Goal: Task Accomplishment & Management: Manage account settings

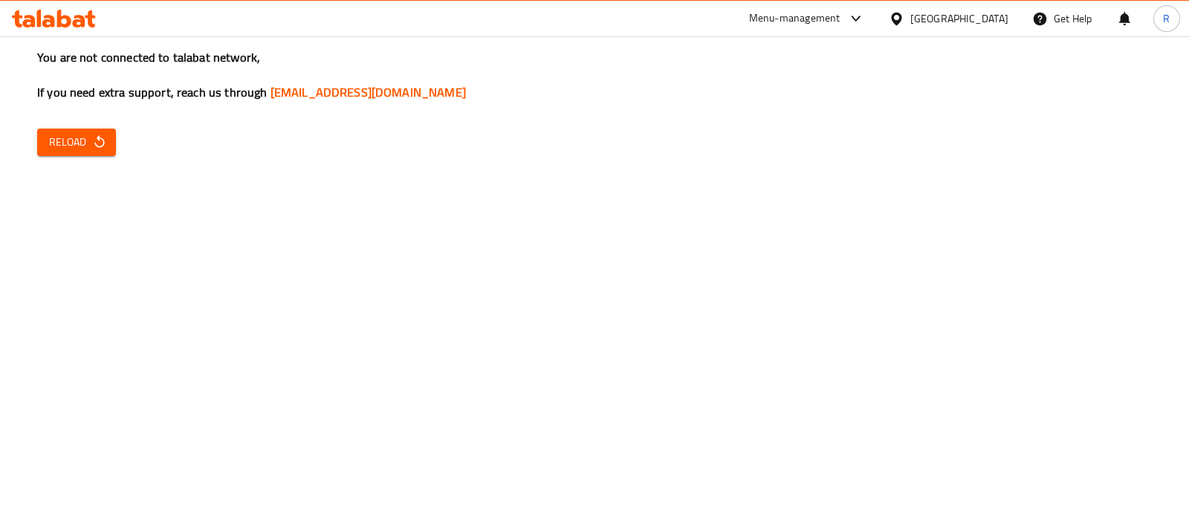
click at [59, 141] on span "Reload" at bounding box center [76, 142] width 55 height 19
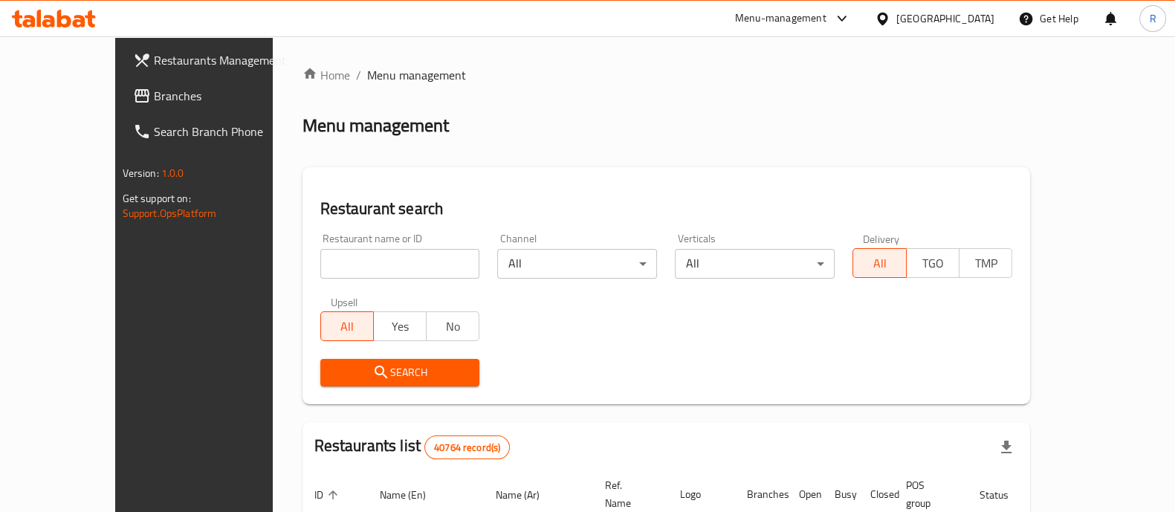
click at [320, 255] on input "search" at bounding box center [400, 264] width 160 height 30
type input "retro"
click at [351, 370] on span "Search" at bounding box center [400, 373] width 136 height 19
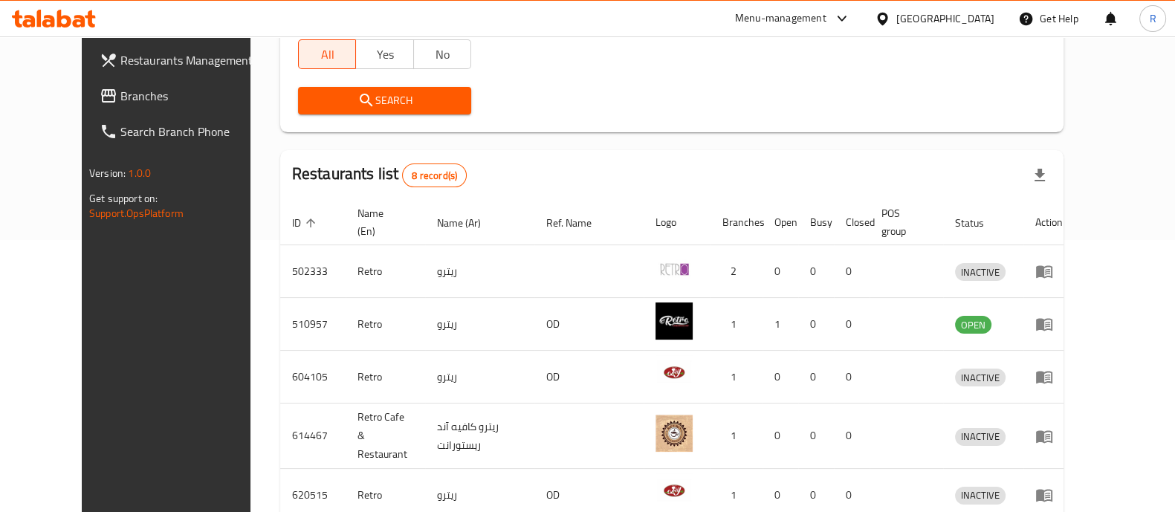
scroll to position [279, 0]
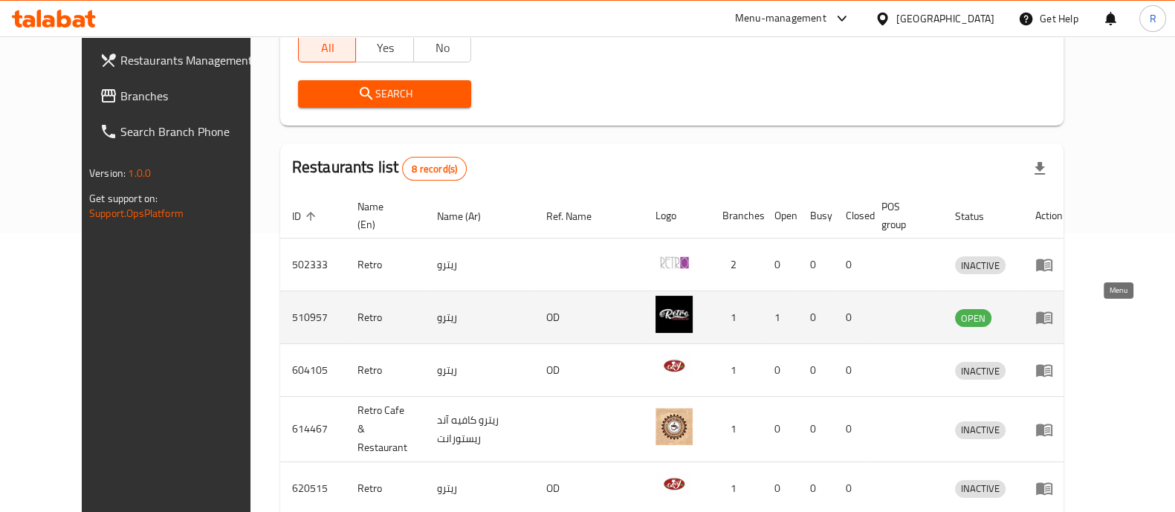
click at [1050, 321] on icon "enhanced table" at bounding box center [1047, 318] width 5 height 6
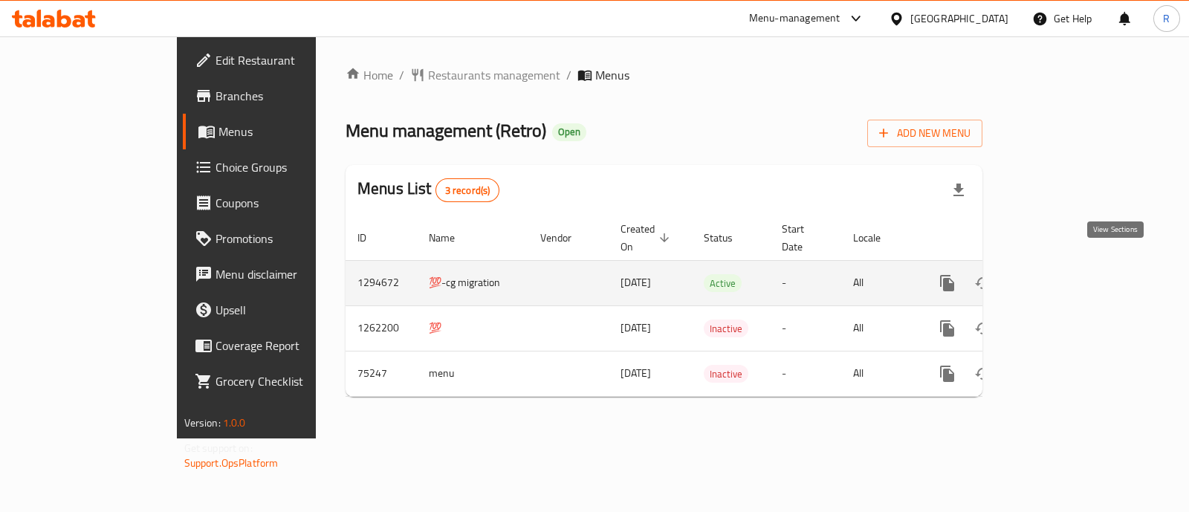
click at [1064, 274] on icon "enhanced table" at bounding box center [1055, 283] width 18 height 18
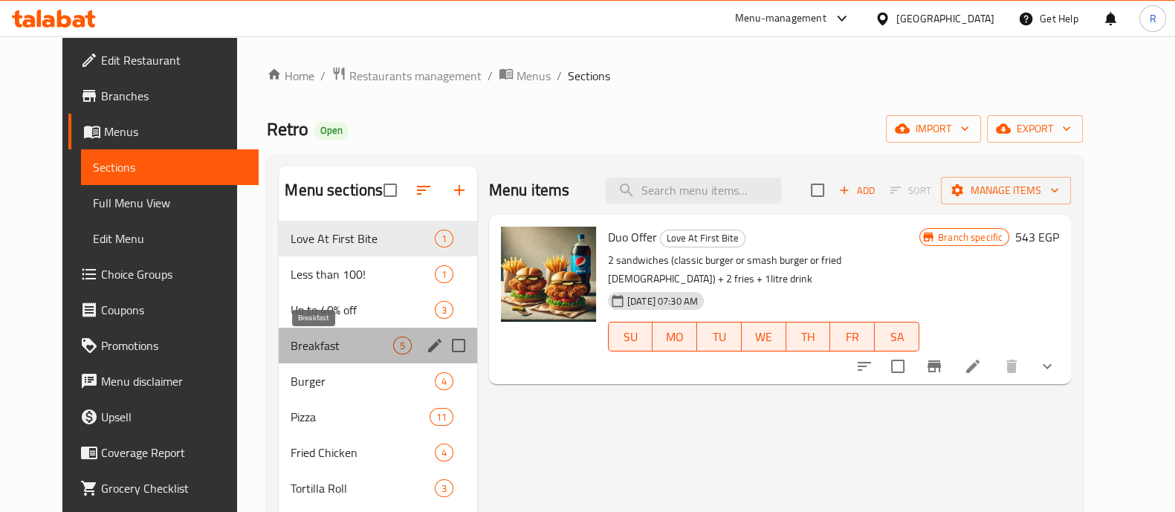
click at [291, 343] on span "Breakfast" at bounding box center [342, 346] width 102 height 18
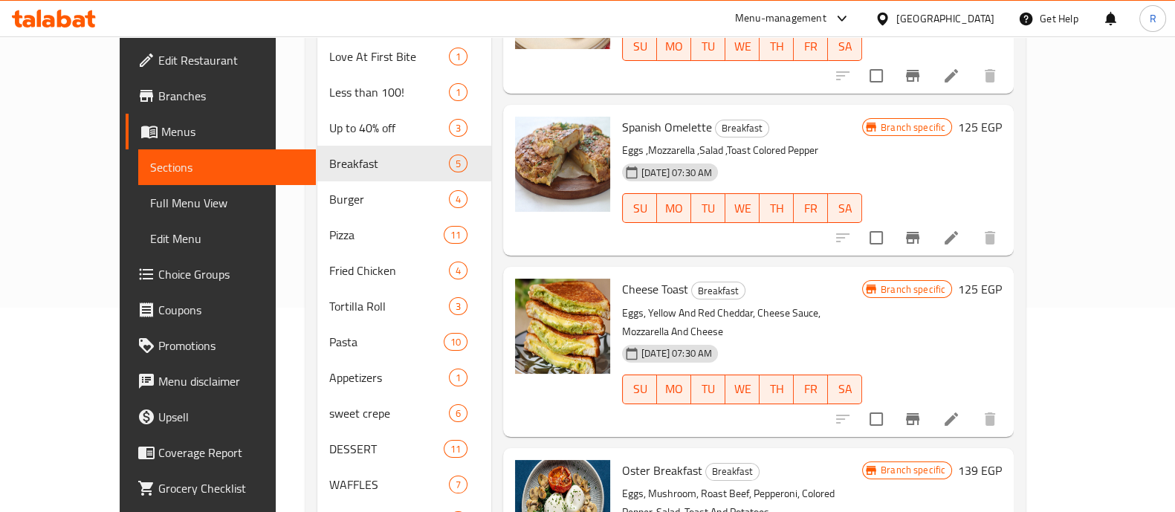
scroll to position [291, 0]
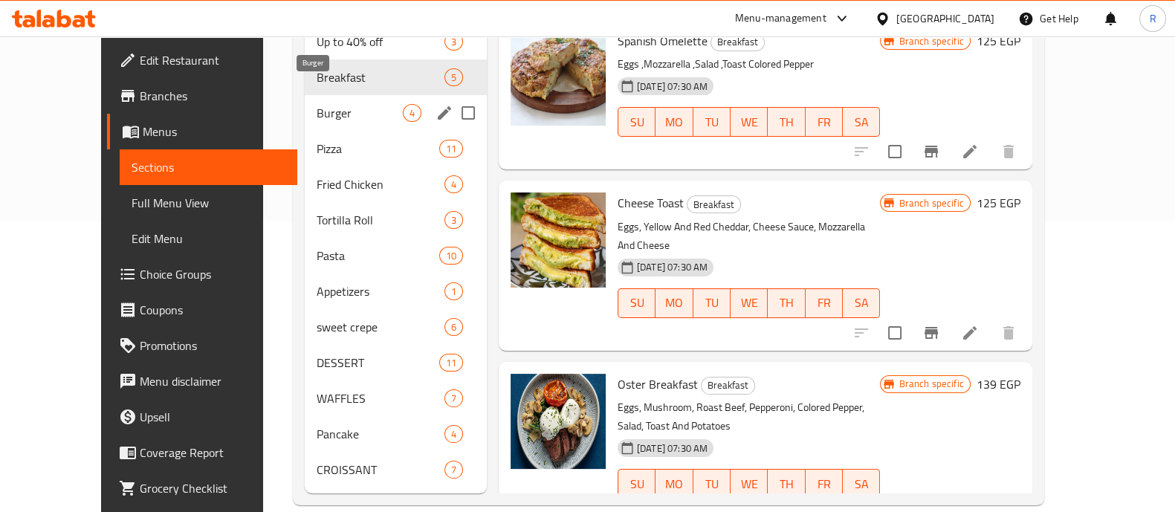
click at [317, 104] on span "Burger" at bounding box center [359, 113] width 85 height 18
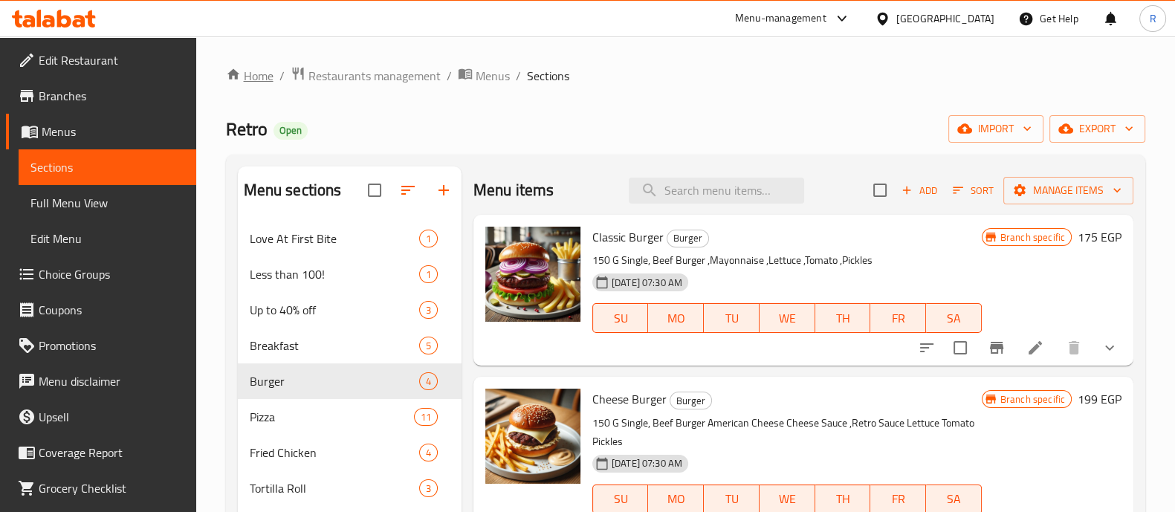
click at [264, 72] on link "Home" at bounding box center [250, 76] width 48 height 18
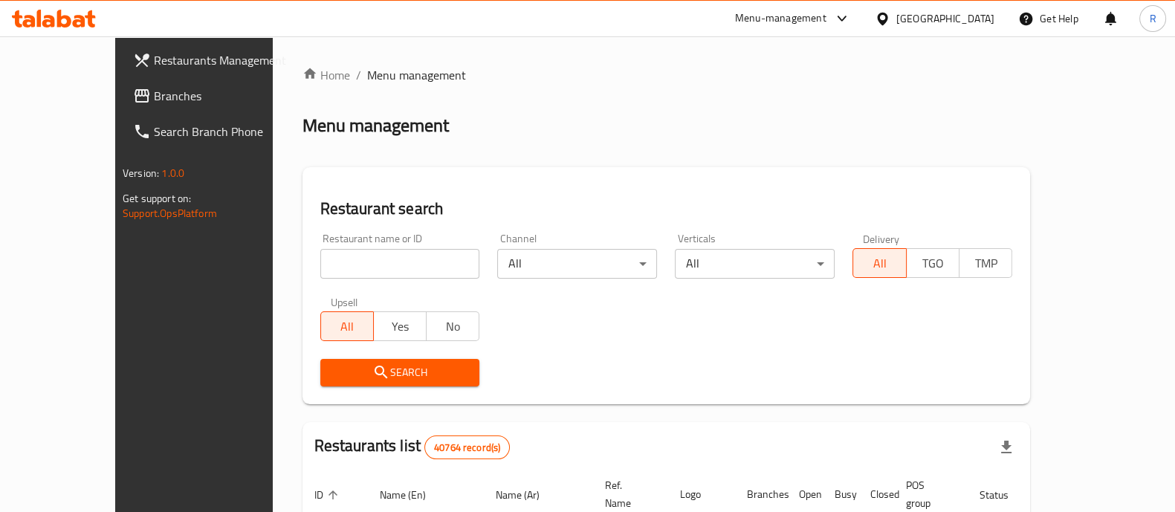
click at [320, 262] on input "search" at bounding box center [400, 264] width 160 height 30
type input "ؤ"
type input "club 21"
click button "Search" at bounding box center [400, 373] width 160 height 28
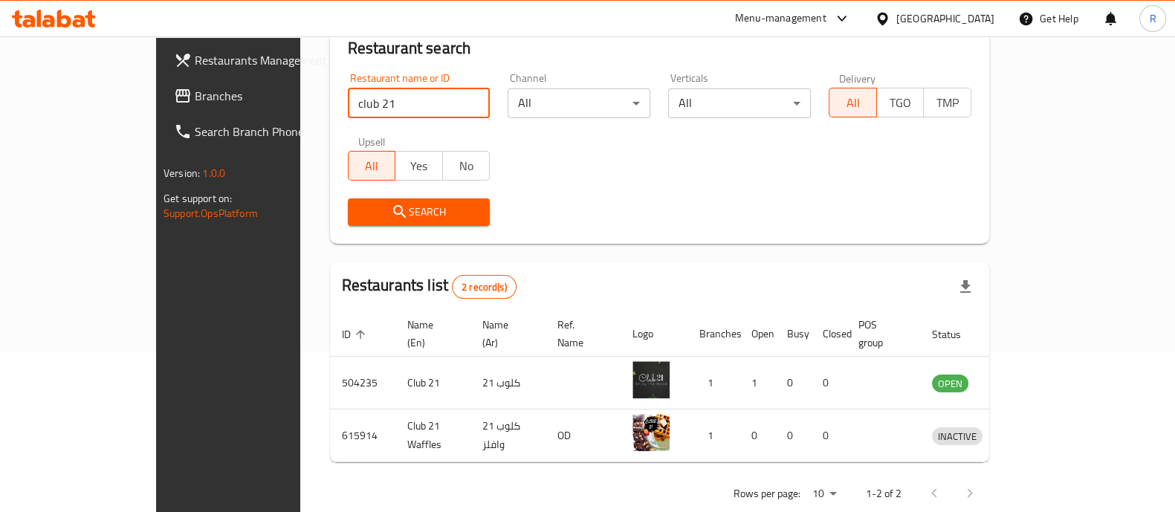
scroll to position [169, 0]
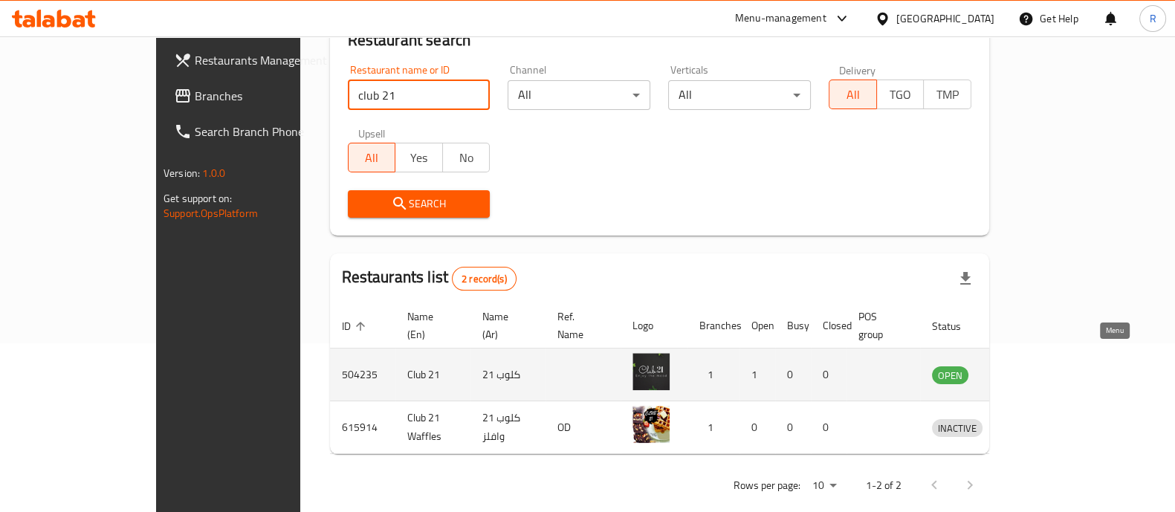
click at [1030, 366] on icon "enhanced table" at bounding box center [1021, 375] width 18 height 18
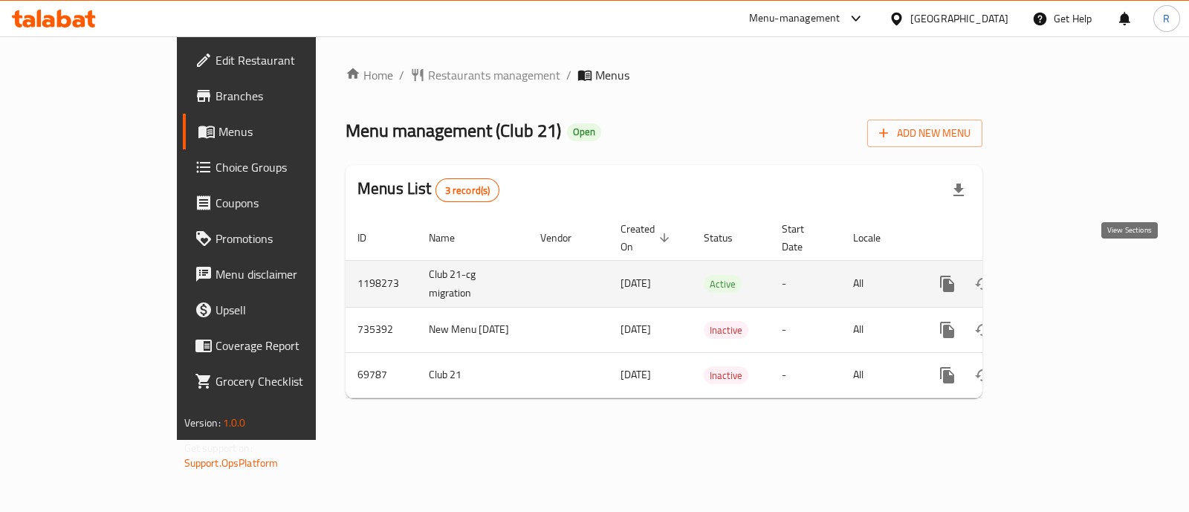
click at [1064, 275] on icon "enhanced table" at bounding box center [1055, 284] width 18 height 18
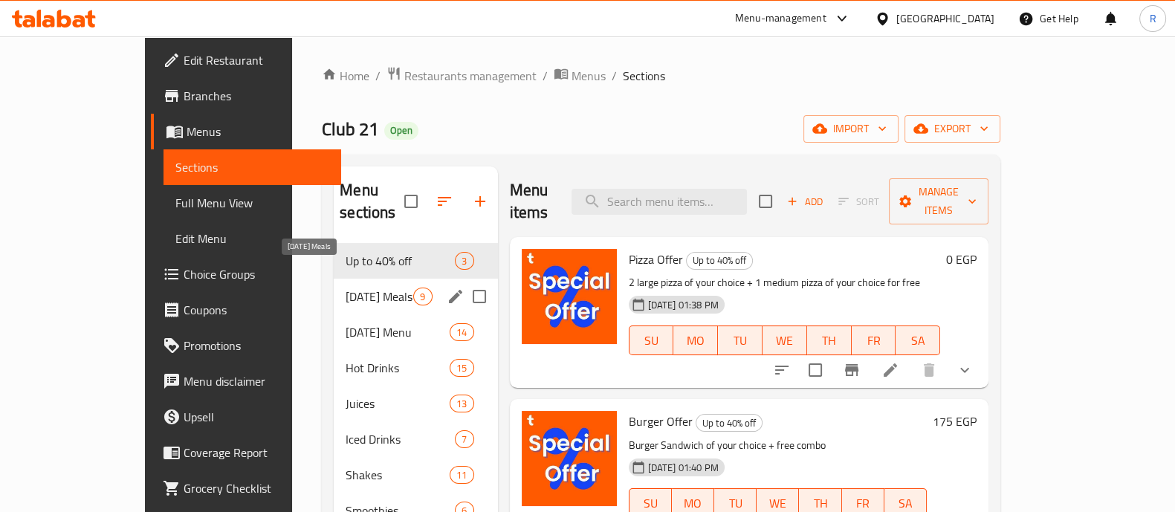
click at [346, 288] on span "[DATE] Meals" at bounding box center [380, 297] width 68 height 18
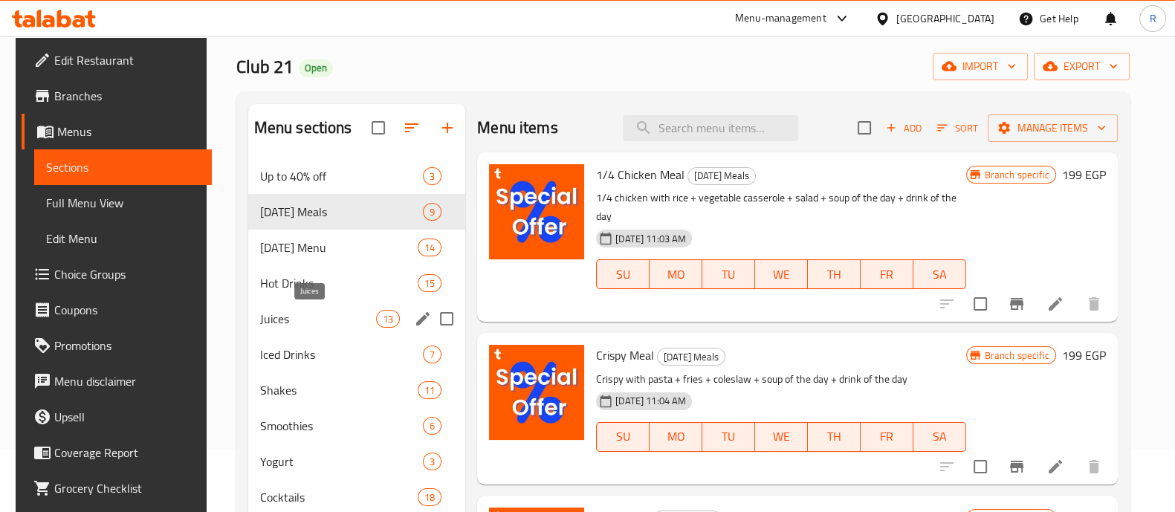
scroll to position [72, 0]
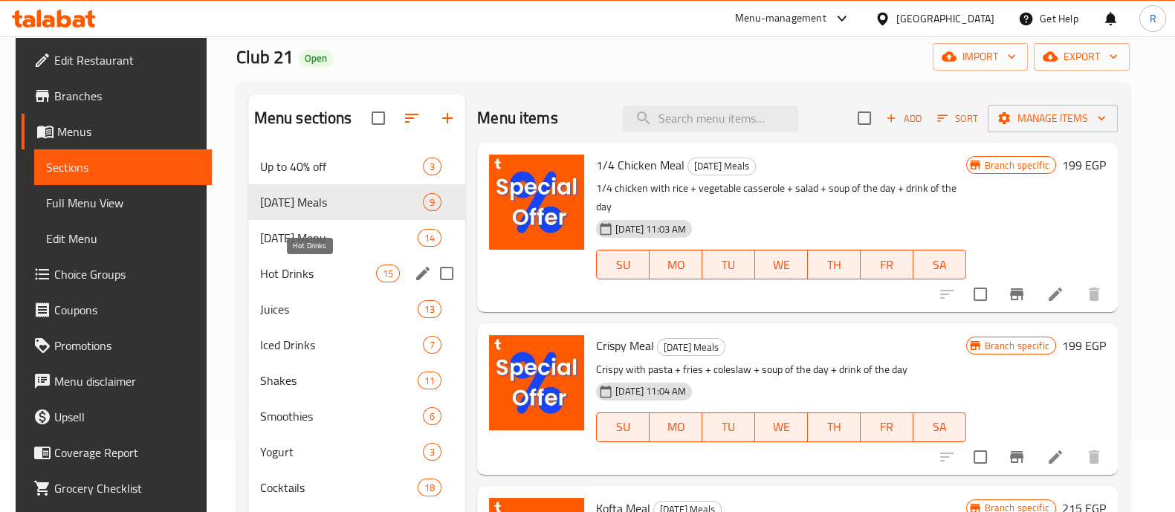
click at [296, 277] on span "Hot Drinks" at bounding box center [318, 274] width 116 height 18
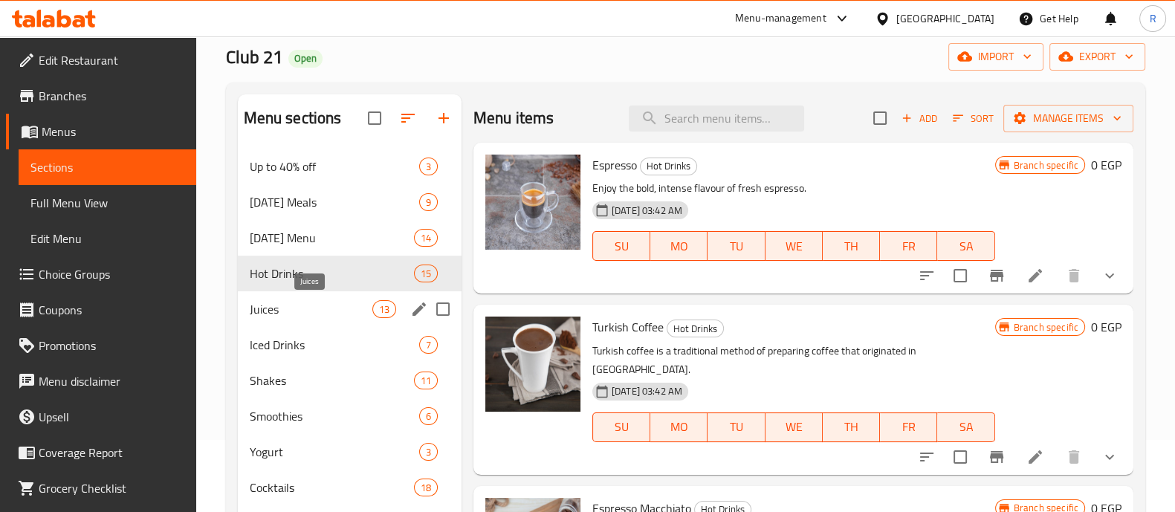
click at [303, 304] on span "Juices" at bounding box center [311, 309] width 123 height 18
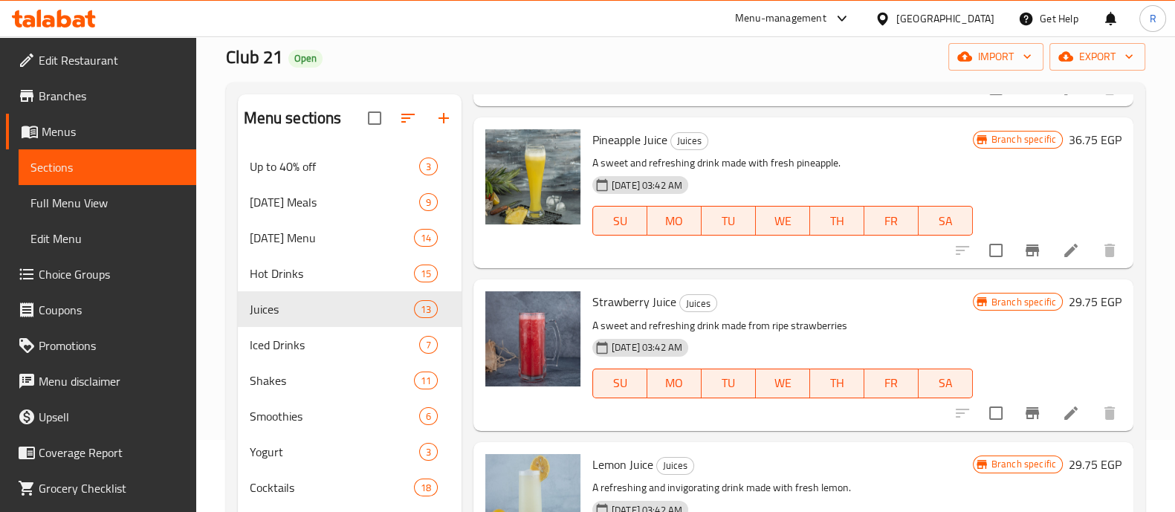
scroll to position [378, 0]
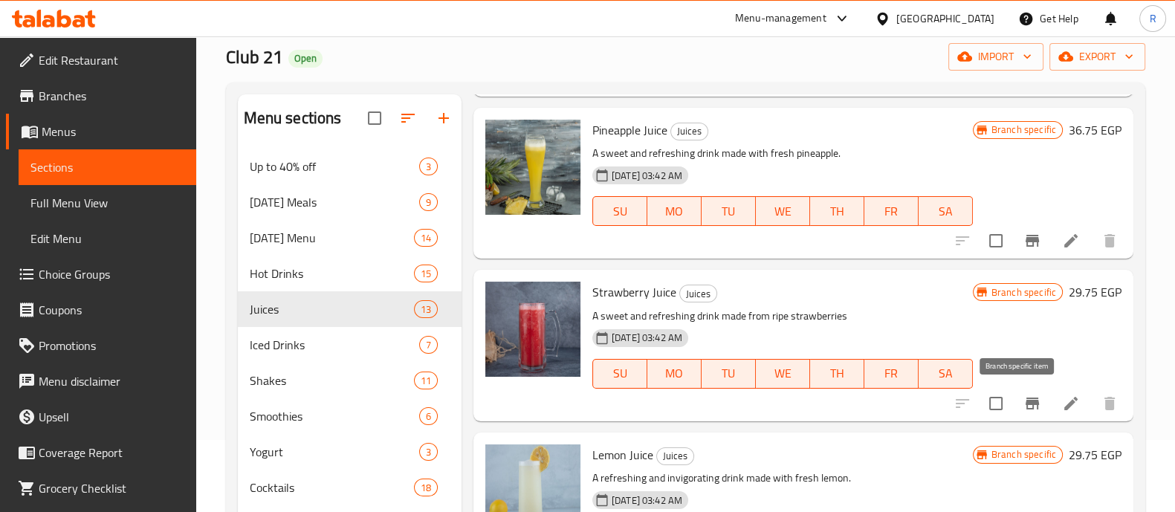
click at [1024, 408] on icon "Branch-specific-item" at bounding box center [1033, 404] width 18 height 18
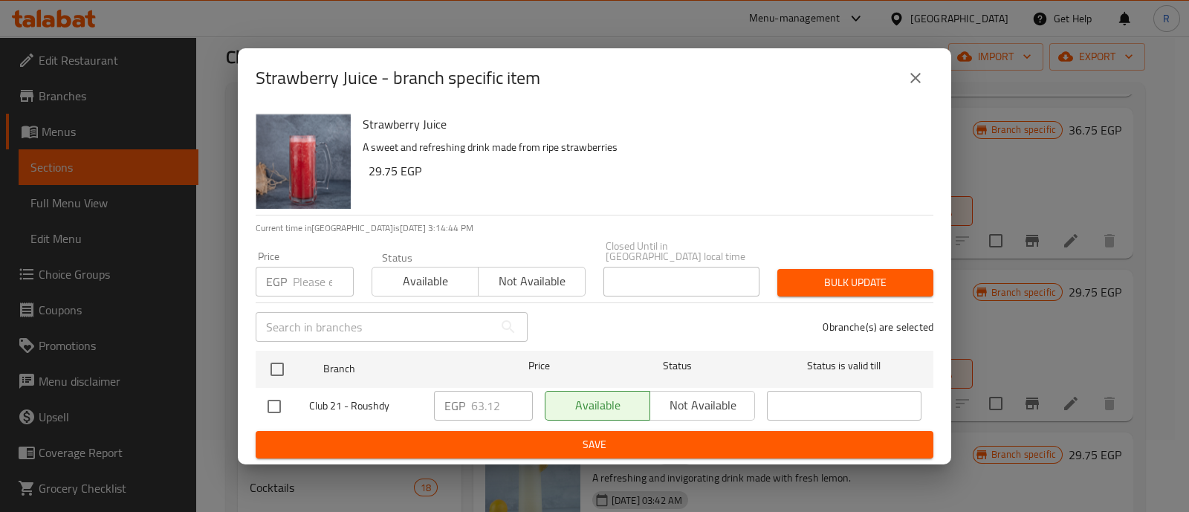
click at [315, 274] on input "number" at bounding box center [323, 282] width 61 height 30
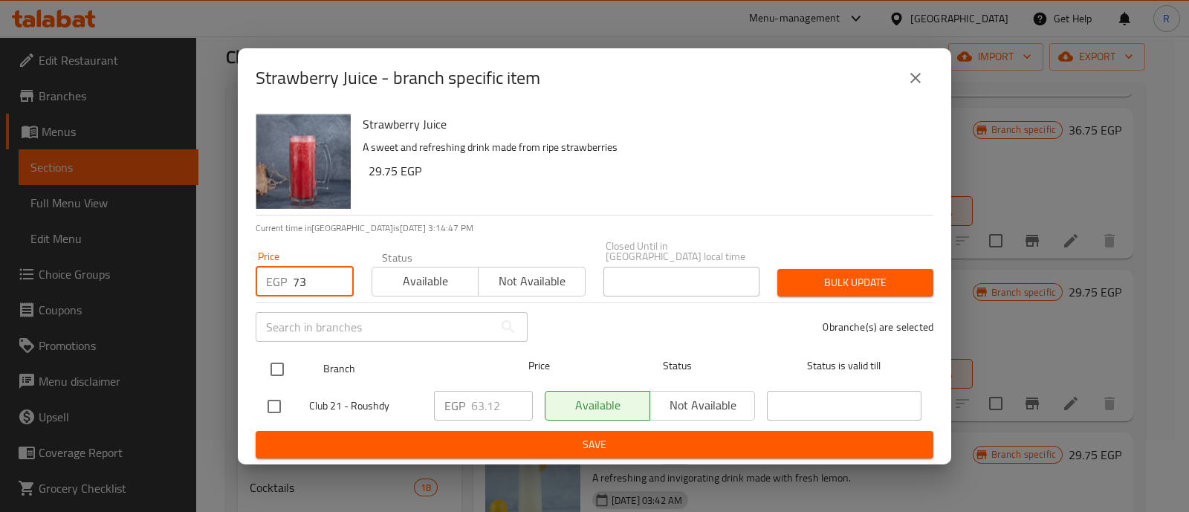
type input "73"
click at [275, 361] on input "checkbox" at bounding box center [277, 369] width 31 height 31
checkbox input "true"
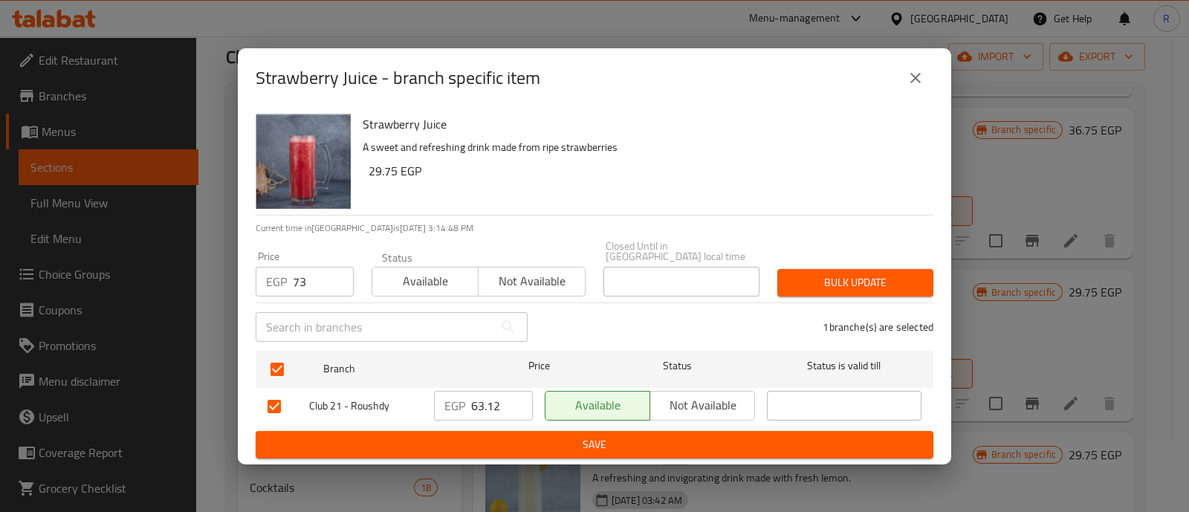
click at [802, 274] on span "Bulk update" at bounding box center [855, 283] width 132 height 19
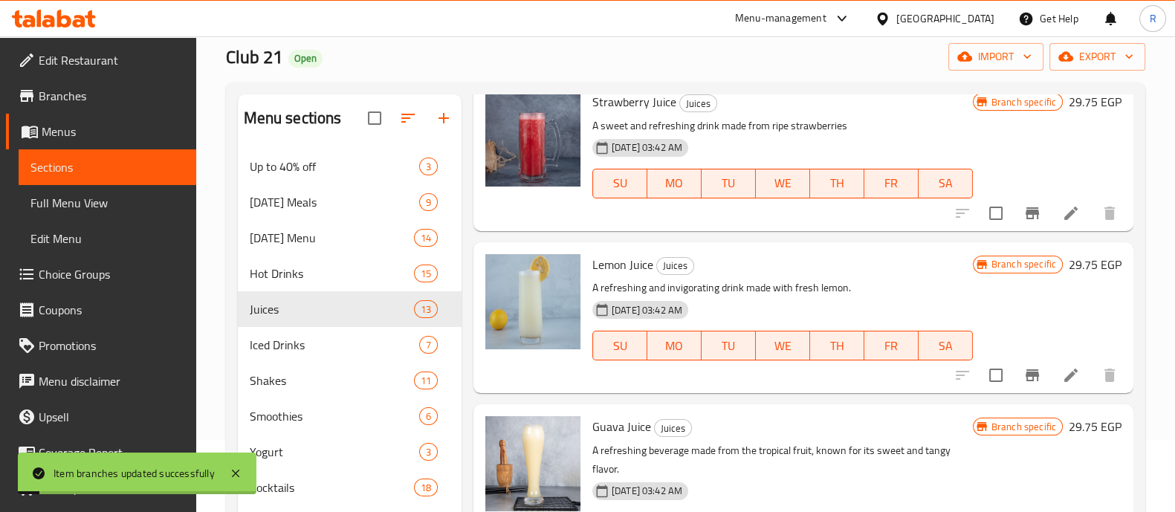
scroll to position [570, 0]
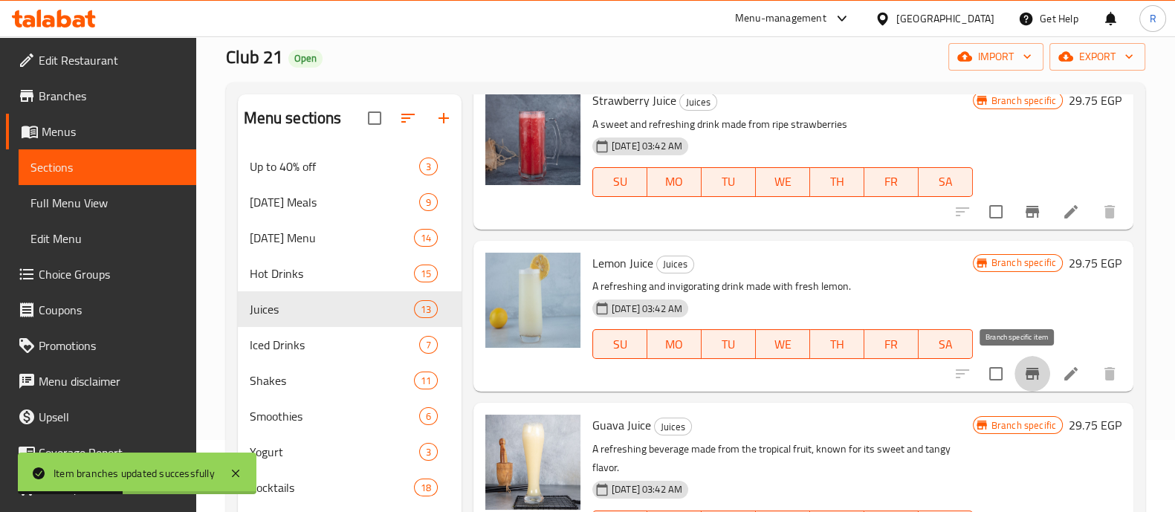
click at [1026, 370] on icon "Branch-specific-item" at bounding box center [1032, 374] width 13 height 12
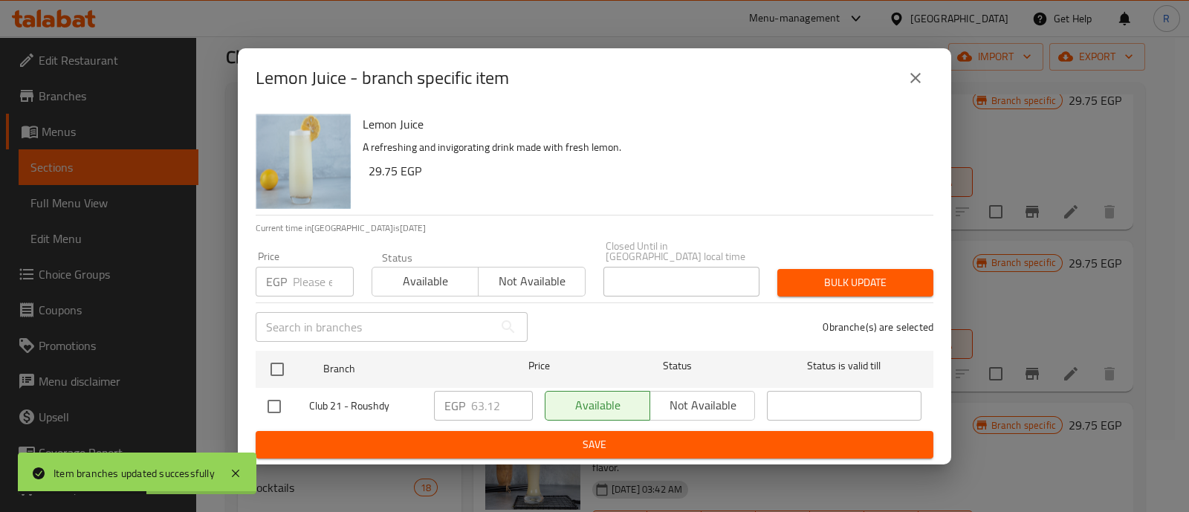
click at [322, 277] on input "number" at bounding box center [323, 282] width 61 height 30
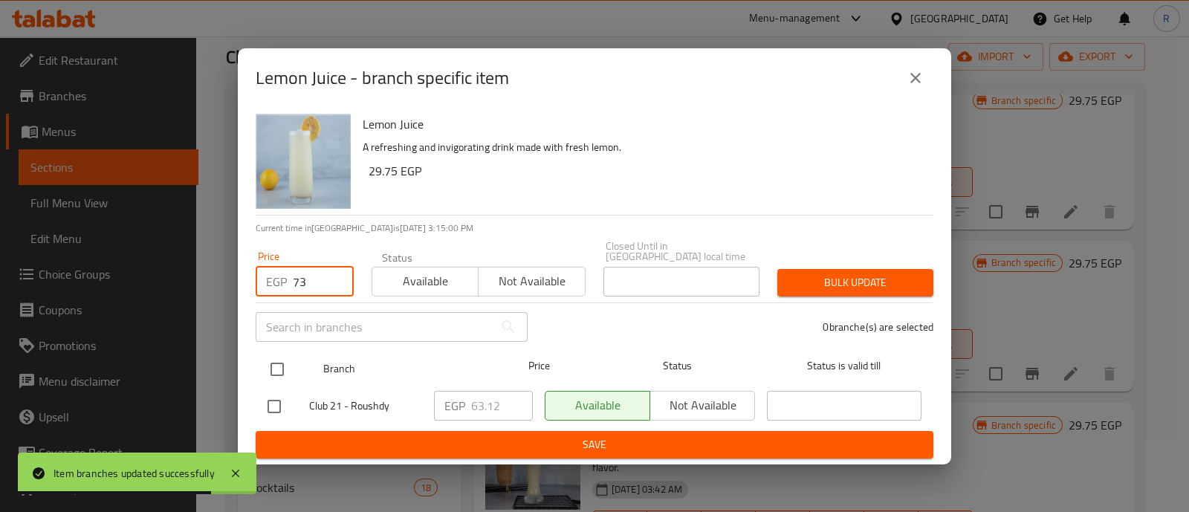
type input "73"
click at [286, 356] on input "checkbox" at bounding box center [277, 369] width 31 height 31
checkbox input "true"
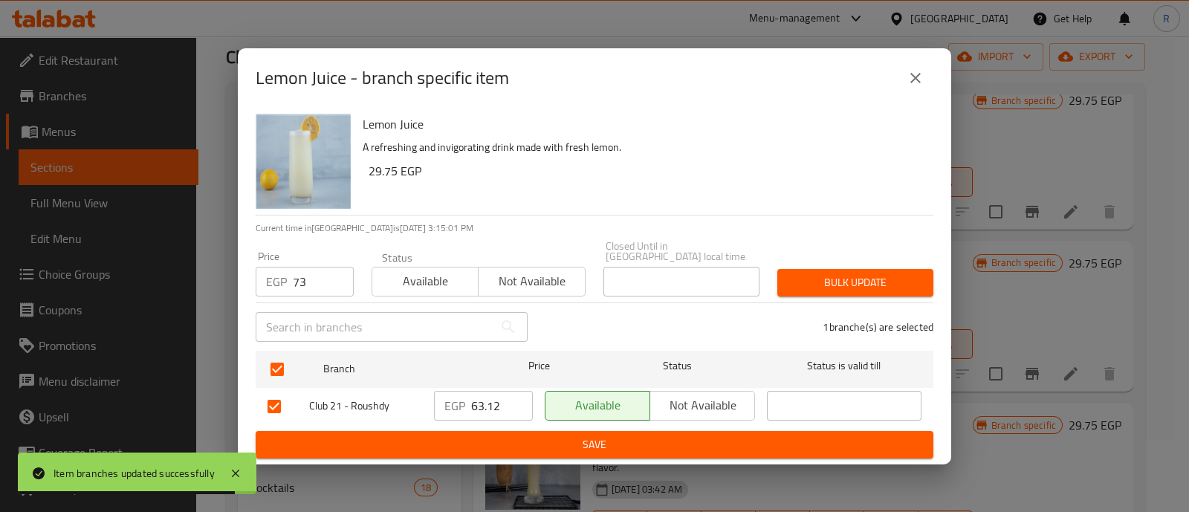
click at [826, 280] on span "Bulk update" at bounding box center [855, 283] width 132 height 19
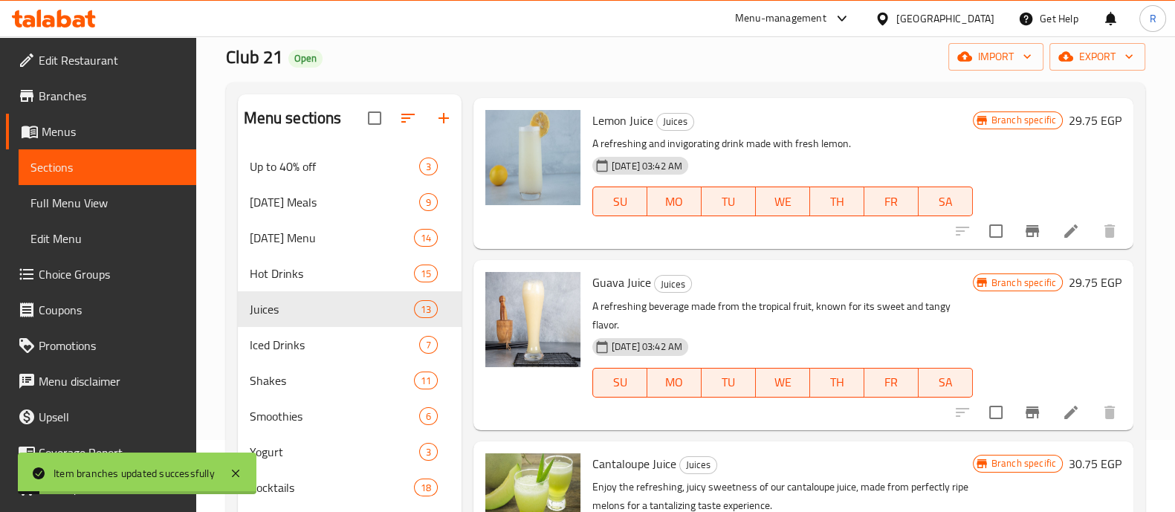
scroll to position [714, 0]
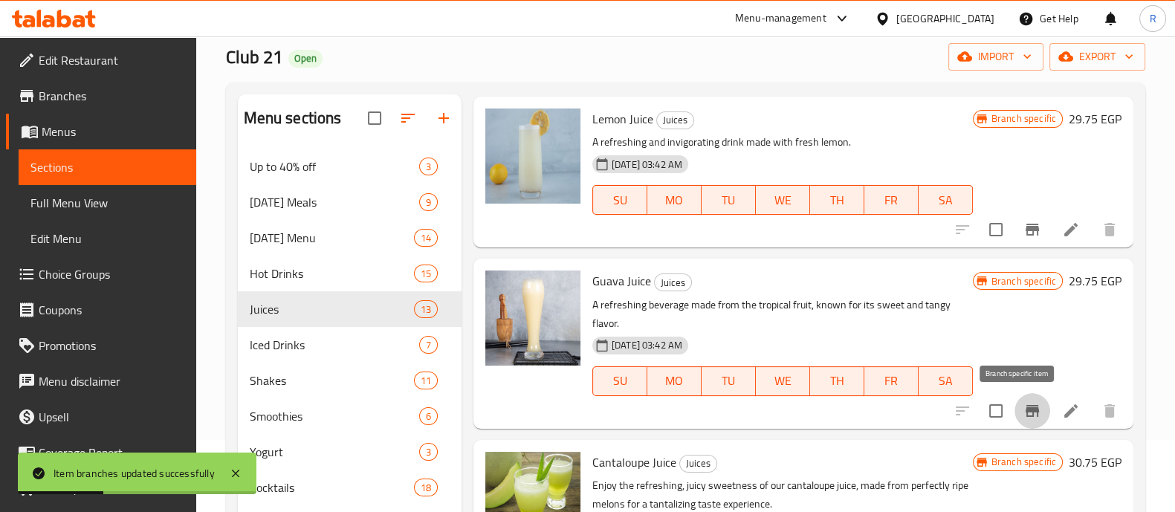
click at [1024, 402] on icon "Branch-specific-item" at bounding box center [1033, 411] width 18 height 18
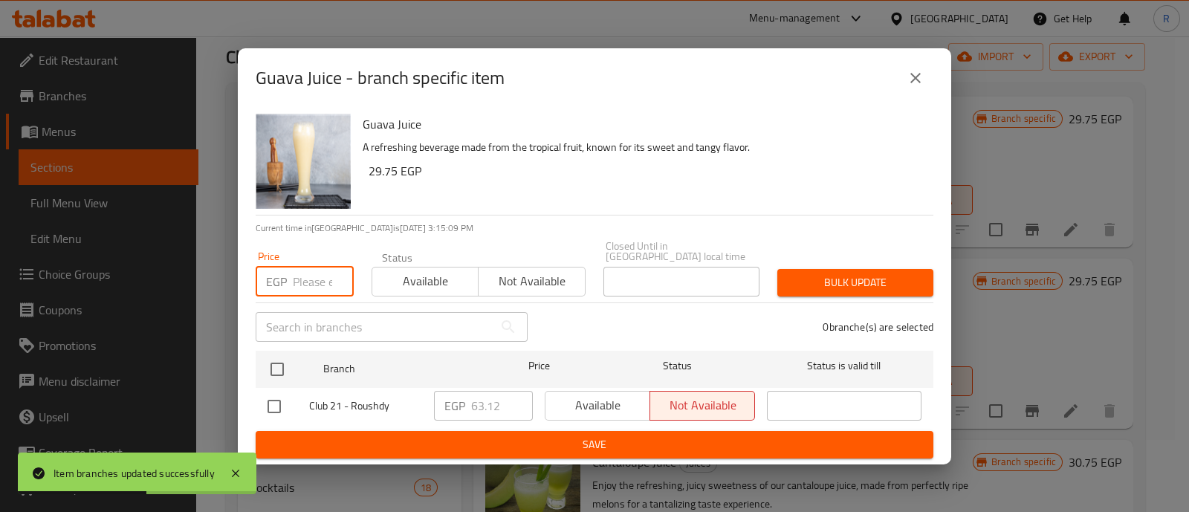
click at [308, 285] on input "number" at bounding box center [323, 282] width 61 height 30
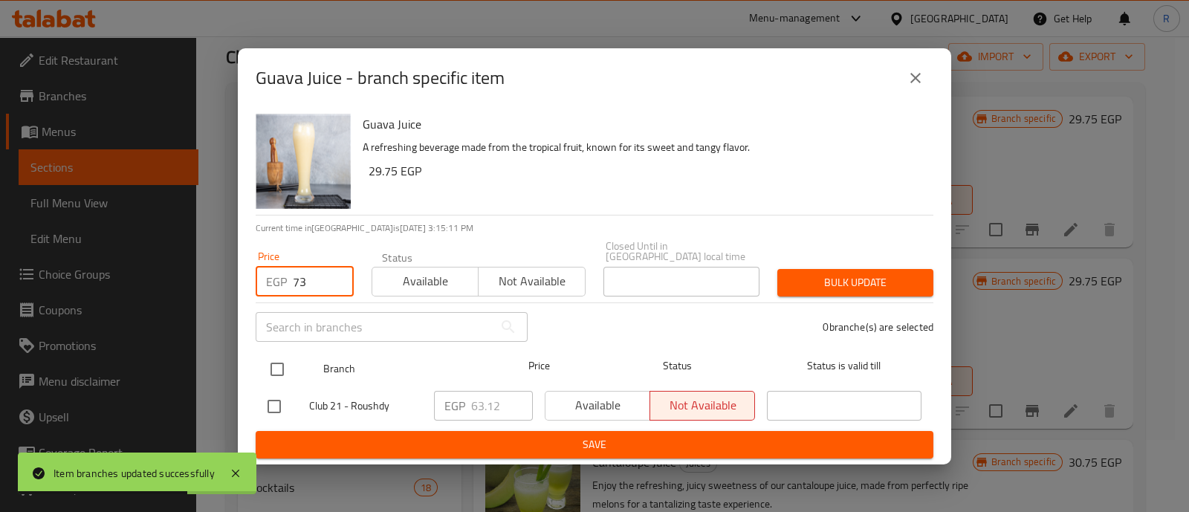
type input "73"
click at [277, 357] on input "checkbox" at bounding box center [277, 369] width 31 height 31
checkbox input "true"
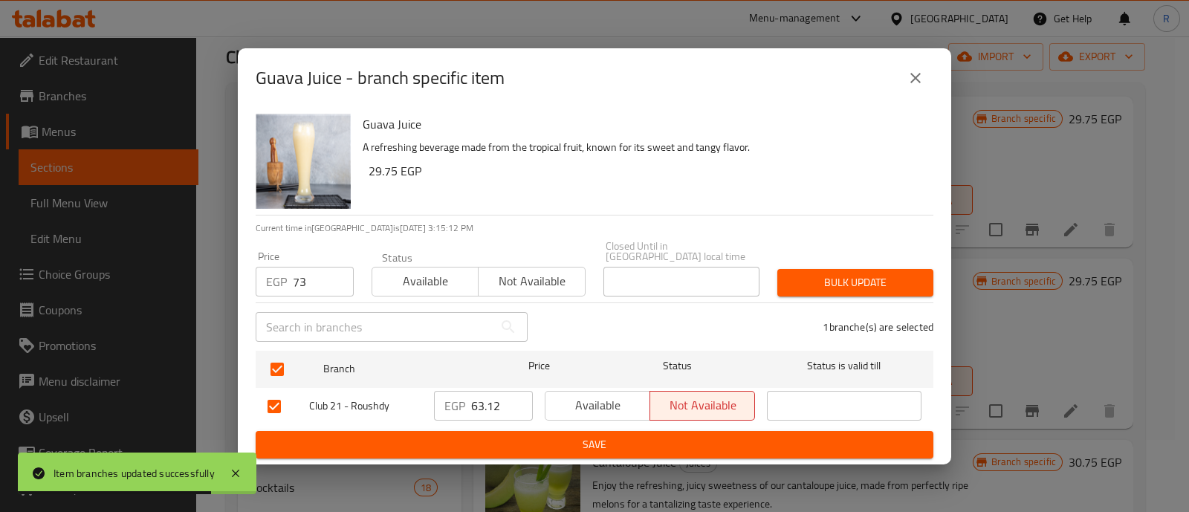
click at [813, 276] on span "Bulk update" at bounding box center [855, 283] width 132 height 19
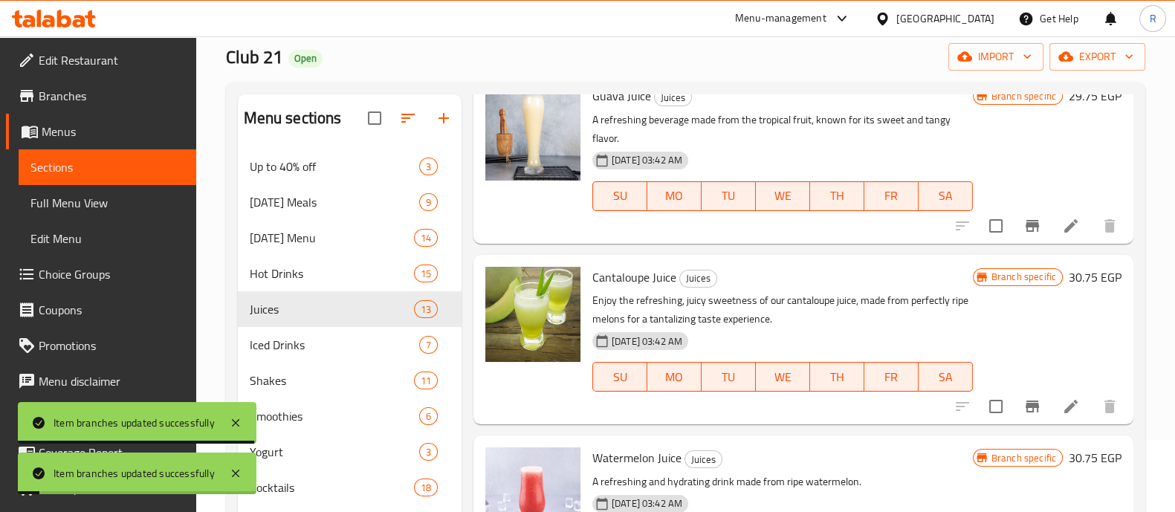
scroll to position [900, 0]
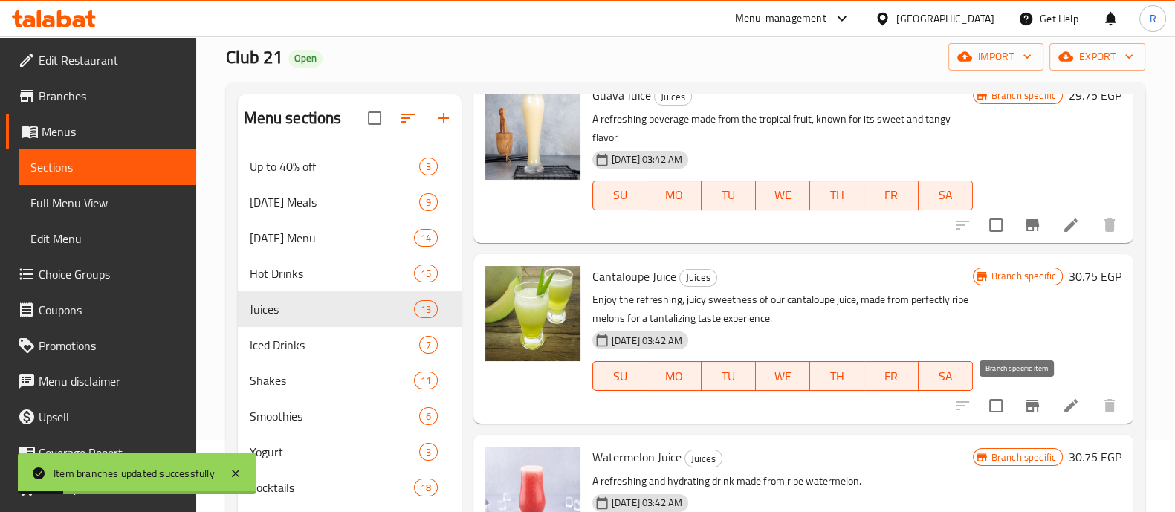
click at [1031, 407] on button "Branch-specific-item" at bounding box center [1033, 406] width 36 height 36
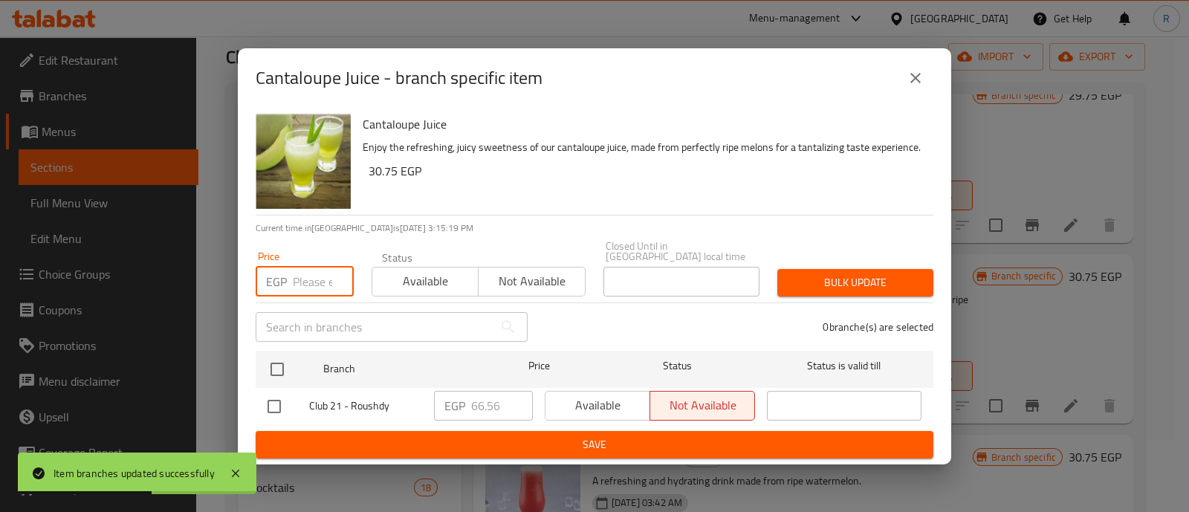
click at [318, 277] on input "number" at bounding box center [323, 282] width 61 height 30
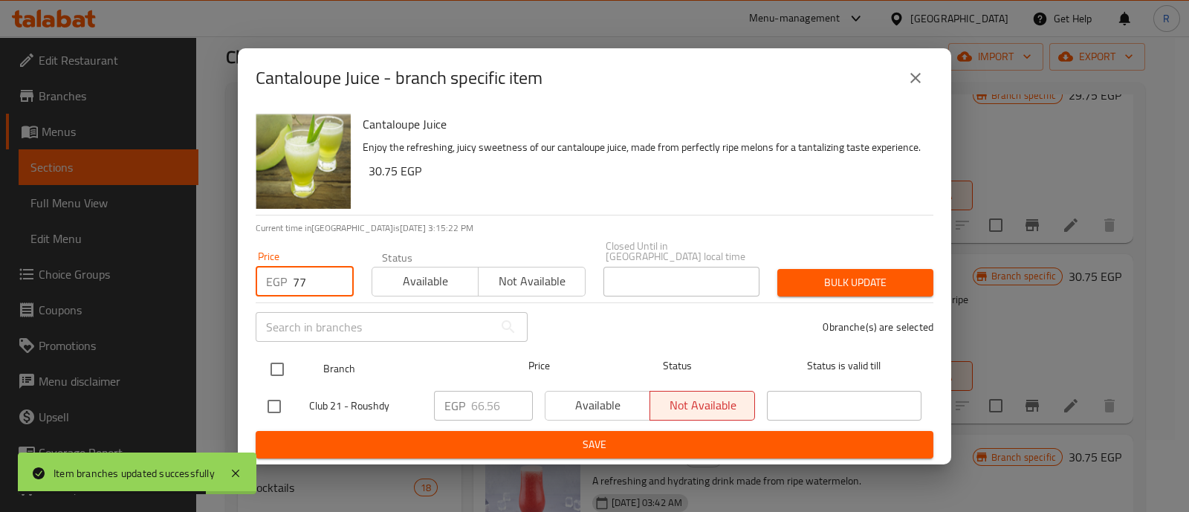
type input "77"
click at [287, 355] on input "checkbox" at bounding box center [277, 369] width 31 height 31
checkbox input "true"
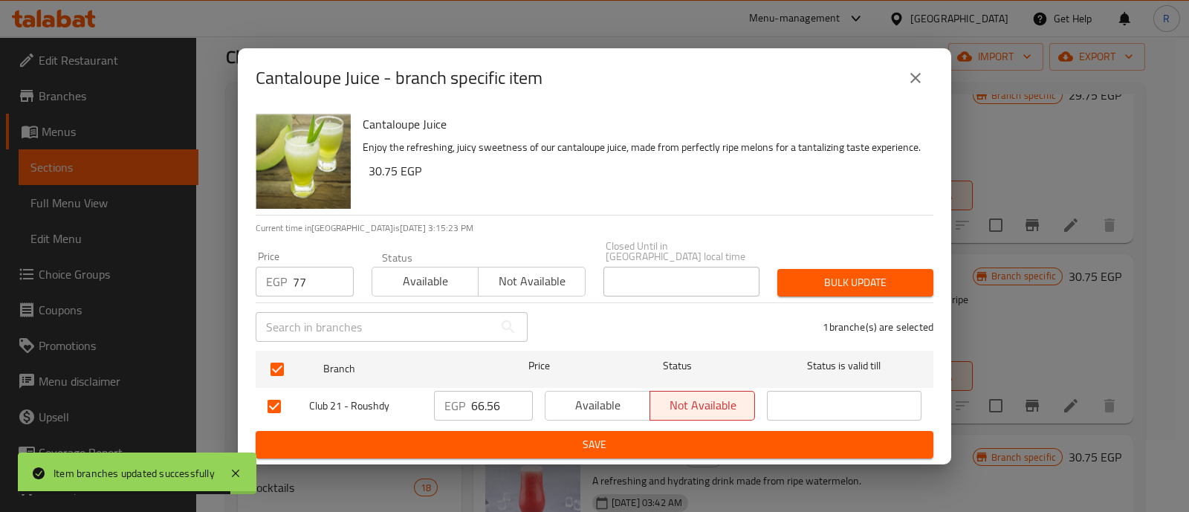
click at [782, 270] on button "Bulk update" at bounding box center [856, 283] width 156 height 28
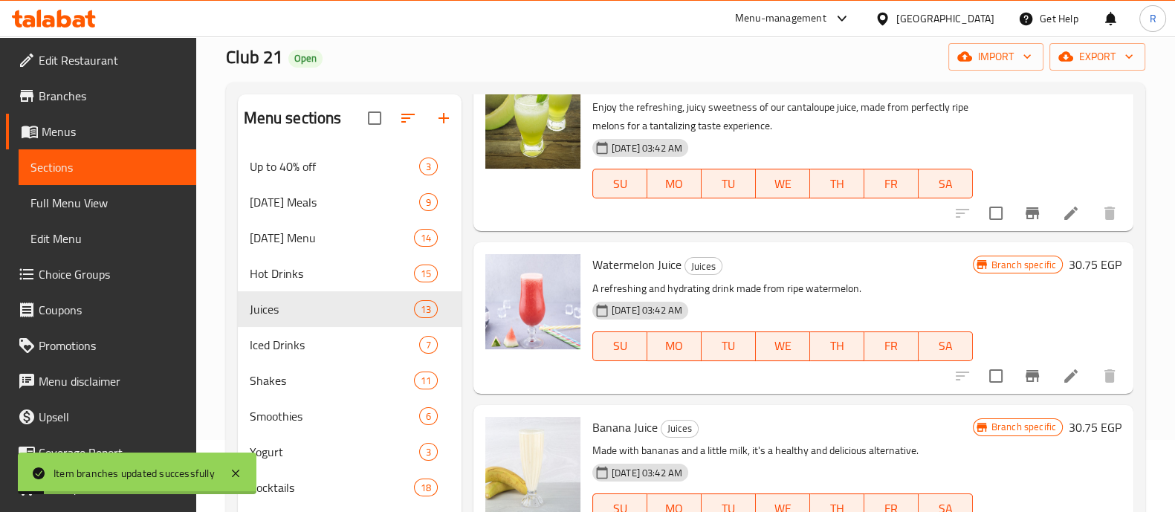
scroll to position [1093, 0]
click at [1024, 381] on icon "Branch-specific-item" at bounding box center [1033, 375] width 18 height 18
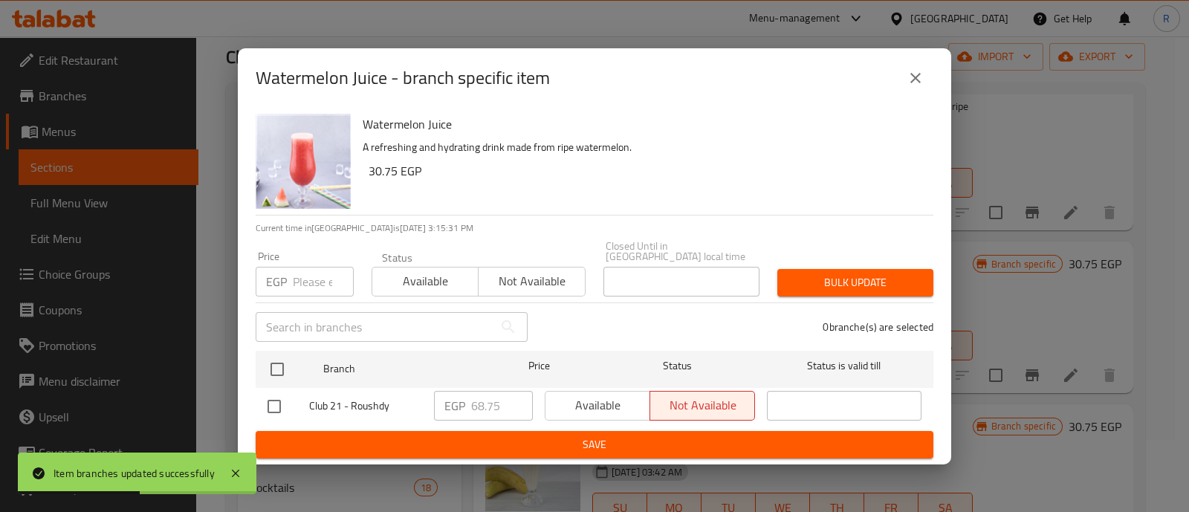
click at [314, 277] on input "number" at bounding box center [323, 282] width 61 height 30
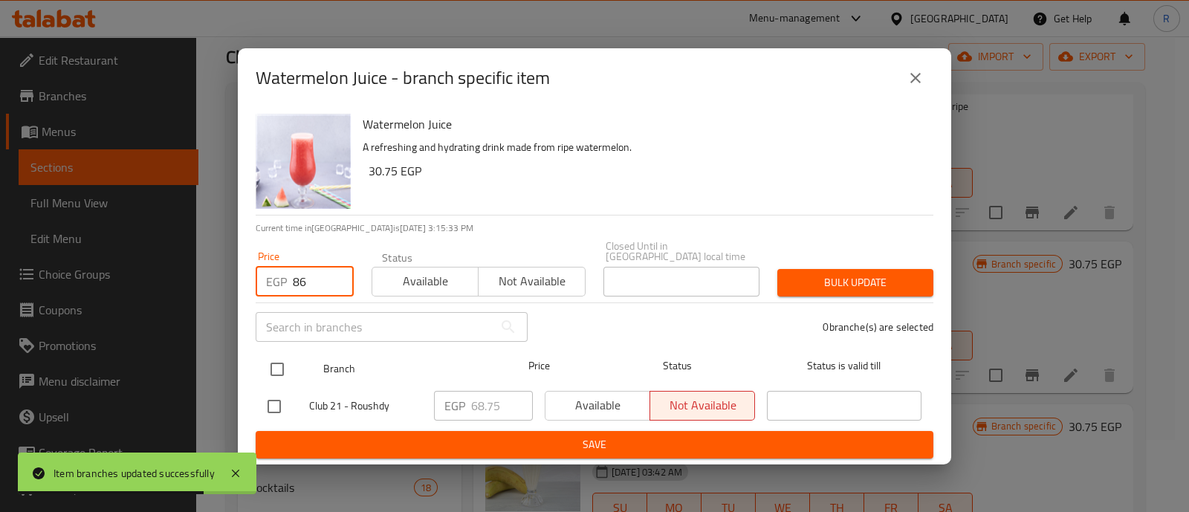
type input "86"
click at [275, 355] on input "checkbox" at bounding box center [277, 369] width 31 height 31
checkbox input "true"
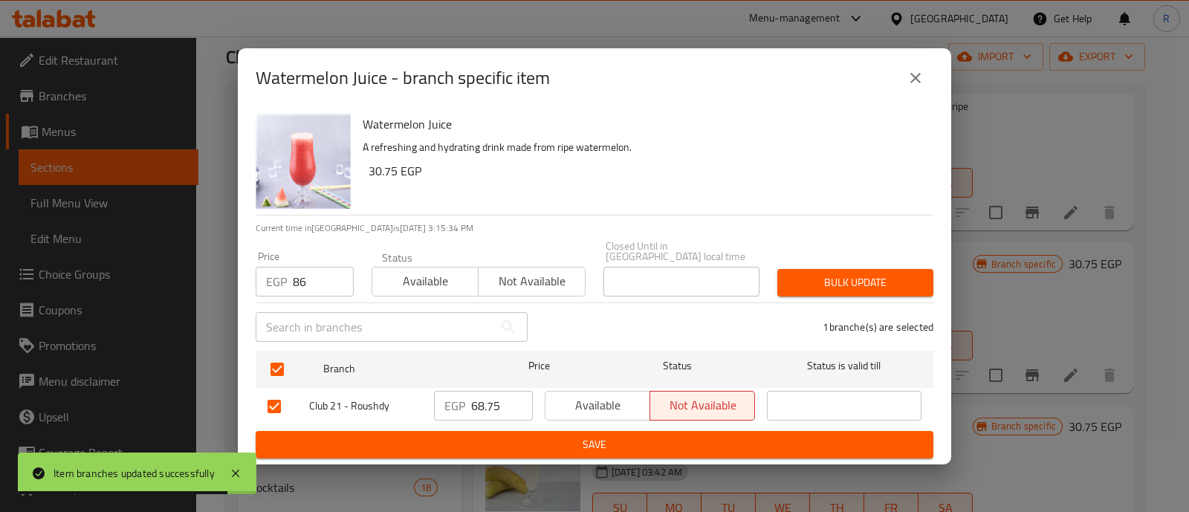
click at [825, 279] on span "Bulk update" at bounding box center [855, 283] width 132 height 19
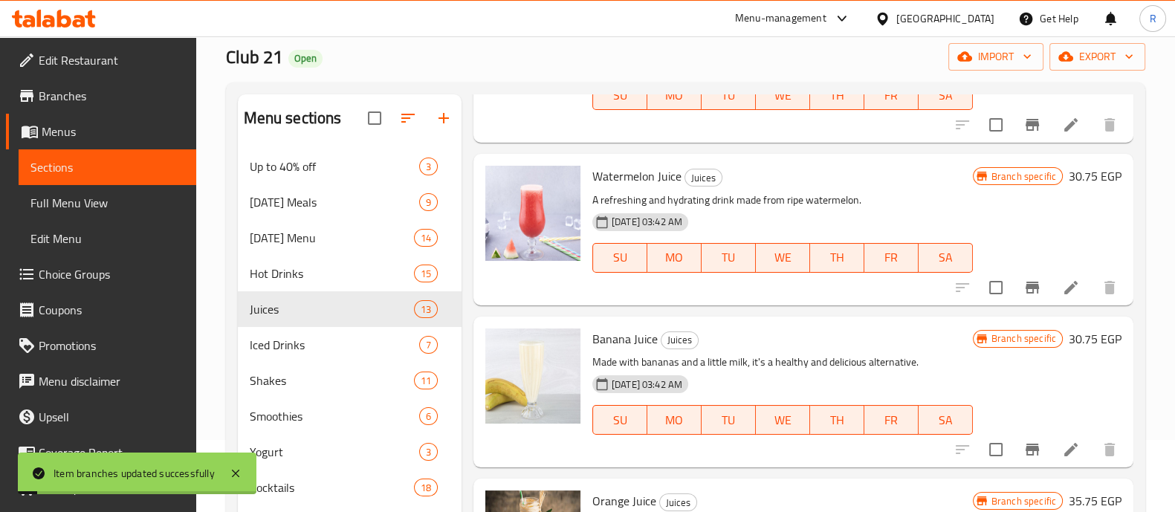
scroll to position [1198, 0]
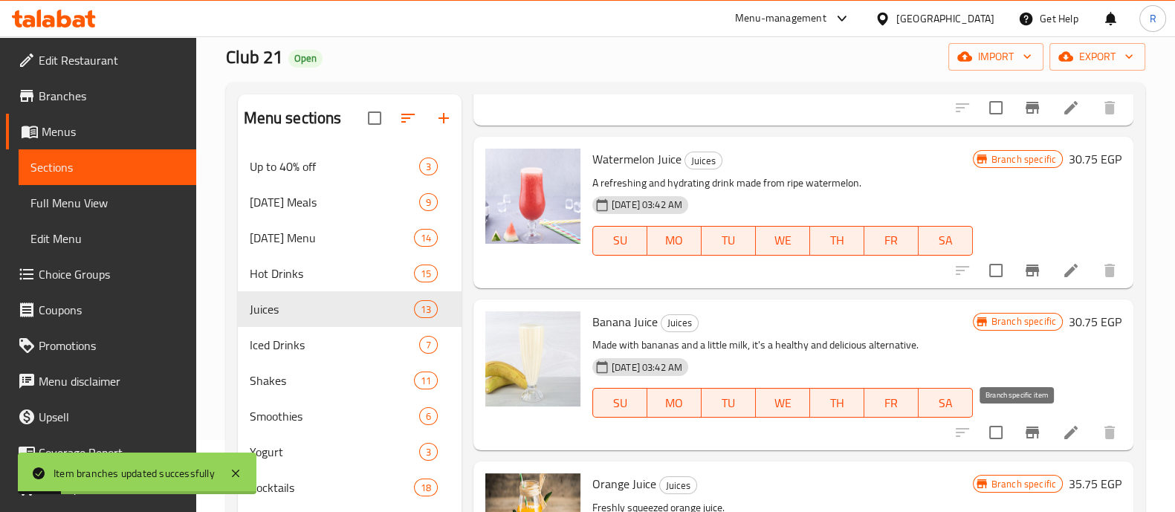
click at [1024, 424] on icon "Branch-specific-item" at bounding box center [1033, 433] width 18 height 18
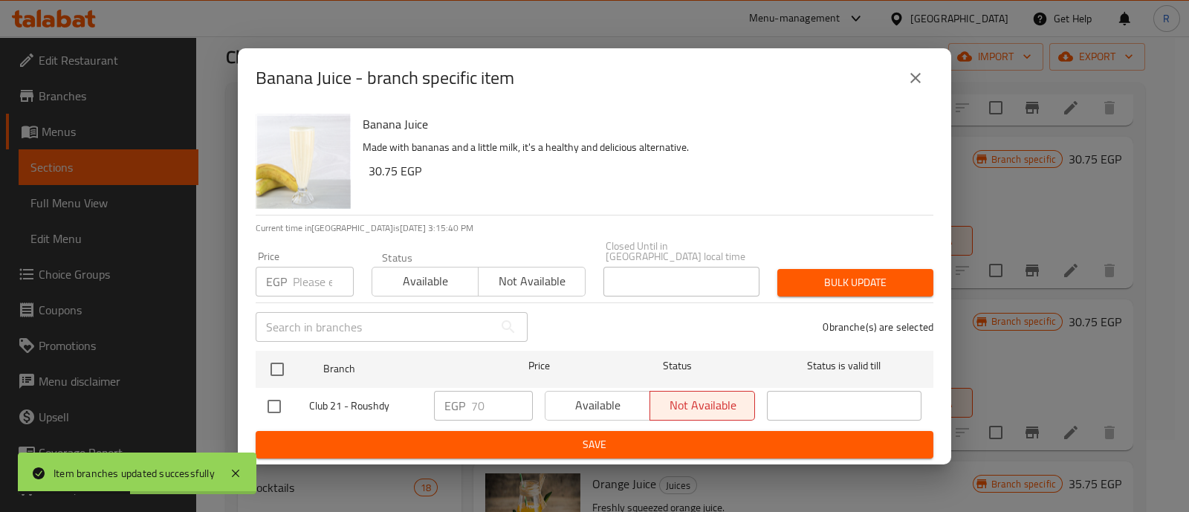
click at [326, 272] on input "number" at bounding box center [323, 282] width 61 height 30
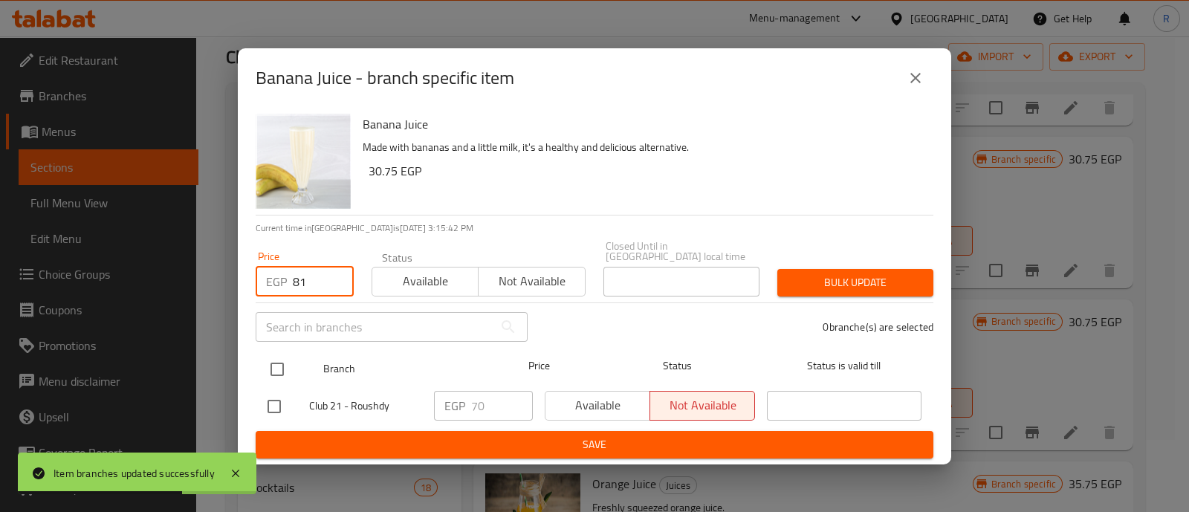
type input "81"
click at [284, 358] on input "checkbox" at bounding box center [277, 369] width 31 height 31
checkbox input "true"
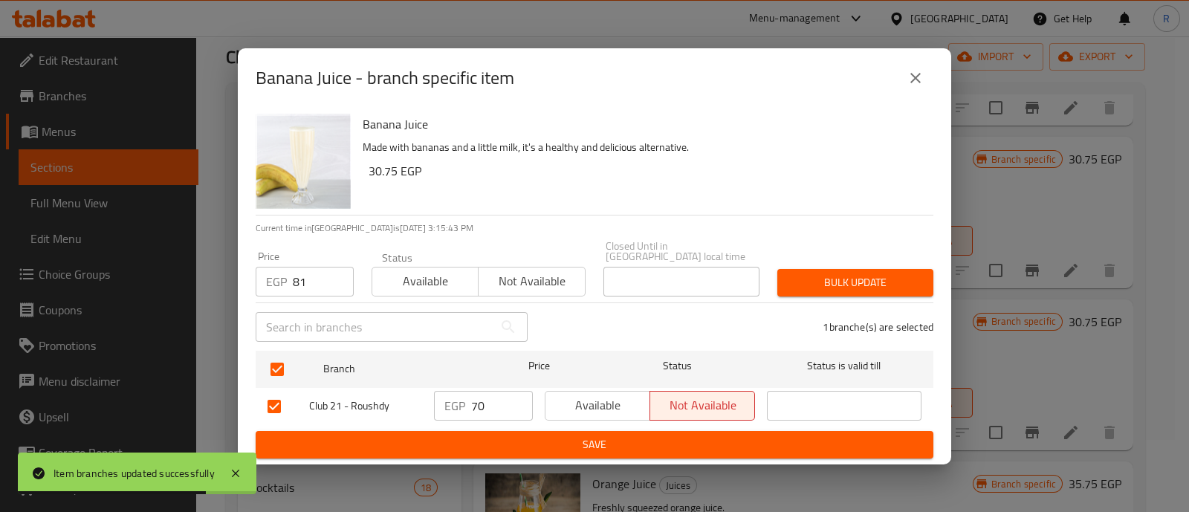
click at [802, 260] on div "Bulk update" at bounding box center [856, 282] width 174 height 45
click at [810, 274] on span "Bulk update" at bounding box center [855, 283] width 132 height 19
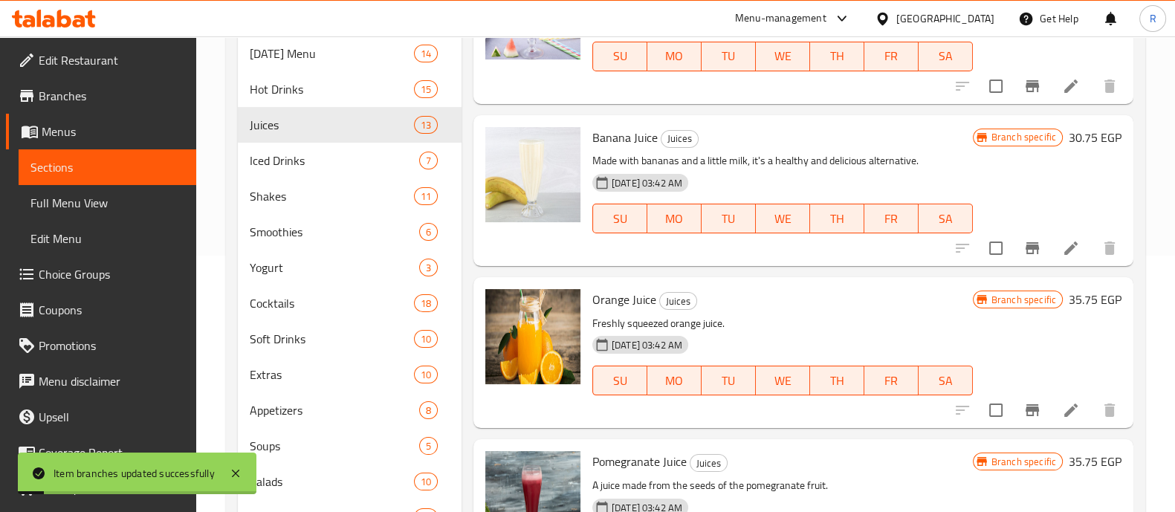
scroll to position [351, 0]
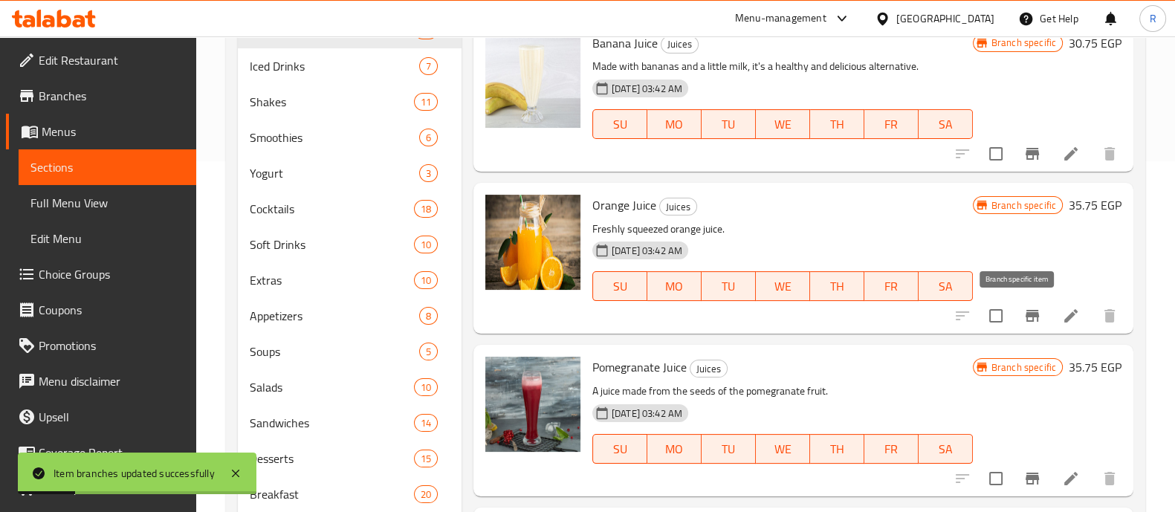
click at [1026, 312] on icon "Branch-specific-item" at bounding box center [1032, 316] width 13 height 12
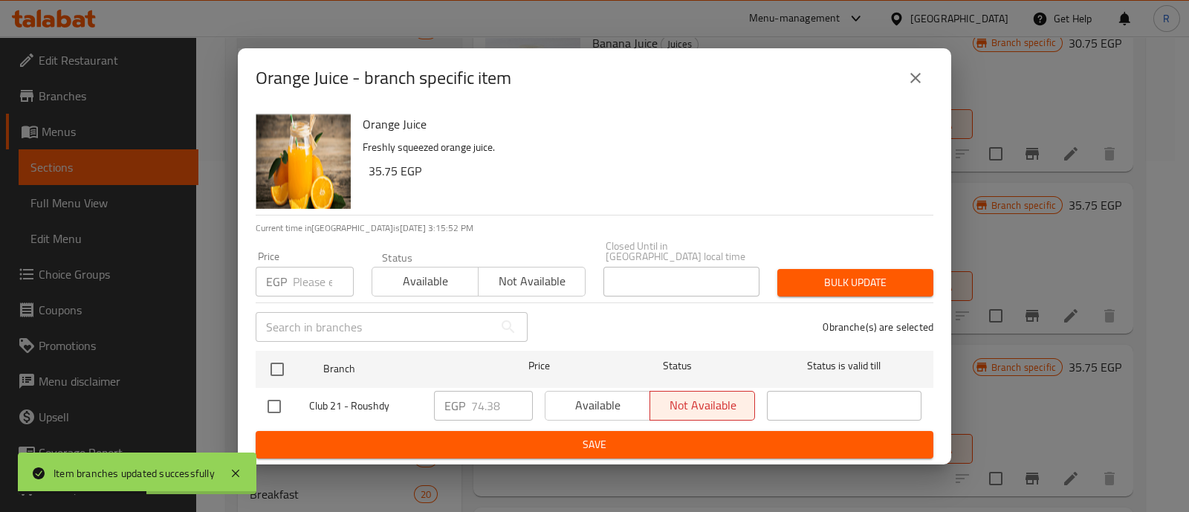
click at [293, 273] on input "number" at bounding box center [323, 282] width 61 height 30
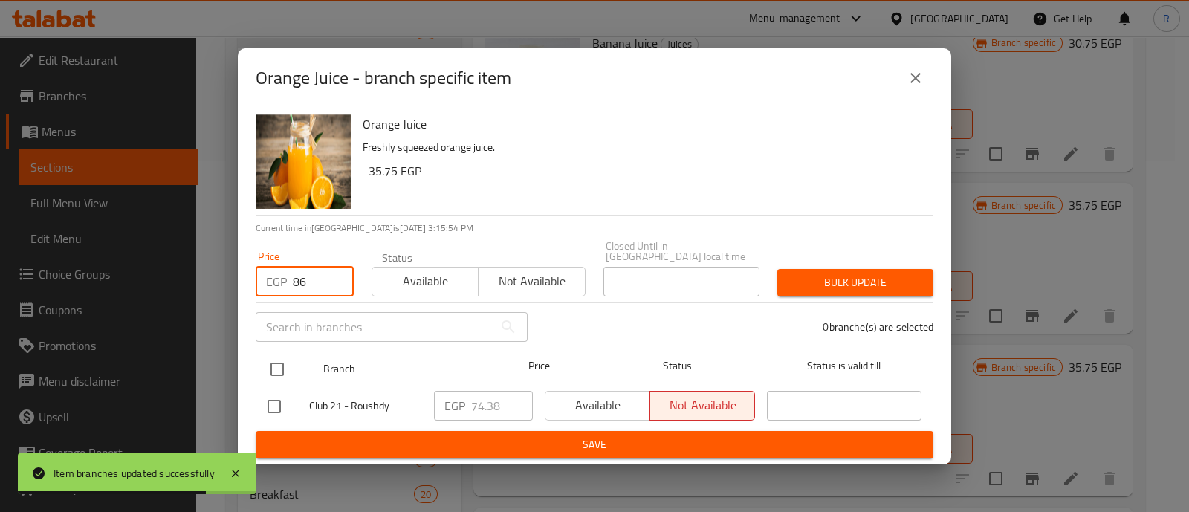
type input "86"
click at [269, 356] on input "checkbox" at bounding box center [277, 369] width 31 height 31
checkbox input "true"
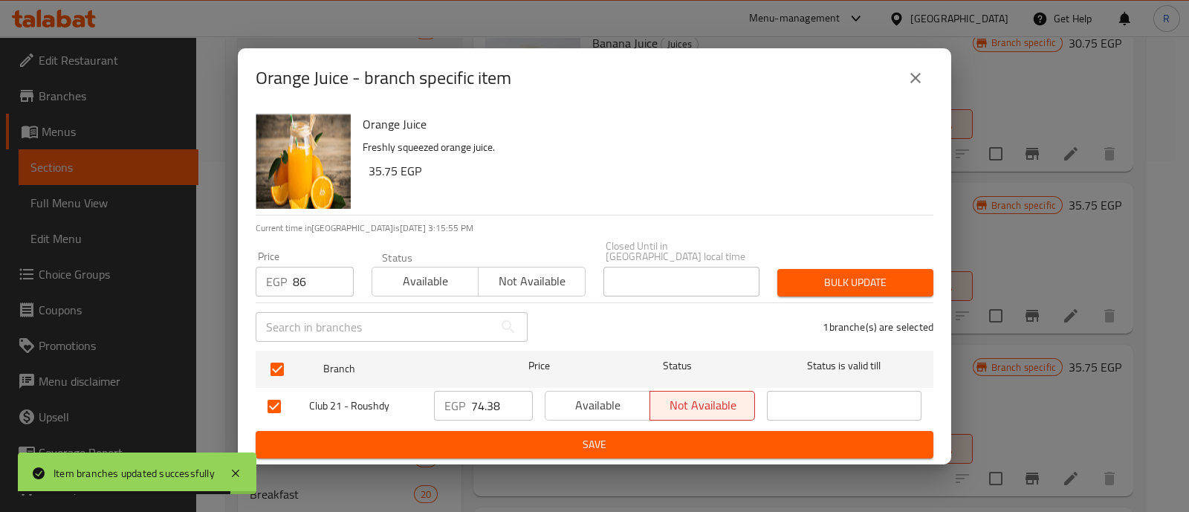
click at [791, 286] on span "Bulk update" at bounding box center [855, 283] width 132 height 19
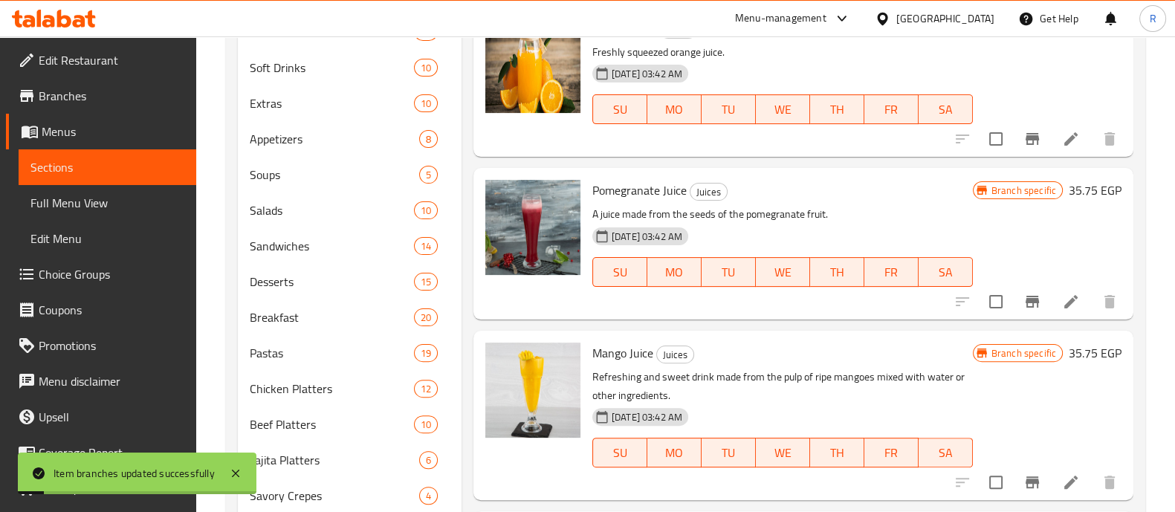
scroll to position [529, 0]
click at [1026, 299] on icon "Branch-specific-item" at bounding box center [1032, 301] width 13 height 12
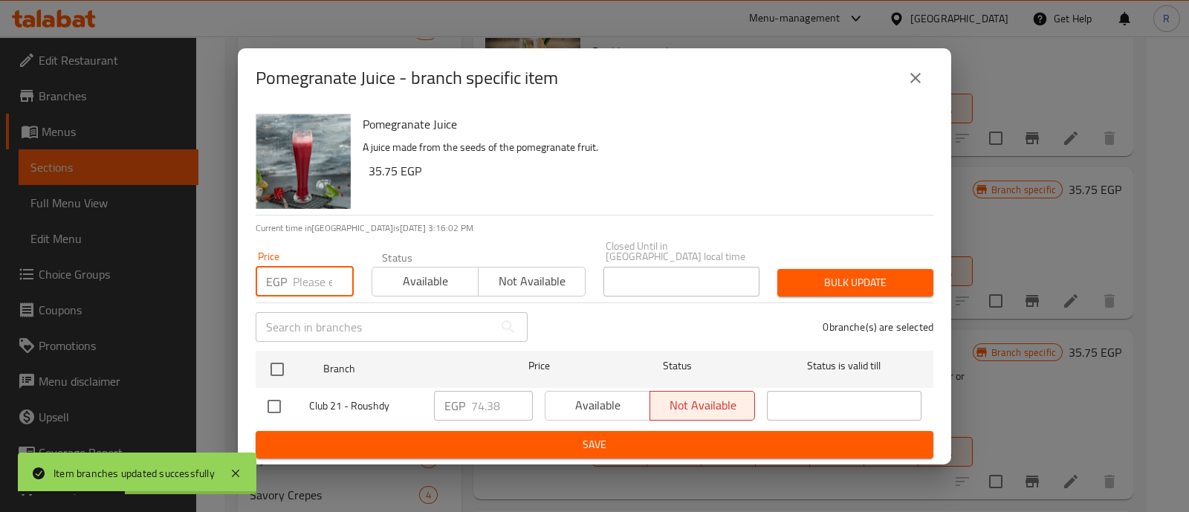
click at [314, 267] on input "number" at bounding box center [323, 282] width 61 height 30
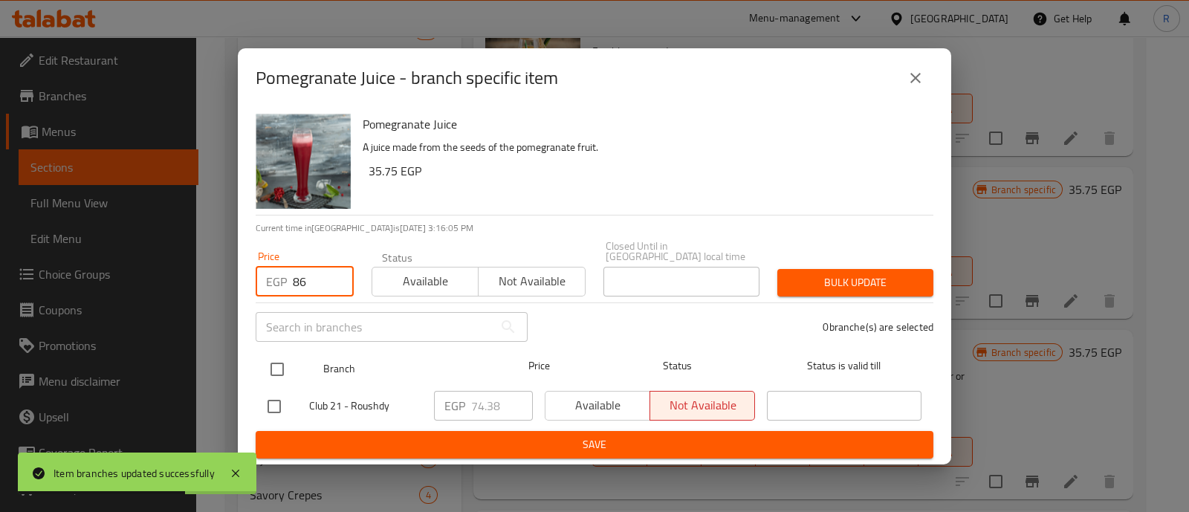
type input "86"
click at [285, 355] on input "checkbox" at bounding box center [277, 369] width 31 height 31
checkbox input "true"
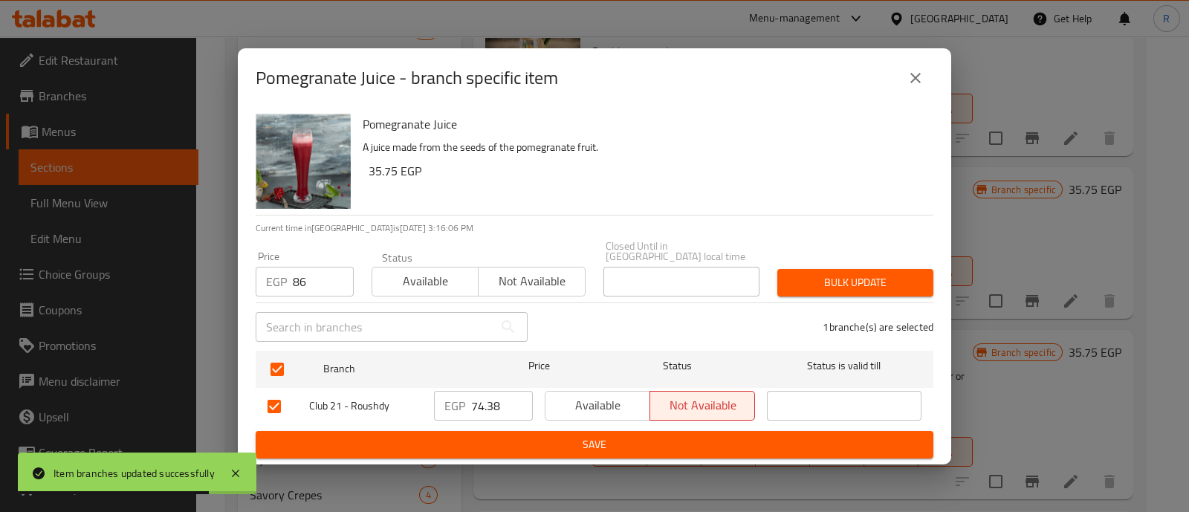
click at [815, 269] on button "Bulk update" at bounding box center [856, 283] width 156 height 28
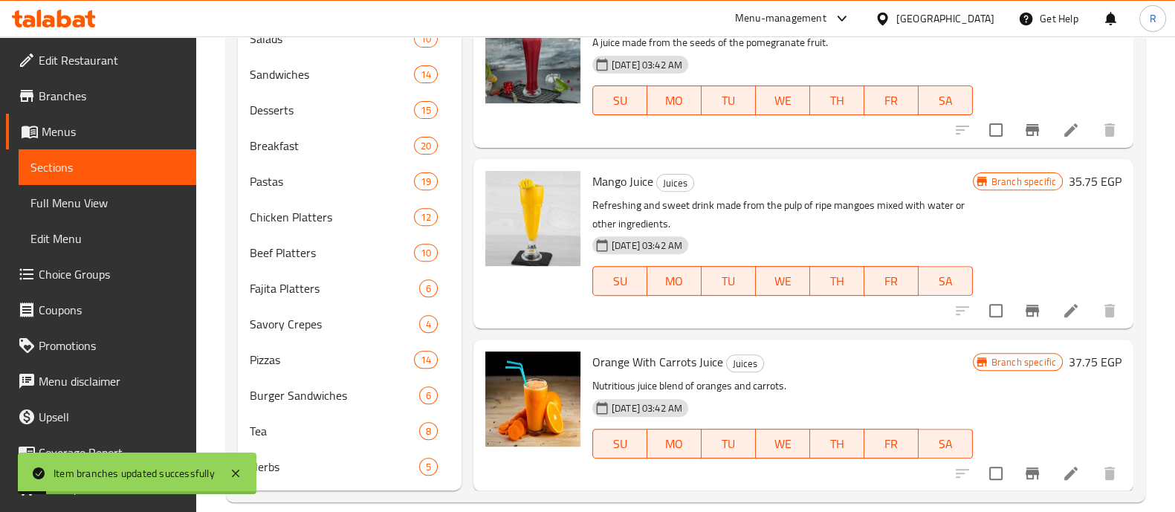
scroll to position [702, 0]
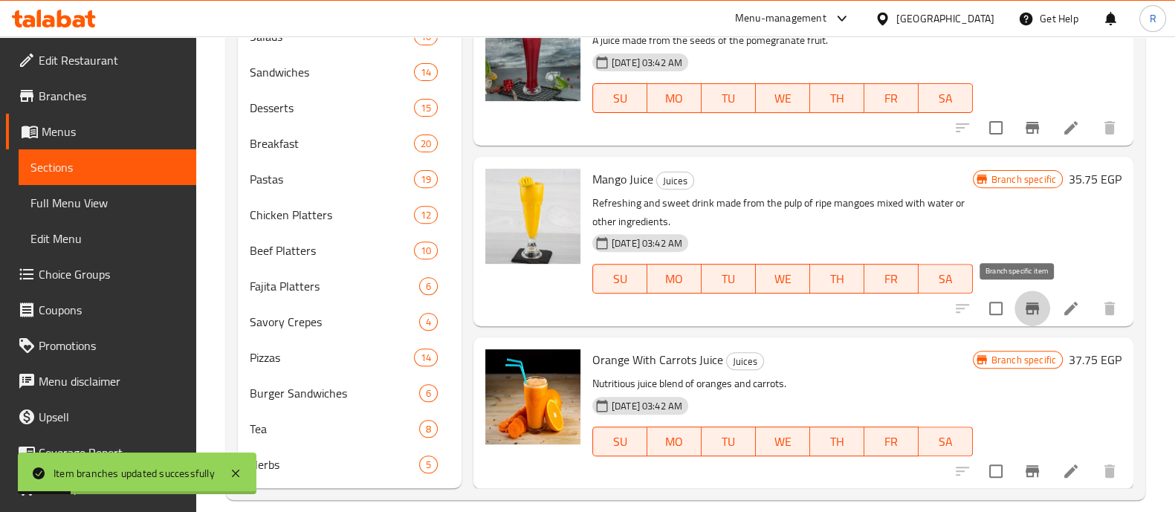
click at [1026, 306] on icon "Branch-specific-item" at bounding box center [1032, 309] width 13 height 12
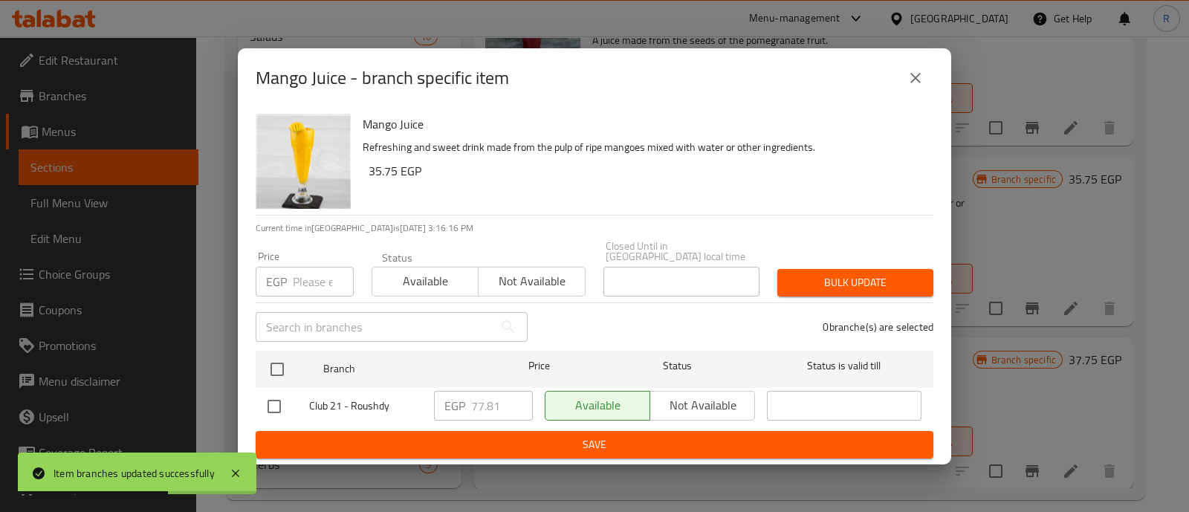
click at [317, 278] on input "number" at bounding box center [323, 282] width 61 height 30
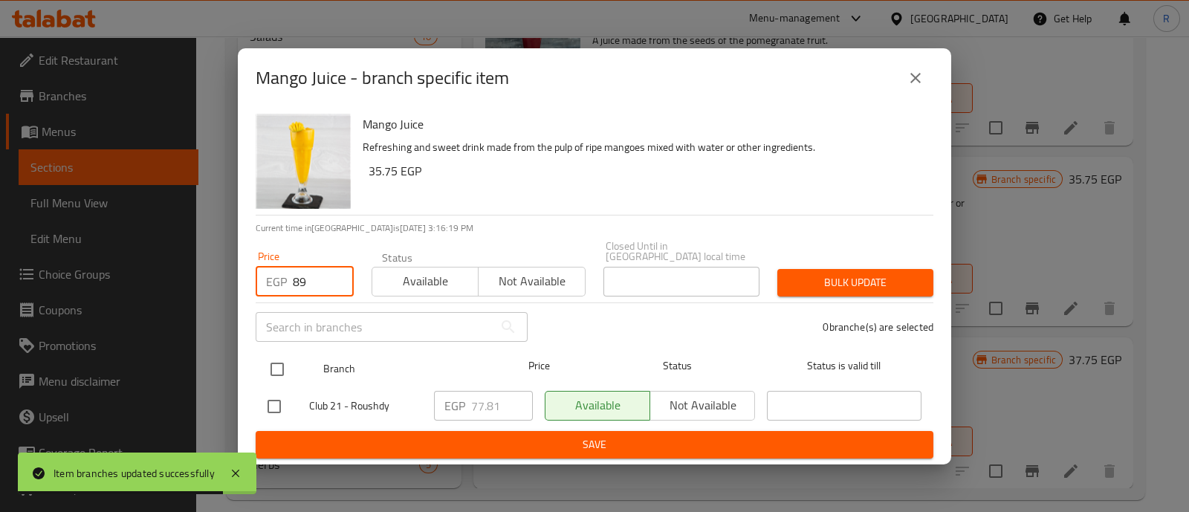
type input "89"
click at [278, 360] on input "checkbox" at bounding box center [277, 369] width 31 height 31
checkbox input "true"
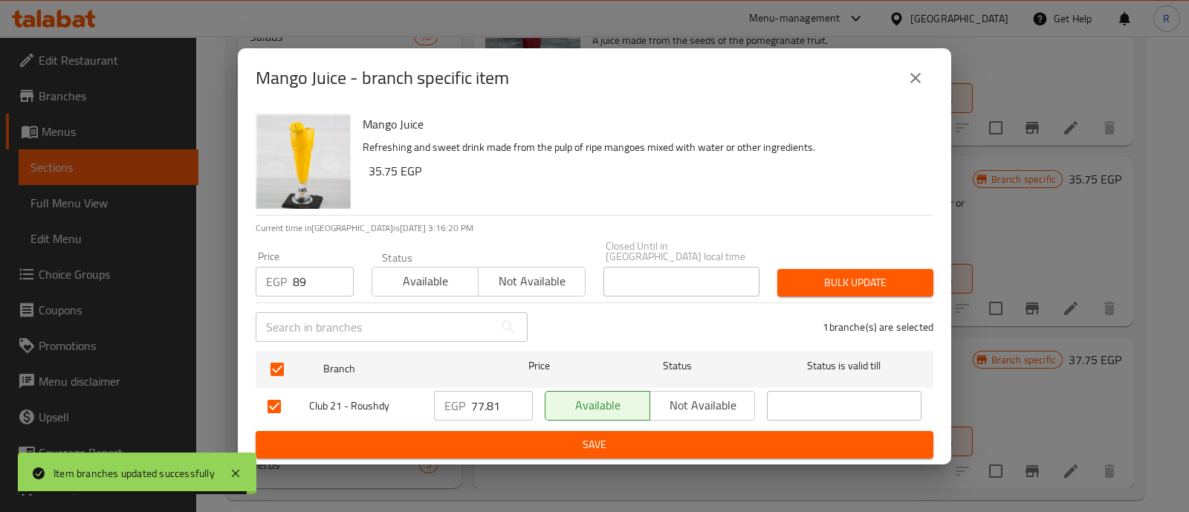
click at [853, 284] on span "Bulk update" at bounding box center [855, 283] width 132 height 19
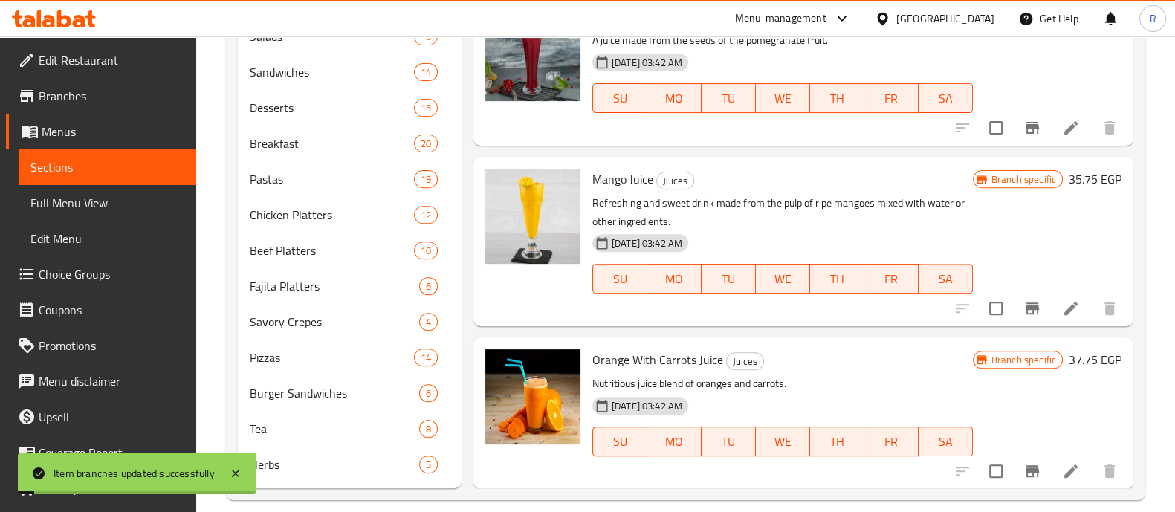
scroll to position [719, 0]
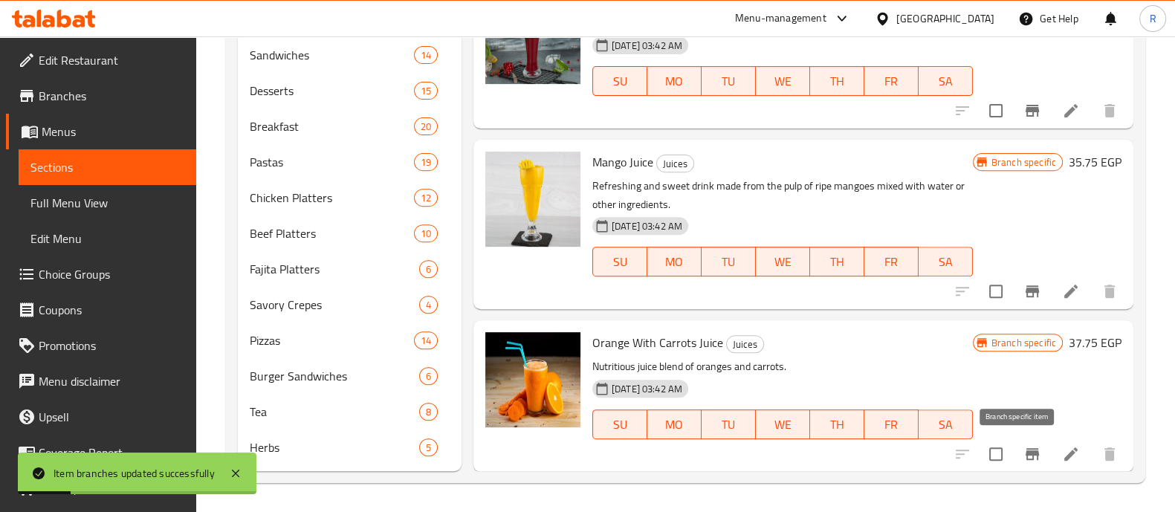
click at [1024, 447] on icon "Branch-specific-item" at bounding box center [1033, 454] width 18 height 18
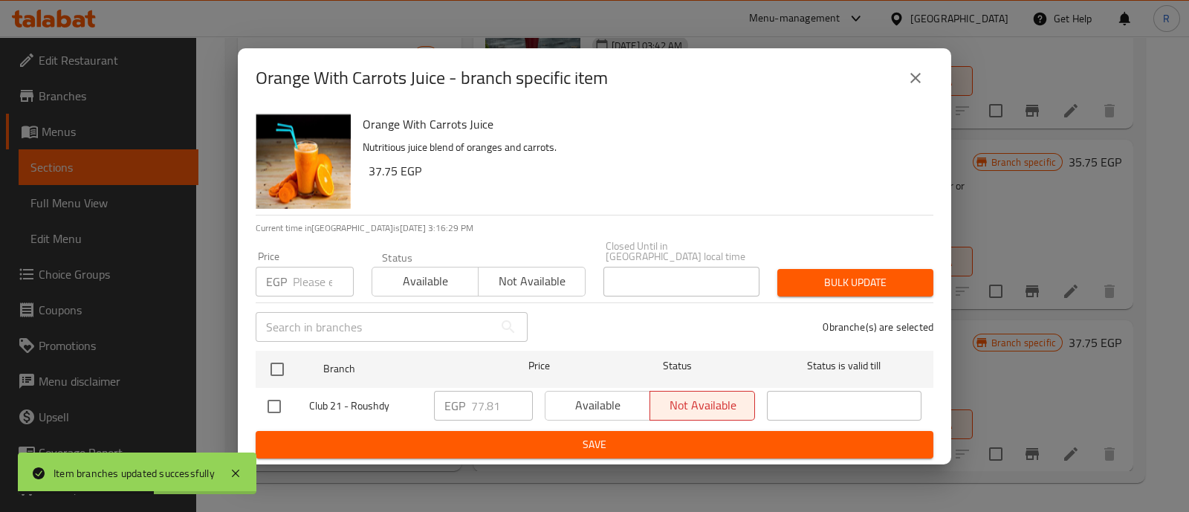
click at [299, 283] on input "number" at bounding box center [323, 282] width 61 height 30
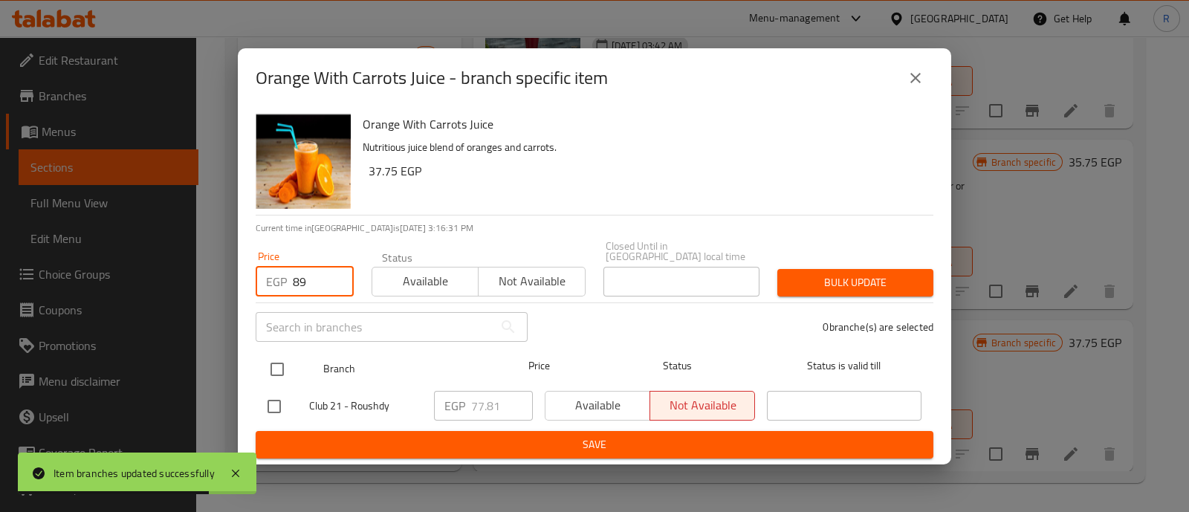
type input "89"
click at [279, 356] on input "checkbox" at bounding box center [277, 369] width 31 height 31
checkbox input "true"
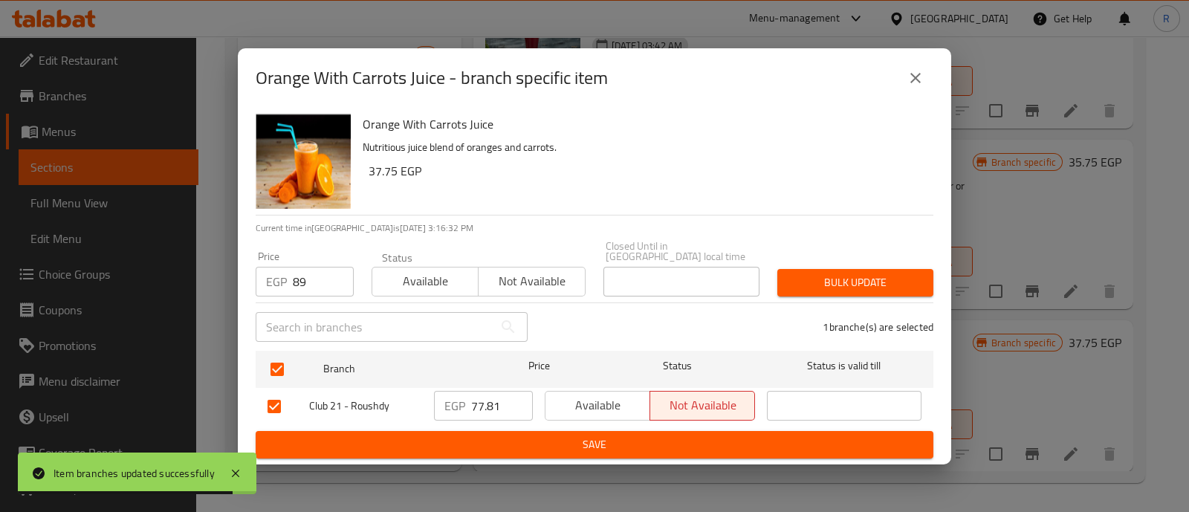
click at [817, 260] on div "Bulk update" at bounding box center [856, 282] width 174 height 45
click at [824, 274] on span "Bulk update" at bounding box center [855, 283] width 132 height 19
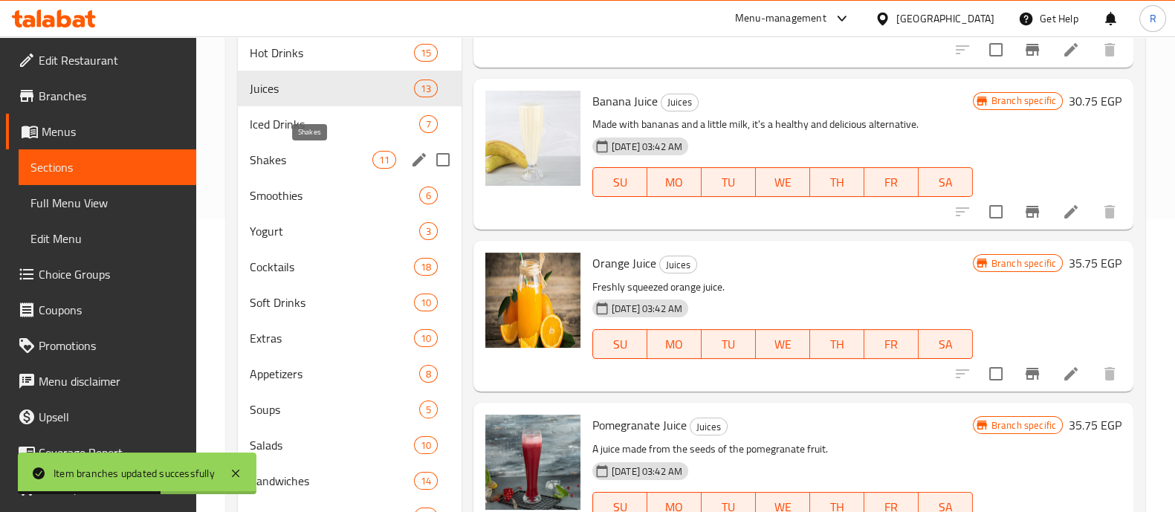
scroll to position [293, 0]
click at [293, 126] on span "Iced Drinks" at bounding box center [314, 124] width 128 height 18
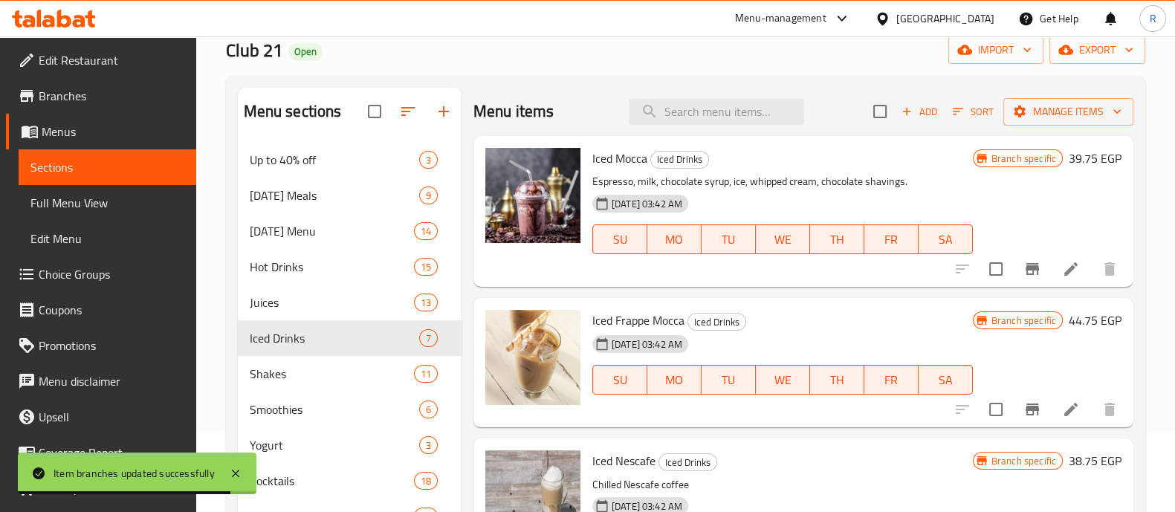
scroll to position [81, 0]
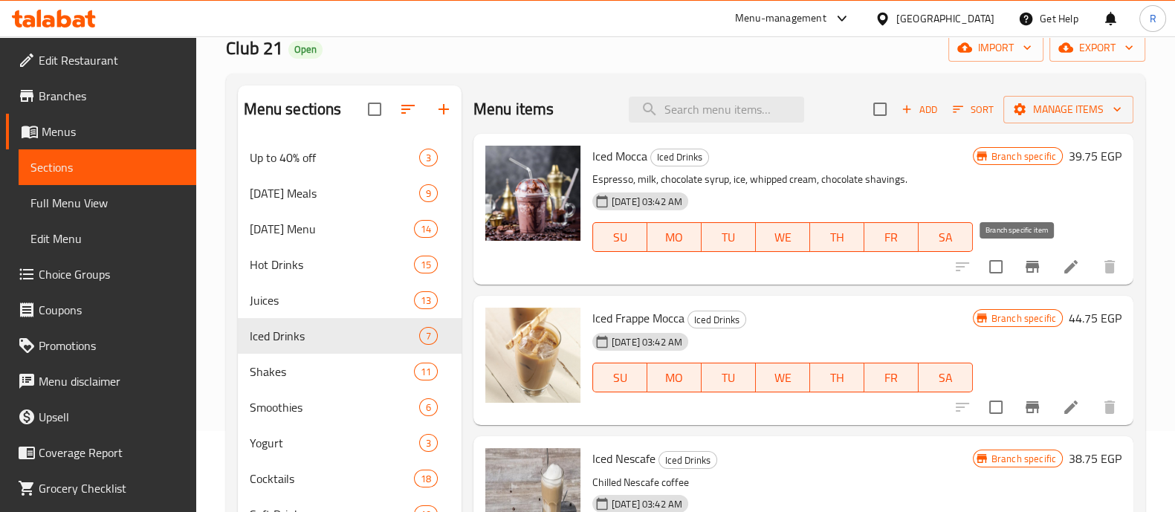
click at [1024, 273] on icon "Branch-specific-item" at bounding box center [1033, 267] width 18 height 18
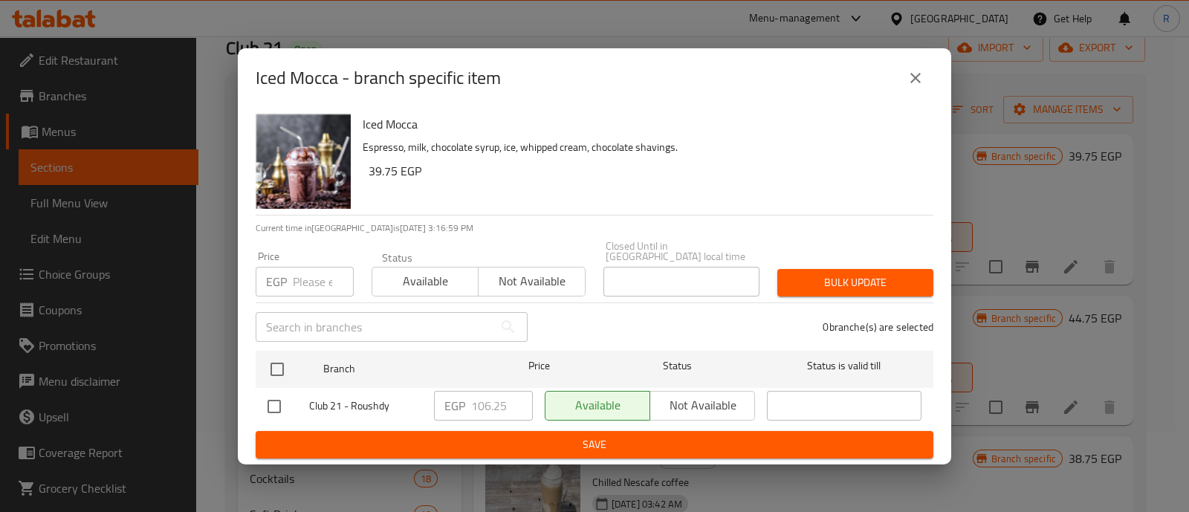
click at [308, 282] on input "number" at bounding box center [323, 282] width 61 height 30
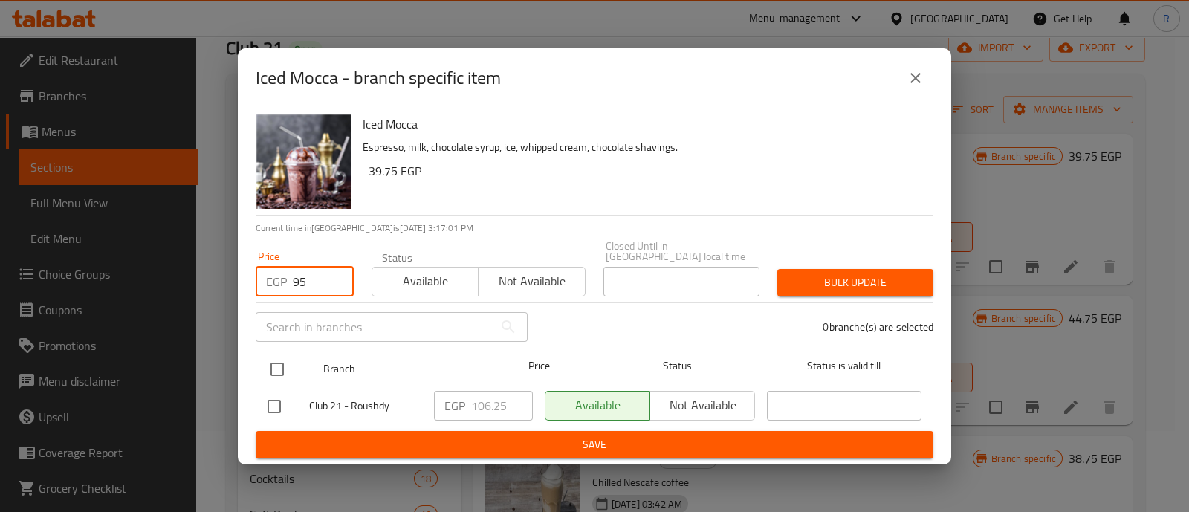
type input "95"
click at [267, 364] on input "checkbox" at bounding box center [277, 369] width 31 height 31
checkbox input "true"
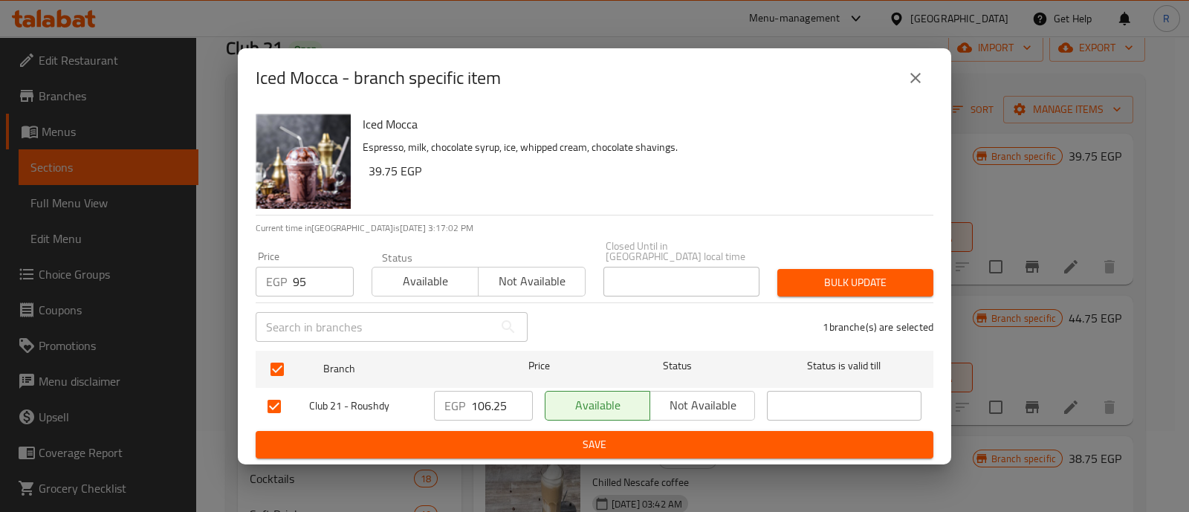
click at [804, 279] on span "Bulk update" at bounding box center [855, 283] width 132 height 19
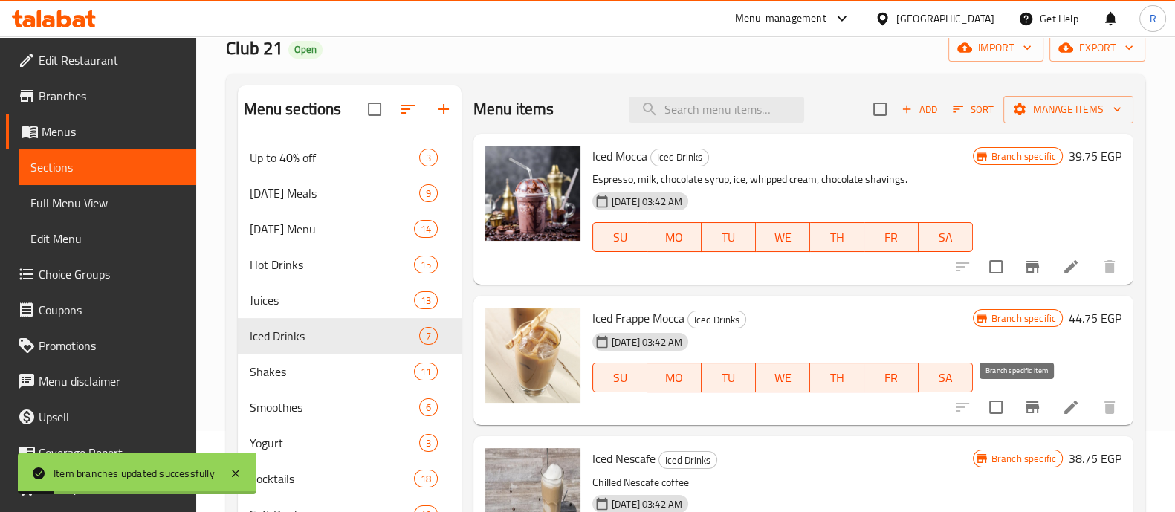
click at [1024, 398] on icon "Branch-specific-item" at bounding box center [1033, 407] width 18 height 18
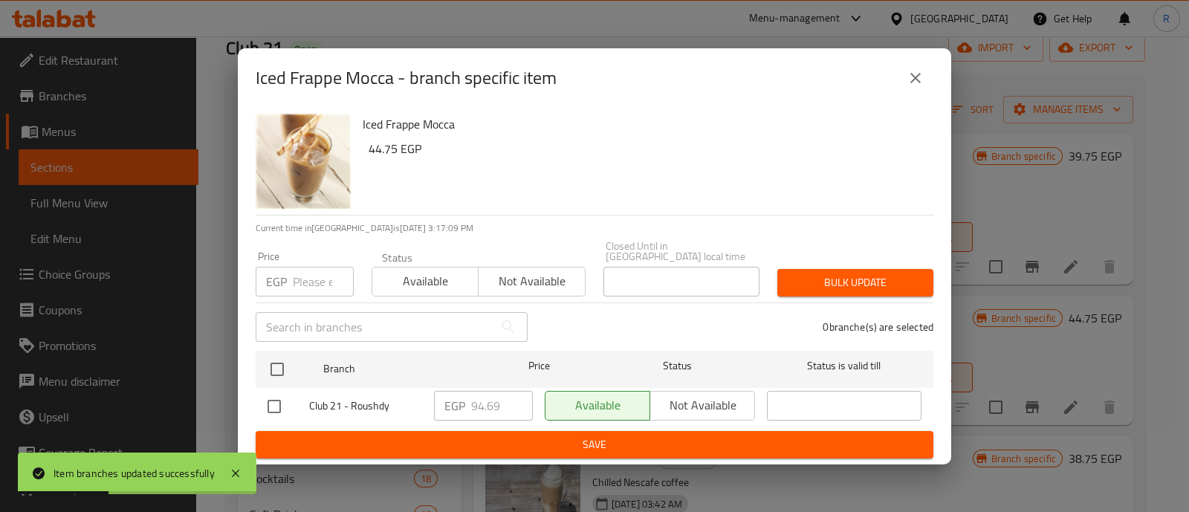
click at [319, 279] on input "number" at bounding box center [323, 282] width 61 height 30
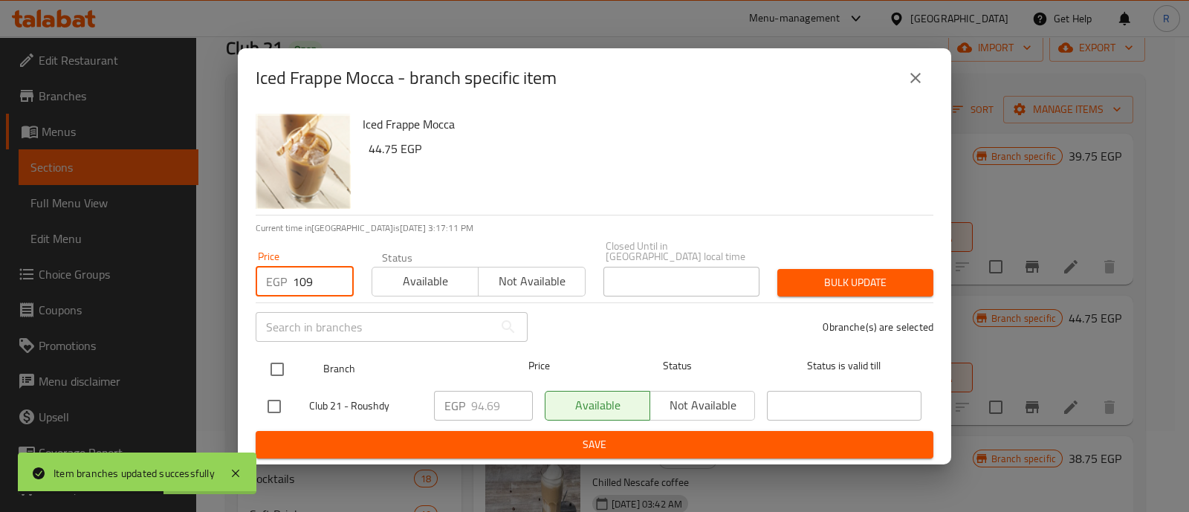
type input "109"
click at [279, 367] on input "checkbox" at bounding box center [277, 369] width 31 height 31
checkbox input "true"
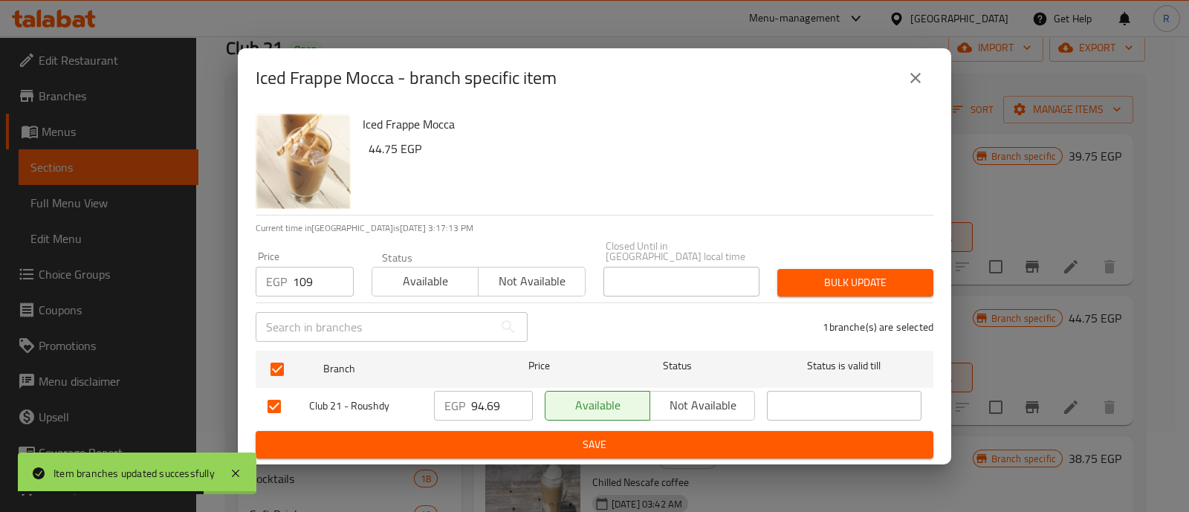
click at [803, 283] on span "Bulk update" at bounding box center [855, 283] width 132 height 19
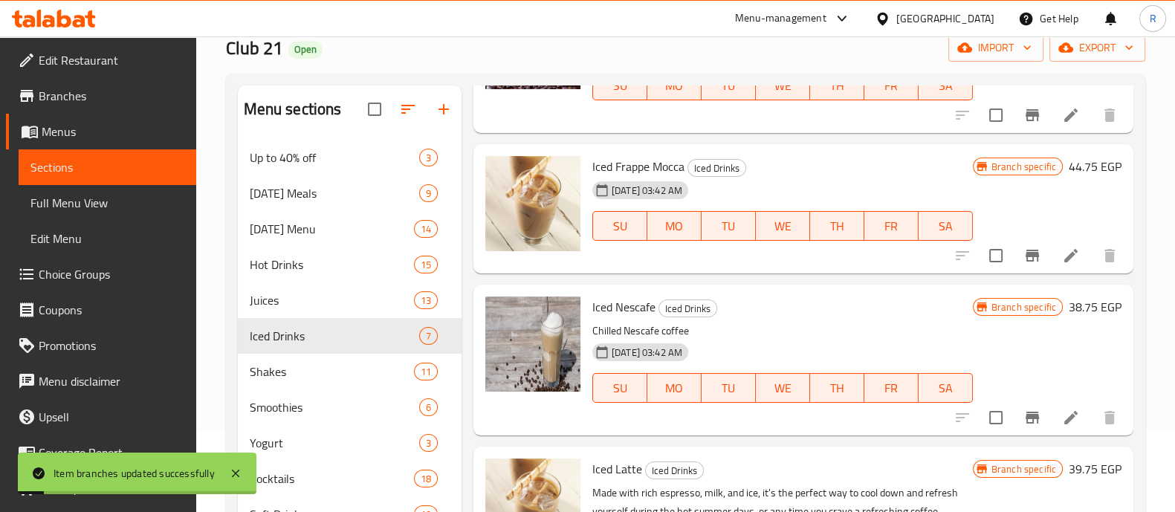
scroll to position [165, 0]
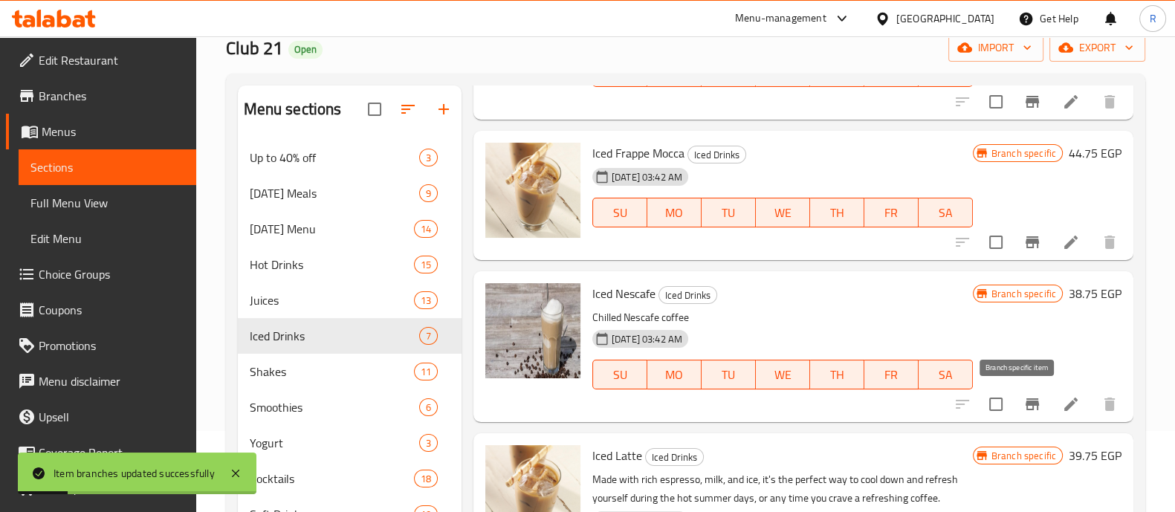
click at [1026, 405] on icon "Branch-specific-item" at bounding box center [1032, 404] width 13 height 12
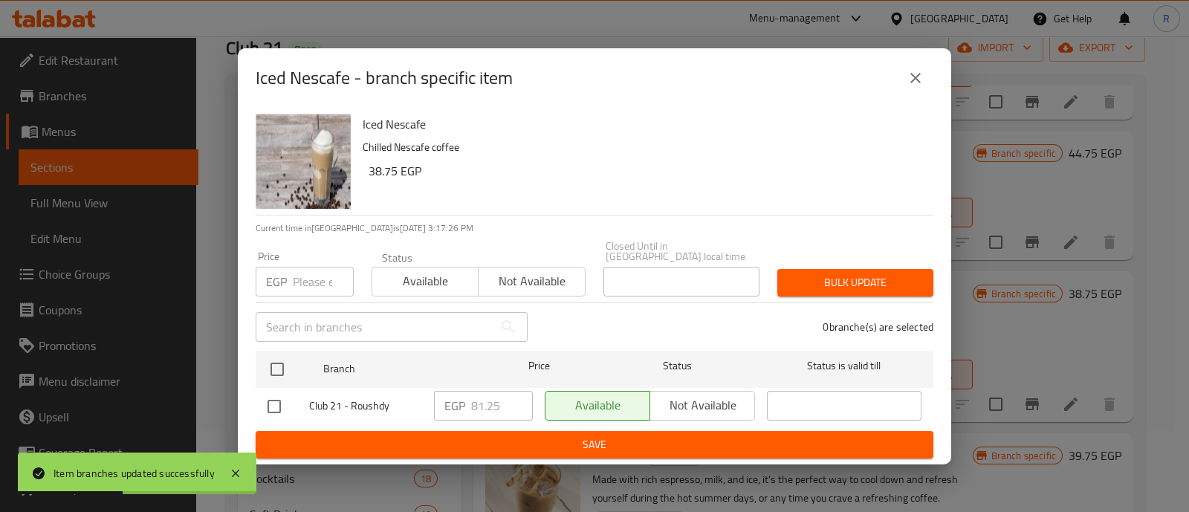
click at [314, 274] on input "number" at bounding box center [323, 282] width 61 height 30
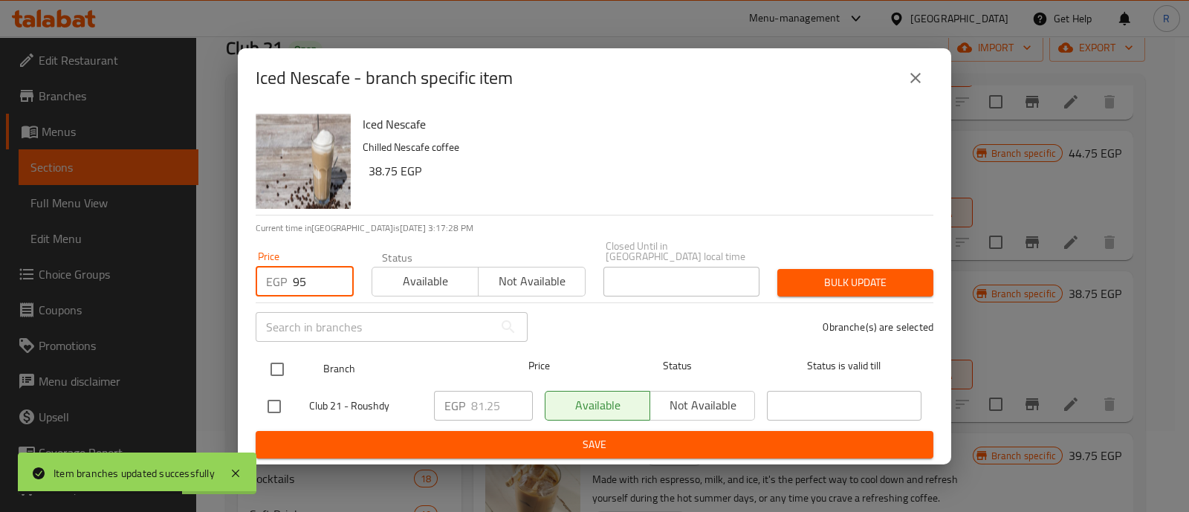
type input "95"
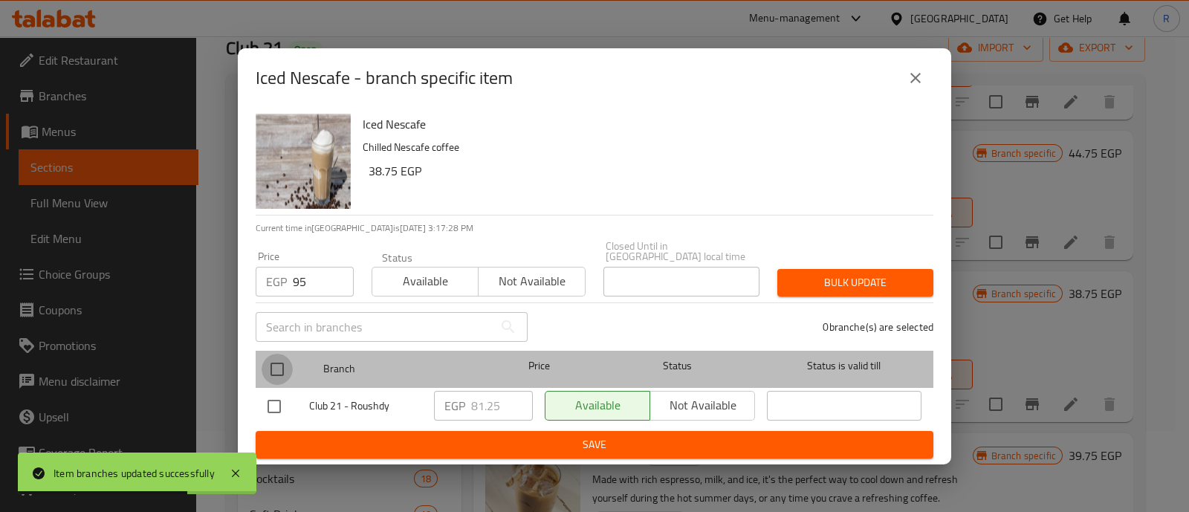
click at [282, 369] on input "checkbox" at bounding box center [277, 369] width 31 height 31
checkbox input "true"
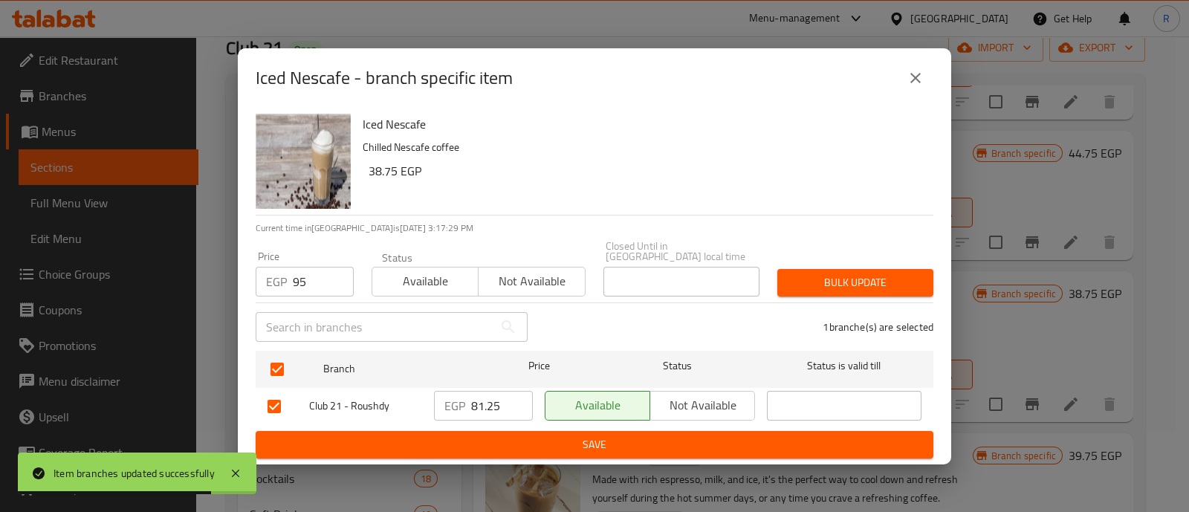
click at [828, 274] on span "Bulk update" at bounding box center [855, 283] width 132 height 19
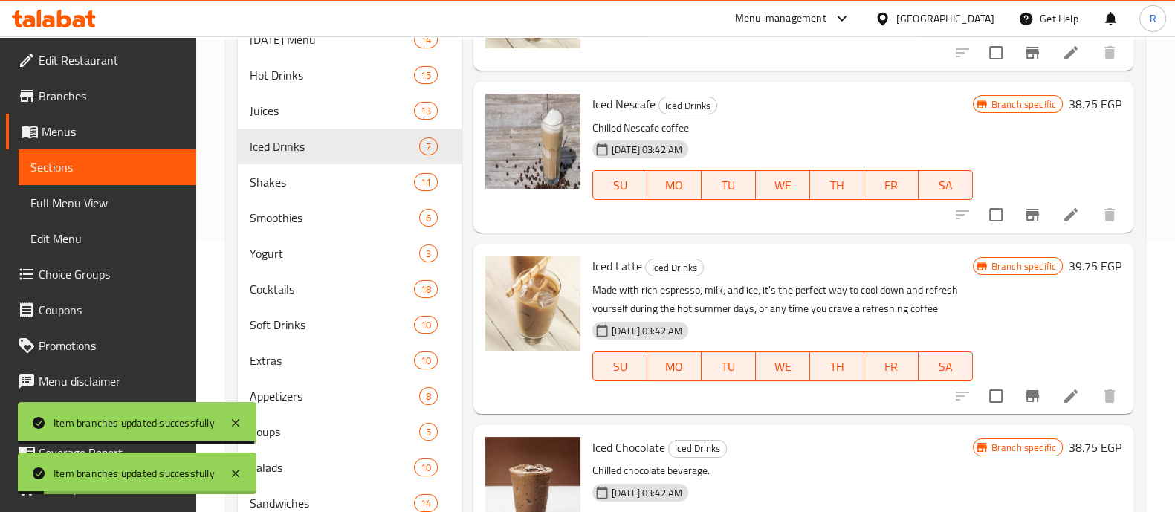
scroll to position [299, 0]
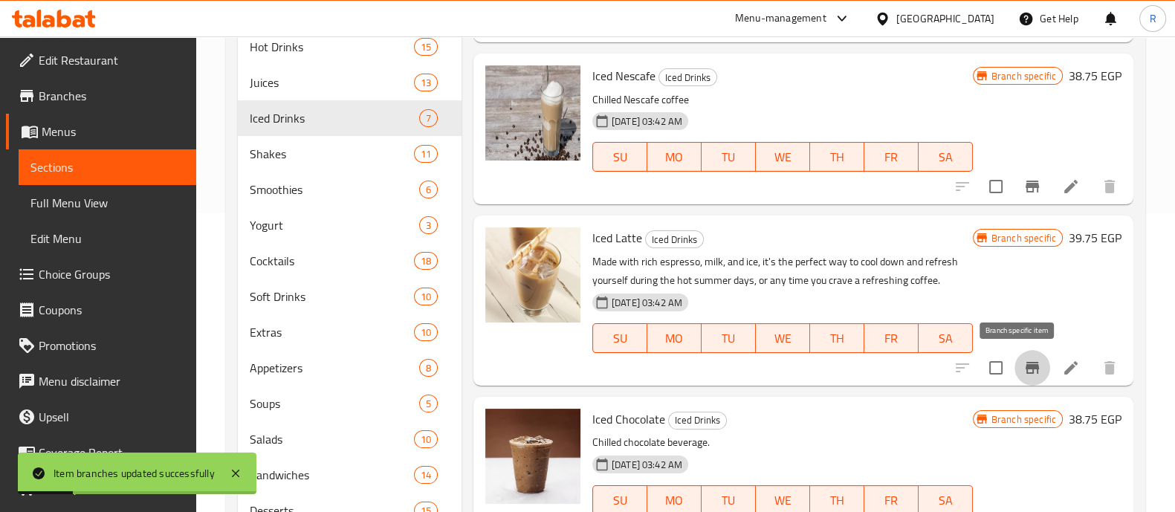
click at [1024, 361] on icon "Branch-specific-item" at bounding box center [1033, 368] width 18 height 18
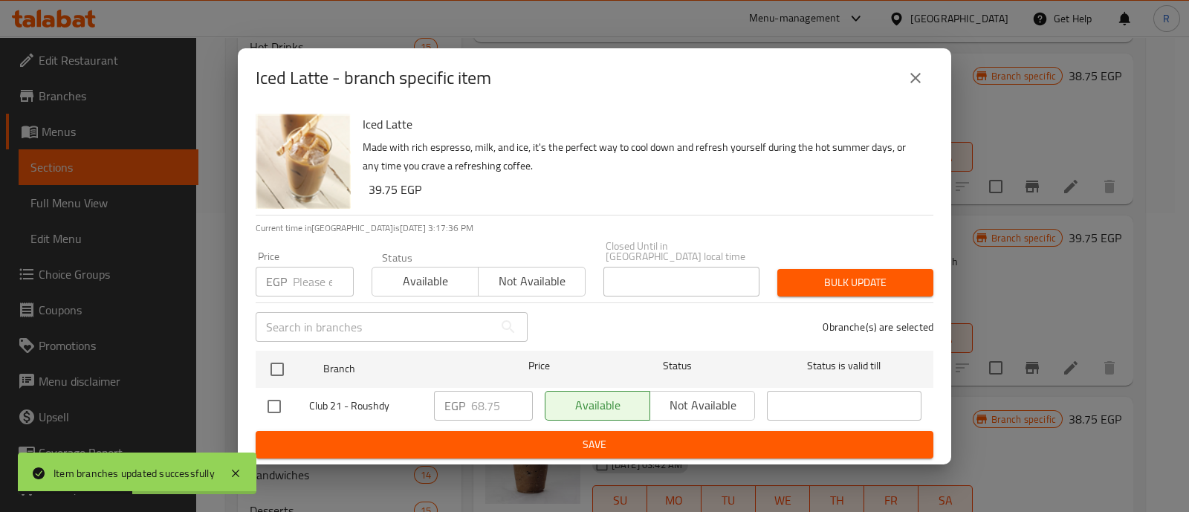
click at [327, 285] on input "number" at bounding box center [323, 282] width 61 height 30
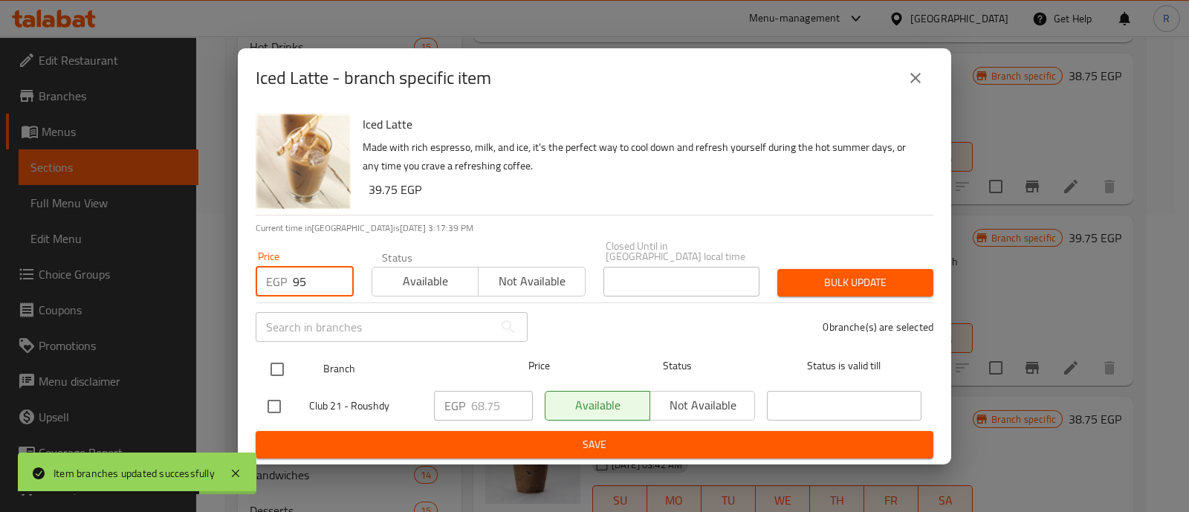
type input "95"
click at [285, 376] on input "checkbox" at bounding box center [277, 369] width 31 height 31
checkbox input "true"
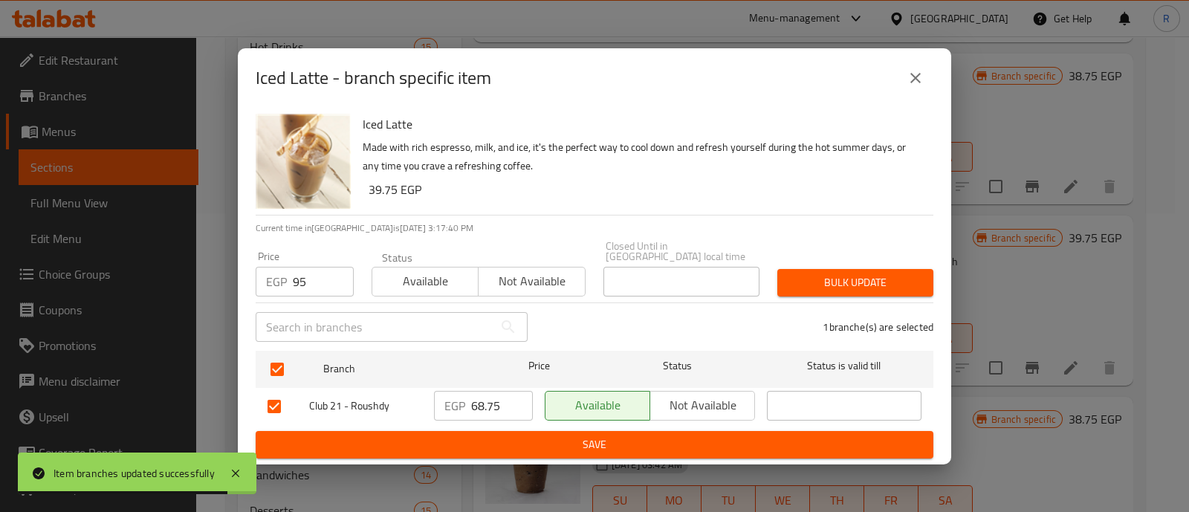
click at [824, 274] on span "Bulk update" at bounding box center [855, 283] width 132 height 19
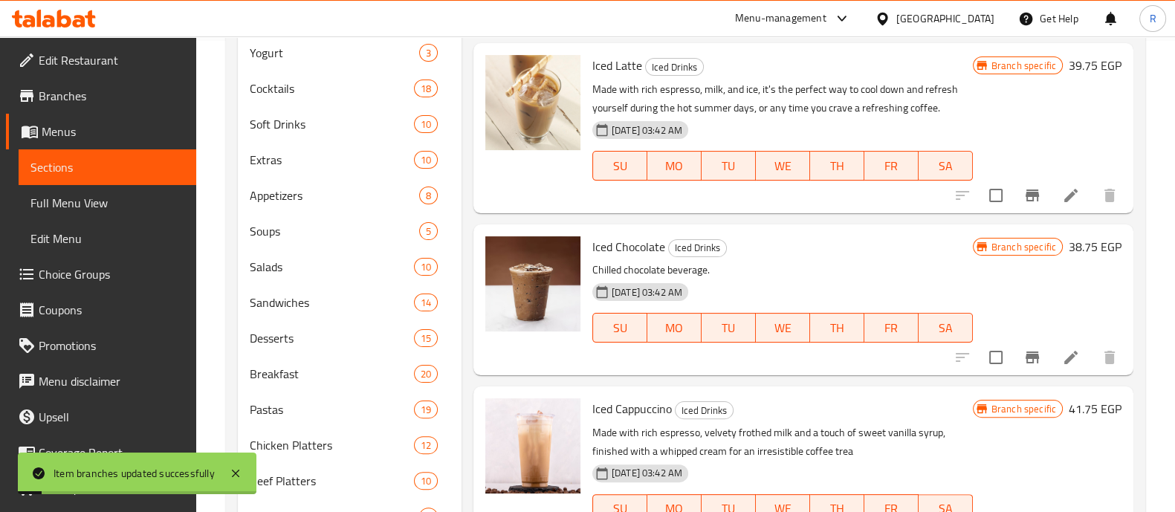
scroll to position [484, 0]
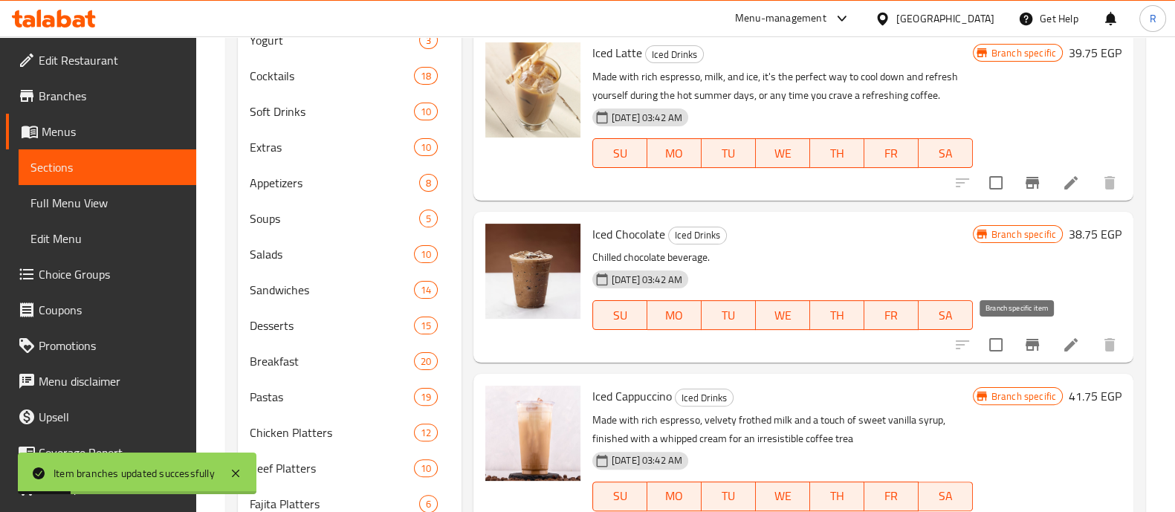
click at [1024, 337] on icon "Branch-specific-item" at bounding box center [1033, 345] width 18 height 18
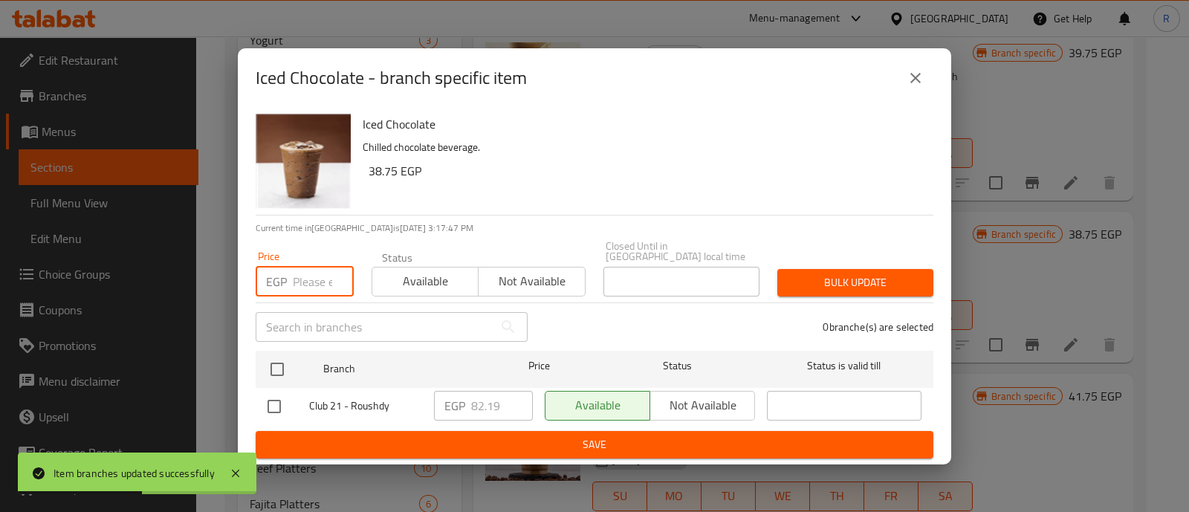
click at [317, 267] on input "number" at bounding box center [323, 282] width 61 height 30
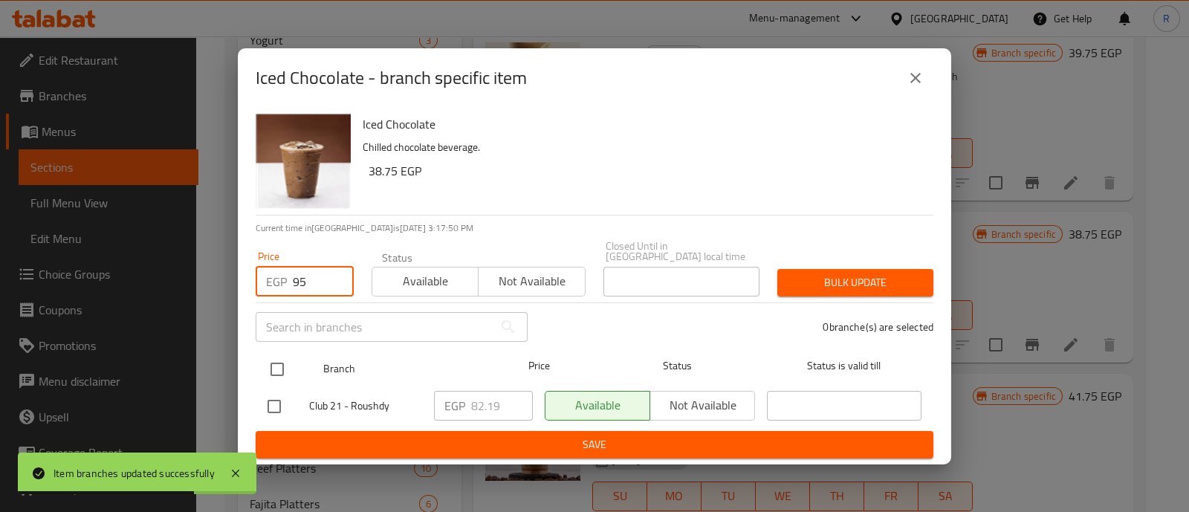
type input "95"
click at [279, 357] on input "checkbox" at bounding box center [277, 369] width 31 height 31
checkbox input "true"
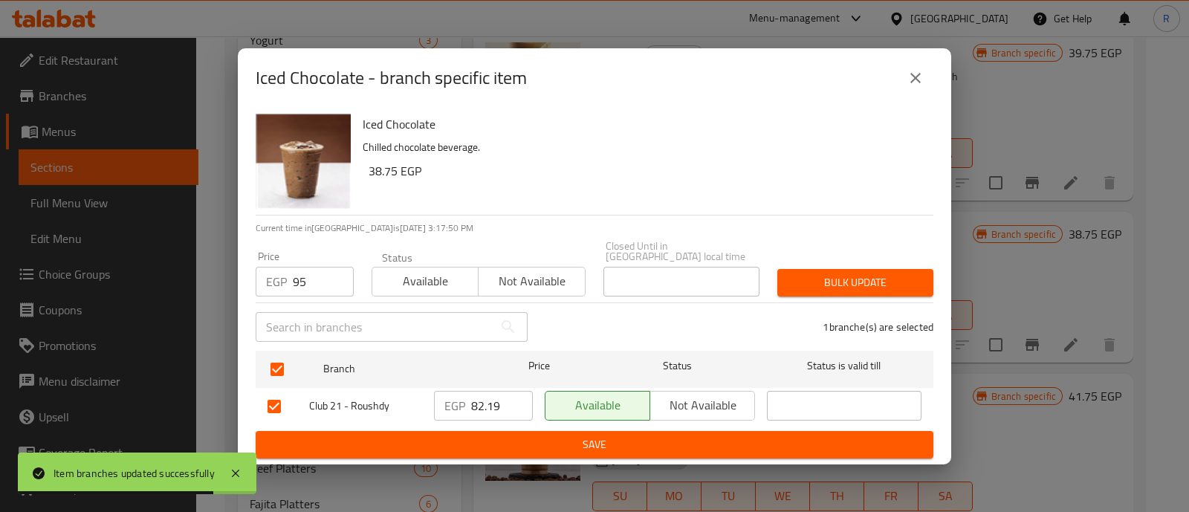
click at [819, 275] on span "Bulk update" at bounding box center [855, 283] width 132 height 19
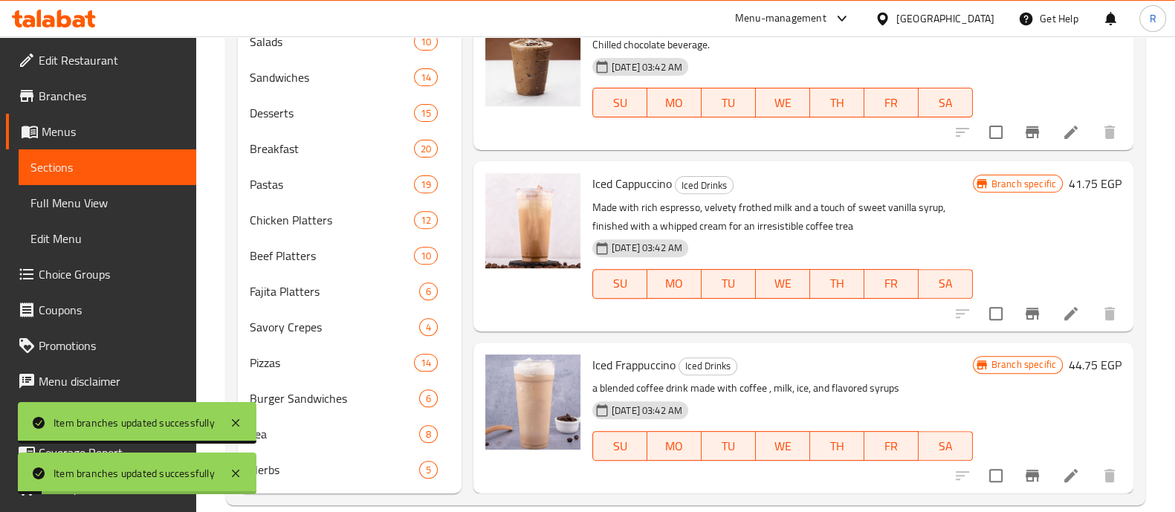
scroll to position [698, 0]
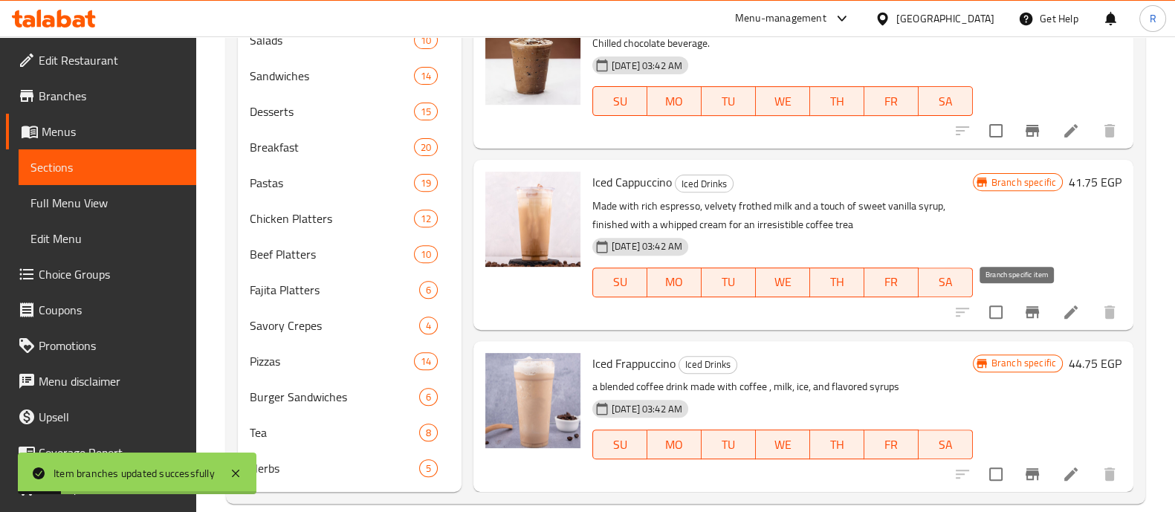
click at [1015, 310] on button "Branch-specific-item" at bounding box center [1033, 312] width 36 height 36
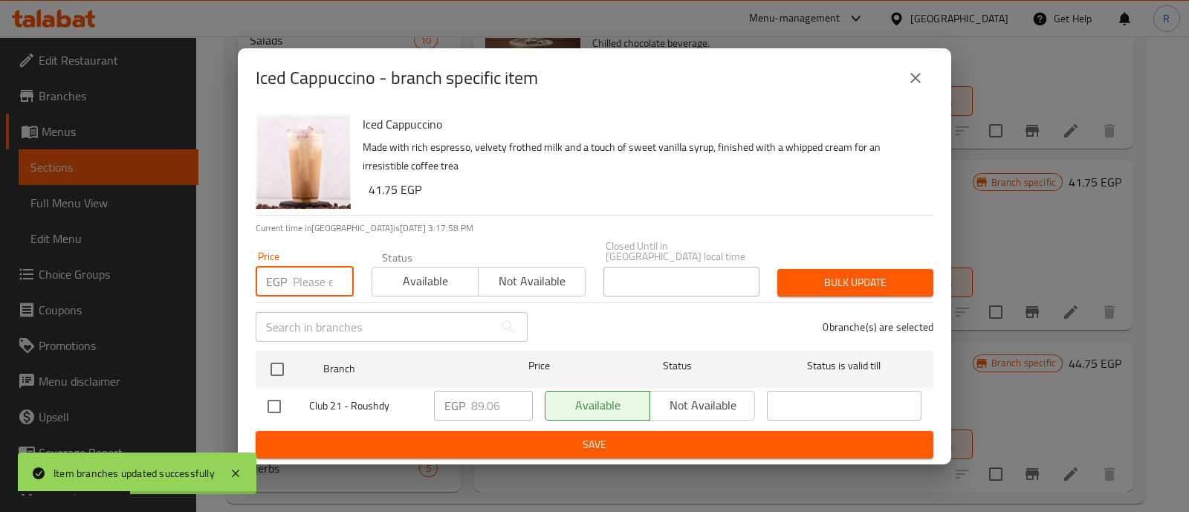
click at [313, 270] on input "number" at bounding box center [323, 282] width 61 height 30
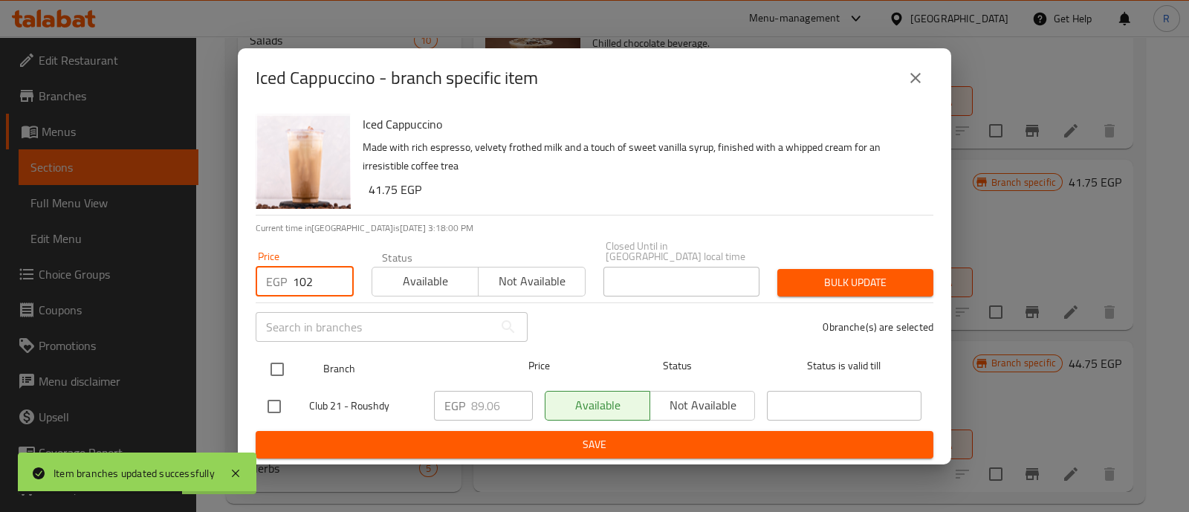
type input "102"
click at [282, 358] on input "checkbox" at bounding box center [277, 369] width 31 height 31
checkbox input "true"
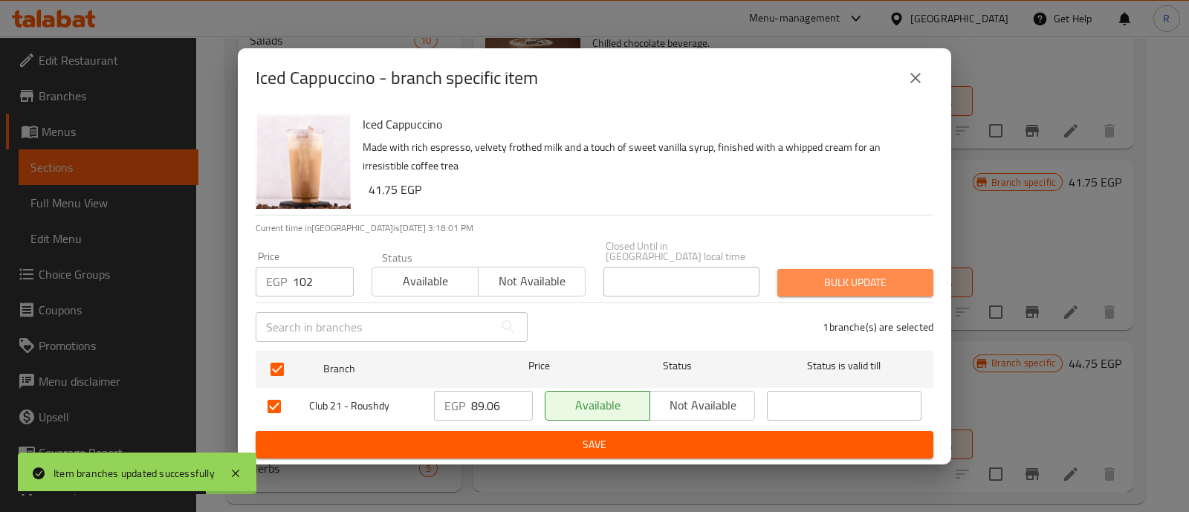
click at [821, 283] on span "Bulk update" at bounding box center [855, 283] width 132 height 19
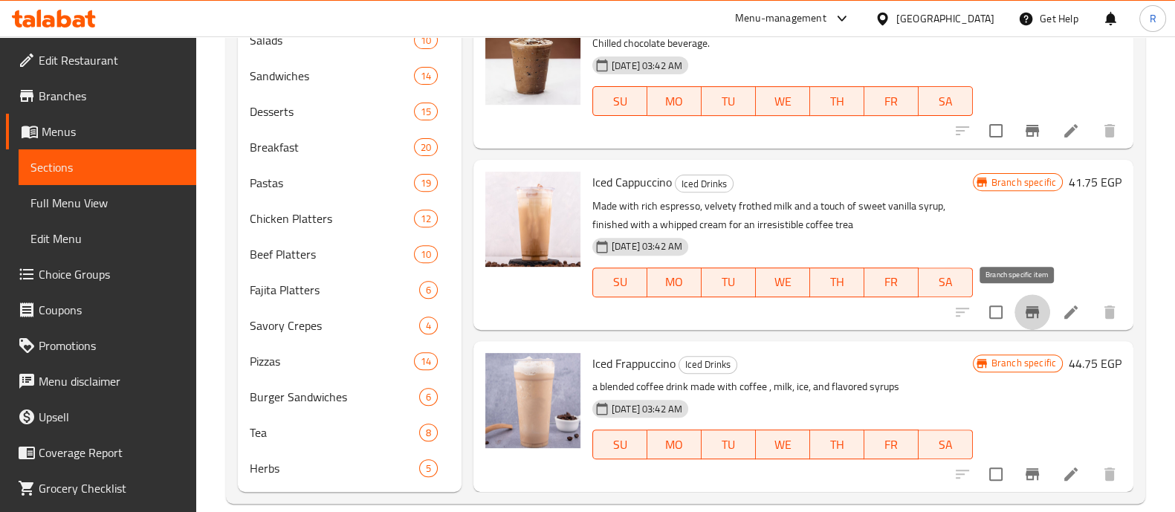
click at [1024, 317] on icon "Branch-specific-item" at bounding box center [1033, 312] width 18 height 18
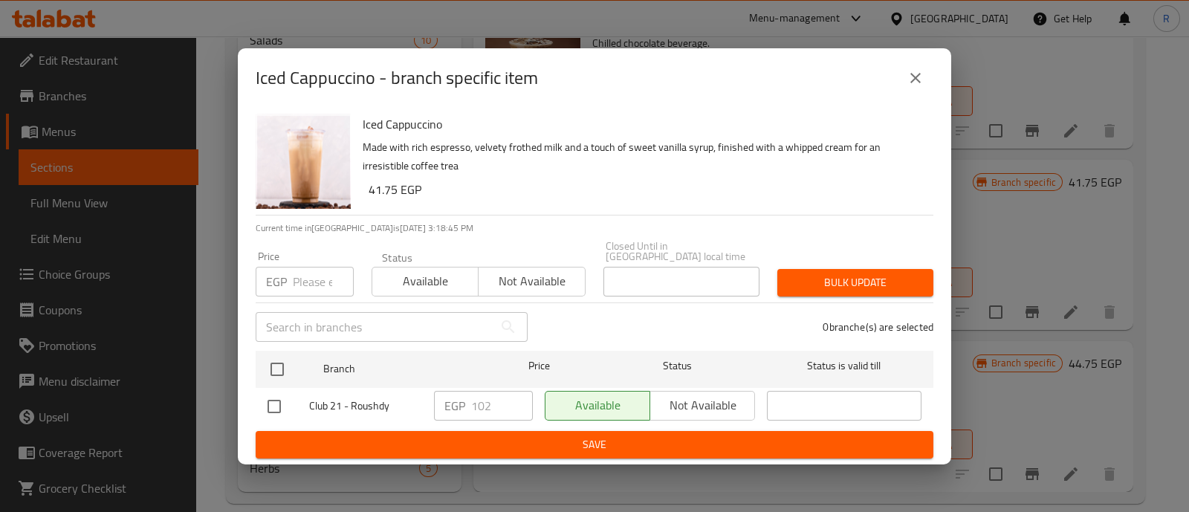
click at [914, 76] on icon "close" at bounding box center [916, 78] width 18 height 18
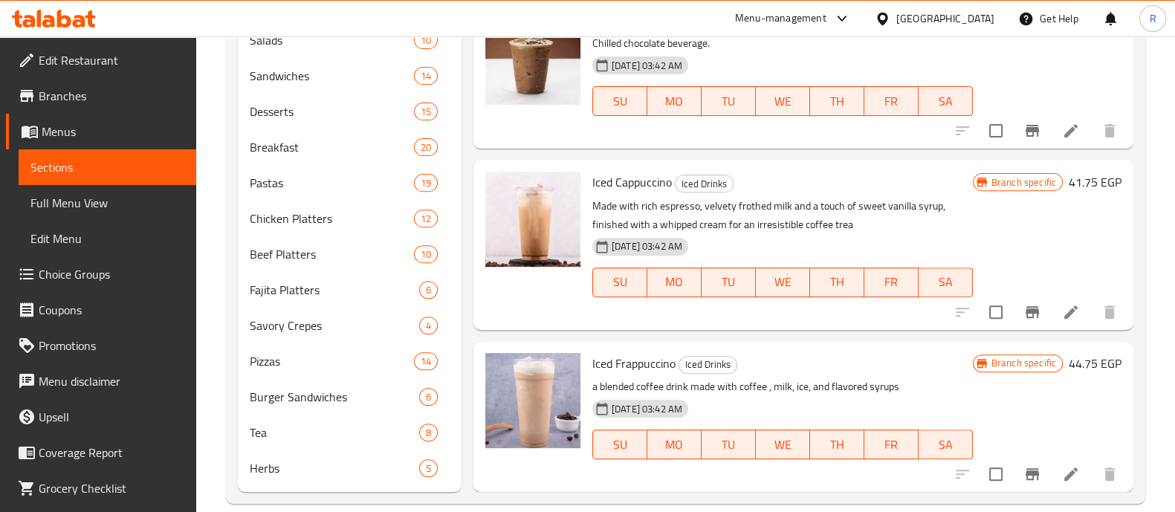
scroll to position [719, 0]
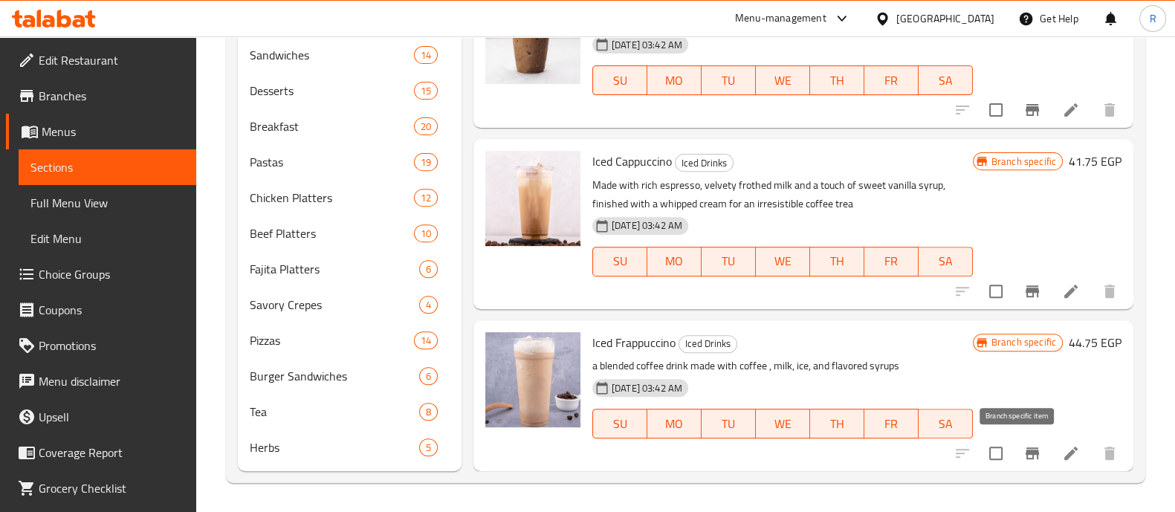
click at [1024, 448] on icon "Branch-specific-item" at bounding box center [1033, 454] width 18 height 18
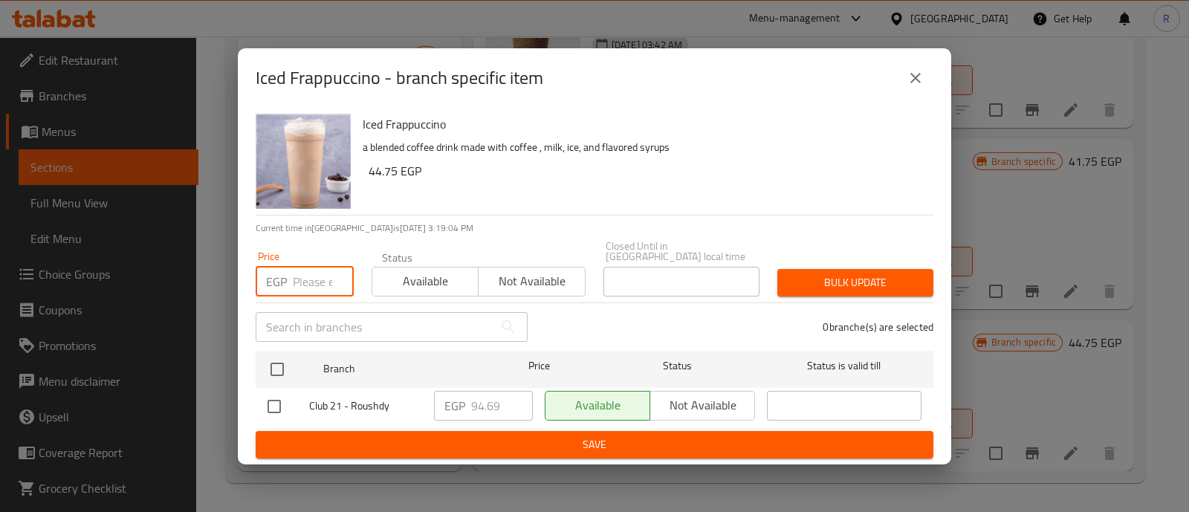
click at [308, 275] on input "number" at bounding box center [323, 282] width 61 height 30
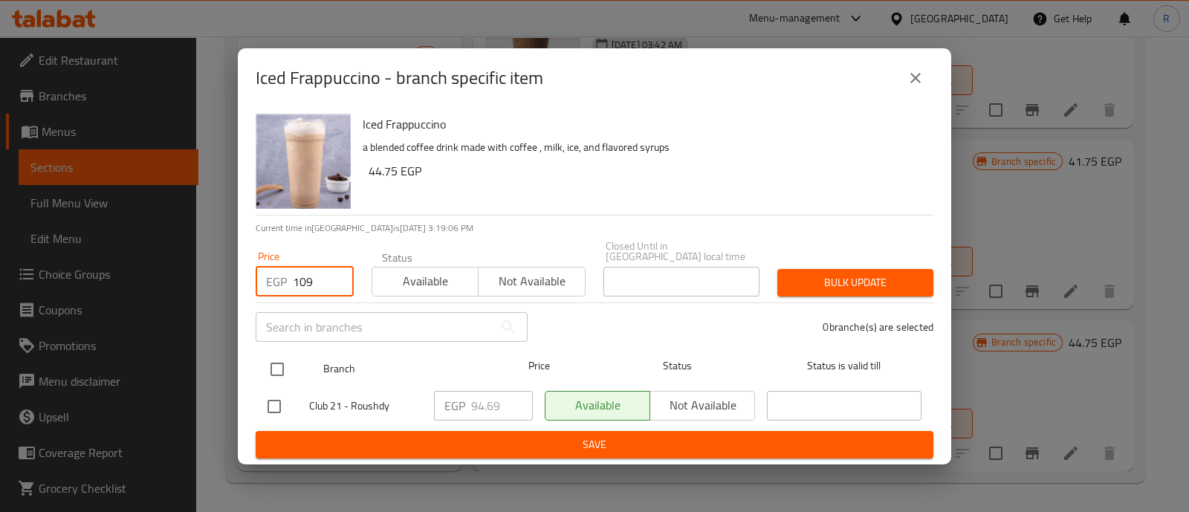
type input "109"
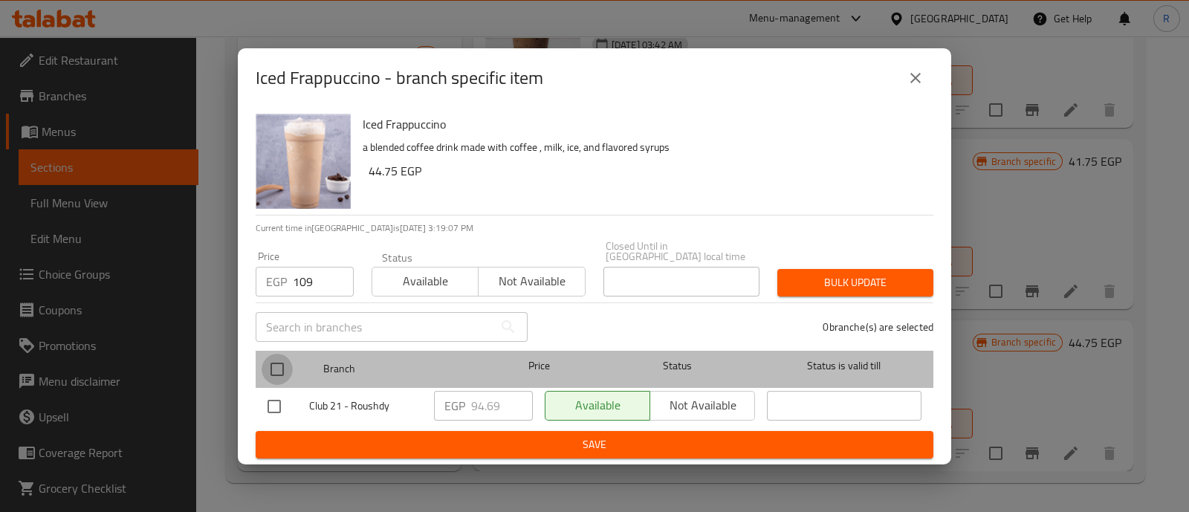
click at [280, 355] on input "checkbox" at bounding box center [277, 369] width 31 height 31
checkbox input "true"
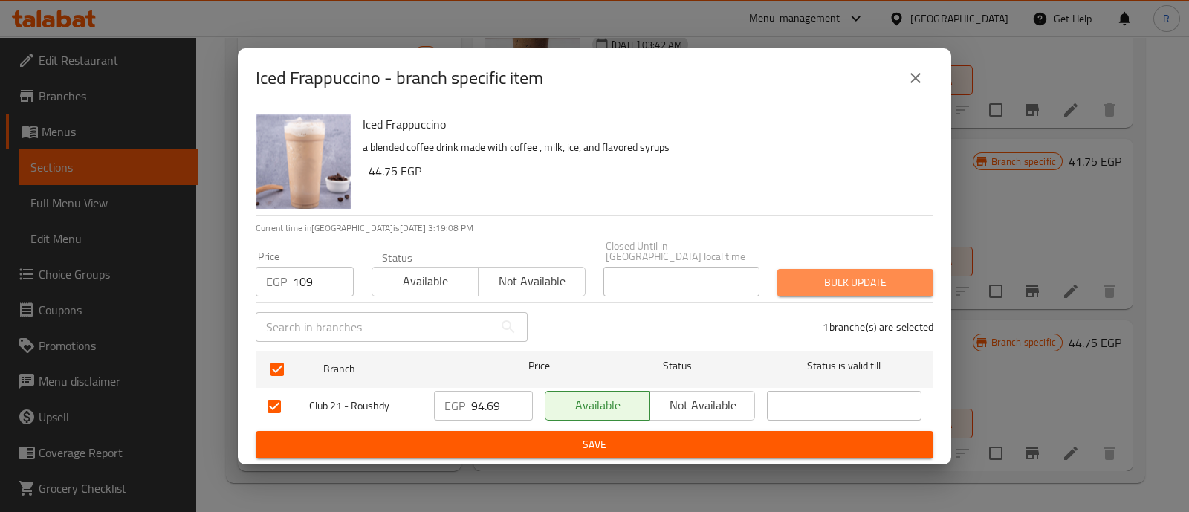
click at [822, 280] on span "Bulk update" at bounding box center [855, 283] width 132 height 19
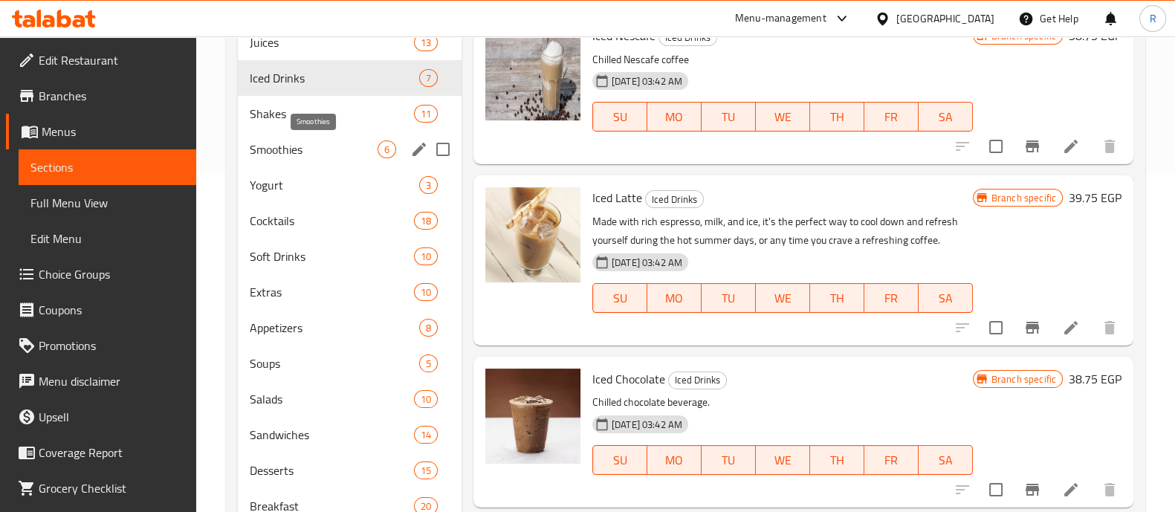
scroll to position [337, 0]
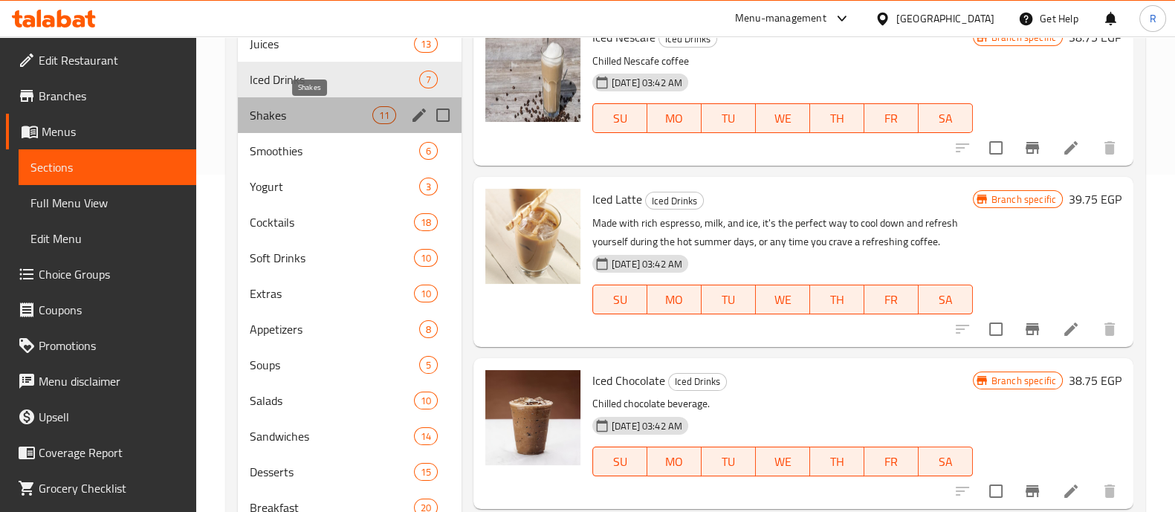
click at [279, 120] on span "Shakes" at bounding box center [311, 115] width 123 height 18
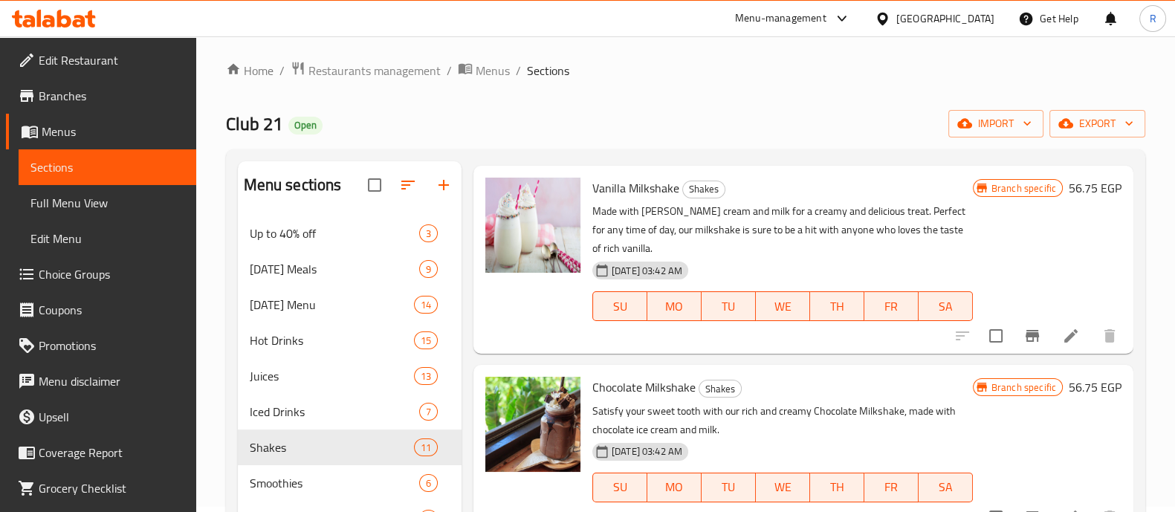
scroll to position [44, 0]
click at [1024, 335] on icon "Branch-specific-item" at bounding box center [1033, 336] width 18 height 18
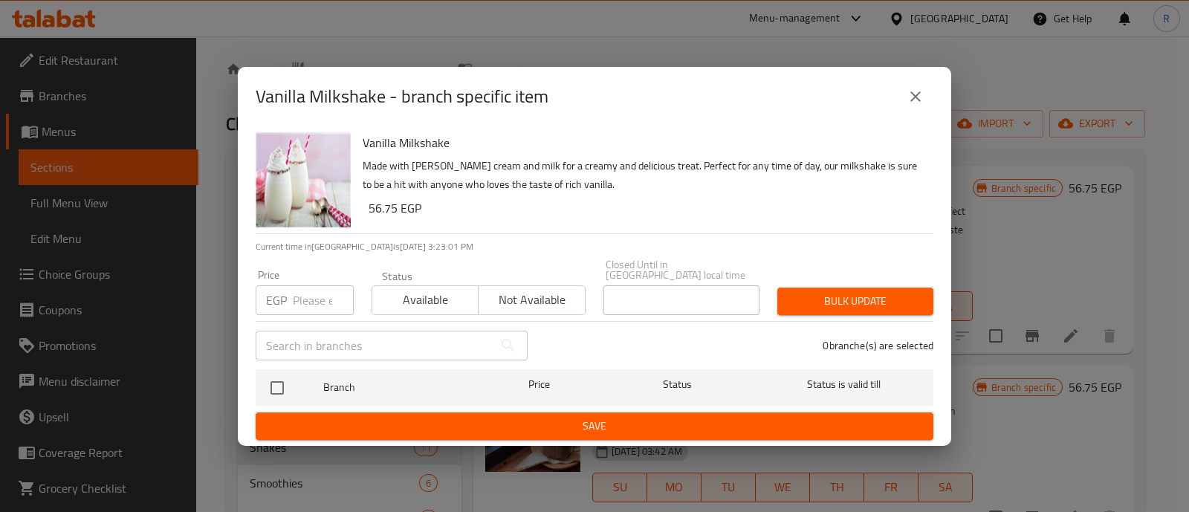
click at [320, 298] on input "number" at bounding box center [323, 300] width 61 height 30
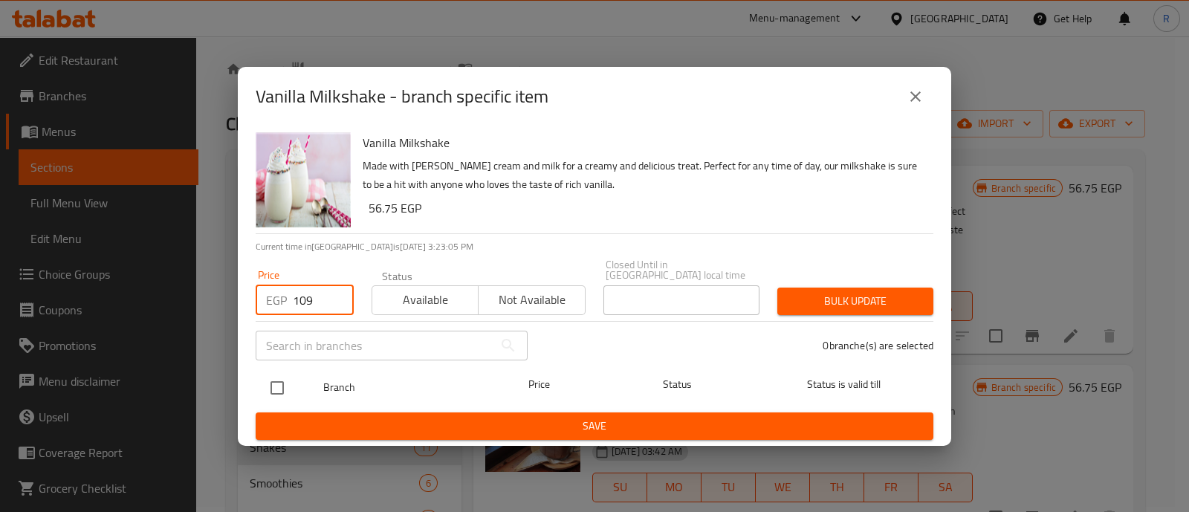
type input "109"
click at [276, 385] on input "checkbox" at bounding box center [277, 387] width 31 height 31
checkbox input "false"
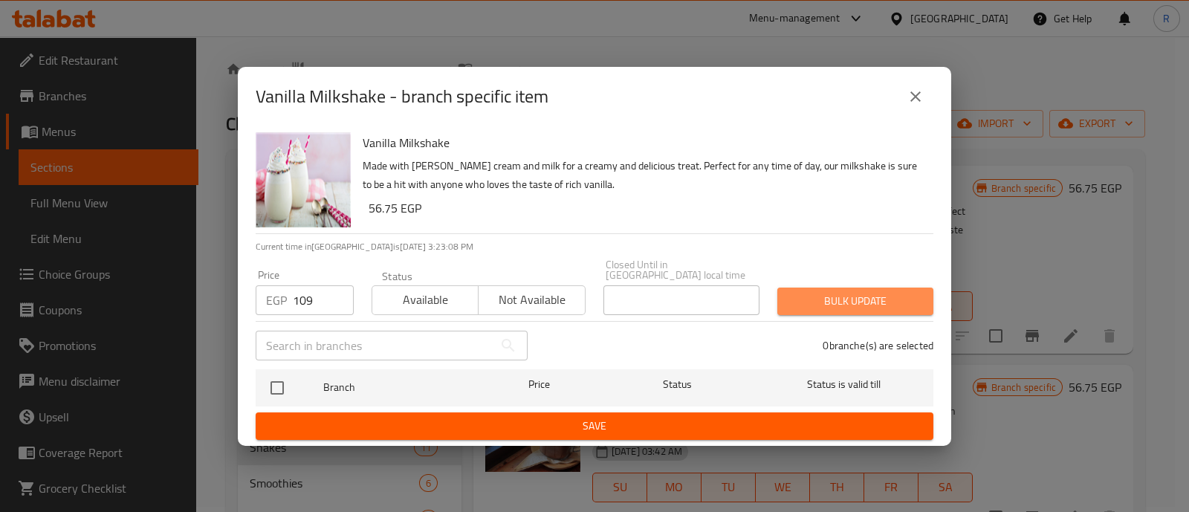
click at [813, 292] on span "Bulk update" at bounding box center [855, 301] width 132 height 19
click at [911, 106] on icon "close" at bounding box center [916, 97] width 18 height 18
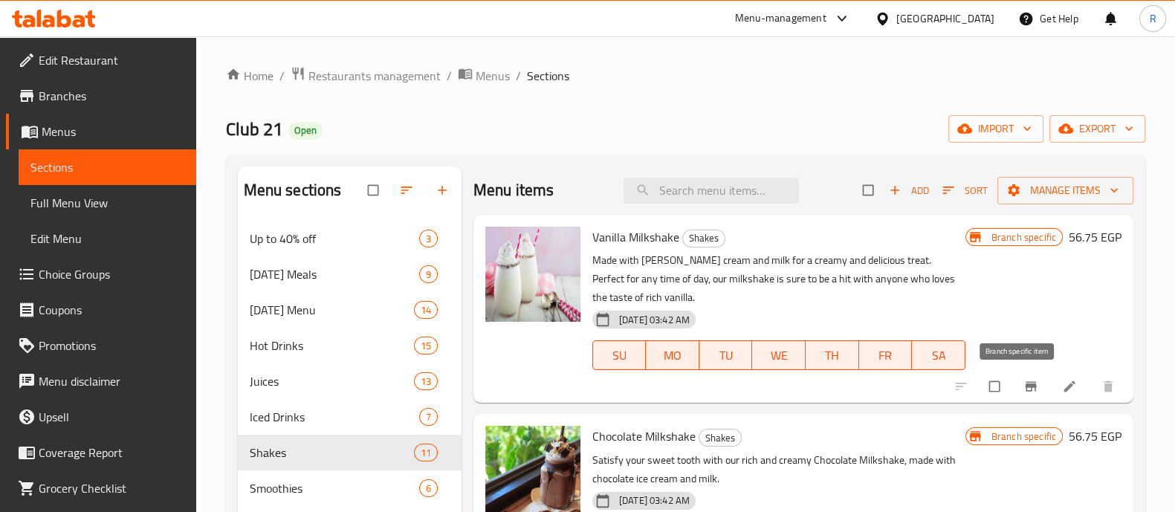
click at [1025, 382] on icon "Branch-specific-item" at bounding box center [1030, 387] width 11 height 10
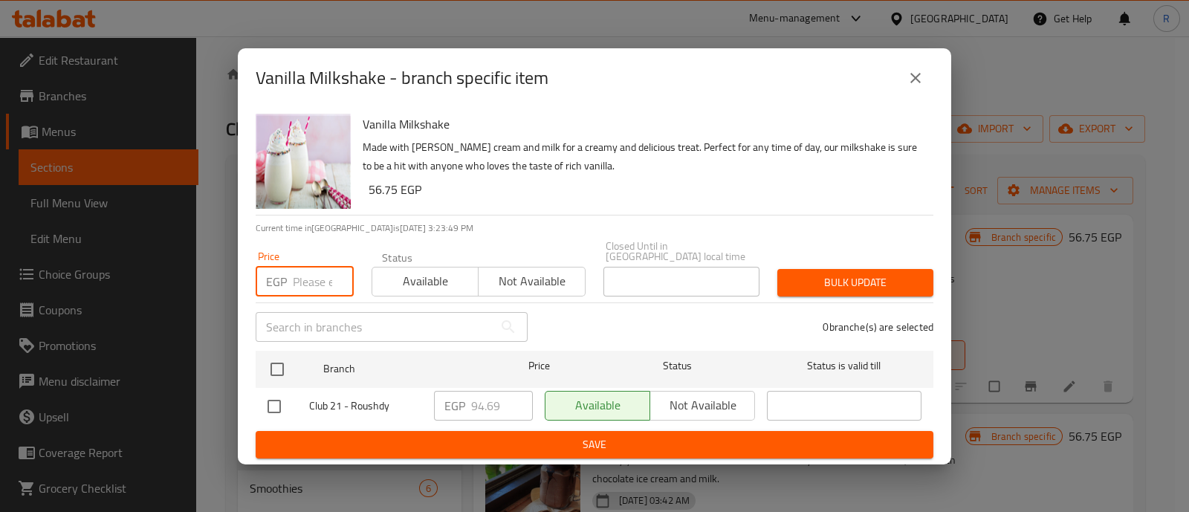
click at [315, 274] on input "number" at bounding box center [323, 282] width 61 height 30
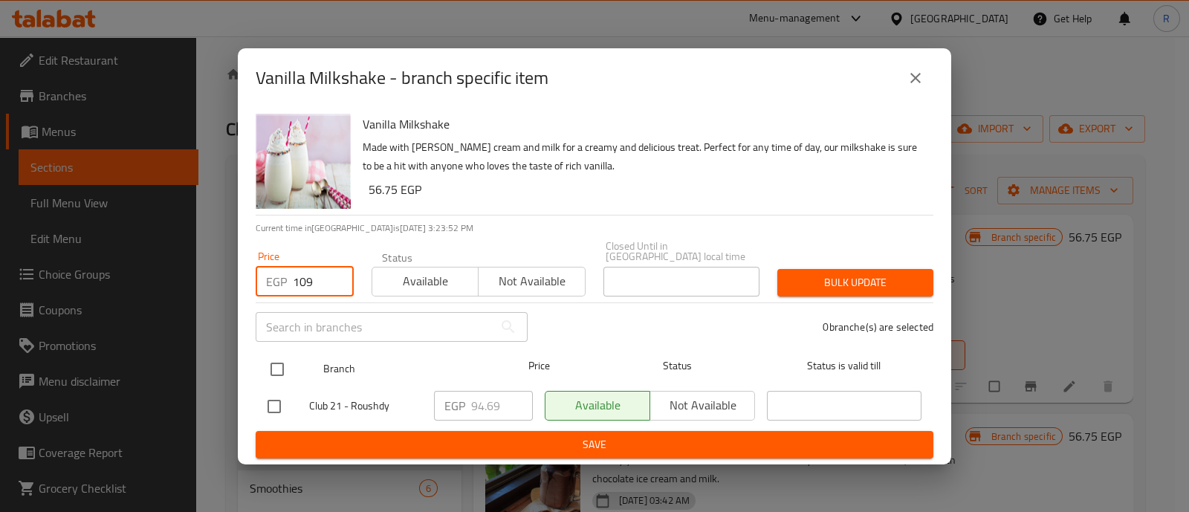
type input "109"
click at [279, 358] on input "checkbox" at bounding box center [277, 369] width 31 height 31
checkbox input "true"
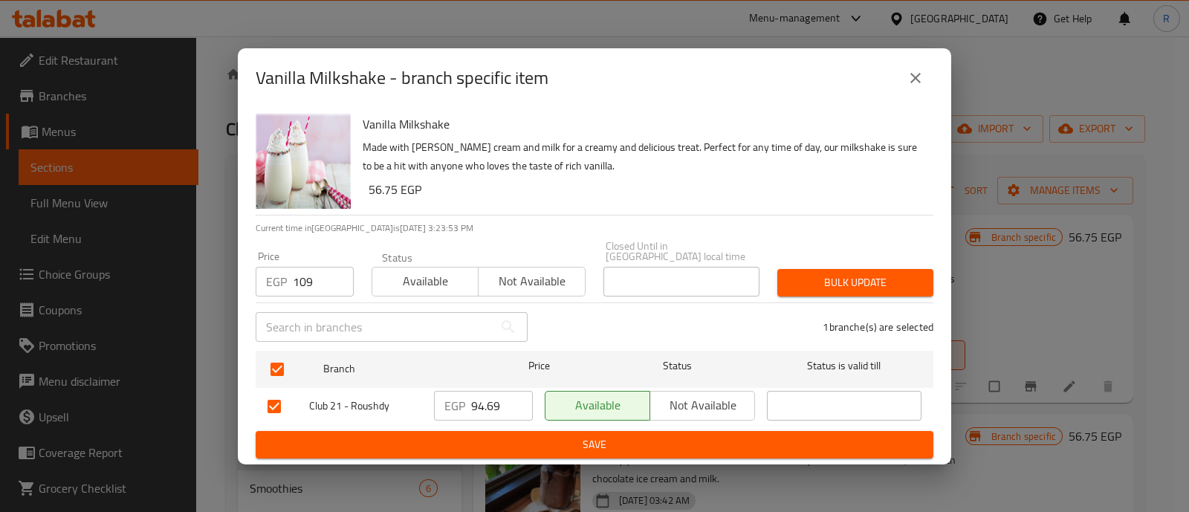
click at [797, 283] on span "Bulk update" at bounding box center [855, 283] width 132 height 19
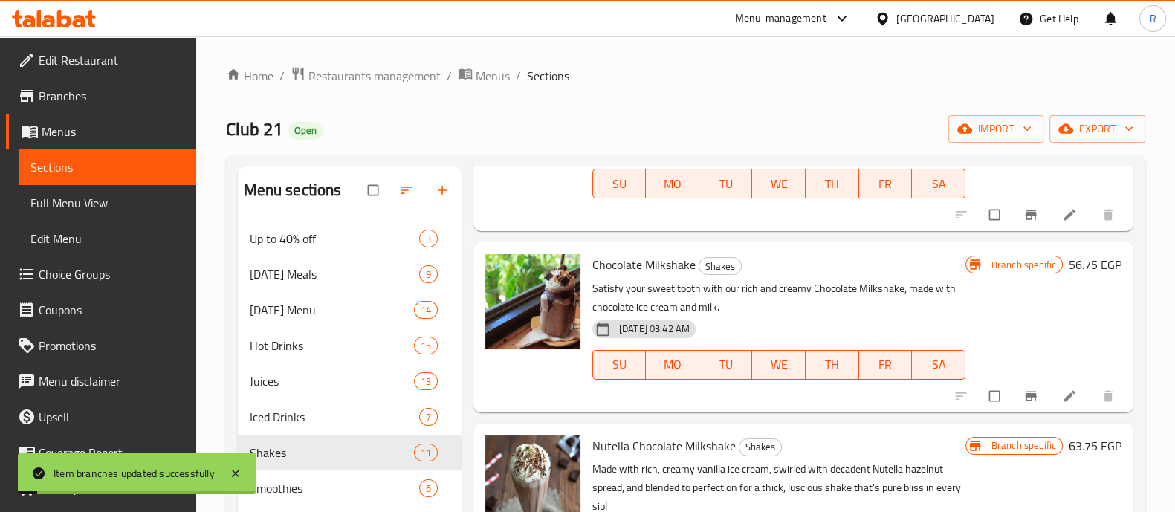
scroll to position [179, 0]
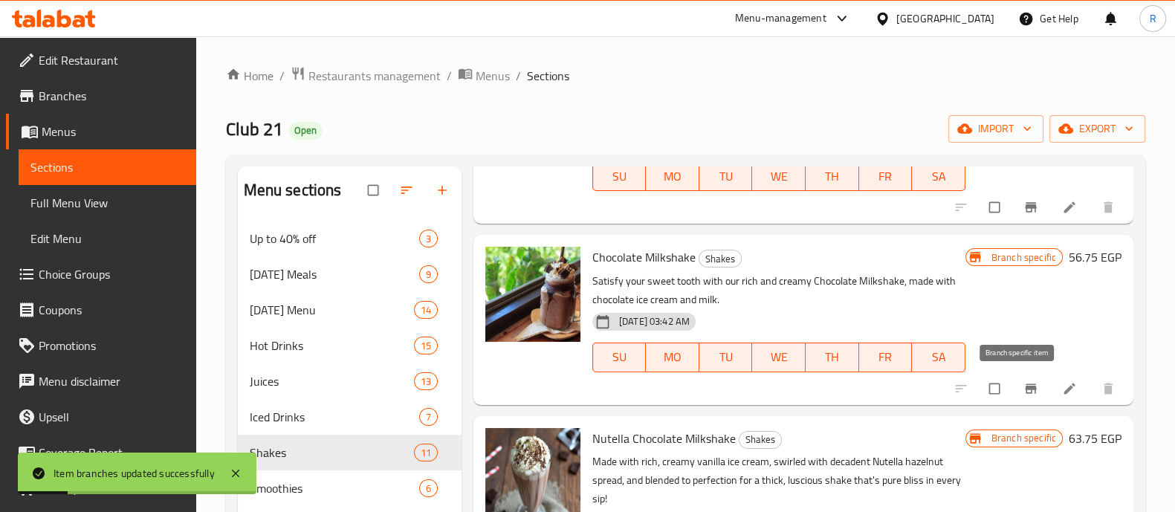
click at [1025, 388] on icon "Branch-specific-item" at bounding box center [1030, 389] width 11 height 10
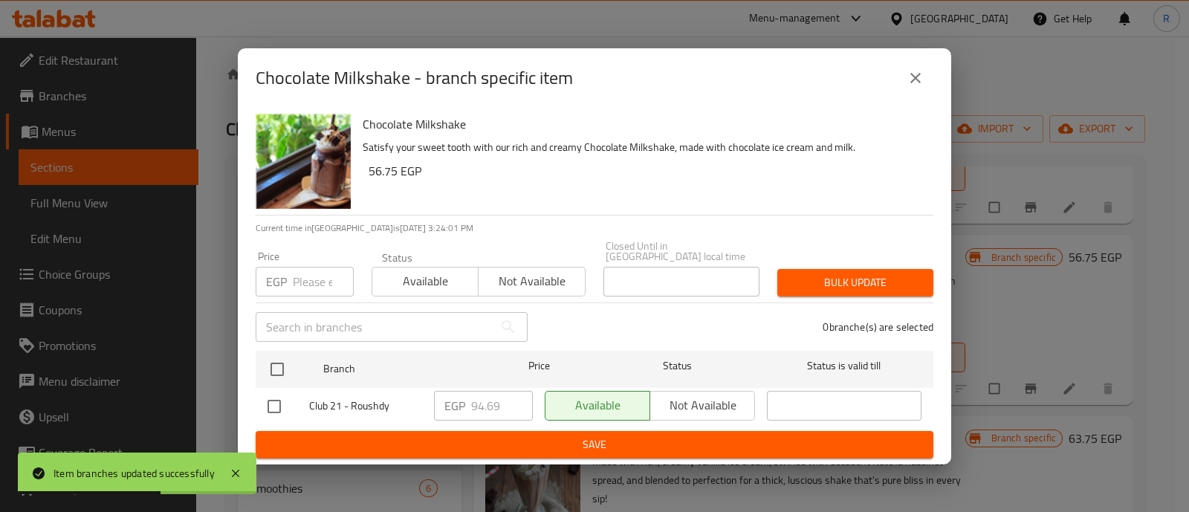
click at [310, 282] on input "number" at bounding box center [323, 282] width 61 height 30
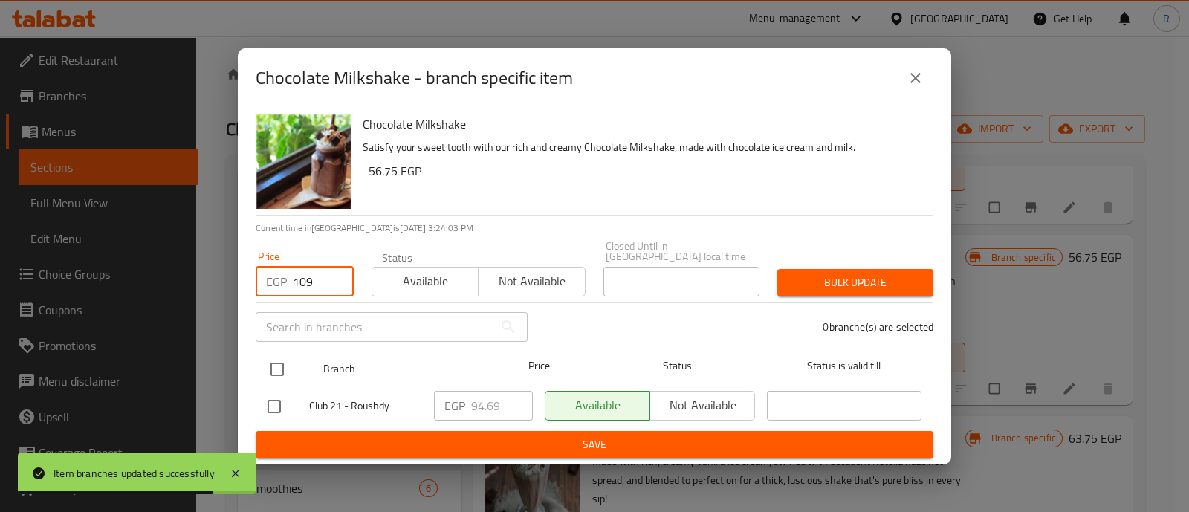
type input "109"
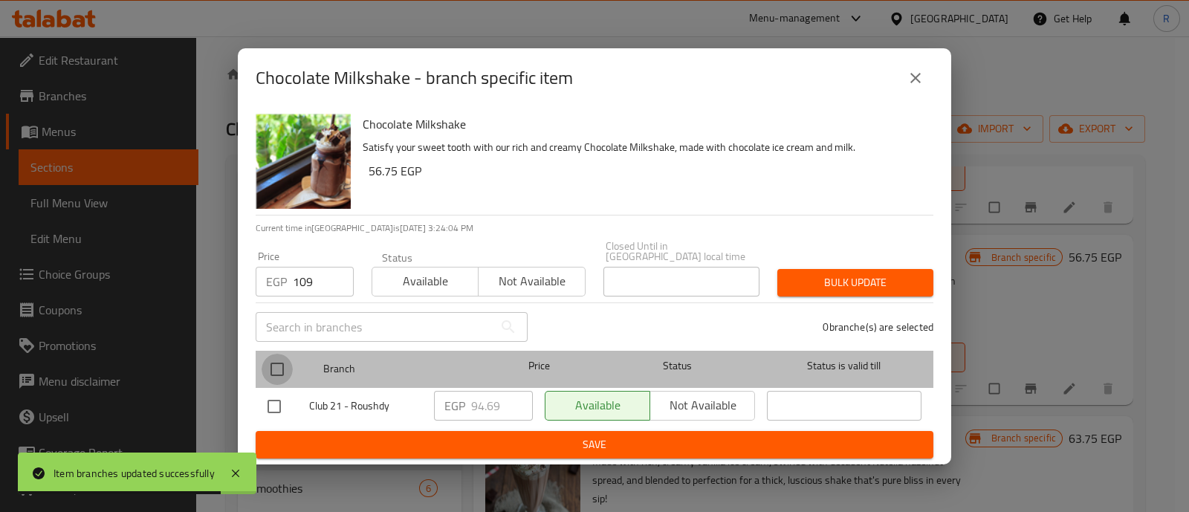
click at [282, 356] on input "checkbox" at bounding box center [277, 369] width 31 height 31
checkbox input "true"
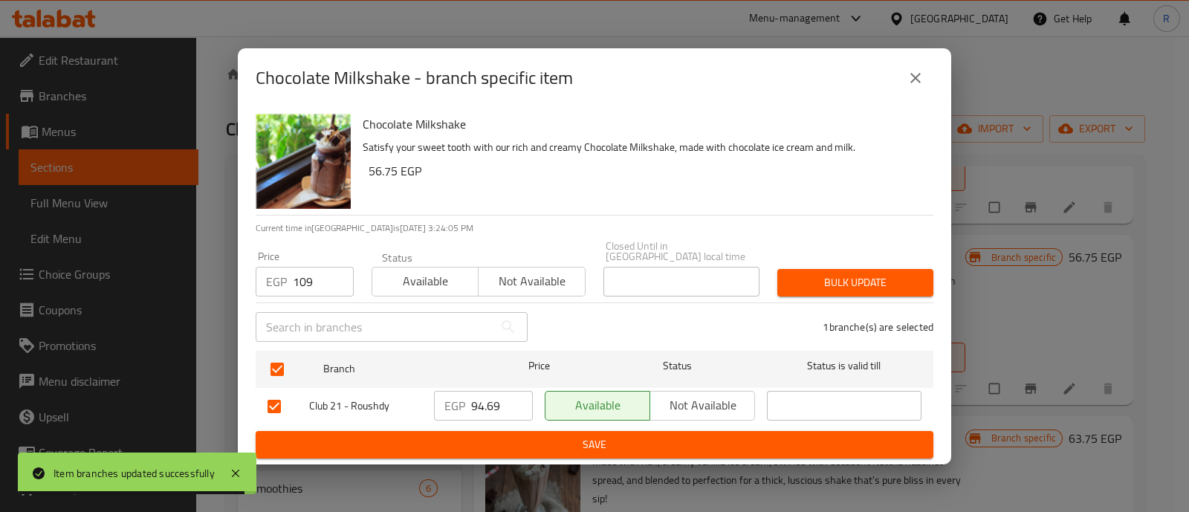
click at [812, 284] on span "Bulk update" at bounding box center [855, 283] width 132 height 19
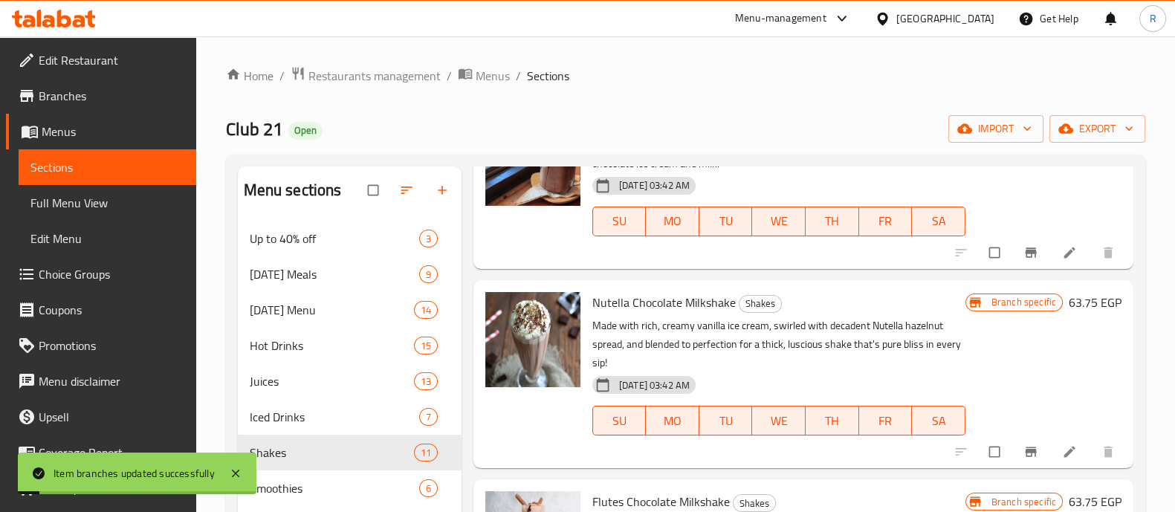
scroll to position [343, 0]
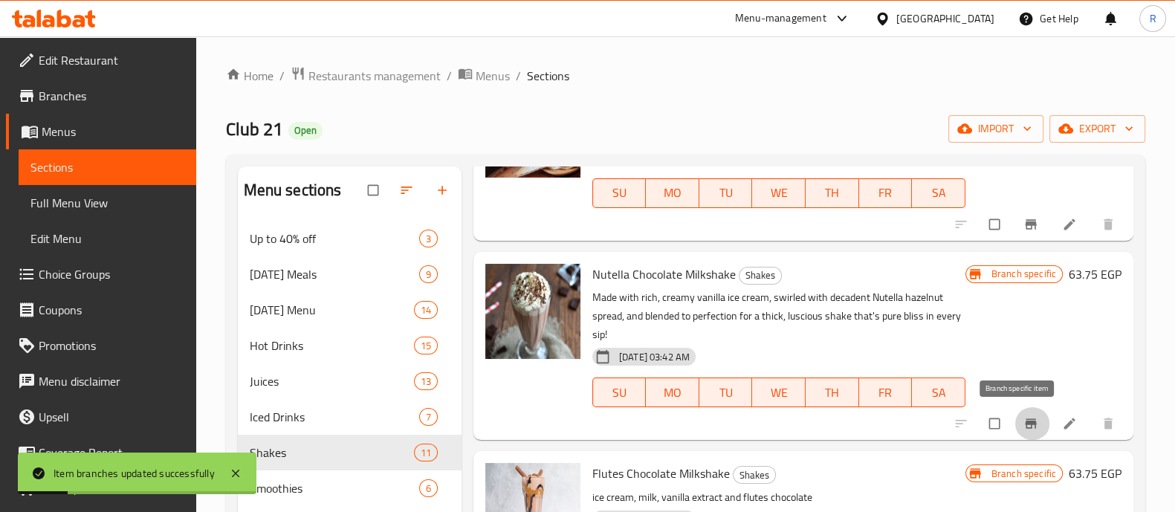
click at [1020, 412] on button "Branch-specific-item" at bounding box center [1033, 423] width 36 height 33
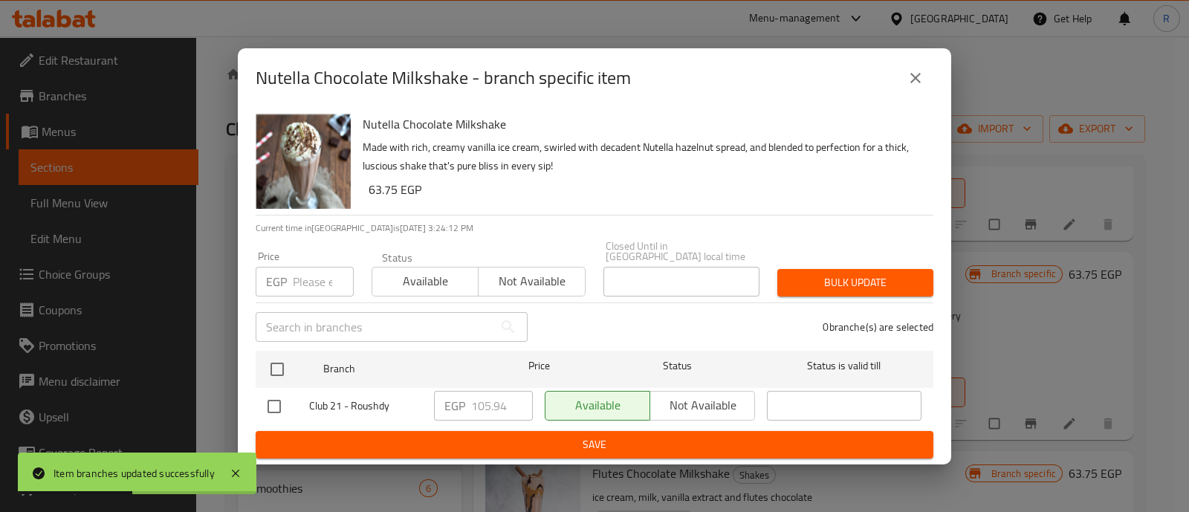
click at [312, 268] on input "number" at bounding box center [323, 282] width 61 height 30
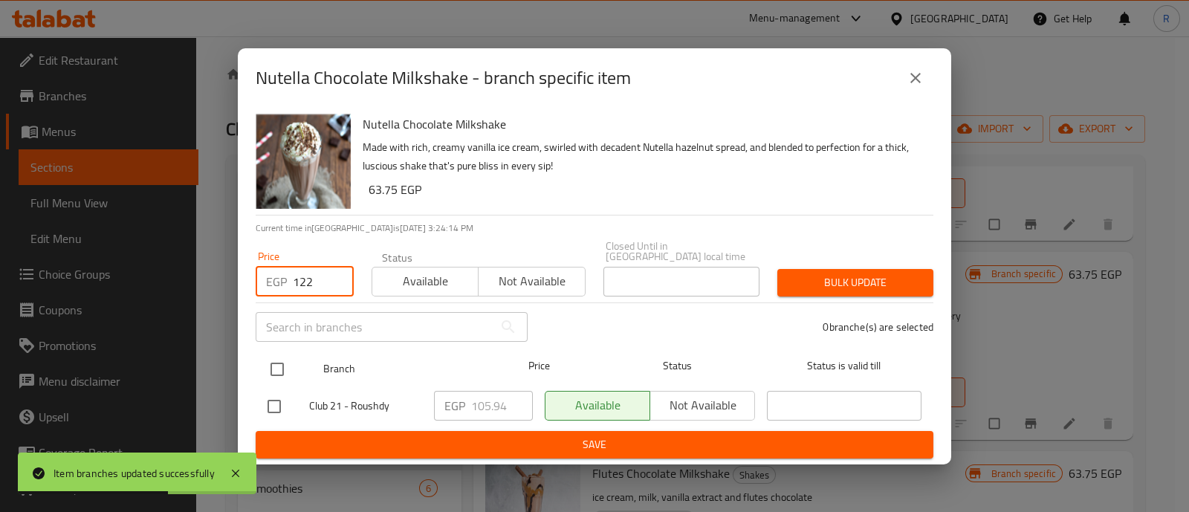
type input "122"
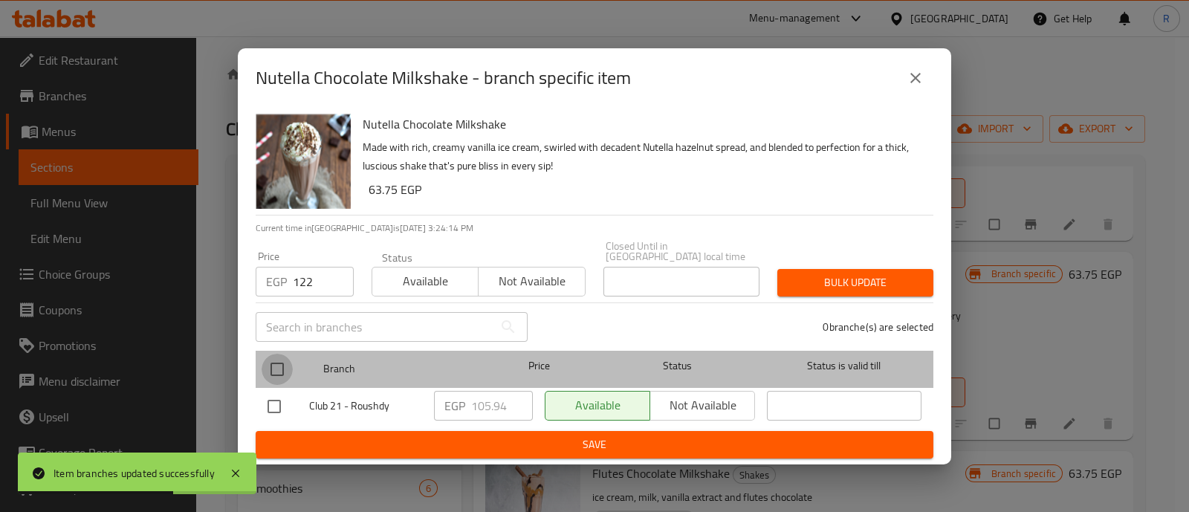
click at [275, 359] on input "checkbox" at bounding box center [277, 369] width 31 height 31
checkbox input "true"
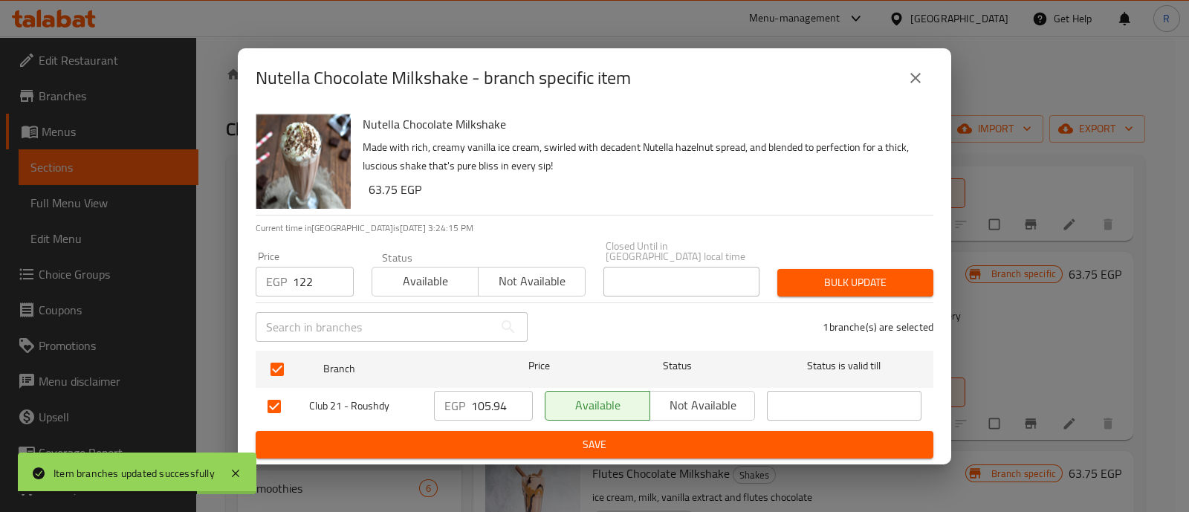
click at [795, 280] on span "Bulk update" at bounding box center [855, 283] width 132 height 19
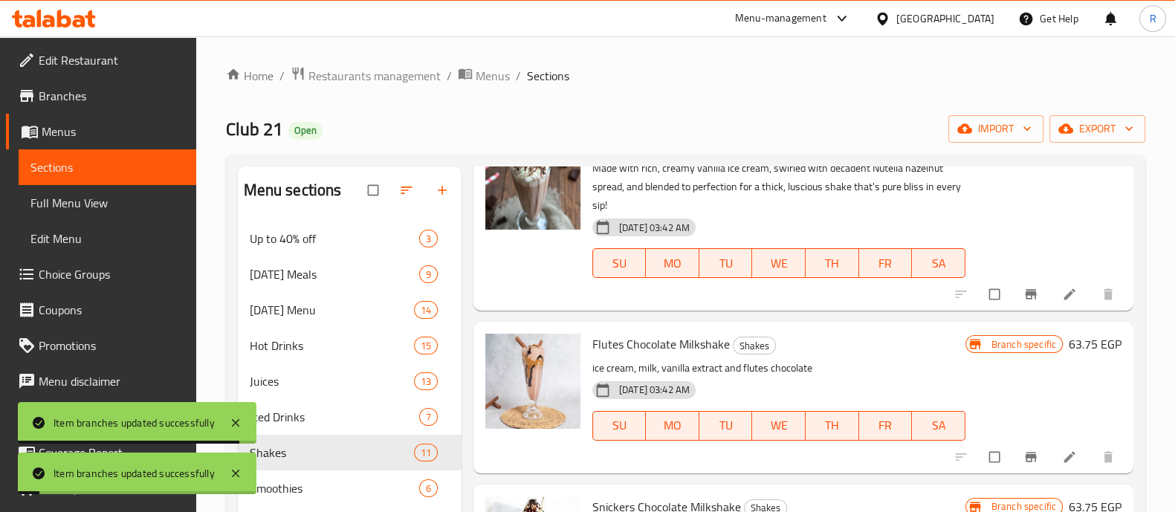
scroll to position [502, 0]
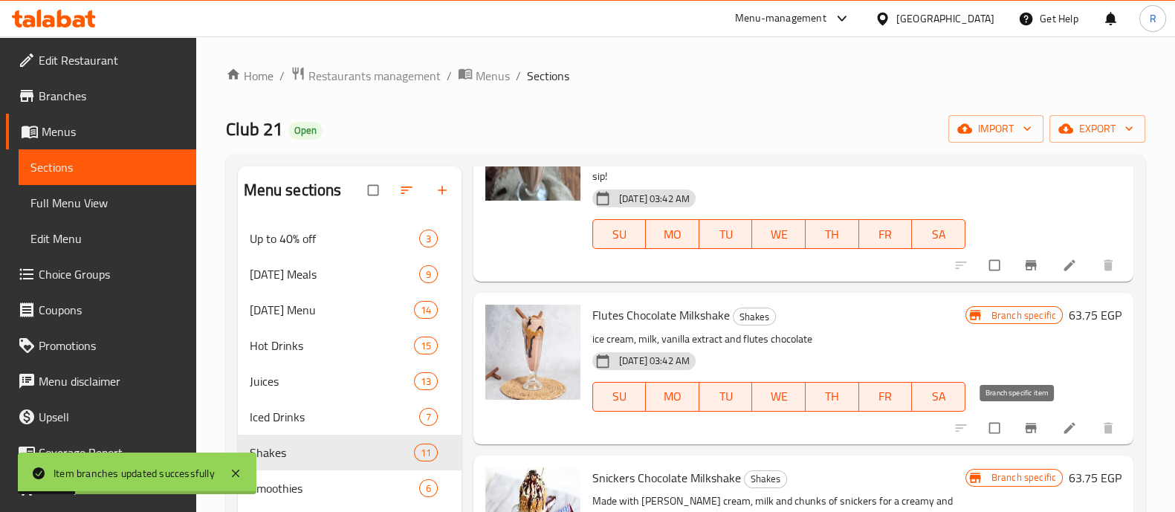
click at [1018, 436] on button "Branch-specific-item" at bounding box center [1033, 428] width 36 height 33
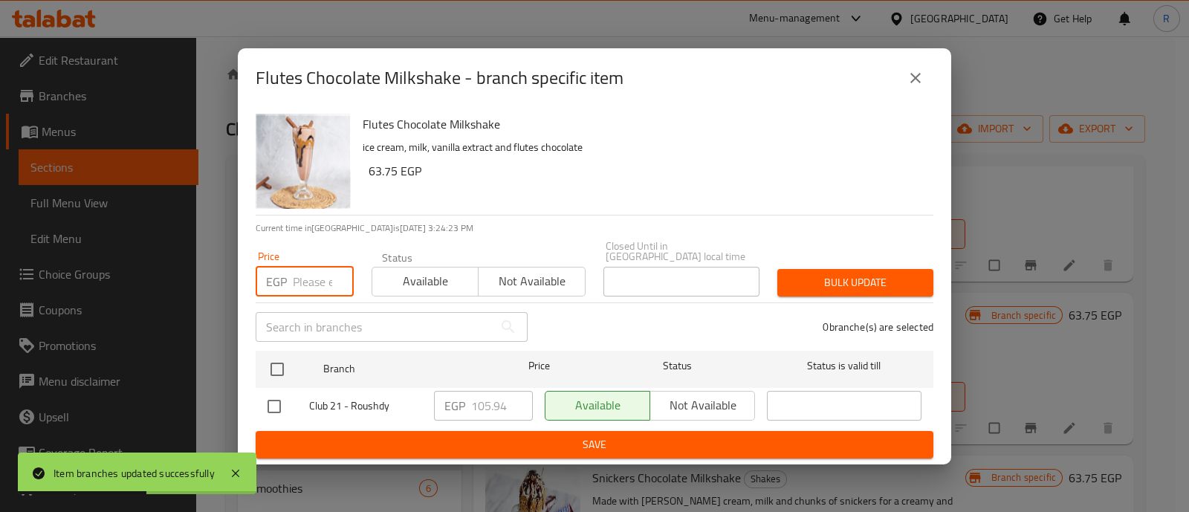
click at [308, 273] on input "number" at bounding box center [323, 282] width 61 height 30
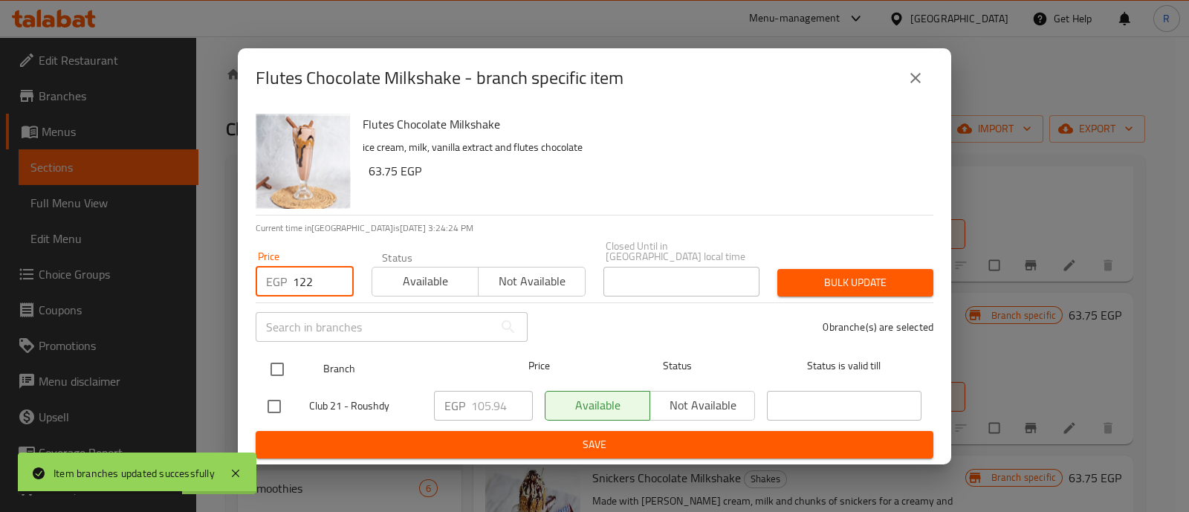
type input "122"
click at [274, 364] on input "checkbox" at bounding box center [277, 369] width 31 height 31
checkbox input "true"
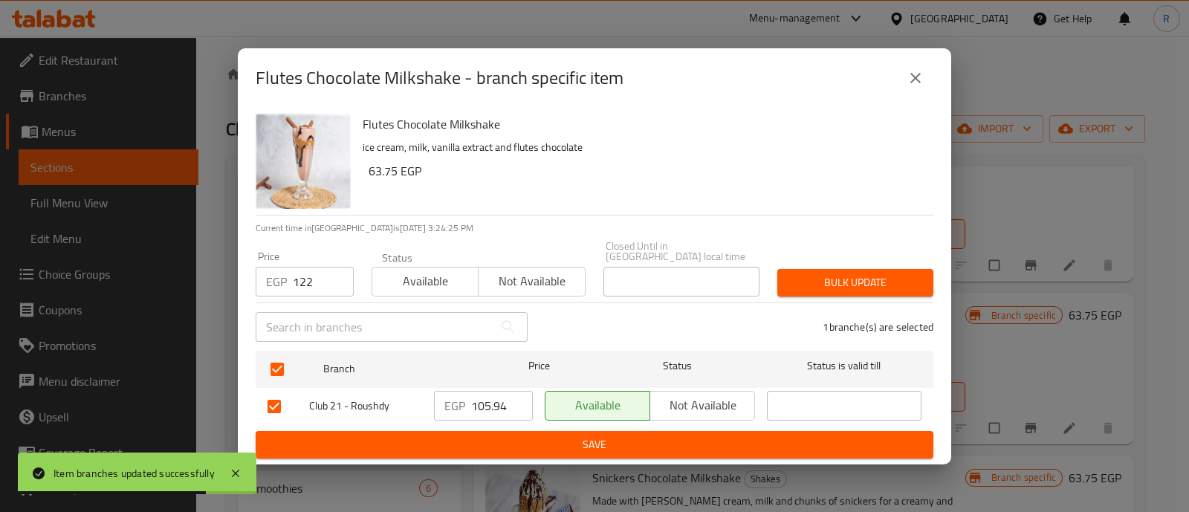
click at [801, 277] on span "Bulk update" at bounding box center [855, 283] width 132 height 19
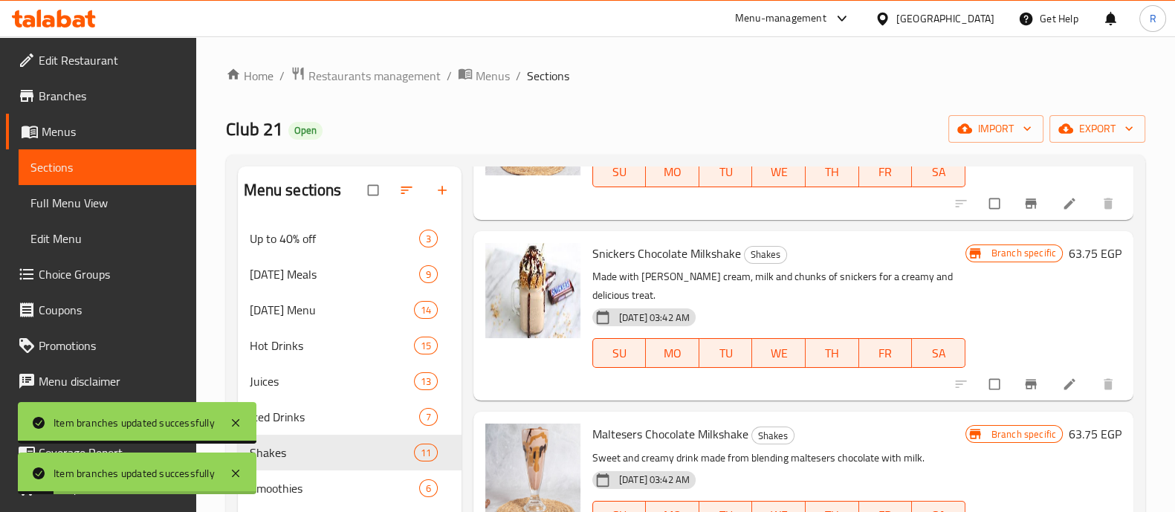
scroll to position [731, 0]
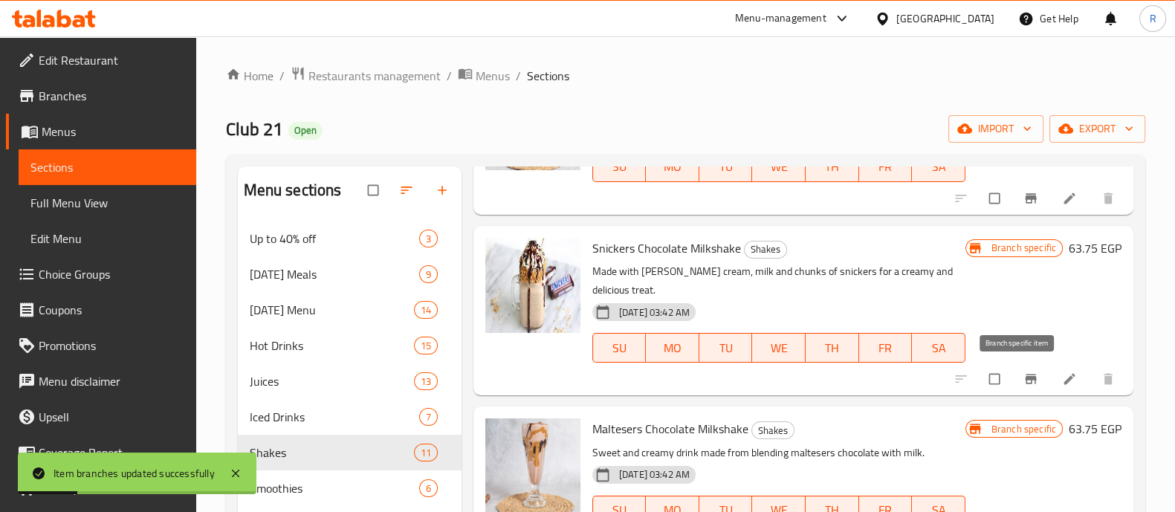
click at [1024, 381] on icon "Branch-specific-item" at bounding box center [1031, 379] width 15 height 15
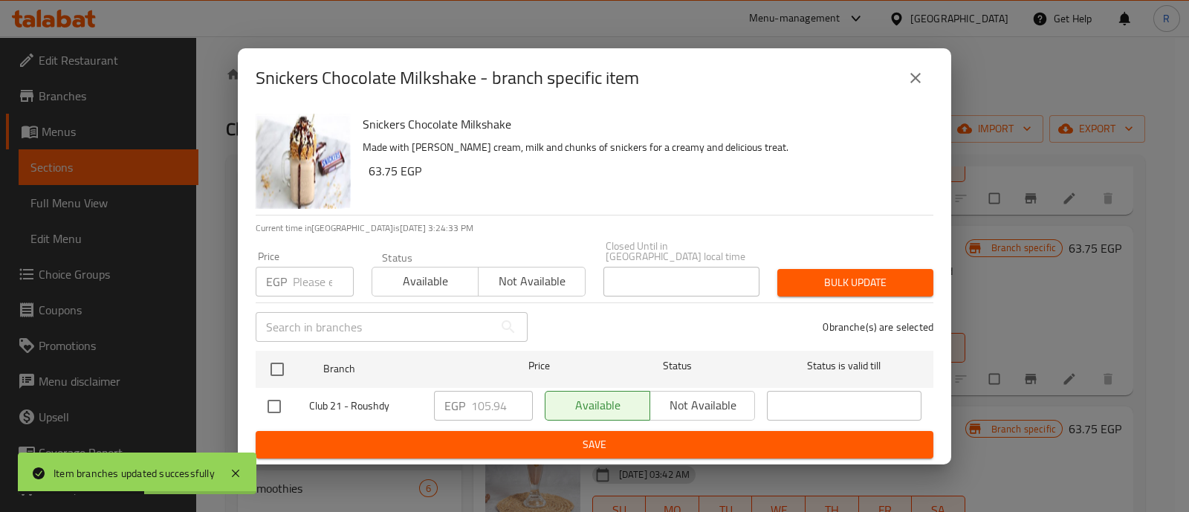
click at [308, 270] on input "number" at bounding box center [323, 282] width 61 height 30
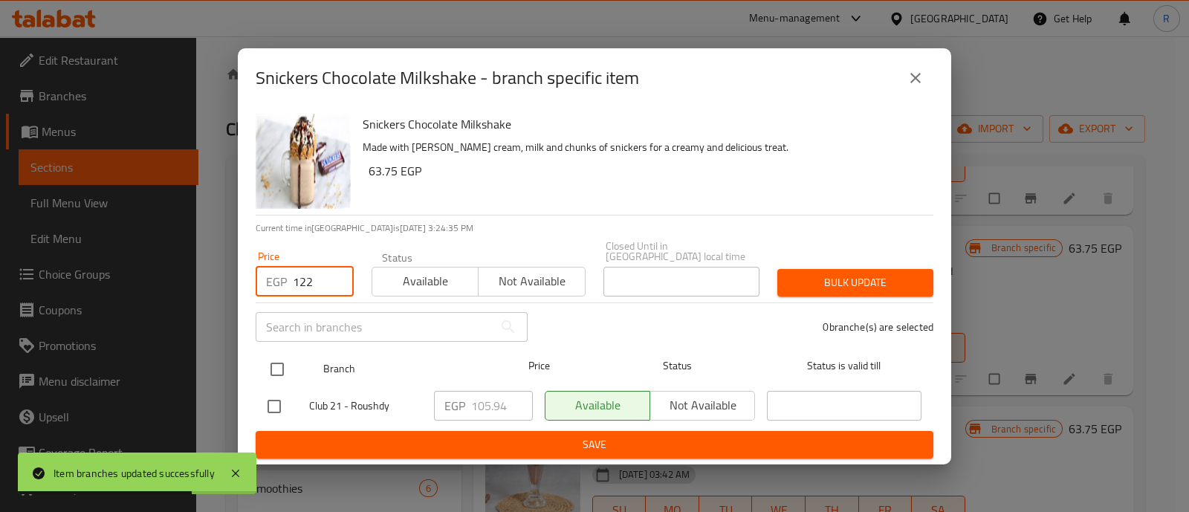
type input "122"
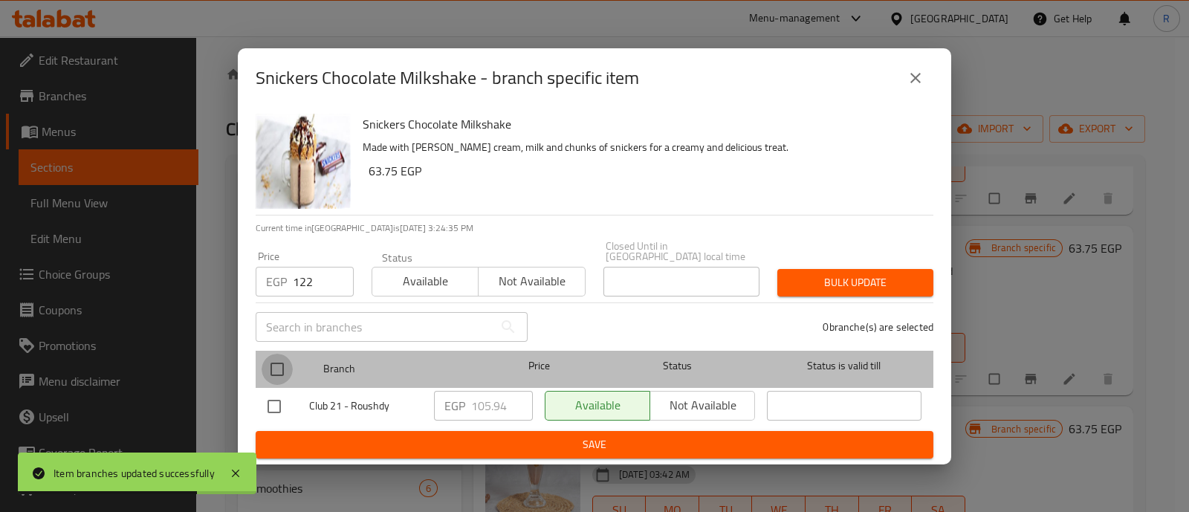
click at [284, 369] on input "checkbox" at bounding box center [277, 369] width 31 height 31
checkbox input "true"
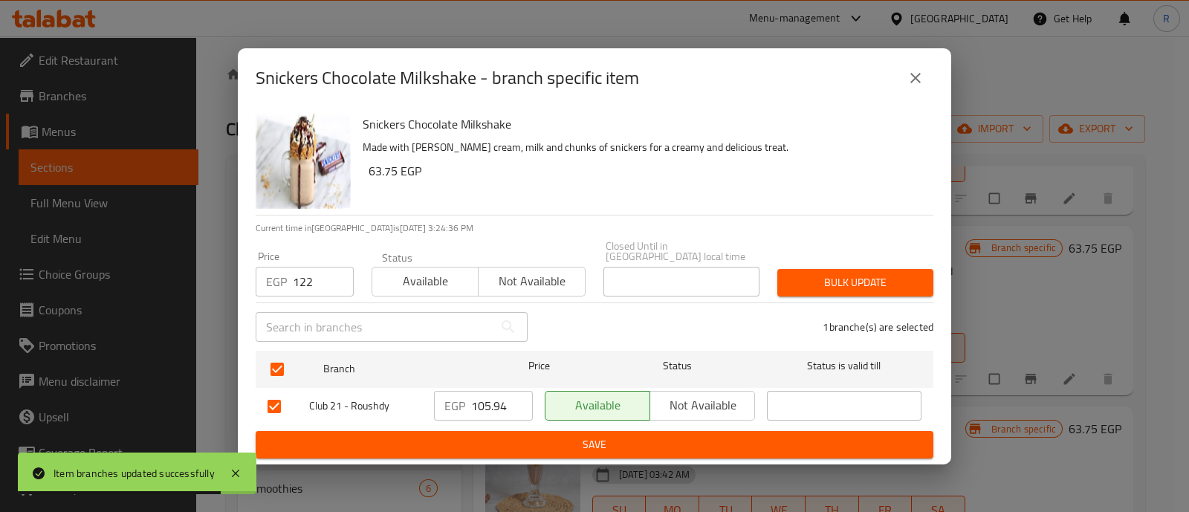
click at [787, 278] on button "Bulk update" at bounding box center [856, 283] width 156 height 28
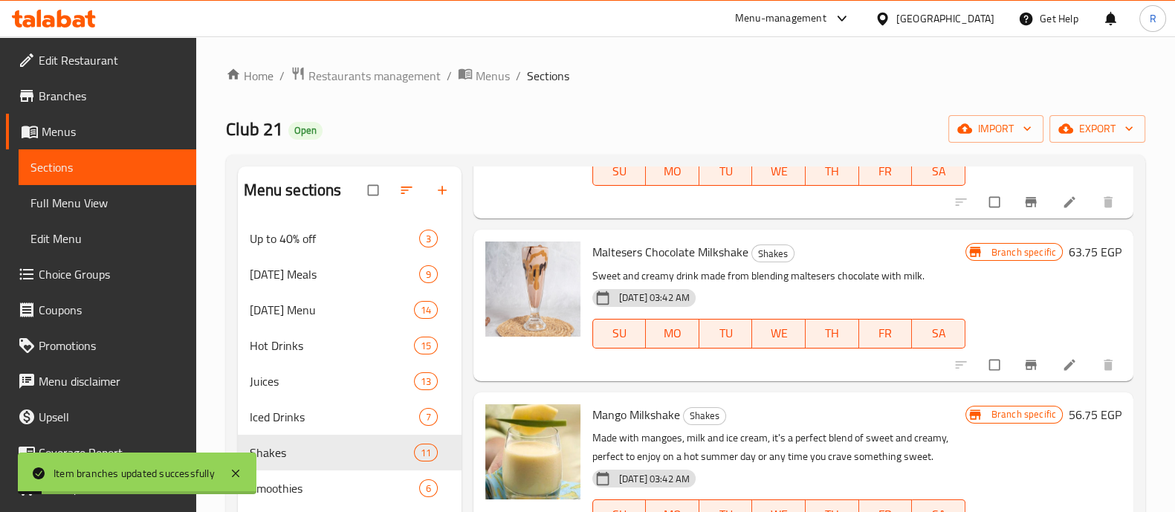
scroll to position [910, 0]
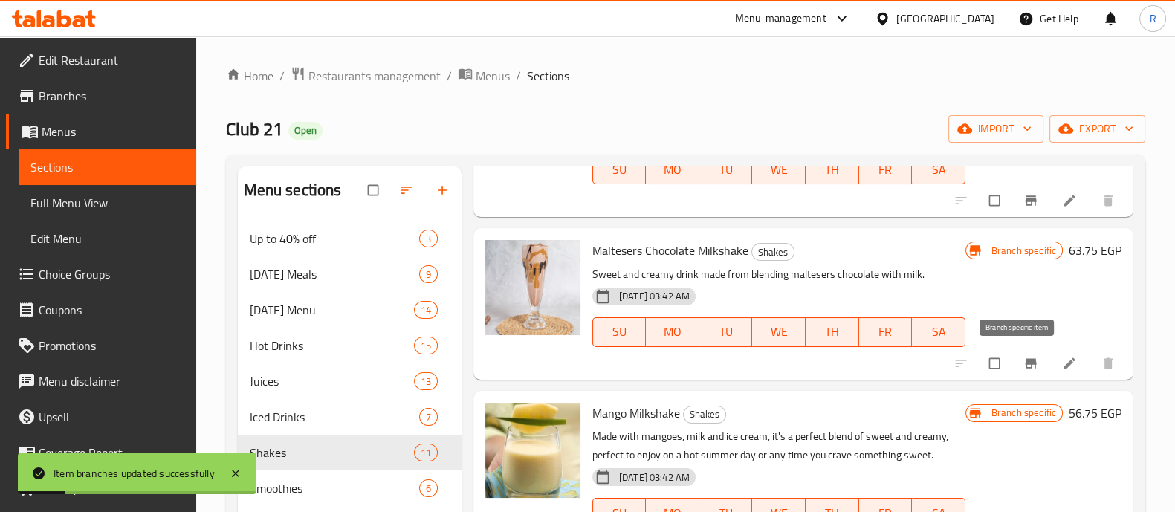
click at [1030, 358] on button "Branch-specific-item" at bounding box center [1033, 363] width 36 height 33
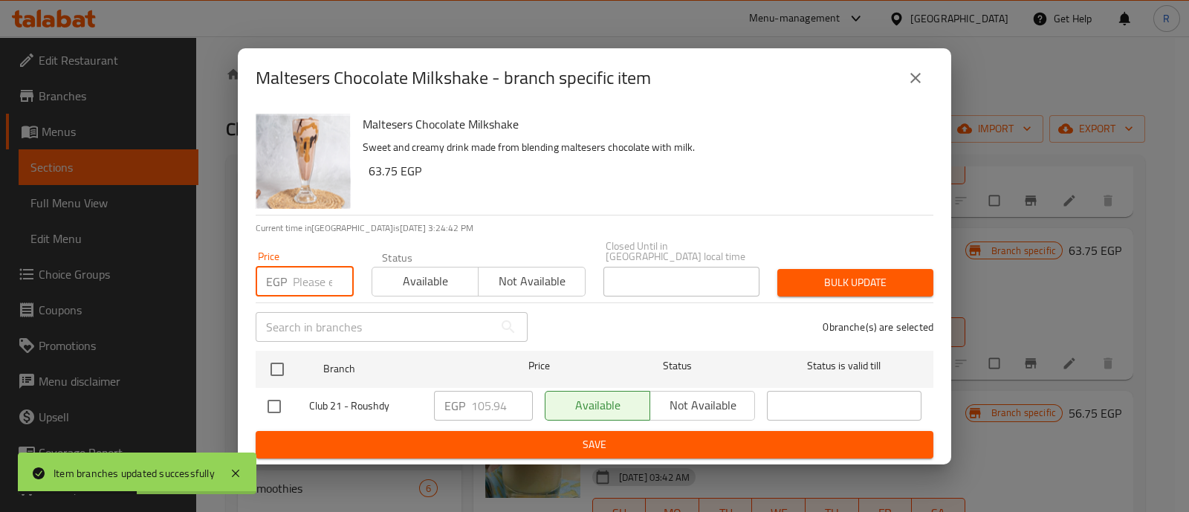
click at [303, 278] on input "number" at bounding box center [323, 282] width 61 height 30
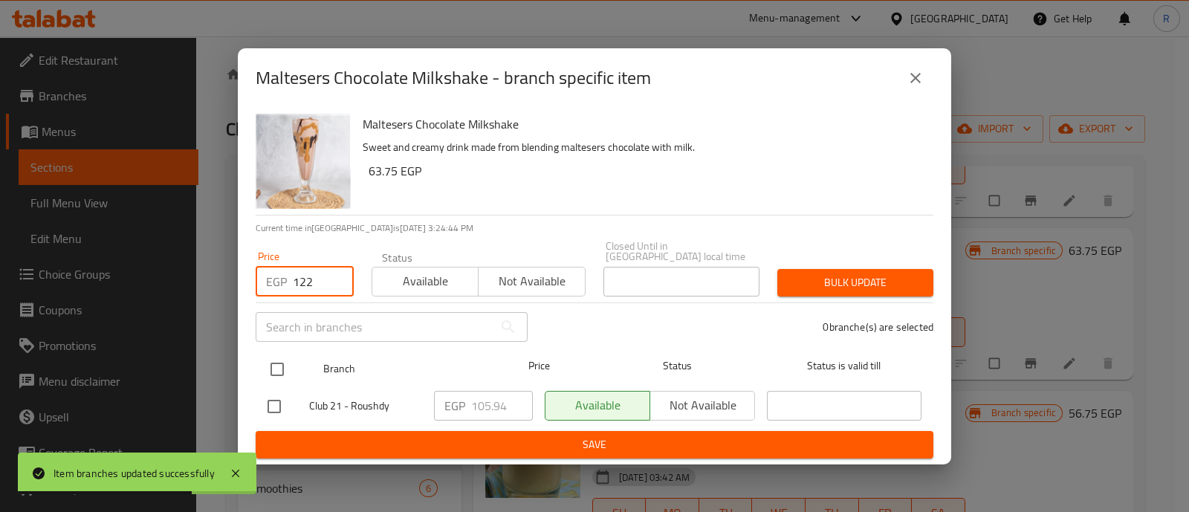
type input "122"
click at [279, 357] on input "checkbox" at bounding box center [277, 369] width 31 height 31
checkbox input "true"
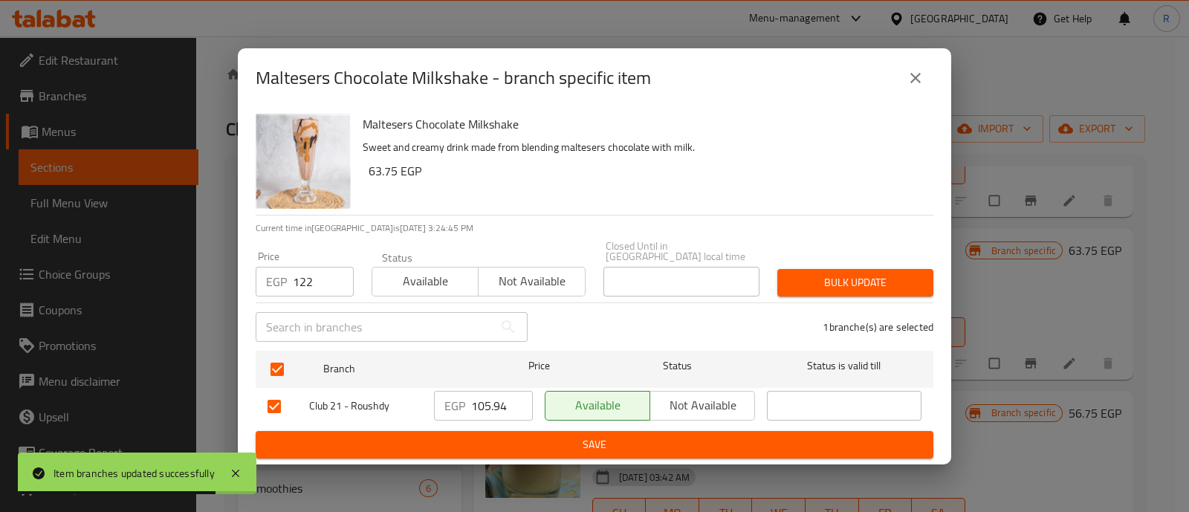
click at [826, 285] on span "Bulk update" at bounding box center [855, 283] width 132 height 19
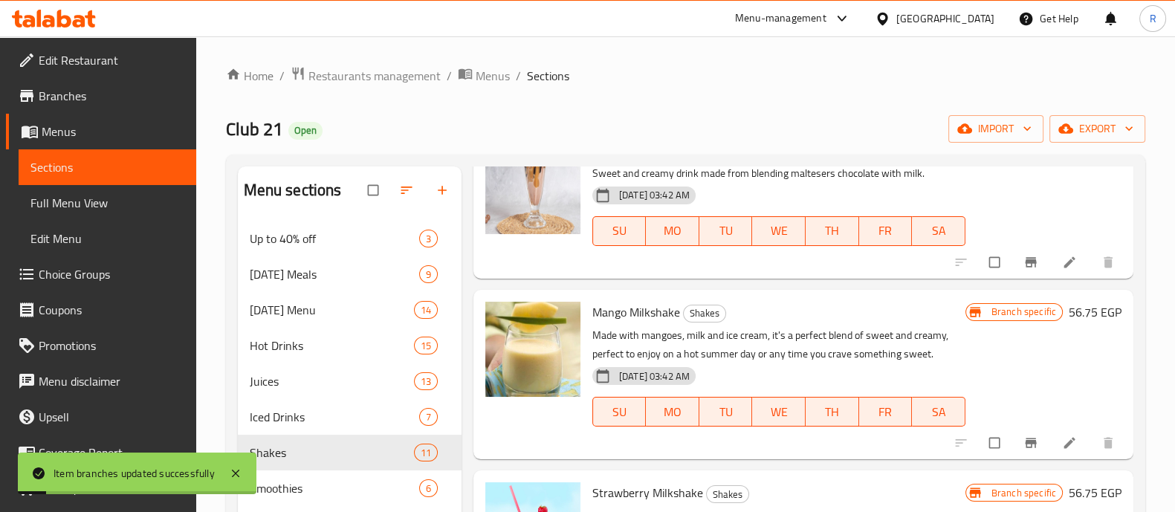
scroll to position [1022, 0]
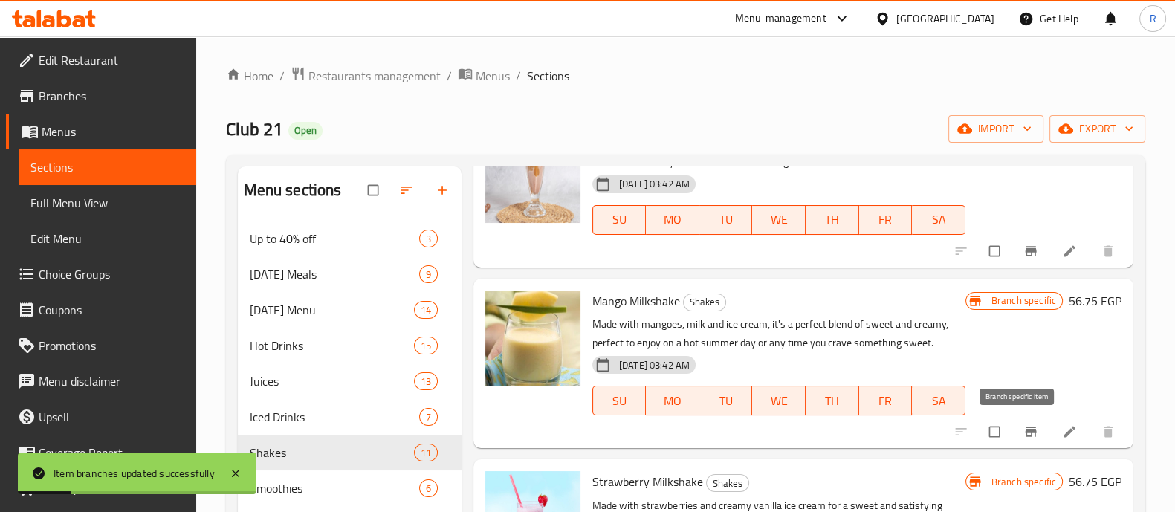
click at [1015, 421] on button "Branch-specific-item" at bounding box center [1033, 432] width 36 height 33
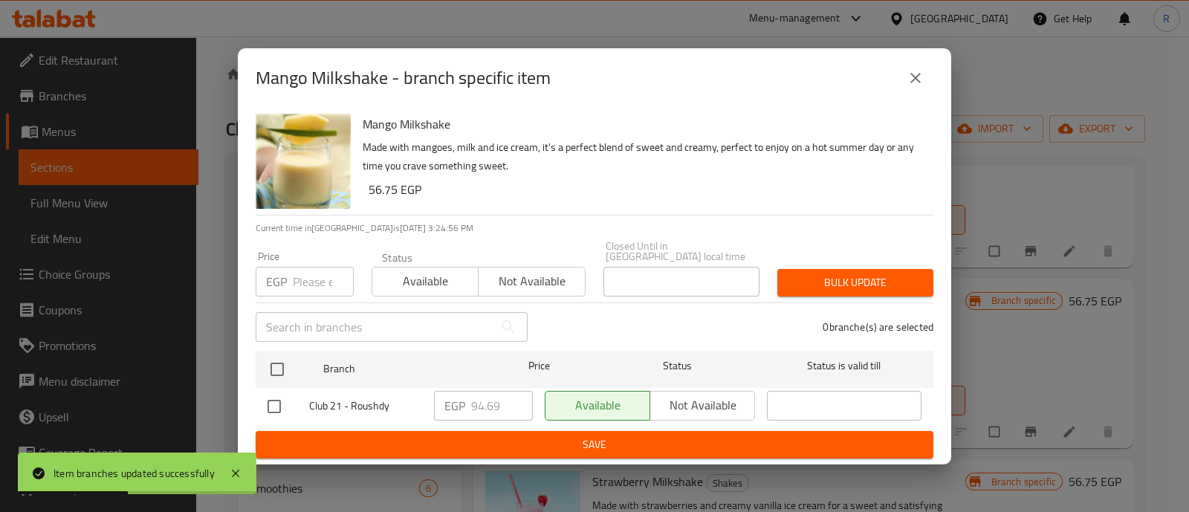
click at [309, 273] on input "number" at bounding box center [323, 282] width 61 height 30
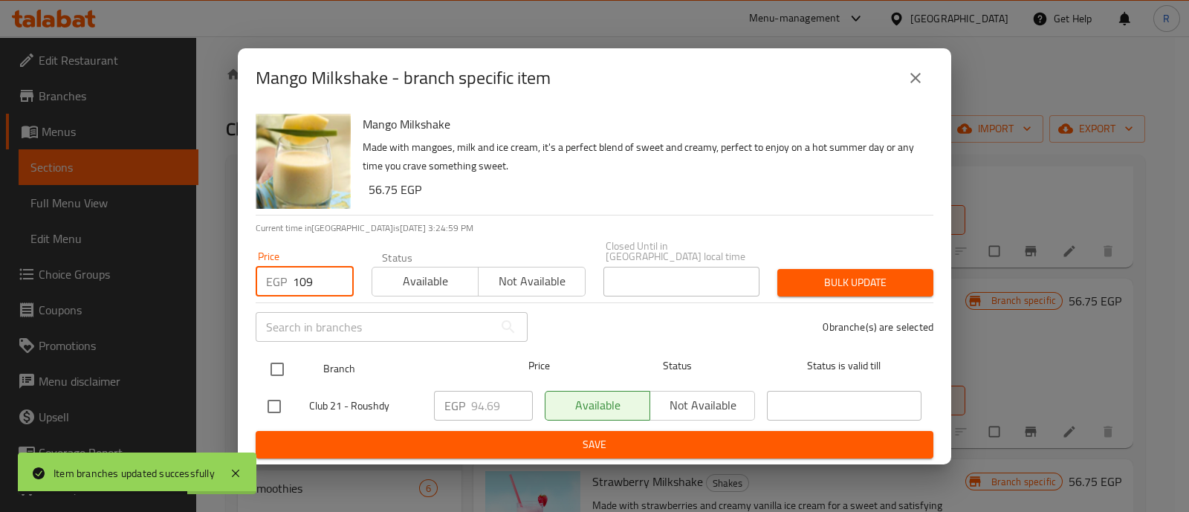
type input "109"
click at [271, 364] on input "checkbox" at bounding box center [277, 369] width 31 height 31
checkbox input "true"
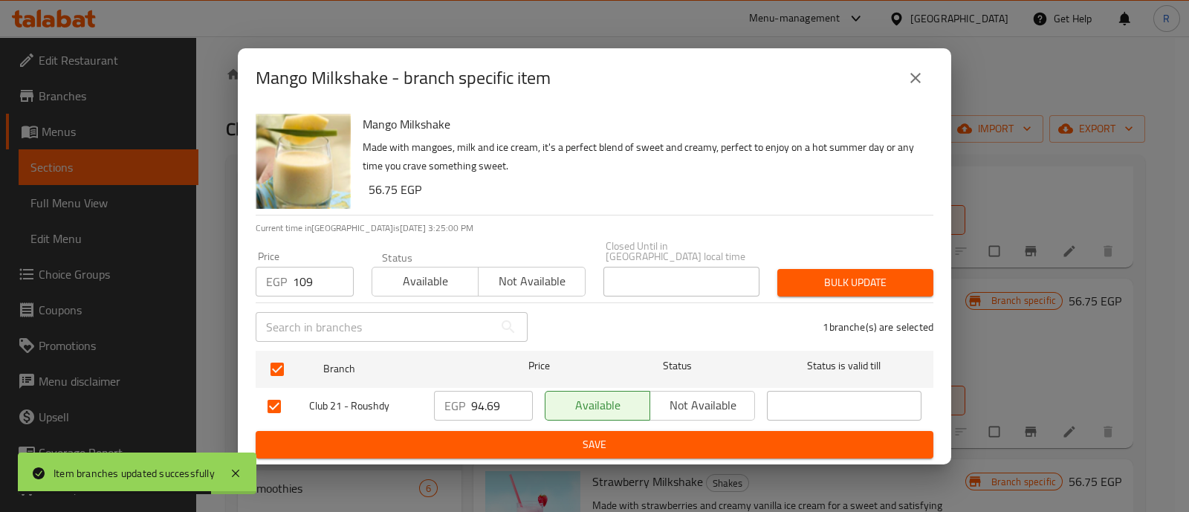
click at [821, 274] on span "Bulk update" at bounding box center [855, 283] width 132 height 19
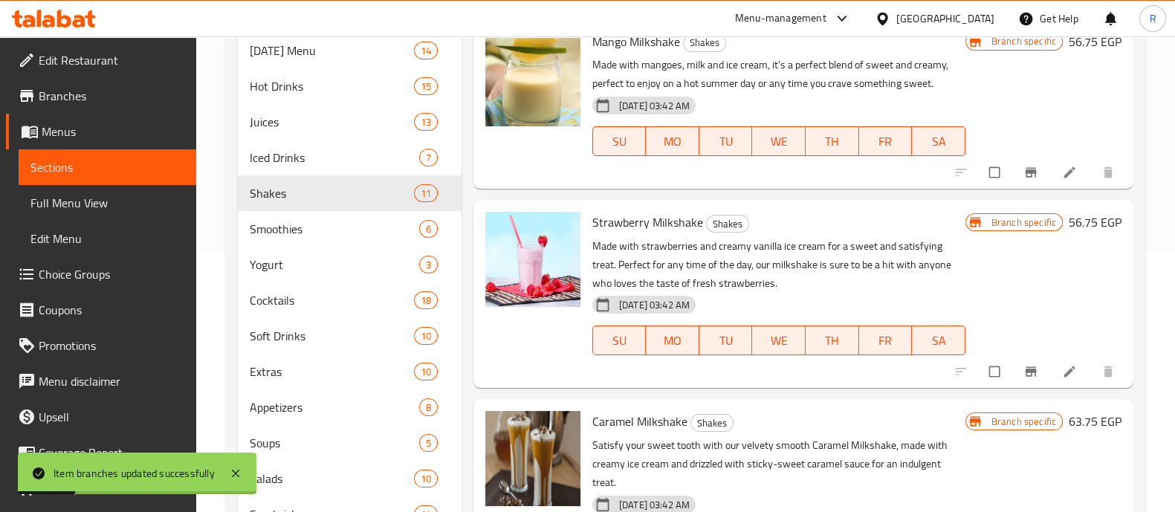
scroll to position [260, 0]
click at [1015, 378] on button "Branch-specific-item" at bounding box center [1033, 371] width 36 height 33
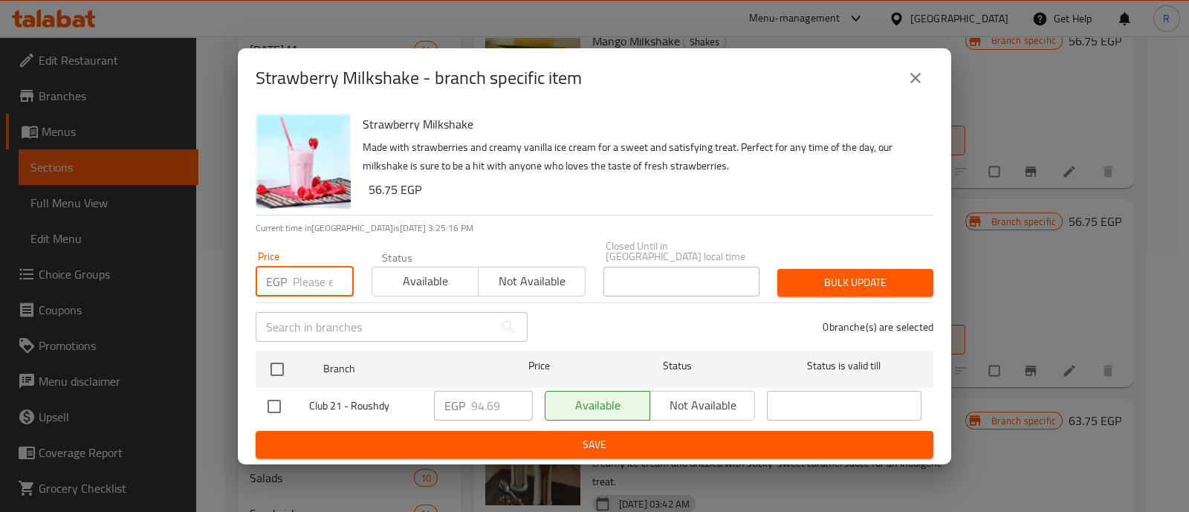
click at [323, 268] on input "number" at bounding box center [323, 282] width 61 height 30
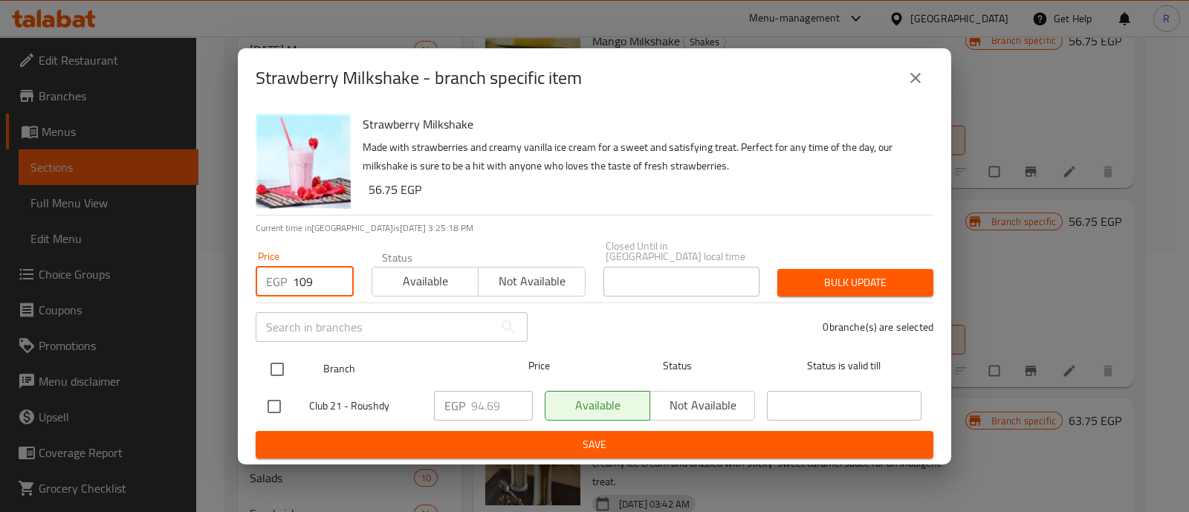
type input "109"
click at [278, 356] on input "checkbox" at bounding box center [277, 369] width 31 height 31
checkbox input "true"
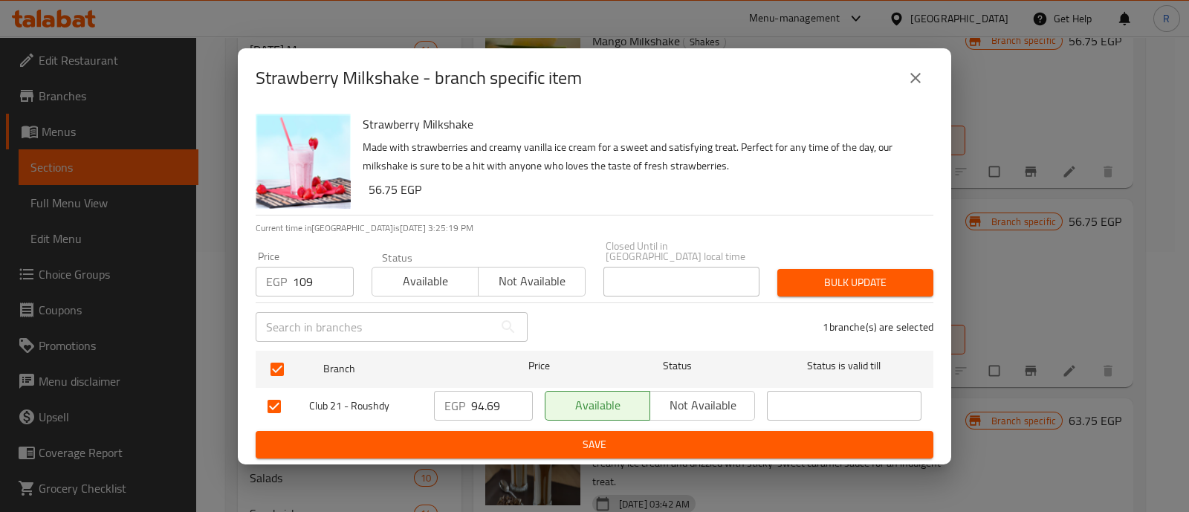
click at [819, 274] on span "Bulk update" at bounding box center [855, 283] width 132 height 19
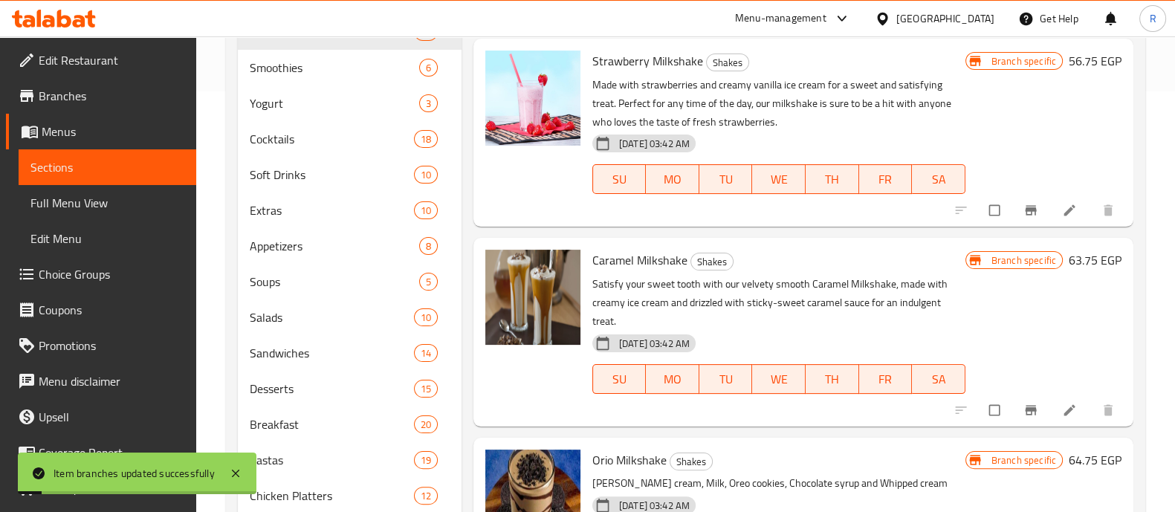
scroll to position [442, 0]
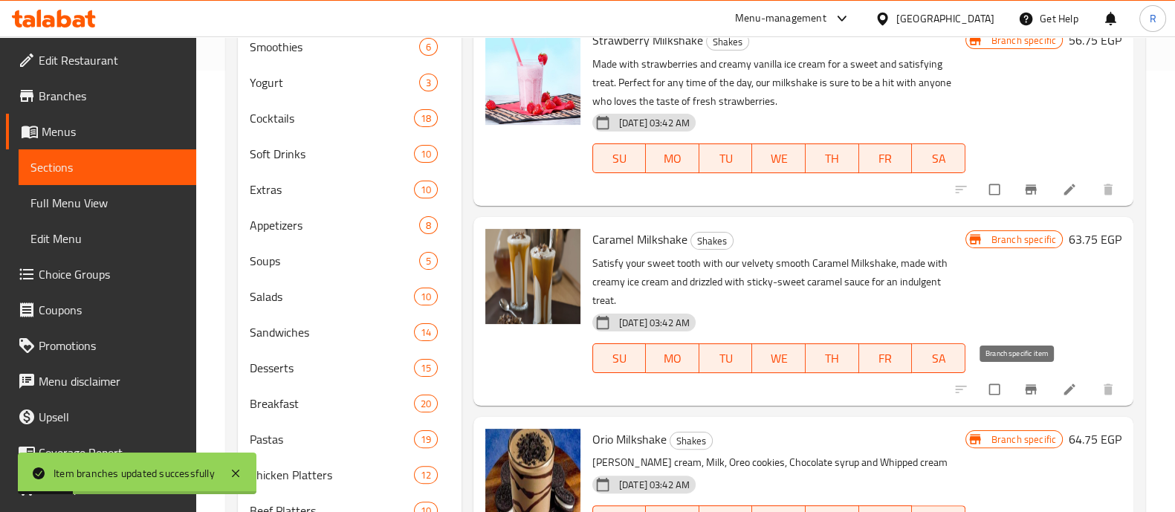
click at [1025, 391] on icon "Branch-specific-item" at bounding box center [1030, 389] width 11 height 10
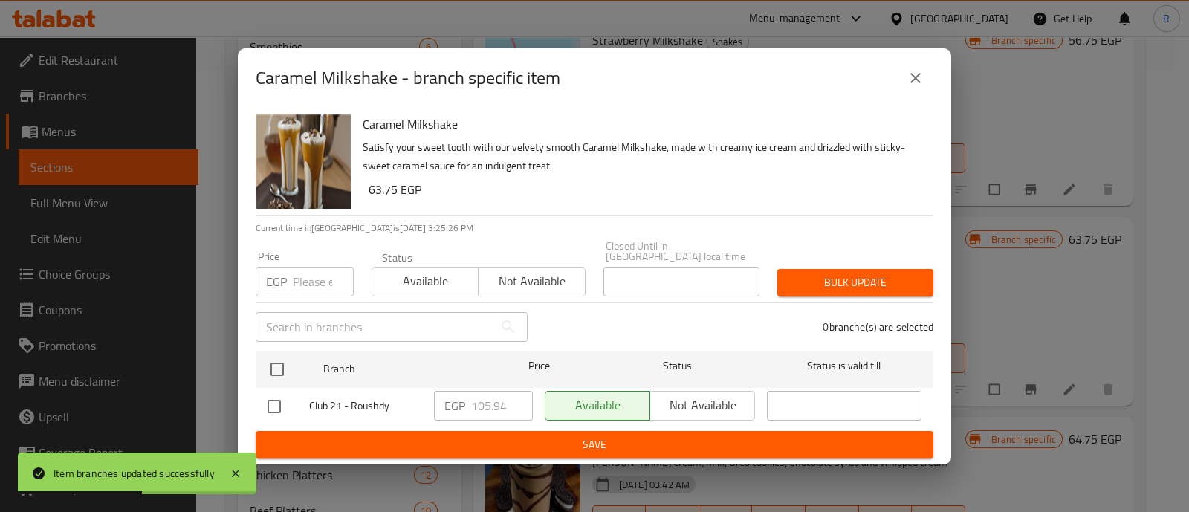
click at [308, 273] on input "number" at bounding box center [323, 282] width 61 height 30
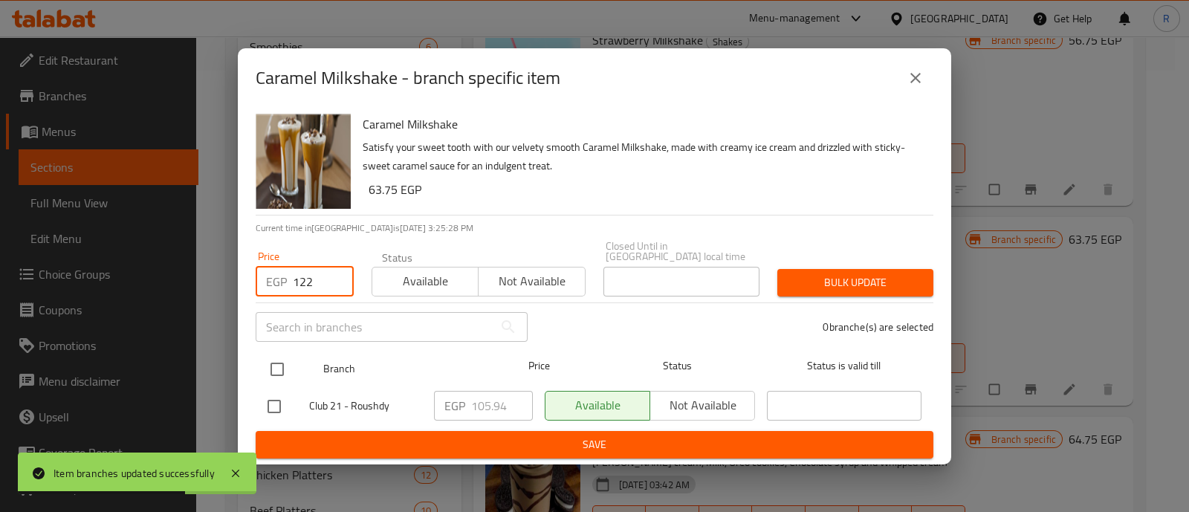
type input "122"
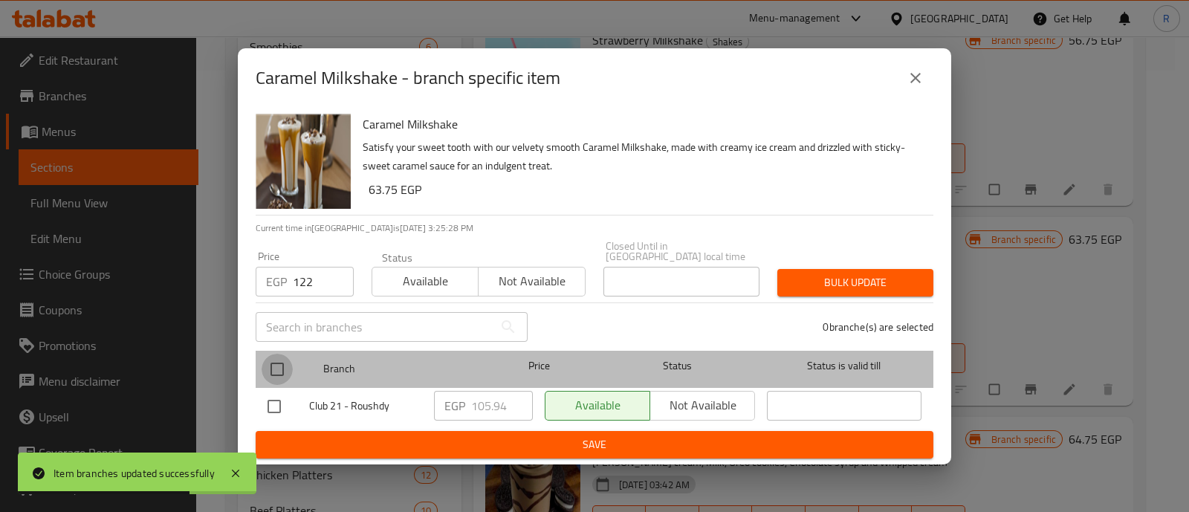
click at [282, 372] on input "checkbox" at bounding box center [277, 369] width 31 height 31
checkbox input "true"
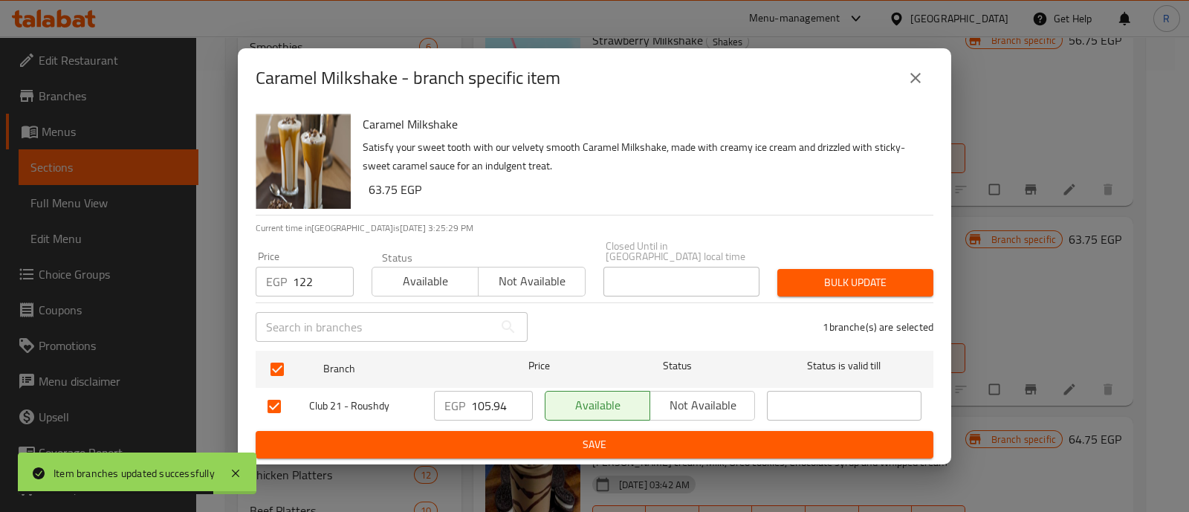
click at [815, 274] on span "Bulk update" at bounding box center [855, 283] width 132 height 19
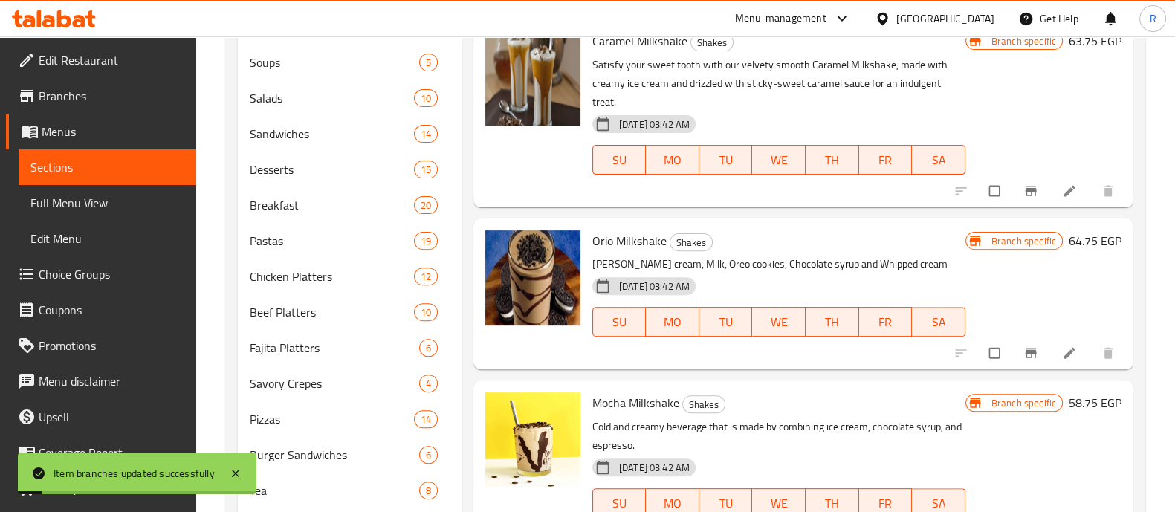
scroll to position [641, 0]
click at [1015, 352] on button "Branch-specific-item" at bounding box center [1033, 352] width 36 height 33
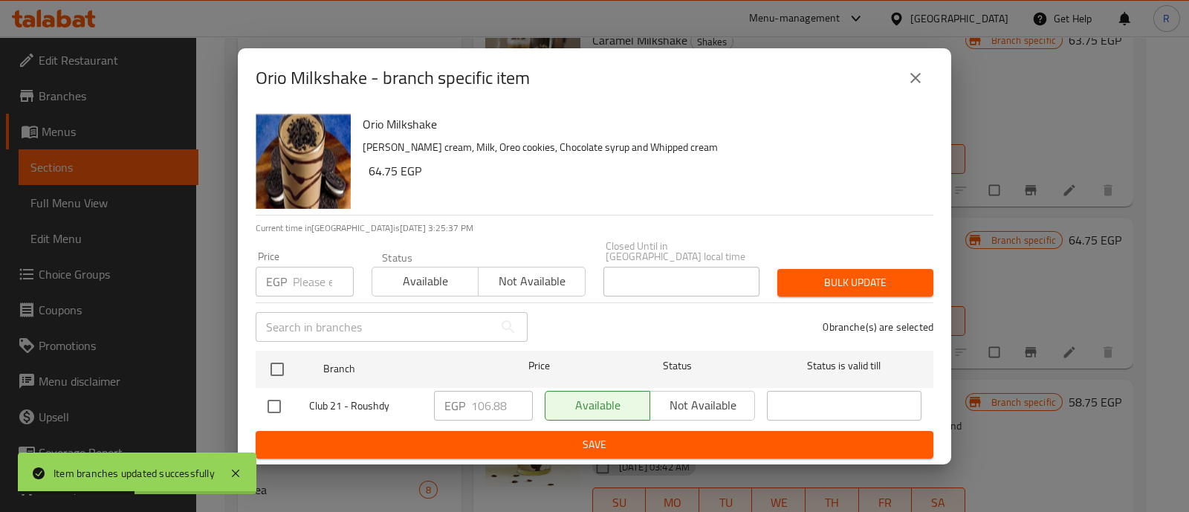
click at [303, 267] on input "number" at bounding box center [323, 282] width 61 height 30
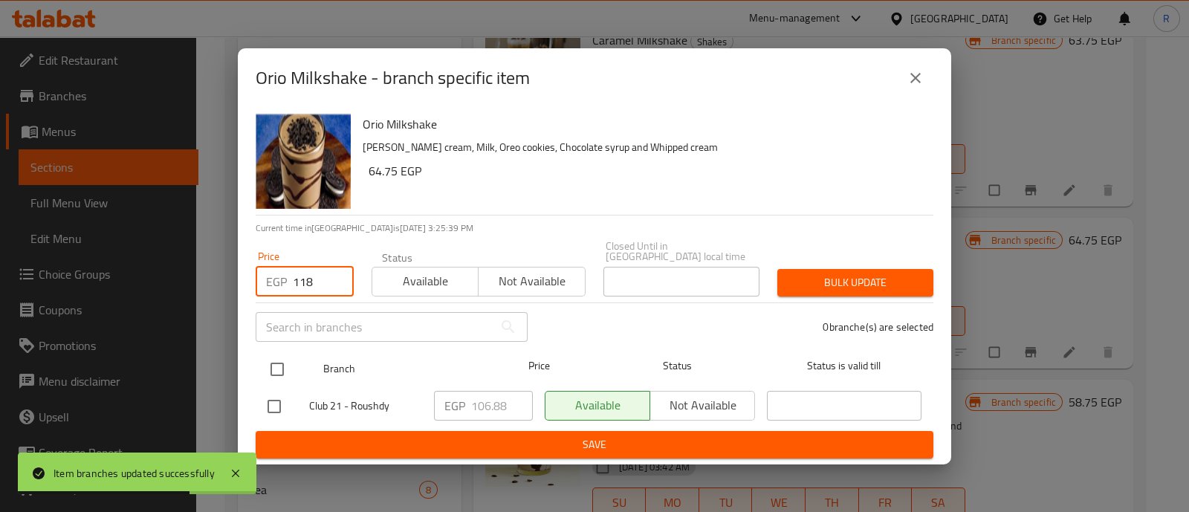
type input "118"
click at [289, 355] on input "checkbox" at bounding box center [277, 369] width 31 height 31
checkbox input "true"
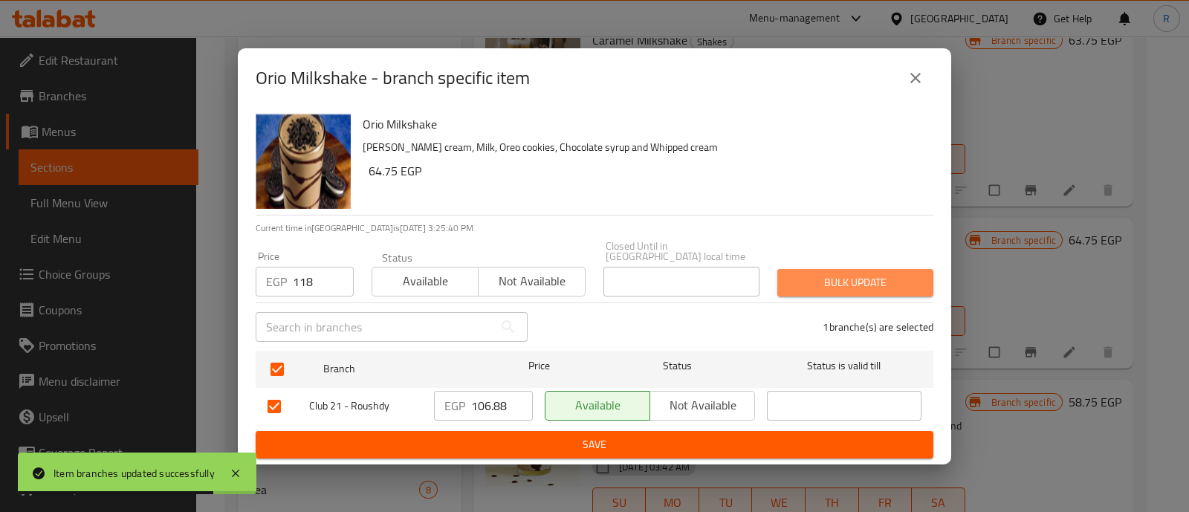
click at [801, 269] on button "Bulk update" at bounding box center [856, 283] width 156 height 28
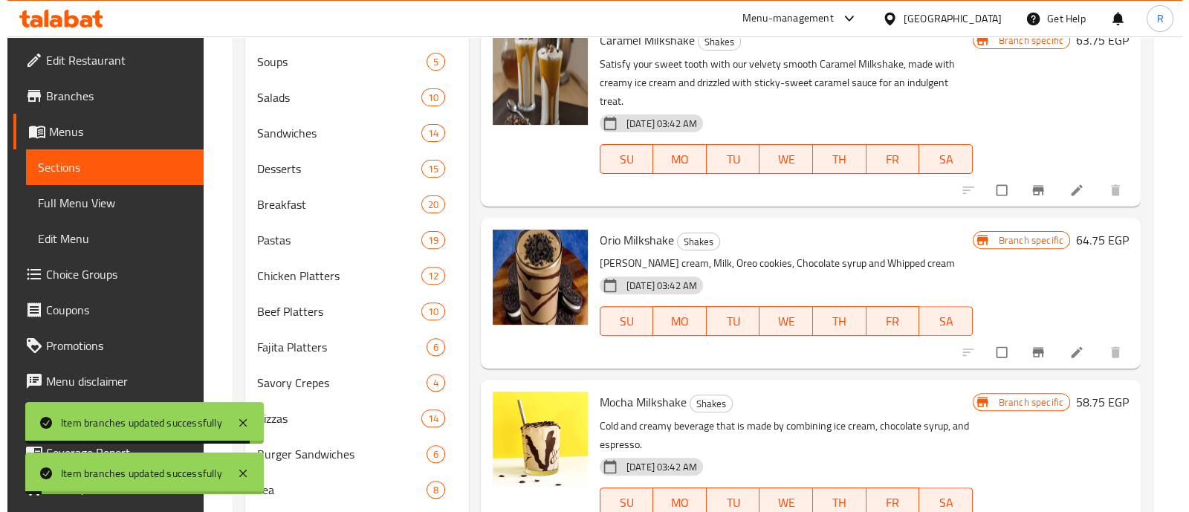
scroll to position [719, 0]
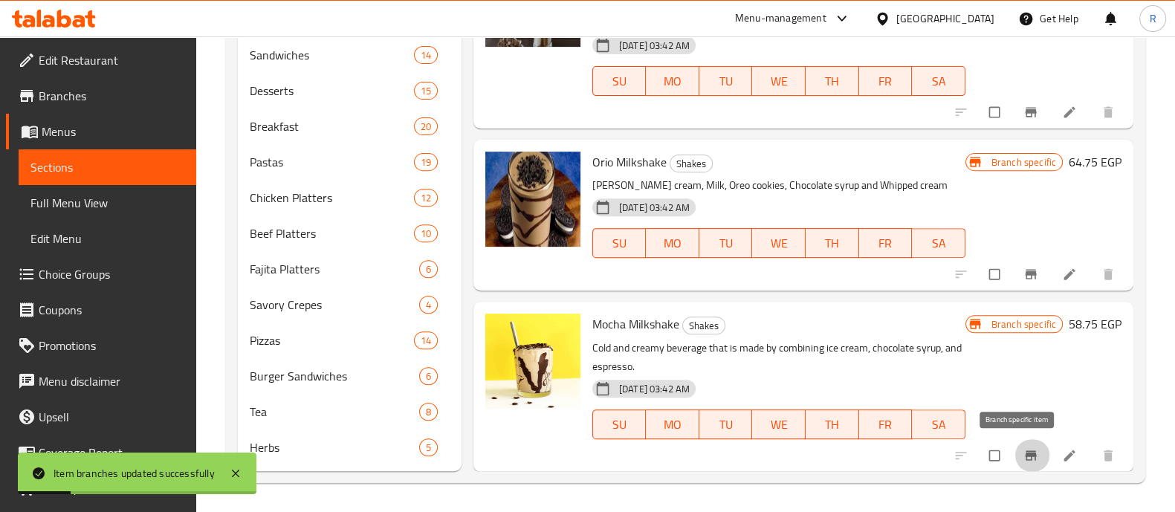
click at [1025, 452] on icon "Branch-specific-item" at bounding box center [1030, 455] width 11 height 10
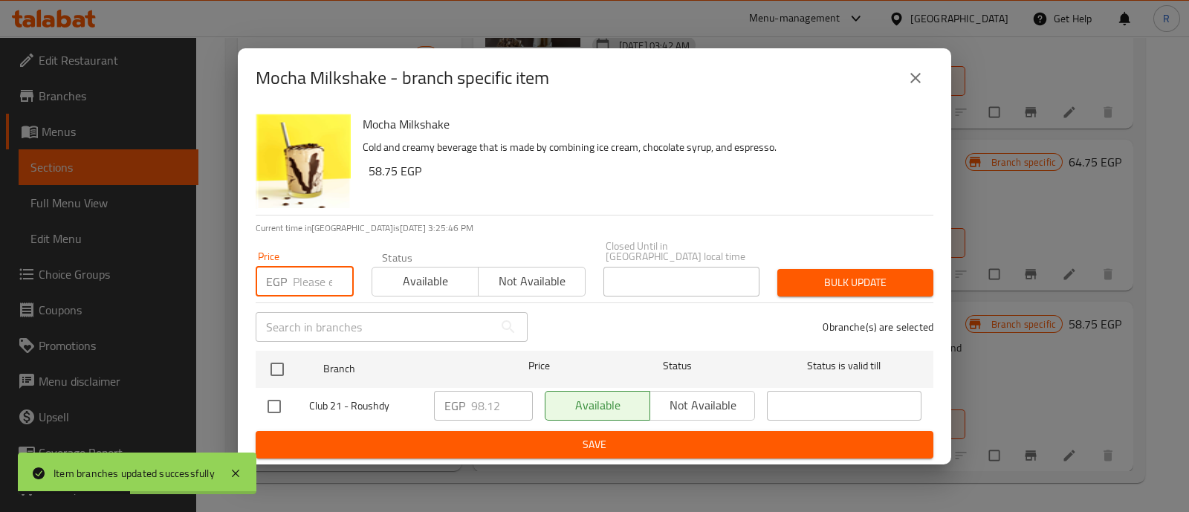
click at [297, 278] on input "number" at bounding box center [323, 282] width 61 height 30
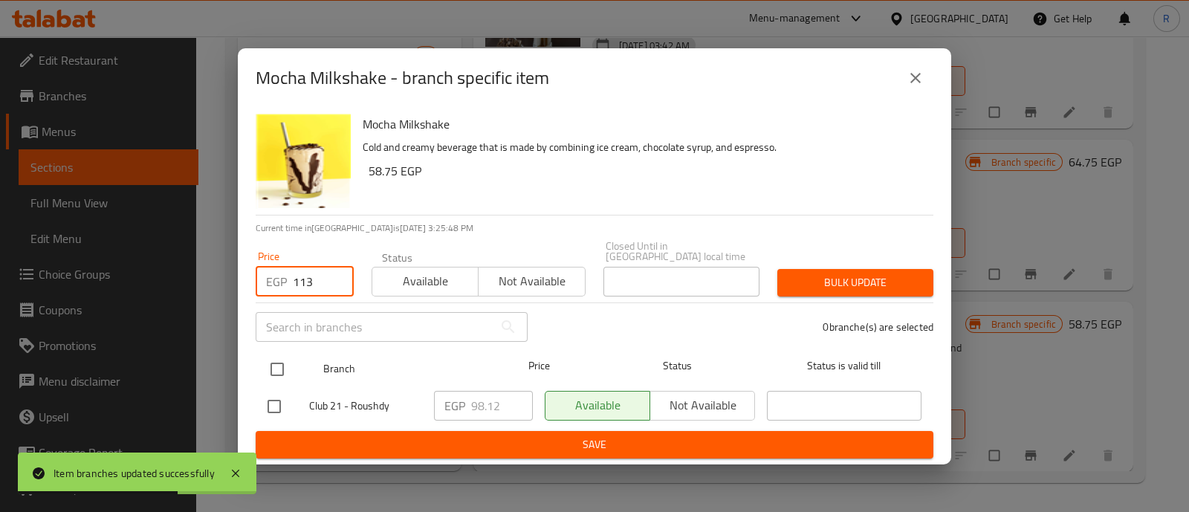
type input "113"
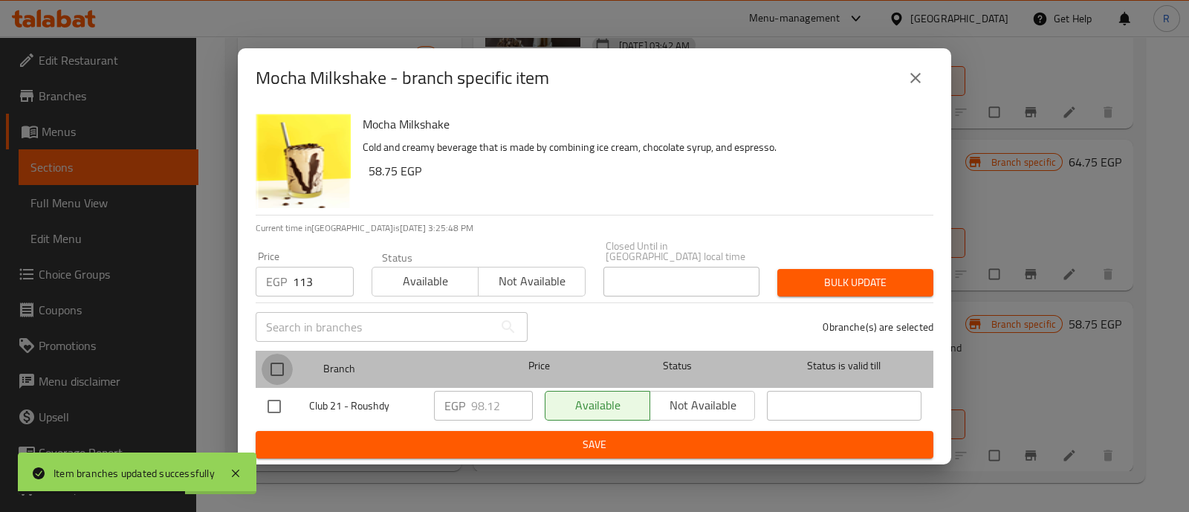
click at [282, 366] on input "checkbox" at bounding box center [277, 369] width 31 height 31
checkbox input "true"
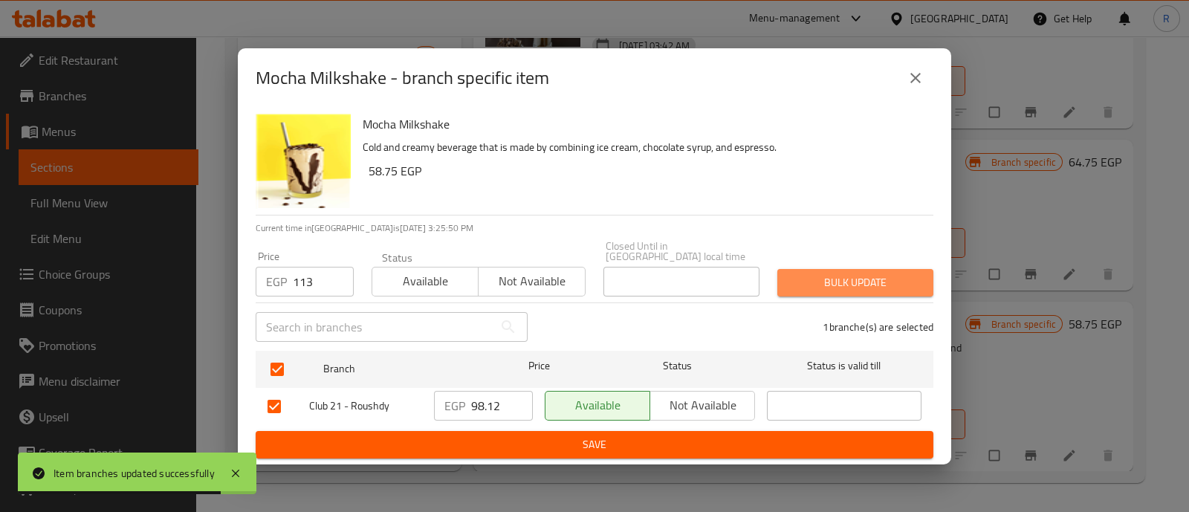
click at [803, 274] on span "Bulk update" at bounding box center [855, 283] width 132 height 19
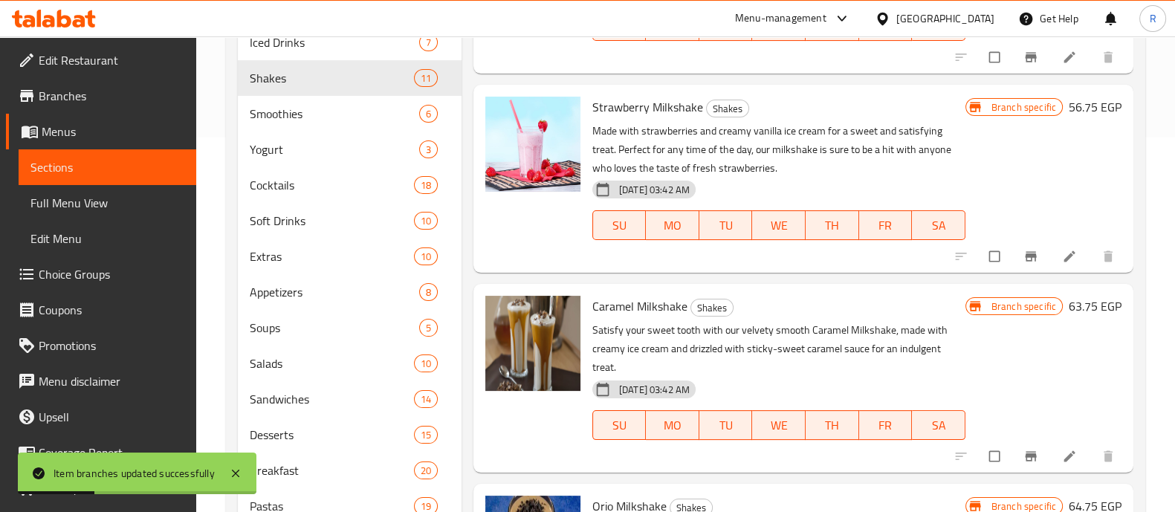
scroll to position [373, 0]
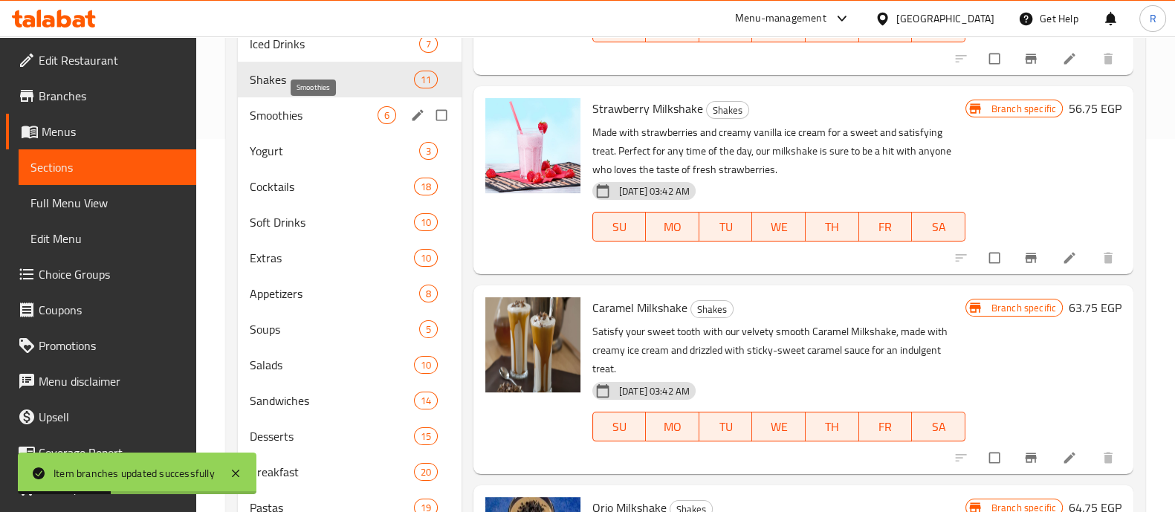
click at [280, 109] on span "Smoothies" at bounding box center [314, 115] width 128 height 18
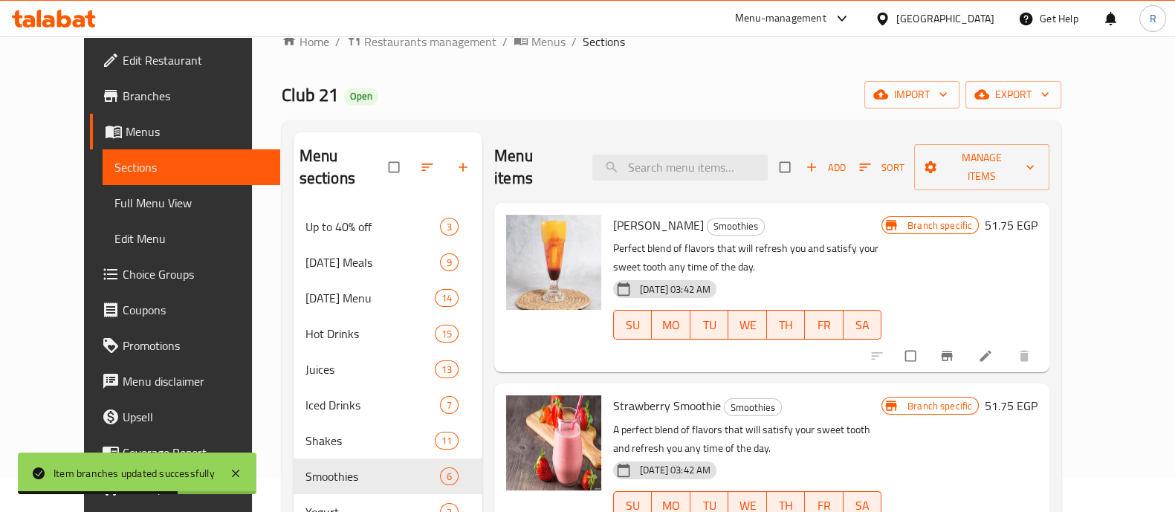
scroll to position [2, 0]
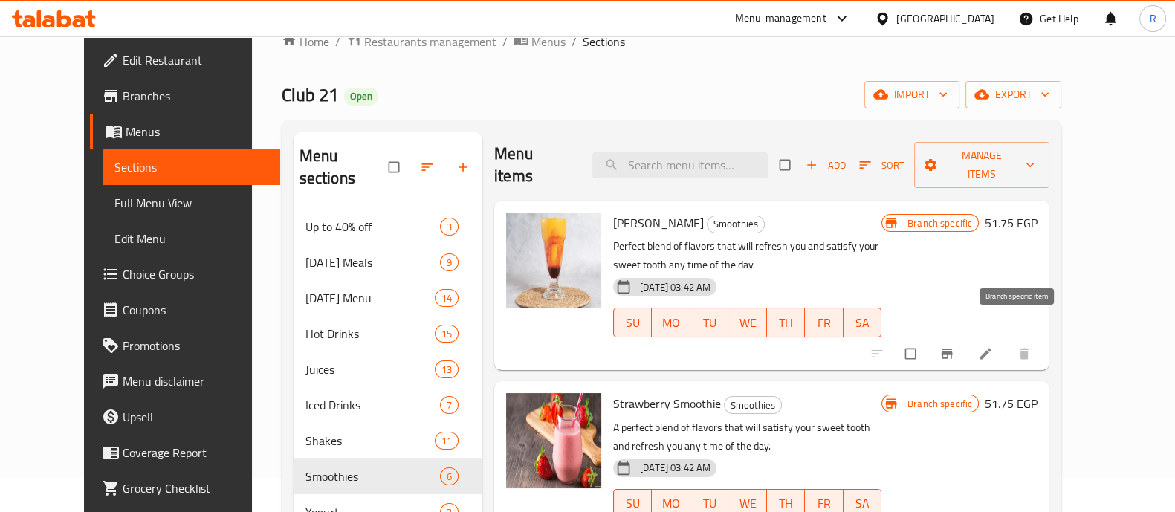
click at [954, 346] on icon "Branch-specific-item" at bounding box center [947, 353] width 15 height 15
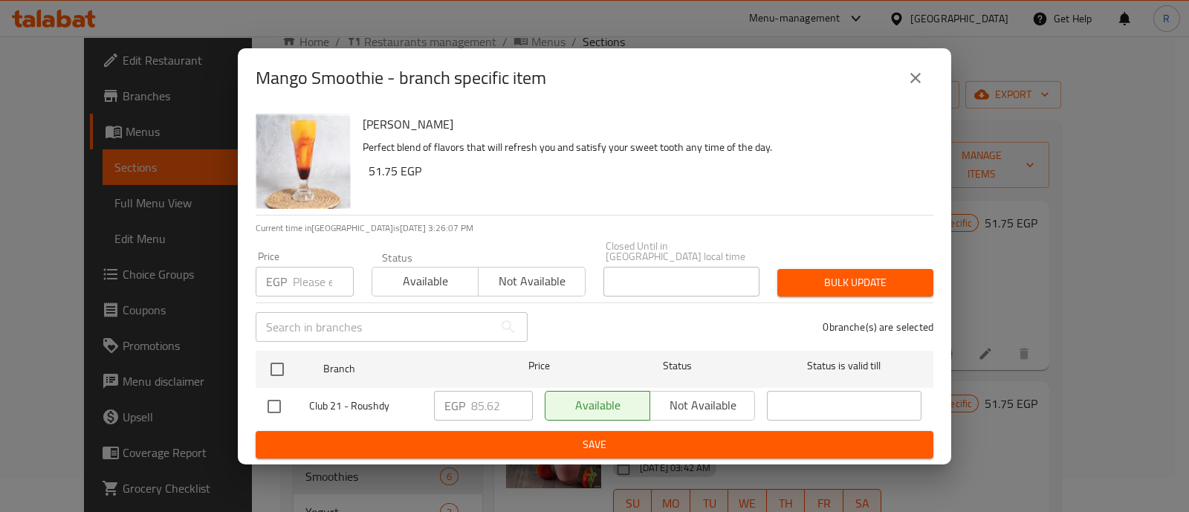
click at [301, 274] on input "number" at bounding box center [323, 282] width 61 height 30
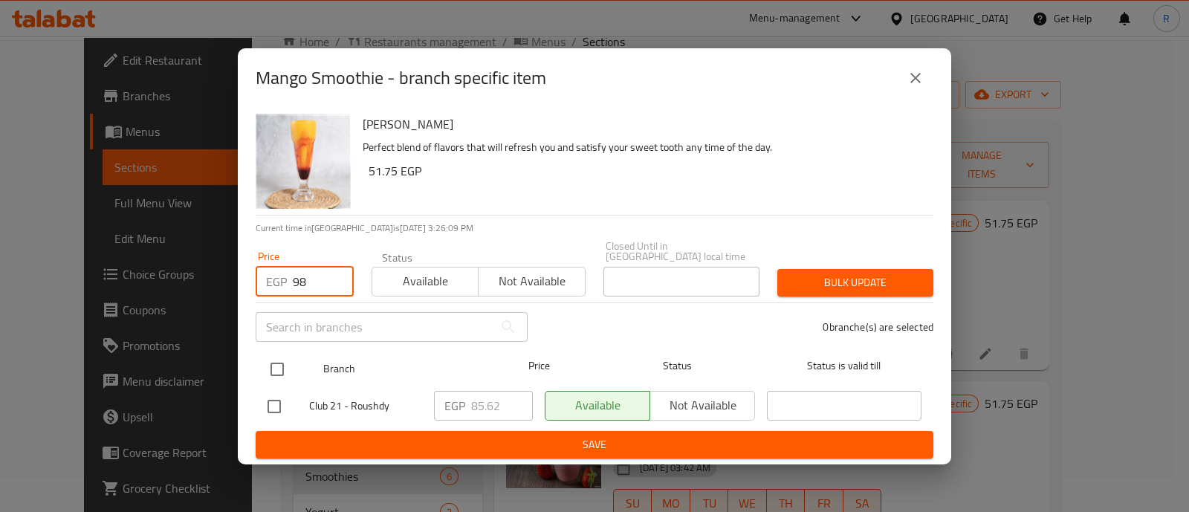
type input "98"
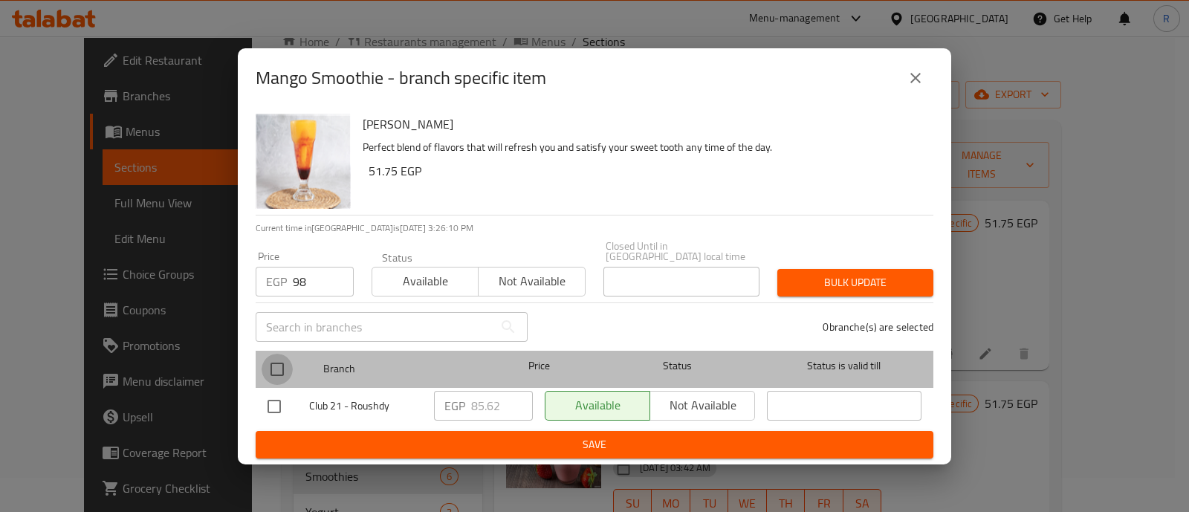
click at [277, 359] on input "checkbox" at bounding box center [277, 369] width 31 height 31
checkbox input "true"
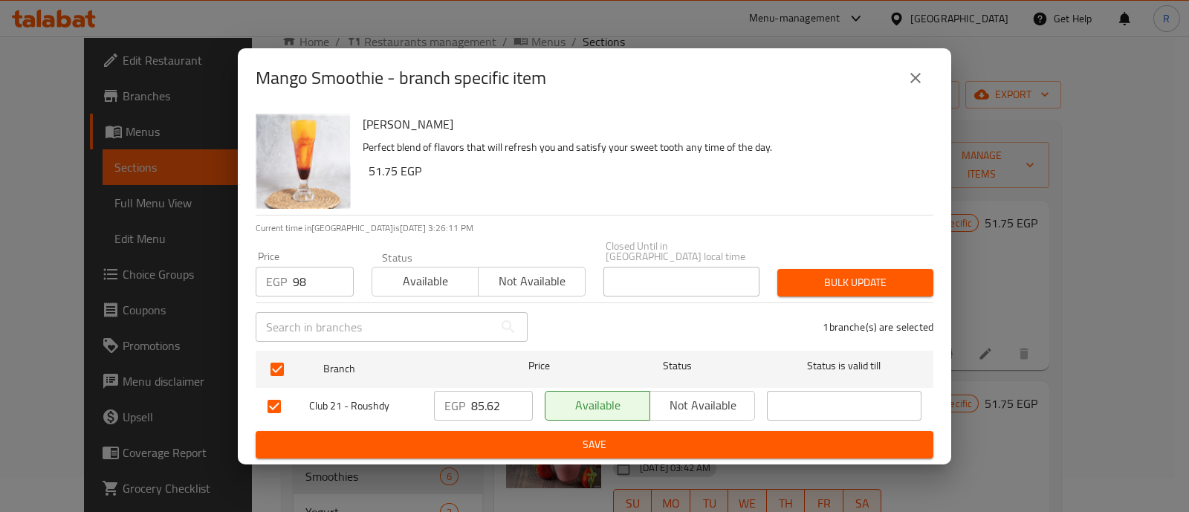
click at [831, 285] on span "Bulk update" at bounding box center [855, 283] width 132 height 19
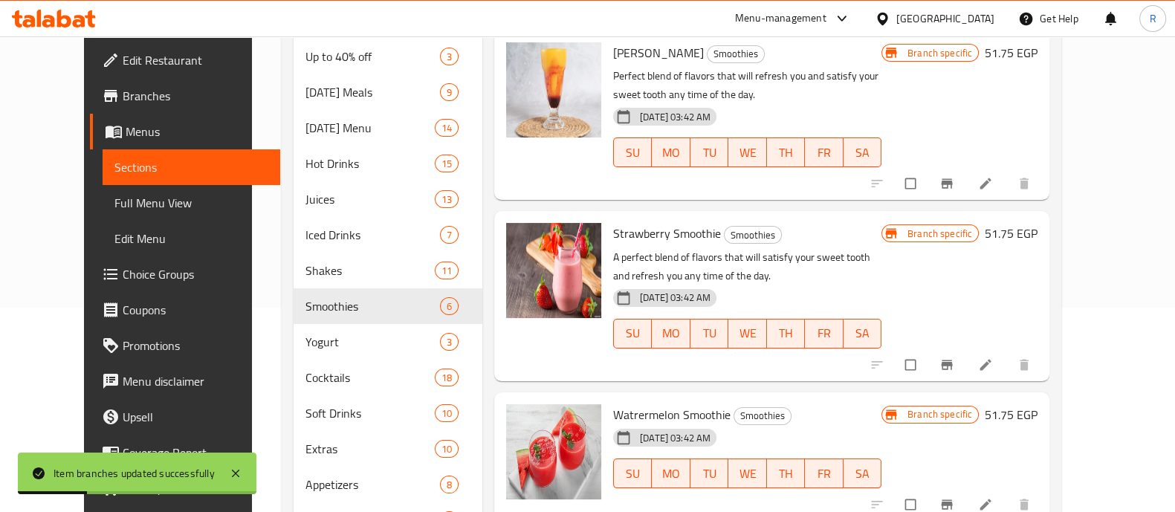
scroll to position [206, 0]
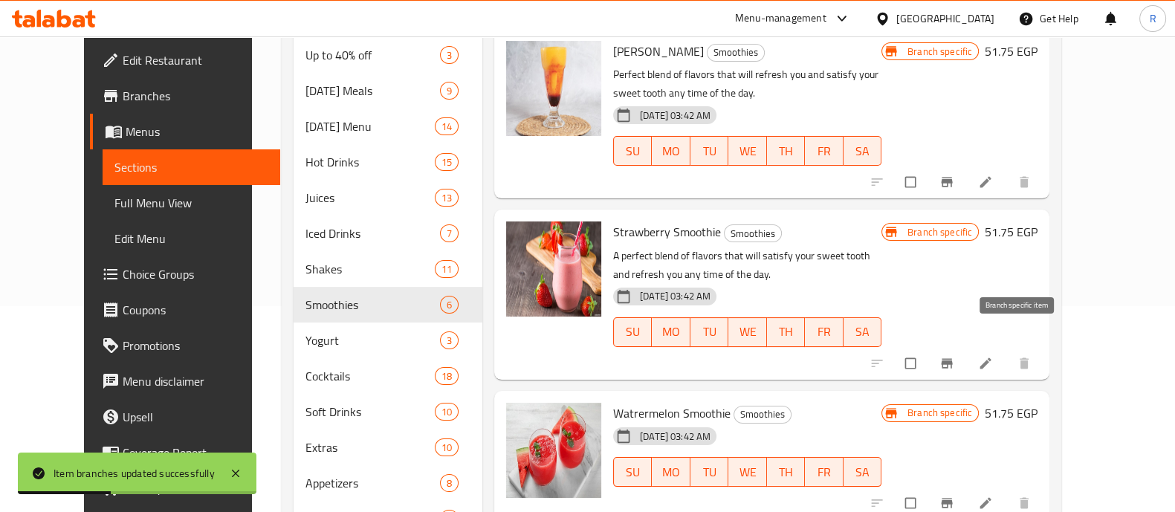
click at [954, 356] on icon "Branch-specific-item" at bounding box center [947, 363] width 15 height 15
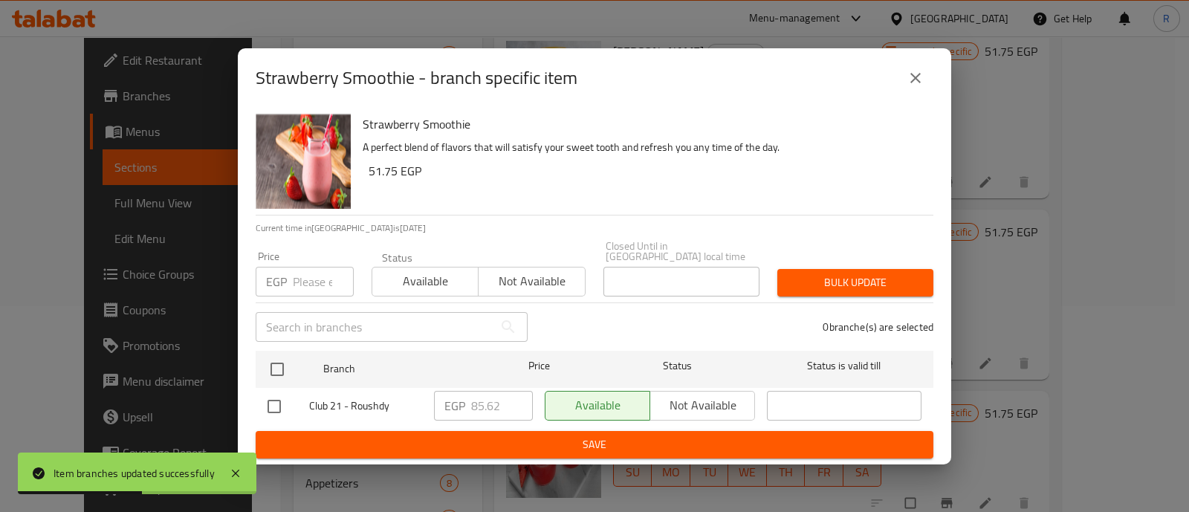
click at [297, 275] on input "number" at bounding box center [323, 282] width 61 height 30
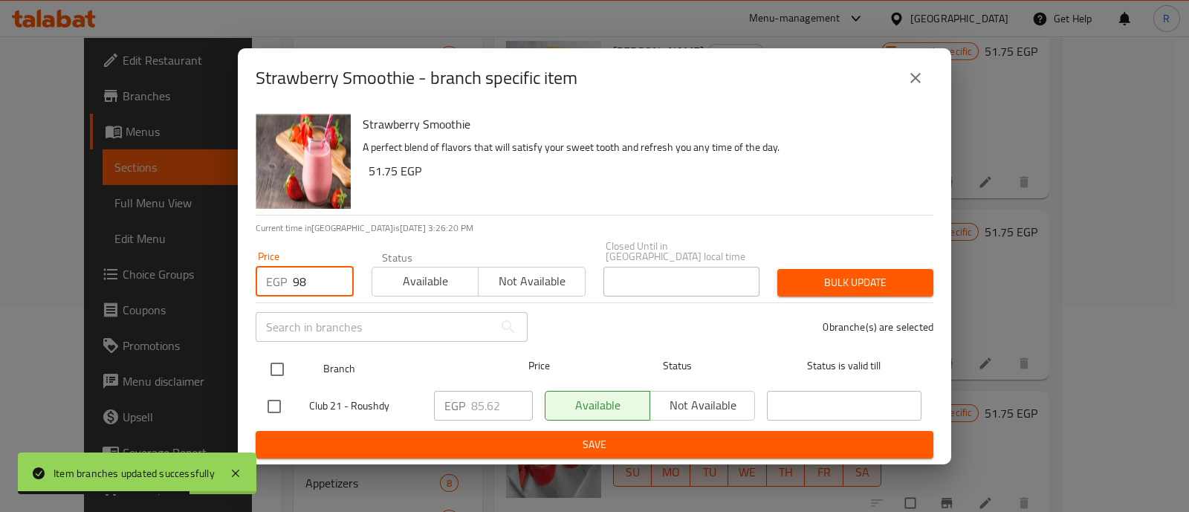
type input "98"
click at [271, 360] on input "checkbox" at bounding box center [277, 369] width 31 height 31
checkbox input "true"
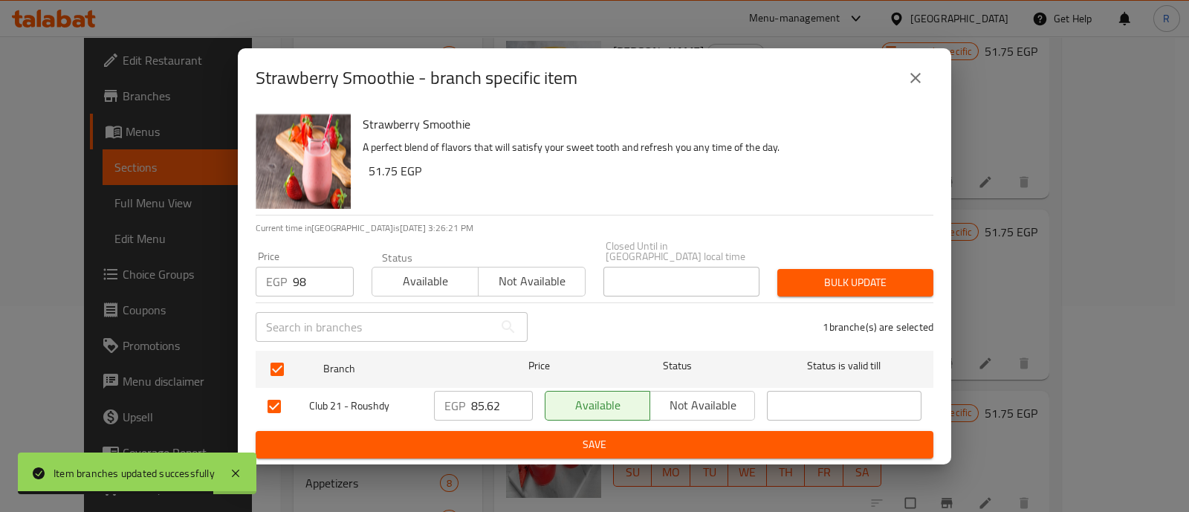
click at [804, 288] on button "Bulk update" at bounding box center [856, 283] width 156 height 28
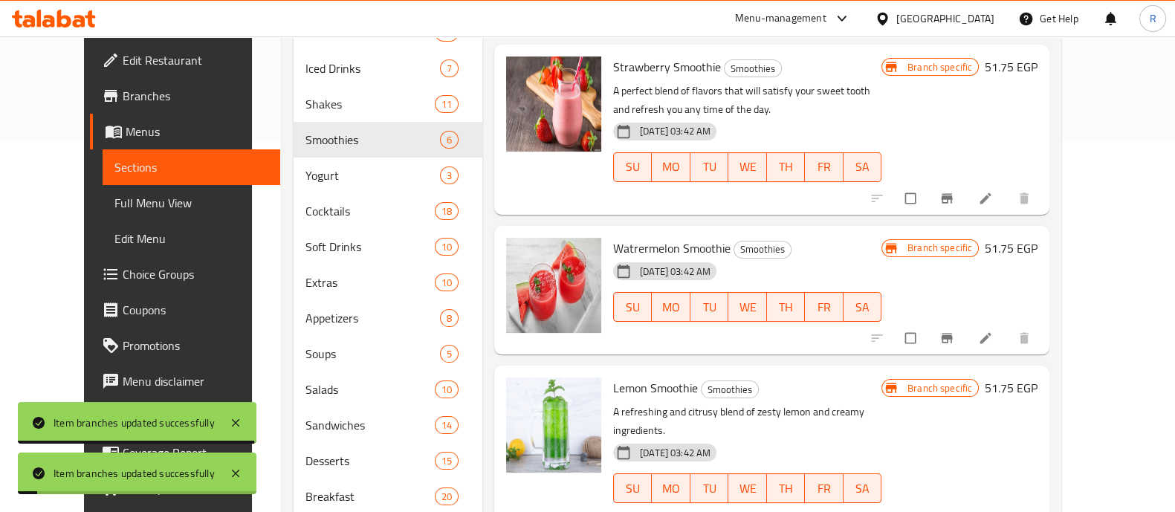
scroll to position [388, 0]
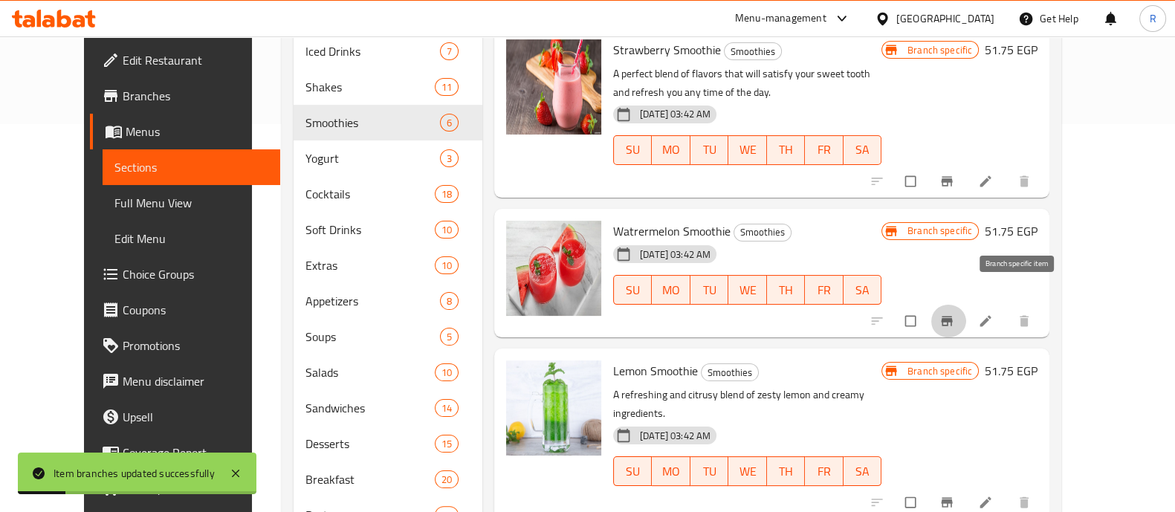
click at [966, 305] on button "Branch-specific-item" at bounding box center [949, 321] width 36 height 33
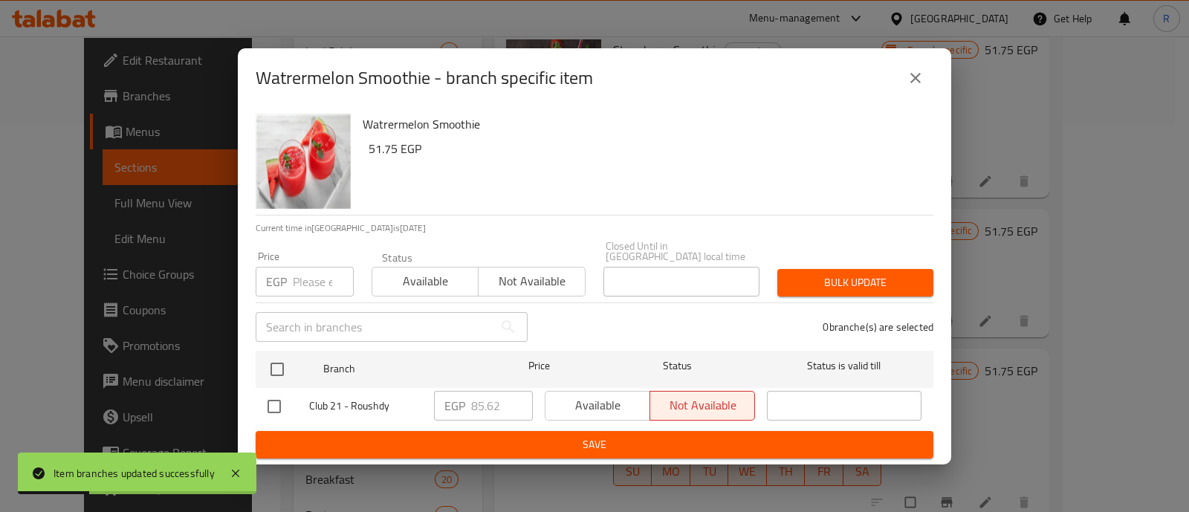
click at [331, 267] on input "number" at bounding box center [323, 282] width 61 height 30
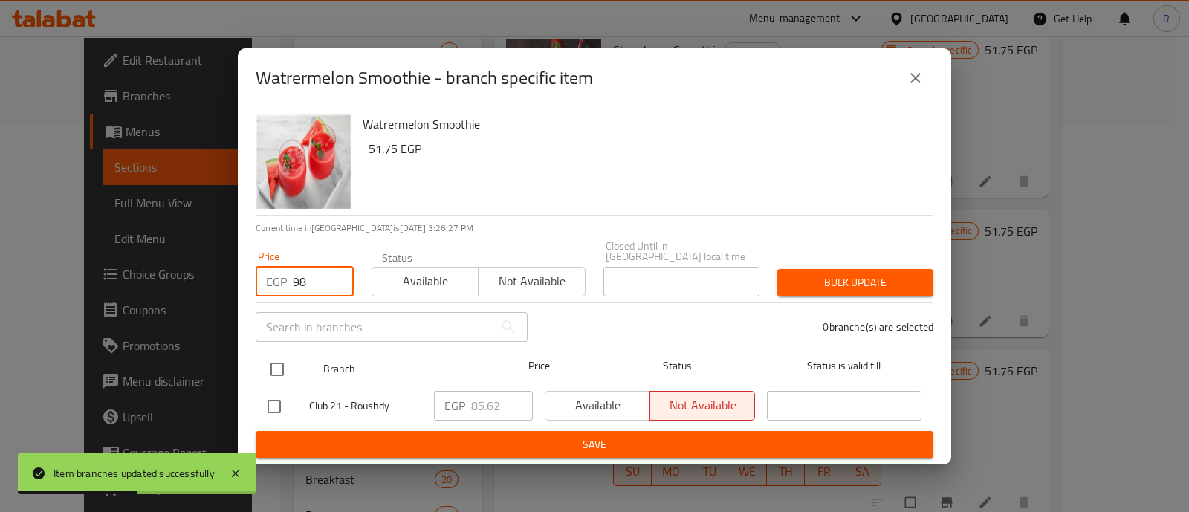
type input "98"
click at [267, 355] on input "checkbox" at bounding box center [277, 369] width 31 height 31
checkbox input "true"
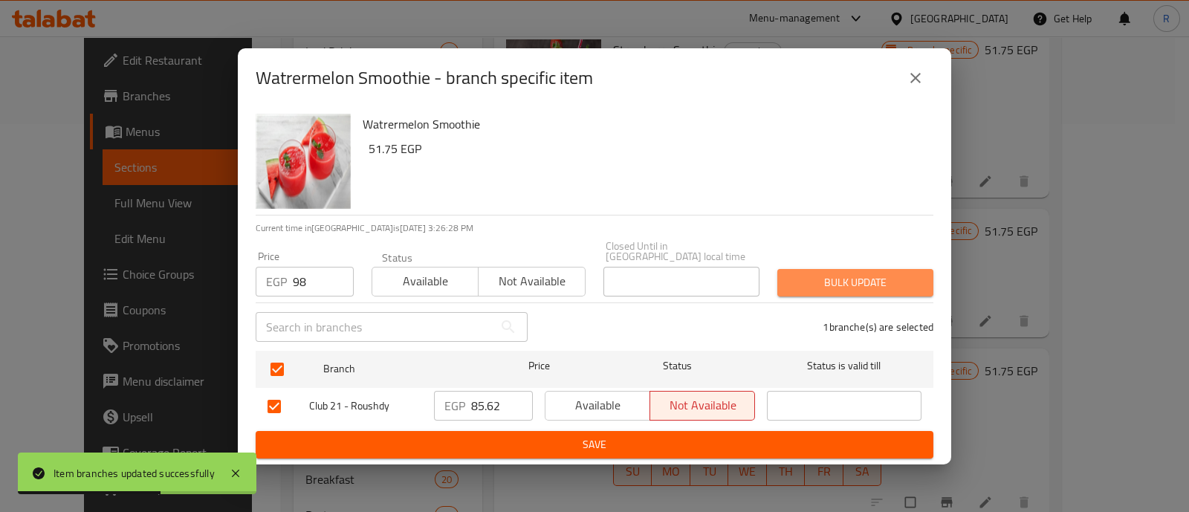
click at [832, 276] on span "Bulk update" at bounding box center [855, 283] width 132 height 19
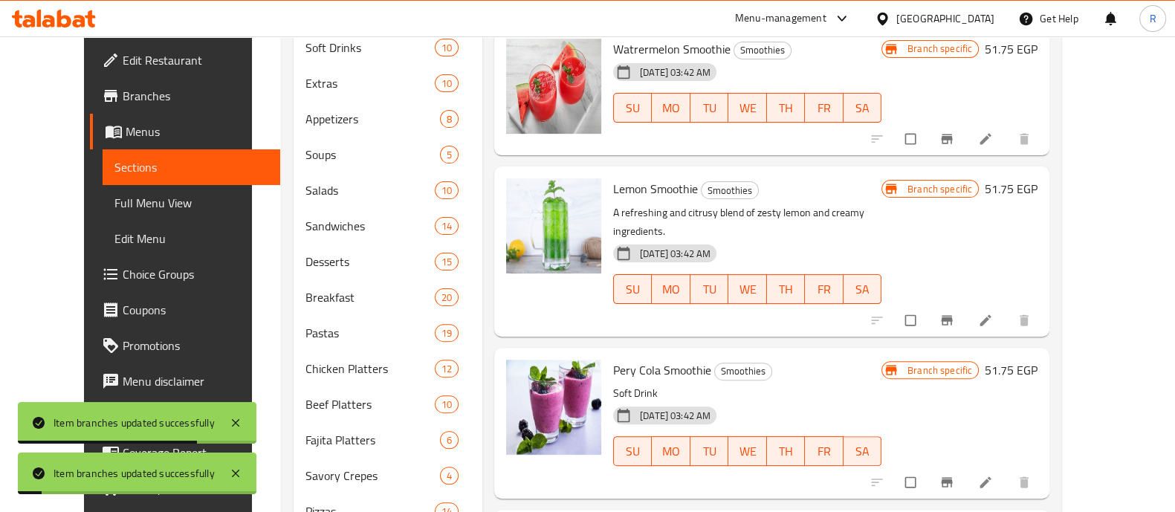
scroll to position [574, 0]
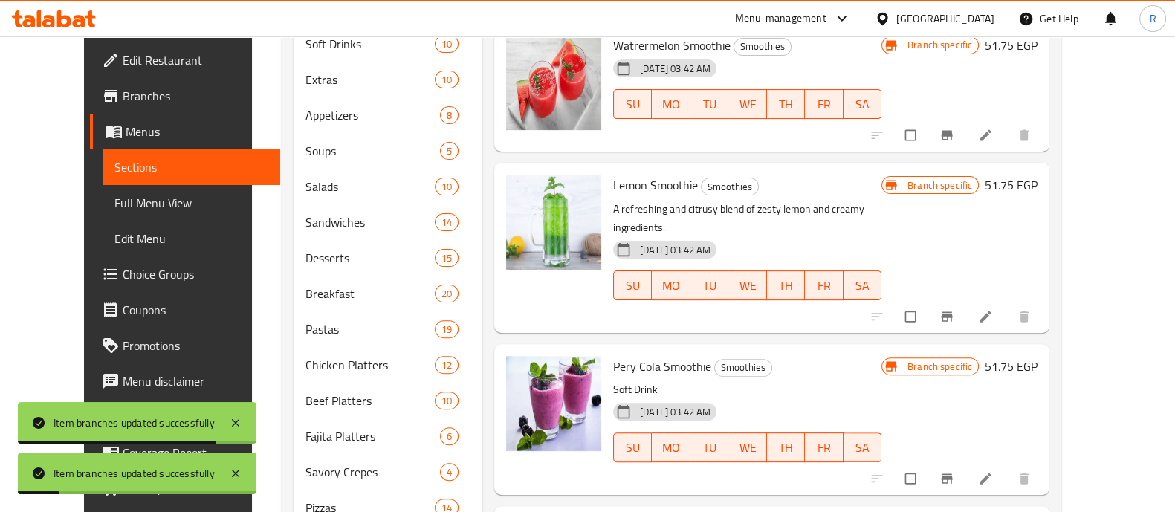
click at [954, 309] on icon "Branch-specific-item" at bounding box center [947, 316] width 15 height 15
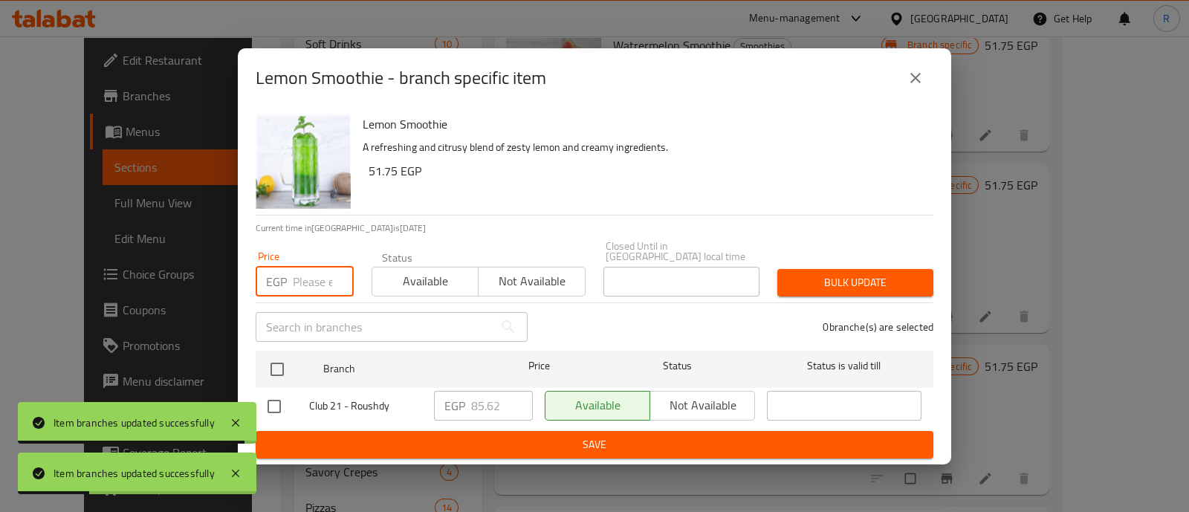
click at [311, 277] on input "number" at bounding box center [323, 282] width 61 height 30
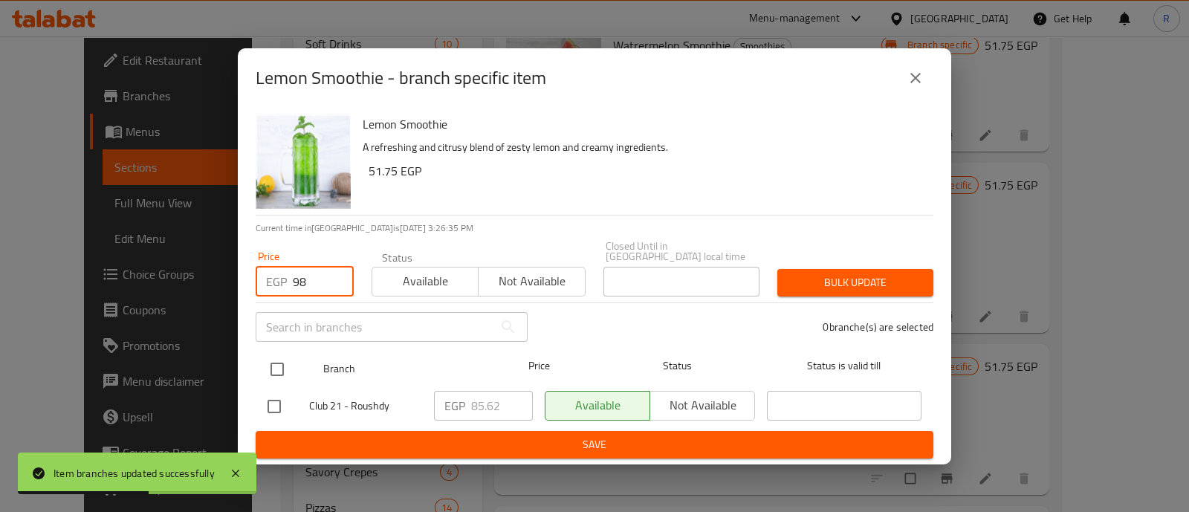
type input "98"
click at [280, 367] on input "checkbox" at bounding box center [277, 369] width 31 height 31
checkbox input "true"
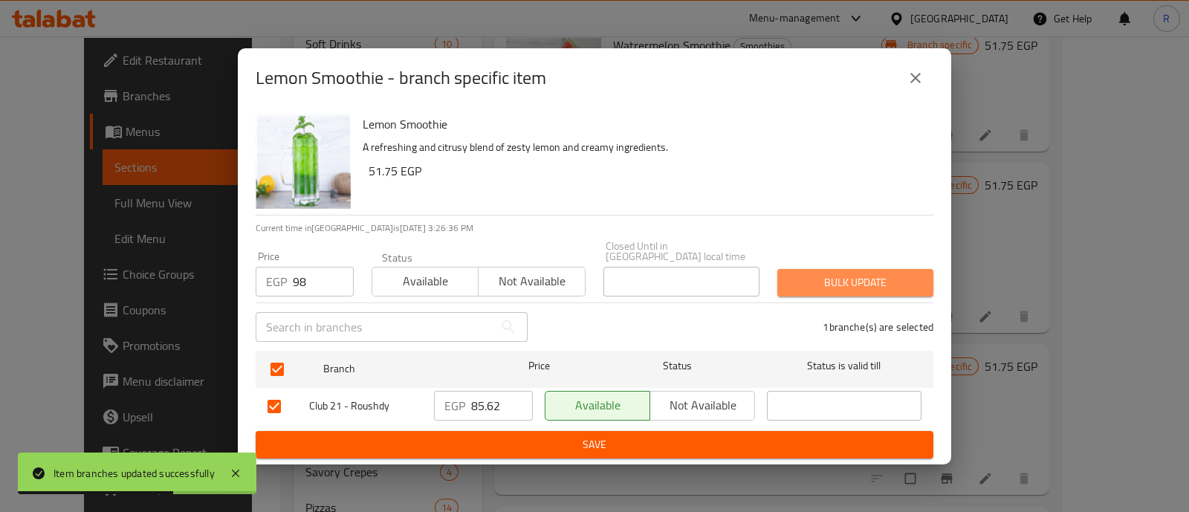
click at [814, 291] on button "Bulk update" at bounding box center [856, 283] width 156 height 28
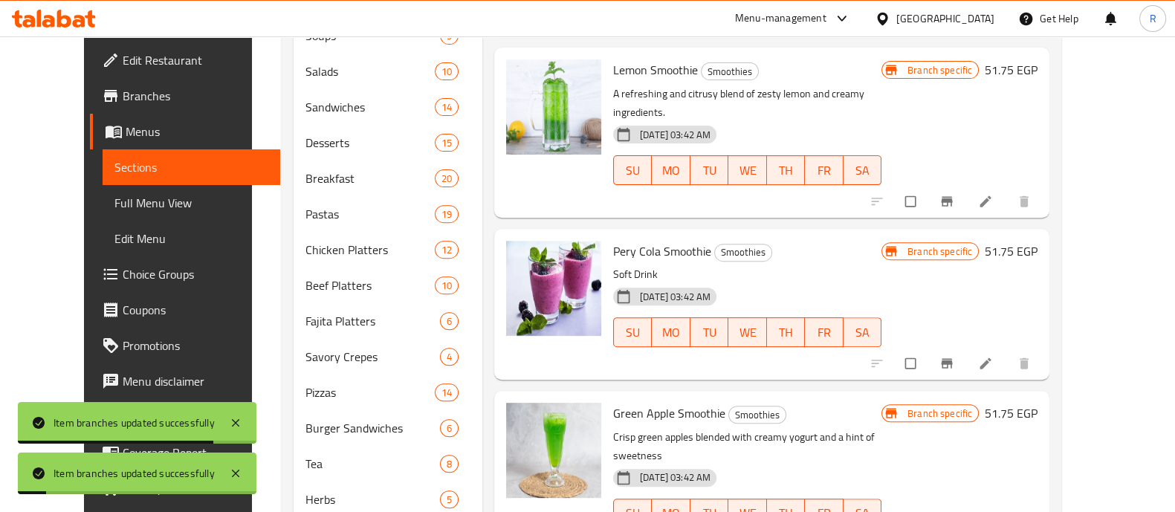
scroll to position [691, 0]
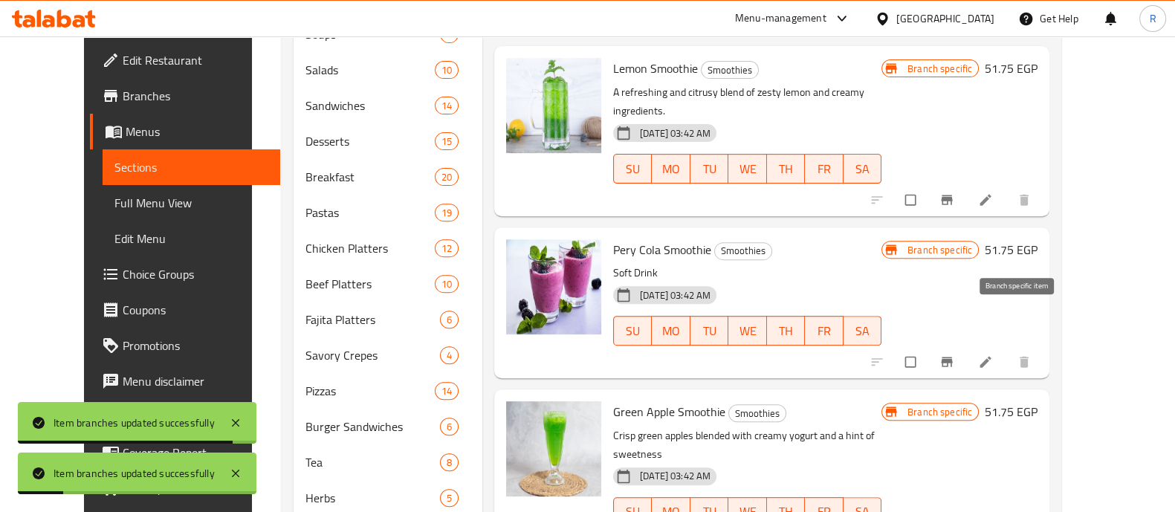
click at [954, 355] on icon "Branch-specific-item" at bounding box center [947, 362] width 15 height 15
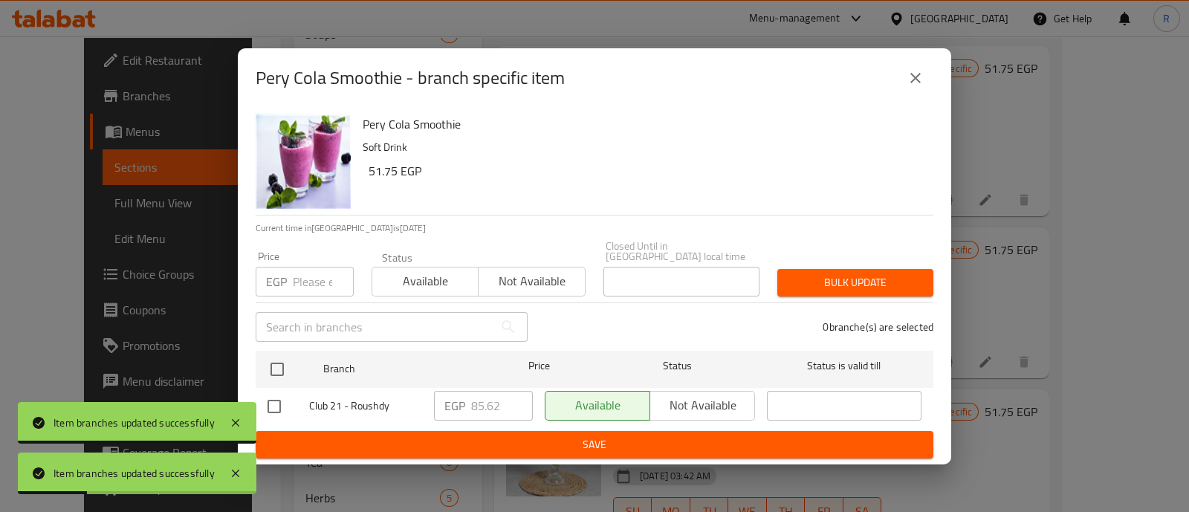
click at [309, 268] on input "number" at bounding box center [323, 282] width 61 height 30
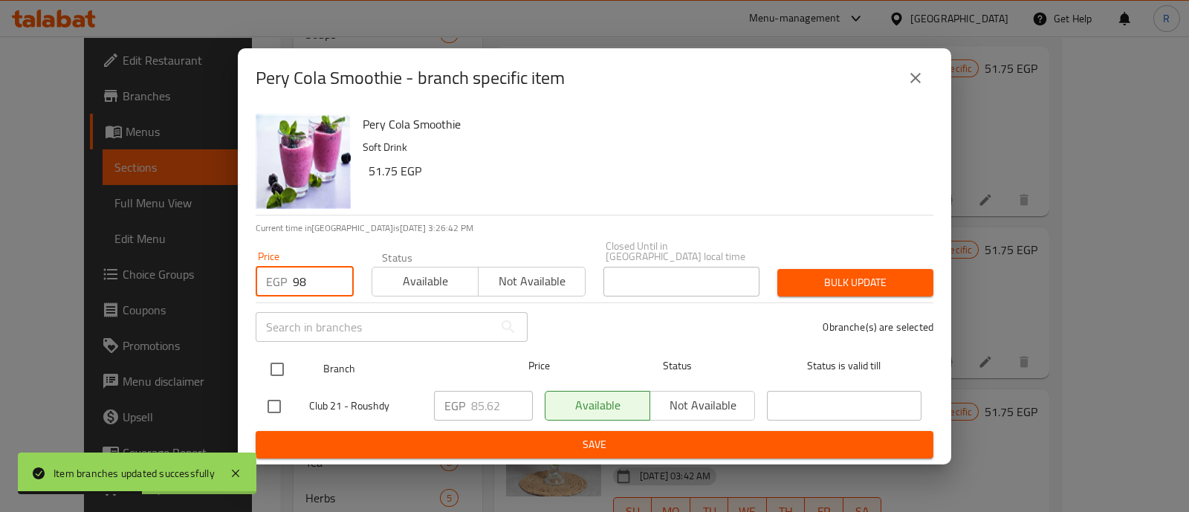
type input "98"
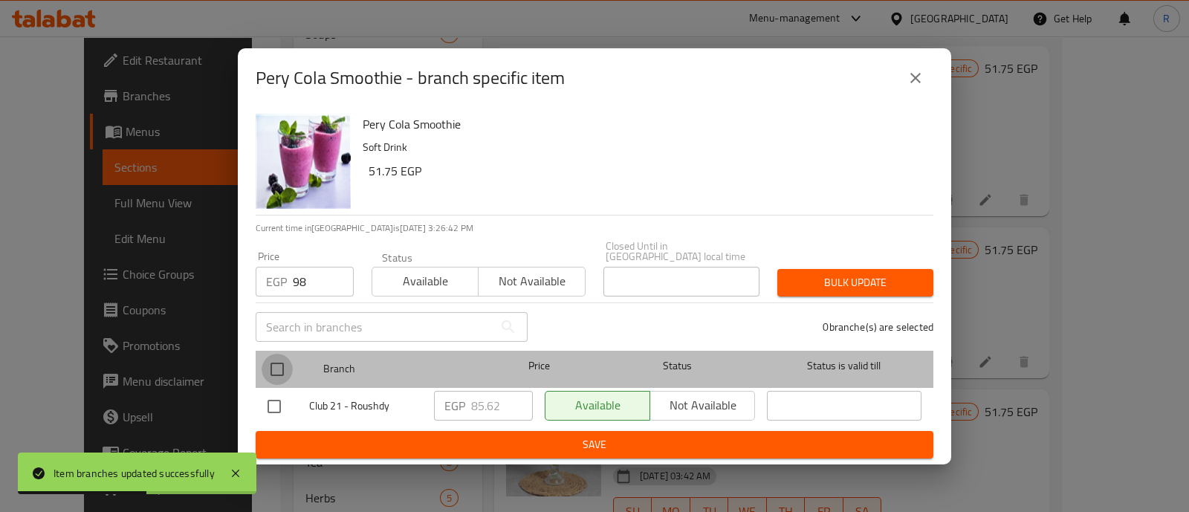
click at [284, 359] on input "checkbox" at bounding box center [277, 369] width 31 height 31
checkbox input "true"
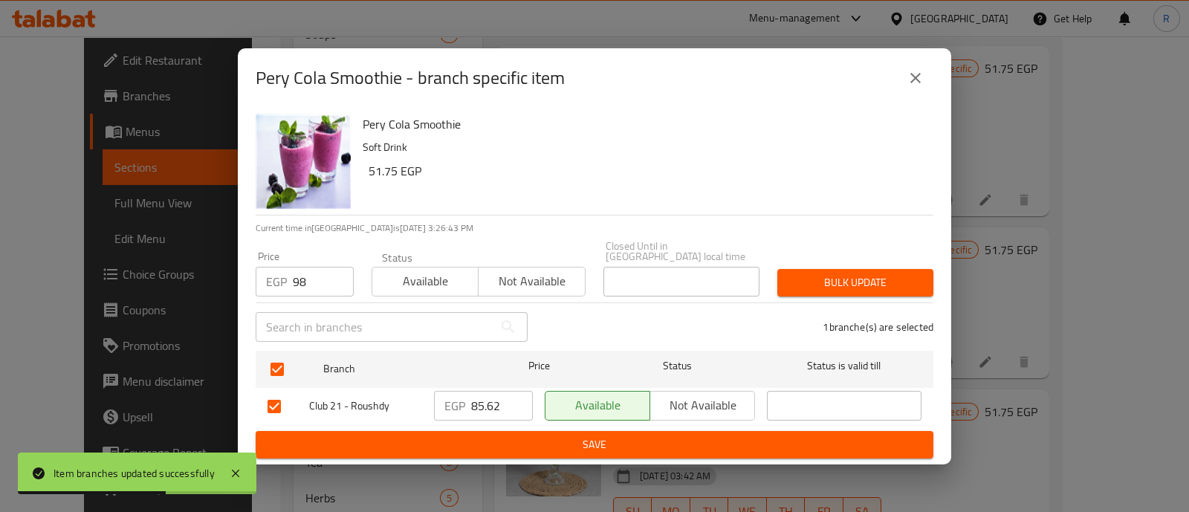
click at [800, 278] on span "Bulk update" at bounding box center [855, 283] width 132 height 19
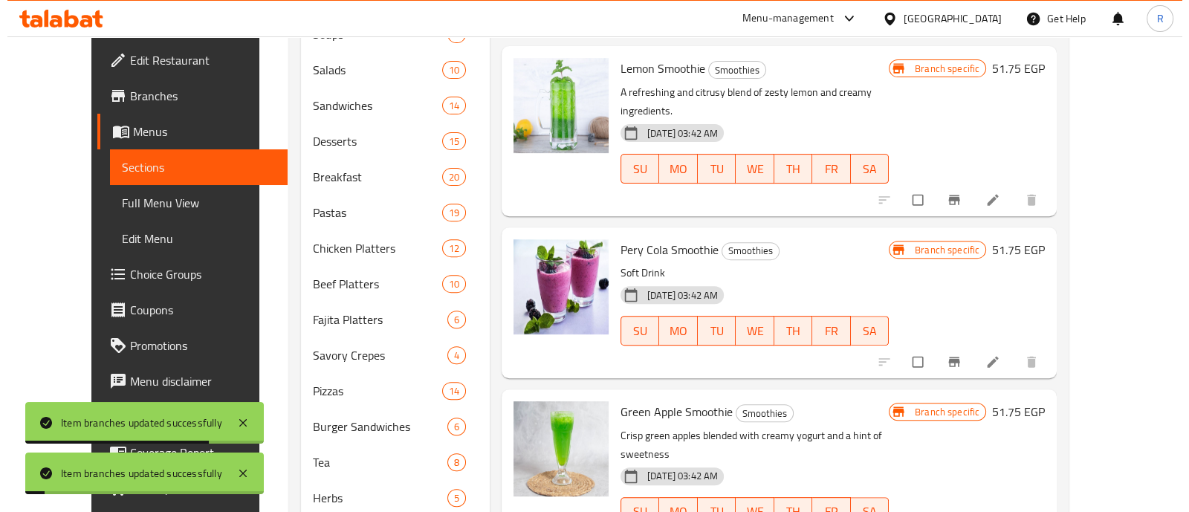
scroll to position [719, 0]
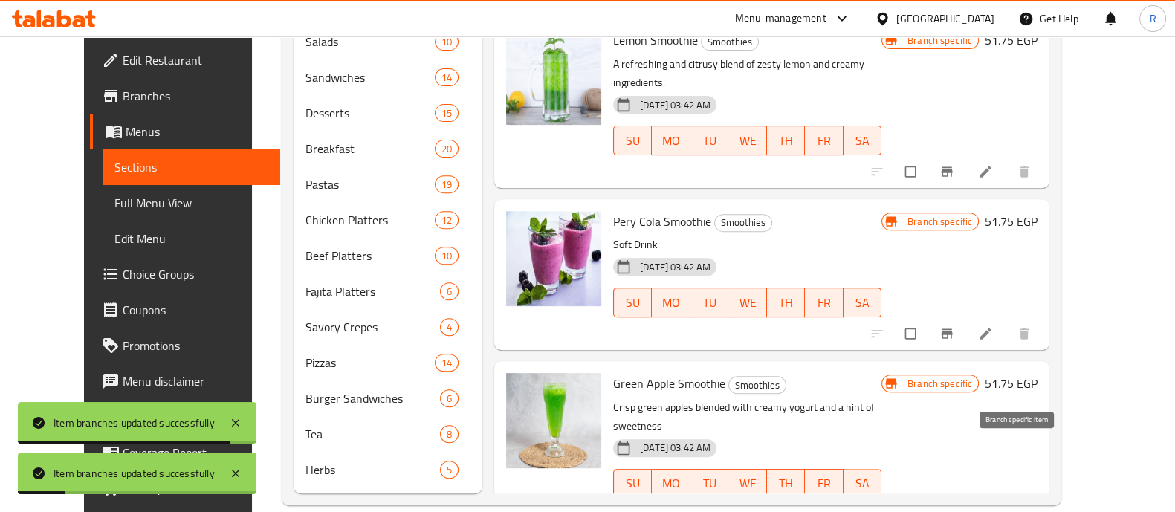
click at [966, 499] on button "Branch-specific-item" at bounding box center [949, 515] width 36 height 33
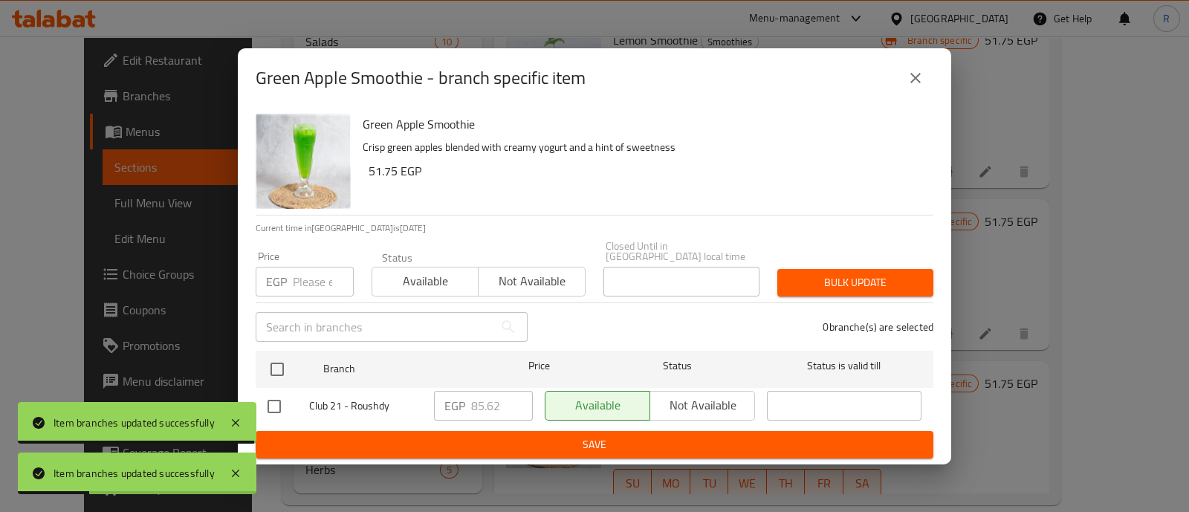
click at [322, 280] on input "number" at bounding box center [323, 282] width 61 height 30
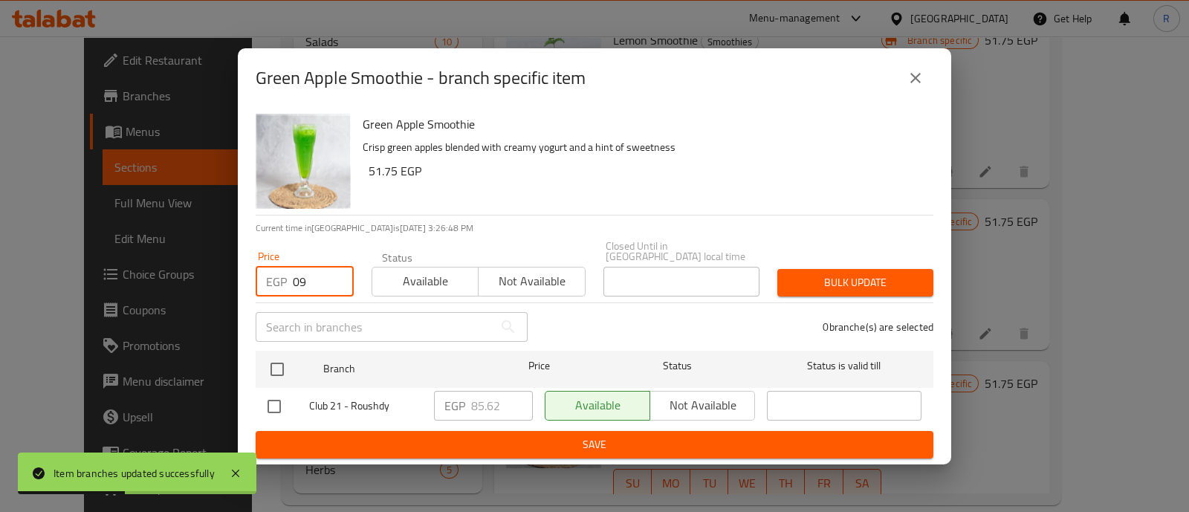
type input "0"
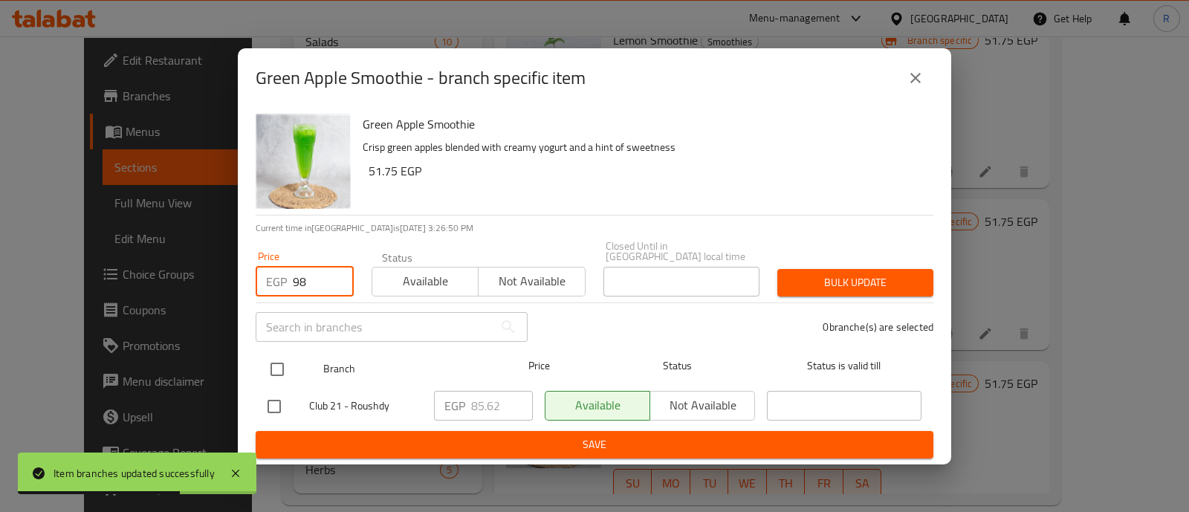
type input "98"
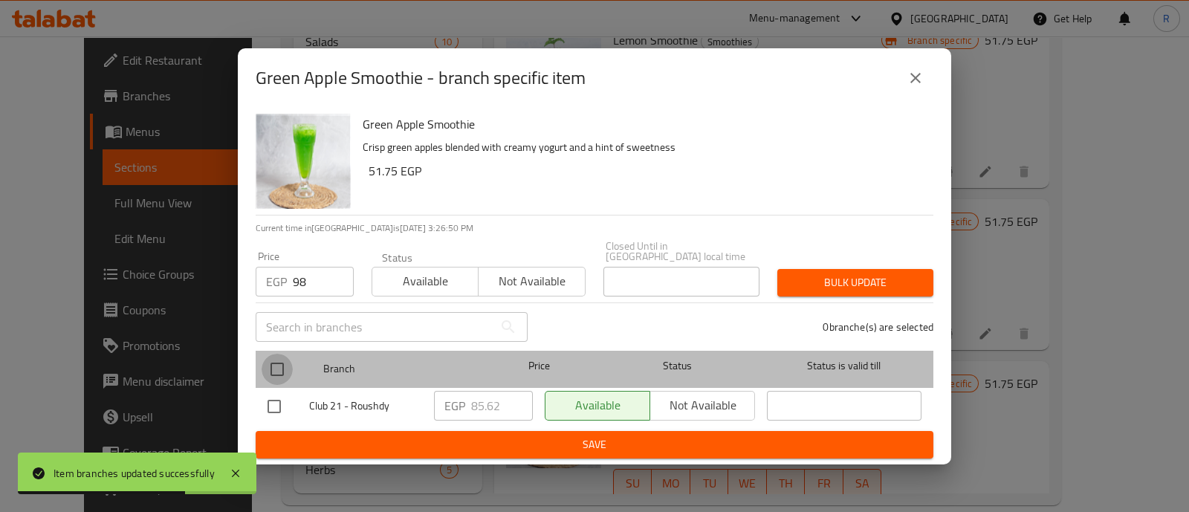
click at [268, 361] on input "checkbox" at bounding box center [277, 369] width 31 height 31
checkbox input "true"
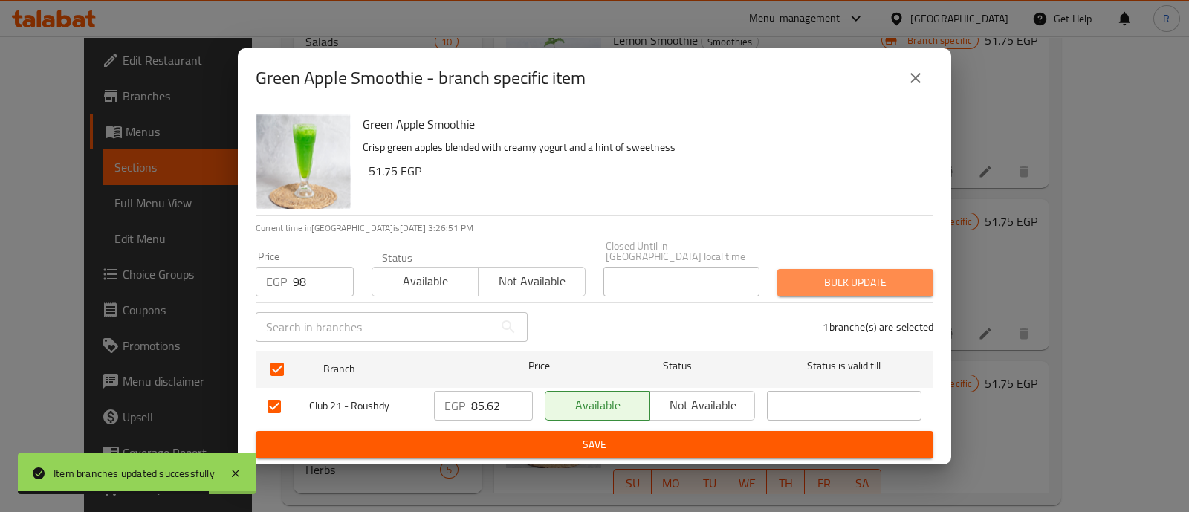
click at [862, 288] on button "Bulk update" at bounding box center [856, 283] width 156 height 28
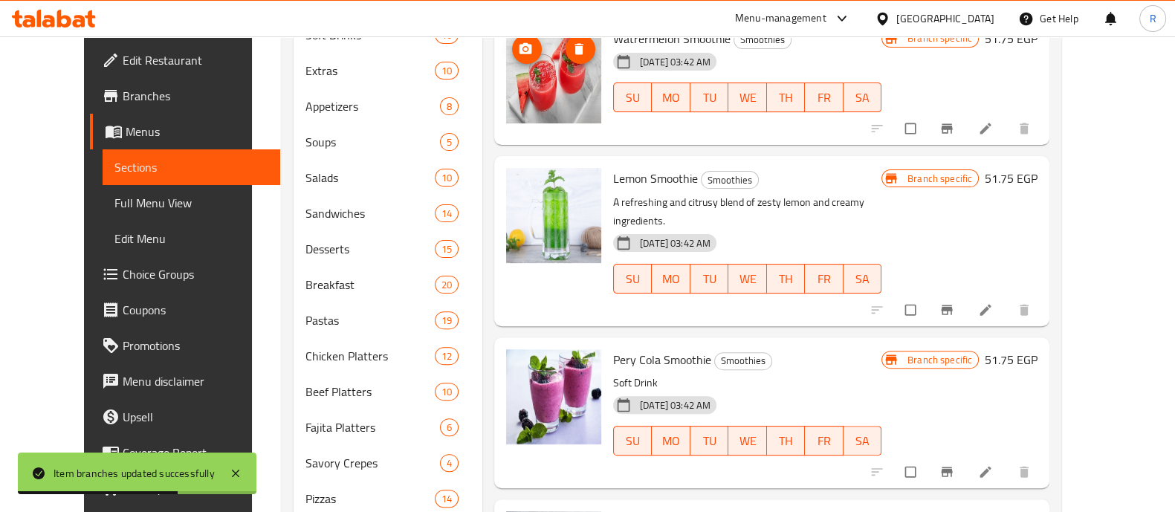
scroll to position [440, 0]
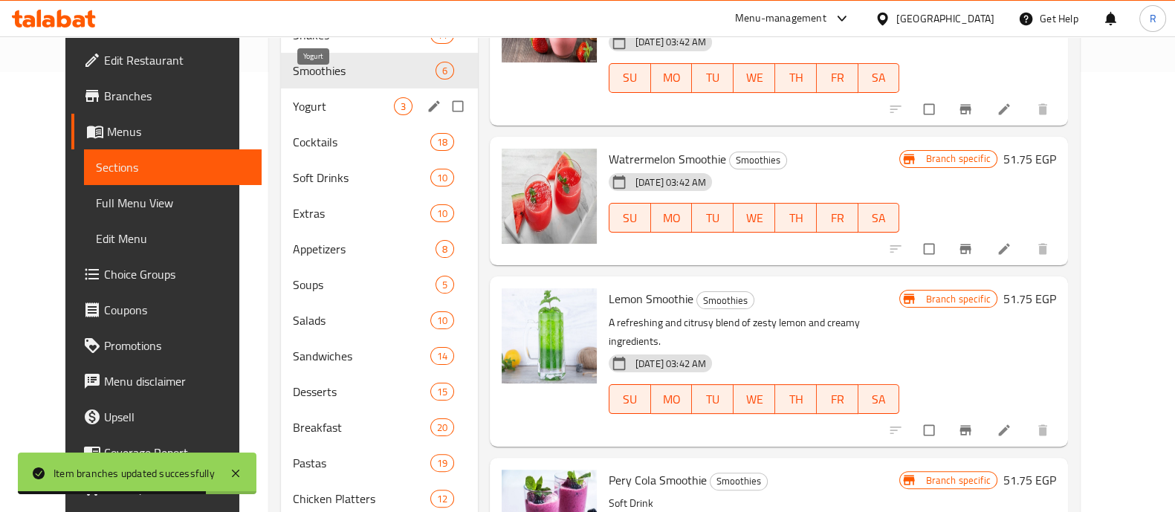
click at [297, 97] on span "Yogurt" at bounding box center [343, 106] width 100 height 18
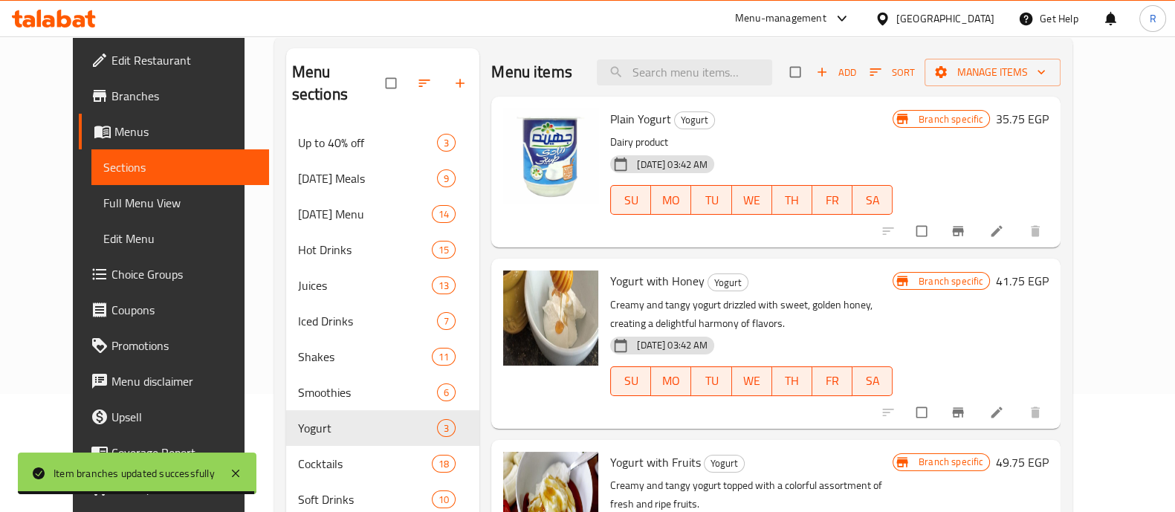
scroll to position [117, 0]
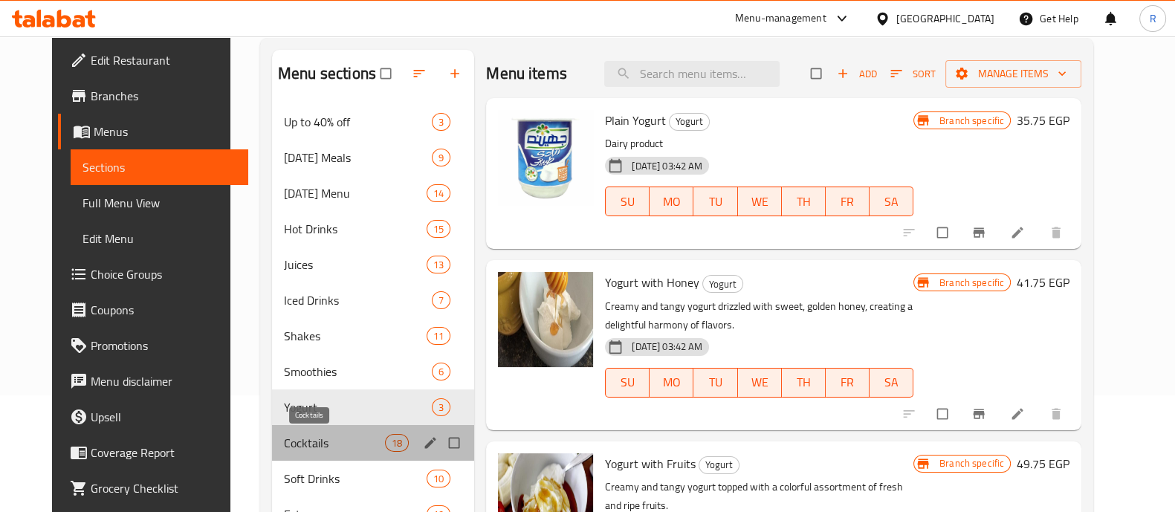
click at [312, 436] on span "Cocktails" at bounding box center [334, 443] width 101 height 18
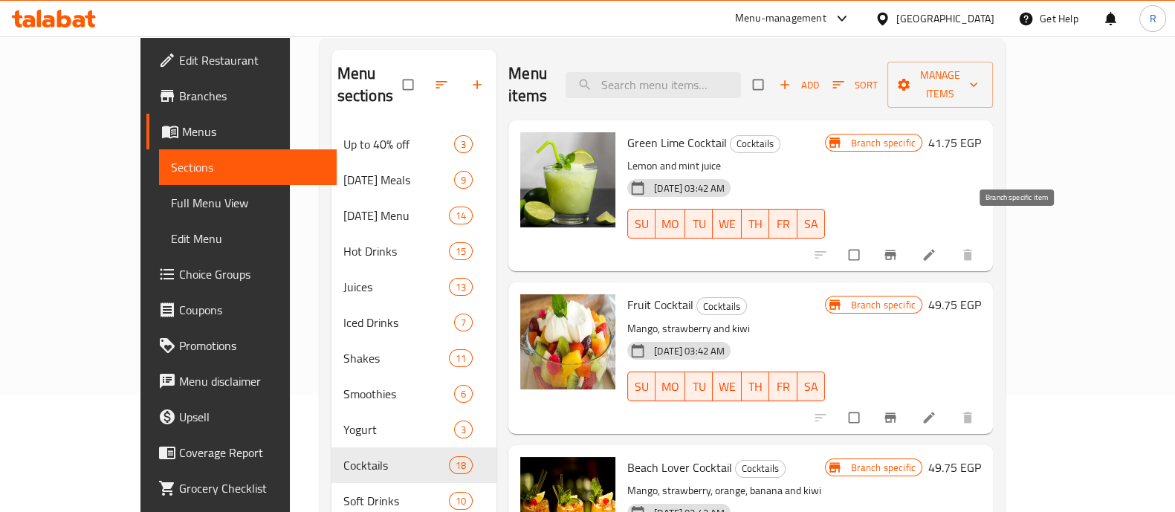
click at [898, 248] on icon "Branch-specific-item" at bounding box center [890, 255] width 15 height 15
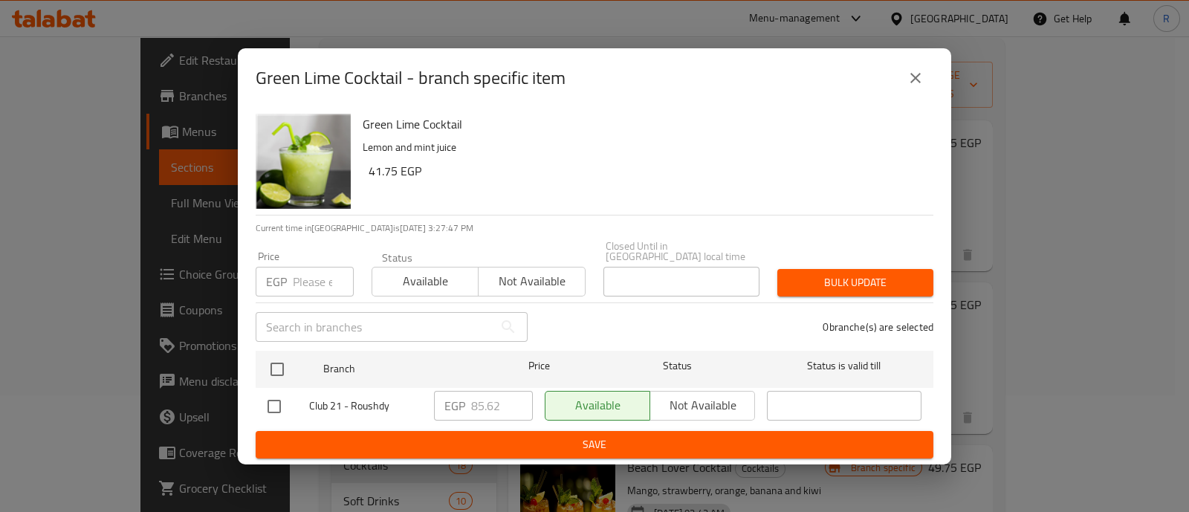
click at [304, 277] on input "number" at bounding box center [323, 282] width 61 height 30
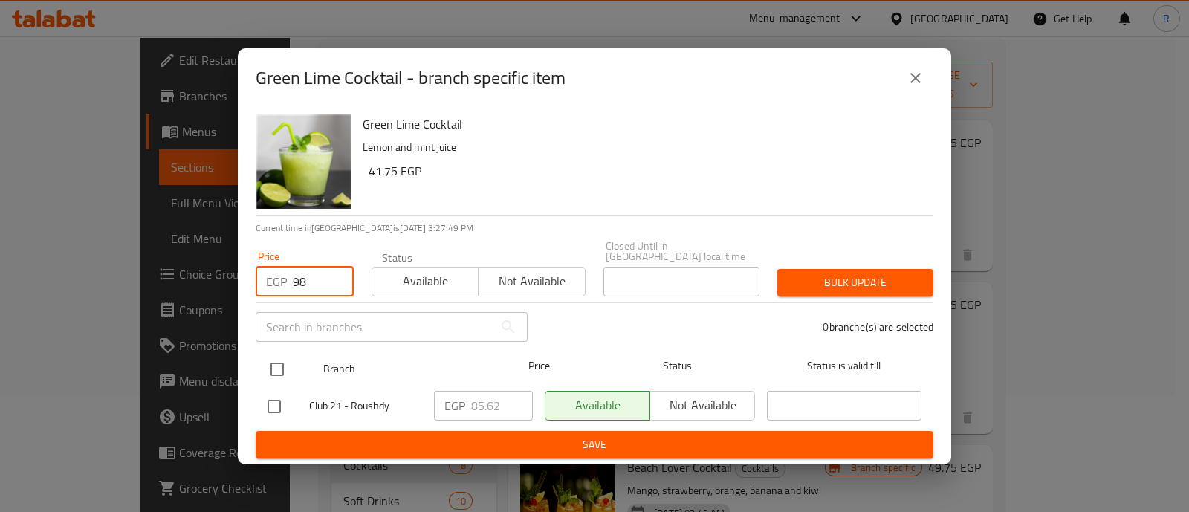
type input "98"
click at [275, 364] on input "checkbox" at bounding box center [277, 369] width 31 height 31
checkbox input "true"
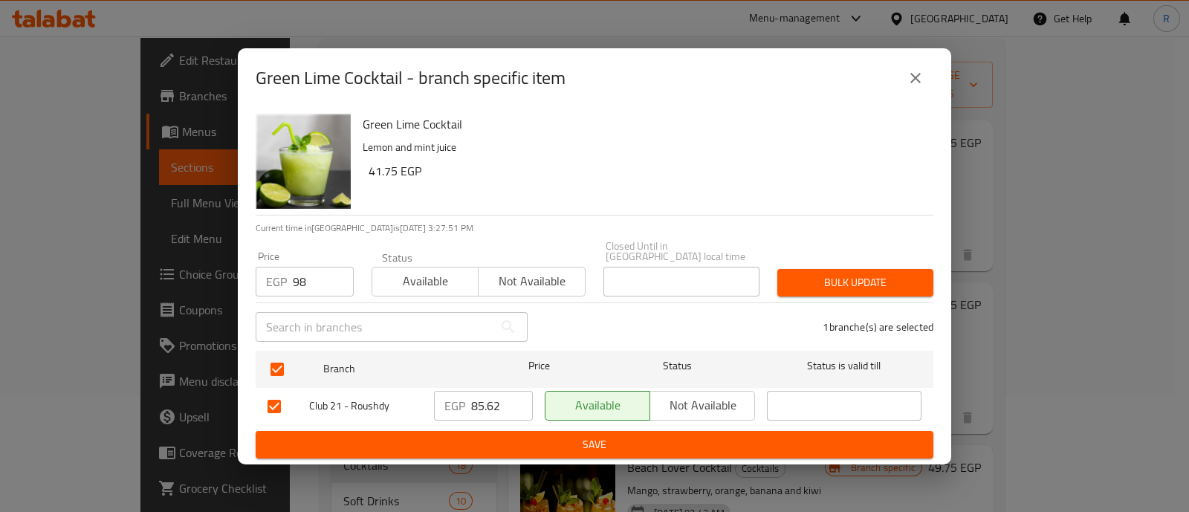
click at [805, 282] on span "Bulk update" at bounding box center [855, 283] width 132 height 19
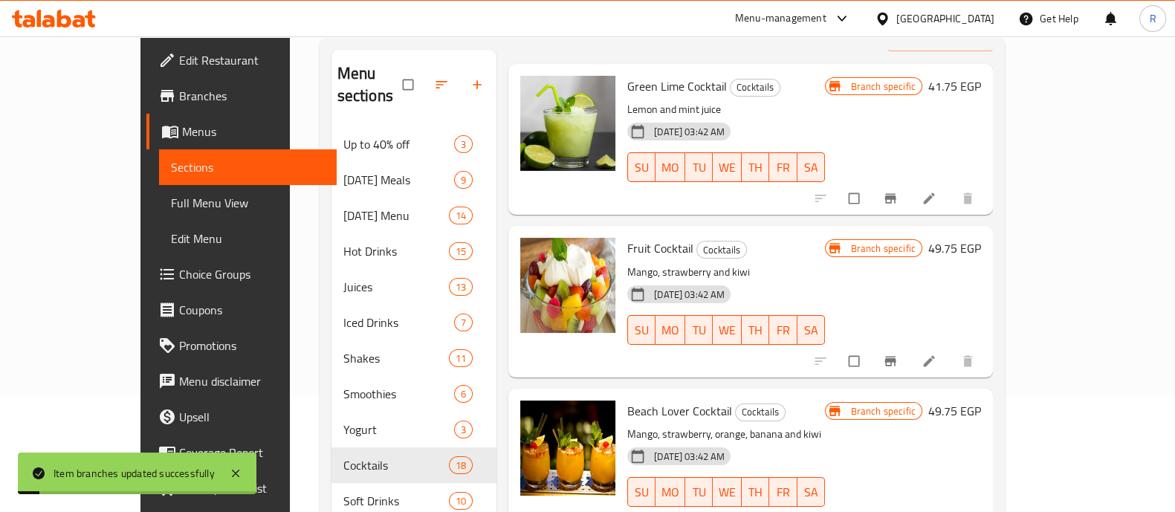
scroll to position [66, 0]
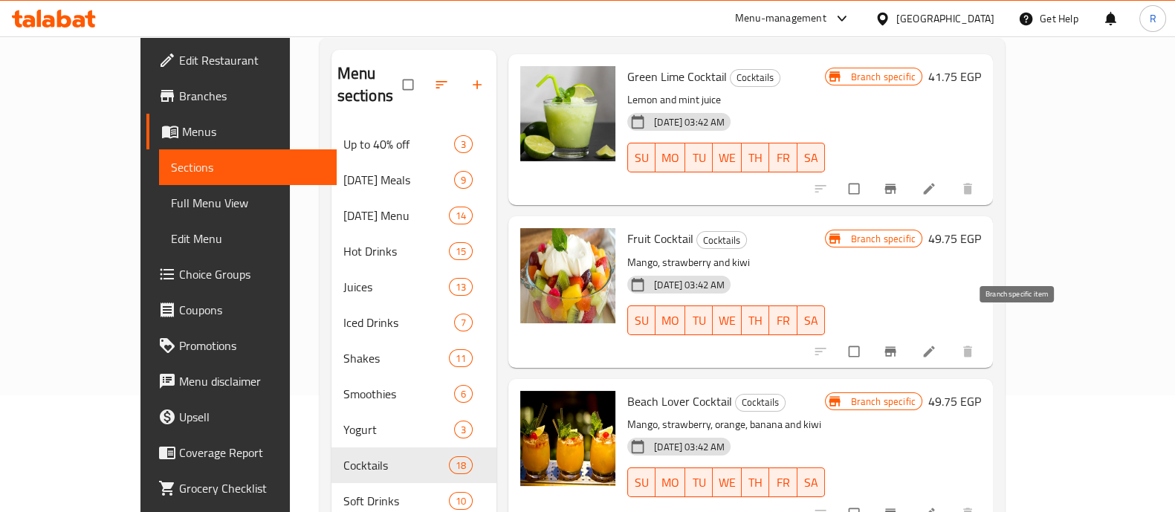
click at [896, 346] on icon "Branch-specific-item" at bounding box center [890, 351] width 11 height 10
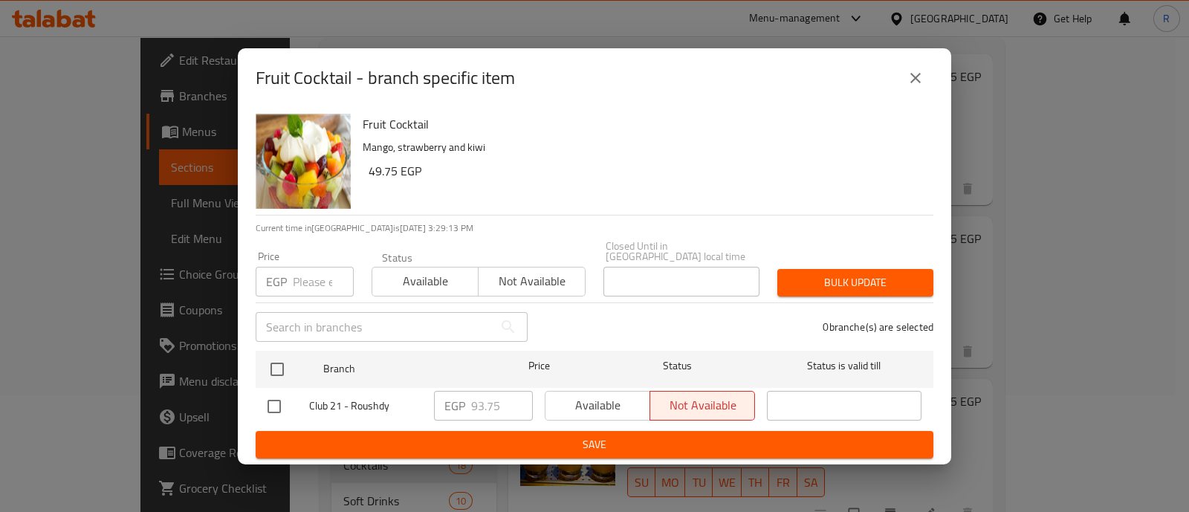
click at [297, 280] on input "number" at bounding box center [323, 282] width 61 height 30
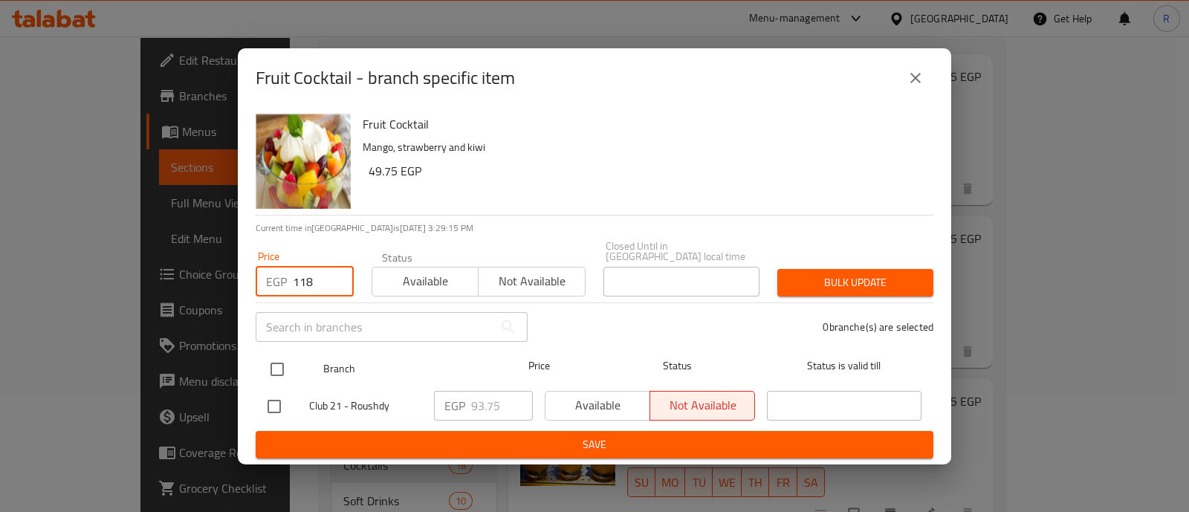
type input "118"
click at [281, 364] on input "checkbox" at bounding box center [277, 369] width 31 height 31
checkbox input "true"
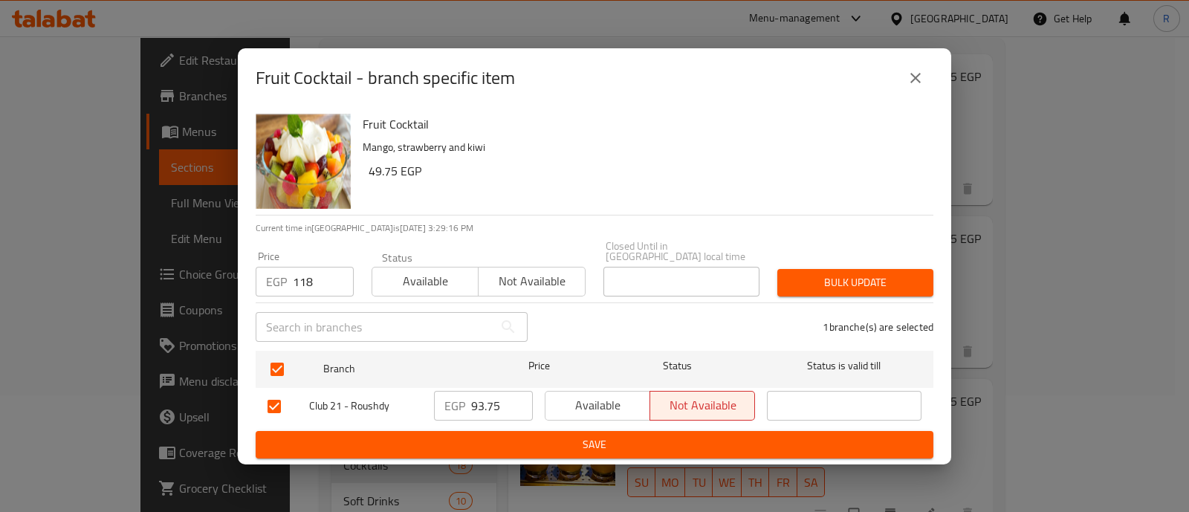
click at [855, 274] on span "Bulk update" at bounding box center [855, 283] width 132 height 19
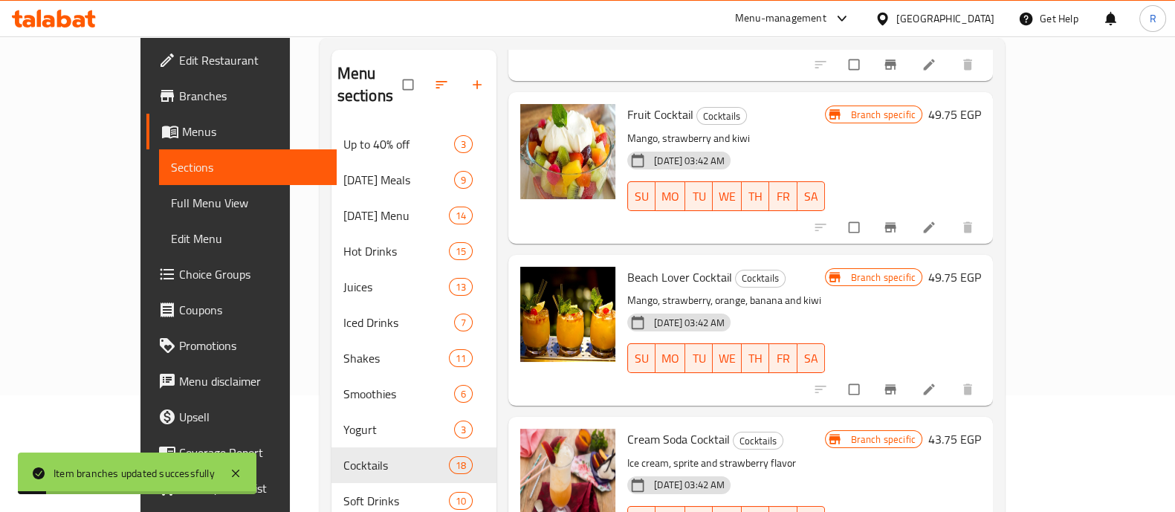
scroll to position [191, 0]
click at [898, 381] on icon "Branch-specific-item" at bounding box center [890, 388] width 15 height 15
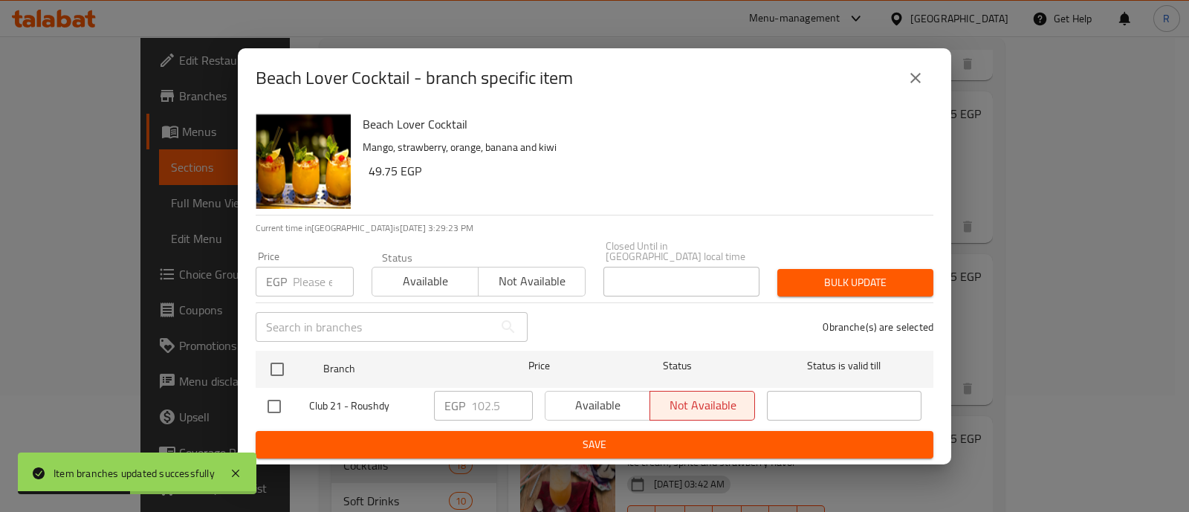
click at [310, 270] on input "number" at bounding box center [323, 282] width 61 height 30
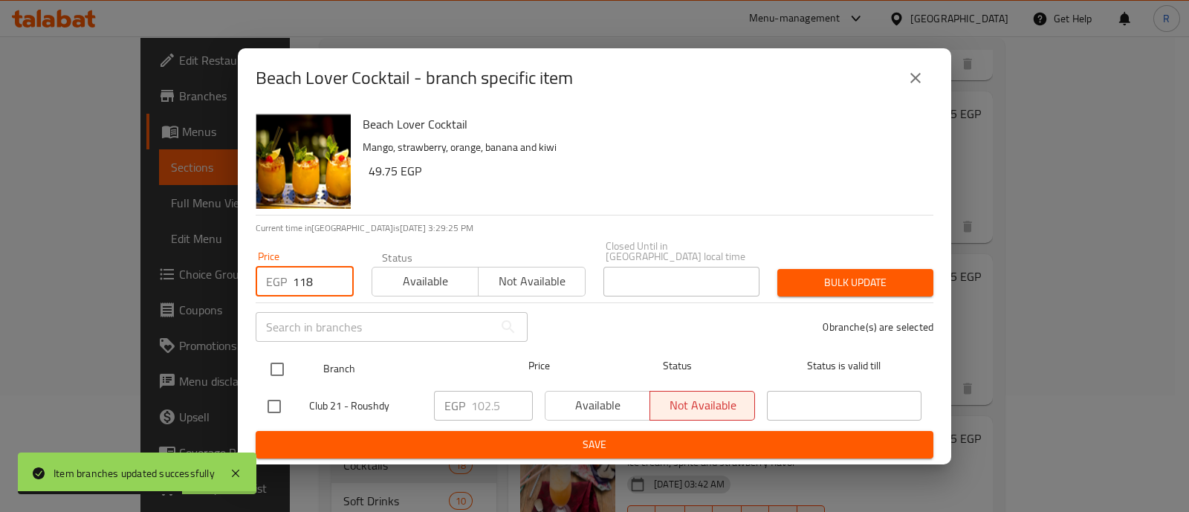
type input "118"
click at [271, 365] on input "checkbox" at bounding box center [277, 369] width 31 height 31
checkbox input "true"
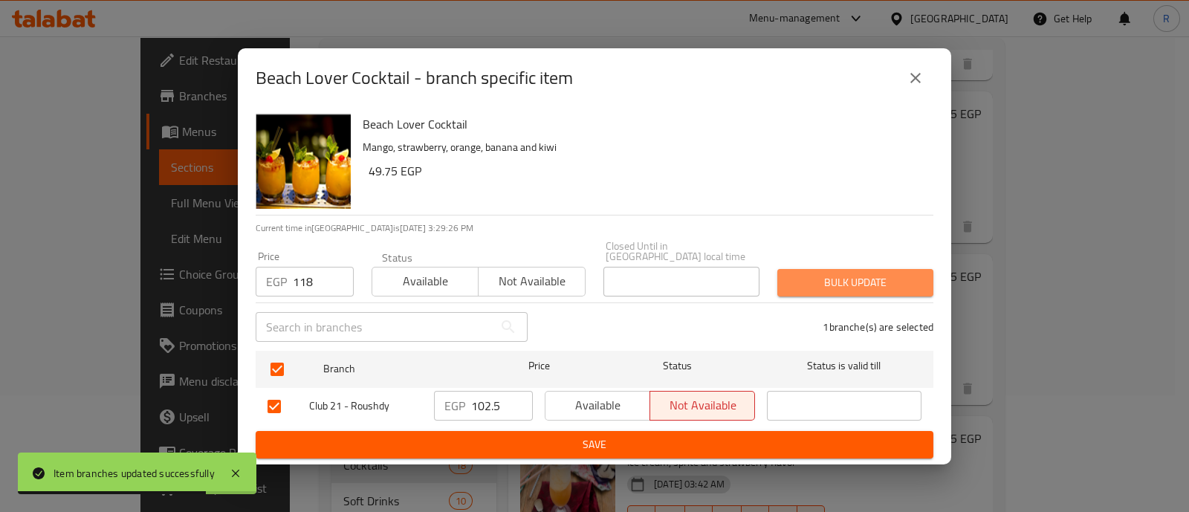
click at [785, 273] on button "Bulk update" at bounding box center [856, 283] width 156 height 28
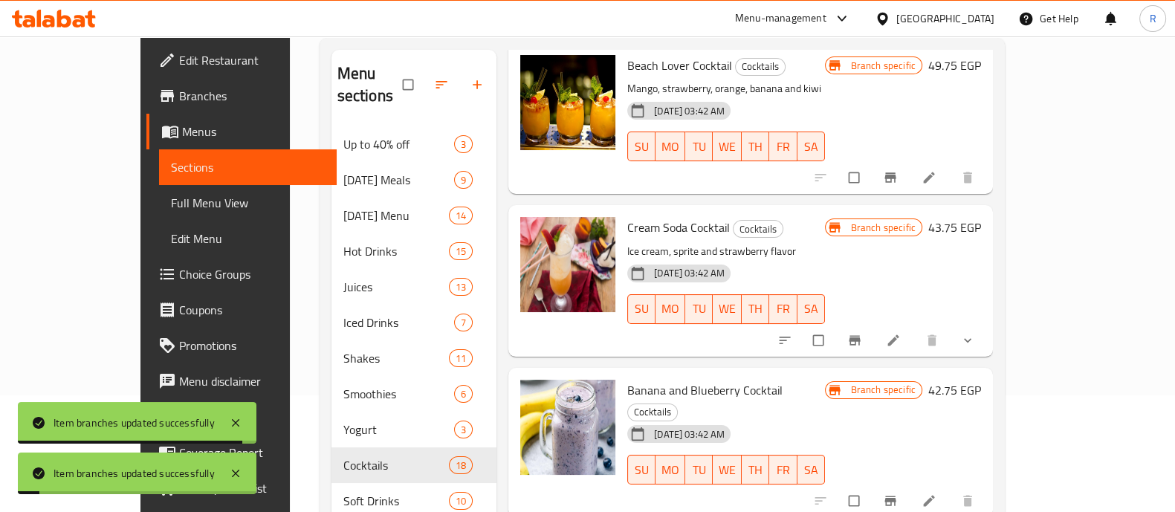
scroll to position [403, 0]
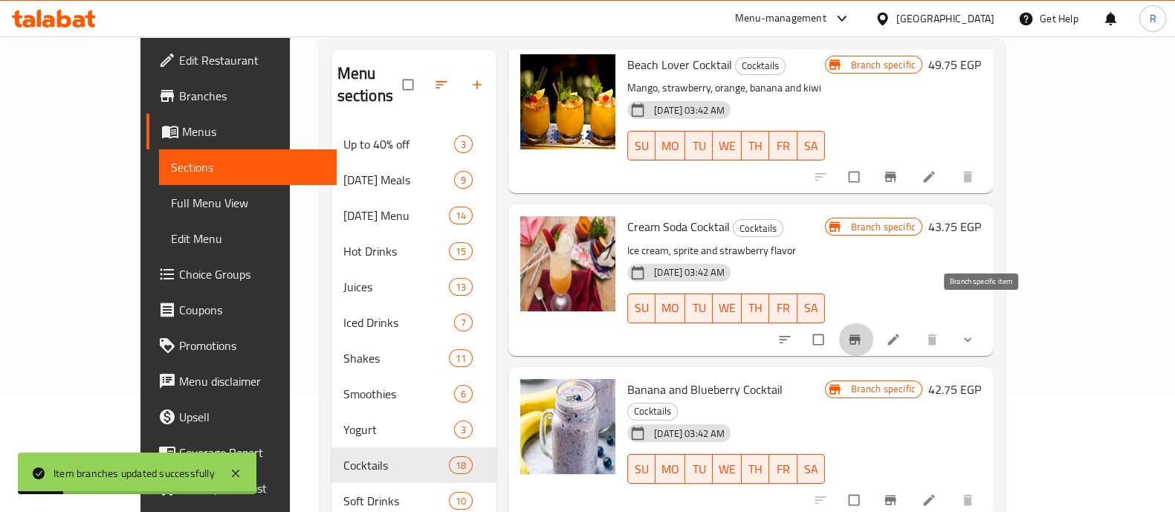
click at [865, 332] on span "Branch-specific-item" at bounding box center [856, 339] width 18 height 15
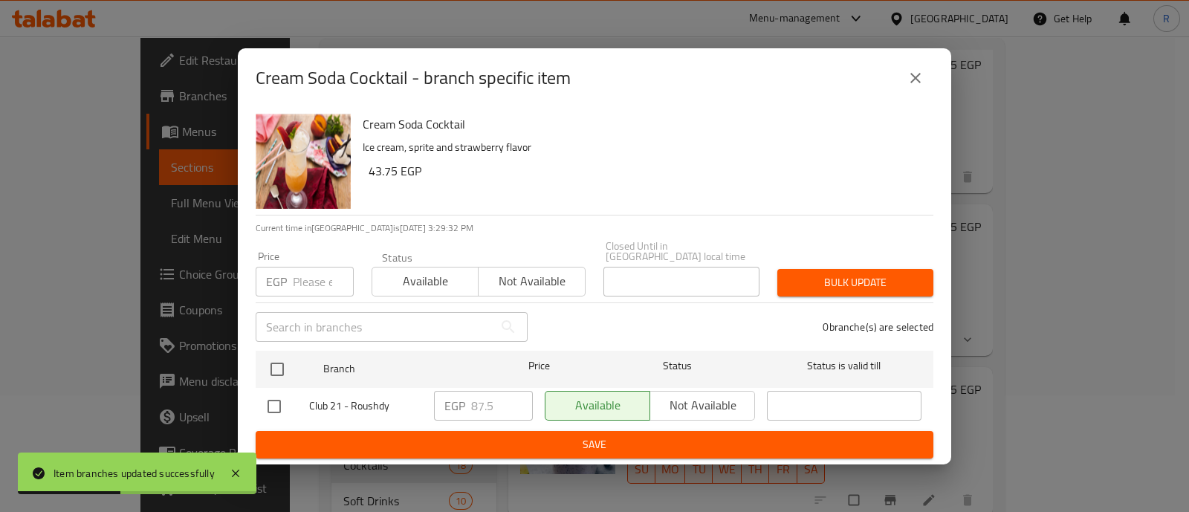
click at [320, 270] on input "number" at bounding box center [323, 282] width 61 height 30
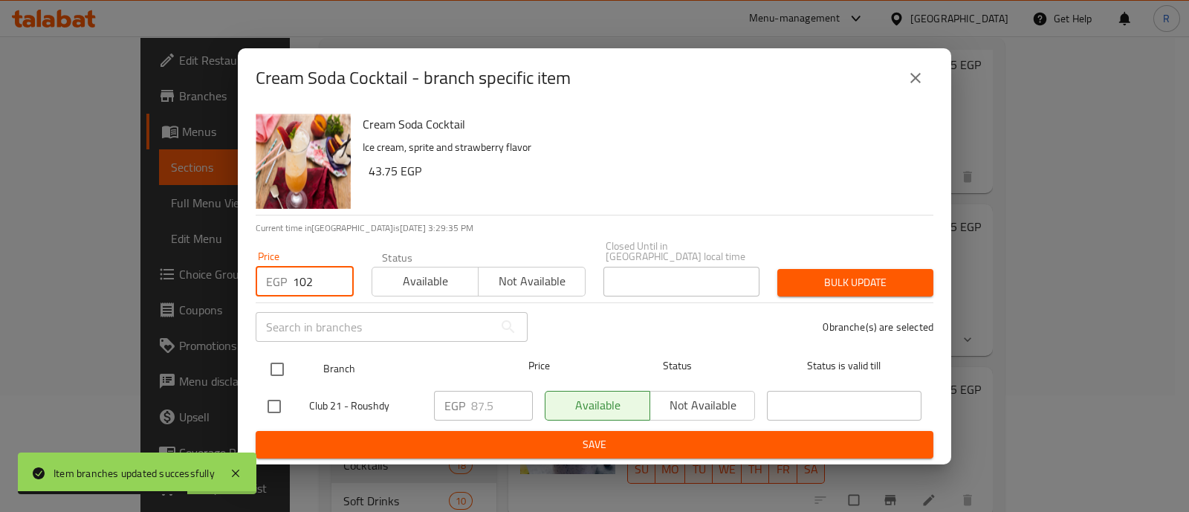
type input "102"
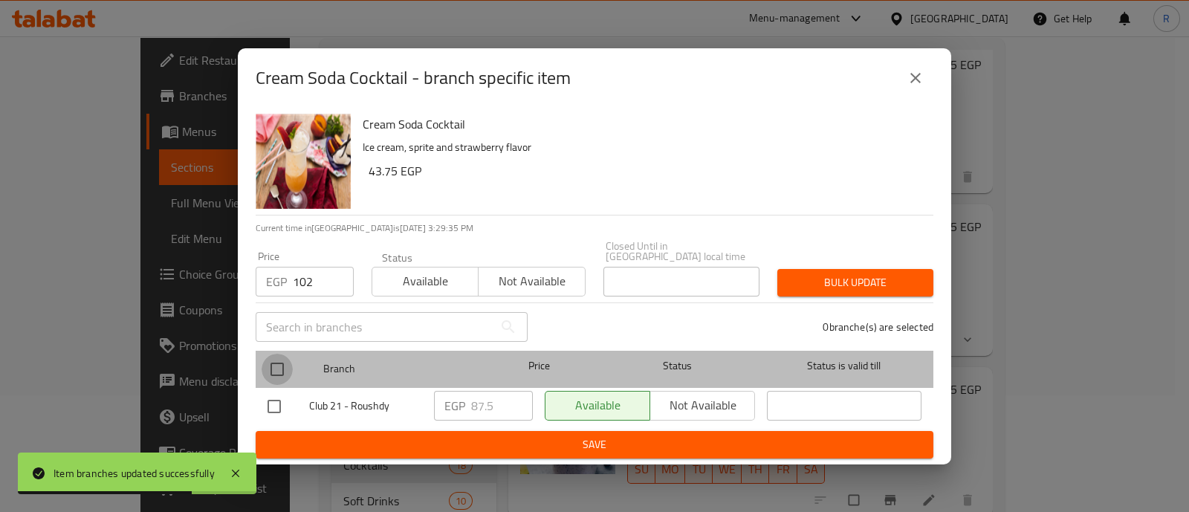
click at [285, 360] on input "checkbox" at bounding box center [277, 369] width 31 height 31
checkbox input "true"
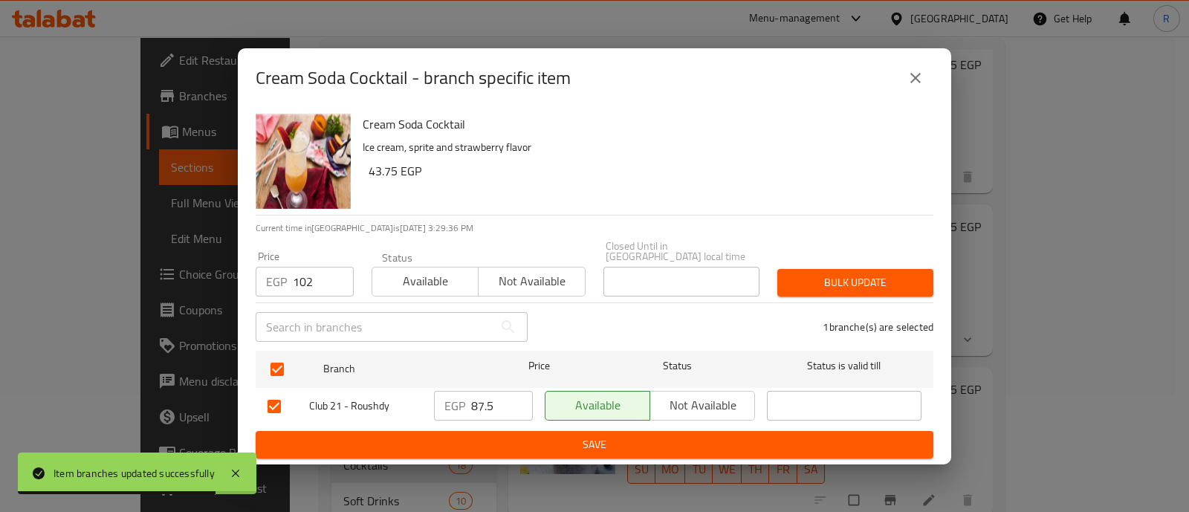
click at [807, 284] on span "Bulk update" at bounding box center [855, 283] width 132 height 19
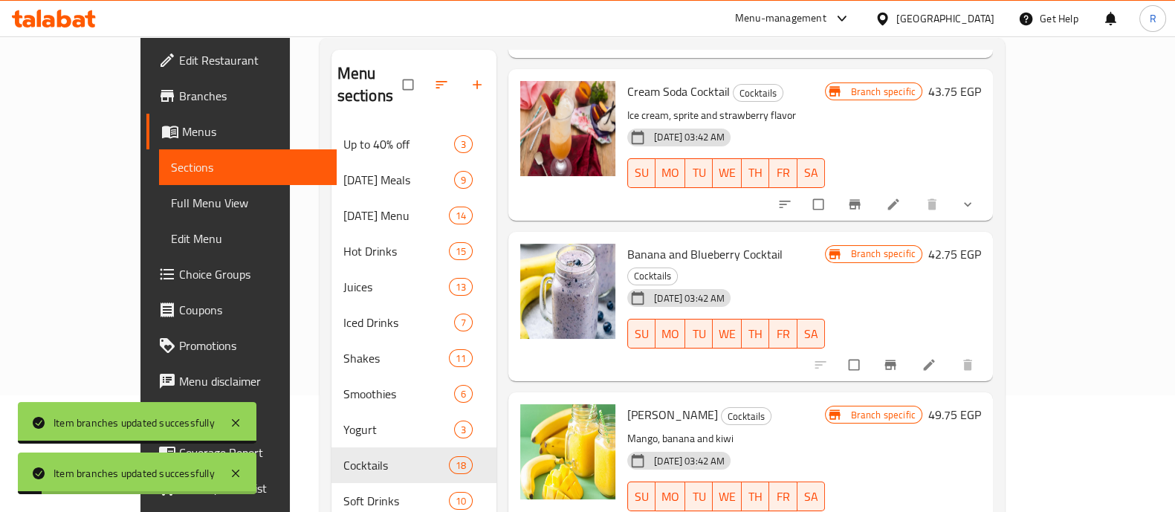
scroll to position [552, 0]
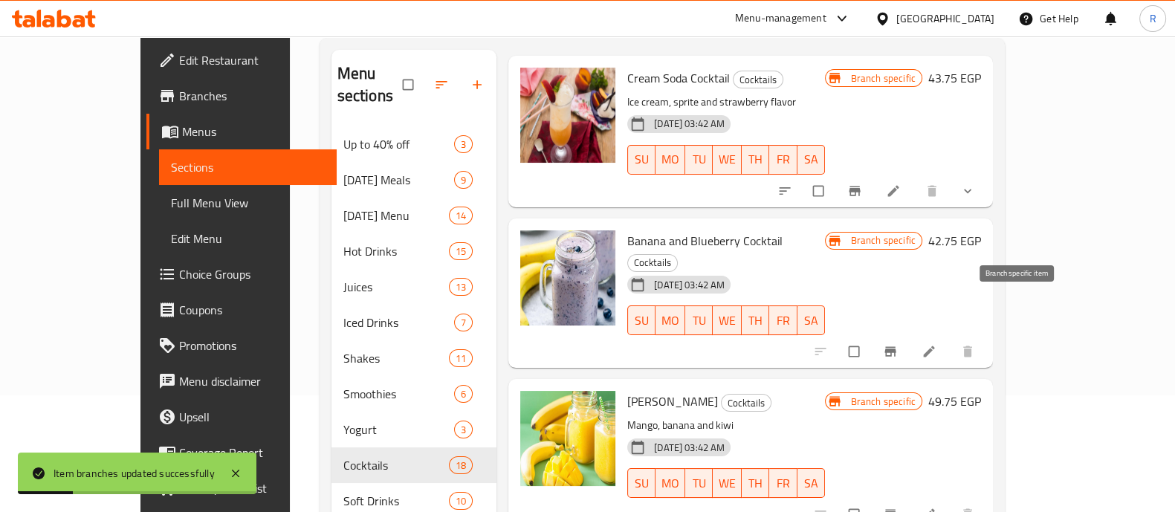
click at [896, 347] on icon "Branch-specific-item" at bounding box center [890, 352] width 11 height 10
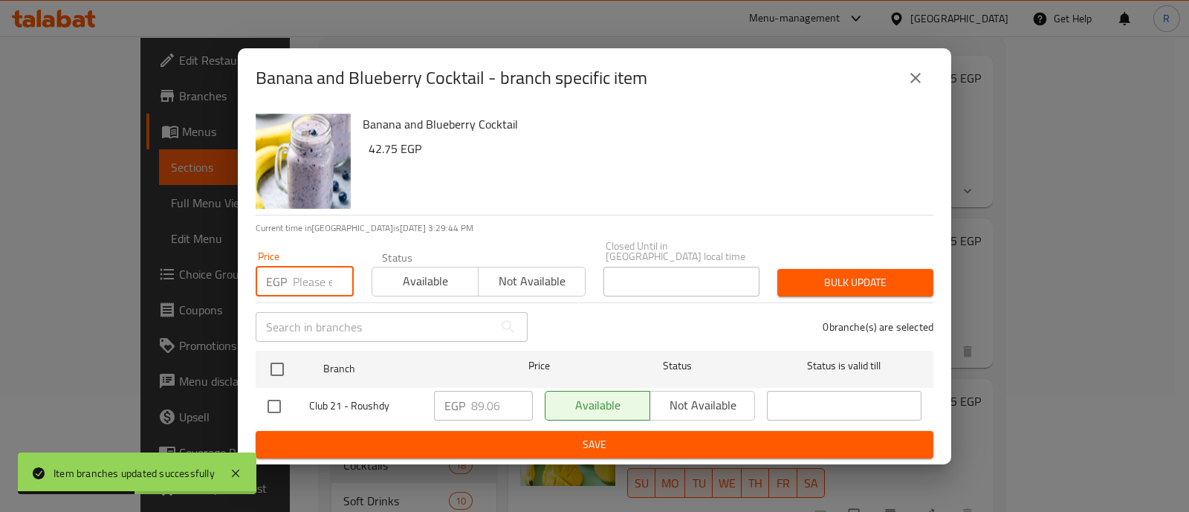
click at [305, 280] on input "number" at bounding box center [323, 282] width 61 height 30
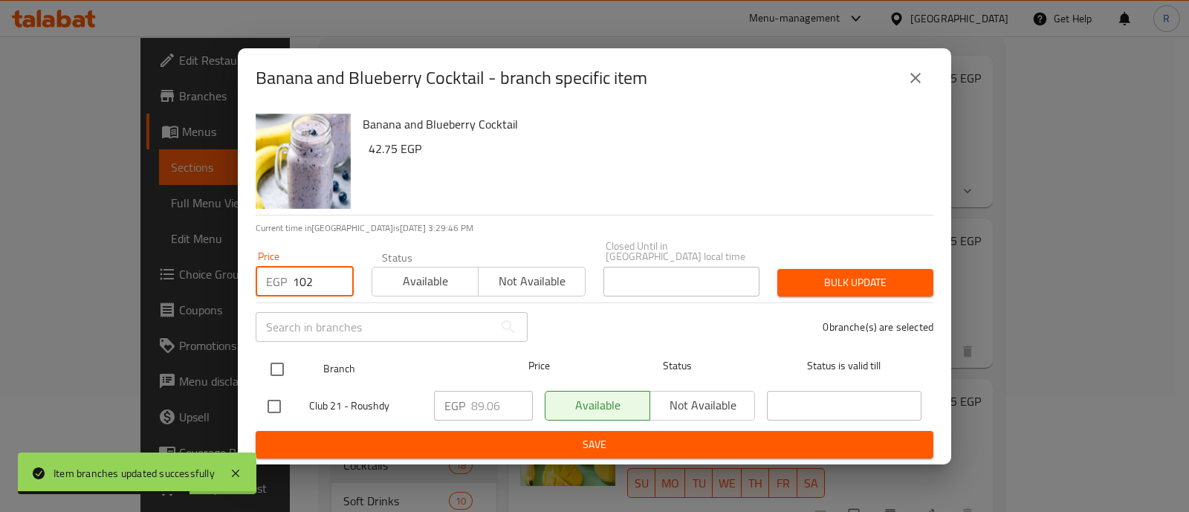
type input "102"
click at [275, 361] on input "checkbox" at bounding box center [277, 369] width 31 height 31
checkbox input "true"
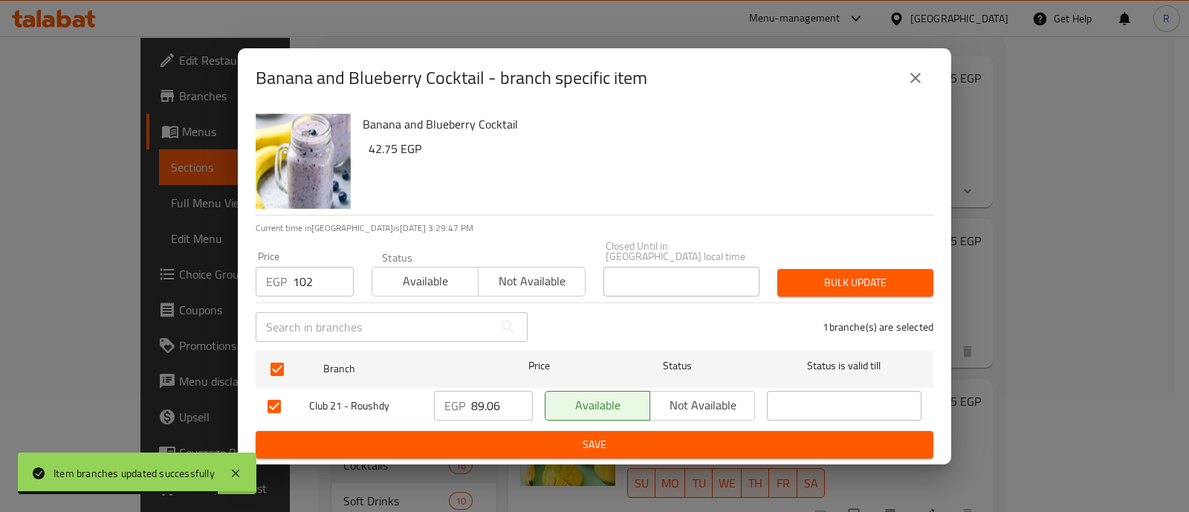
click at [818, 274] on span "Bulk update" at bounding box center [855, 283] width 132 height 19
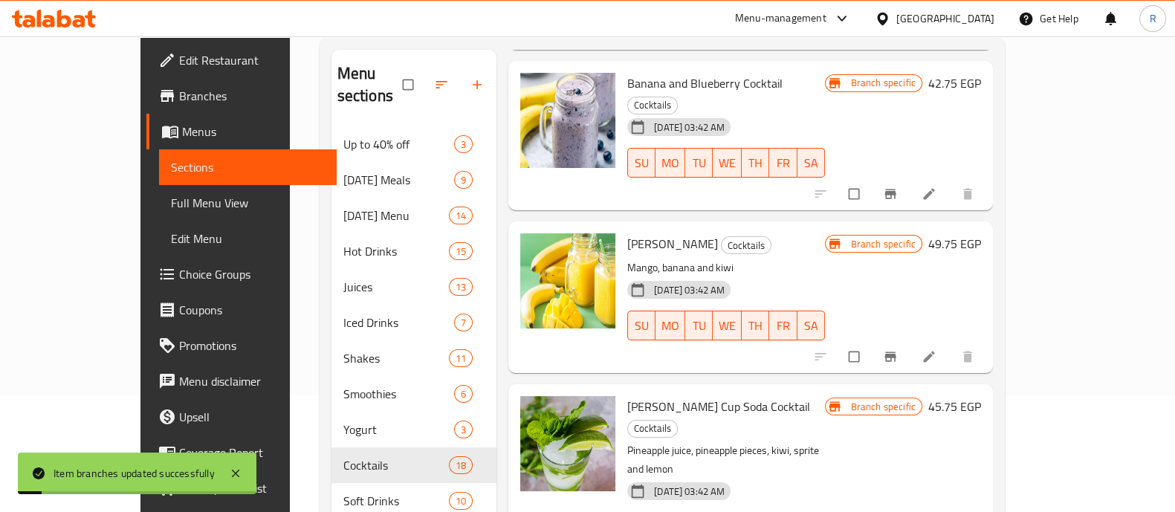
scroll to position [726, 0]
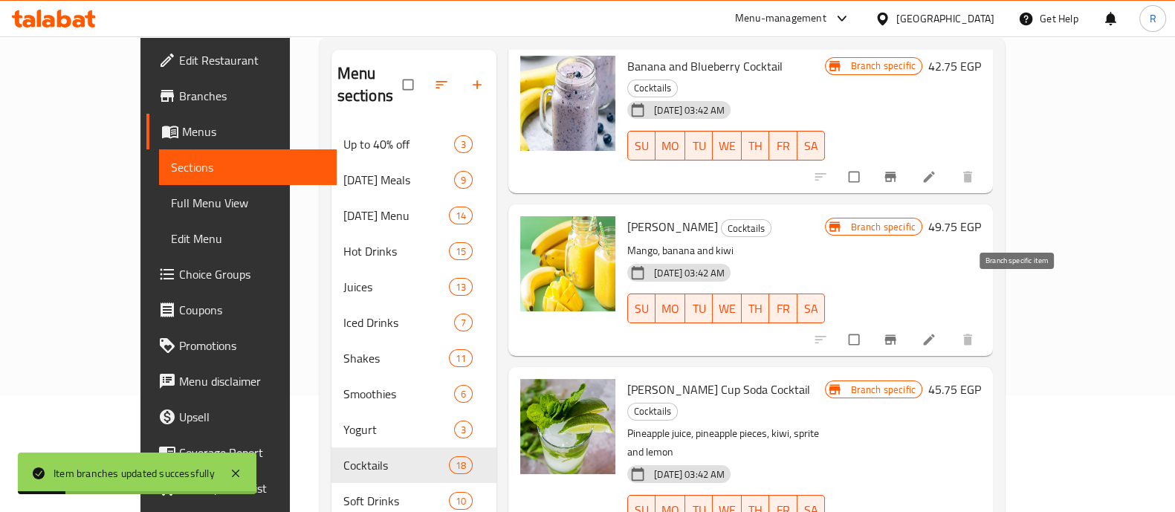
click at [910, 323] on button "Branch-specific-item" at bounding box center [892, 339] width 36 height 33
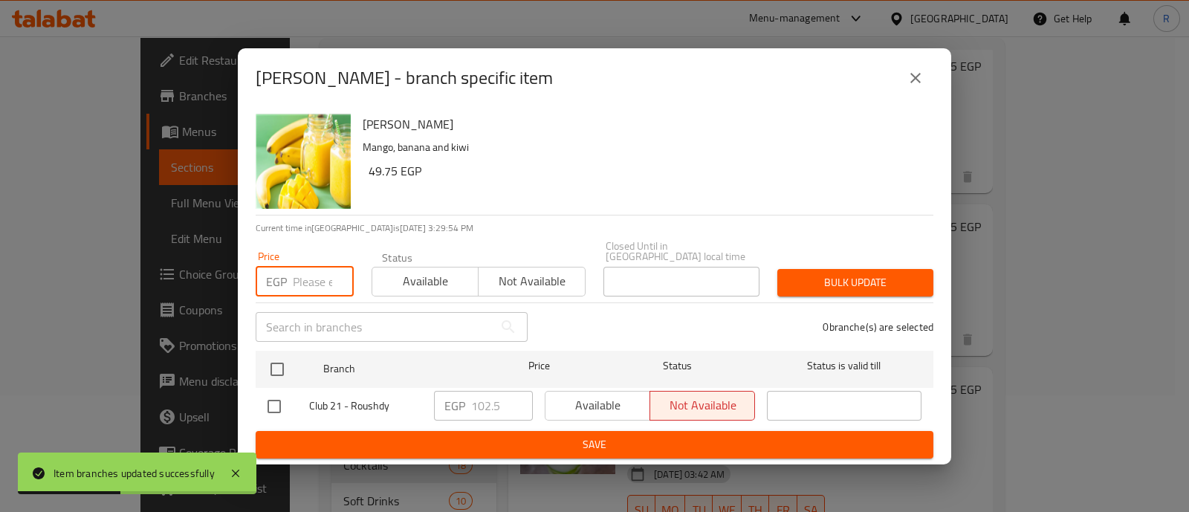
click at [309, 280] on input "number" at bounding box center [323, 282] width 61 height 30
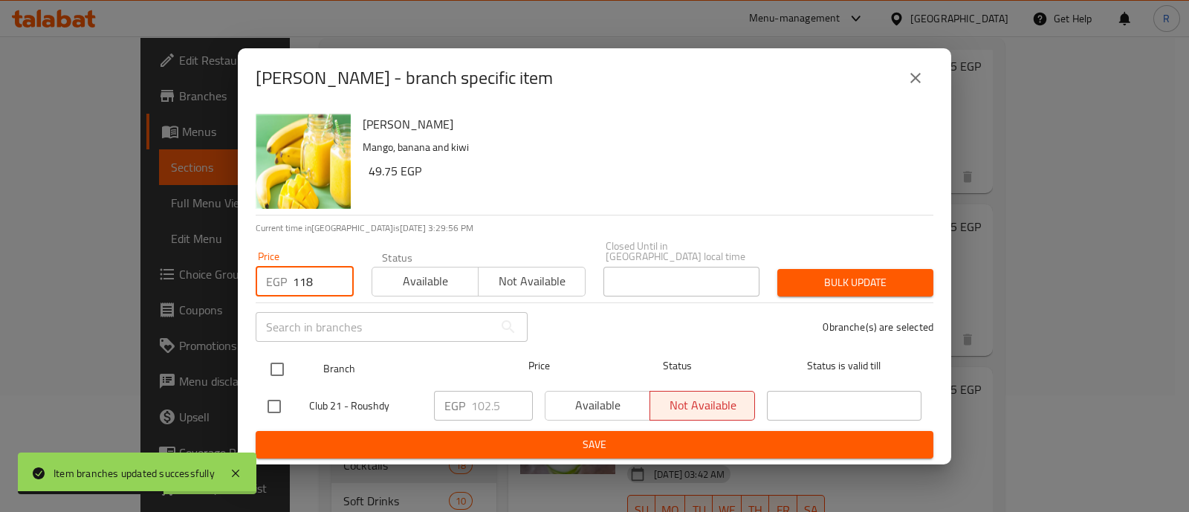
type input "118"
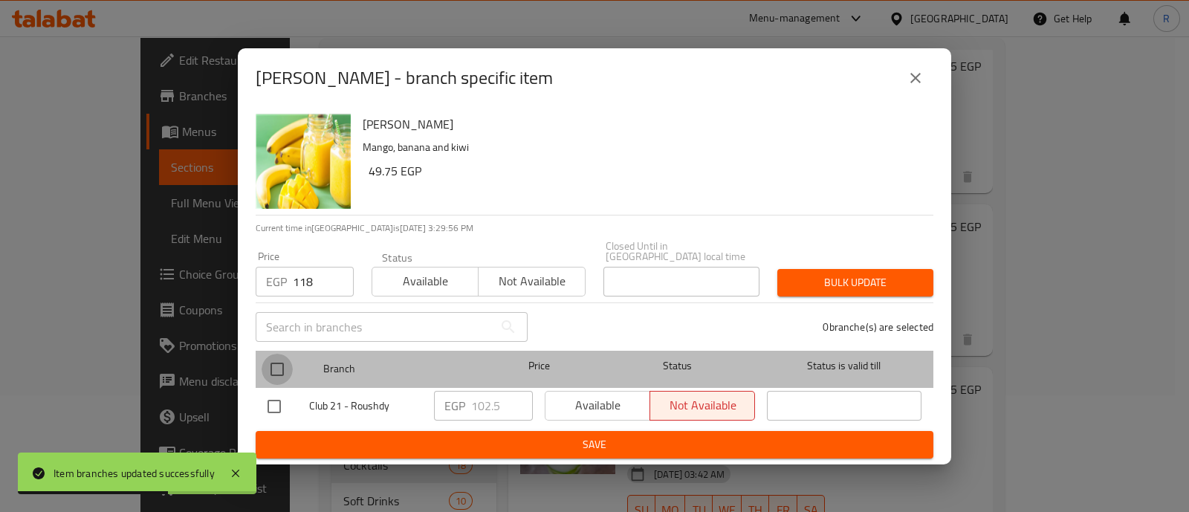
click at [283, 356] on input "checkbox" at bounding box center [277, 369] width 31 height 31
checkbox input "true"
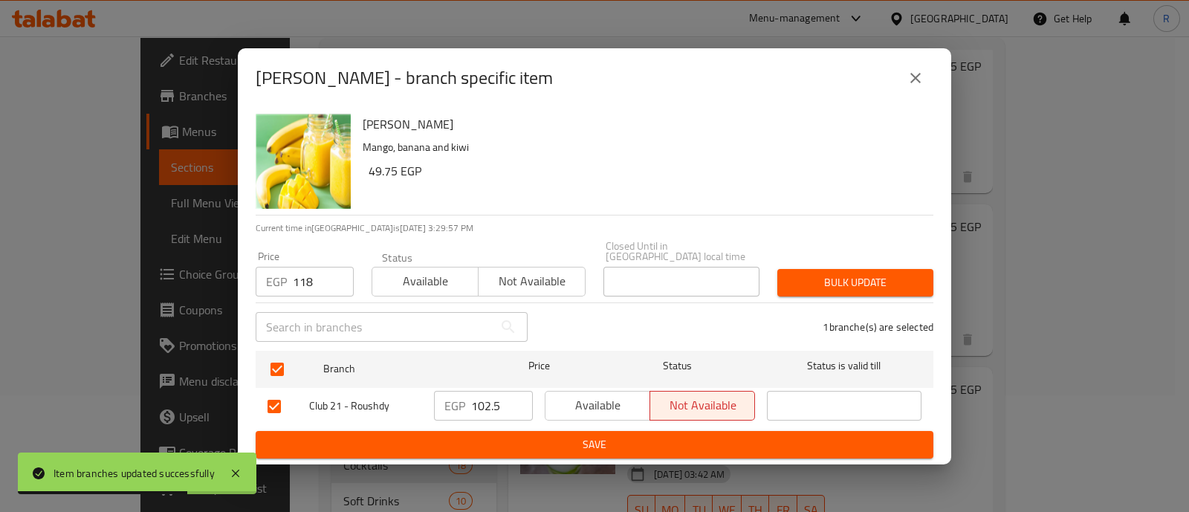
click at [814, 280] on span "Bulk update" at bounding box center [855, 283] width 132 height 19
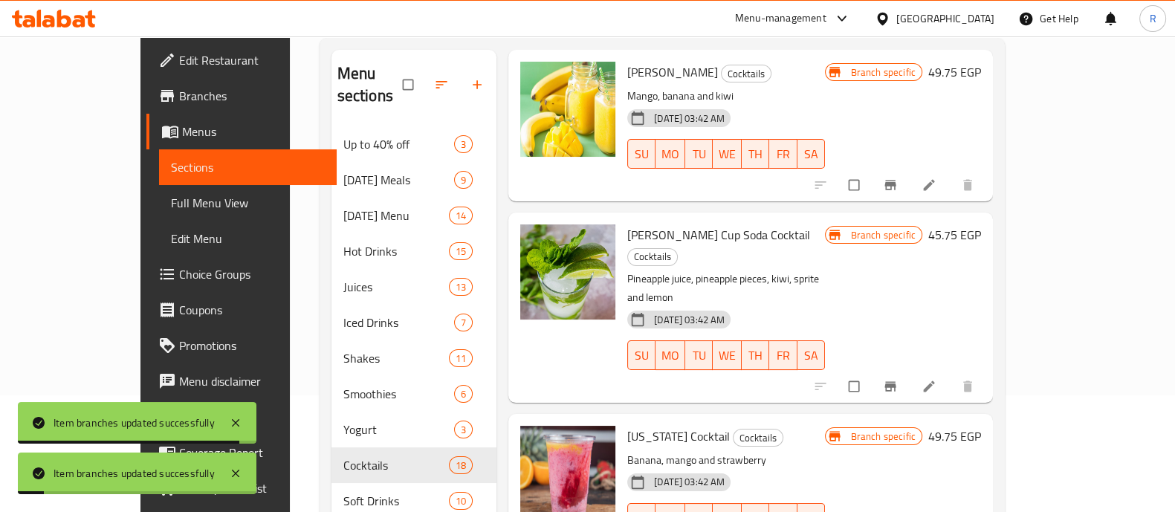
scroll to position [882, 0]
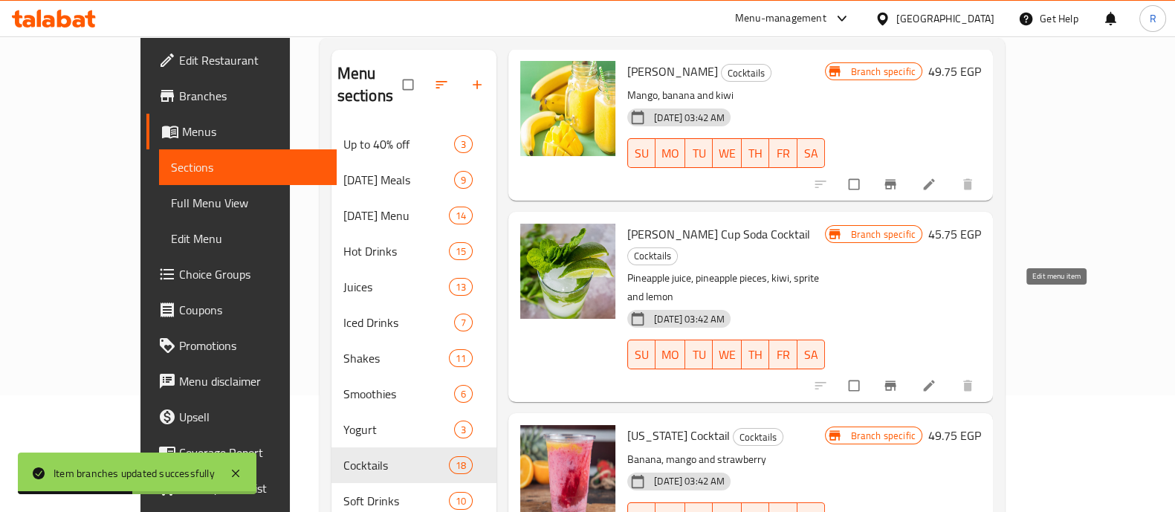
click at [937, 378] on icon at bounding box center [929, 385] width 15 height 15
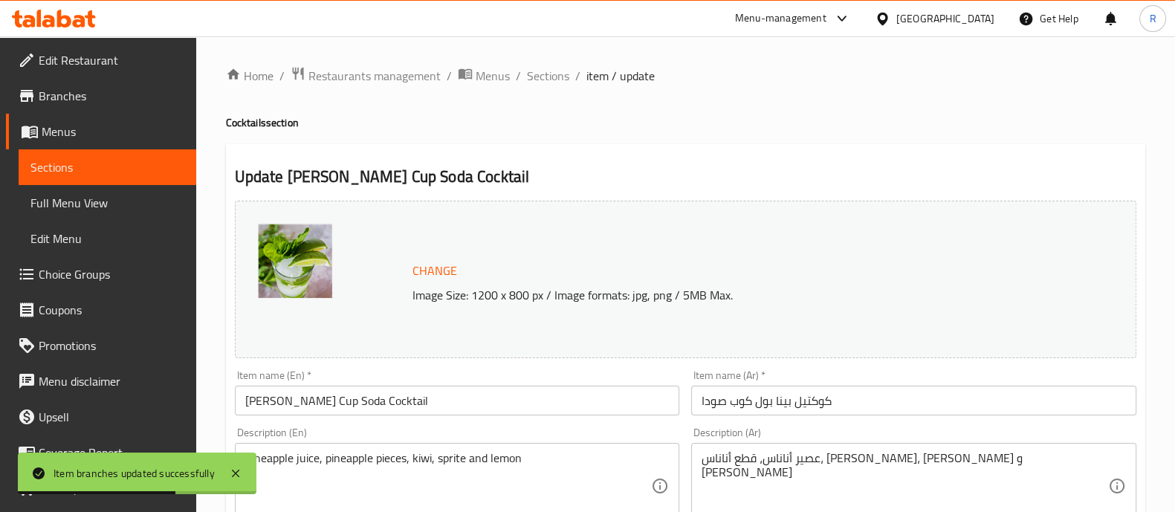
click at [249, 401] on input "Bina Ball Cup Soda Cocktail" at bounding box center [457, 401] width 445 height 30
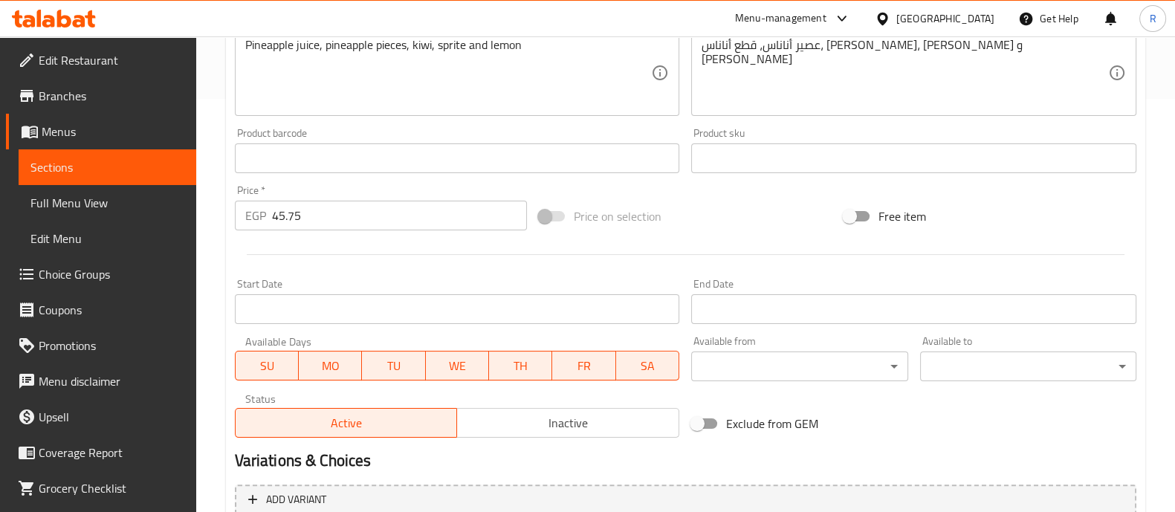
scroll to position [513, 0]
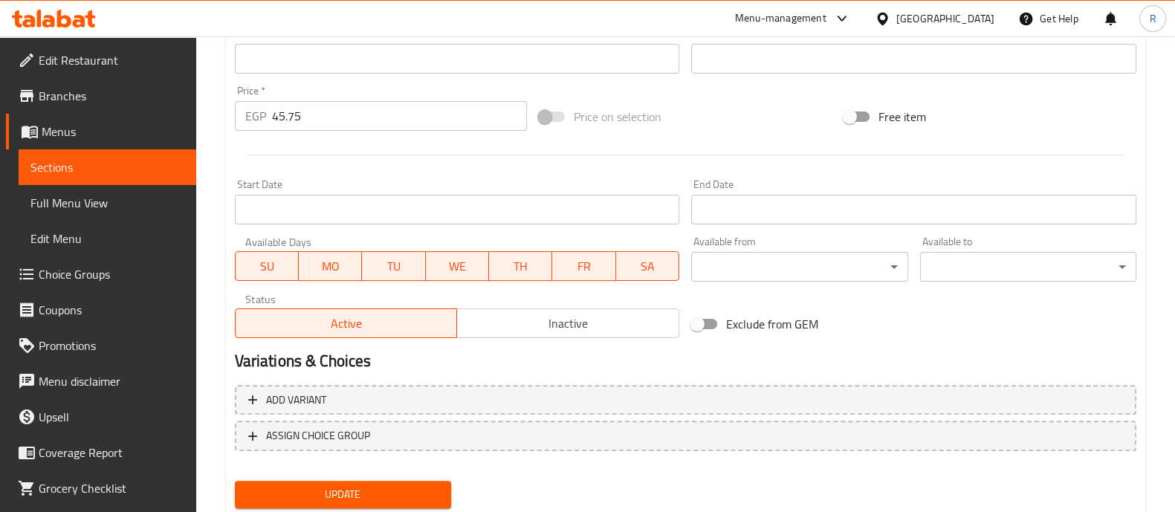
type input "Pina Ball Cup Soda Cocktail"
click at [403, 491] on span "Update" at bounding box center [343, 494] width 193 height 19
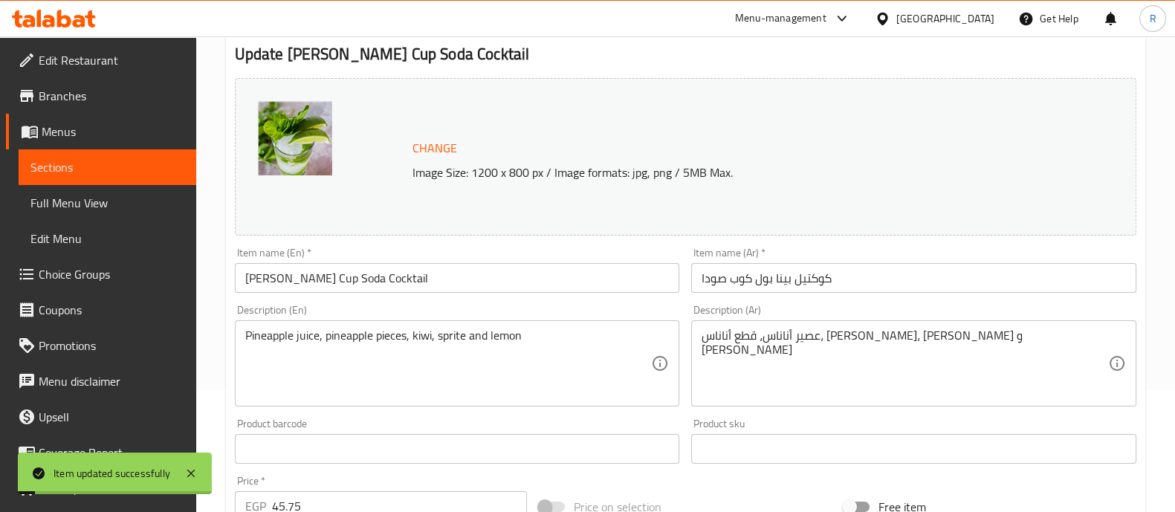
scroll to position [0, 0]
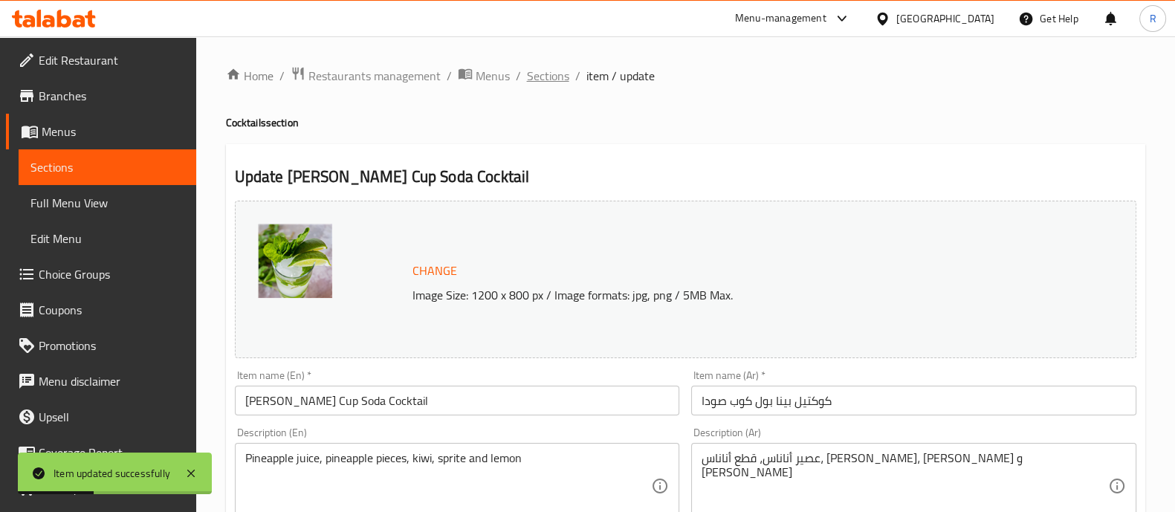
click at [541, 76] on span "Sections" at bounding box center [548, 76] width 42 height 18
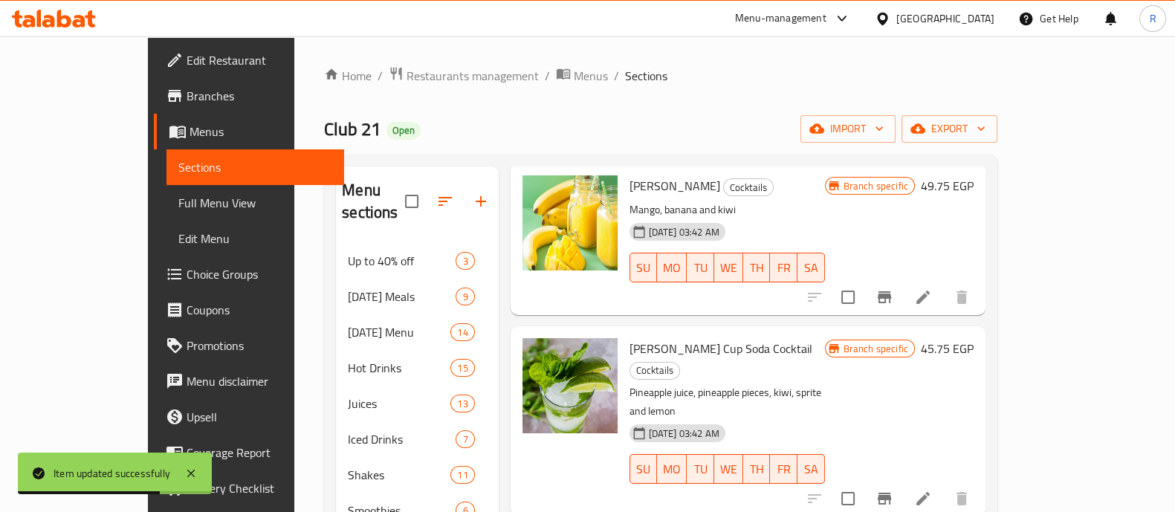
scroll to position [885, 0]
click at [894, 489] on icon "Branch-specific-item" at bounding box center [885, 498] width 18 height 18
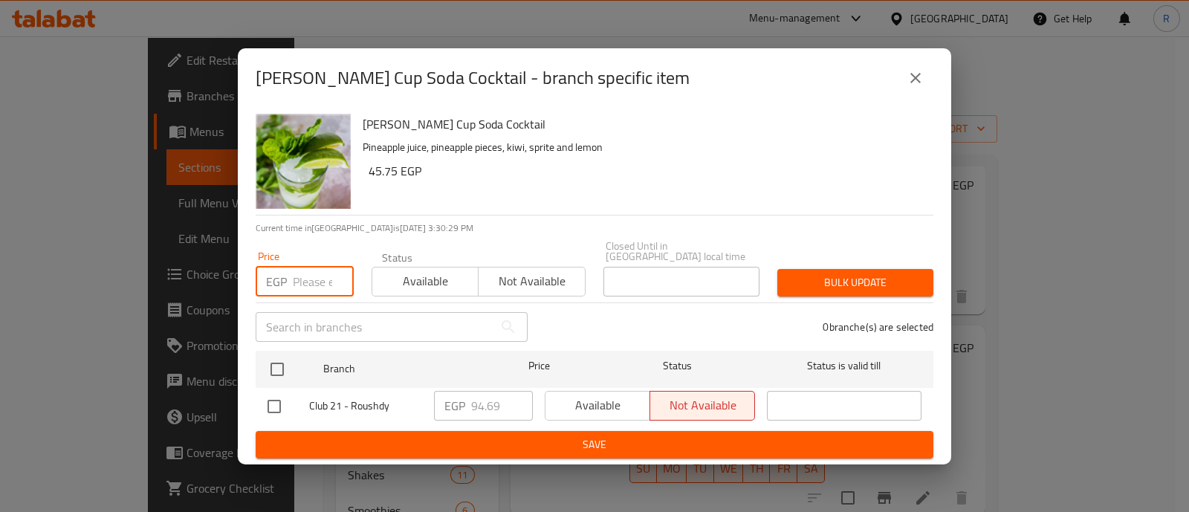
click at [316, 267] on input "number" at bounding box center [323, 282] width 61 height 30
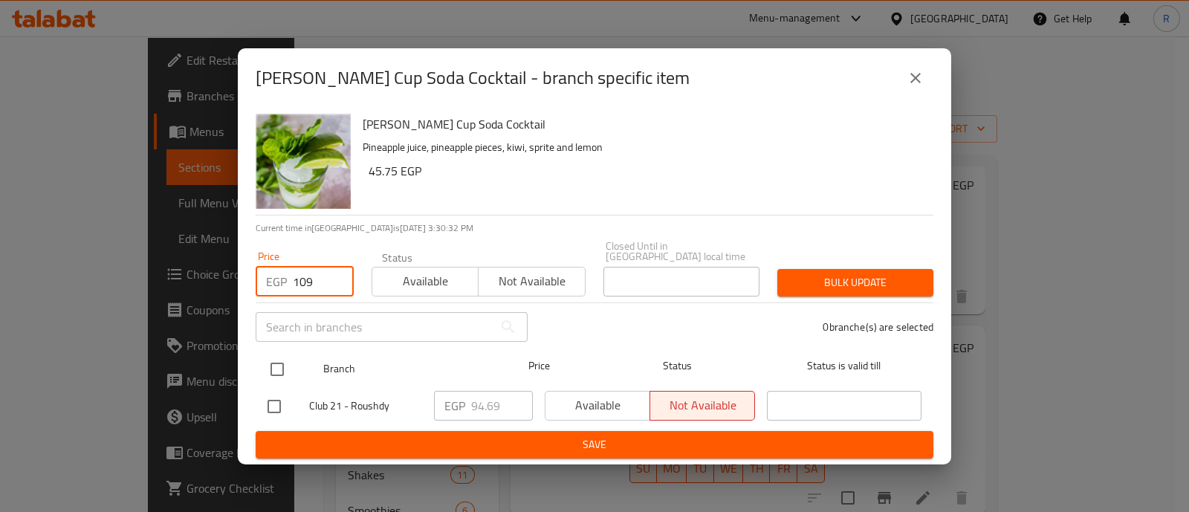
type input "109"
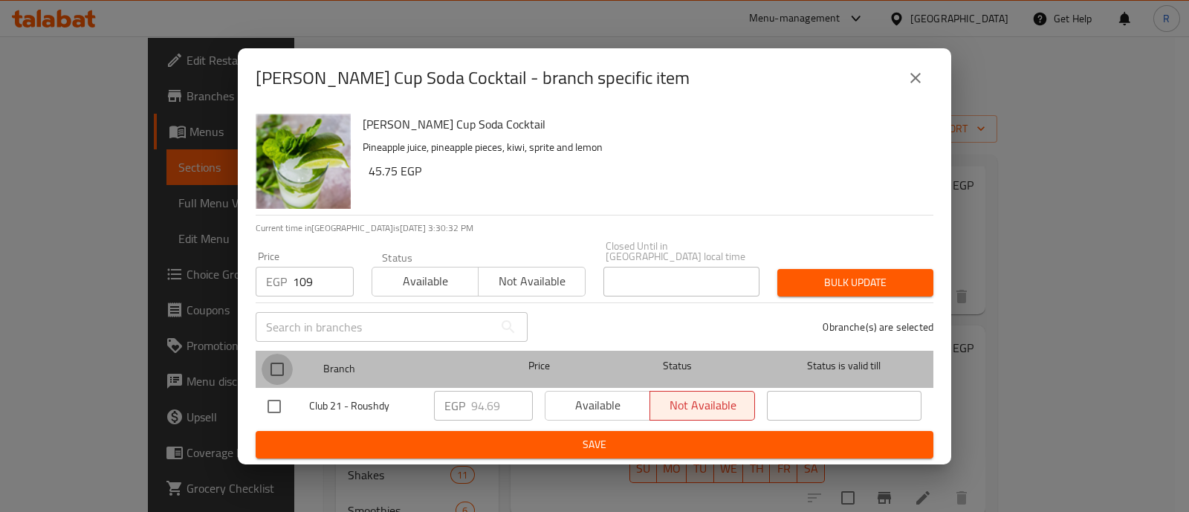
click at [282, 357] on input "checkbox" at bounding box center [277, 369] width 31 height 31
checkbox input "true"
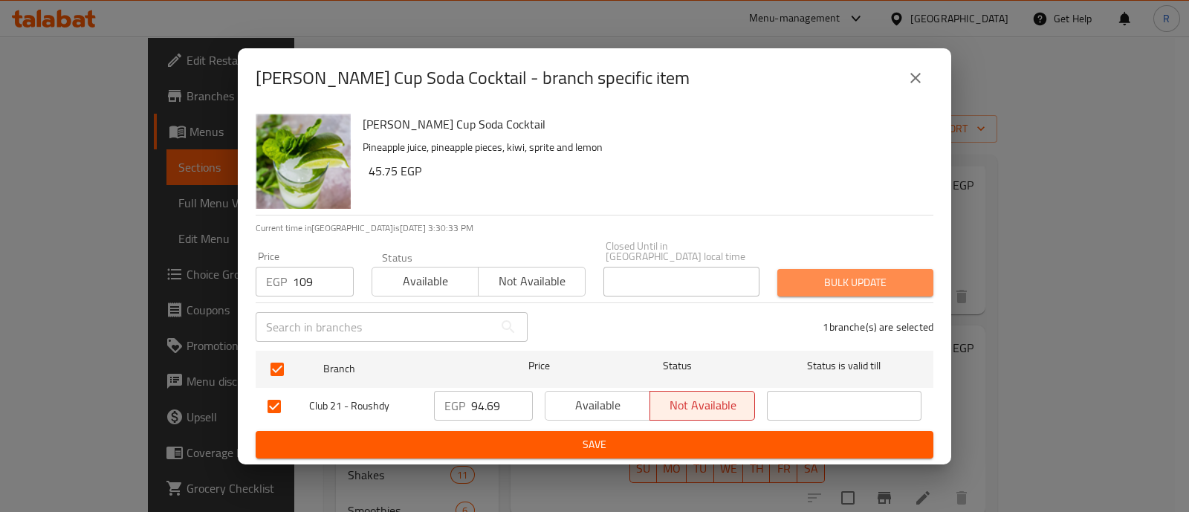
click at [834, 280] on span "Bulk update" at bounding box center [855, 283] width 132 height 19
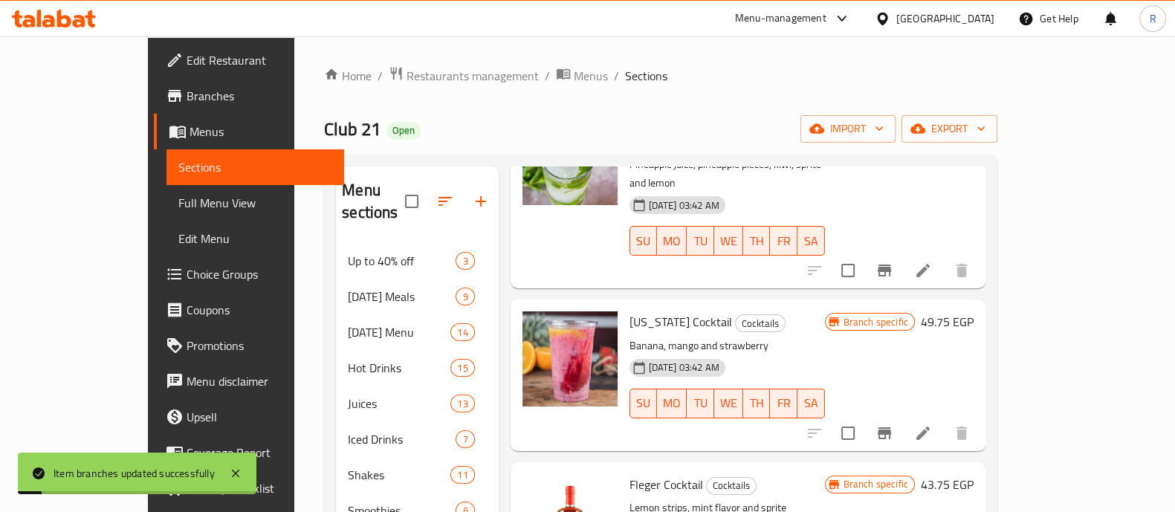
scroll to position [1113, 0]
click at [902, 415] on button "Branch-specific-item" at bounding box center [885, 433] width 36 height 36
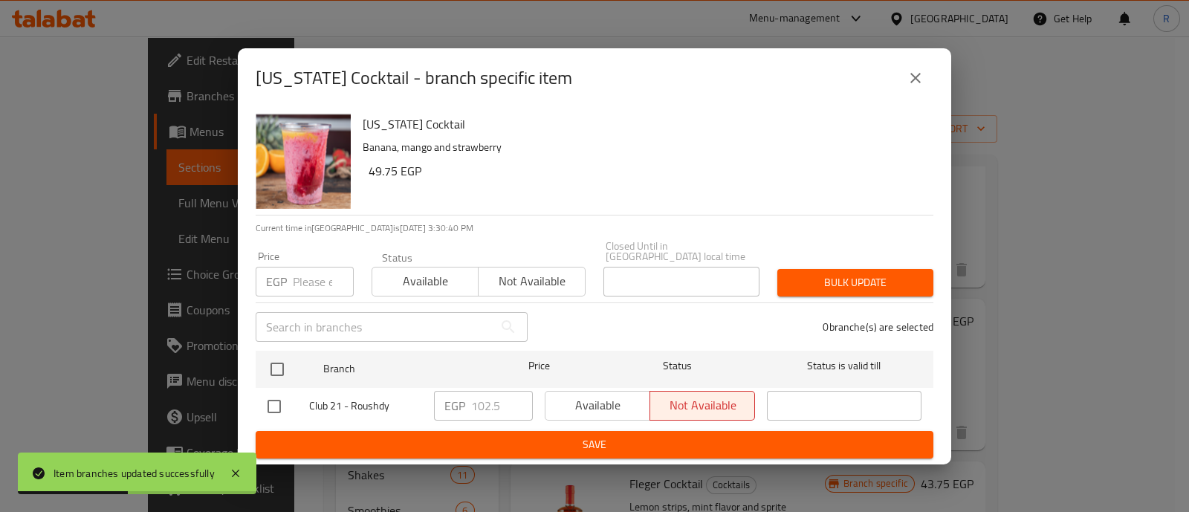
click at [315, 280] on input "number" at bounding box center [323, 282] width 61 height 30
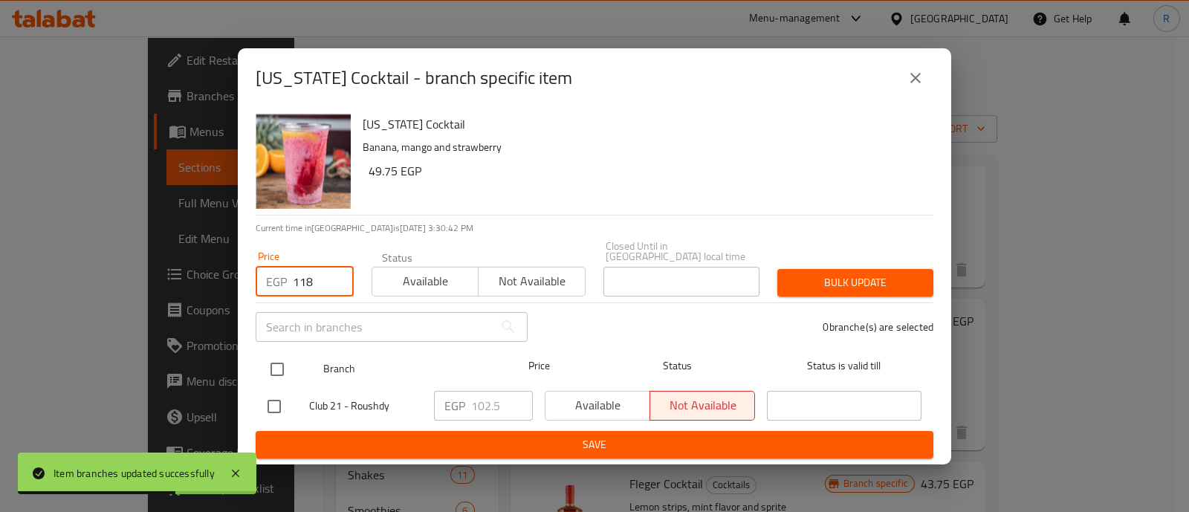
type input "118"
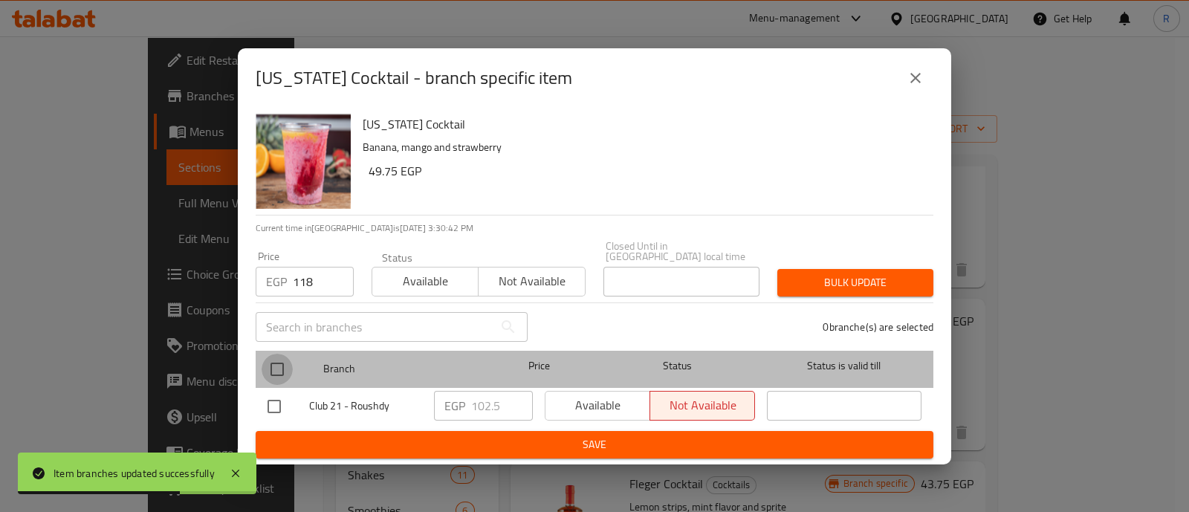
click at [278, 360] on input "checkbox" at bounding box center [277, 369] width 31 height 31
checkbox input "true"
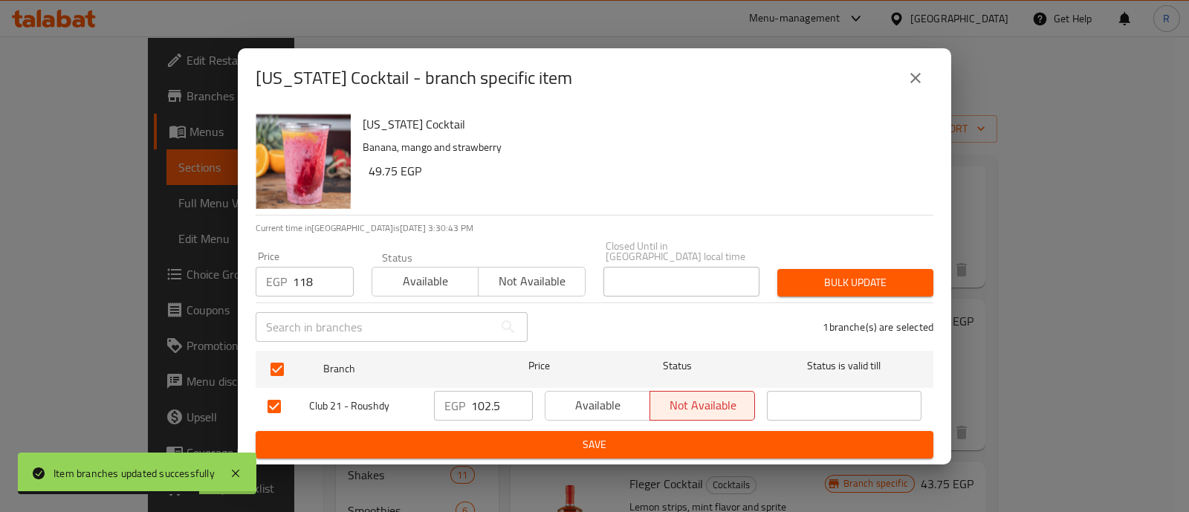
click at [821, 274] on span "Bulk update" at bounding box center [855, 283] width 132 height 19
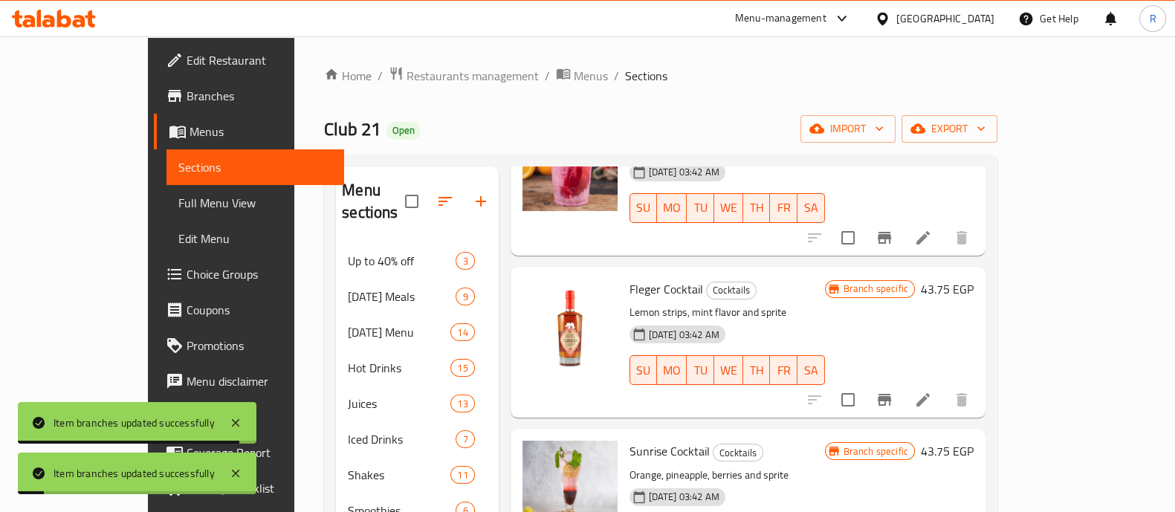
scroll to position [1310, 0]
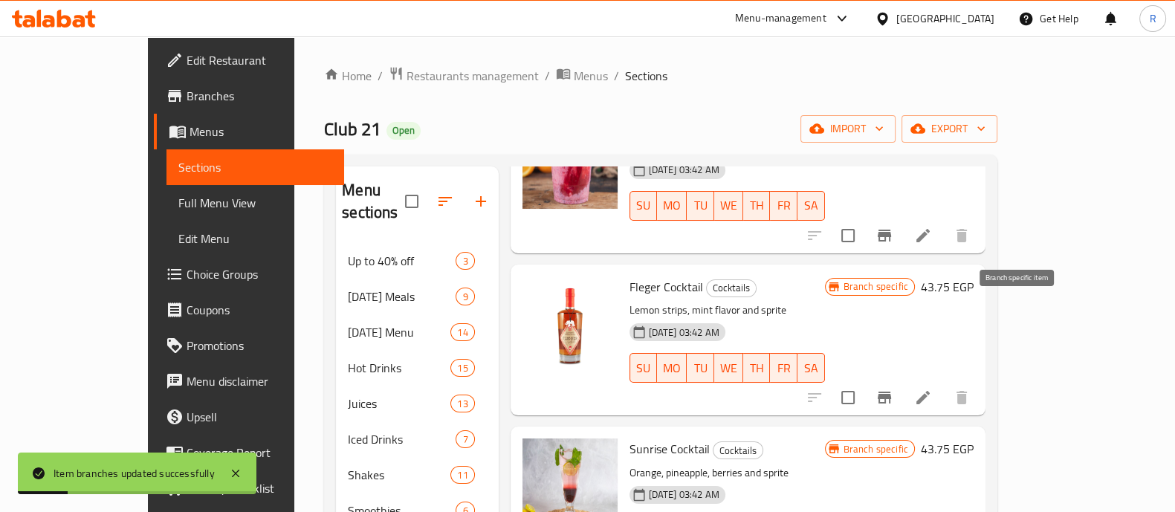
click at [894, 389] on icon "Branch-specific-item" at bounding box center [885, 398] width 18 height 18
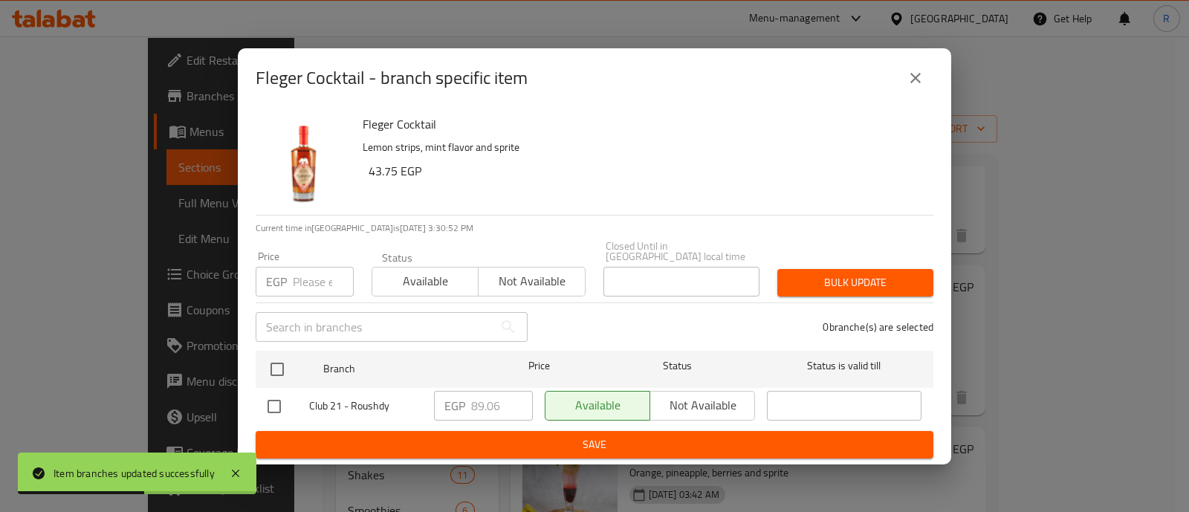
click at [297, 288] on input "number" at bounding box center [323, 282] width 61 height 30
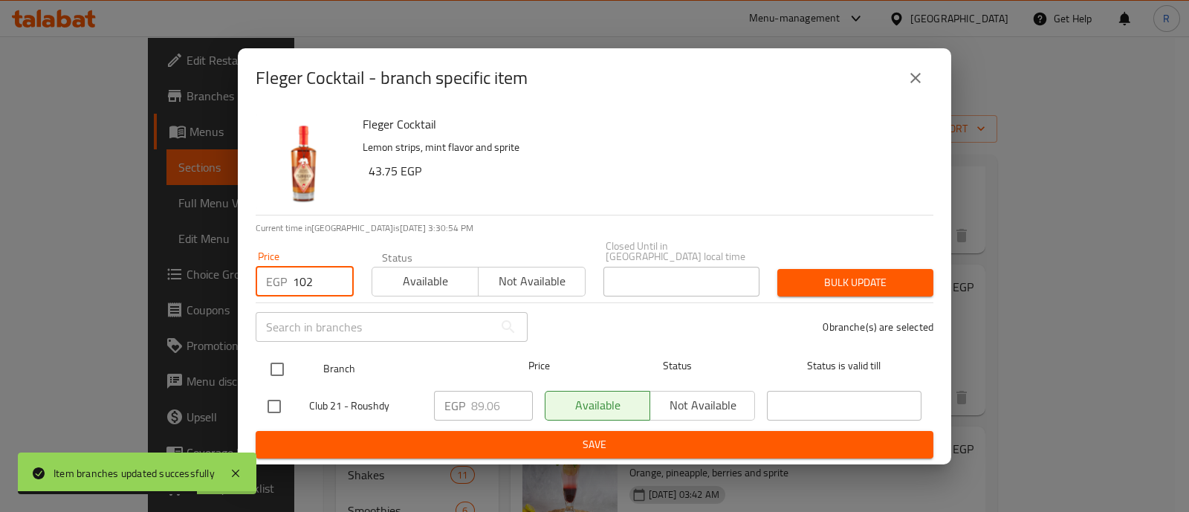
type input "102"
click at [282, 360] on input "checkbox" at bounding box center [277, 369] width 31 height 31
checkbox input "true"
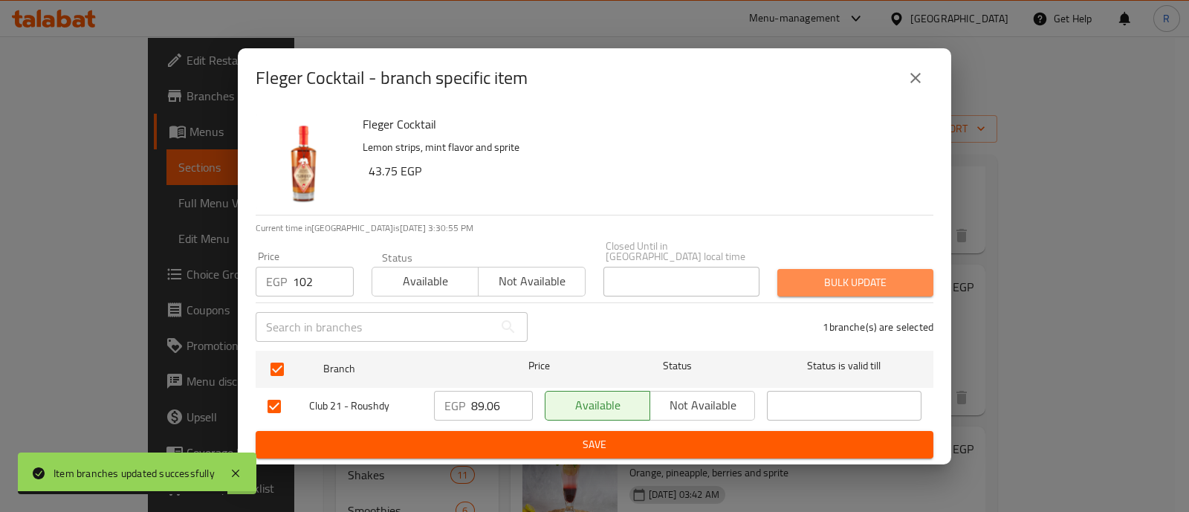
click at [824, 274] on span "Bulk update" at bounding box center [855, 283] width 132 height 19
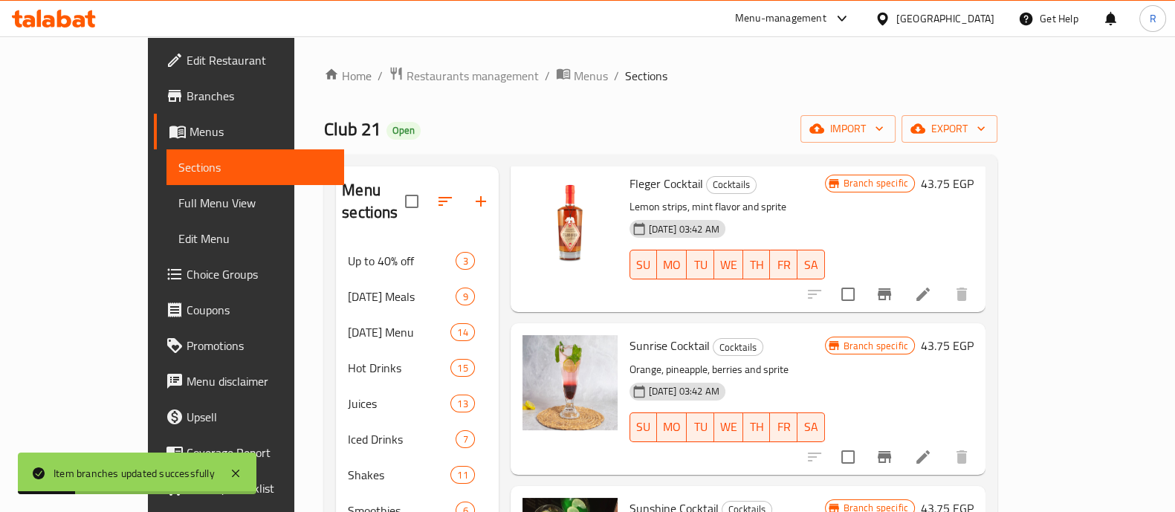
scroll to position [1414, 0]
click at [894, 447] on icon "Branch-specific-item" at bounding box center [885, 456] width 18 height 18
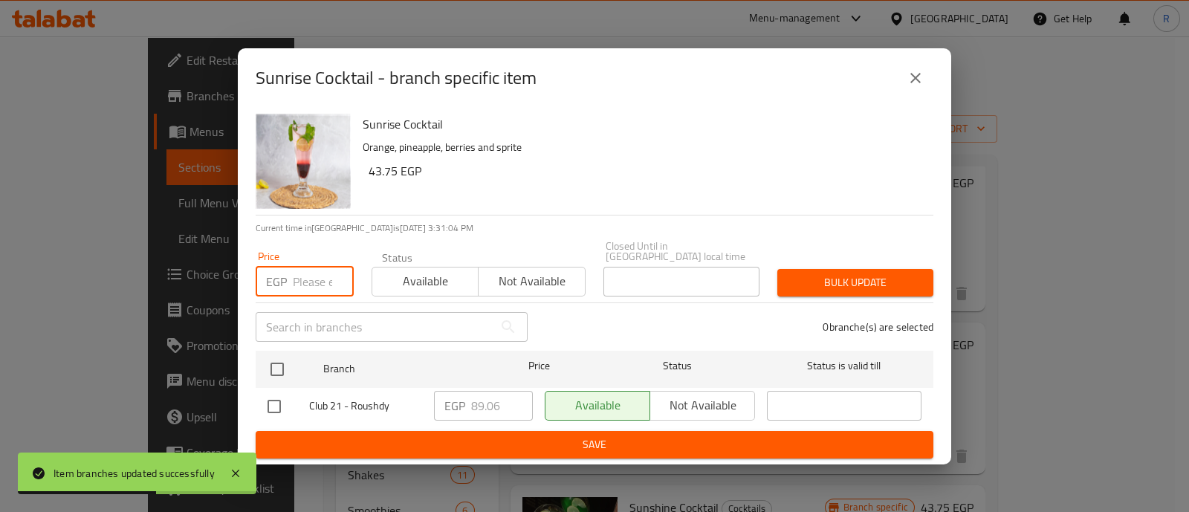
click at [305, 274] on input "number" at bounding box center [323, 282] width 61 height 30
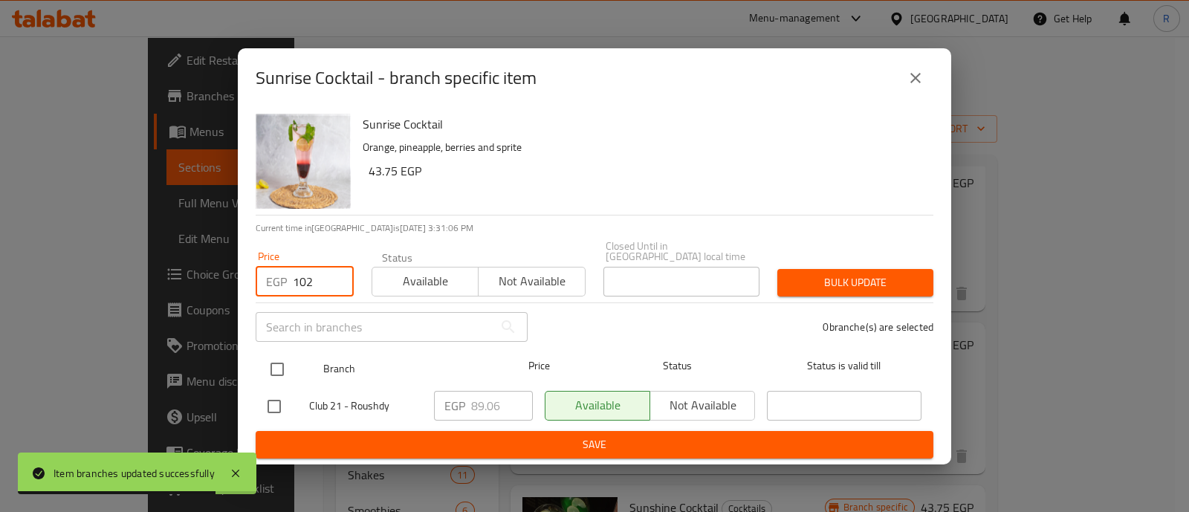
type input "102"
click at [272, 364] on input "checkbox" at bounding box center [277, 369] width 31 height 31
checkbox input "true"
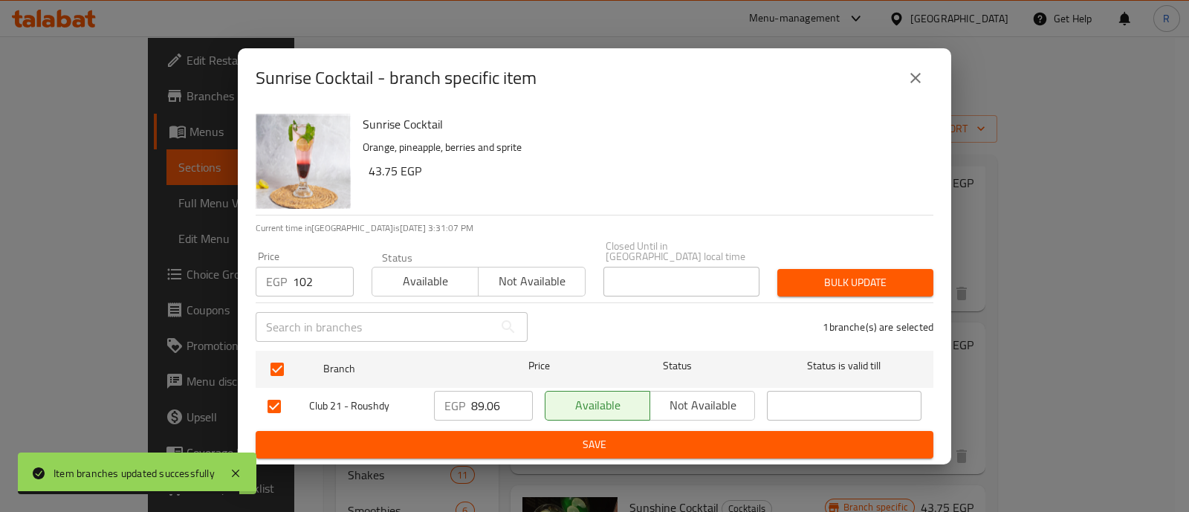
click at [812, 280] on span "Bulk update" at bounding box center [855, 283] width 132 height 19
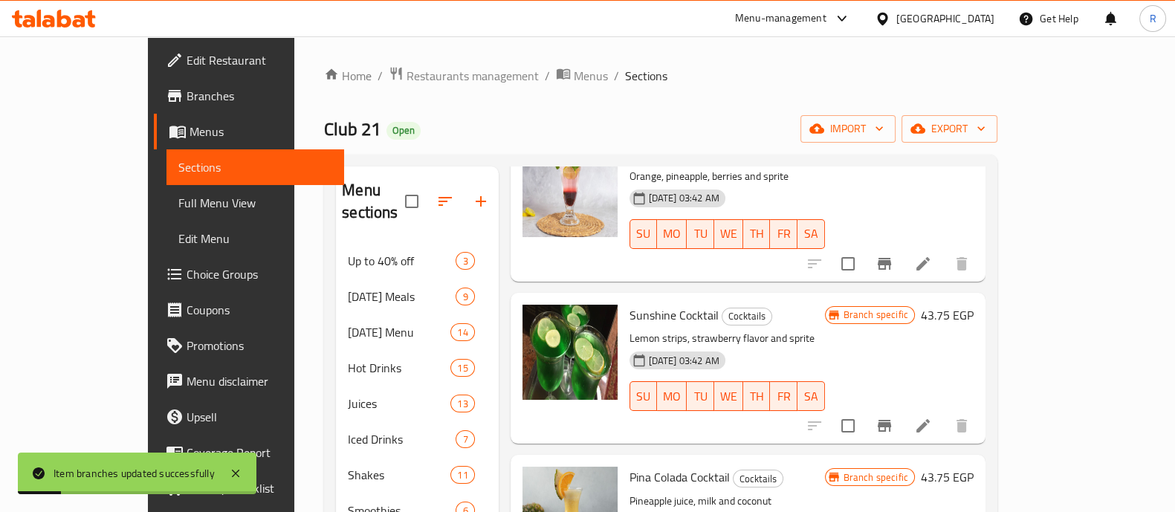
scroll to position [1617, 0]
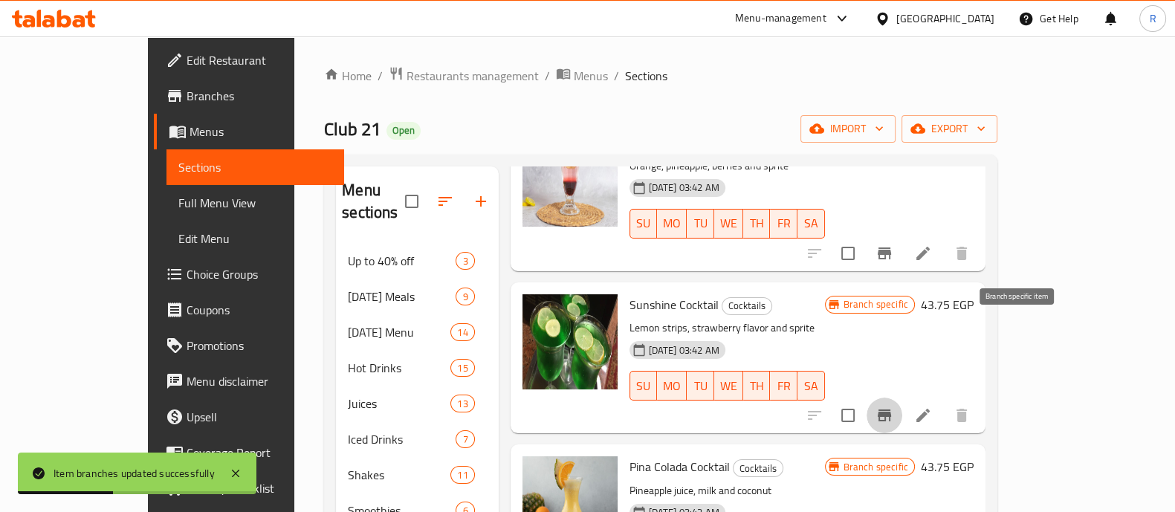
click at [894, 407] on icon "Branch-specific-item" at bounding box center [885, 416] width 18 height 18
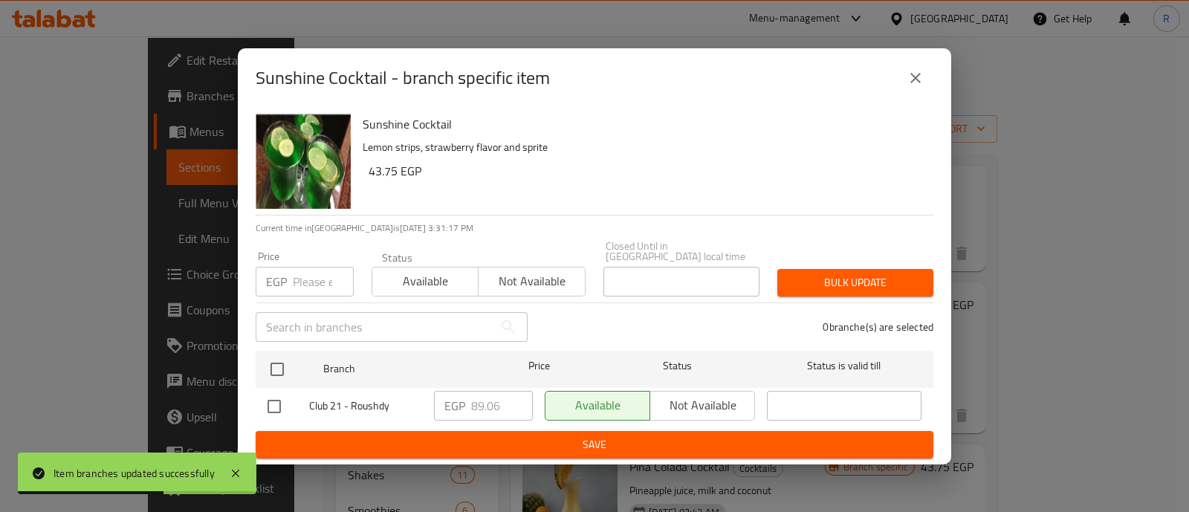
click at [317, 280] on input "number" at bounding box center [323, 282] width 61 height 30
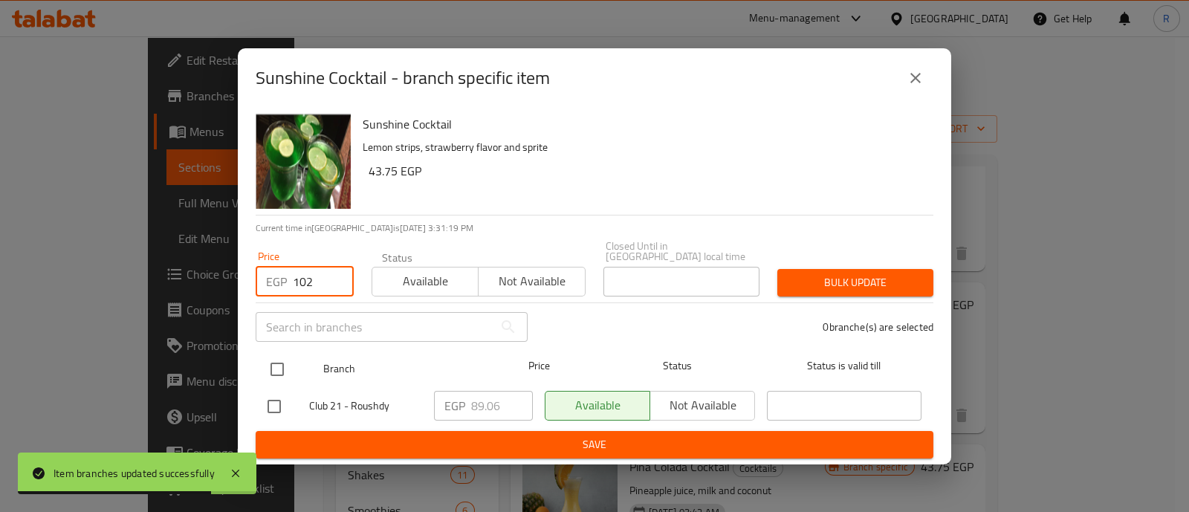
type input "102"
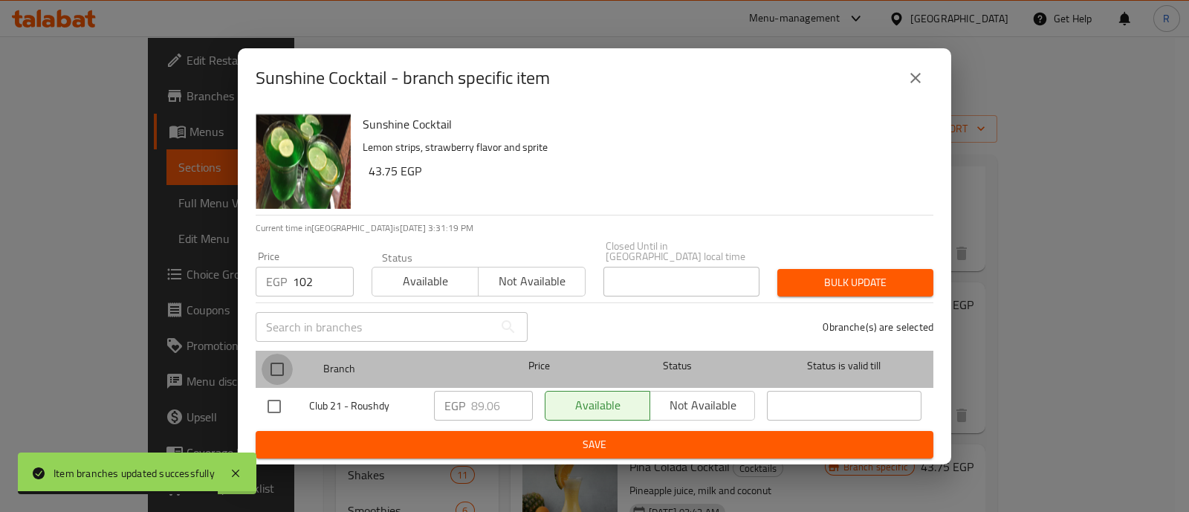
click at [280, 358] on input "checkbox" at bounding box center [277, 369] width 31 height 31
checkbox input "true"
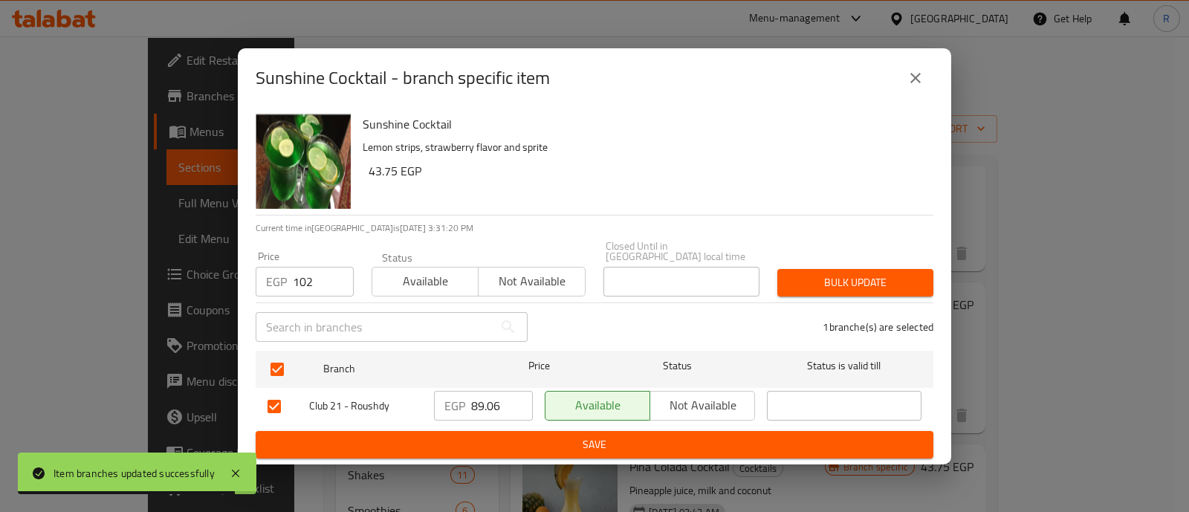
click at [804, 278] on span "Bulk update" at bounding box center [855, 283] width 132 height 19
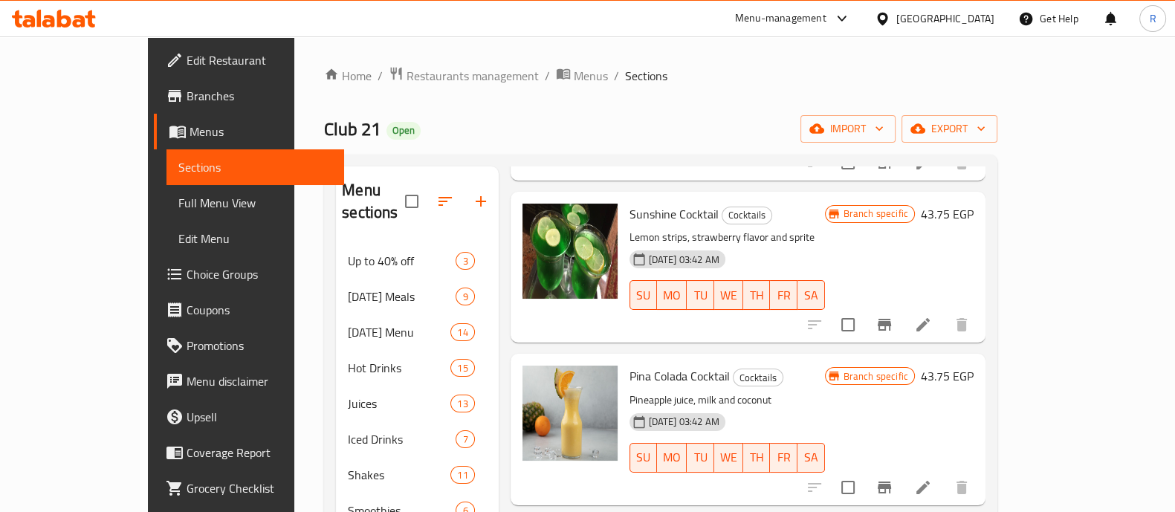
scroll to position [1729, 0]
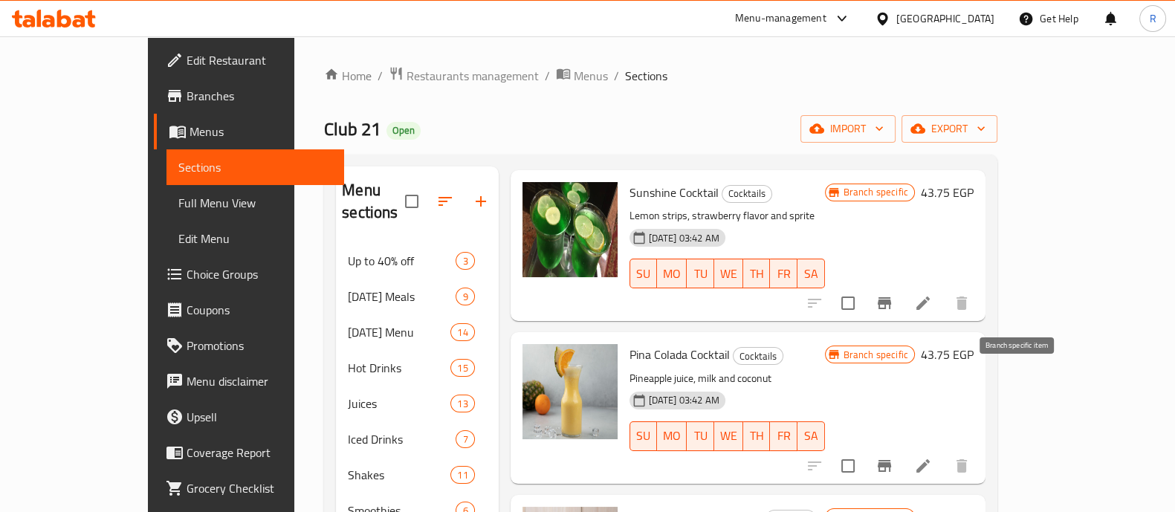
click at [894, 457] on icon "Branch-specific-item" at bounding box center [885, 466] width 18 height 18
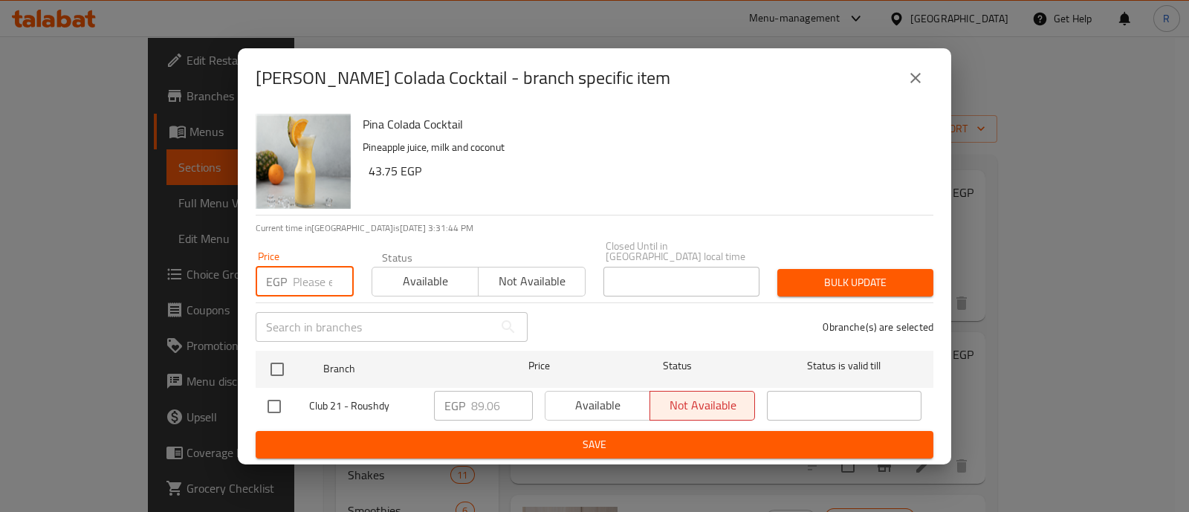
click at [305, 267] on input "number" at bounding box center [323, 282] width 61 height 30
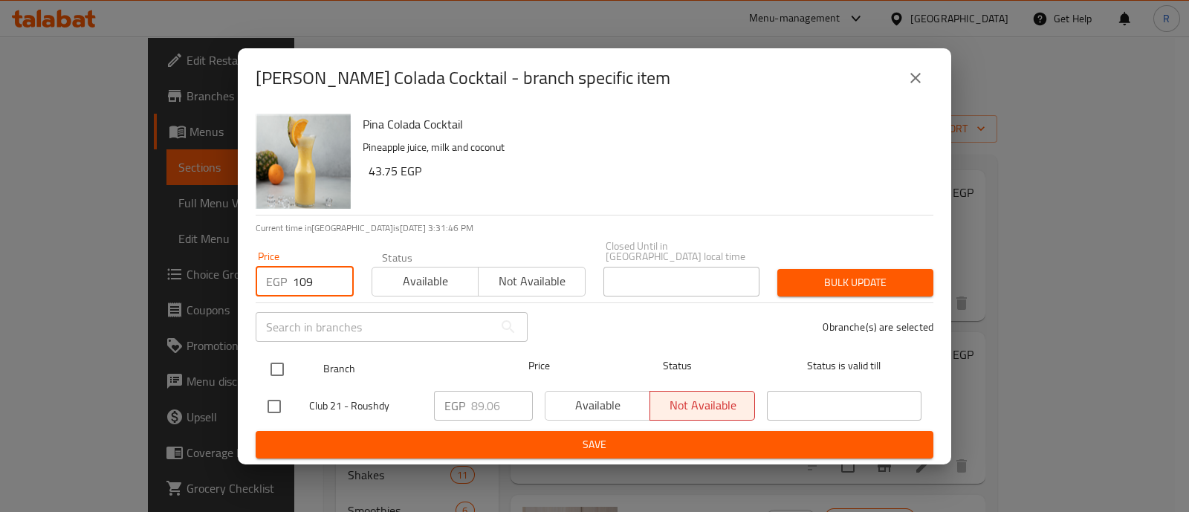
type input "109"
click at [279, 361] on input "checkbox" at bounding box center [277, 369] width 31 height 31
checkbox input "true"
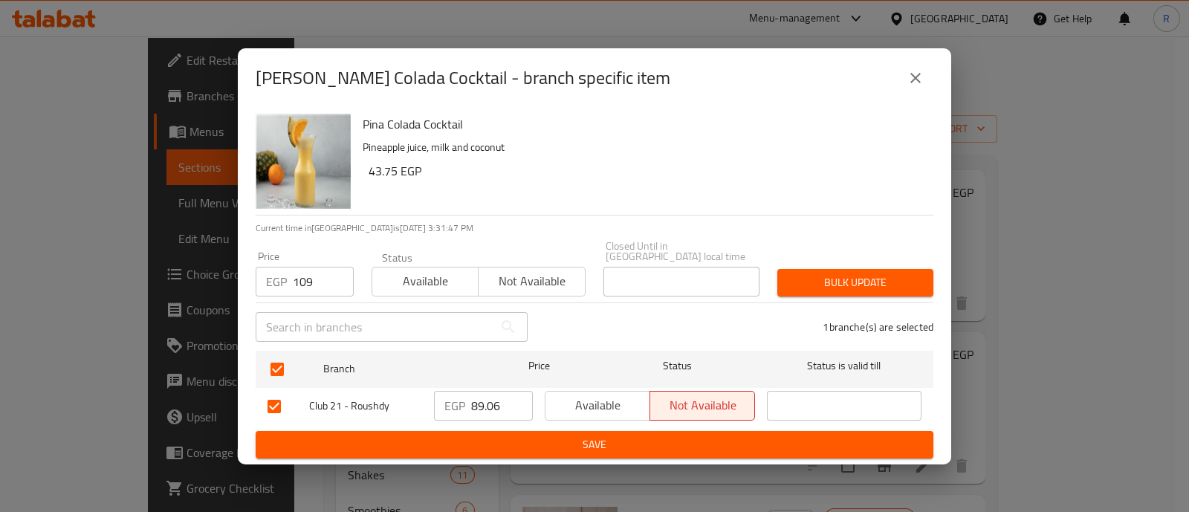
click at [836, 278] on span "Bulk update" at bounding box center [855, 283] width 132 height 19
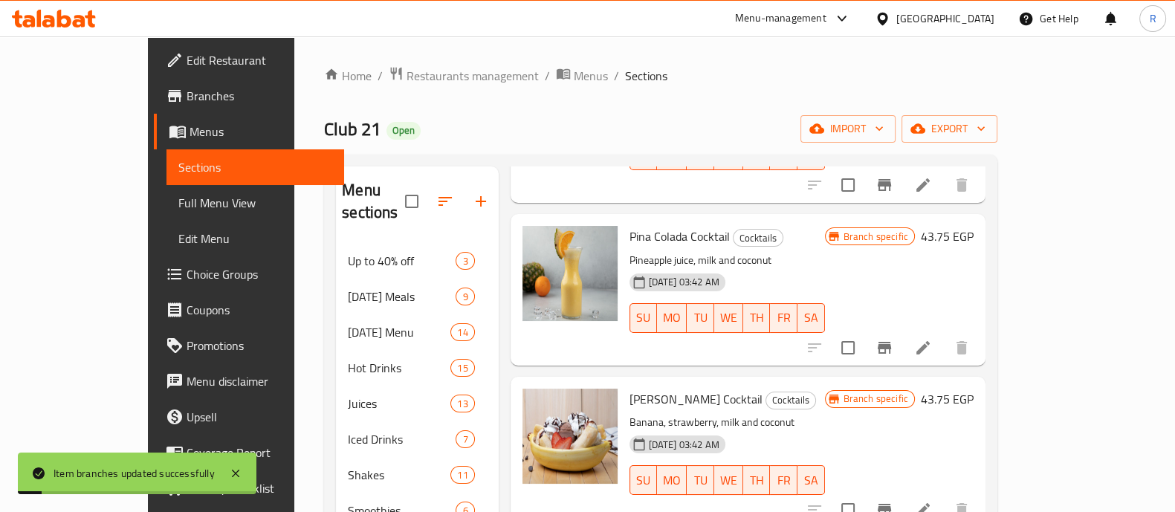
scroll to position [1874, 0]
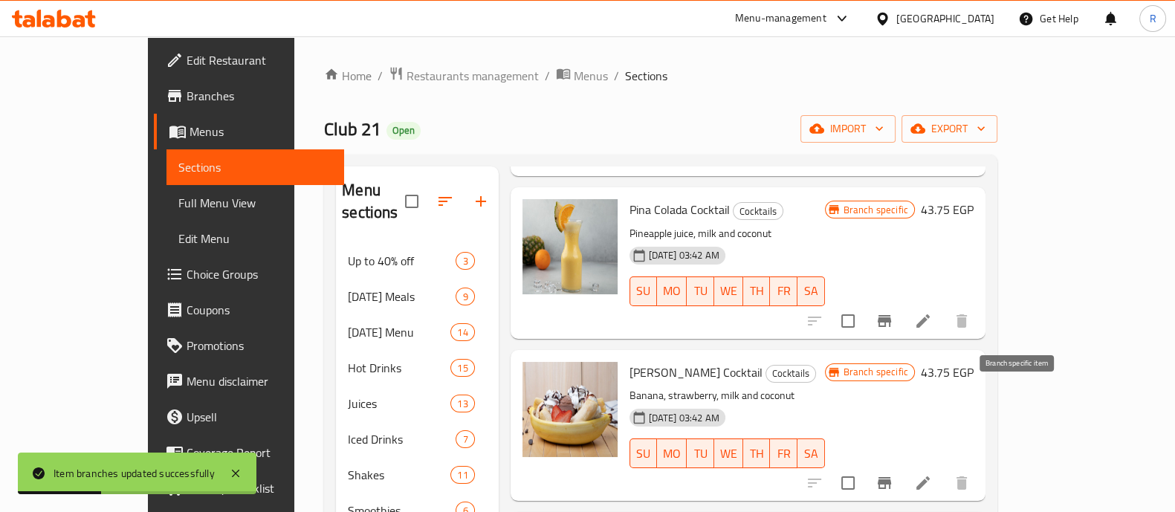
click at [894, 474] on icon "Branch-specific-item" at bounding box center [885, 483] width 18 height 18
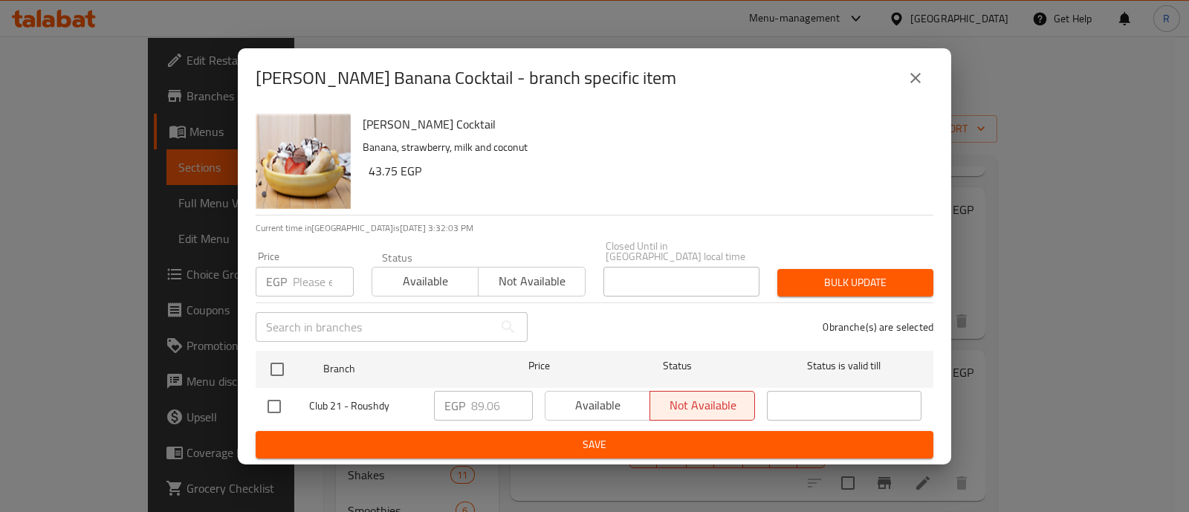
click at [309, 273] on input "number" at bounding box center [323, 282] width 61 height 30
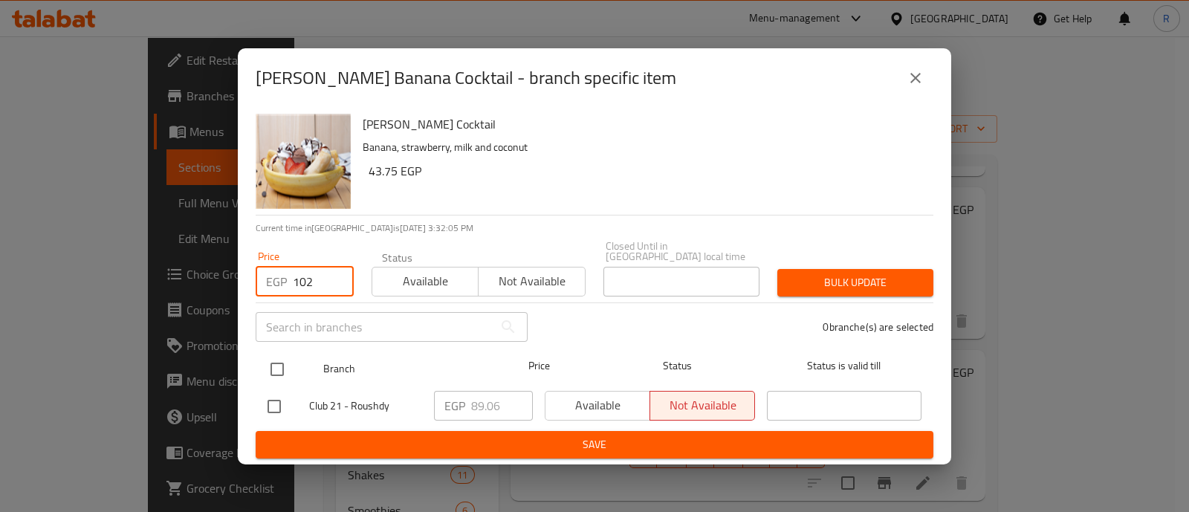
type input "102"
click at [282, 360] on input "checkbox" at bounding box center [277, 369] width 31 height 31
checkbox input "true"
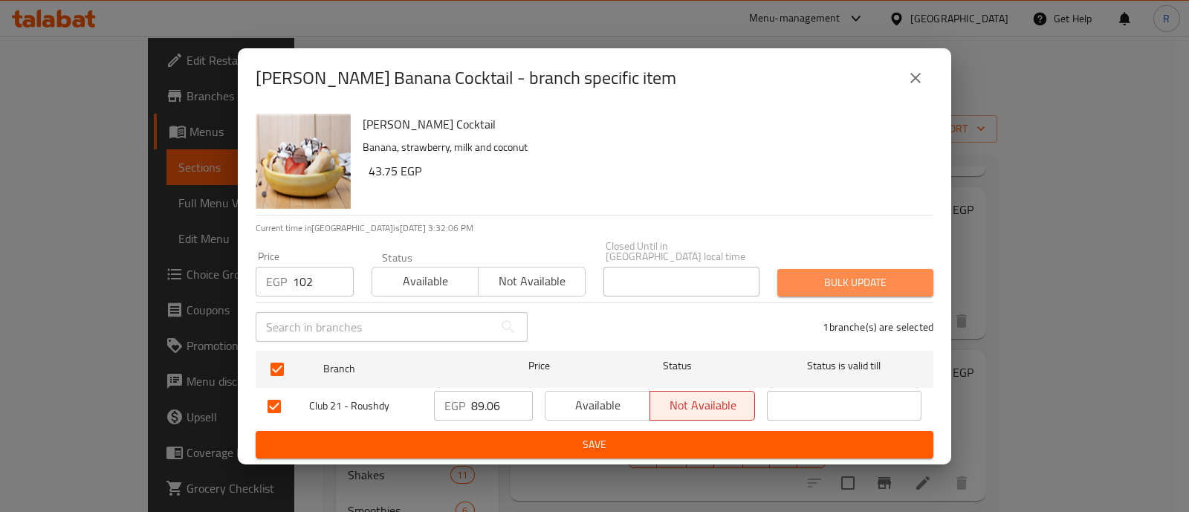
click at [812, 274] on span "Bulk update" at bounding box center [855, 283] width 132 height 19
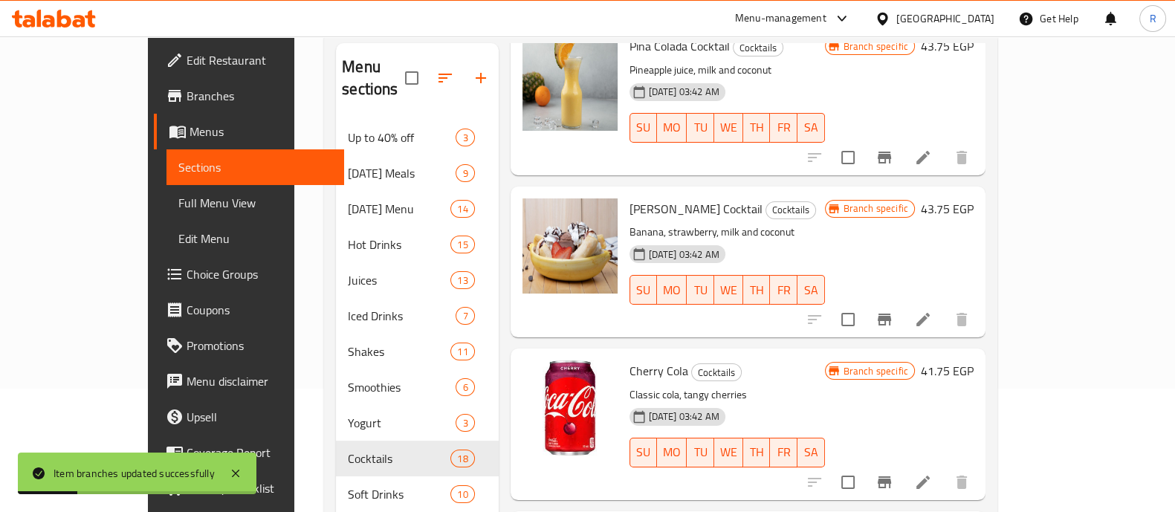
scroll to position [129, 0]
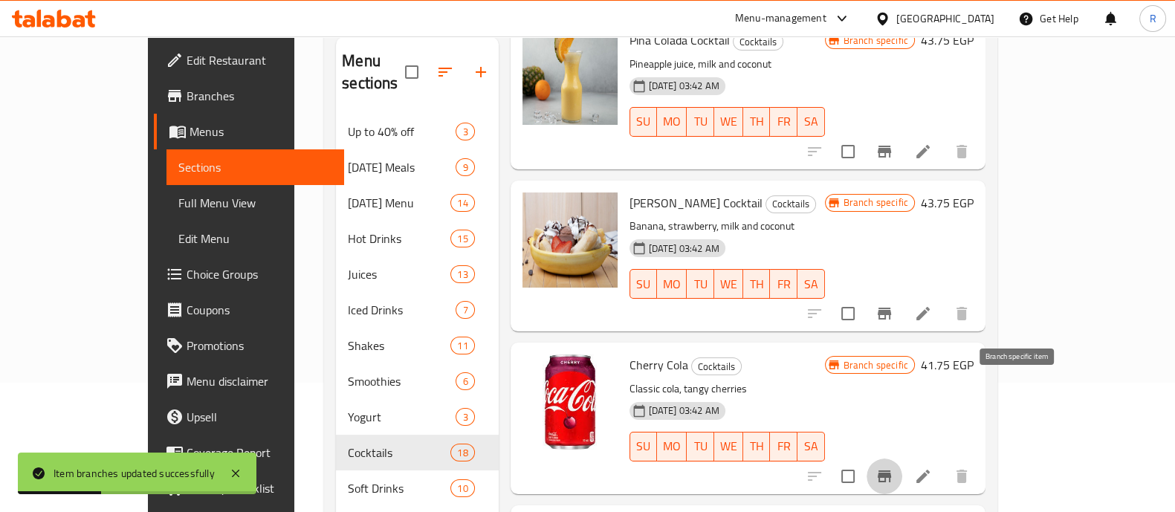
click at [902, 459] on button "Branch-specific-item" at bounding box center [885, 477] width 36 height 36
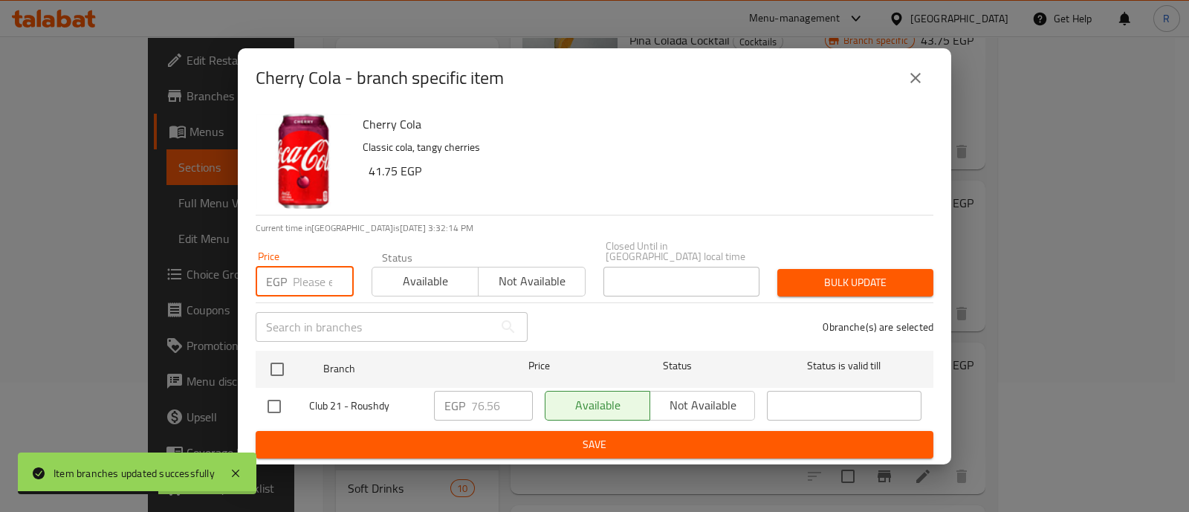
click at [319, 271] on input "number" at bounding box center [323, 282] width 61 height 30
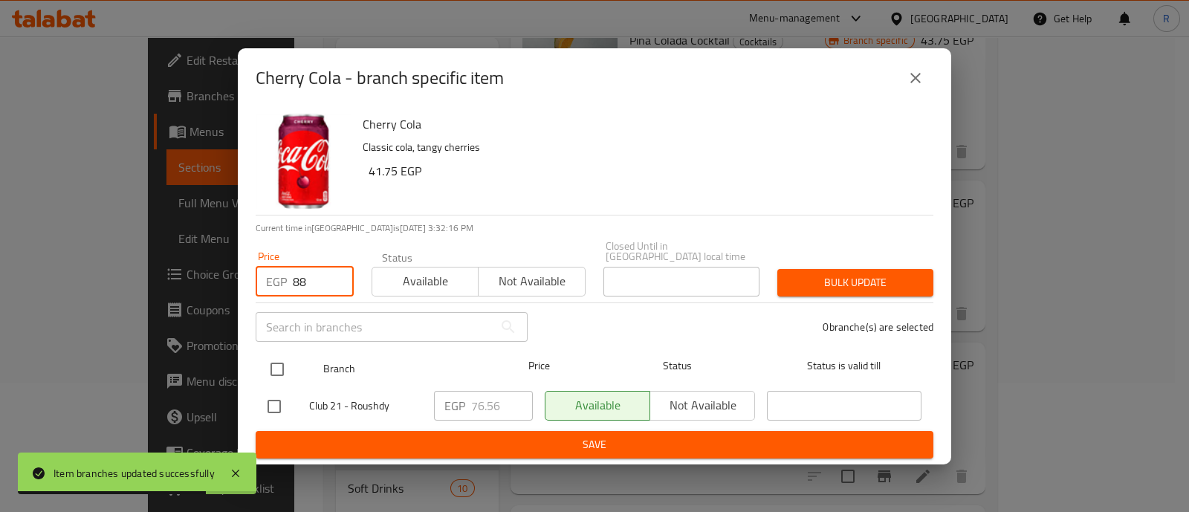
type input "88"
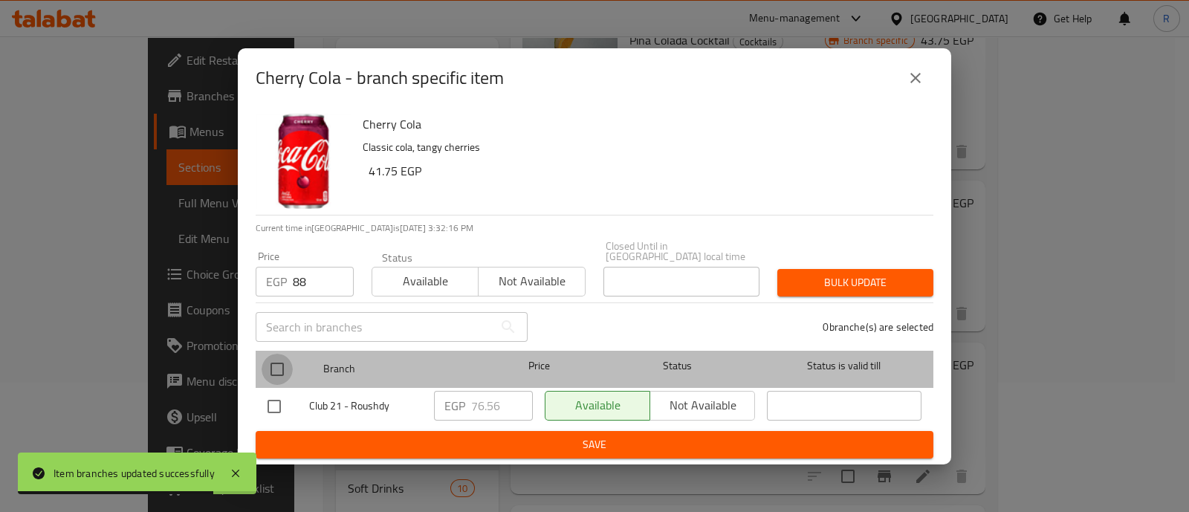
click at [272, 354] on input "checkbox" at bounding box center [277, 369] width 31 height 31
checkbox input "true"
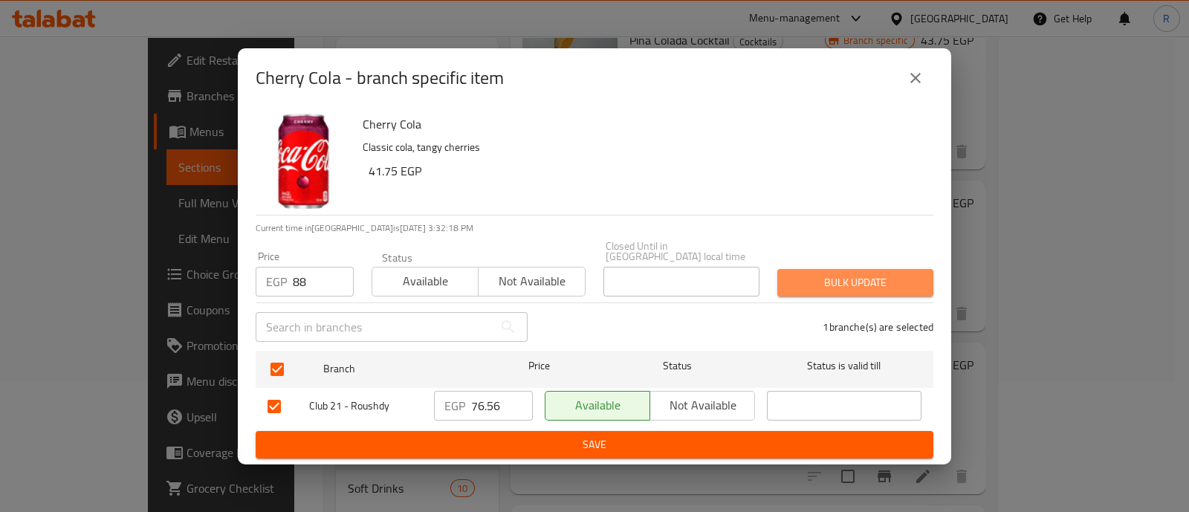
click at [810, 282] on span "Bulk update" at bounding box center [855, 283] width 132 height 19
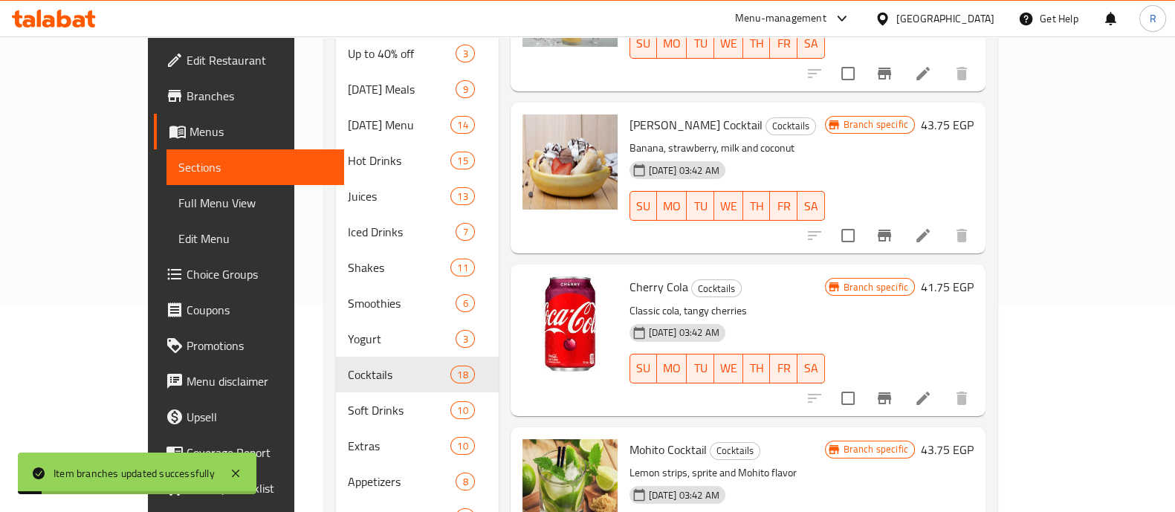
scroll to position [372, 0]
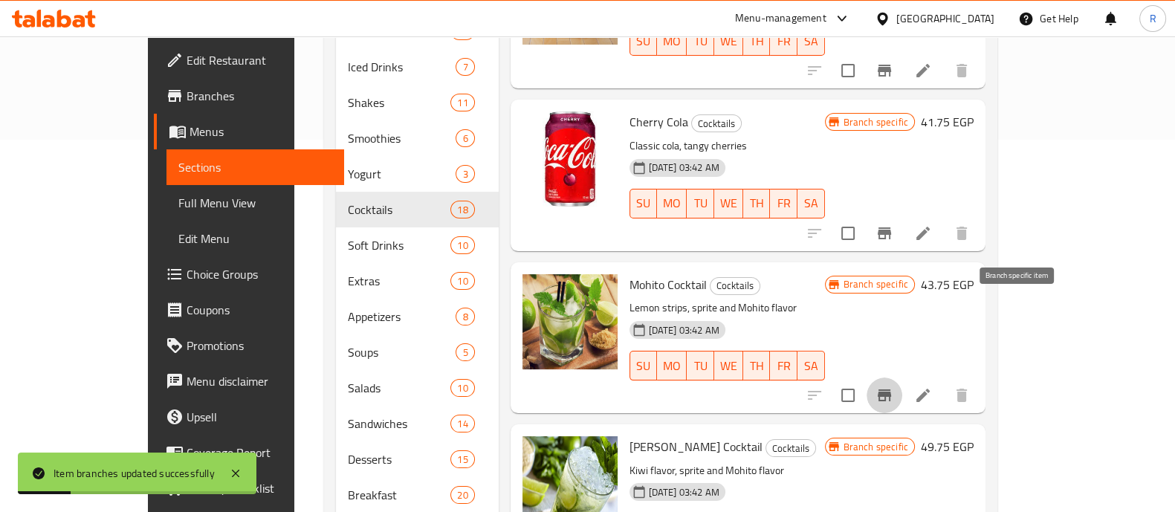
click at [894, 387] on icon "Branch-specific-item" at bounding box center [885, 396] width 18 height 18
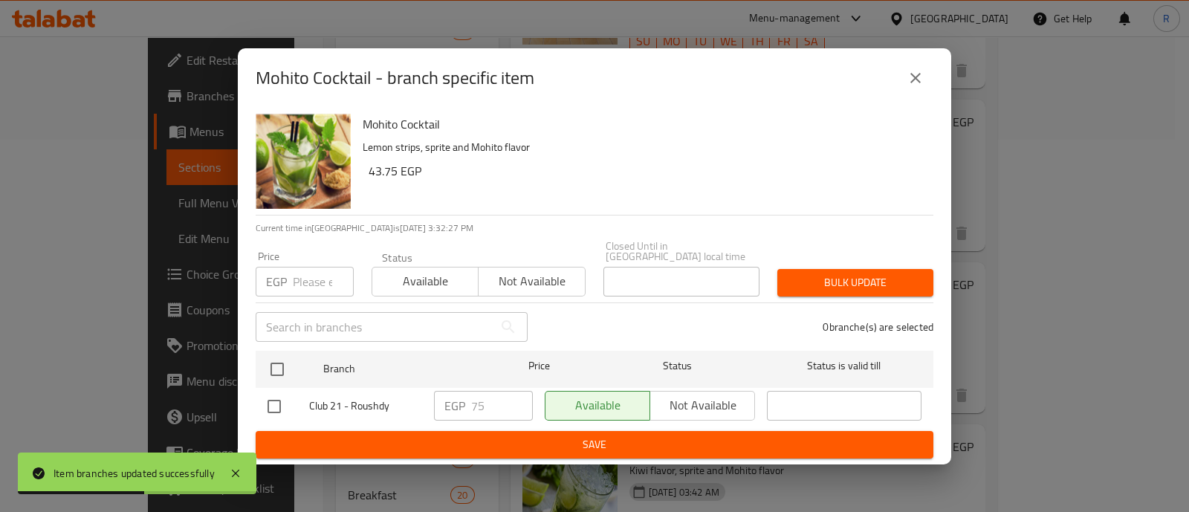
click at [323, 282] on input "number" at bounding box center [323, 282] width 61 height 30
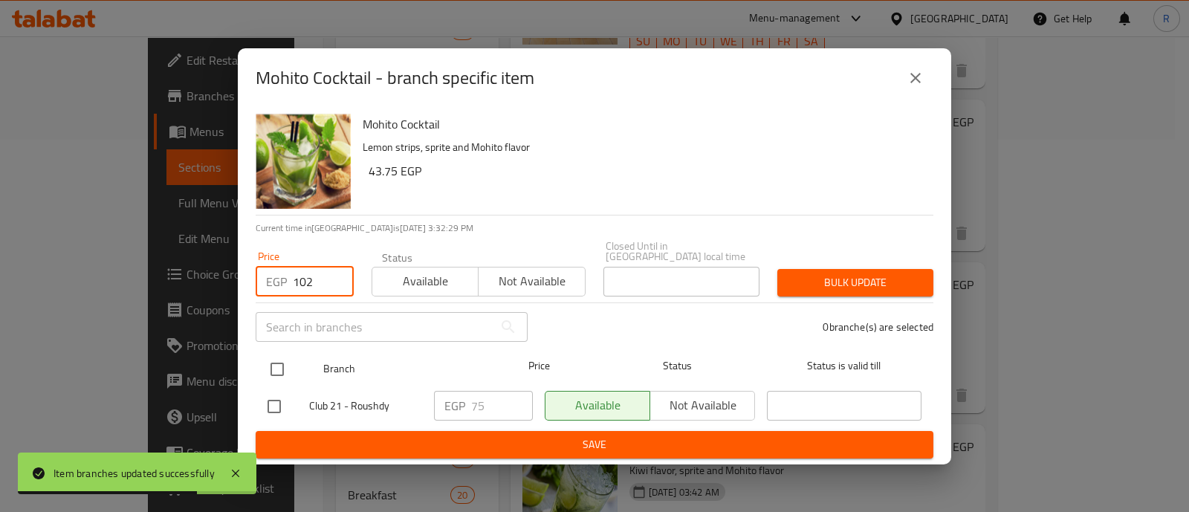
type input "102"
click at [278, 365] on input "checkbox" at bounding box center [277, 369] width 31 height 31
checkbox input "true"
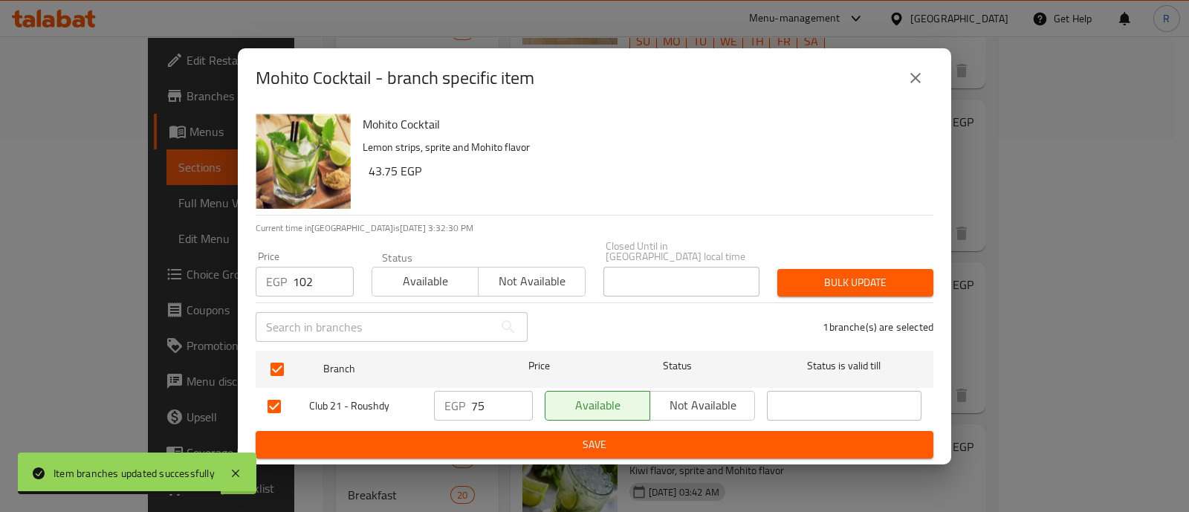
click at [810, 277] on span "Bulk update" at bounding box center [855, 283] width 132 height 19
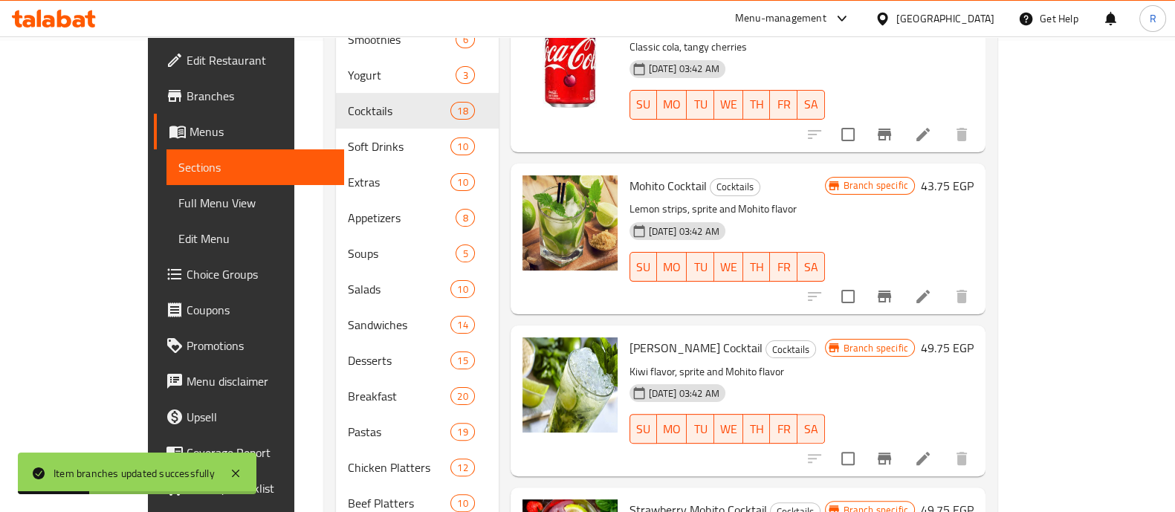
scroll to position [474, 0]
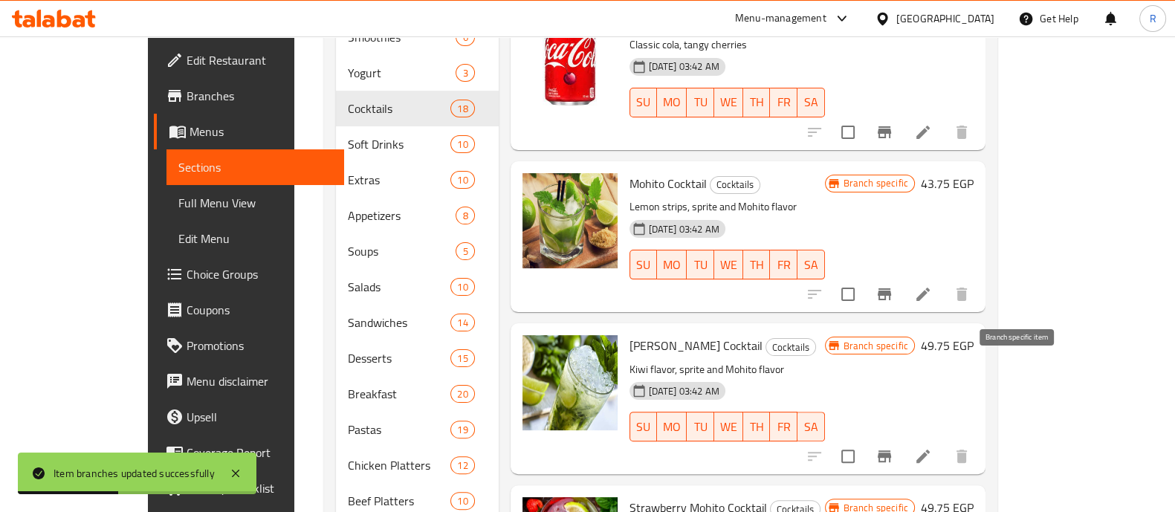
click at [891, 450] on icon "Branch-specific-item" at bounding box center [884, 456] width 13 height 12
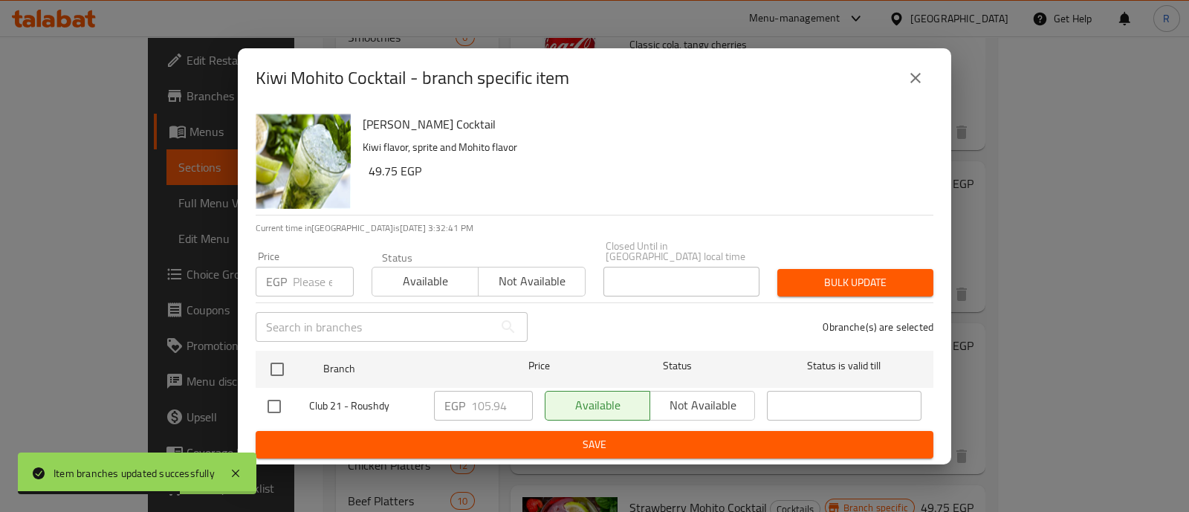
click at [297, 282] on input "number" at bounding box center [323, 282] width 61 height 30
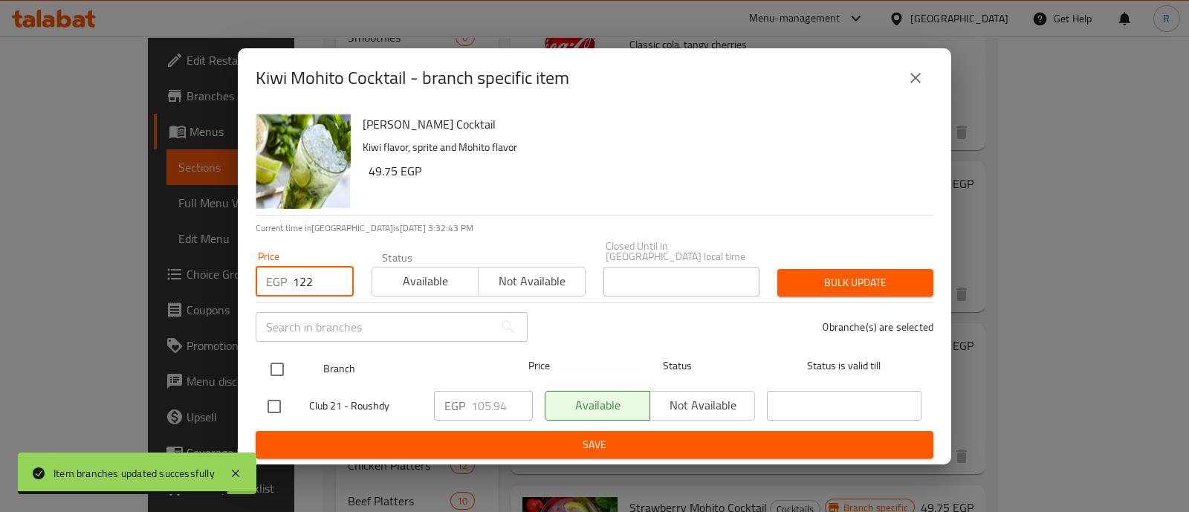
type input "122"
click at [277, 368] on input "checkbox" at bounding box center [277, 369] width 31 height 31
checkbox input "true"
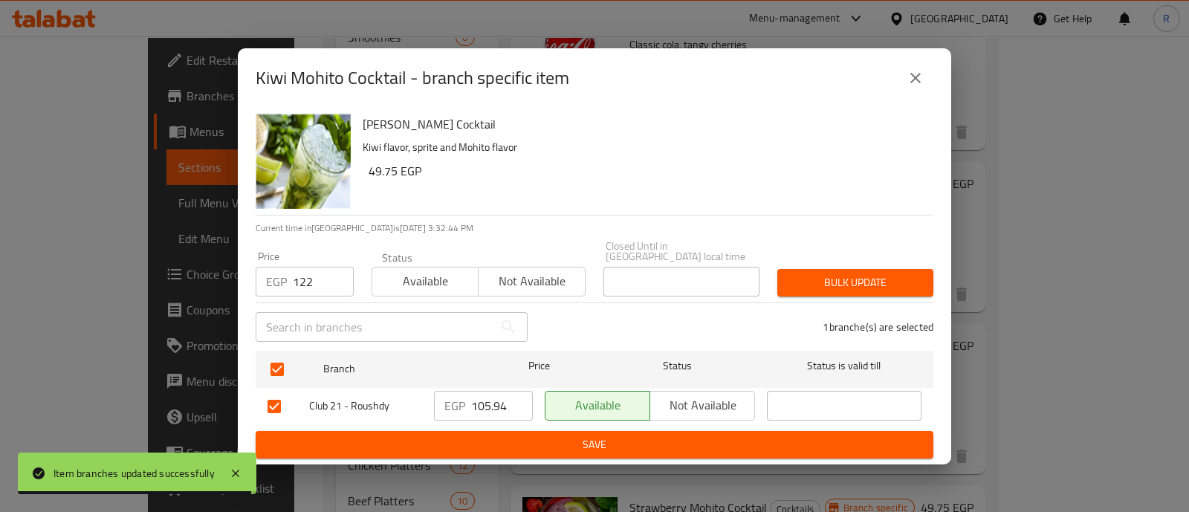
click at [833, 274] on span "Bulk update" at bounding box center [855, 283] width 132 height 19
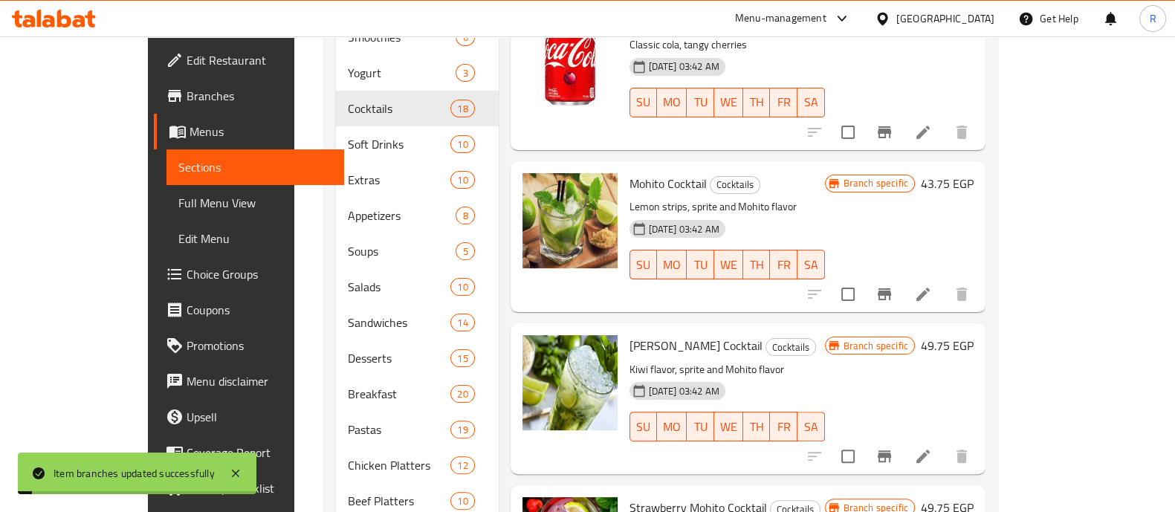
click at [932, 285] on icon at bounding box center [923, 294] width 18 height 18
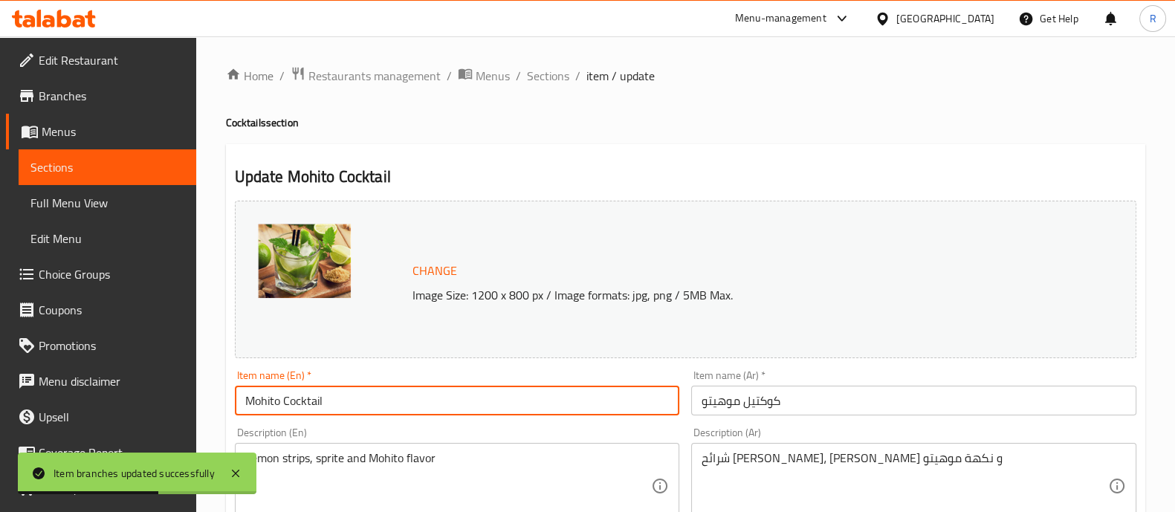
click at [267, 403] on input "Mohito Cocktail" at bounding box center [457, 401] width 445 height 30
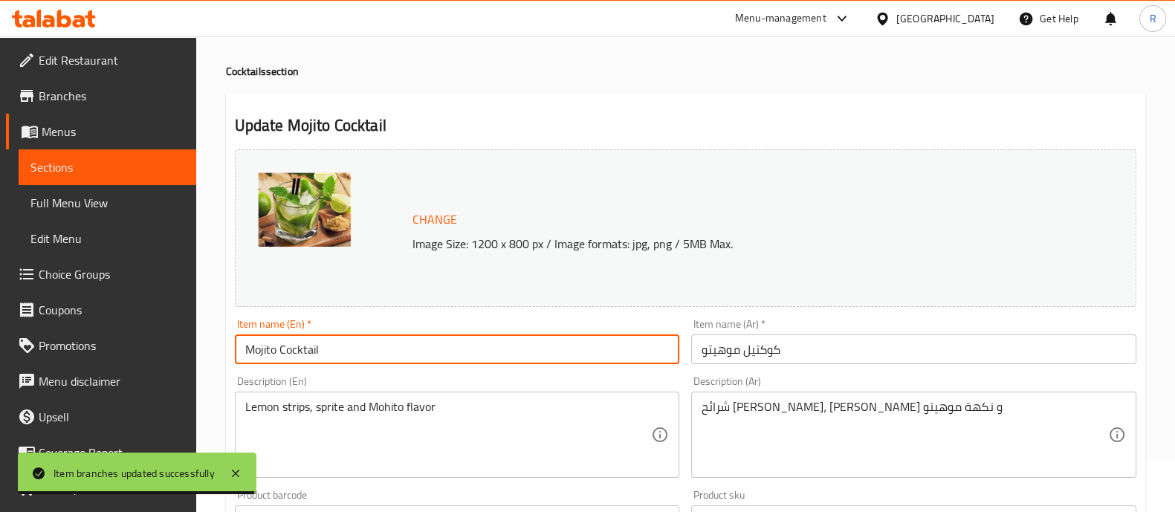
click at [364, 361] on input "Mojito Cocktail" at bounding box center [457, 350] width 445 height 30
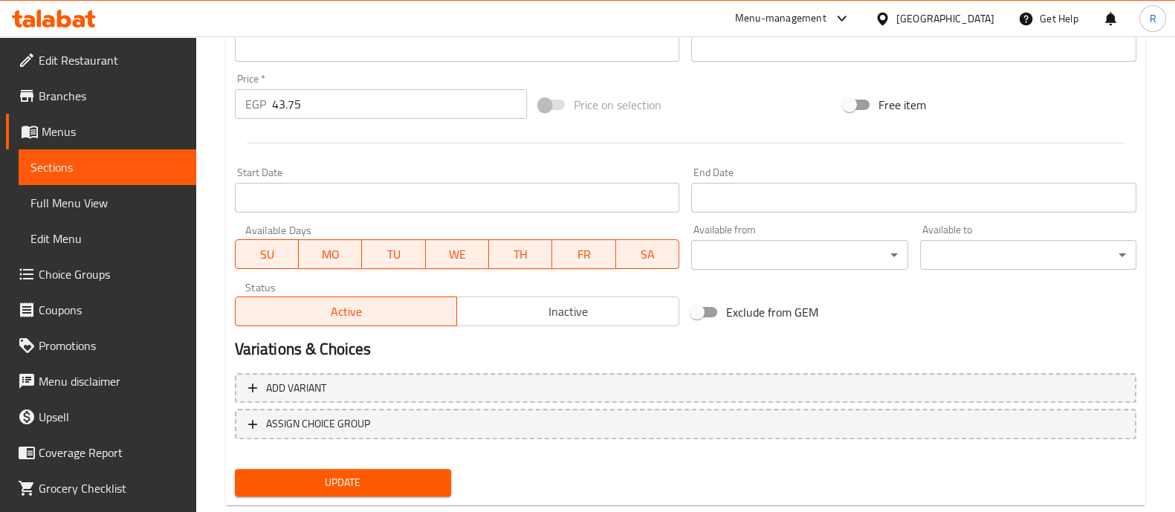
scroll to position [558, 0]
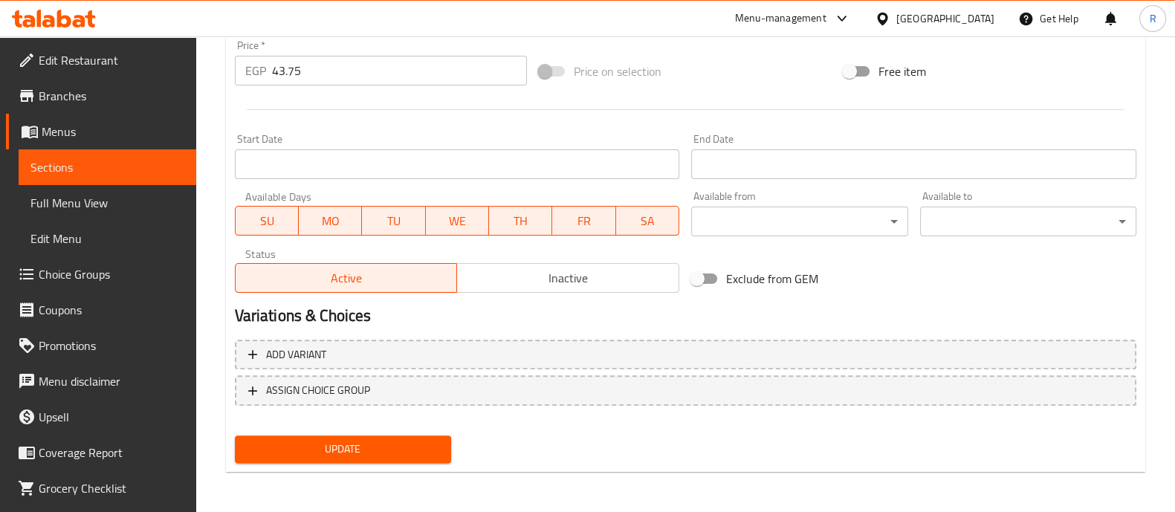
type input "Mojito Cocktail"
click at [361, 441] on span "Update" at bounding box center [343, 449] width 193 height 19
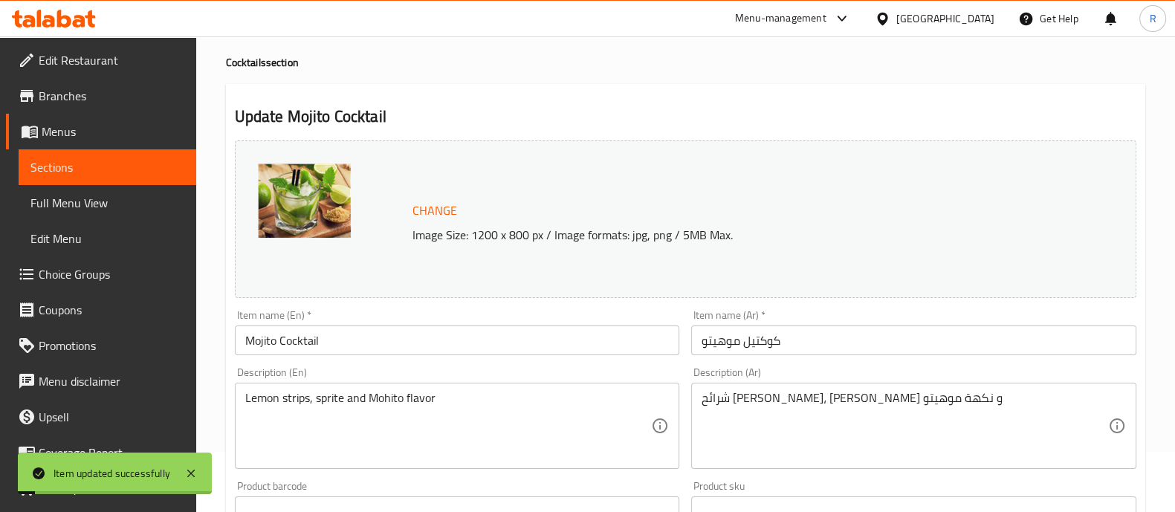
scroll to position [0, 0]
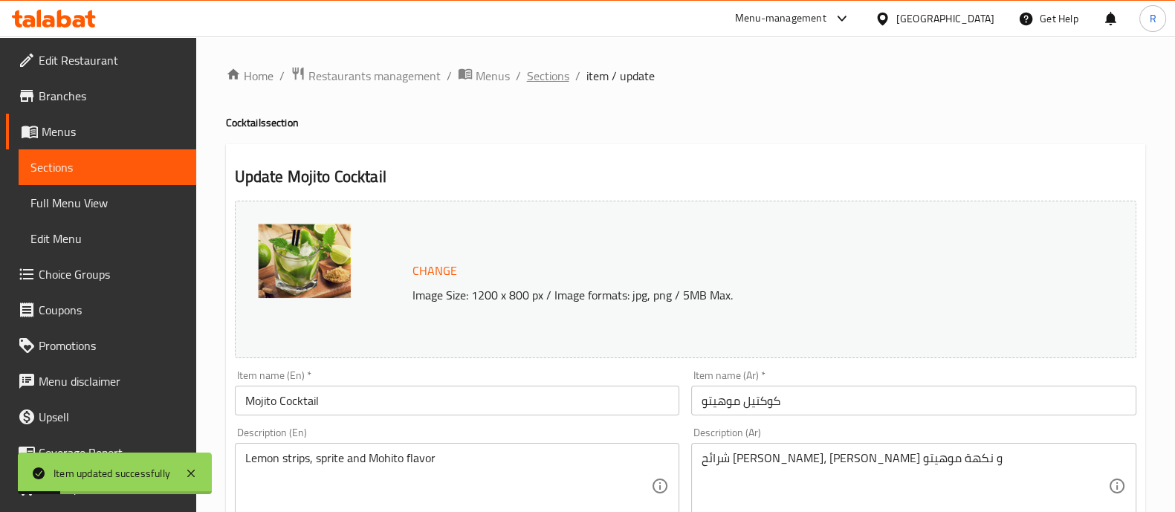
click at [544, 74] on span "Sections" at bounding box center [548, 76] width 42 height 18
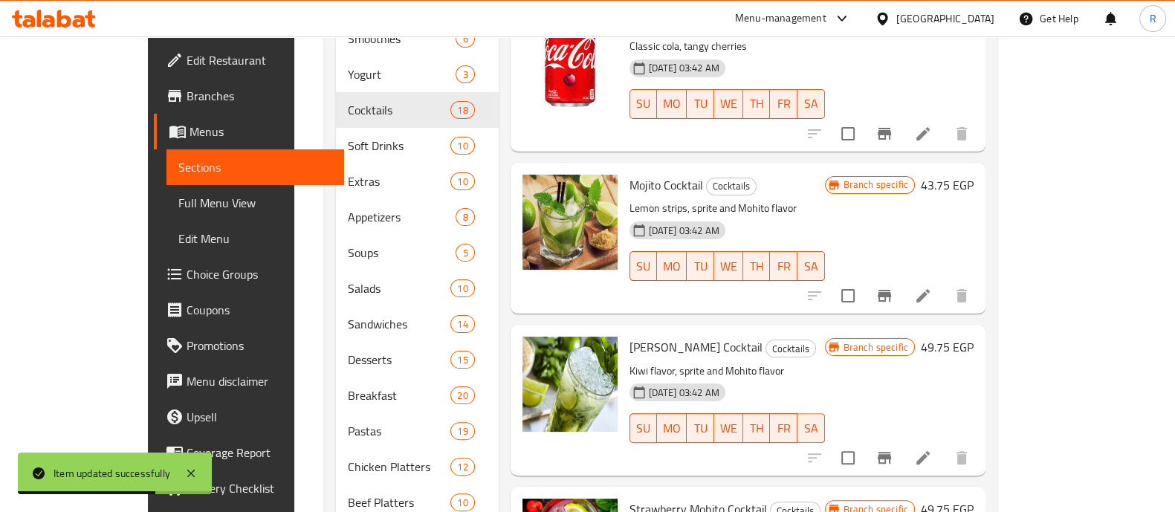
scroll to position [476, 0]
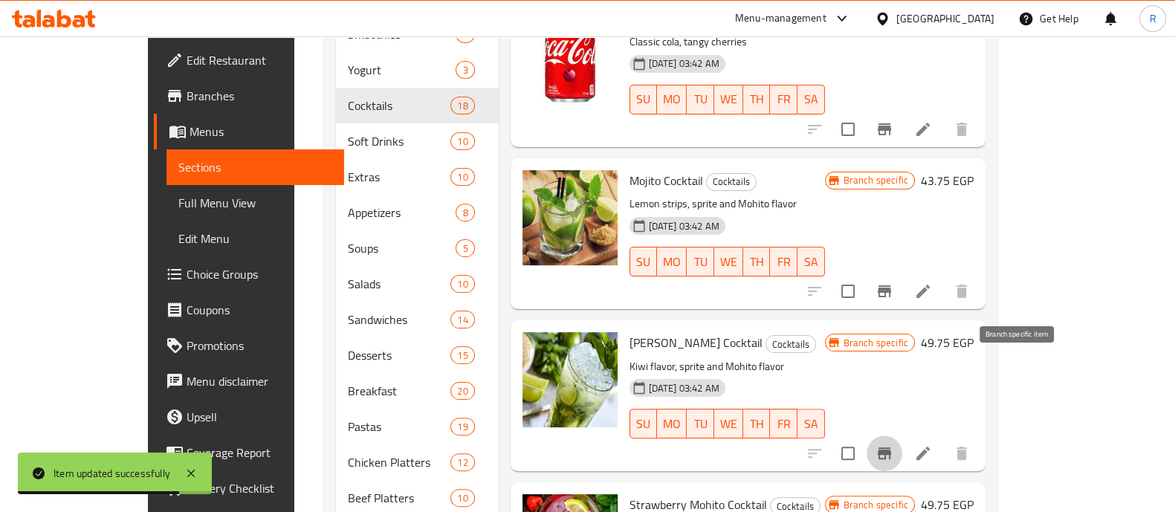
click at [891, 447] on icon "Branch-specific-item" at bounding box center [884, 453] width 13 height 12
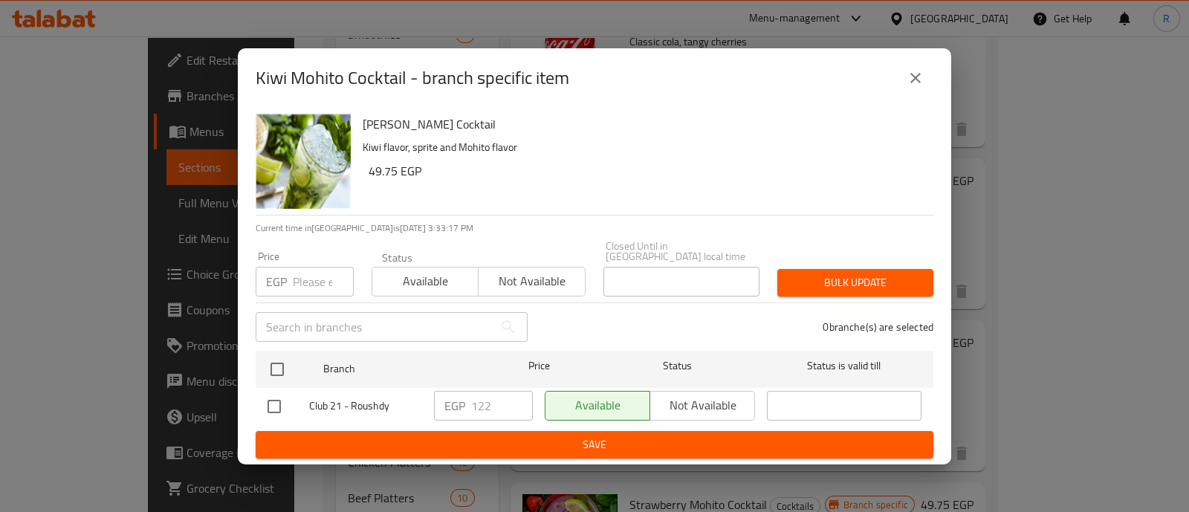
click at [911, 87] on icon "close" at bounding box center [916, 78] width 18 height 18
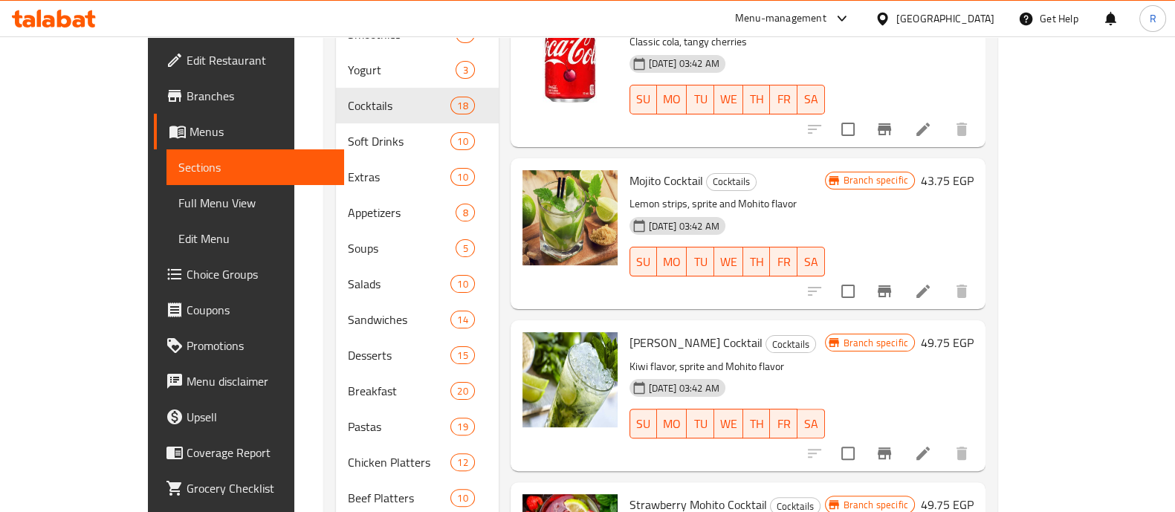
click at [944, 440] on li at bounding box center [923, 453] width 42 height 27
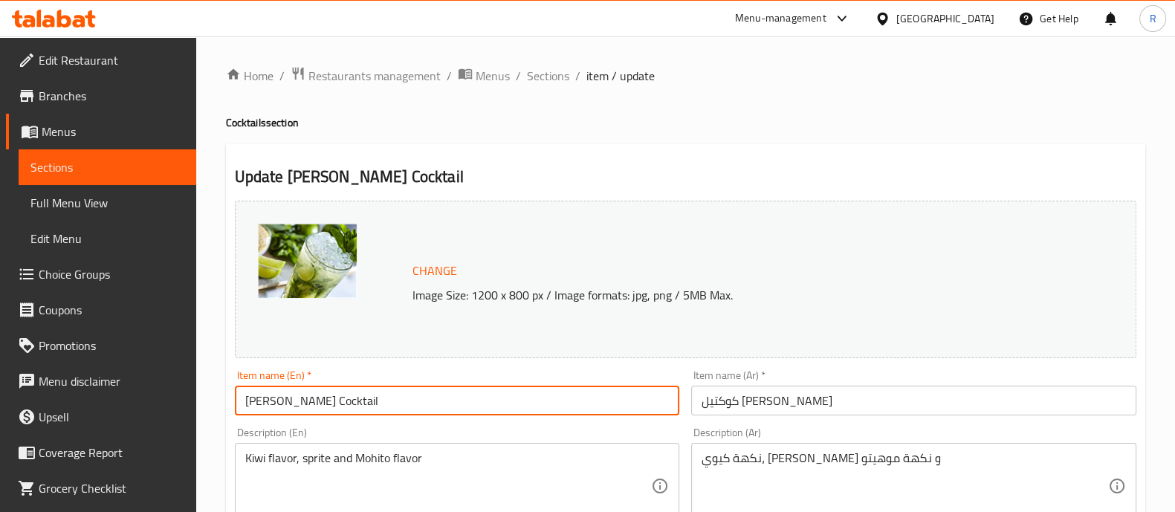
click at [291, 404] on input "Kiwi Mohito Cocktail" at bounding box center [457, 401] width 445 height 30
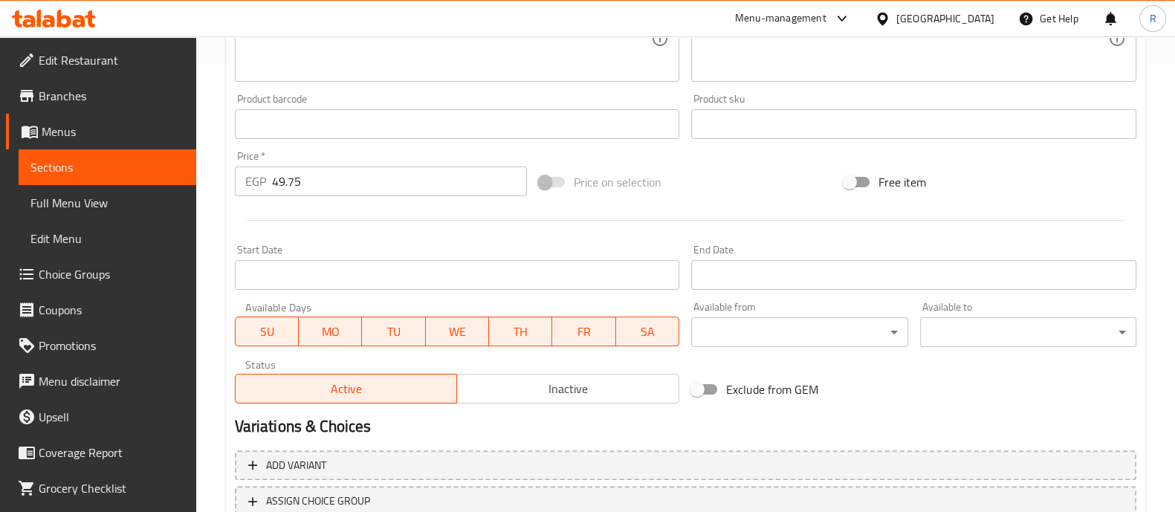
scroll to position [558, 0]
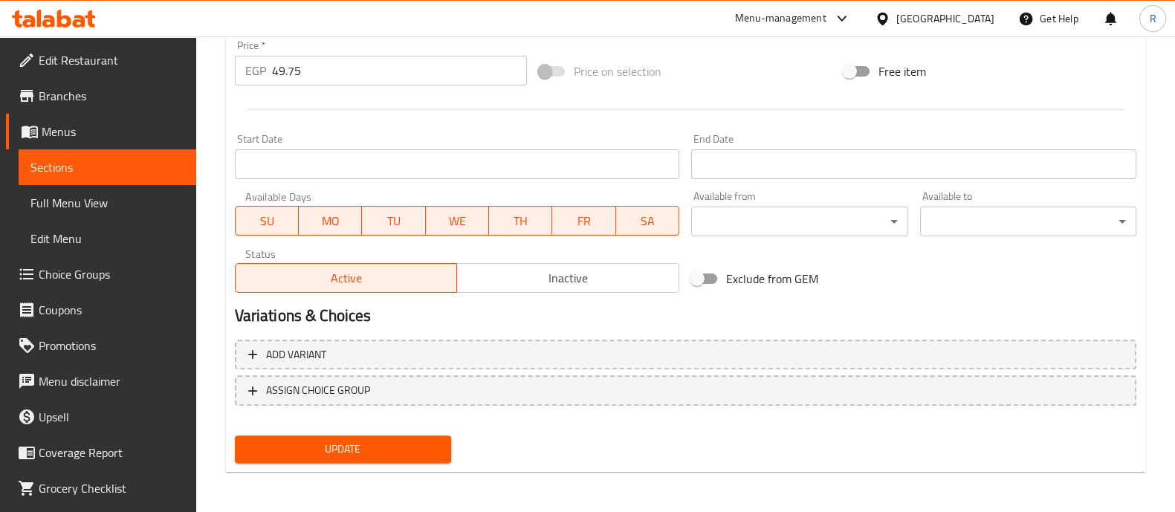
type input "Kiwi Mojito Cocktail"
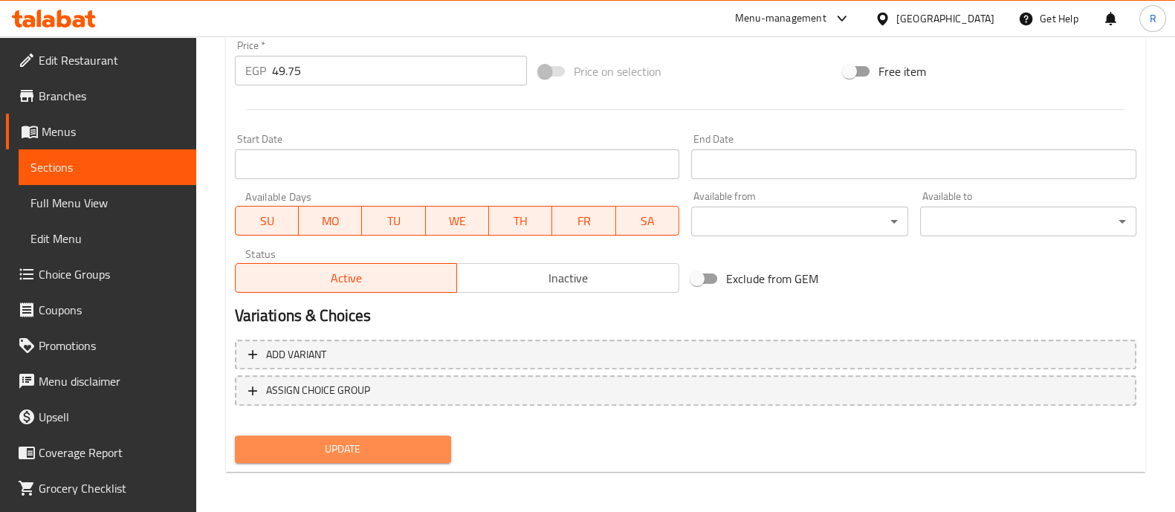
click at [355, 451] on span "Update" at bounding box center [343, 449] width 193 height 19
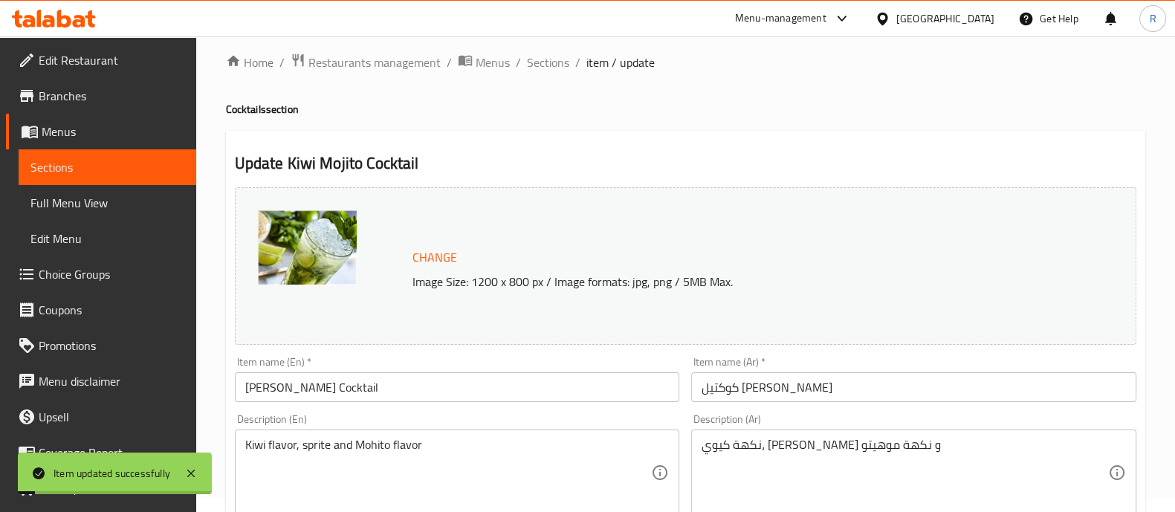
scroll to position [0, 0]
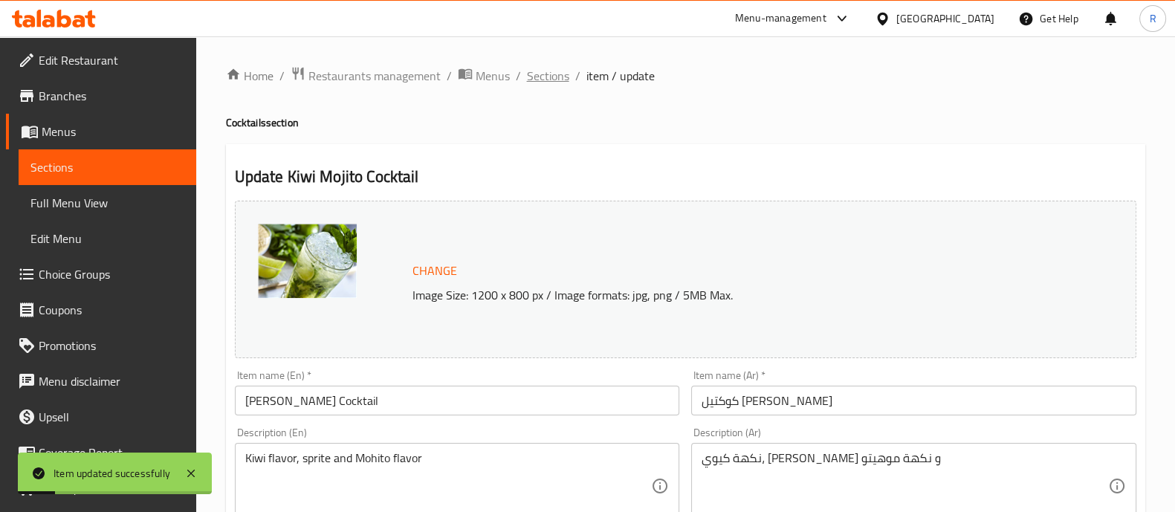
click at [531, 82] on span "Sections" at bounding box center [548, 76] width 42 height 18
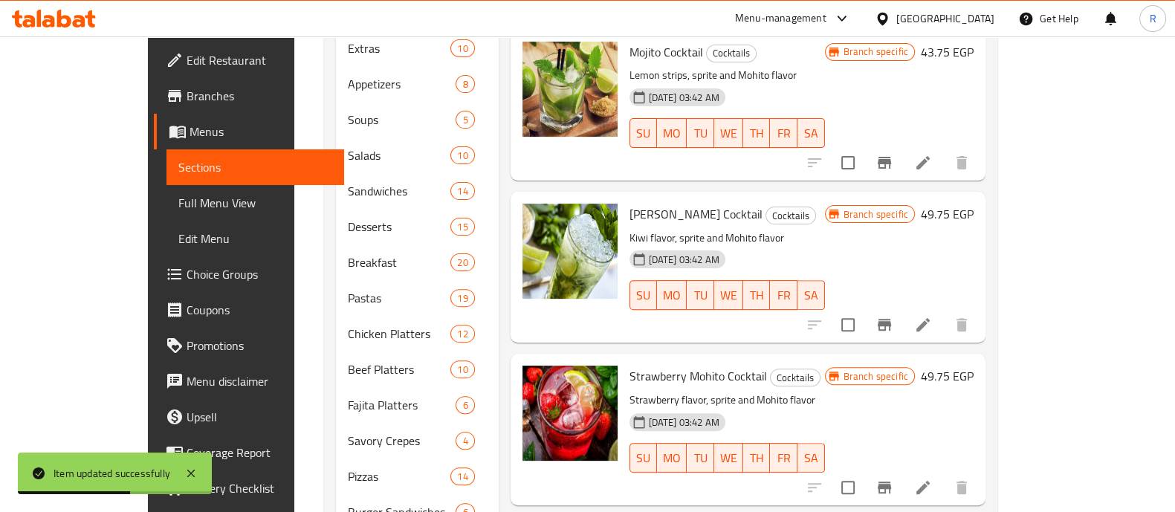
scroll to position [607, 0]
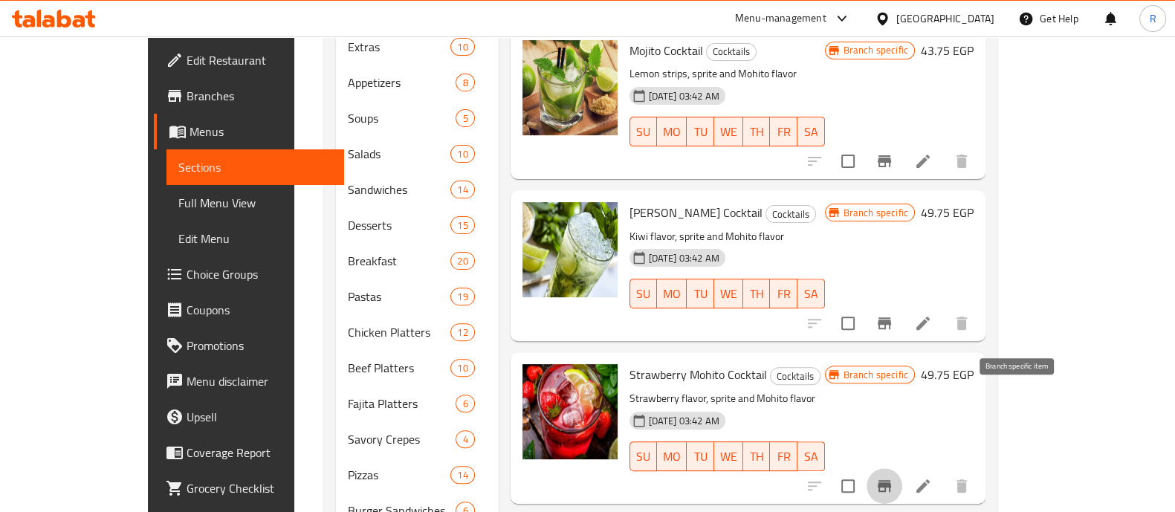
click at [894, 477] on icon "Branch-specific-item" at bounding box center [885, 486] width 18 height 18
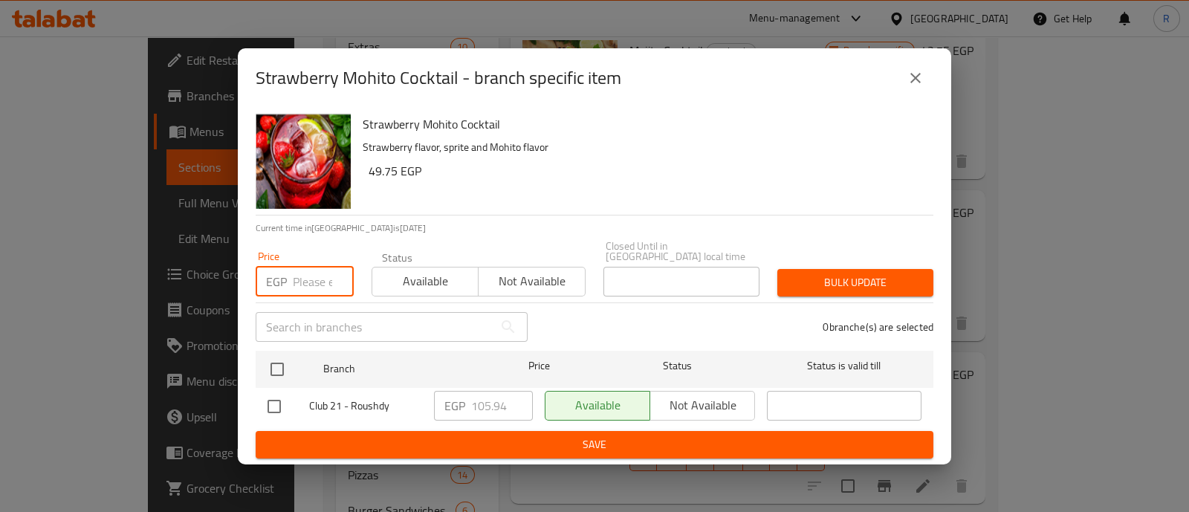
click at [314, 280] on input "number" at bounding box center [323, 282] width 61 height 30
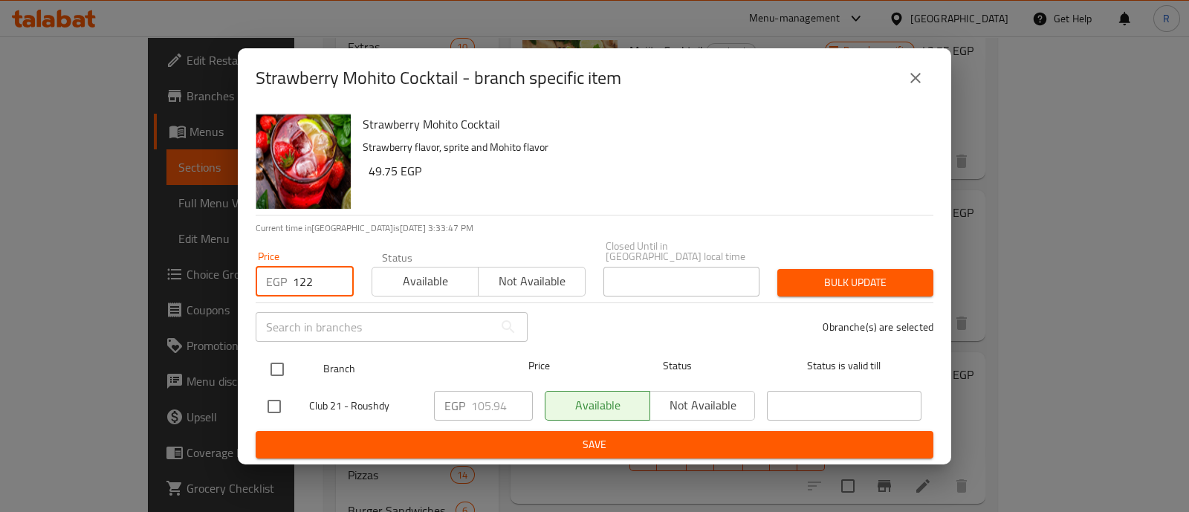
type input "122"
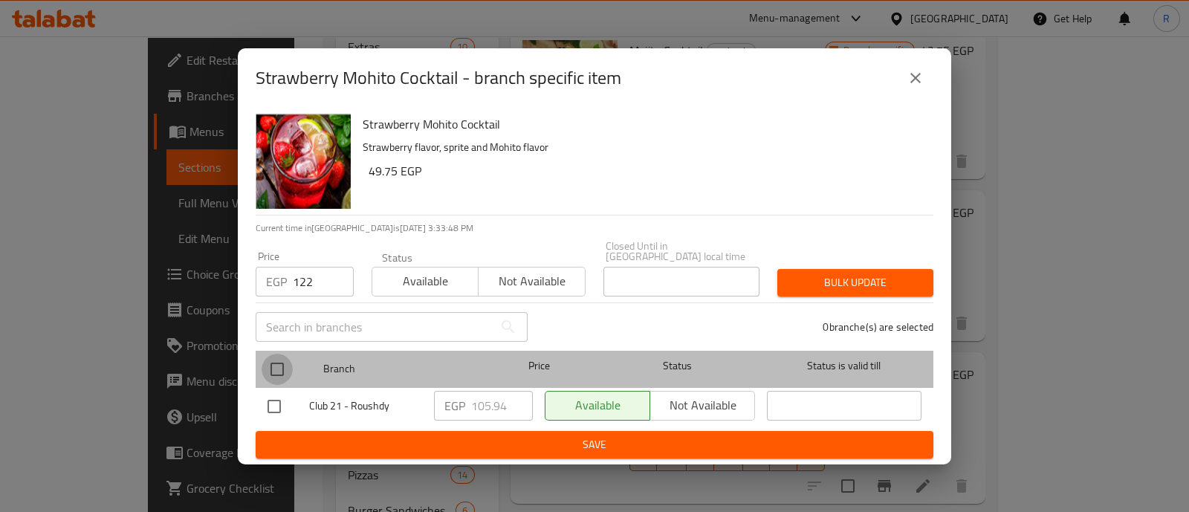
click at [269, 376] on input "checkbox" at bounding box center [277, 369] width 31 height 31
checkbox input "true"
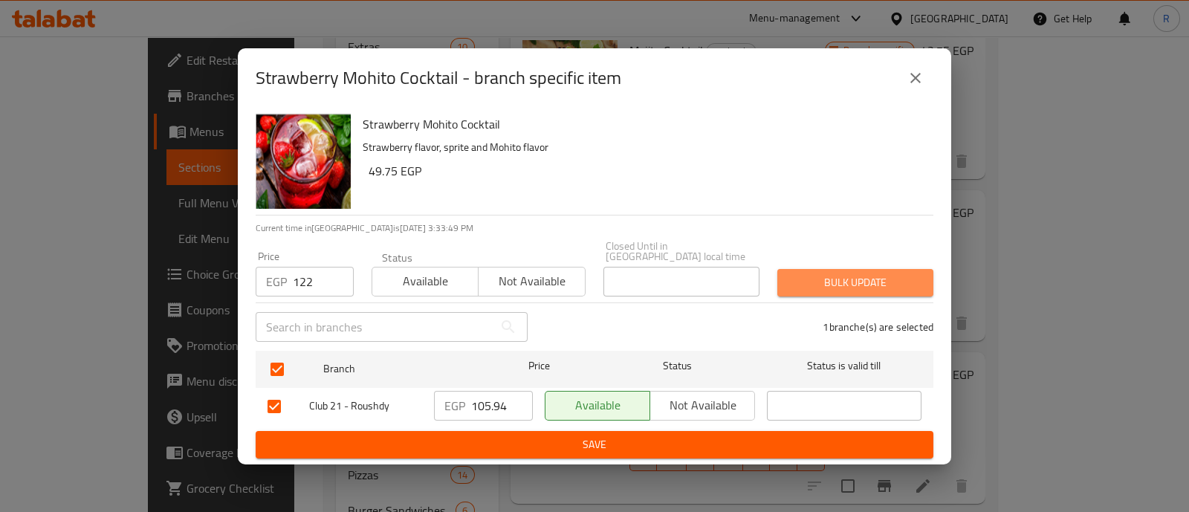
click at [810, 274] on span "Bulk update" at bounding box center [855, 283] width 132 height 19
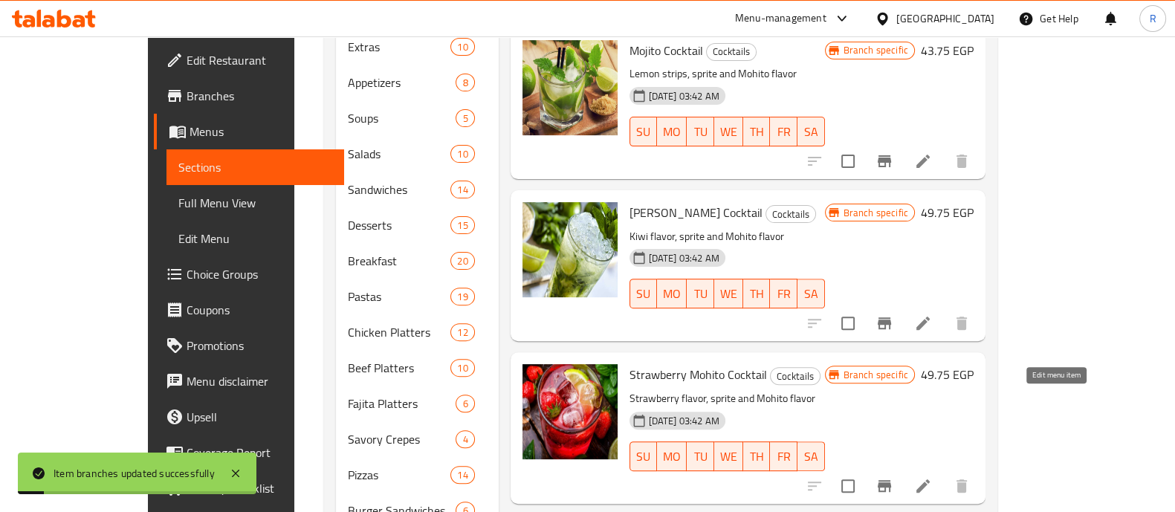
click at [932, 477] on icon at bounding box center [923, 486] width 18 height 18
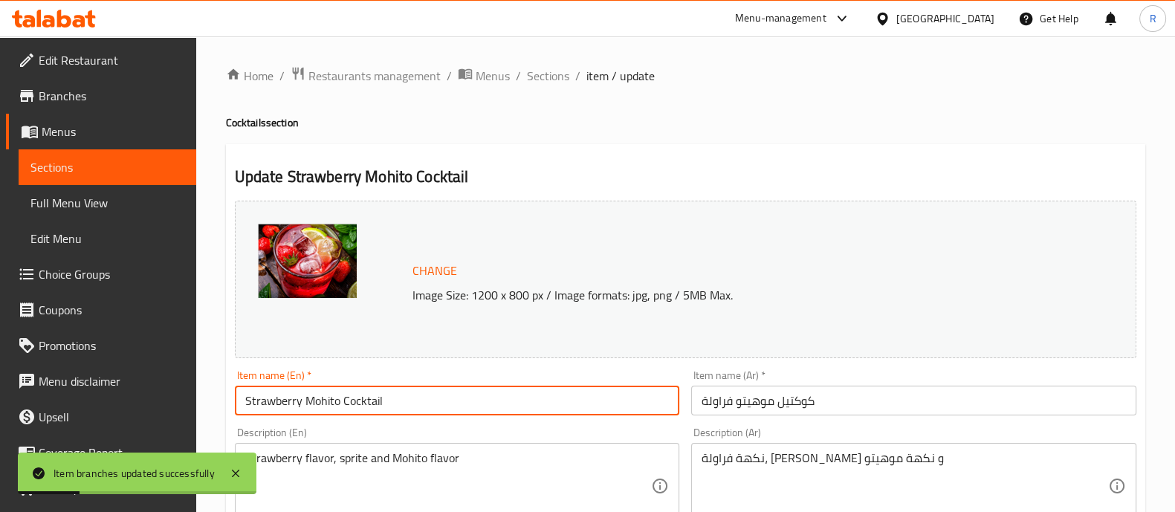
click at [443, 386] on input "Strawberry Mohito Cocktail" at bounding box center [457, 401] width 445 height 30
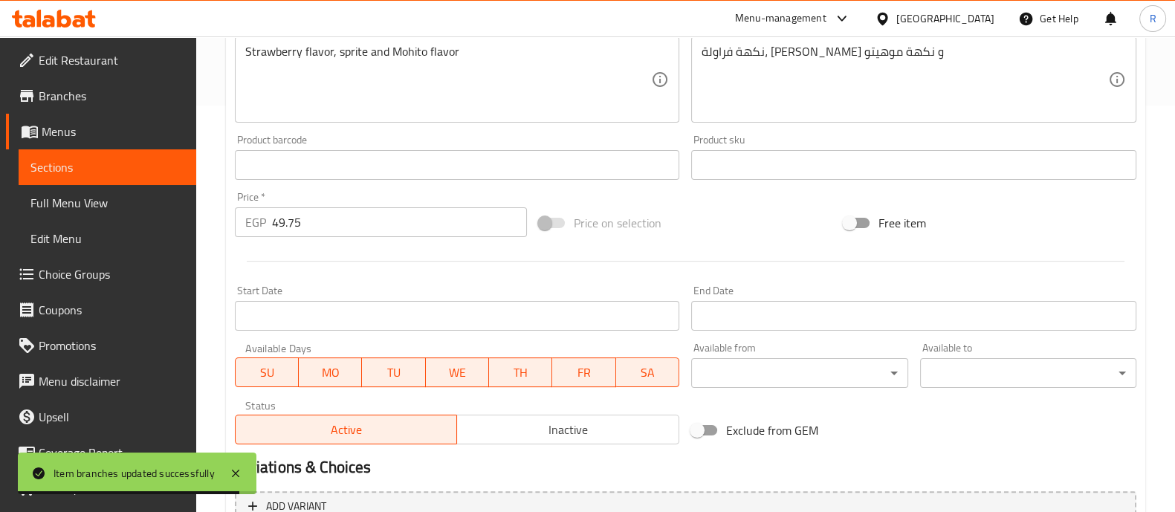
scroll to position [558, 0]
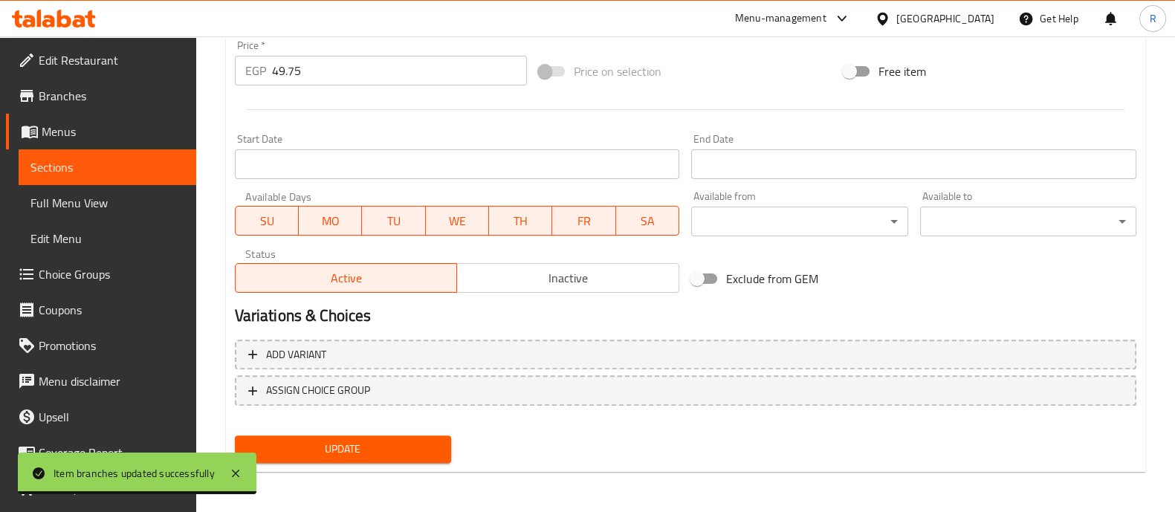
type input "Strawberry Mojito Cocktail"
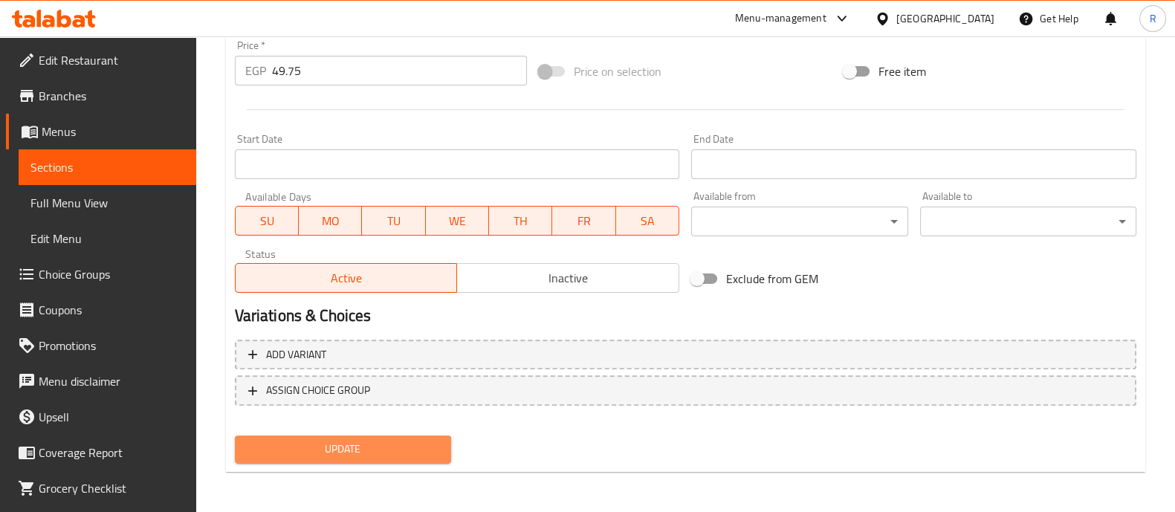
click at [420, 442] on span "Update" at bounding box center [343, 449] width 193 height 19
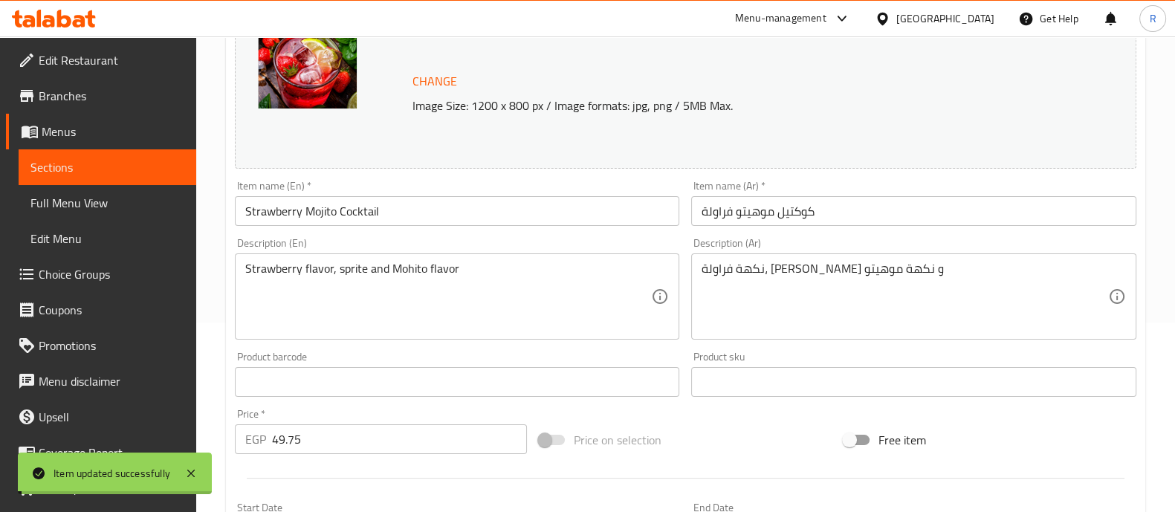
scroll to position [0, 0]
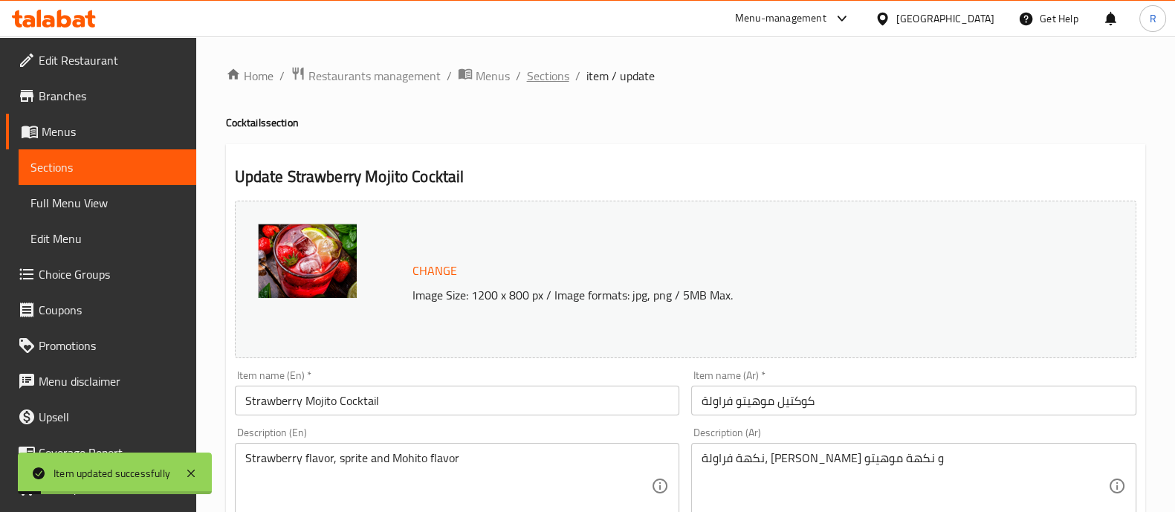
click at [536, 81] on span "Sections" at bounding box center [548, 76] width 42 height 18
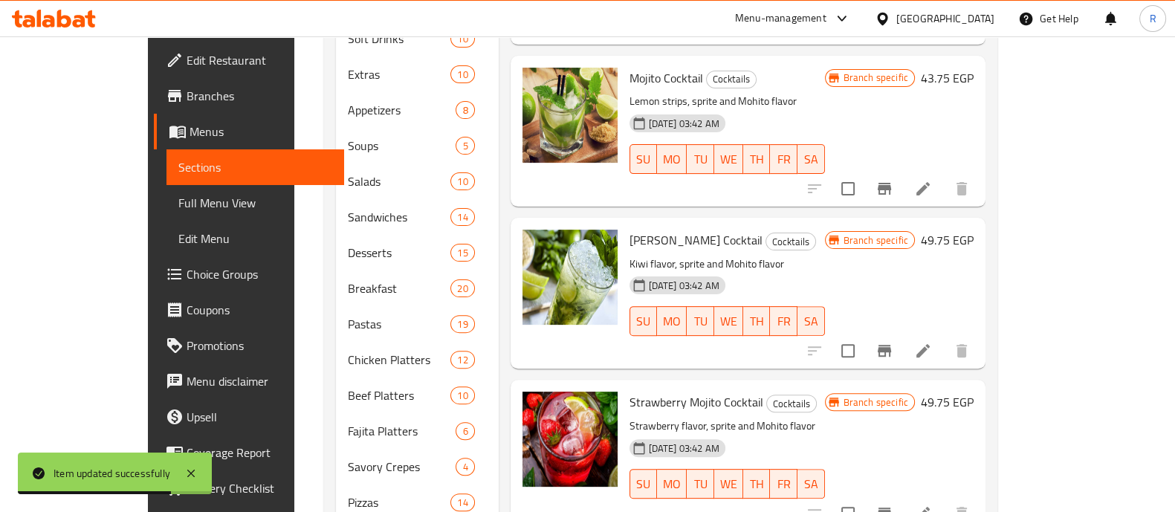
scroll to position [719, 0]
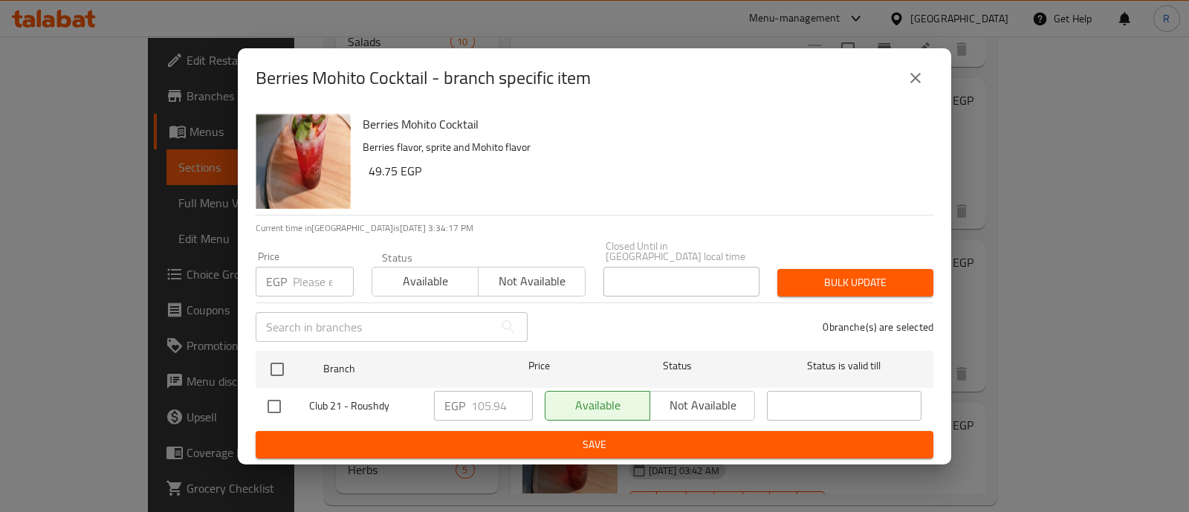
click at [311, 270] on input "number" at bounding box center [323, 282] width 61 height 30
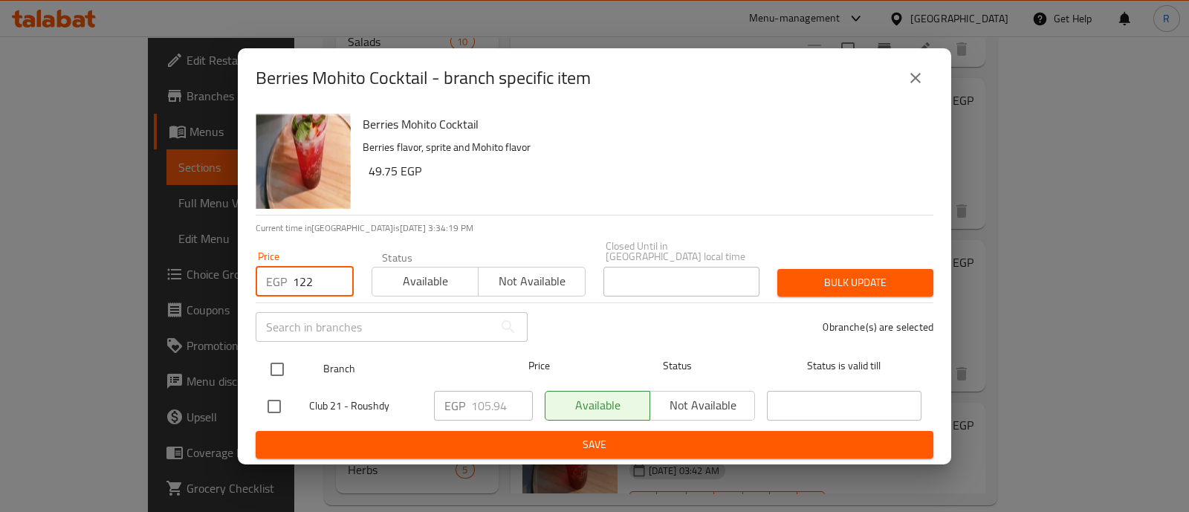
type input "122"
click at [280, 368] on input "checkbox" at bounding box center [277, 369] width 31 height 31
checkbox input "true"
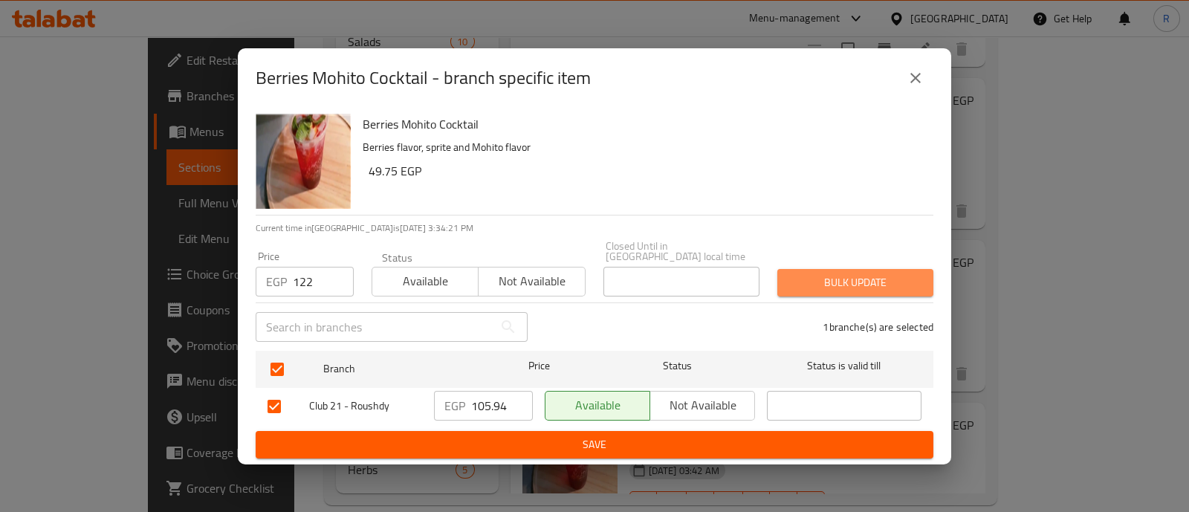
click at [812, 288] on button "Bulk update" at bounding box center [856, 283] width 156 height 28
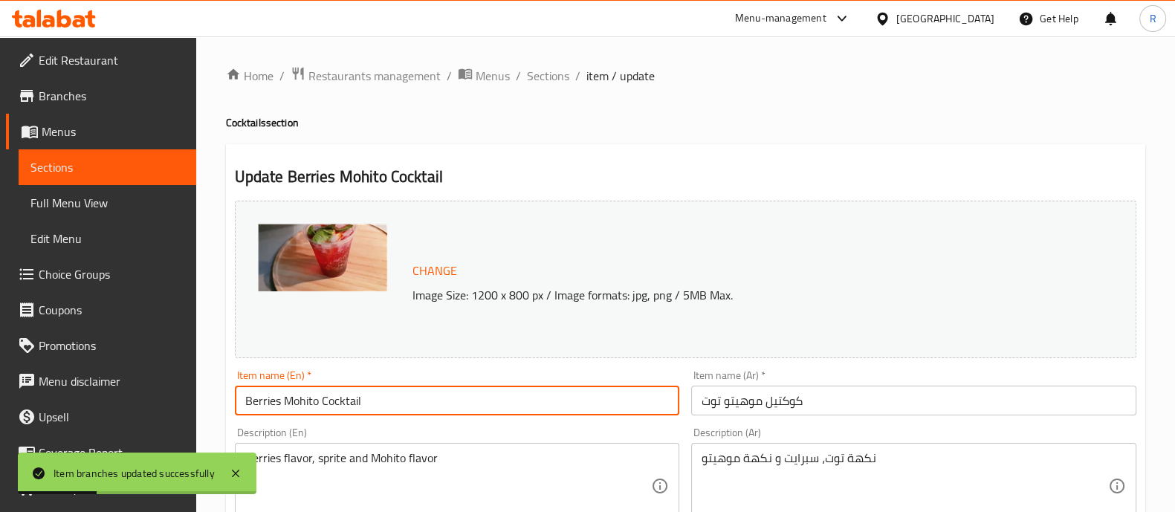
click at [476, 392] on input "Berries Mohito Cocktail" at bounding box center [457, 401] width 445 height 30
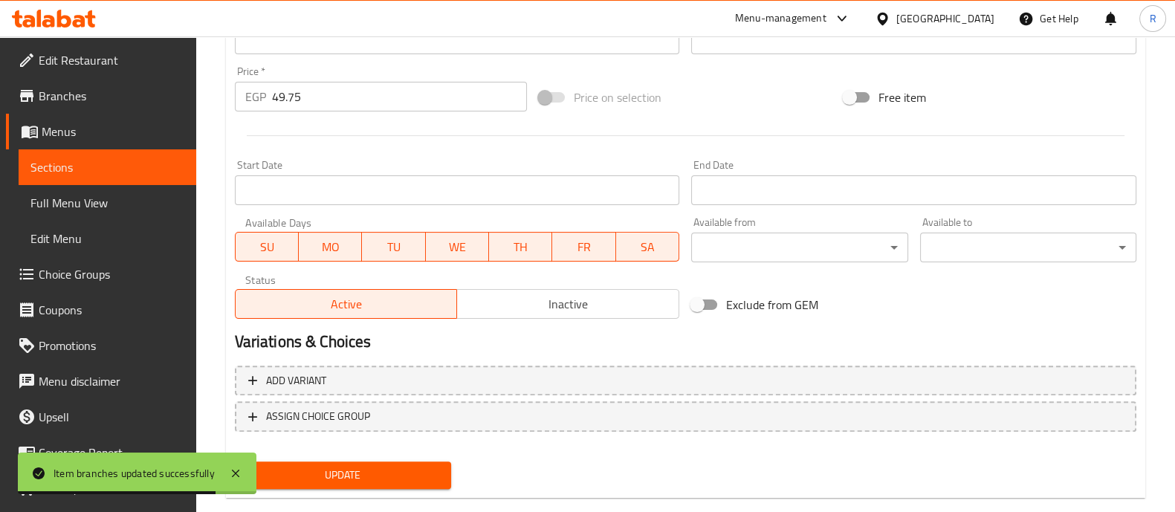
scroll to position [558, 0]
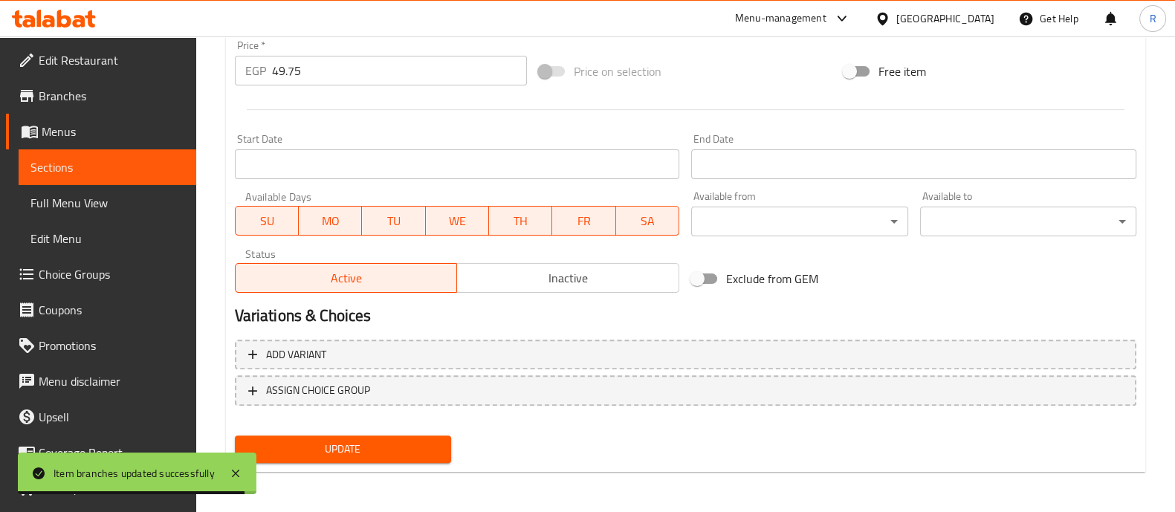
type input "Berries Mojito Cocktail"
click at [395, 444] on span "Update" at bounding box center [343, 449] width 193 height 19
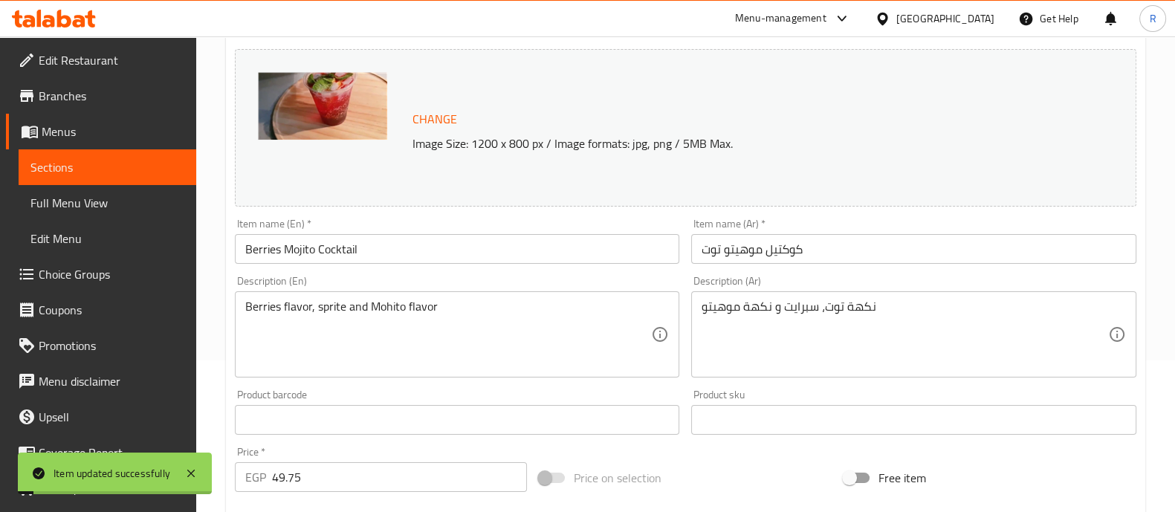
scroll to position [0, 0]
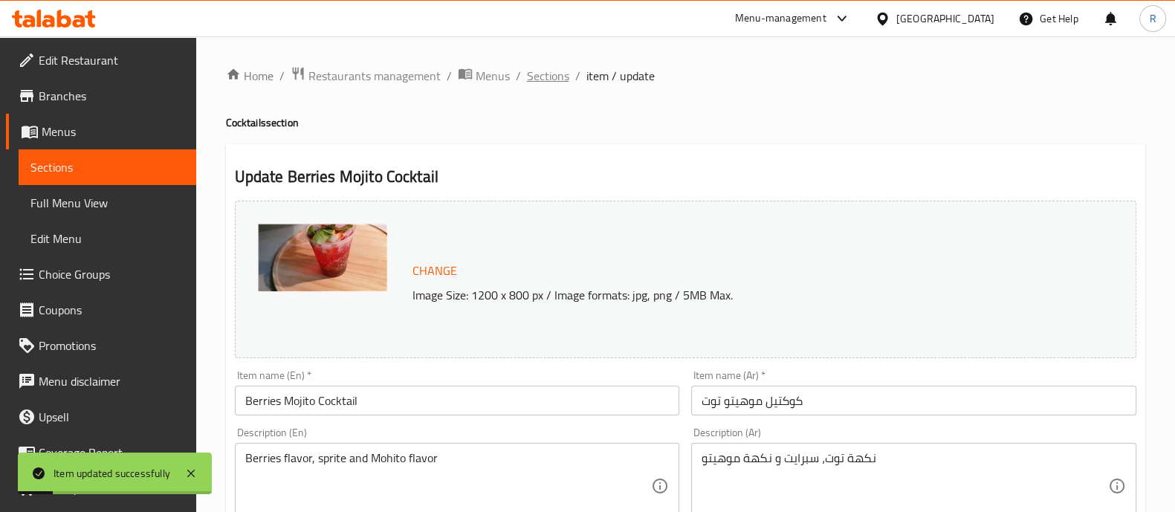
click at [535, 72] on span "Sections" at bounding box center [548, 76] width 42 height 18
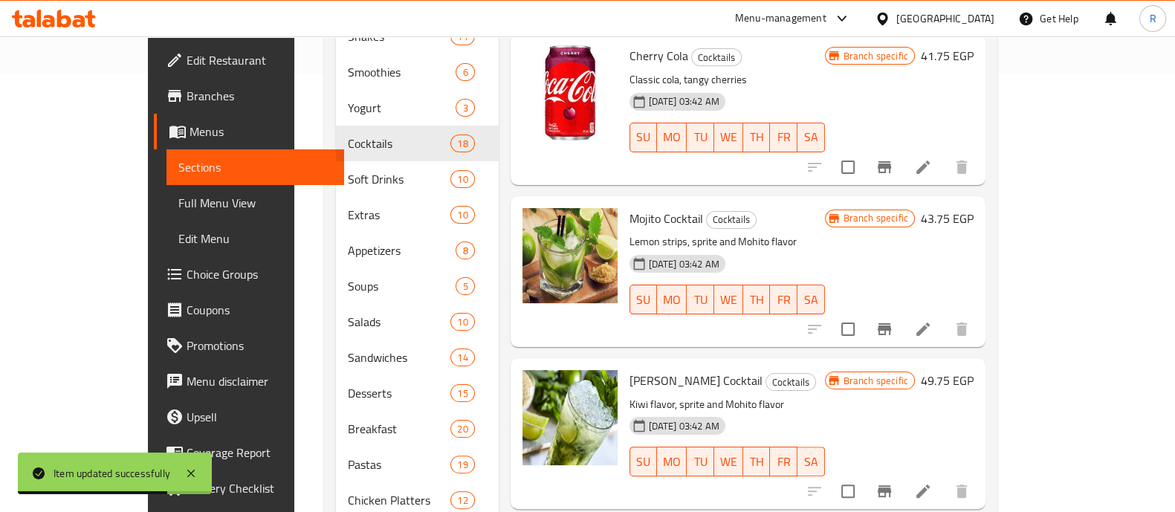
scroll to position [438, 0]
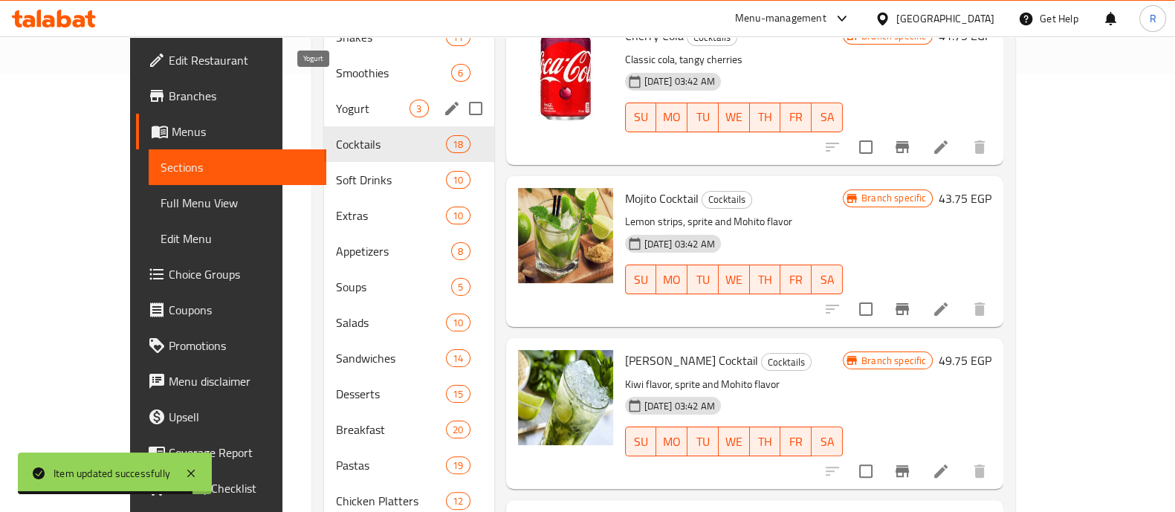
click at [336, 100] on span "Yogurt" at bounding box center [373, 109] width 74 height 18
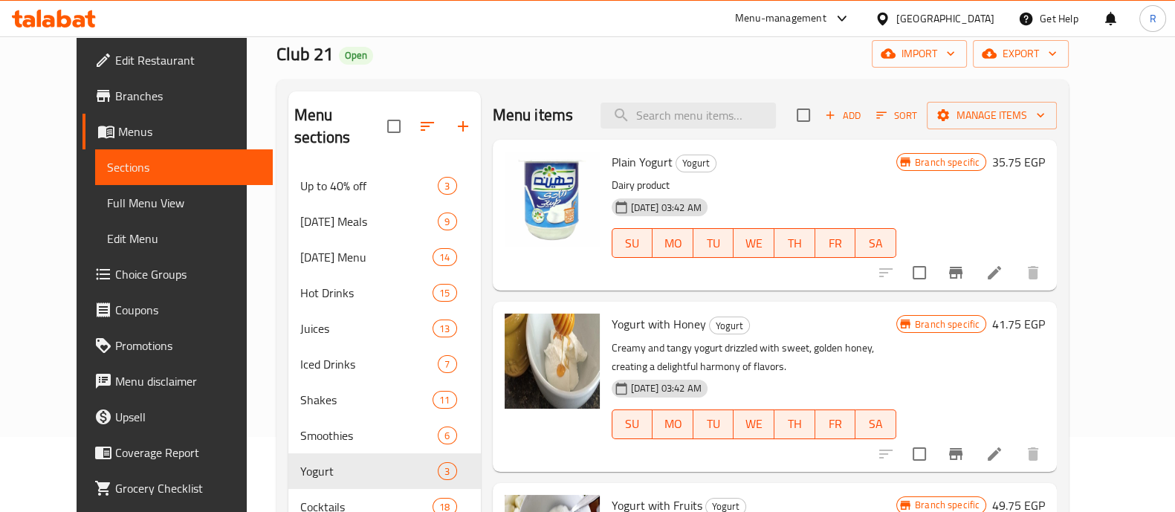
scroll to position [74, 0]
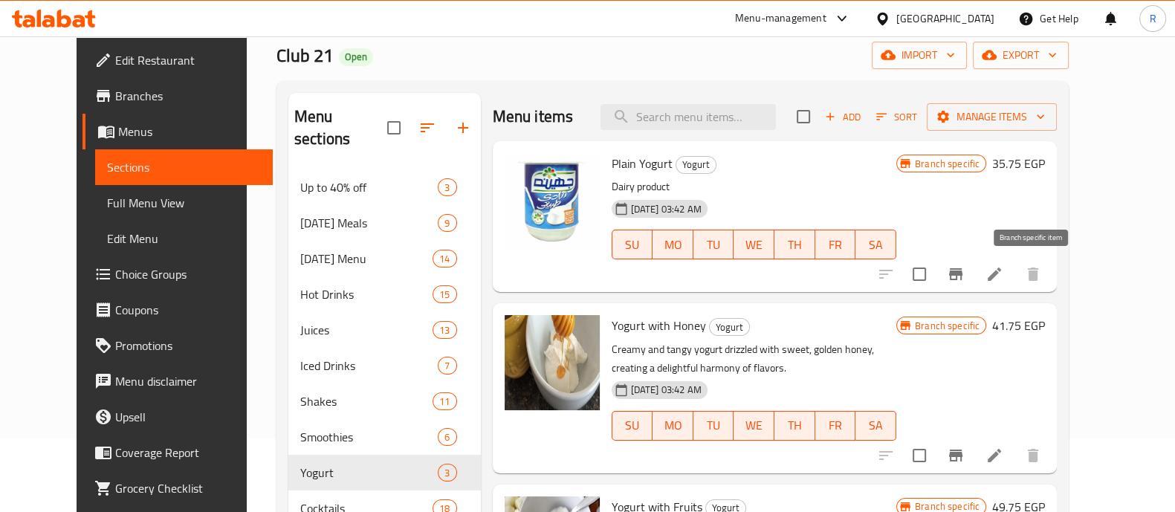
click at [963, 271] on icon "Branch-specific-item" at bounding box center [955, 274] width 13 height 12
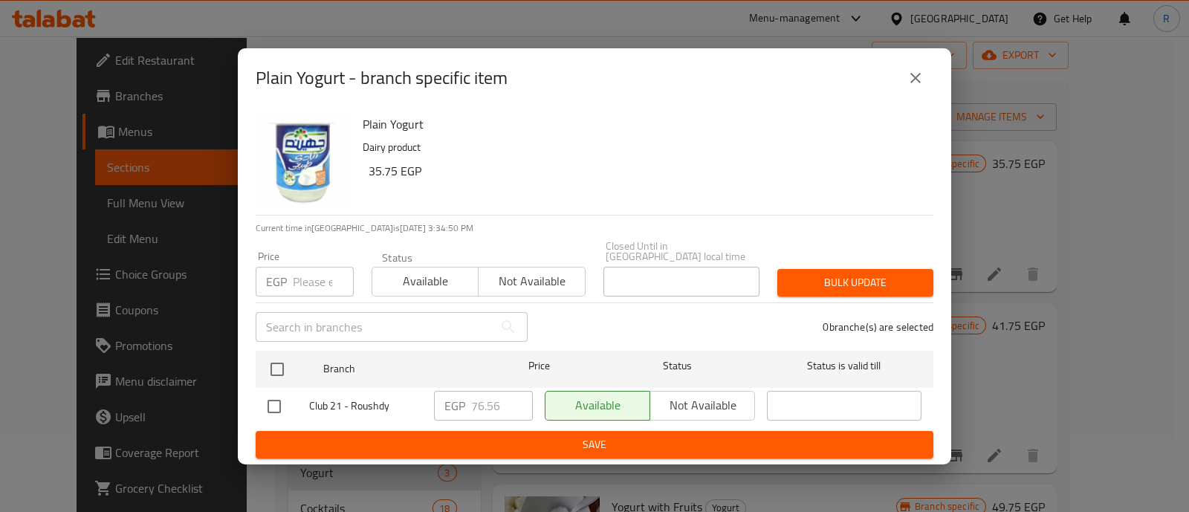
click at [310, 273] on input "number" at bounding box center [323, 282] width 61 height 30
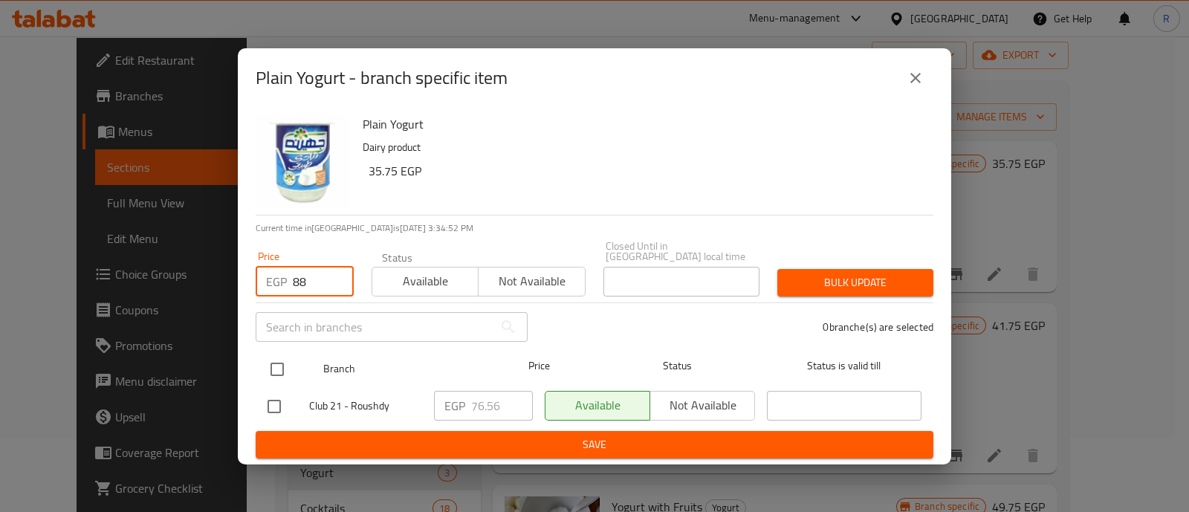
type input "88"
click at [277, 361] on input "checkbox" at bounding box center [277, 369] width 31 height 31
checkbox input "true"
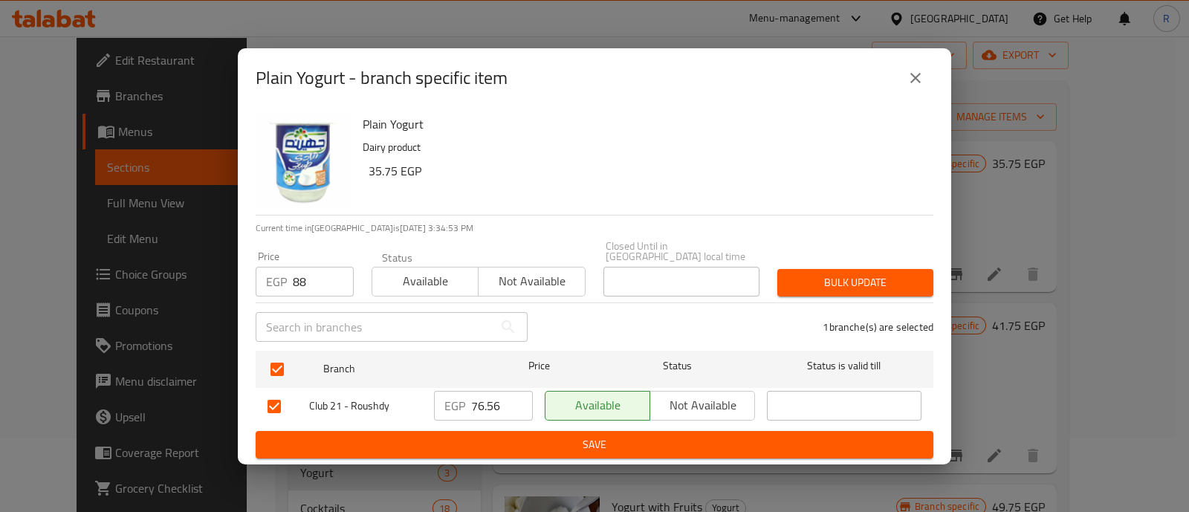
click at [818, 274] on span "Bulk update" at bounding box center [855, 283] width 132 height 19
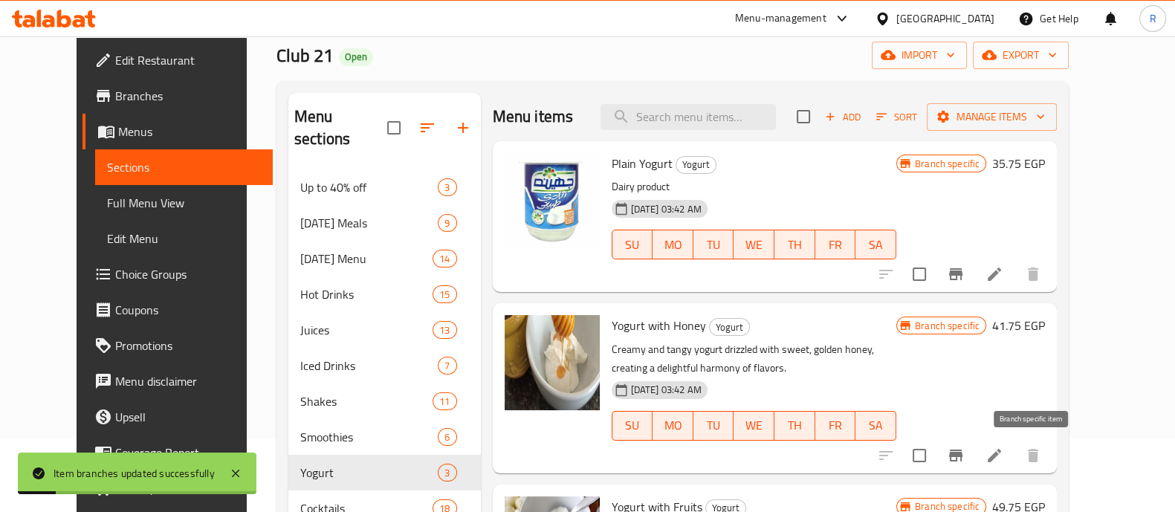
click at [974, 442] on button "Branch-specific-item" at bounding box center [956, 456] width 36 height 36
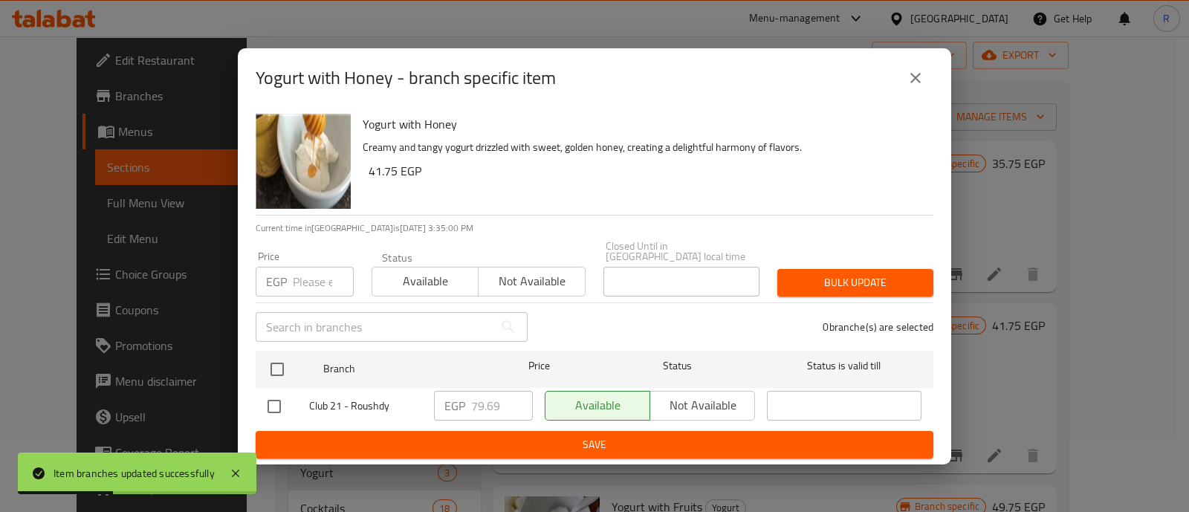
click at [317, 267] on input "number" at bounding box center [323, 282] width 61 height 30
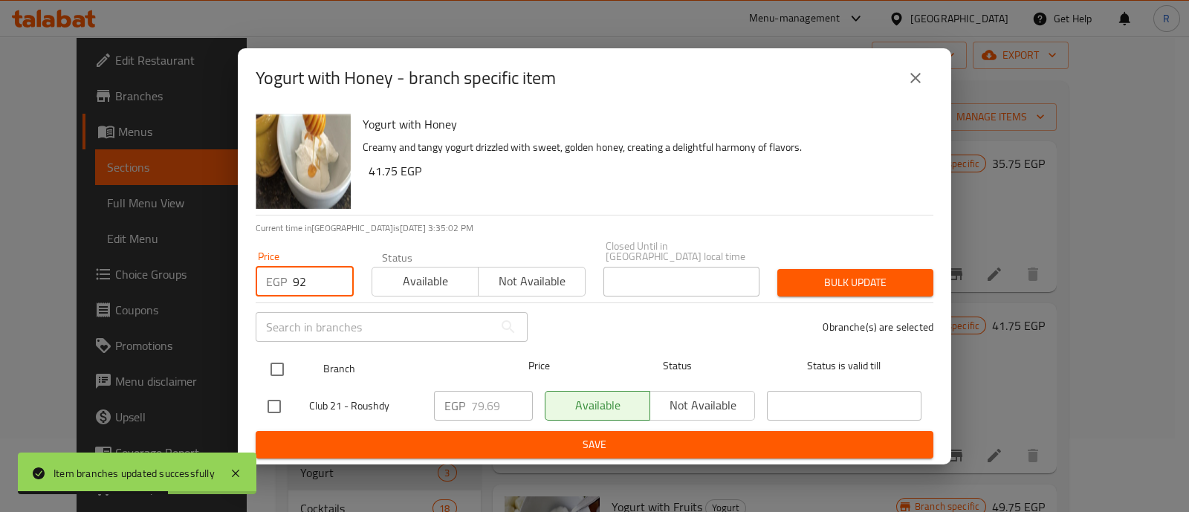
type input "92"
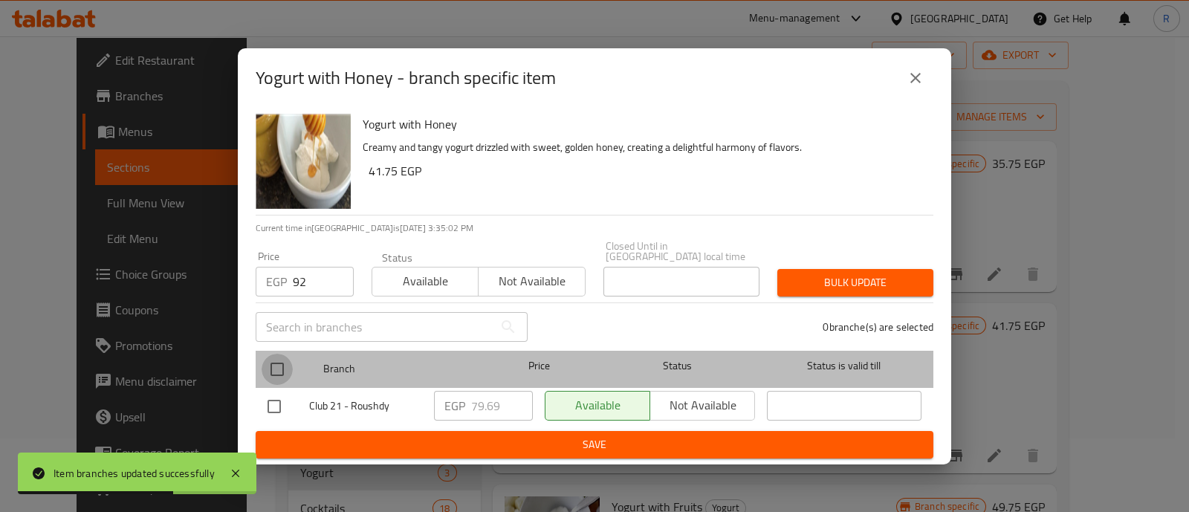
click at [277, 366] on input "checkbox" at bounding box center [277, 369] width 31 height 31
checkbox input "true"
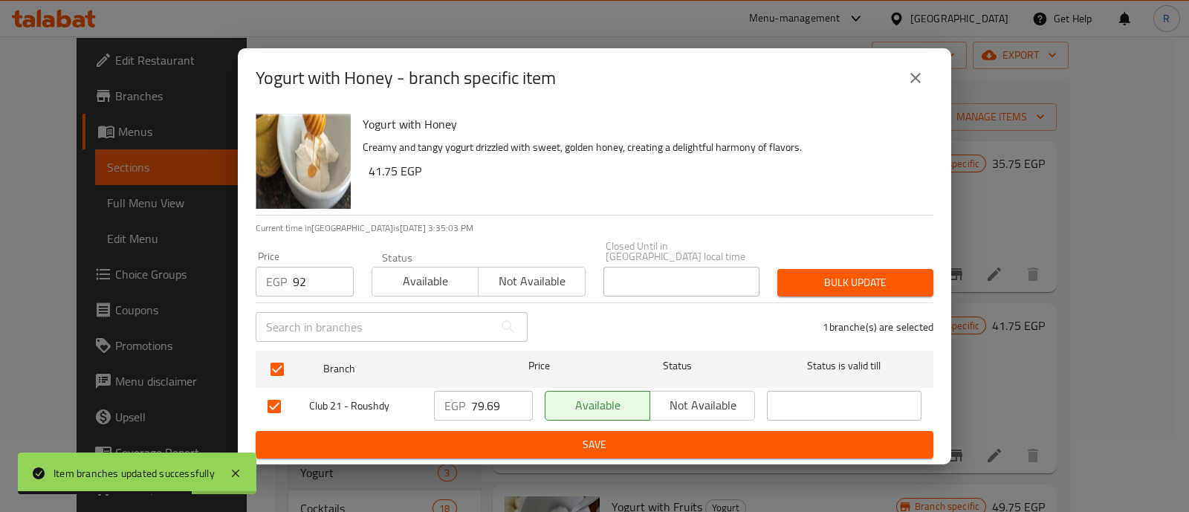
click at [811, 287] on button "Bulk update" at bounding box center [856, 283] width 156 height 28
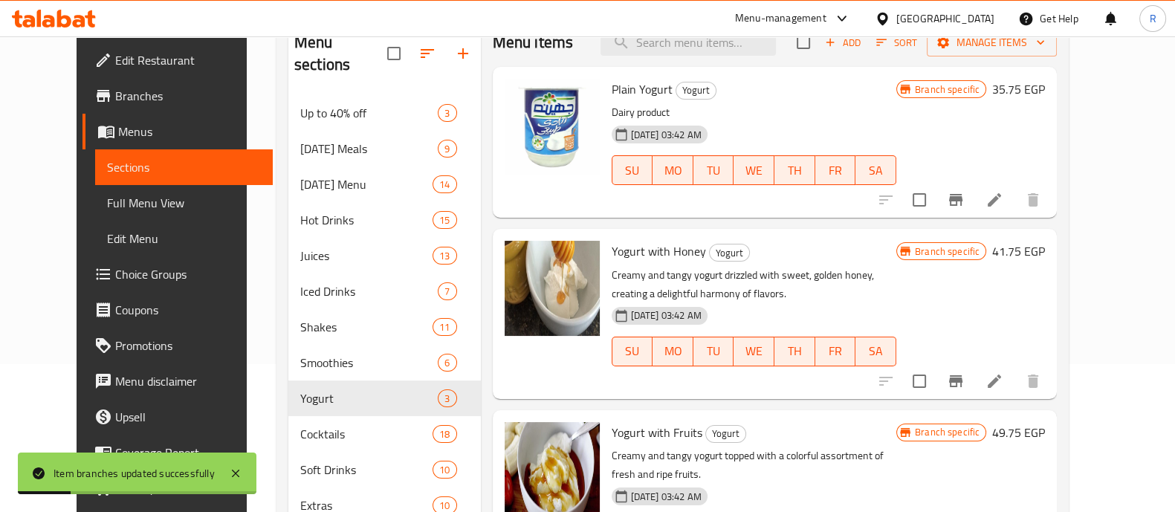
scroll to position [311, 0]
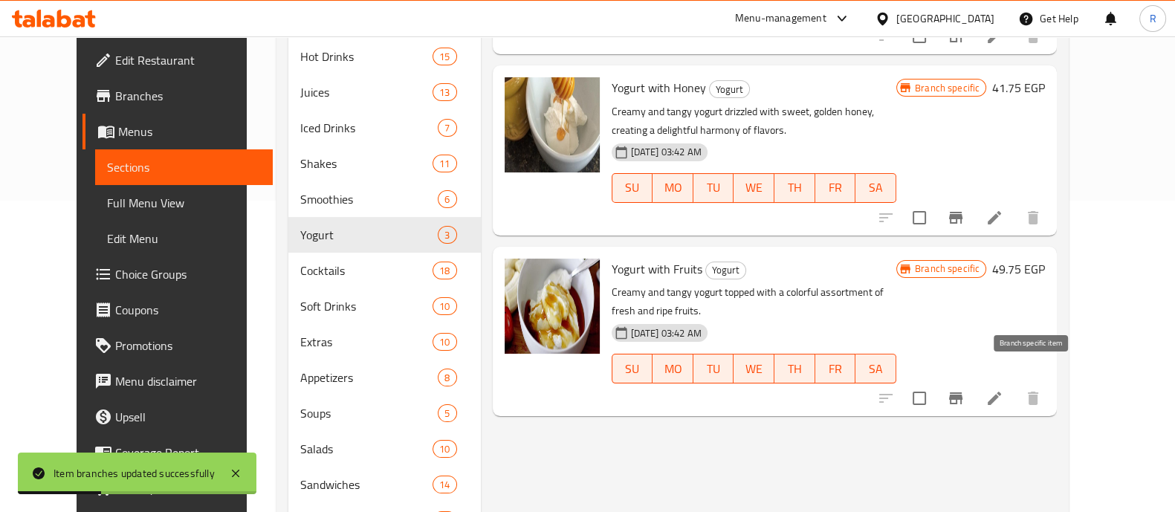
click at [965, 390] on icon "Branch-specific-item" at bounding box center [956, 399] width 18 height 18
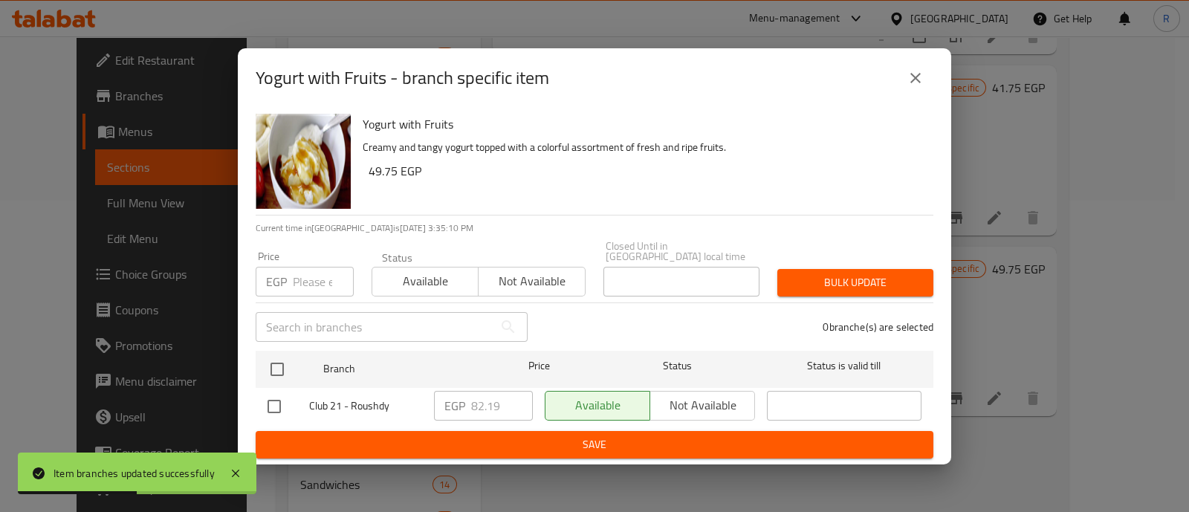
click at [304, 271] on input "number" at bounding box center [323, 282] width 61 height 30
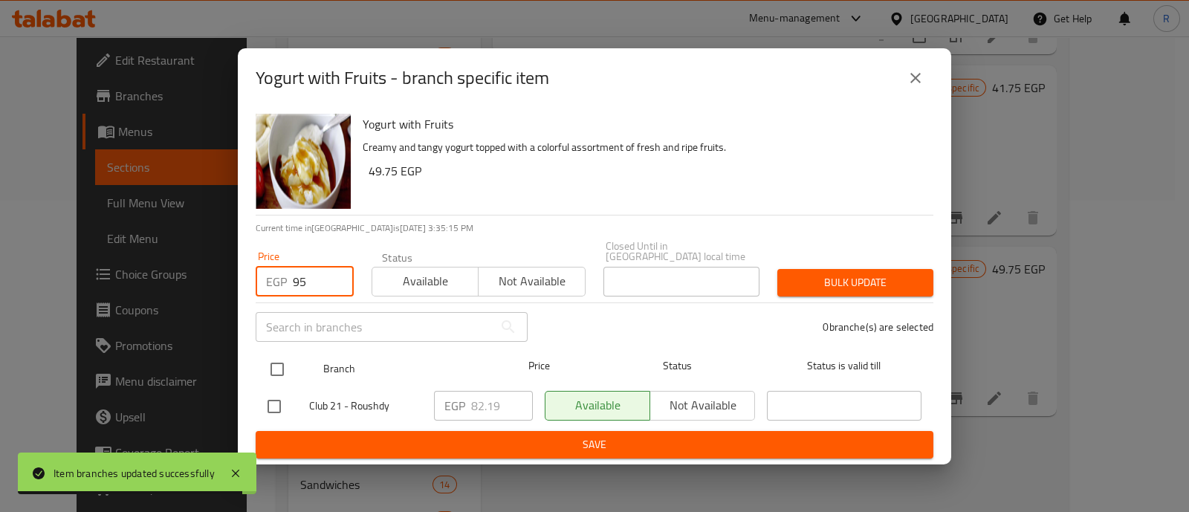
type input "95"
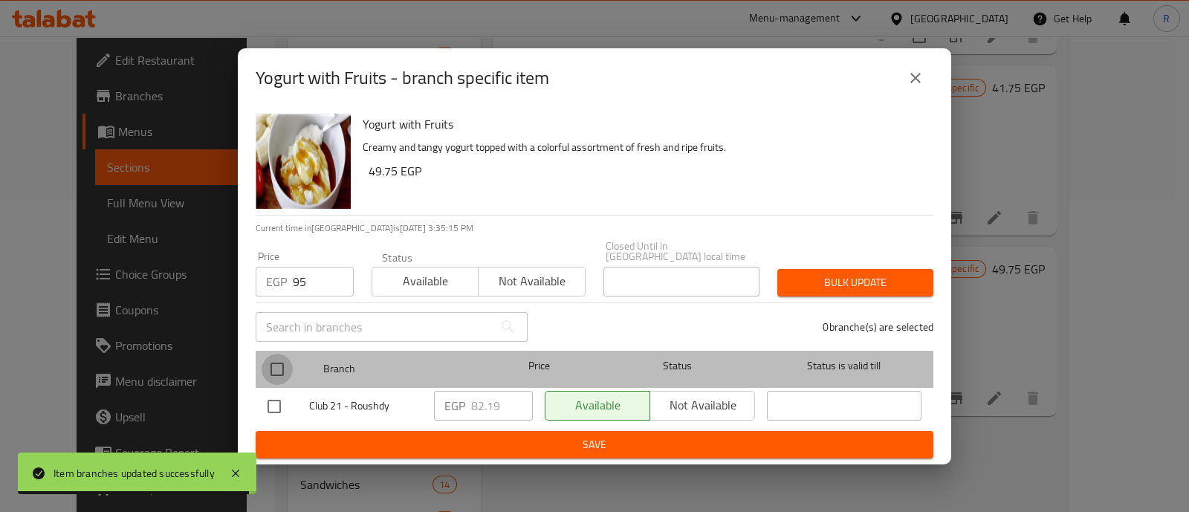
click at [274, 358] on input "checkbox" at bounding box center [277, 369] width 31 height 31
checkbox input "true"
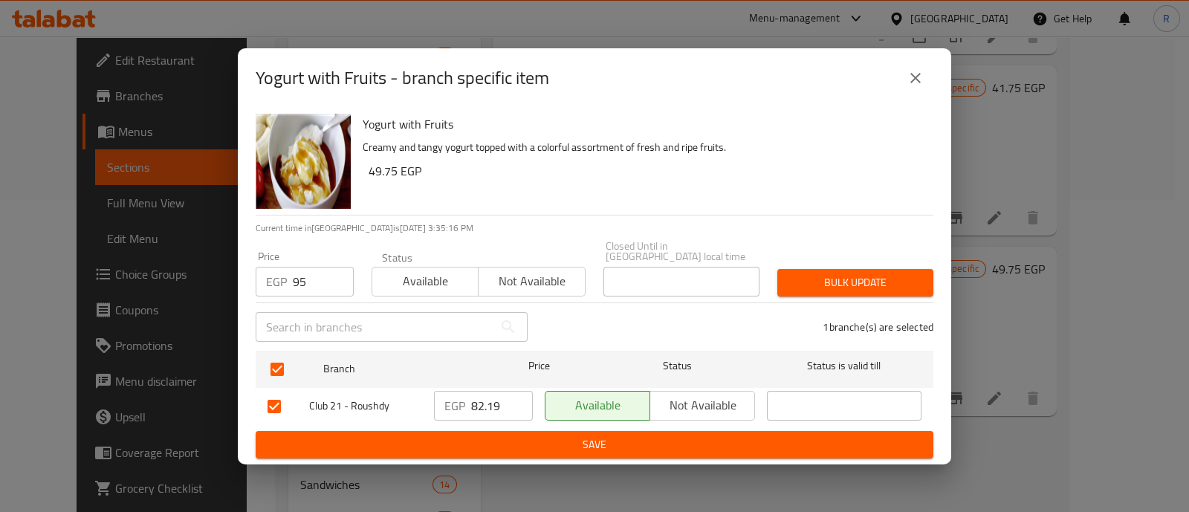
click at [815, 280] on span "Bulk update" at bounding box center [855, 283] width 132 height 19
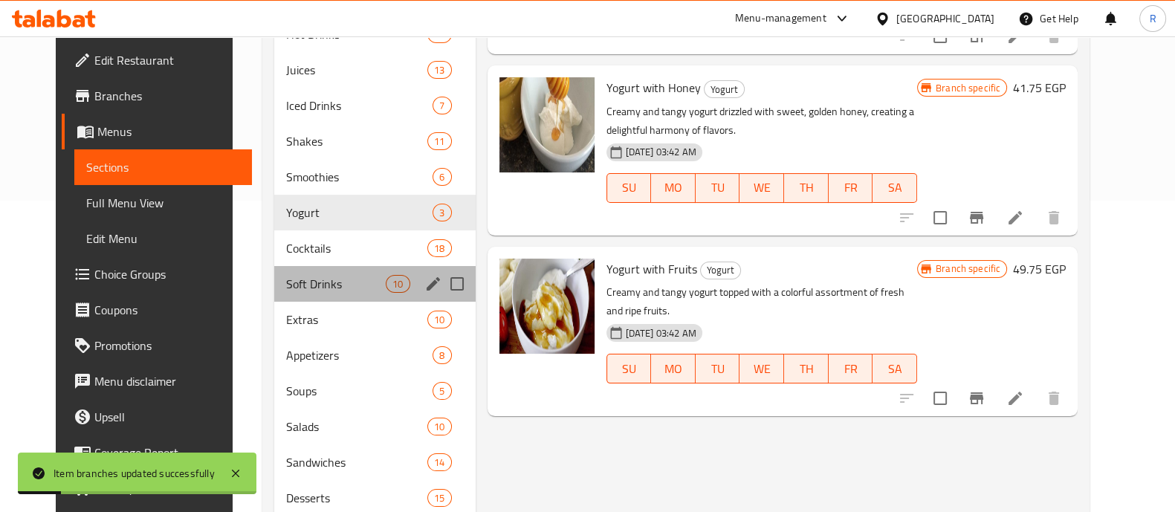
click at [291, 271] on div "Soft Drinks 10" at bounding box center [374, 284] width 201 height 36
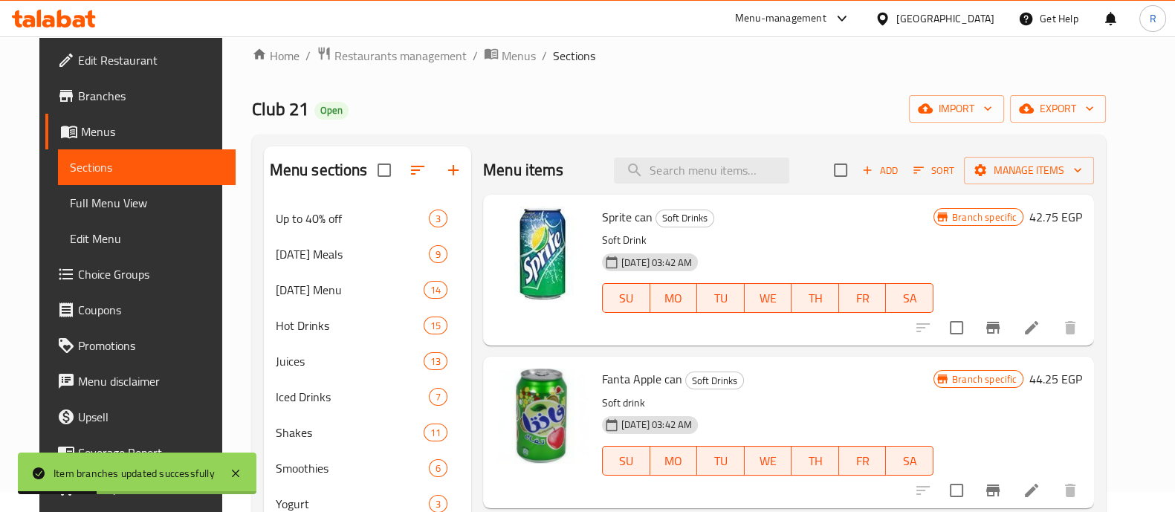
scroll to position [19, 0]
click at [1011, 341] on button "Branch-specific-item" at bounding box center [993, 329] width 36 height 36
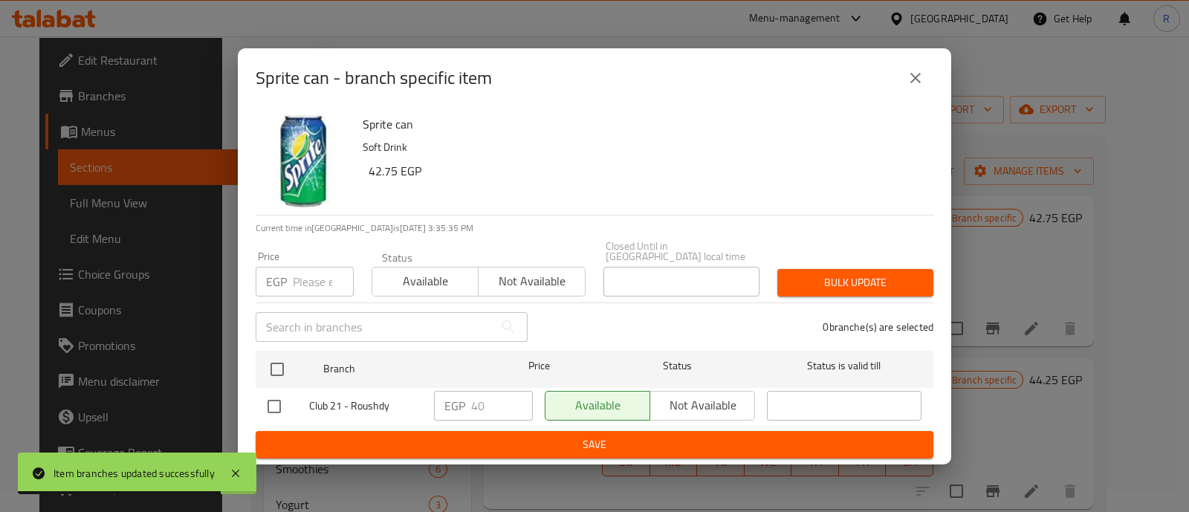
click at [920, 83] on icon "close" at bounding box center [916, 78] width 18 height 18
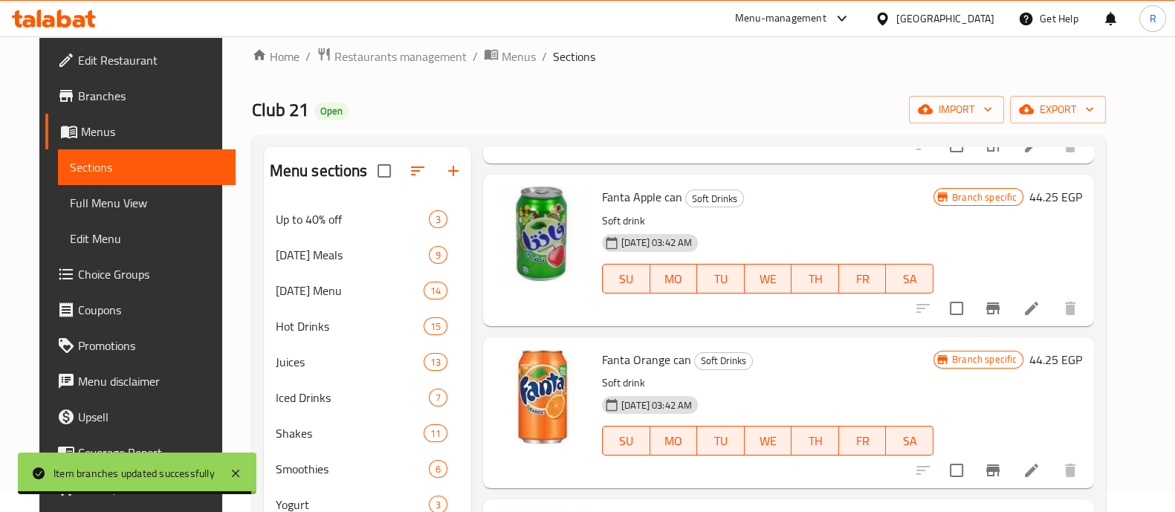
scroll to position [189, 0]
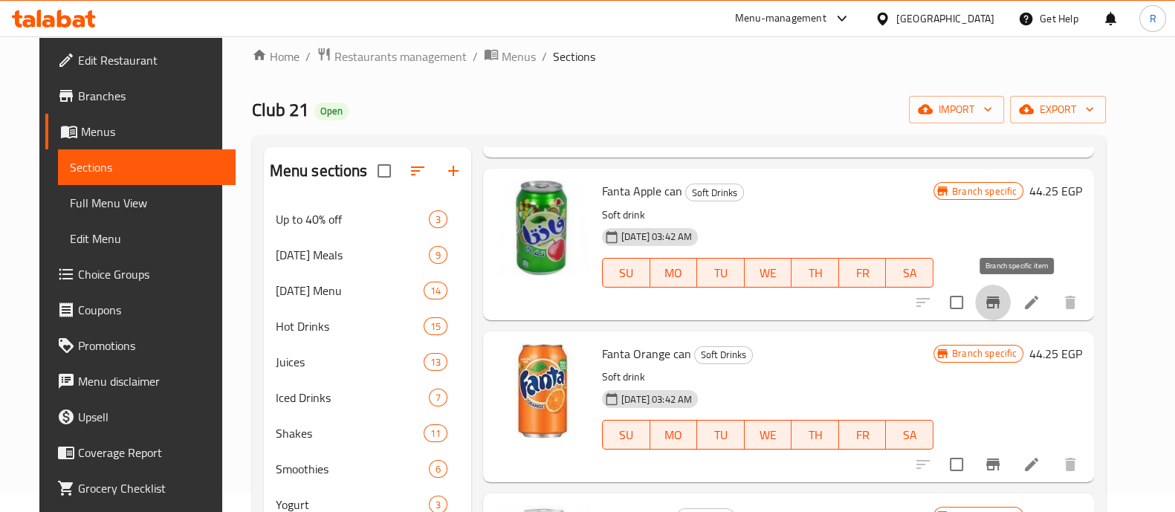
click at [1002, 300] on icon "Branch-specific-item" at bounding box center [993, 303] width 18 height 18
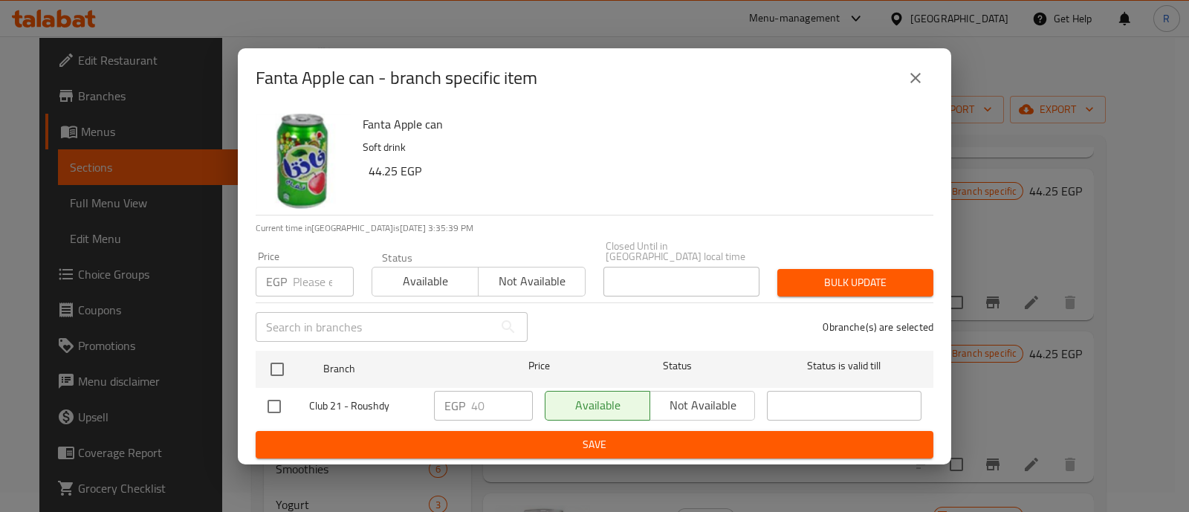
click at [911, 84] on icon "close" at bounding box center [916, 78] width 18 height 18
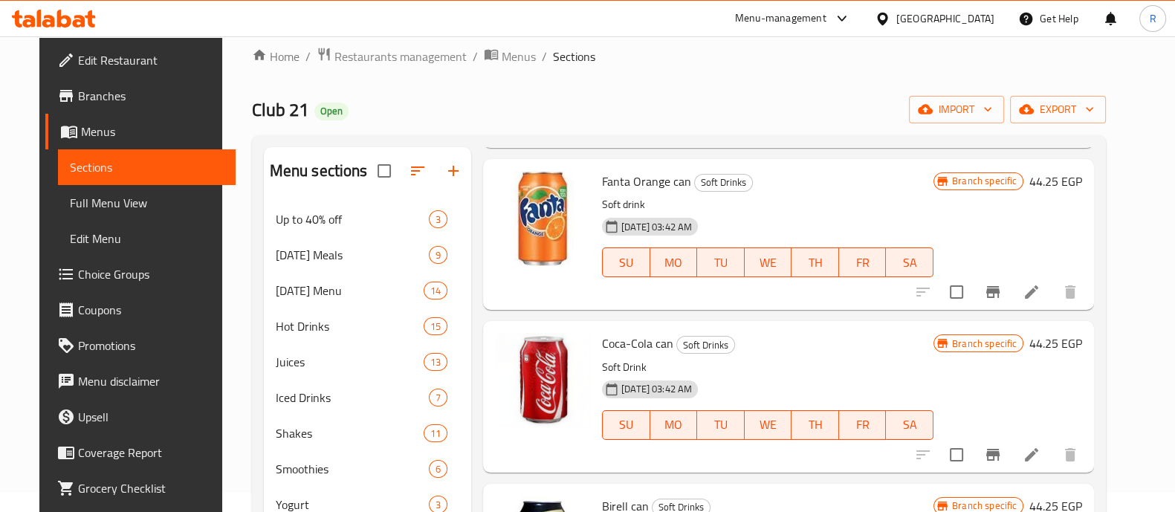
scroll to position [402, 0]
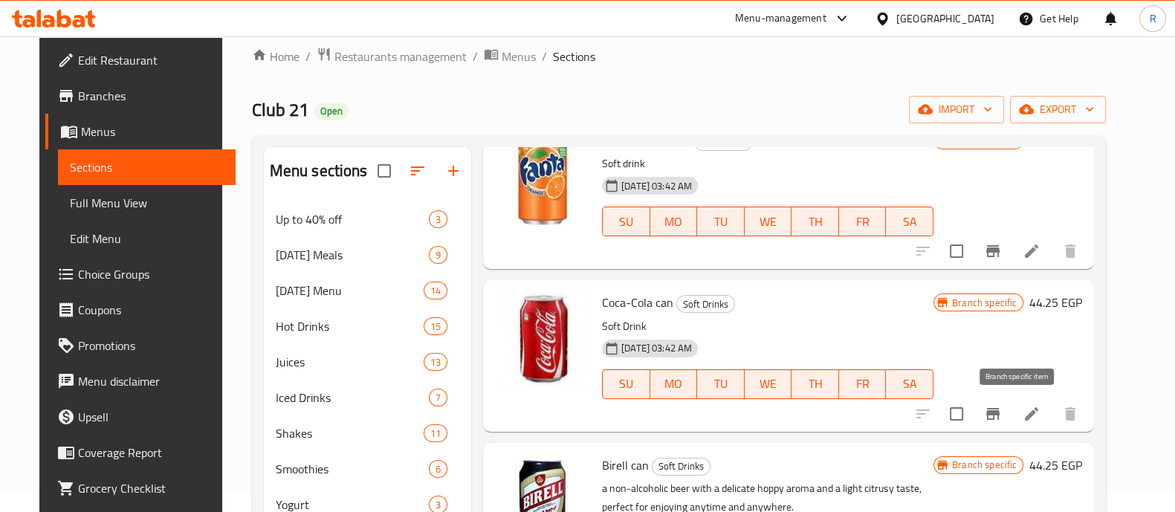
click at [1002, 407] on icon "Branch-specific-item" at bounding box center [993, 414] width 18 height 18
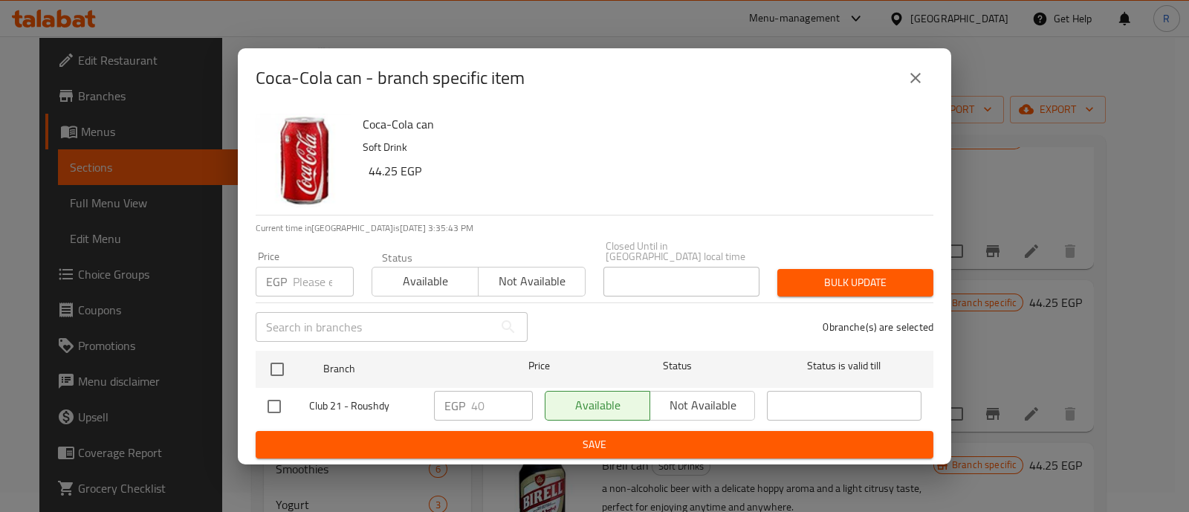
click at [919, 78] on icon "close" at bounding box center [916, 78] width 18 height 18
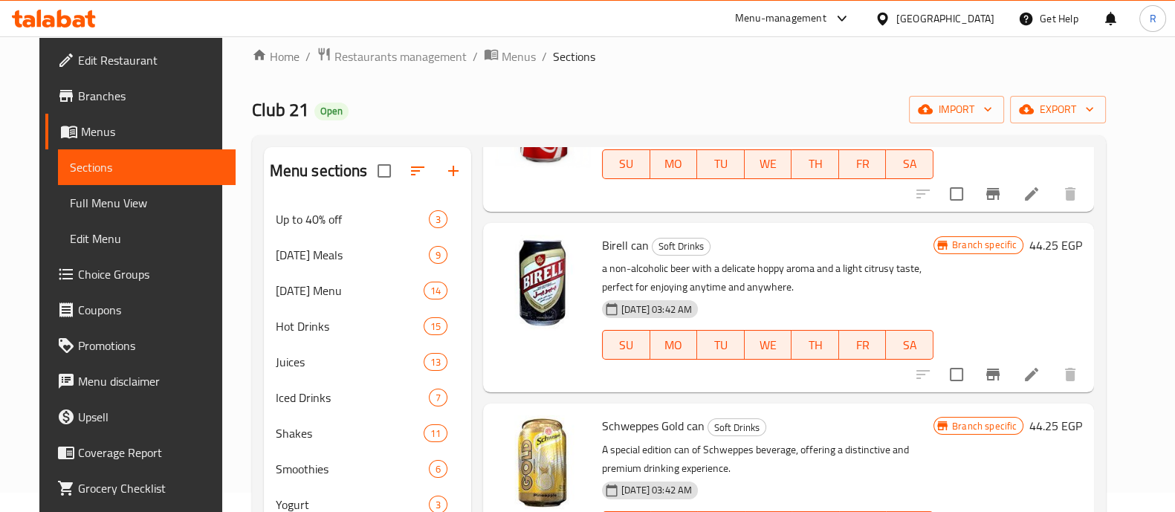
scroll to position [652, 0]
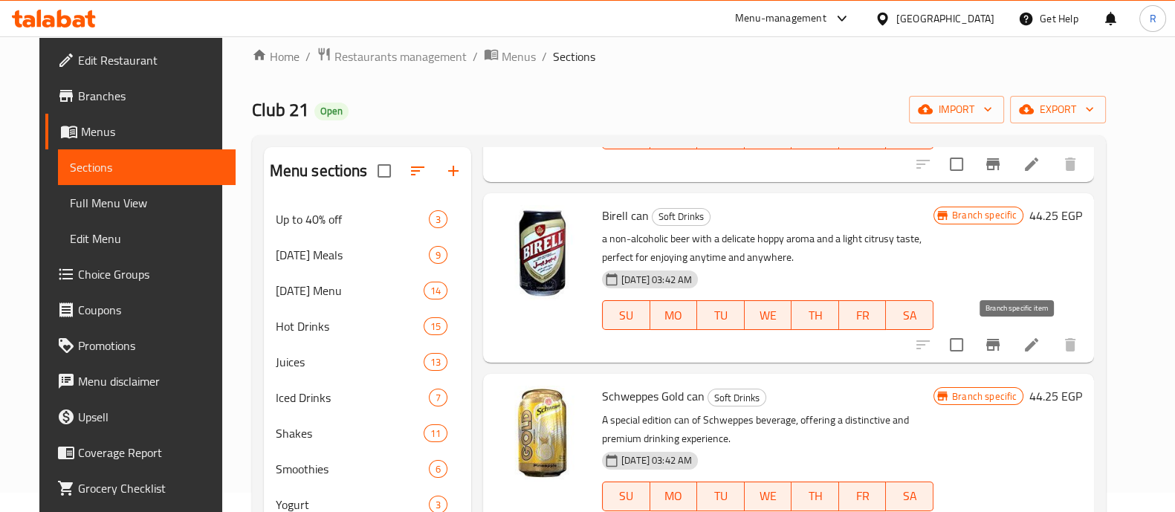
click at [1000, 347] on icon "Branch-specific-item" at bounding box center [992, 345] width 13 height 12
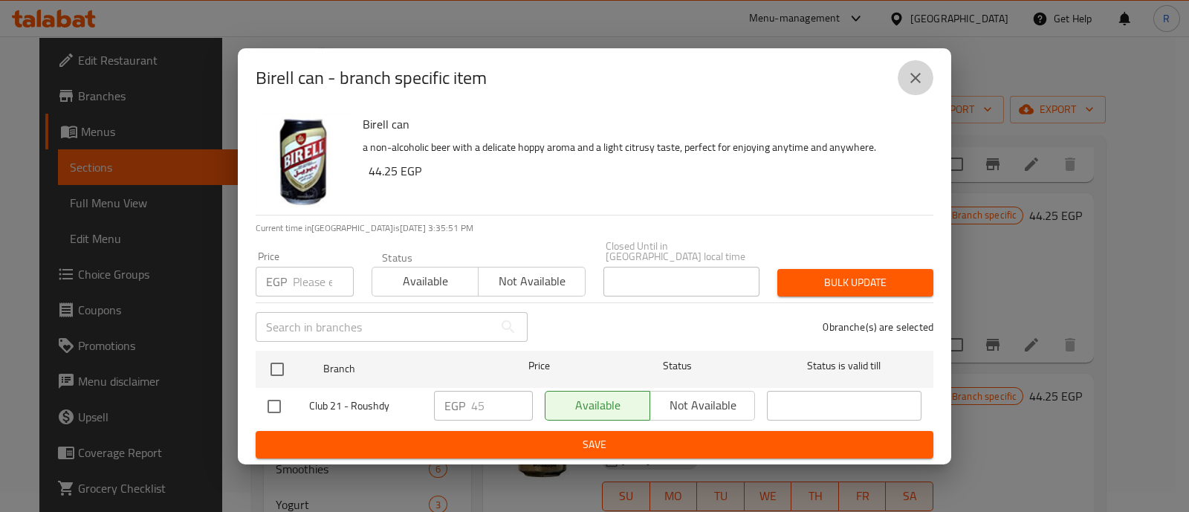
click at [910, 85] on icon "close" at bounding box center [916, 78] width 18 height 18
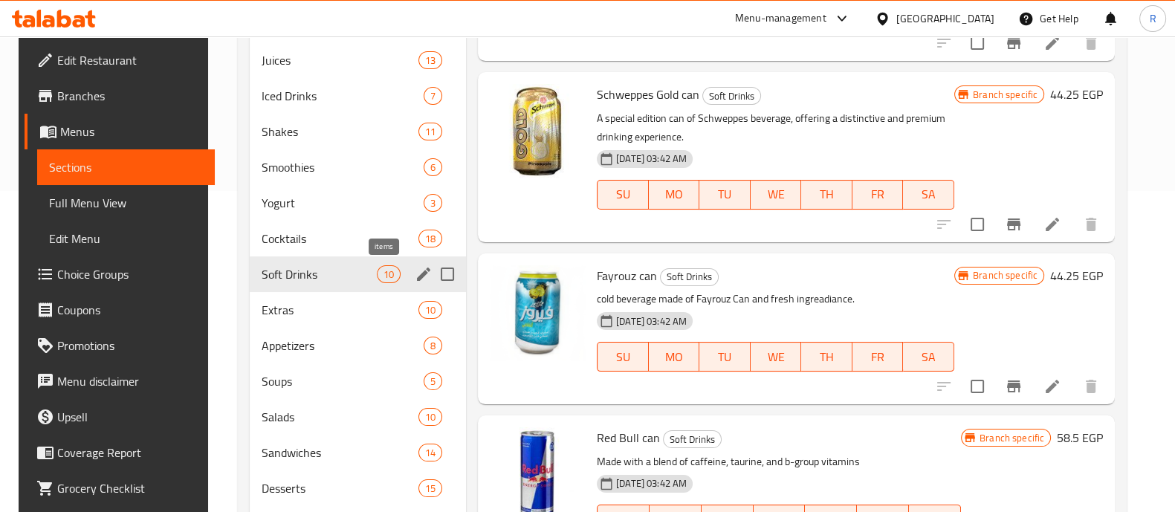
scroll to position [323, 0]
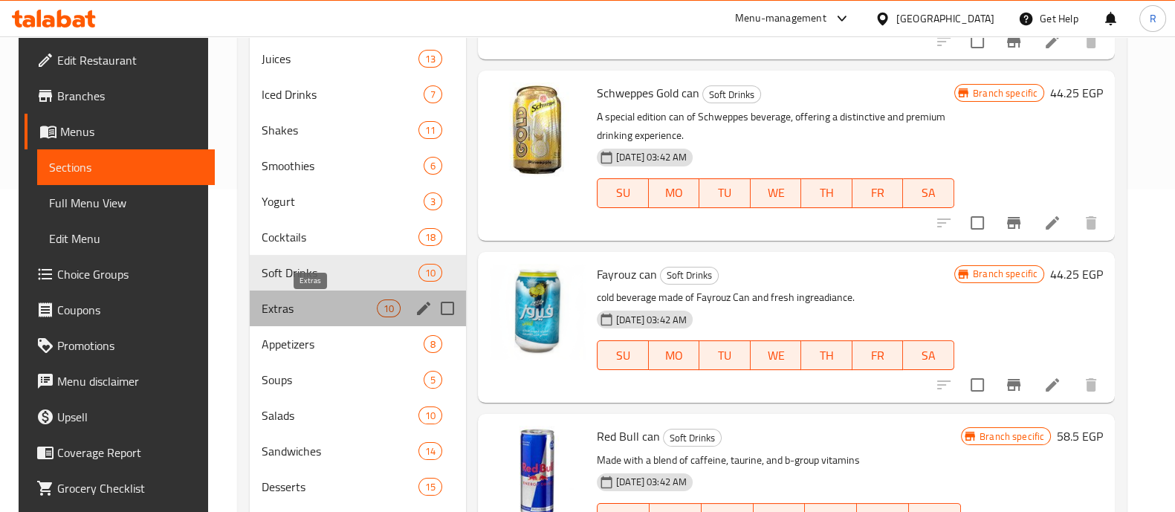
click at [308, 303] on span "Extras" at bounding box center [319, 309] width 115 height 18
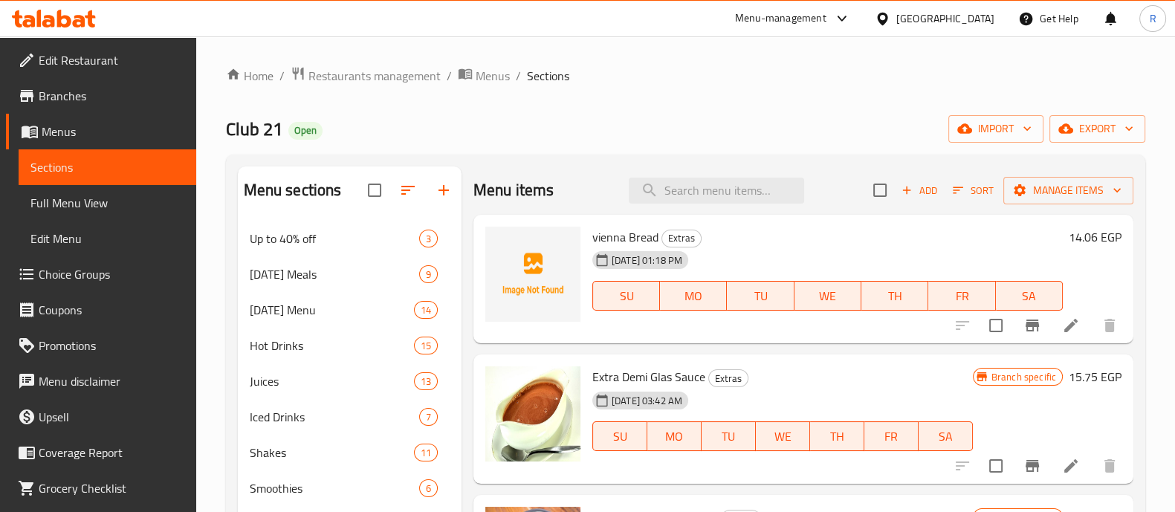
scroll to position [42, 0]
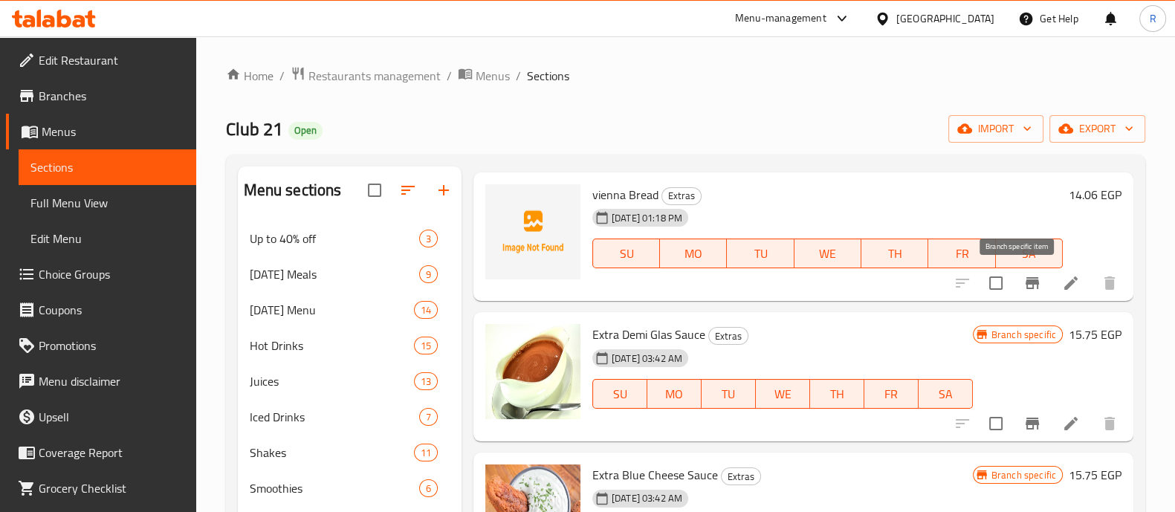
click at [1015, 288] on button "Branch-specific-item" at bounding box center [1033, 283] width 36 height 36
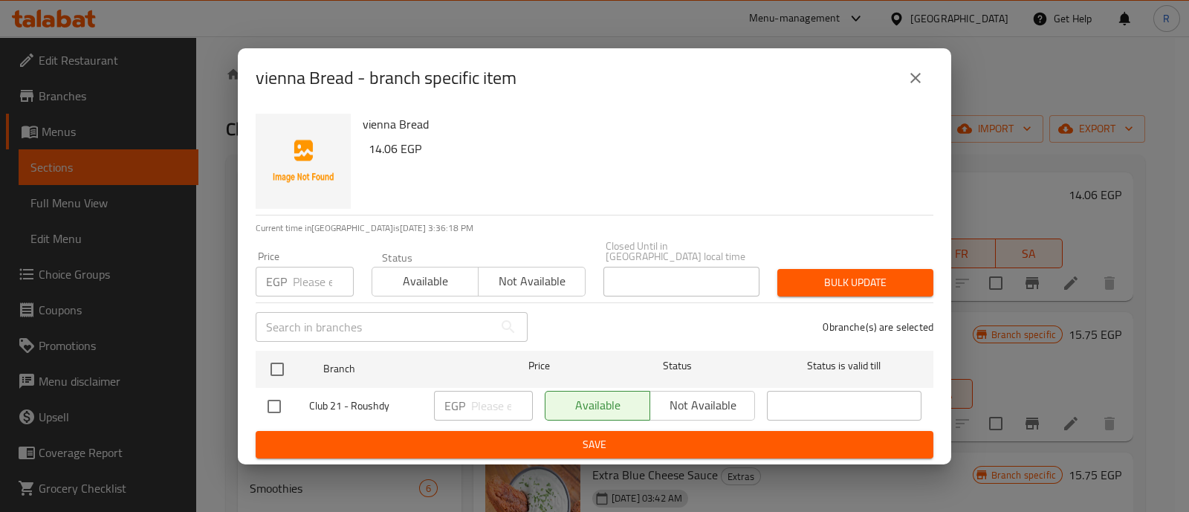
click at [306, 276] on input "number" at bounding box center [323, 282] width 61 height 30
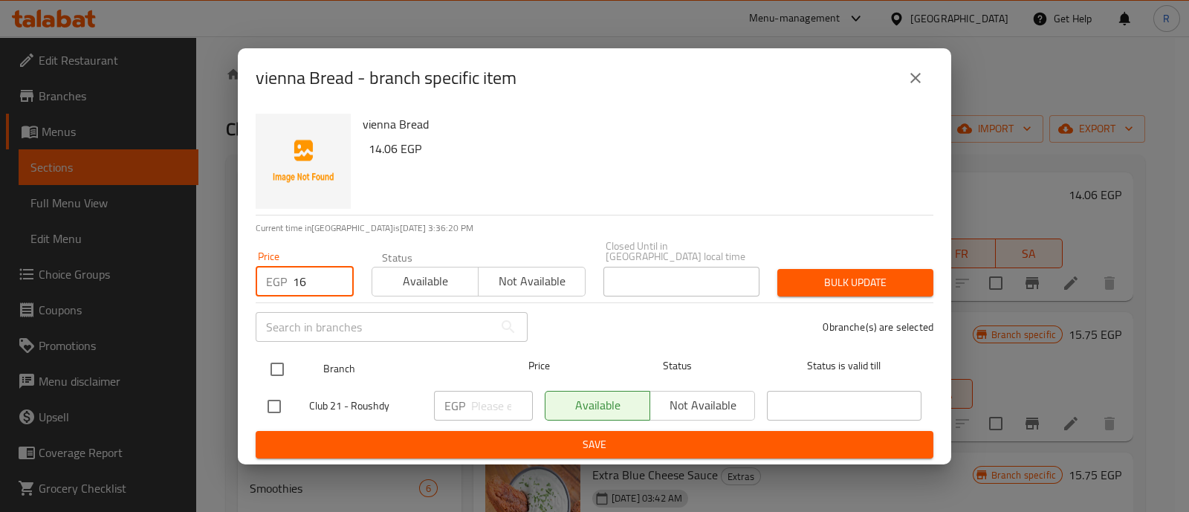
type input "16"
click at [278, 354] on input "checkbox" at bounding box center [277, 369] width 31 height 31
checkbox input "true"
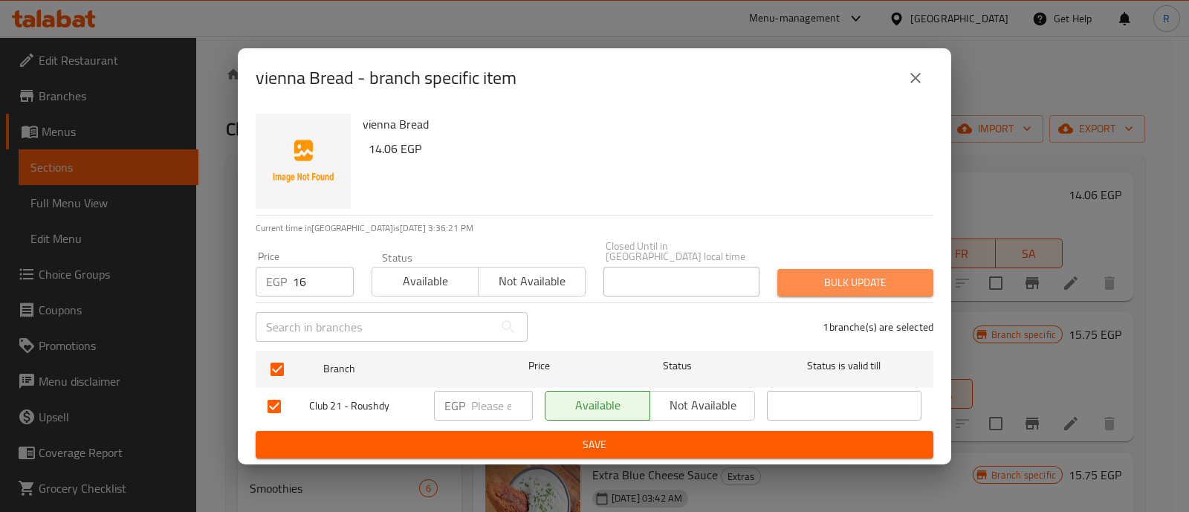
click at [830, 288] on button "Bulk update" at bounding box center [856, 283] width 156 height 28
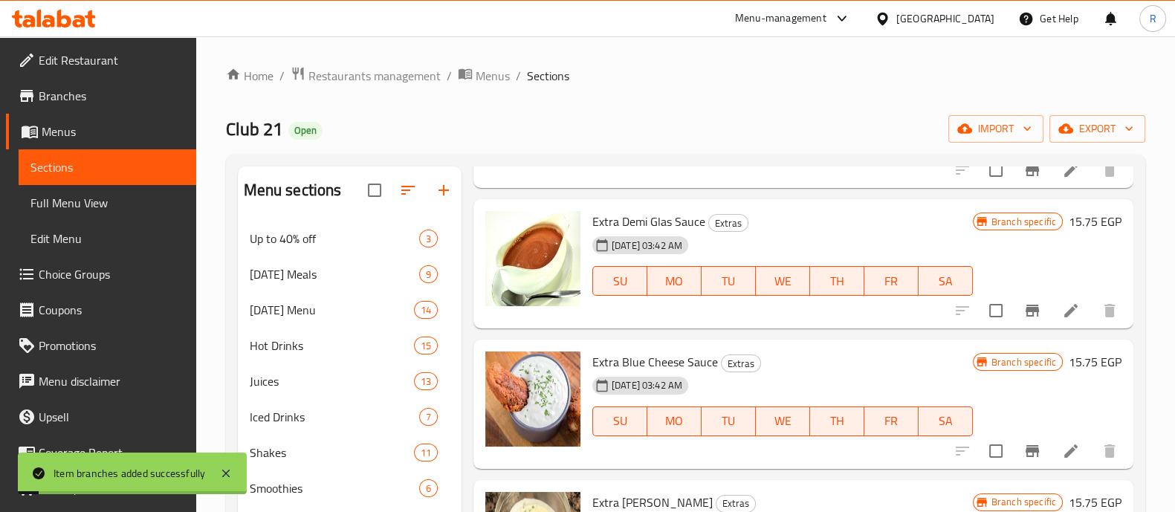
scroll to position [158, 0]
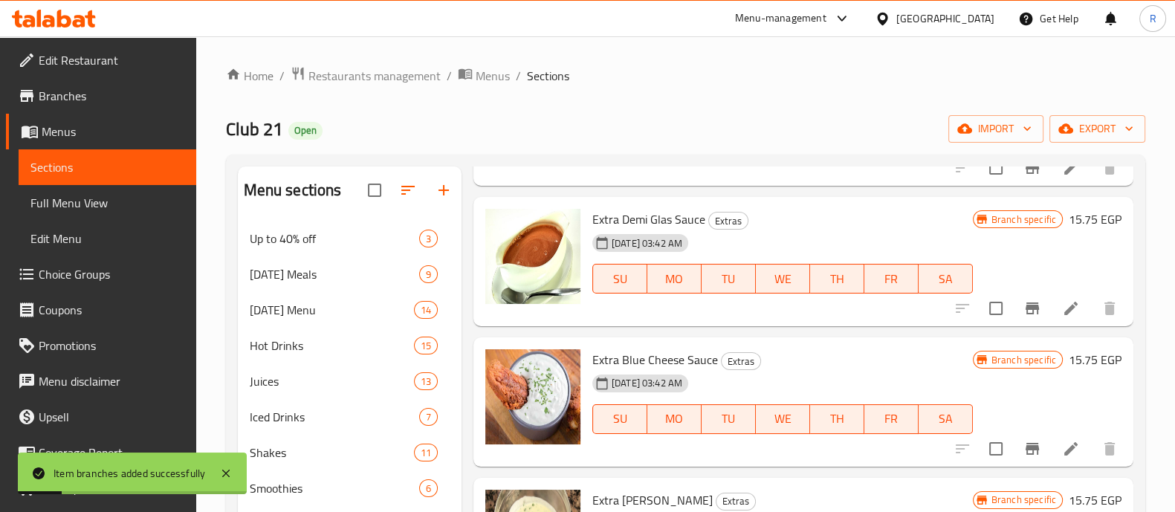
click at [1026, 306] on icon "Branch-specific-item" at bounding box center [1032, 309] width 13 height 12
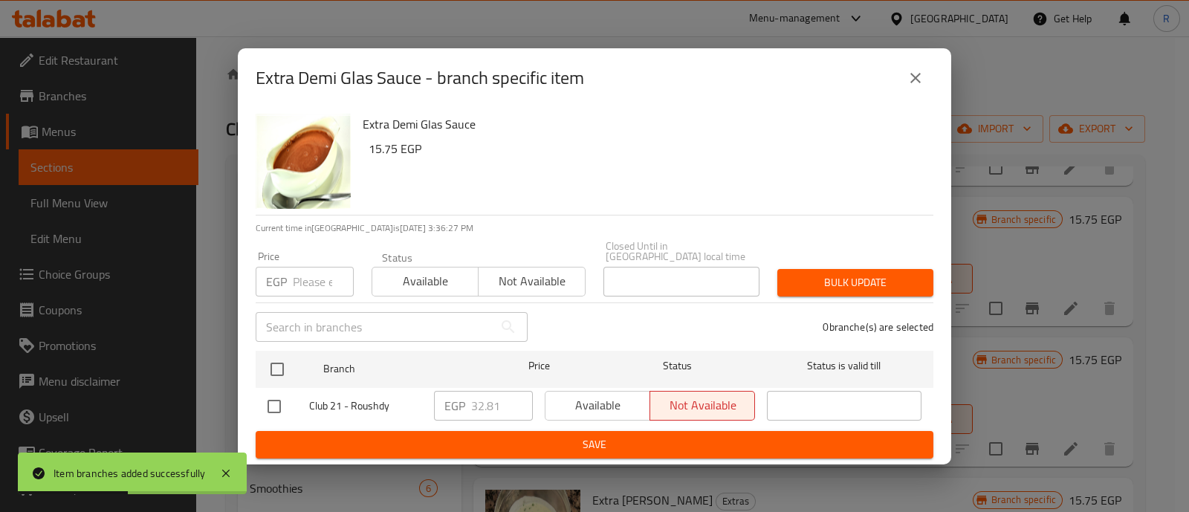
click at [321, 275] on input "number" at bounding box center [323, 282] width 61 height 30
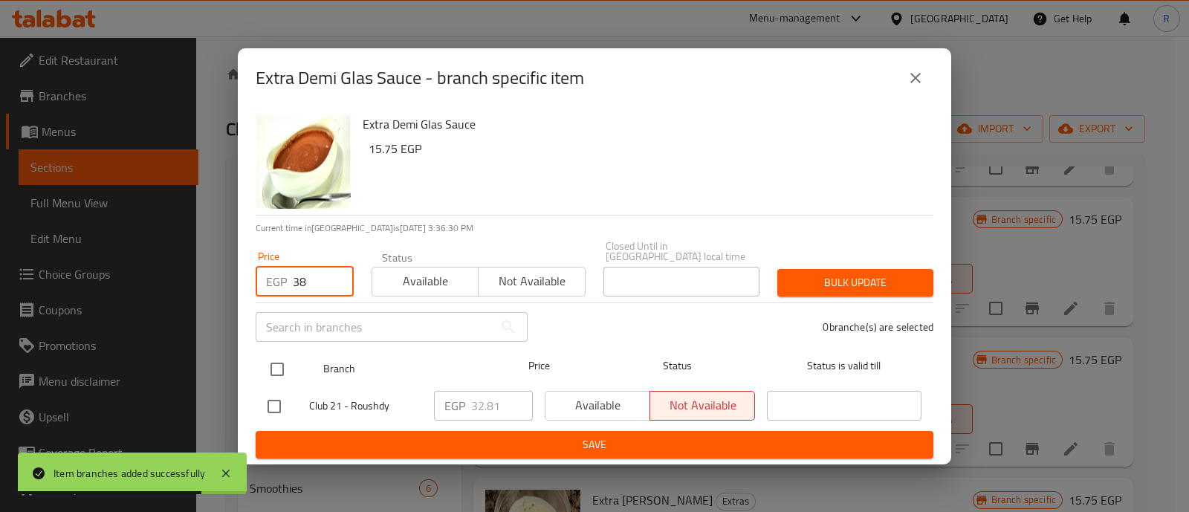
type input "38"
click at [271, 359] on input "checkbox" at bounding box center [277, 369] width 31 height 31
checkbox input "true"
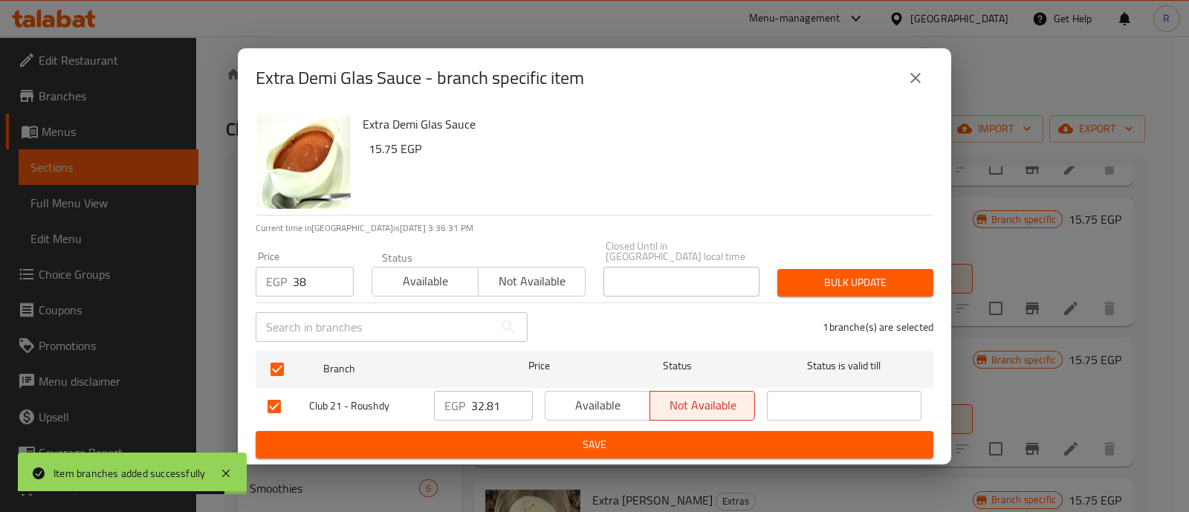
click at [838, 277] on span "Bulk update" at bounding box center [855, 283] width 132 height 19
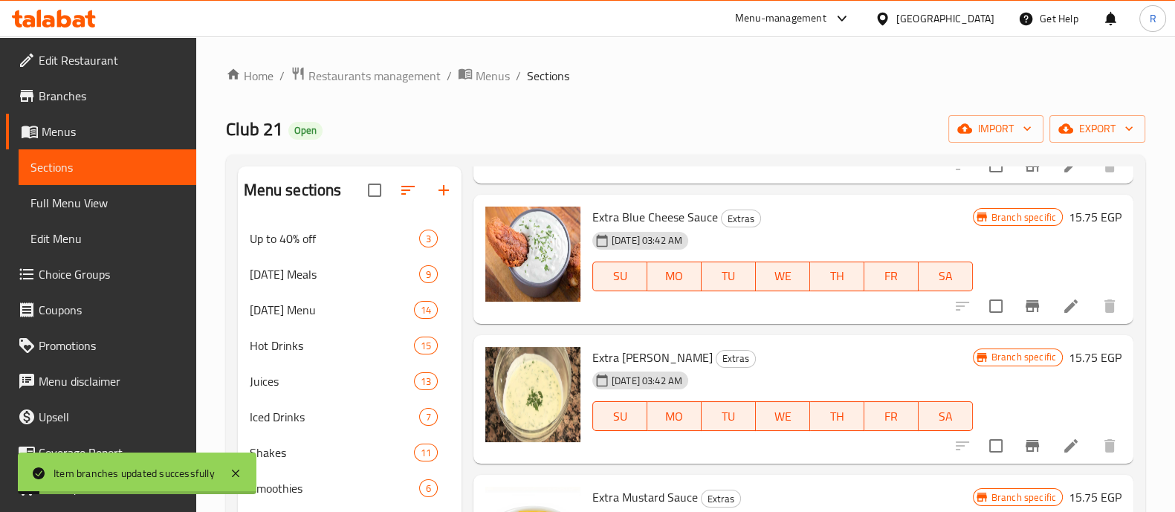
scroll to position [308, 0]
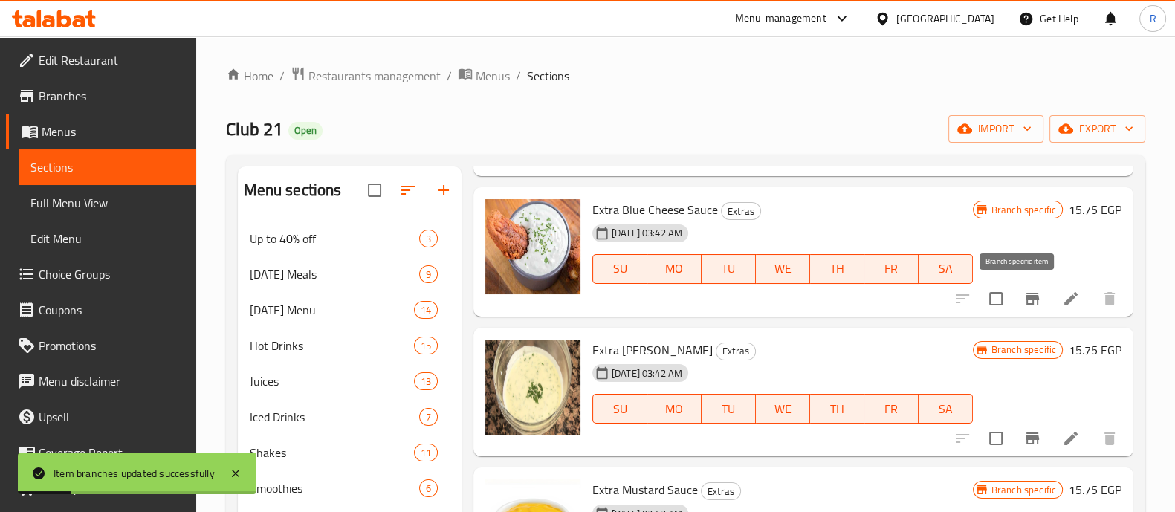
click at [1026, 297] on icon "Branch-specific-item" at bounding box center [1033, 299] width 18 height 18
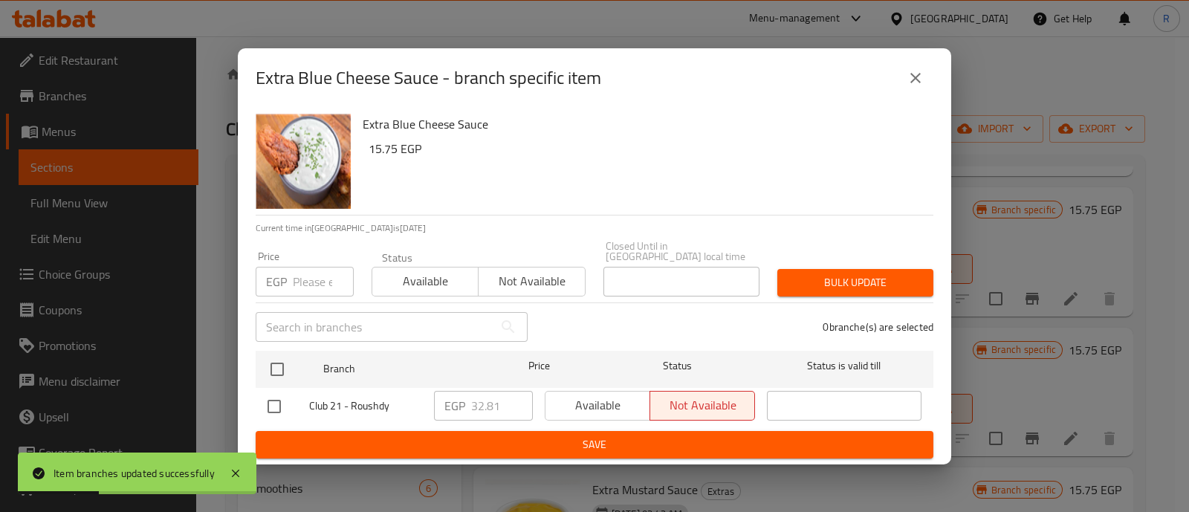
click at [306, 277] on input "number" at bounding box center [323, 282] width 61 height 30
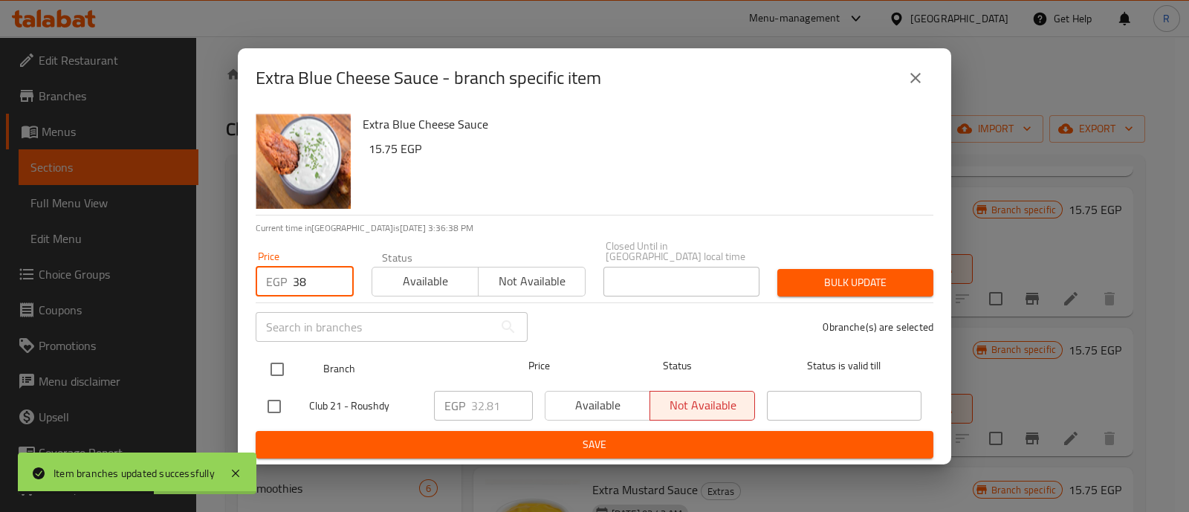
type input "38"
click at [280, 356] on input "checkbox" at bounding box center [277, 369] width 31 height 31
checkbox input "true"
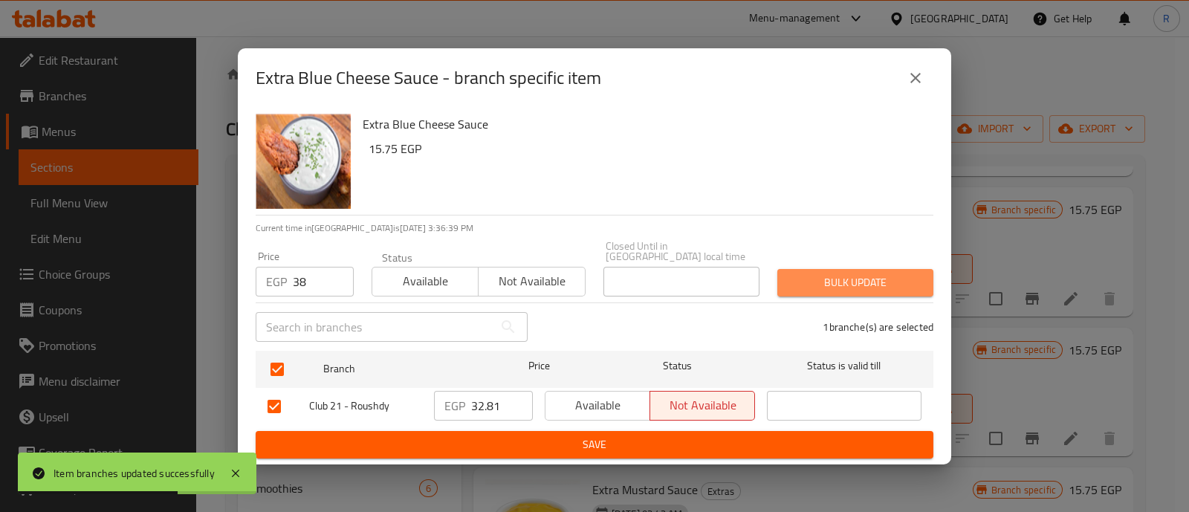
click at [812, 277] on span "Bulk update" at bounding box center [855, 283] width 132 height 19
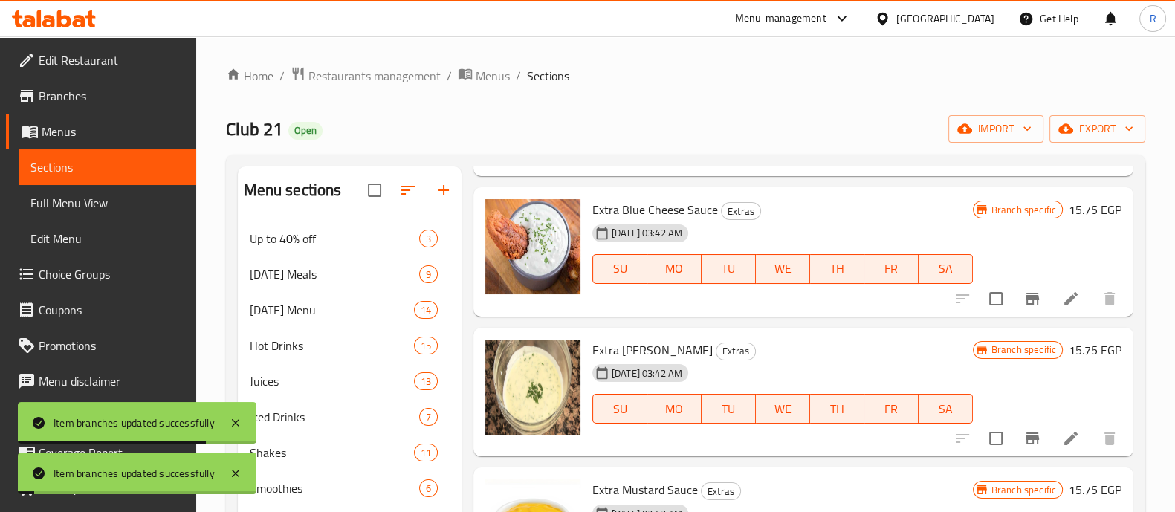
scroll to position [462, 0]
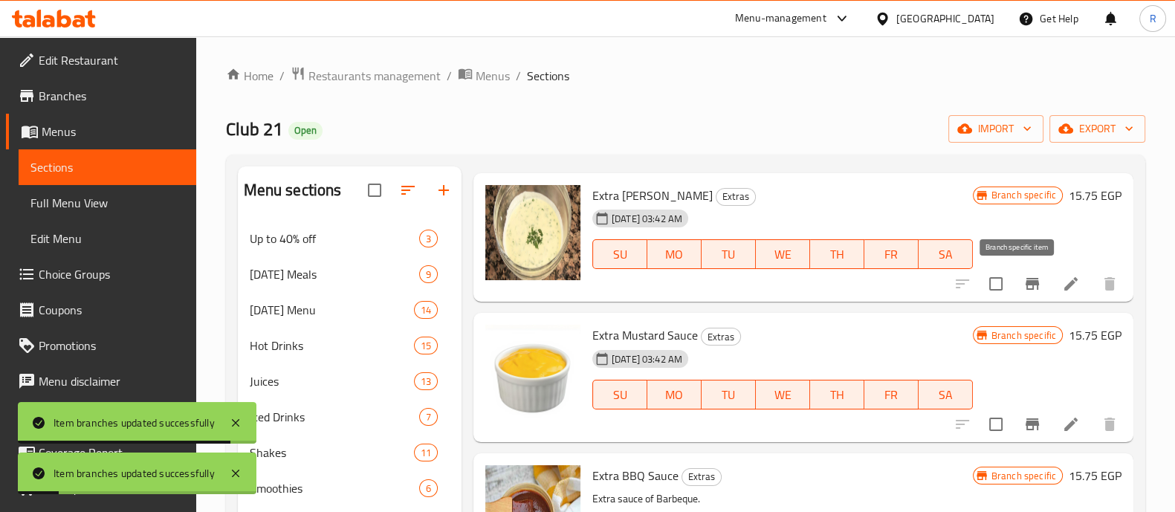
click at [1024, 291] on icon "Branch-specific-item" at bounding box center [1033, 284] width 18 height 18
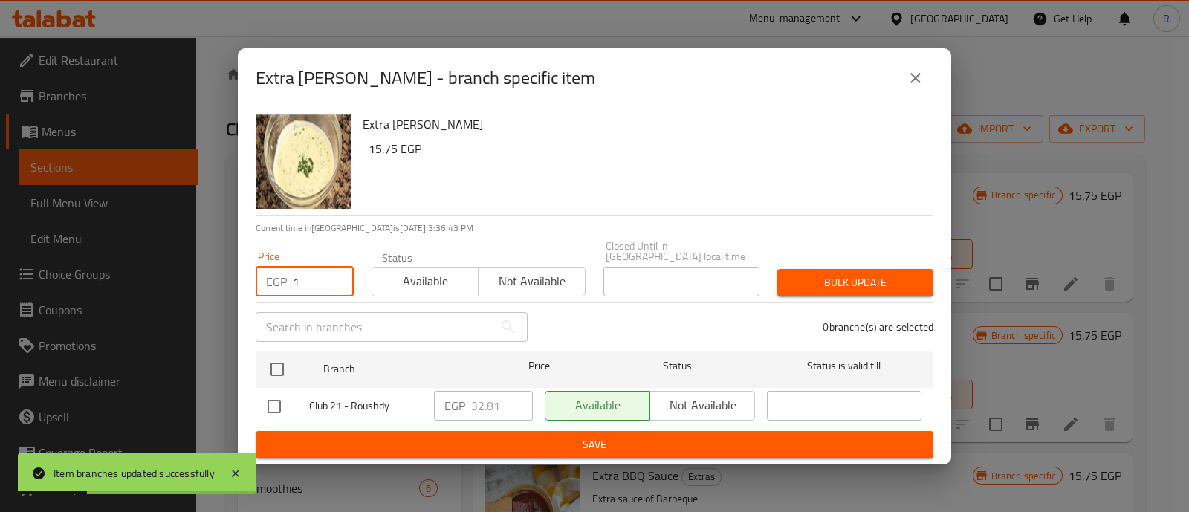
type input "1"
click at [333, 274] on input "1" at bounding box center [323, 282] width 61 height 30
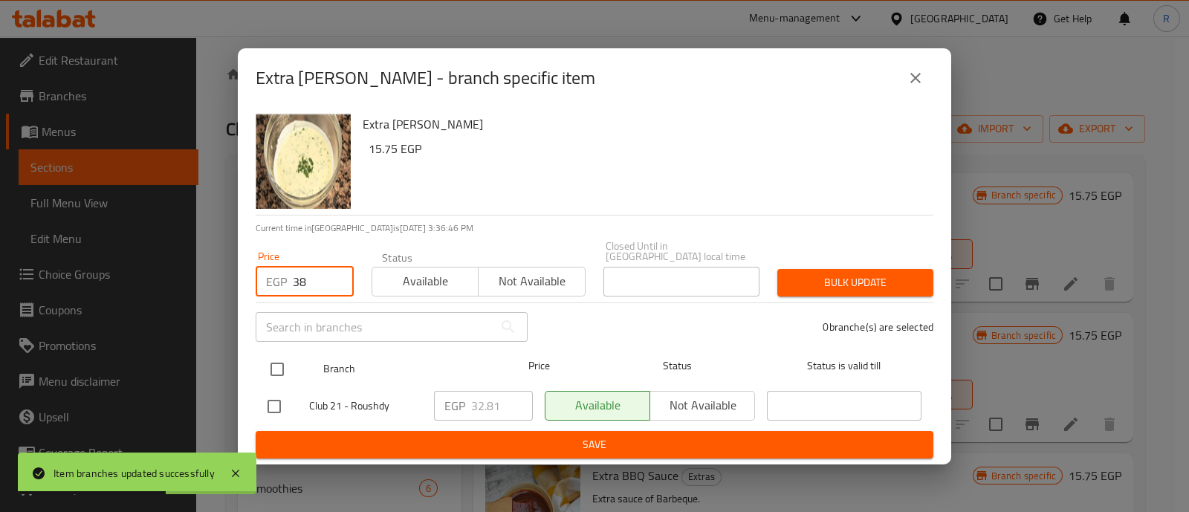
type input "38"
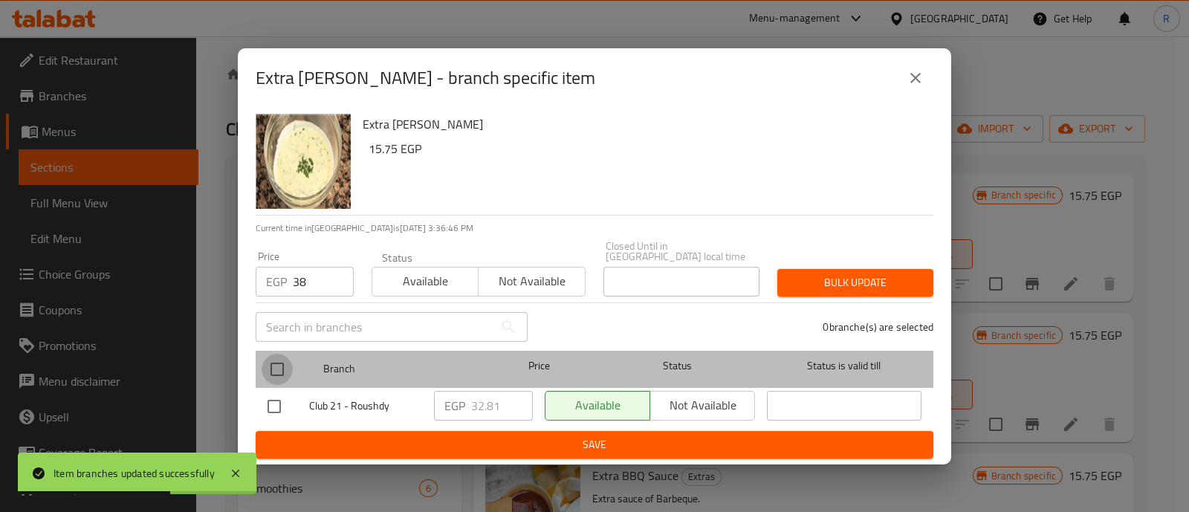
click at [270, 368] on input "checkbox" at bounding box center [277, 369] width 31 height 31
checkbox input "true"
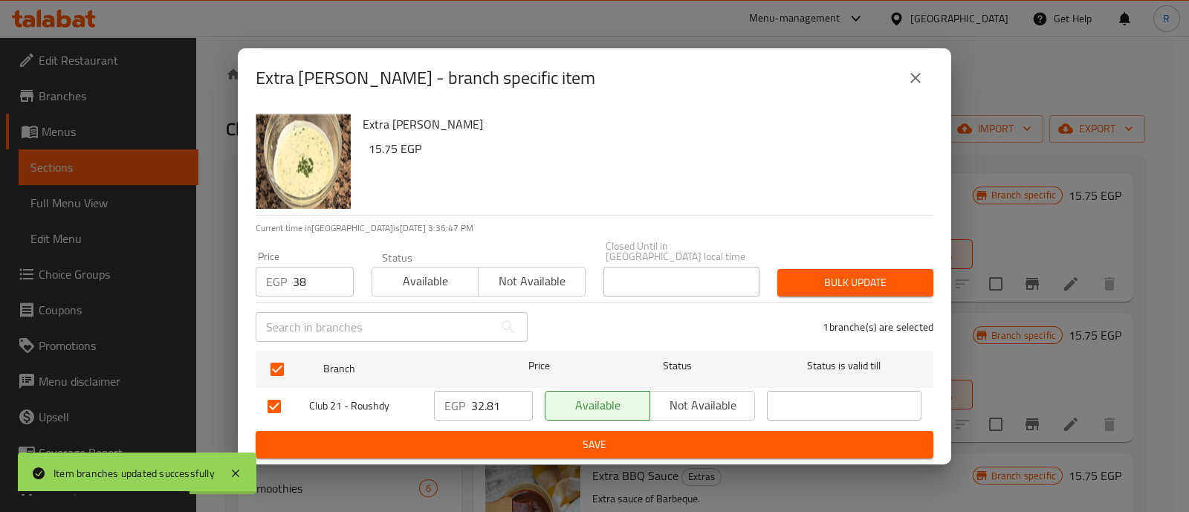
click at [851, 285] on span "Bulk update" at bounding box center [855, 283] width 132 height 19
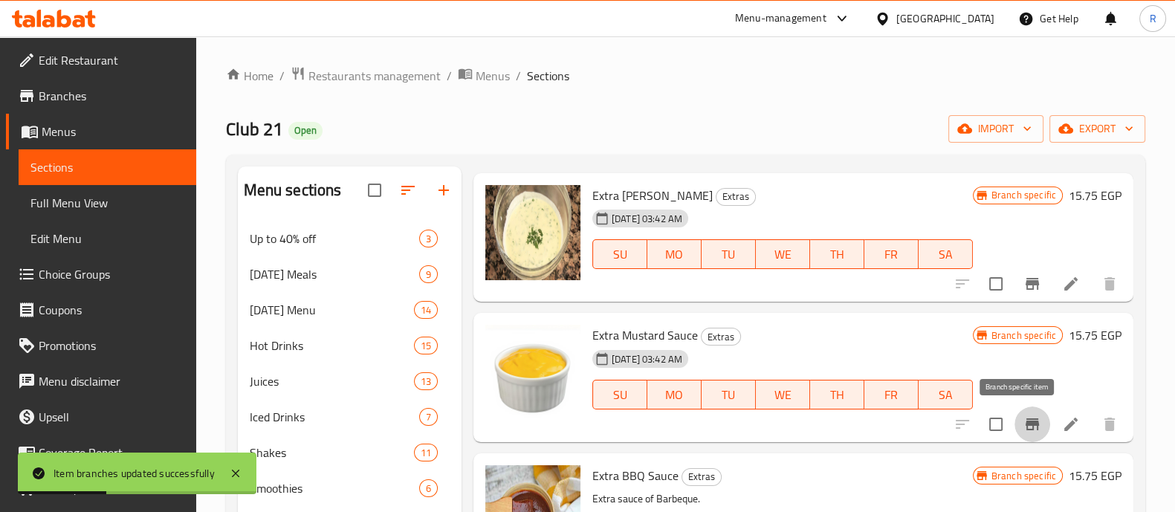
click at [1026, 423] on icon "Branch-specific-item" at bounding box center [1032, 425] width 13 height 12
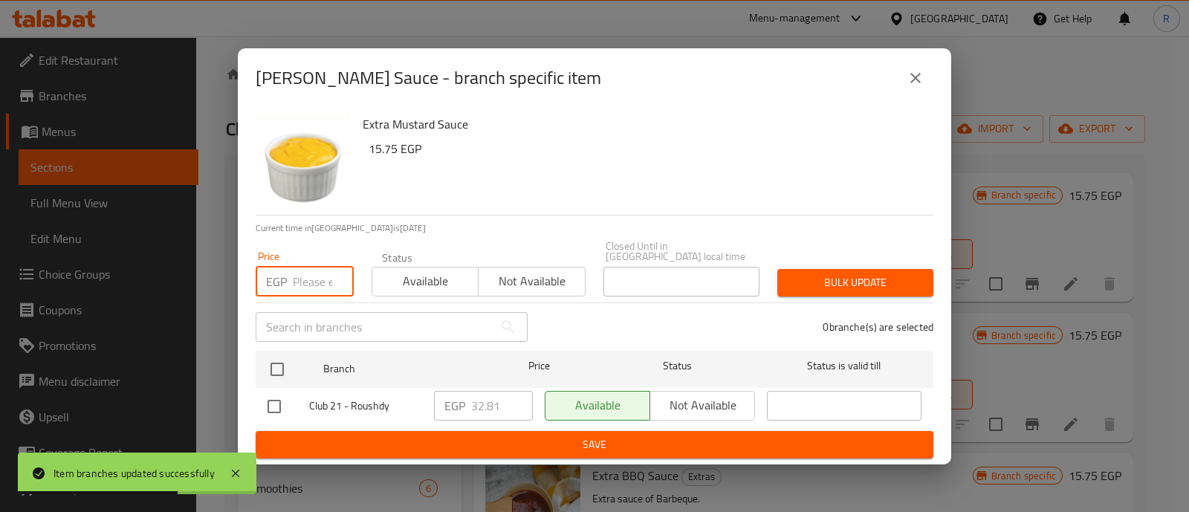
click at [308, 271] on input "number" at bounding box center [323, 282] width 61 height 30
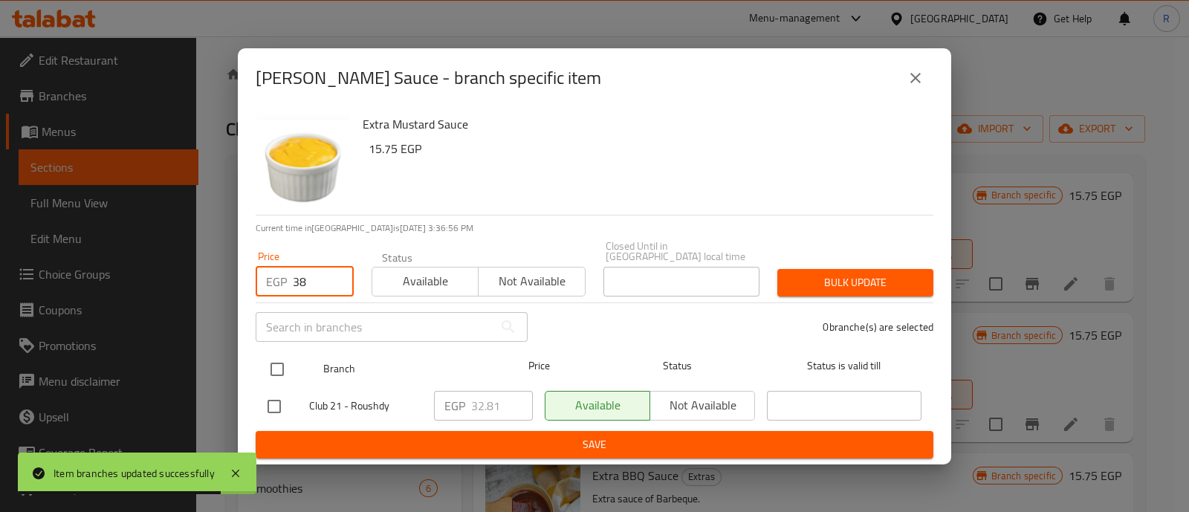
type input "38"
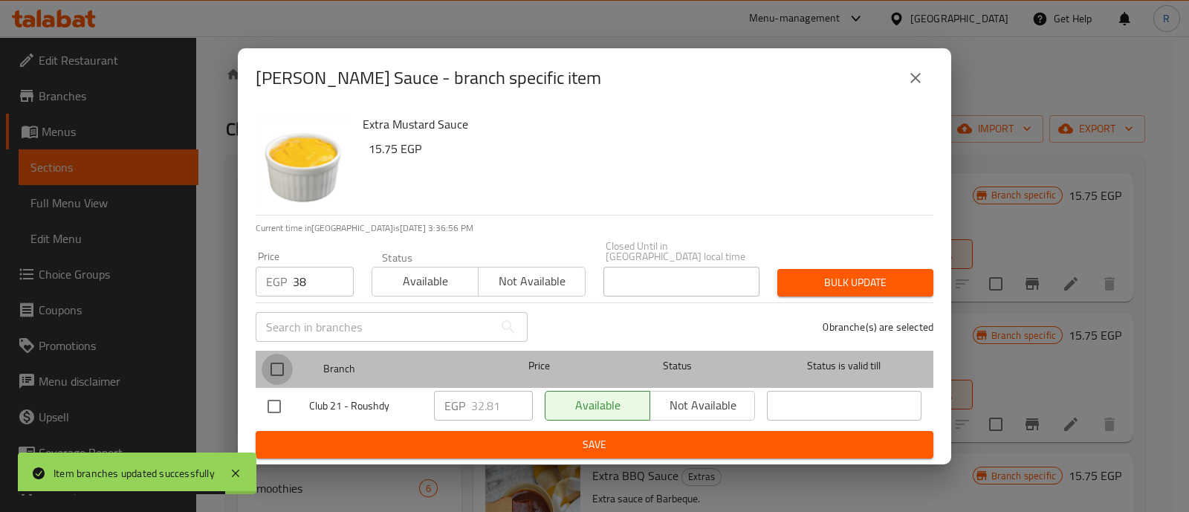
click at [276, 366] on input "checkbox" at bounding box center [277, 369] width 31 height 31
checkbox input "true"
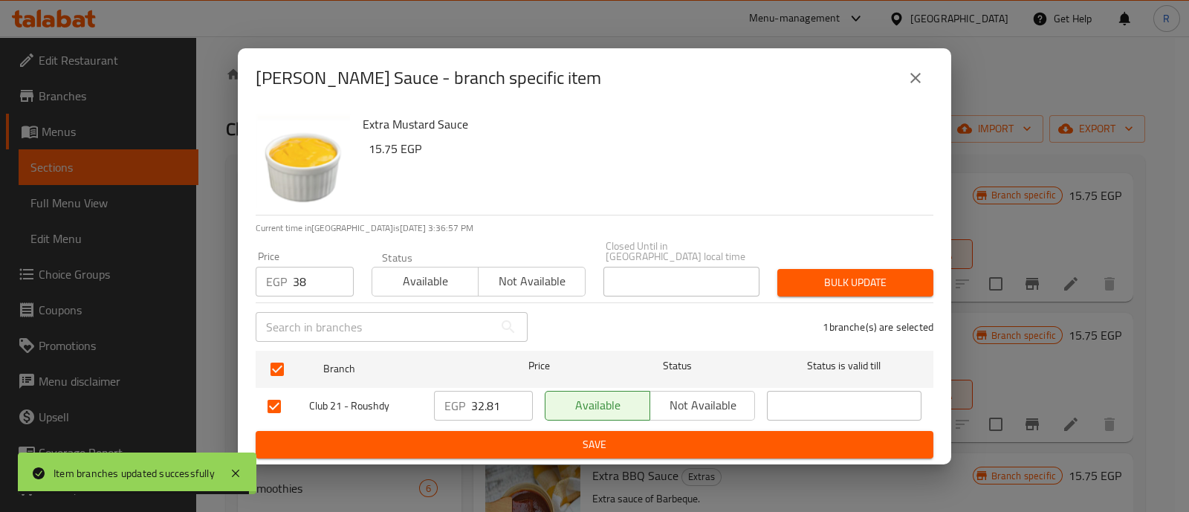
click at [822, 269] on button "Bulk update" at bounding box center [856, 283] width 156 height 28
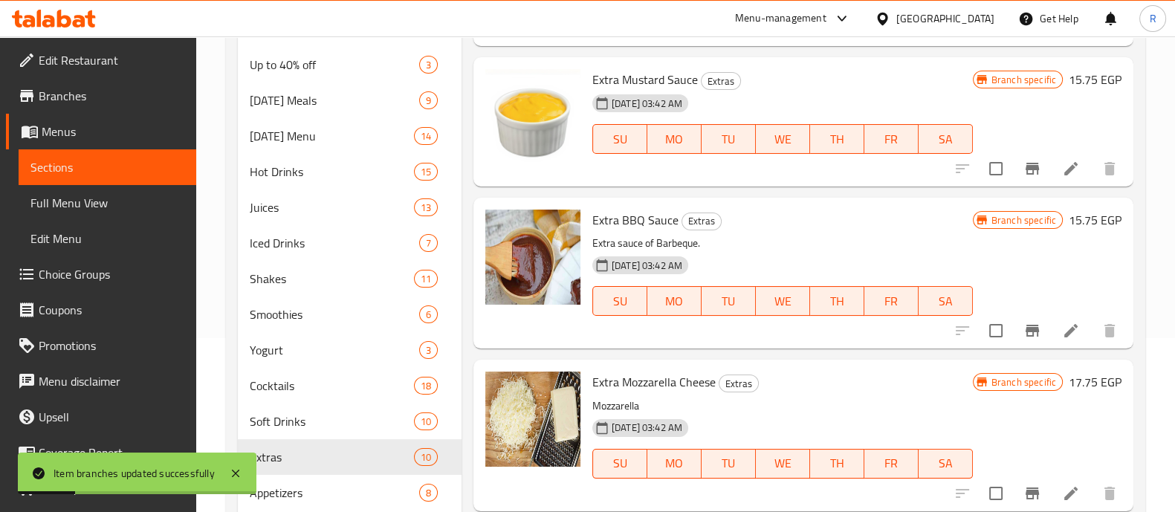
scroll to position [178, 0]
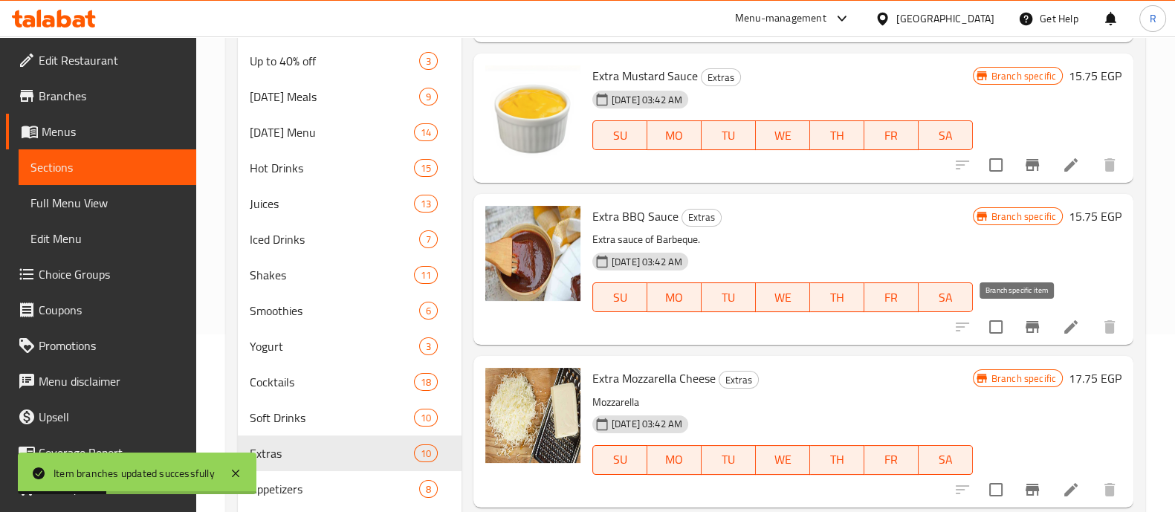
click at [1026, 326] on icon "Branch-specific-item" at bounding box center [1032, 327] width 13 height 12
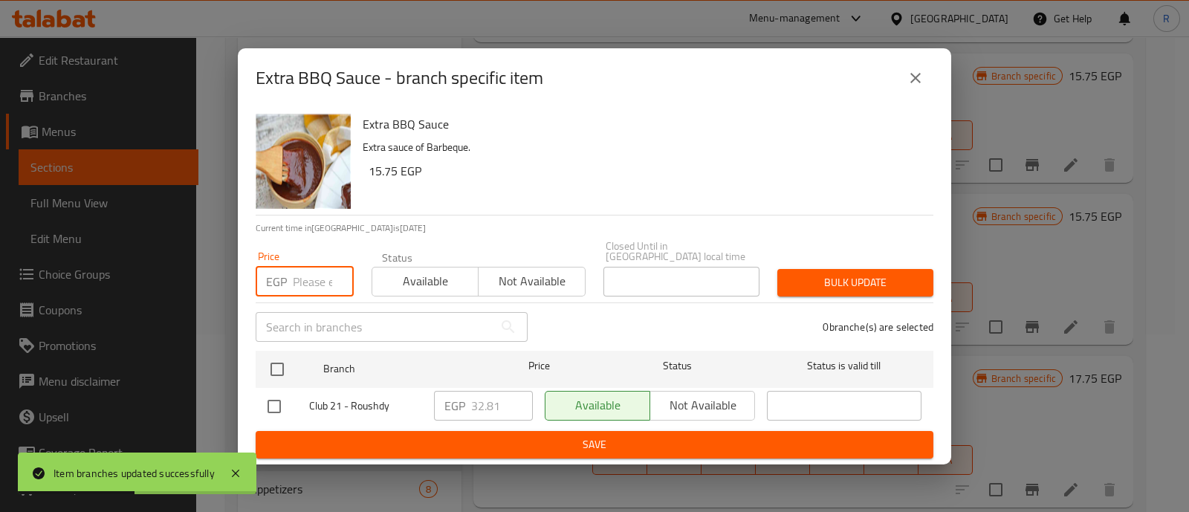
click at [303, 275] on input "number" at bounding box center [323, 282] width 61 height 30
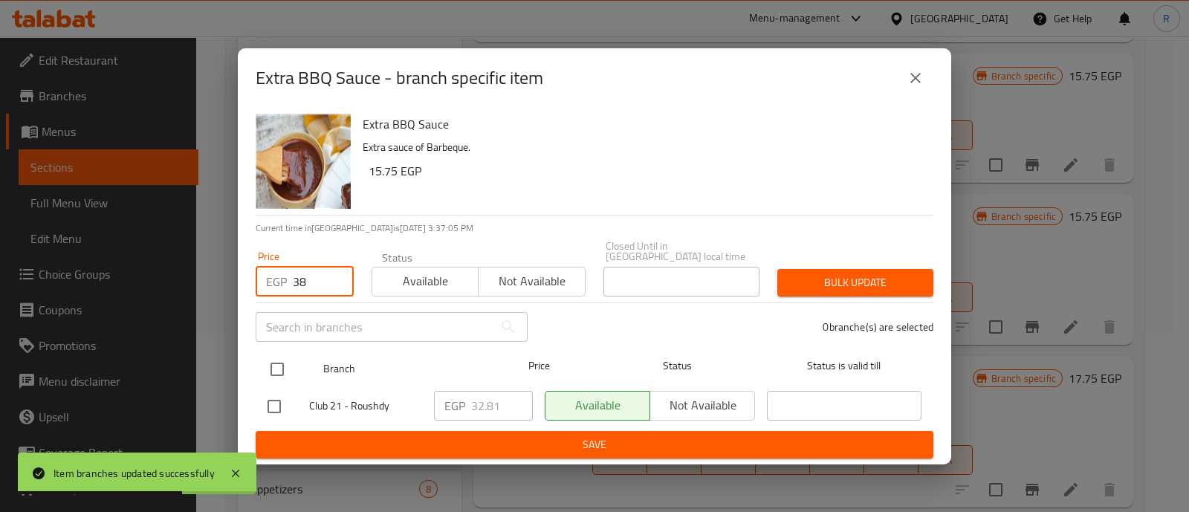
type input "38"
click at [284, 368] on input "checkbox" at bounding box center [277, 369] width 31 height 31
checkbox input "true"
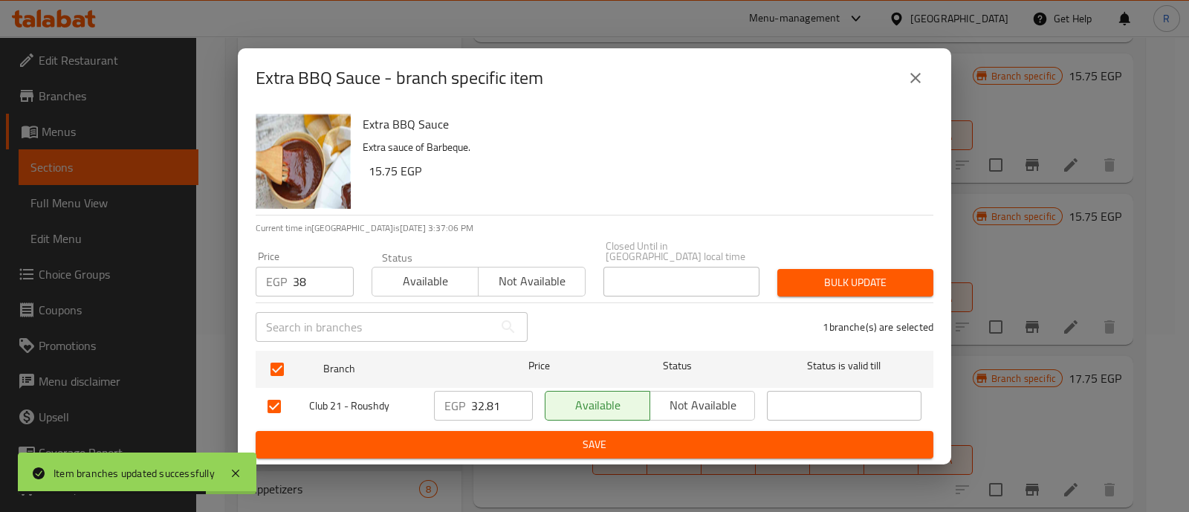
click at [811, 274] on span "Bulk update" at bounding box center [855, 283] width 132 height 19
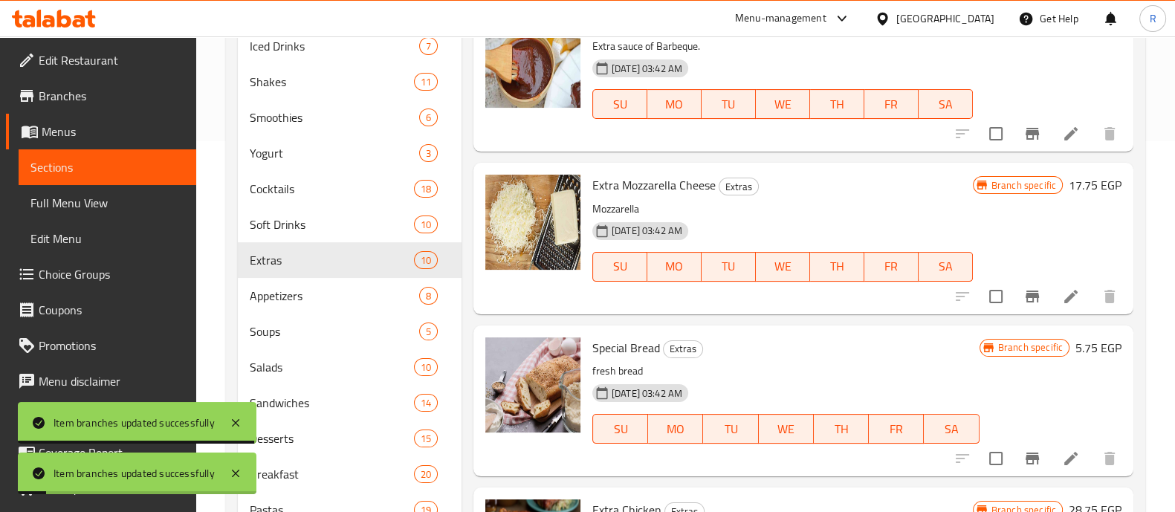
scroll to position [371, 0]
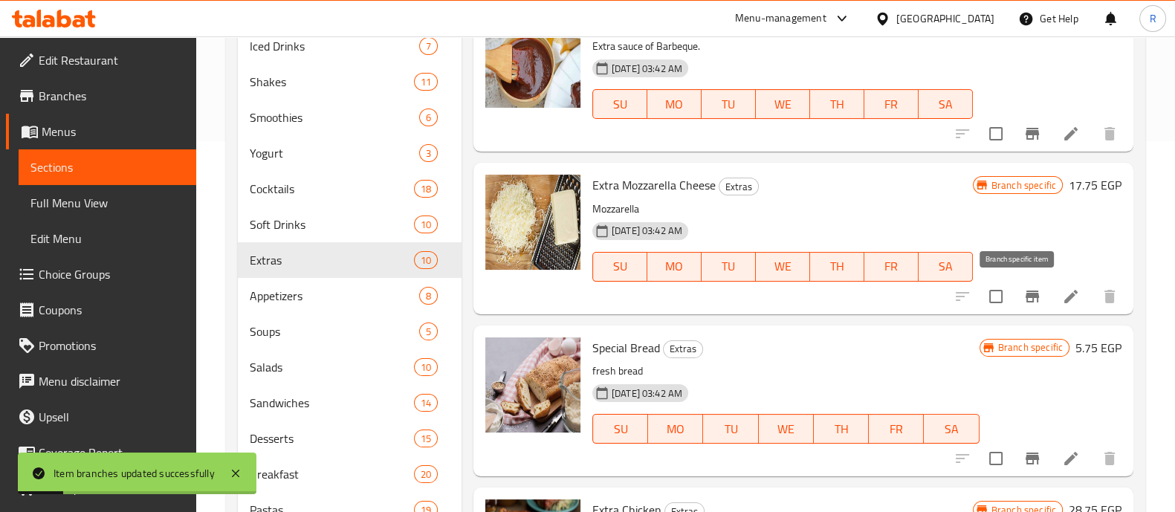
click at [1026, 295] on icon "Branch-specific-item" at bounding box center [1032, 297] width 13 height 12
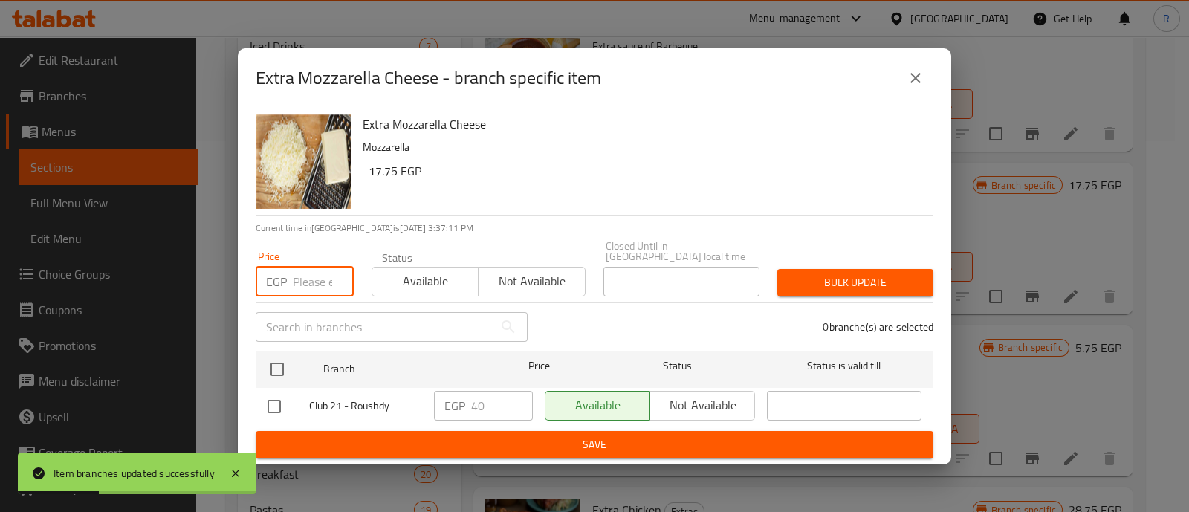
click at [298, 274] on input "number" at bounding box center [323, 282] width 61 height 30
click at [915, 86] on icon "close" at bounding box center [916, 78] width 18 height 18
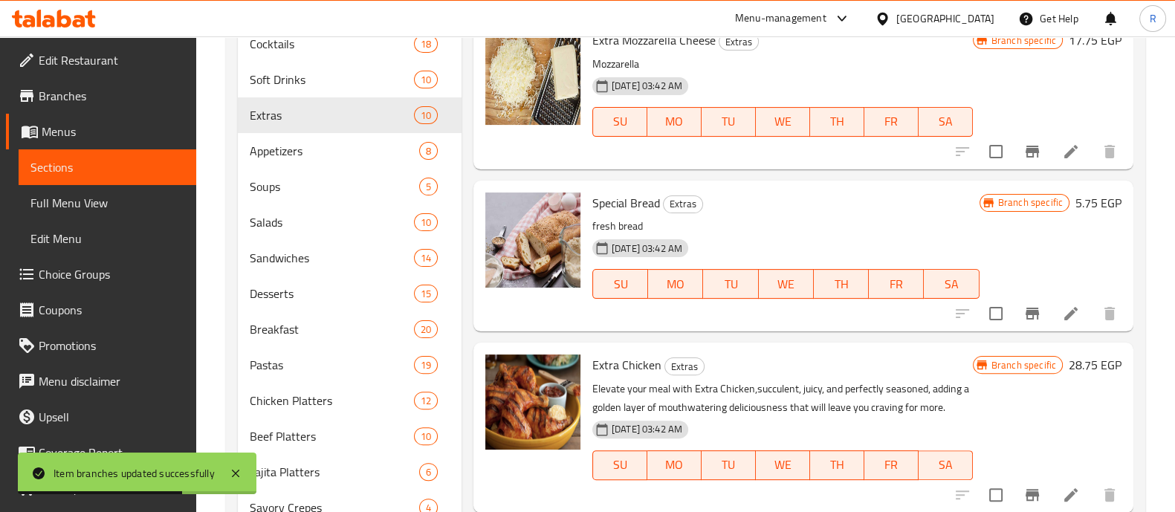
scroll to position [520, 0]
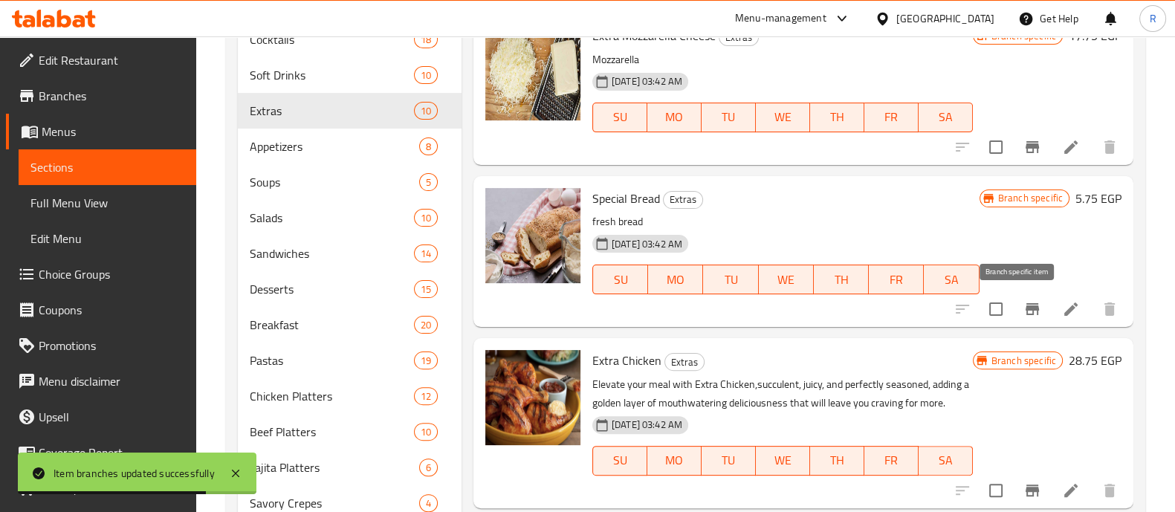
click at [1024, 302] on icon "Branch-specific-item" at bounding box center [1033, 309] width 18 height 18
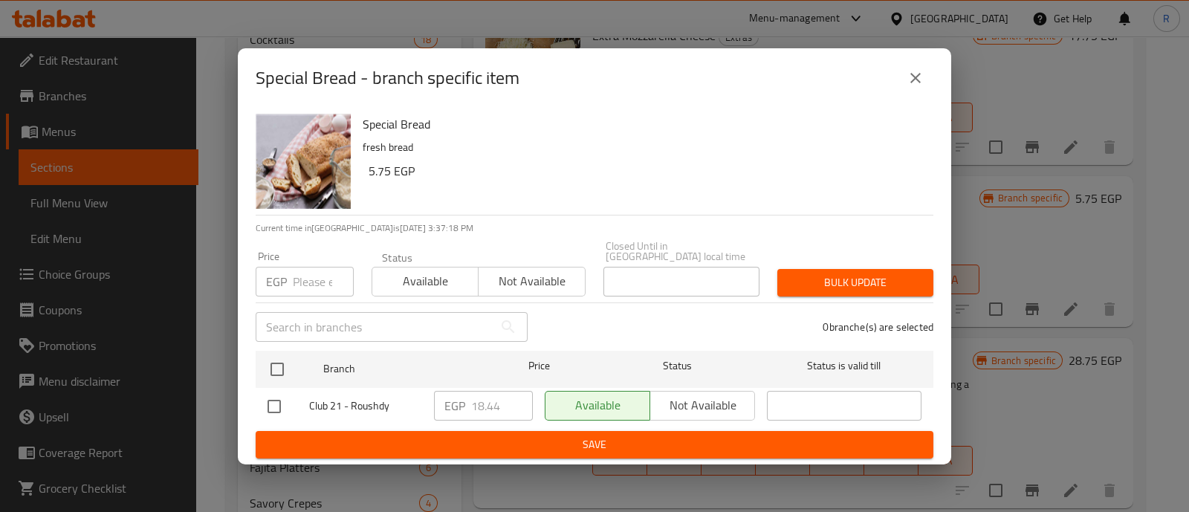
click at [911, 84] on icon "close" at bounding box center [916, 78] width 18 height 18
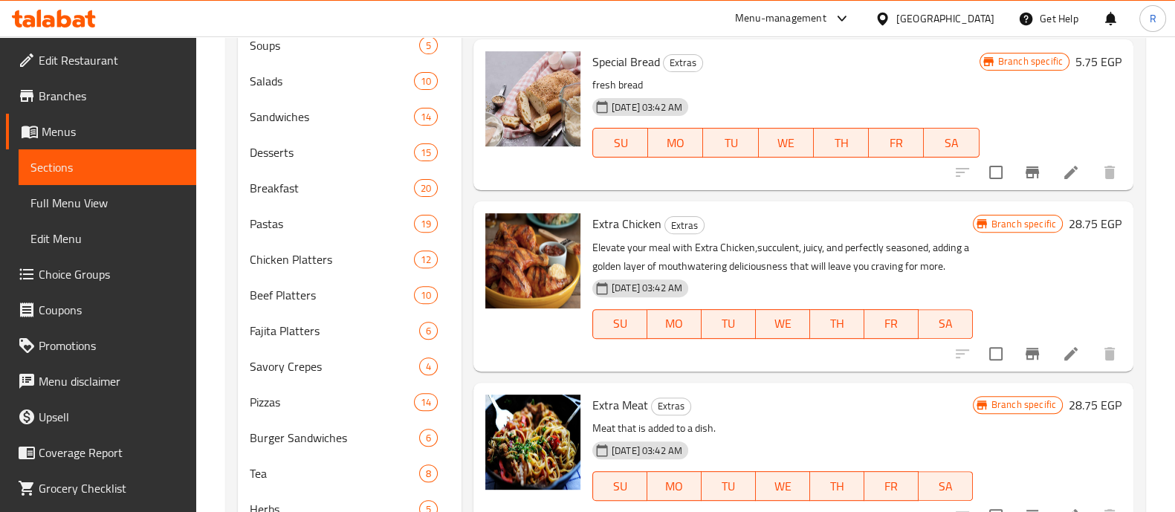
scroll to position [657, 0]
click at [1026, 348] on icon "Branch-specific-item" at bounding box center [1032, 354] width 13 height 12
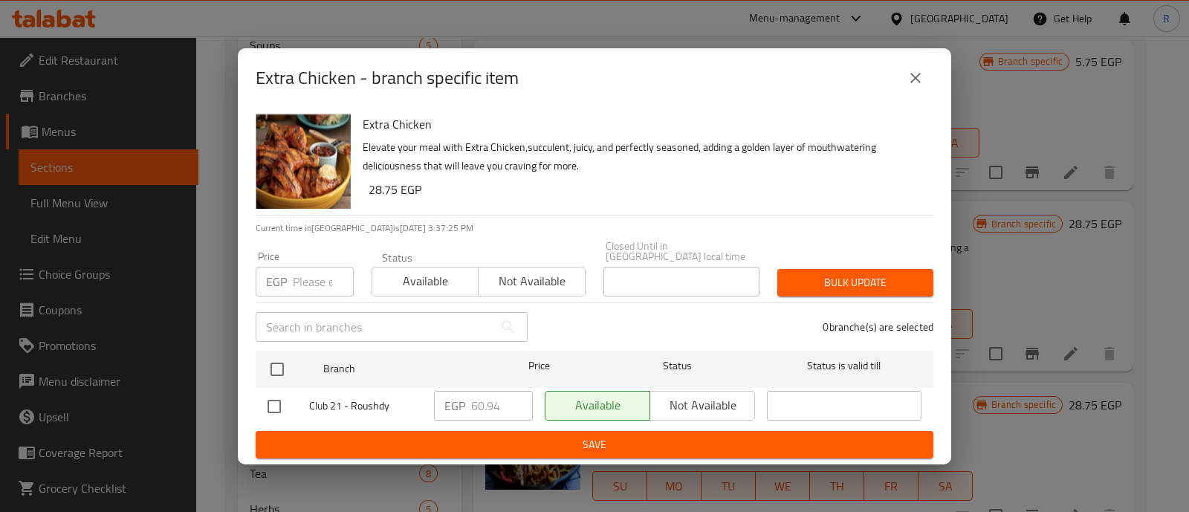
click at [314, 271] on input "number" at bounding box center [323, 282] width 61 height 30
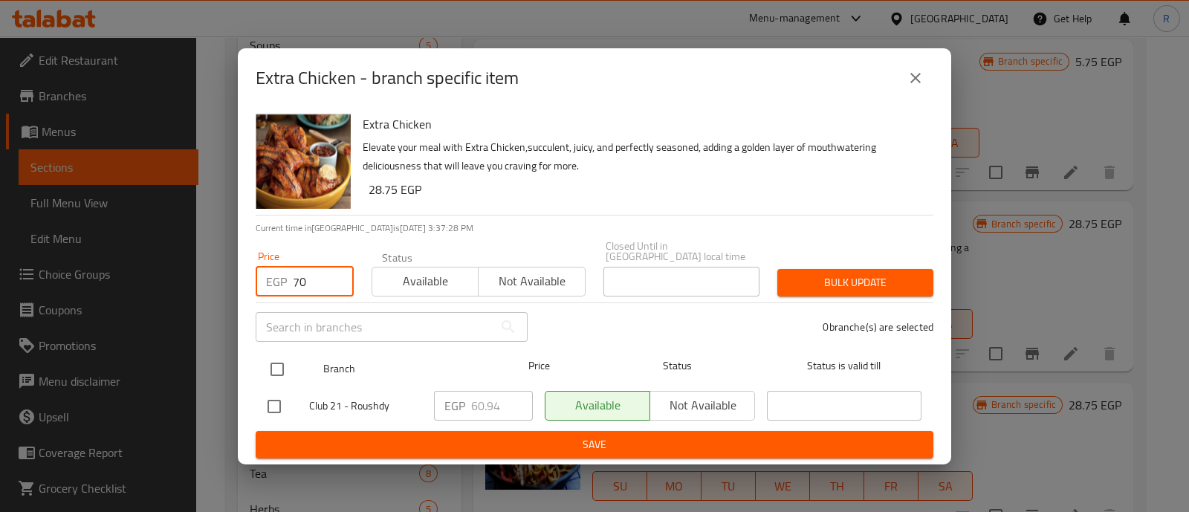
type input "70"
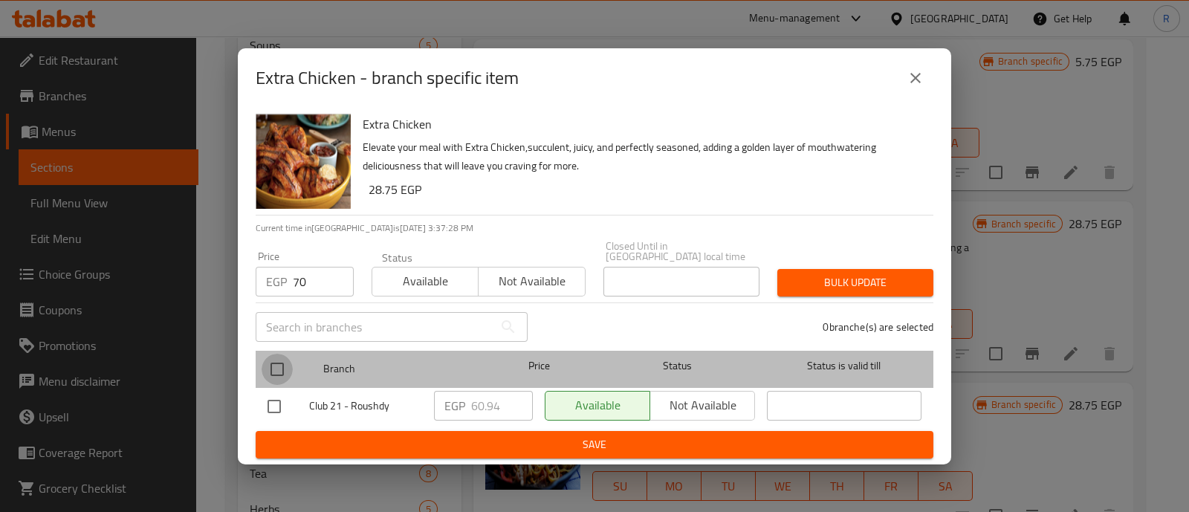
click at [281, 362] on input "checkbox" at bounding box center [277, 369] width 31 height 31
checkbox input "true"
click at [281, 362] on input "checkbox" at bounding box center [277, 369] width 31 height 31
checkbox input "false"
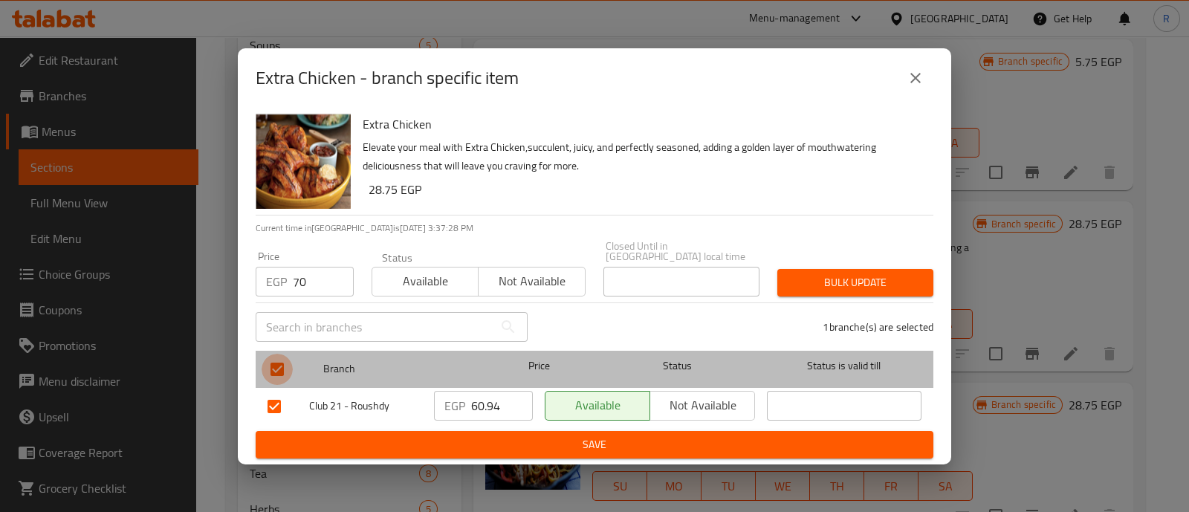
checkbox input "false"
click at [281, 362] on input "checkbox" at bounding box center [277, 369] width 31 height 31
checkbox input "true"
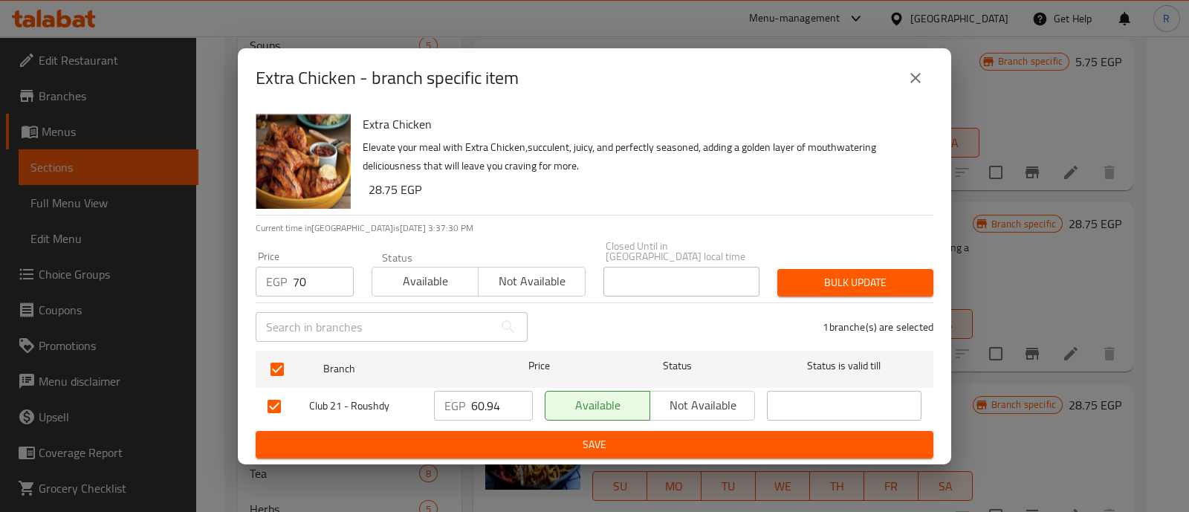
click at [812, 274] on span "Bulk update" at bounding box center [855, 283] width 132 height 19
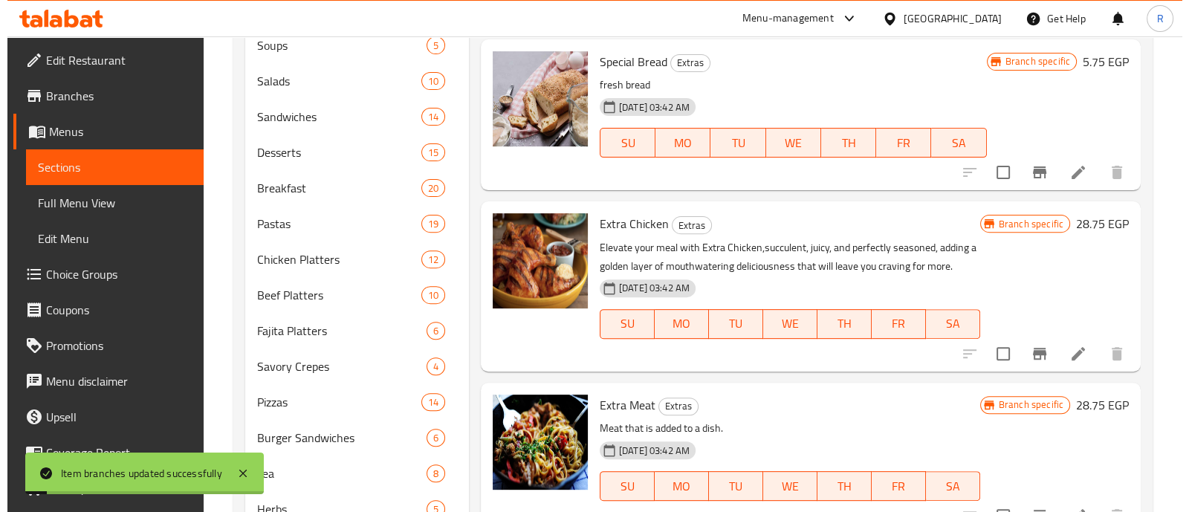
scroll to position [719, 0]
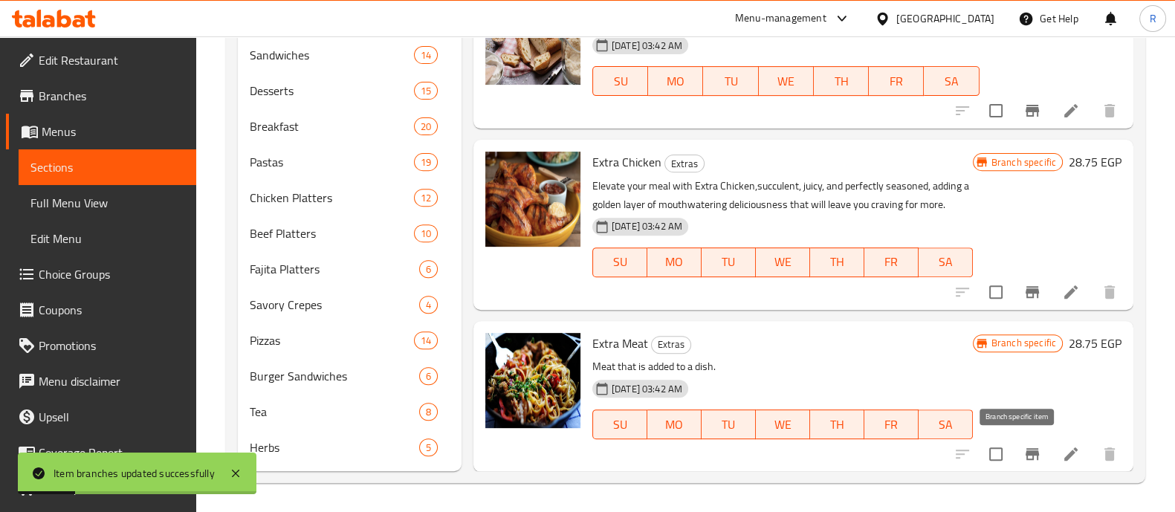
click at [1024, 464] on button "Branch-specific-item" at bounding box center [1033, 454] width 36 height 36
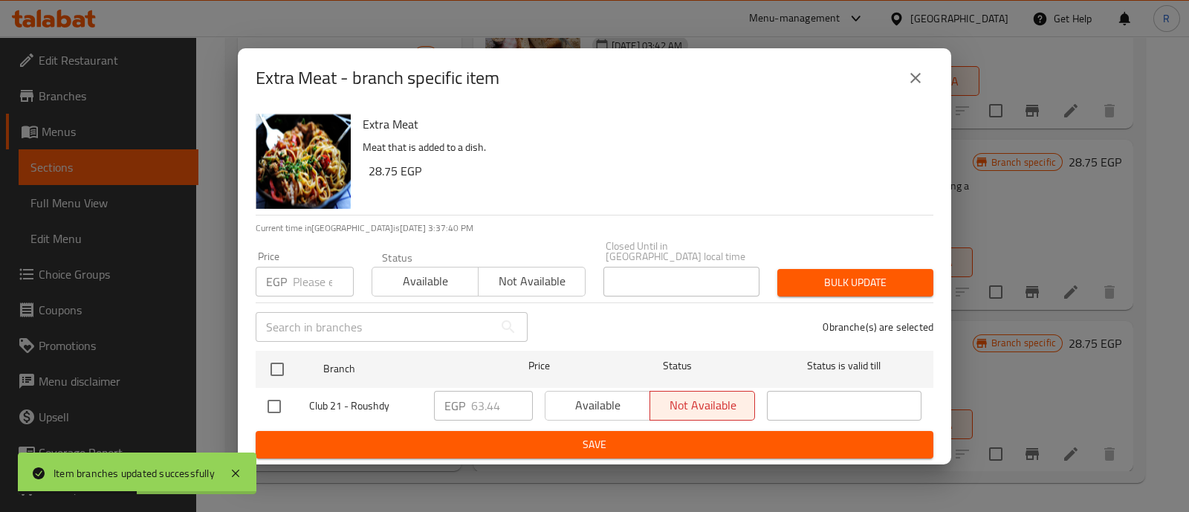
click at [317, 280] on input "number" at bounding box center [323, 282] width 61 height 30
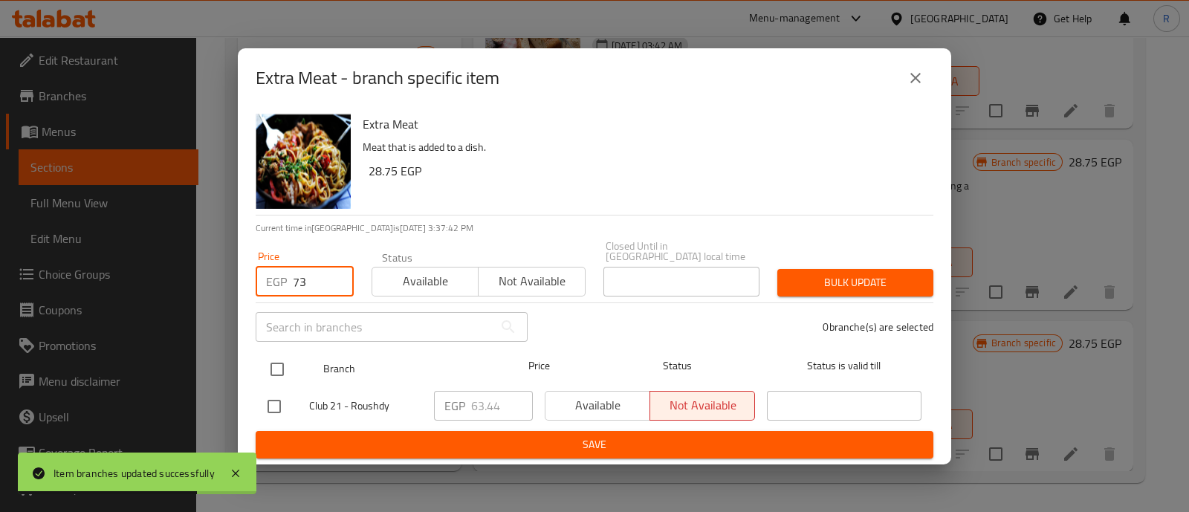
type input "73"
click at [283, 366] on input "checkbox" at bounding box center [277, 369] width 31 height 31
checkbox input "true"
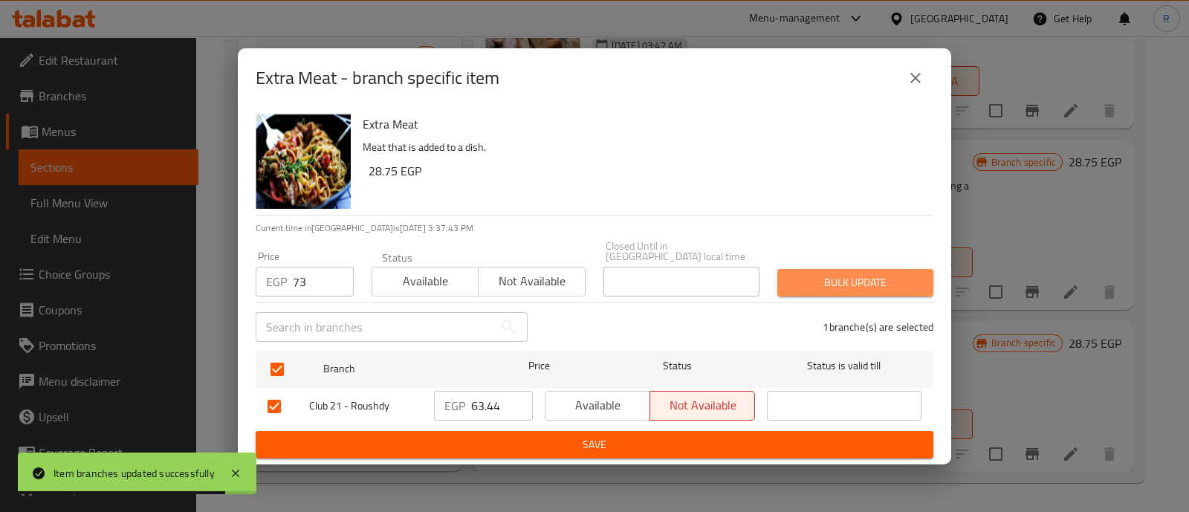
click at [846, 277] on span "Bulk update" at bounding box center [855, 283] width 132 height 19
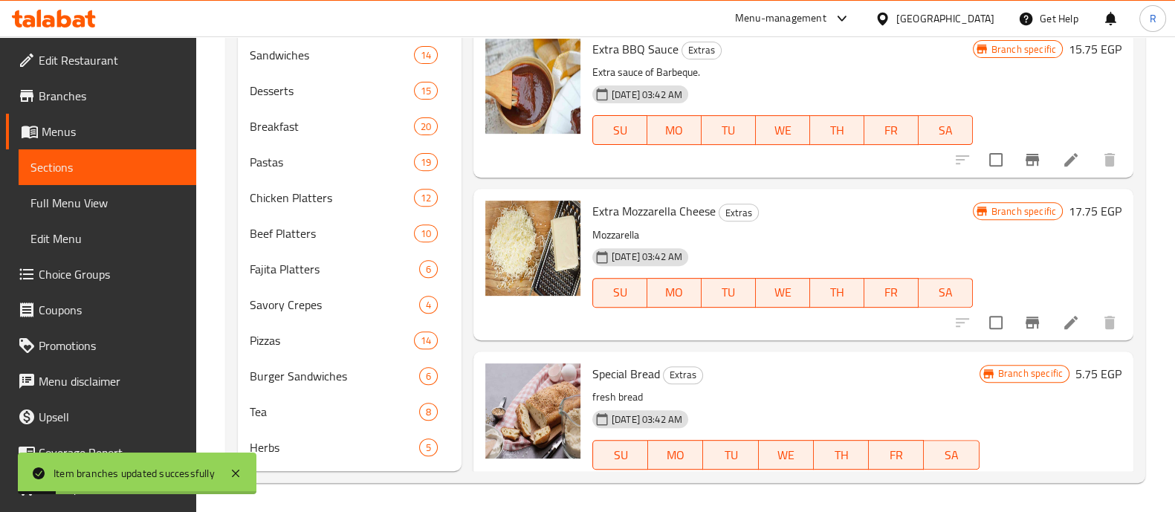
scroll to position [169, 0]
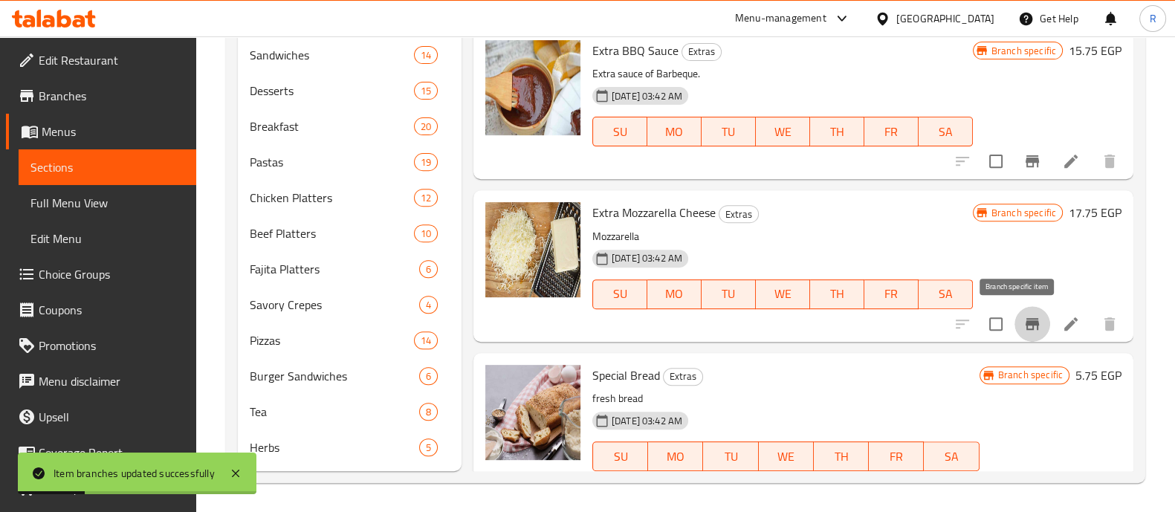
click at [1026, 318] on icon "Branch-specific-item" at bounding box center [1033, 324] width 18 height 18
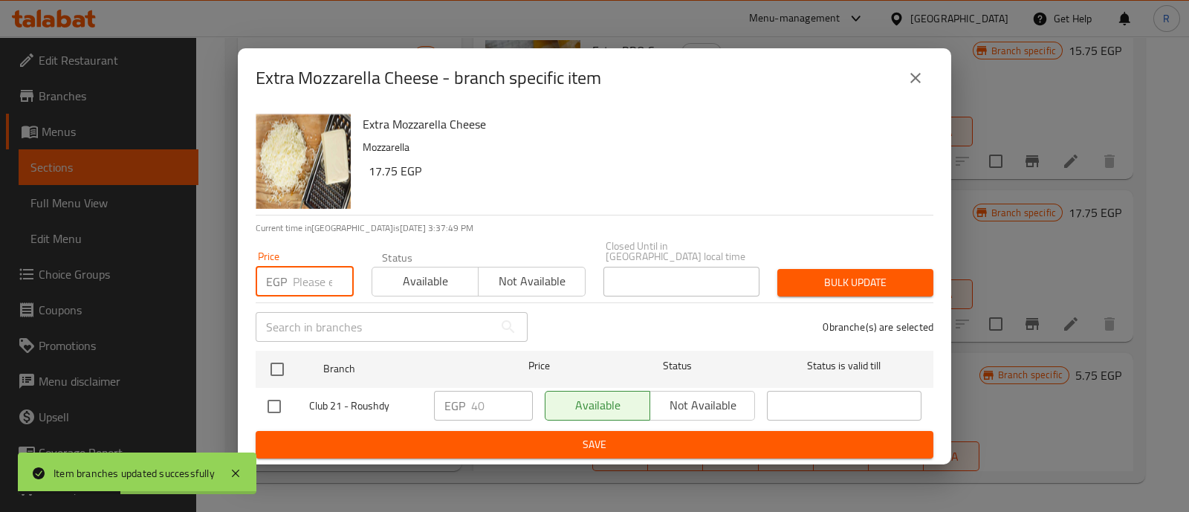
click at [320, 278] on input "number" at bounding box center [323, 282] width 61 height 30
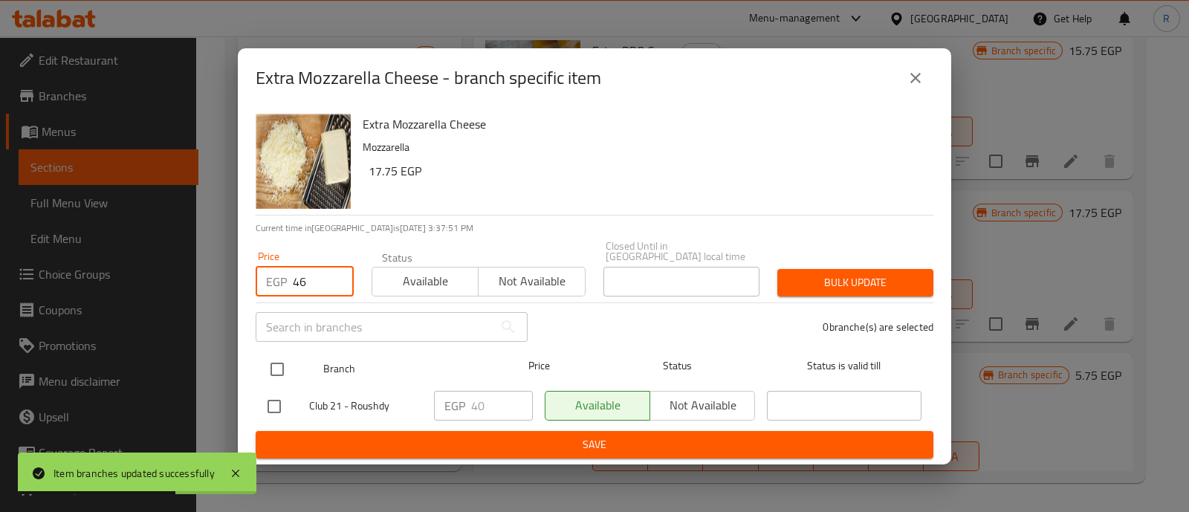
type input "46"
click at [271, 368] on input "checkbox" at bounding box center [277, 369] width 31 height 31
checkbox input "true"
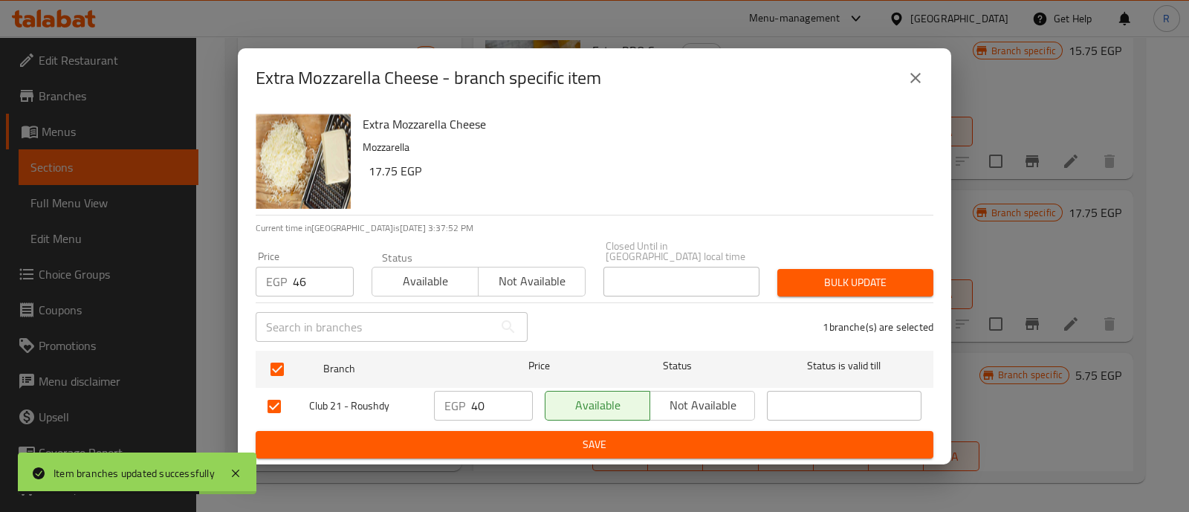
click at [855, 274] on span "Bulk update" at bounding box center [855, 283] width 132 height 19
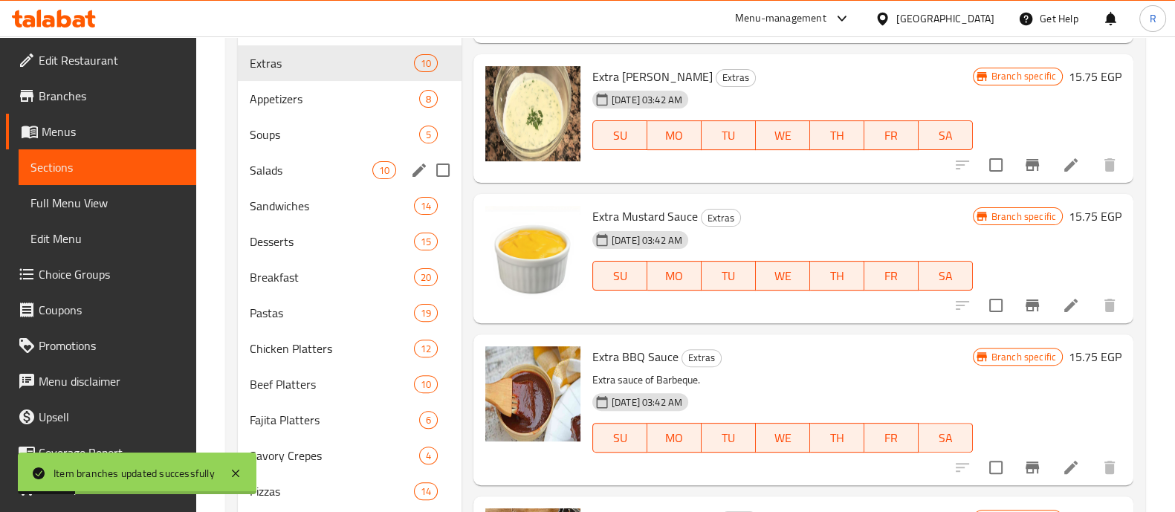
scroll to position [565, 0]
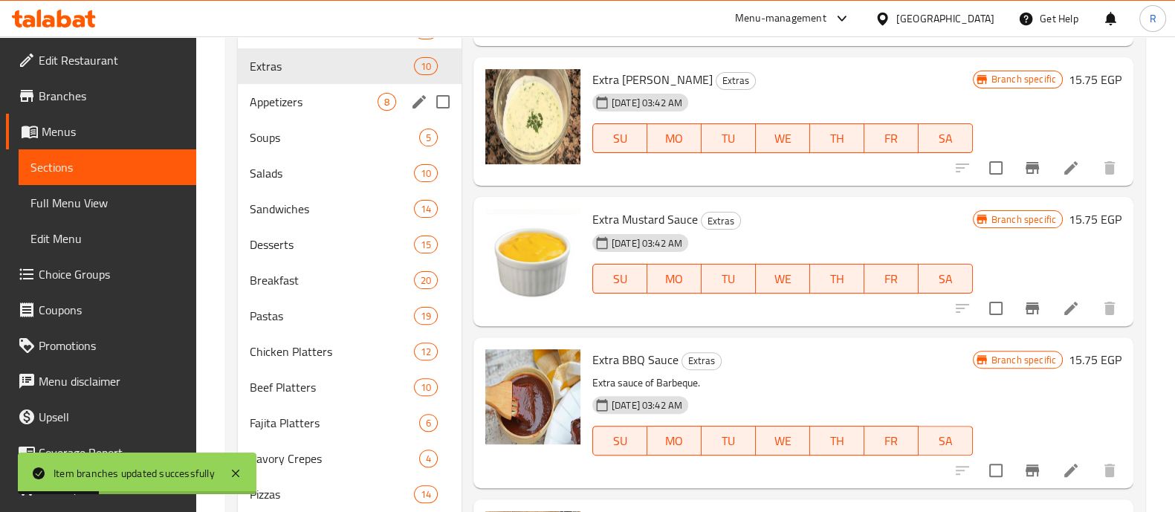
click at [316, 117] on div "Appetizers 8" at bounding box center [350, 102] width 224 height 36
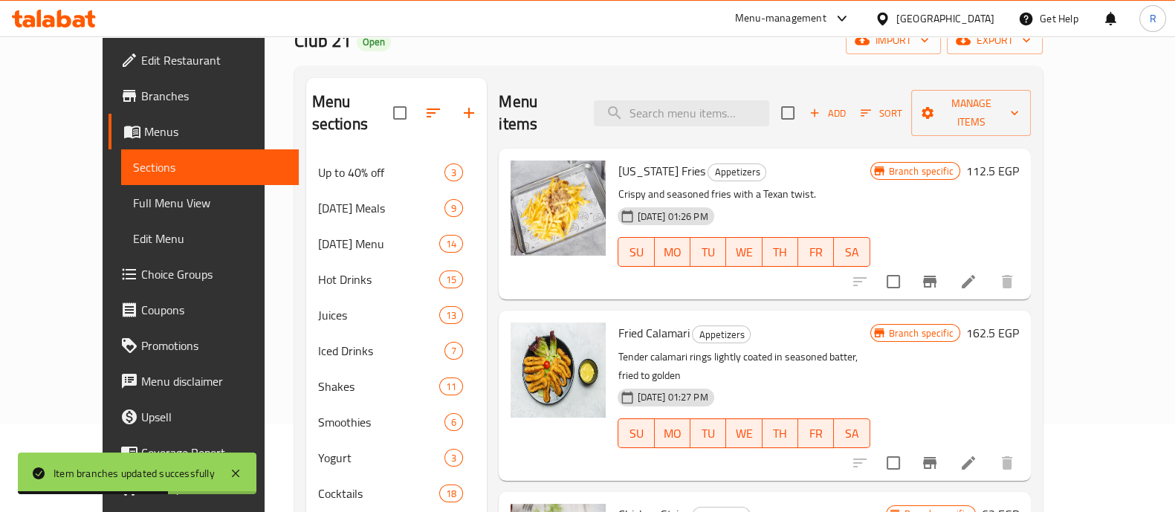
scroll to position [88, 0]
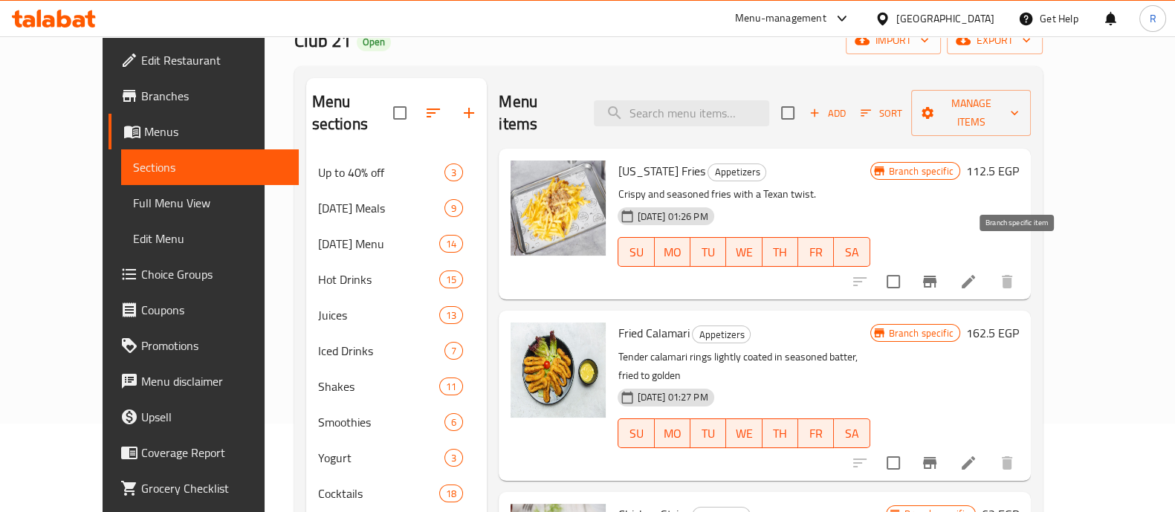
click at [939, 273] on icon "Branch-specific-item" at bounding box center [930, 282] width 18 height 18
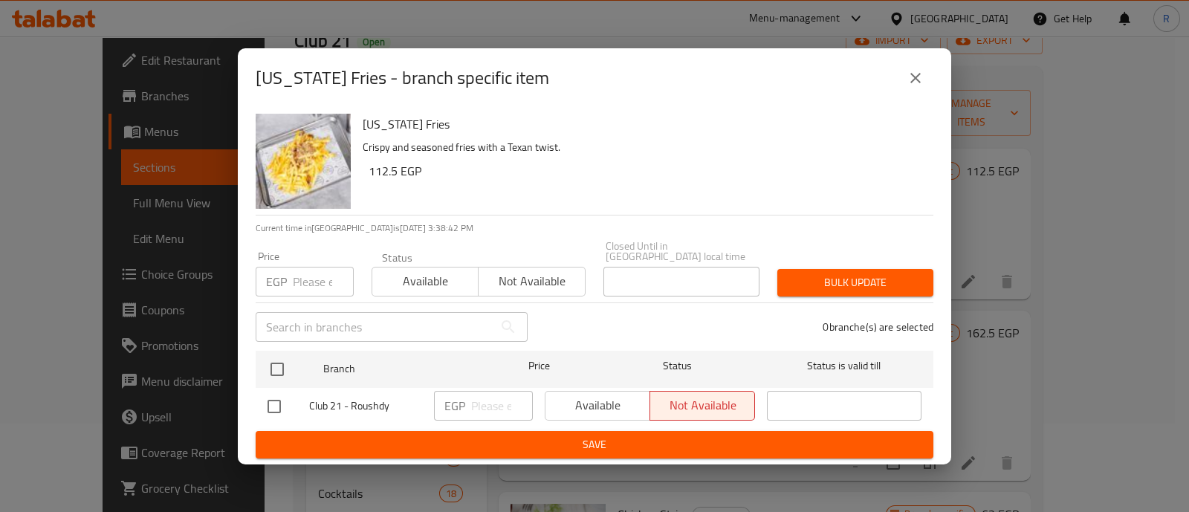
click at [920, 83] on icon "close" at bounding box center [916, 78] width 18 height 18
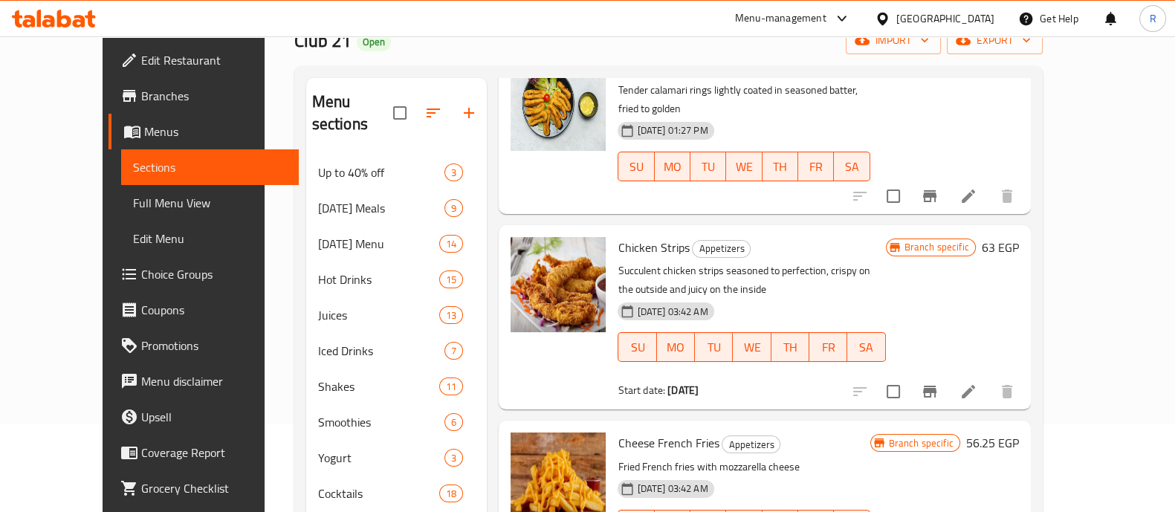
scroll to position [295, 0]
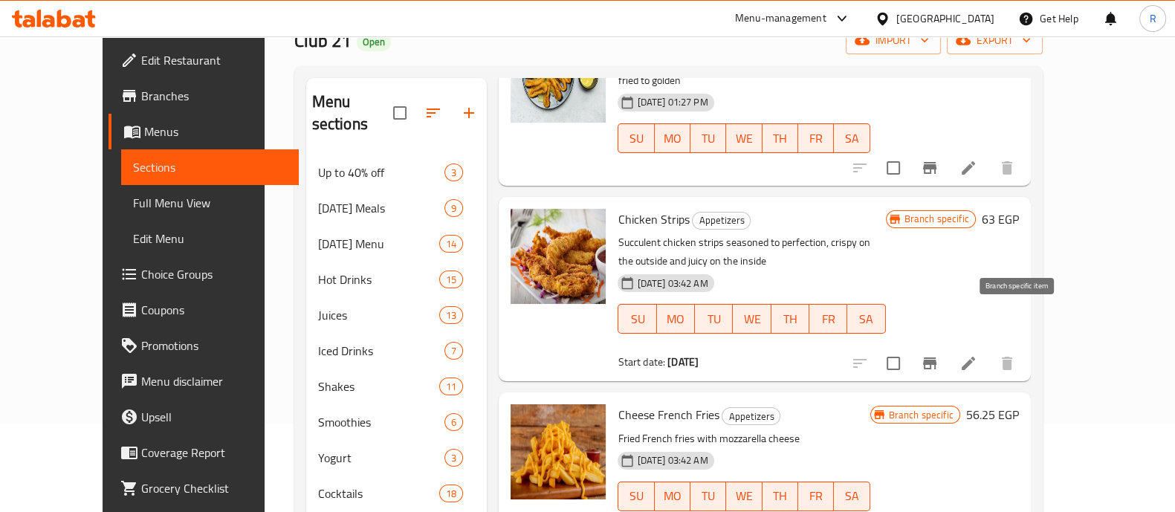
click at [937, 358] on icon "Branch-specific-item" at bounding box center [929, 364] width 13 height 12
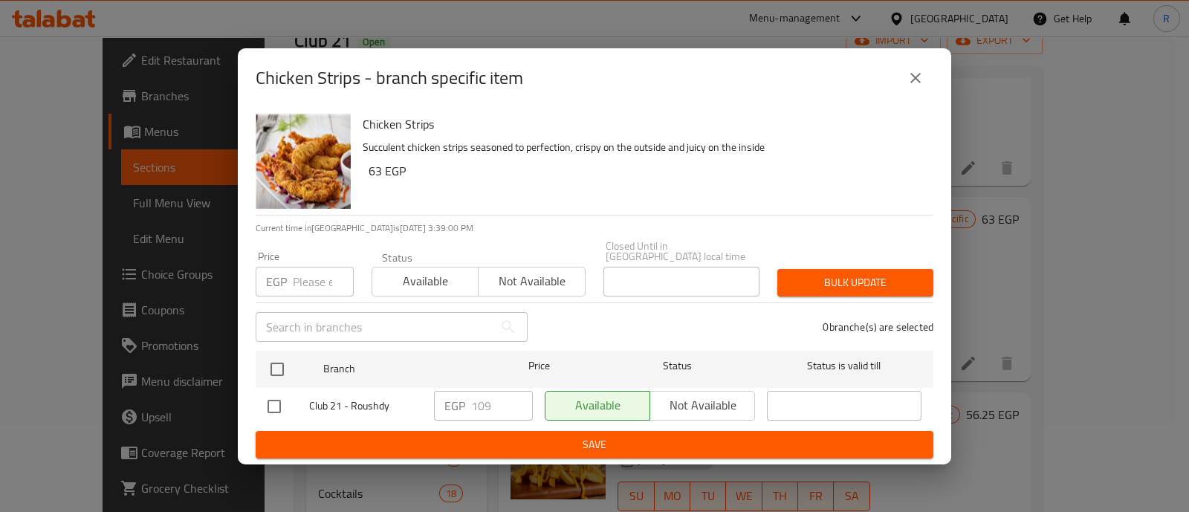
click at [314, 276] on input "number" at bounding box center [323, 282] width 61 height 30
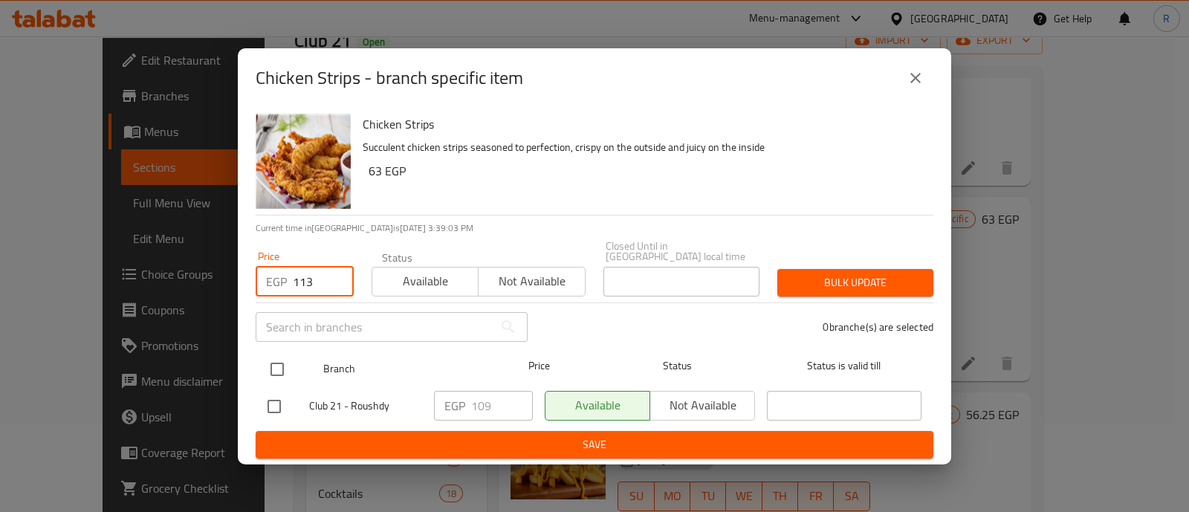
type input "113"
click at [277, 358] on input "checkbox" at bounding box center [277, 369] width 31 height 31
checkbox input "true"
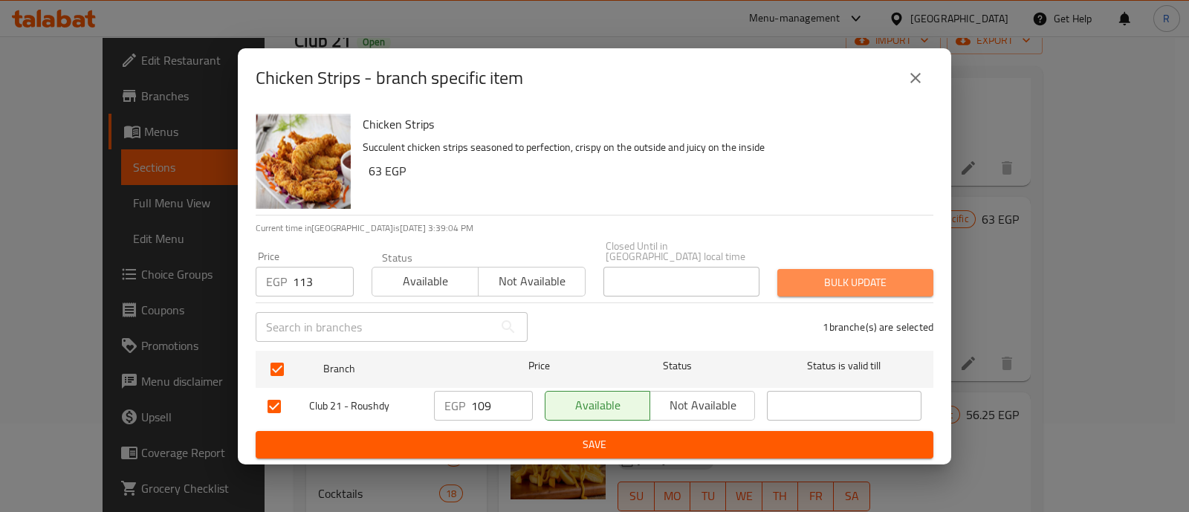
click at [803, 276] on span "Bulk update" at bounding box center [855, 283] width 132 height 19
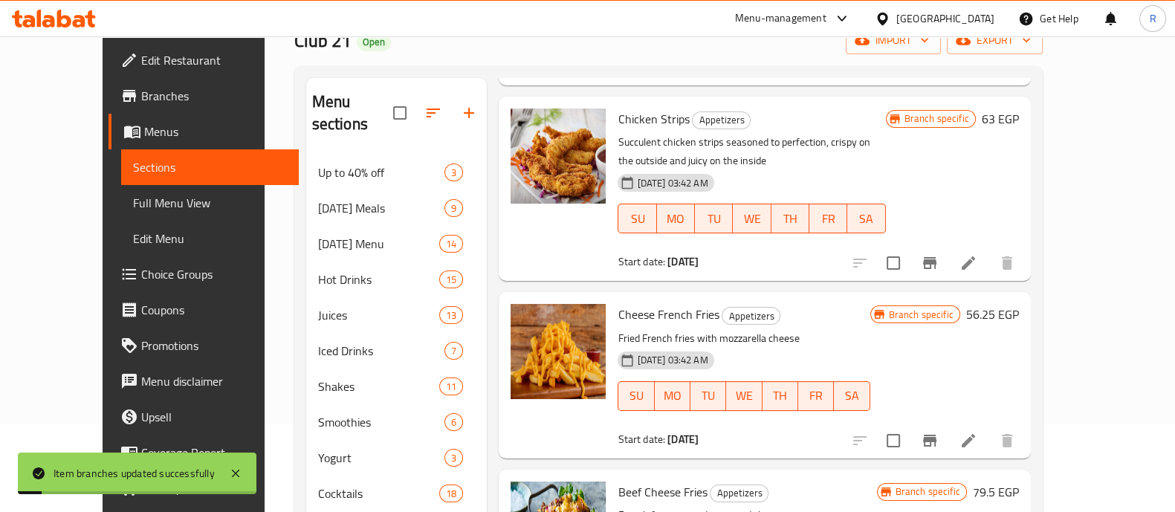
scroll to position [405, 0]
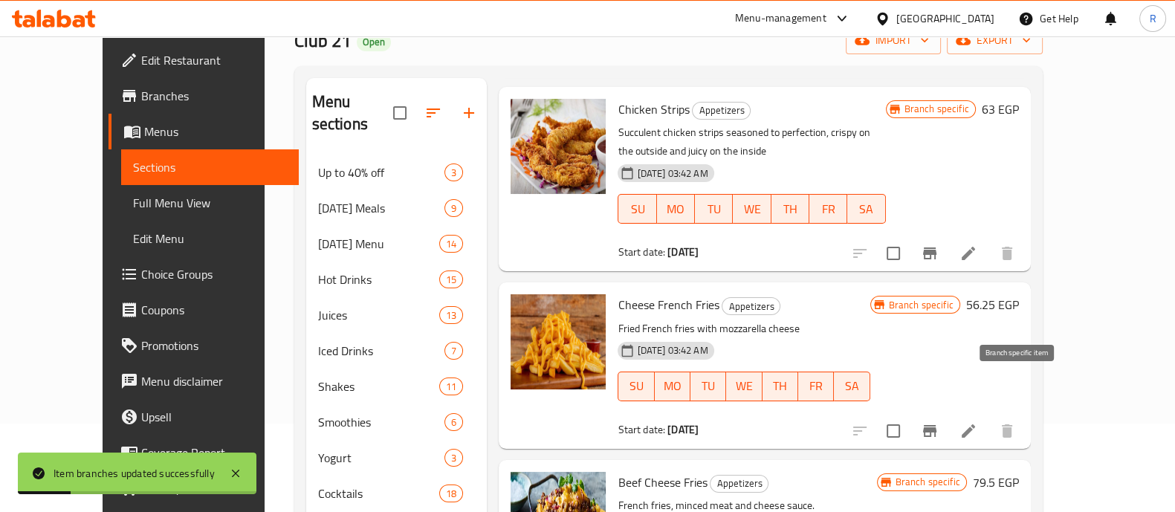
click at [948, 413] on button "Branch-specific-item" at bounding box center [930, 431] width 36 height 36
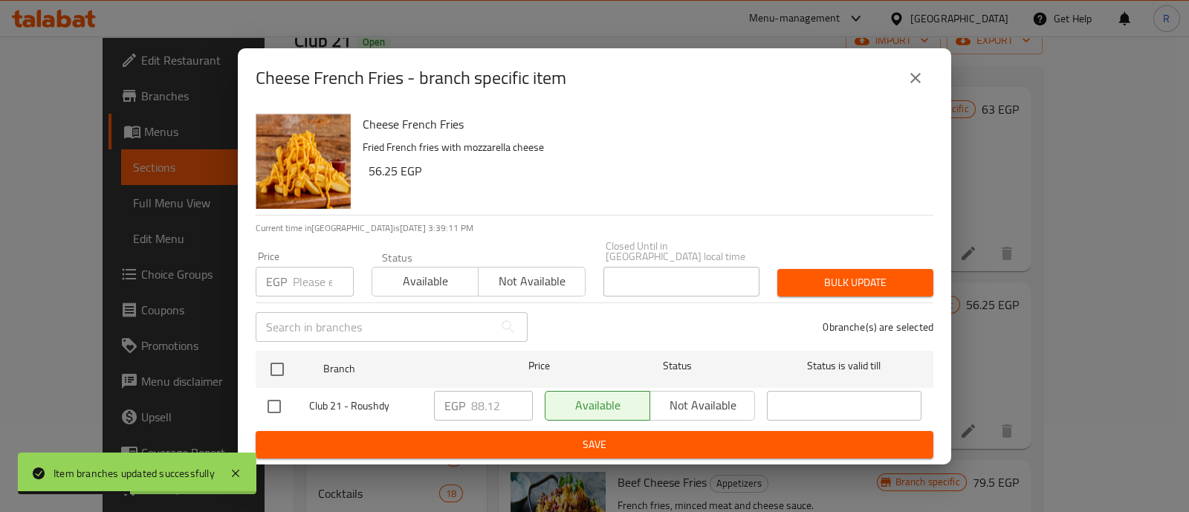
click at [314, 269] on input "number" at bounding box center [323, 282] width 61 height 30
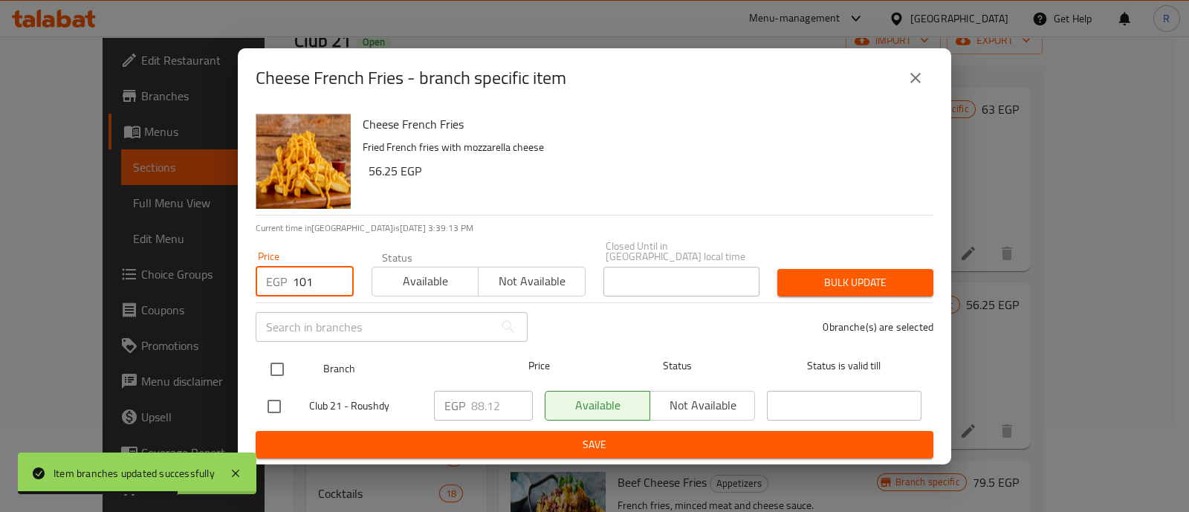
type input "101"
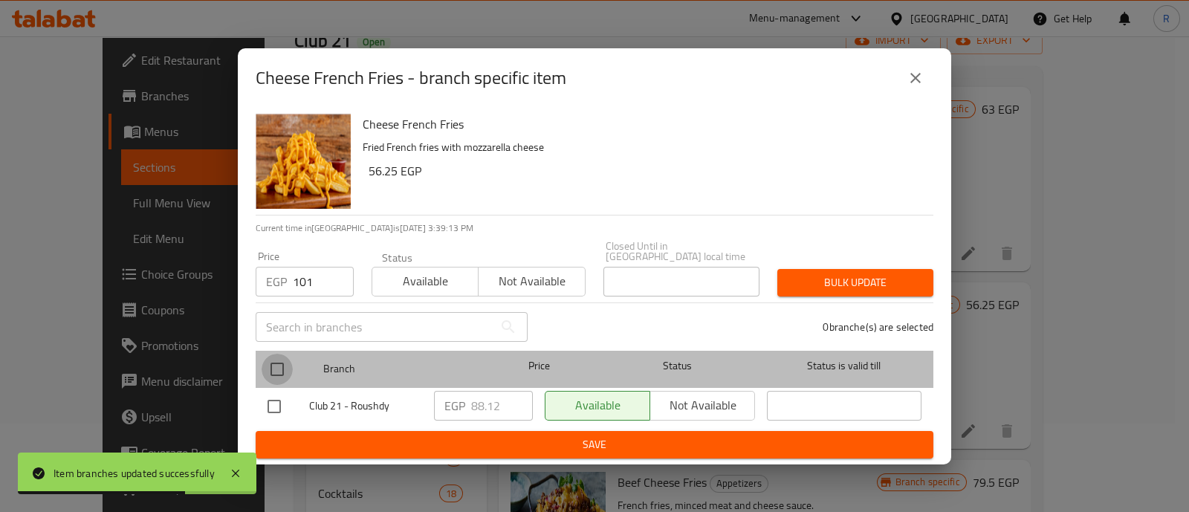
click at [286, 362] on input "checkbox" at bounding box center [277, 369] width 31 height 31
checkbox input "true"
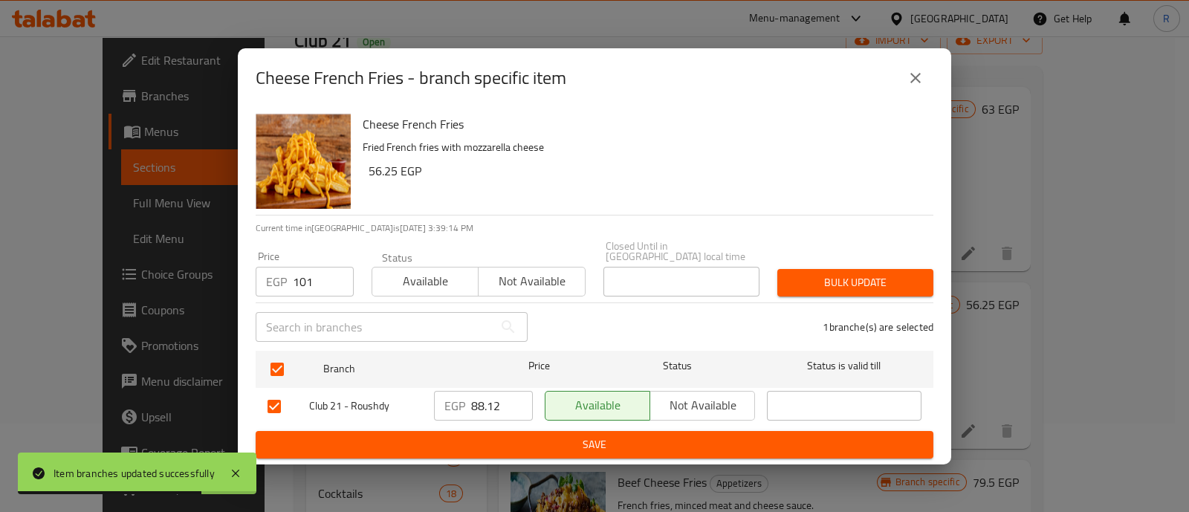
click at [795, 280] on span "Bulk update" at bounding box center [855, 283] width 132 height 19
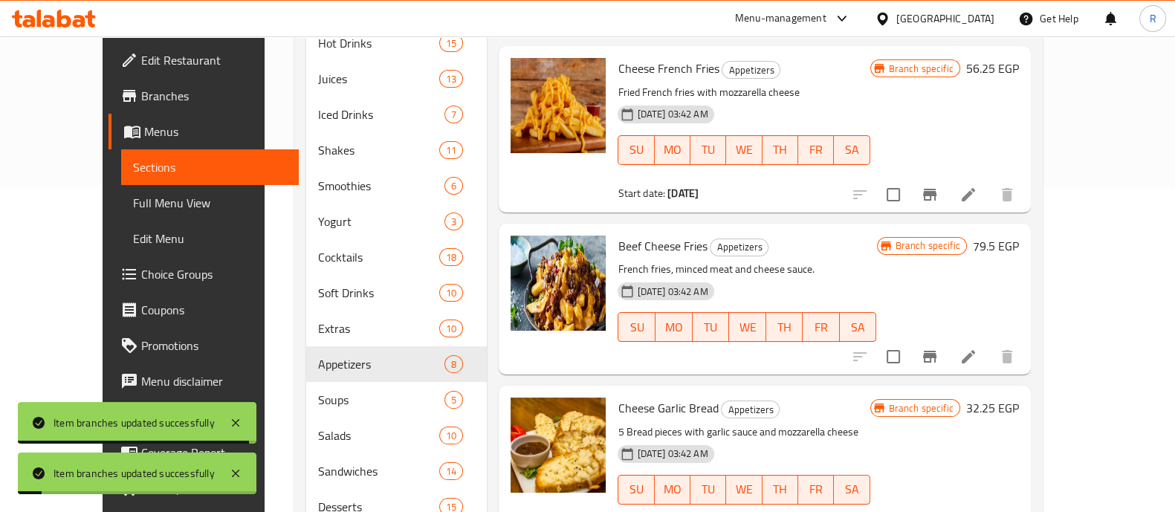
scroll to position [326, 0]
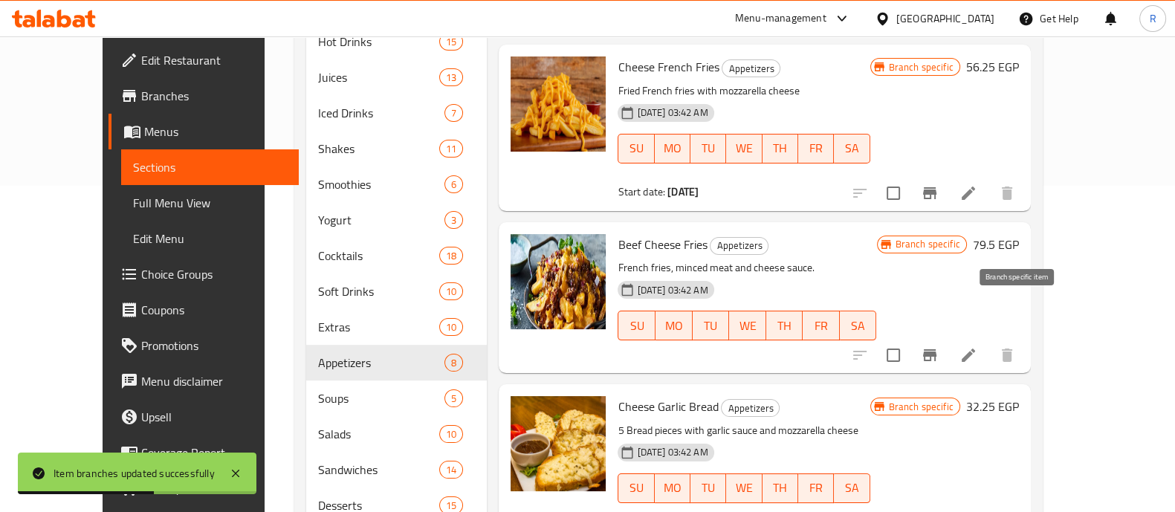
click at [939, 346] on icon "Branch-specific-item" at bounding box center [930, 355] width 18 height 18
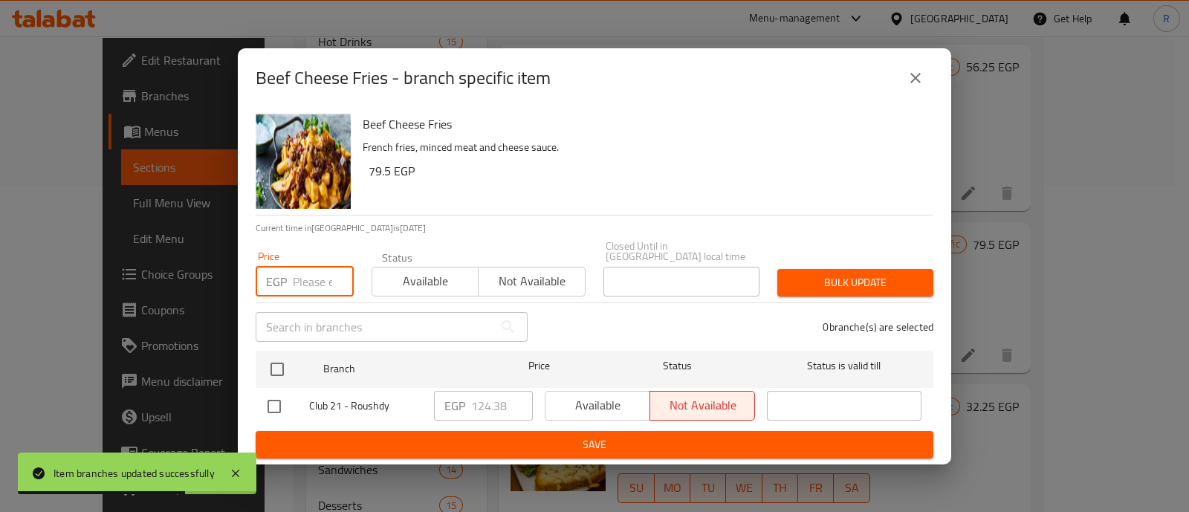
click at [311, 272] on input "number" at bounding box center [323, 282] width 61 height 30
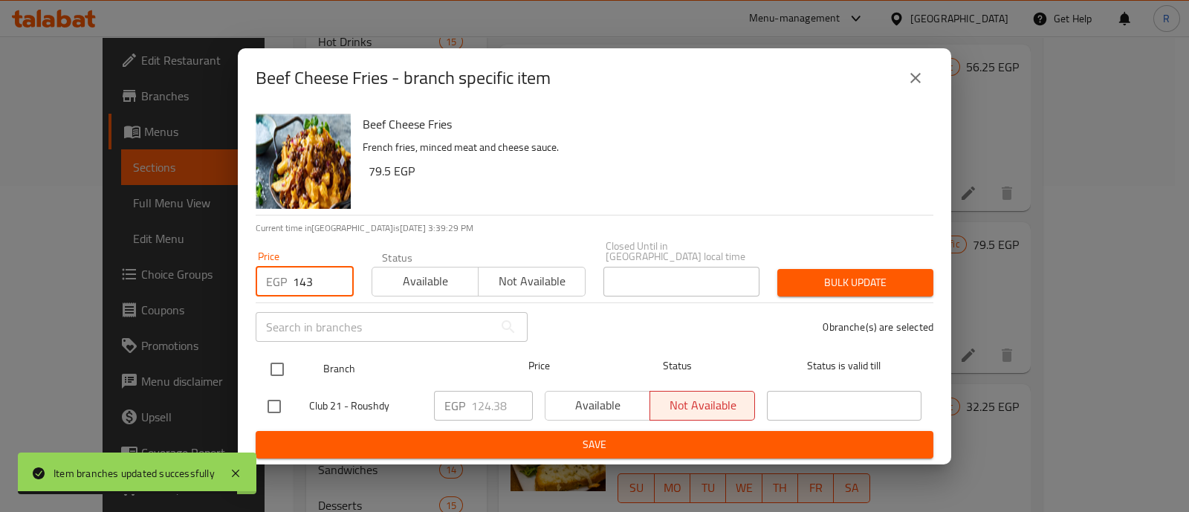
type input "143"
click at [279, 357] on input "checkbox" at bounding box center [277, 369] width 31 height 31
checkbox input "true"
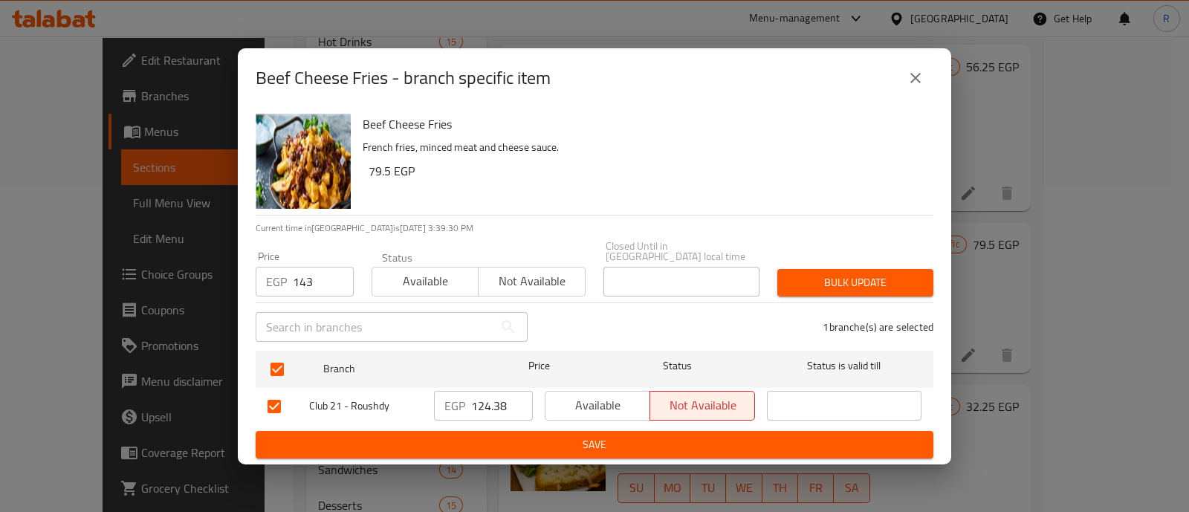
click at [830, 291] on div "Bulk update" at bounding box center [856, 282] width 174 height 45
click at [824, 282] on span "Bulk update" at bounding box center [855, 283] width 132 height 19
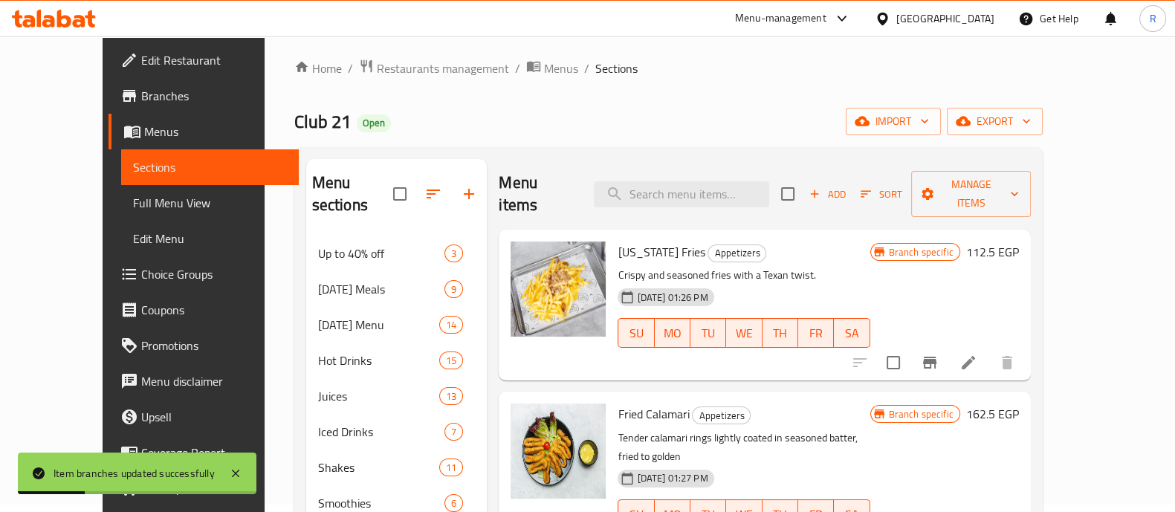
scroll to position [0, 0]
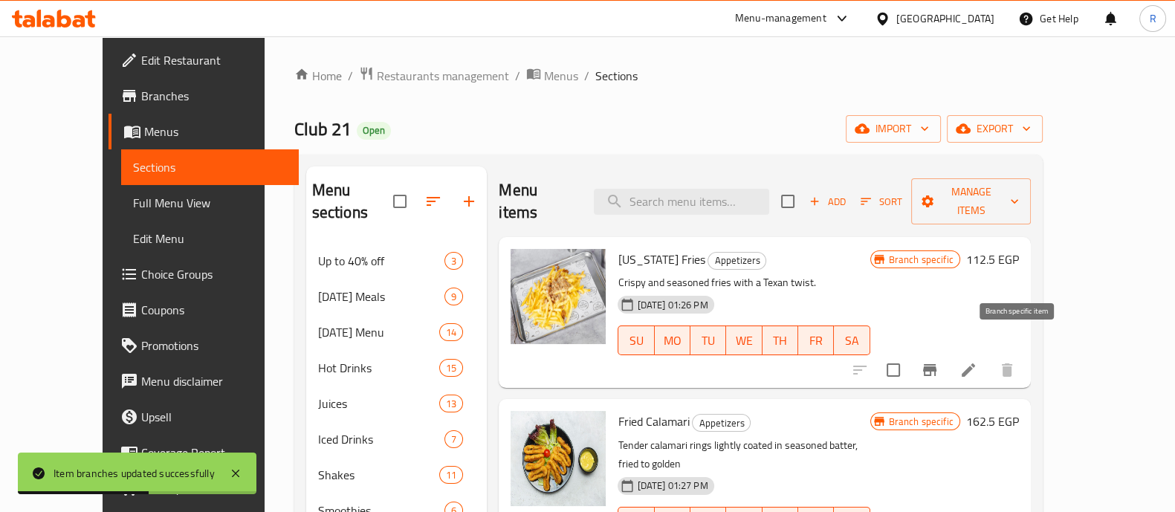
click at [948, 352] on button "Branch-specific-item" at bounding box center [930, 370] width 36 height 36
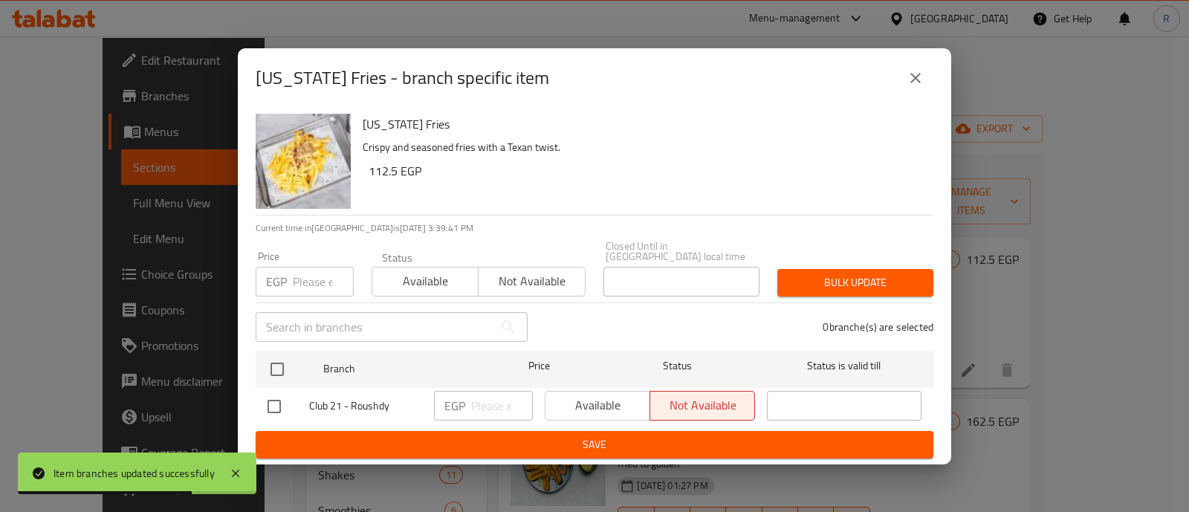
click at [910, 83] on icon "close" at bounding box center [916, 78] width 18 height 18
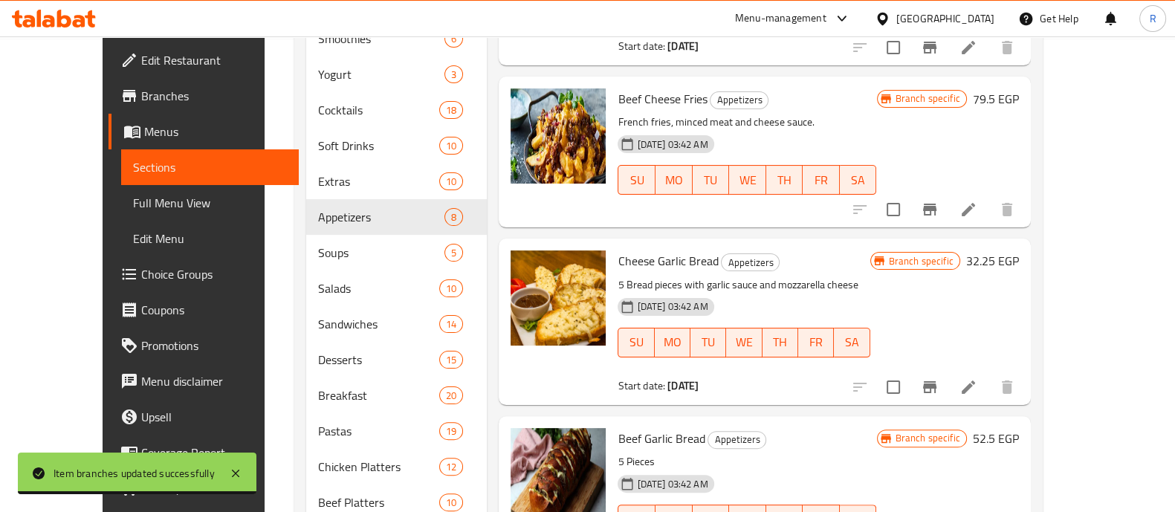
scroll to position [474, 0]
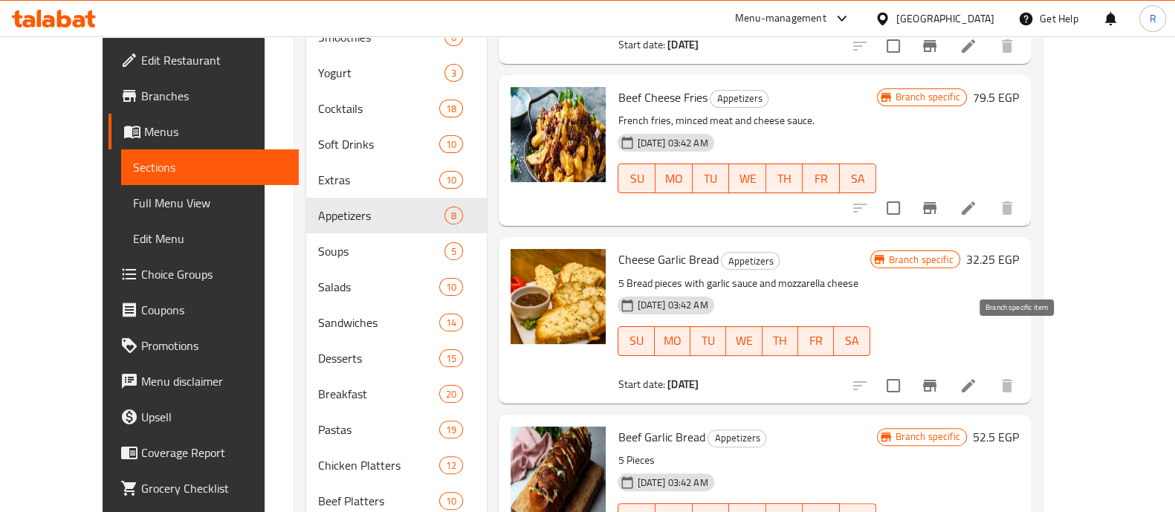
click at [937, 380] on icon "Branch-specific-item" at bounding box center [929, 386] width 13 height 12
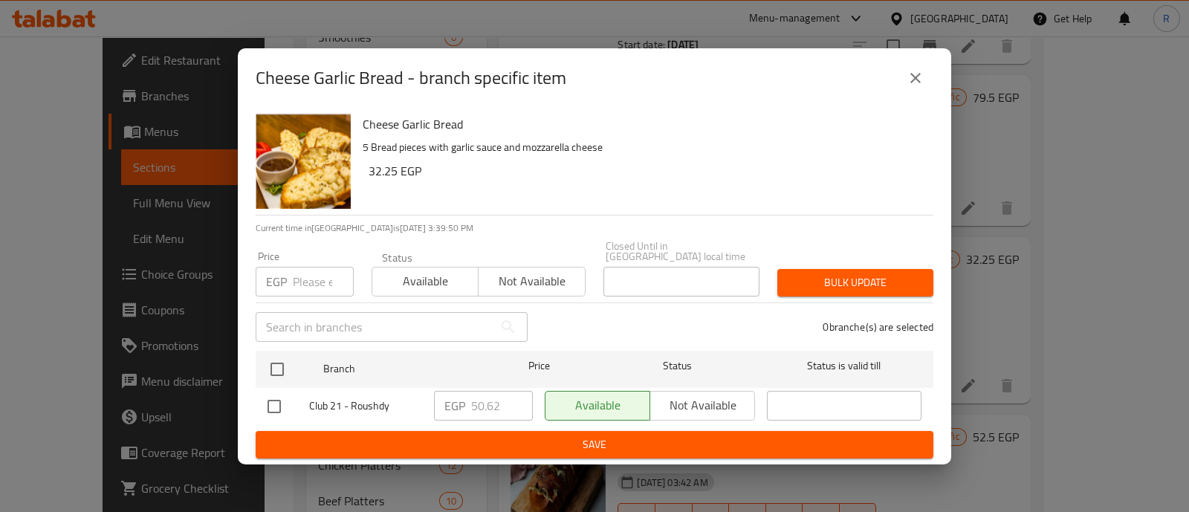
click at [303, 267] on input "number" at bounding box center [323, 282] width 61 height 30
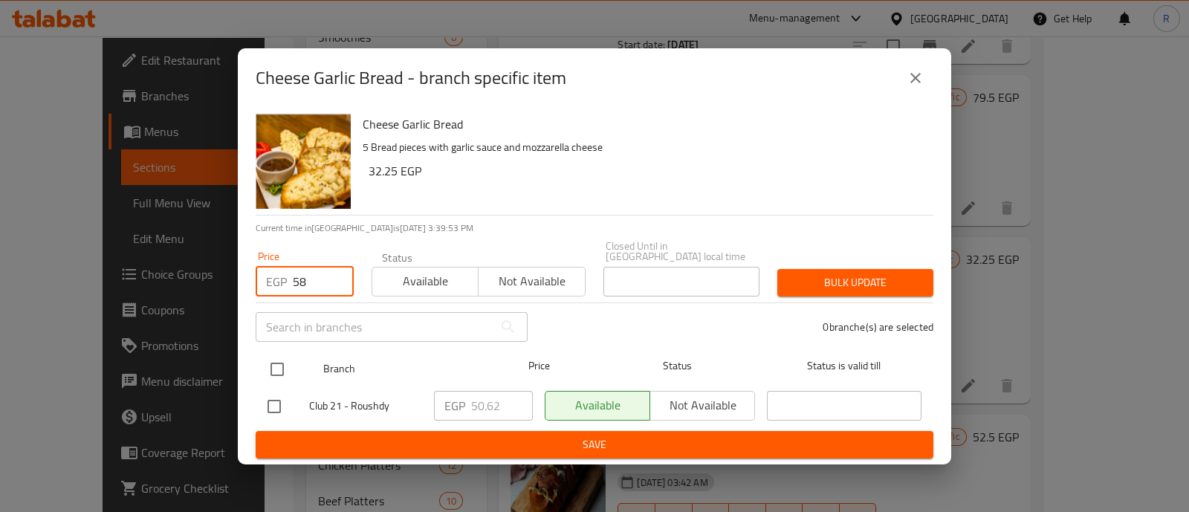
type input "58"
click at [279, 357] on input "checkbox" at bounding box center [277, 369] width 31 height 31
checkbox input "true"
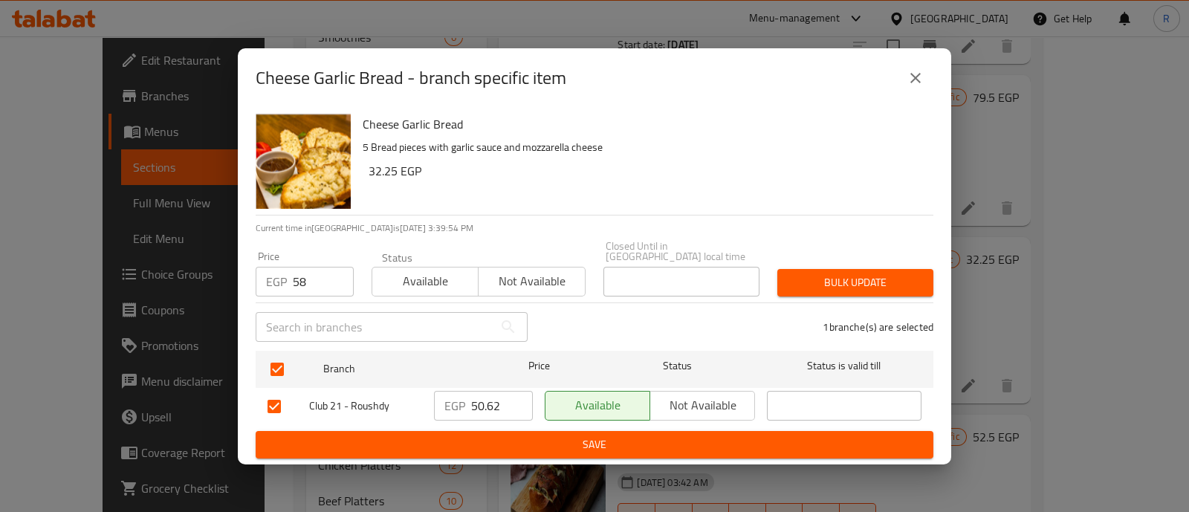
click at [798, 285] on span "Bulk update" at bounding box center [855, 283] width 132 height 19
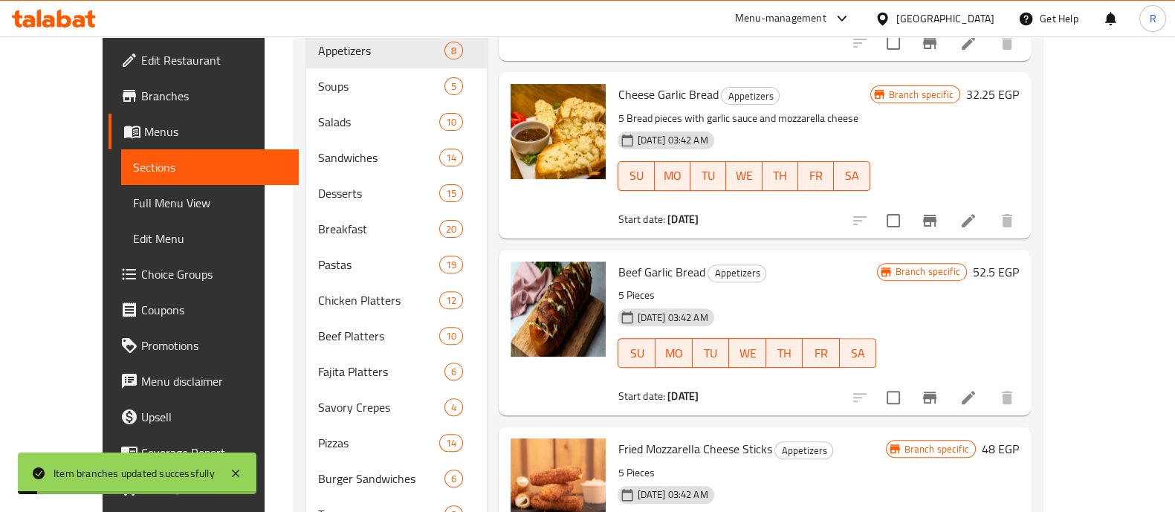
scroll to position [661, 0]
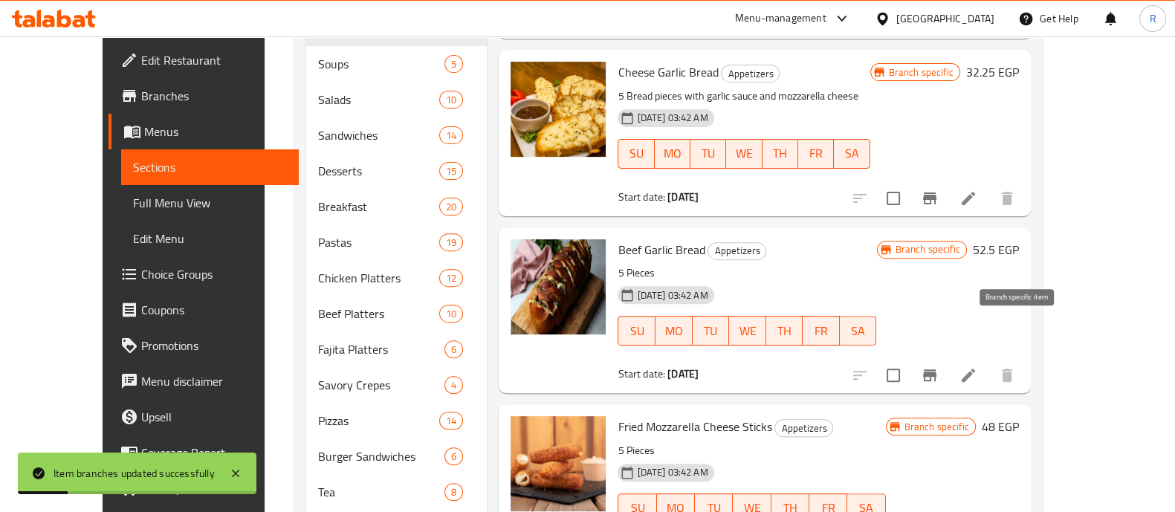
click at [939, 366] on icon "Branch-specific-item" at bounding box center [930, 375] width 18 height 18
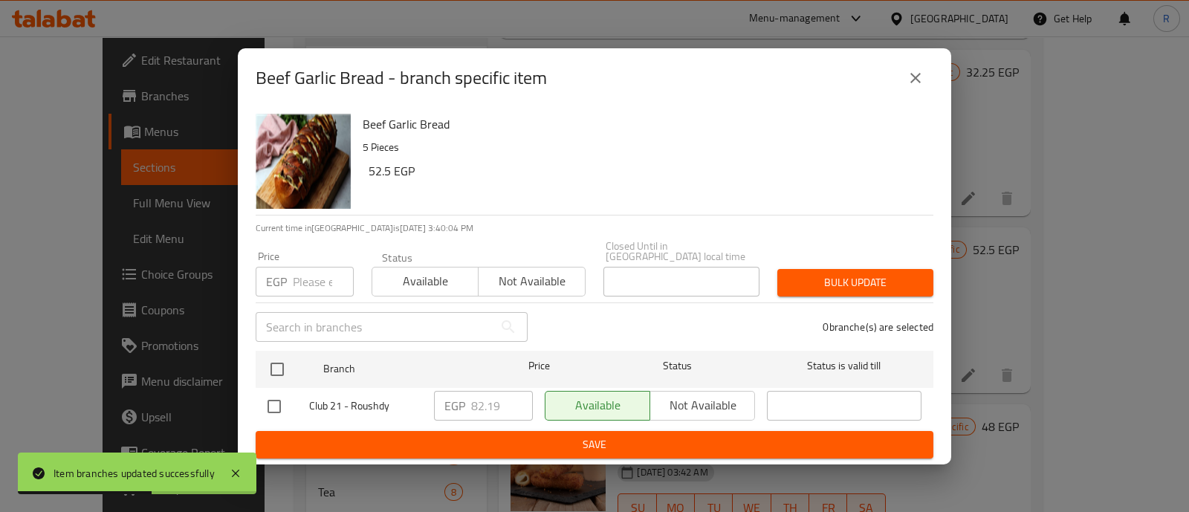
click at [313, 276] on input "number" at bounding box center [323, 282] width 61 height 30
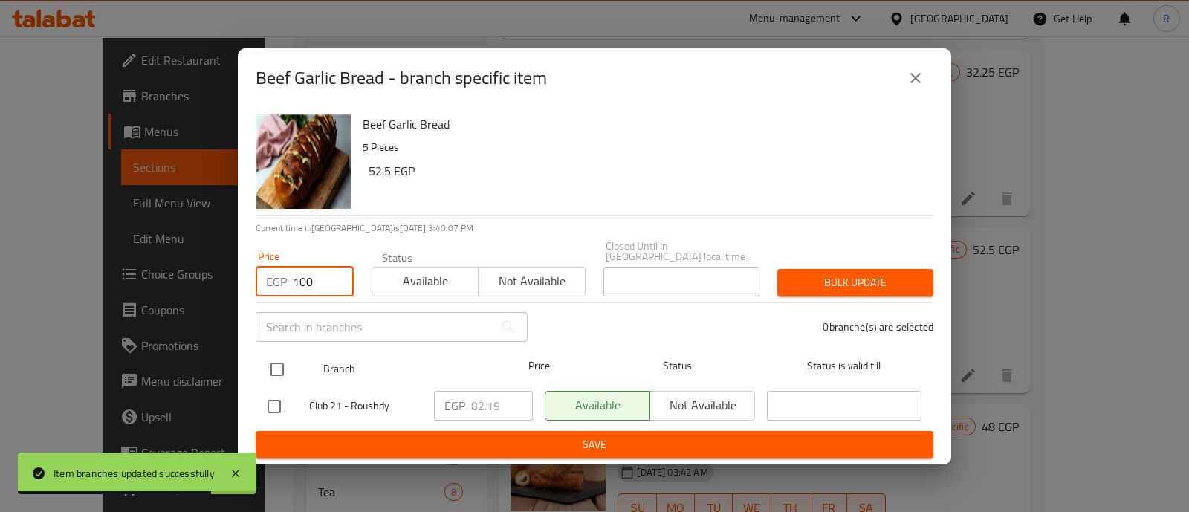
type input "100"
click at [282, 361] on input "checkbox" at bounding box center [277, 369] width 31 height 31
checkbox input "true"
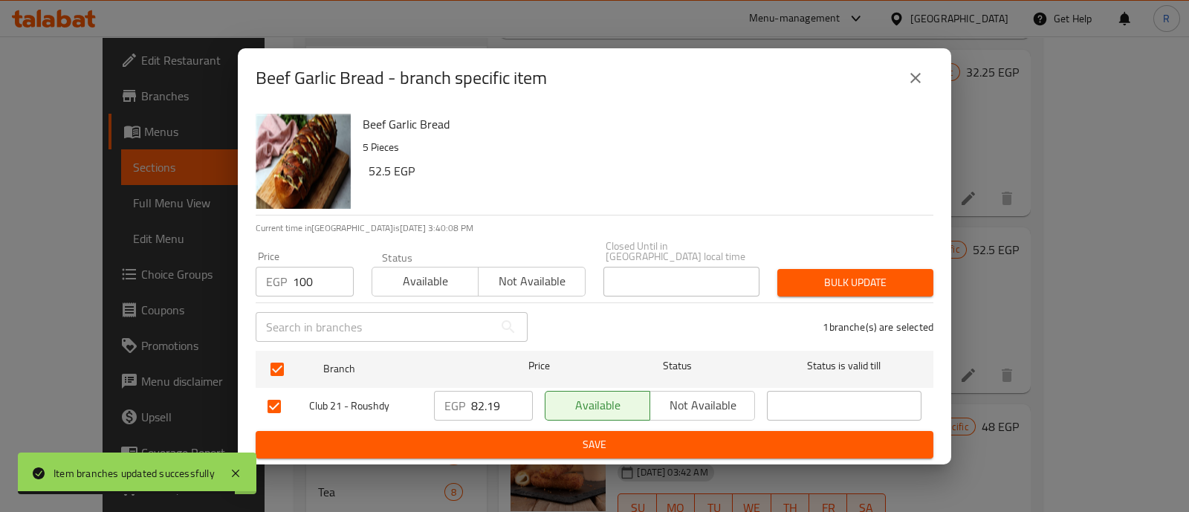
click at [821, 277] on span "Bulk update" at bounding box center [855, 283] width 132 height 19
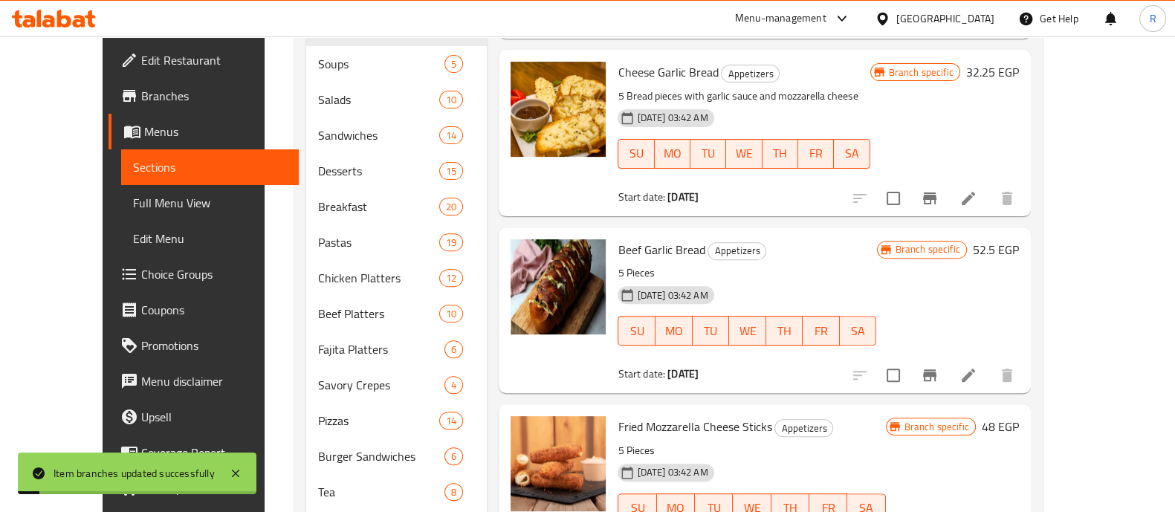
scroll to position [719, 0]
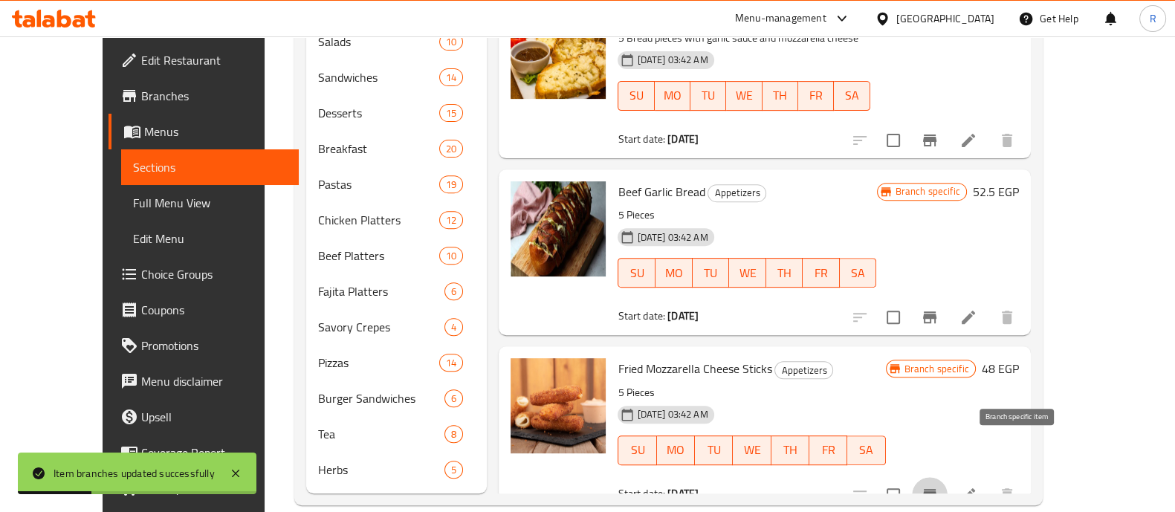
click at [939, 486] on icon "Branch-specific-item" at bounding box center [930, 495] width 18 height 18
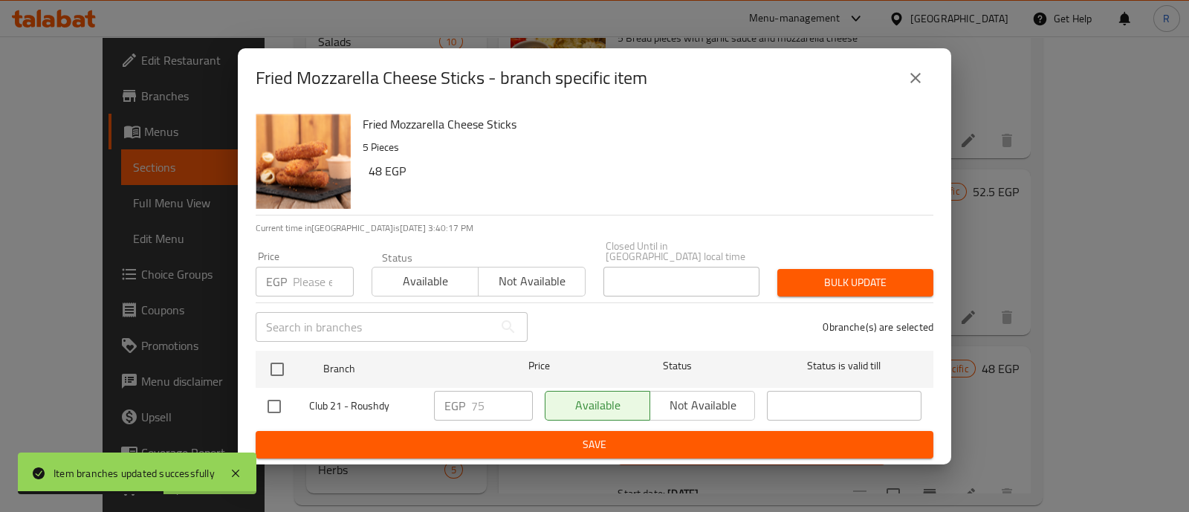
click at [320, 276] on input "number" at bounding box center [323, 282] width 61 height 30
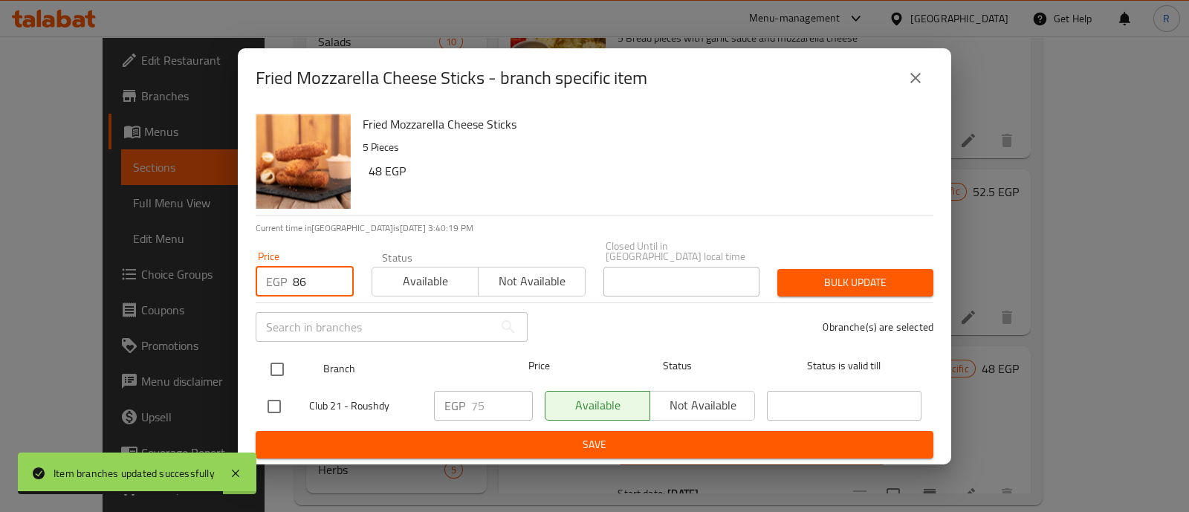
type input "86"
click at [271, 366] on input "checkbox" at bounding box center [277, 369] width 31 height 31
checkbox input "true"
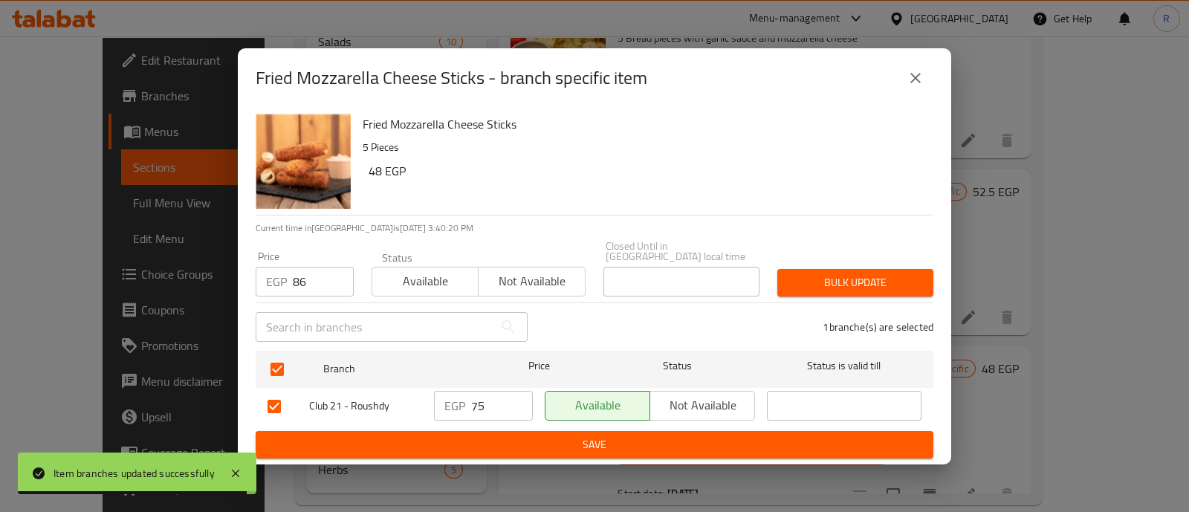
click at [801, 280] on span "Bulk update" at bounding box center [855, 283] width 132 height 19
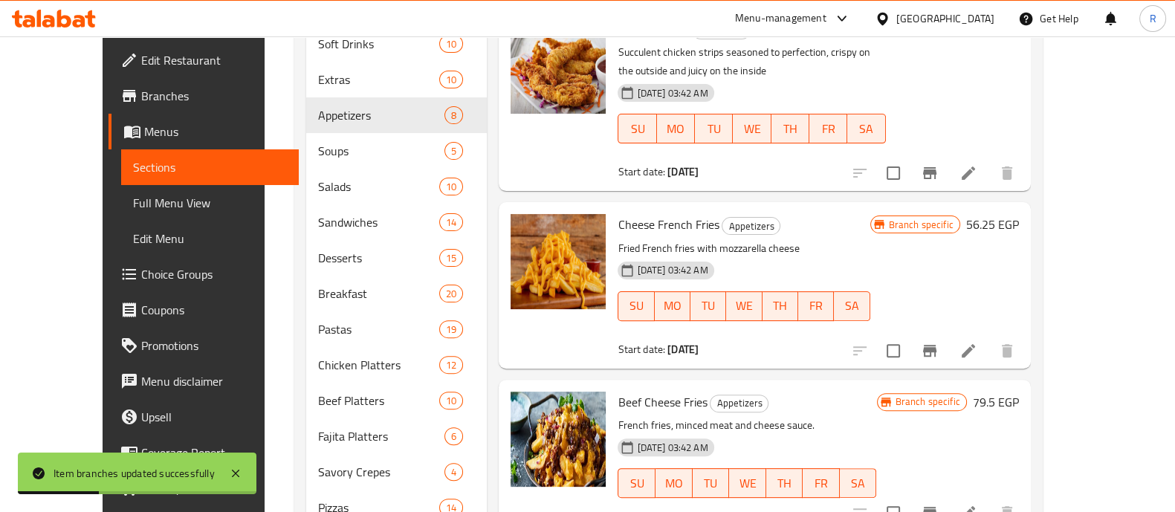
scroll to position [537, 0]
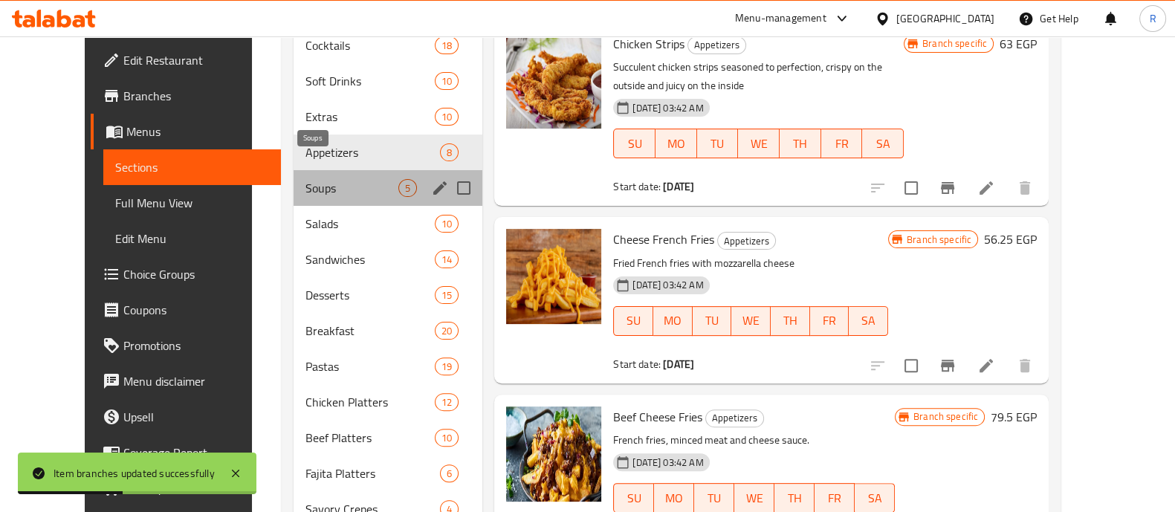
click at [306, 179] on span "Soups" at bounding box center [352, 188] width 93 height 18
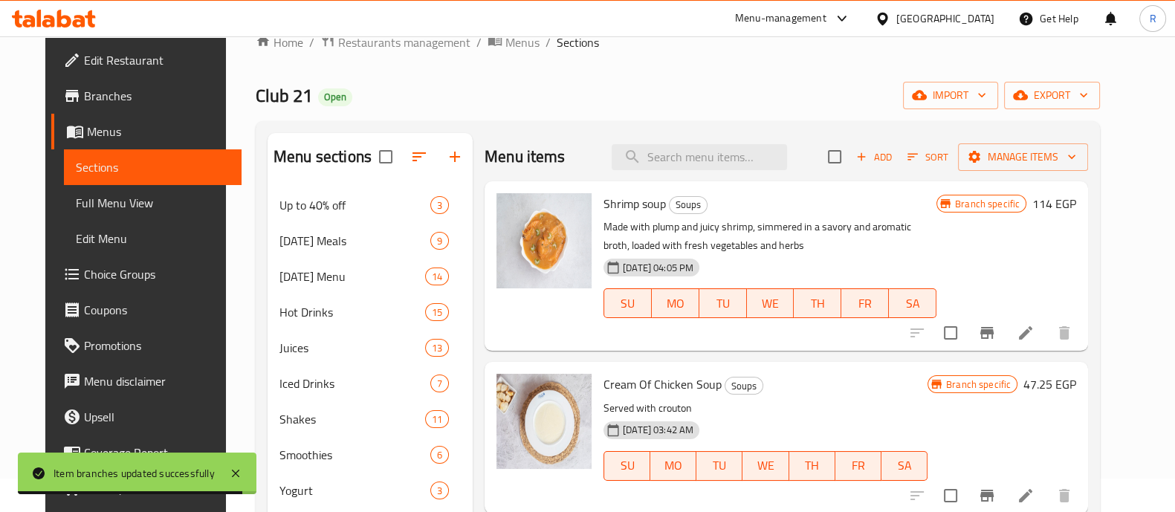
scroll to position [169, 0]
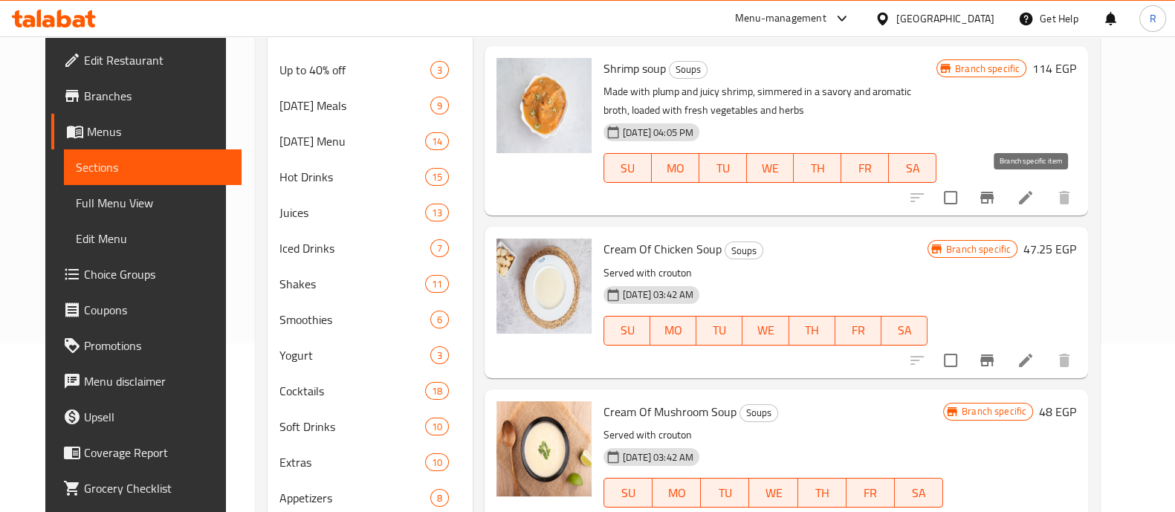
click at [996, 196] on icon "Branch-specific-item" at bounding box center [987, 198] width 18 height 18
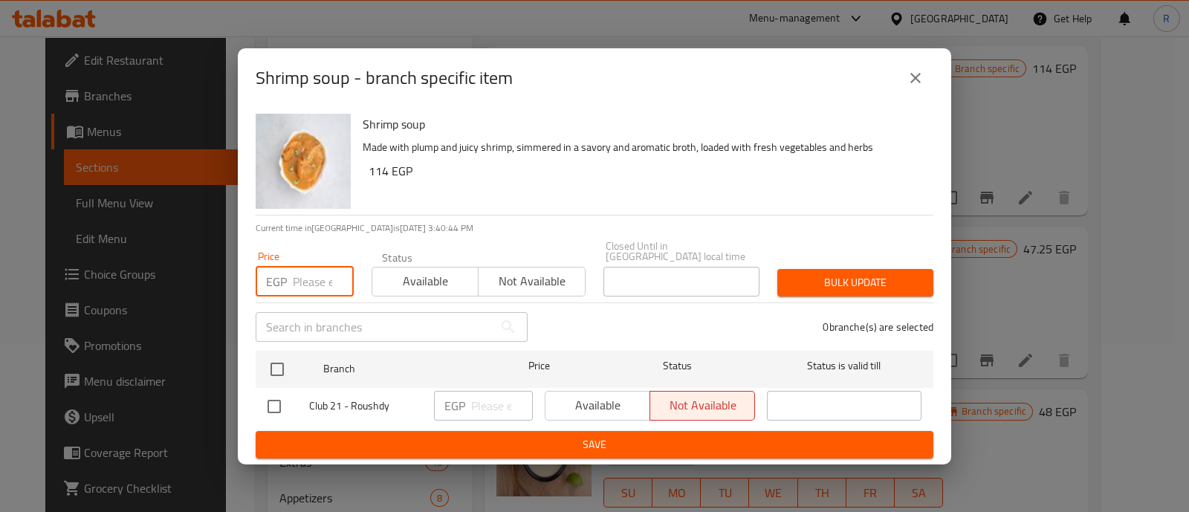
click at [317, 273] on input "number" at bounding box center [323, 282] width 61 height 30
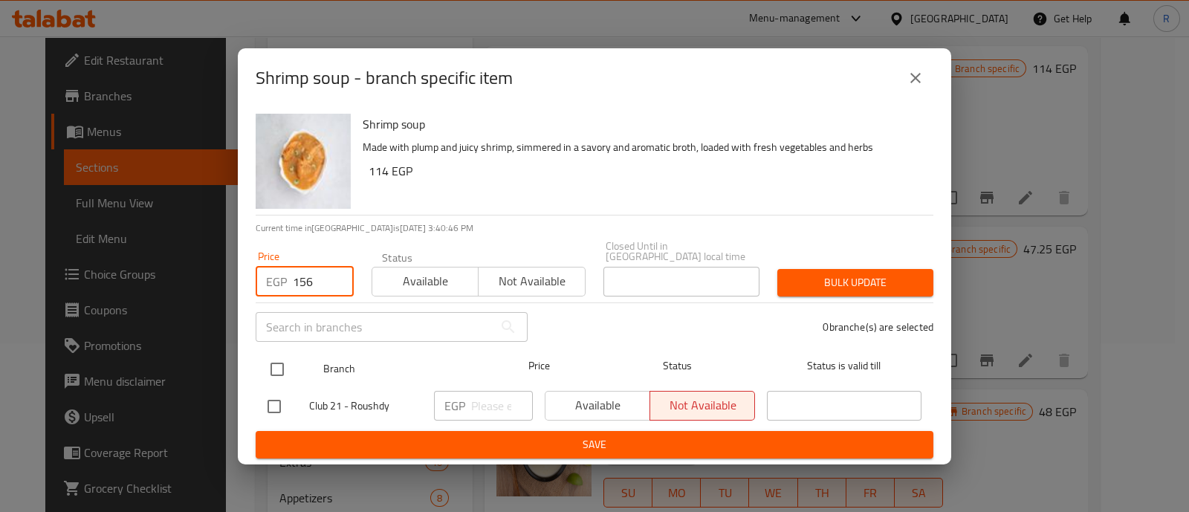
type input "156"
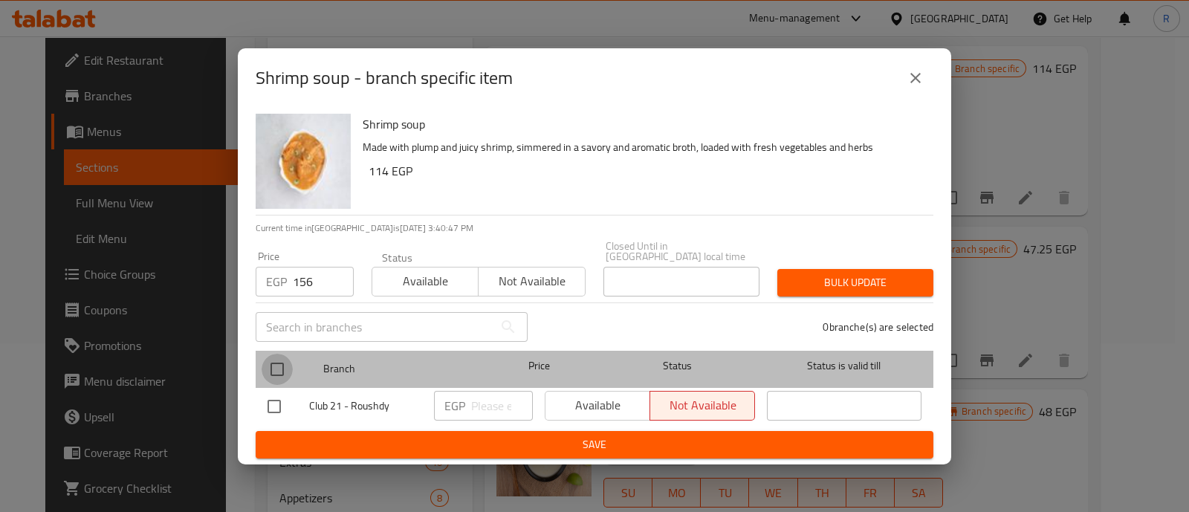
click at [278, 358] on input "checkbox" at bounding box center [277, 369] width 31 height 31
checkbox input "true"
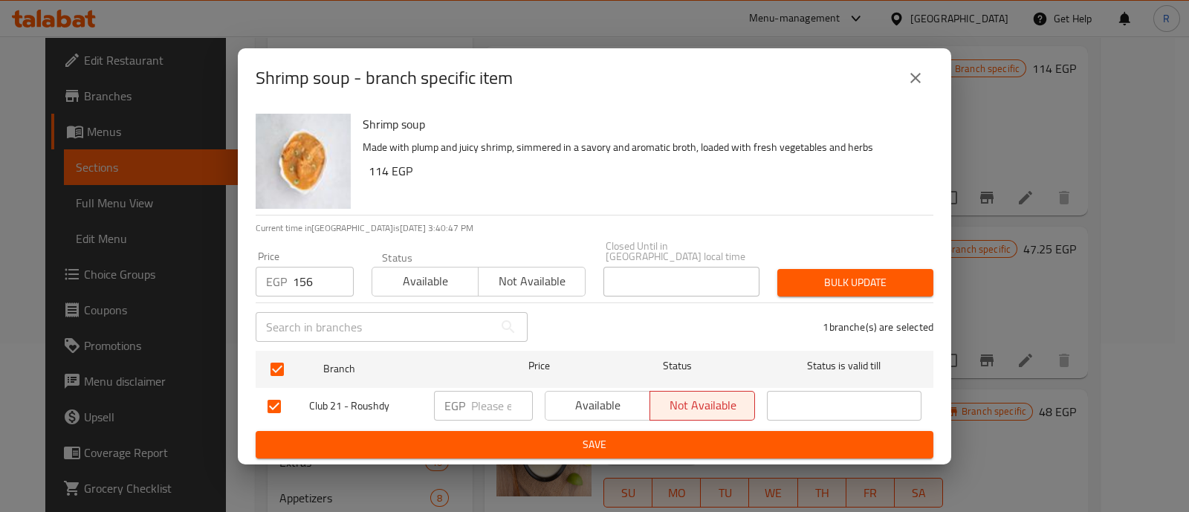
click at [823, 288] on button "Bulk update" at bounding box center [856, 283] width 156 height 28
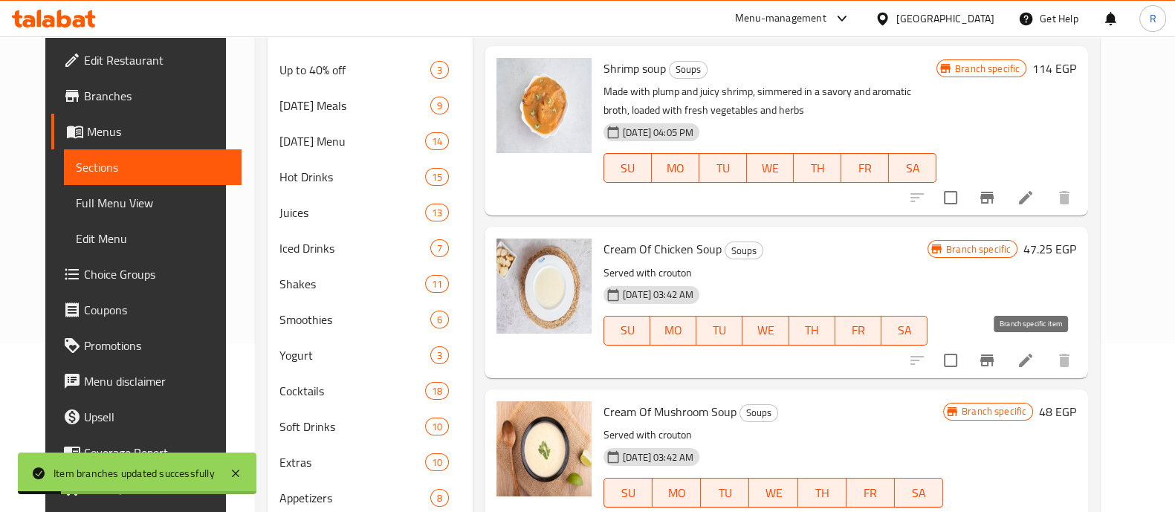
click at [994, 359] on icon "Branch-specific-item" at bounding box center [986, 361] width 13 height 12
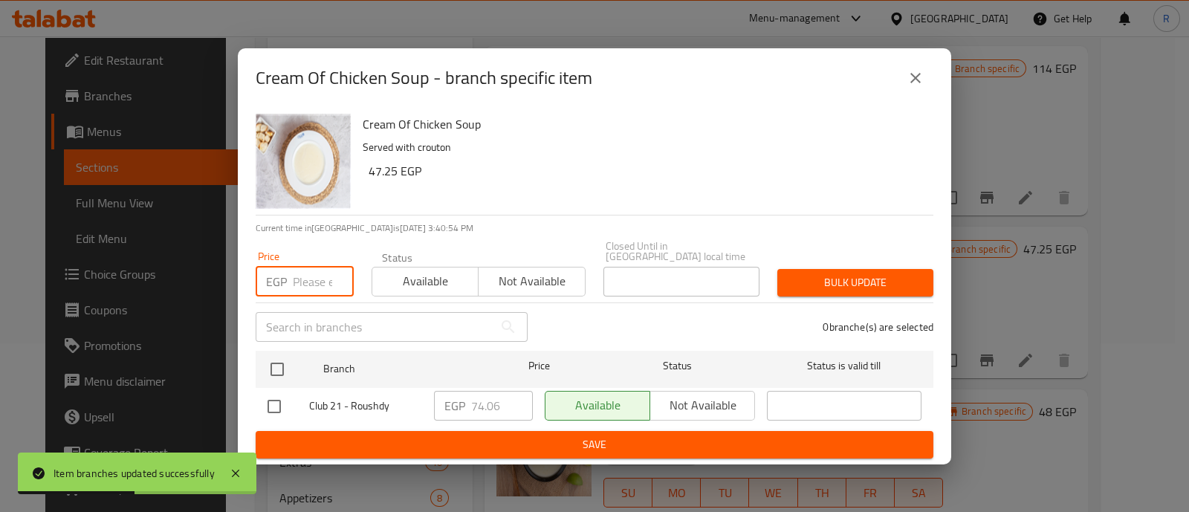
click at [320, 267] on input "number" at bounding box center [323, 282] width 61 height 30
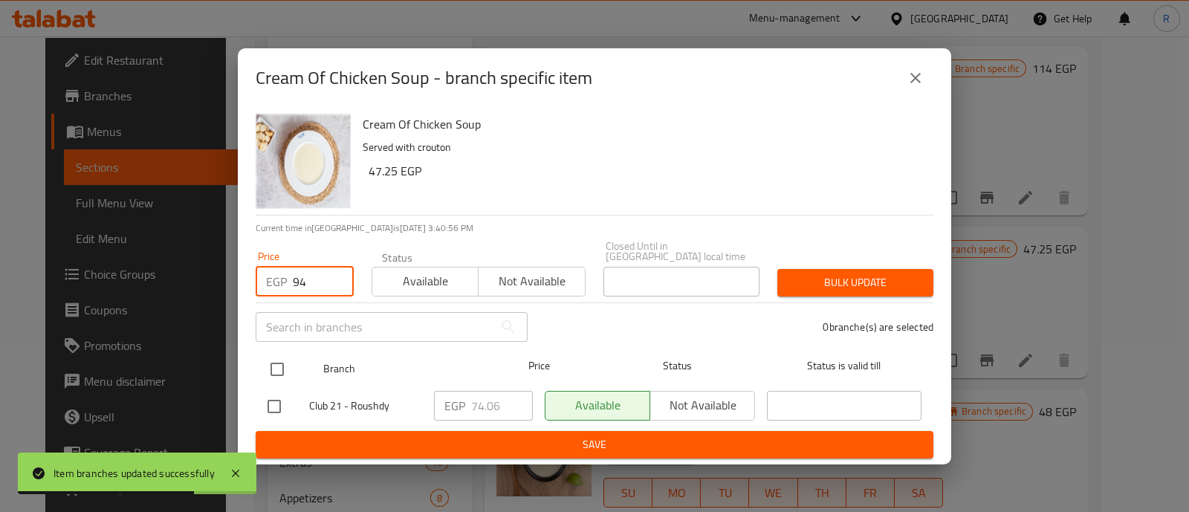
type input "94"
click at [279, 354] on input "checkbox" at bounding box center [277, 369] width 31 height 31
checkbox input "true"
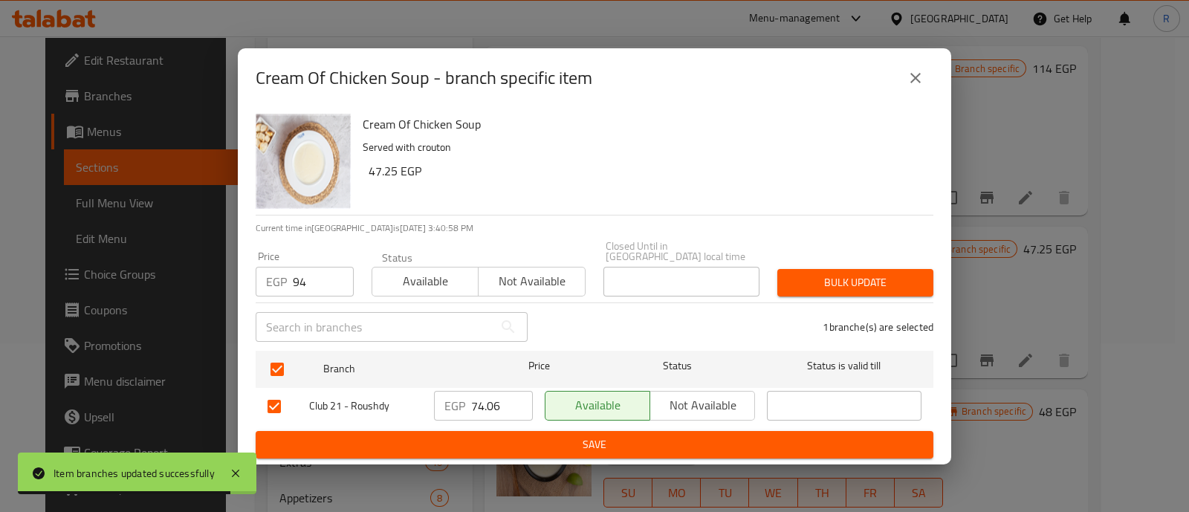
click at [799, 288] on button "Bulk update" at bounding box center [856, 283] width 156 height 28
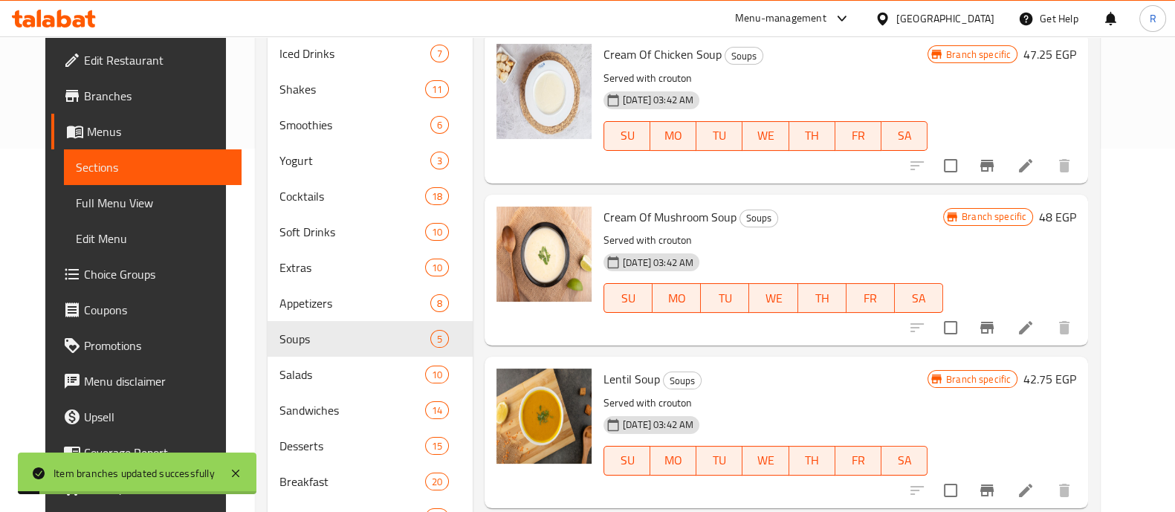
scroll to position [378, 0]
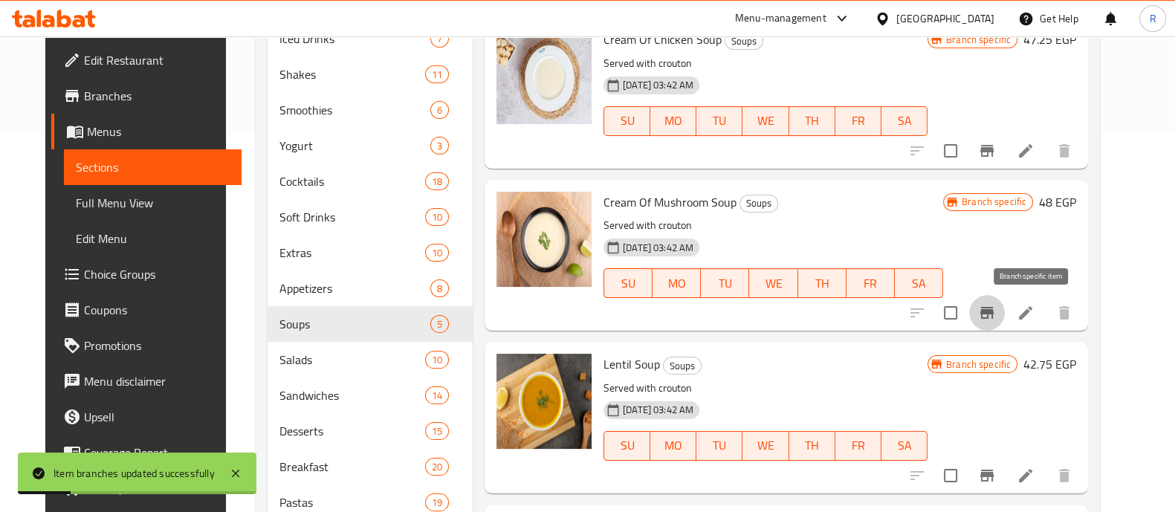
click at [1005, 310] on button "Branch-specific-item" at bounding box center [987, 313] width 36 height 36
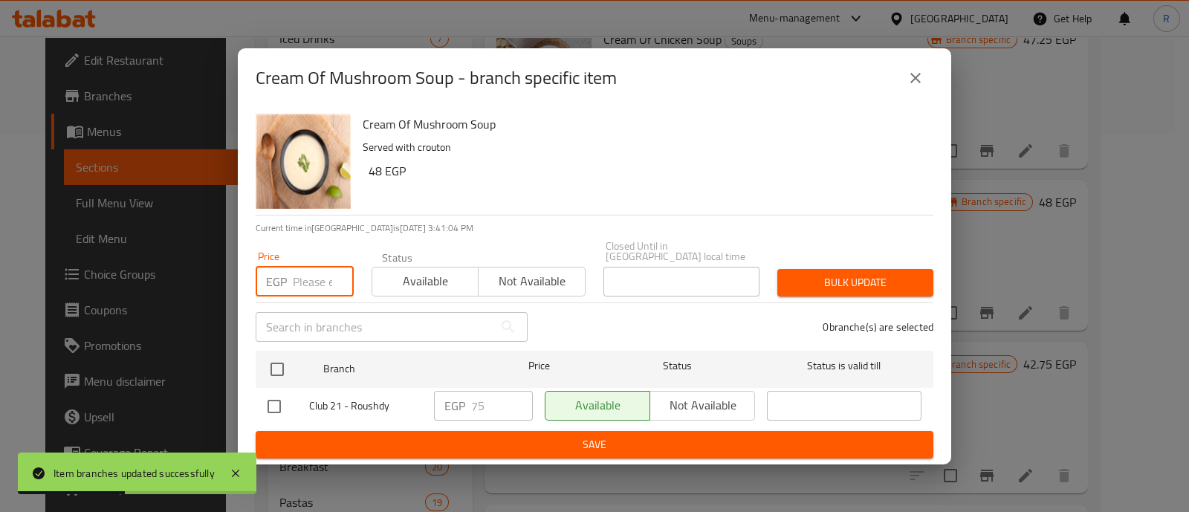
click at [297, 276] on input "number" at bounding box center [323, 282] width 61 height 30
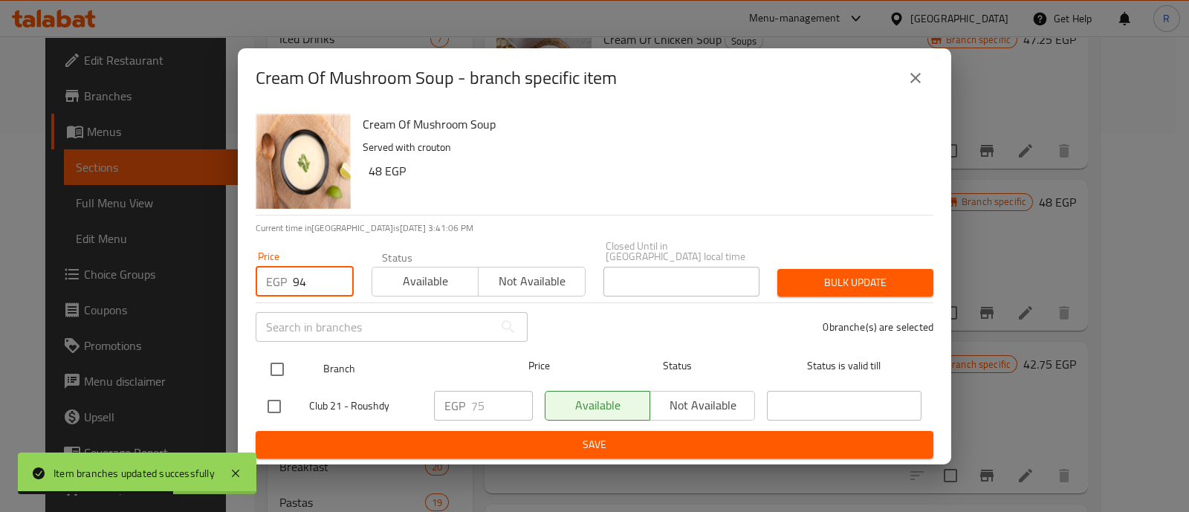
type input "94"
click at [286, 361] on input "checkbox" at bounding box center [277, 369] width 31 height 31
checkbox input "true"
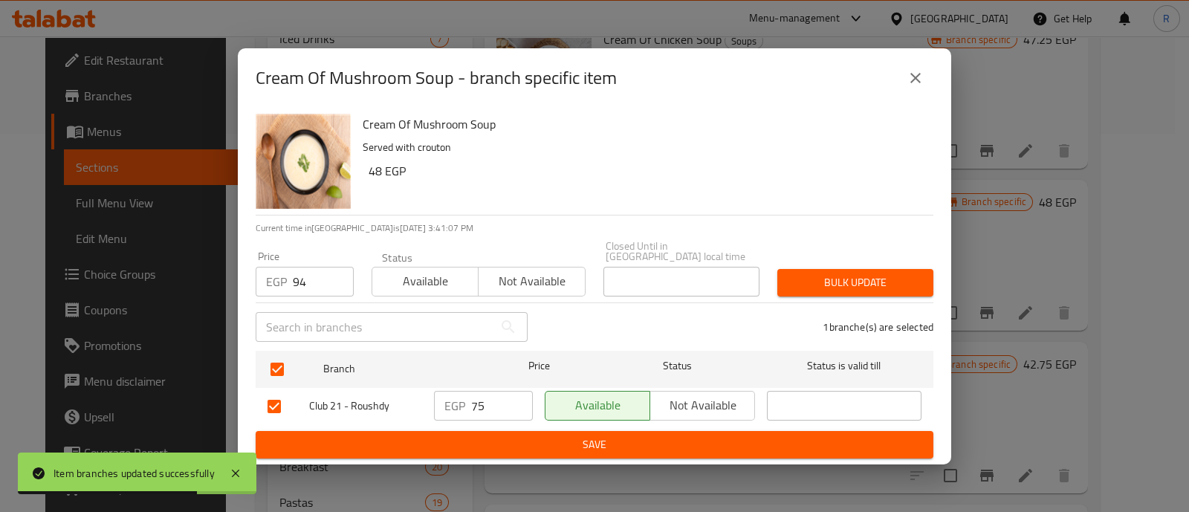
click at [820, 277] on span "Bulk update" at bounding box center [855, 283] width 132 height 19
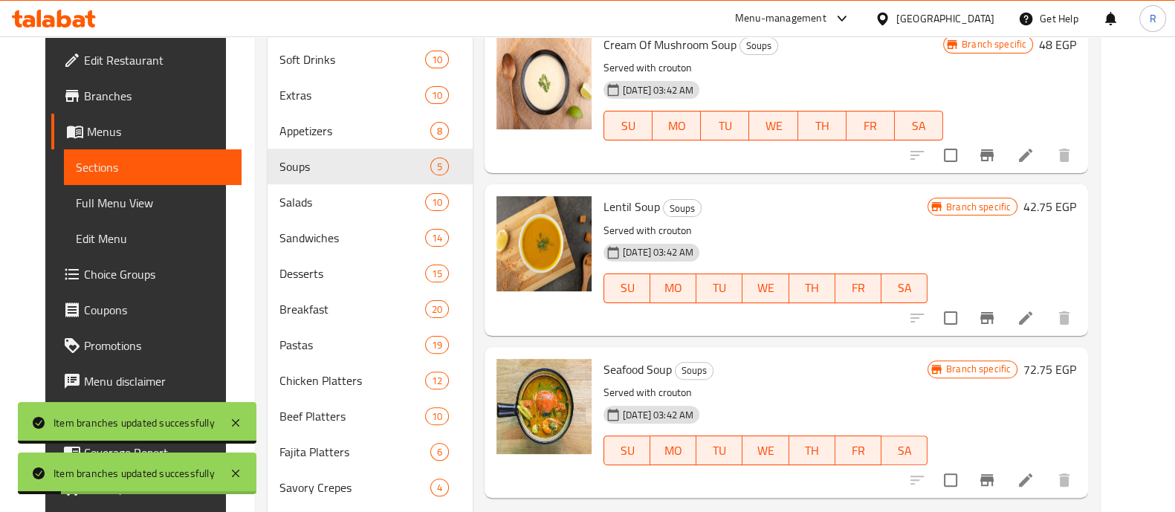
scroll to position [557, 0]
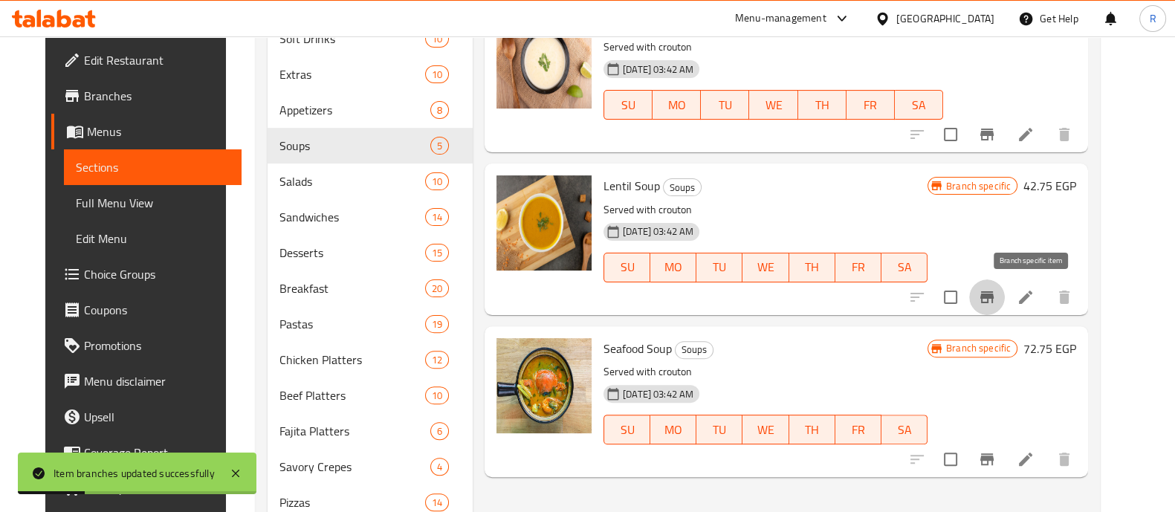
click at [996, 292] on icon "Branch-specific-item" at bounding box center [987, 297] width 18 height 18
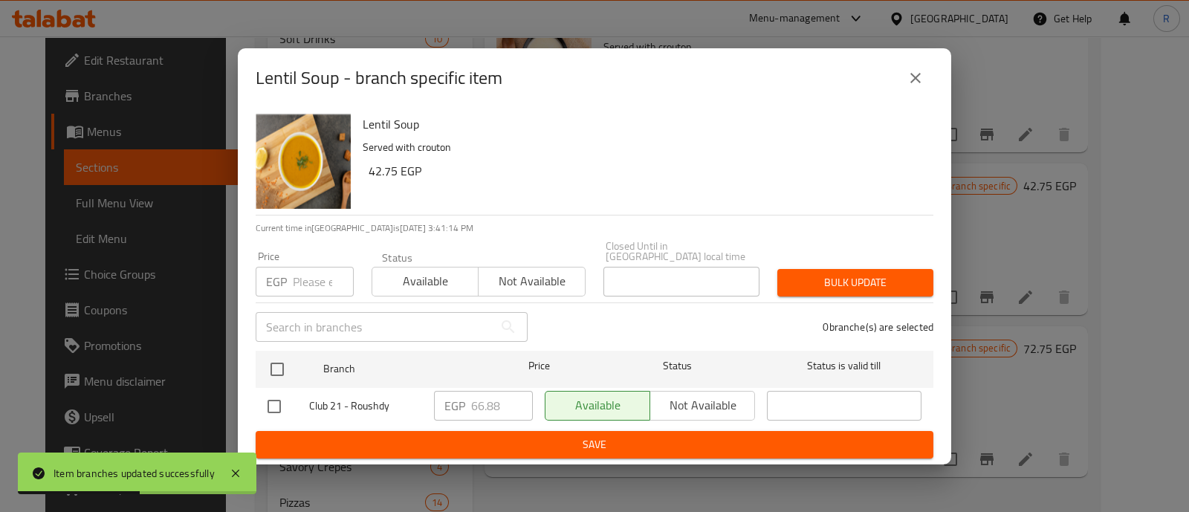
click at [311, 283] on input "number" at bounding box center [323, 282] width 61 height 30
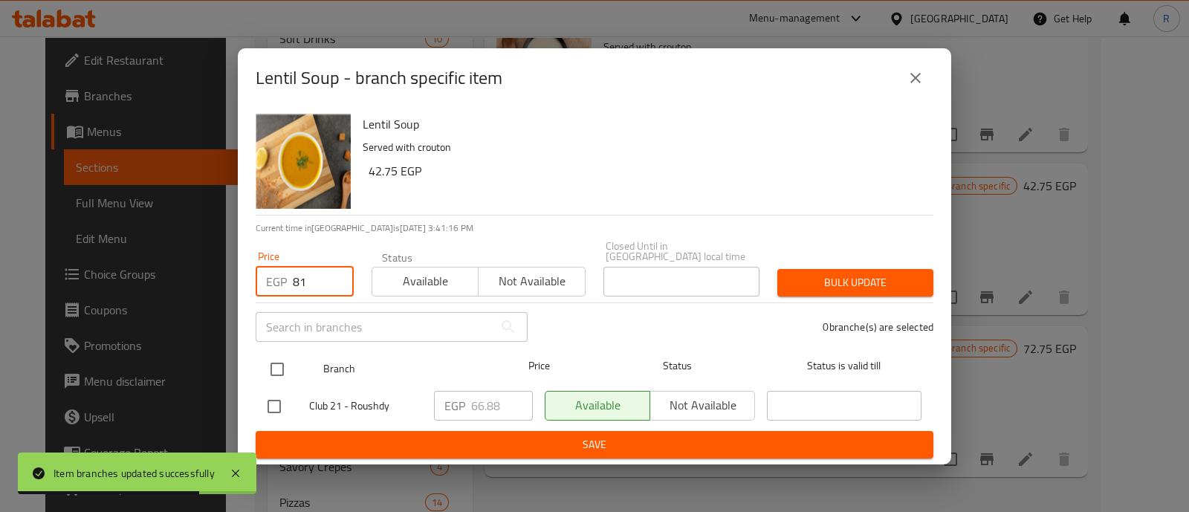
type input "81"
click at [280, 368] on input "checkbox" at bounding box center [277, 369] width 31 height 31
checkbox input "true"
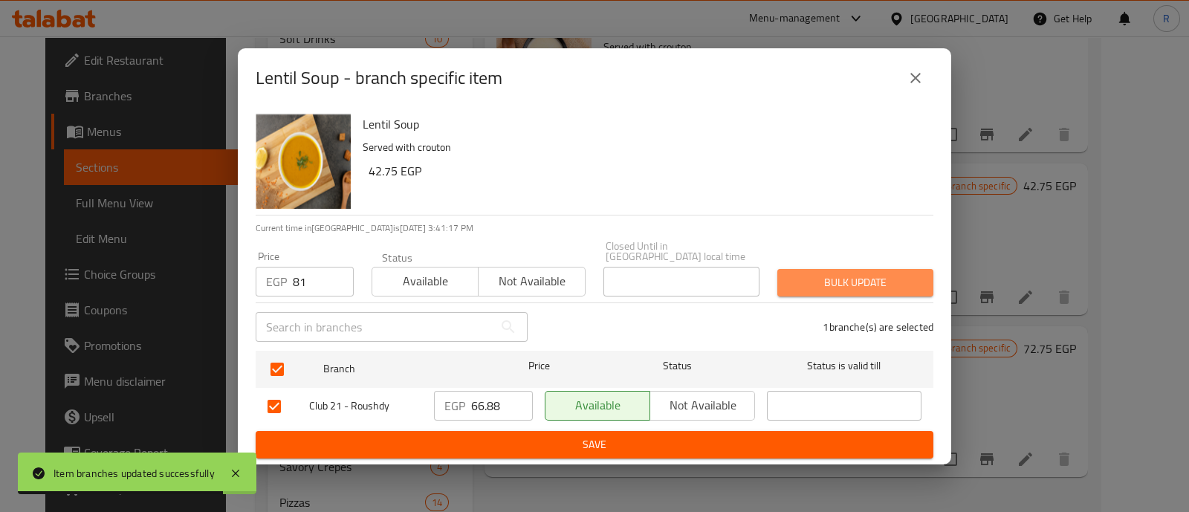
click at [803, 274] on span "Bulk update" at bounding box center [855, 283] width 132 height 19
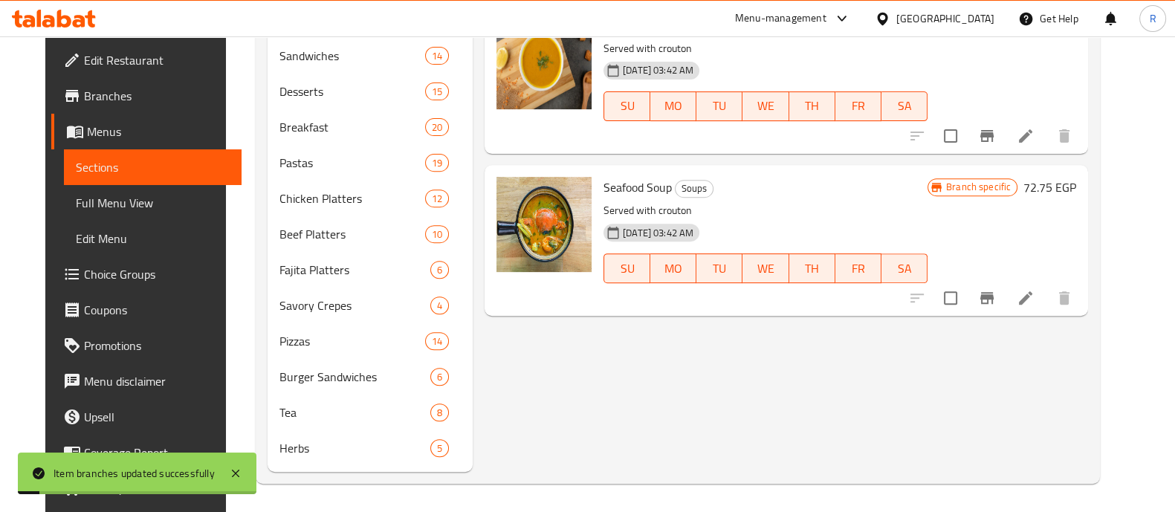
scroll to position [719, 0]
click at [1005, 284] on button "Branch-specific-item" at bounding box center [987, 298] width 36 height 36
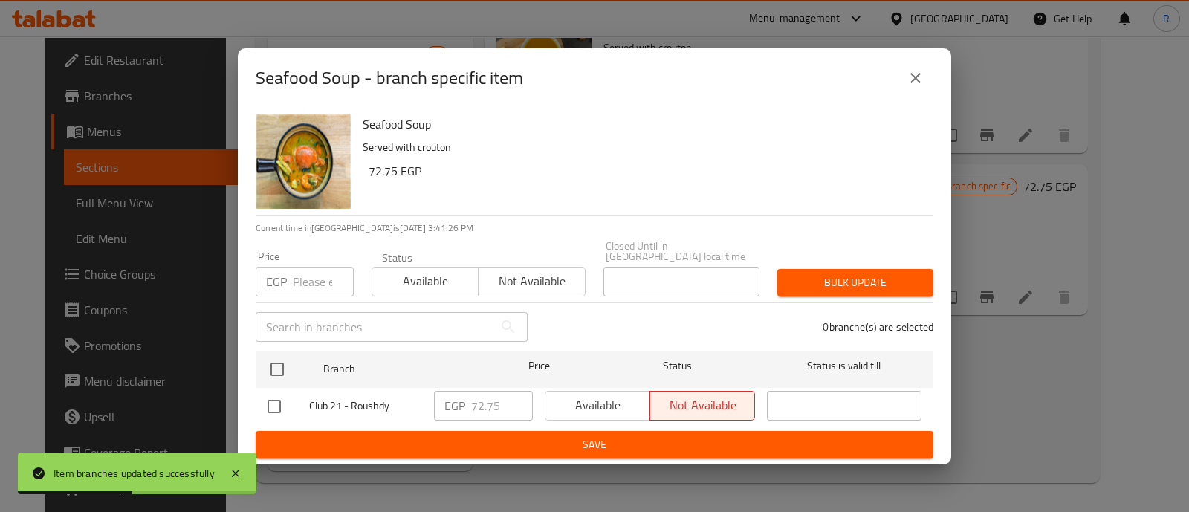
click at [314, 269] on input "number" at bounding box center [323, 282] width 61 height 30
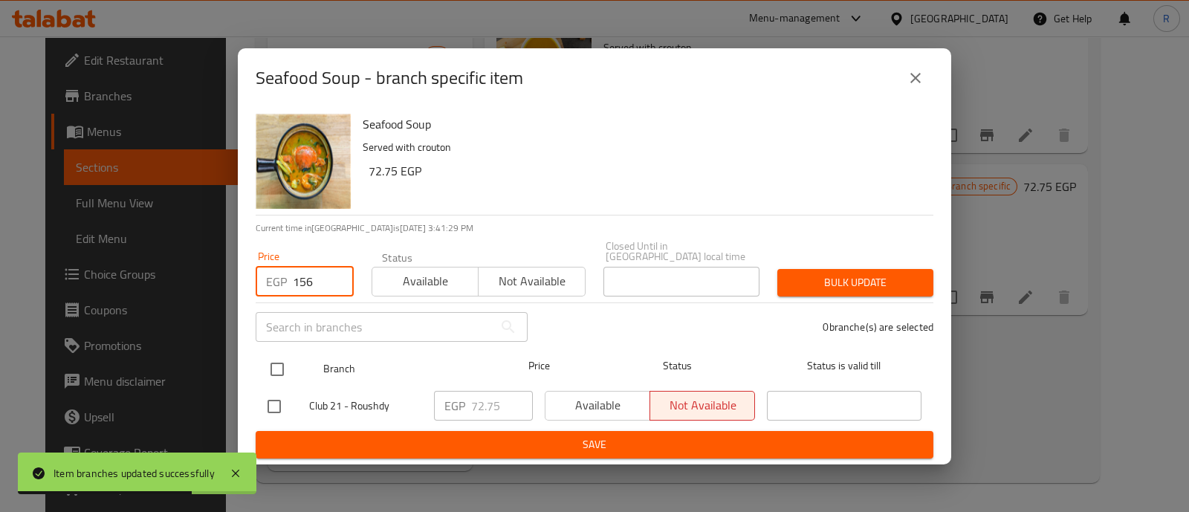
type input "156"
click at [279, 363] on input "checkbox" at bounding box center [277, 369] width 31 height 31
checkbox input "true"
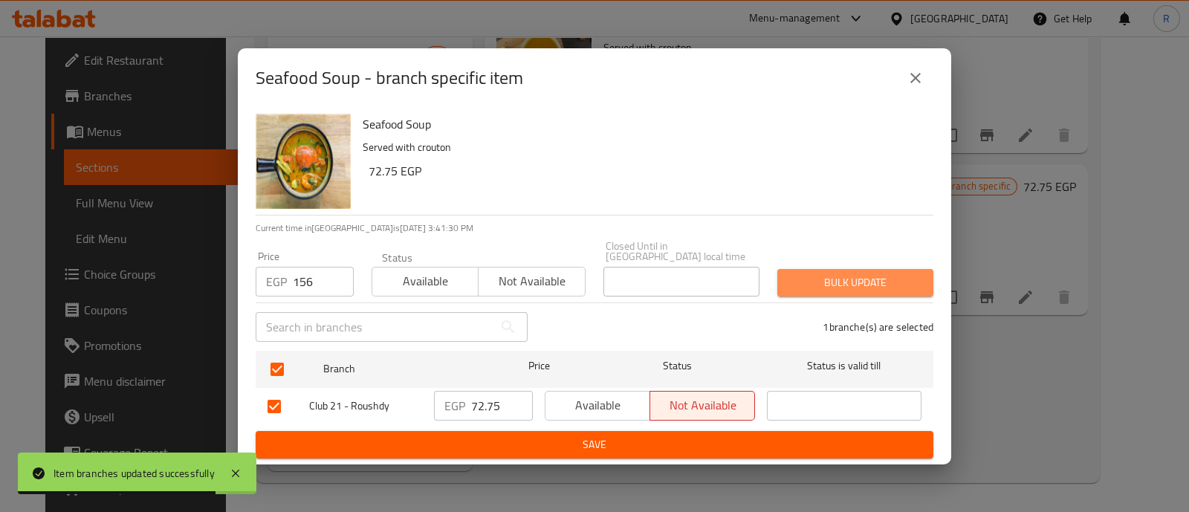
click at [814, 274] on span "Bulk update" at bounding box center [855, 283] width 132 height 19
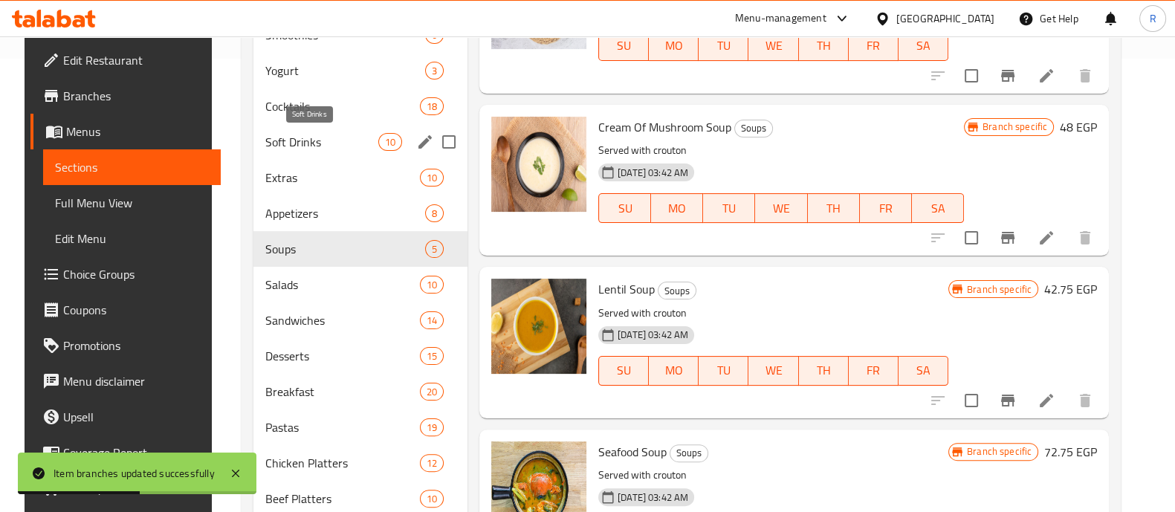
scroll to position [466, 0]
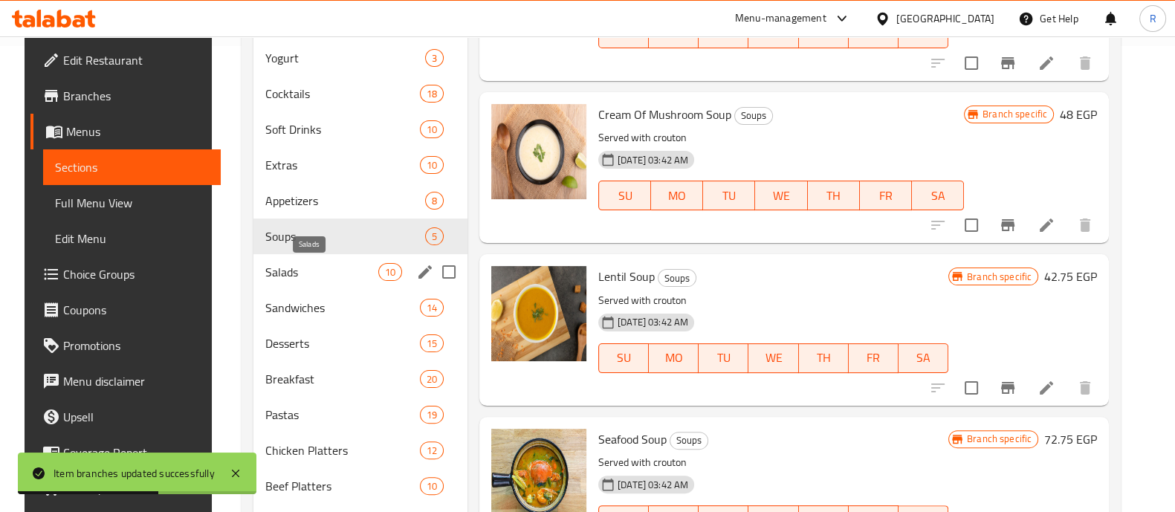
click at [293, 278] on span "Salads" at bounding box center [321, 272] width 112 height 18
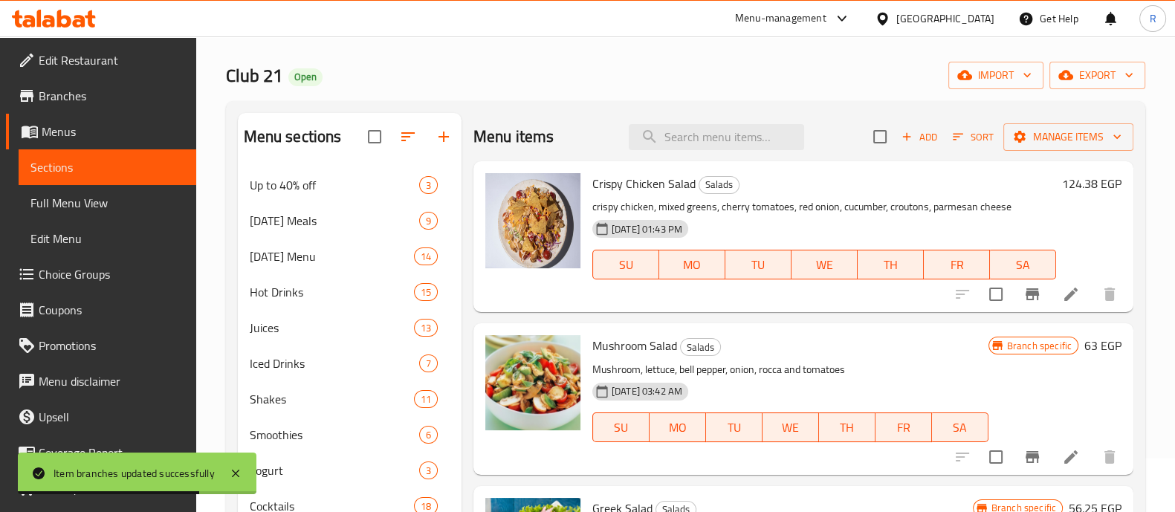
scroll to position [42, 0]
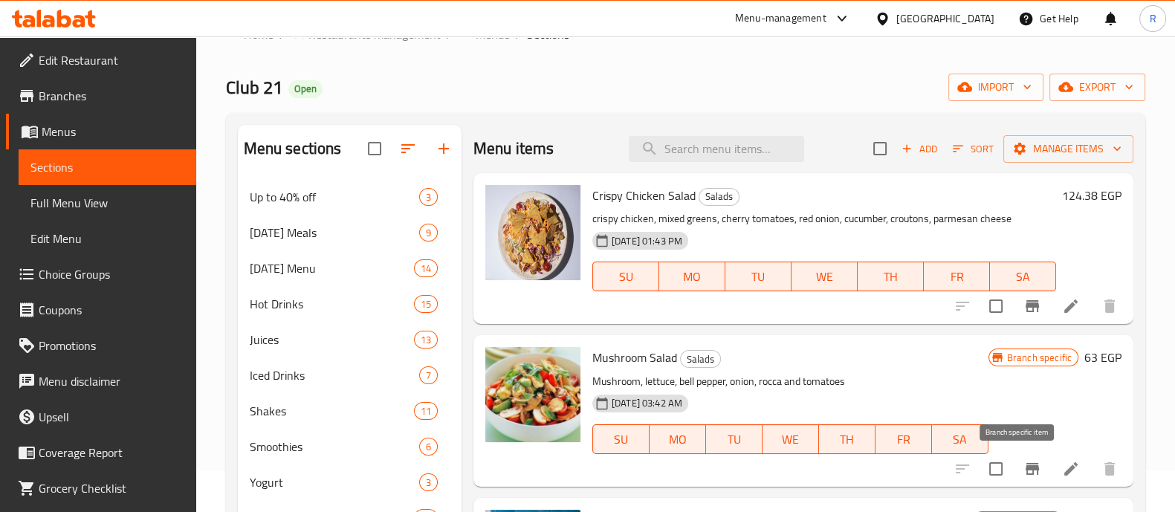
click at [1024, 460] on icon "Branch-specific-item" at bounding box center [1033, 469] width 18 height 18
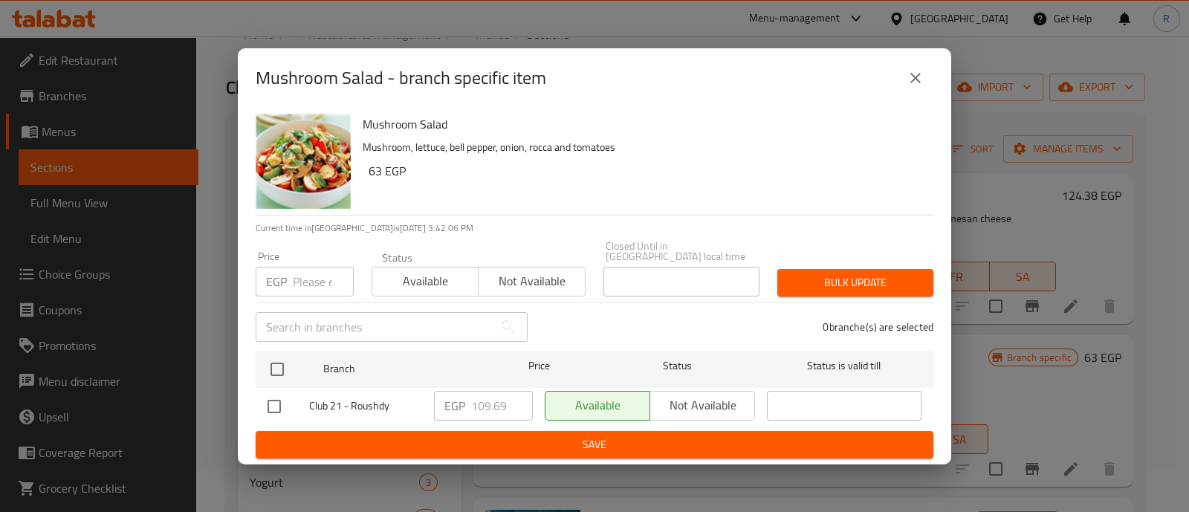
click at [298, 271] on input "number" at bounding box center [323, 282] width 61 height 30
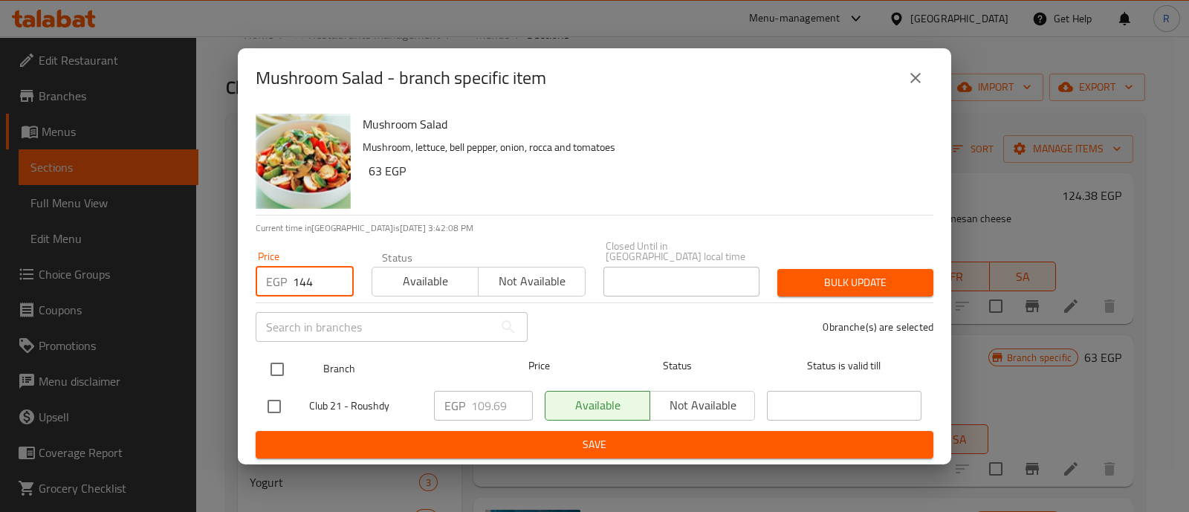
type input "144"
click at [273, 363] on input "checkbox" at bounding box center [277, 369] width 31 height 31
checkbox input "true"
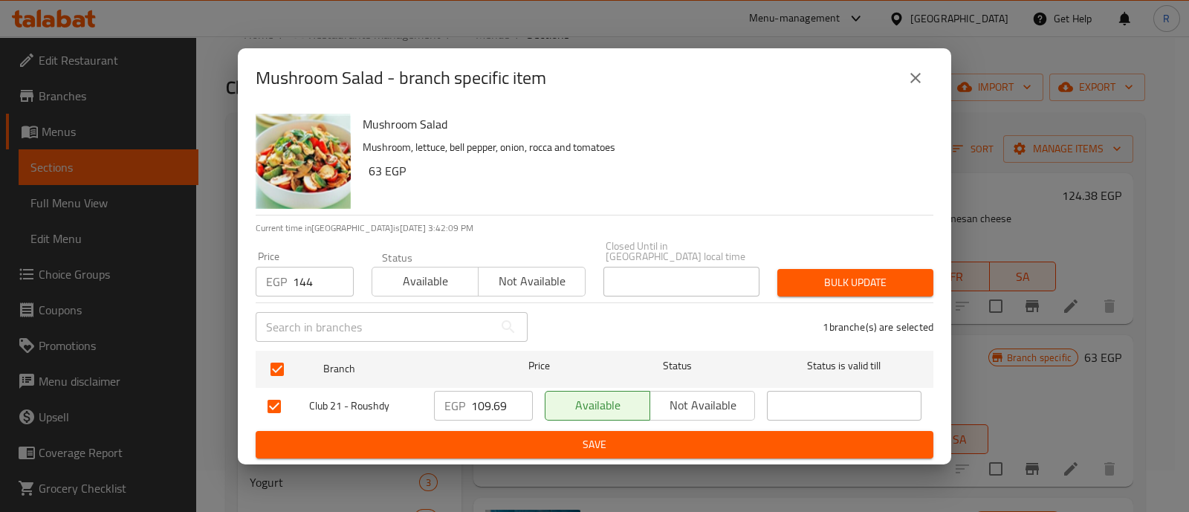
click at [836, 274] on span "Bulk update" at bounding box center [855, 283] width 132 height 19
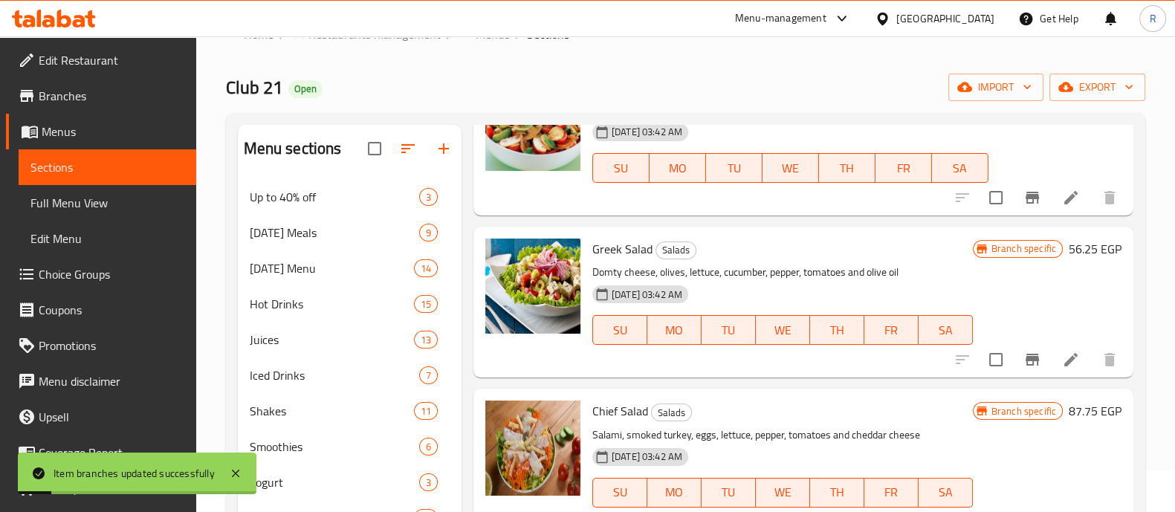
scroll to position [278, 0]
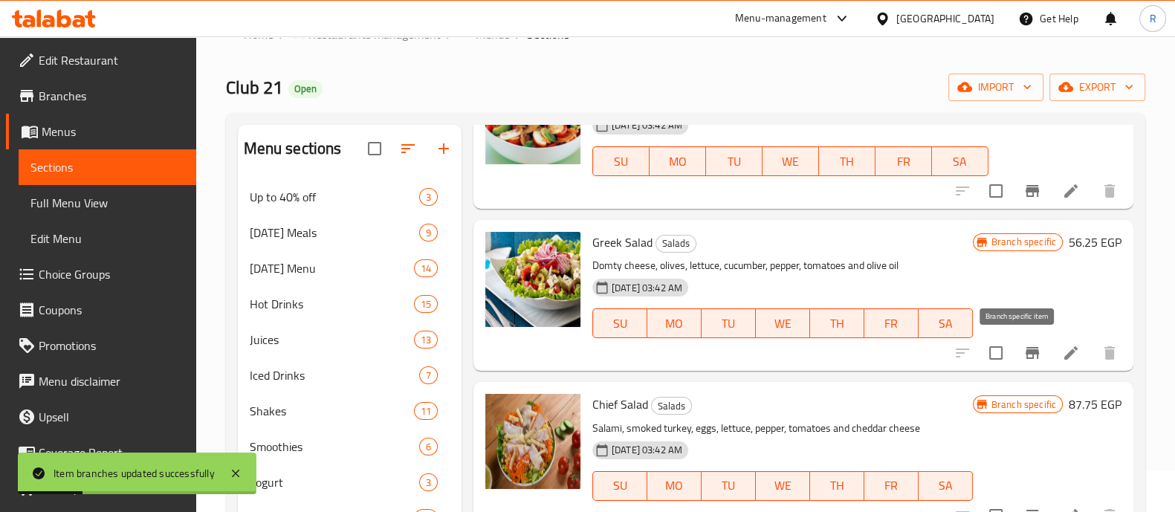
click at [1026, 349] on icon "Branch-specific-item" at bounding box center [1032, 353] width 13 height 12
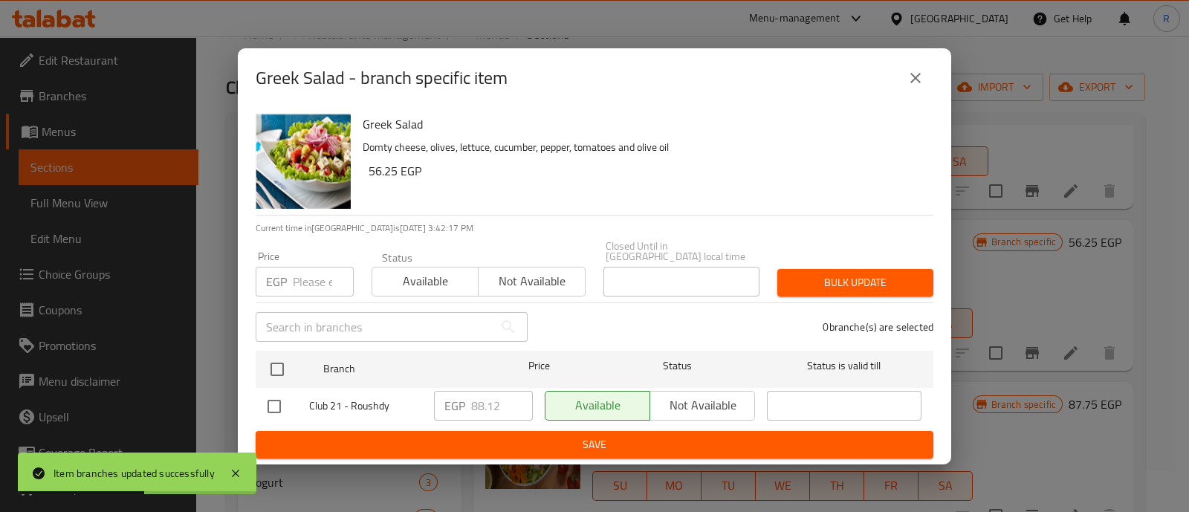
click at [297, 267] on input "number" at bounding box center [323, 282] width 61 height 30
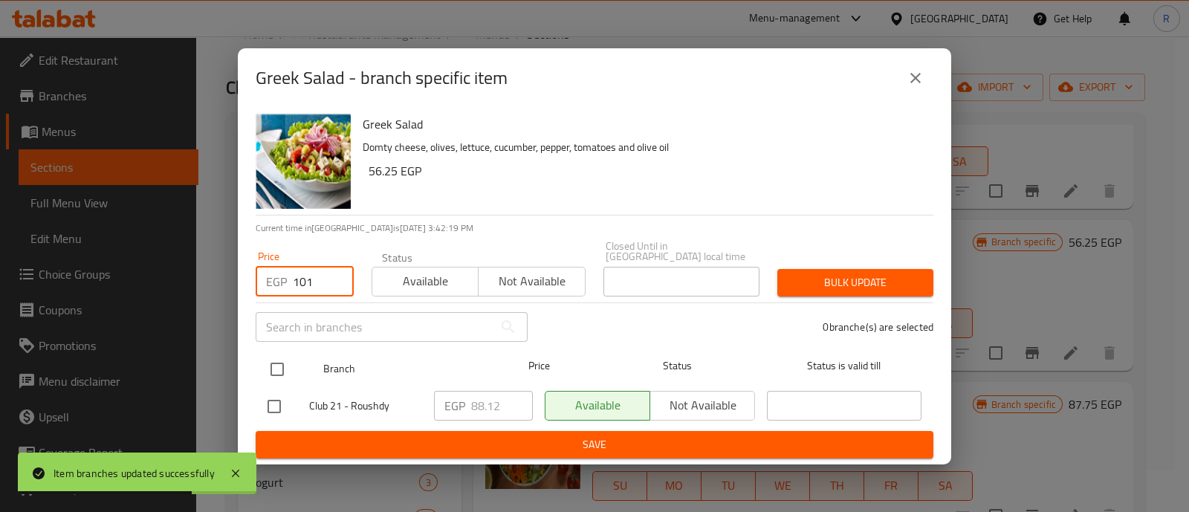
type input "101"
click at [277, 361] on input "checkbox" at bounding box center [277, 369] width 31 height 31
checkbox input "true"
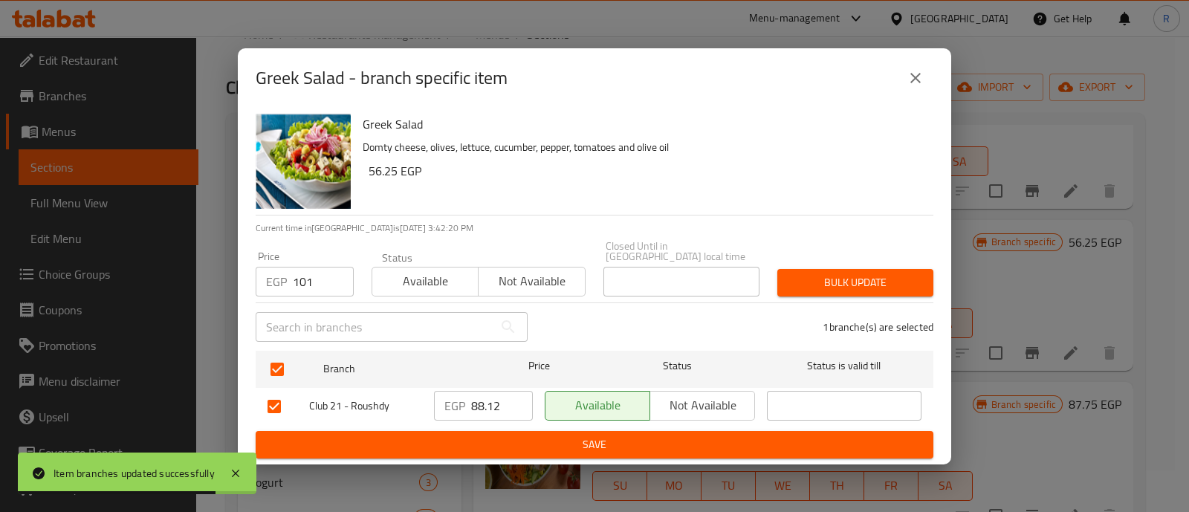
click at [807, 277] on span "Bulk update" at bounding box center [855, 283] width 132 height 19
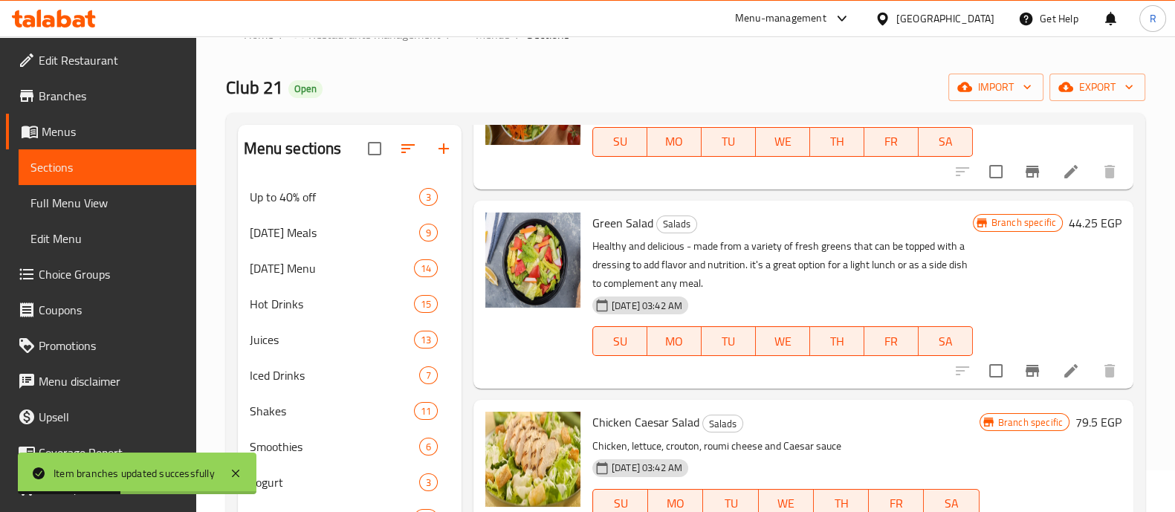
scroll to position [624, 0]
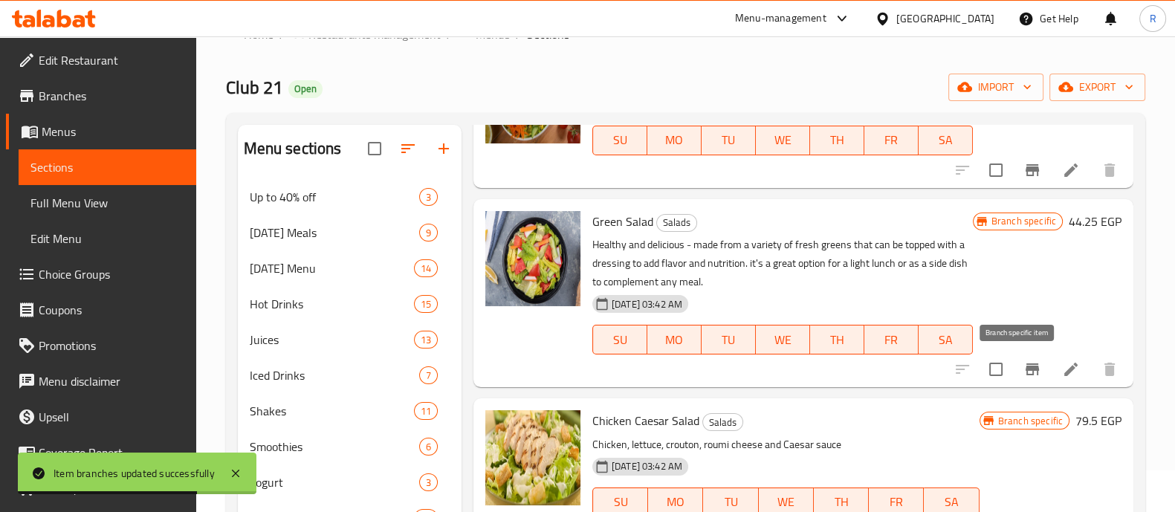
click at [1018, 381] on button "Branch-specific-item" at bounding box center [1033, 370] width 36 height 36
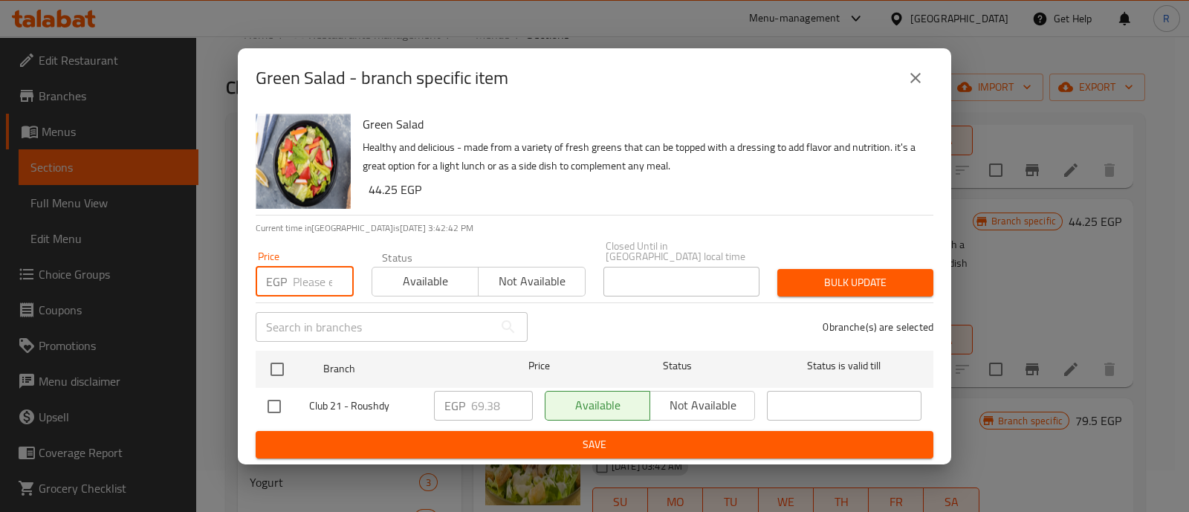
click at [328, 271] on input "number" at bounding box center [323, 282] width 61 height 30
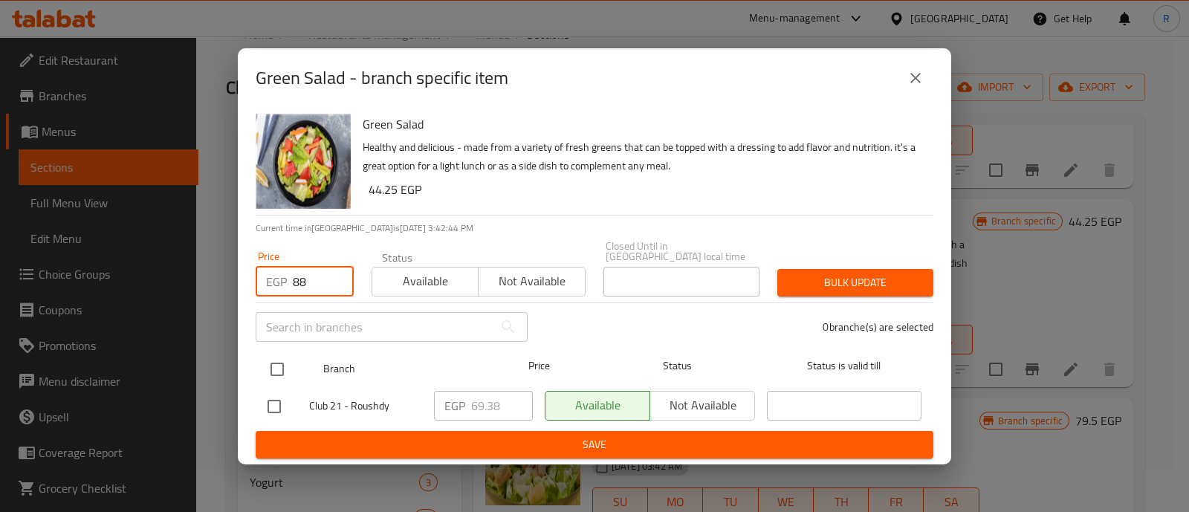
type input "88"
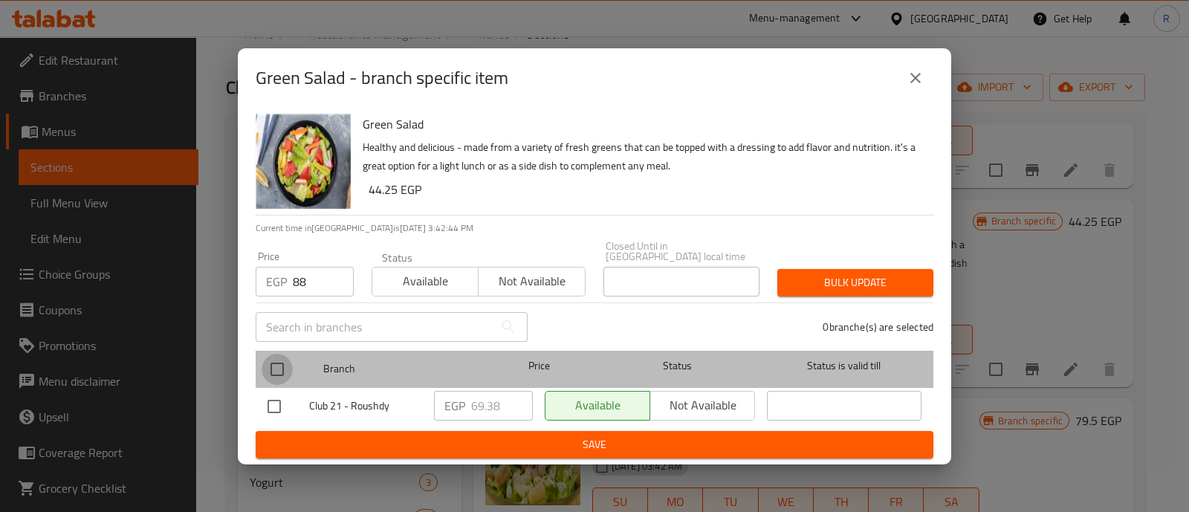
click at [268, 365] on input "checkbox" at bounding box center [277, 369] width 31 height 31
checkbox input "true"
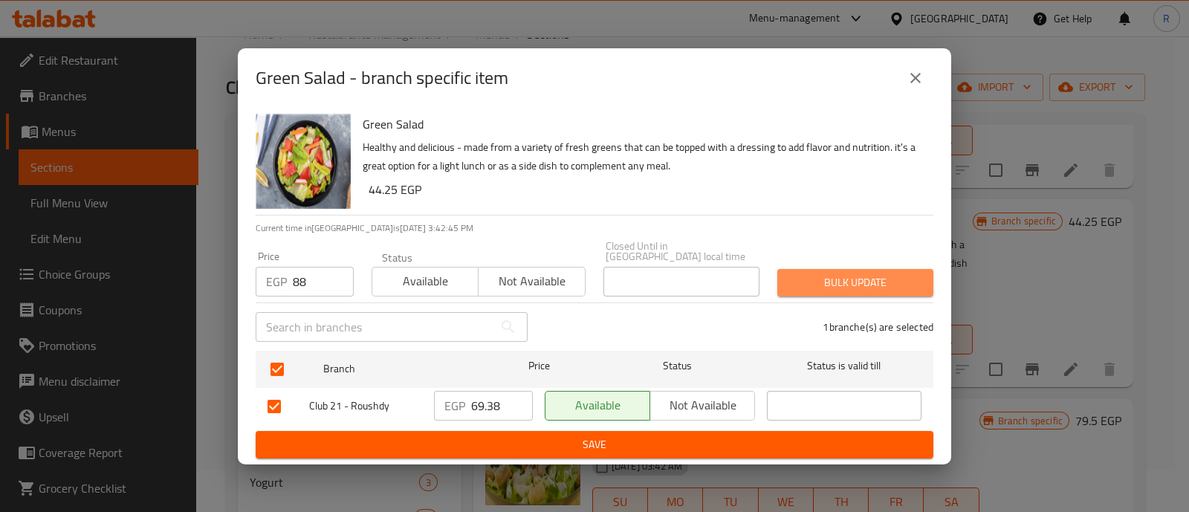
click at [793, 274] on span "Bulk update" at bounding box center [855, 283] width 132 height 19
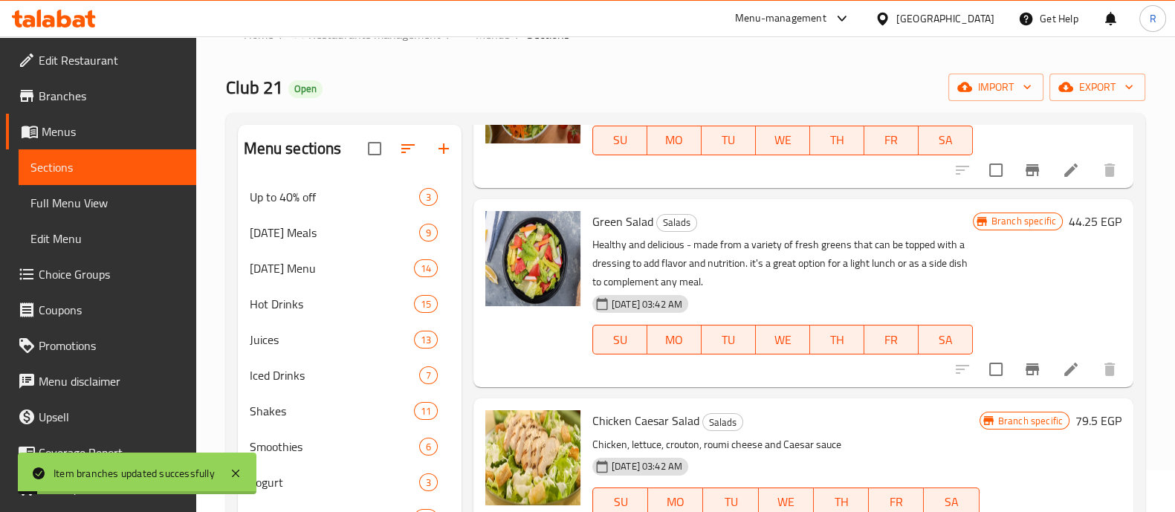
scroll to position [730, 0]
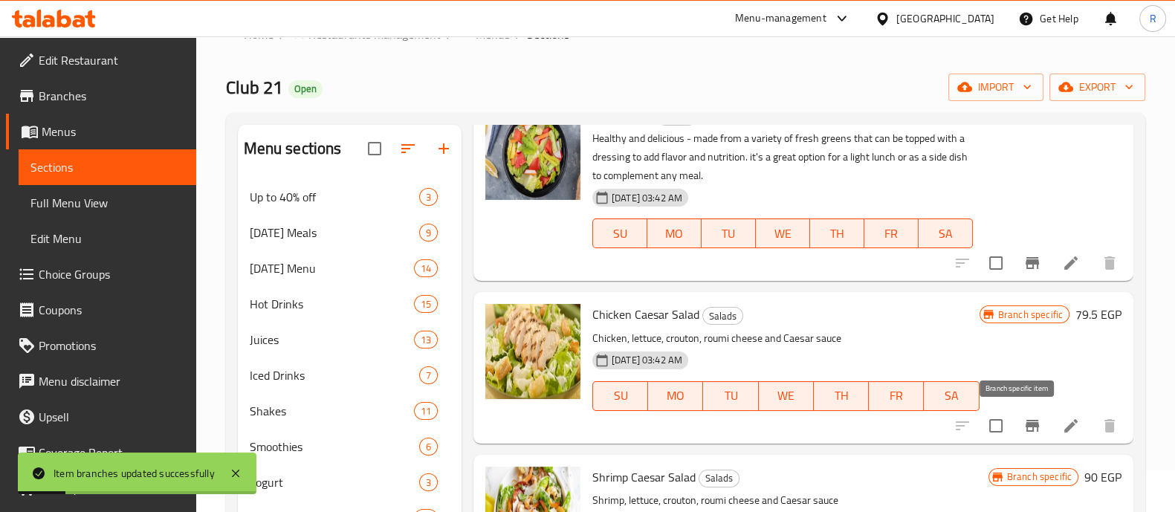
click at [1015, 414] on button "Branch-specific-item" at bounding box center [1033, 426] width 36 height 36
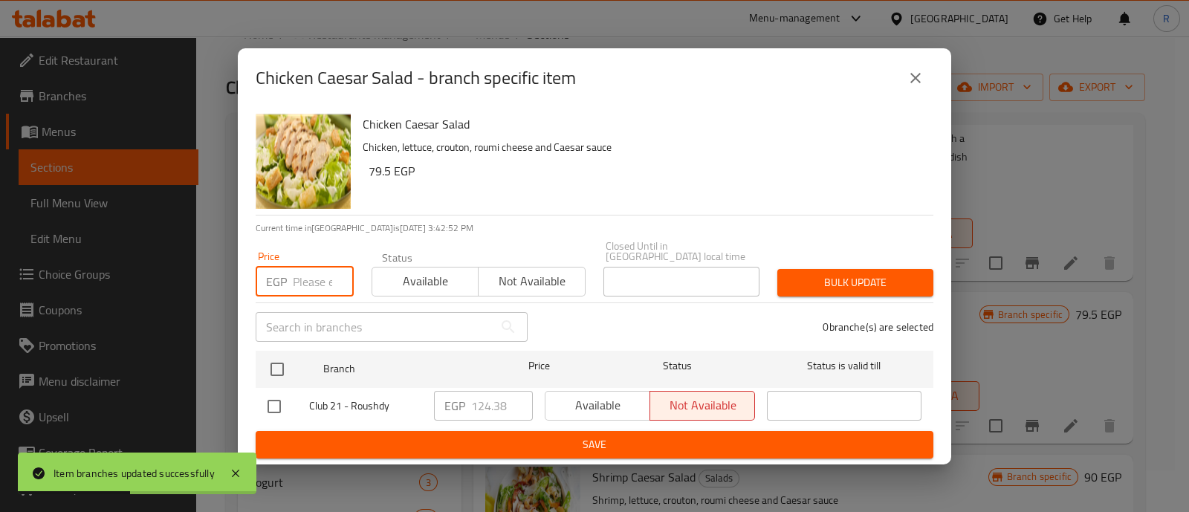
click at [323, 281] on input "number" at bounding box center [323, 282] width 61 height 30
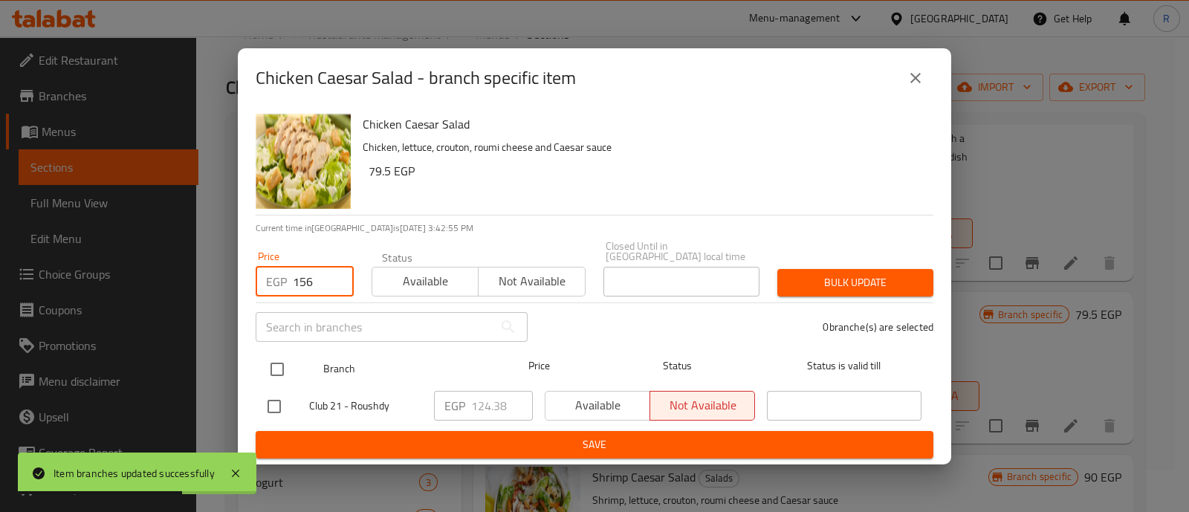
type input "156"
click at [275, 367] on input "checkbox" at bounding box center [277, 369] width 31 height 31
checkbox input "true"
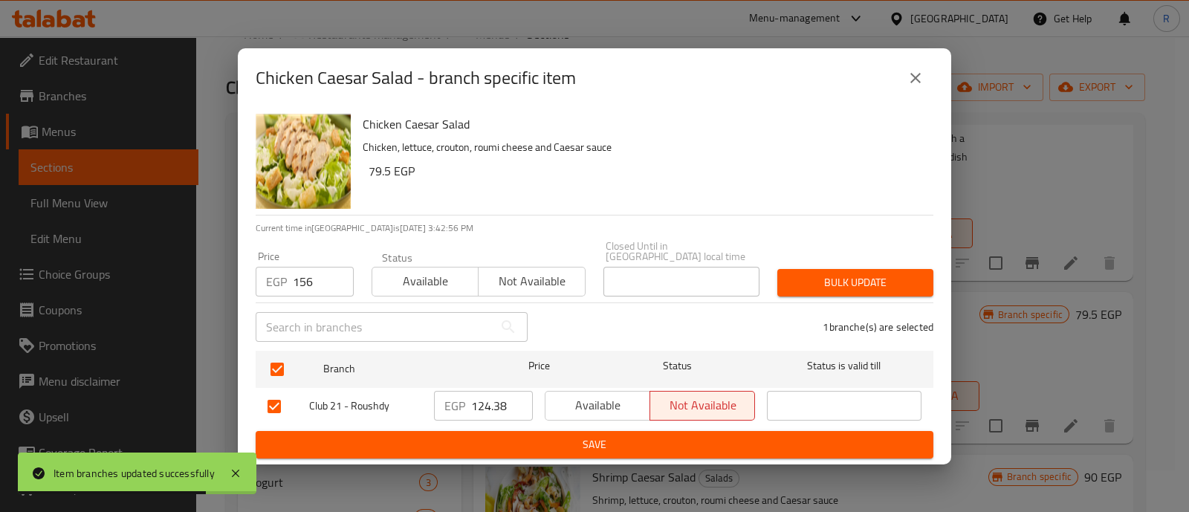
click at [793, 269] on button "Bulk update" at bounding box center [856, 283] width 156 height 28
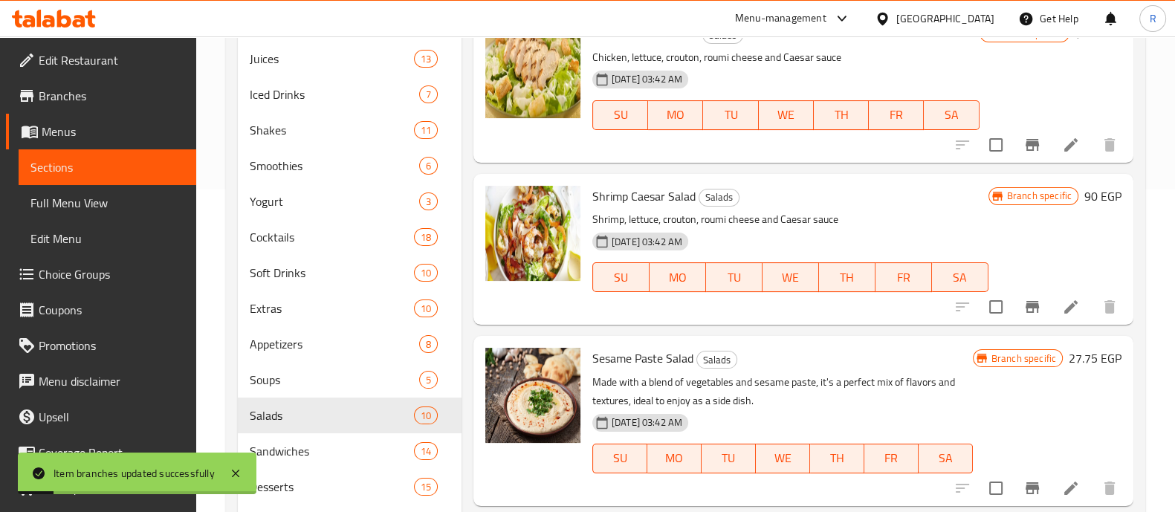
scroll to position [324, 0]
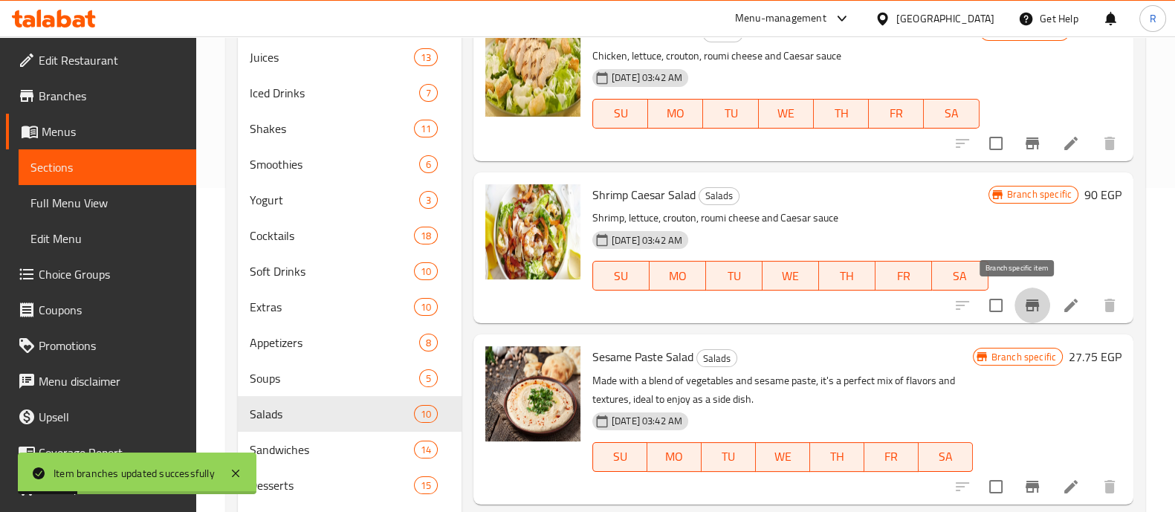
click at [1026, 306] on icon "Branch-specific-item" at bounding box center [1033, 306] width 18 height 18
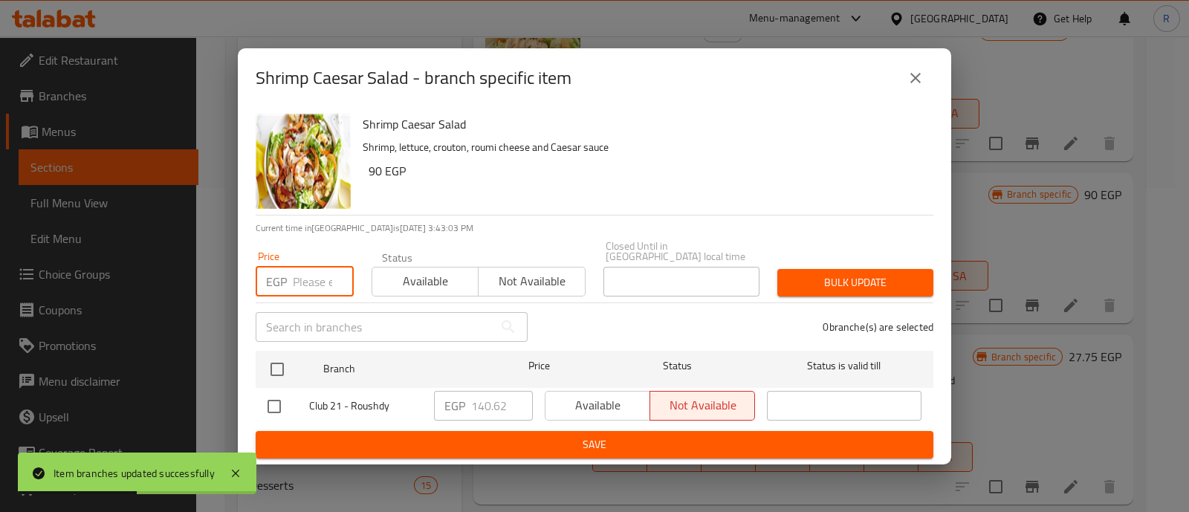
click at [312, 280] on input "number" at bounding box center [323, 282] width 61 height 30
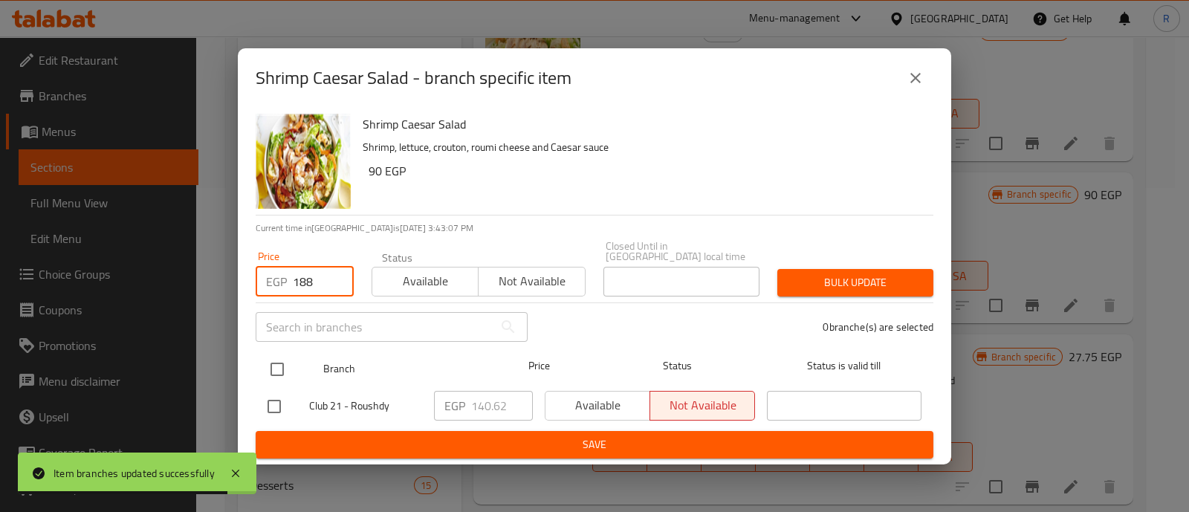
type input "188"
click at [275, 361] on input "checkbox" at bounding box center [277, 369] width 31 height 31
checkbox input "true"
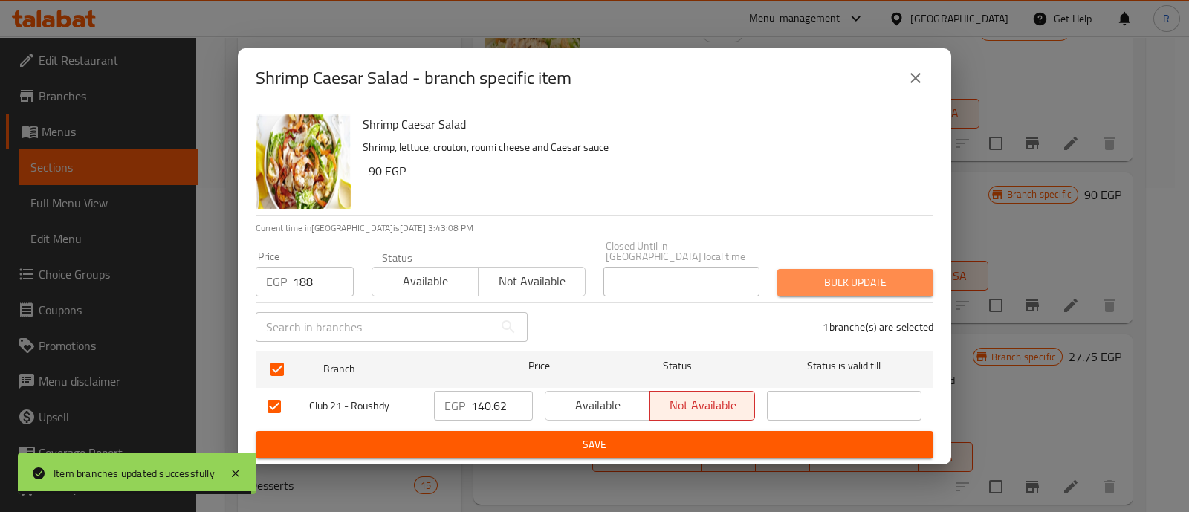
click at [810, 285] on span "Bulk update" at bounding box center [855, 283] width 132 height 19
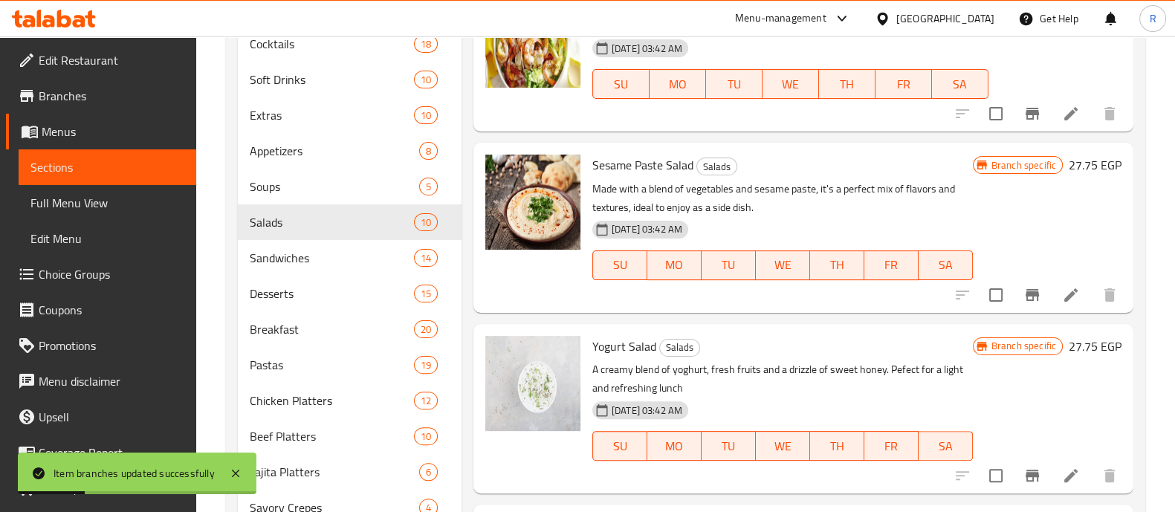
scroll to position [536, 0]
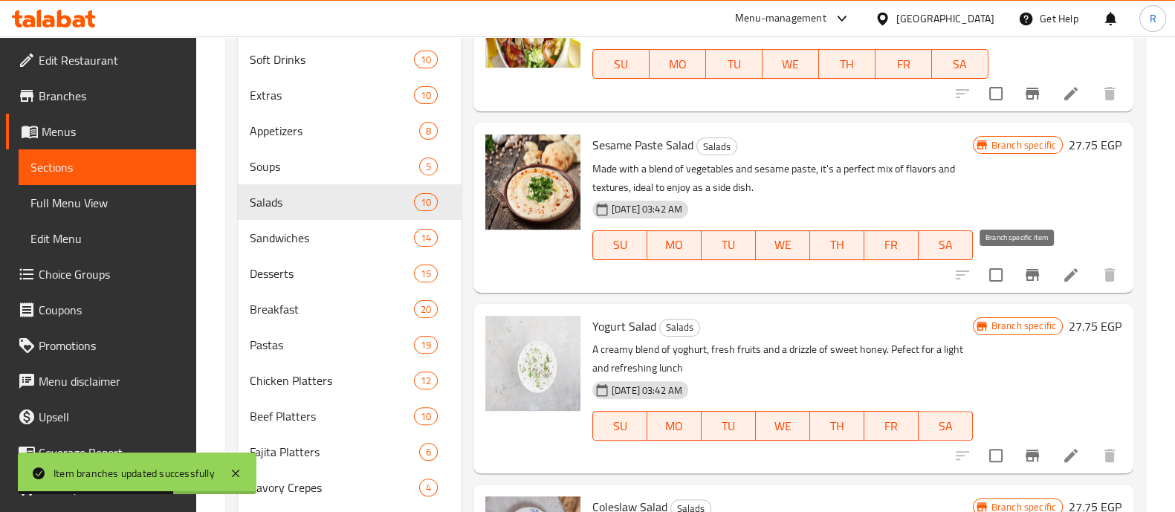
click at [1026, 271] on icon "Branch-specific-item" at bounding box center [1032, 275] width 13 height 12
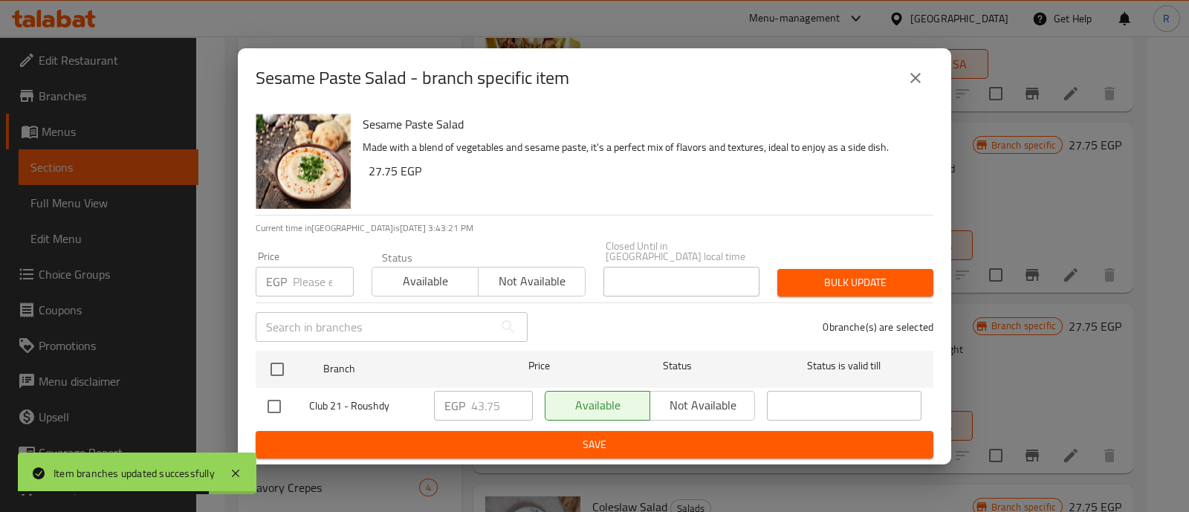
click at [312, 272] on input "number" at bounding box center [323, 282] width 61 height 30
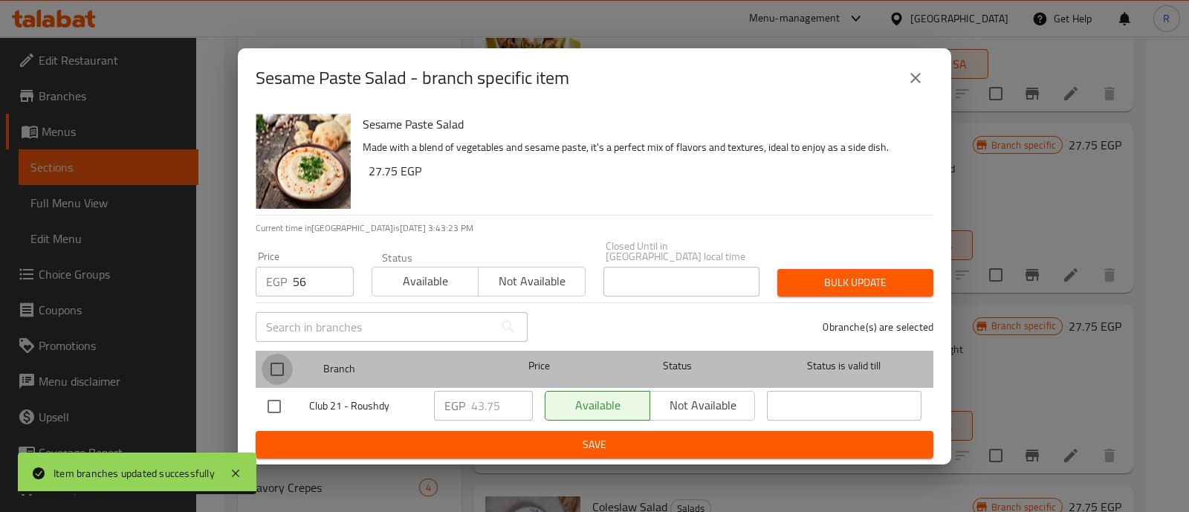
click at [280, 375] on input "checkbox" at bounding box center [277, 369] width 31 height 31
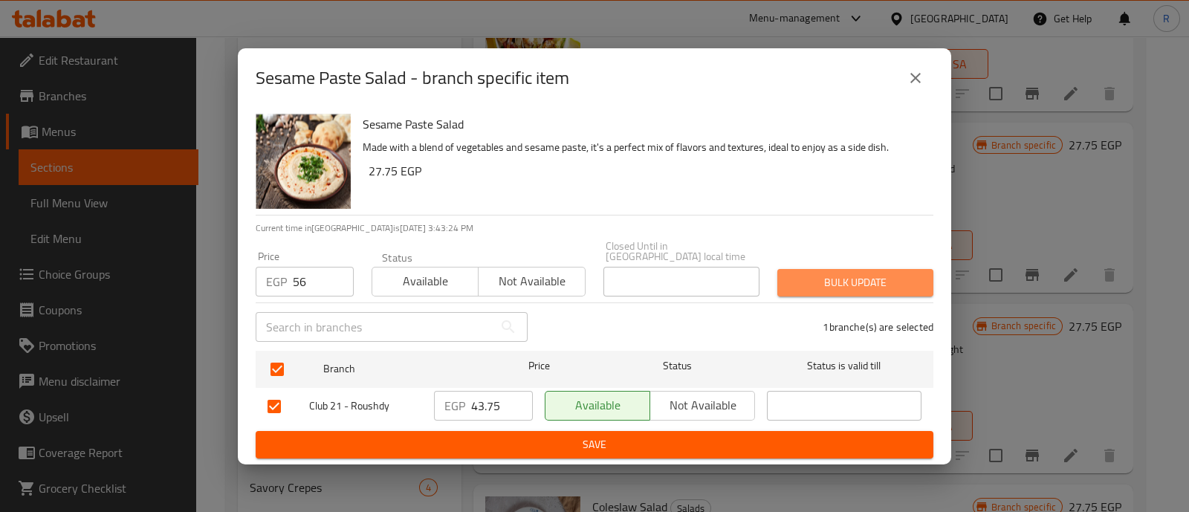
click at [784, 272] on button "Bulk update" at bounding box center [856, 283] width 156 height 28
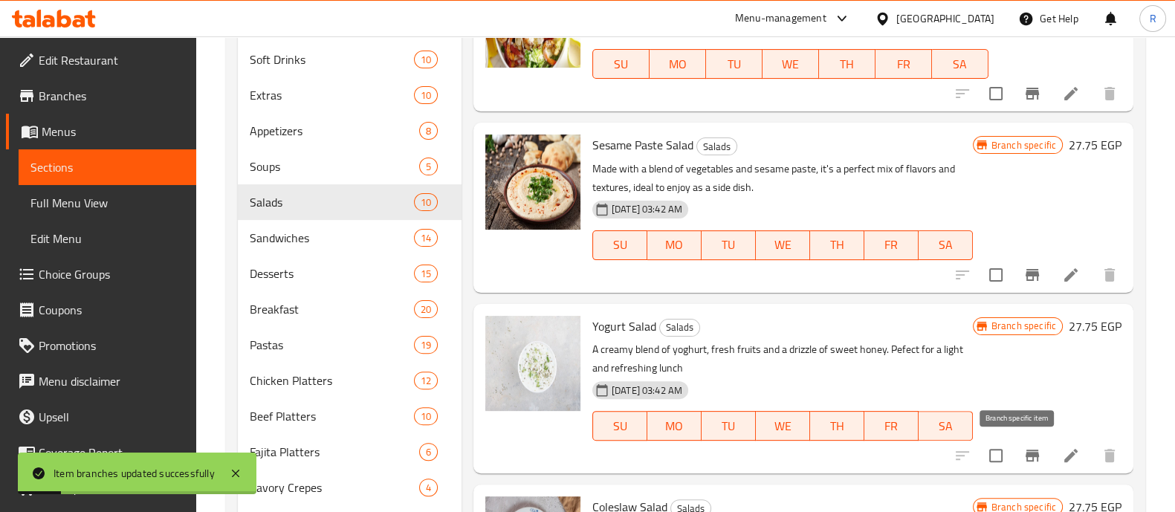
click at [1026, 450] on icon "Branch-specific-item" at bounding box center [1032, 456] width 13 height 12
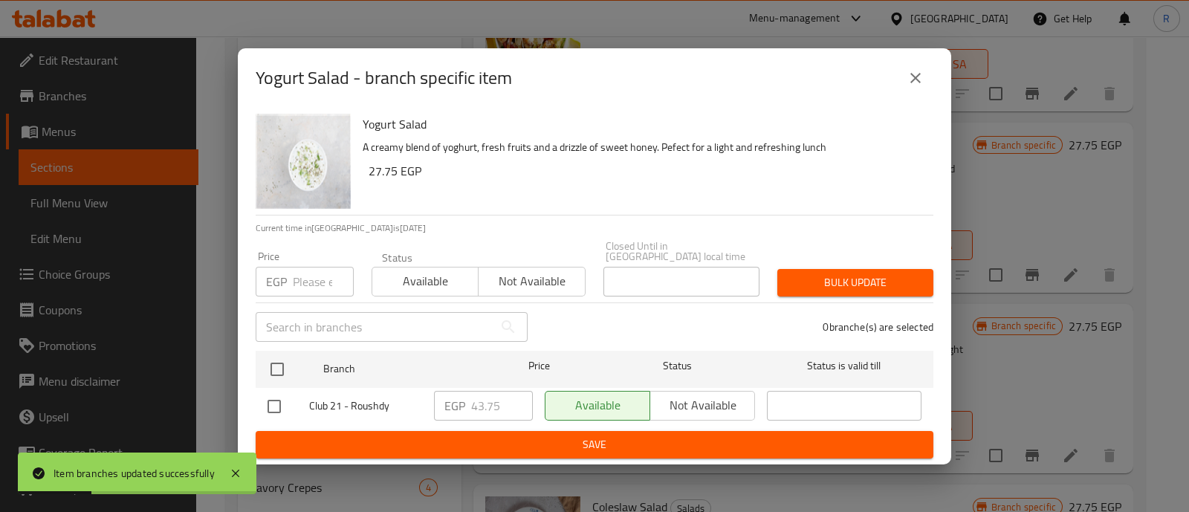
click at [297, 277] on input "number" at bounding box center [323, 282] width 61 height 30
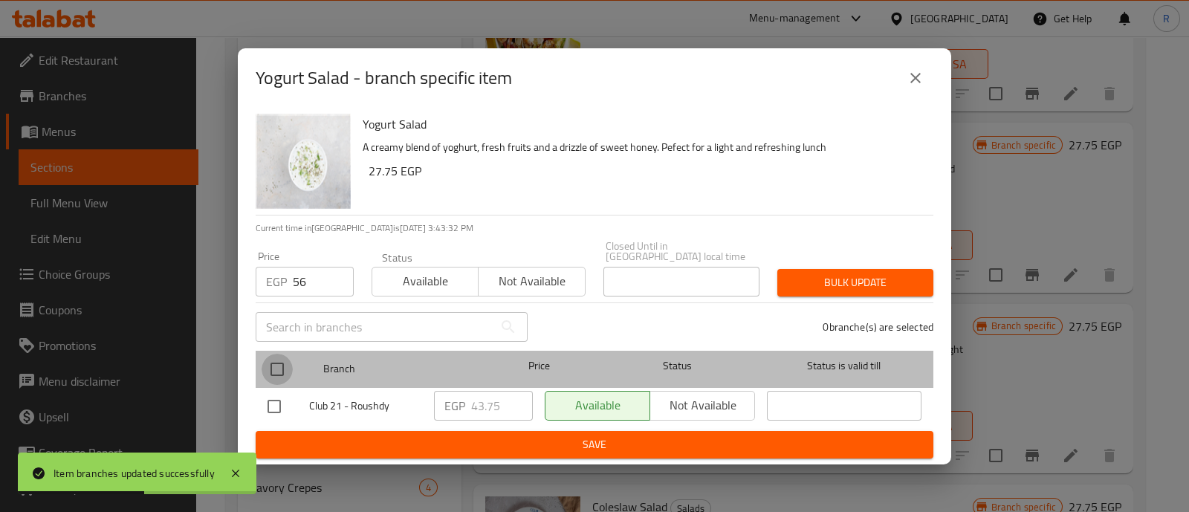
click at [280, 357] on input "checkbox" at bounding box center [277, 369] width 31 height 31
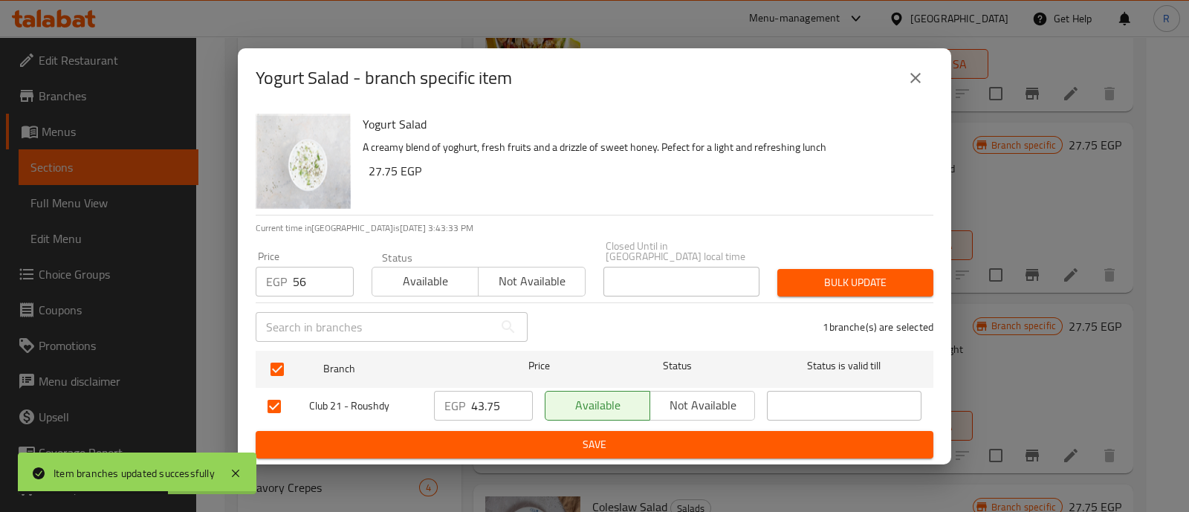
click at [792, 277] on span "Bulk update" at bounding box center [855, 283] width 132 height 19
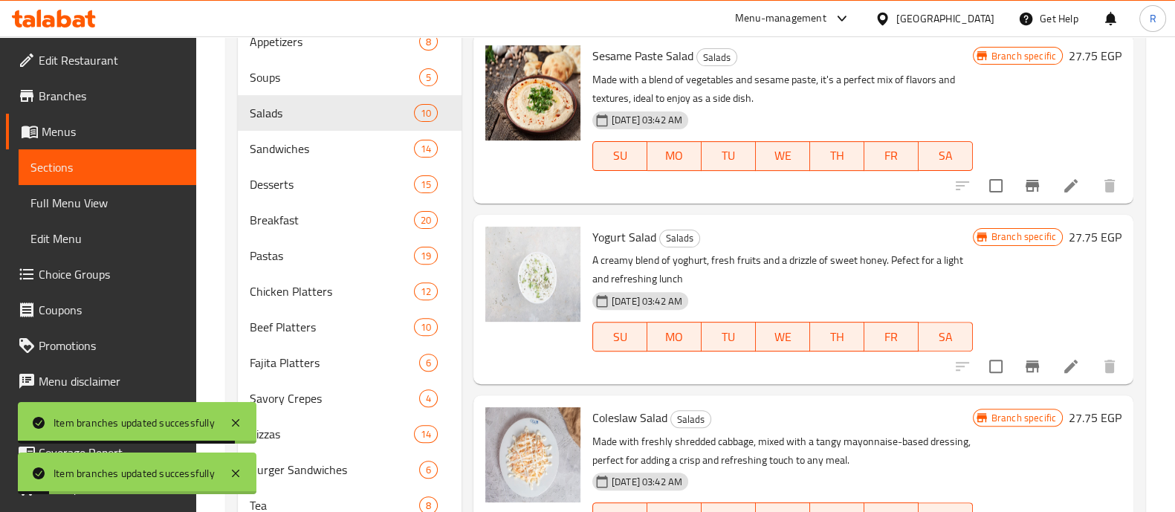
scroll to position [719, 0]
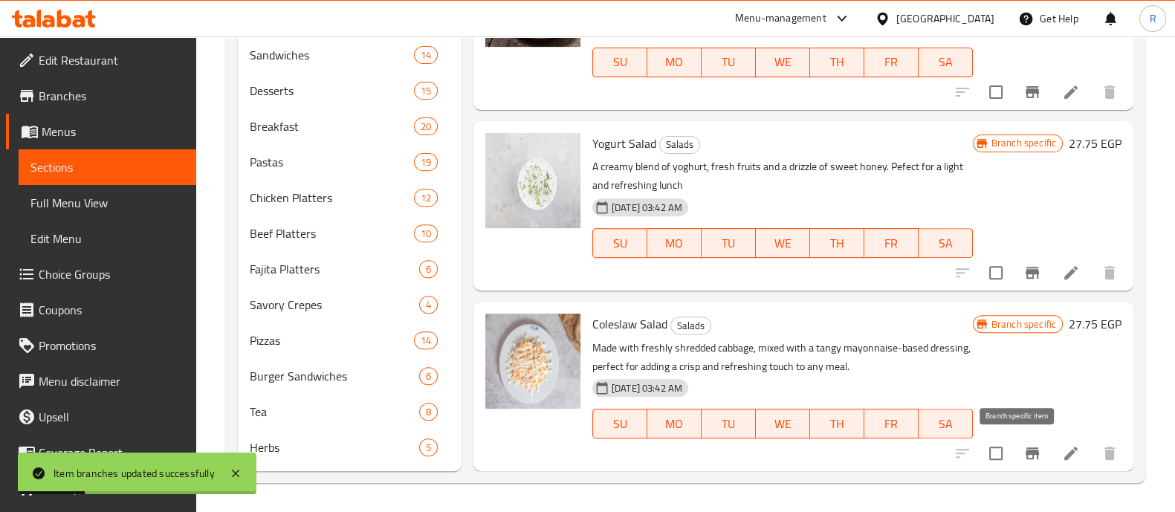
click at [1024, 446] on icon "Branch-specific-item" at bounding box center [1033, 454] width 18 height 18
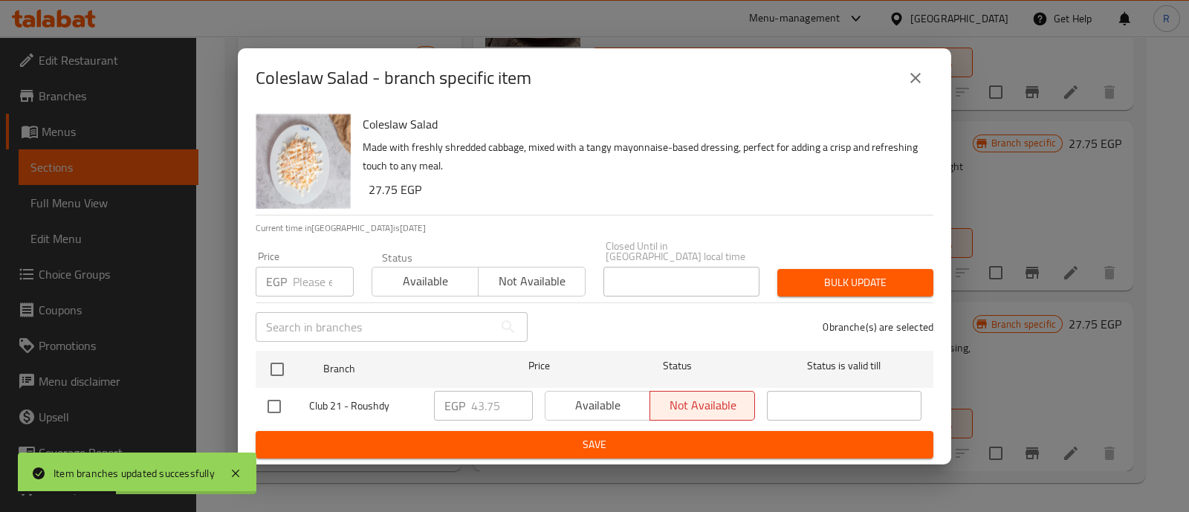
click at [305, 277] on input "number" at bounding box center [323, 282] width 61 height 30
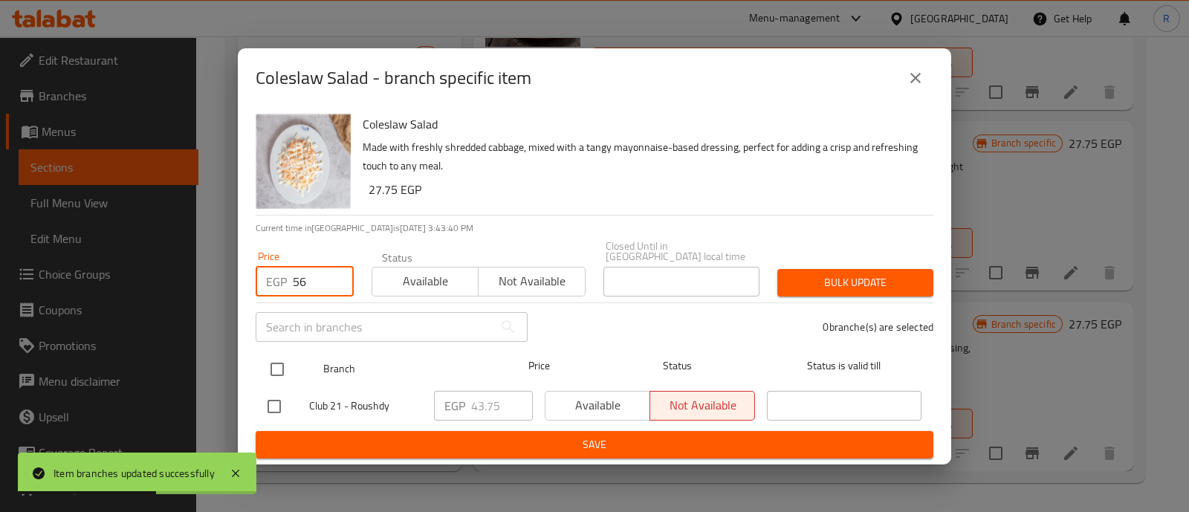
click at [278, 360] on input "checkbox" at bounding box center [277, 369] width 31 height 31
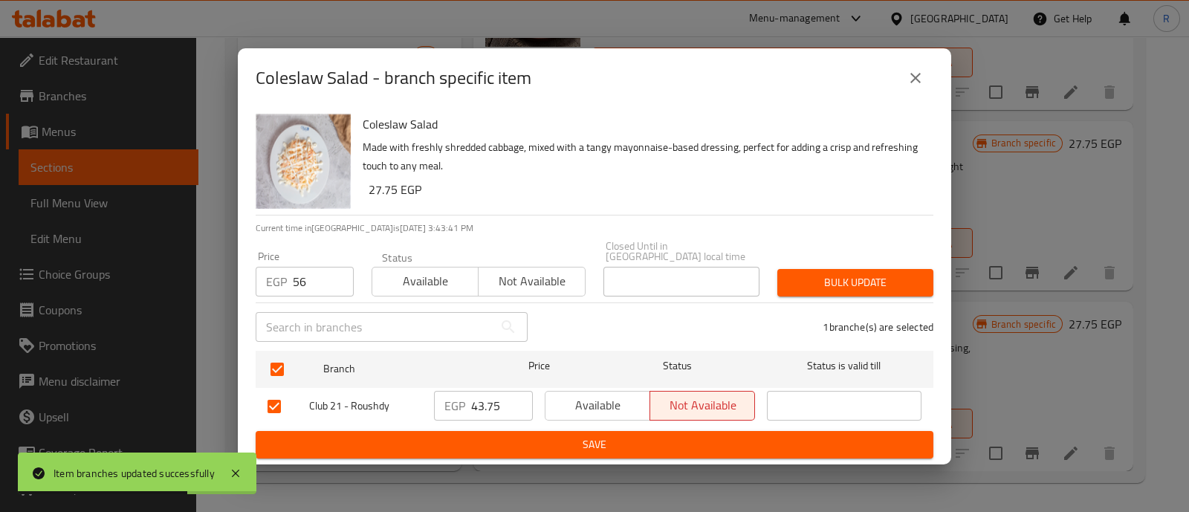
click at [834, 274] on span "Bulk update" at bounding box center [855, 283] width 132 height 19
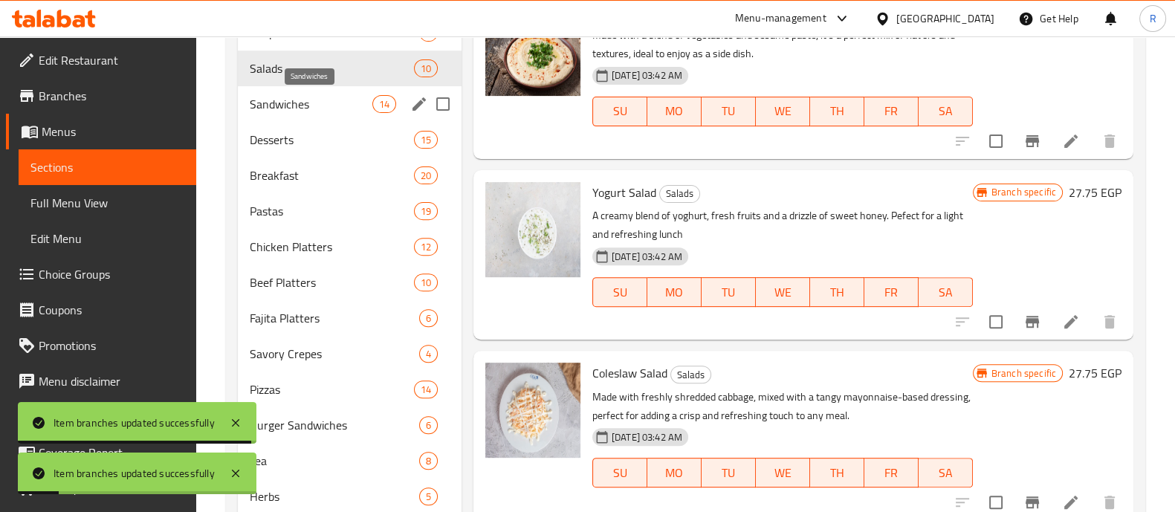
scroll to position [662, 0]
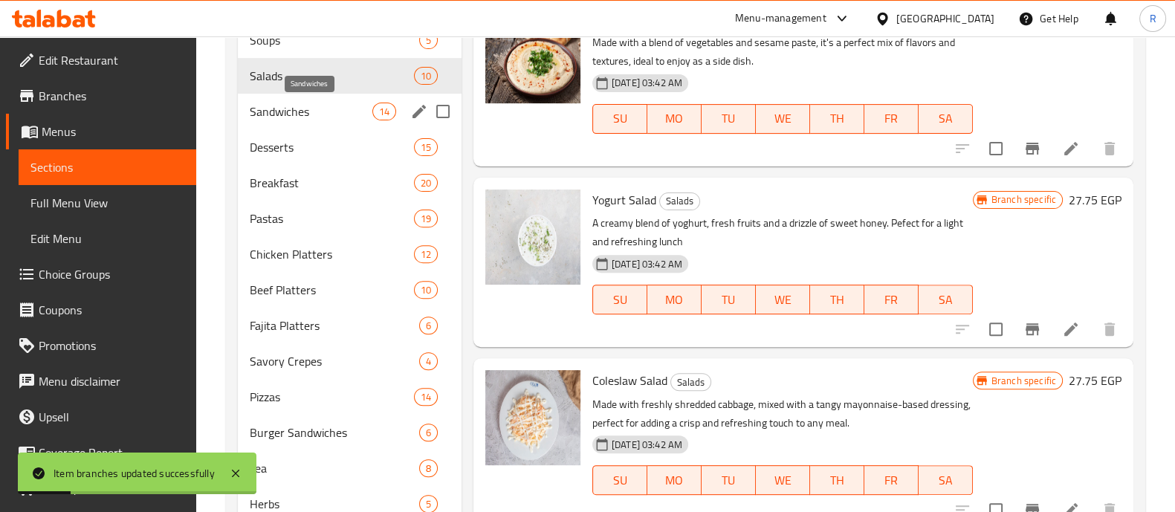
click at [305, 113] on span "Sandwiches" at bounding box center [311, 112] width 123 height 18
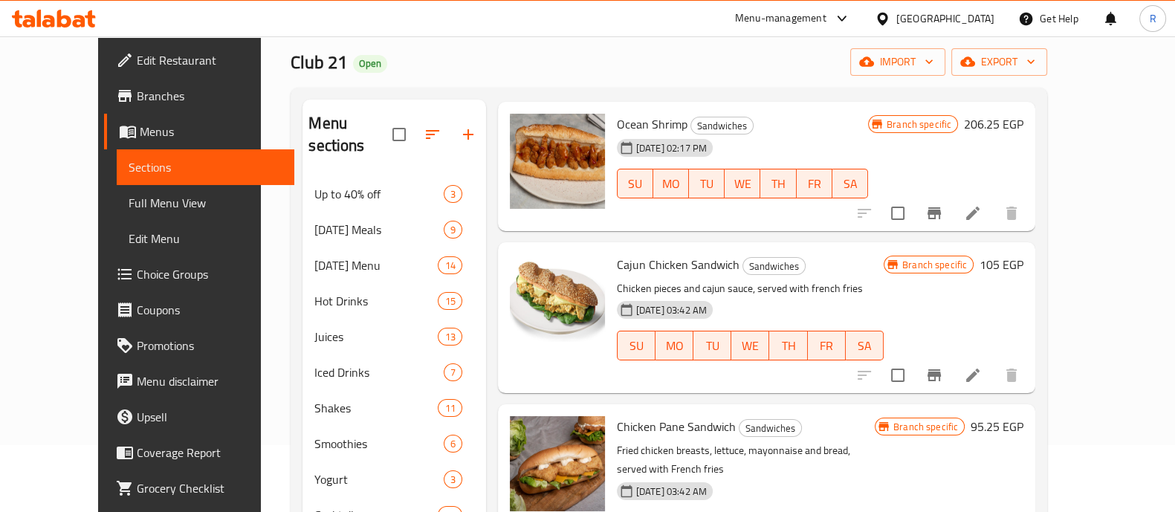
scroll to position [232, 0]
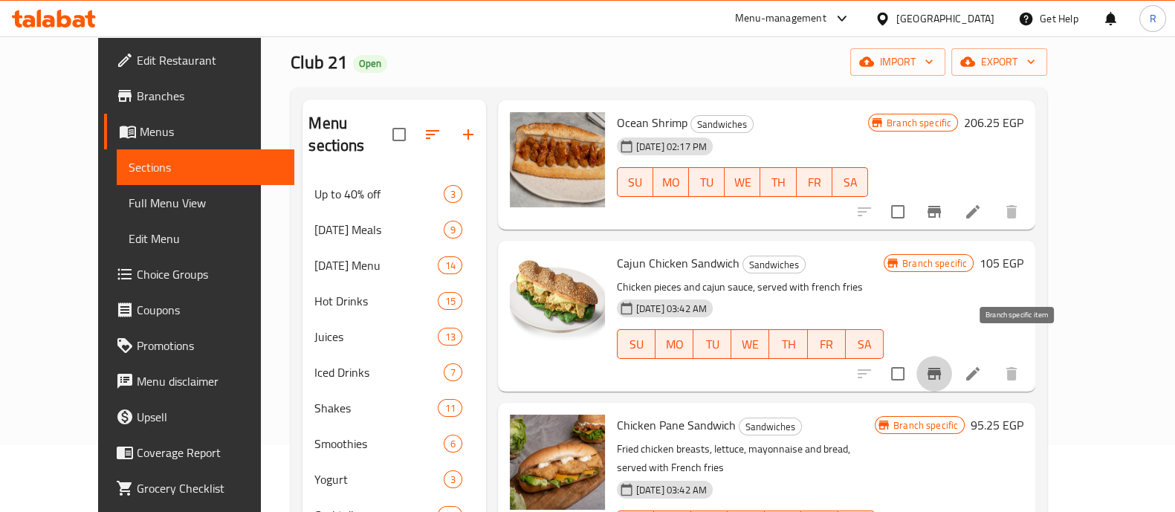
click at [952, 363] on button "Branch-specific-item" at bounding box center [935, 374] width 36 height 36
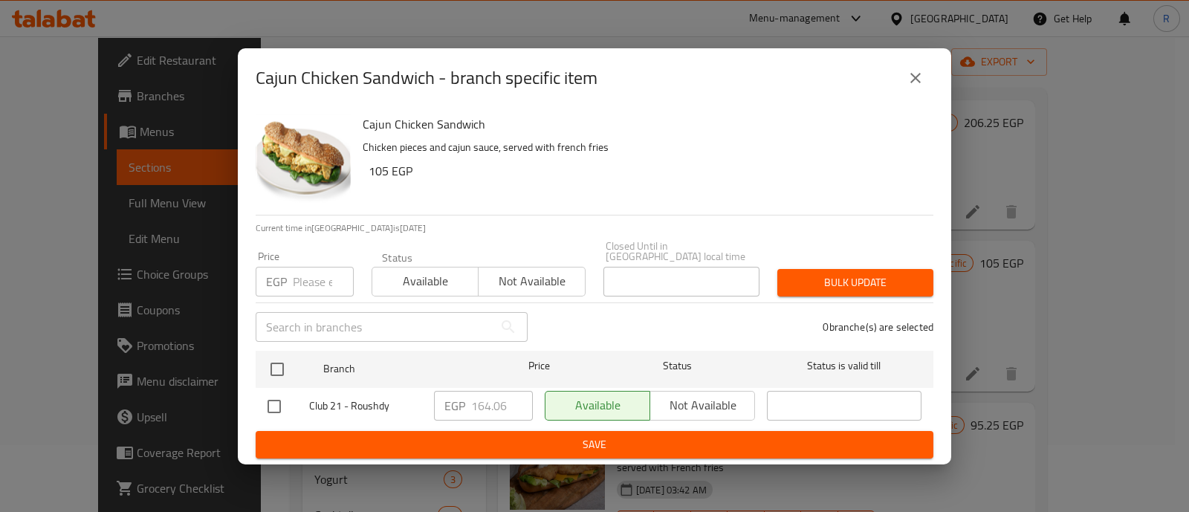
click at [300, 274] on input "number" at bounding box center [323, 282] width 61 height 30
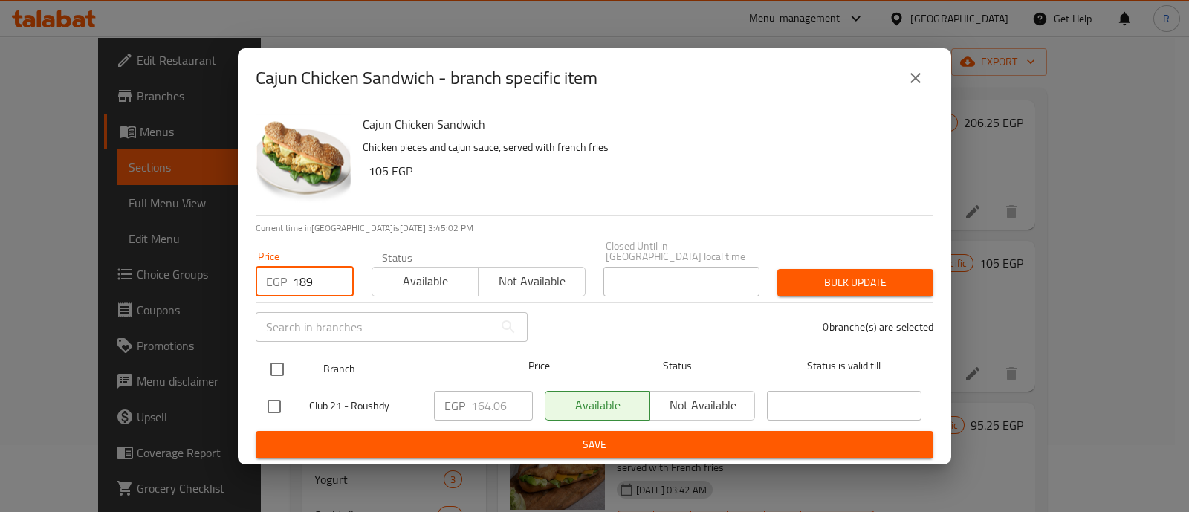
click at [282, 373] on input "checkbox" at bounding box center [277, 369] width 31 height 31
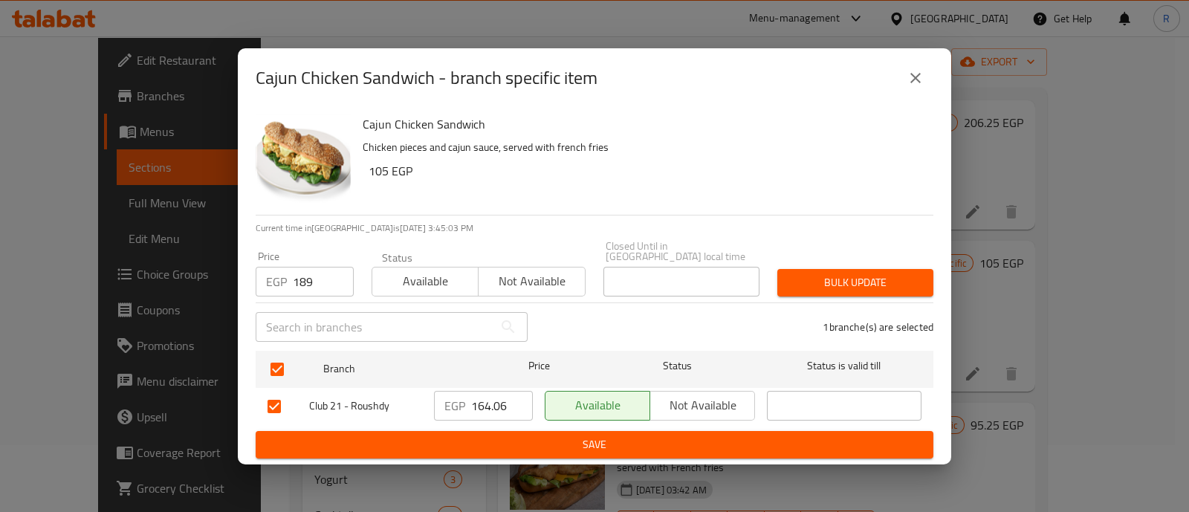
click at [804, 286] on span "Bulk update" at bounding box center [855, 283] width 132 height 19
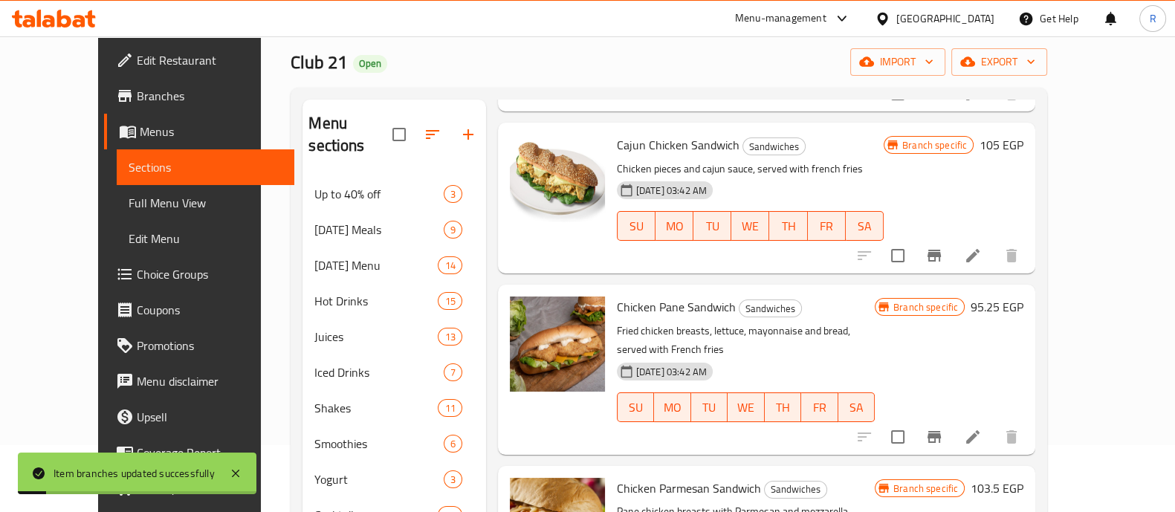
scroll to position [364, 0]
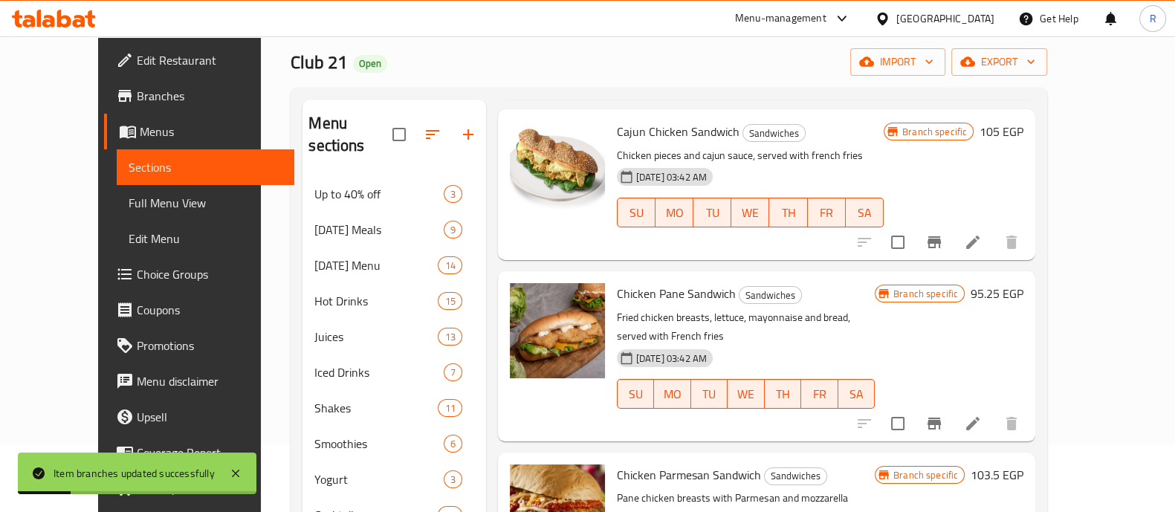
click at [941, 418] on icon "Branch-specific-item" at bounding box center [934, 424] width 13 height 12
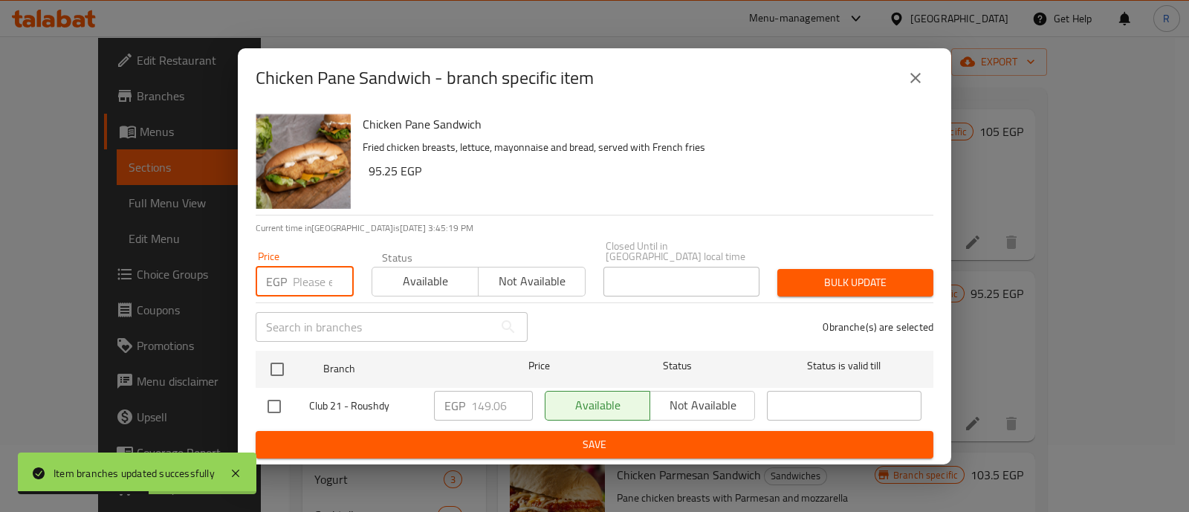
click at [294, 268] on input "number" at bounding box center [323, 282] width 61 height 30
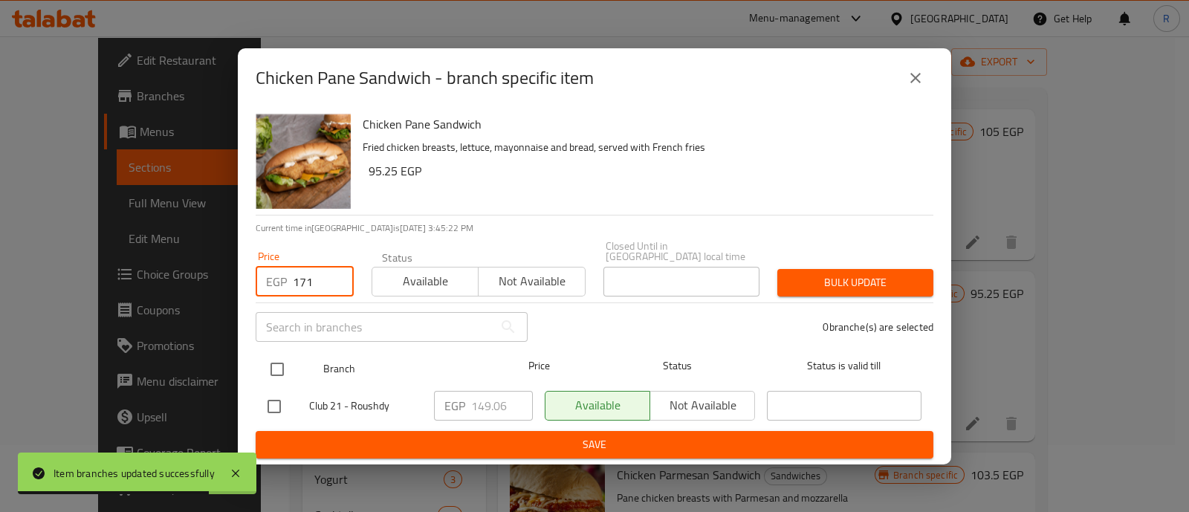
click at [275, 354] on input "checkbox" at bounding box center [277, 369] width 31 height 31
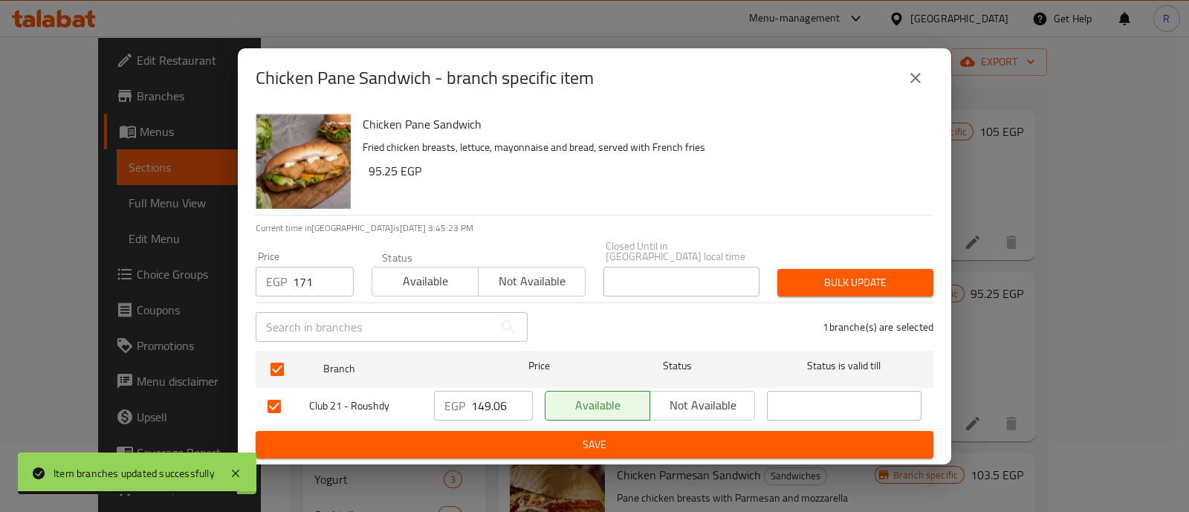
click at [789, 274] on span "Bulk update" at bounding box center [855, 283] width 132 height 19
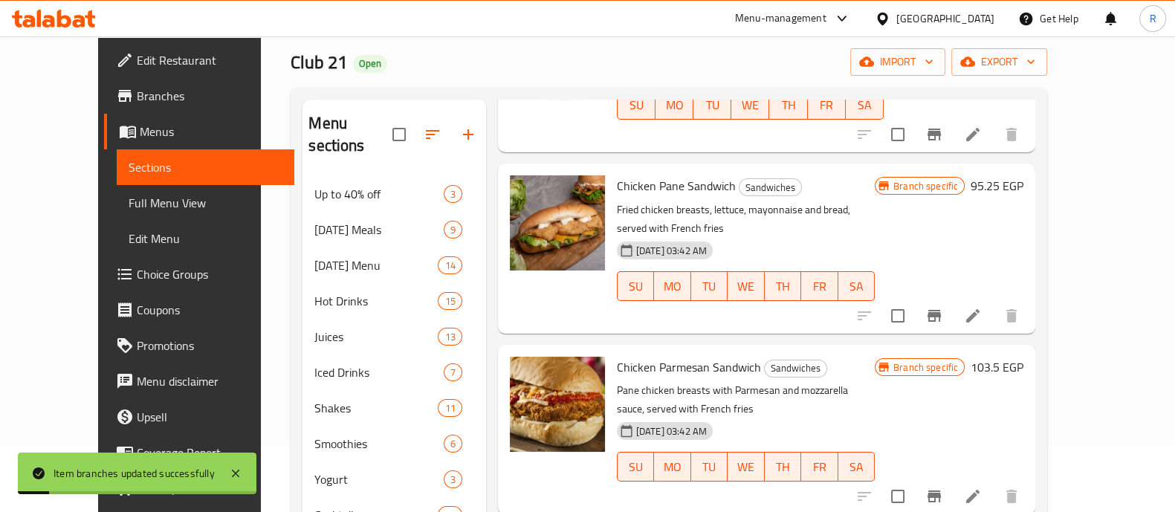
scroll to position [472, 0]
click at [952, 478] on button "Branch-specific-item" at bounding box center [935, 496] width 36 height 36
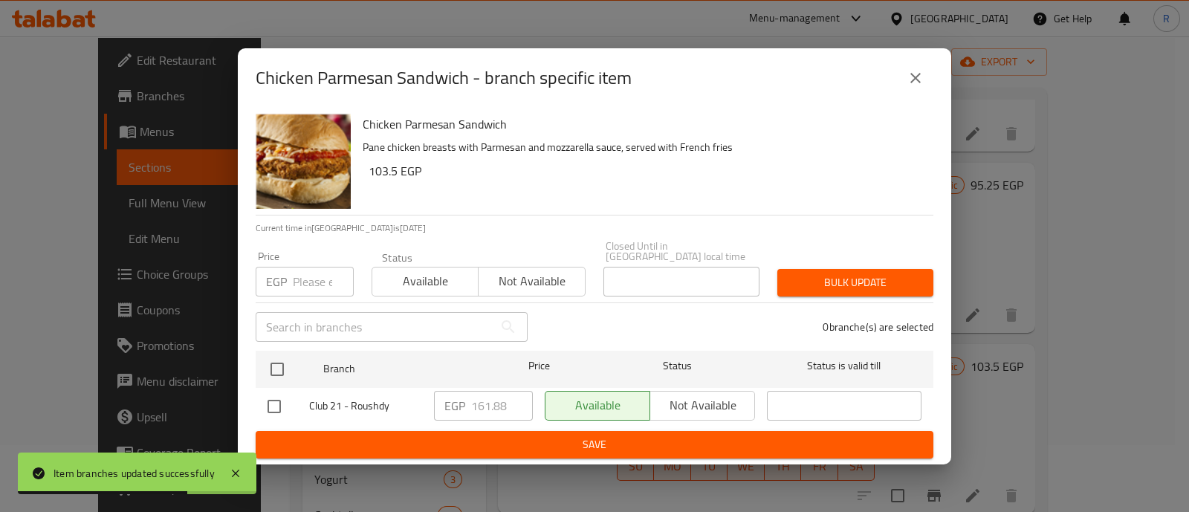
click at [308, 269] on input "number" at bounding box center [323, 282] width 61 height 30
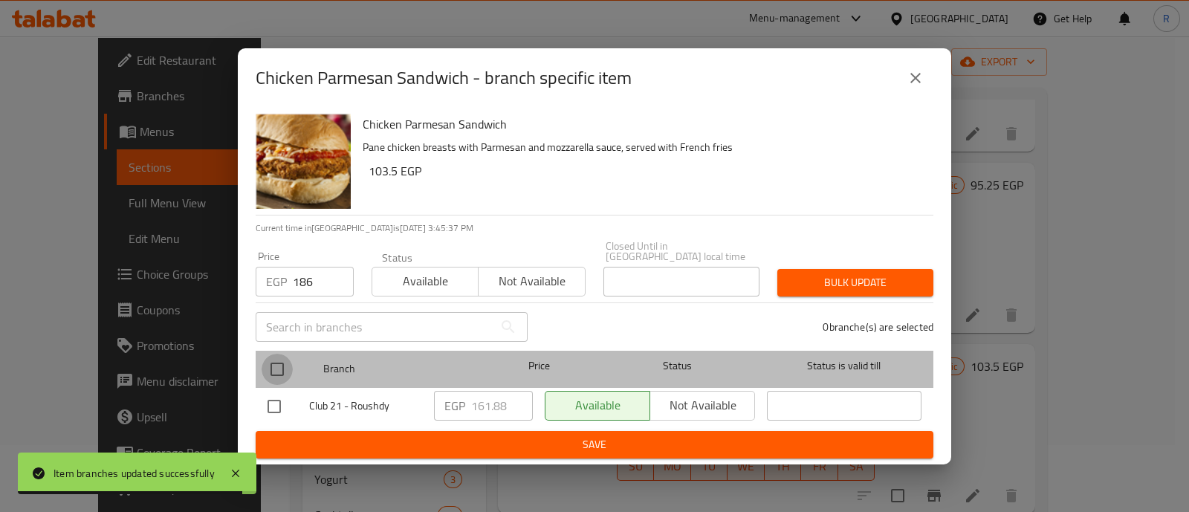
click at [277, 364] on input "checkbox" at bounding box center [277, 369] width 31 height 31
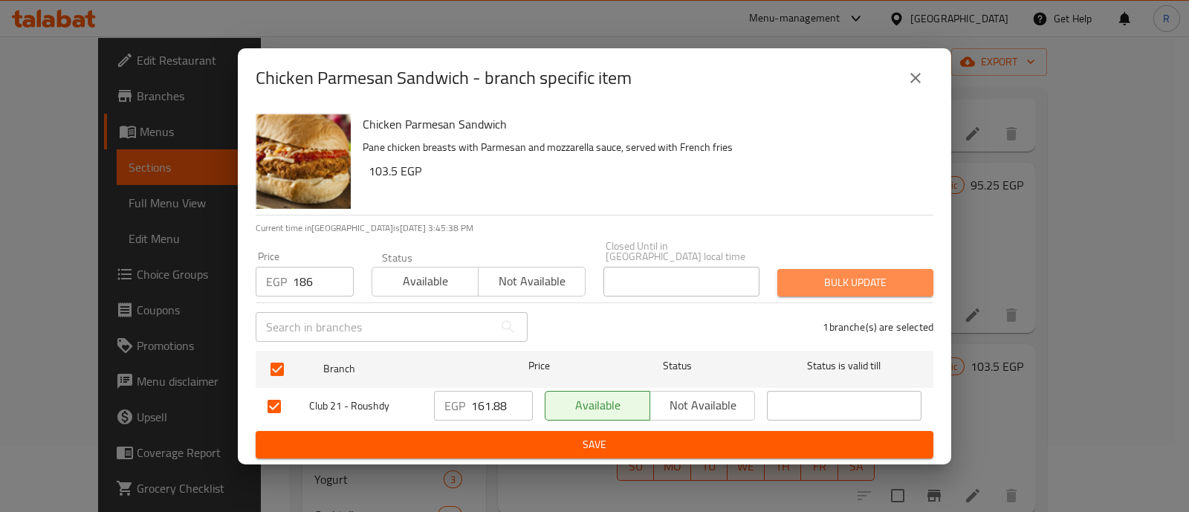
click at [825, 274] on span "Bulk update" at bounding box center [855, 283] width 132 height 19
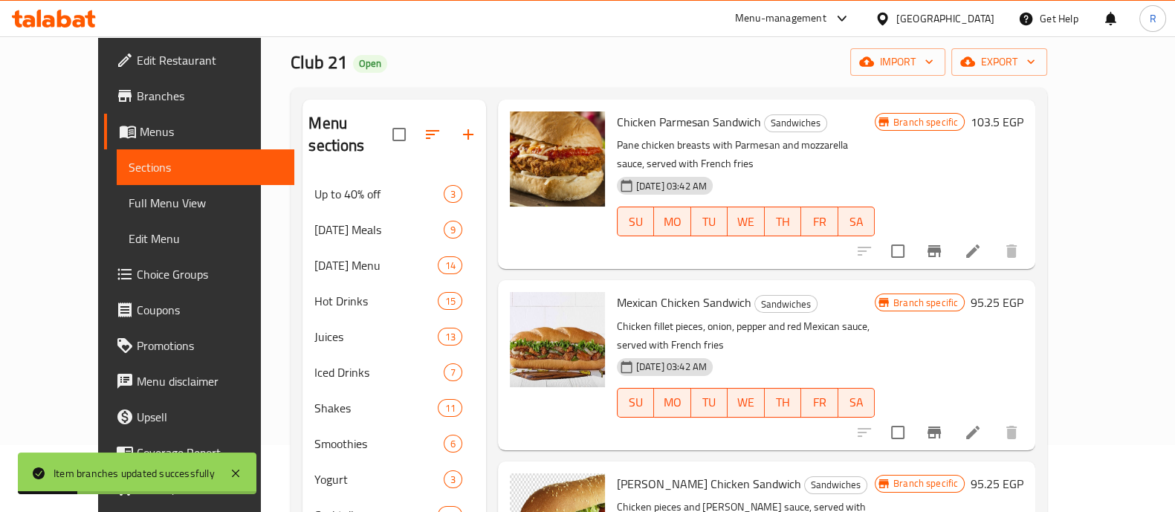
scroll to position [720, 0]
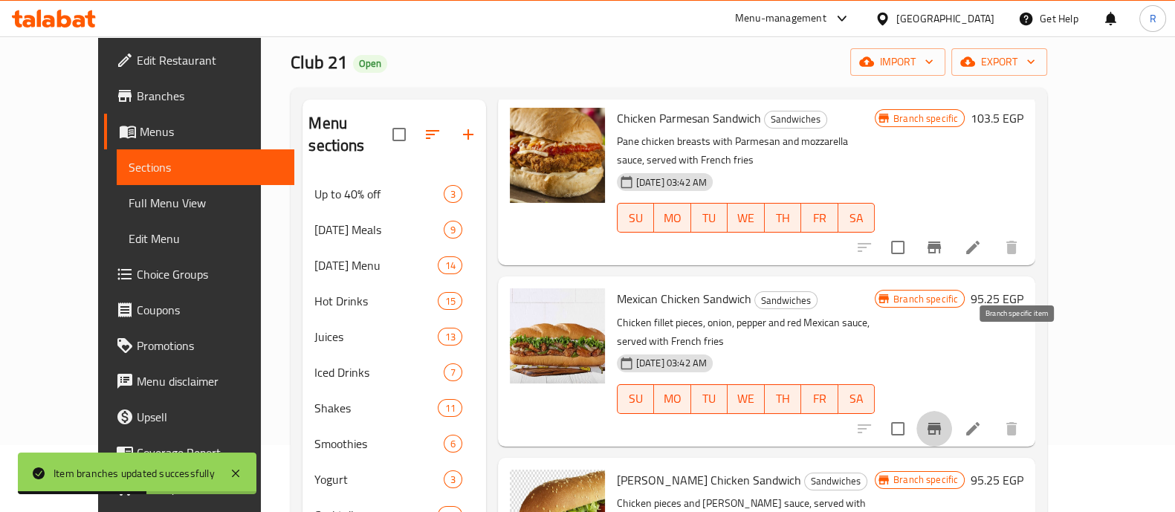
click at [952, 411] on button "Branch-specific-item" at bounding box center [935, 429] width 36 height 36
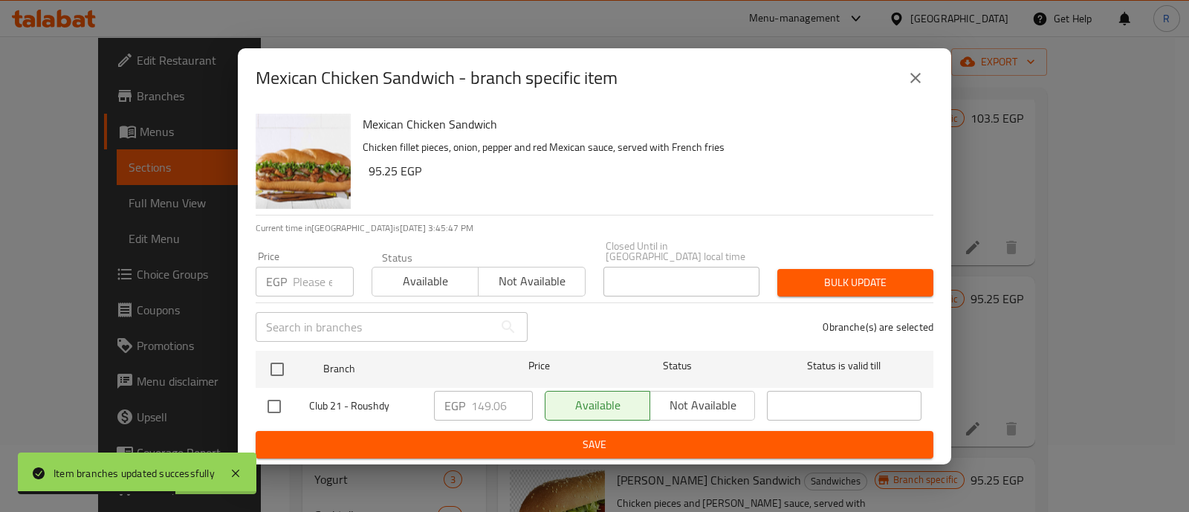
click at [311, 277] on input "number" at bounding box center [323, 282] width 61 height 30
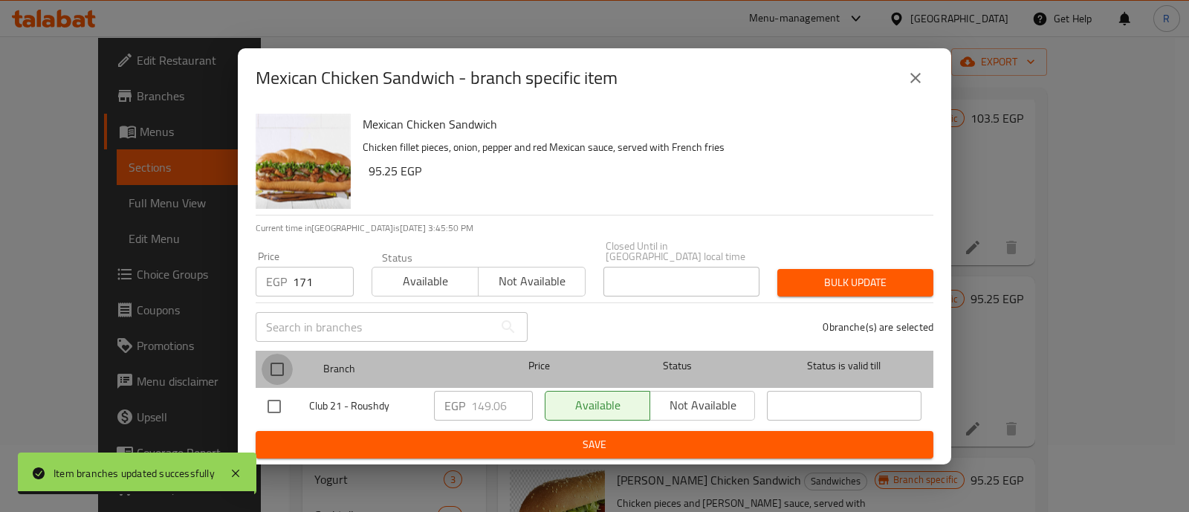
click at [285, 362] on input "checkbox" at bounding box center [277, 369] width 31 height 31
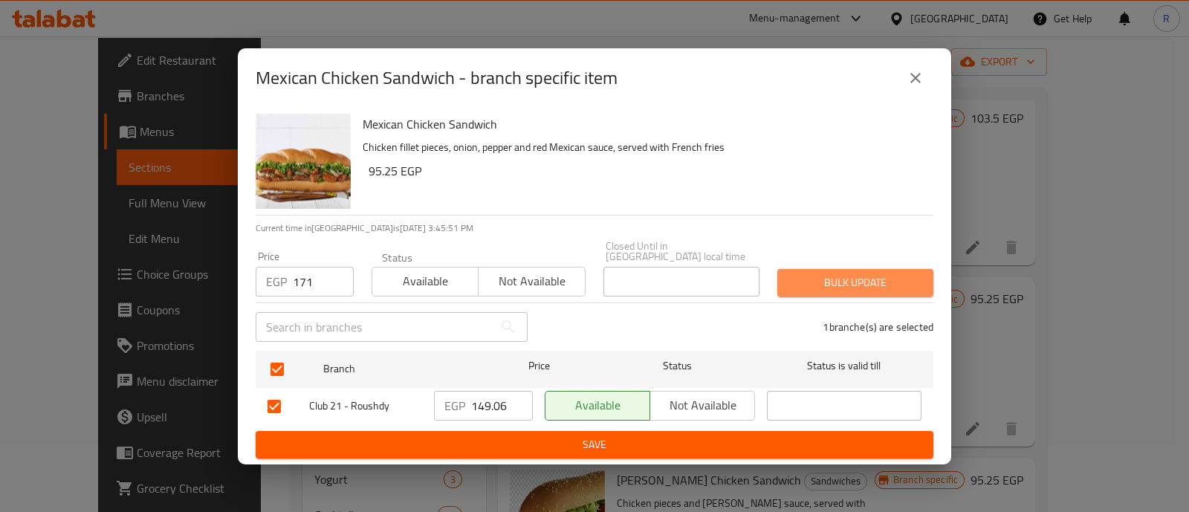
click at [812, 276] on span "Bulk update" at bounding box center [855, 283] width 132 height 19
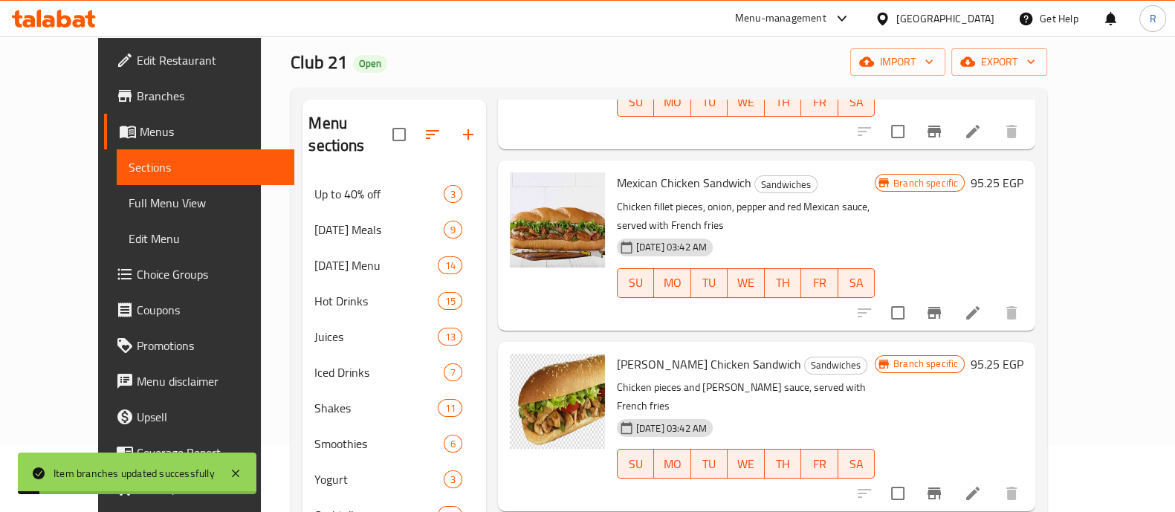
scroll to position [850, 0]
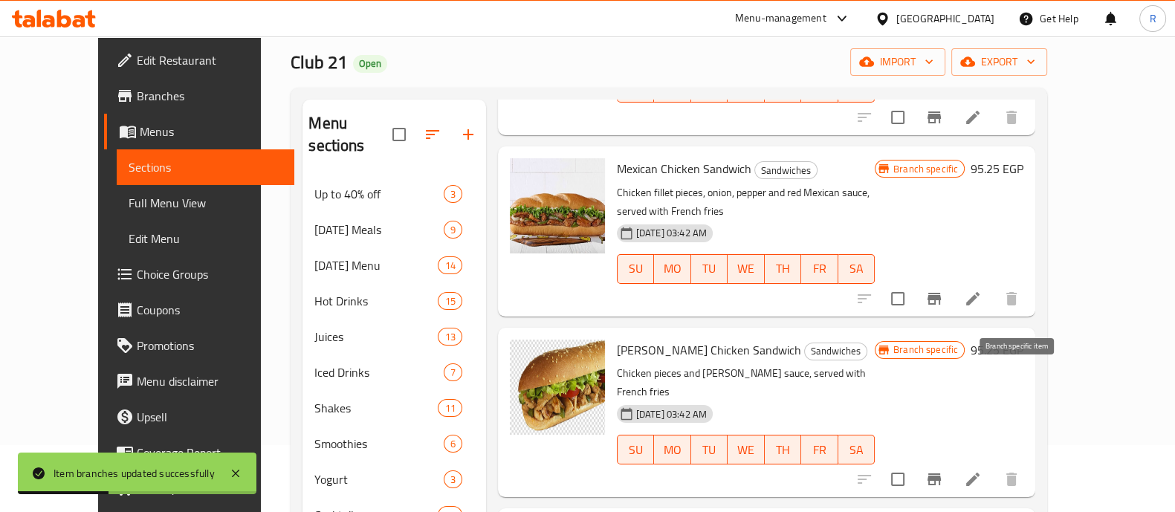
click at [943, 471] on icon "Branch-specific-item" at bounding box center [934, 480] width 18 height 18
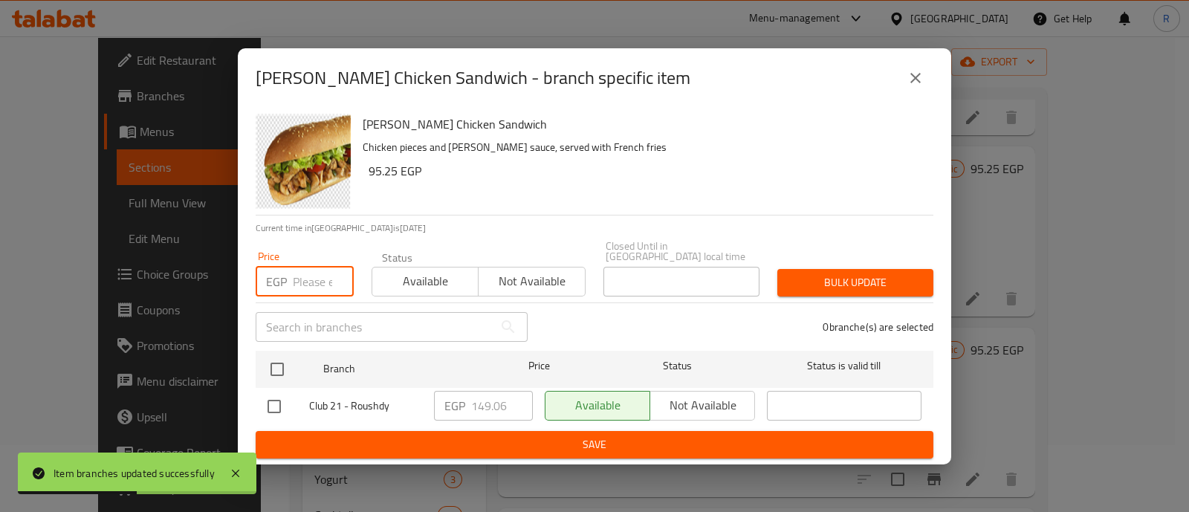
click at [303, 267] on input "number" at bounding box center [323, 282] width 61 height 30
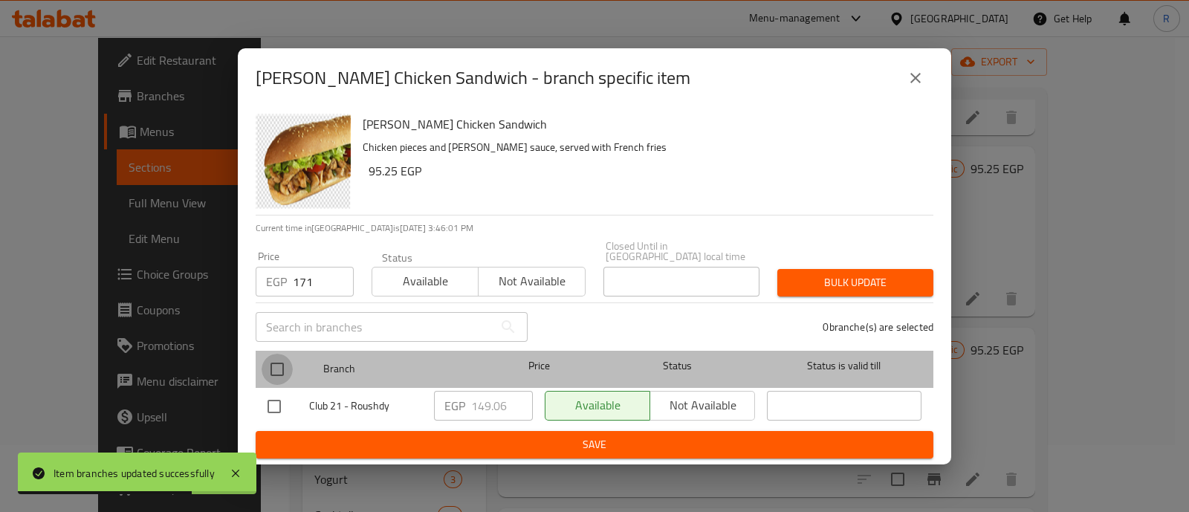
click at [278, 359] on input "checkbox" at bounding box center [277, 369] width 31 height 31
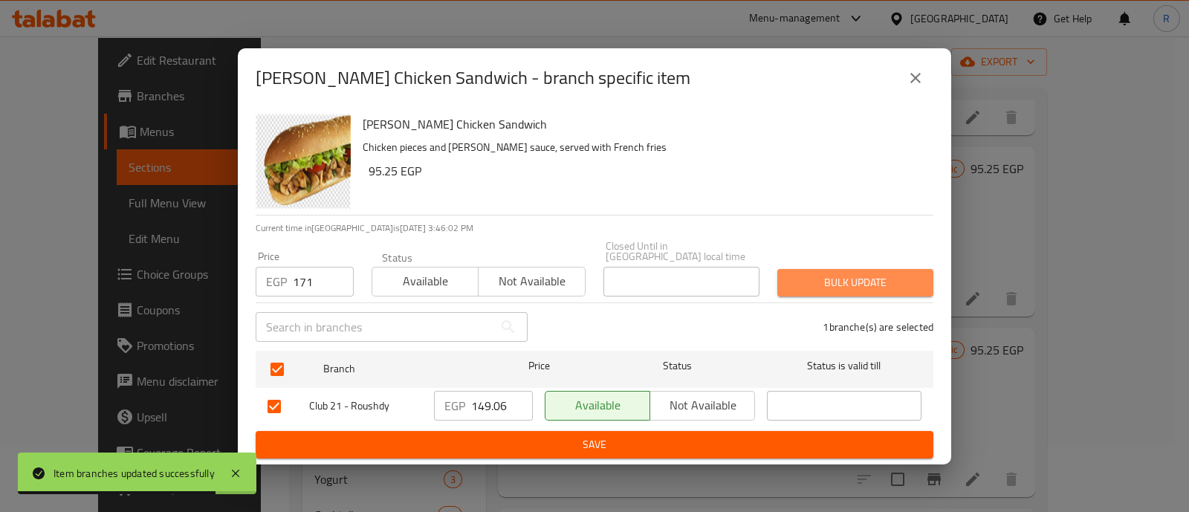
click at [799, 274] on span "Bulk update" at bounding box center [855, 283] width 132 height 19
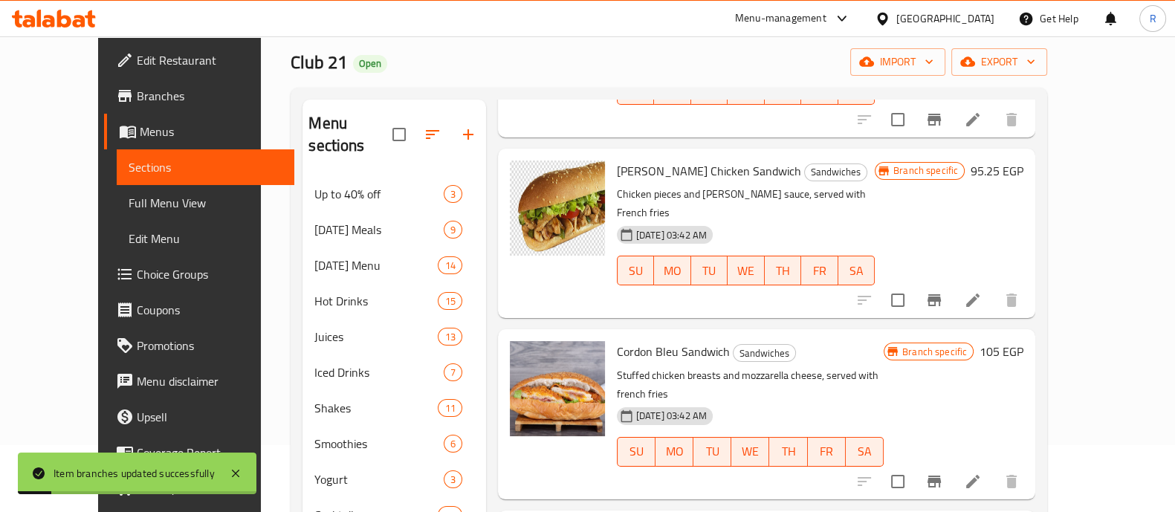
scroll to position [1030, 0]
click at [943, 472] on icon "Branch-specific-item" at bounding box center [934, 481] width 18 height 18
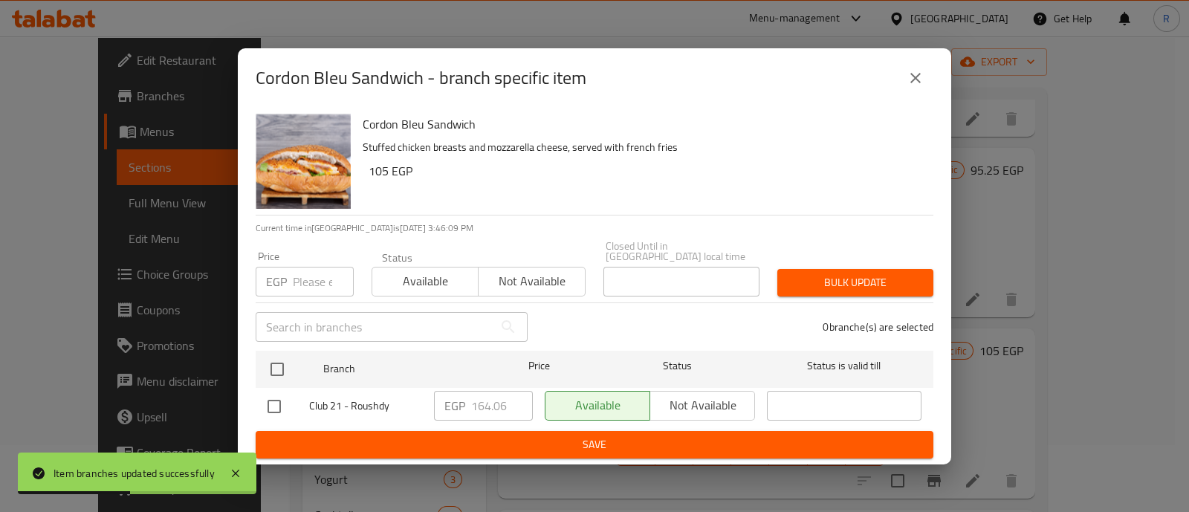
click at [314, 278] on input "number" at bounding box center [323, 282] width 61 height 30
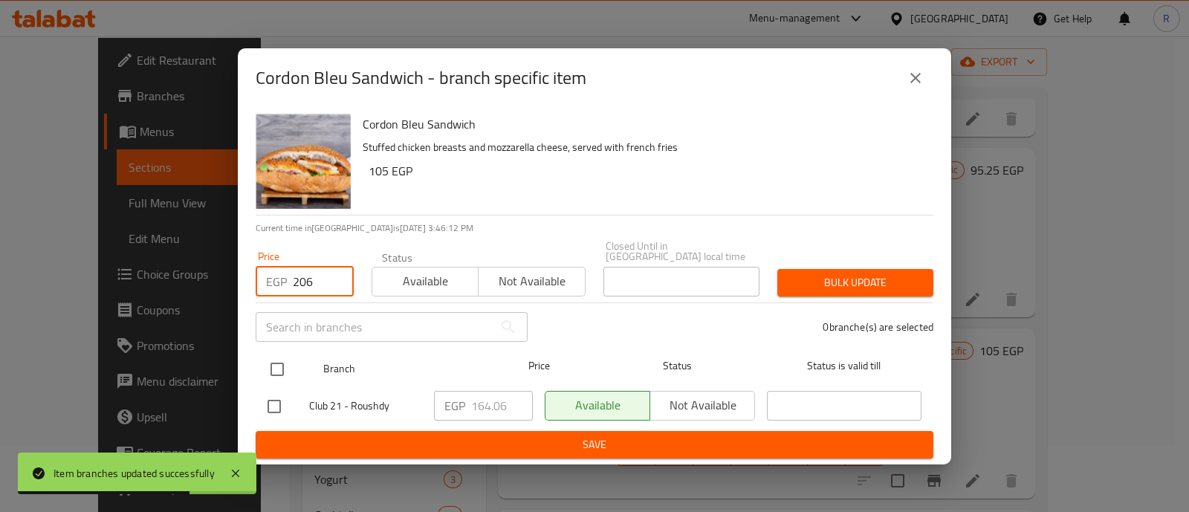
click at [283, 359] on input "checkbox" at bounding box center [277, 369] width 31 height 31
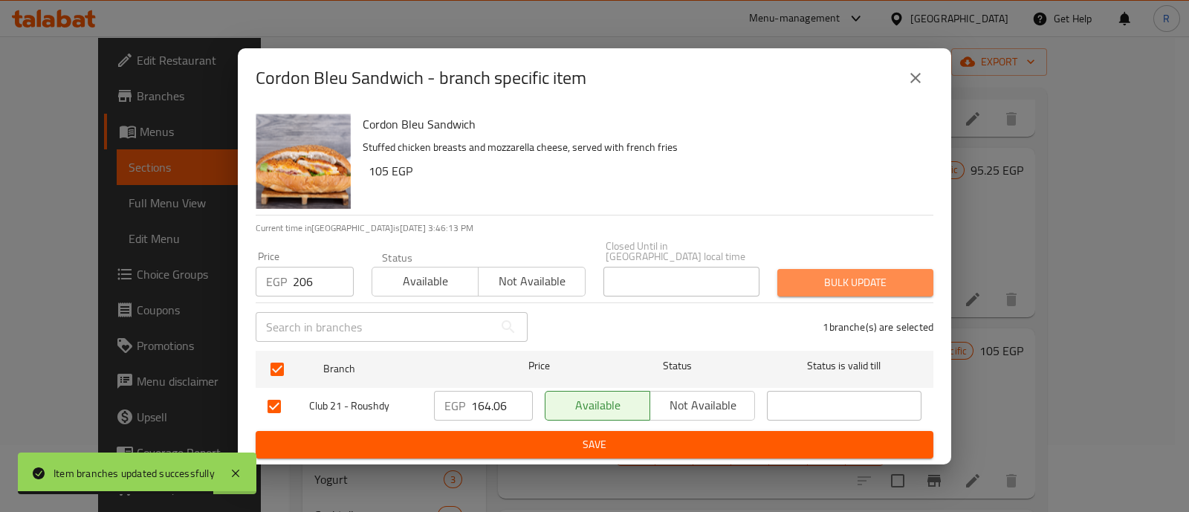
click at [795, 279] on span "Bulk update" at bounding box center [855, 283] width 132 height 19
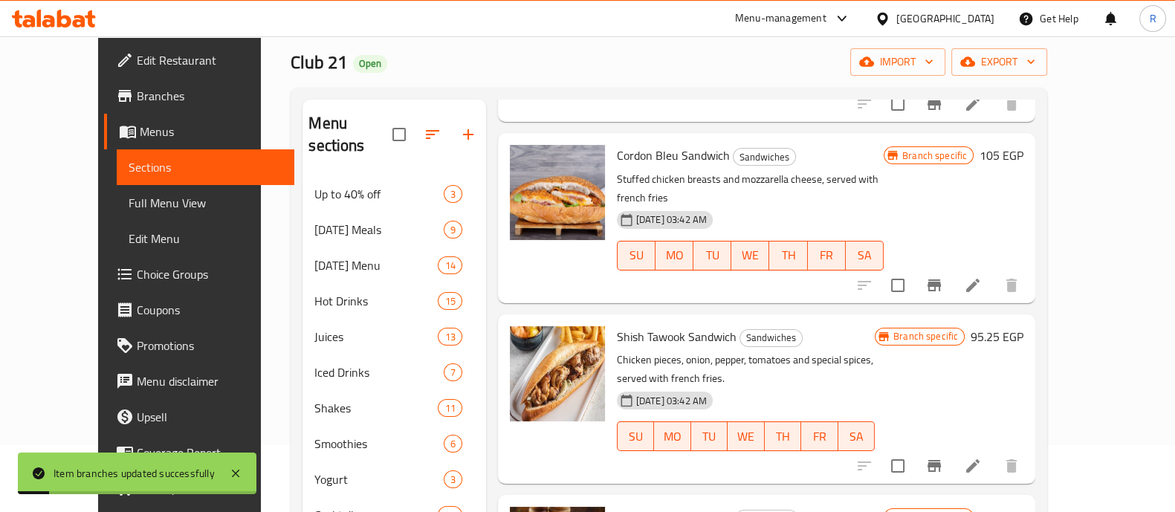
scroll to position [1227, 0]
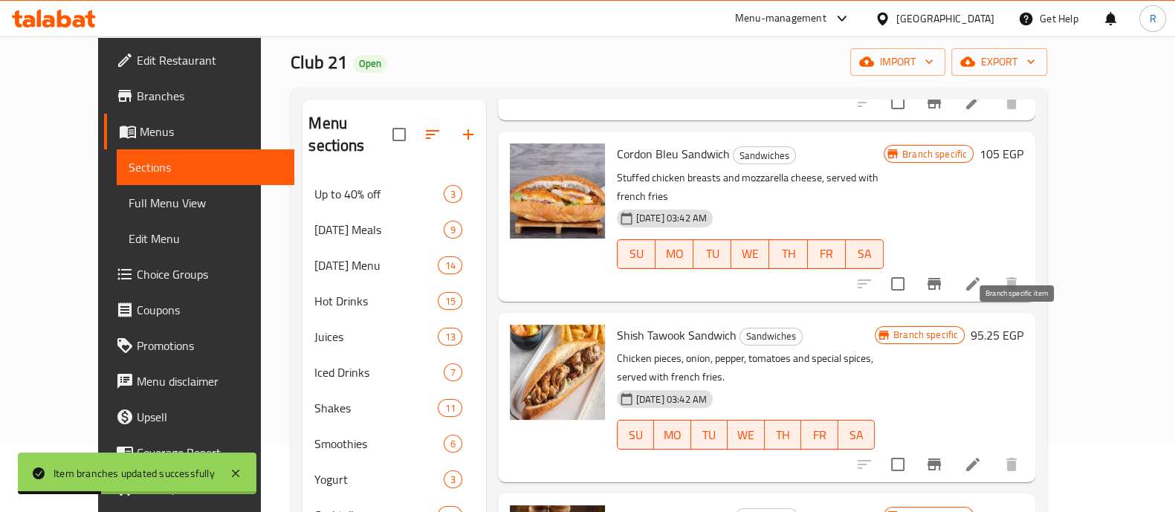
click at [941, 459] on icon "Branch-specific-item" at bounding box center [934, 465] width 13 height 12
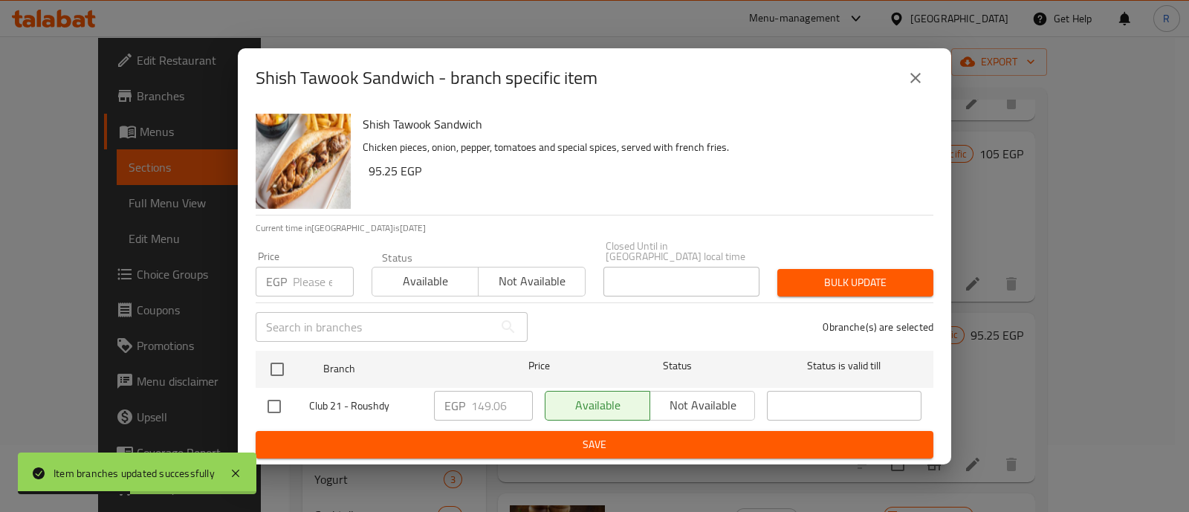
click at [321, 274] on input "number" at bounding box center [323, 282] width 61 height 30
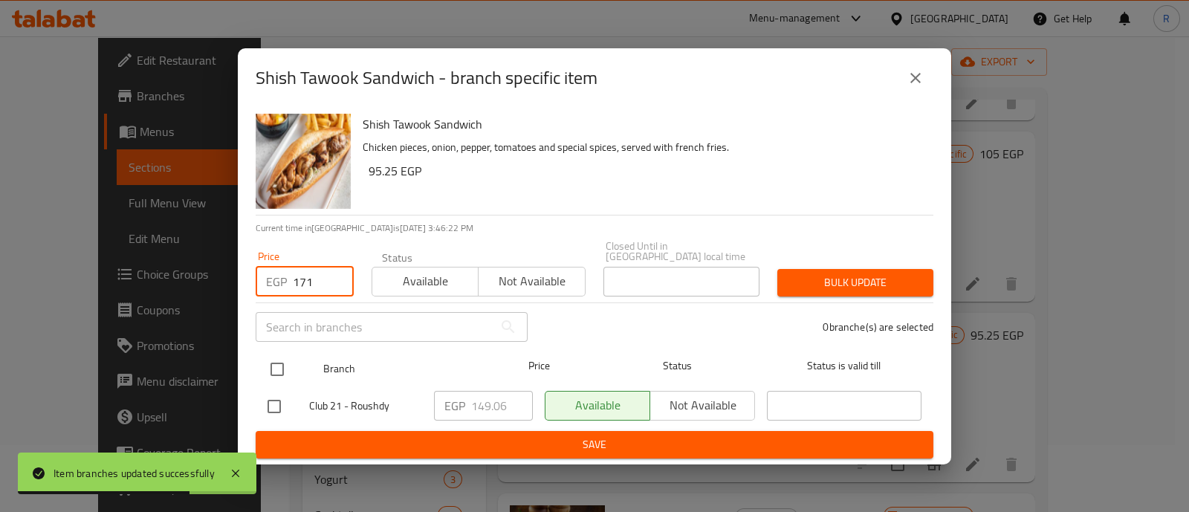
click at [279, 364] on input "checkbox" at bounding box center [277, 369] width 31 height 31
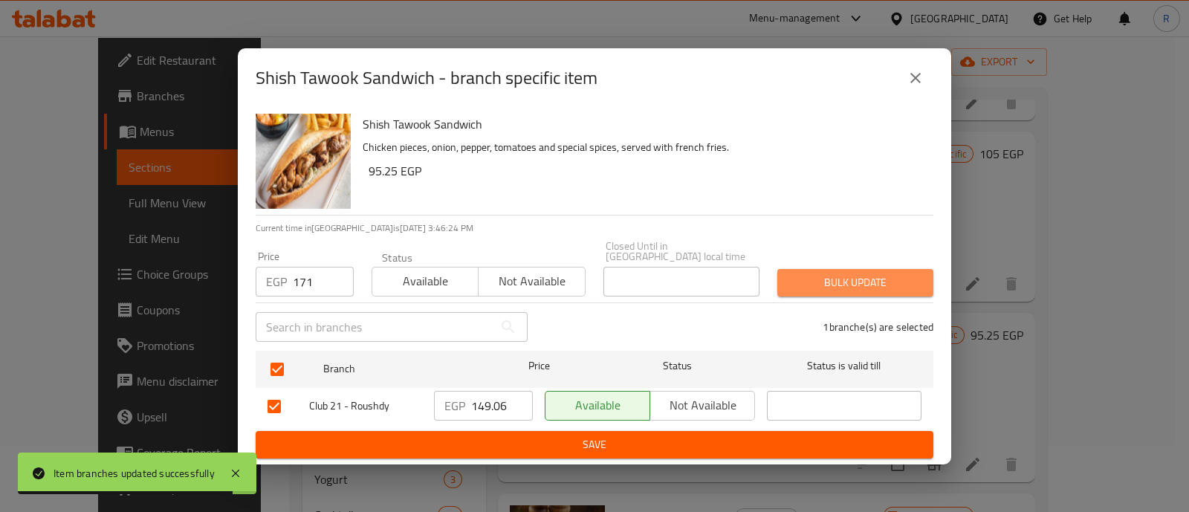
click at [810, 283] on span "Bulk update" at bounding box center [855, 283] width 132 height 19
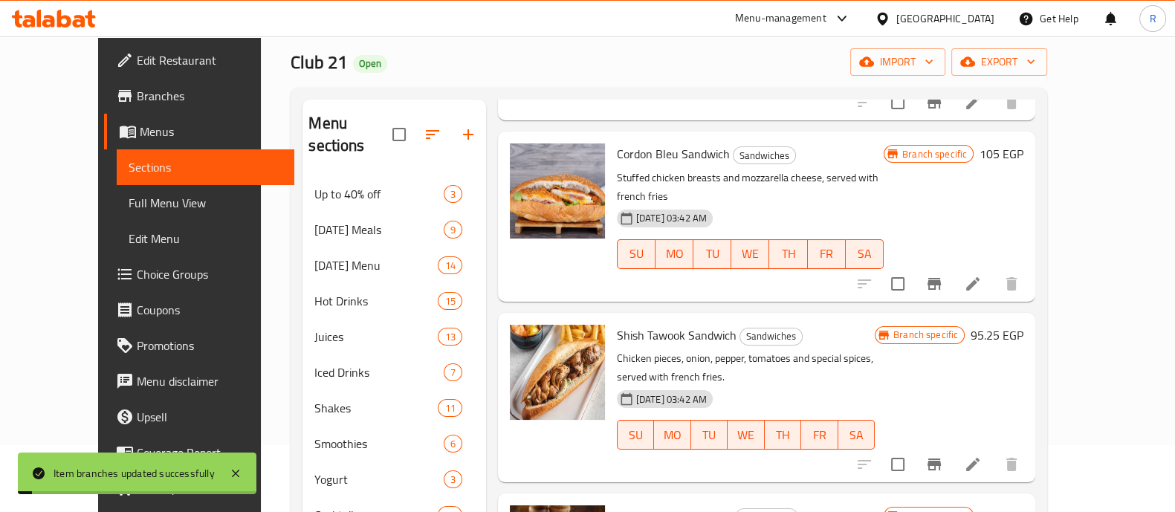
scroll to position [1282, 0]
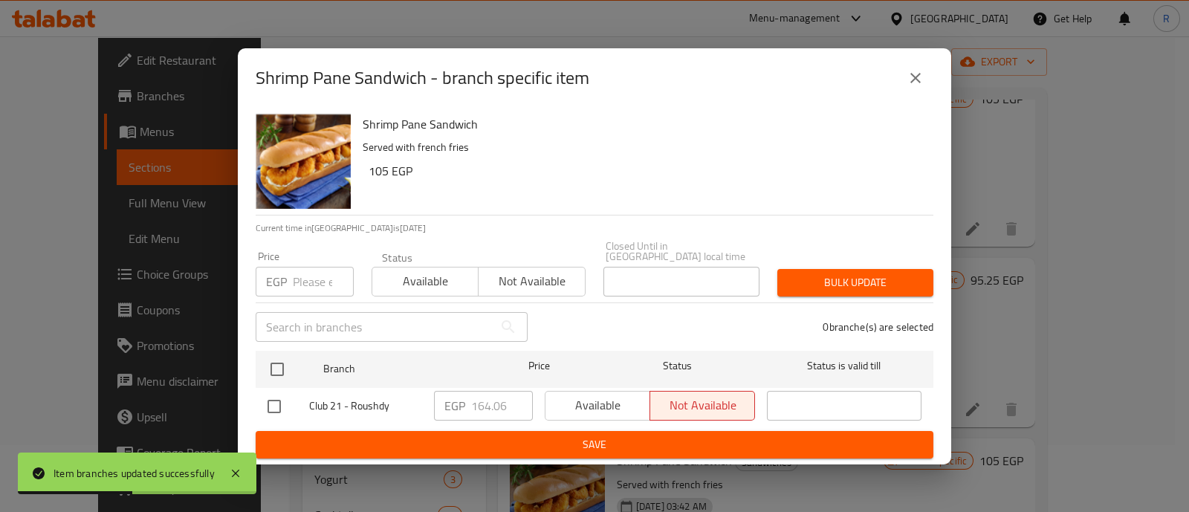
click at [323, 277] on input "number" at bounding box center [323, 282] width 61 height 30
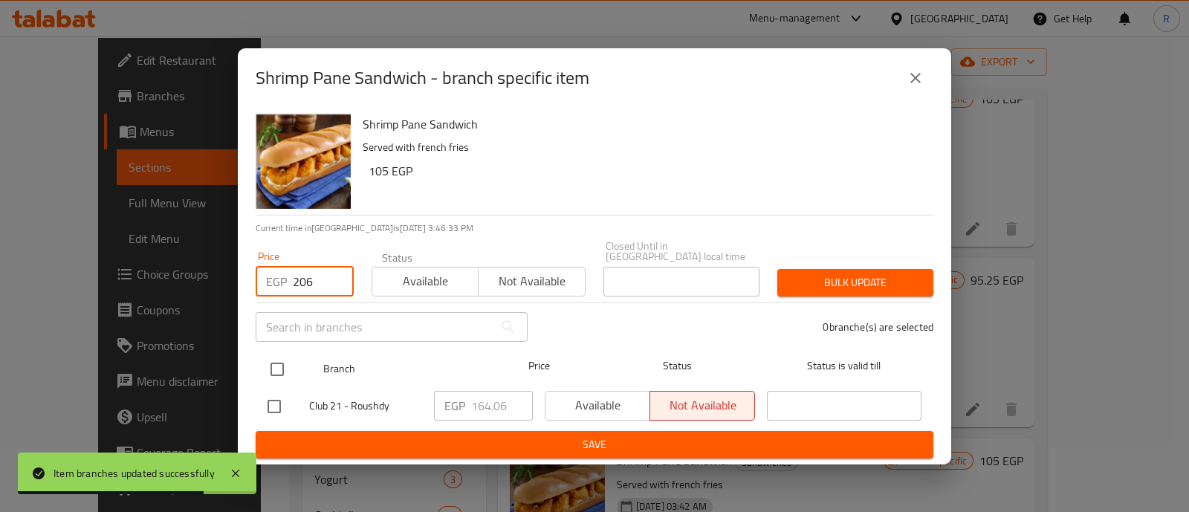
click at [279, 360] on input "checkbox" at bounding box center [277, 369] width 31 height 31
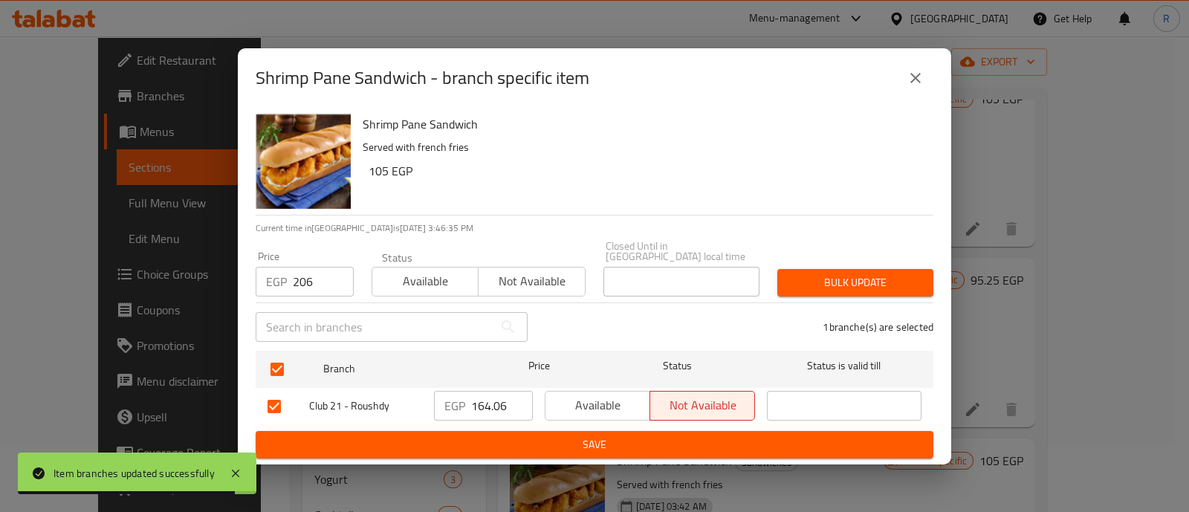
click at [821, 274] on span "Bulk update" at bounding box center [855, 283] width 132 height 19
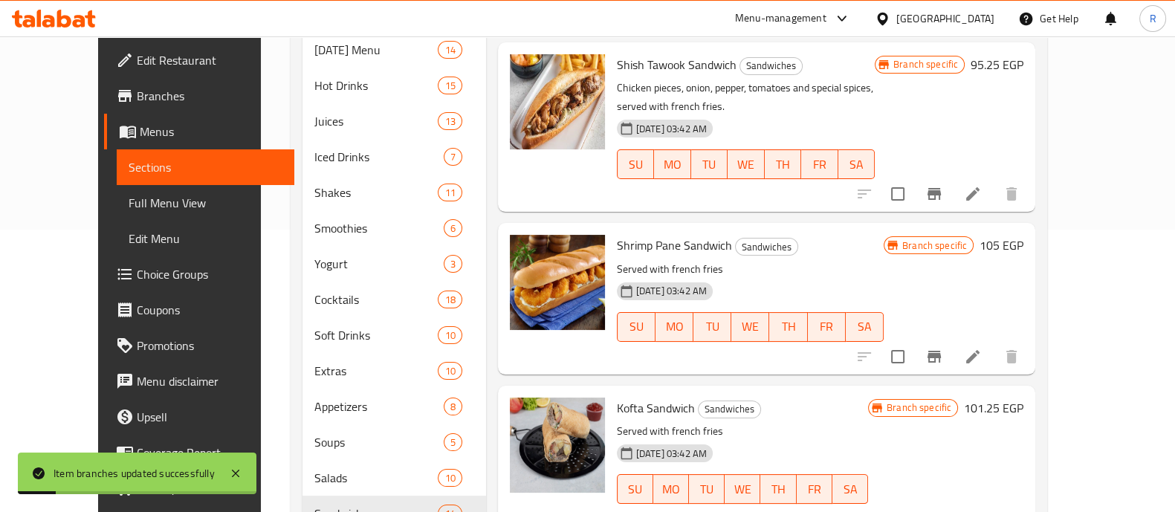
scroll to position [285, 0]
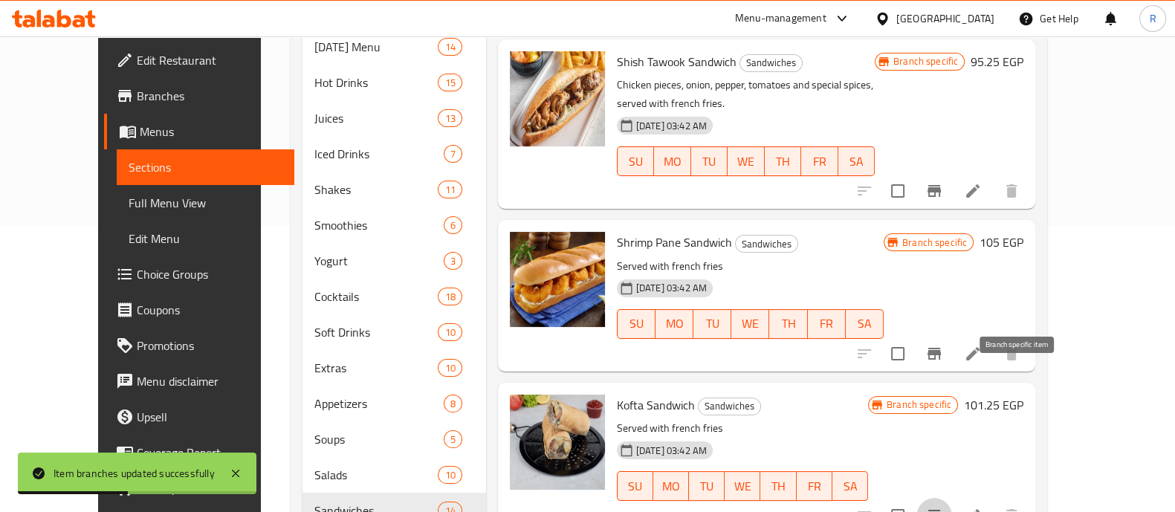
click at [952, 498] on button "Branch-specific-item" at bounding box center [935, 516] width 36 height 36
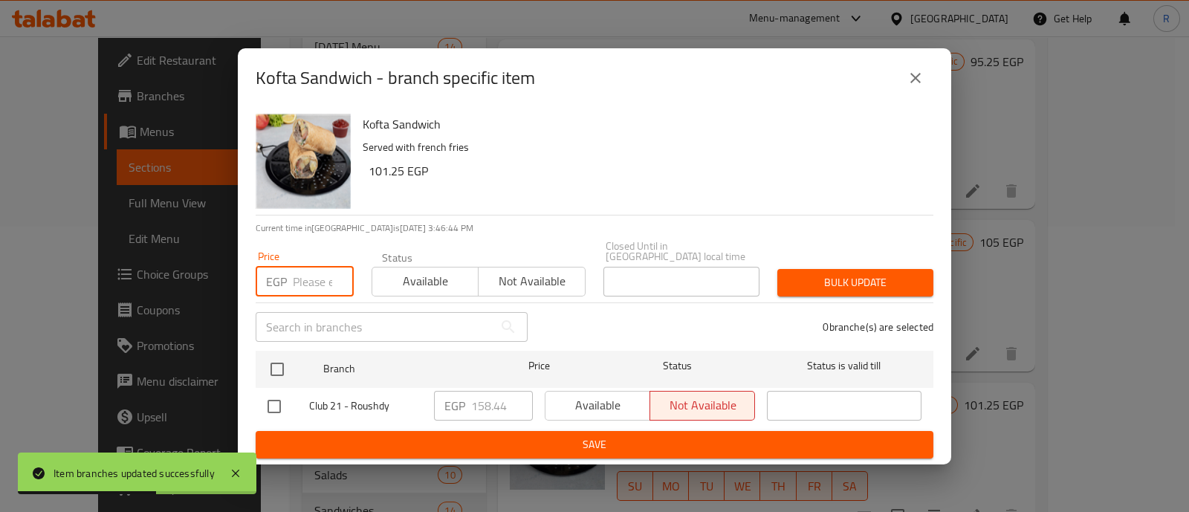
click at [303, 281] on input "number" at bounding box center [323, 282] width 61 height 30
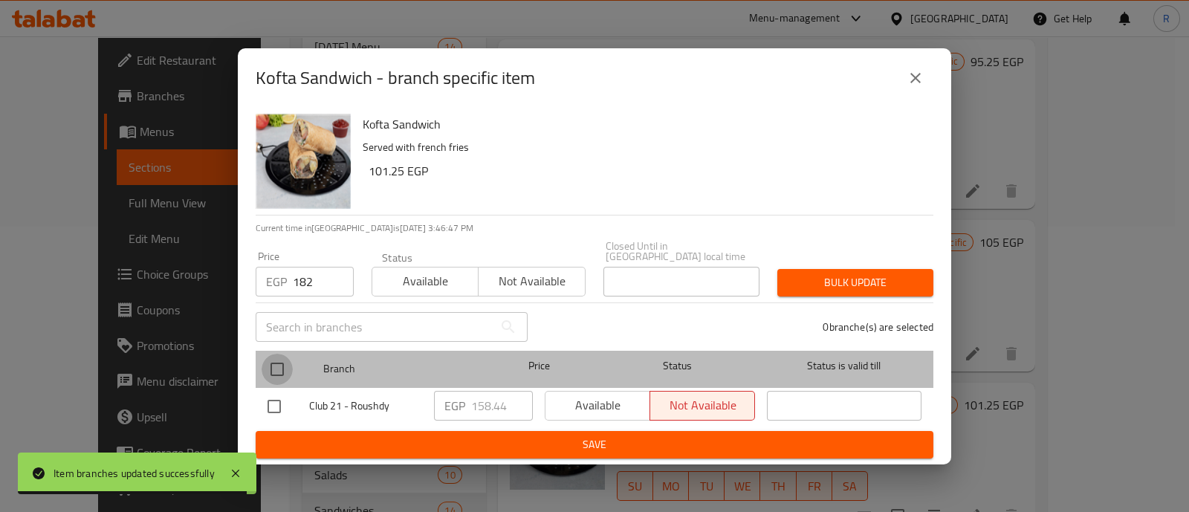
click at [278, 365] on input "checkbox" at bounding box center [277, 369] width 31 height 31
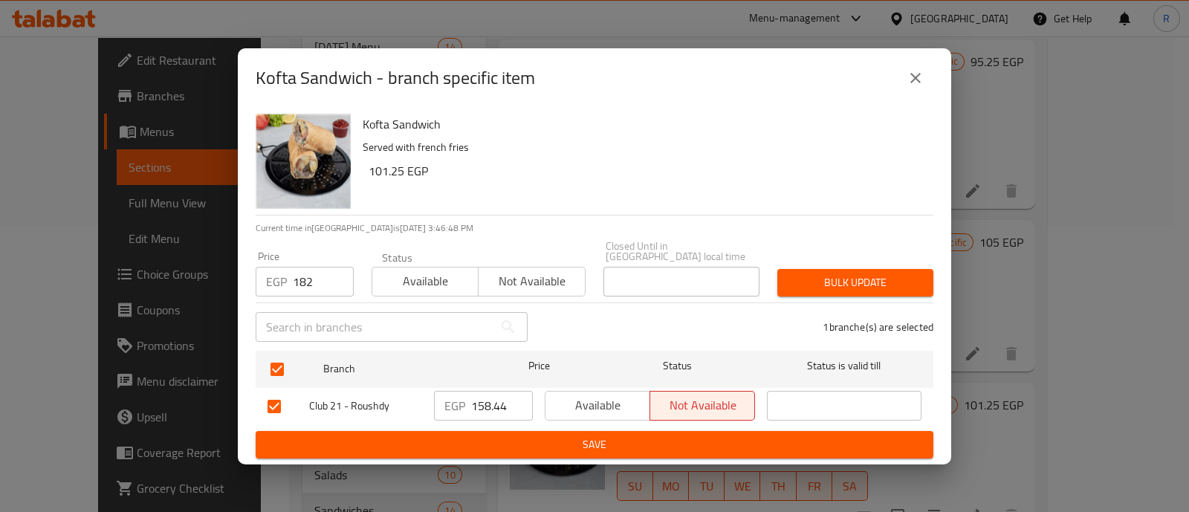
click at [836, 274] on span "Bulk update" at bounding box center [855, 283] width 132 height 19
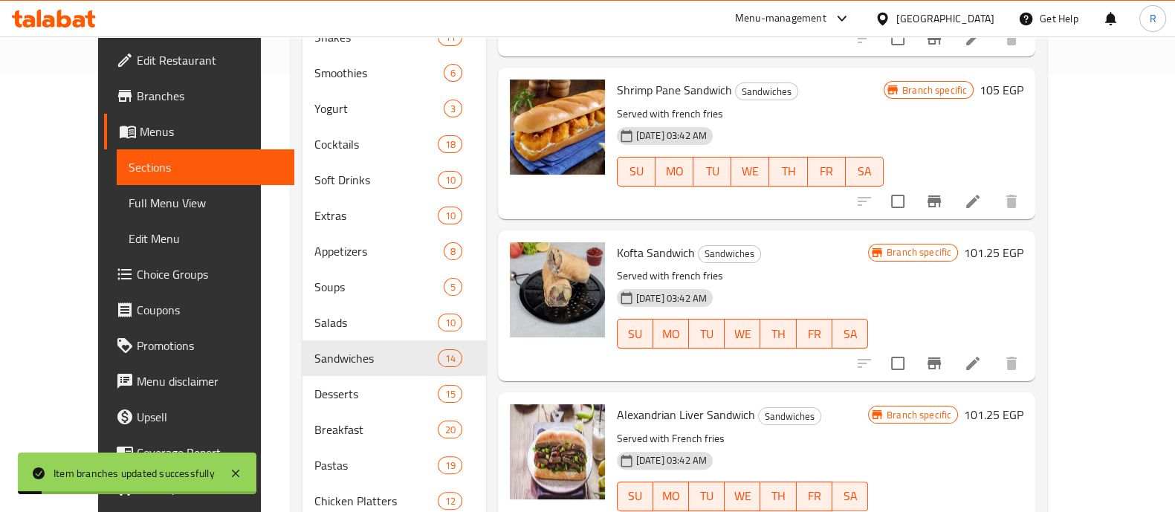
scroll to position [485, 0]
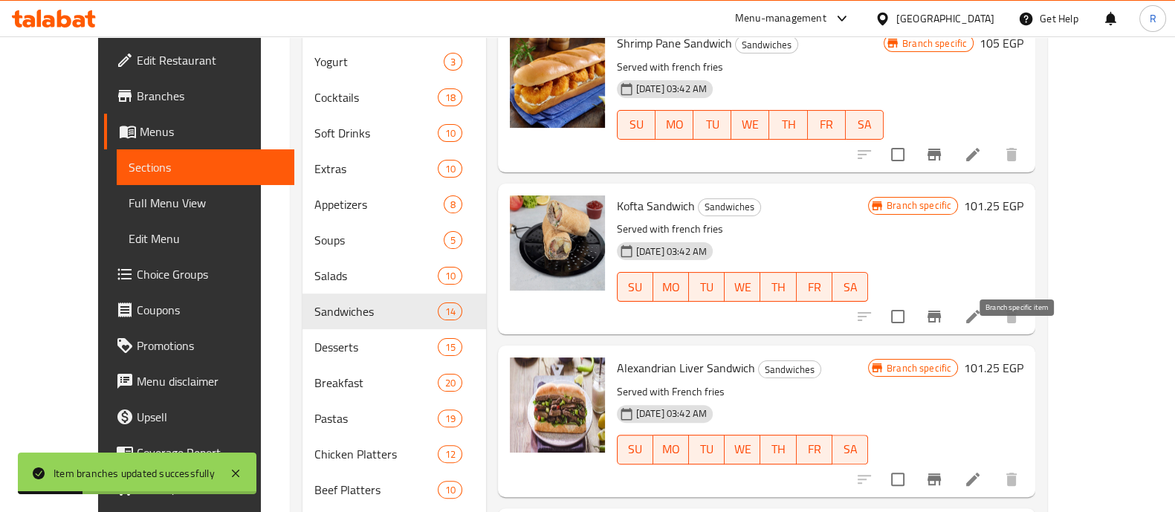
click at [941, 474] on icon "Branch-specific-item" at bounding box center [934, 480] width 13 height 12
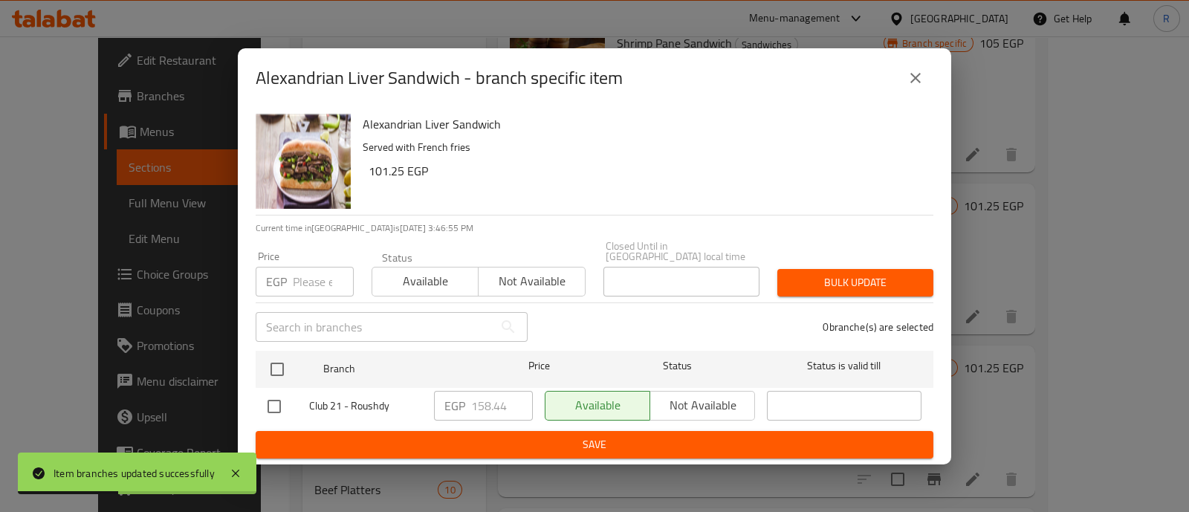
click at [323, 280] on input "number" at bounding box center [323, 282] width 61 height 30
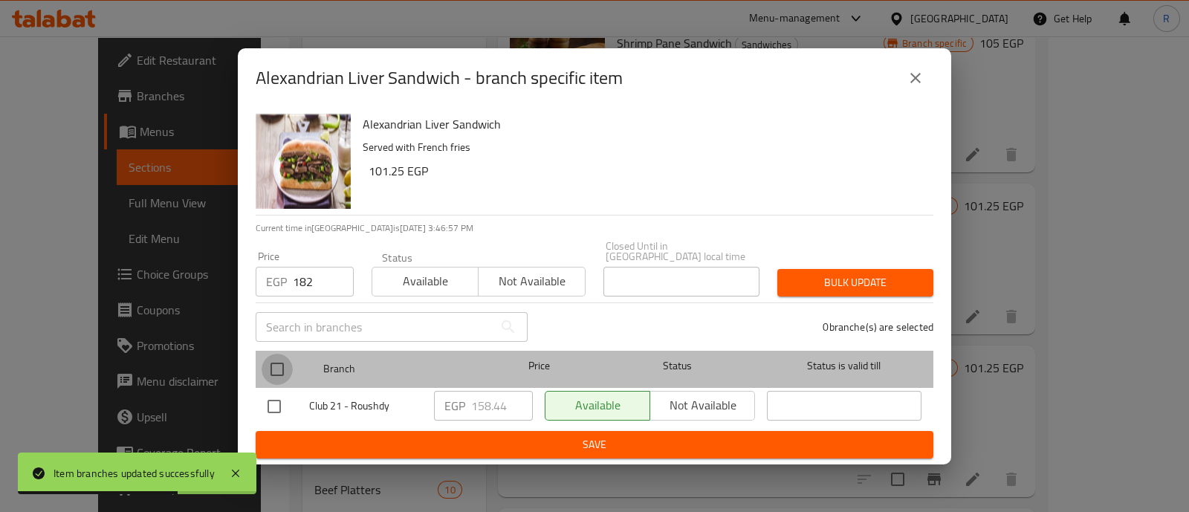
click at [282, 362] on input "checkbox" at bounding box center [277, 369] width 31 height 31
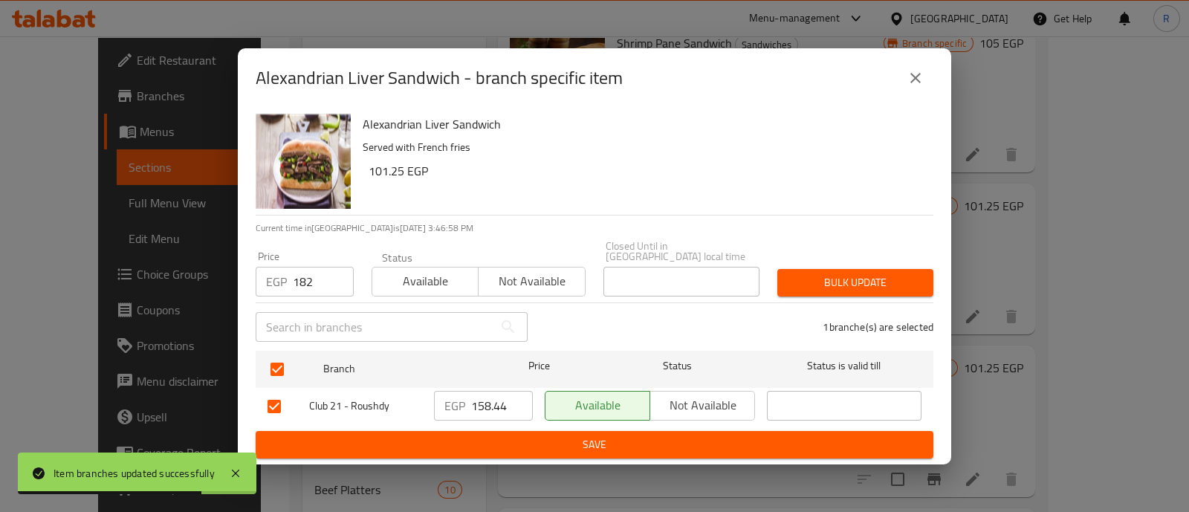
click at [836, 274] on span "Bulk update" at bounding box center [855, 283] width 132 height 19
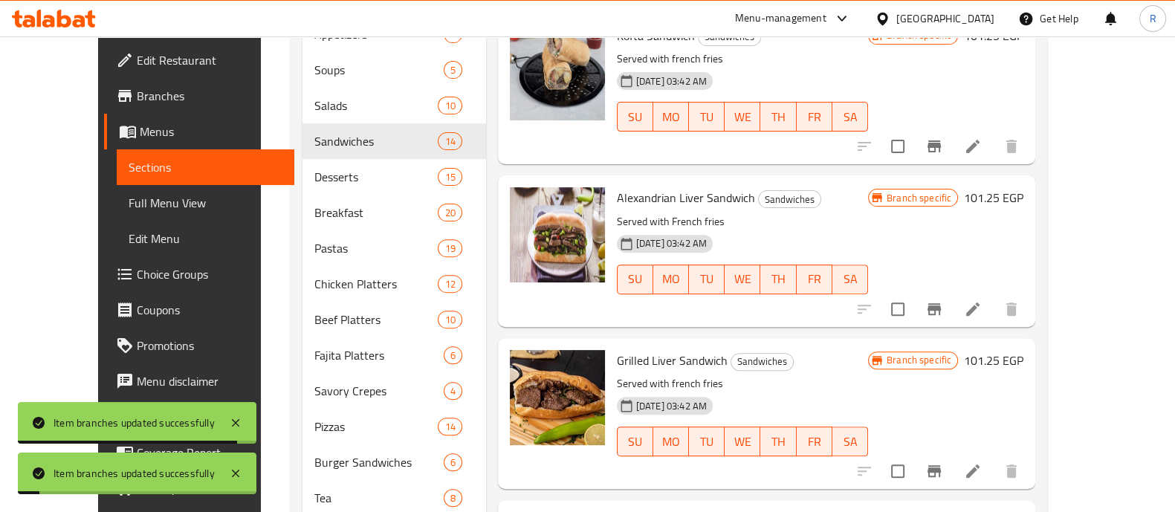
scroll to position [656, 0]
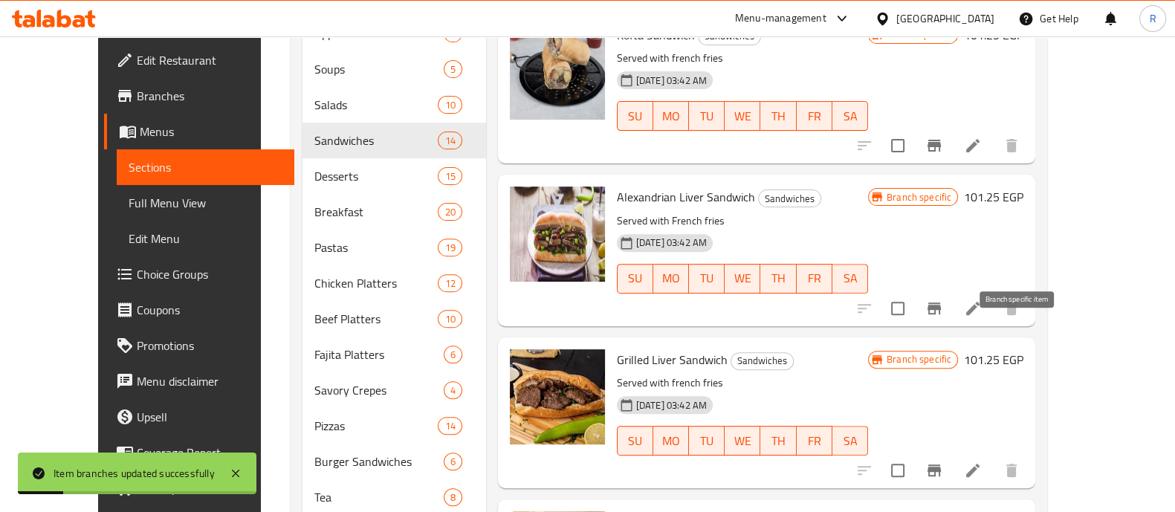
click at [941, 465] on icon "Branch-specific-item" at bounding box center [934, 471] width 13 height 12
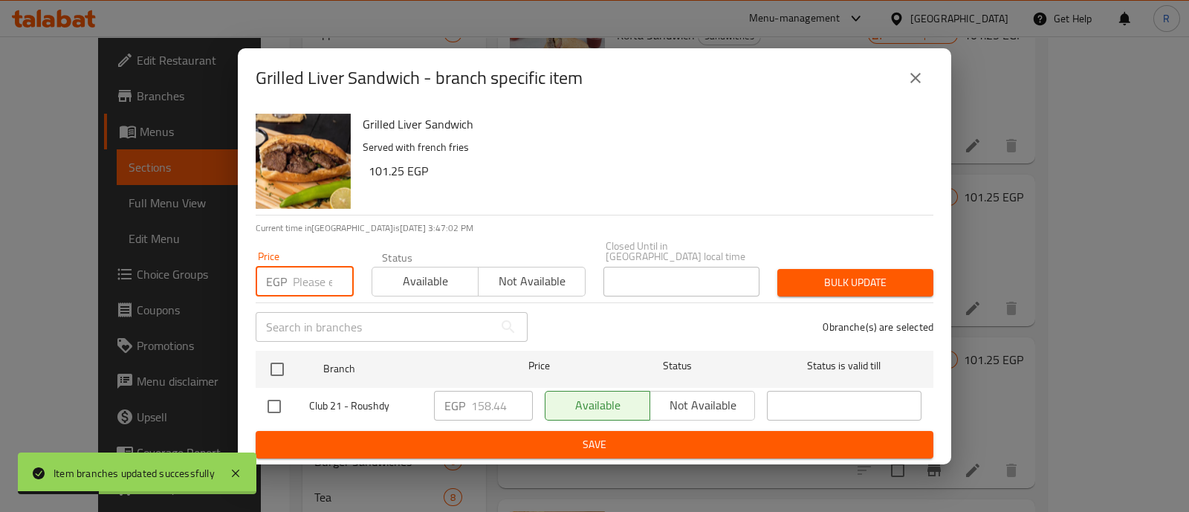
click at [298, 277] on input "number" at bounding box center [323, 282] width 61 height 30
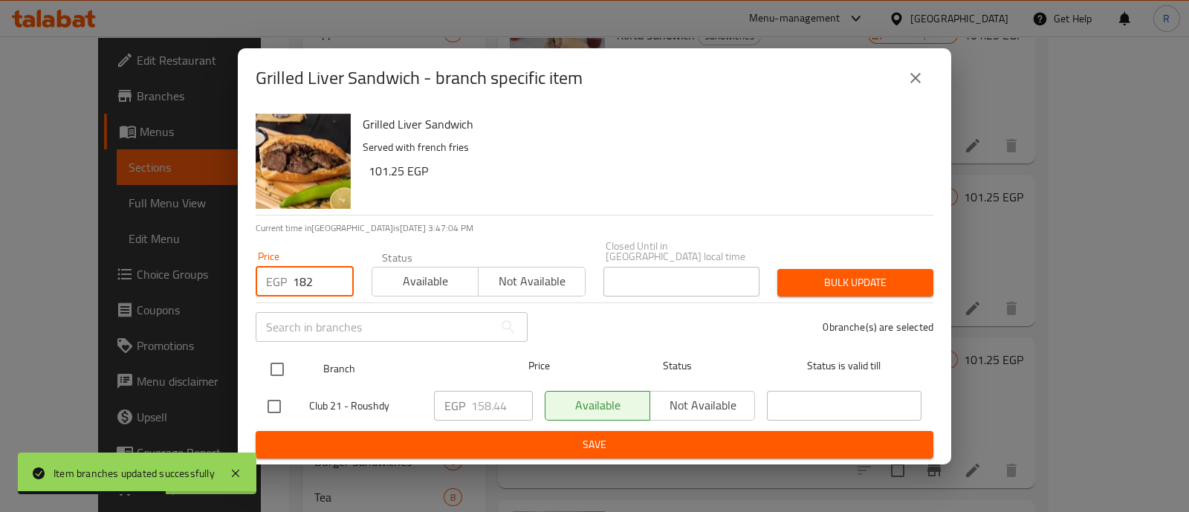
click at [281, 359] on input "checkbox" at bounding box center [277, 369] width 31 height 31
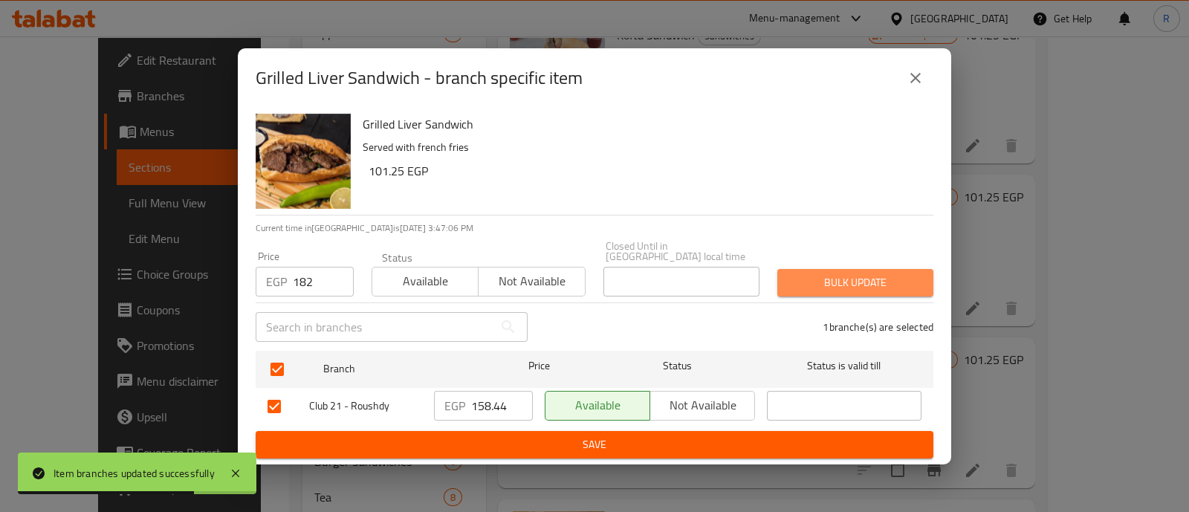
click at [804, 274] on span "Bulk update" at bounding box center [855, 283] width 132 height 19
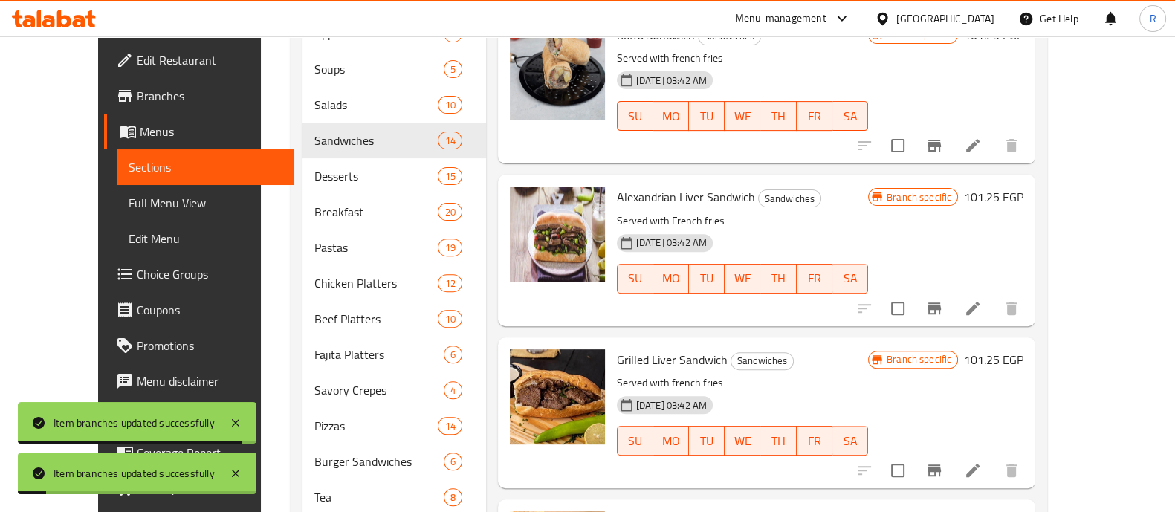
scroll to position [719, 0]
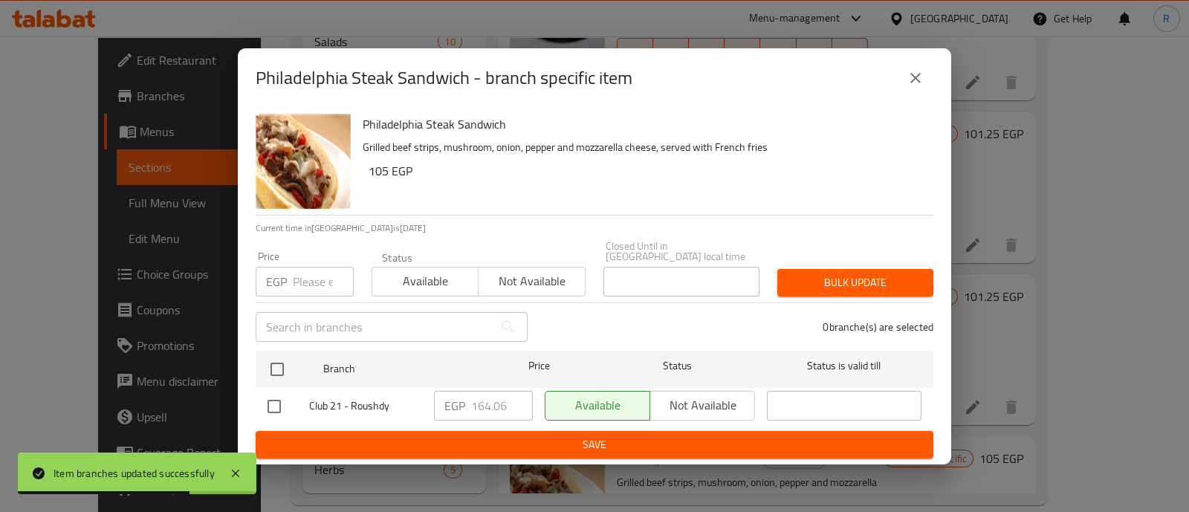
click at [311, 276] on input "number" at bounding box center [323, 282] width 61 height 30
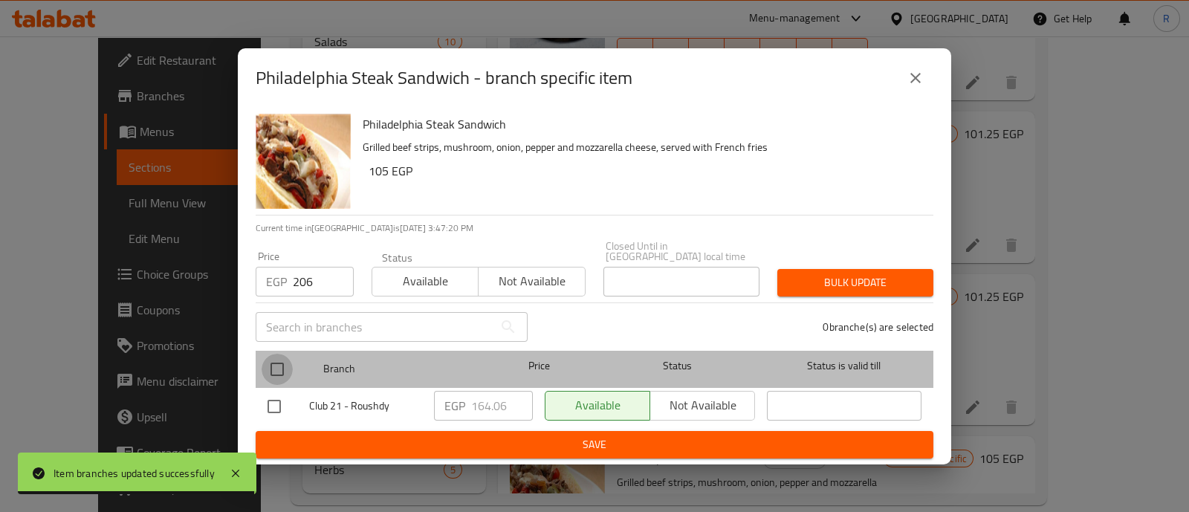
click at [275, 369] on input "checkbox" at bounding box center [277, 369] width 31 height 31
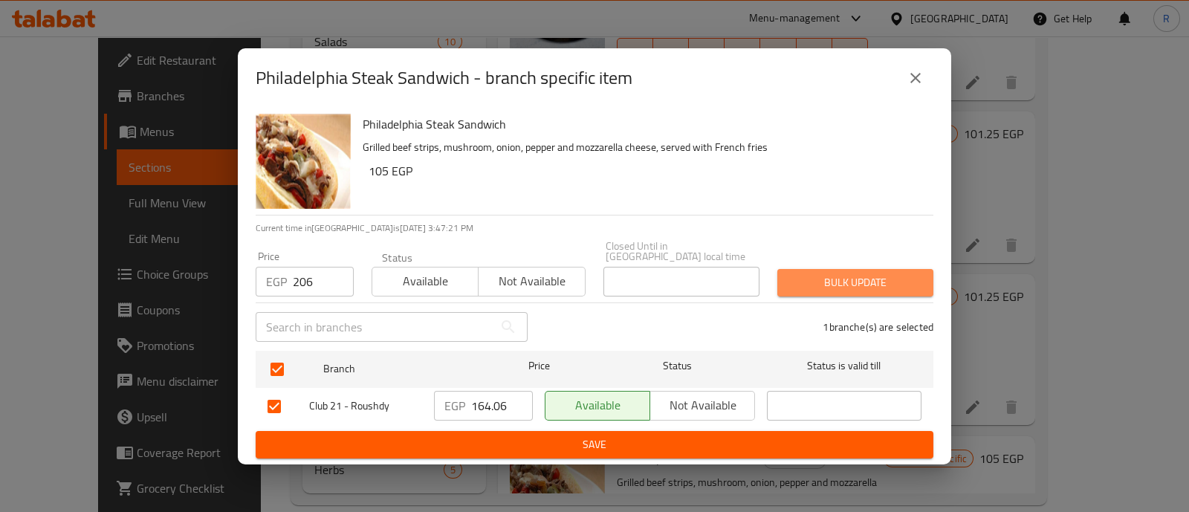
click at [836, 274] on span "Bulk update" at bounding box center [855, 283] width 132 height 19
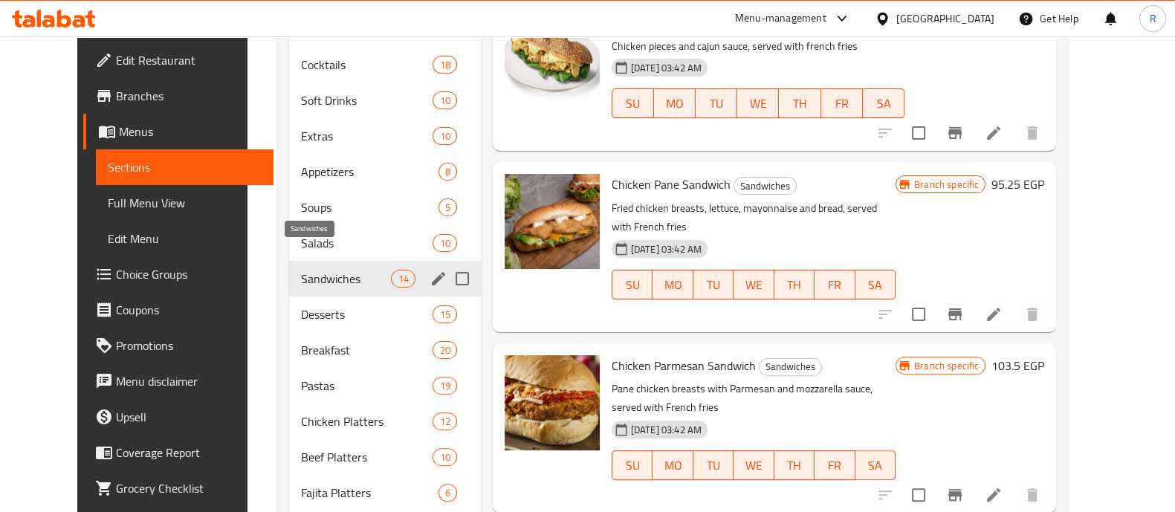
scroll to position [523, 0]
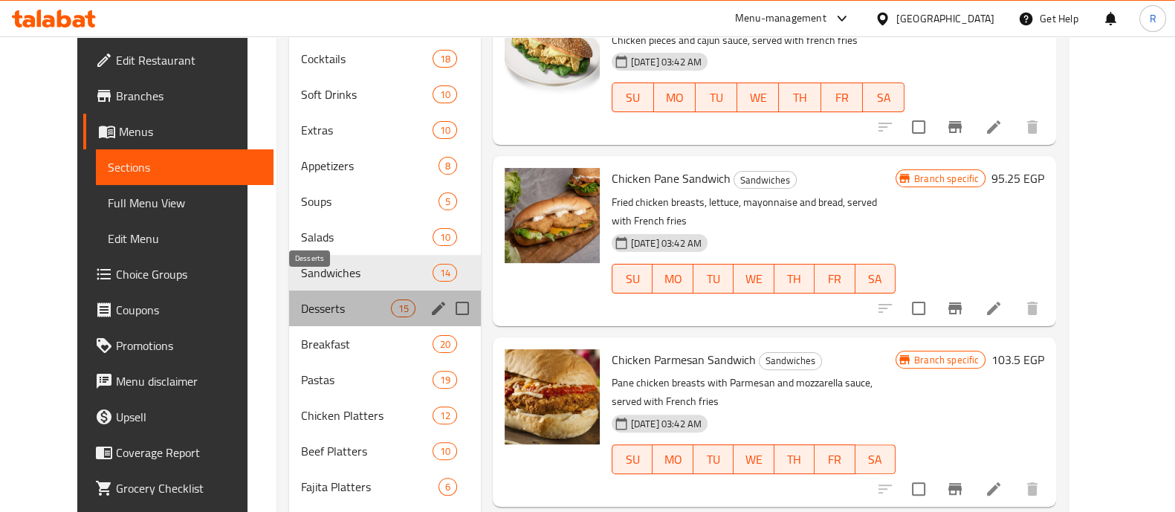
click at [308, 300] on span "Desserts" at bounding box center [346, 309] width 91 height 18
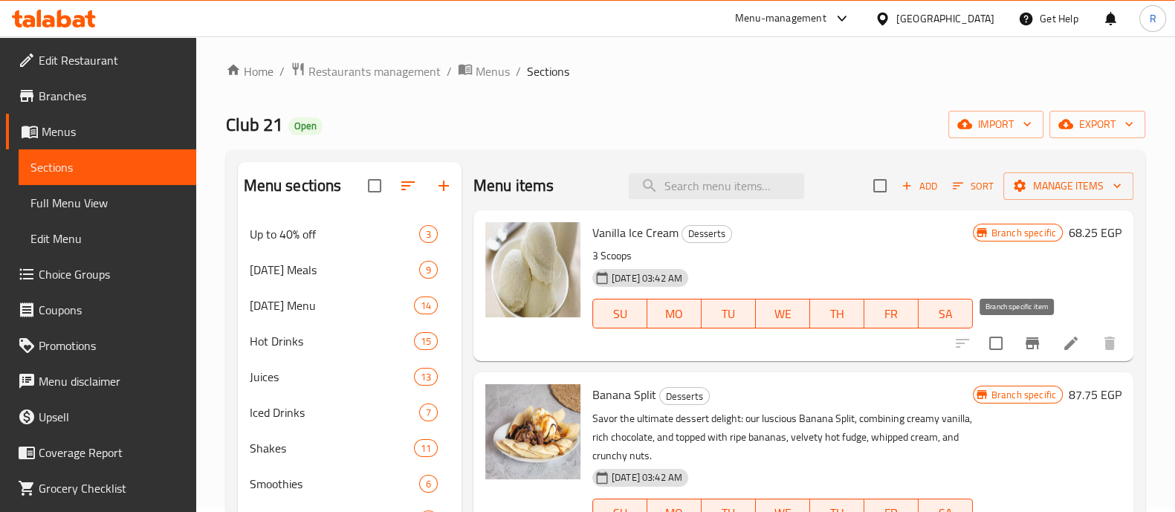
click at [1026, 347] on icon "Branch-specific-item" at bounding box center [1032, 343] width 13 height 12
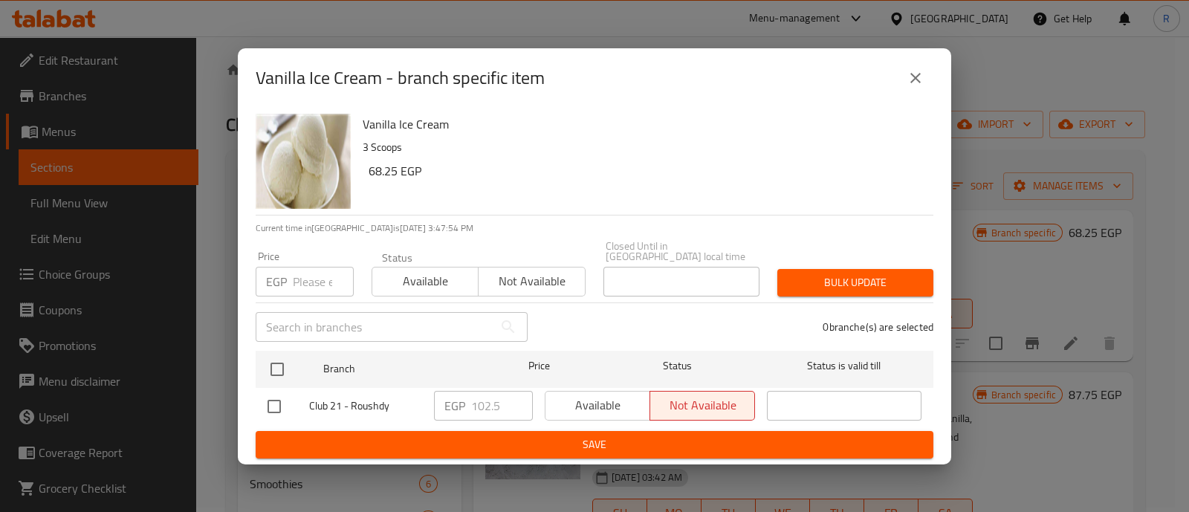
click at [301, 277] on input "number" at bounding box center [323, 282] width 61 height 30
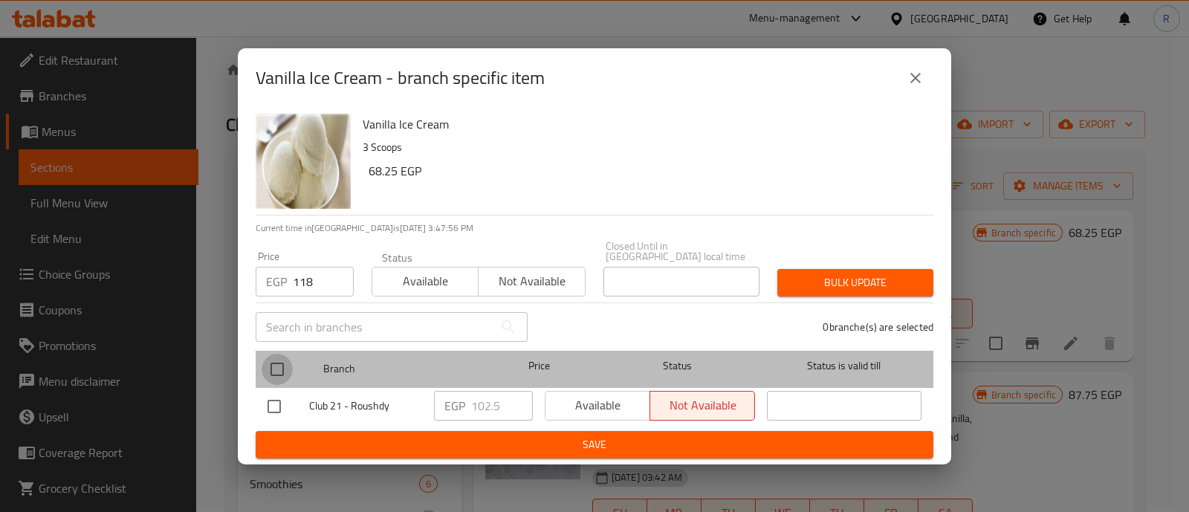
click at [281, 360] on input "checkbox" at bounding box center [277, 369] width 31 height 31
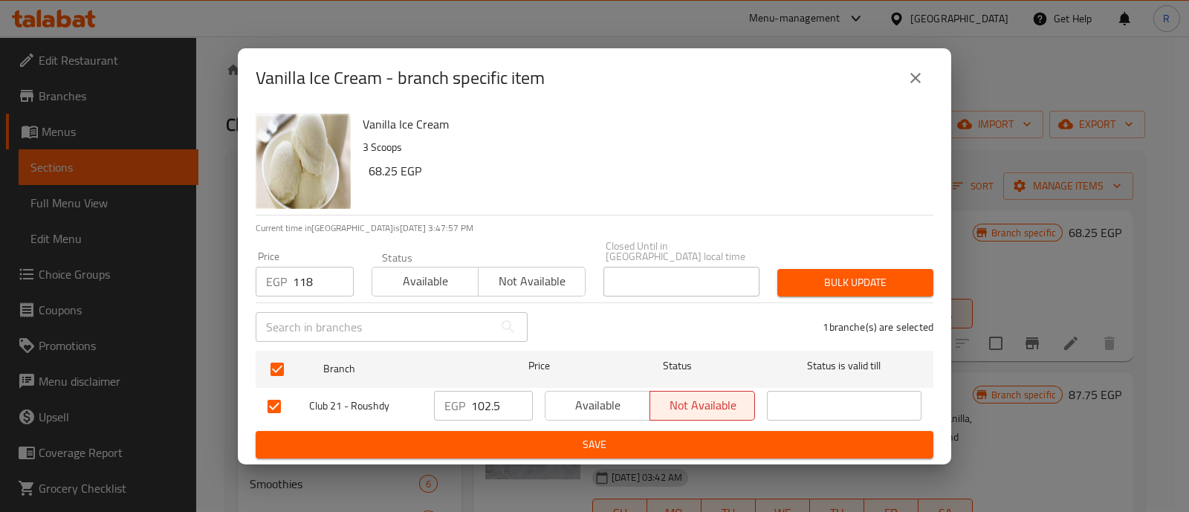
click at [811, 279] on span "Bulk update" at bounding box center [855, 283] width 132 height 19
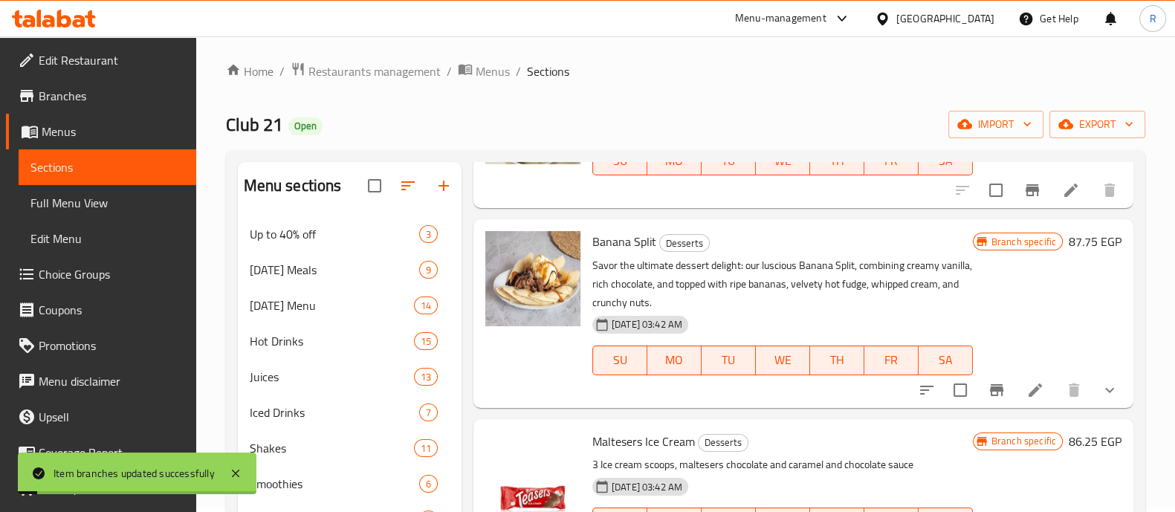
scroll to position [191, 0]
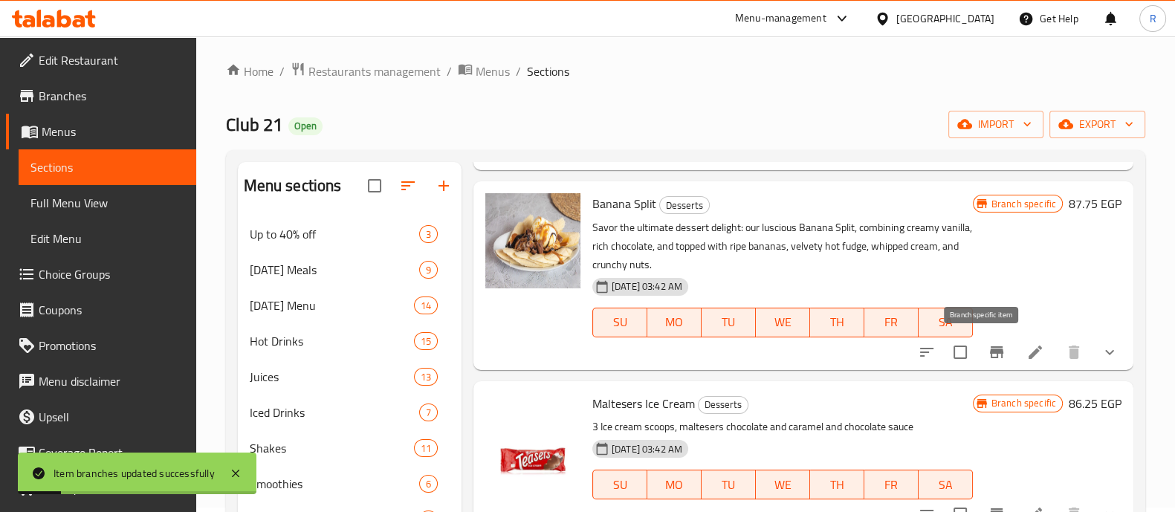
click at [990, 352] on icon "Branch-specific-item" at bounding box center [996, 352] width 13 height 12
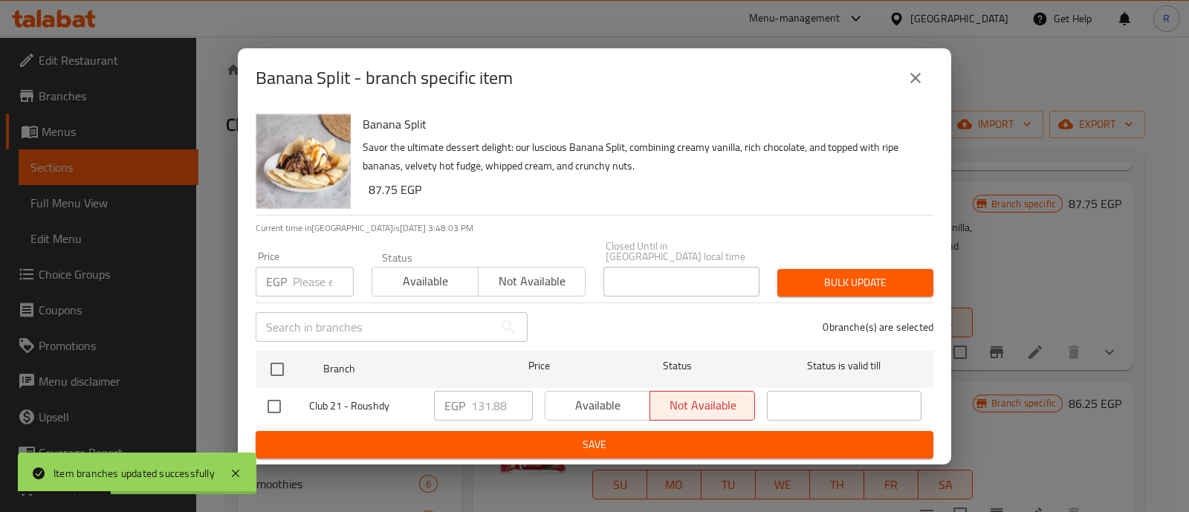
click at [311, 279] on input "number" at bounding box center [323, 282] width 61 height 30
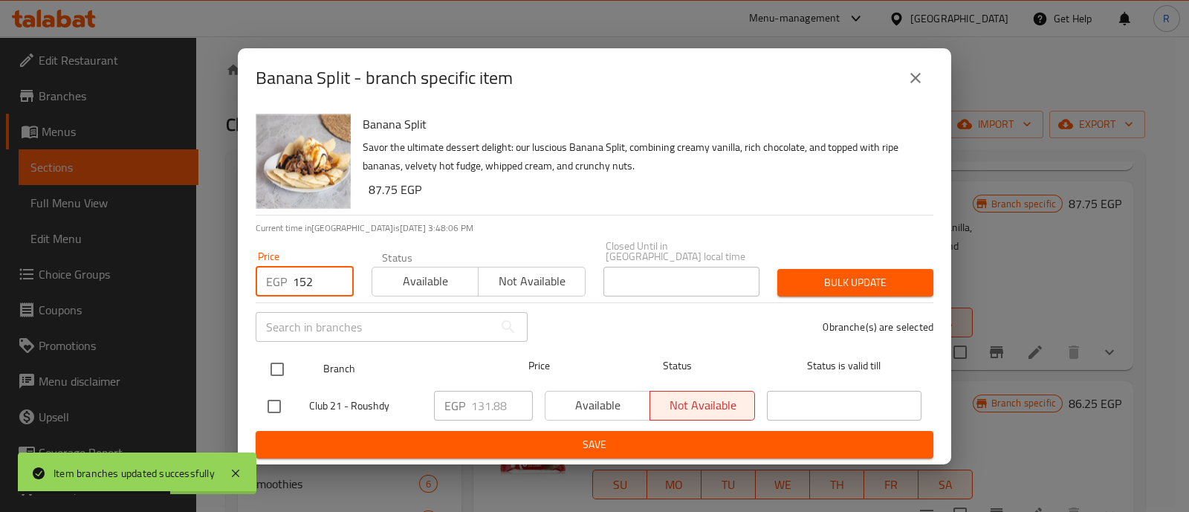
click at [275, 357] on input "checkbox" at bounding box center [277, 369] width 31 height 31
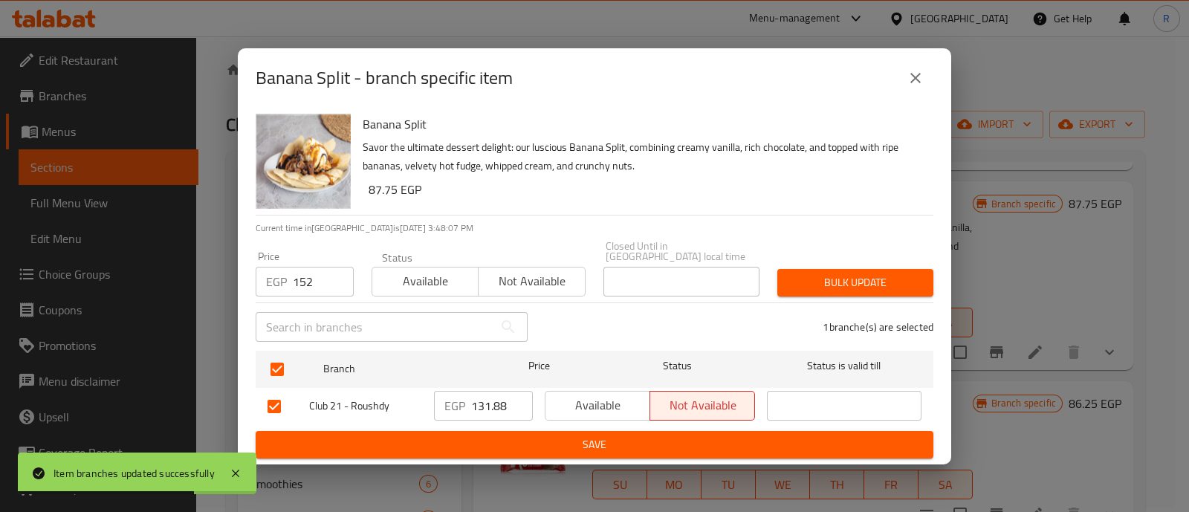
click at [812, 286] on span "Bulk update" at bounding box center [855, 283] width 132 height 19
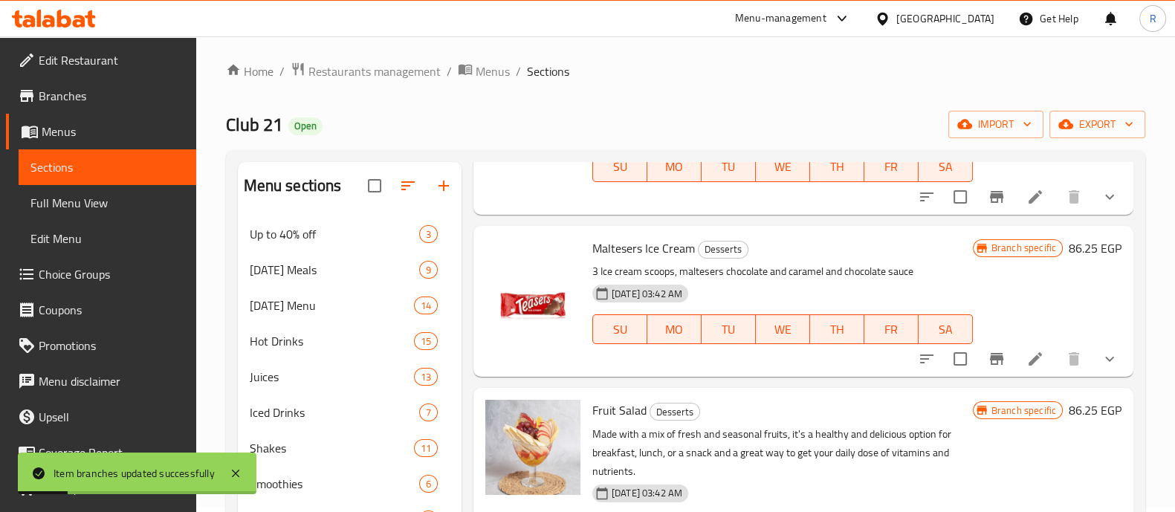
scroll to position [349, 0]
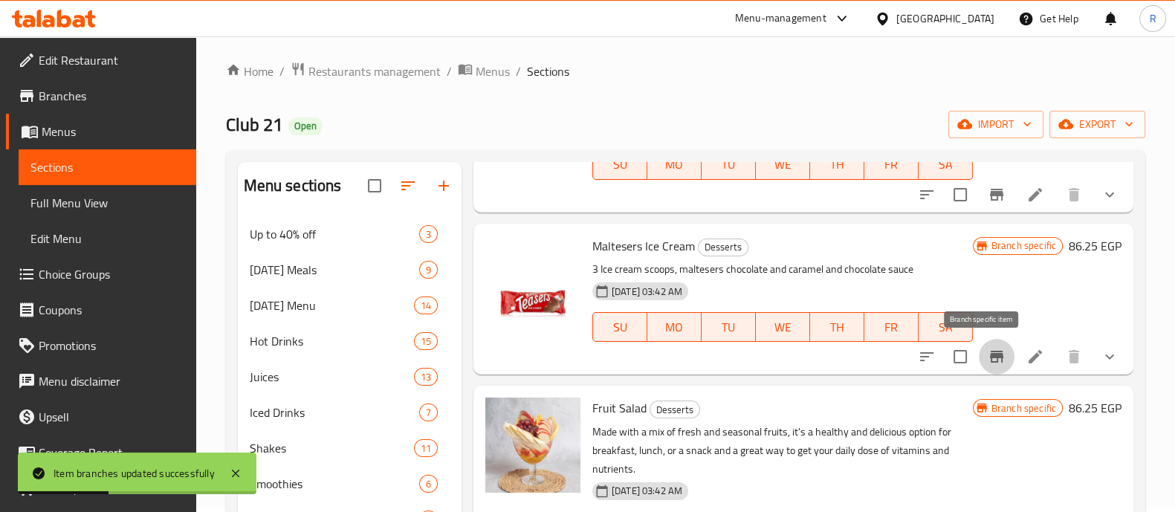
click at [990, 352] on icon "Branch-specific-item" at bounding box center [996, 357] width 13 height 12
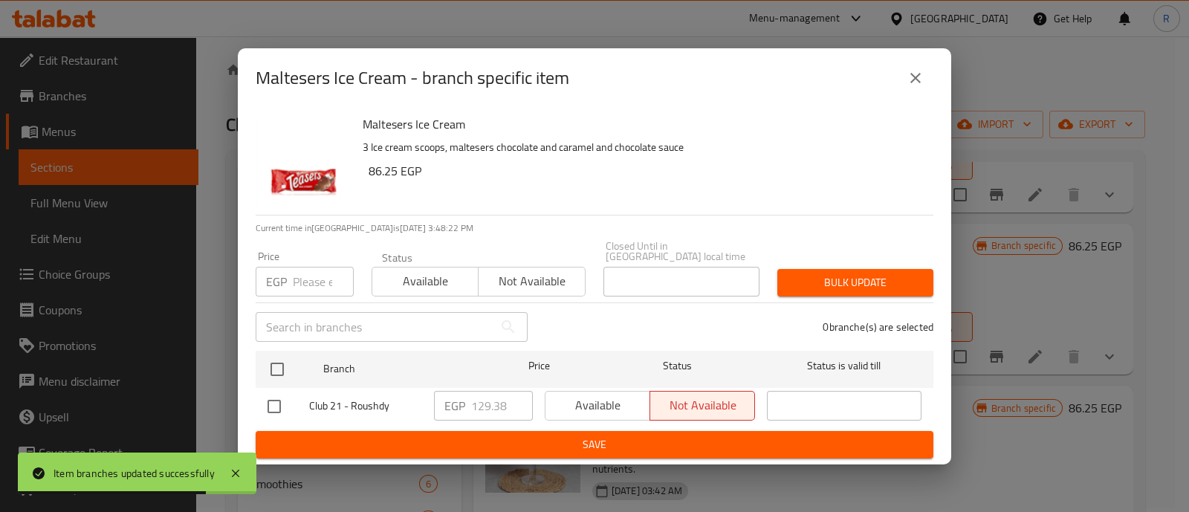
click at [924, 79] on icon "close" at bounding box center [916, 78] width 18 height 18
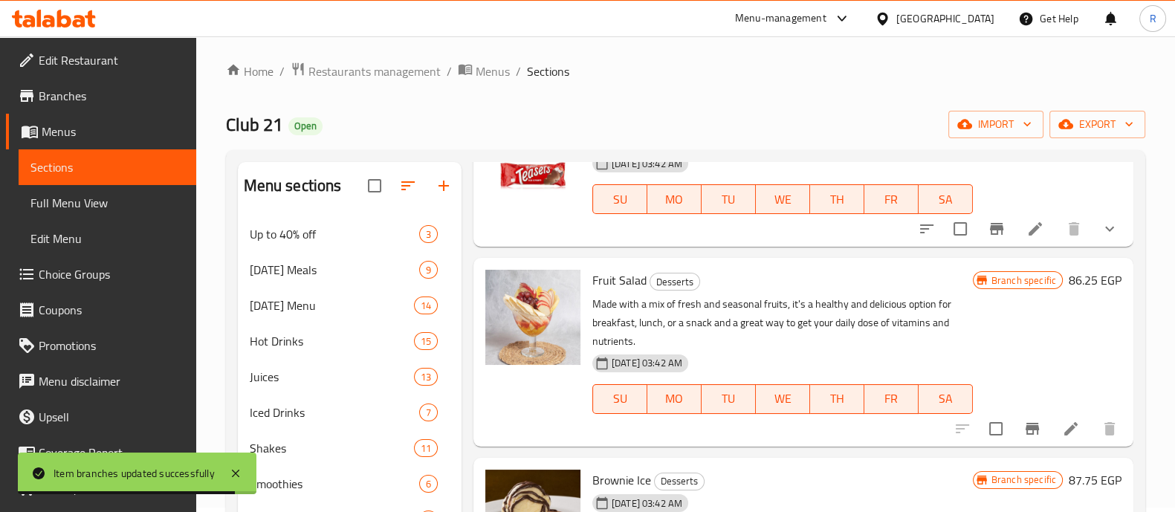
scroll to position [483, 0]
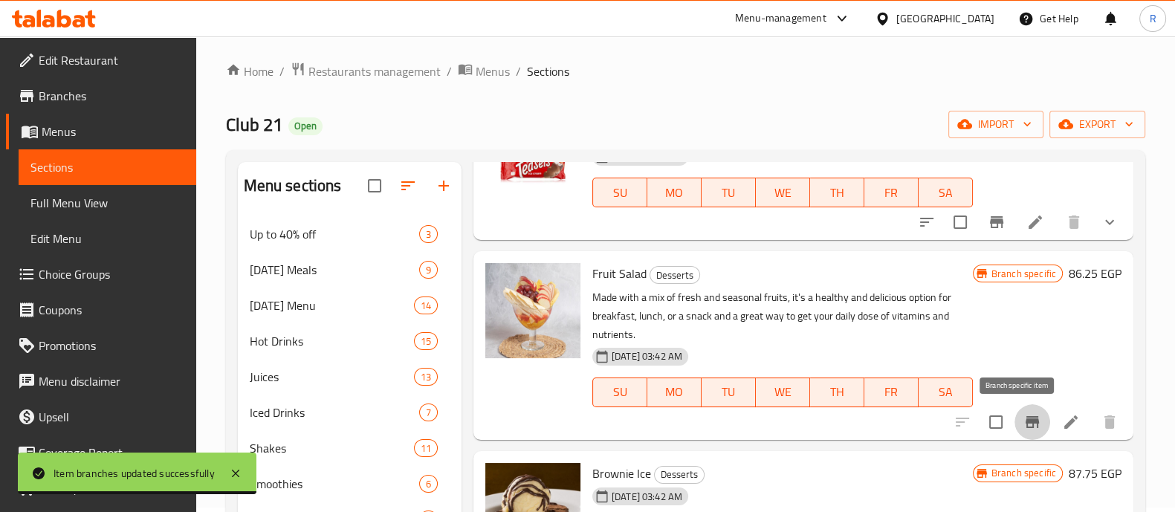
click at [1026, 418] on icon "Branch-specific-item" at bounding box center [1032, 422] width 13 height 12
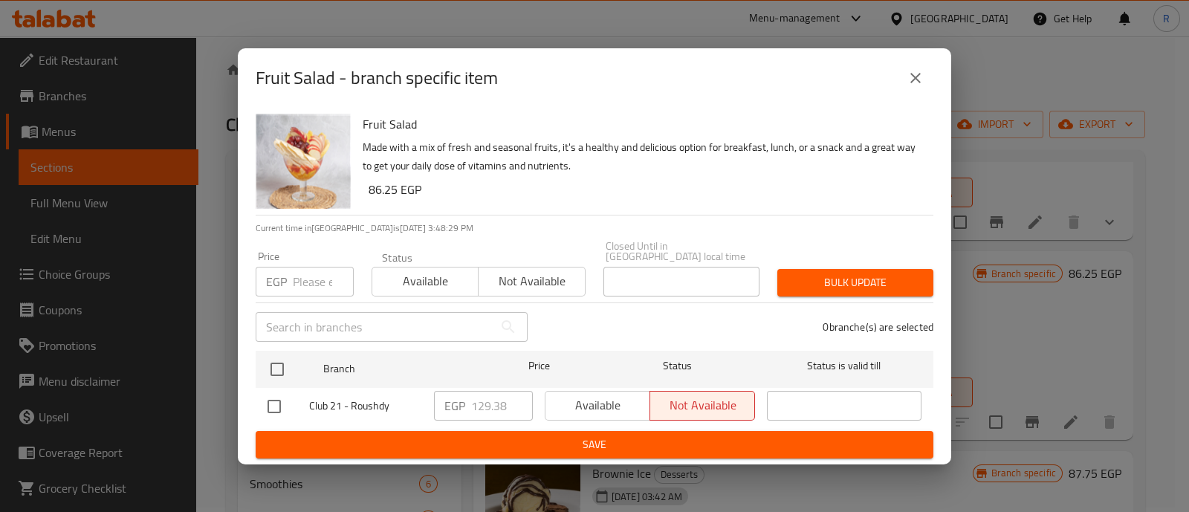
click at [918, 79] on icon "close" at bounding box center [916, 78] width 18 height 18
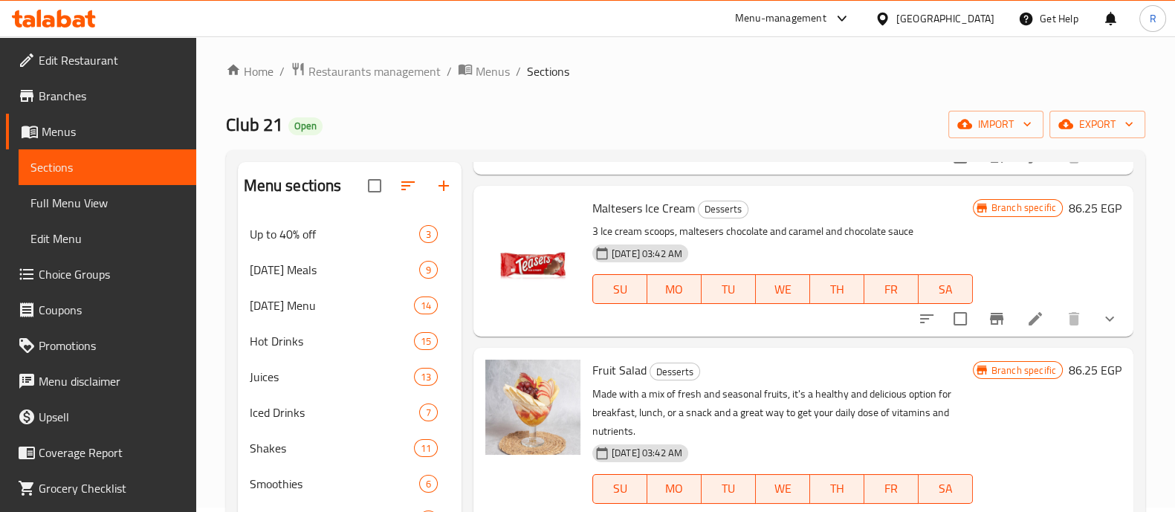
scroll to position [384, 0]
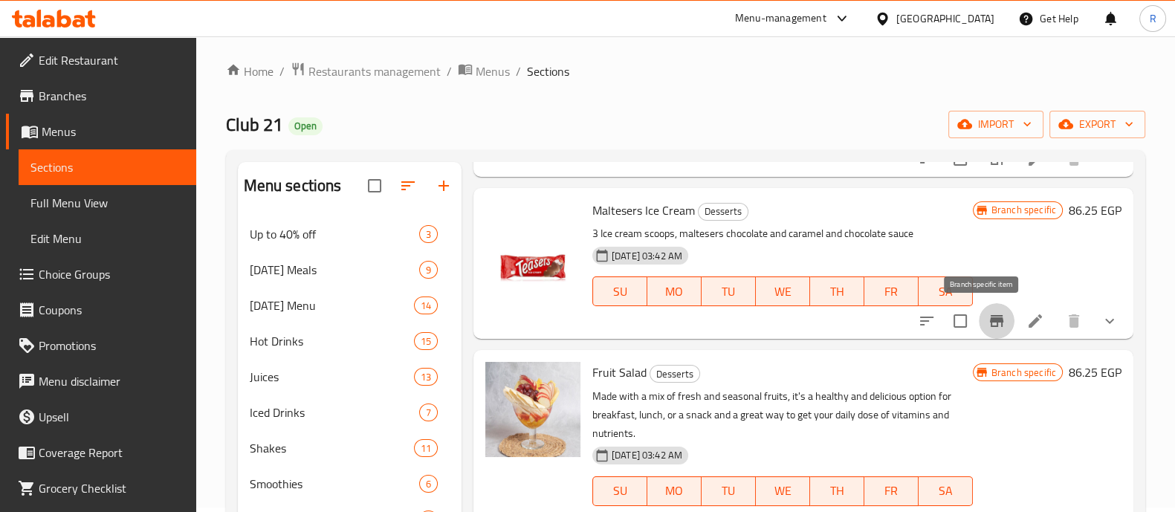
click at [979, 303] on button "Branch-specific-item" at bounding box center [997, 321] width 36 height 36
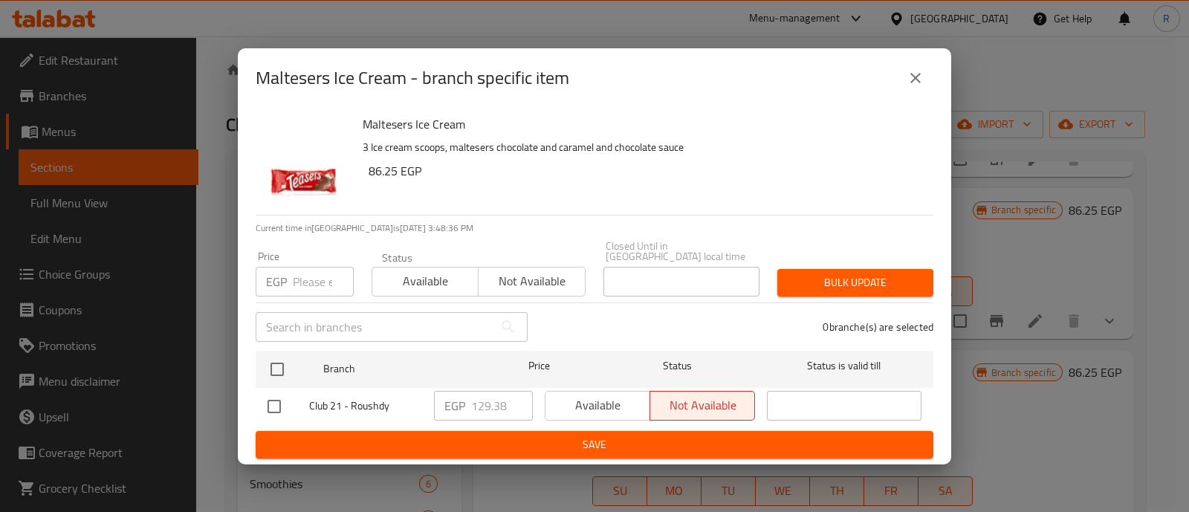
click at [302, 278] on input "number" at bounding box center [323, 282] width 61 height 30
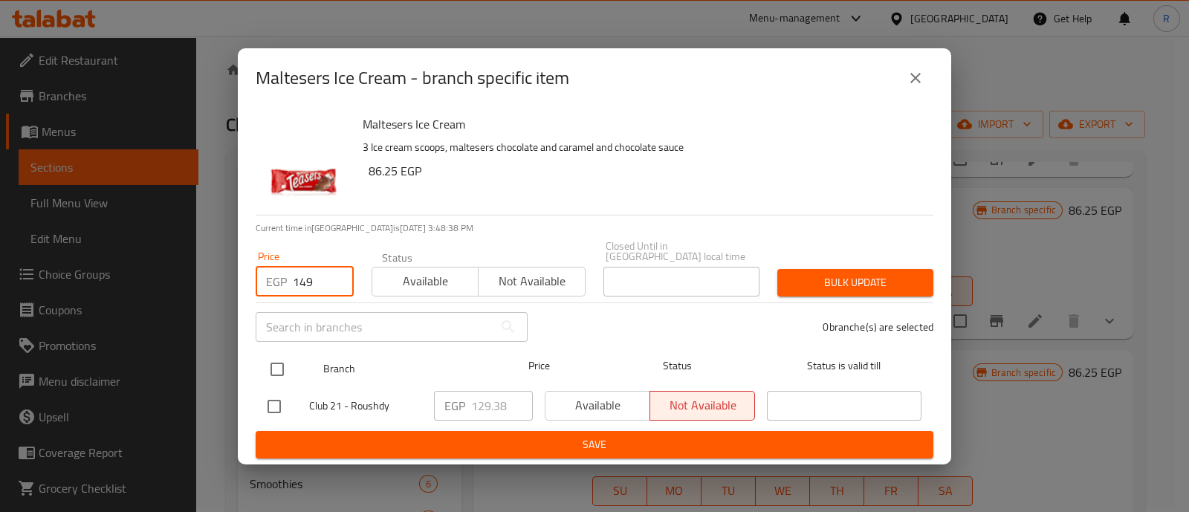
click at [280, 355] on input "checkbox" at bounding box center [277, 369] width 31 height 31
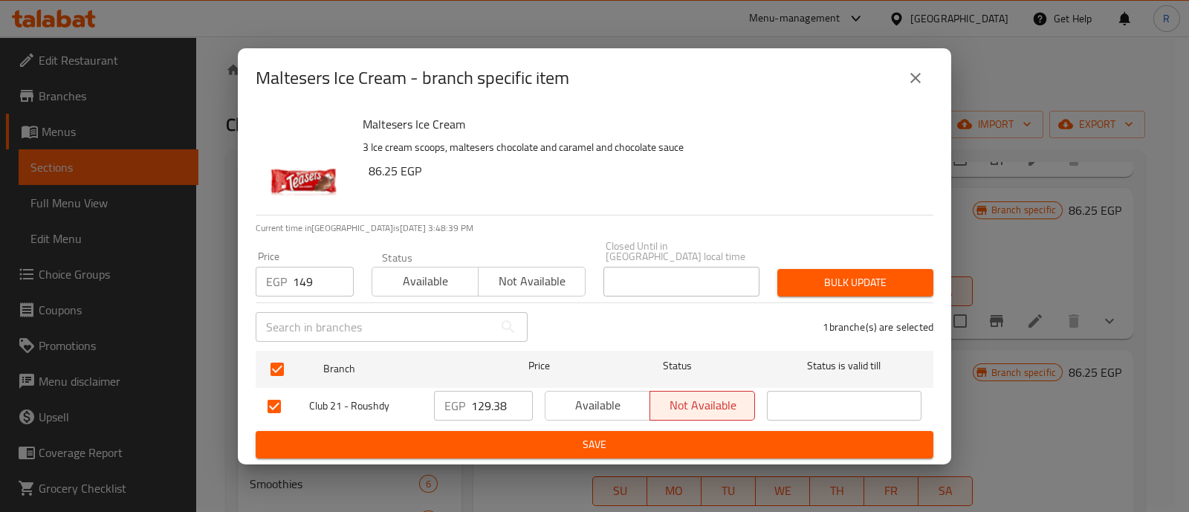
click at [807, 285] on span "Bulk update" at bounding box center [855, 283] width 132 height 19
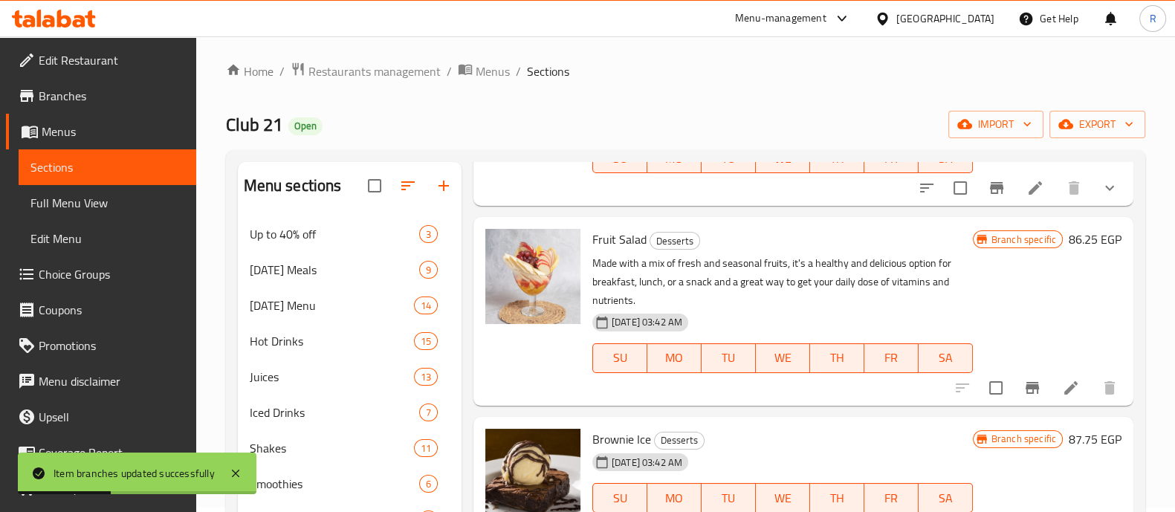
scroll to position [537, 0]
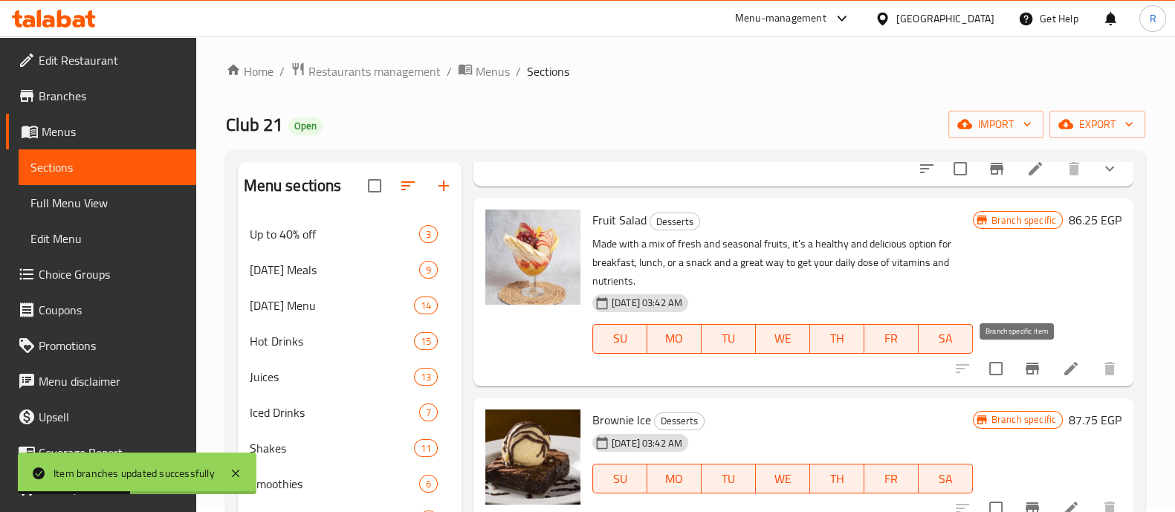
click at [1024, 375] on icon "Branch-specific-item" at bounding box center [1033, 369] width 18 height 18
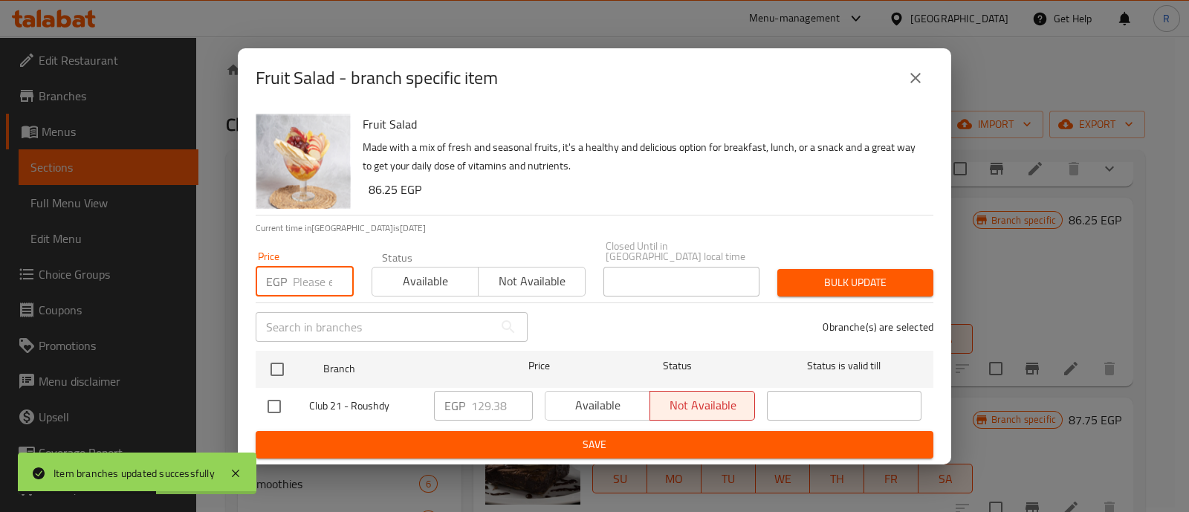
click at [313, 276] on input "number" at bounding box center [323, 282] width 61 height 30
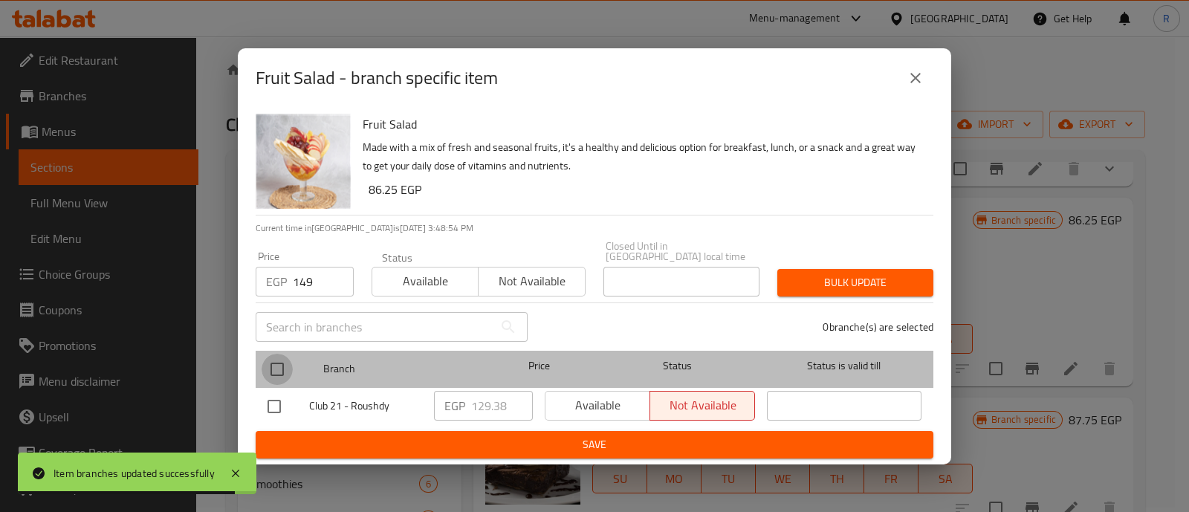
click at [269, 361] on input "checkbox" at bounding box center [277, 369] width 31 height 31
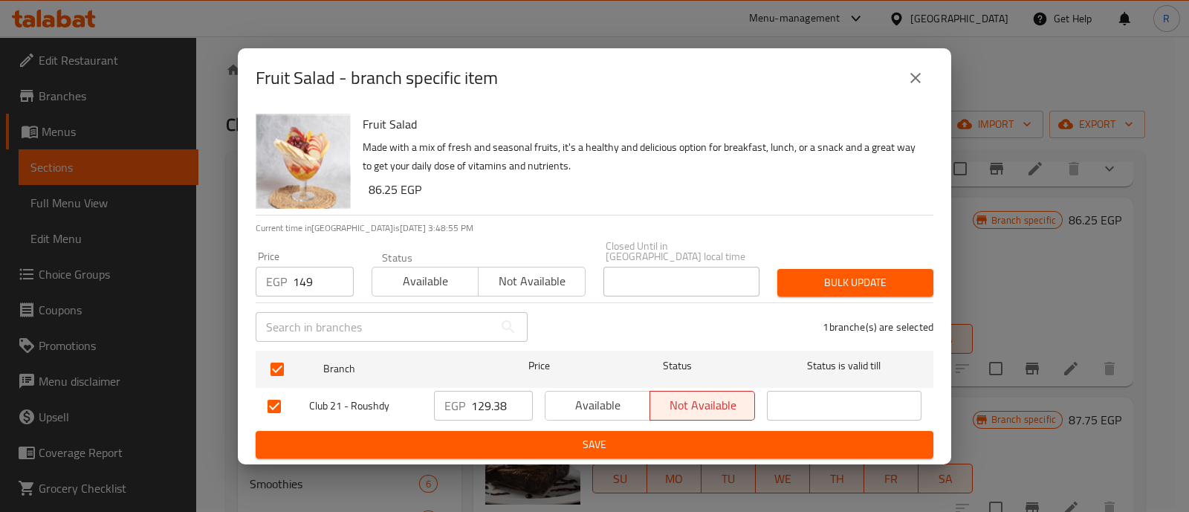
click at [813, 279] on span "Bulk update" at bounding box center [855, 283] width 132 height 19
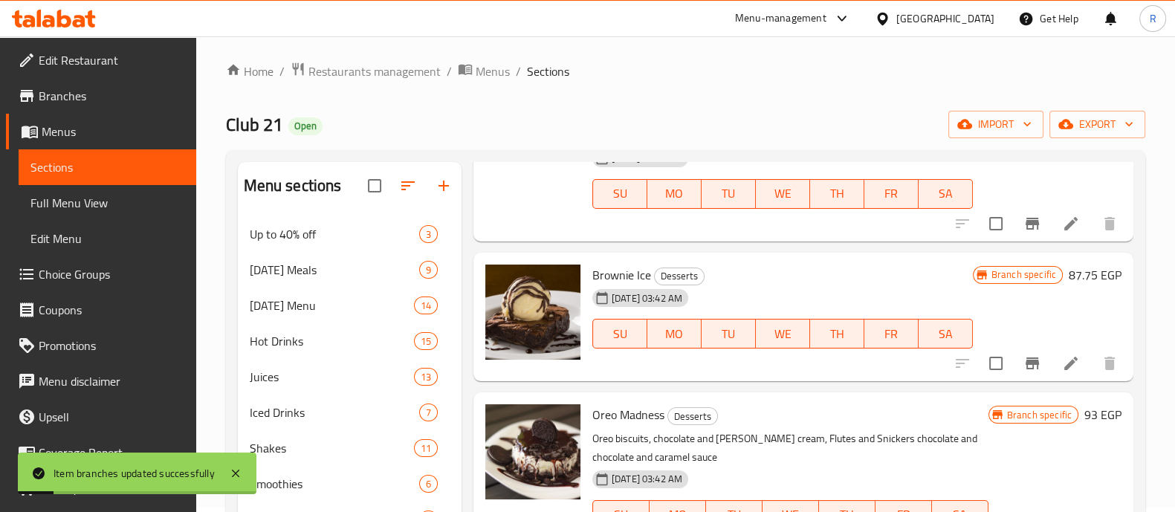
scroll to position [683, 0]
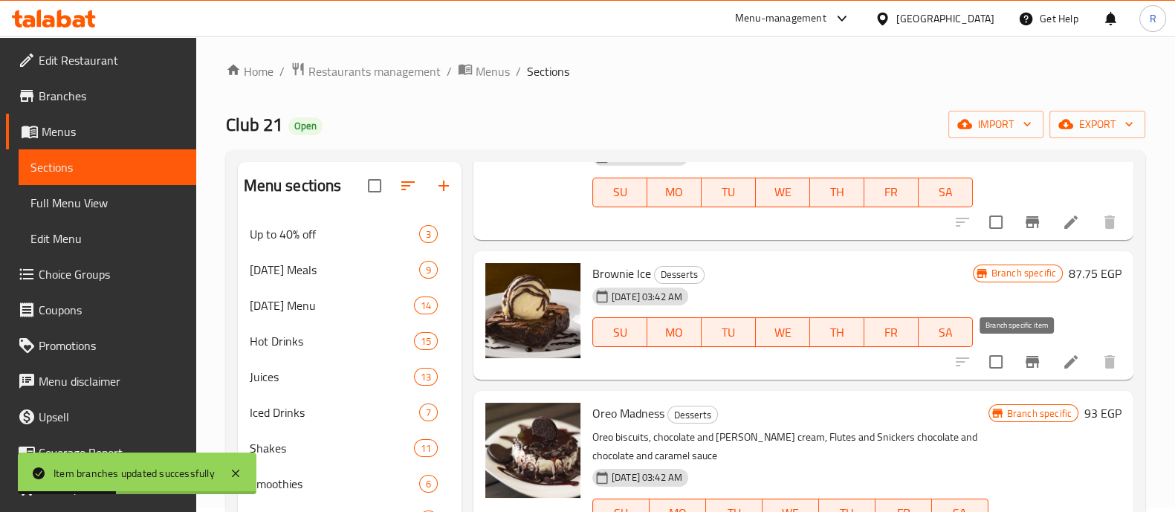
click at [1024, 364] on icon "Branch-specific-item" at bounding box center [1033, 362] width 18 height 18
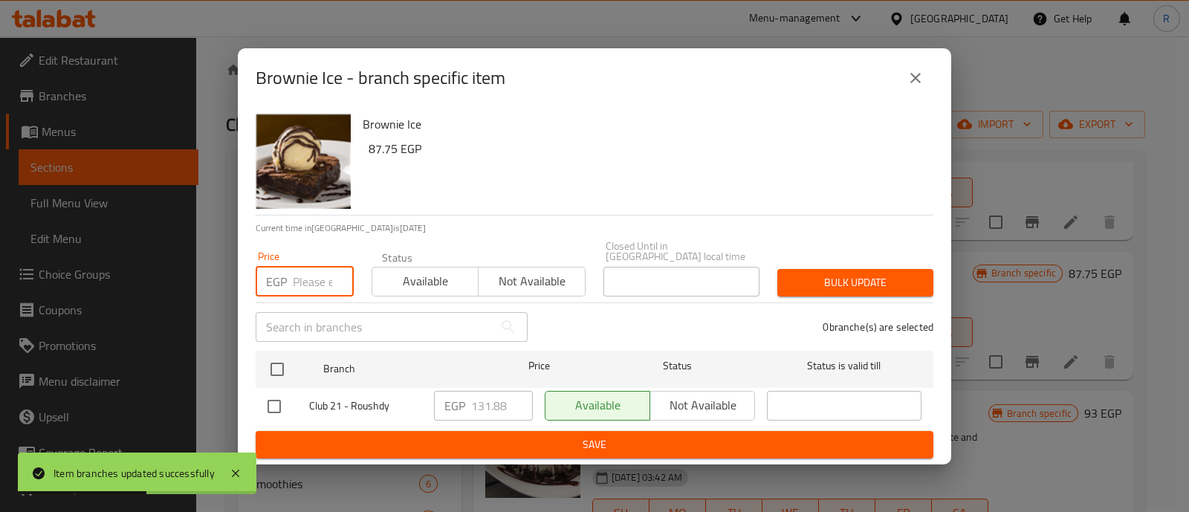
click at [303, 275] on input "number" at bounding box center [323, 282] width 61 height 30
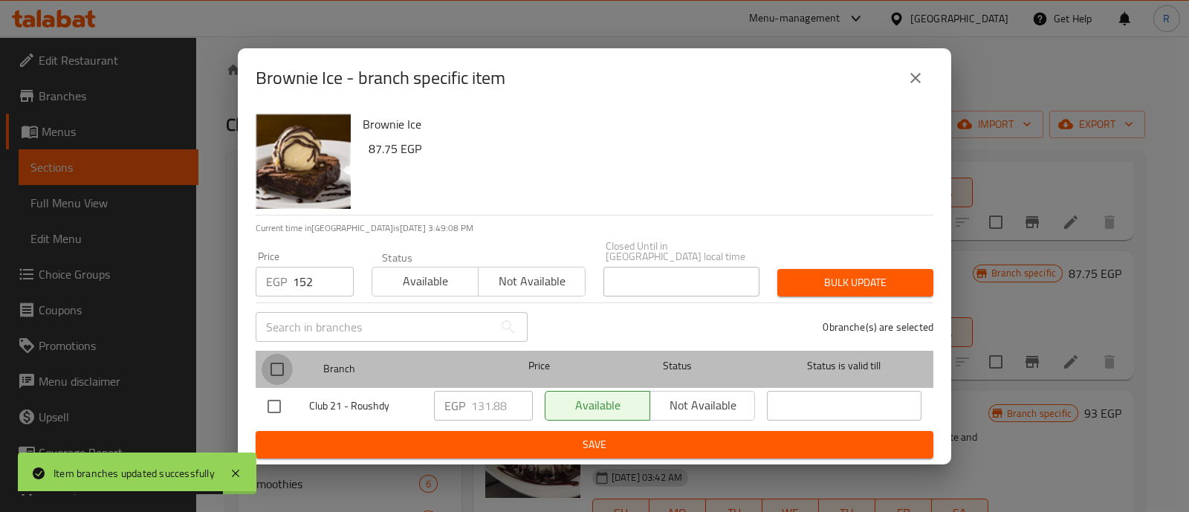
click at [278, 359] on input "checkbox" at bounding box center [277, 369] width 31 height 31
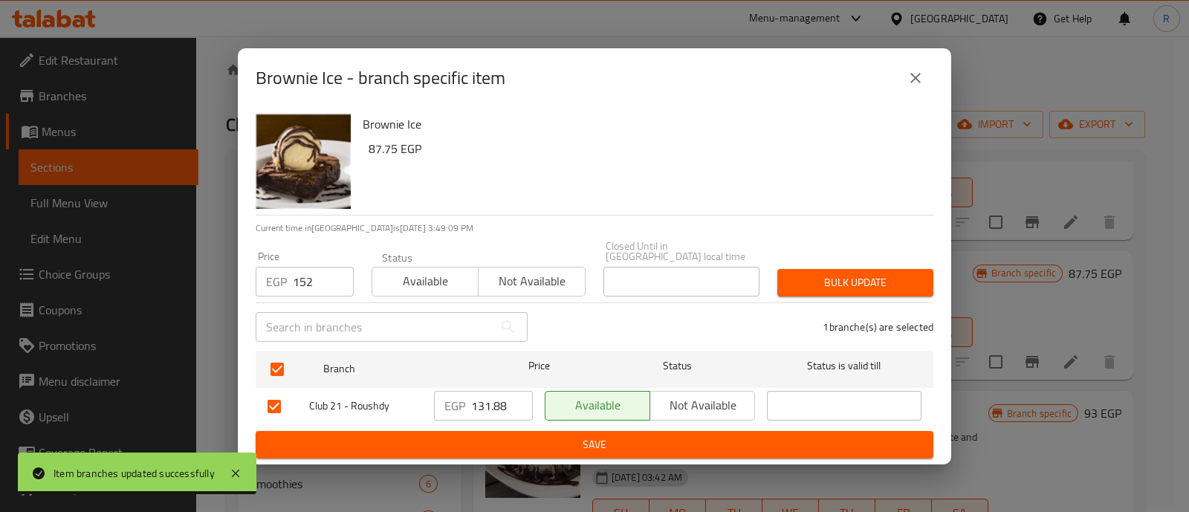
click at [848, 282] on span "Bulk update" at bounding box center [855, 283] width 132 height 19
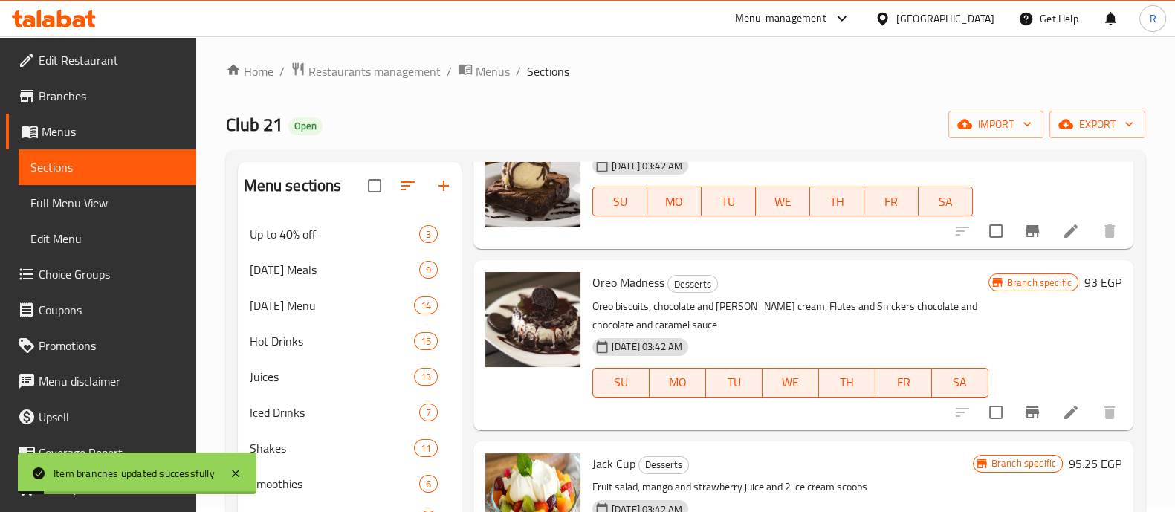
scroll to position [815, 0]
click at [1024, 413] on icon "Branch-specific-item" at bounding box center [1033, 412] width 18 height 18
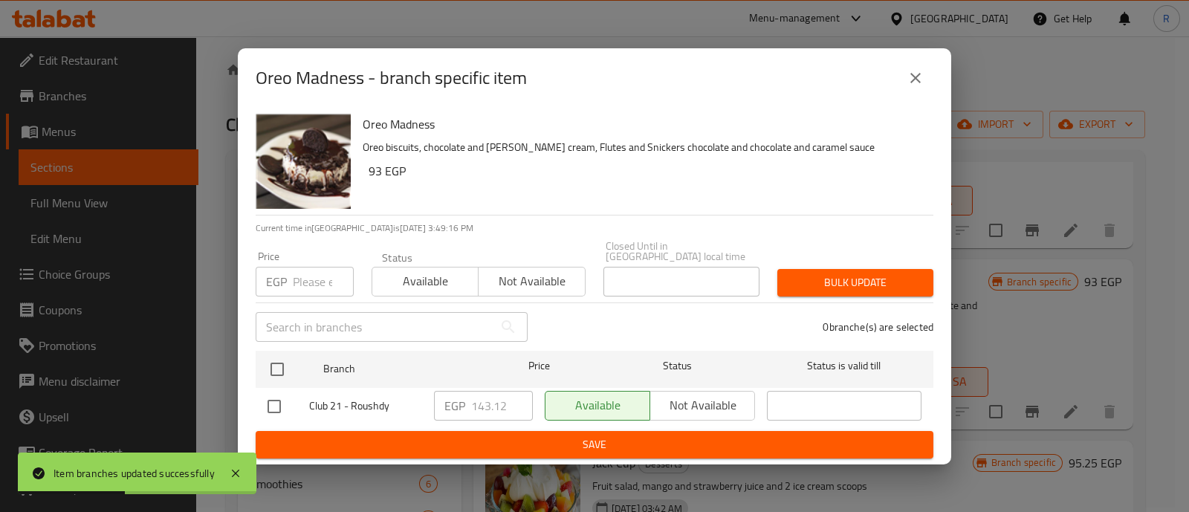
click at [309, 277] on input "number" at bounding box center [323, 282] width 61 height 30
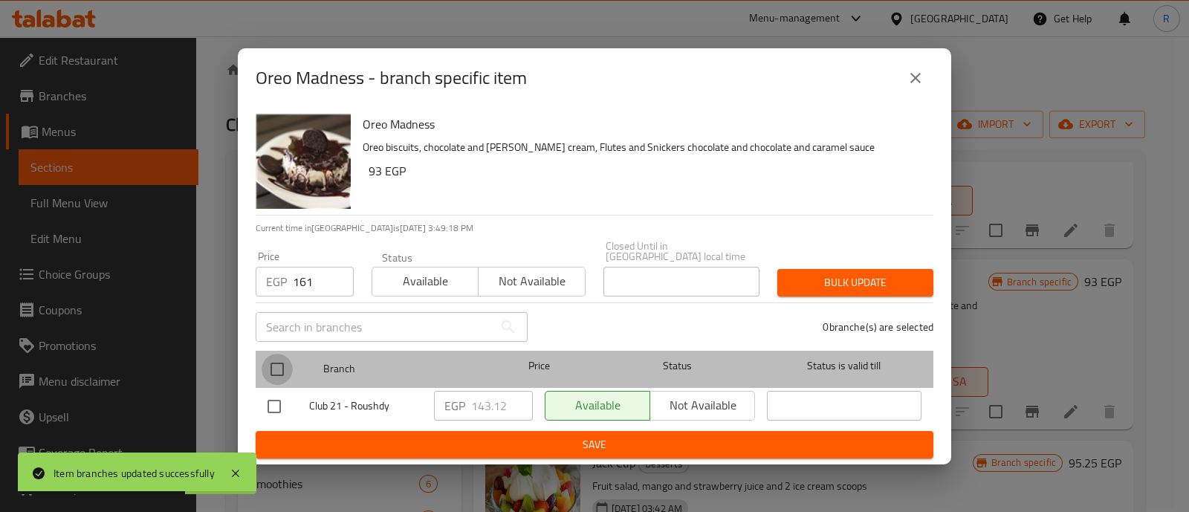
click at [284, 361] on input "checkbox" at bounding box center [277, 369] width 31 height 31
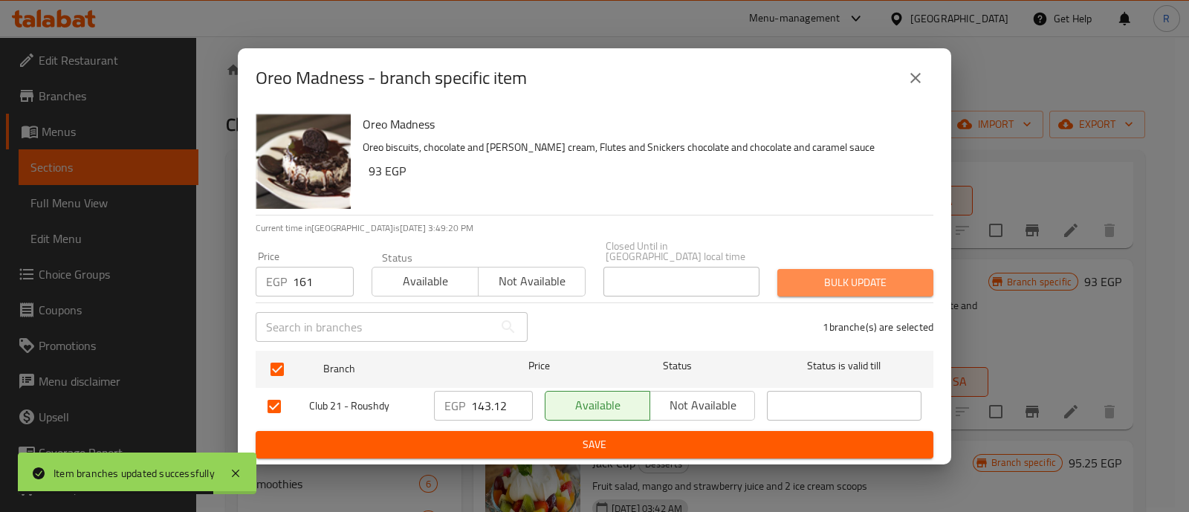
click at [804, 277] on span "Bulk update" at bounding box center [855, 283] width 132 height 19
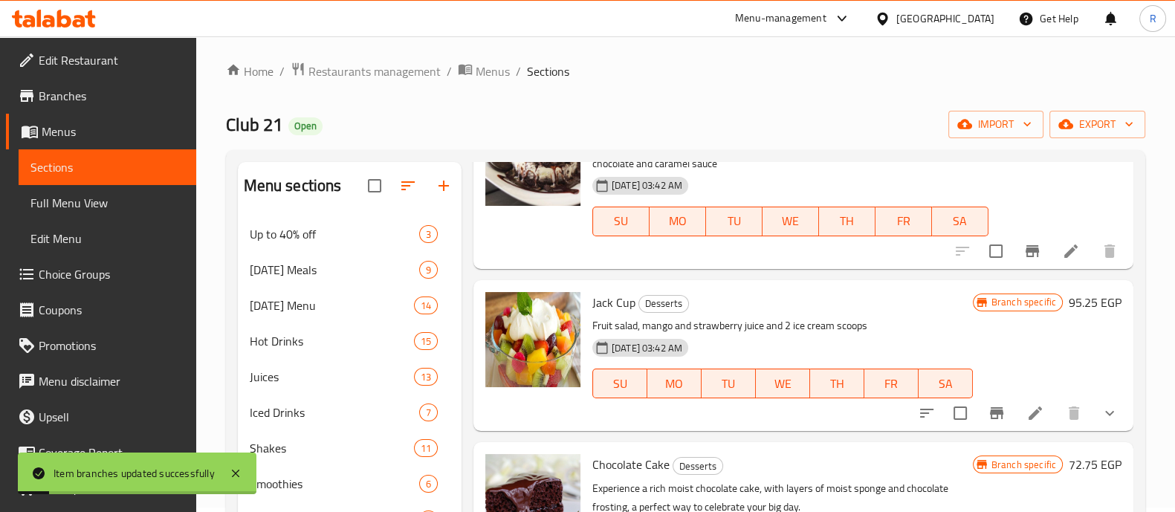
scroll to position [977, 0]
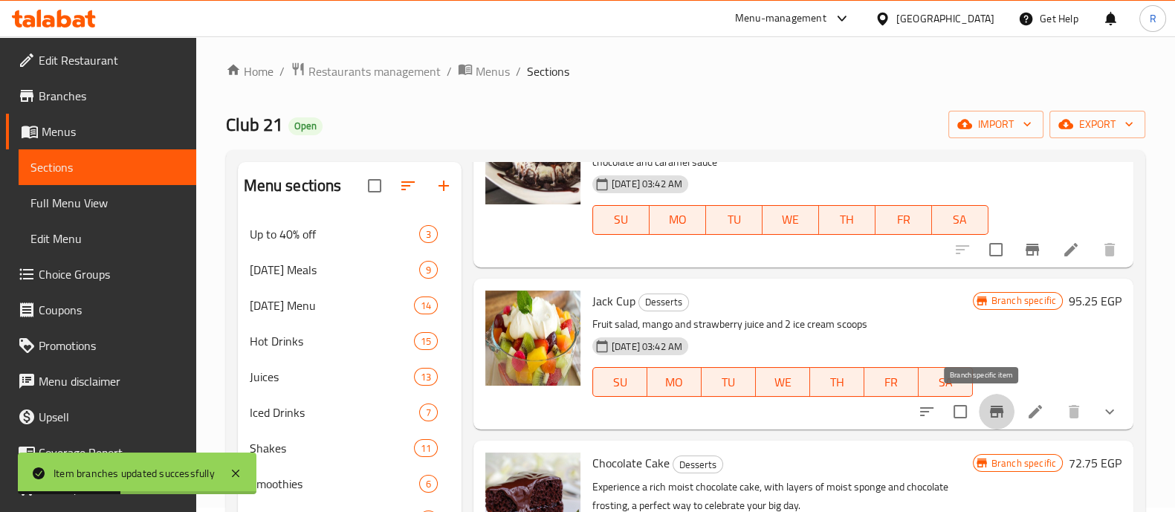
click at [989, 412] on icon "Branch-specific-item" at bounding box center [997, 412] width 18 height 18
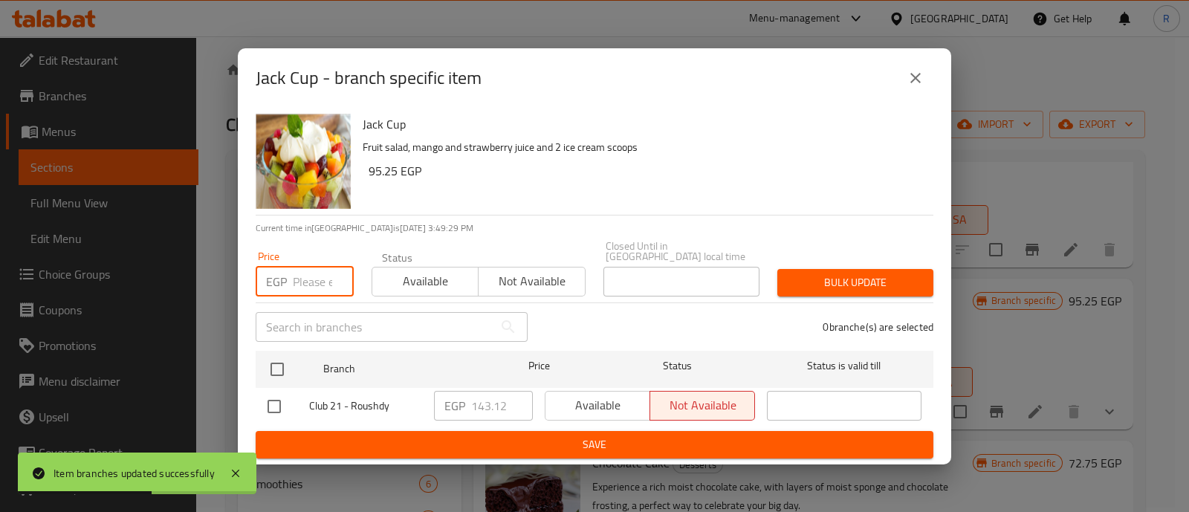
click at [314, 282] on input "number" at bounding box center [323, 282] width 61 height 30
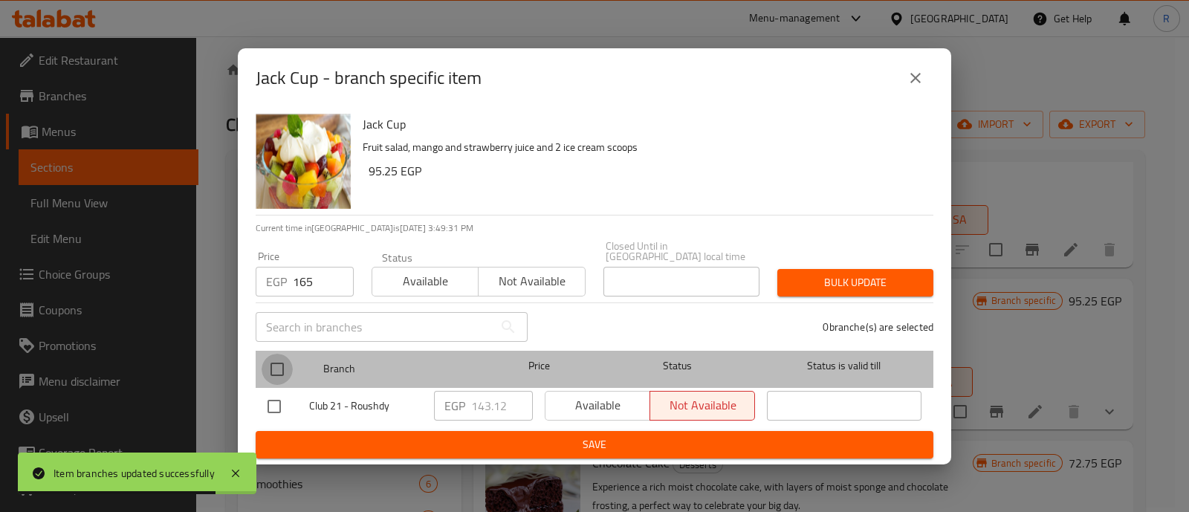
click at [285, 367] on input "checkbox" at bounding box center [277, 369] width 31 height 31
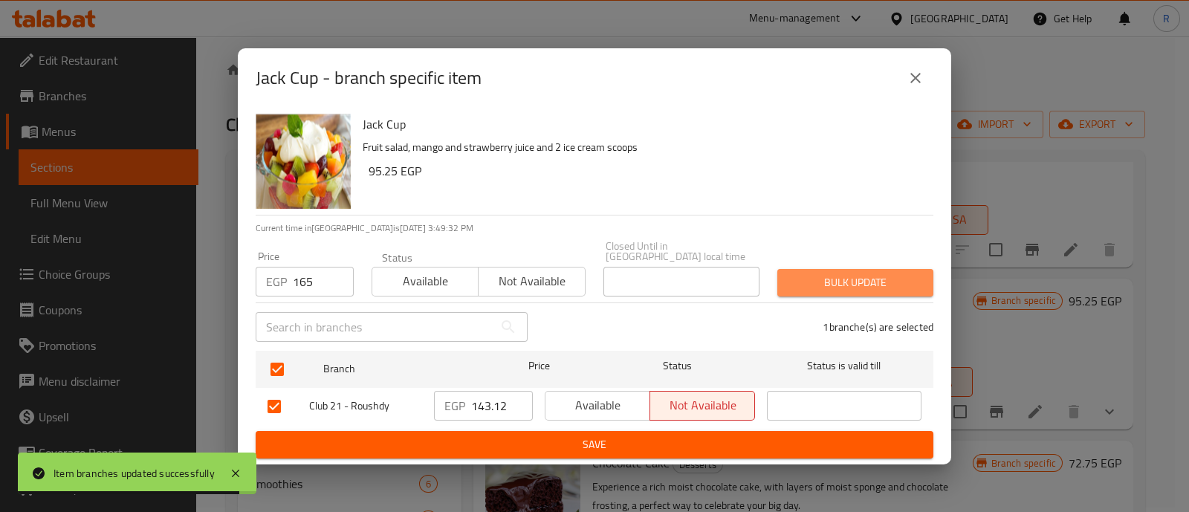
click at [796, 280] on span "Bulk update" at bounding box center [855, 283] width 132 height 19
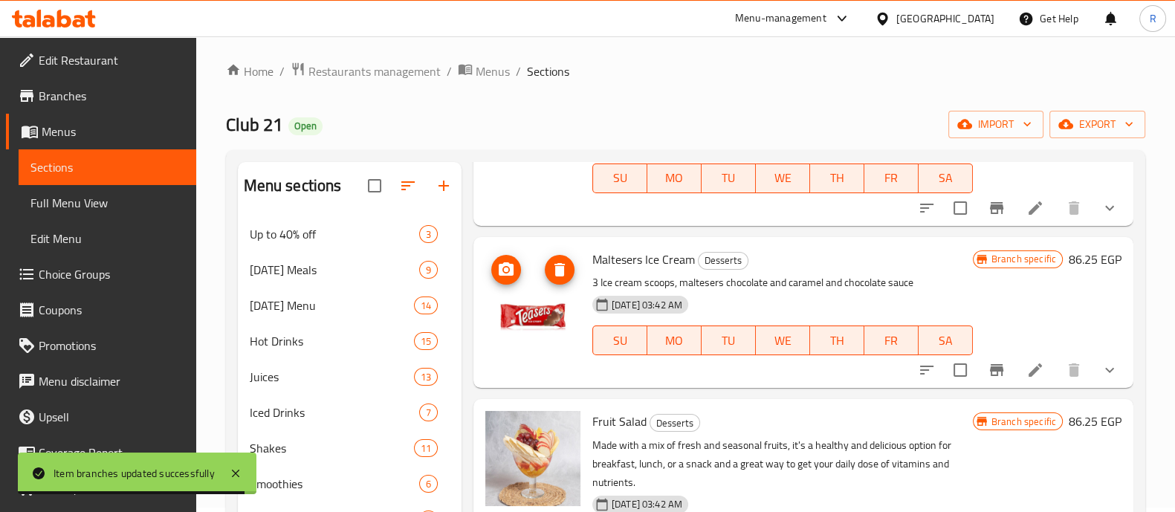
scroll to position [334, 0]
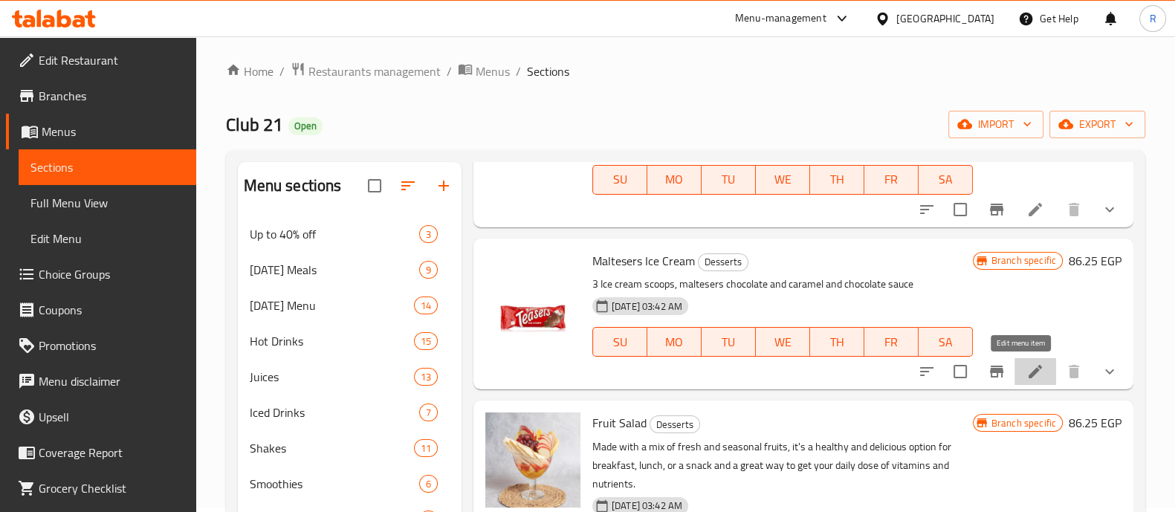
click at [1027, 373] on icon at bounding box center [1036, 372] width 18 height 18
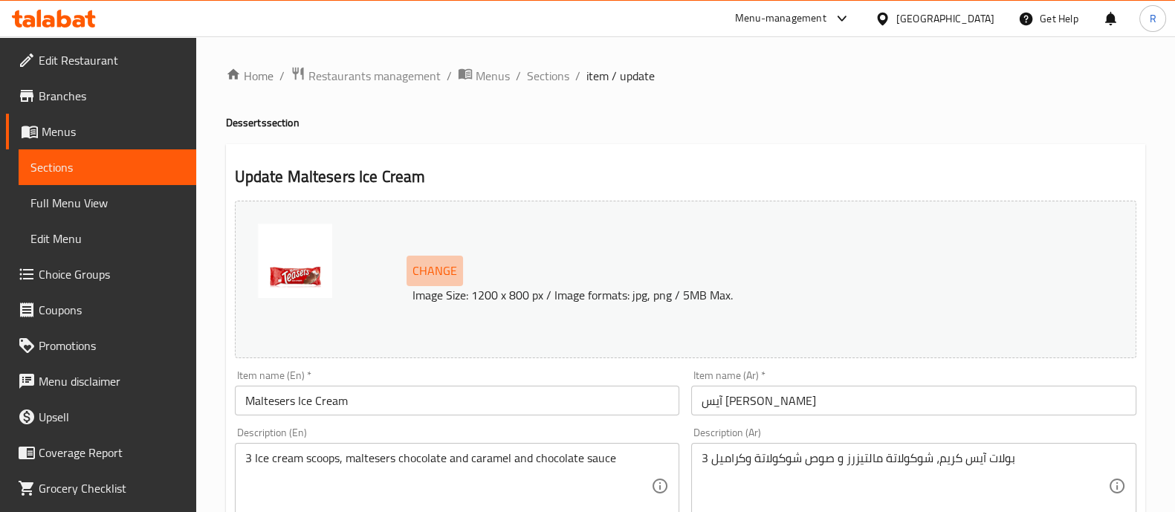
click at [414, 269] on span "Change" at bounding box center [435, 271] width 45 height 22
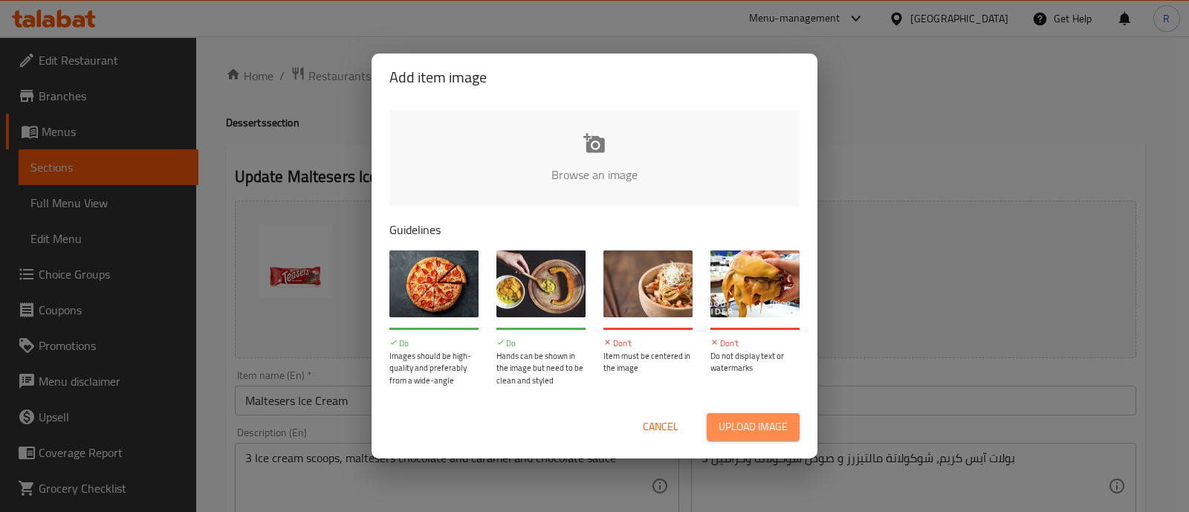
click at [743, 414] on button "Upload image" at bounding box center [753, 427] width 93 height 28
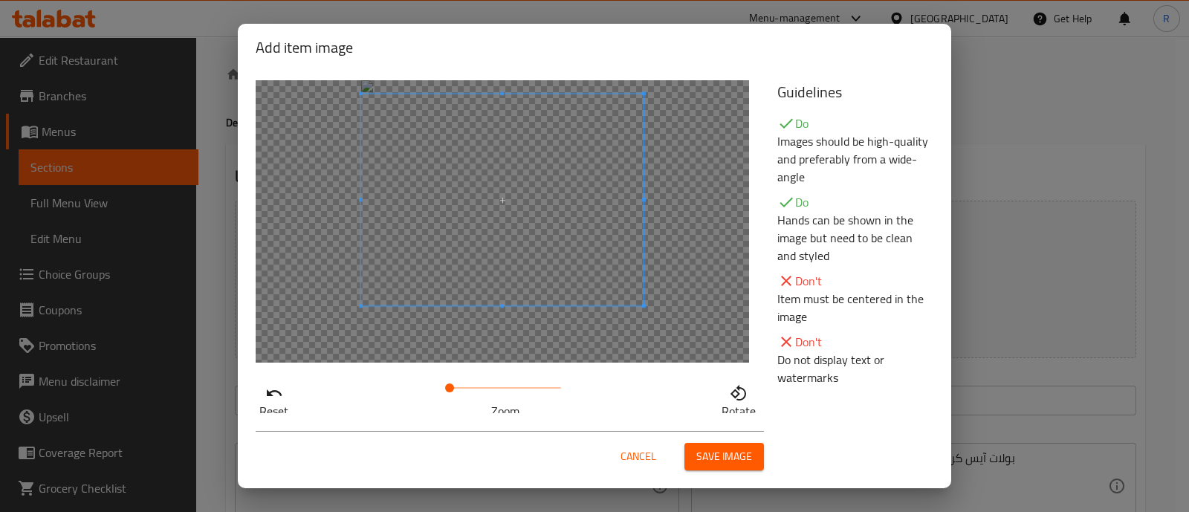
click at [456, 195] on span at bounding box center [502, 200] width 282 height 212
click at [720, 455] on span "Save image" at bounding box center [725, 456] width 56 height 19
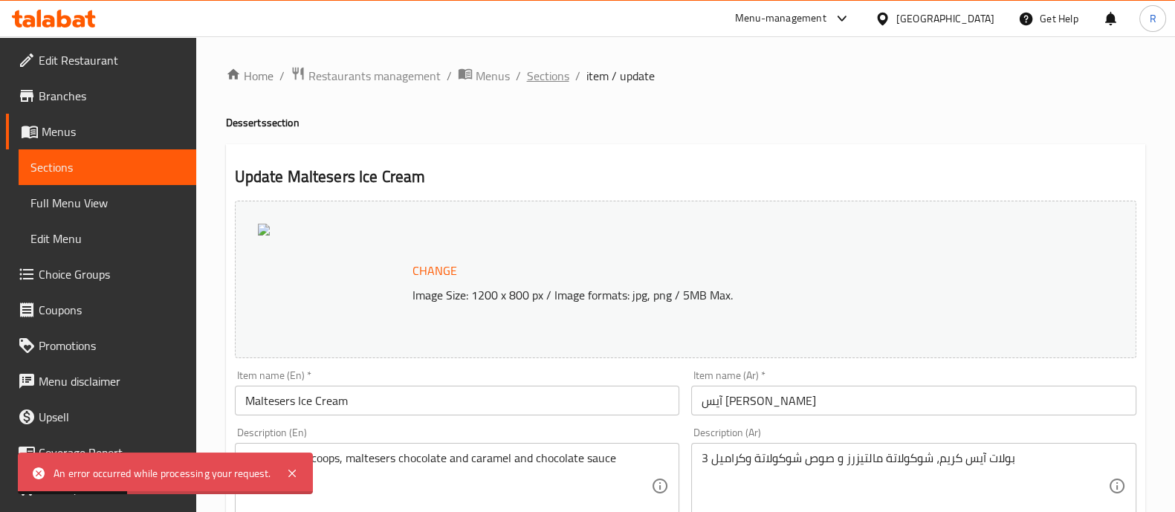
click at [542, 80] on span "Sections" at bounding box center [548, 76] width 42 height 18
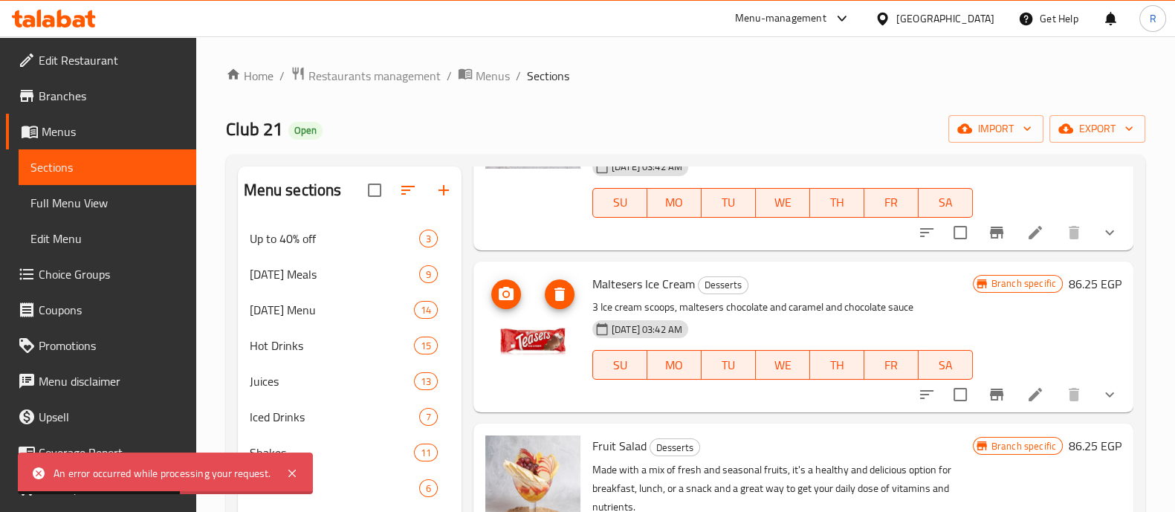
scroll to position [315, 0]
click at [508, 293] on icon "upload picture" at bounding box center [506, 294] width 18 height 18
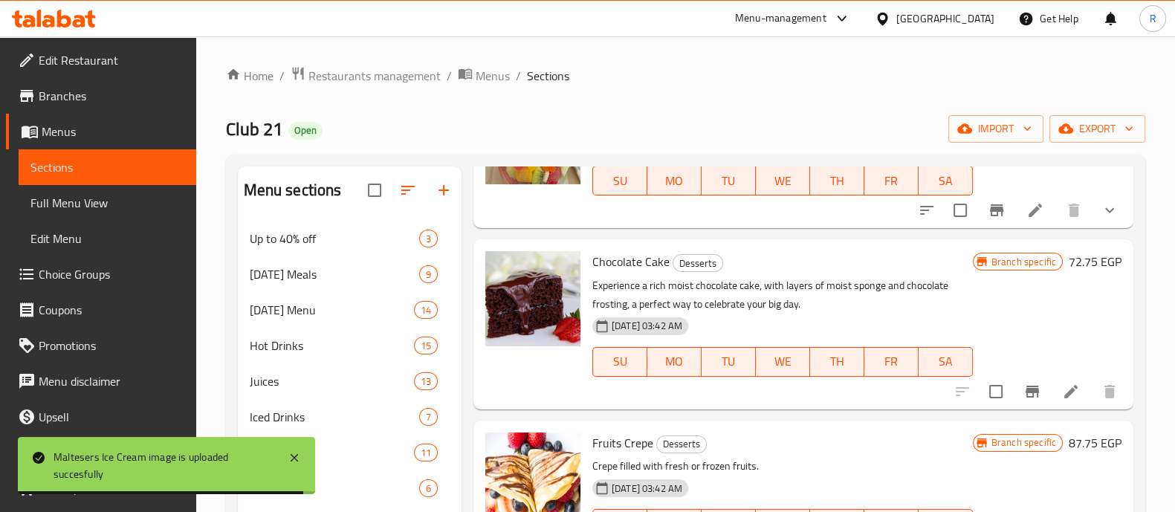
scroll to position [1185, 0]
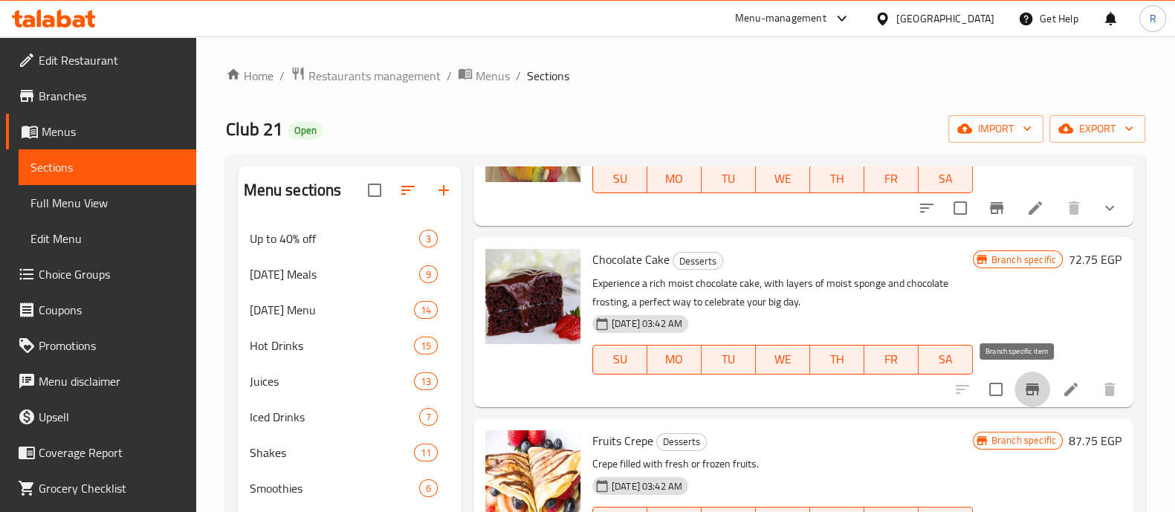
click at [1024, 391] on icon "Branch-specific-item" at bounding box center [1033, 390] width 18 height 18
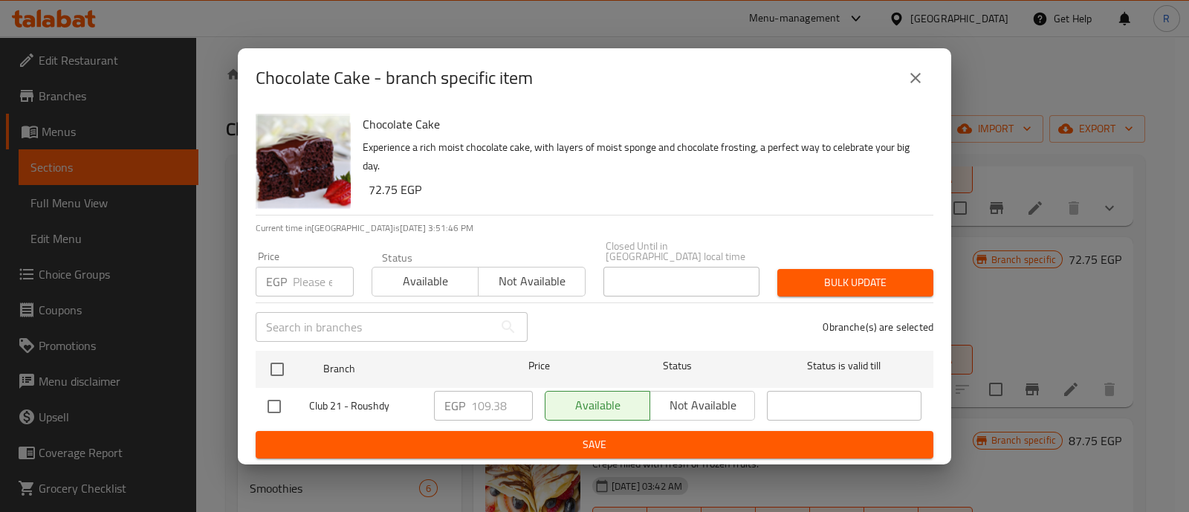
click at [301, 275] on input "number" at bounding box center [323, 282] width 61 height 30
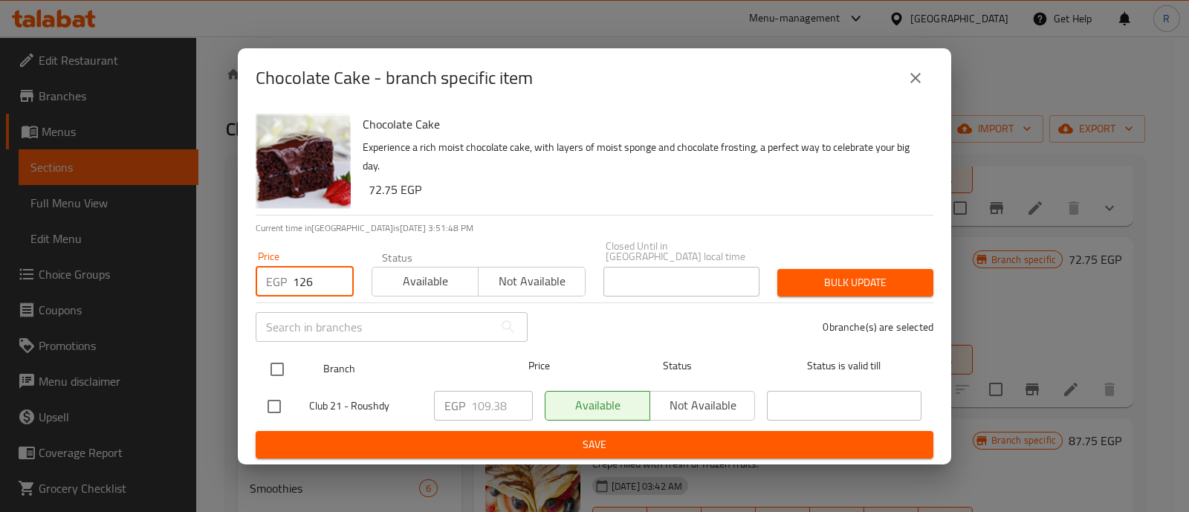
click at [275, 364] on input "checkbox" at bounding box center [277, 369] width 31 height 31
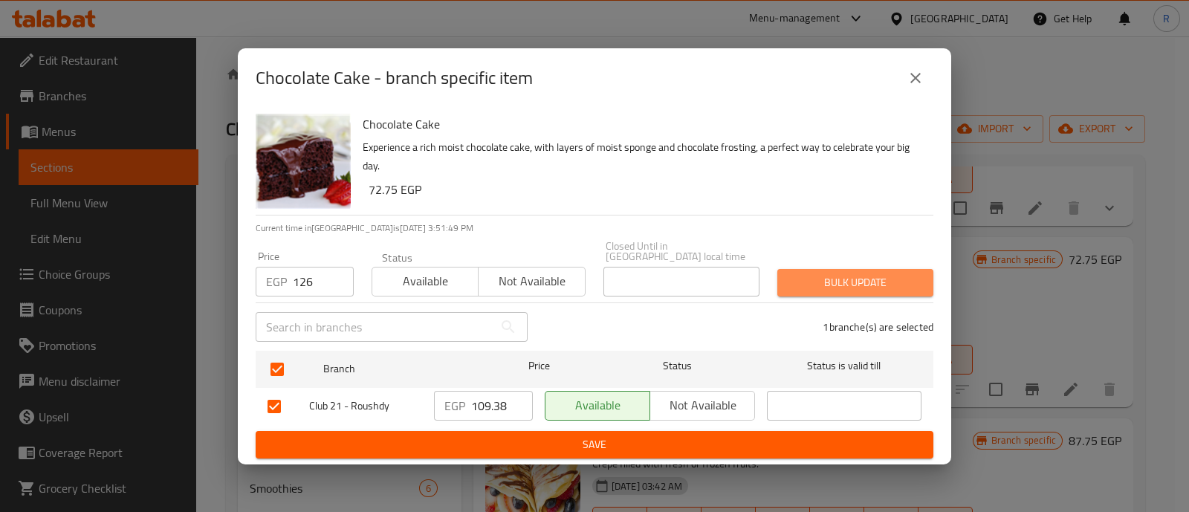
click at [824, 276] on span "Bulk update" at bounding box center [855, 283] width 132 height 19
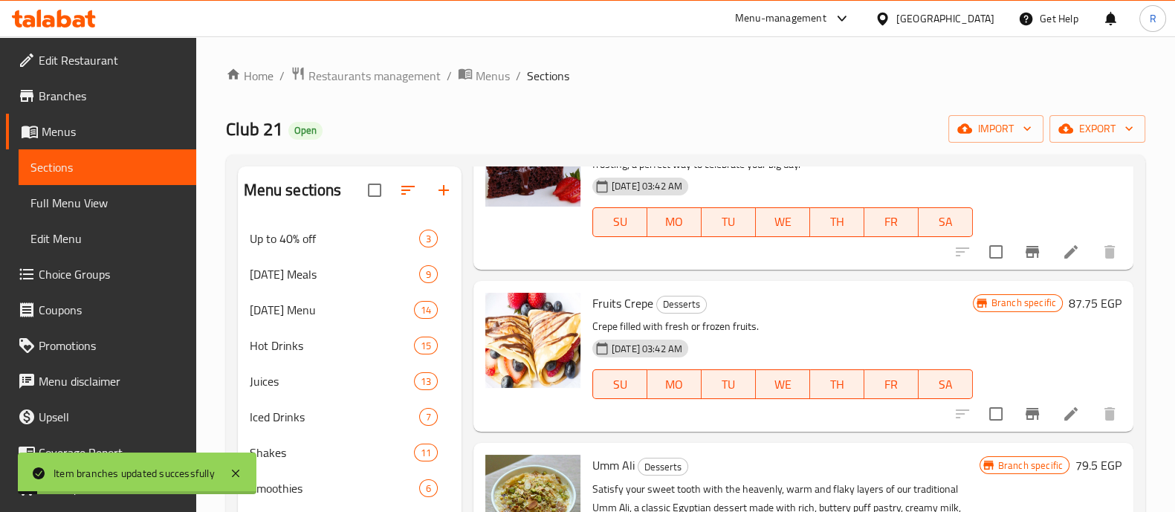
scroll to position [1350, 0]
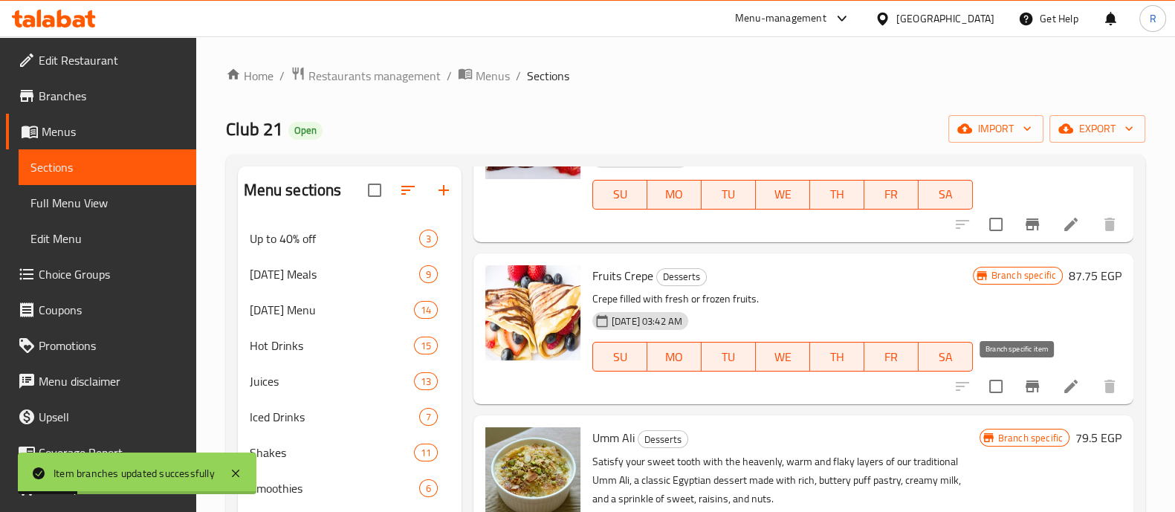
click at [1024, 378] on icon "Branch-specific-item" at bounding box center [1033, 387] width 18 height 18
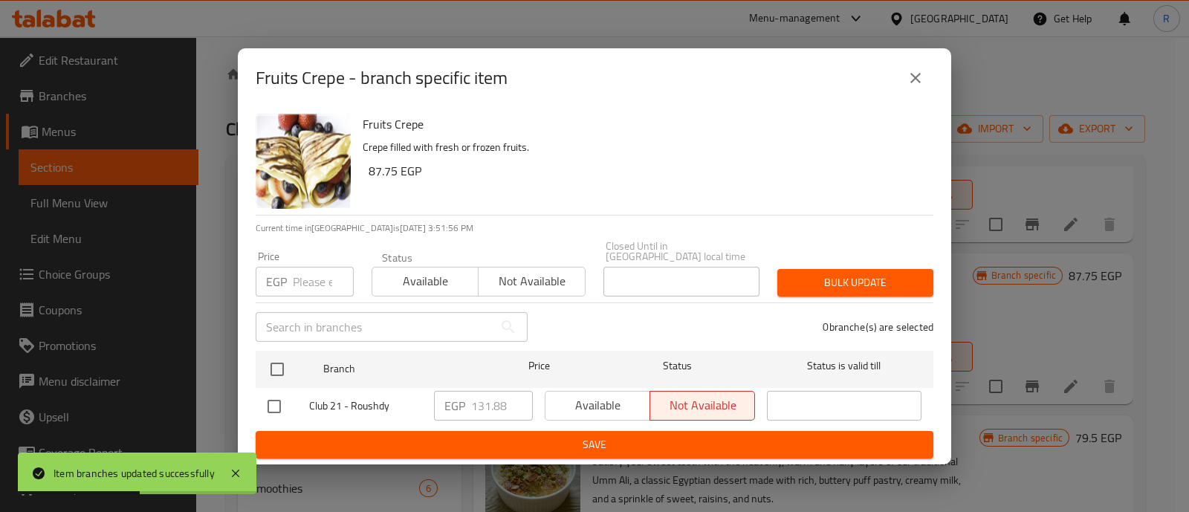
click at [310, 267] on input "number" at bounding box center [323, 282] width 61 height 30
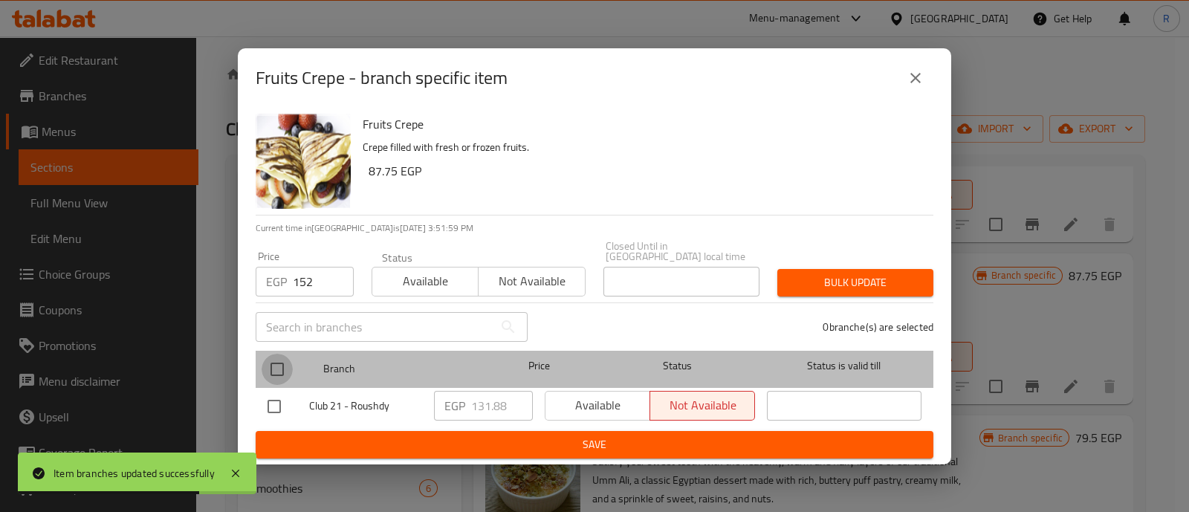
click at [278, 359] on input "checkbox" at bounding box center [277, 369] width 31 height 31
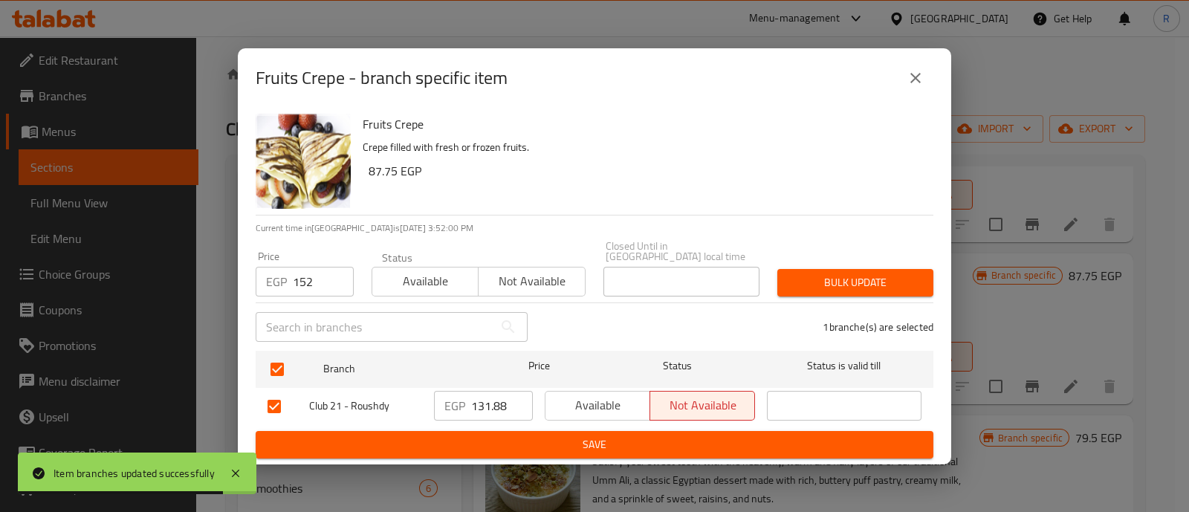
click at [799, 288] on button "Bulk update" at bounding box center [856, 283] width 156 height 28
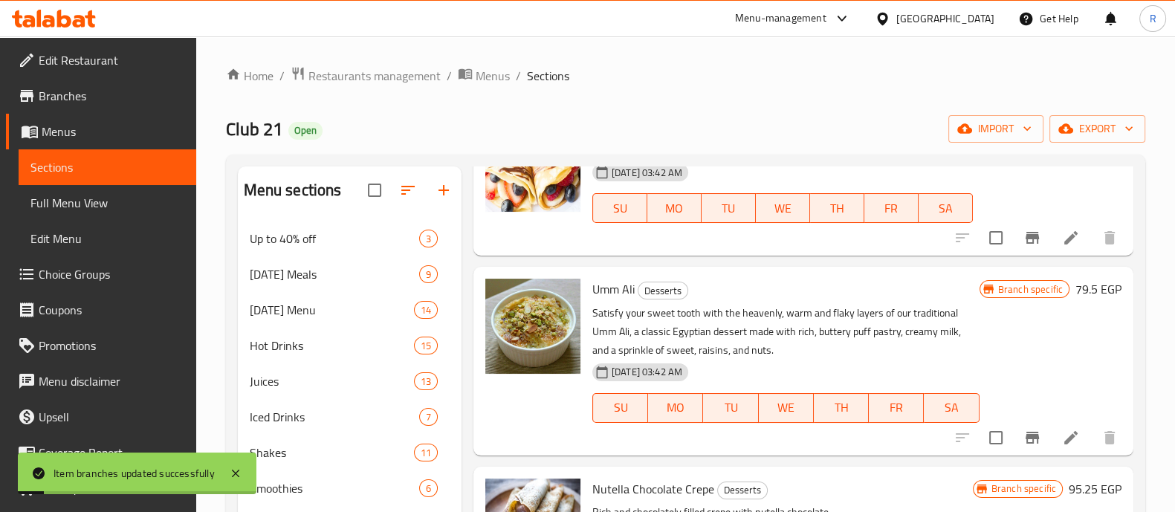
scroll to position [1532, 0]
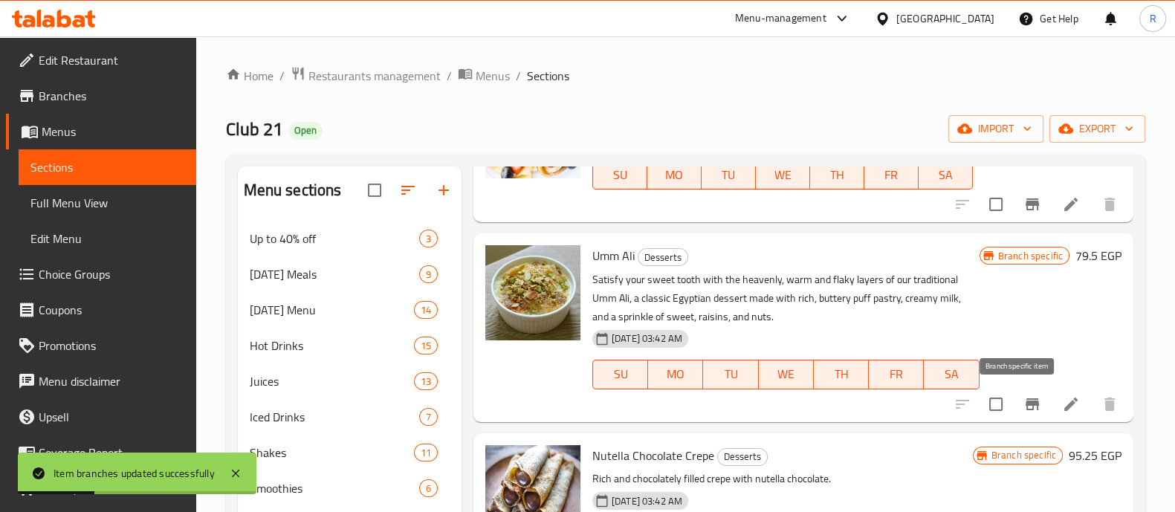
click at [1024, 402] on icon "Branch-specific-item" at bounding box center [1033, 404] width 18 height 18
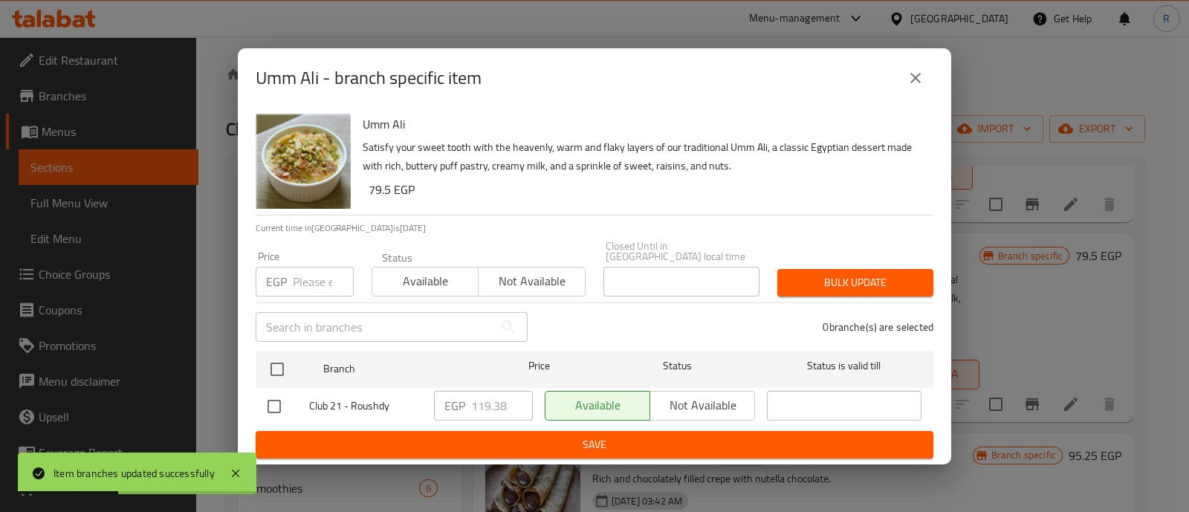
click at [304, 277] on input "number" at bounding box center [323, 282] width 61 height 30
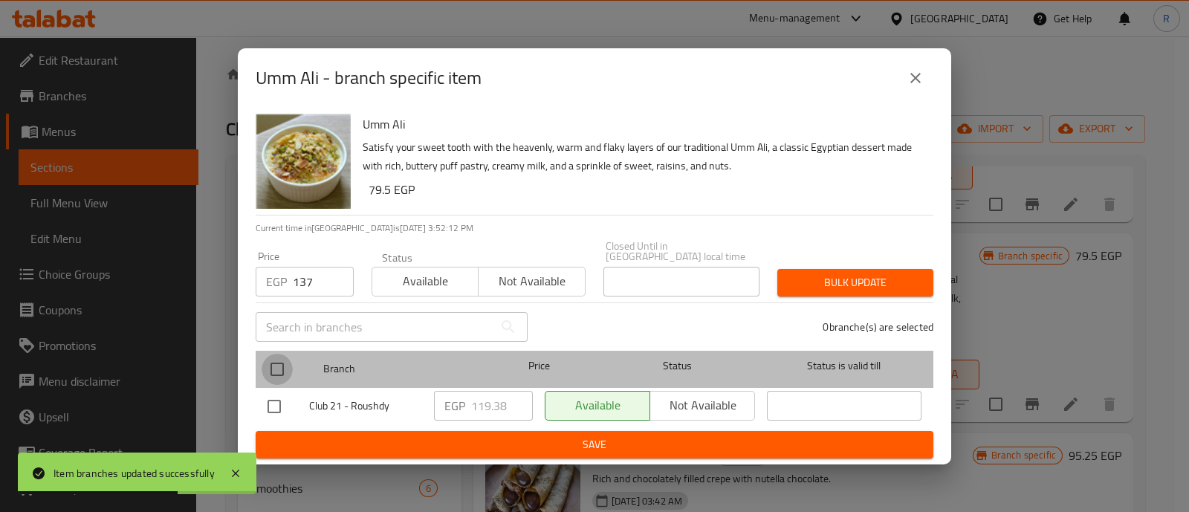
click at [279, 357] on input "checkbox" at bounding box center [277, 369] width 31 height 31
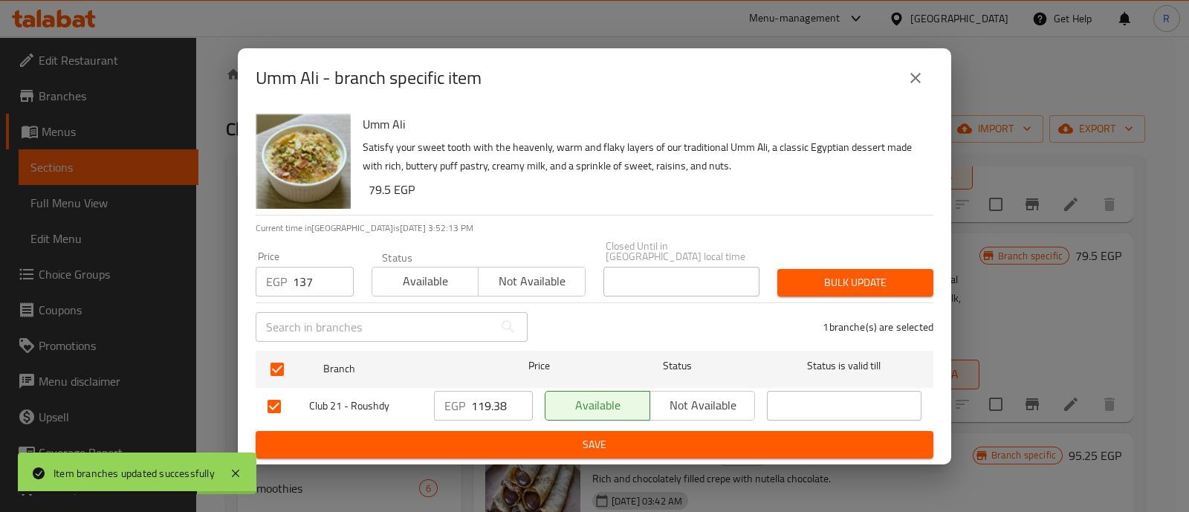
click at [804, 278] on span "Bulk update" at bounding box center [855, 283] width 132 height 19
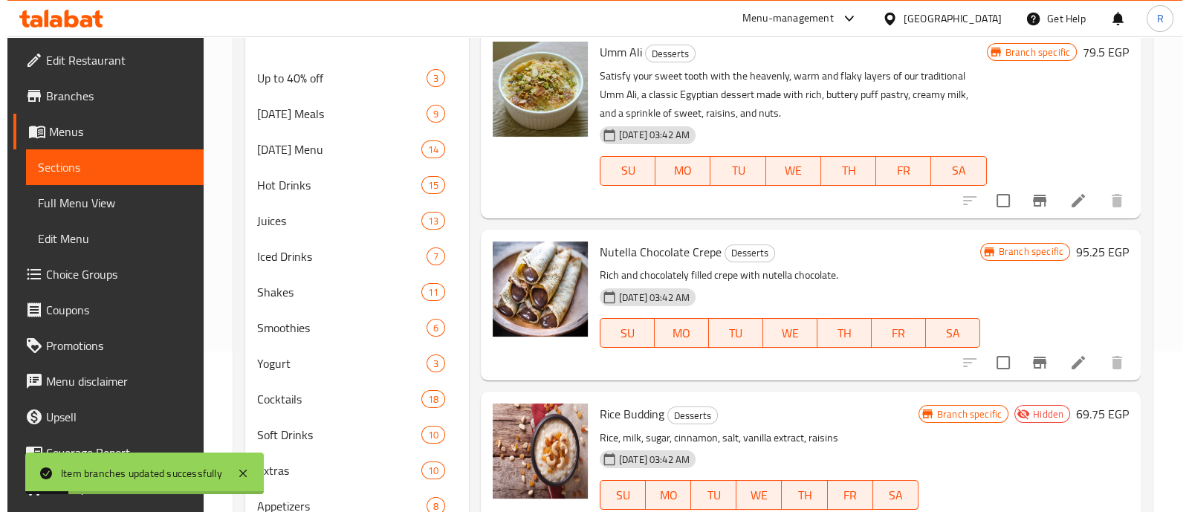
scroll to position [161, 0]
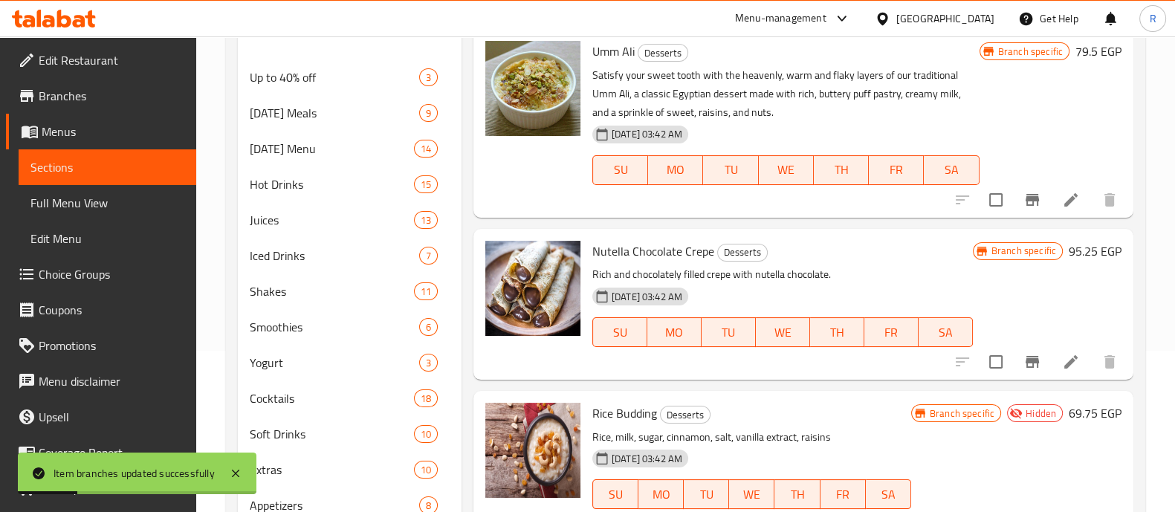
click at [1024, 361] on icon "Branch-specific-item" at bounding box center [1033, 362] width 18 height 18
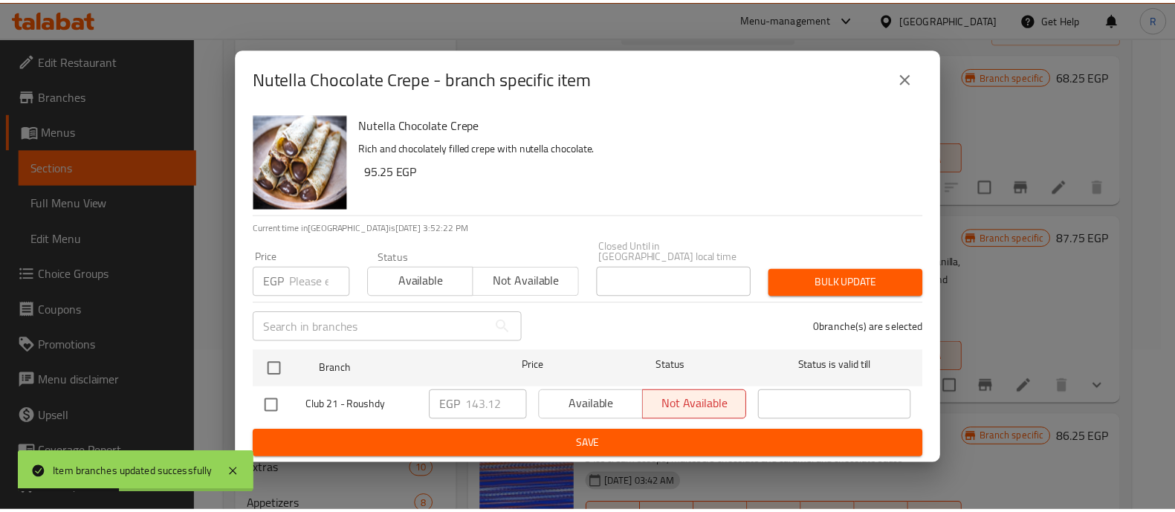
scroll to position [1575, 0]
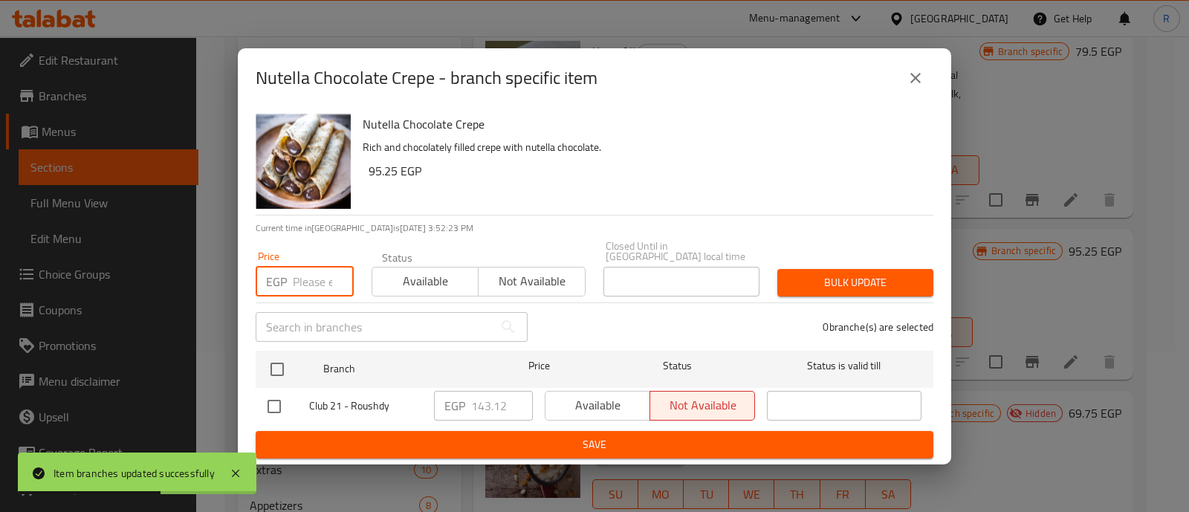
click at [313, 282] on input "number" at bounding box center [323, 282] width 61 height 30
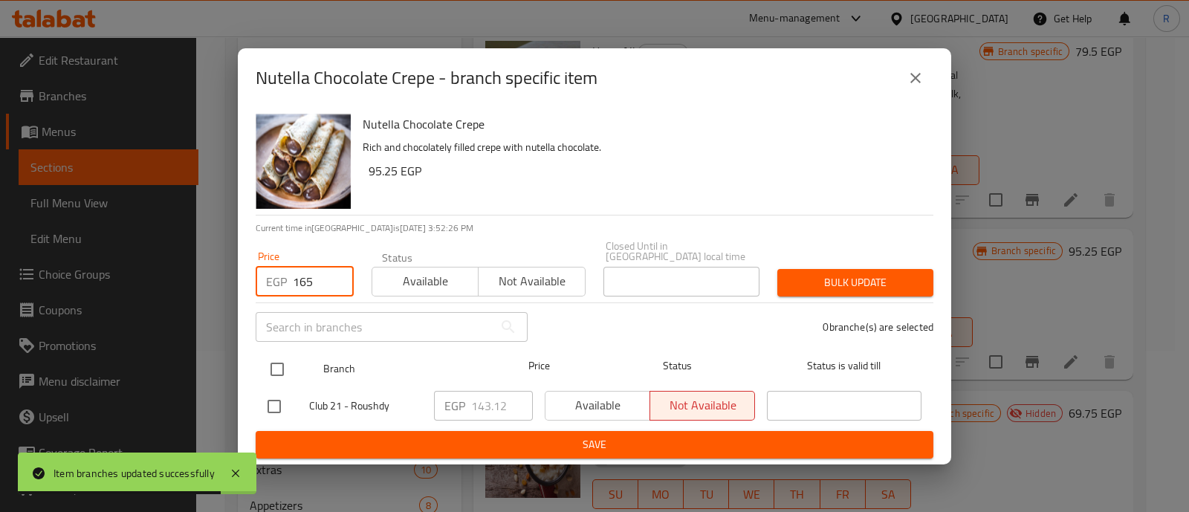
type input "165"
click at [275, 361] on input "checkbox" at bounding box center [277, 369] width 31 height 31
checkbox input "true"
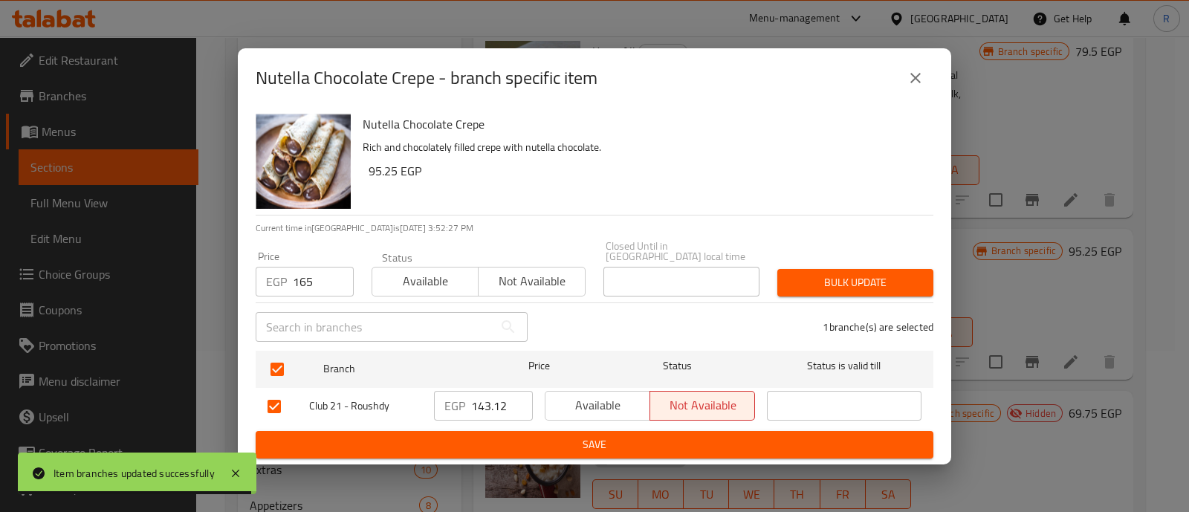
click at [812, 281] on span "Bulk update" at bounding box center [855, 283] width 132 height 19
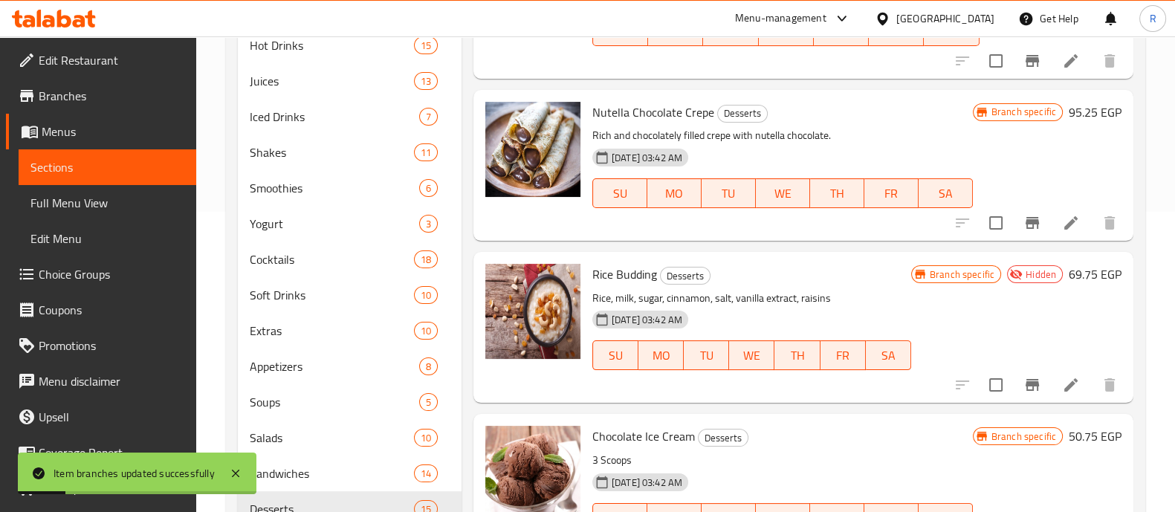
scroll to position [309, 0]
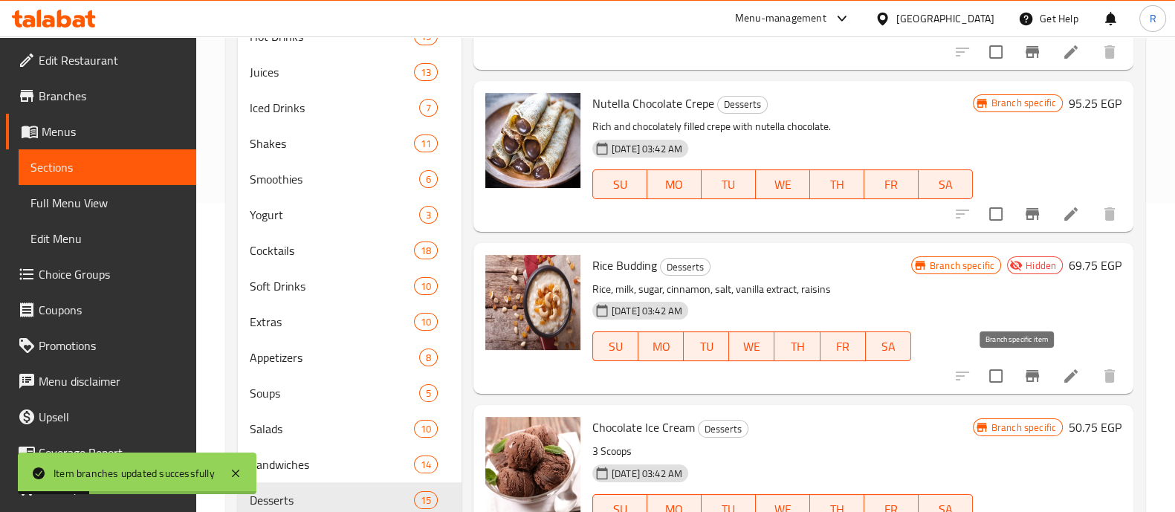
click at [1024, 368] on icon "Branch-specific-item" at bounding box center [1033, 376] width 18 height 18
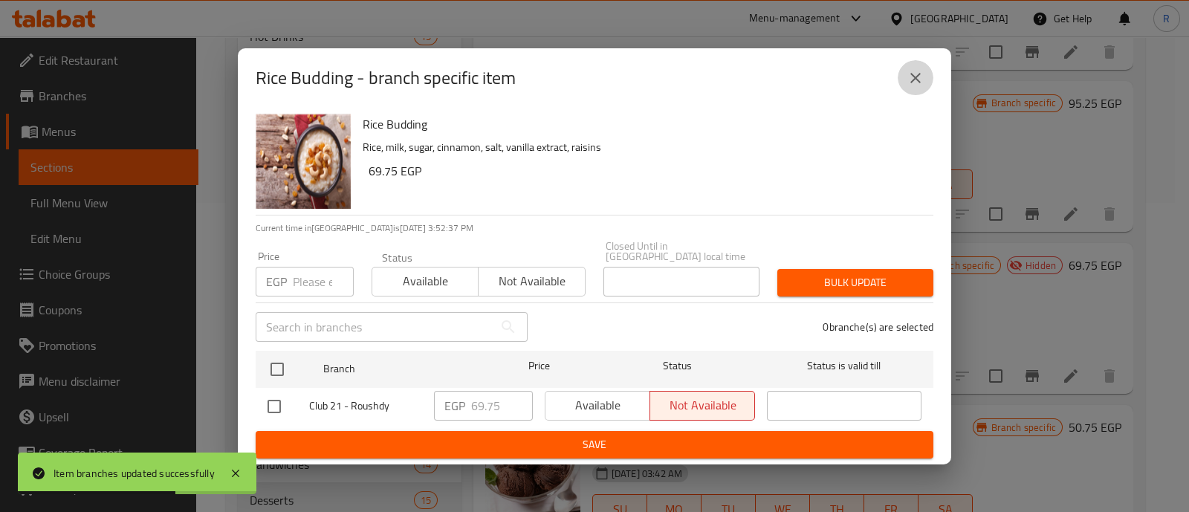
click at [918, 77] on icon "close" at bounding box center [916, 78] width 18 height 18
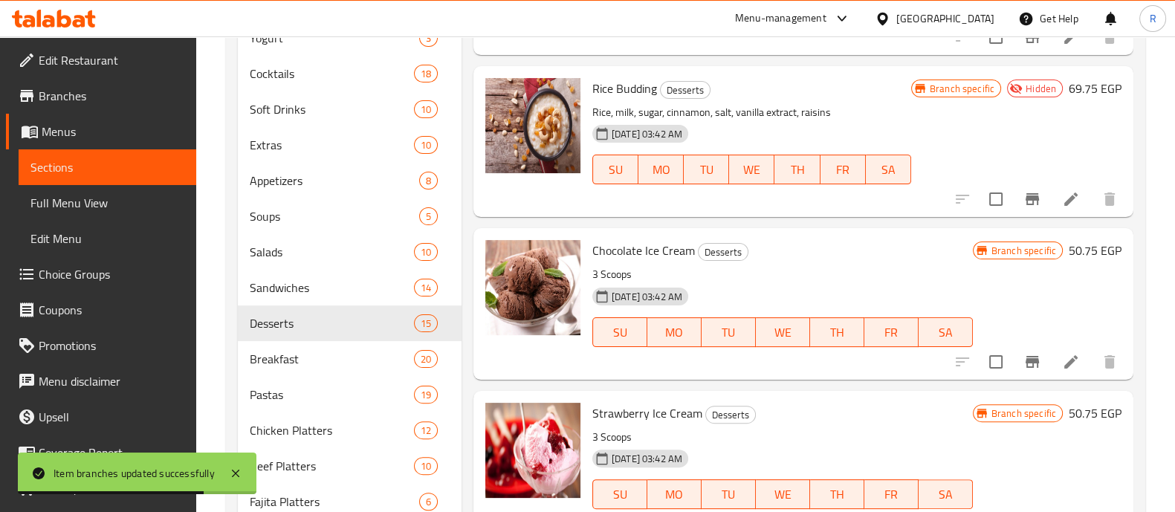
scroll to position [549, 0]
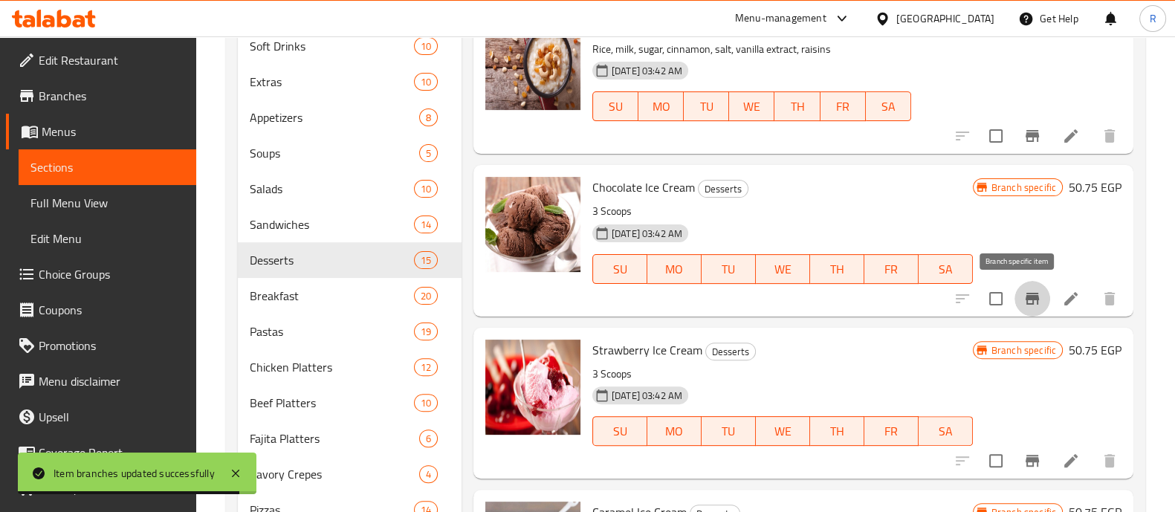
click at [1024, 291] on icon "Branch-specific-item" at bounding box center [1033, 299] width 18 height 18
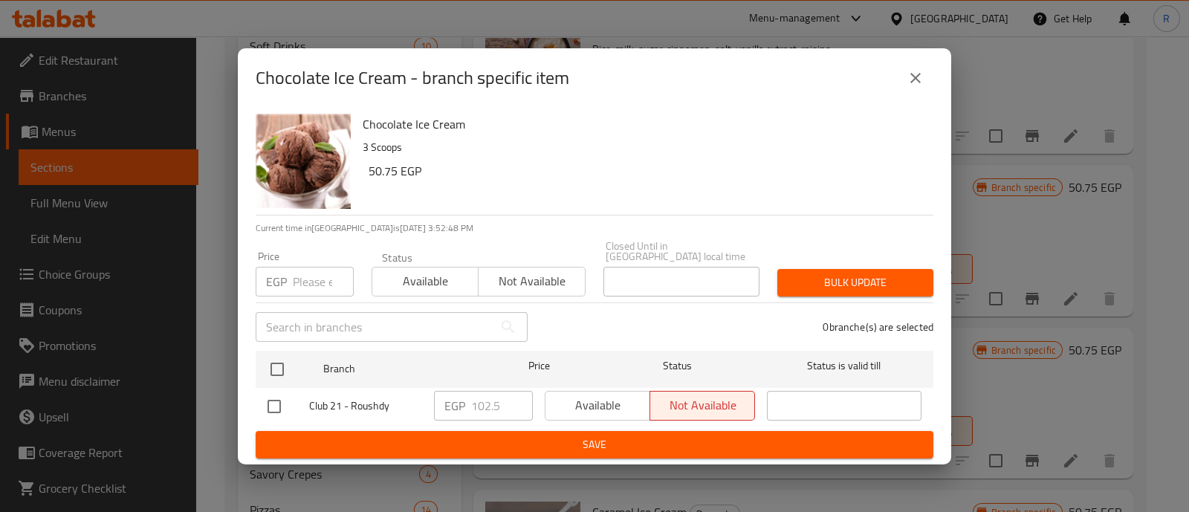
click at [917, 74] on icon "close" at bounding box center [916, 78] width 18 height 18
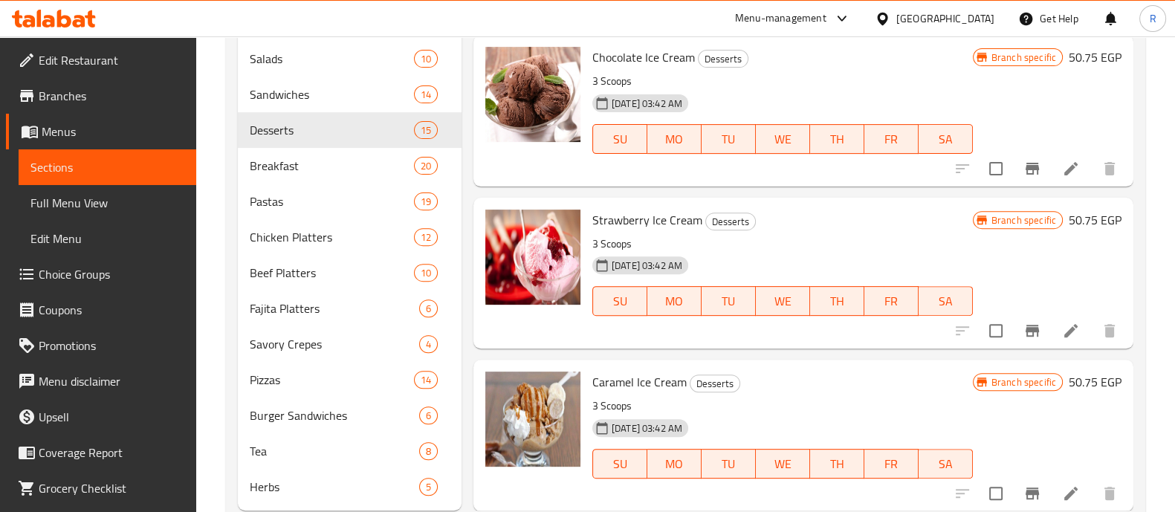
scroll to position [719, 0]
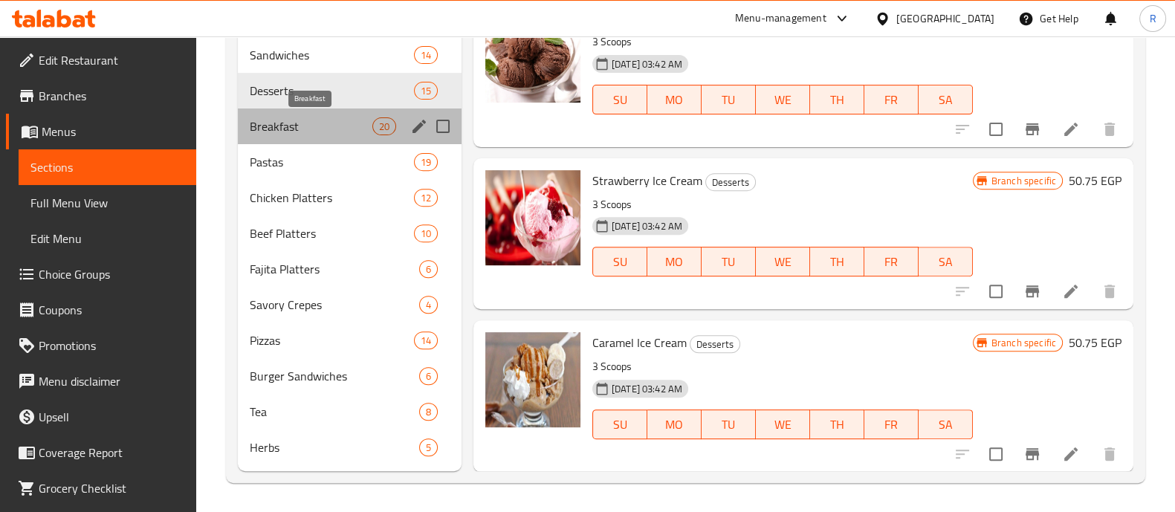
click at [271, 129] on span "Breakfast" at bounding box center [311, 126] width 123 height 18
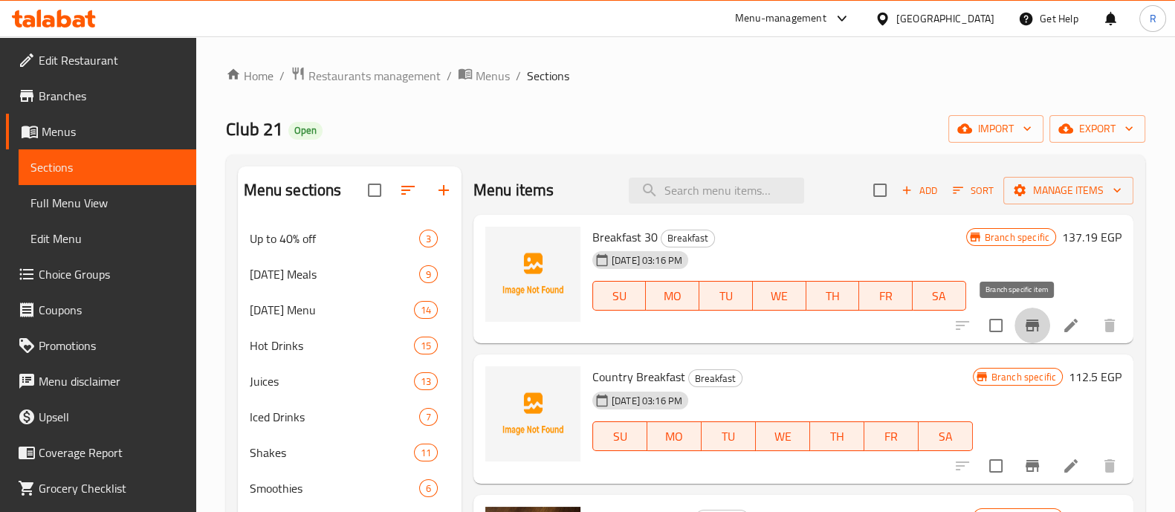
click at [1026, 324] on icon "Branch-specific-item" at bounding box center [1032, 326] width 13 height 12
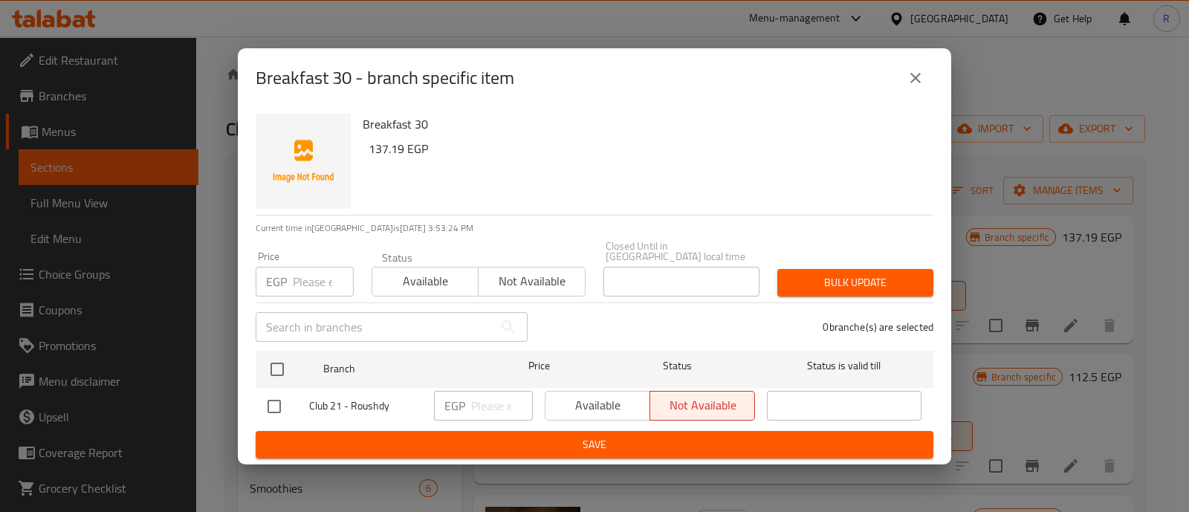
click at [919, 77] on icon "close" at bounding box center [916, 78] width 18 height 18
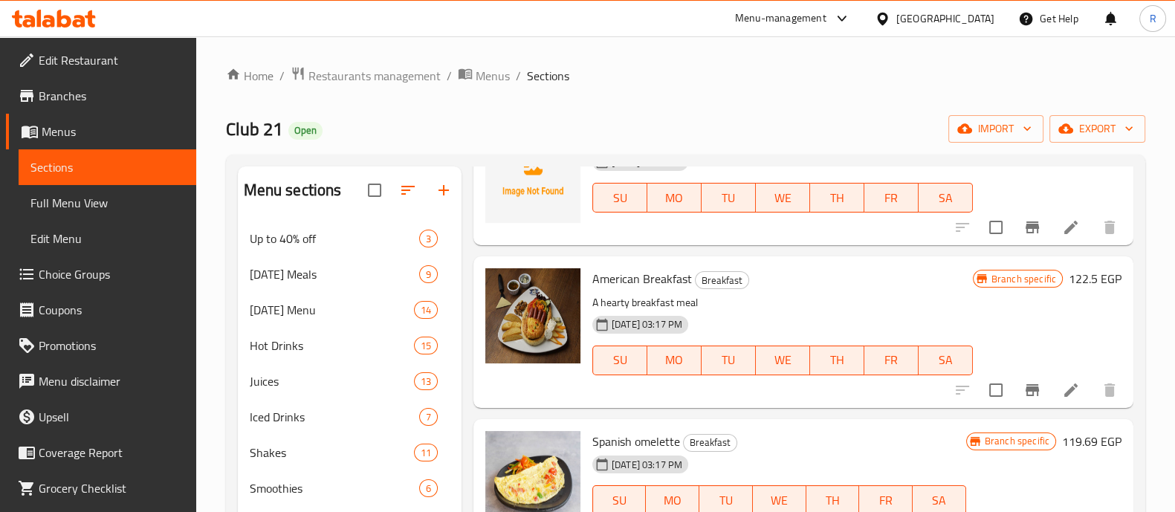
scroll to position [247, 0]
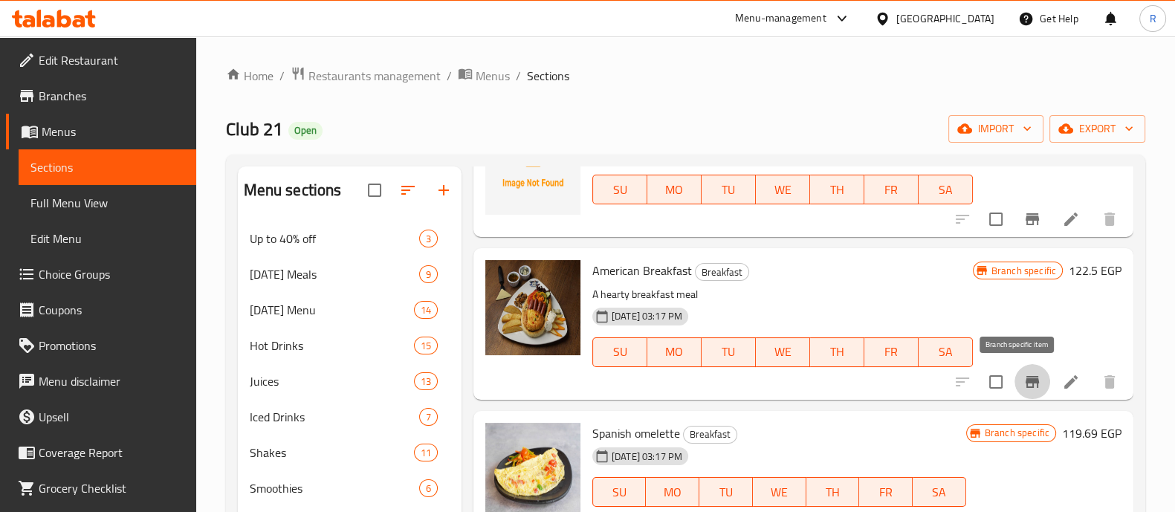
click at [1024, 375] on icon "Branch-specific-item" at bounding box center [1033, 382] width 18 height 18
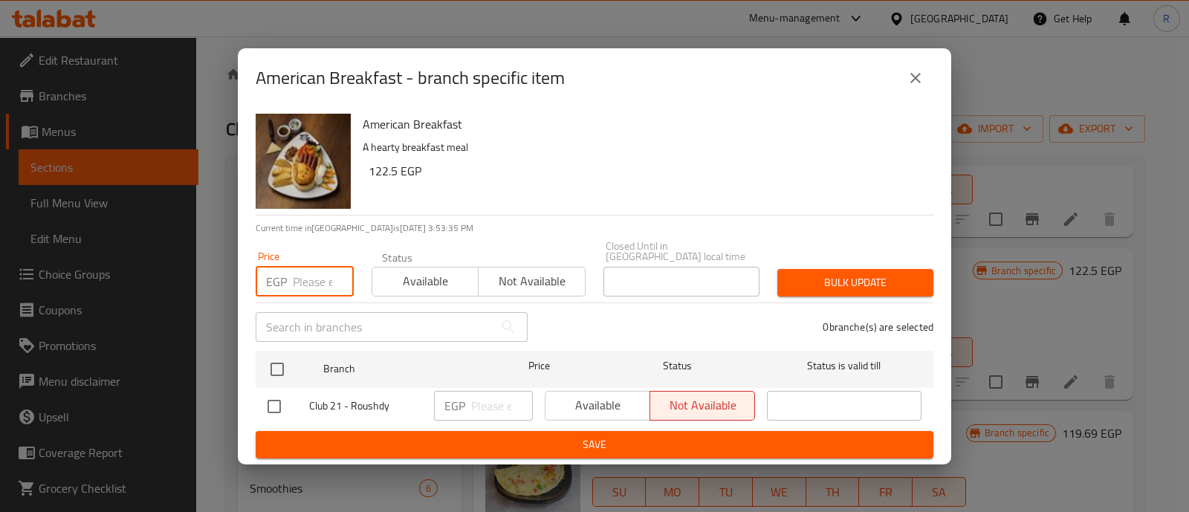
click at [300, 269] on input "number" at bounding box center [323, 282] width 61 height 30
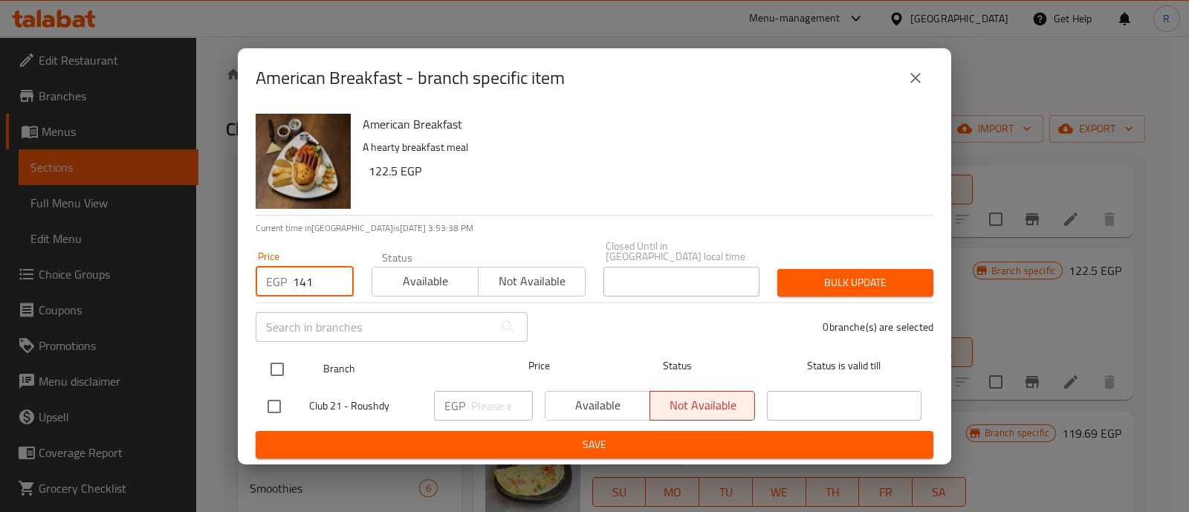
type input "141"
click at [274, 359] on input "checkbox" at bounding box center [277, 369] width 31 height 31
checkbox input "true"
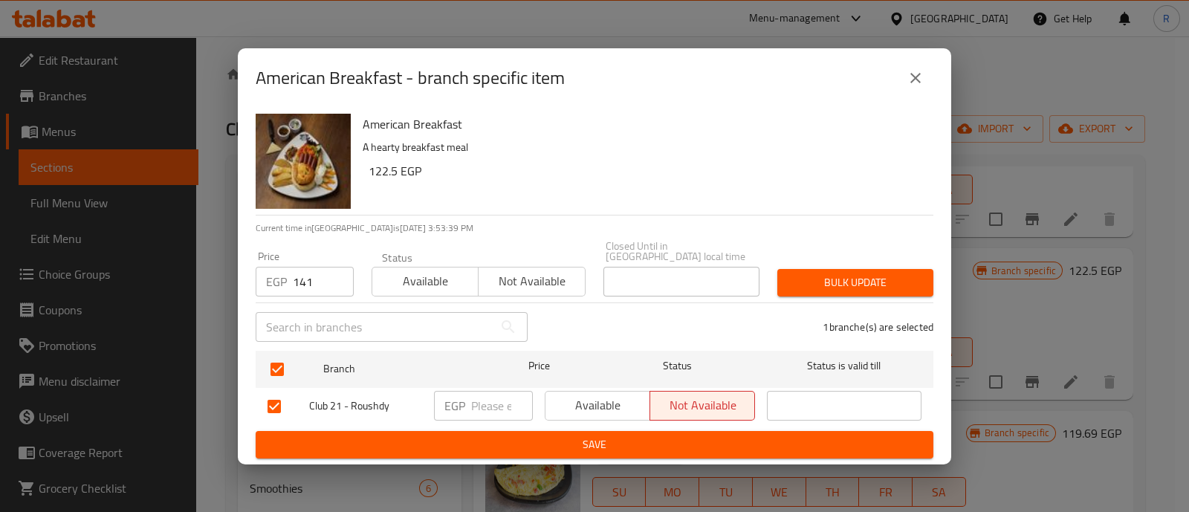
click at [853, 269] on button "Bulk update" at bounding box center [856, 283] width 156 height 28
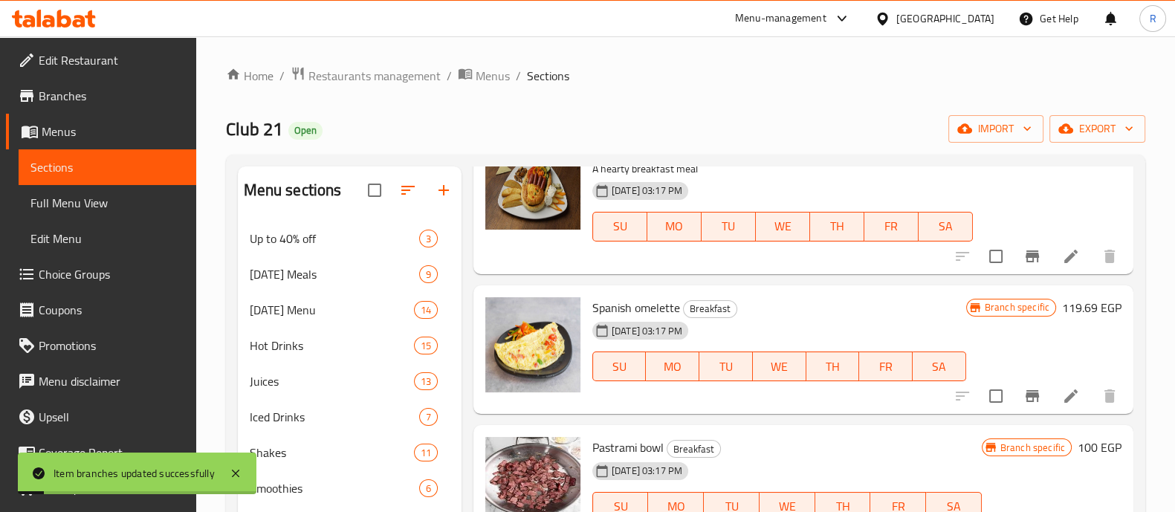
scroll to position [381, 0]
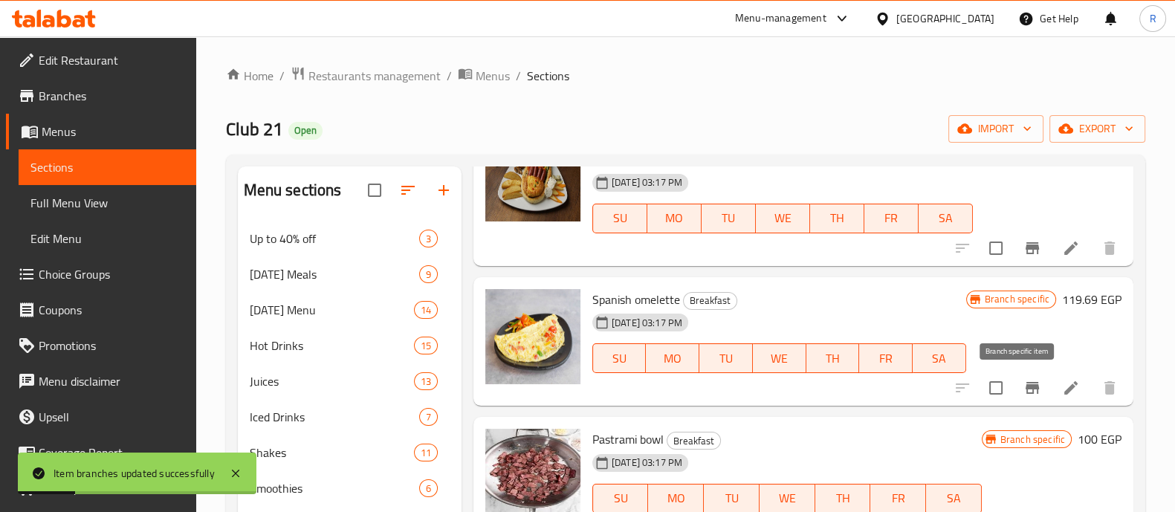
click at [1015, 381] on button "Branch-specific-item" at bounding box center [1033, 388] width 36 height 36
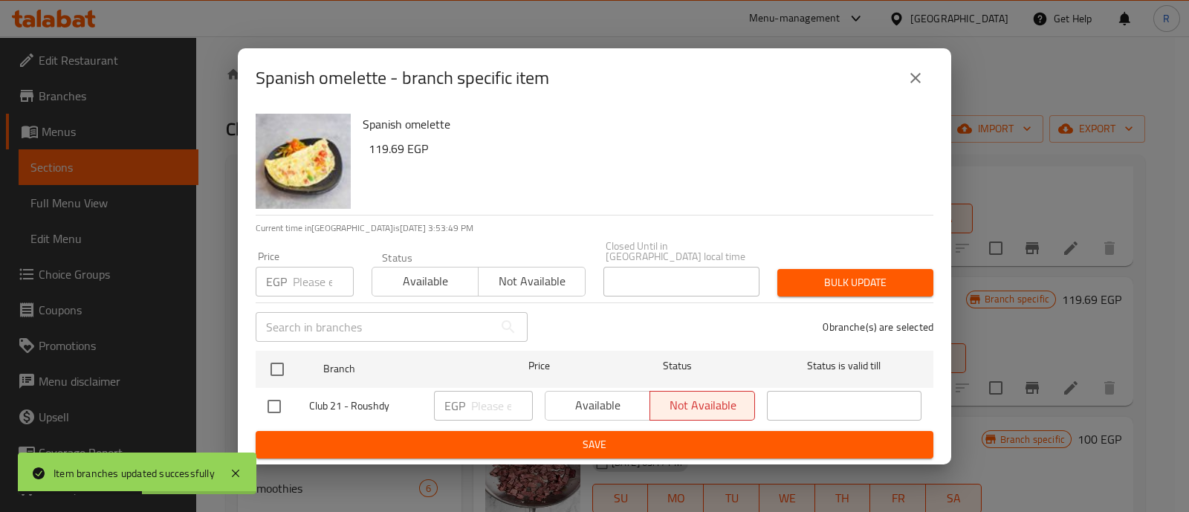
click at [312, 267] on input "number" at bounding box center [323, 282] width 61 height 30
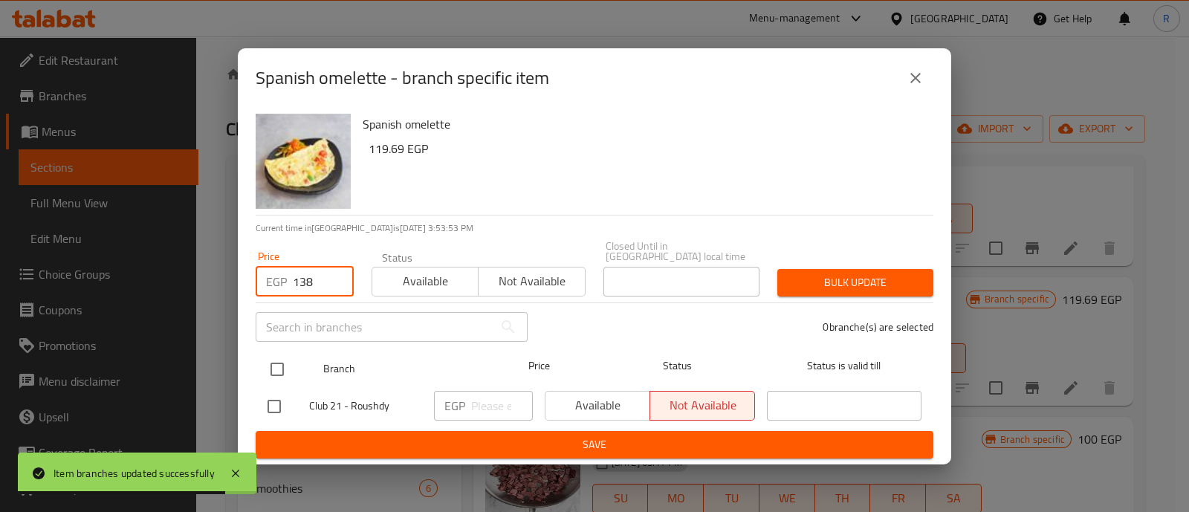
type input "138"
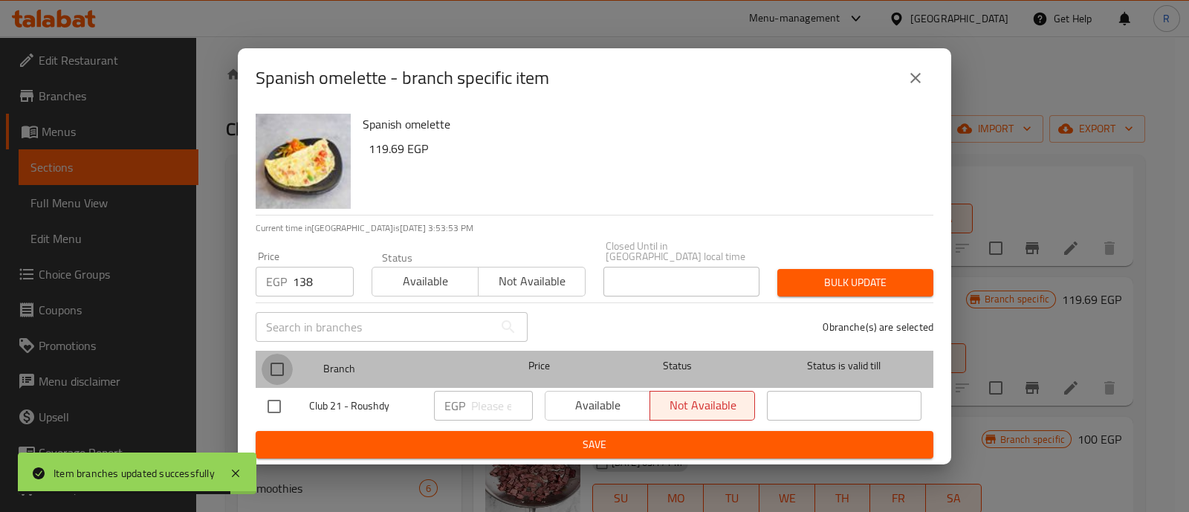
click at [271, 365] on input "checkbox" at bounding box center [277, 369] width 31 height 31
checkbox input "true"
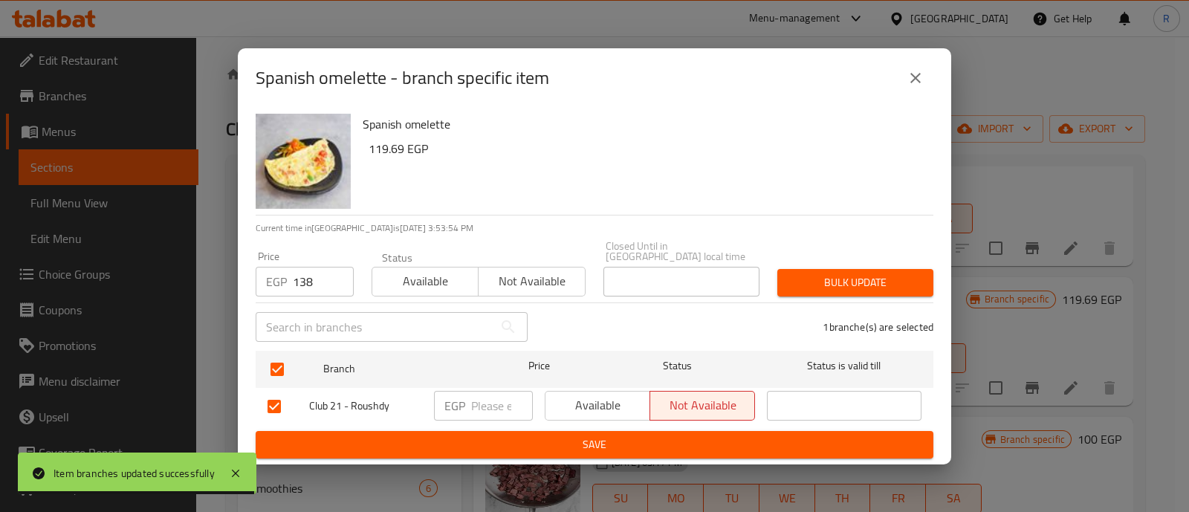
click at [838, 274] on span "Bulk update" at bounding box center [855, 283] width 132 height 19
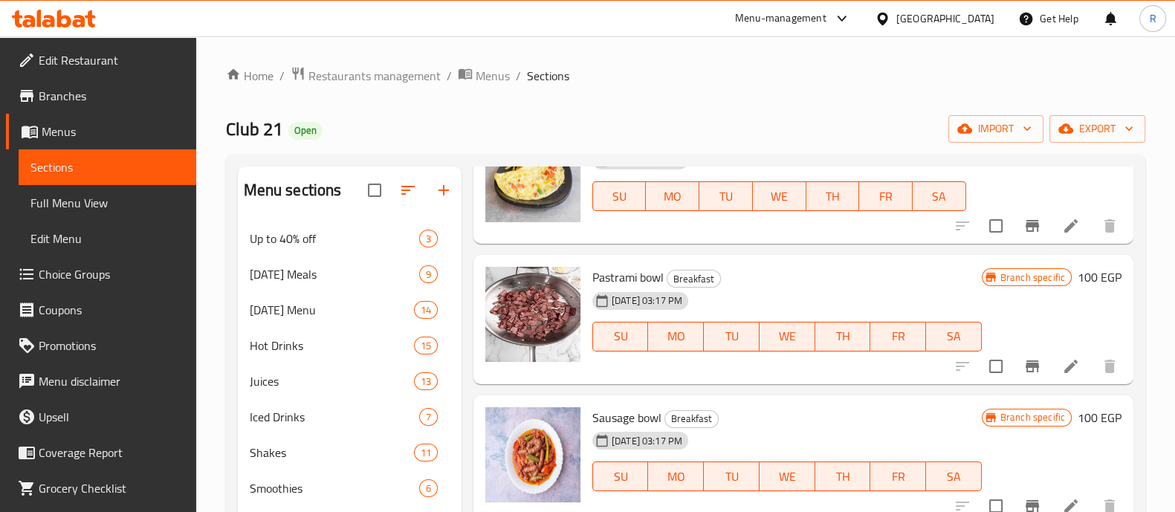
scroll to position [543, 0]
click at [1026, 362] on icon "Branch-specific-item" at bounding box center [1032, 366] width 13 height 12
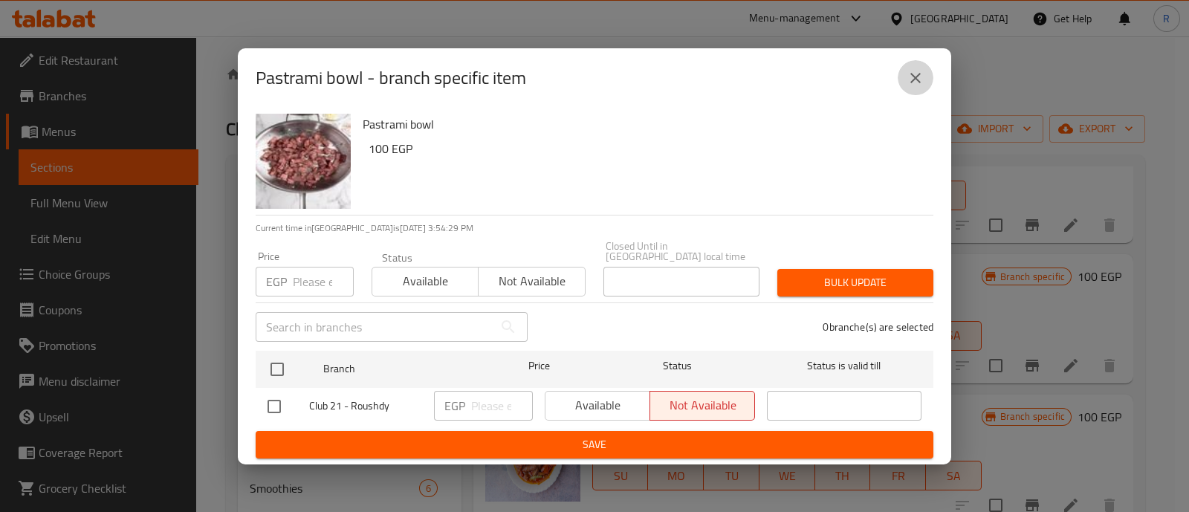
click at [911, 87] on icon "close" at bounding box center [916, 78] width 18 height 18
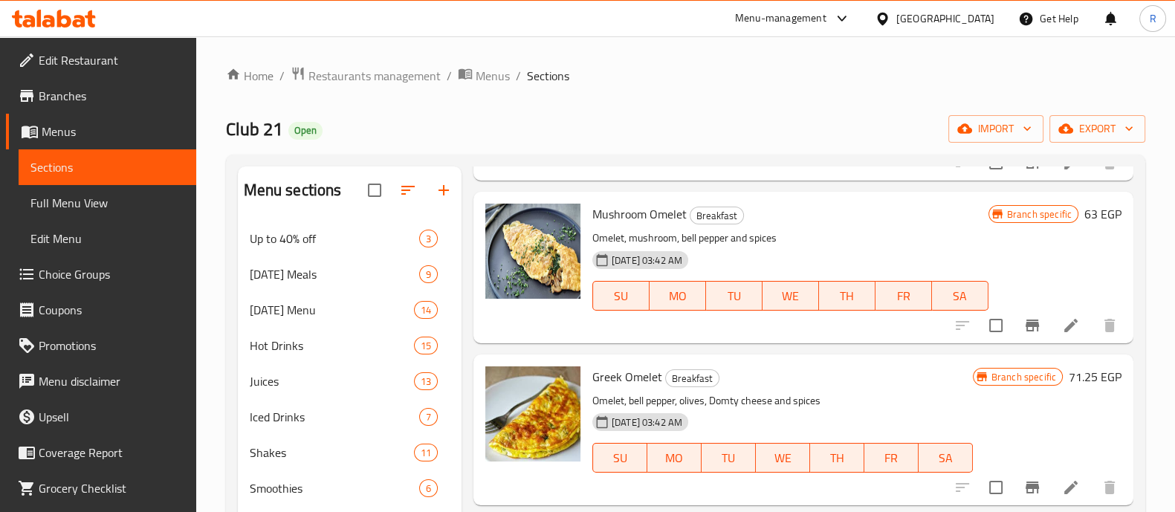
scroll to position [1172, 0]
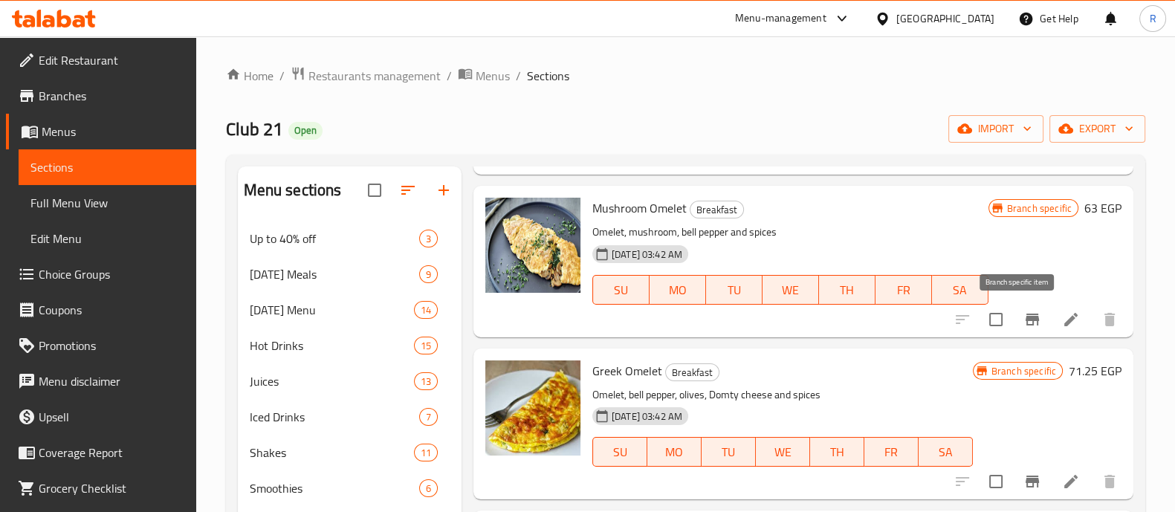
click at [1024, 324] on icon "Branch-specific-item" at bounding box center [1033, 320] width 18 height 18
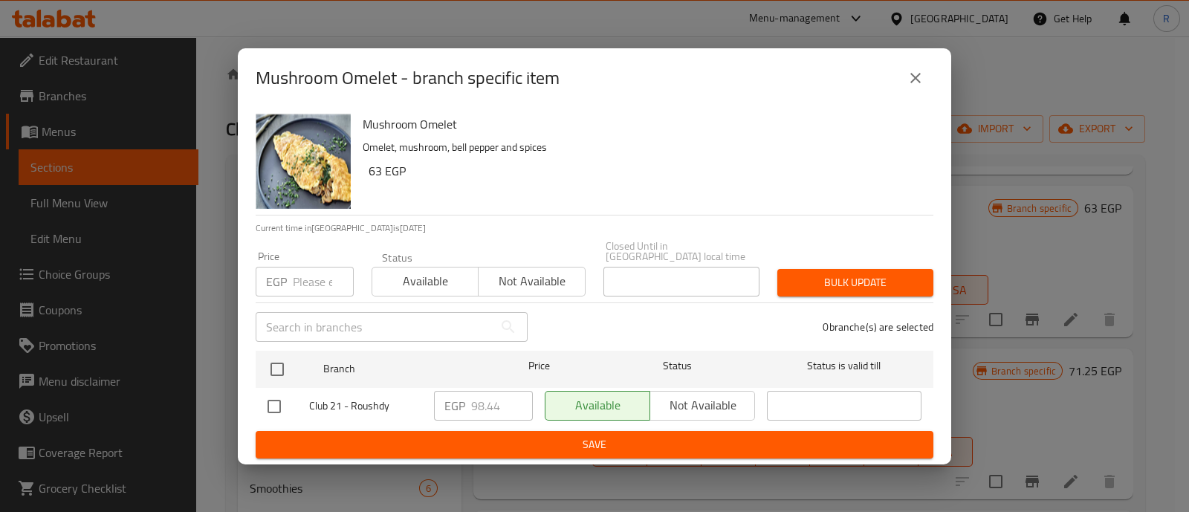
click at [308, 275] on input "number" at bounding box center [323, 282] width 61 height 30
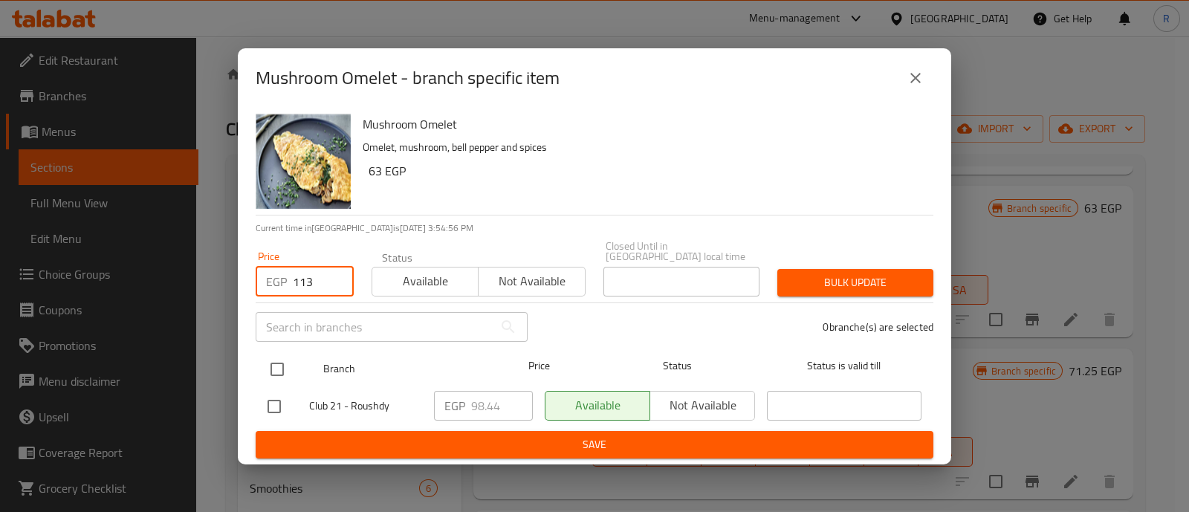
type input "113"
click at [275, 366] on input "checkbox" at bounding box center [277, 369] width 31 height 31
checkbox input "true"
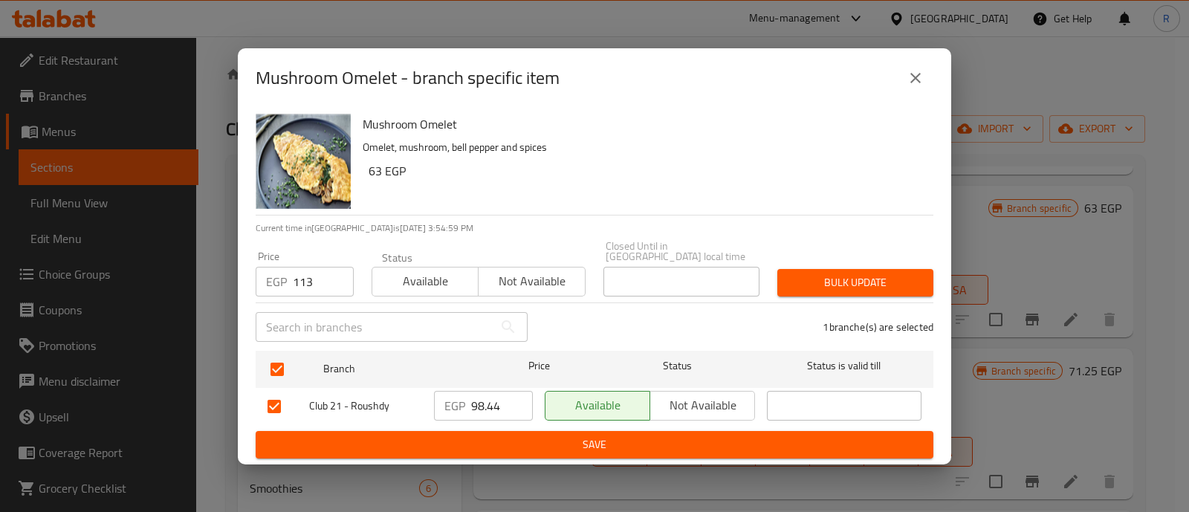
click at [807, 289] on button "Bulk update" at bounding box center [856, 283] width 156 height 28
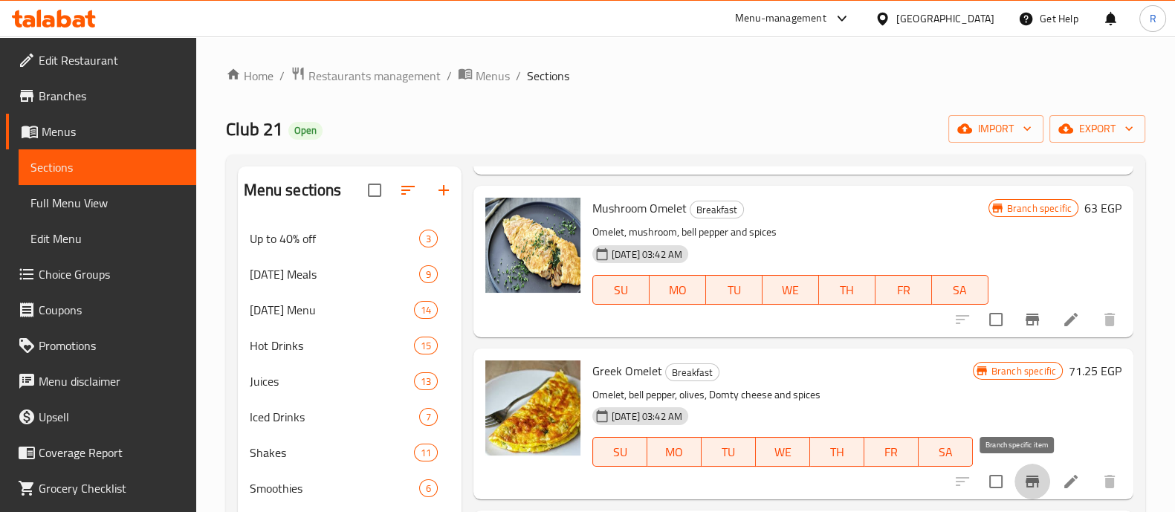
click at [1015, 474] on button "Branch-specific-item" at bounding box center [1033, 482] width 36 height 36
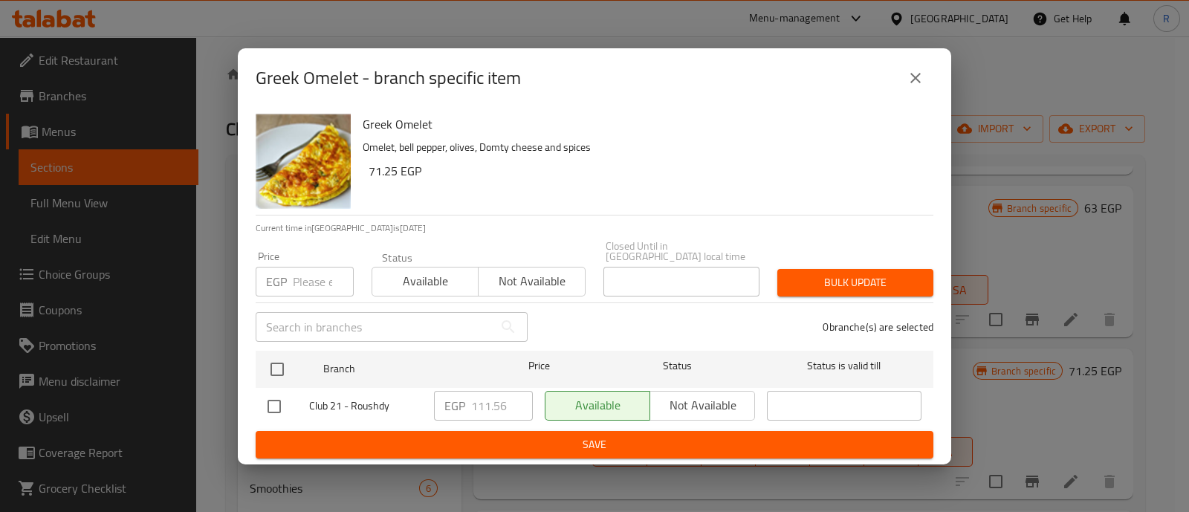
click at [323, 271] on input "number" at bounding box center [323, 282] width 61 height 30
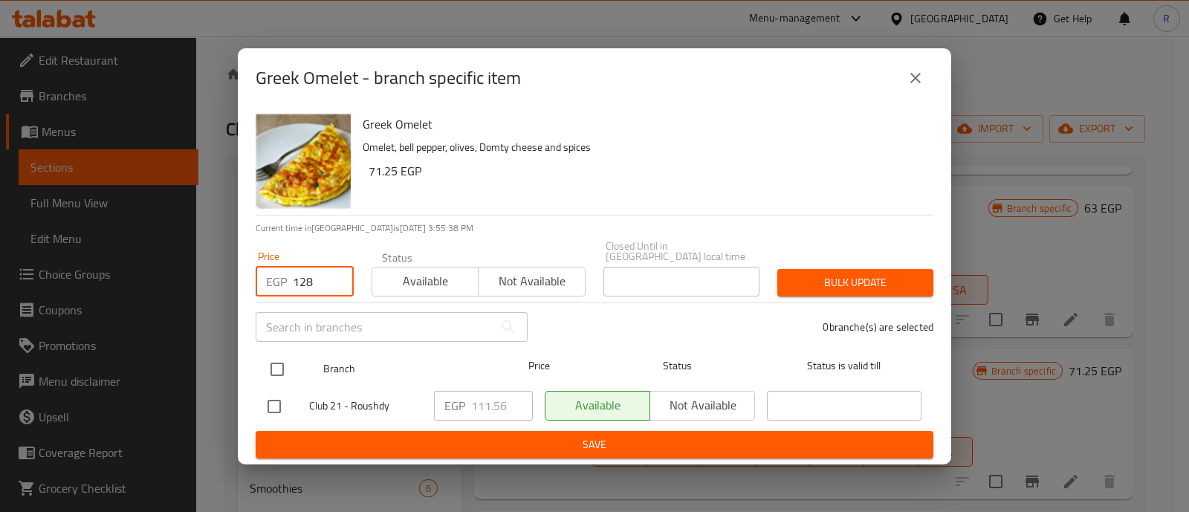
type input "128"
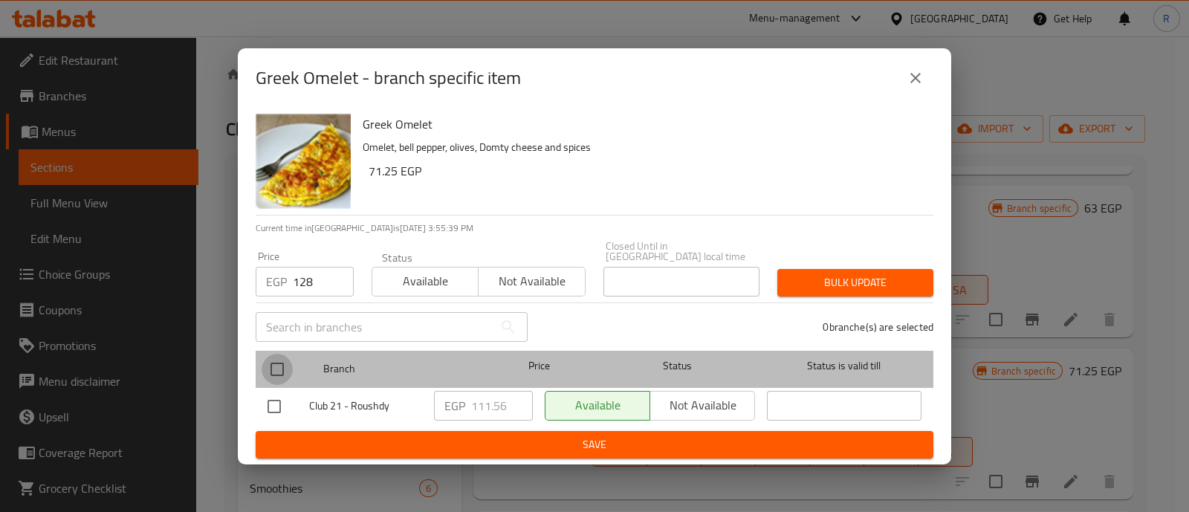
click at [280, 366] on input "checkbox" at bounding box center [277, 369] width 31 height 31
checkbox input "true"
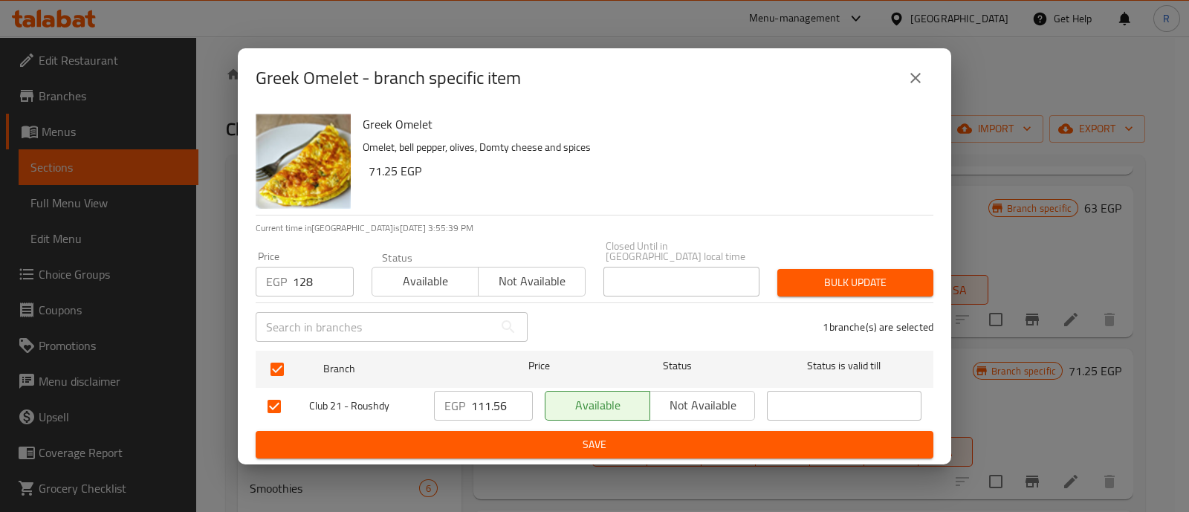
click at [870, 285] on span "Bulk update" at bounding box center [855, 283] width 132 height 19
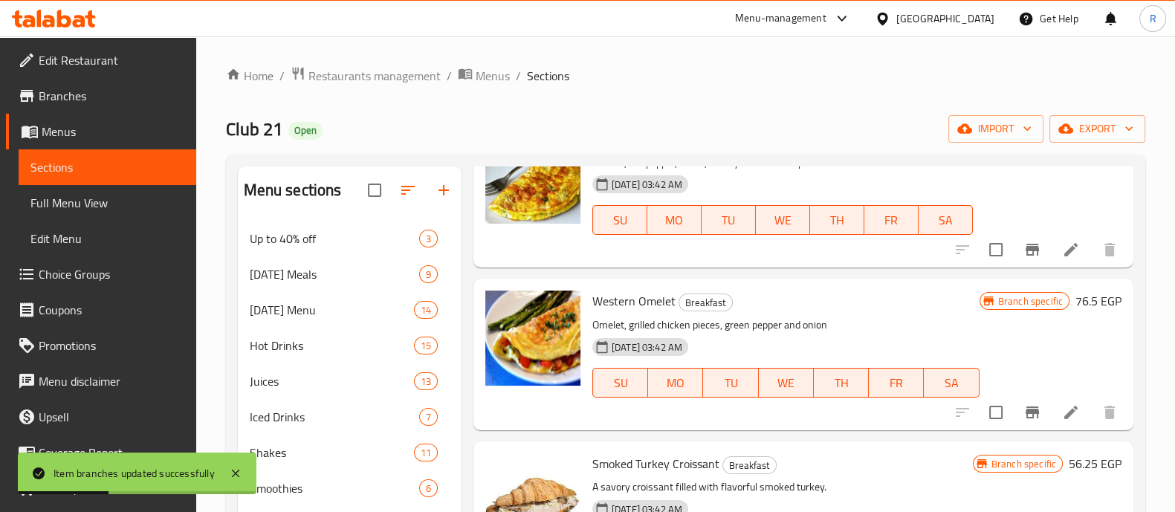
scroll to position [1421, 0]
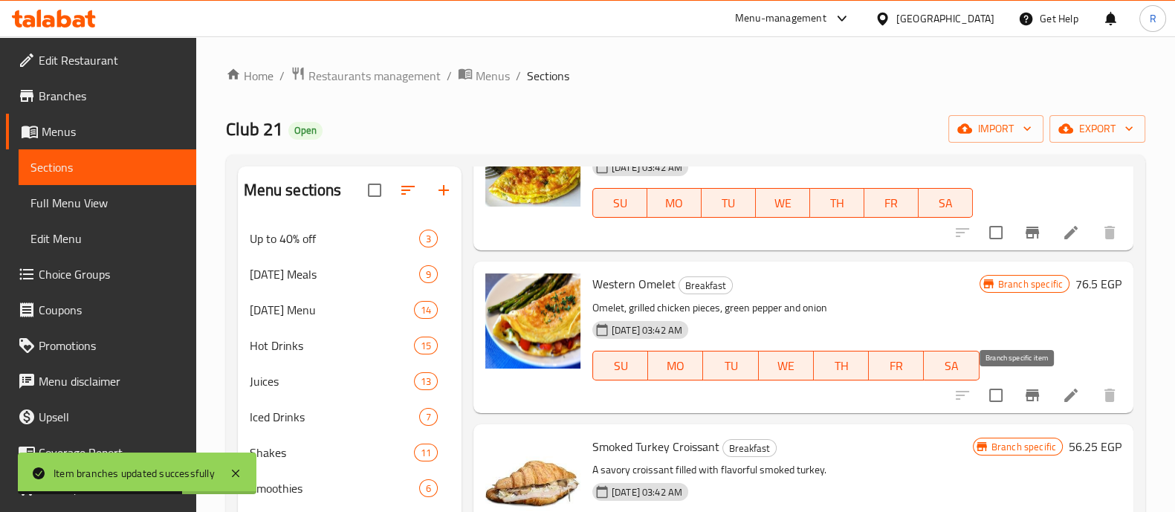
click at [1024, 390] on icon "Branch-specific-item" at bounding box center [1033, 396] width 18 height 18
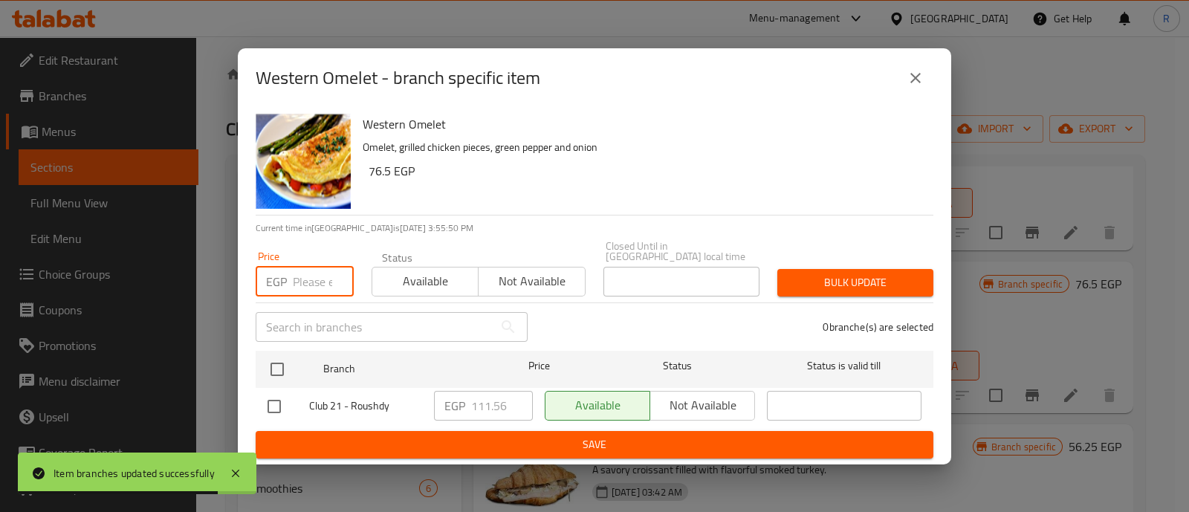
click at [323, 272] on input "number" at bounding box center [323, 282] width 61 height 30
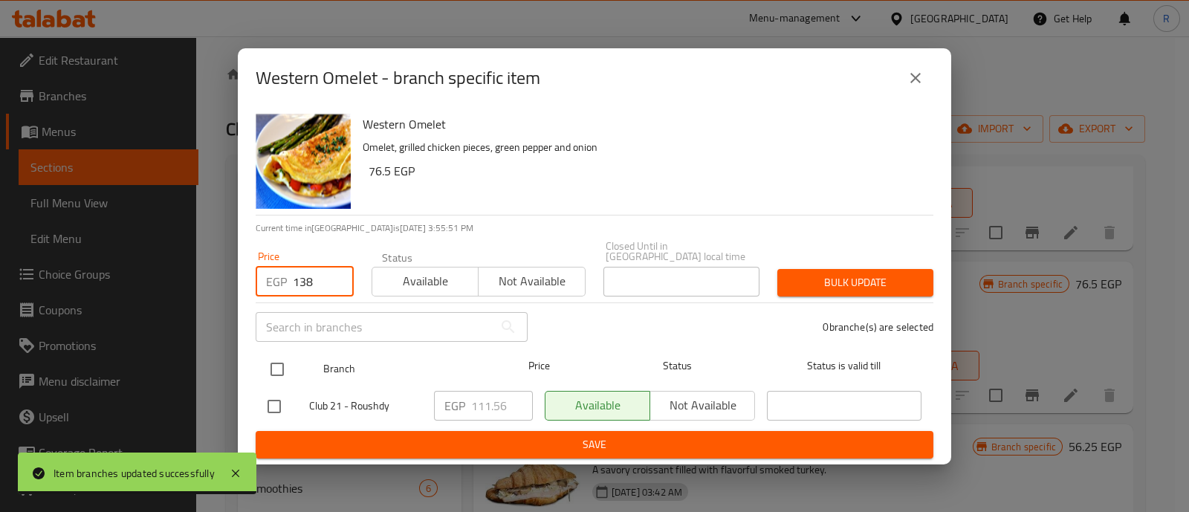
type input "138"
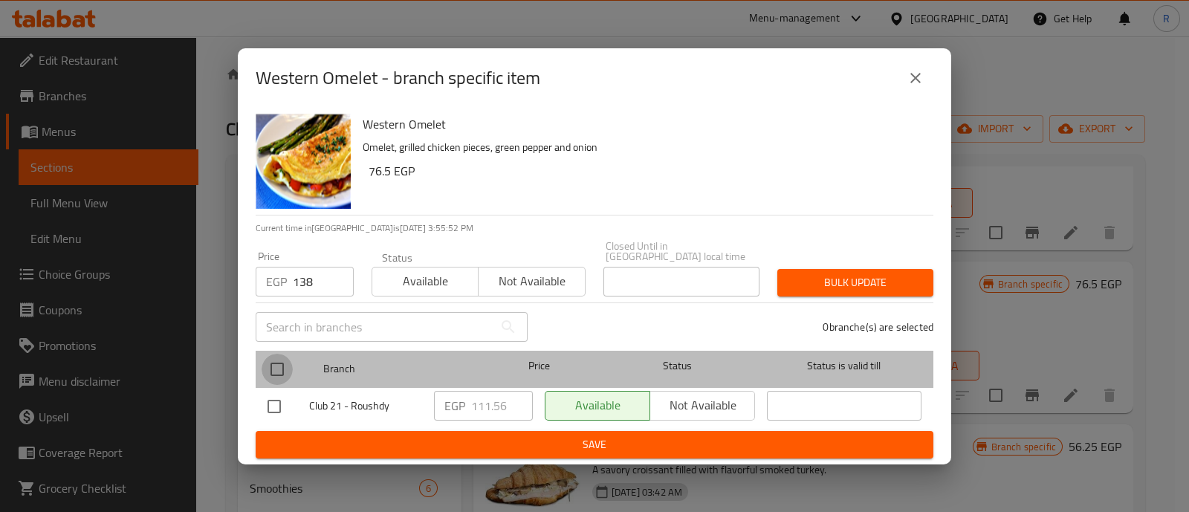
click at [280, 357] on input "checkbox" at bounding box center [277, 369] width 31 height 31
checkbox input "true"
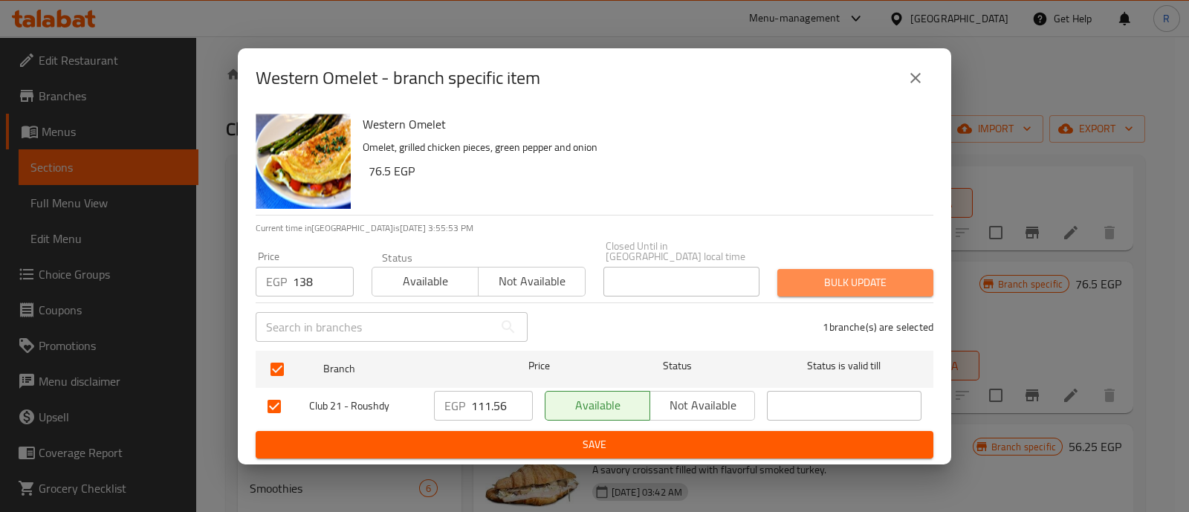
click at [821, 285] on span "Bulk update" at bounding box center [855, 283] width 132 height 19
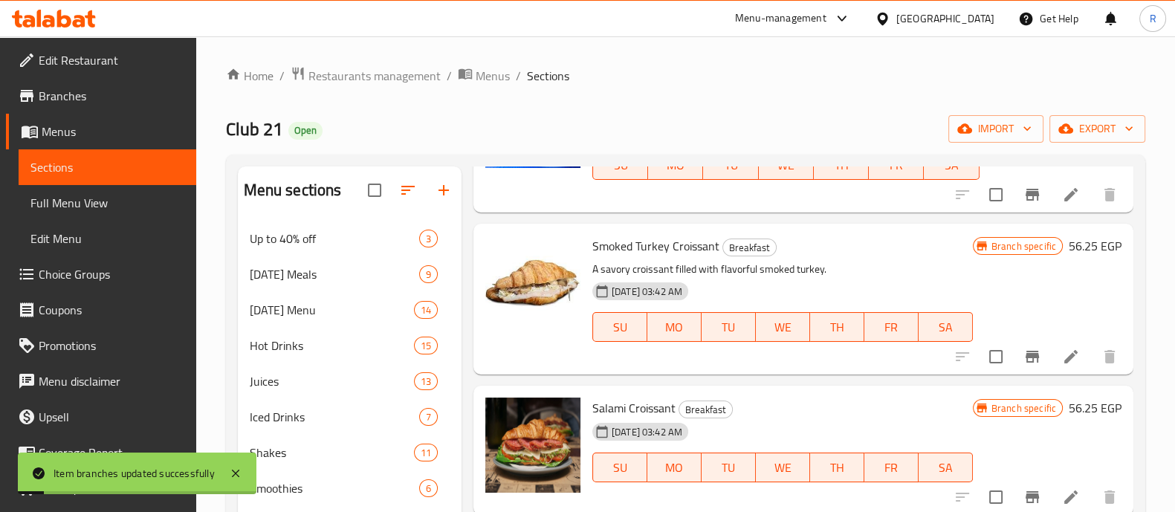
scroll to position [1624, 0]
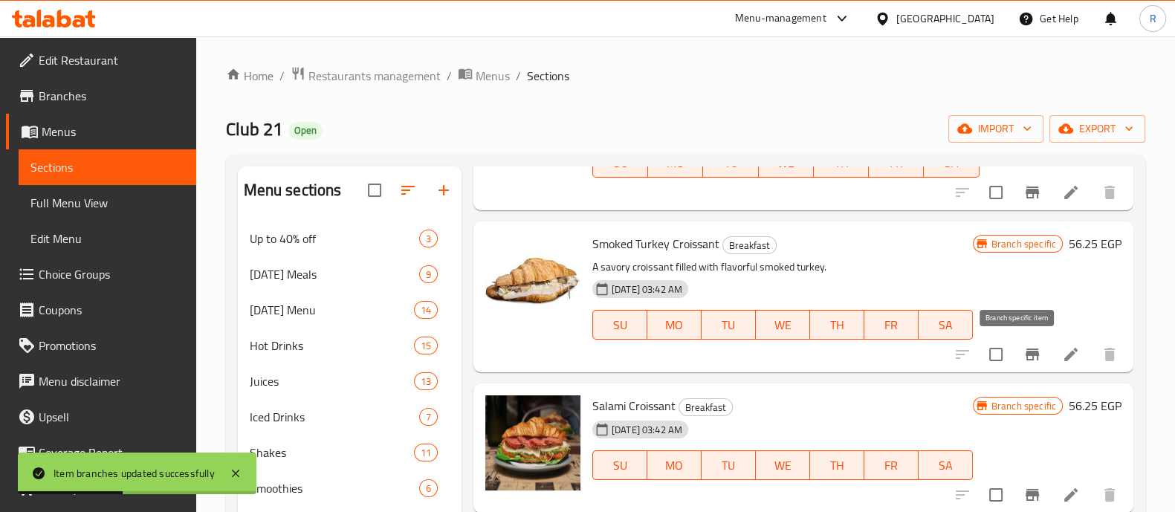
click at [1025, 351] on icon "Branch-specific-item" at bounding box center [1033, 355] width 18 height 18
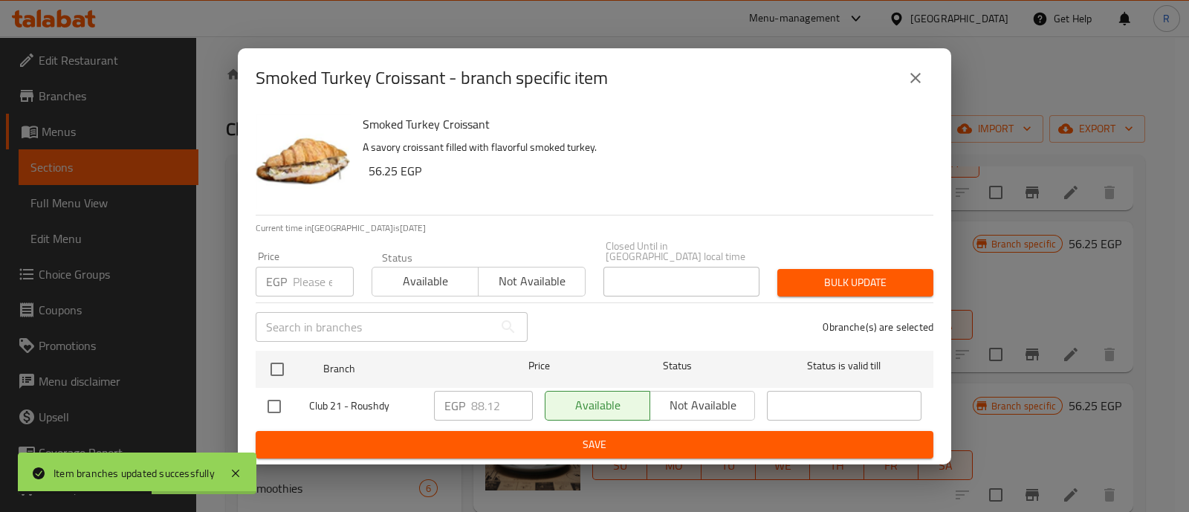
click at [308, 276] on input "number" at bounding box center [323, 282] width 61 height 30
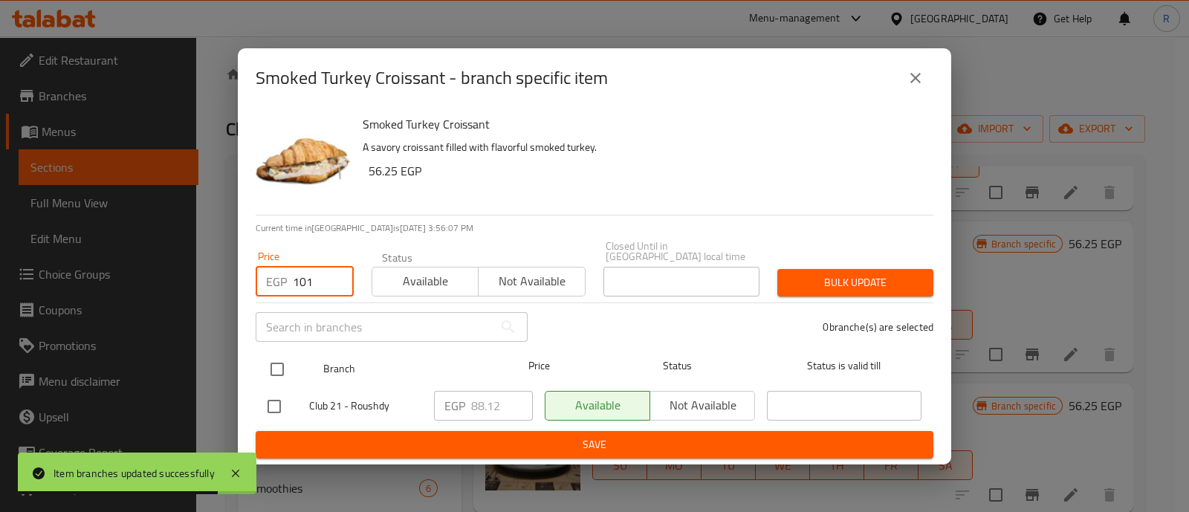
type input "101"
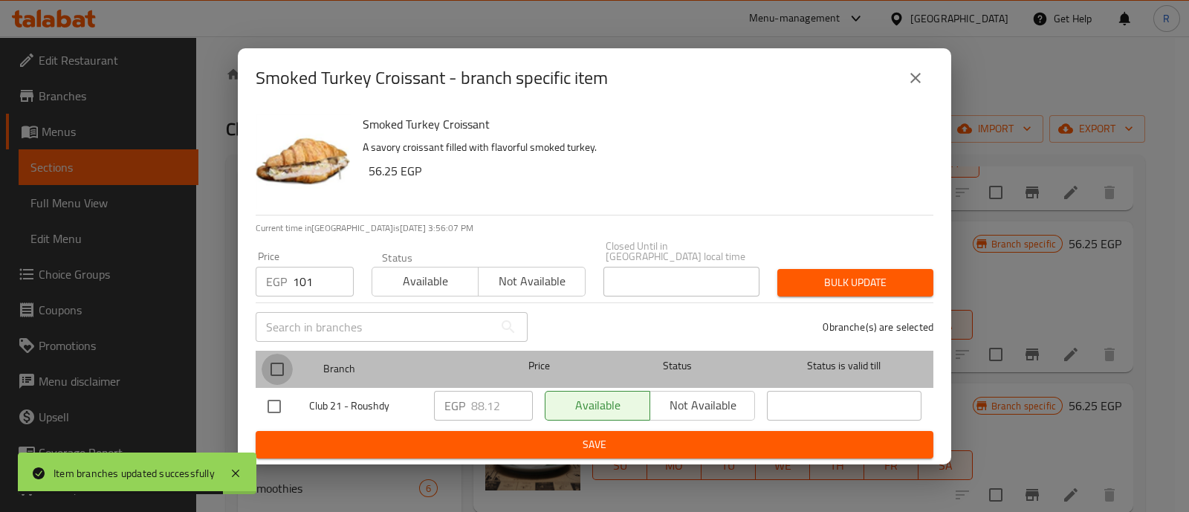
click at [268, 361] on input "checkbox" at bounding box center [277, 369] width 31 height 31
checkbox input "true"
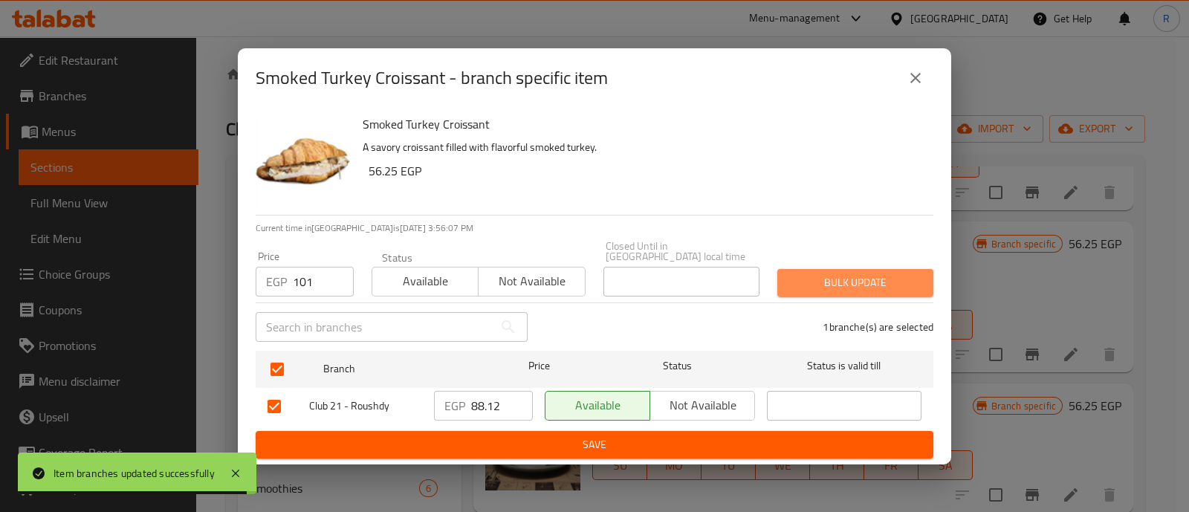
click at [808, 274] on span "Bulk update" at bounding box center [855, 283] width 132 height 19
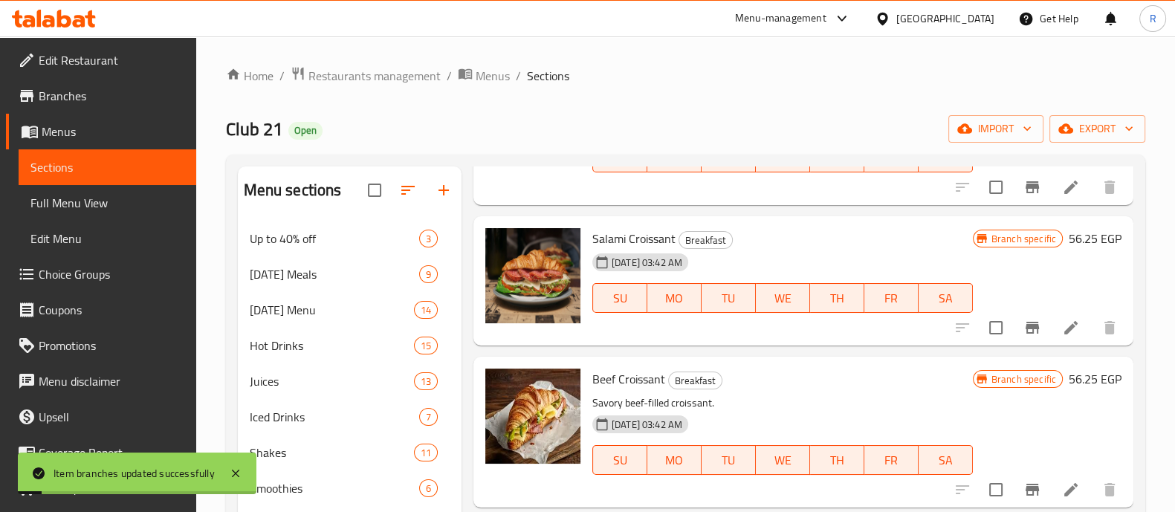
scroll to position [1809, 0]
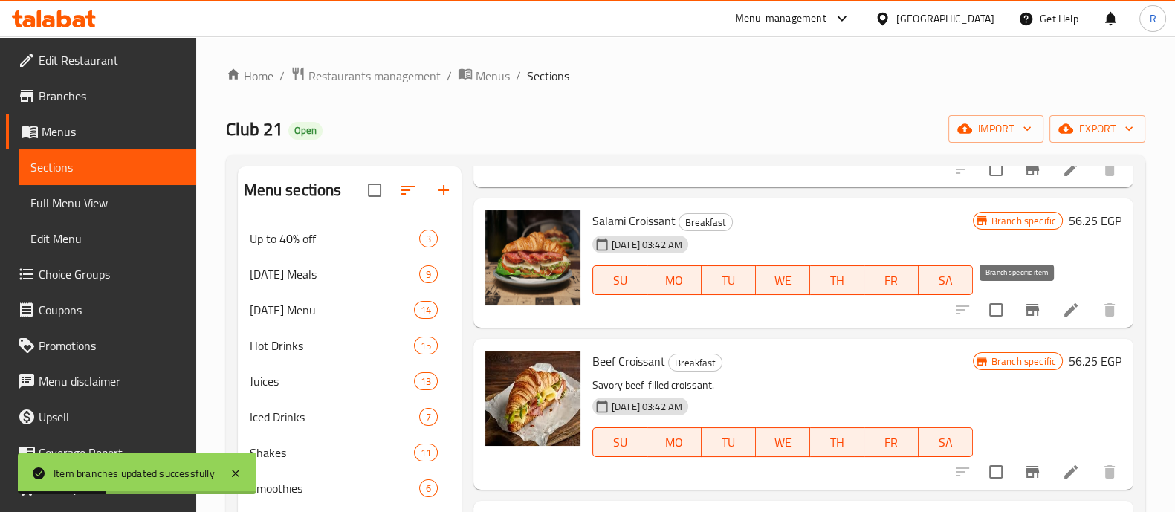
click at [1024, 317] on icon "Branch-specific-item" at bounding box center [1033, 310] width 18 height 18
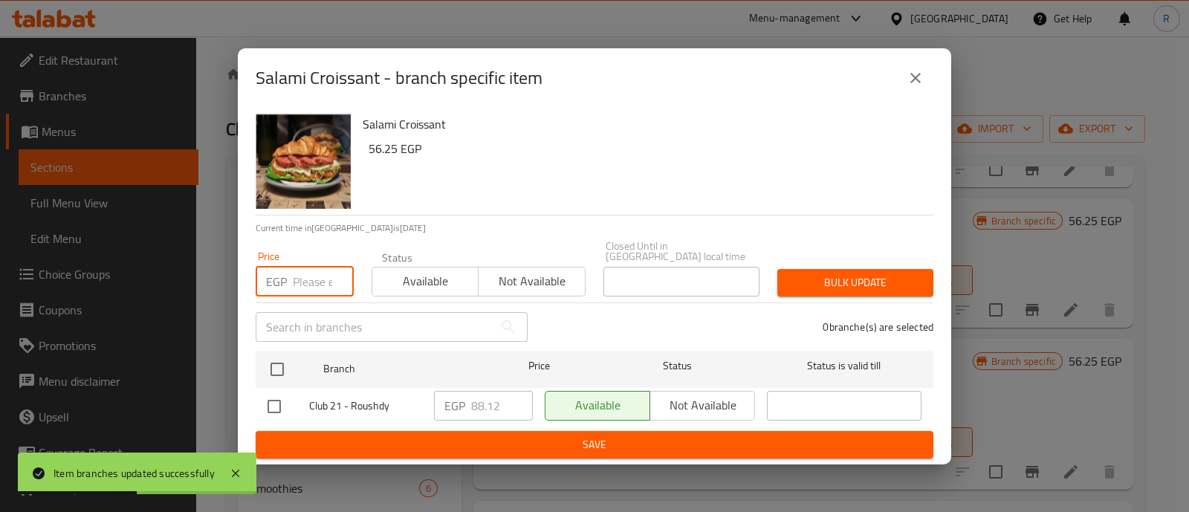
click at [313, 280] on input "number" at bounding box center [323, 282] width 61 height 30
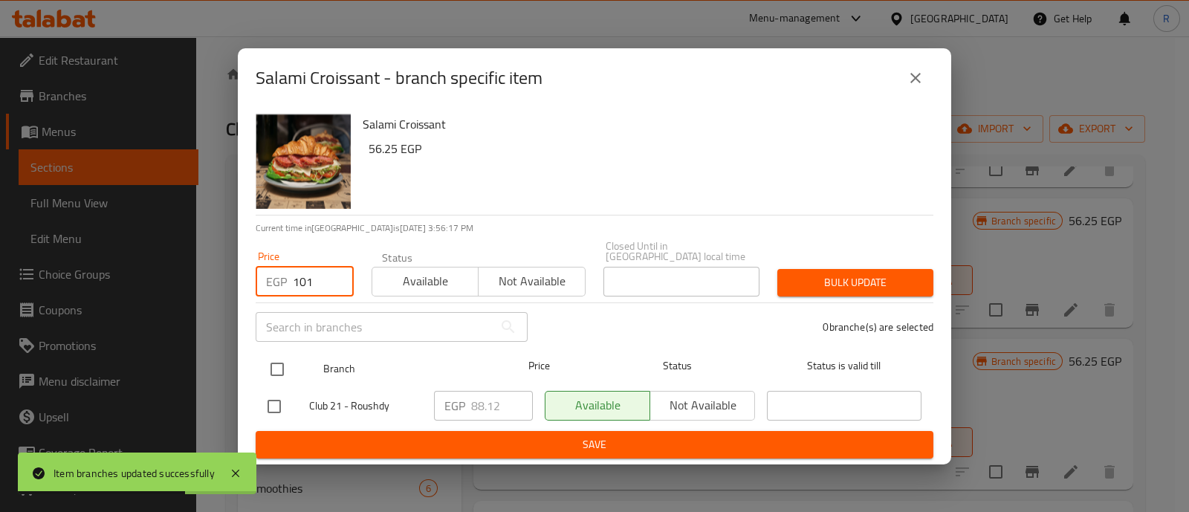
type input "101"
click at [280, 361] on input "checkbox" at bounding box center [277, 369] width 31 height 31
checkbox input "true"
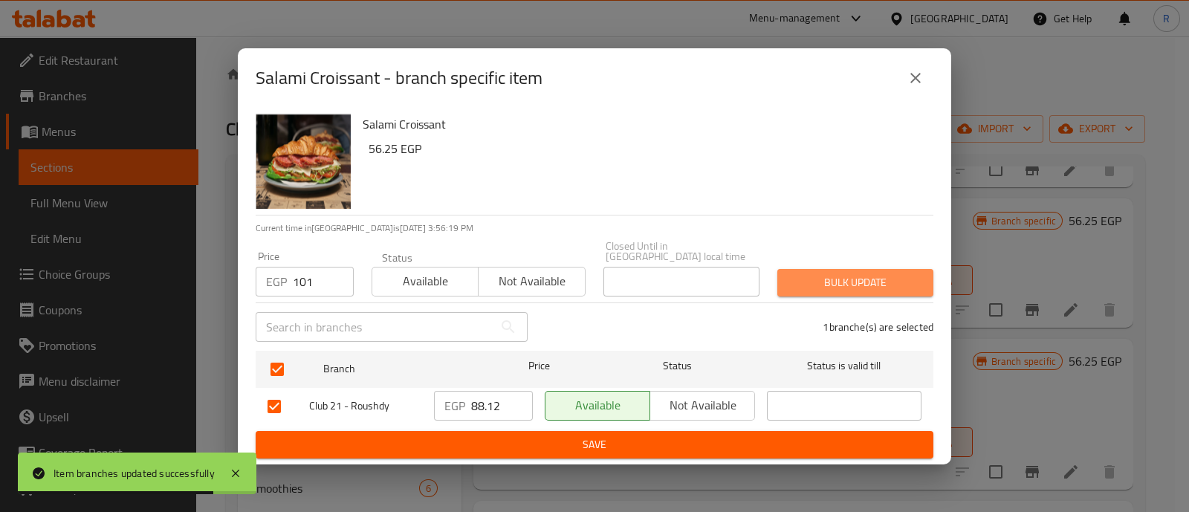
click at [802, 274] on span "Bulk update" at bounding box center [855, 283] width 132 height 19
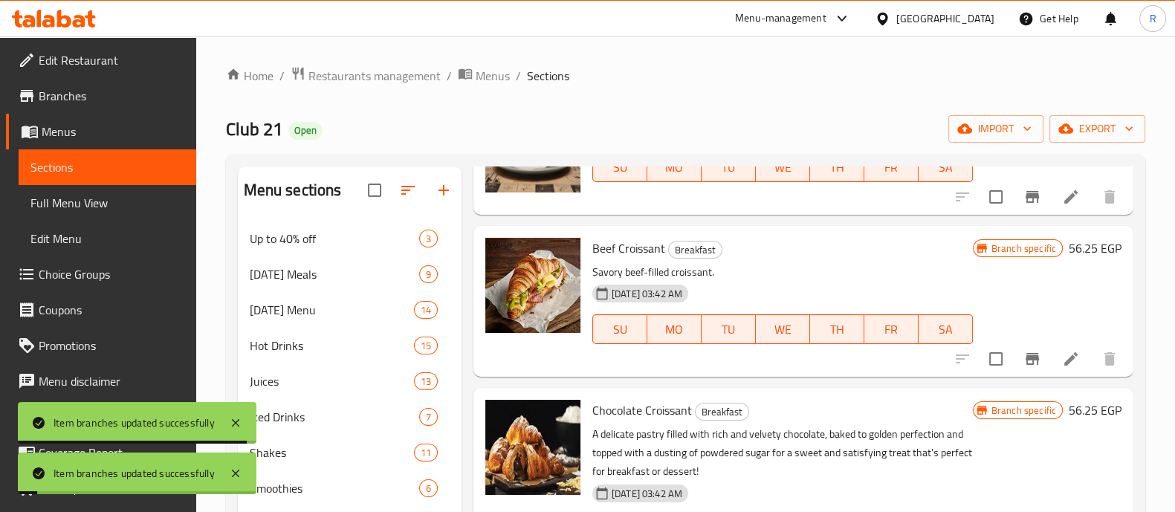
scroll to position [1937, 0]
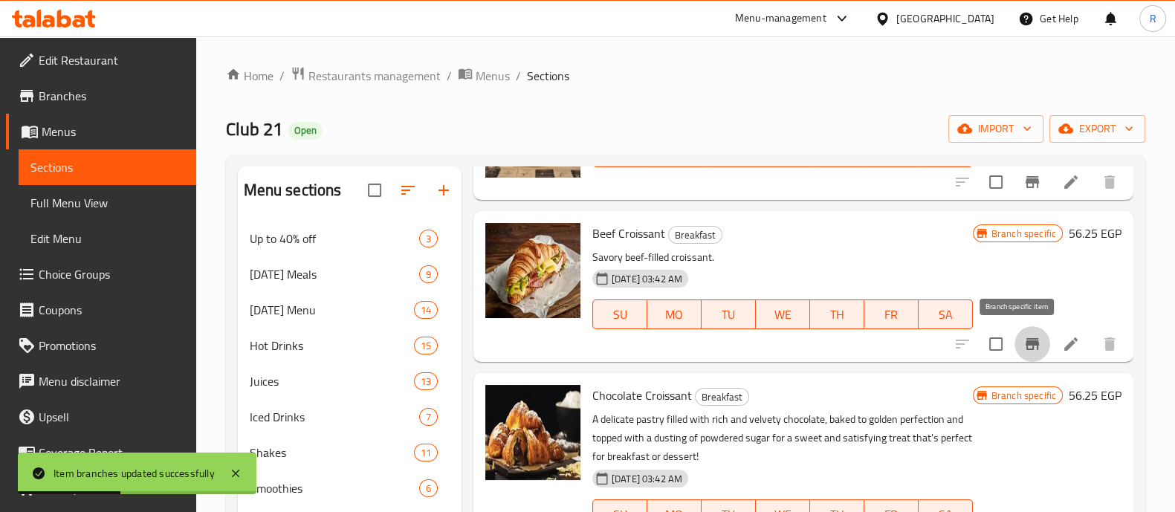
click at [1015, 355] on button "Branch-specific-item" at bounding box center [1033, 344] width 36 height 36
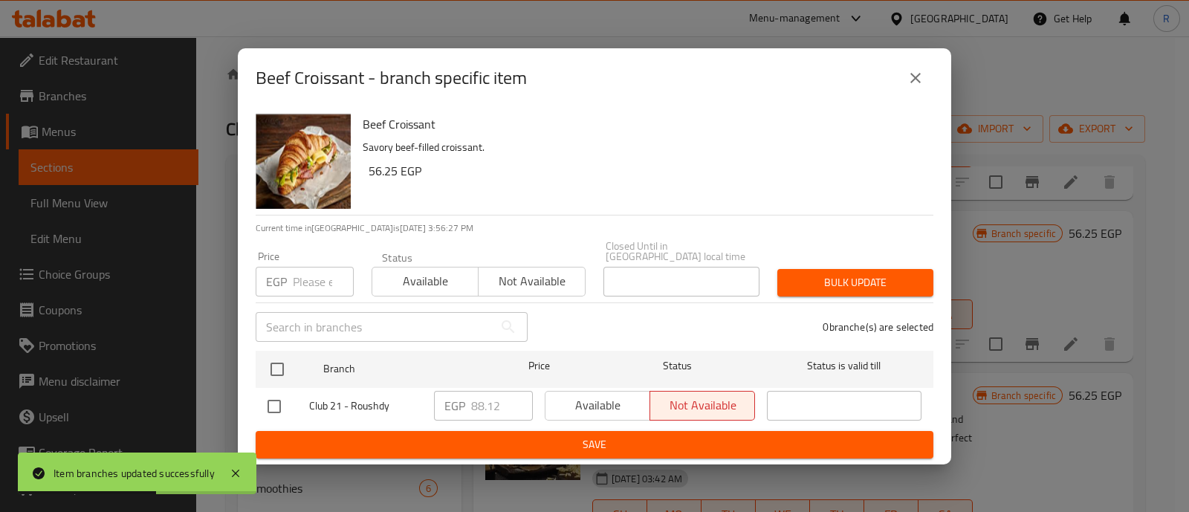
click at [288, 251] on div "Price EGP Price" at bounding box center [305, 273] width 98 height 45
click at [311, 267] on input "number" at bounding box center [323, 282] width 61 height 30
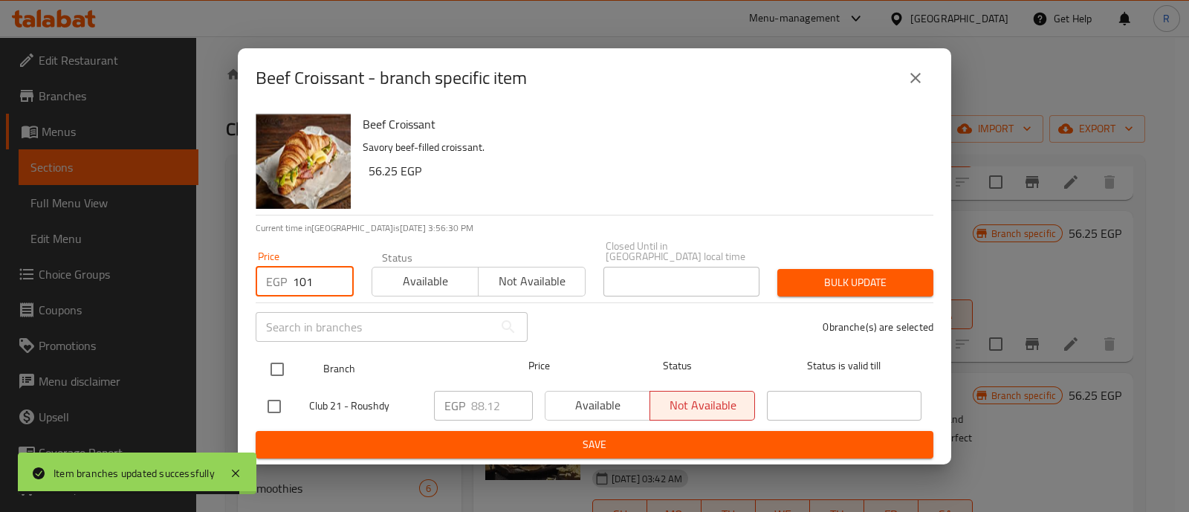
type input "101"
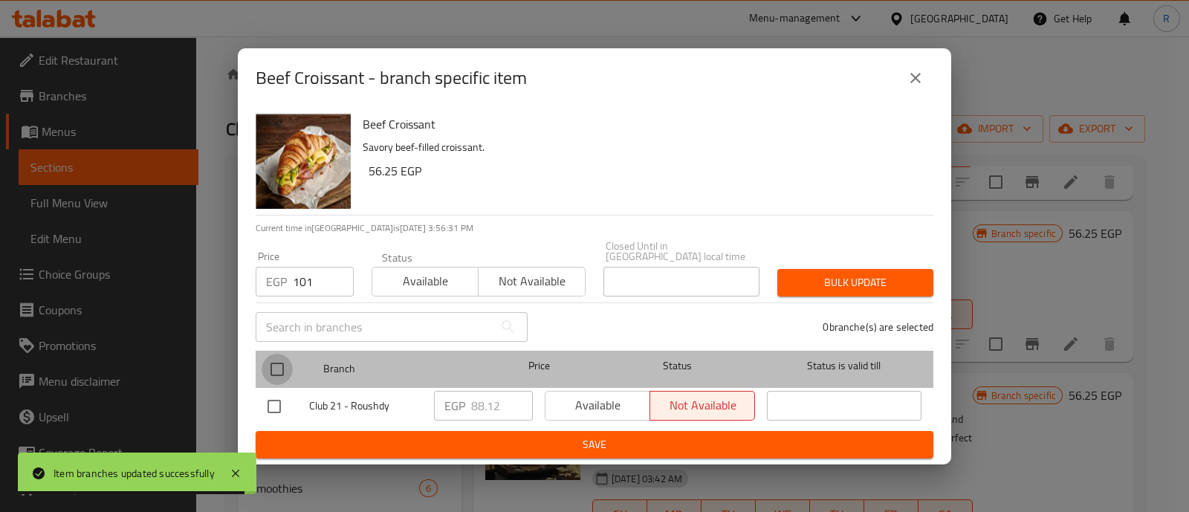
click at [268, 357] on input "checkbox" at bounding box center [277, 369] width 31 height 31
checkbox input "true"
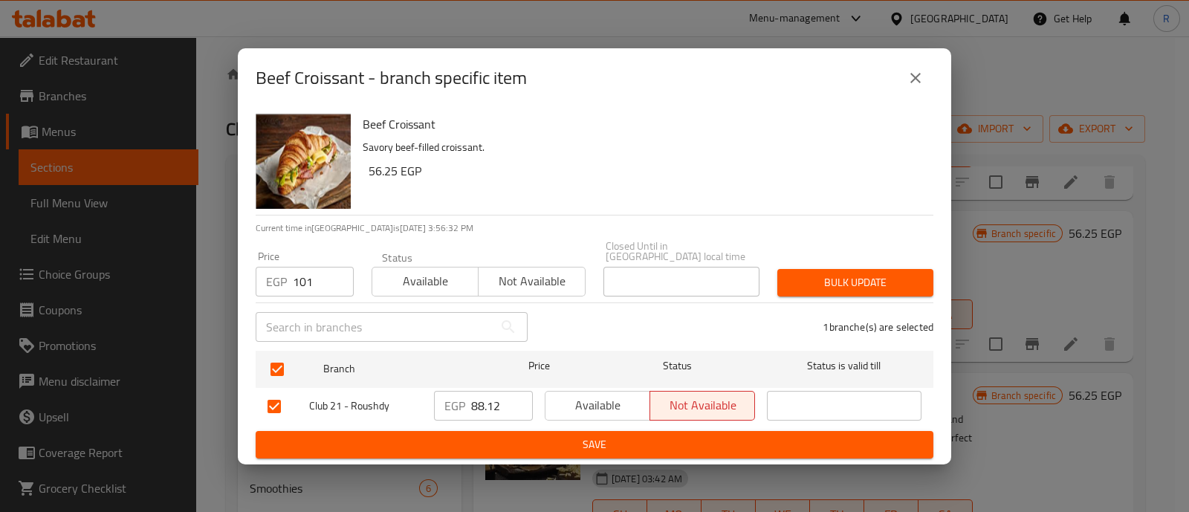
click at [841, 274] on span "Bulk update" at bounding box center [855, 283] width 132 height 19
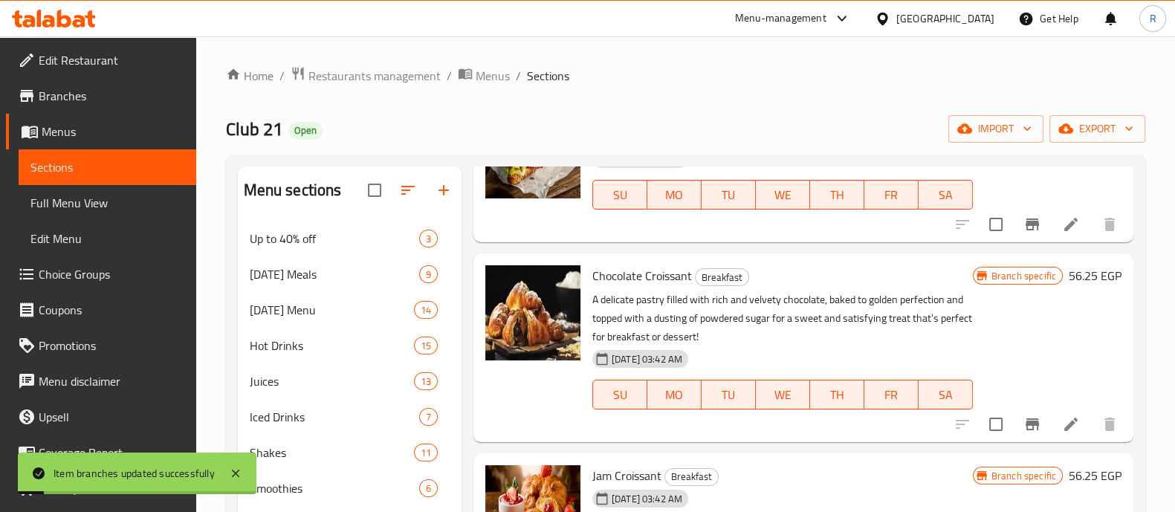
scroll to position [2075, 0]
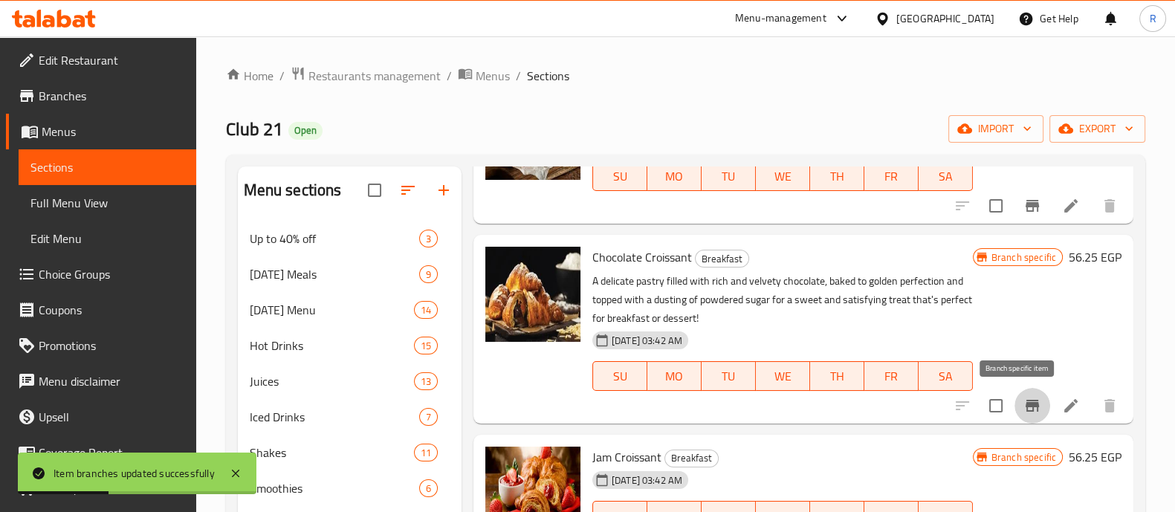
click at [1024, 412] on icon "Branch-specific-item" at bounding box center [1033, 406] width 18 height 18
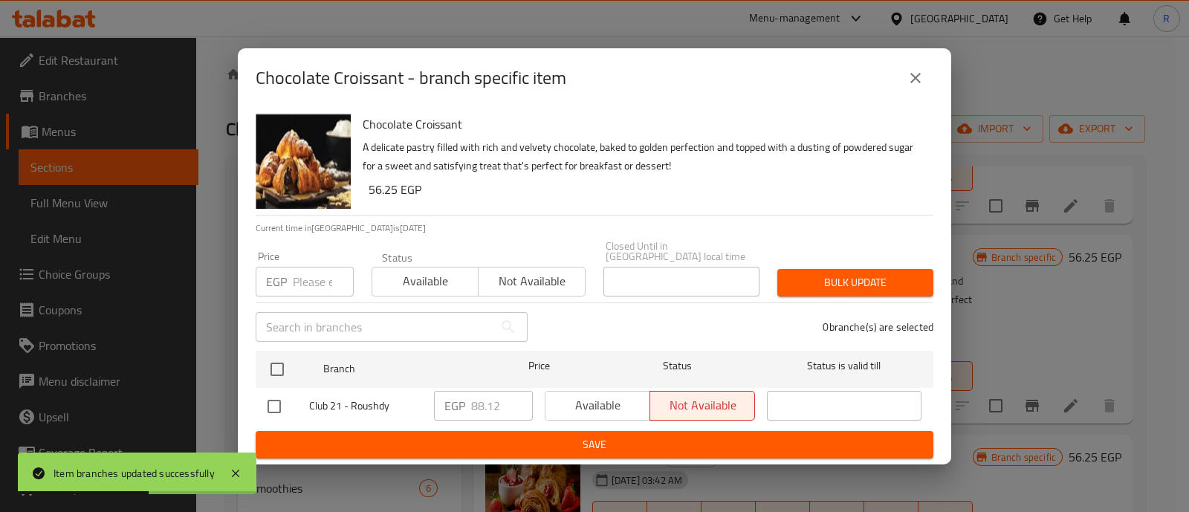
click at [323, 286] on input "number" at bounding box center [323, 282] width 61 height 30
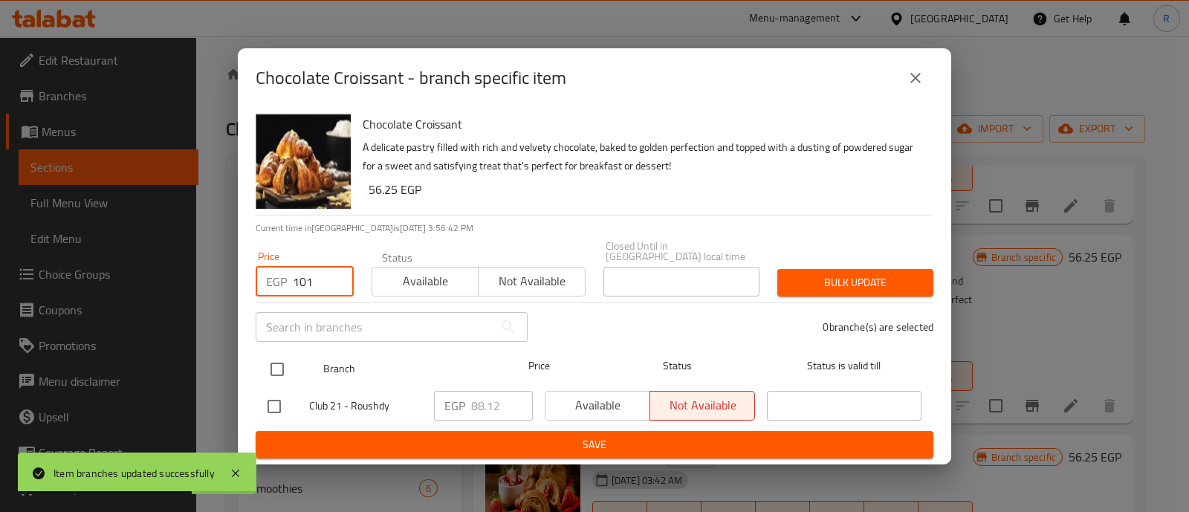
type input "101"
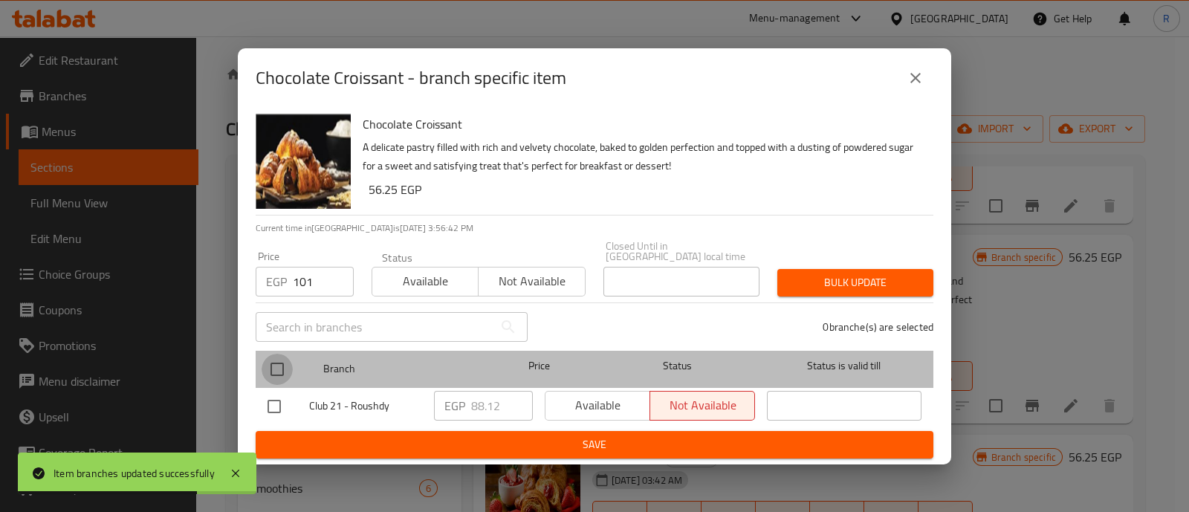
click at [282, 361] on input "checkbox" at bounding box center [277, 369] width 31 height 31
checkbox input "true"
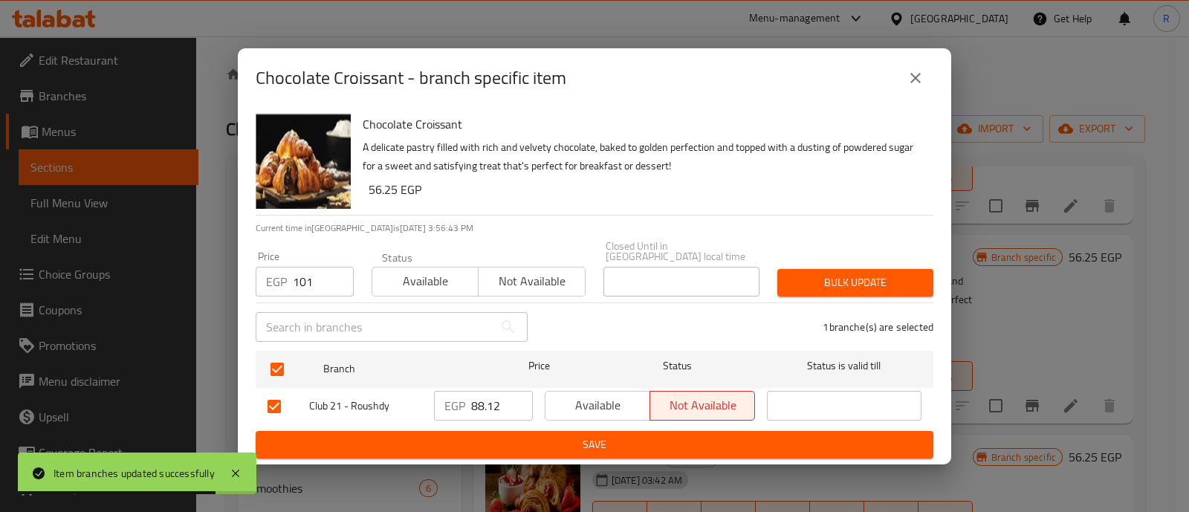
click at [791, 280] on span "Bulk update" at bounding box center [855, 283] width 132 height 19
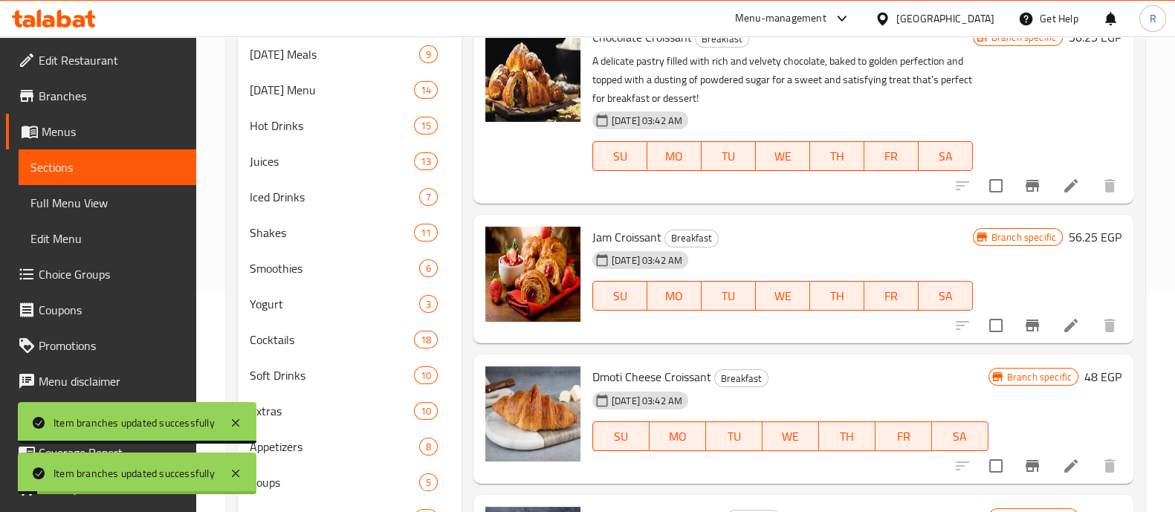
scroll to position [243, 0]
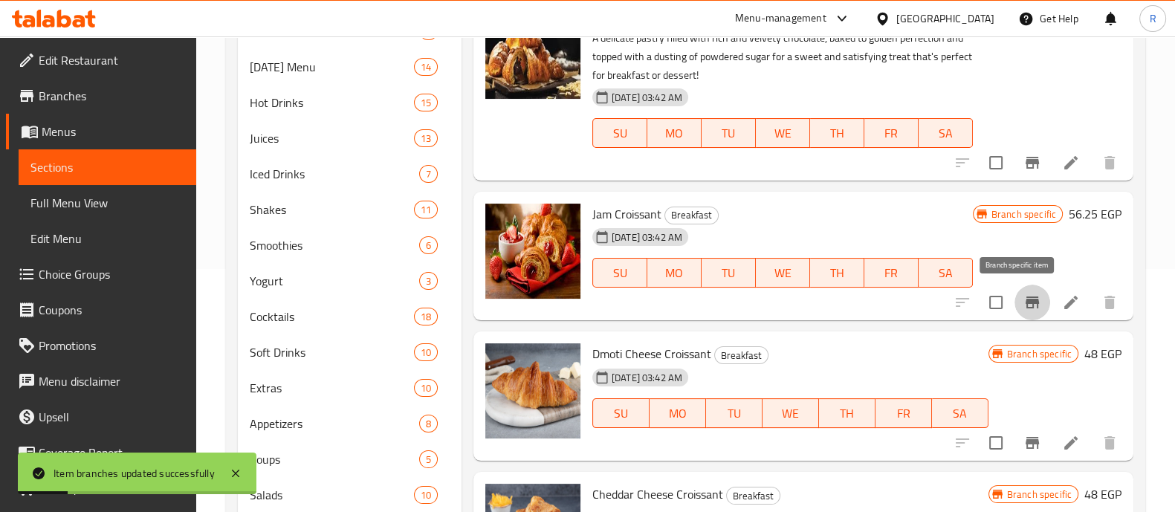
click at [1024, 295] on icon "Branch-specific-item" at bounding box center [1033, 303] width 18 height 18
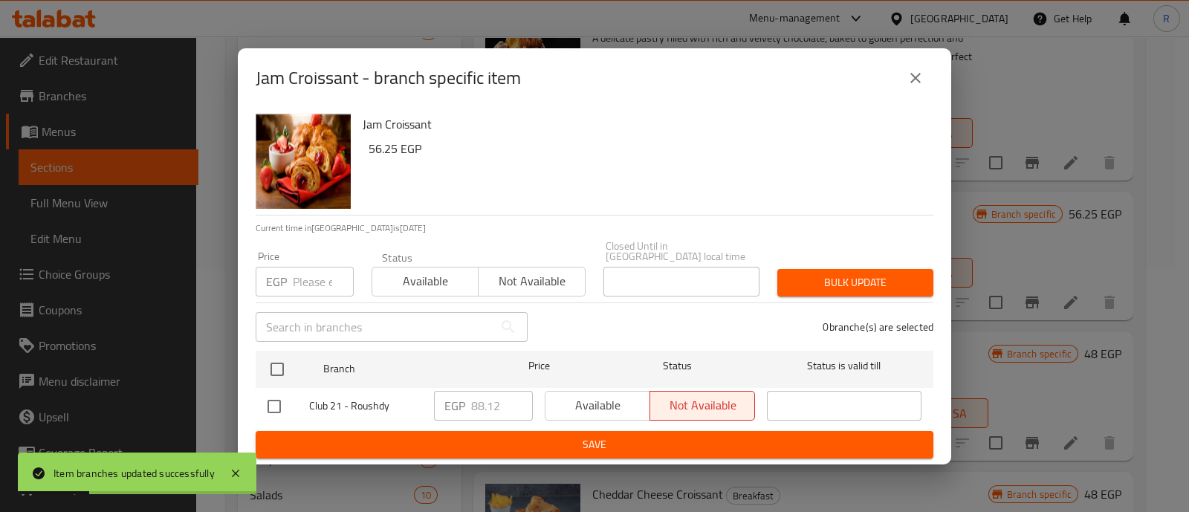
click at [320, 283] on input "number" at bounding box center [323, 282] width 61 height 30
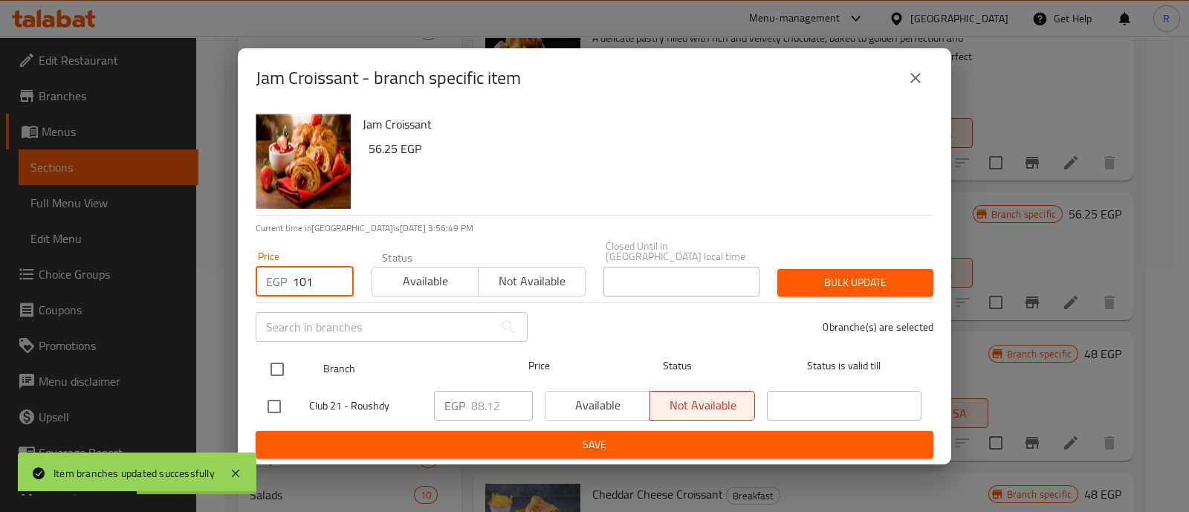
type input "101"
click at [279, 367] on input "checkbox" at bounding box center [277, 369] width 31 height 31
checkbox input "true"
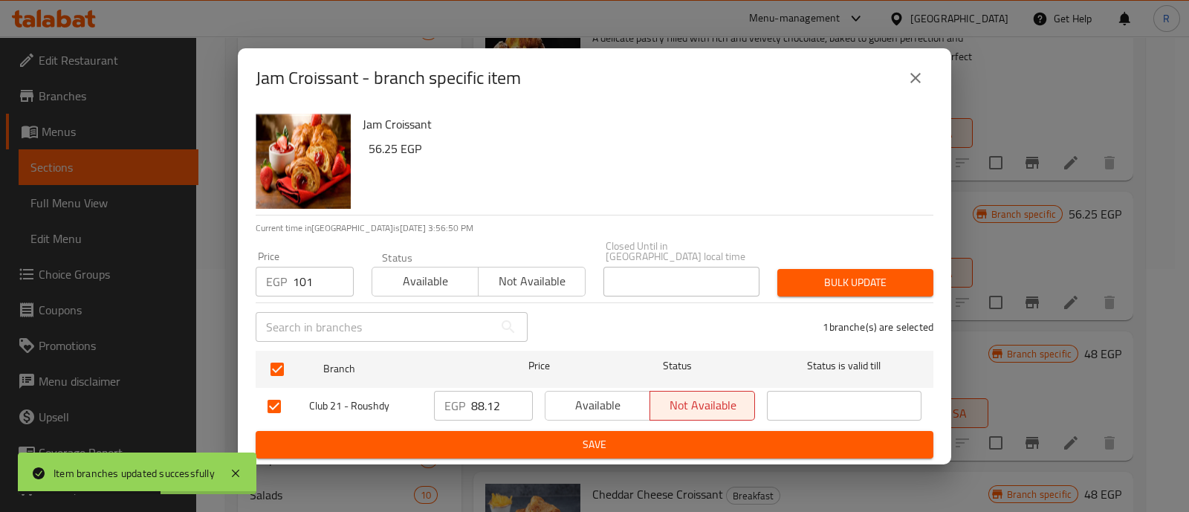
click at [815, 283] on span "Bulk update" at bounding box center [855, 283] width 132 height 19
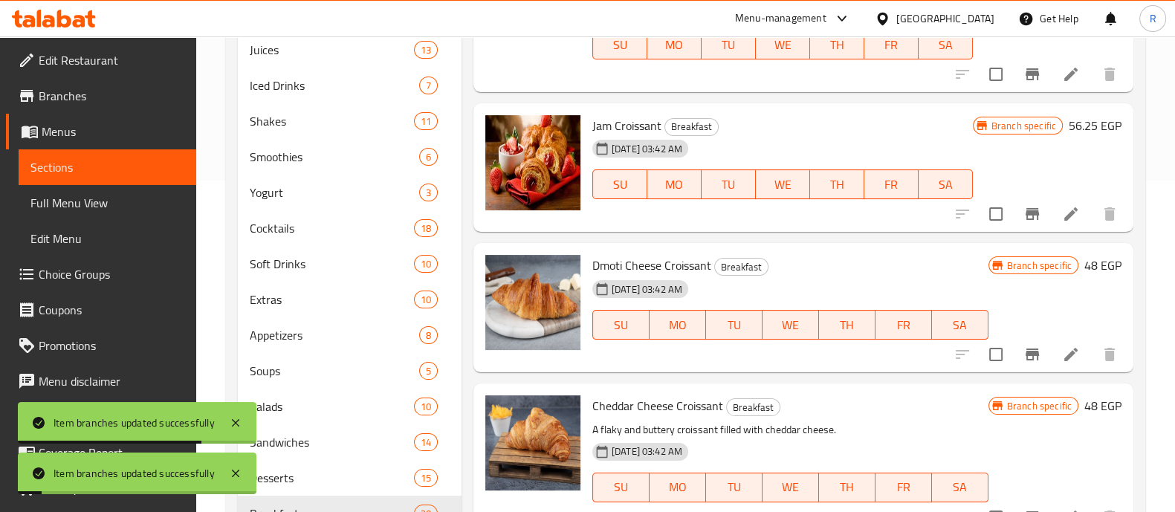
scroll to position [334, 0]
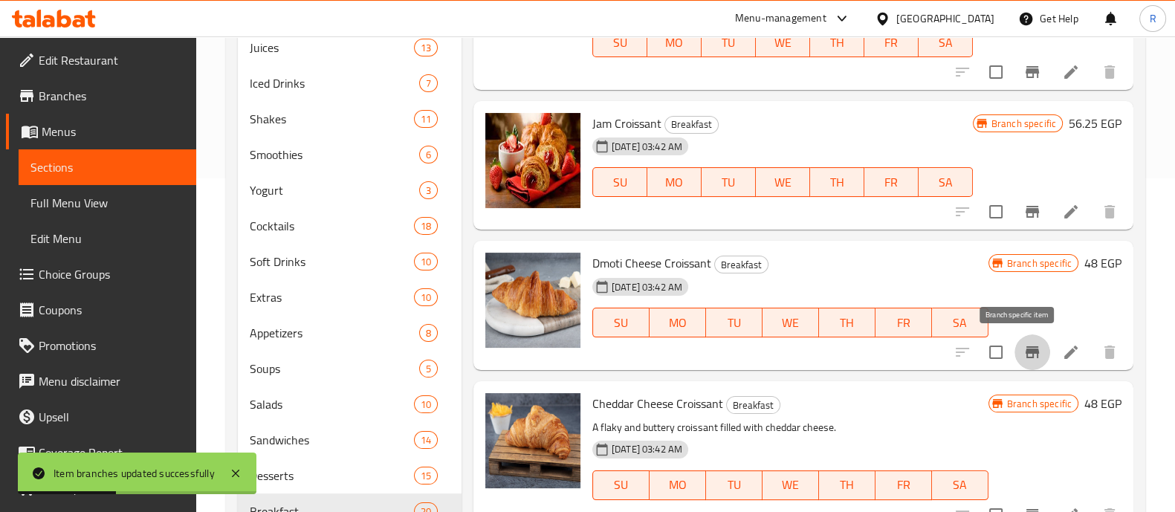
click at [1025, 346] on icon "Branch-specific-item" at bounding box center [1033, 352] width 18 height 18
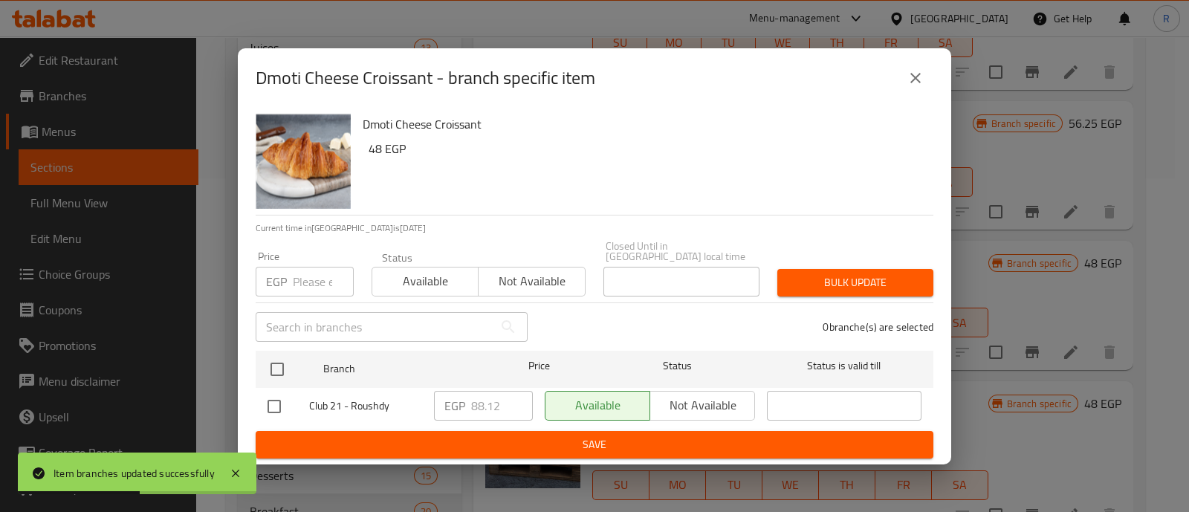
click at [317, 275] on input "number" at bounding box center [323, 282] width 61 height 30
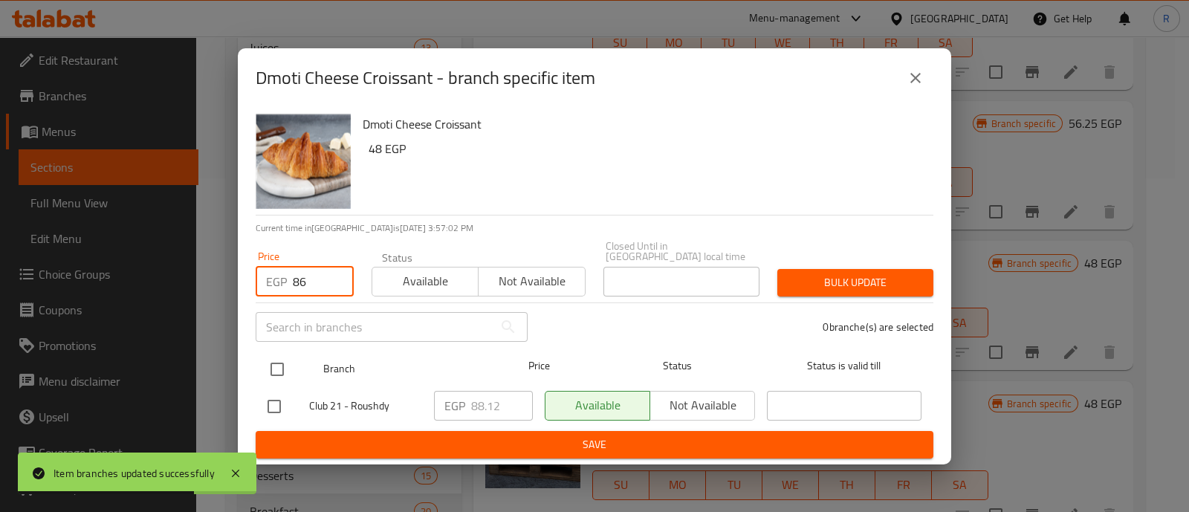
type input "86"
click at [274, 366] on input "checkbox" at bounding box center [277, 369] width 31 height 31
checkbox input "true"
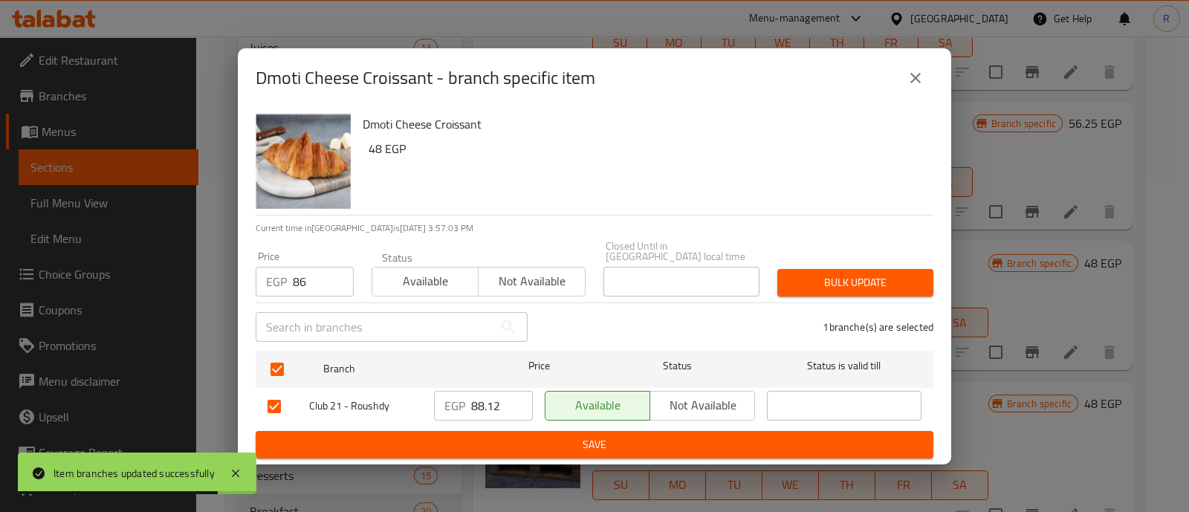
click at [810, 274] on span "Bulk update" at bounding box center [855, 283] width 132 height 19
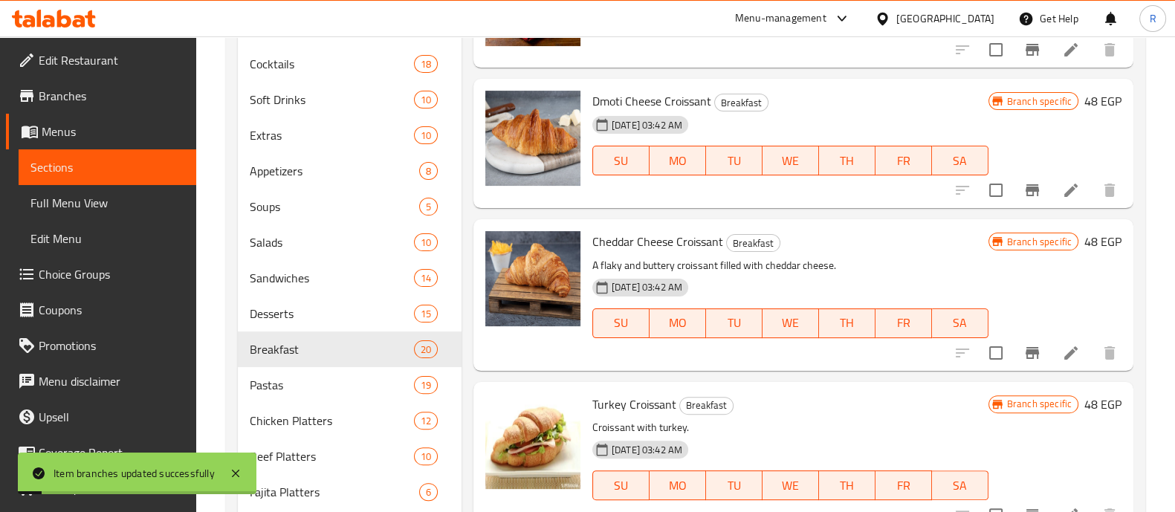
scroll to position [497, 0]
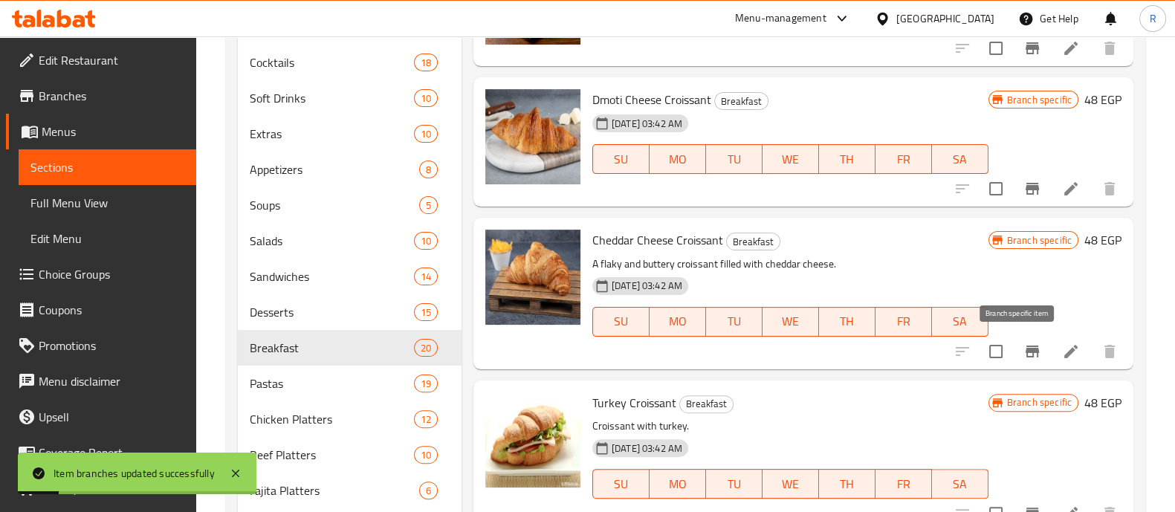
click at [1029, 346] on button "Branch-specific-item" at bounding box center [1033, 352] width 36 height 36
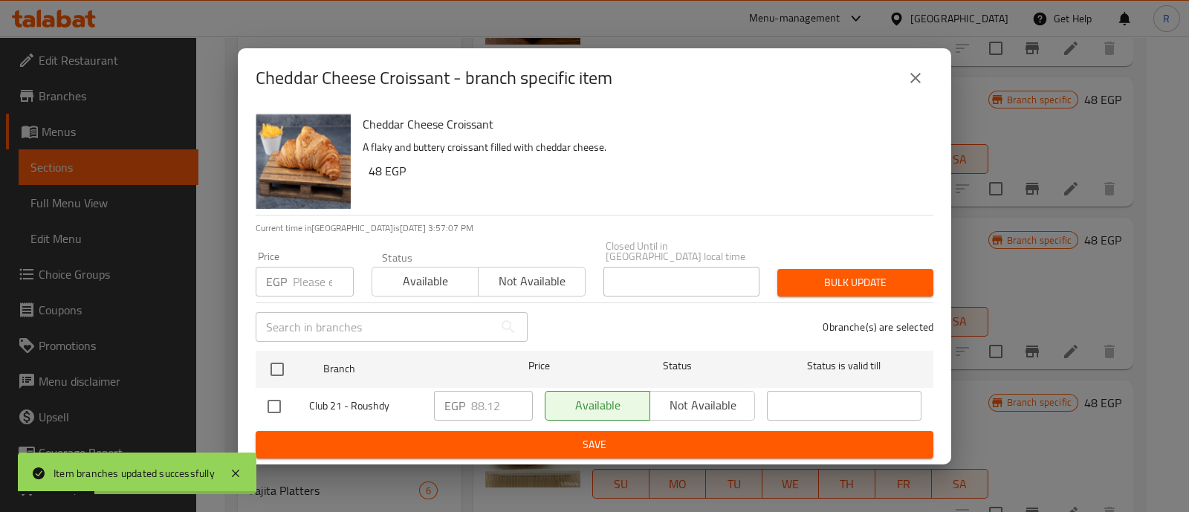
click at [323, 258] on div "Price EGP Price" at bounding box center [305, 273] width 98 height 45
click at [312, 272] on input "number" at bounding box center [323, 282] width 61 height 30
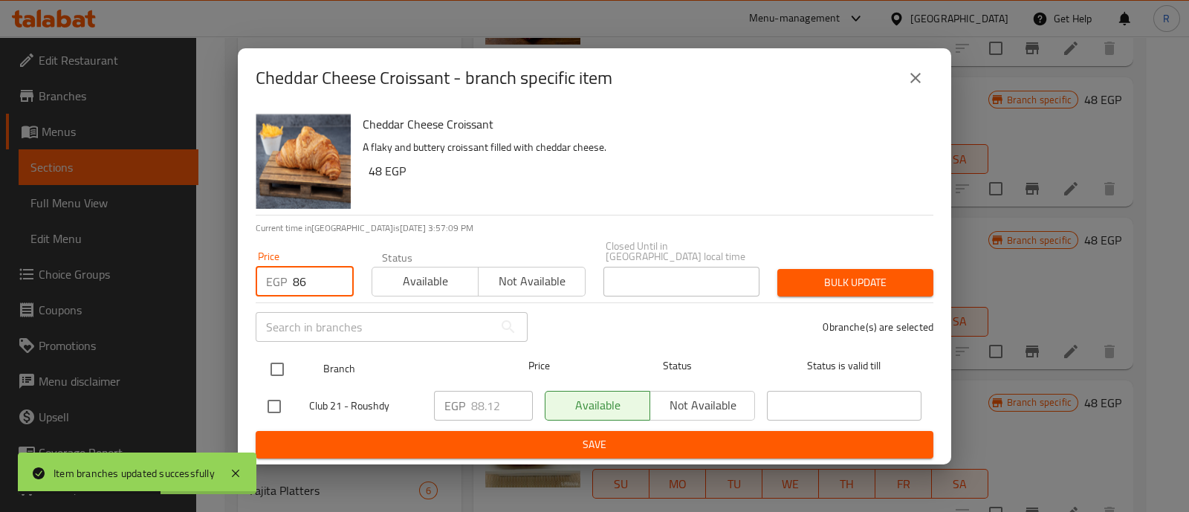
type input "86"
click at [271, 371] on input "checkbox" at bounding box center [277, 369] width 31 height 31
checkbox input "true"
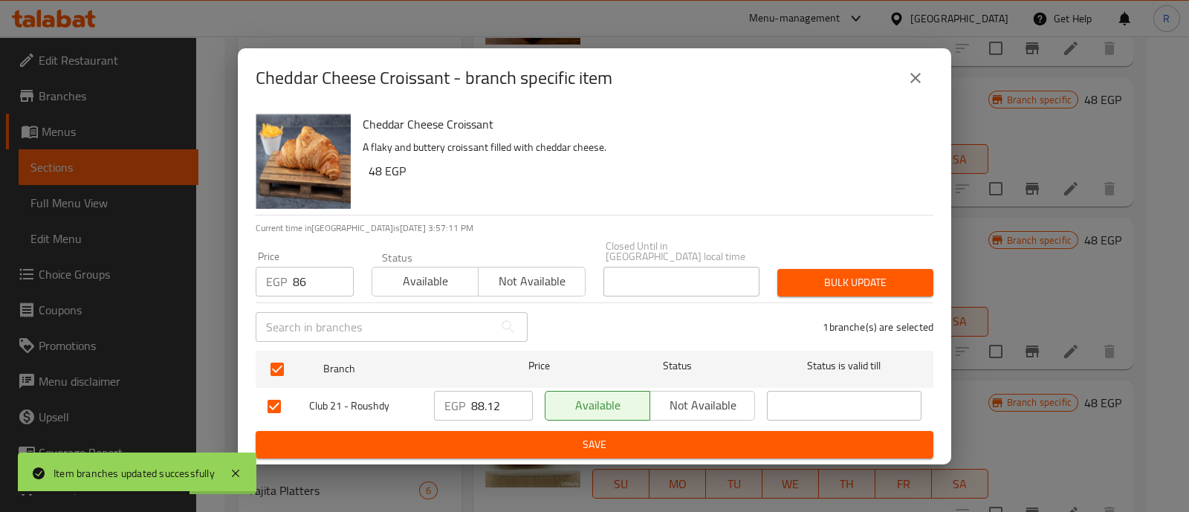
click at [802, 289] on button "Bulk update" at bounding box center [856, 283] width 156 height 28
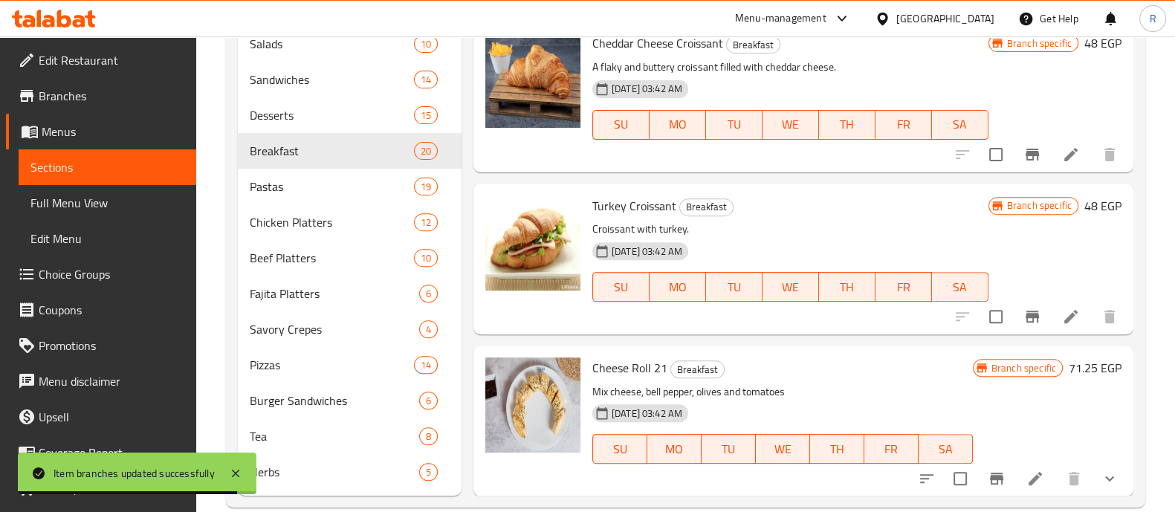
scroll to position [719, 0]
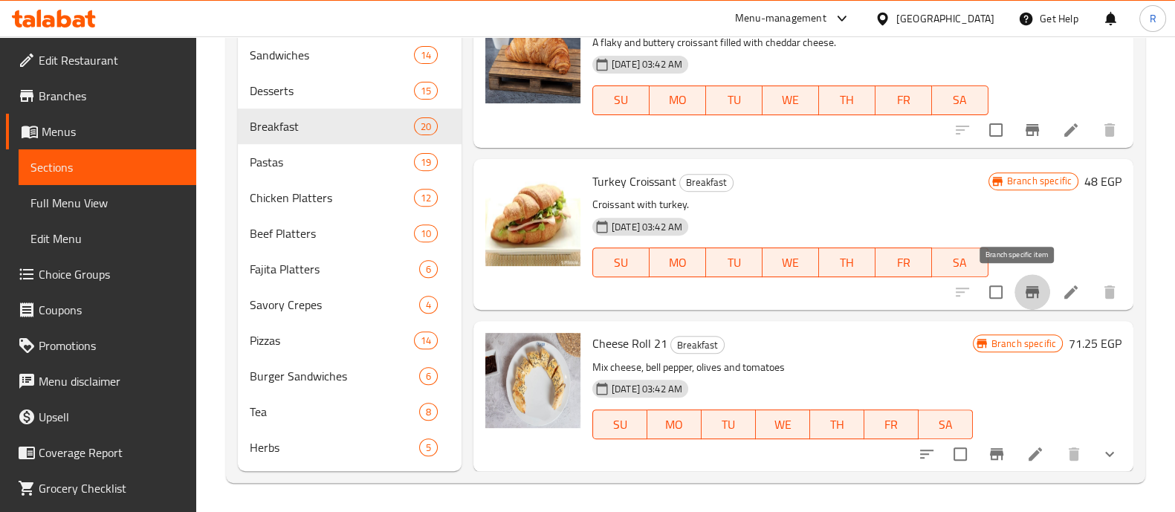
click at [1024, 293] on icon "Branch-specific-item" at bounding box center [1033, 292] width 18 height 18
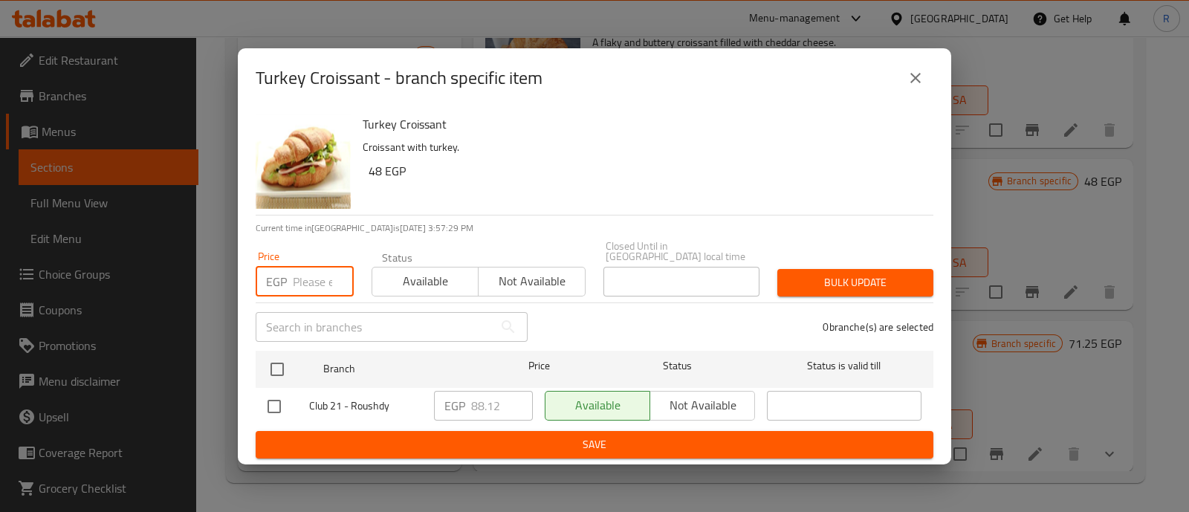
click at [304, 268] on input "number" at bounding box center [323, 282] width 61 height 30
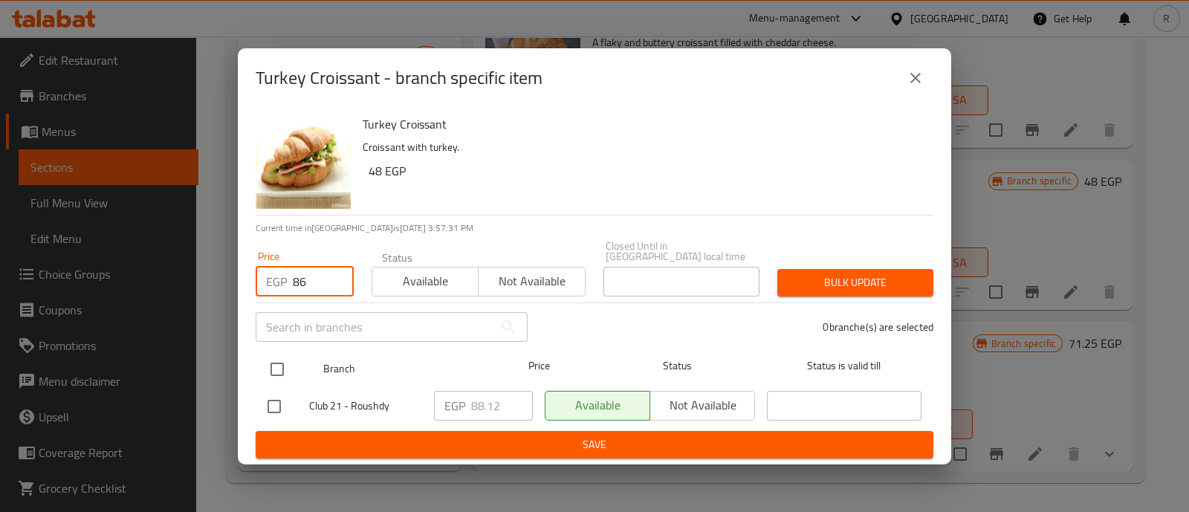
type input "86"
click at [283, 363] on input "checkbox" at bounding box center [277, 369] width 31 height 31
checkbox input "true"
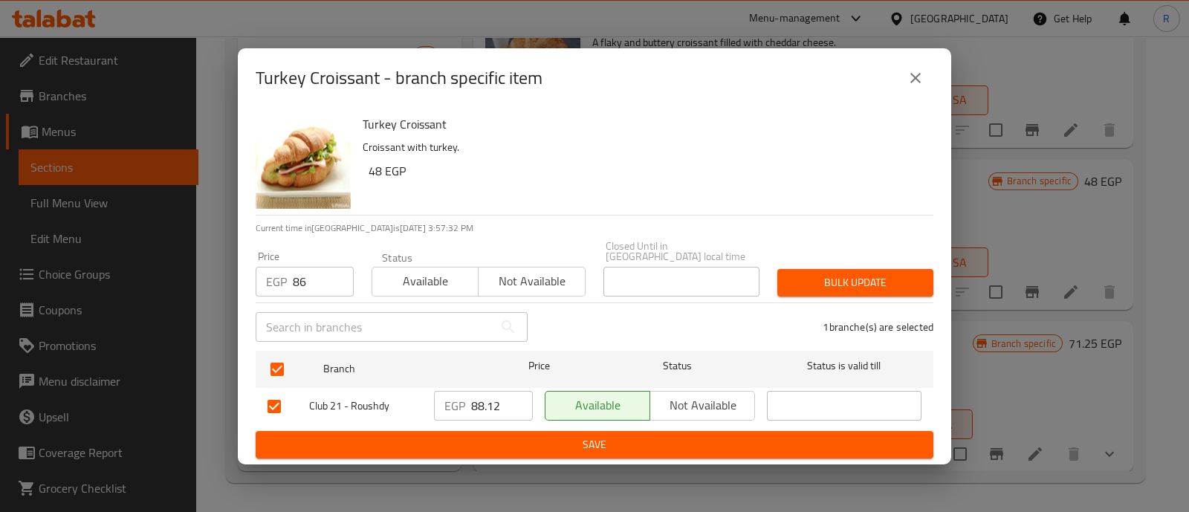
click at [821, 274] on span "Bulk update" at bounding box center [855, 283] width 132 height 19
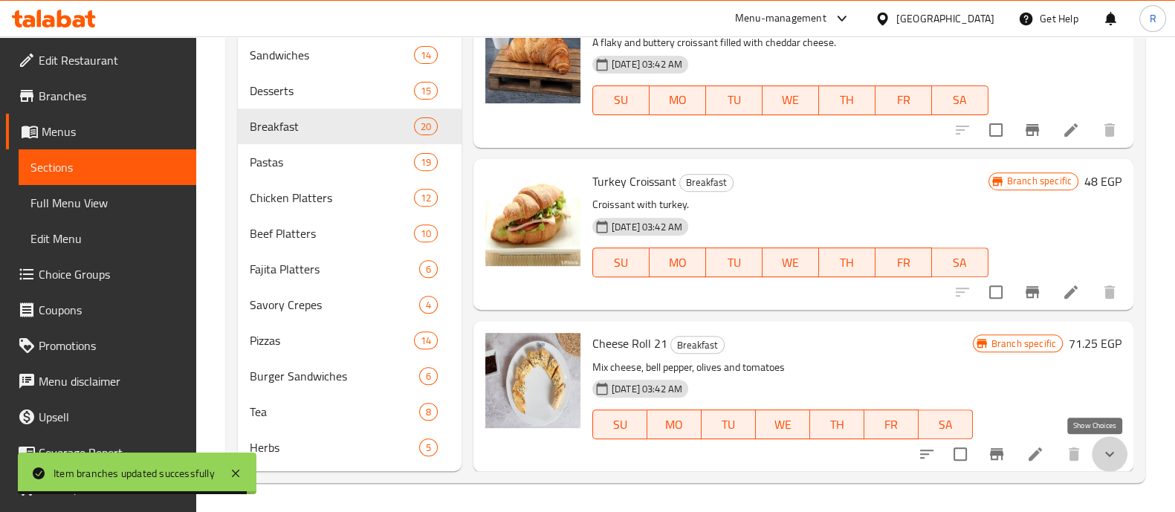
click at [1105, 453] on icon "show more" at bounding box center [1109, 454] width 9 height 5
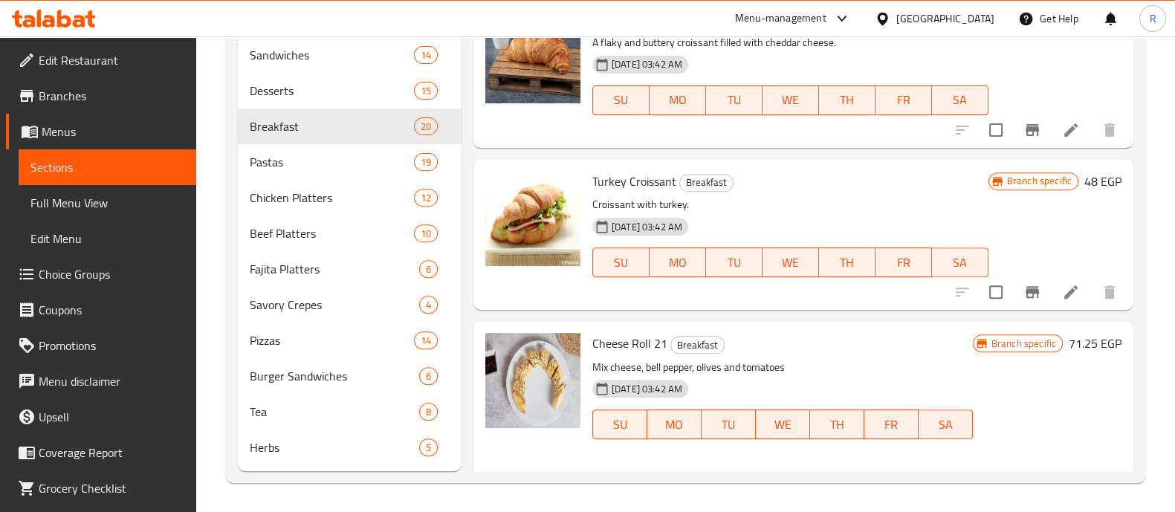
scroll to position [2203, 0]
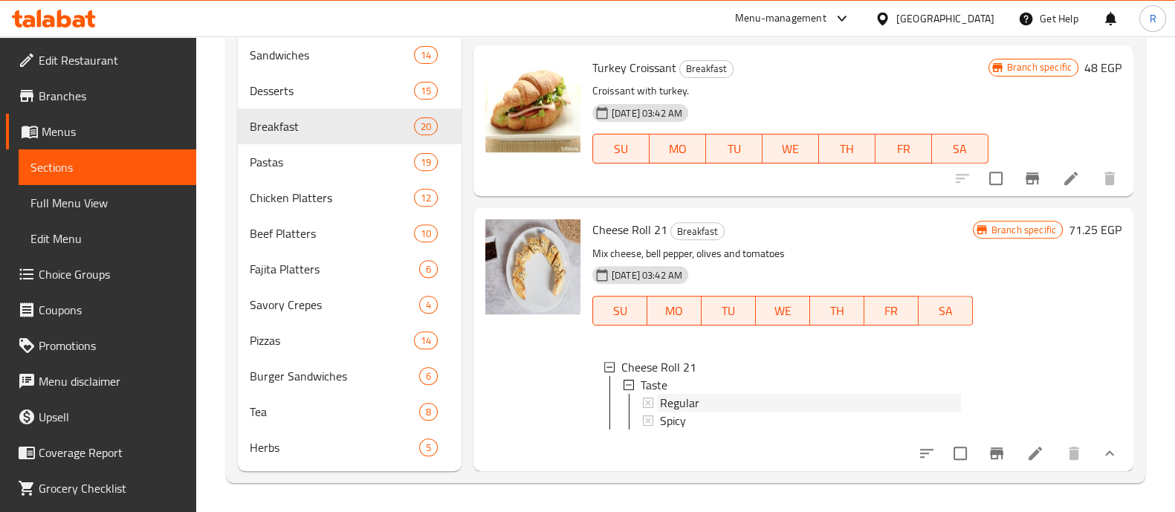
click at [685, 394] on span "Regular" at bounding box center [679, 403] width 39 height 18
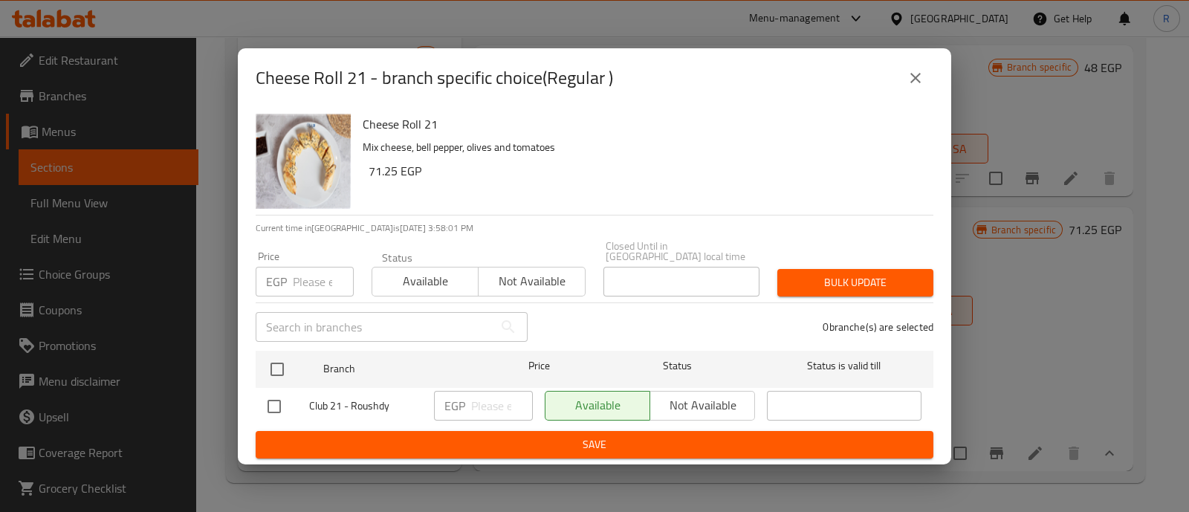
click at [922, 83] on icon "close" at bounding box center [916, 78] width 18 height 18
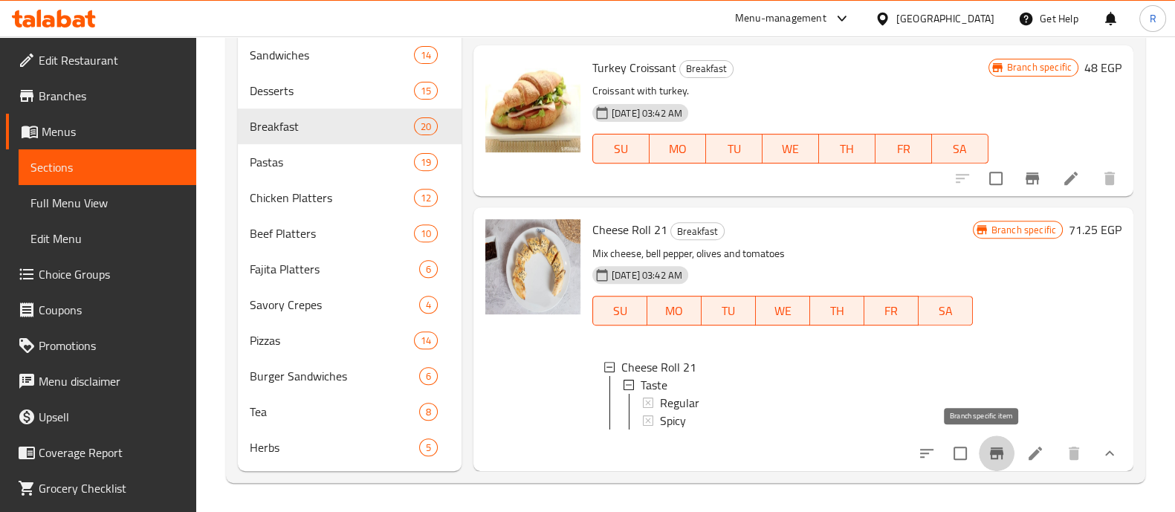
click at [988, 455] on icon "Branch-specific-item" at bounding box center [997, 454] width 18 height 18
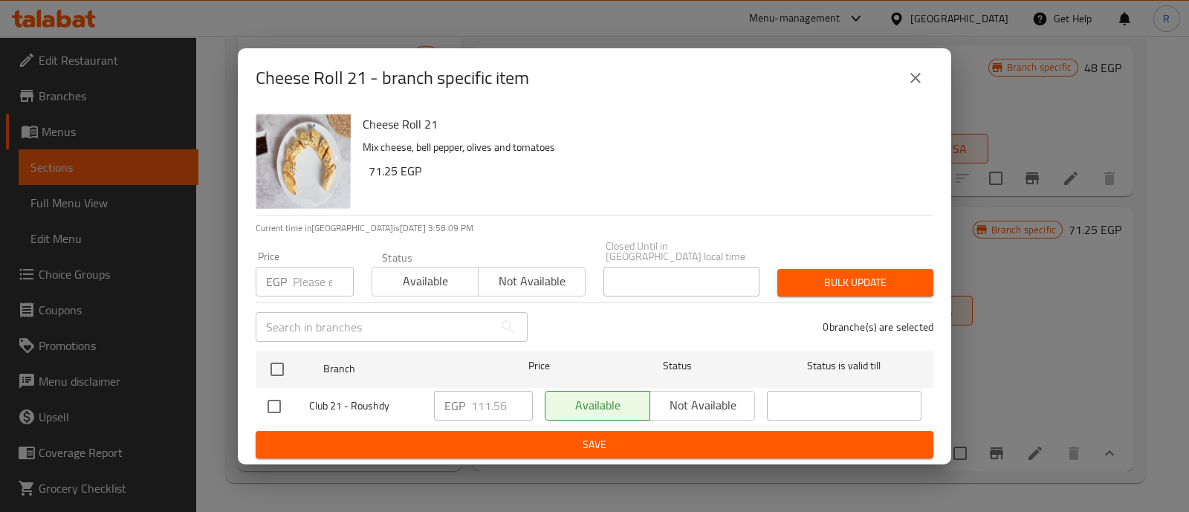
click at [298, 272] on input "number" at bounding box center [323, 282] width 61 height 30
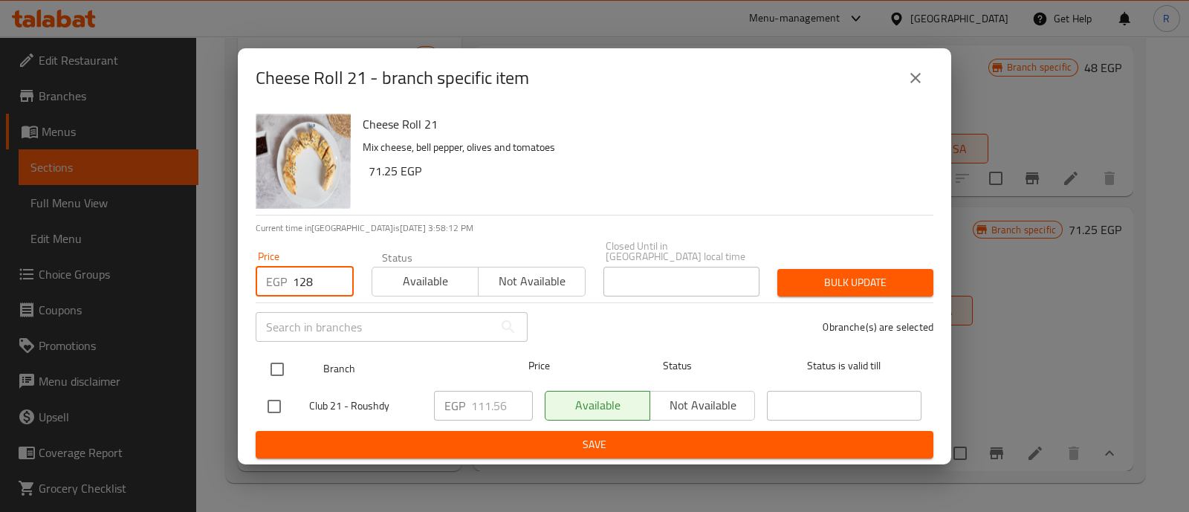
type input "128"
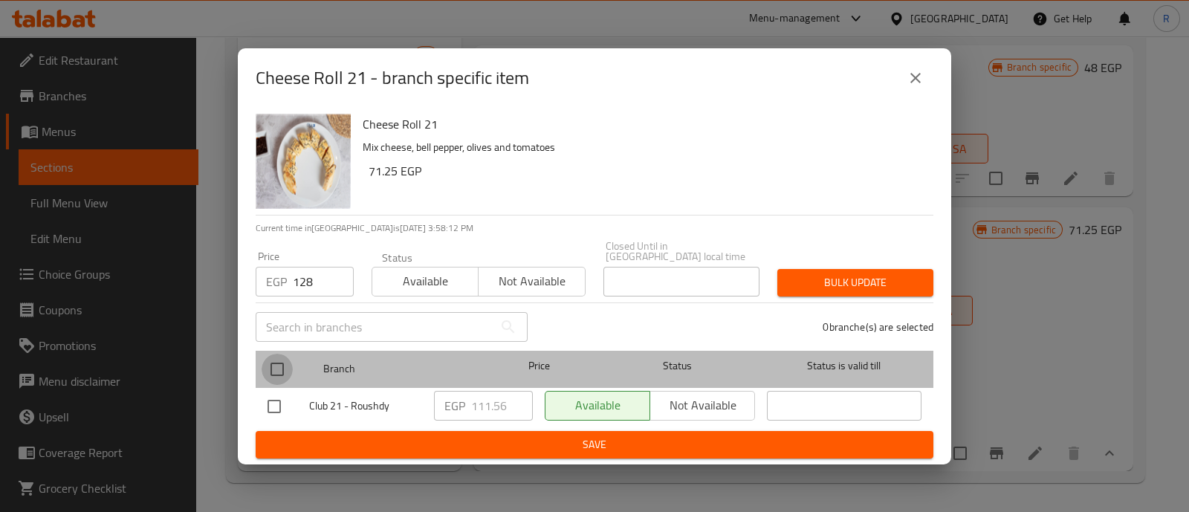
click at [275, 368] on input "checkbox" at bounding box center [277, 369] width 31 height 31
checkbox input "true"
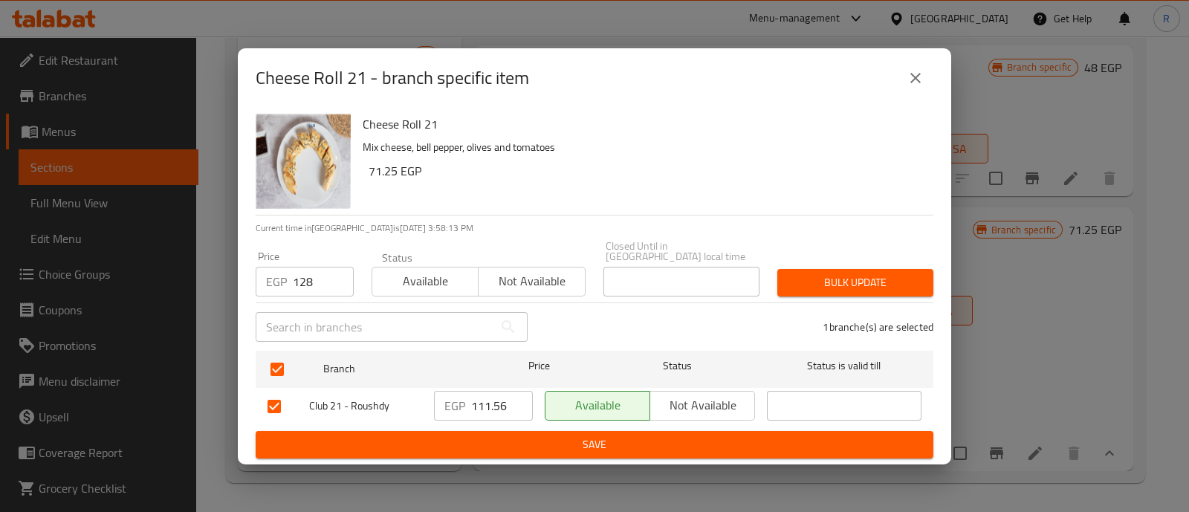
click at [835, 283] on span "Bulk update" at bounding box center [855, 283] width 132 height 19
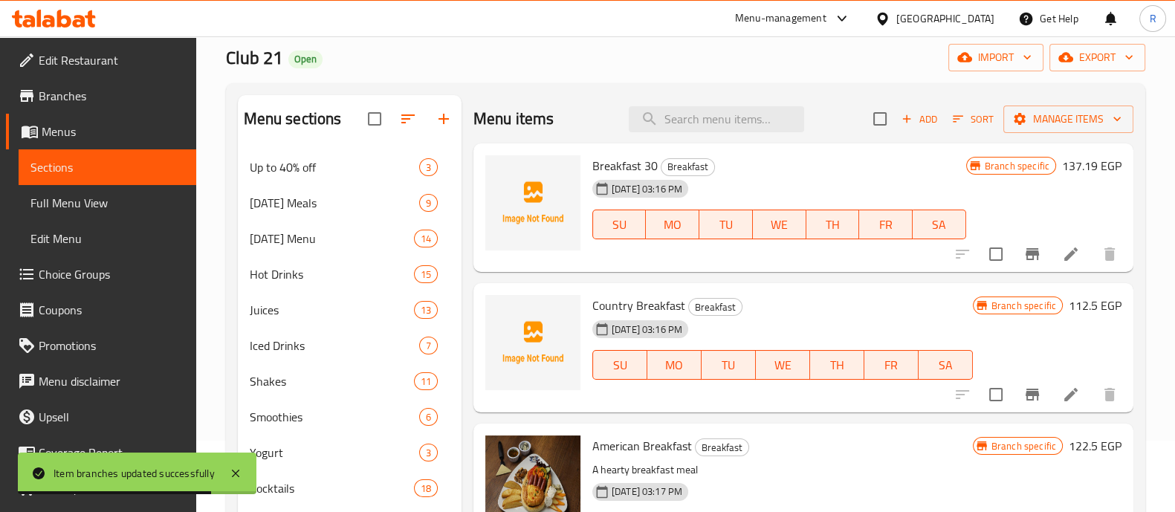
scroll to position [71, 0]
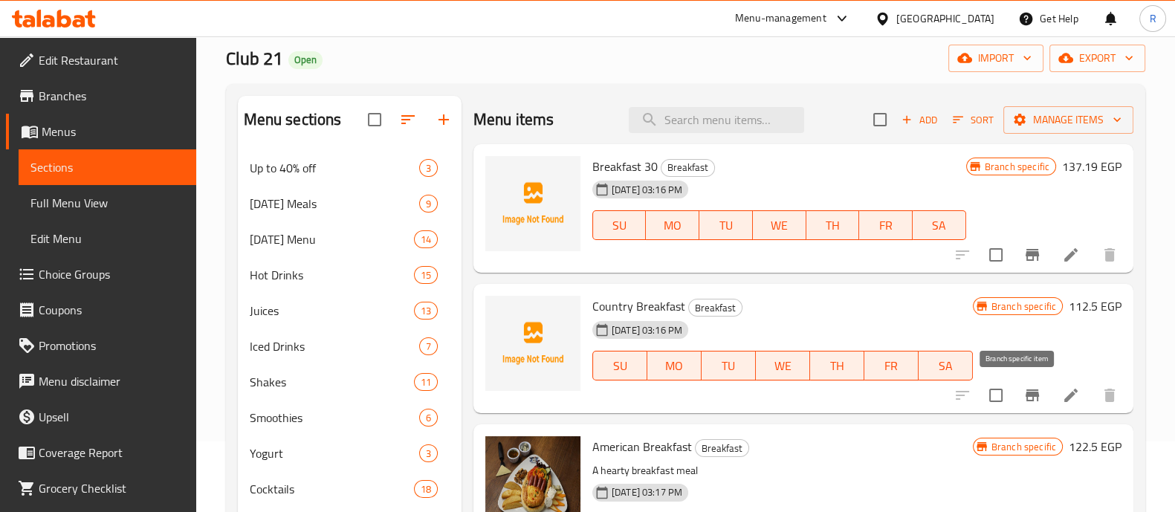
click at [1024, 387] on icon "Branch-specific-item" at bounding box center [1033, 396] width 18 height 18
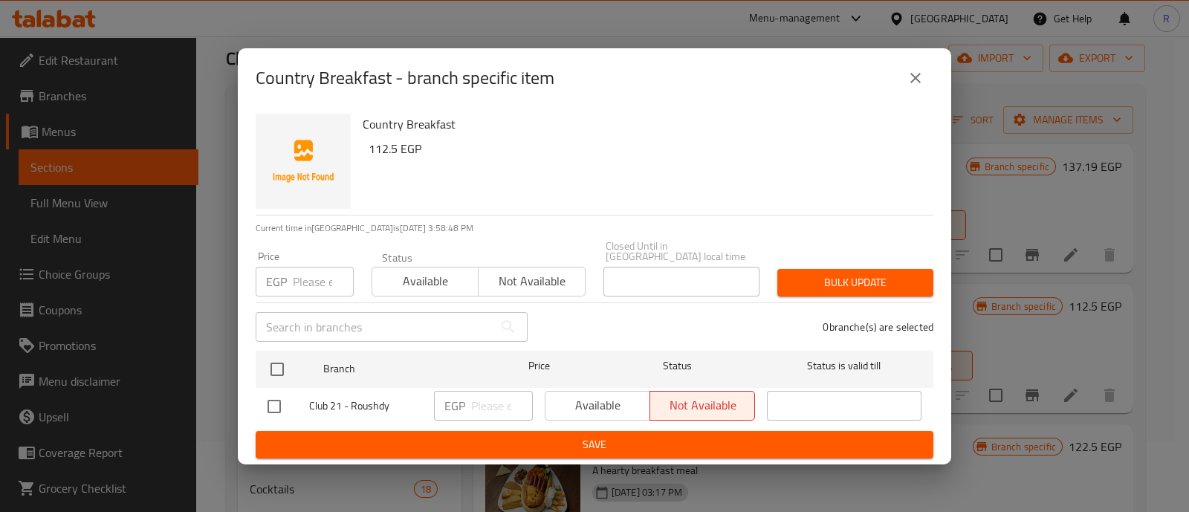
click at [295, 281] on input "number" at bounding box center [323, 282] width 61 height 30
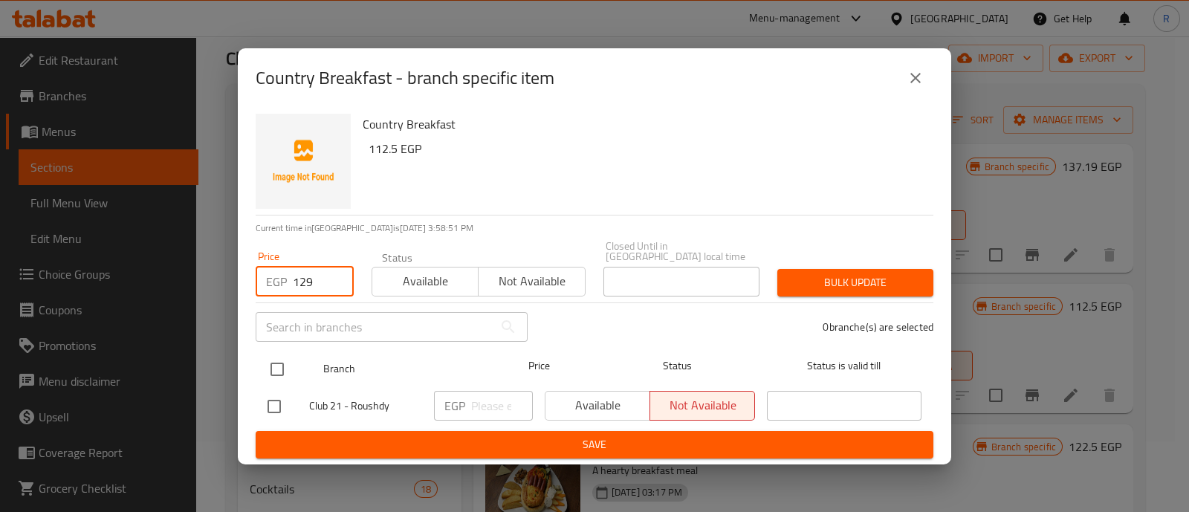
type input "129"
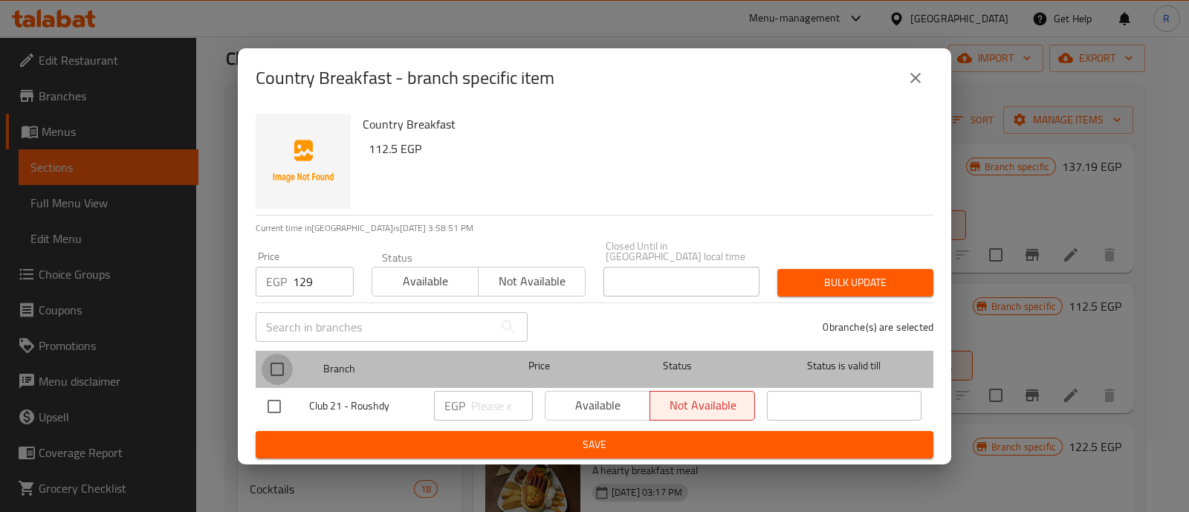
click at [278, 358] on input "checkbox" at bounding box center [277, 369] width 31 height 31
checkbox input "true"
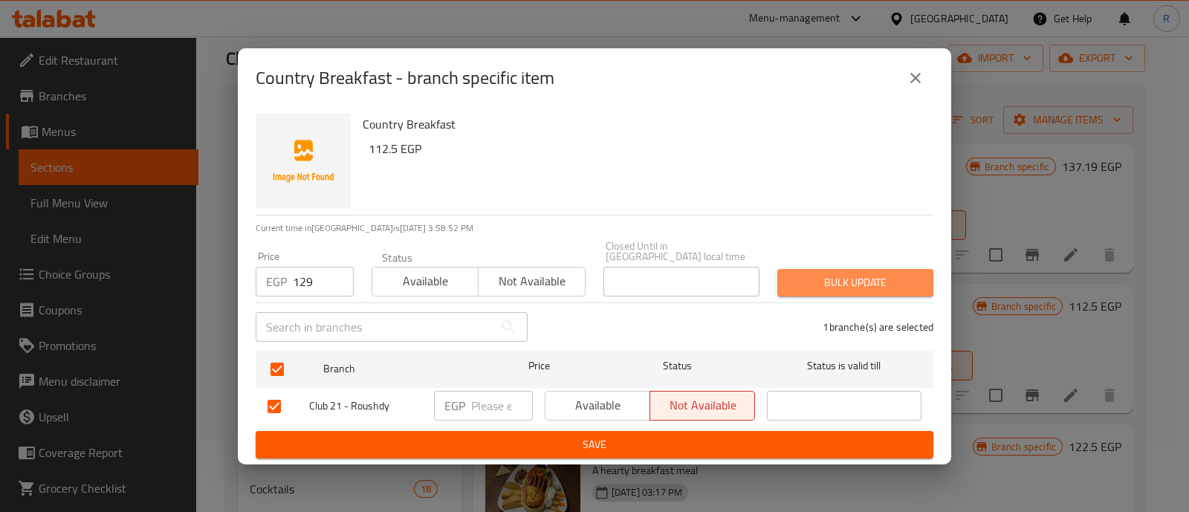
click at [828, 274] on span "Bulk update" at bounding box center [855, 283] width 132 height 19
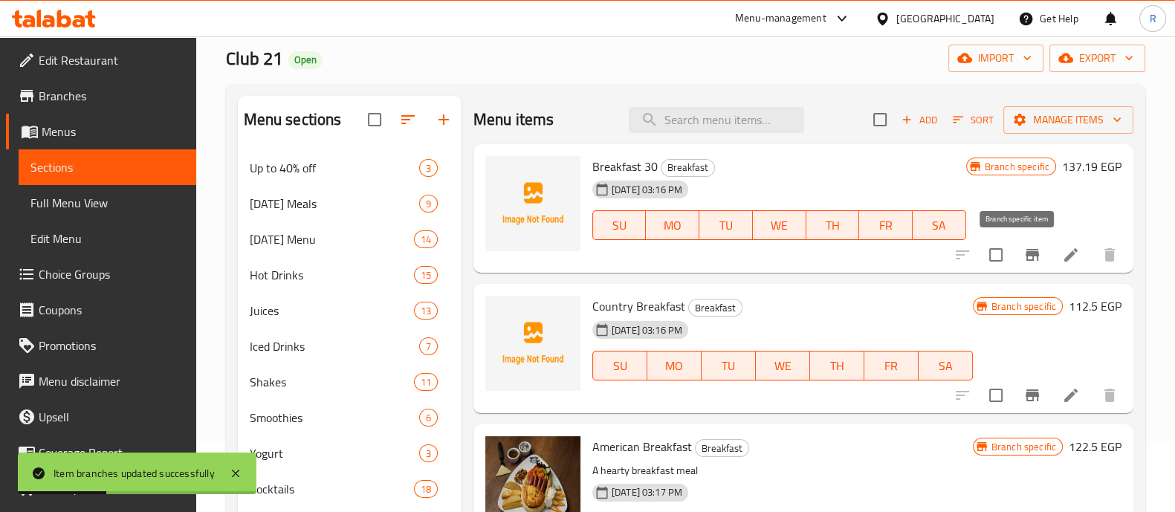
click at [1026, 251] on icon "Branch-specific-item" at bounding box center [1032, 255] width 13 height 12
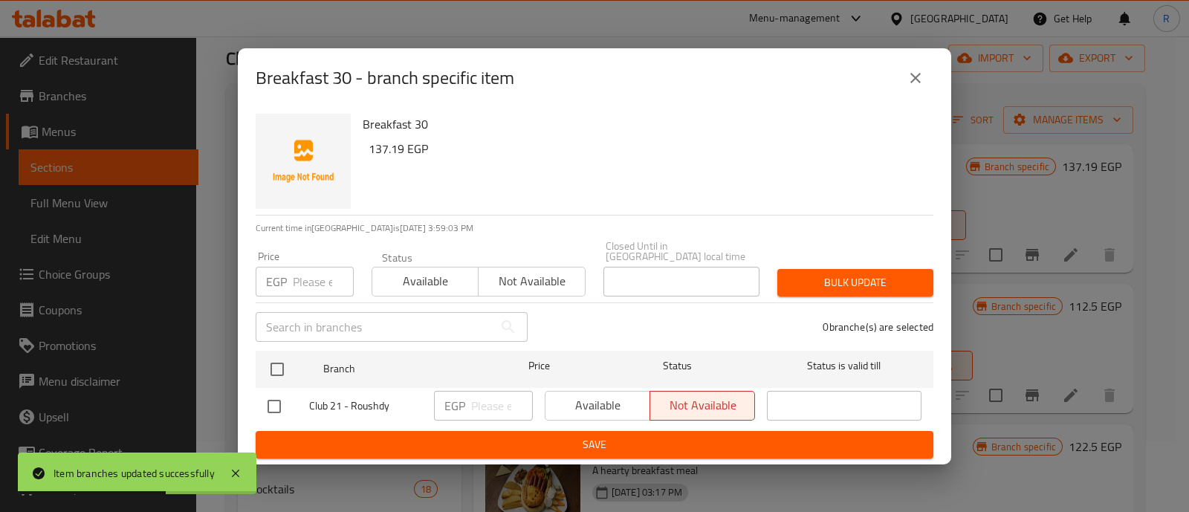
click at [920, 87] on icon "close" at bounding box center [916, 78] width 18 height 18
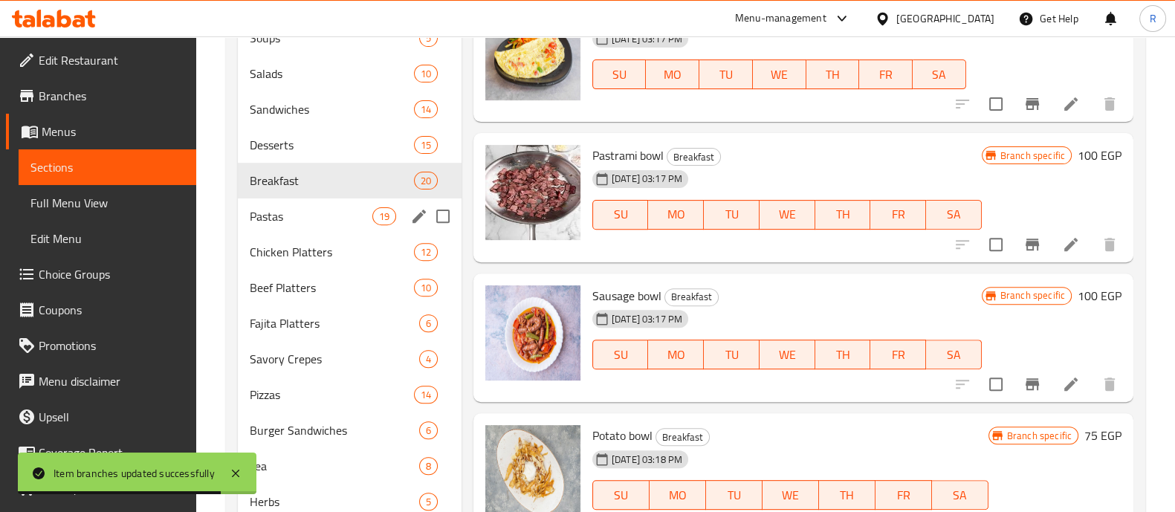
scroll to position [666, 0]
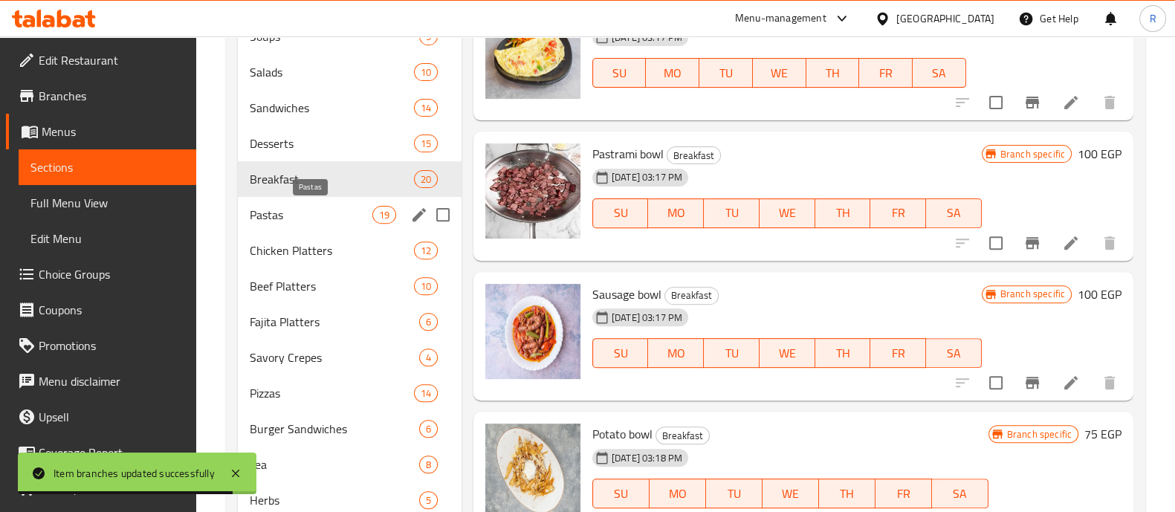
click at [297, 216] on span "Pastas" at bounding box center [311, 215] width 123 height 18
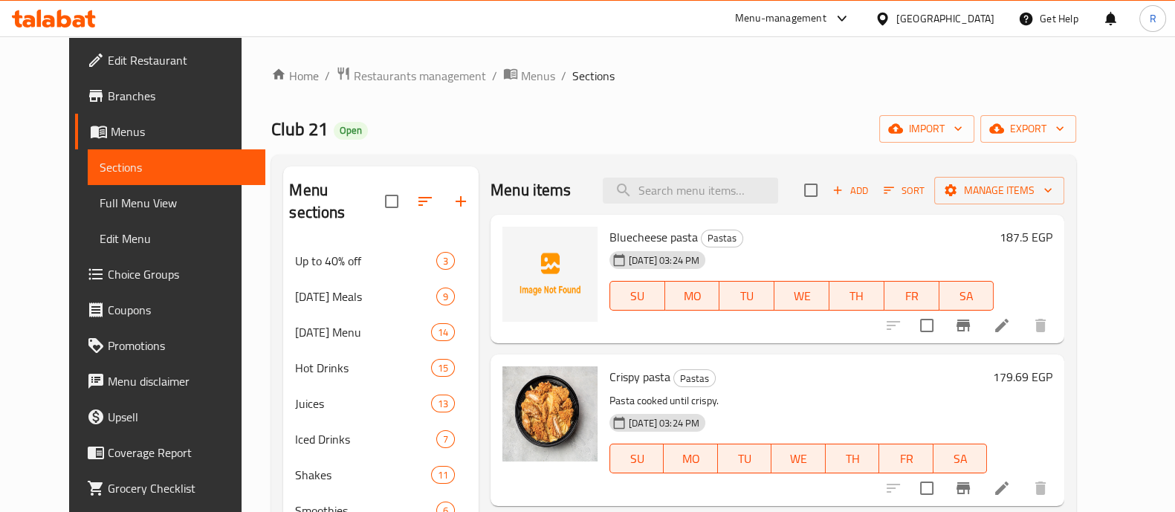
scroll to position [1, 0]
click at [972, 328] on icon "Branch-specific-item" at bounding box center [963, 325] width 18 height 18
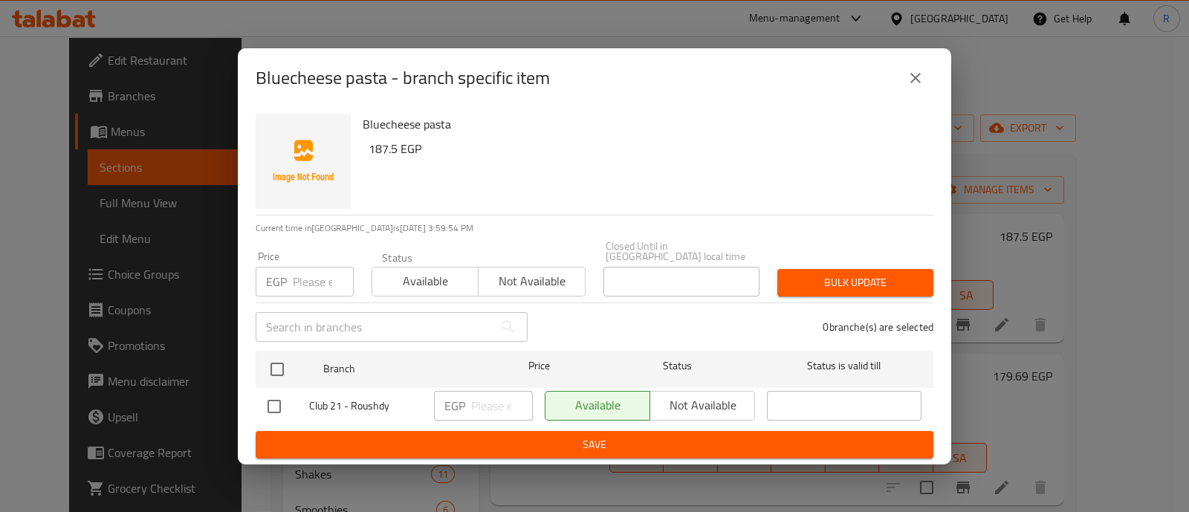
click at [917, 71] on button "close" at bounding box center [916, 78] width 36 height 36
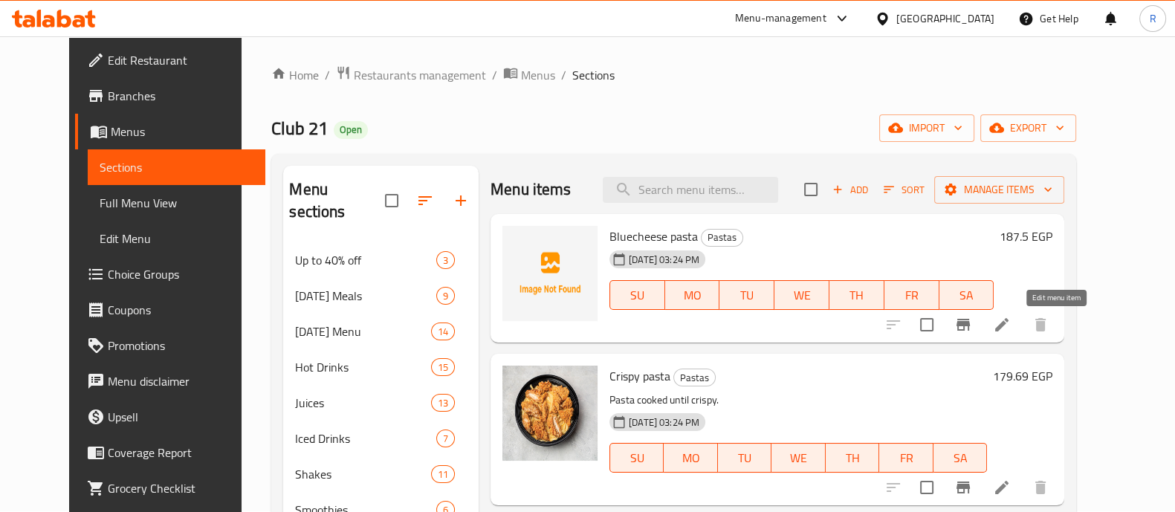
click at [1011, 330] on icon at bounding box center [1002, 325] width 18 height 18
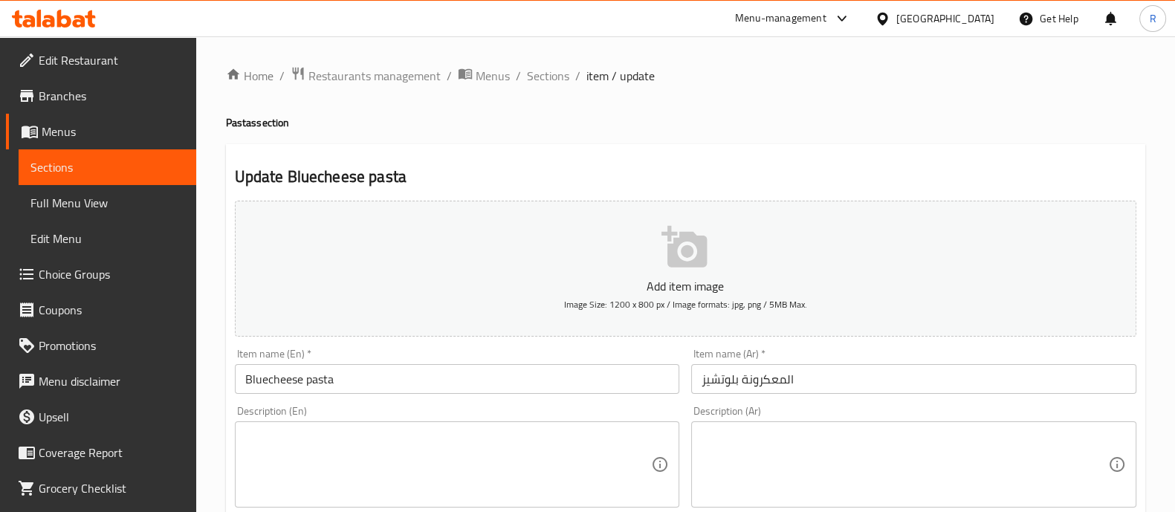
click at [650, 256] on button "Add item image Image Size: 1200 x 800 px / Image formats: jpg, png / 5MB Max." at bounding box center [686, 269] width 902 height 136
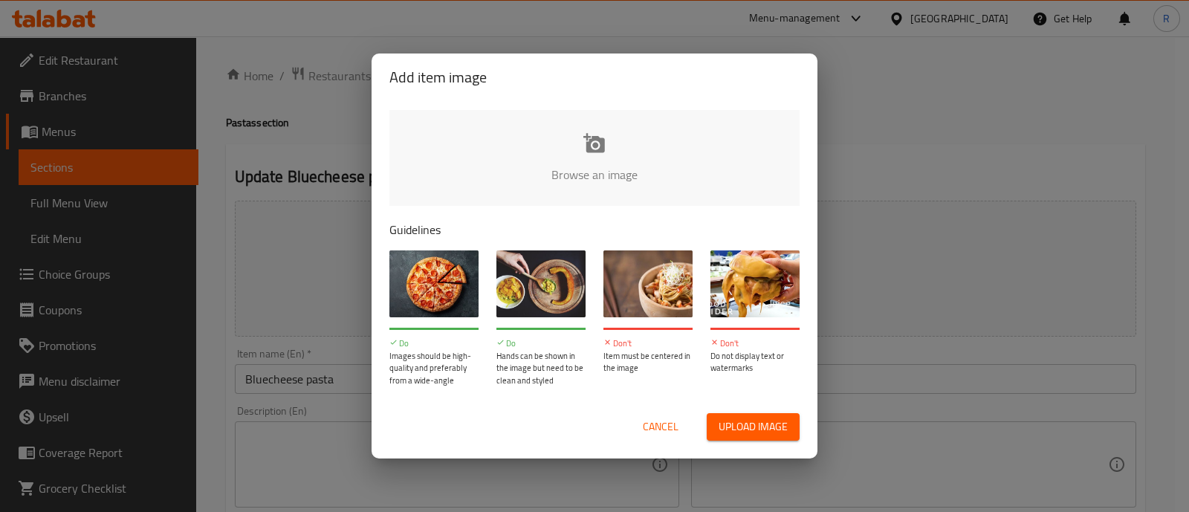
click at [758, 432] on span "Upload image" at bounding box center [753, 427] width 69 height 19
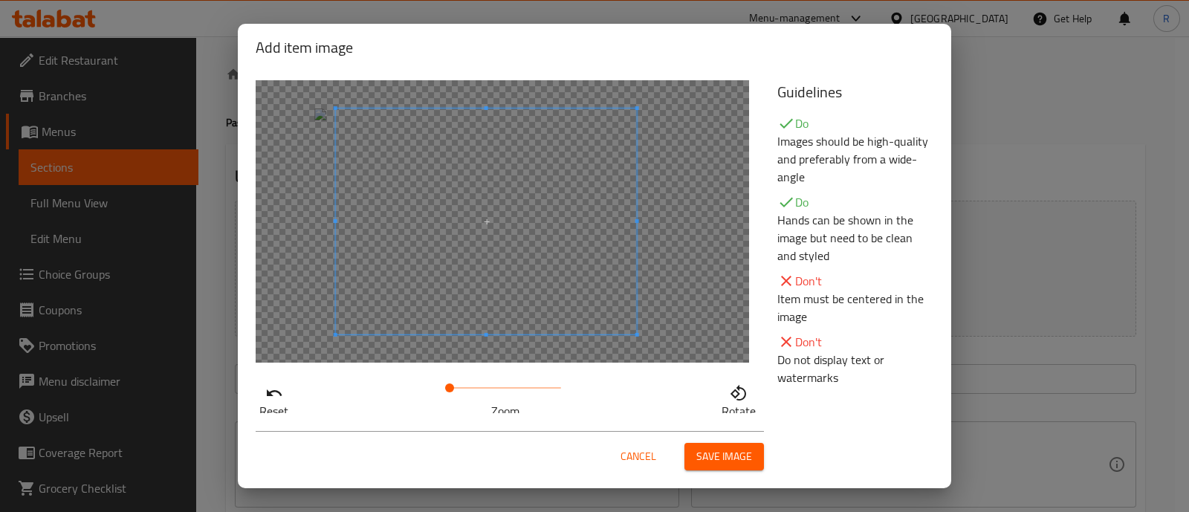
click at [385, 187] on span at bounding box center [486, 222] width 301 height 226
click at [712, 453] on span "Save image" at bounding box center [725, 456] width 56 height 19
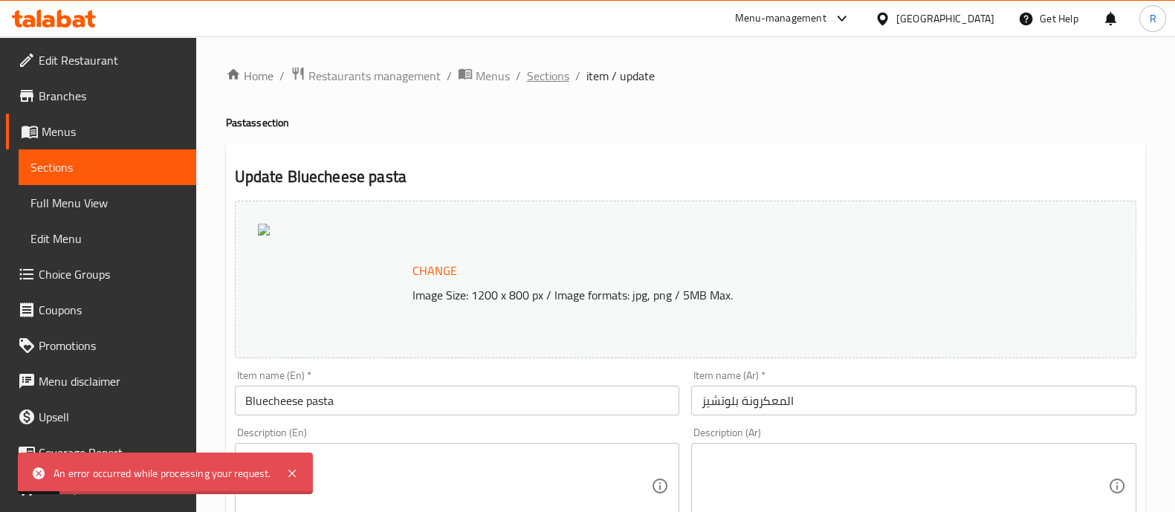
click at [537, 80] on span "Sections" at bounding box center [548, 76] width 42 height 18
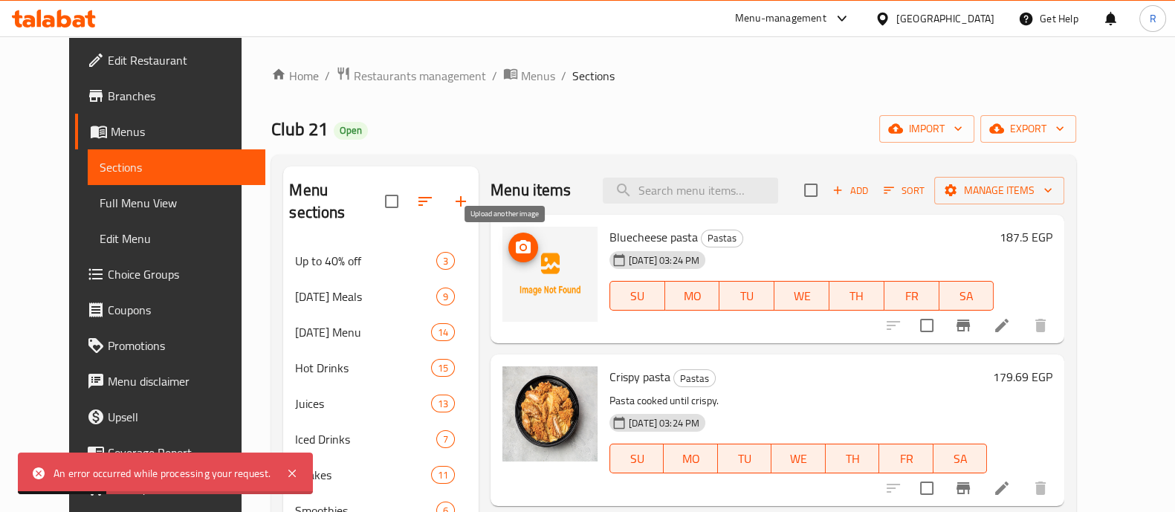
click at [516, 251] on icon "upload picture" at bounding box center [523, 246] width 15 height 13
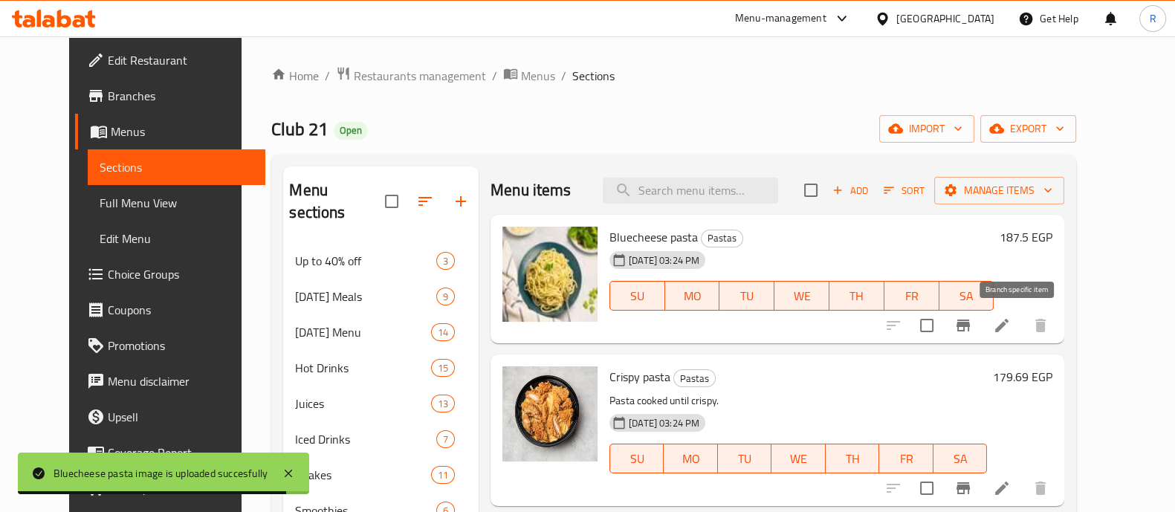
click at [970, 324] on icon "Branch-specific-item" at bounding box center [963, 326] width 13 height 12
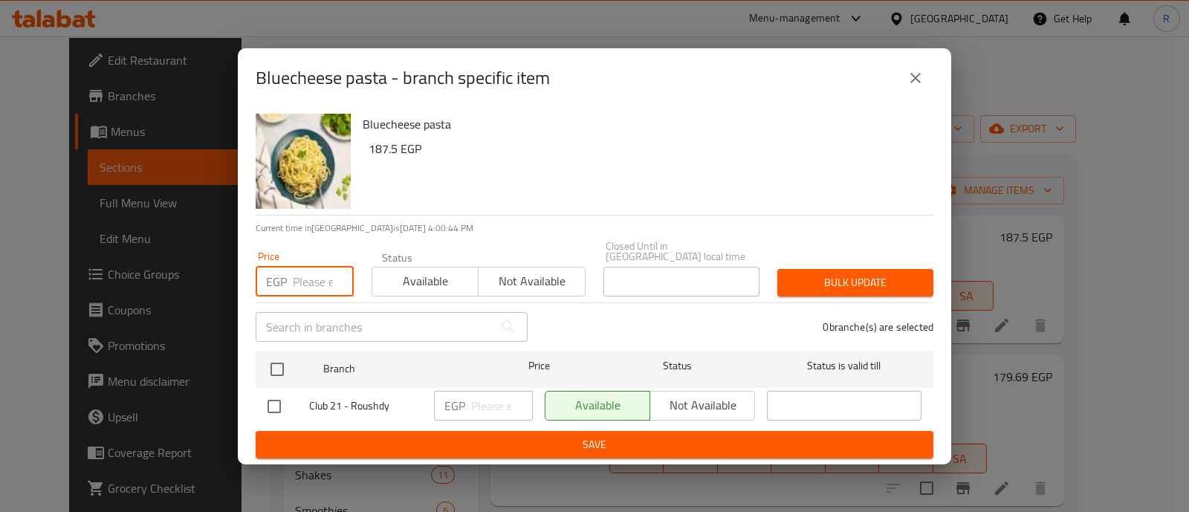
click at [320, 271] on input "number" at bounding box center [323, 282] width 61 height 30
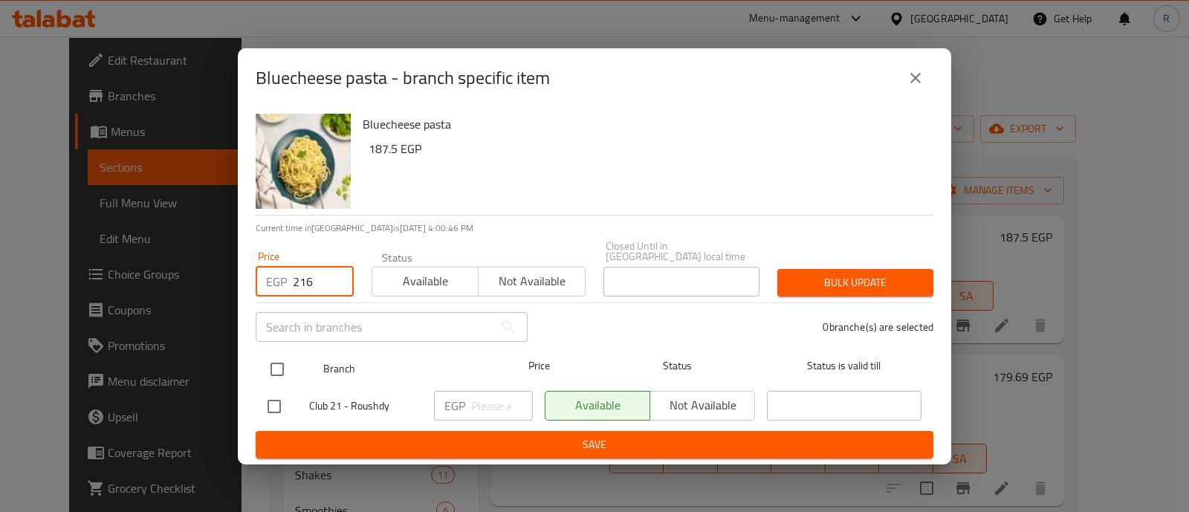
type input "216"
click at [264, 359] on input "checkbox" at bounding box center [277, 369] width 31 height 31
checkbox input "true"
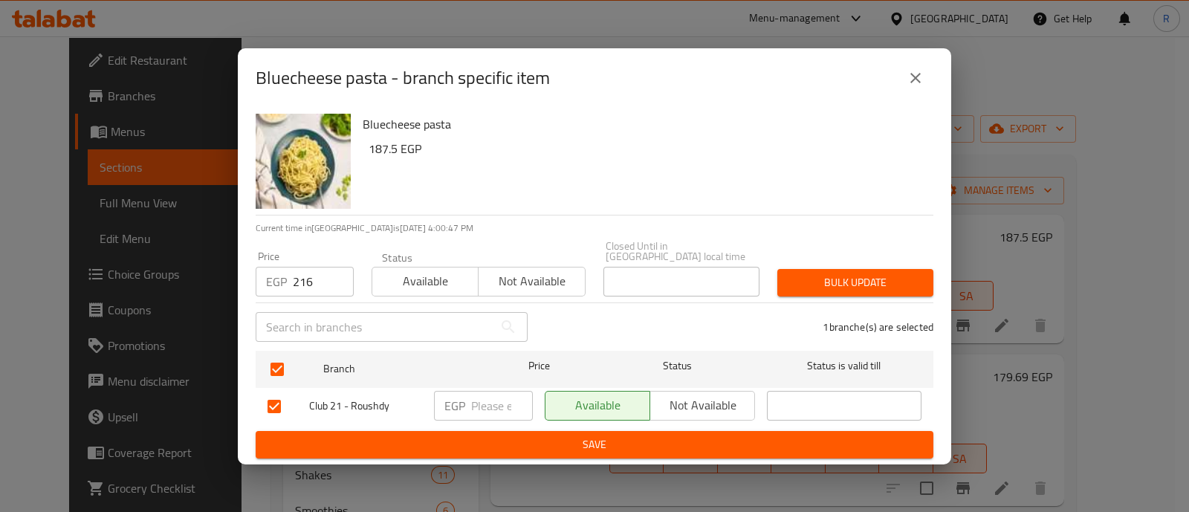
click at [799, 275] on span "Bulk update" at bounding box center [855, 283] width 132 height 19
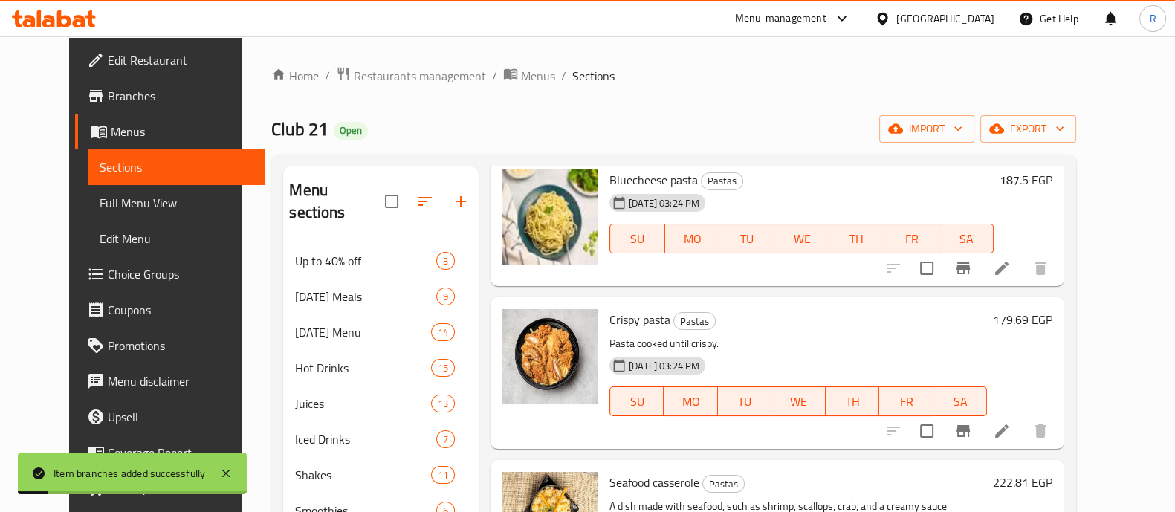
scroll to position [59, 0]
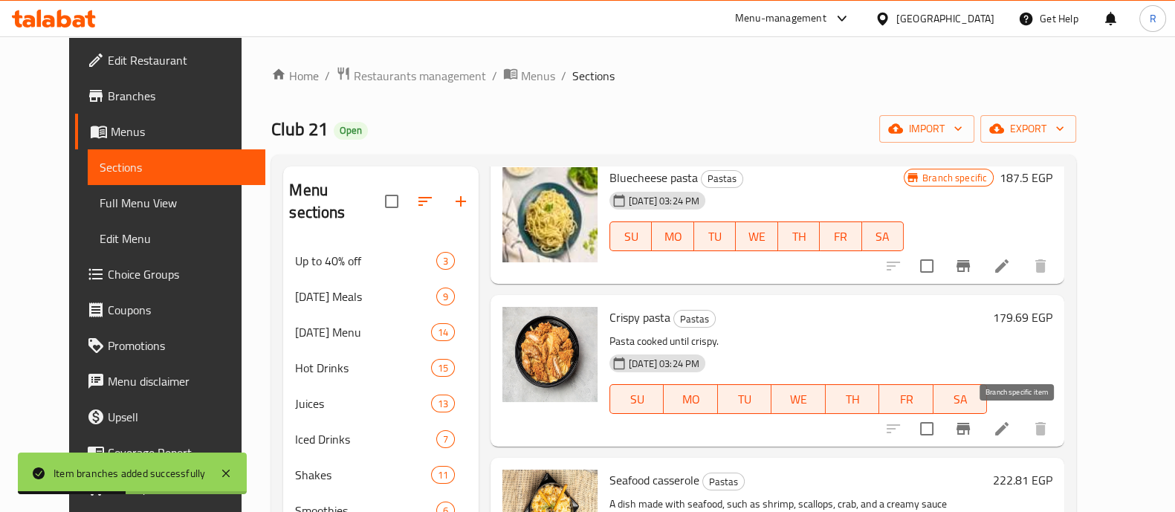
click at [970, 430] on icon "Branch-specific-item" at bounding box center [963, 429] width 13 height 12
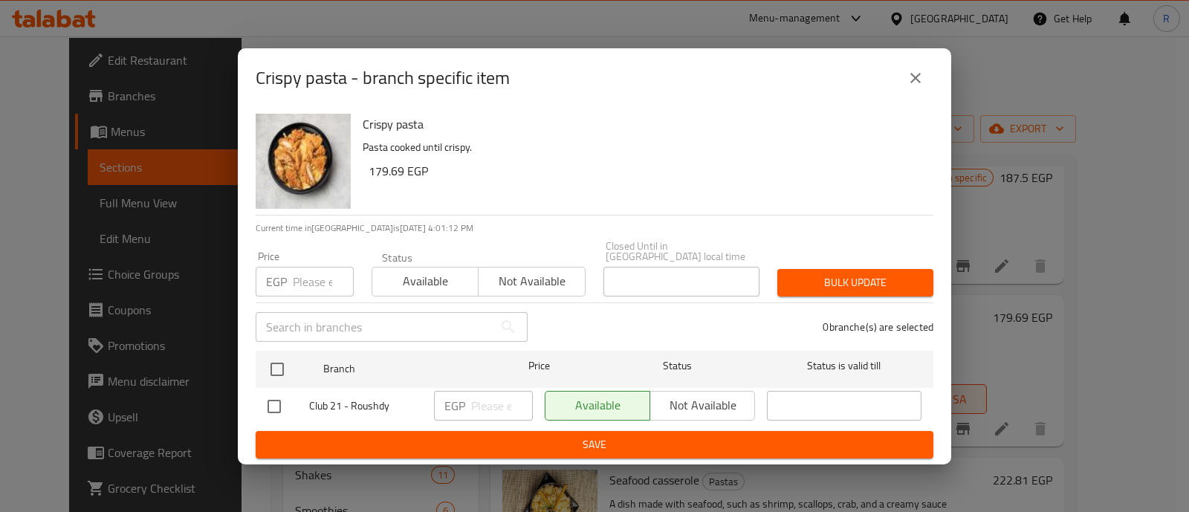
click at [910, 83] on icon "close" at bounding box center [916, 78] width 18 height 18
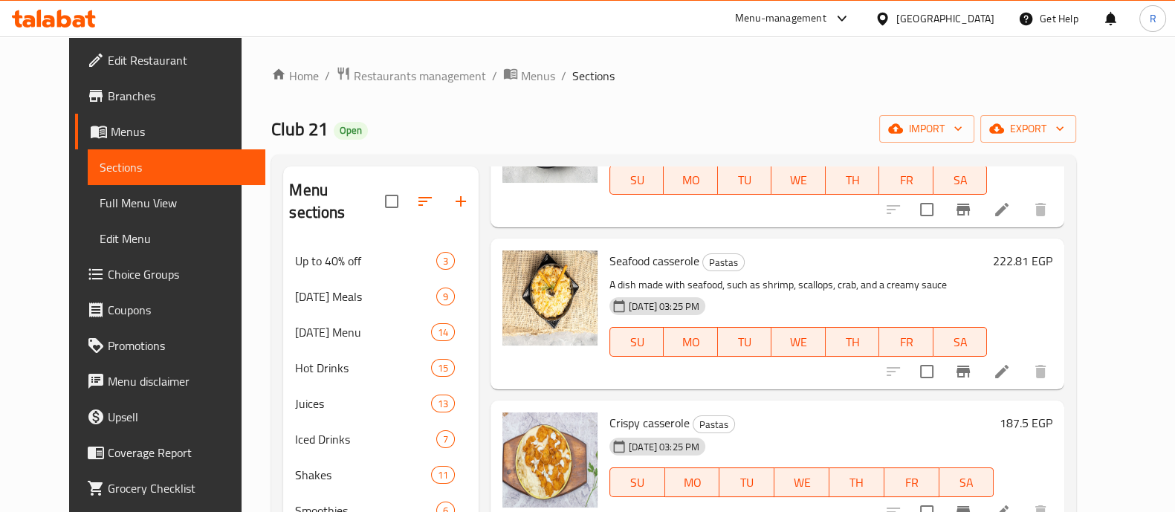
scroll to position [288, 0]
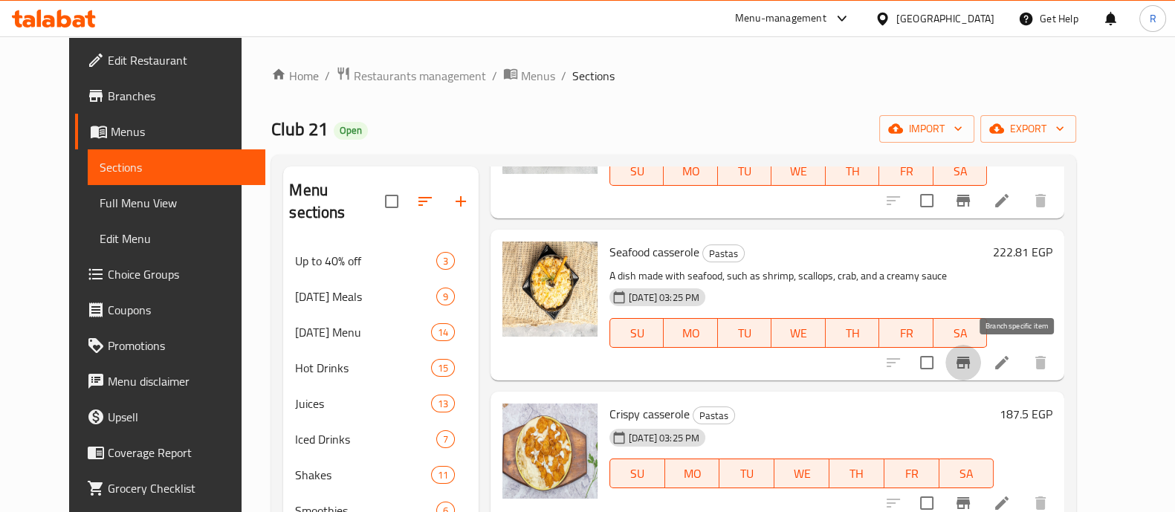
click at [970, 358] on icon "Branch-specific-item" at bounding box center [963, 363] width 13 height 12
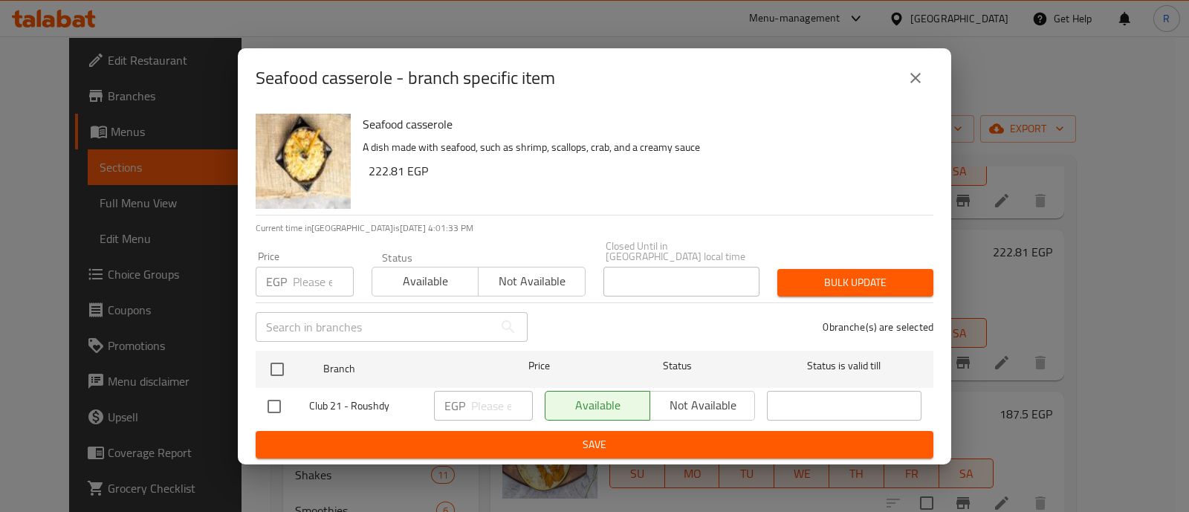
click at [302, 283] on input "number" at bounding box center [323, 282] width 61 height 30
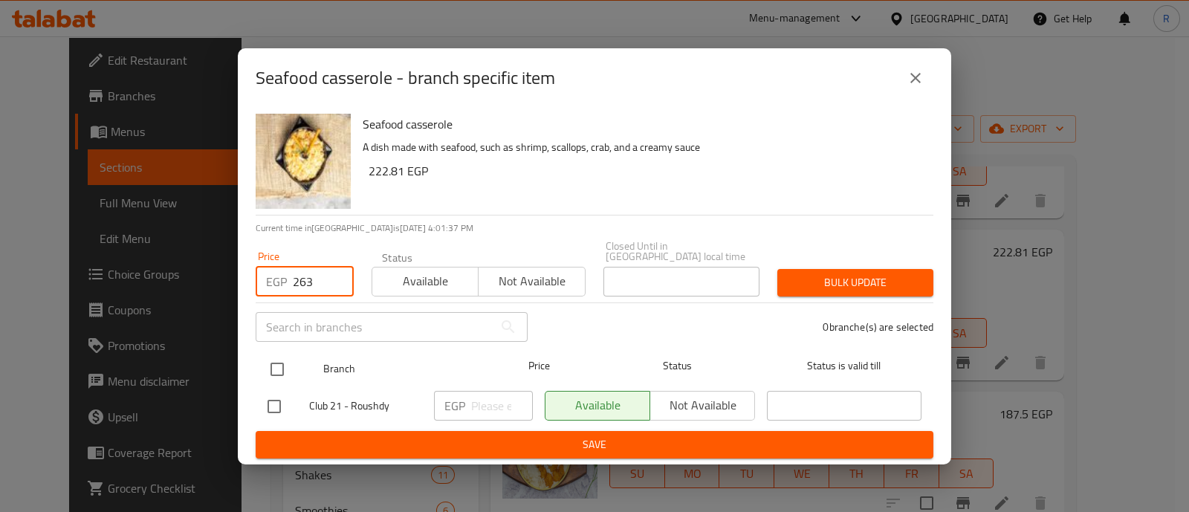
type input "263"
click at [280, 365] on input "checkbox" at bounding box center [277, 369] width 31 height 31
checkbox input "true"
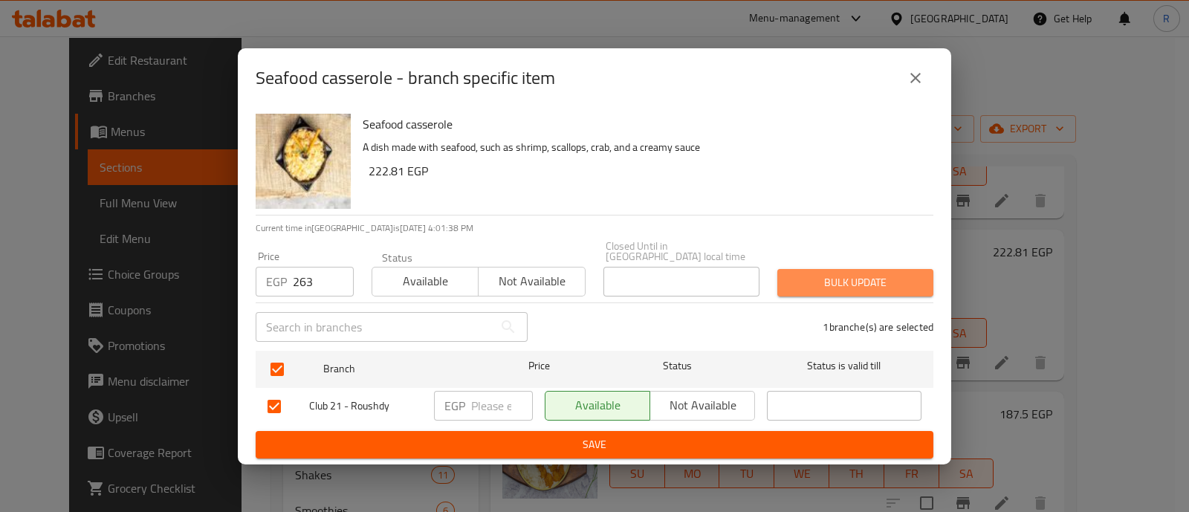
click at [795, 278] on span "Bulk update" at bounding box center [855, 283] width 132 height 19
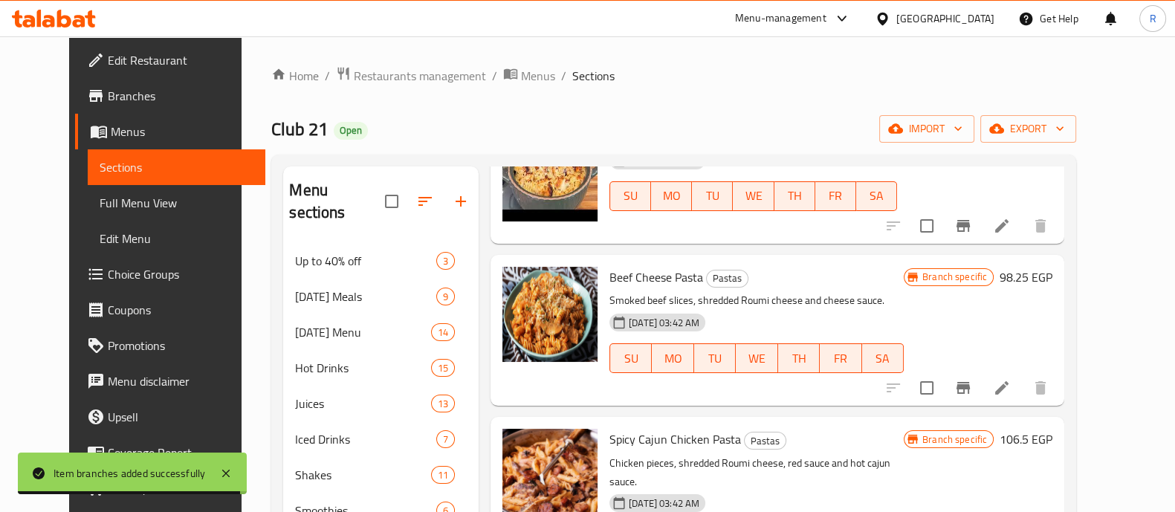
scroll to position [726, 0]
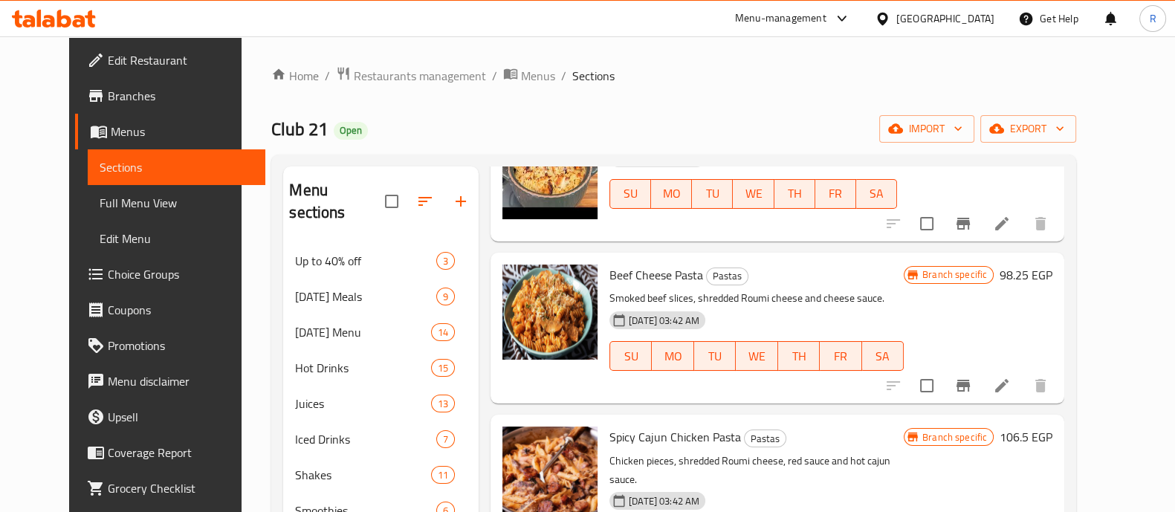
click at [970, 380] on icon "Branch-specific-item" at bounding box center [963, 386] width 13 height 12
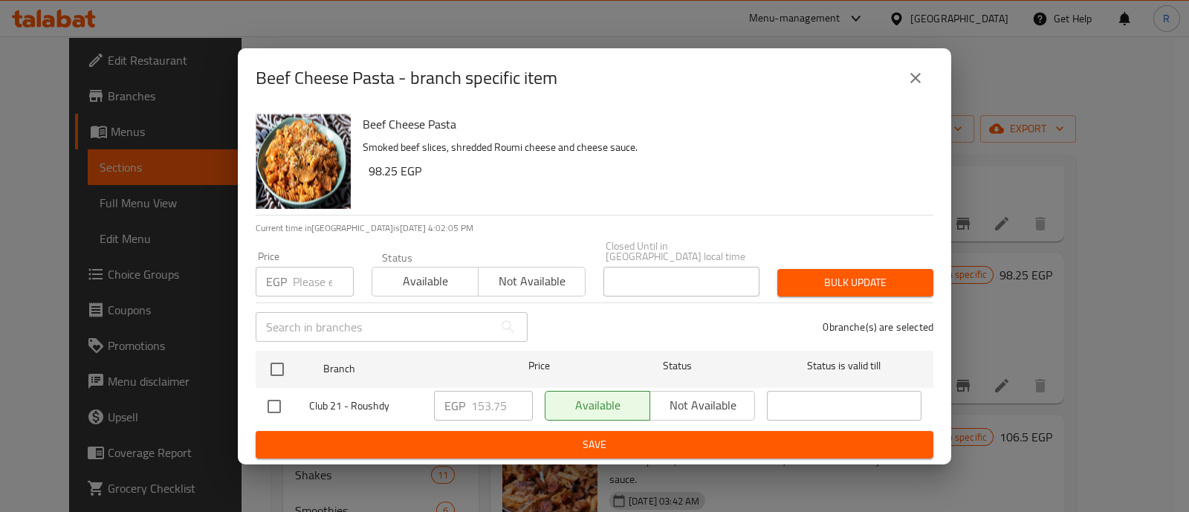
click at [316, 273] on input "number" at bounding box center [323, 282] width 61 height 30
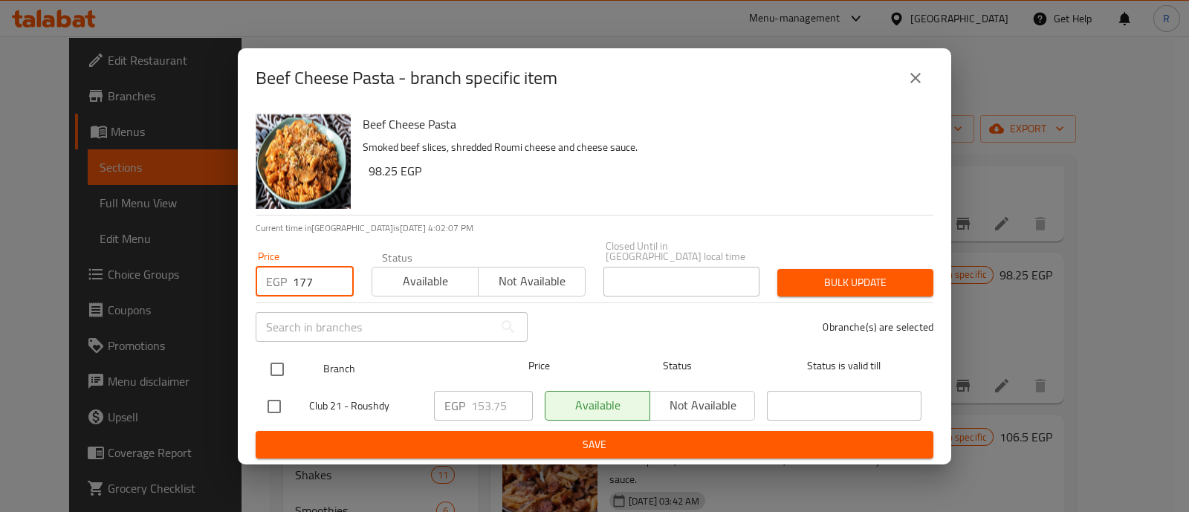
type input "177"
click at [283, 359] on input "checkbox" at bounding box center [277, 369] width 31 height 31
checkbox input "true"
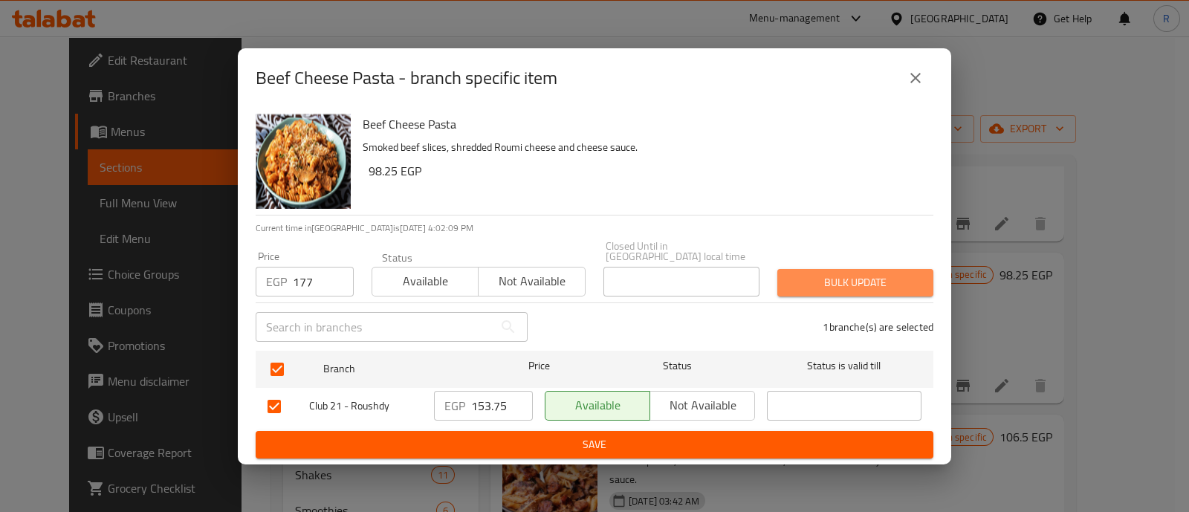
click at [814, 280] on span "Bulk update" at bounding box center [855, 283] width 132 height 19
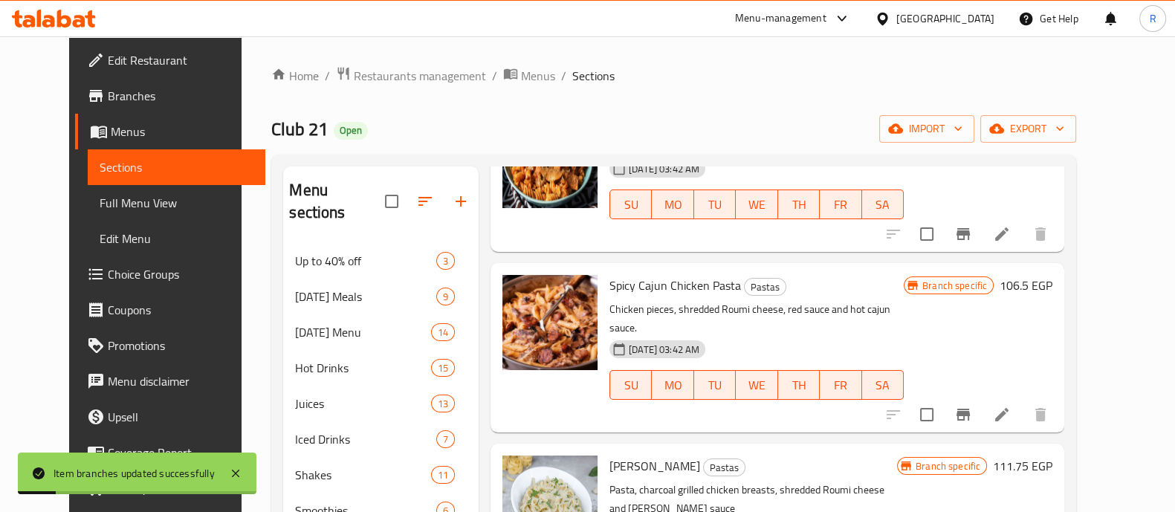
scroll to position [881, 0]
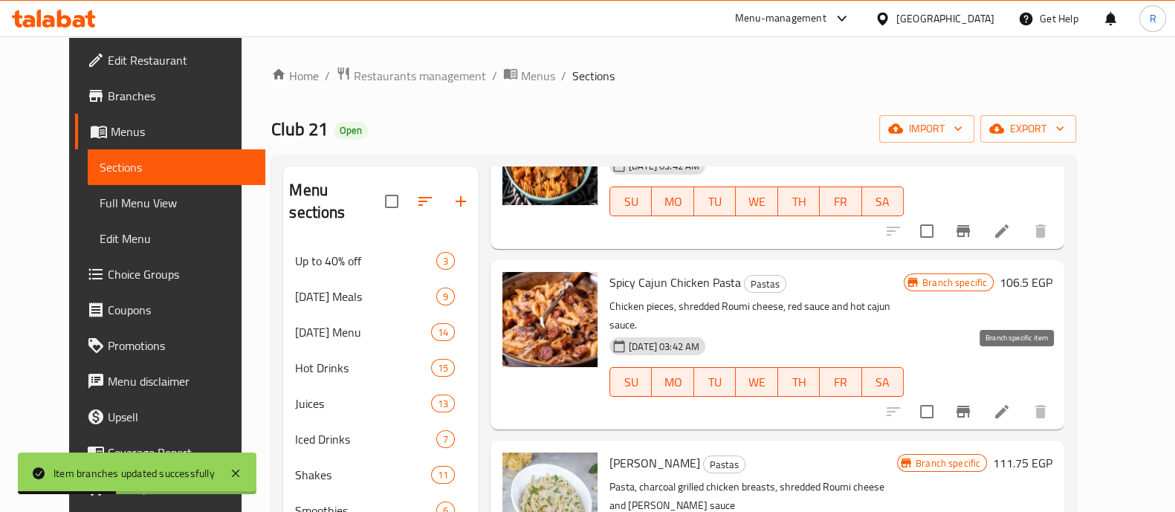
click at [981, 394] on button "Branch-specific-item" at bounding box center [964, 412] width 36 height 36
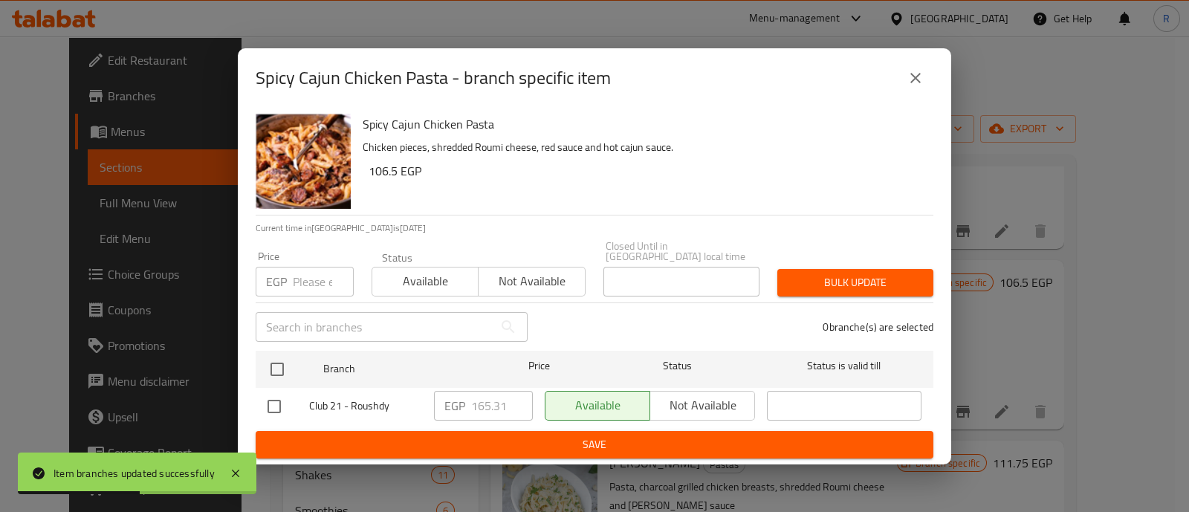
click at [301, 278] on input "number" at bounding box center [323, 282] width 61 height 30
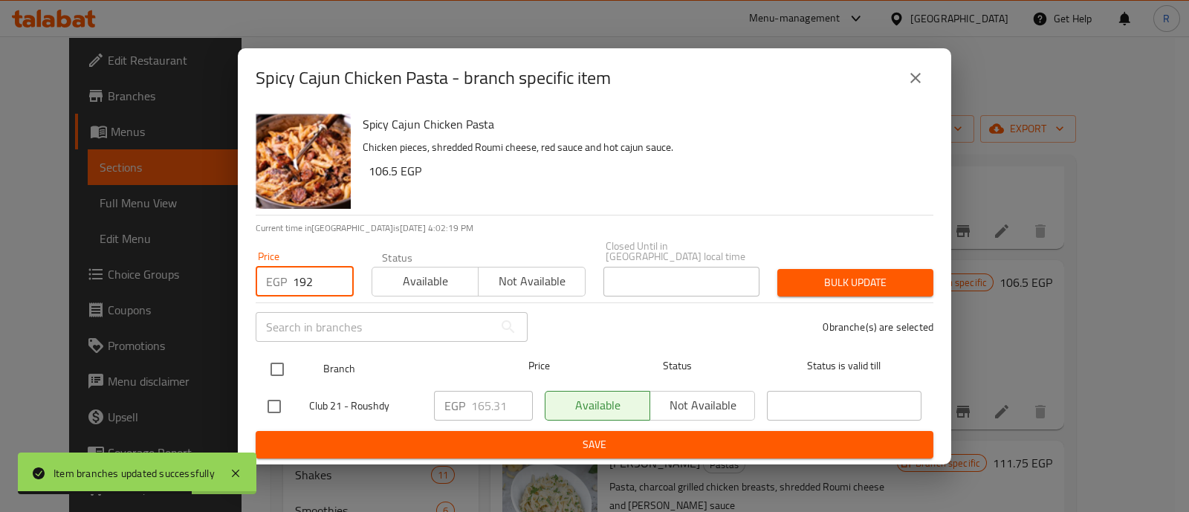
type input "192"
click at [277, 358] on input "checkbox" at bounding box center [277, 369] width 31 height 31
checkbox input "true"
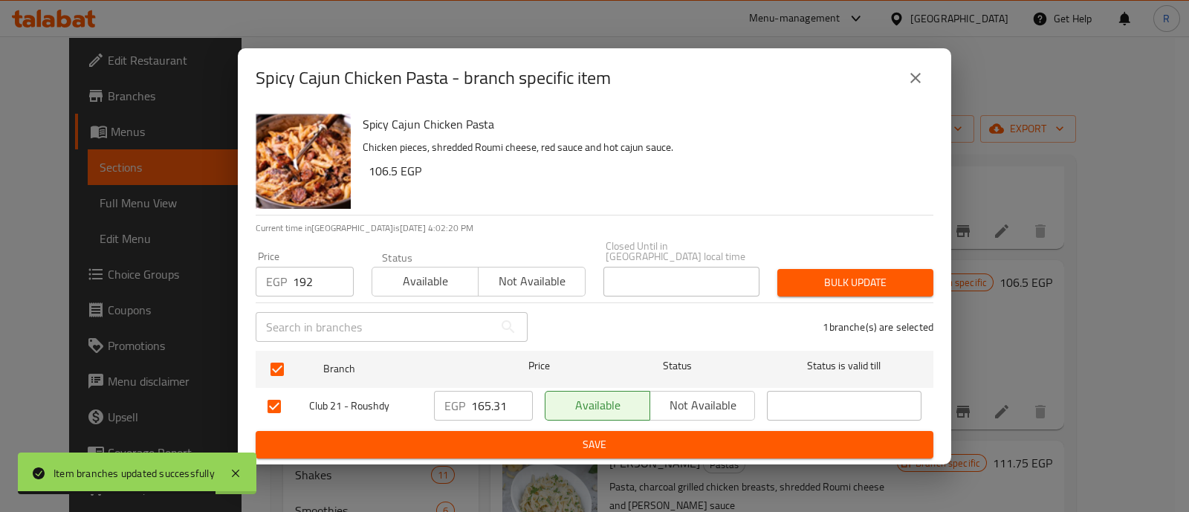
click at [807, 269] on button "Bulk update" at bounding box center [856, 283] width 156 height 28
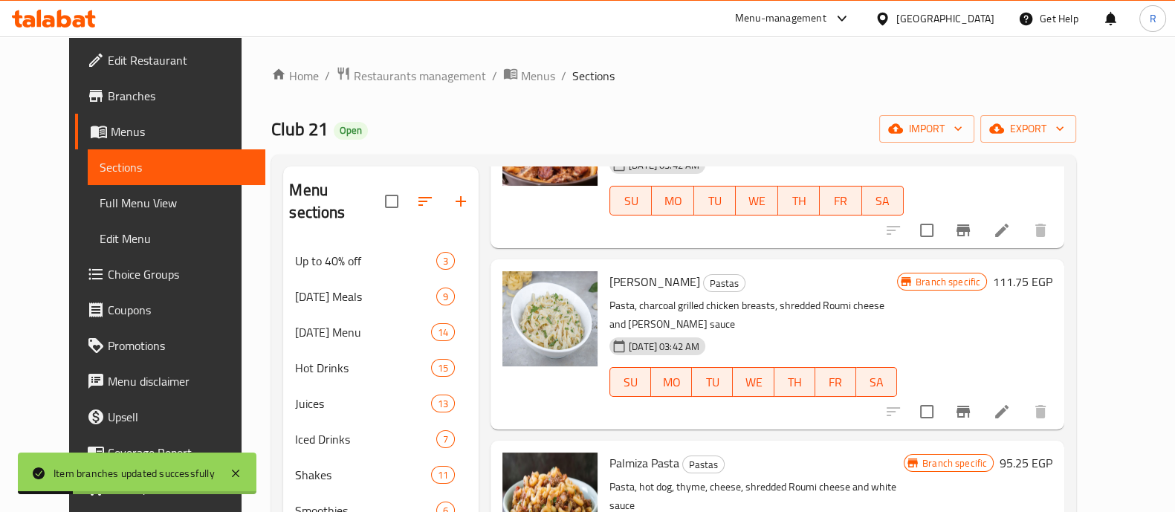
scroll to position [1063, 0]
click at [981, 393] on button "Branch-specific-item" at bounding box center [964, 411] width 36 height 36
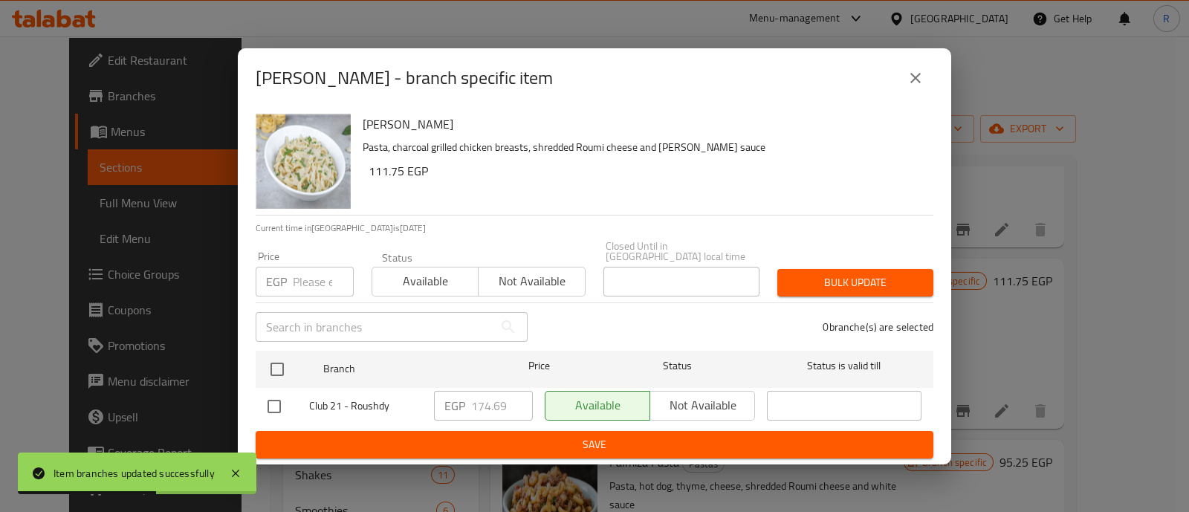
click at [310, 280] on input "number" at bounding box center [323, 282] width 61 height 30
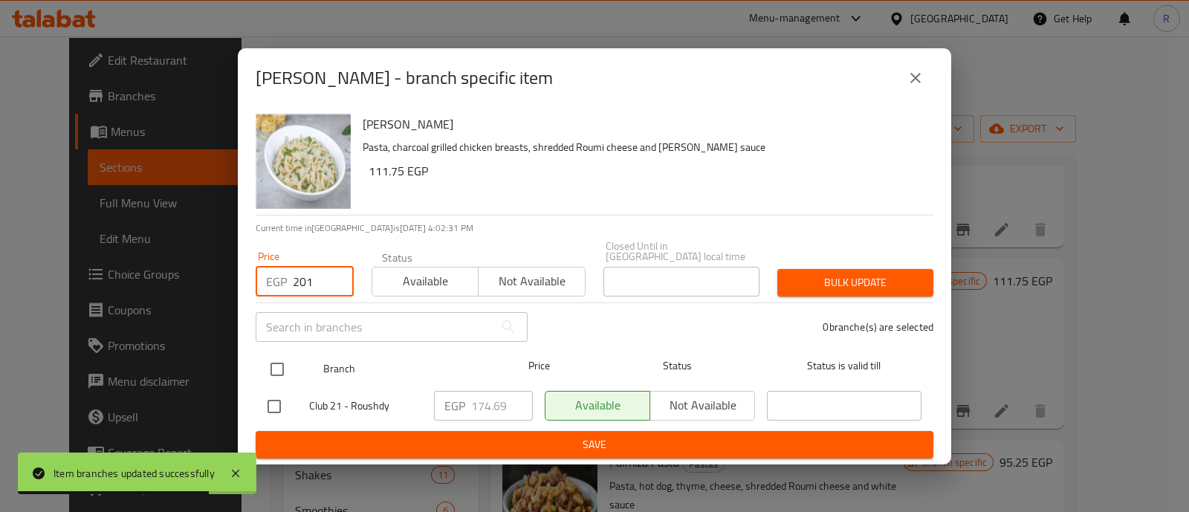
type input "201"
click at [275, 366] on input "checkbox" at bounding box center [277, 369] width 31 height 31
checkbox input "true"
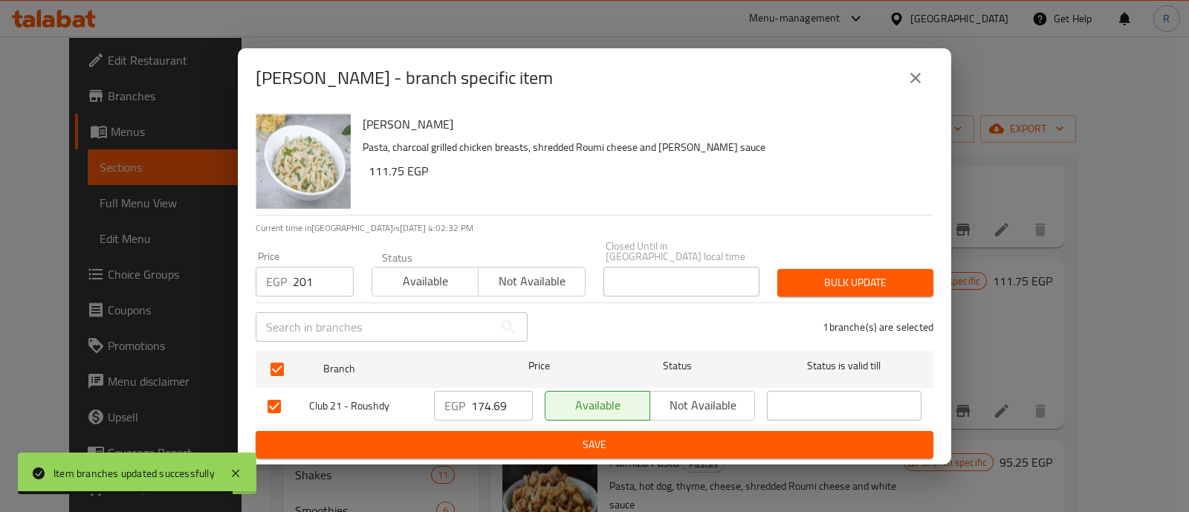
click at [833, 282] on span "Bulk update" at bounding box center [855, 283] width 132 height 19
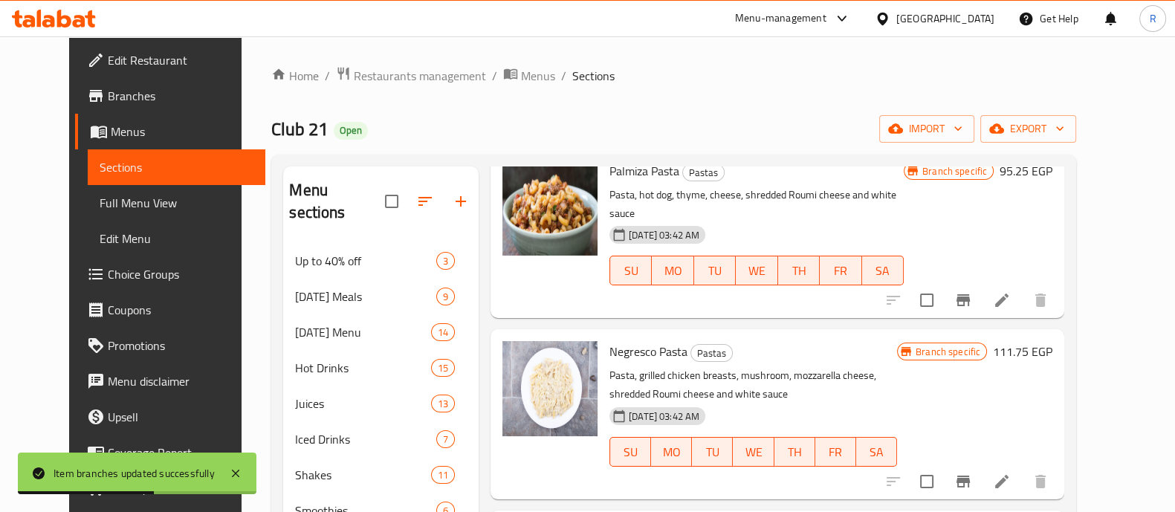
scroll to position [1356, 0]
click at [970, 474] on icon "Branch-specific-item" at bounding box center [963, 480] width 13 height 12
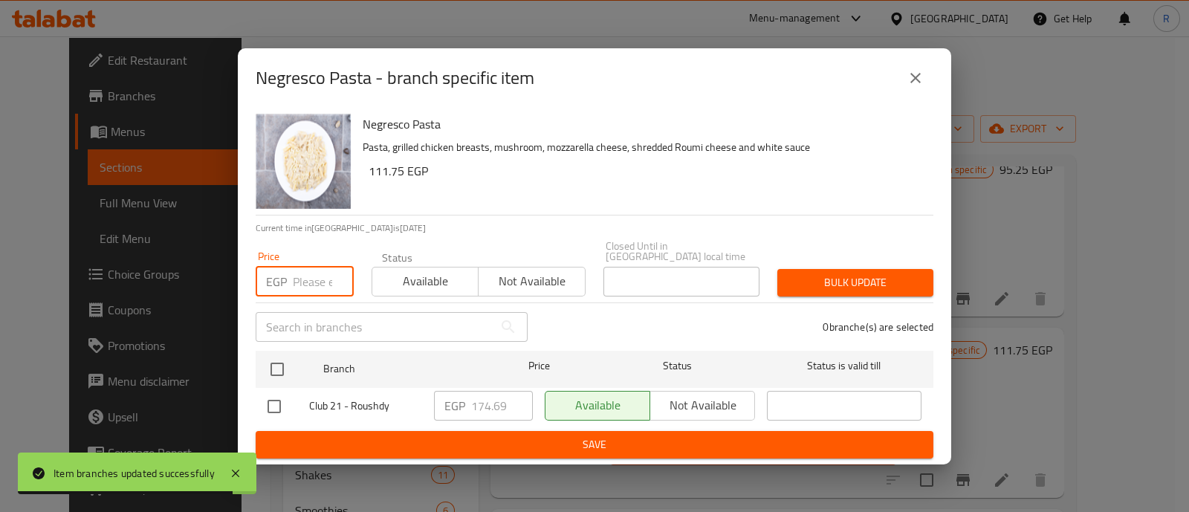
click at [306, 280] on input "number" at bounding box center [323, 282] width 61 height 30
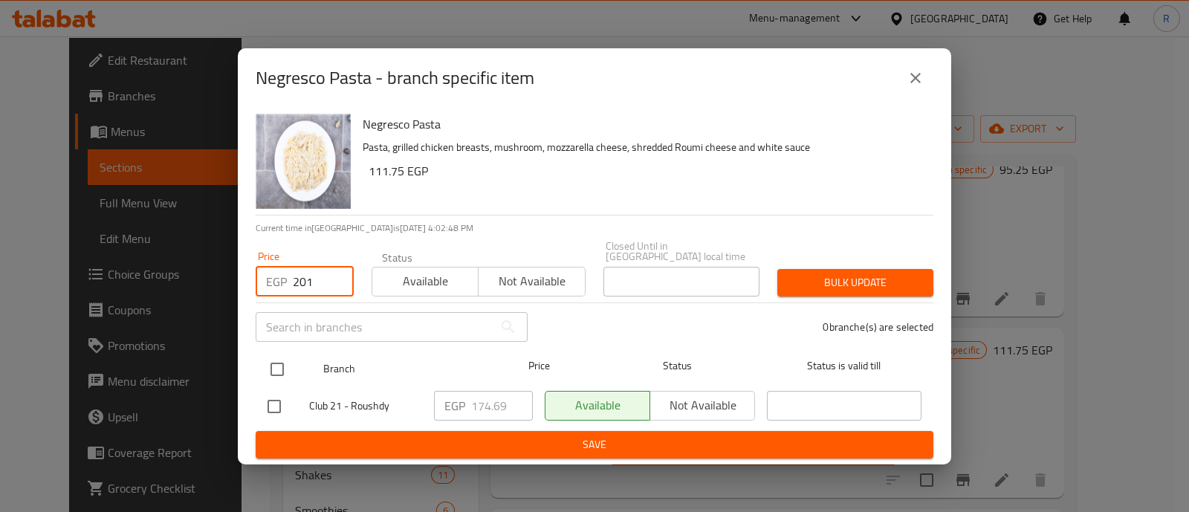
type input "201"
click at [275, 355] on input "checkbox" at bounding box center [277, 369] width 31 height 31
checkbox input "true"
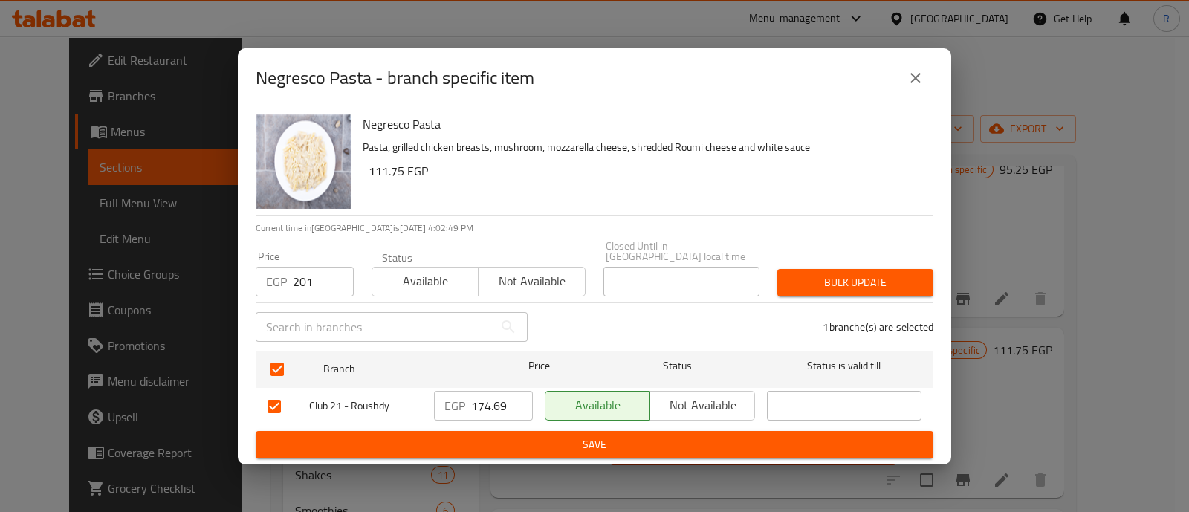
click at [788, 273] on button "Bulk update" at bounding box center [856, 283] width 156 height 28
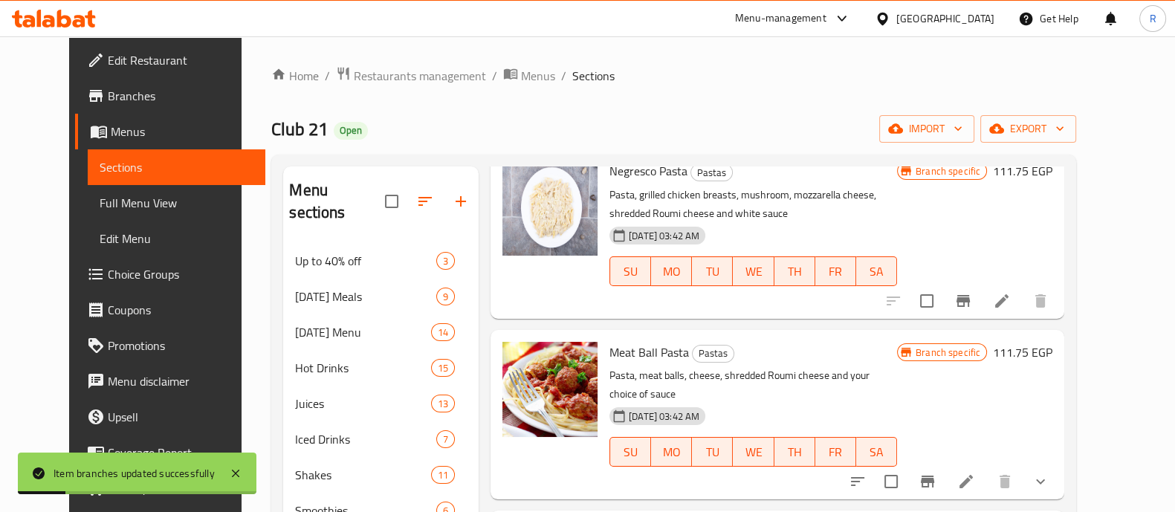
scroll to position [1543, 0]
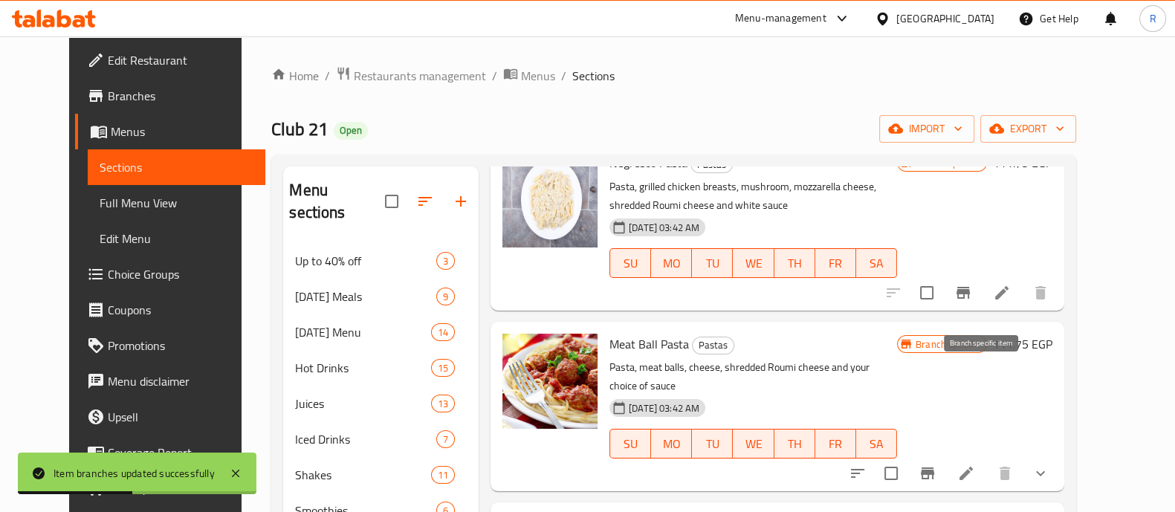
click at [934, 468] on icon "Branch-specific-item" at bounding box center [927, 474] width 13 height 12
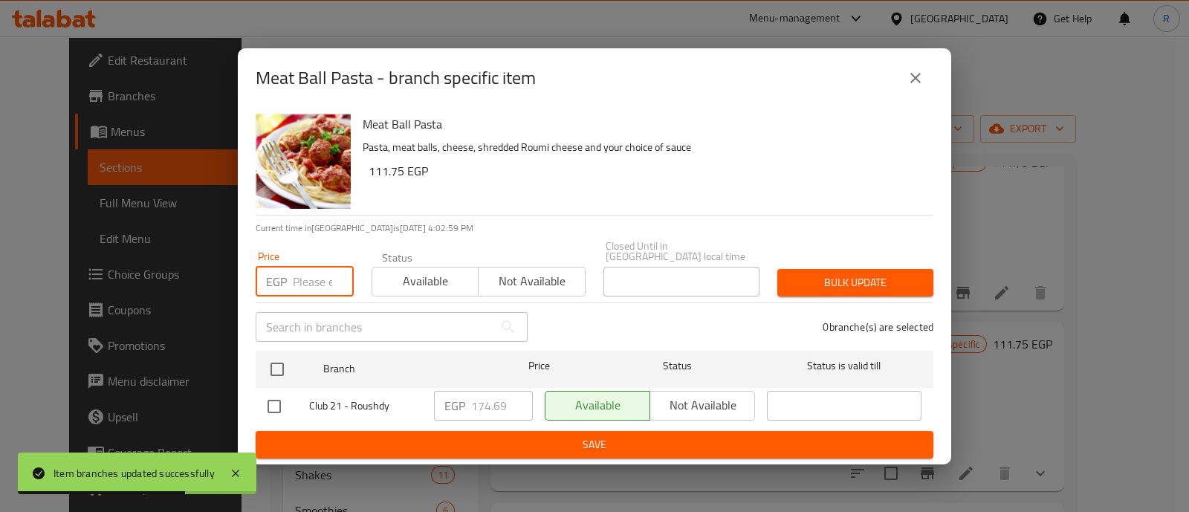
click at [329, 273] on input "number" at bounding box center [323, 282] width 61 height 30
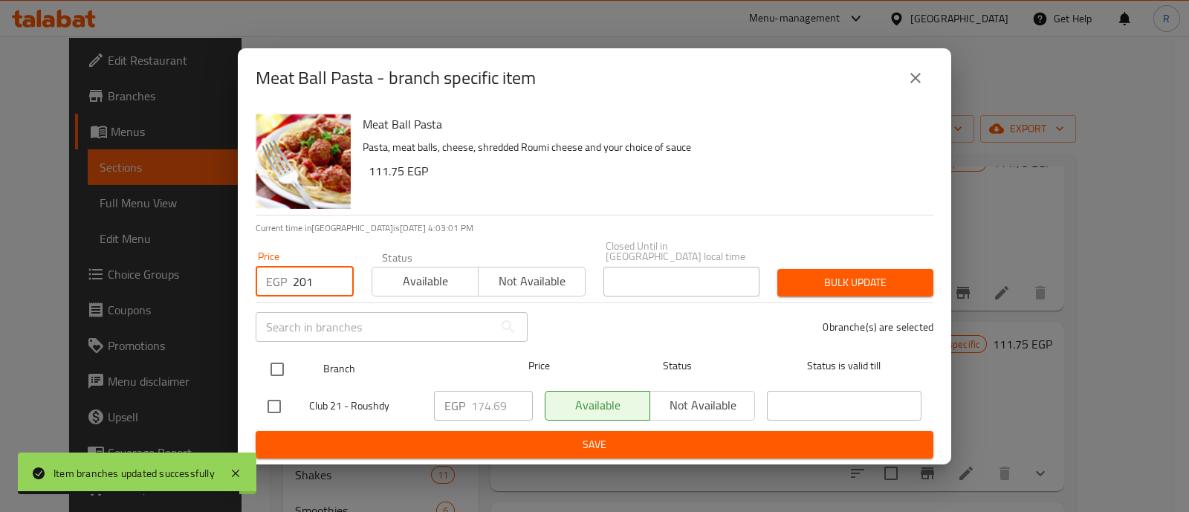
type input "201"
click at [277, 361] on input "checkbox" at bounding box center [277, 369] width 31 height 31
checkbox input "true"
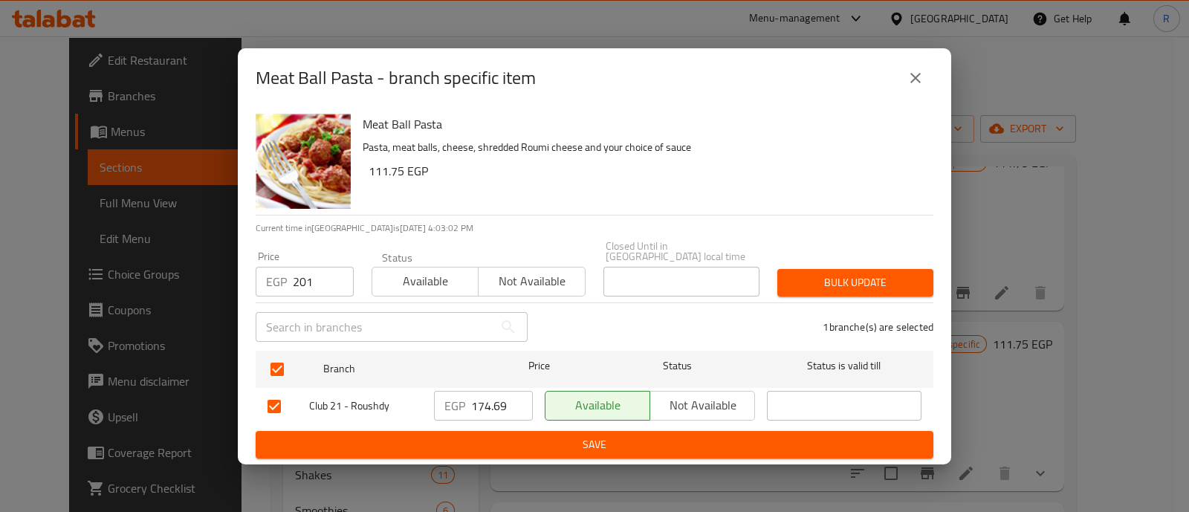
click at [803, 285] on span "Bulk update" at bounding box center [855, 283] width 132 height 19
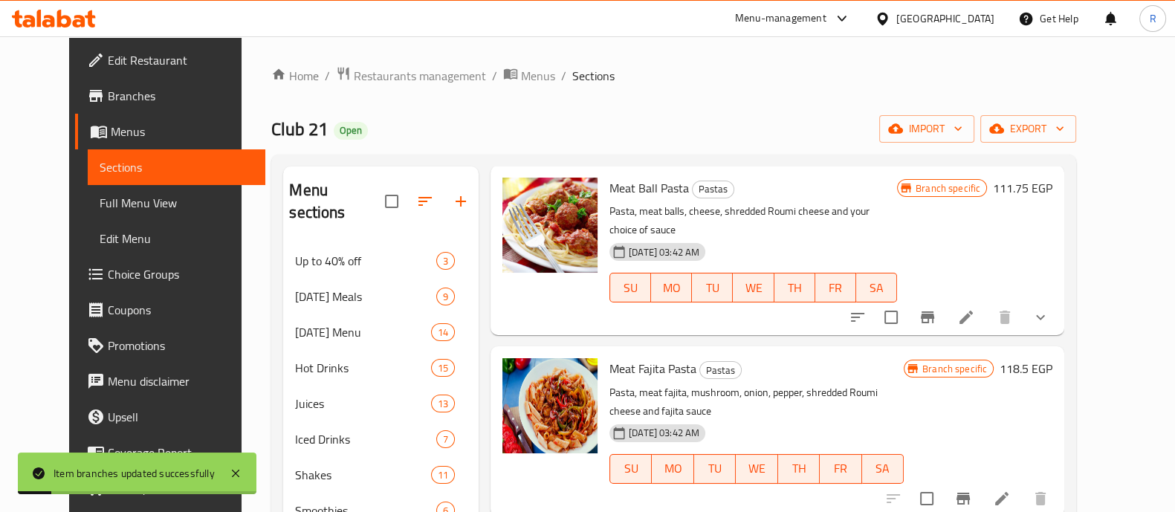
scroll to position [1725, 0]
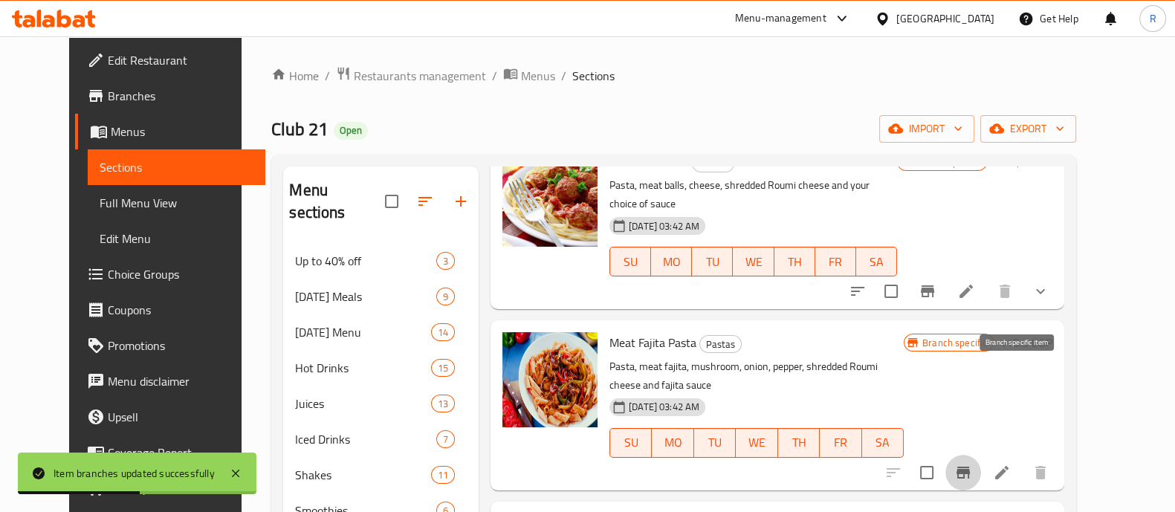
click at [972, 464] on icon "Branch-specific-item" at bounding box center [963, 473] width 18 height 18
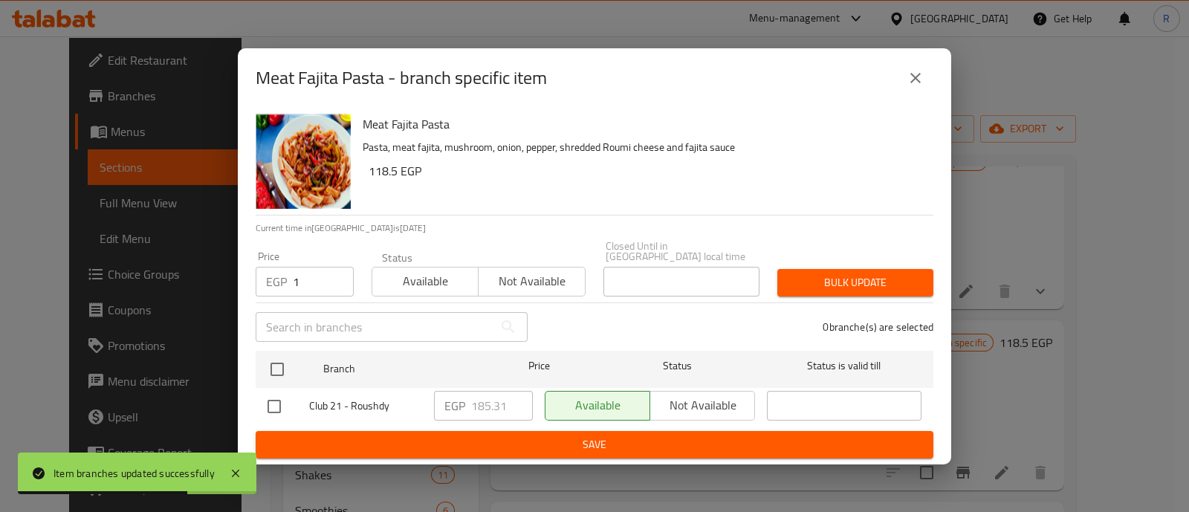
type input "1"
click at [332, 272] on input "1" at bounding box center [323, 282] width 61 height 30
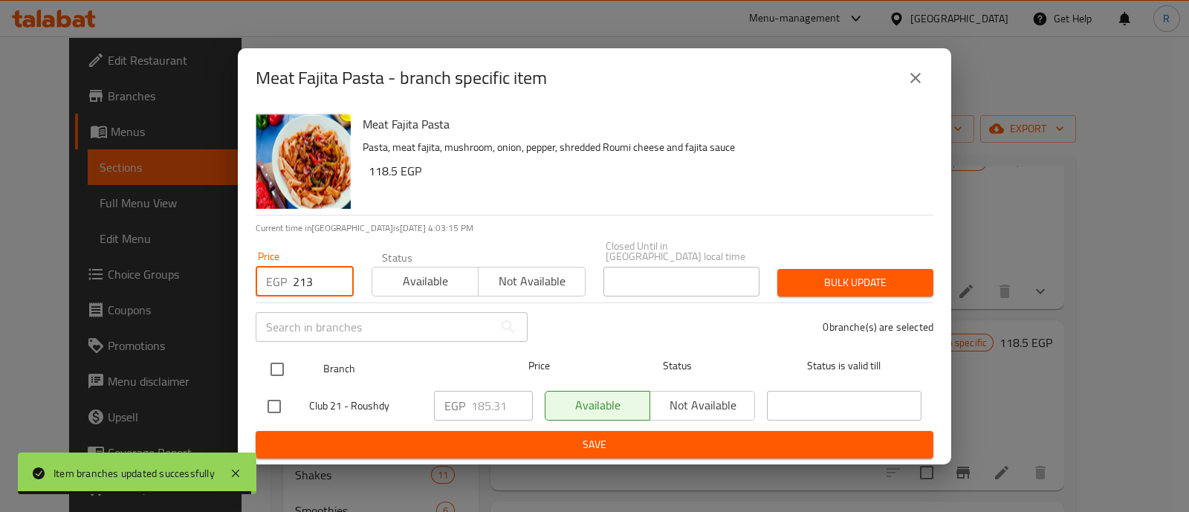
type input "213"
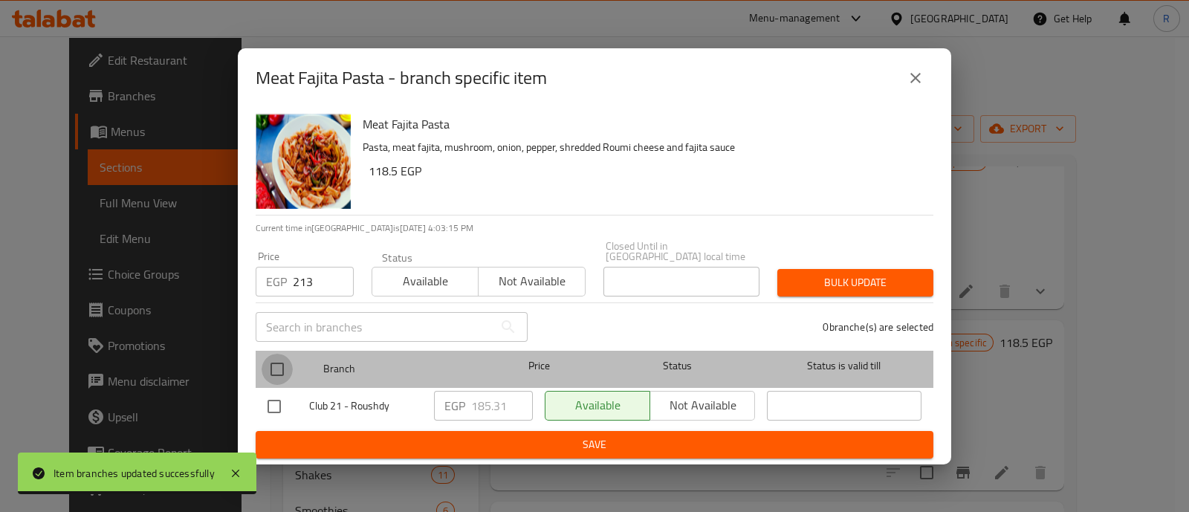
click at [286, 362] on input "checkbox" at bounding box center [277, 369] width 31 height 31
checkbox input "true"
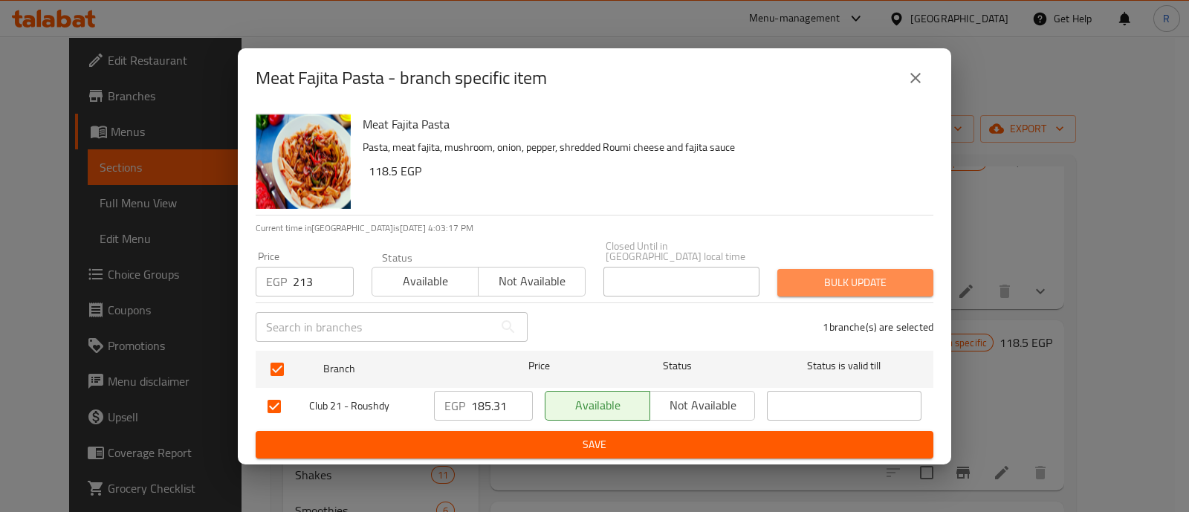
click at [826, 285] on span "Bulk update" at bounding box center [855, 283] width 132 height 19
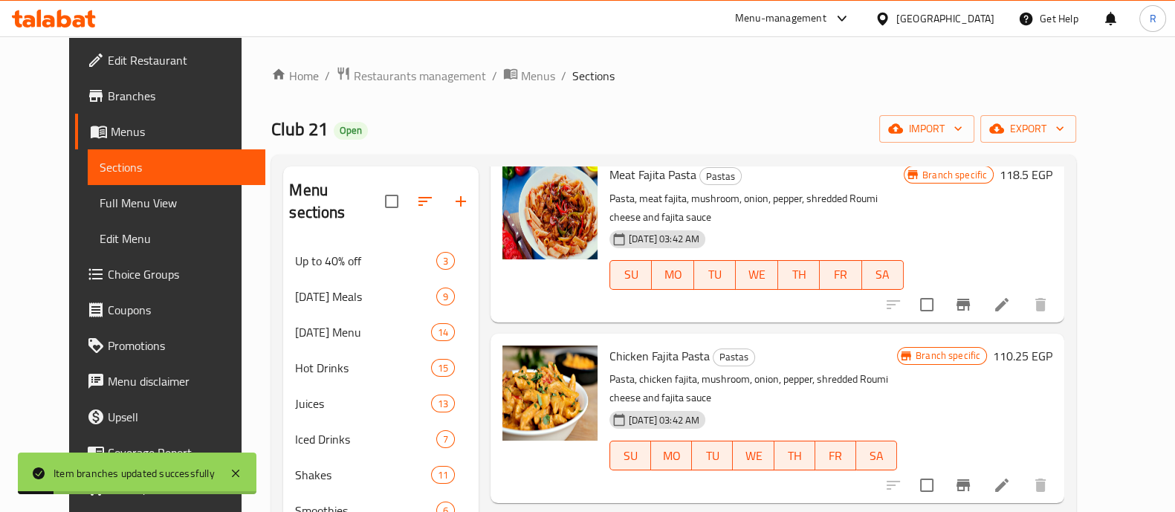
scroll to position [1895, 0]
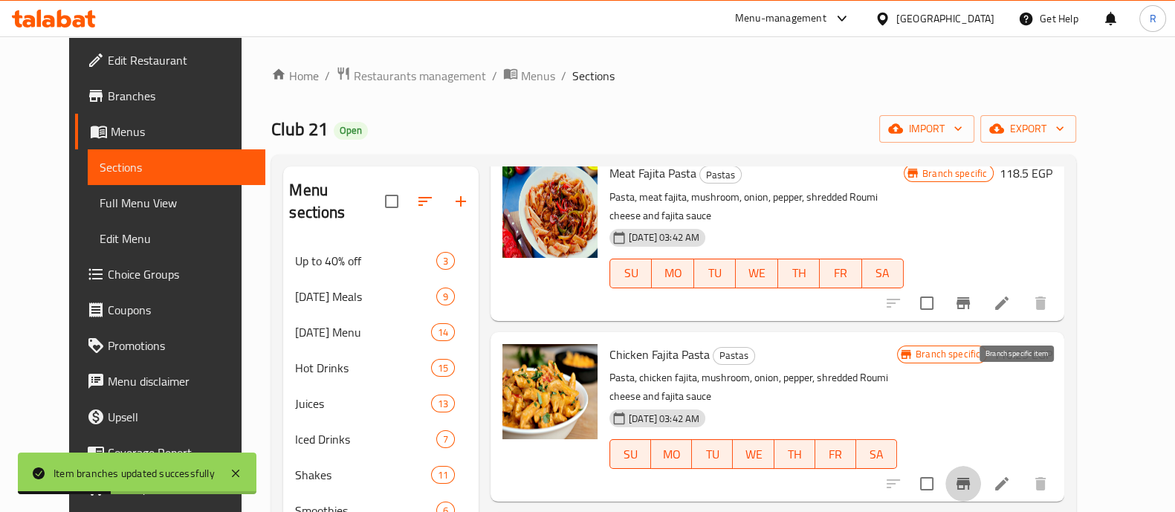
click at [972, 475] on icon "Branch-specific-item" at bounding box center [963, 484] width 18 height 18
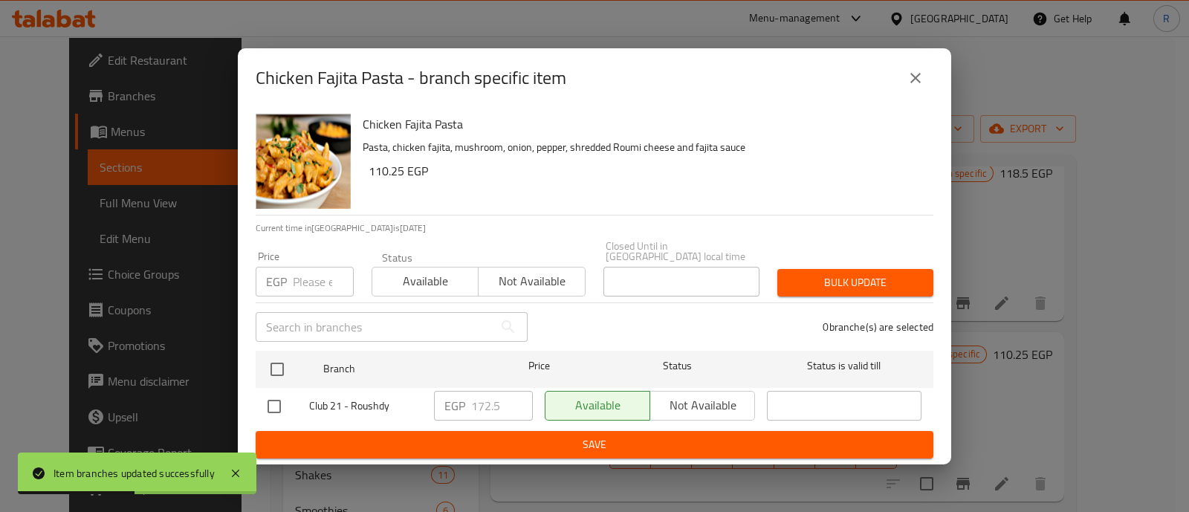
click at [304, 269] on input "number" at bounding box center [323, 282] width 61 height 30
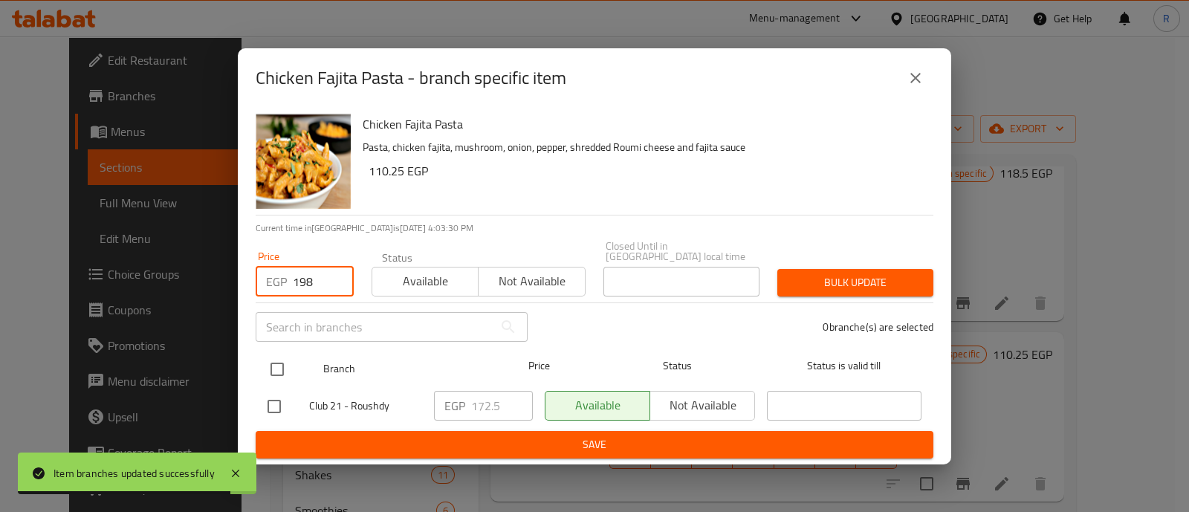
type input "198"
click at [272, 358] on input "checkbox" at bounding box center [277, 369] width 31 height 31
checkbox input "true"
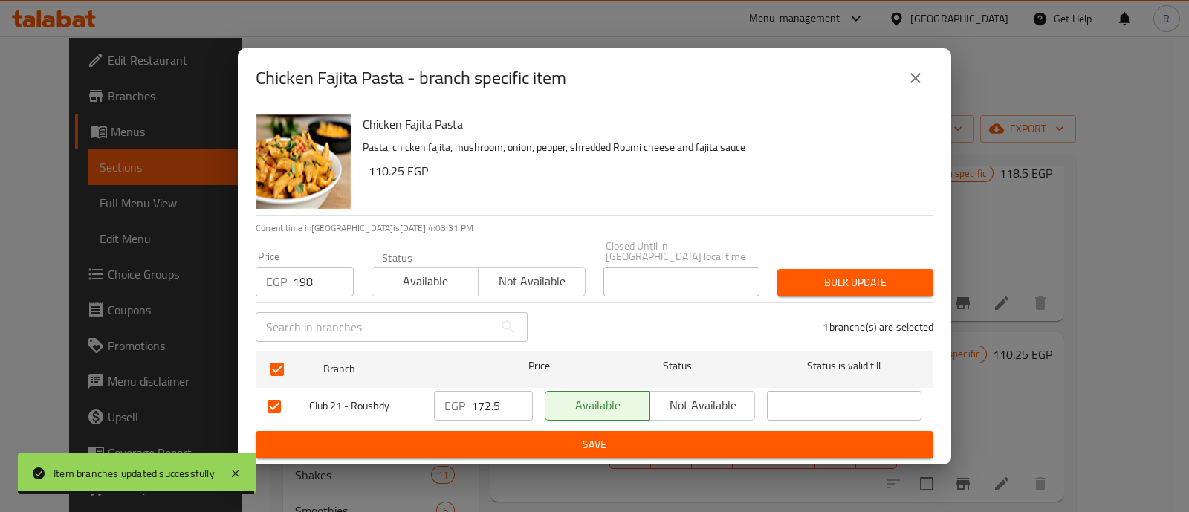
click at [833, 275] on span "Bulk update" at bounding box center [855, 283] width 132 height 19
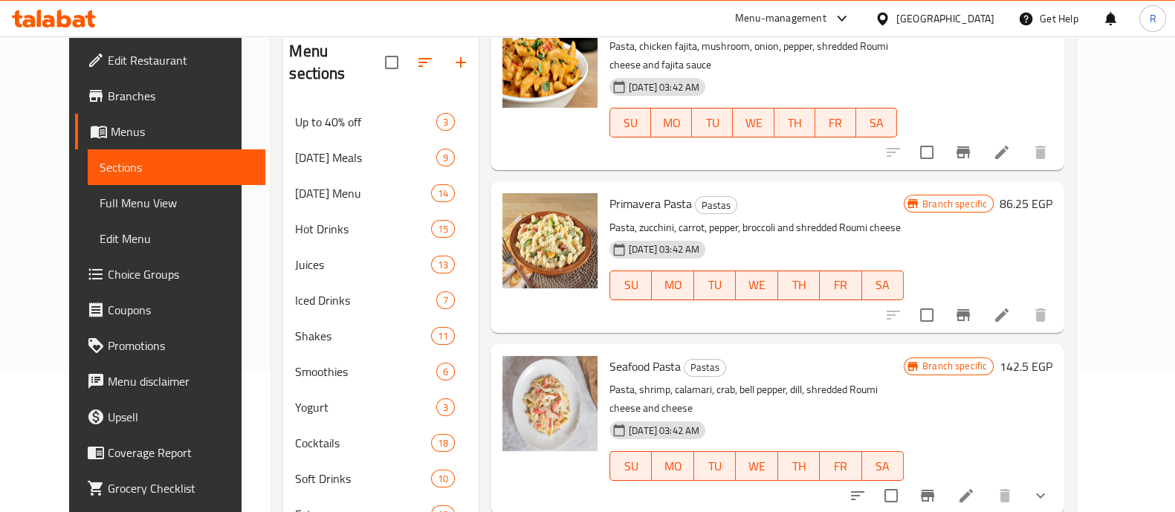
scroll to position [152, 0]
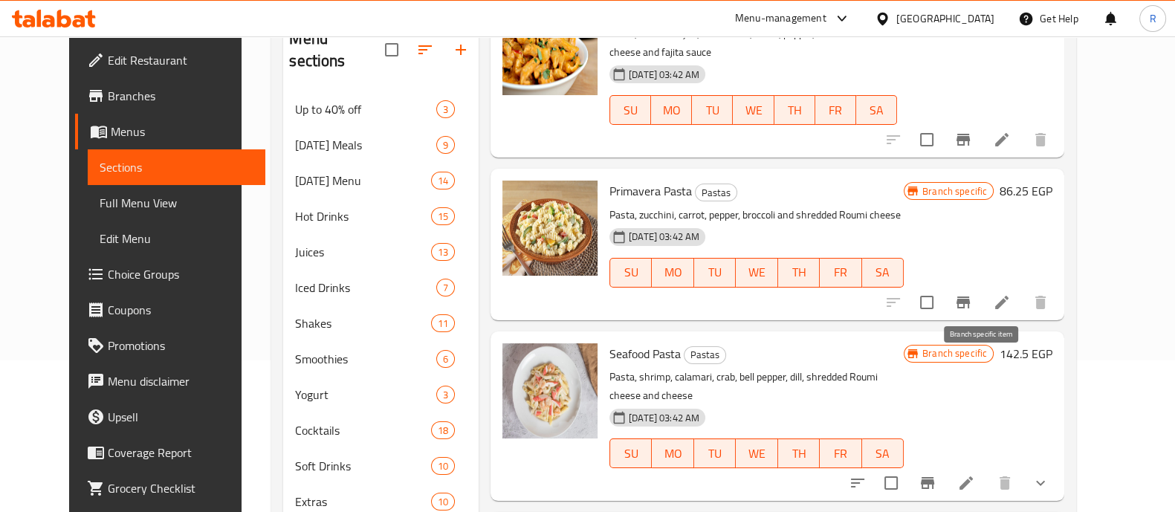
click at [934, 477] on icon "Branch-specific-item" at bounding box center [927, 483] width 13 height 12
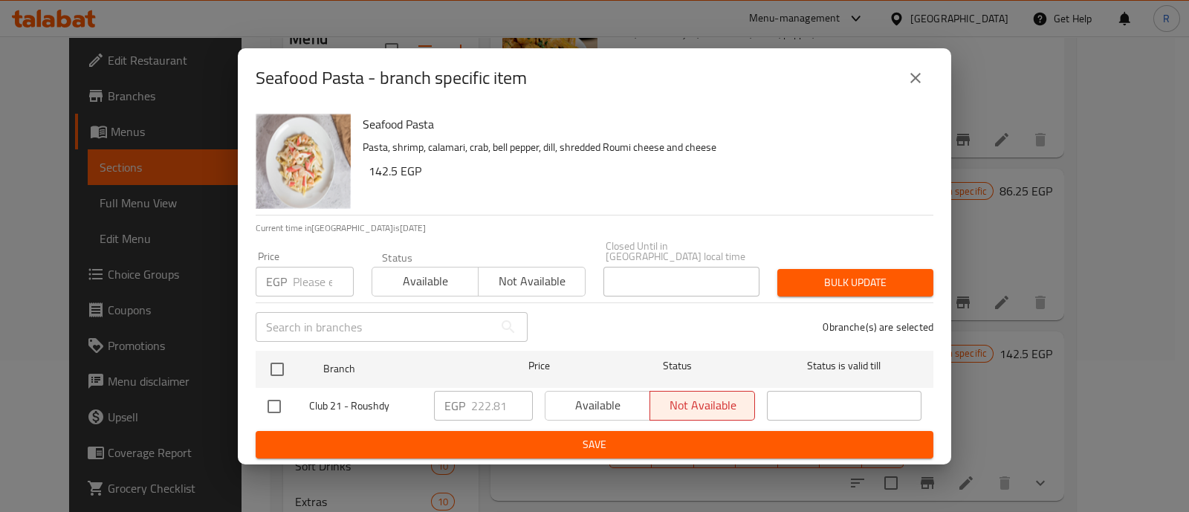
click at [303, 271] on input "number" at bounding box center [323, 282] width 61 height 30
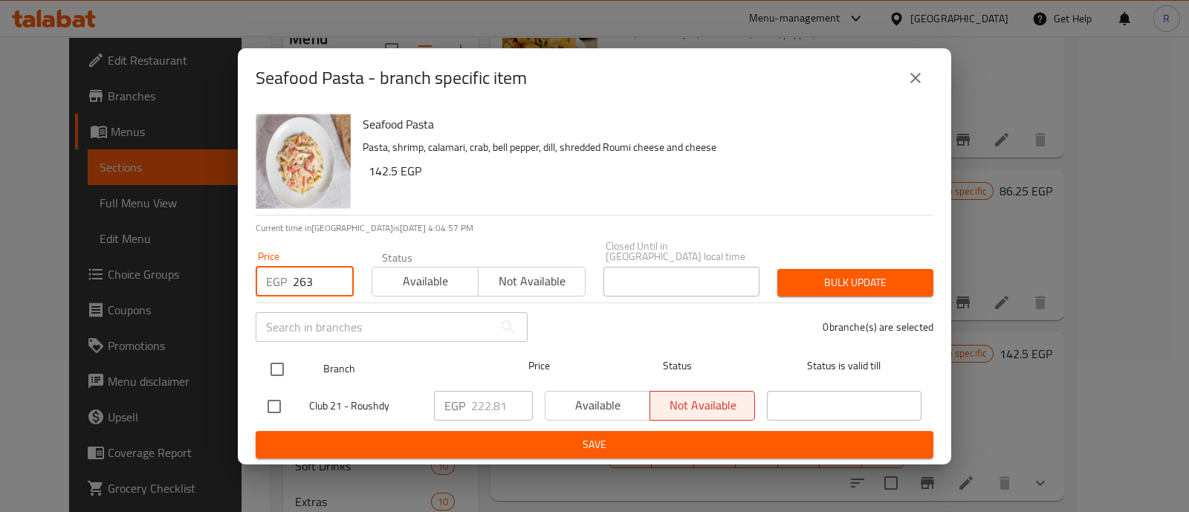
type input "263"
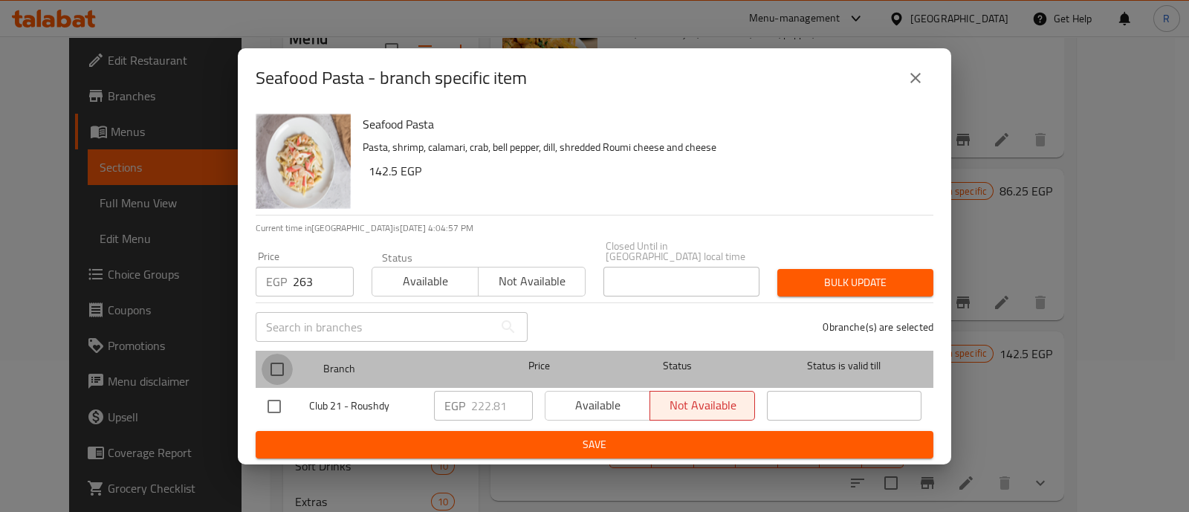
click at [276, 366] on input "checkbox" at bounding box center [277, 369] width 31 height 31
checkbox input "true"
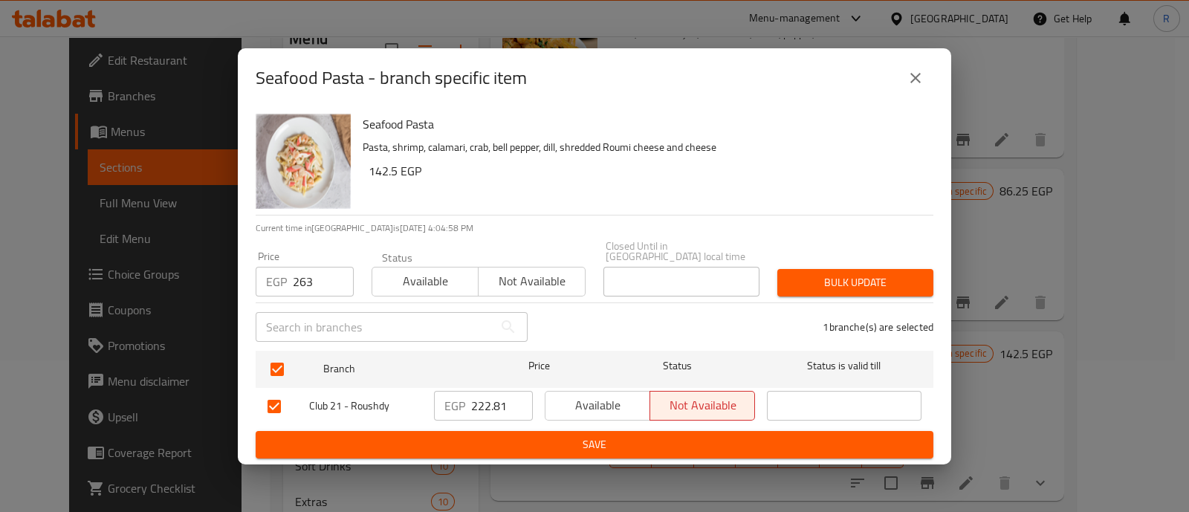
click at [795, 278] on span "Bulk update" at bounding box center [855, 283] width 132 height 19
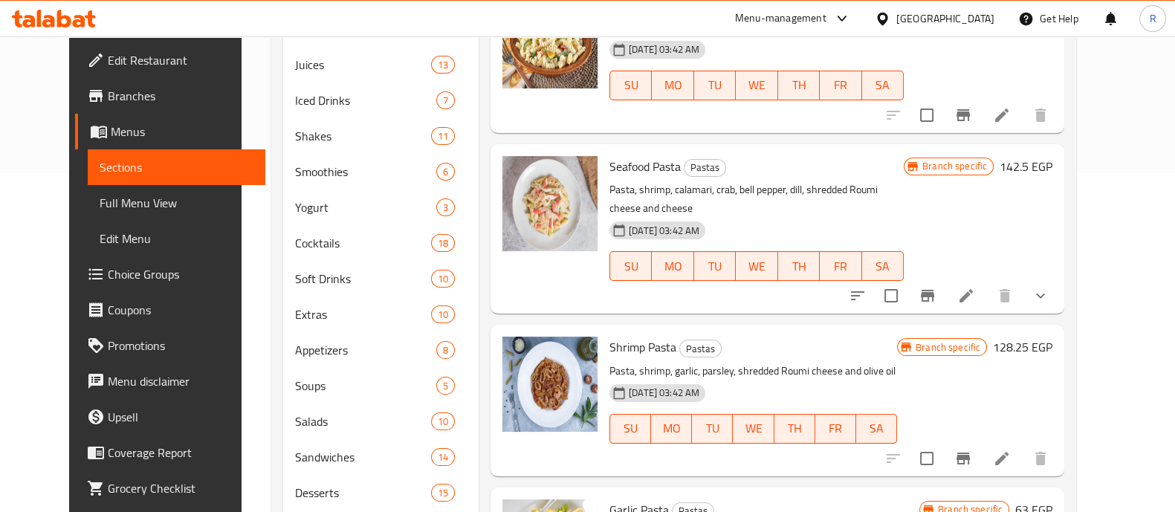
scroll to position [343, 0]
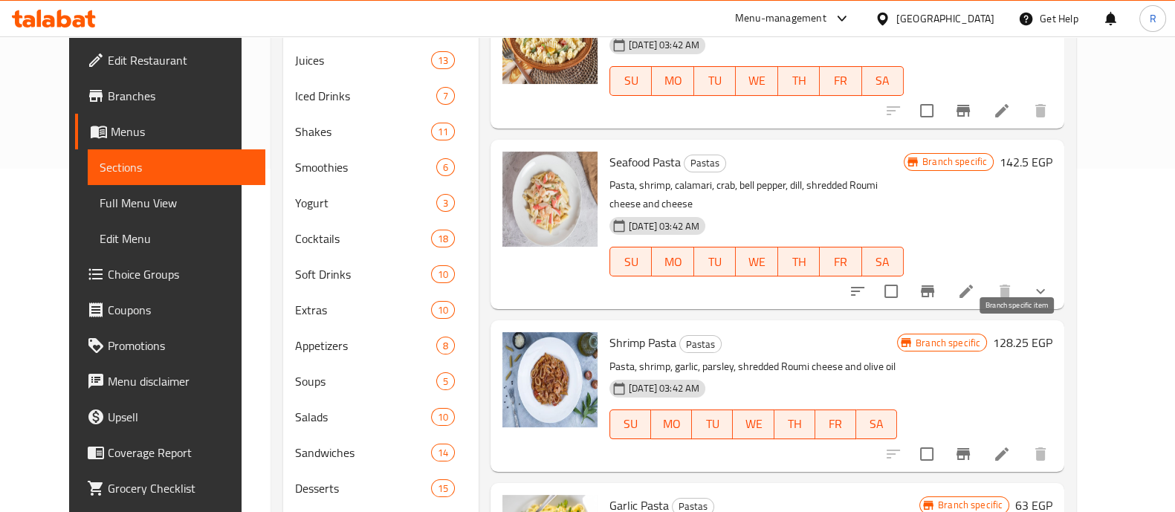
click at [972, 445] on icon "Branch-specific-item" at bounding box center [963, 454] width 18 height 18
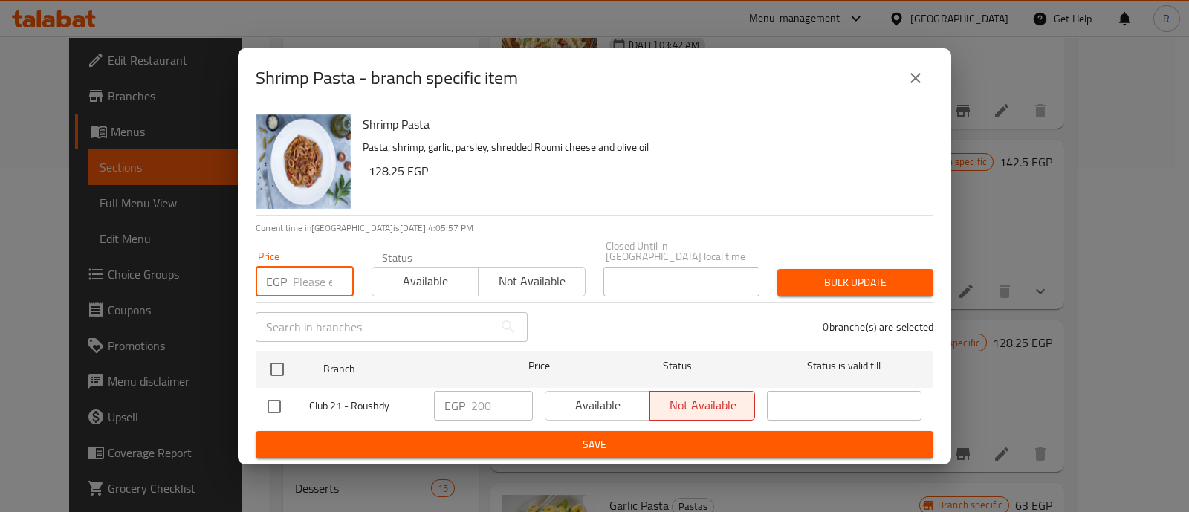
click at [320, 276] on input "number" at bounding box center [323, 282] width 61 height 30
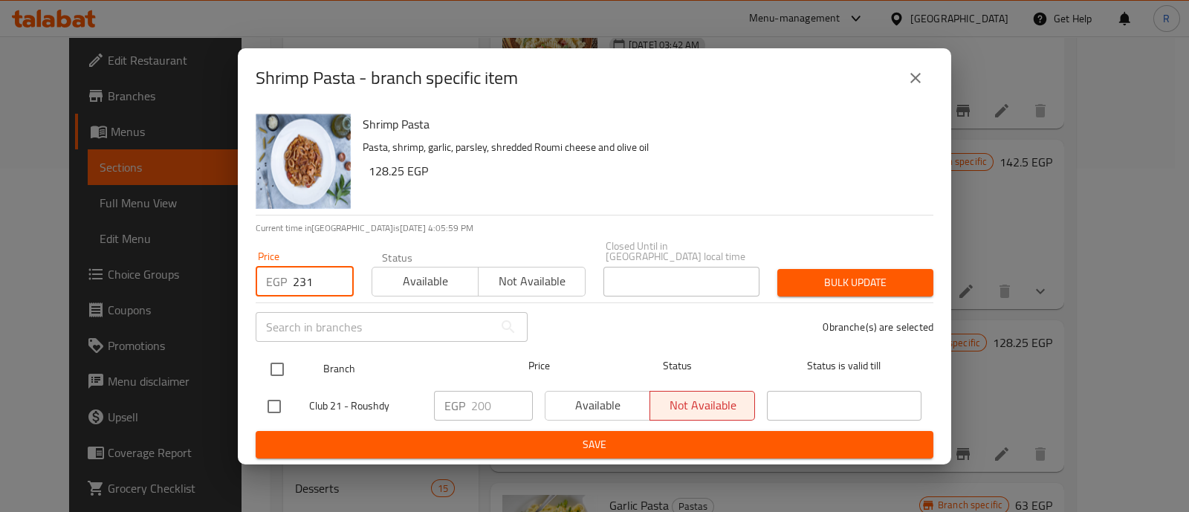
type input "231"
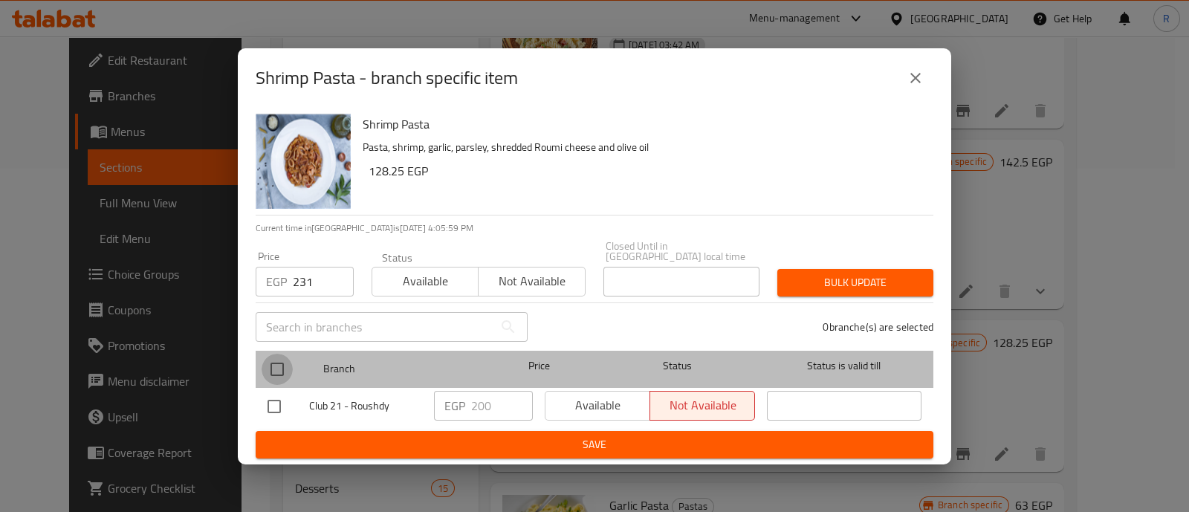
click at [266, 355] on input "checkbox" at bounding box center [277, 369] width 31 height 31
checkbox input "true"
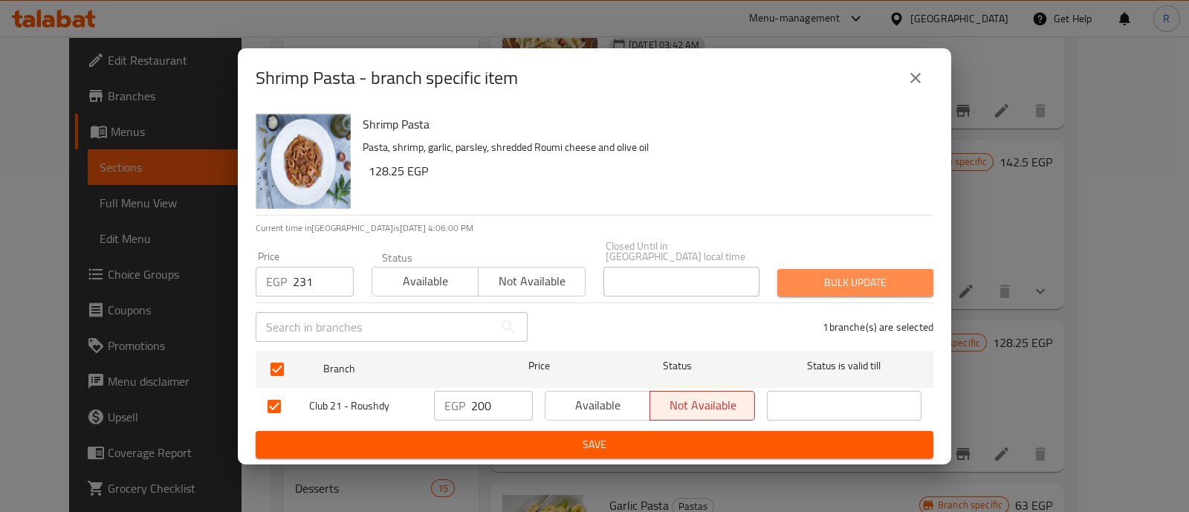
click at [814, 279] on span "Bulk update" at bounding box center [855, 283] width 132 height 19
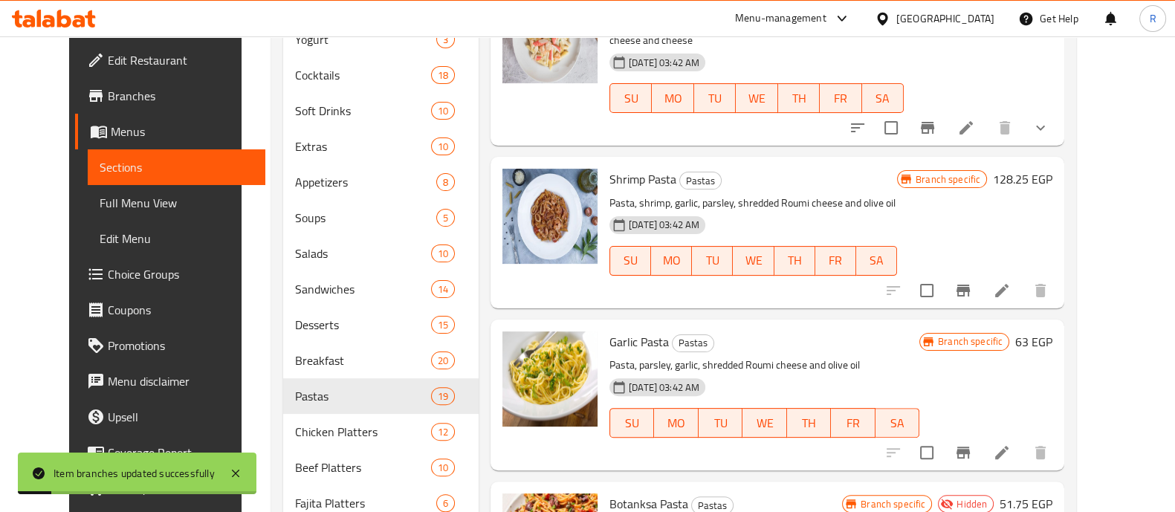
scroll to position [509, 0]
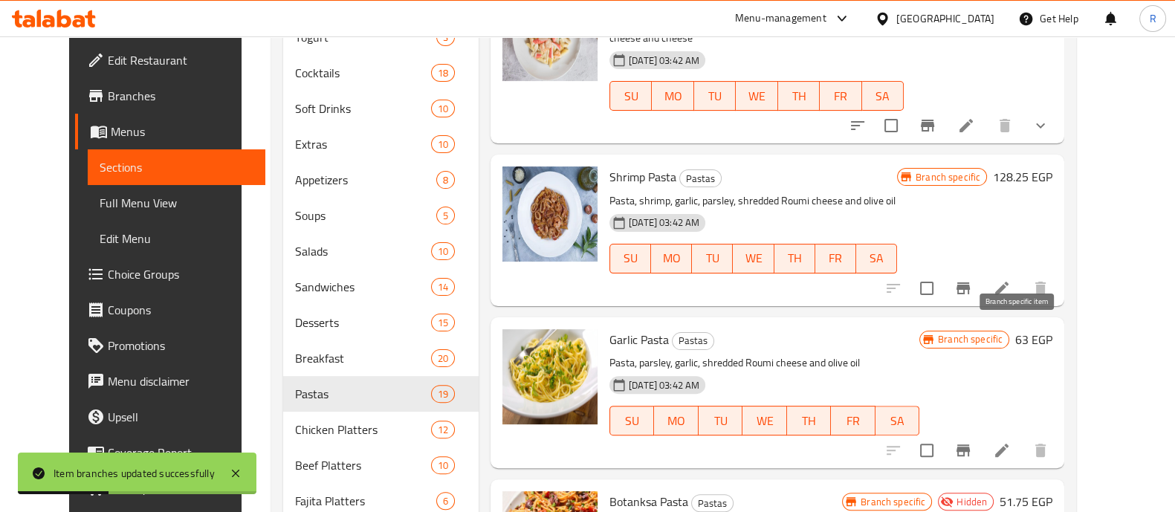
click at [981, 433] on button "Branch-specific-item" at bounding box center [964, 451] width 36 height 36
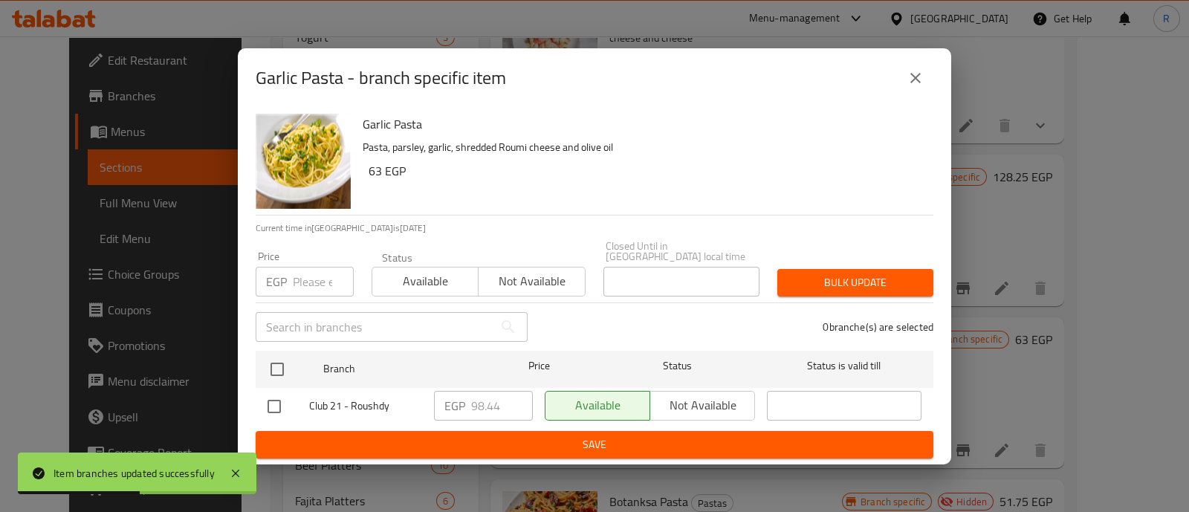
click at [311, 283] on input "number" at bounding box center [323, 282] width 61 height 30
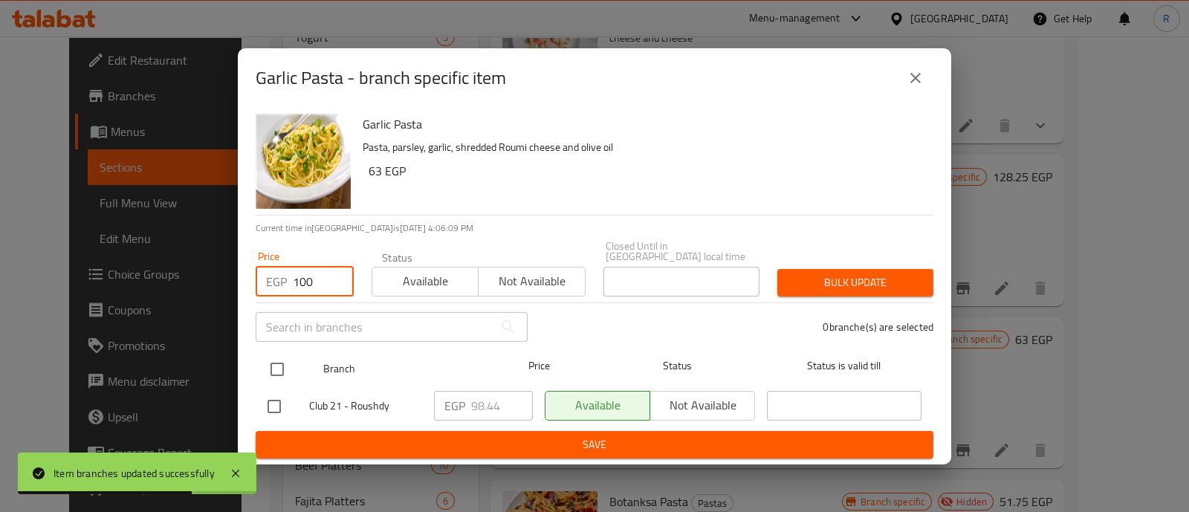
type input "100"
click at [273, 366] on input "checkbox" at bounding box center [277, 369] width 31 height 31
checkbox input "true"
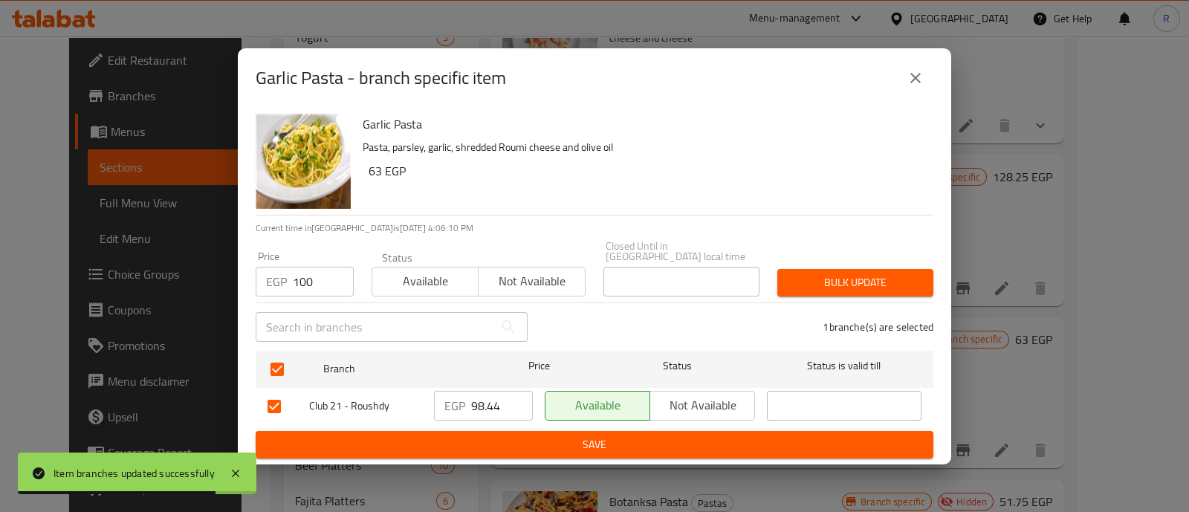
click at [810, 274] on span "Bulk update" at bounding box center [855, 283] width 132 height 19
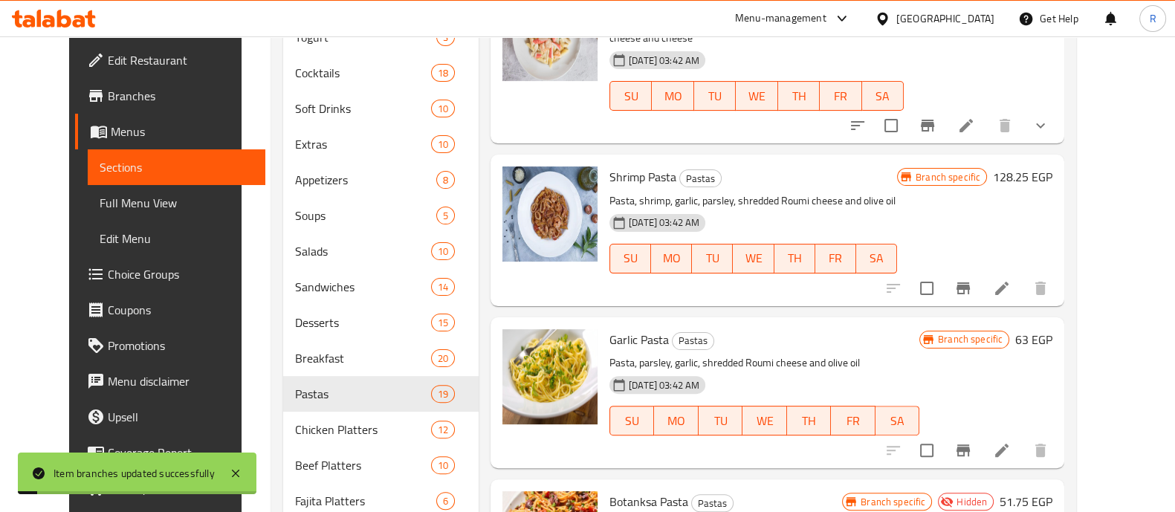
scroll to position [719, 0]
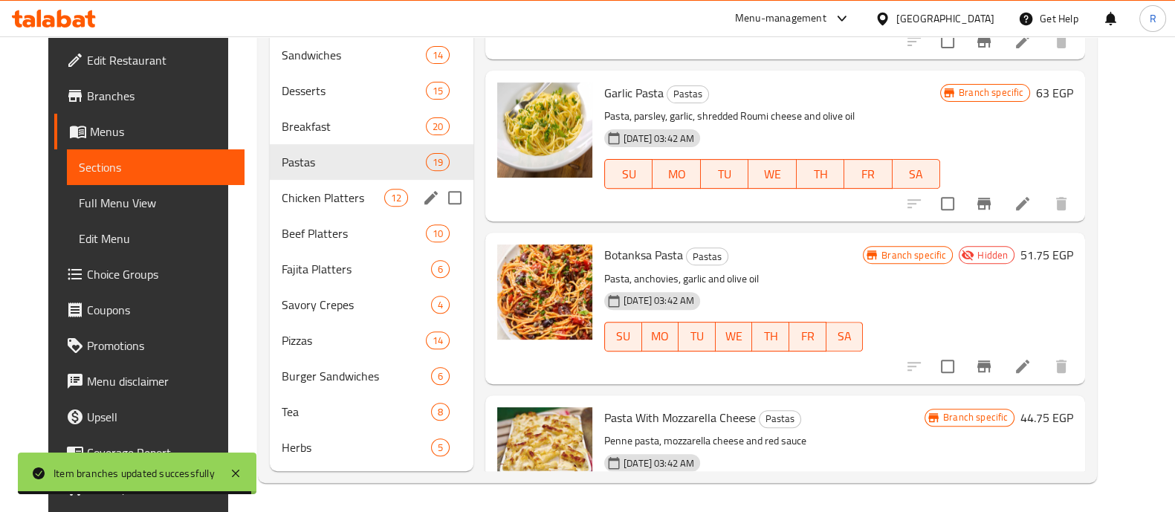
click at [288, 210] on div "Chicken Platters 12" at bounding box center [372, 198] width 204 height 36
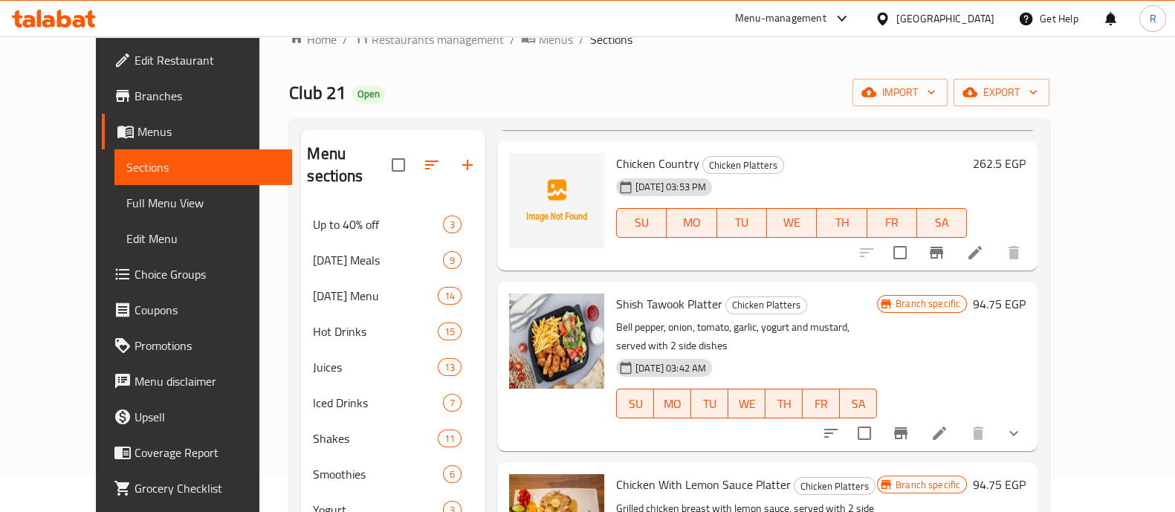
scroll to position [341, 0]
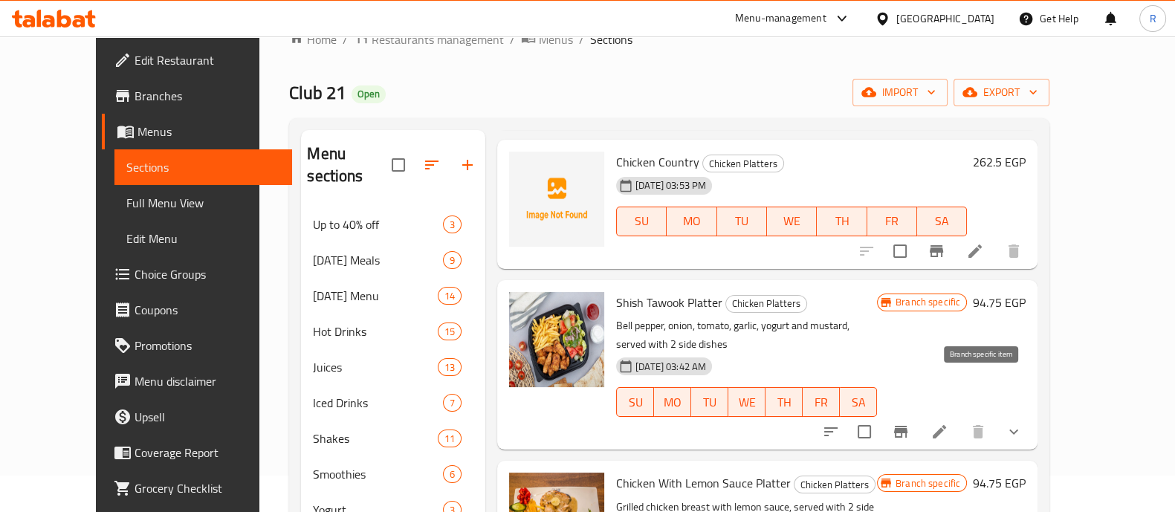
click at [908, 426] on icon "Branch-specific-item" at bounding box center [900, 432] width 13 height 12
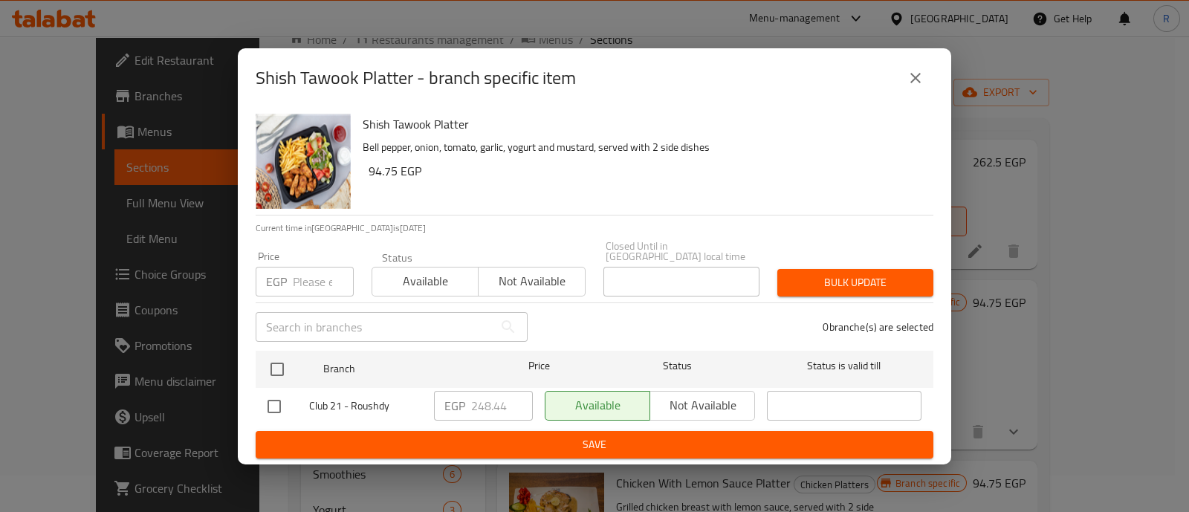
click at [311, 287] on input "number" at bounding box center [323, 282] width 61 height 30
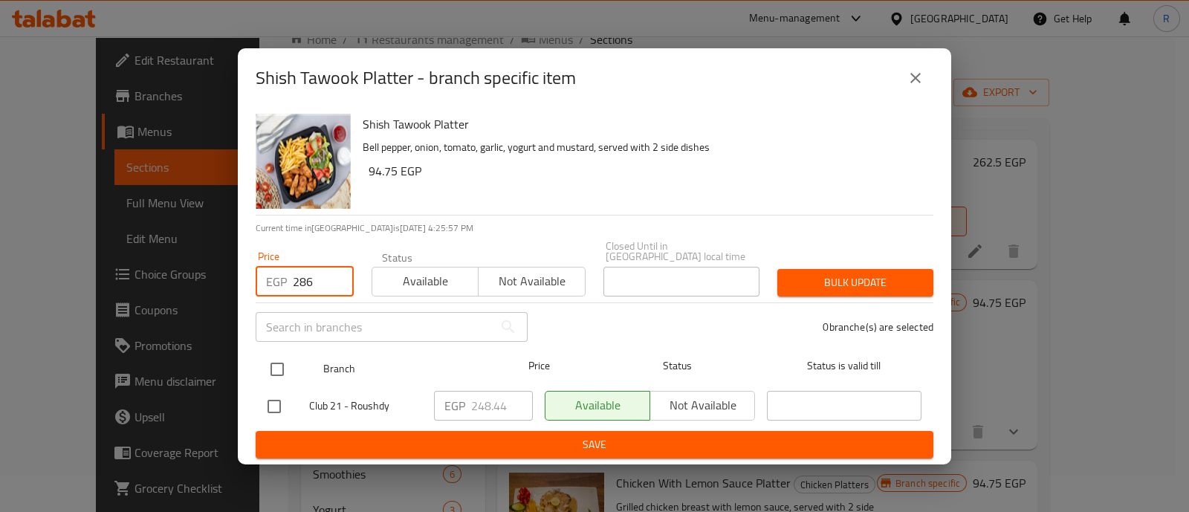
type input "286"
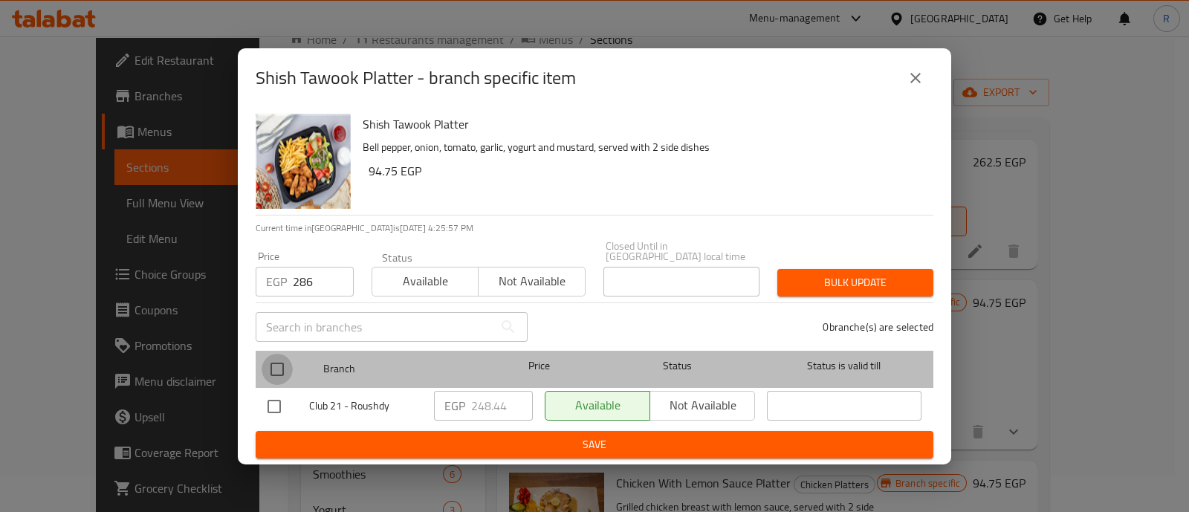
click at [277, 375] on input "checkbox" at bounding box center [277, 369] width 31 height 31
checkbox input "true"
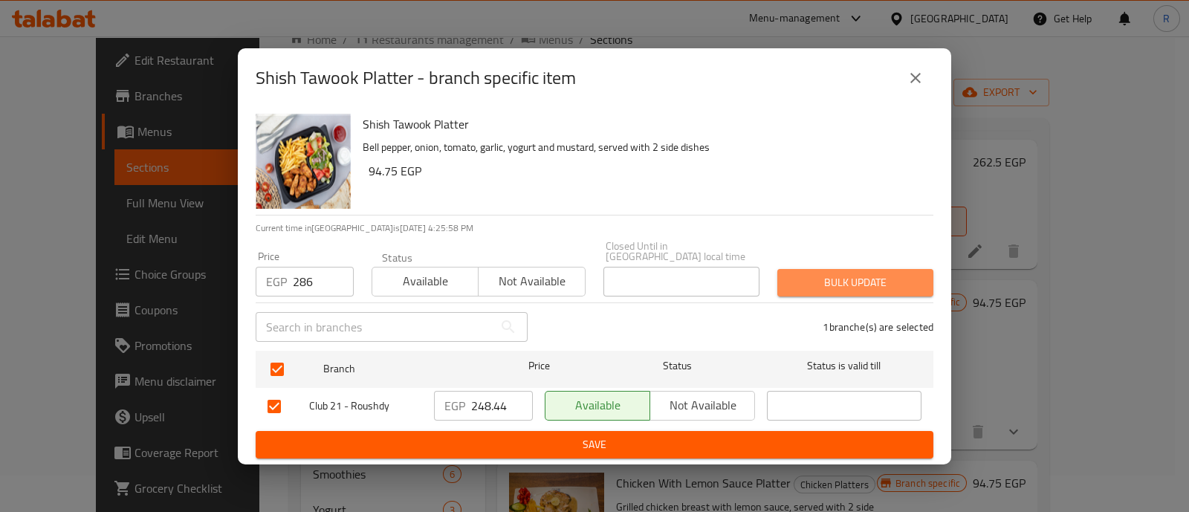
click at [805, 277] on span "Bulk update" at bounding box center [855, 283] width 132 height 19
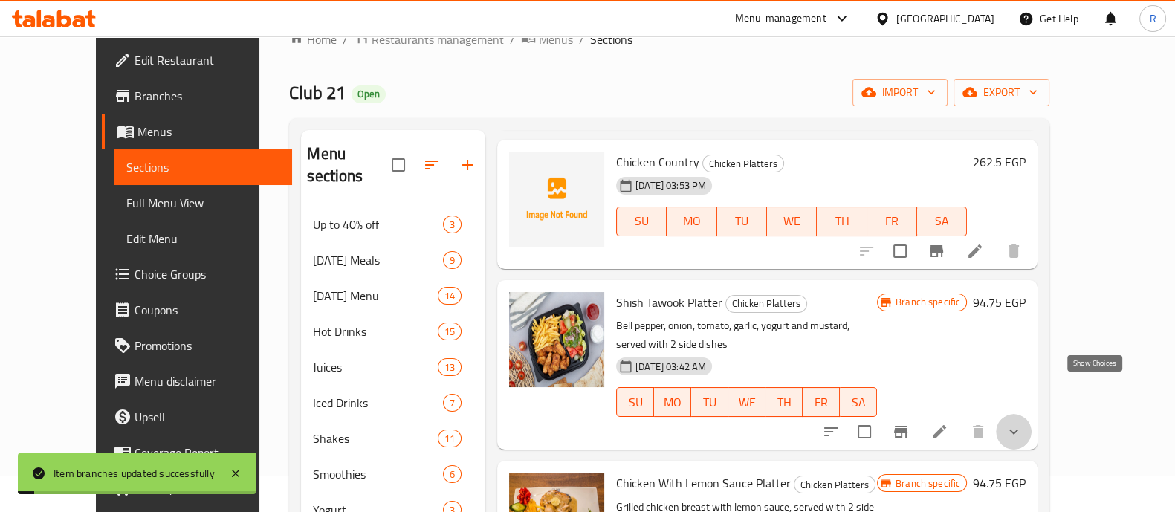
click at [1023, 423] on icon "show more" at bounding box center [1014, 432] width 18 height 18
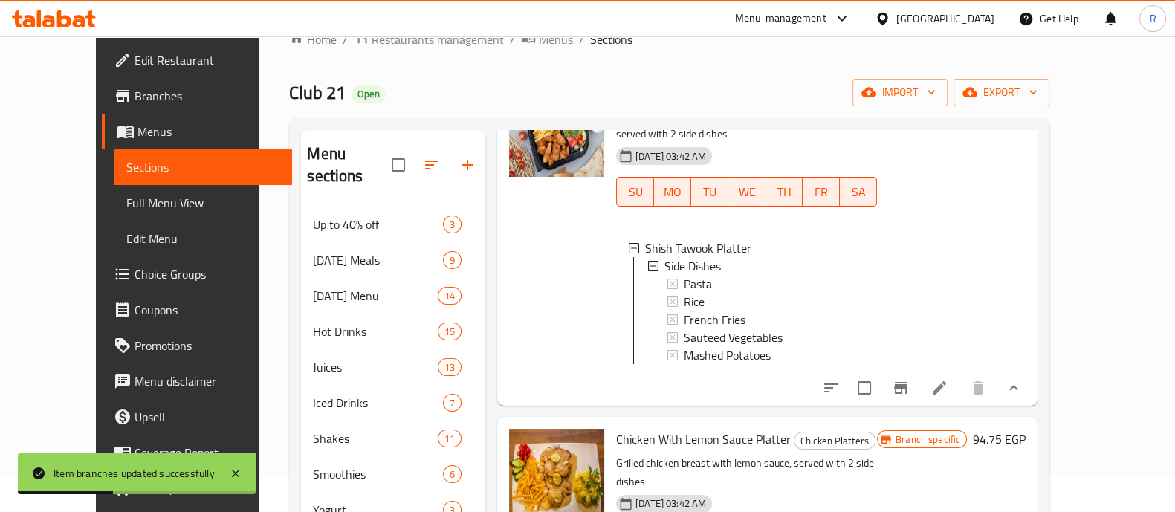
scroll to position [581, 0]
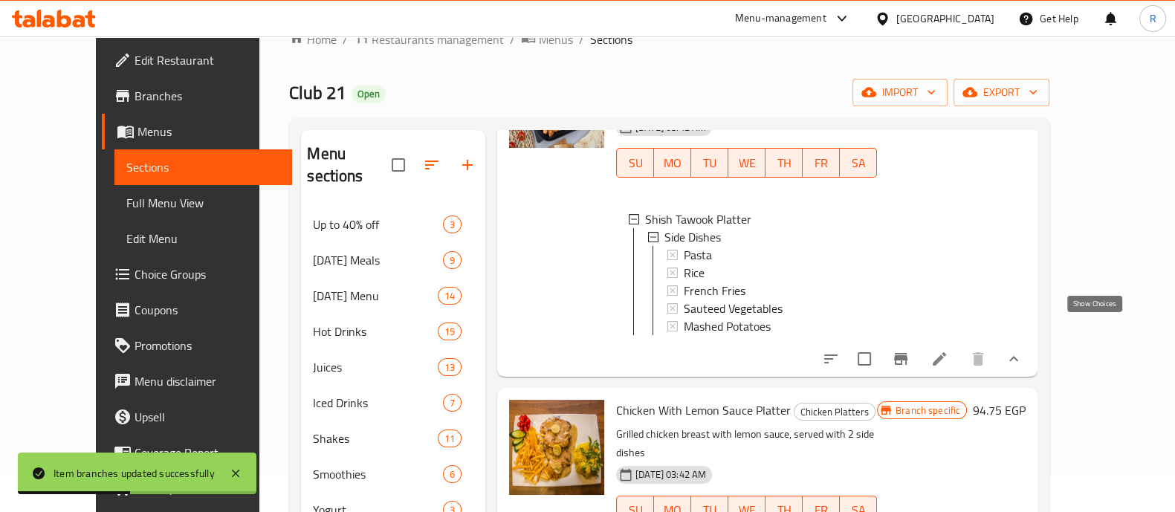
click at [1023, 350] on icon "show more" at bounding box center [1014, 359] width 18 height 18
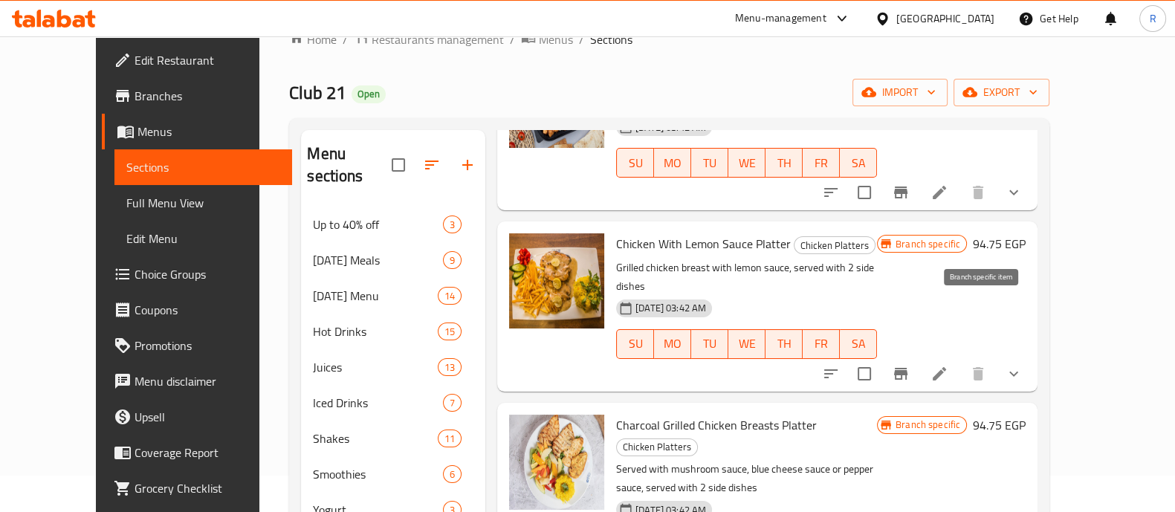
click at [910, 365] on icon "Branch-specific-item" at bounding box center [901, 374] width 18 height 18
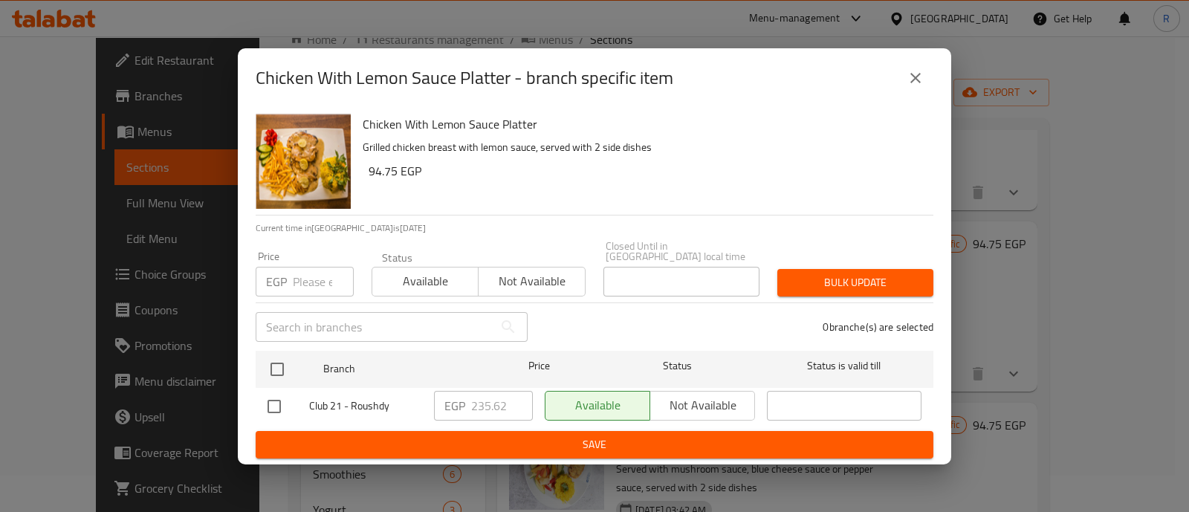
click at [304, 274] on input "number" at bounding box center [323, 282] width 61 height 30
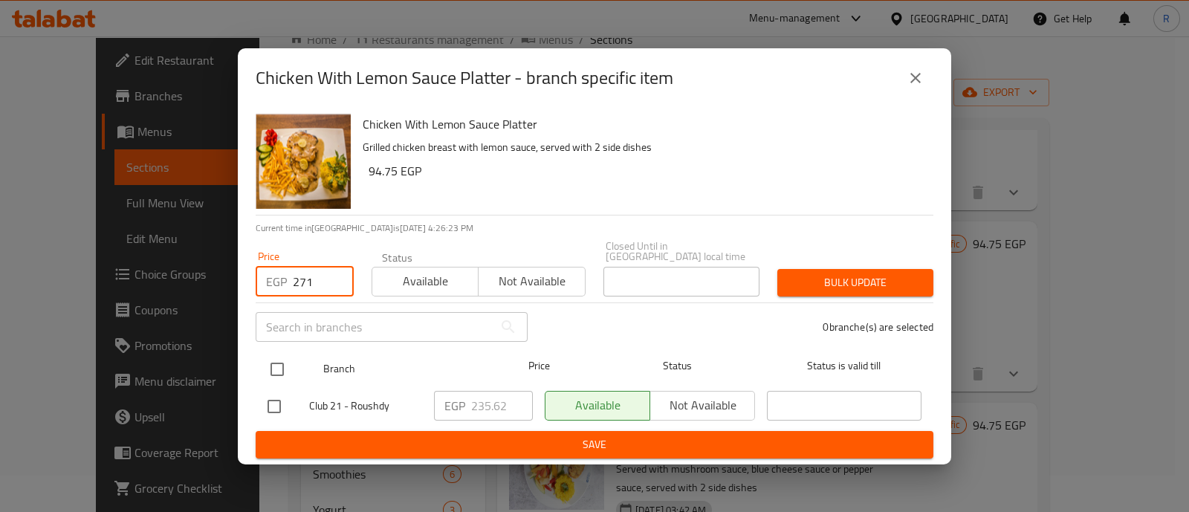
type input "271"
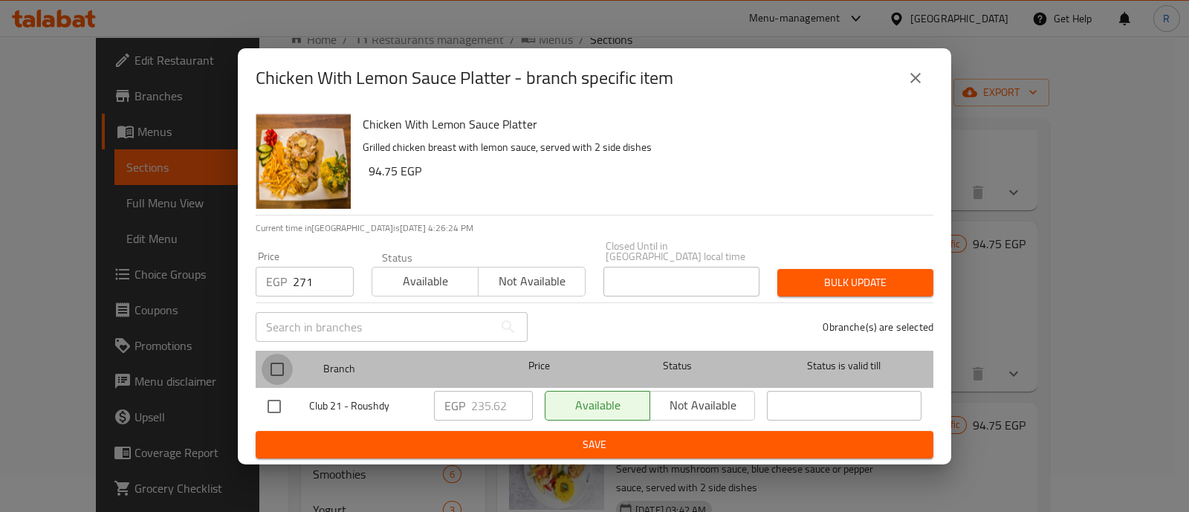
click at [274, 365] on input "checkbox" at bounding box center [277, 369] width 31 height 31
checkbox input "true"
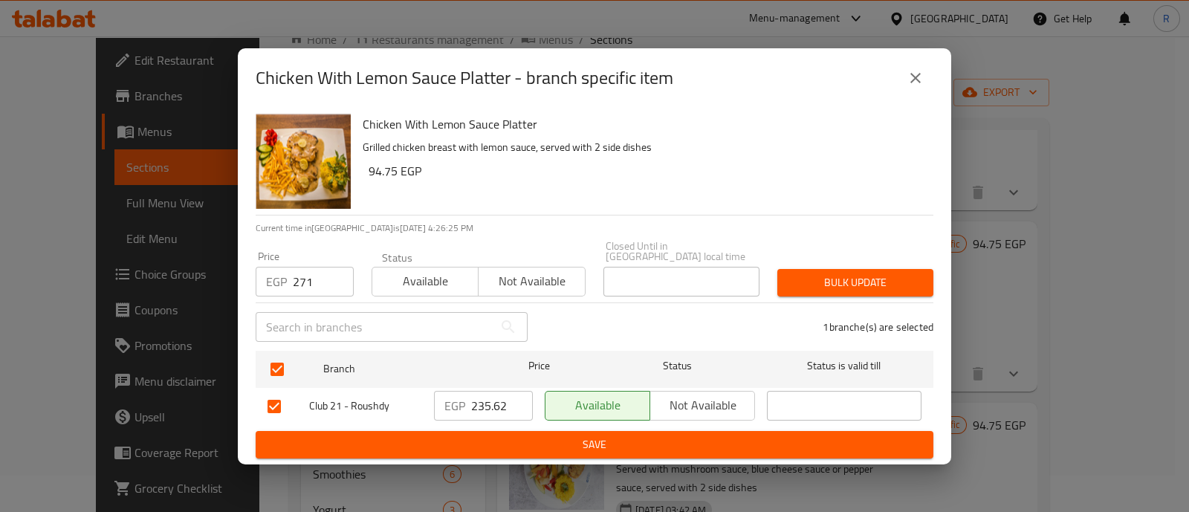
click at [828, 277] on span "Bulk update" at bounding box center [855, 283] width 132 height 19
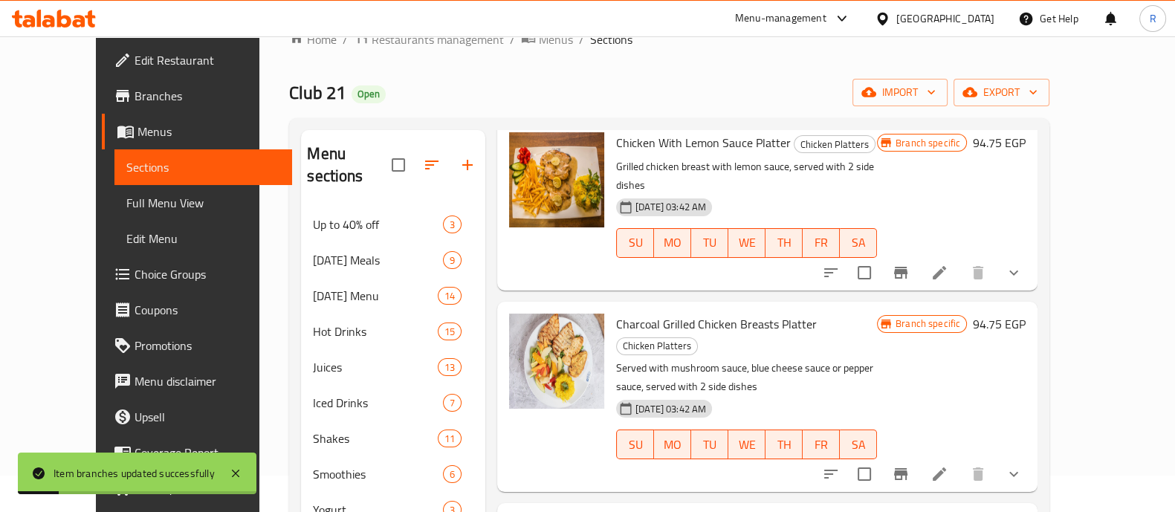
scroll to position [685, 0]
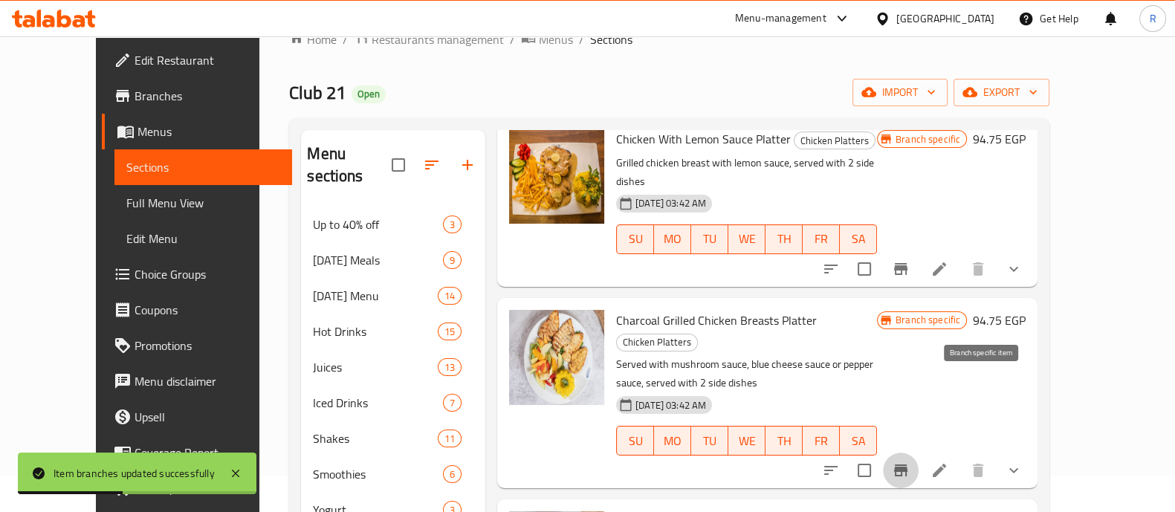
click at [910, 462] on icon "Branch-specific-item" at bounding box center [901, 471] width 18 height 18
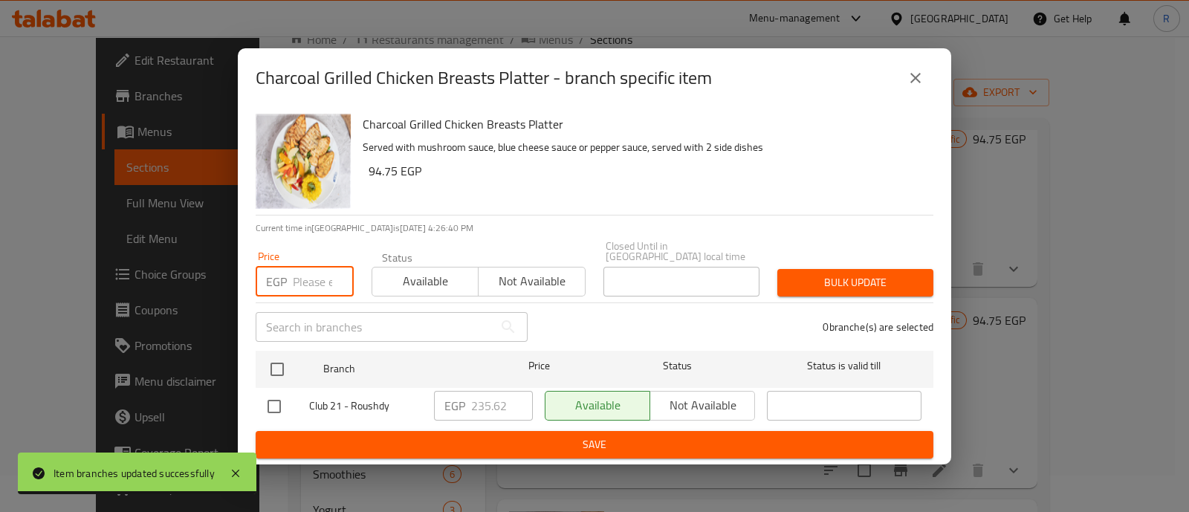
click at [308, 272] on input "number" at bounding box center [323, 282] width 61 height 30
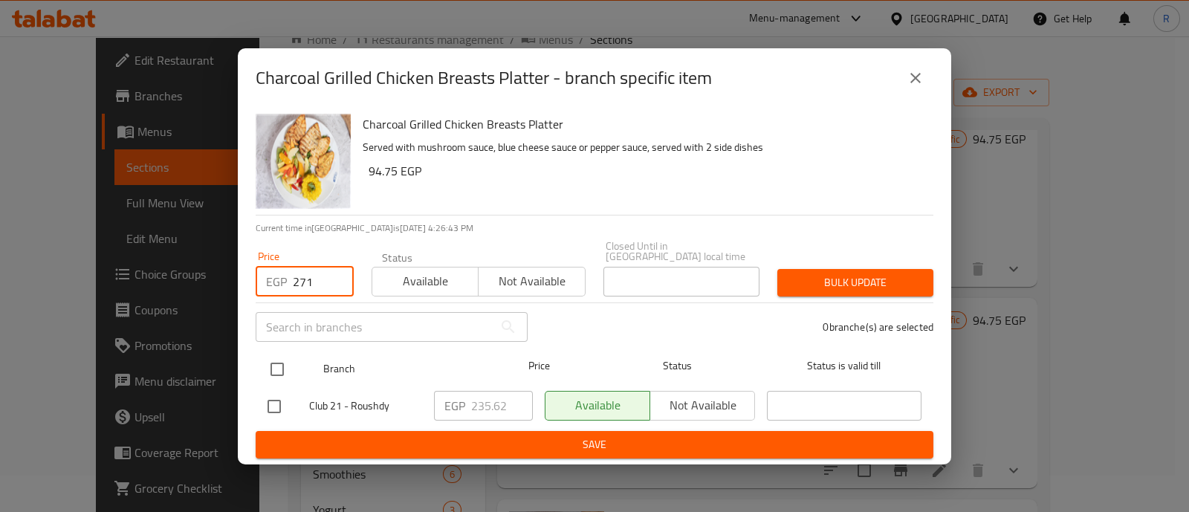
type input "271"
click at [278, 358] on input "checkbox" at bounding box center [277, 369] width 31 height 31
checkbox input "true"
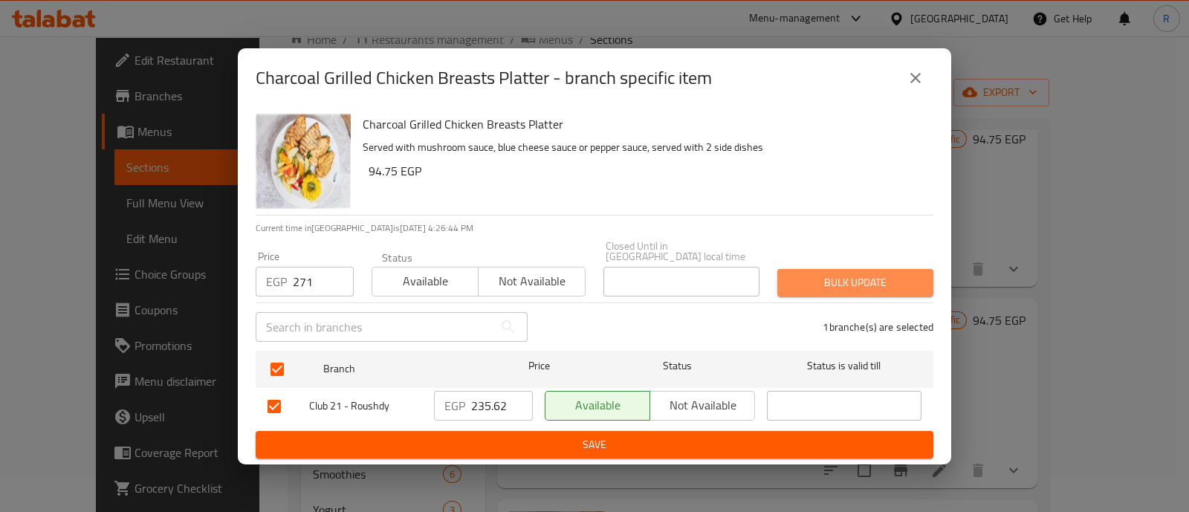
click at [798, 274] on span "Bulk update" at bounding box center [855, 283] width 132 height 19
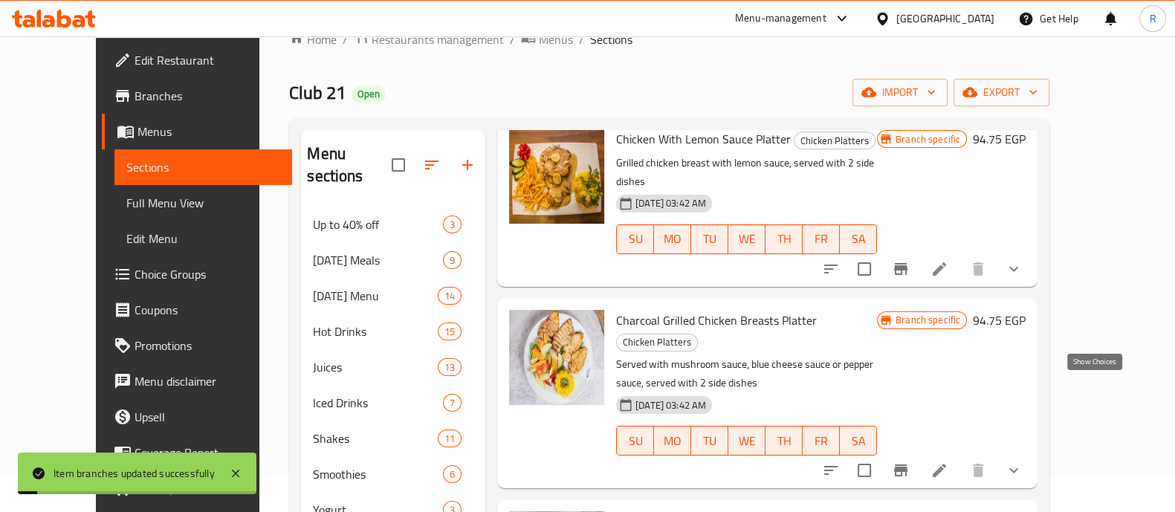
click at [1018, 468] on icon "show more" at bounding box center [1013, 470] width 9 height 5
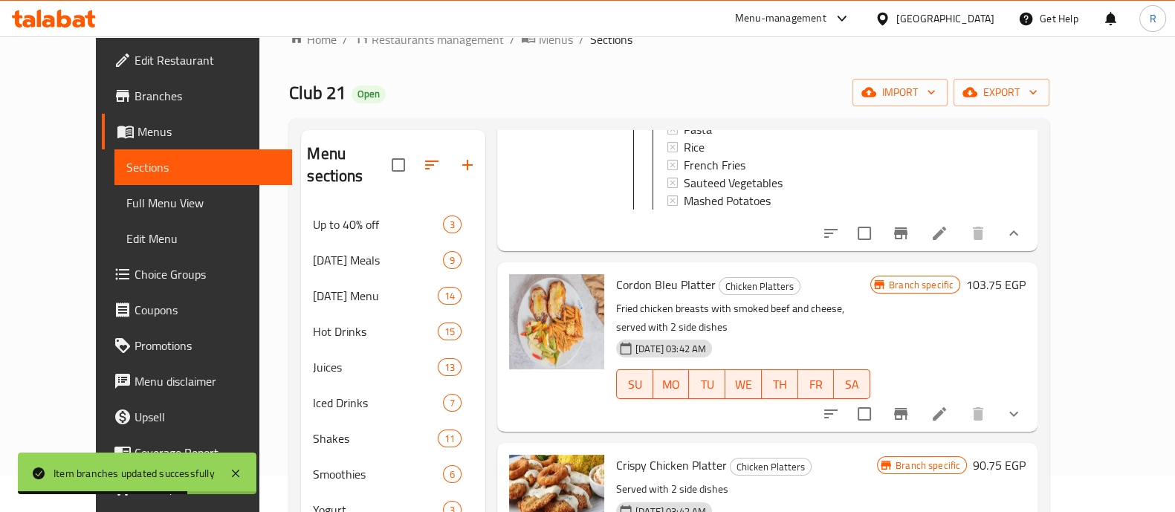
scroll to position [1161, 0]
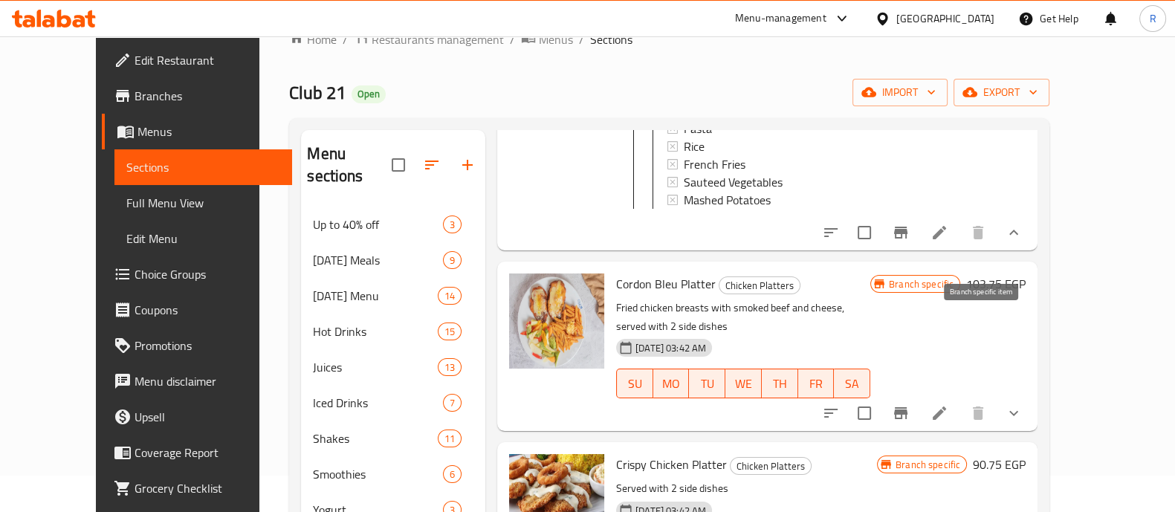
click at [908, 407] on icon "Branch-specific-item" at bounding box center [900, 413] width 13 height 12
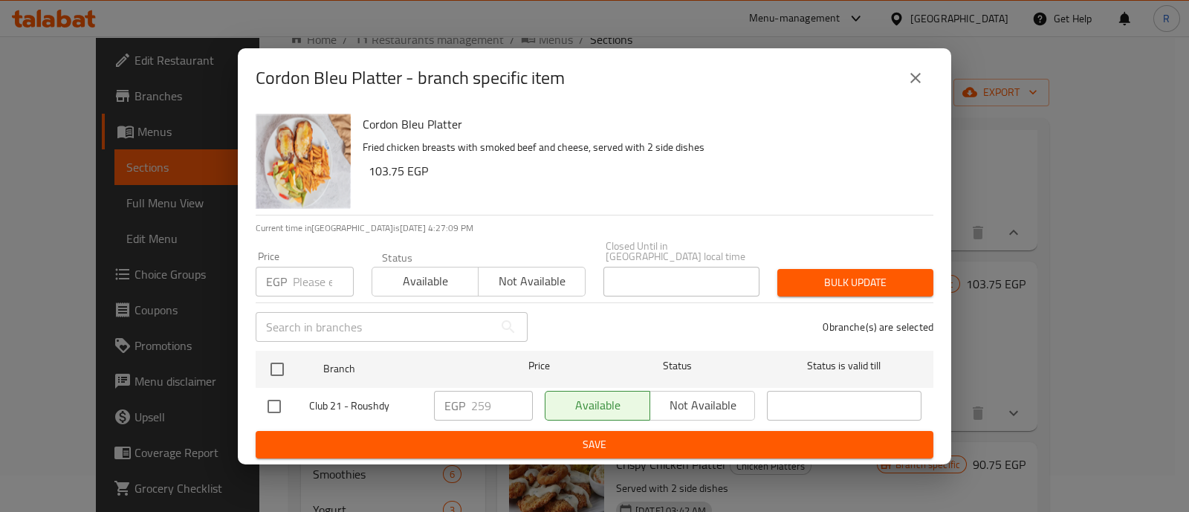
click at [320, 274] on input "number" at bounding box center [323, 282] width 61 height 30
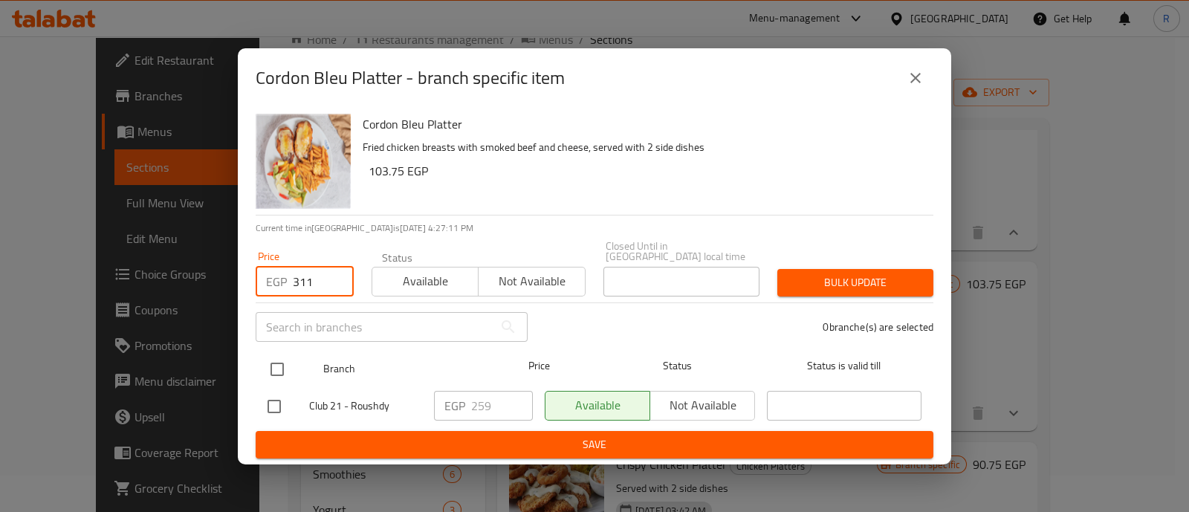
type input "311"
click at [282, 358] on input "checkbox" at bounding box center [277, 369] width 31 height 31
checkbox input "true"
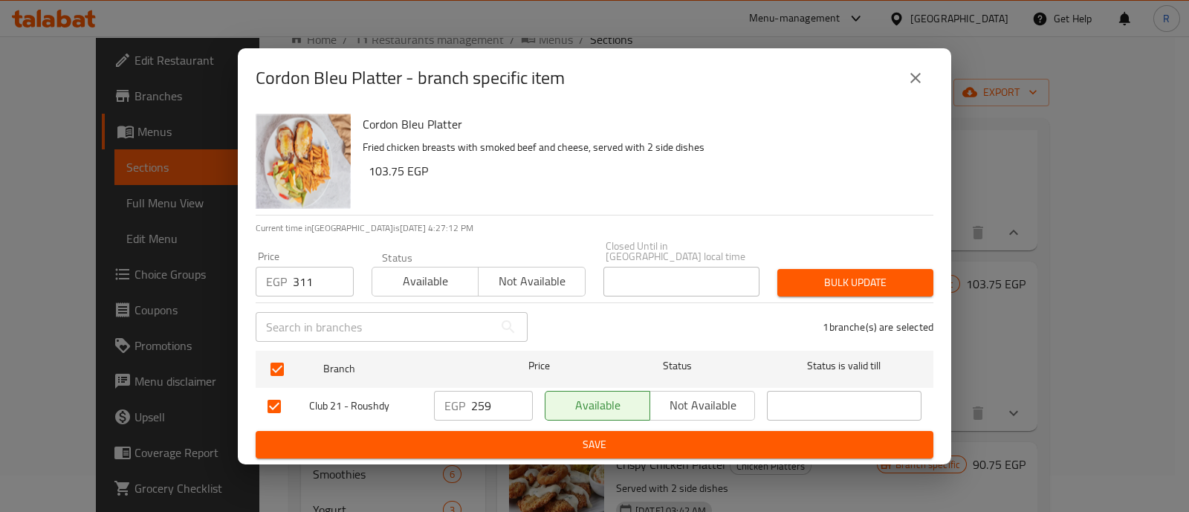
click at [797, 280] on span "Bulk update" at bounding box center [855, 283] width 132 height 19
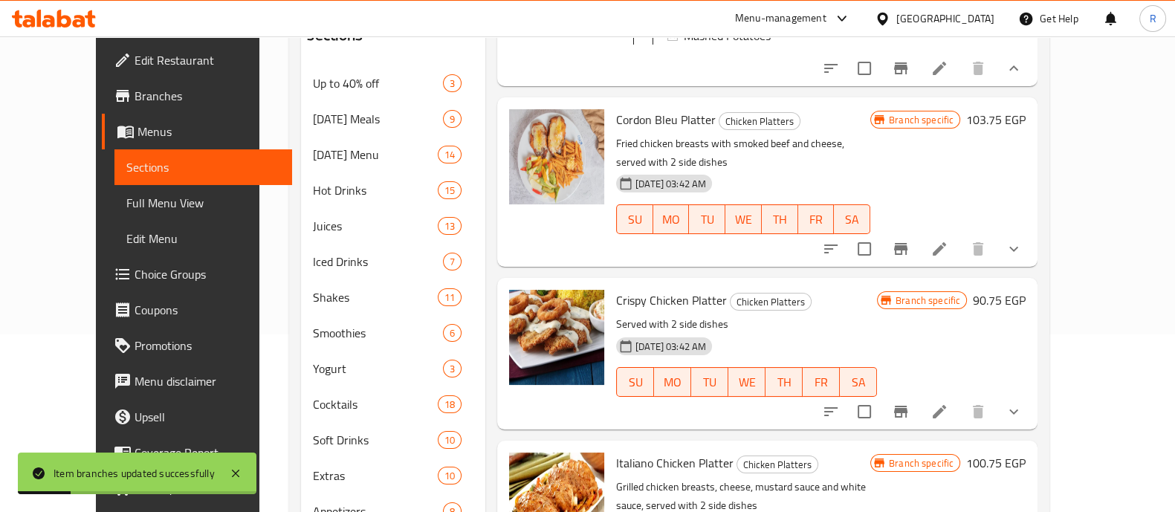
scroll to position [183, 0]
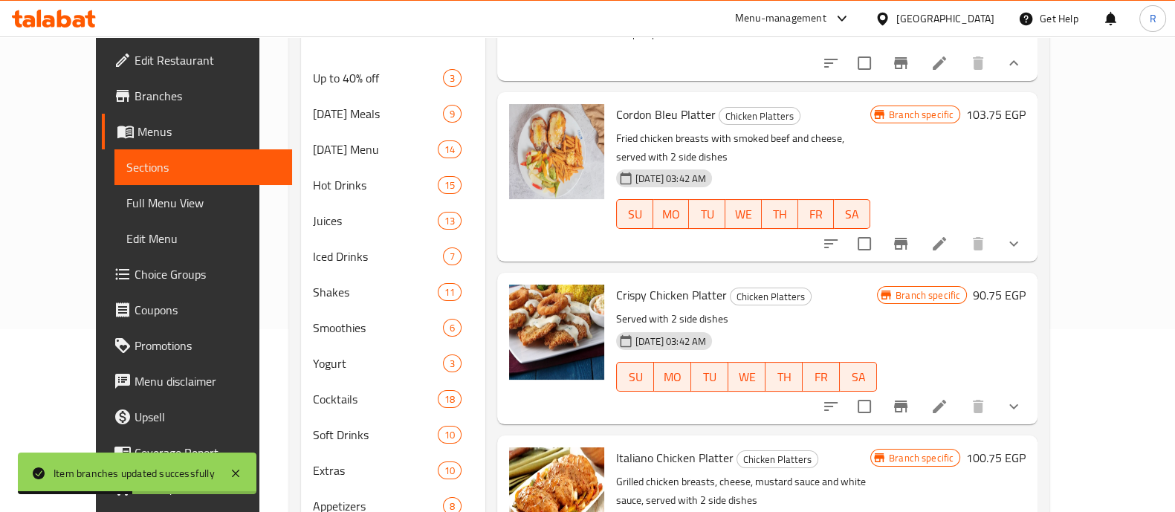
click at [910, 398] on icon "Branch-specific-item" at bounding box center [901, 407] width 18 height 18
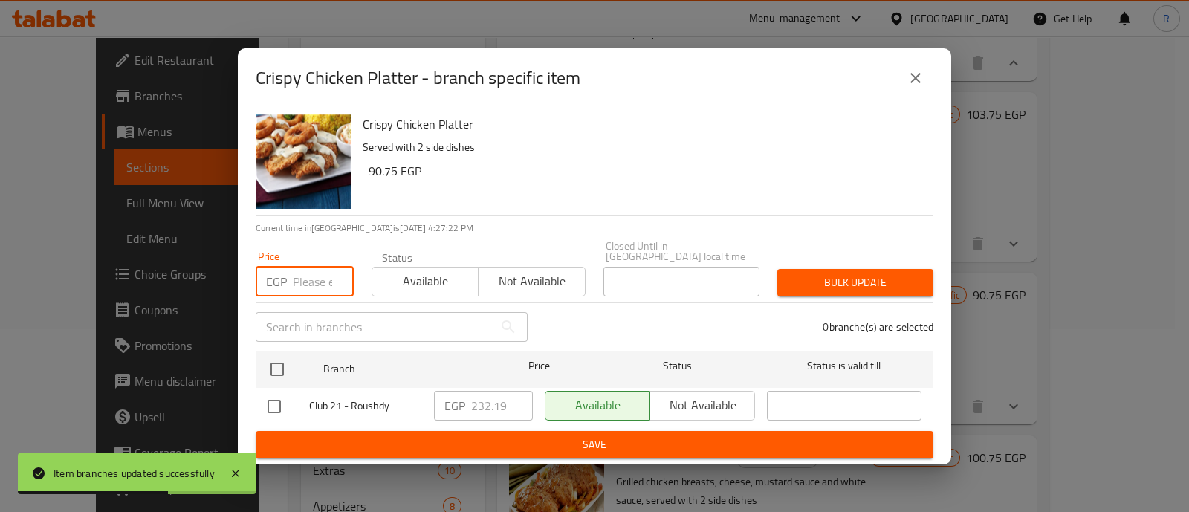
click at [301, 268] on input "number" at bounding box center [323, 282] width 61 height 30
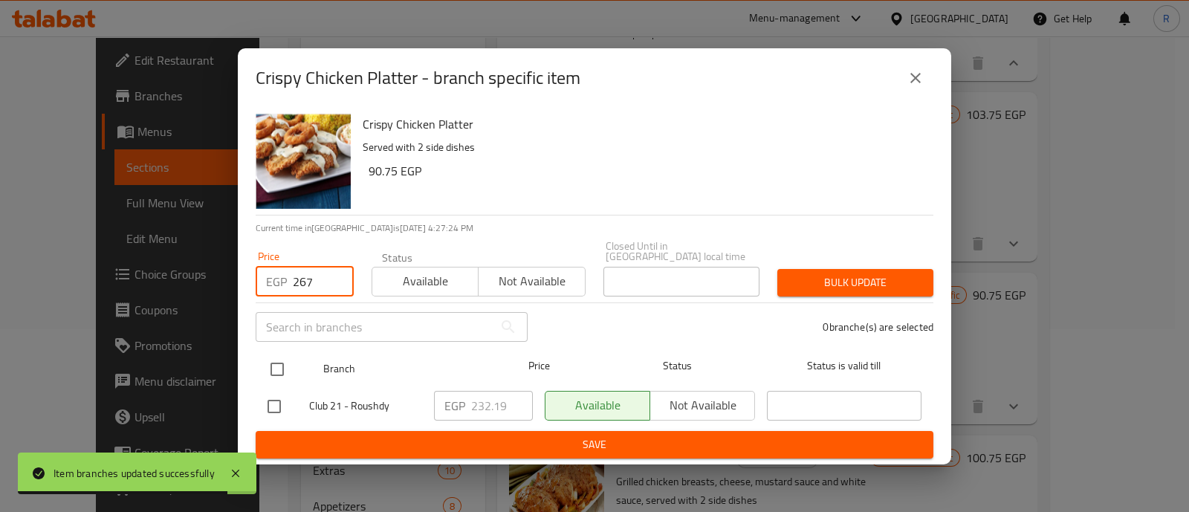
type input "267"
click at [280, 354] on input "checkbox" at bounding box center [277, 369] width 31 height 31
checkbox input "true"
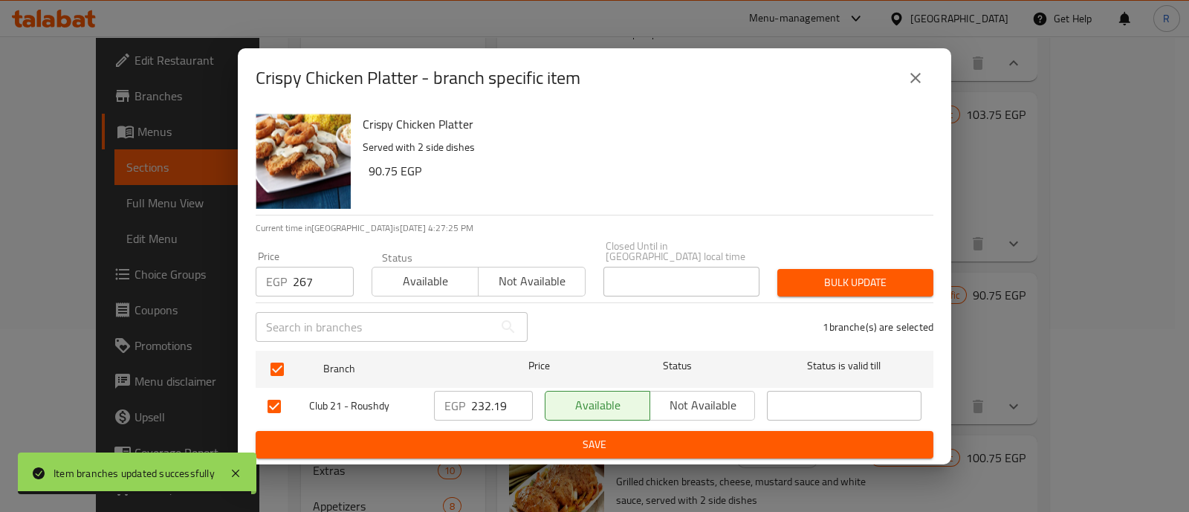
click at [810, 286] on span "Bulk update" at bounding box center [855, 283] width 132 height 19
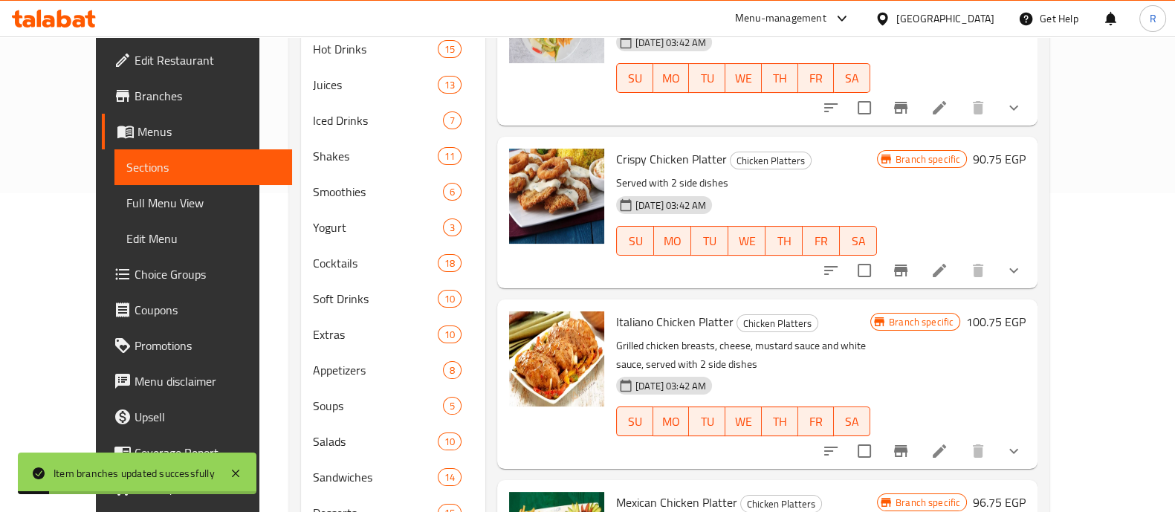
scroll to position [332, 0]
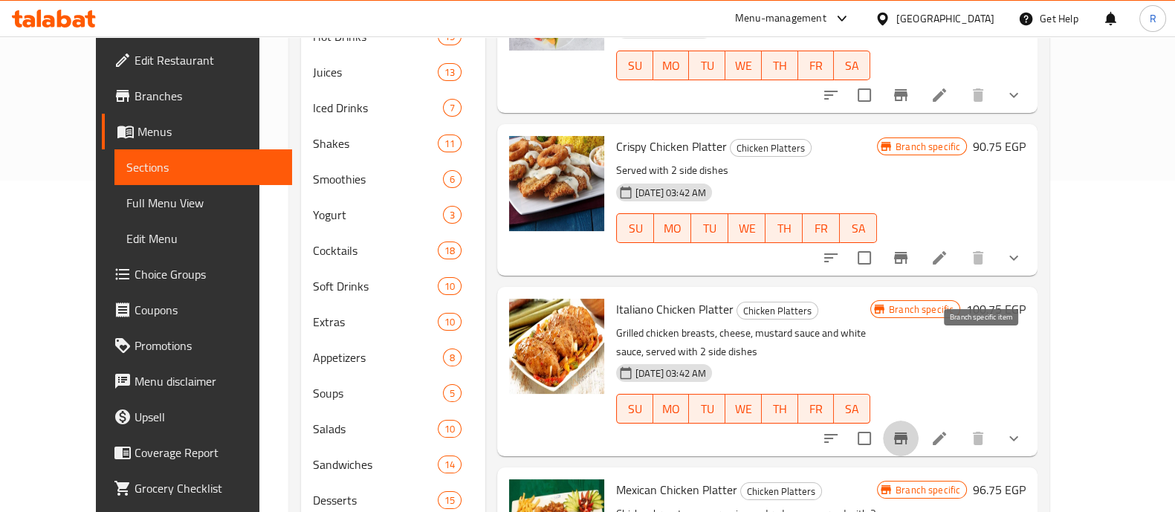
click at [910, 430] on icon "Branch-specific-item" at bounding box center [901, 439] width 18 height 18
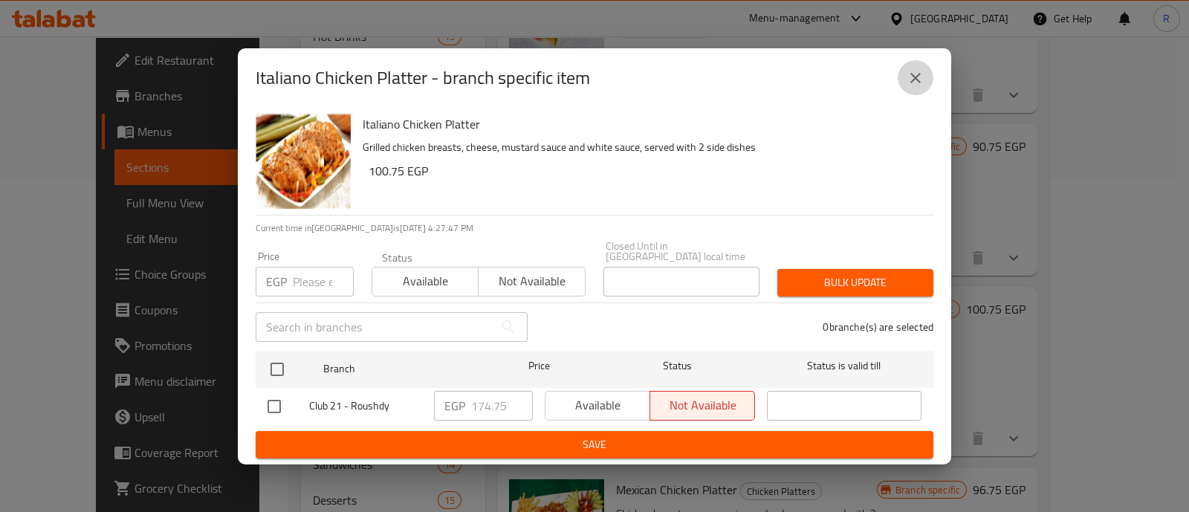
click at [911, 83] on icon "close" at bounding box center [916, 78] width 10 height 10
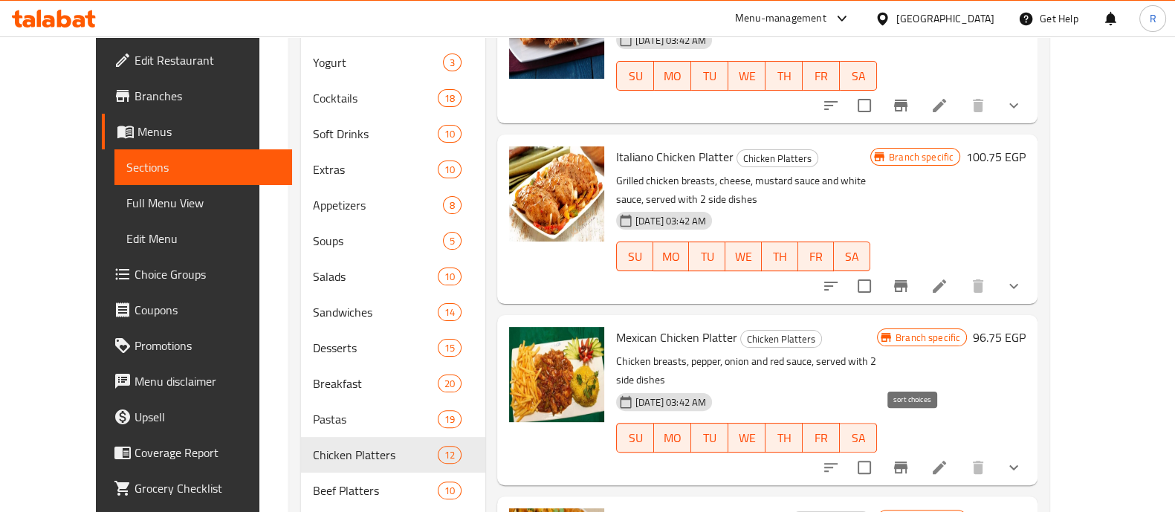
scroll to position [491, 0]
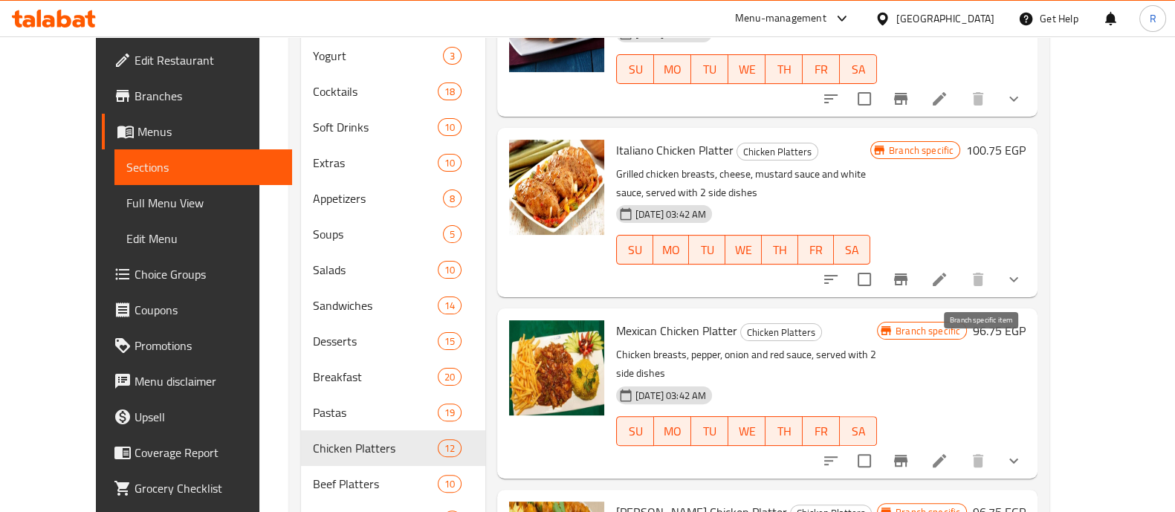
click at [908, 455] on icon "Branch-specific-item" at bounding box center [900, 461] width 13 height 12
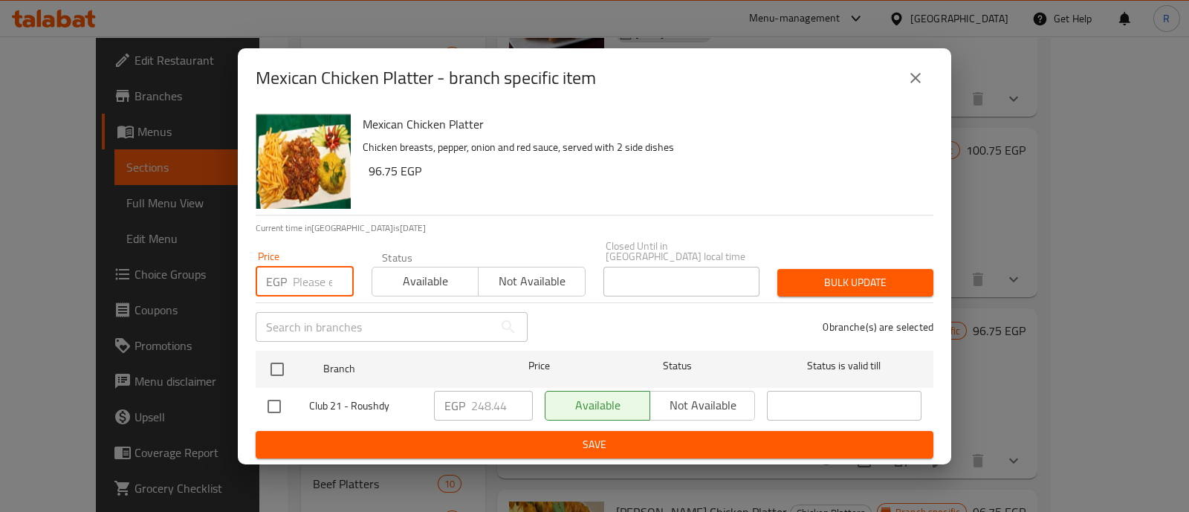
click at [316, 281] on input "number" at bounding box center [323, 282] width 61 height 30
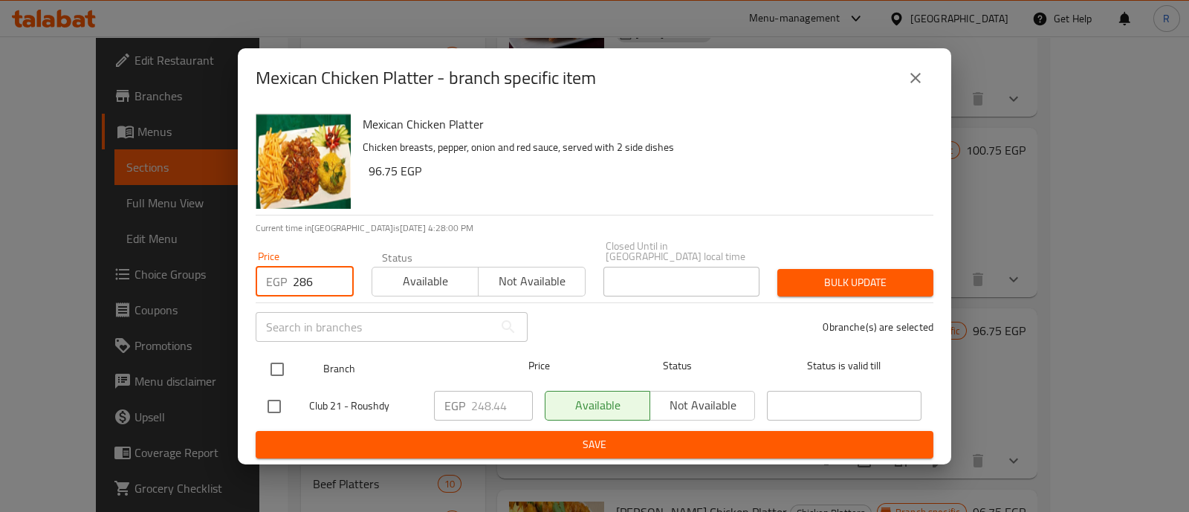
type input "286"
click at [281, 367] on input "checkbox" at bounding box center [277, 369] width 31 height 31
checkbox input "true"
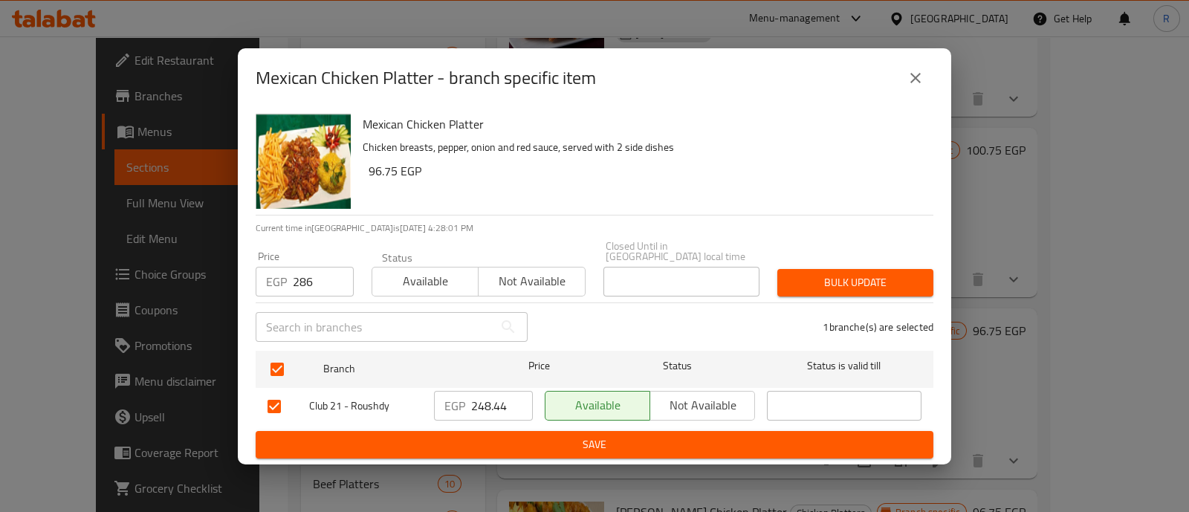
click at [819, 274] on span "Bulk update" at bounding box center [855, 283] width 132 height 19
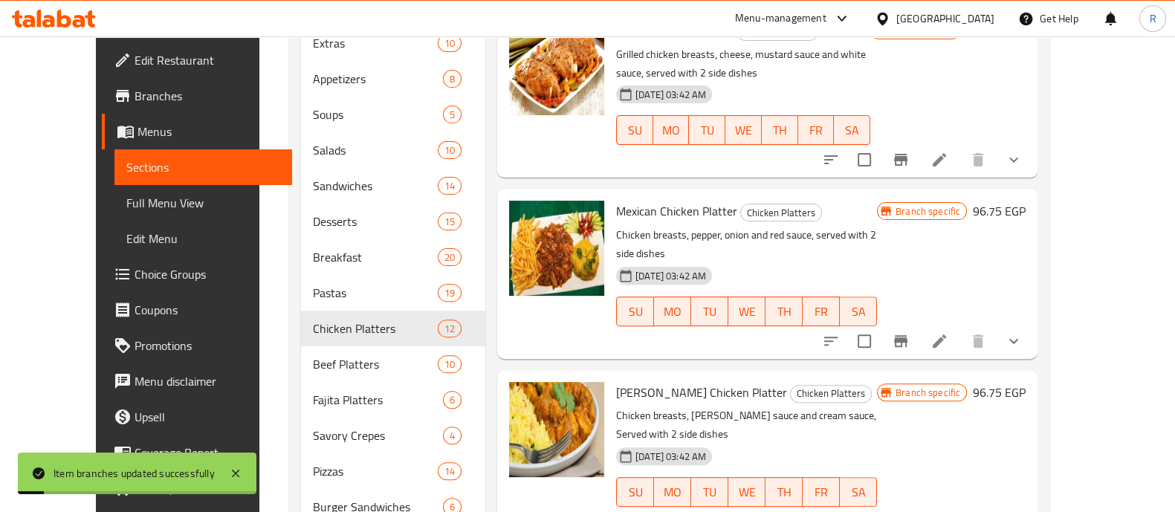
scroll to position [613, 0]
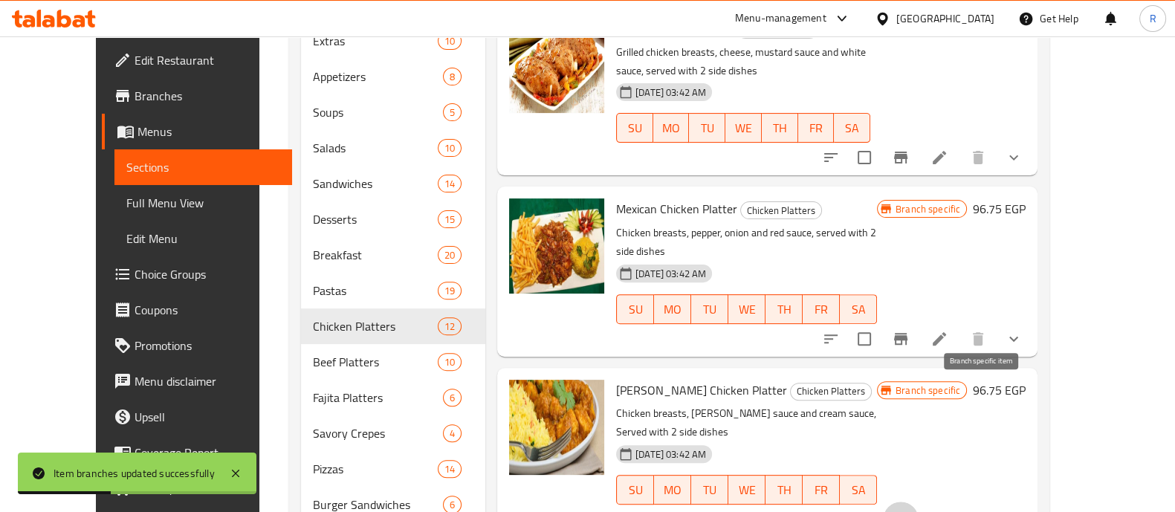
click at [919, 502] on button "Branch-specific-item" at bounding box center [901, 520] width 36 height 36
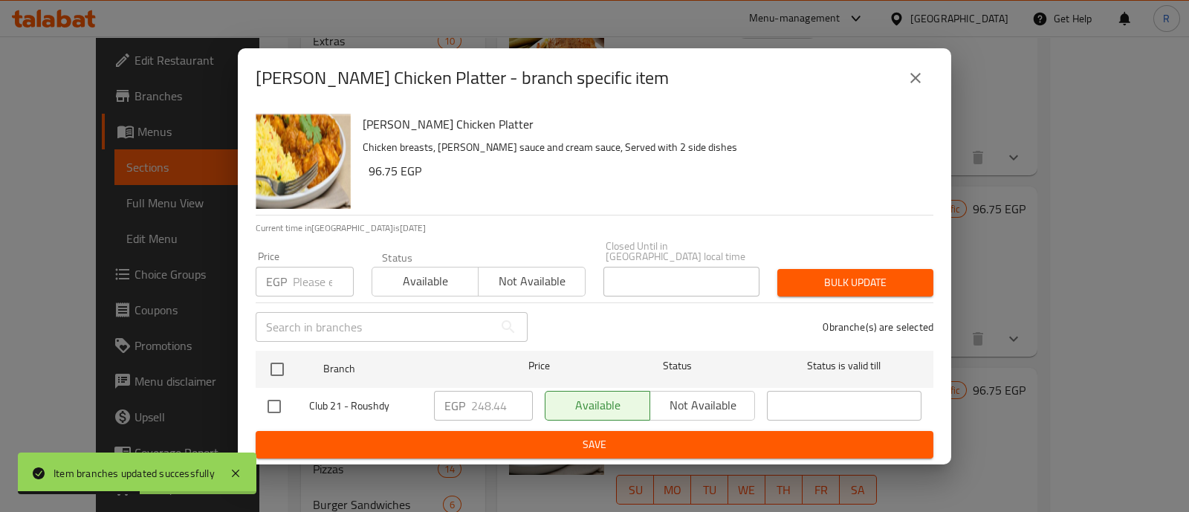
click at [294, 284] on input "number" at bounding box center [323, 282] width 61 height 30
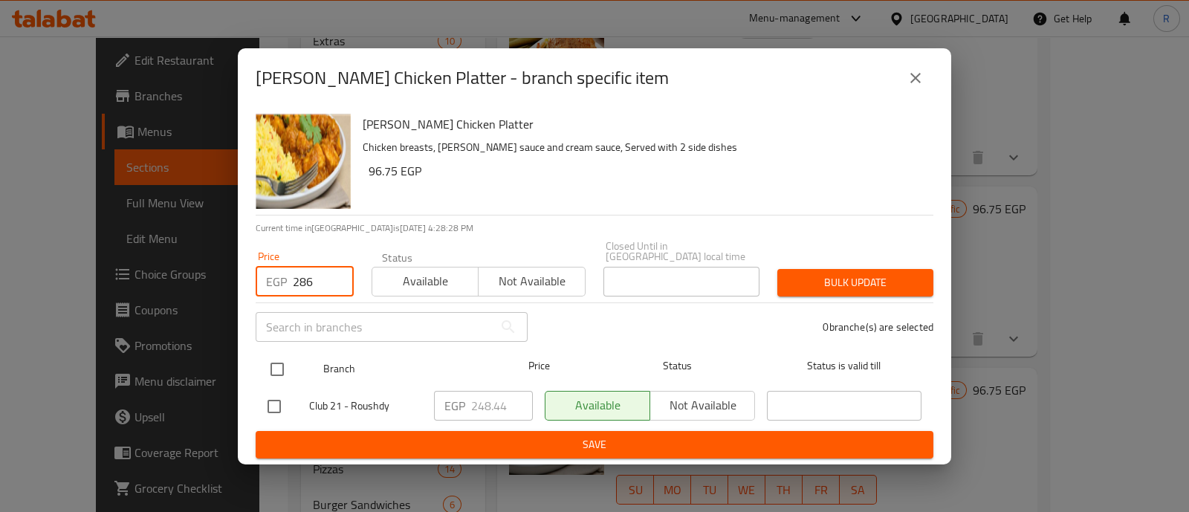
type input "286"
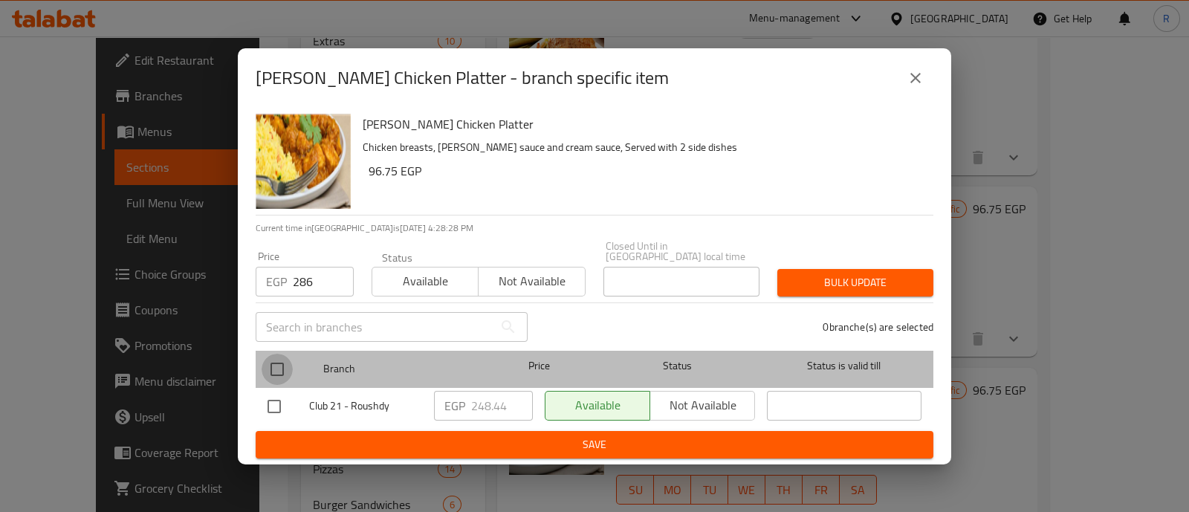
click at [274, 373] on input "checkbox" at bounding box center [277, 369] width 31 height 31
checkbox input "true"
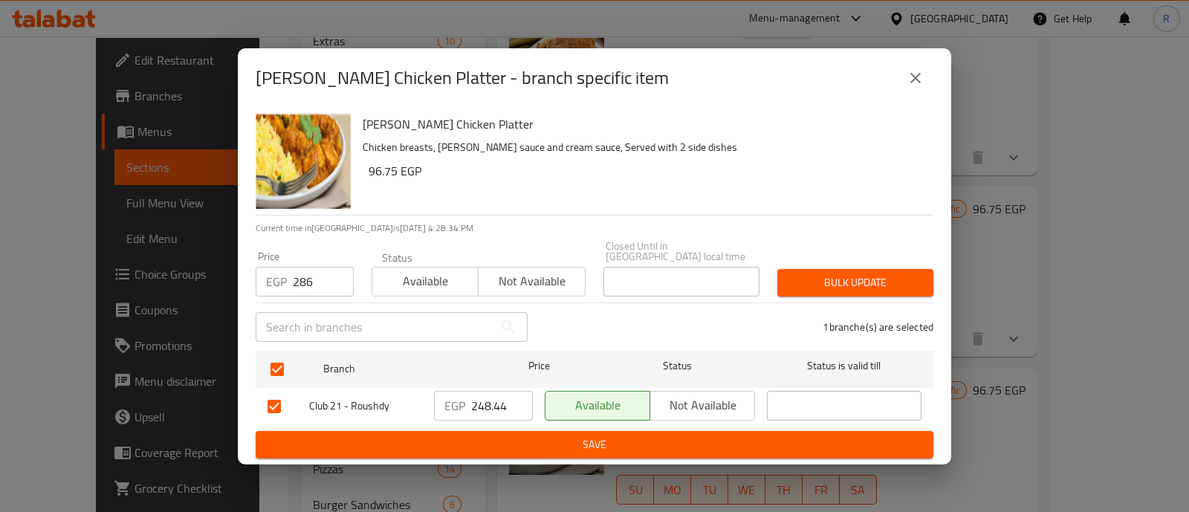
click at [818, 282] on span "Bulk update" at bounding box center [855, 283] width 132 height 19
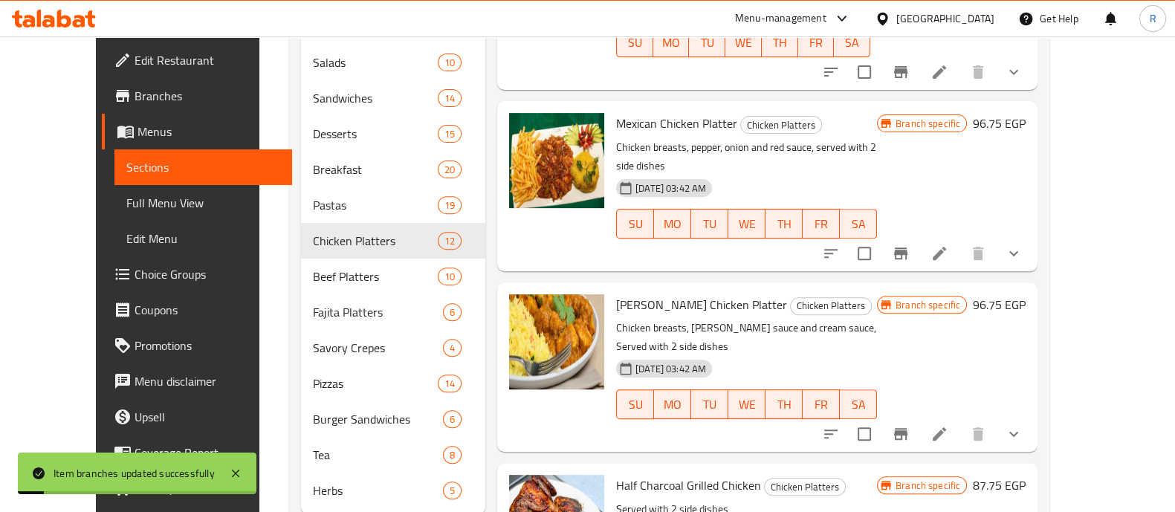
scroll to position [719, 0]
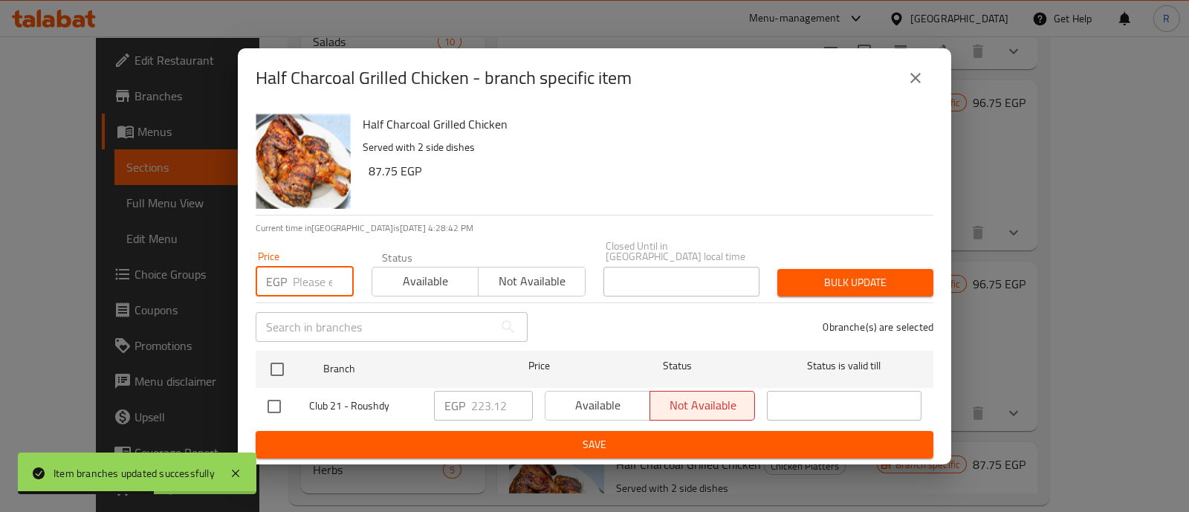
click at [297, 274] on input "number" at bounding box center [323, 282] width 61 height 30
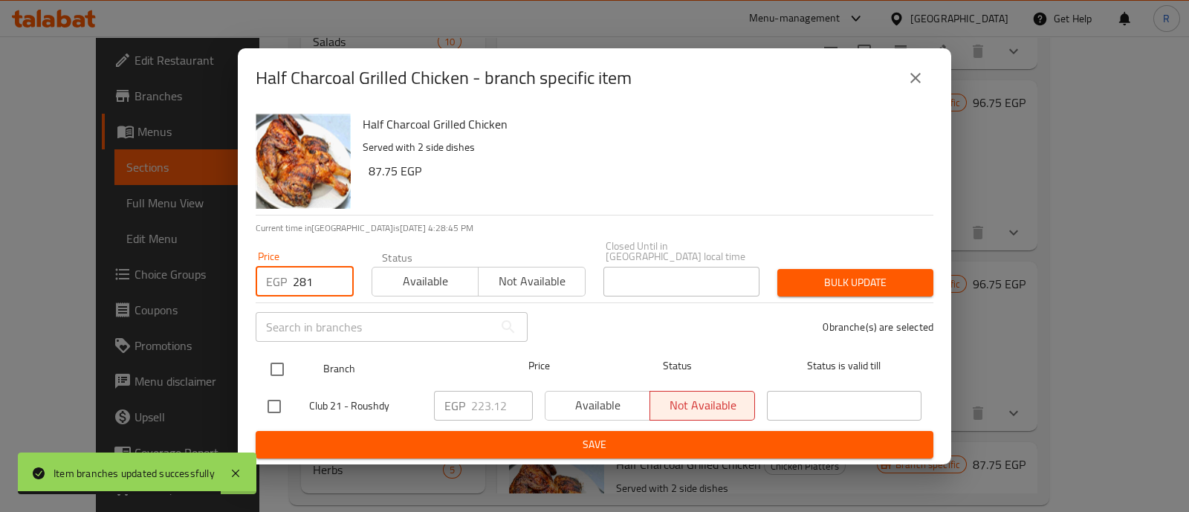
type input "281"
click at [271, 354] on input "checkbox" at bounding box center [277, 369] width 31 height 31
checkbox input "true"
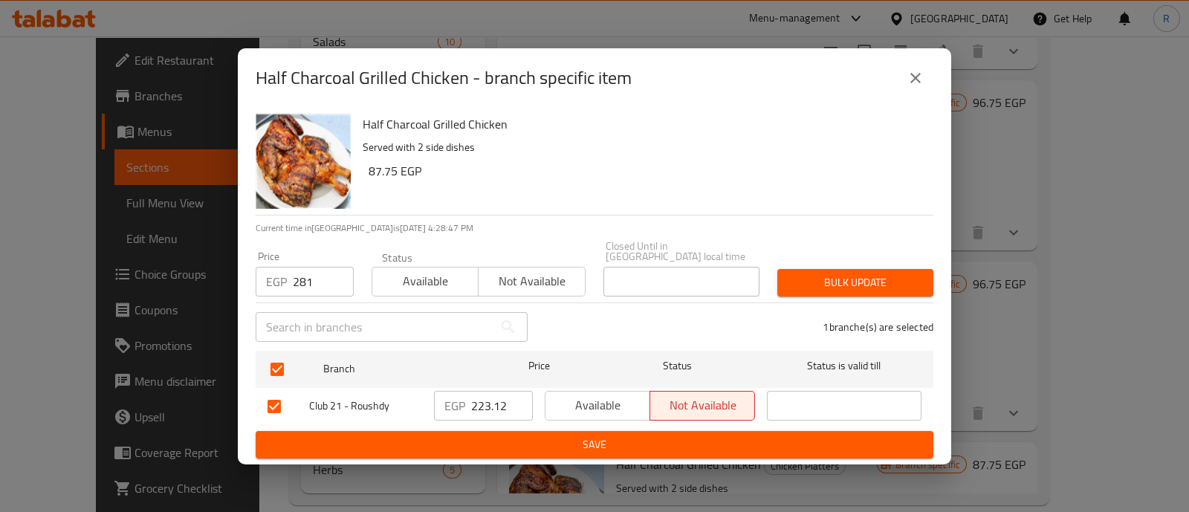
click at [892, 282] on span "Bulk update" at bounding box center [855, 283] width 132 height 19
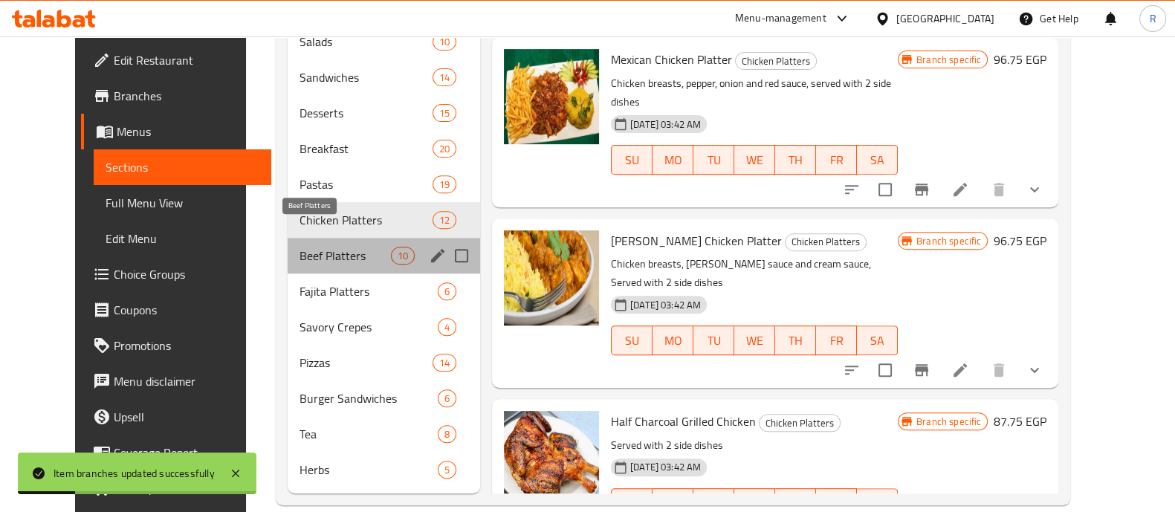
click at [300, 247] on span "Beef Platters" at bounding box center [345, 256] width 91 height 18
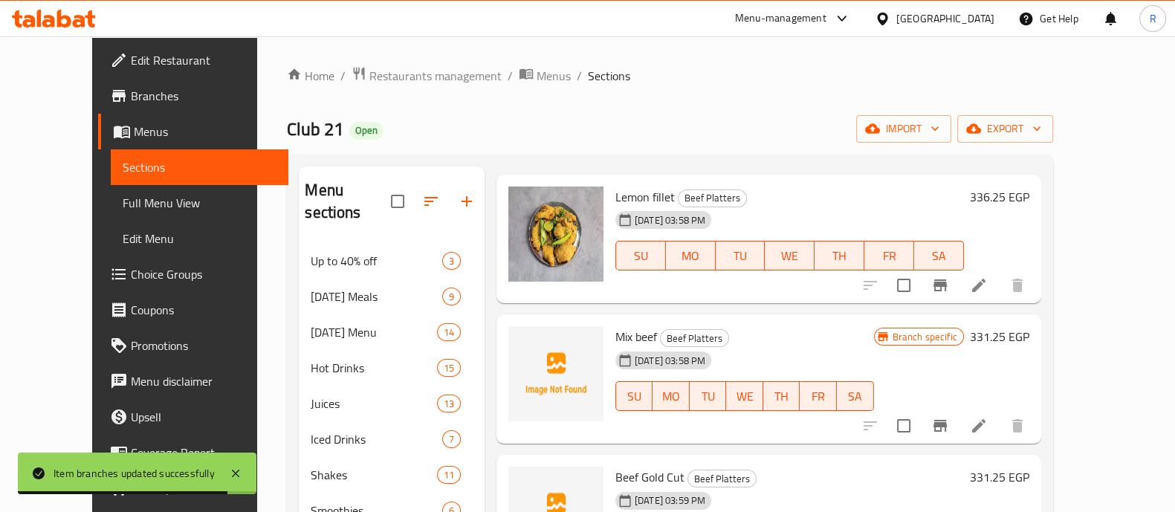
scroll to position [7, 0]
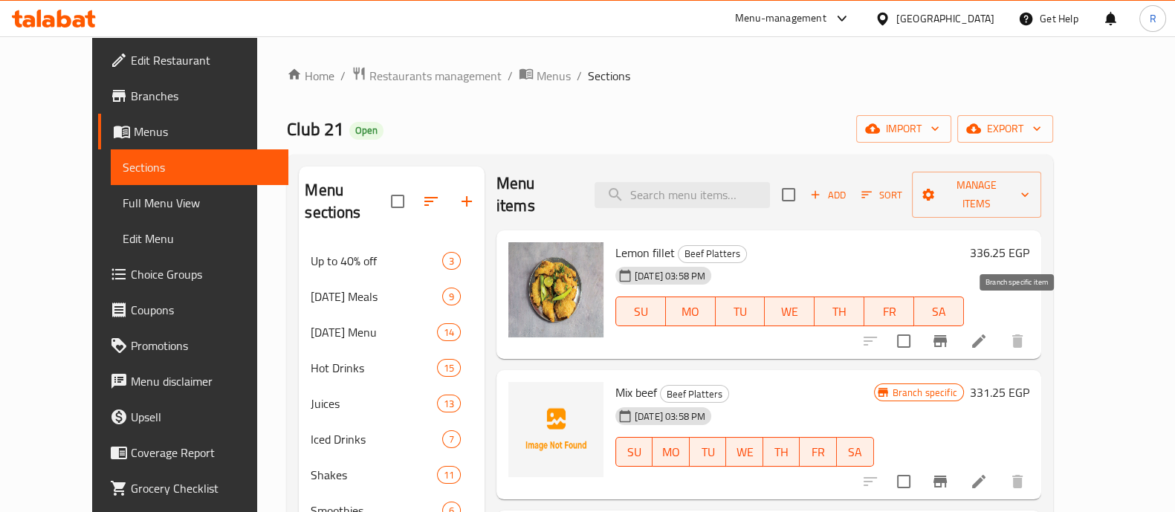
click at [958, 323] on button "Branch-specific-item" at bounding box center [941, 341] width 36 height 36
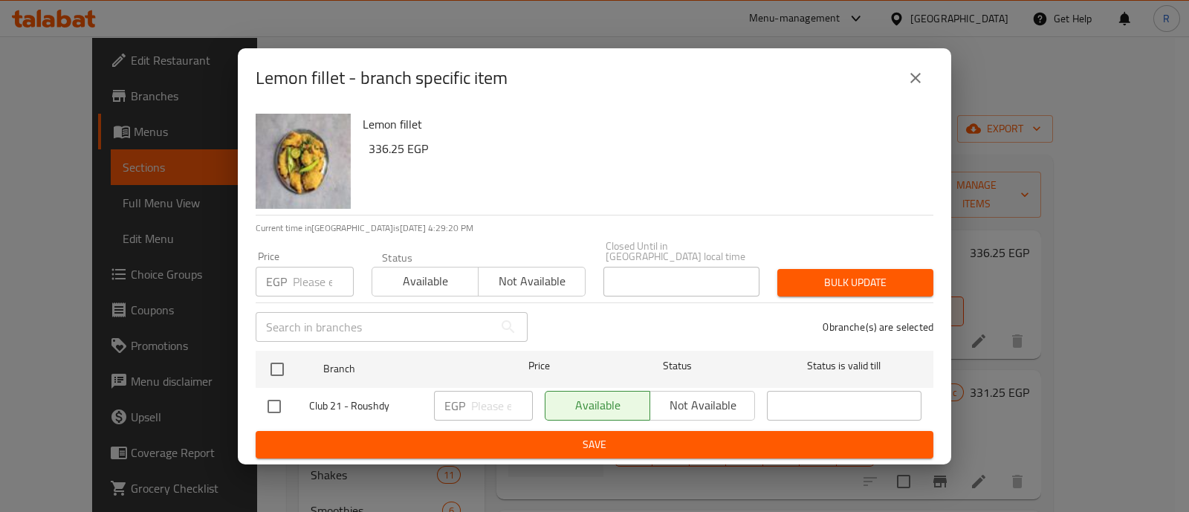
click at [297, 280] on input "number" at bounding box center [323, 282] width 61 height 30
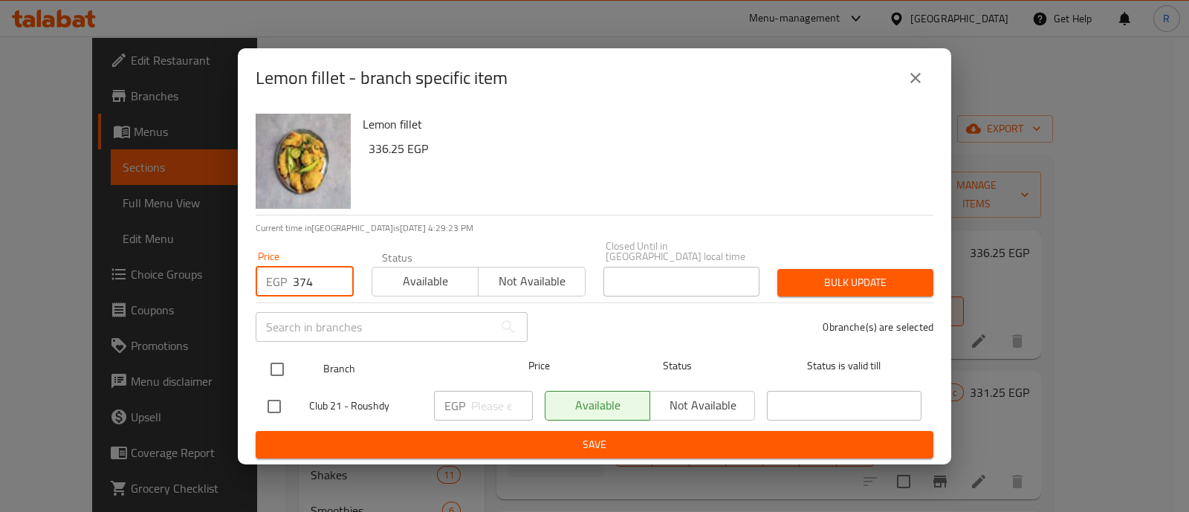
type input "374"
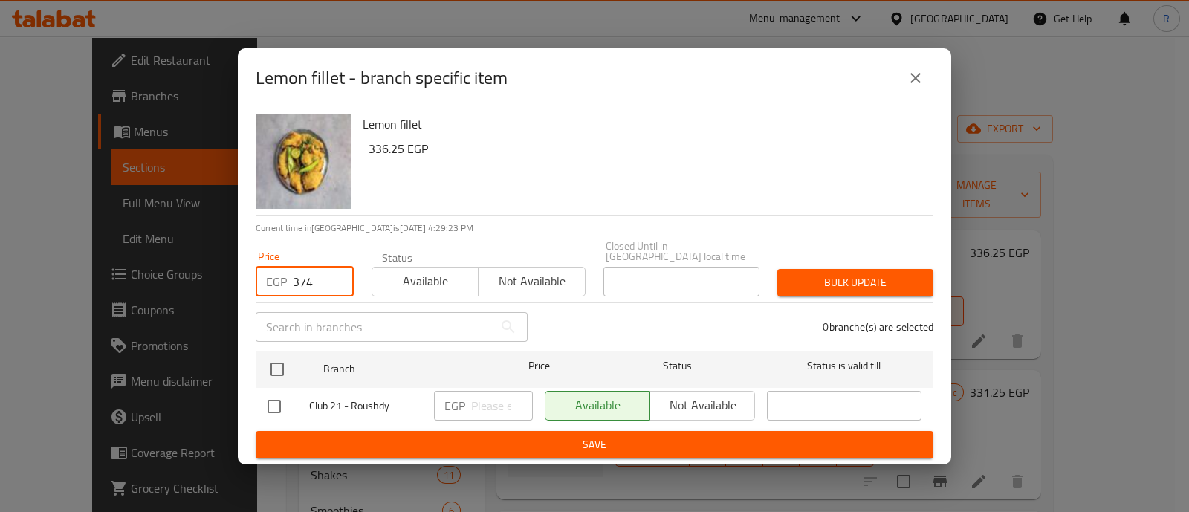
drag, startPoint x: 281, startPoint y: 361, endPoint x: 201, endPoint y: 555, distance: 210.7
click at [201, 511] on html "​ Menu-management [GEOGRAPHIC_DATA] Get Help R Edit Restaurant Branches Menus S…" at bounding box center [594, 256] width 1189 height 512
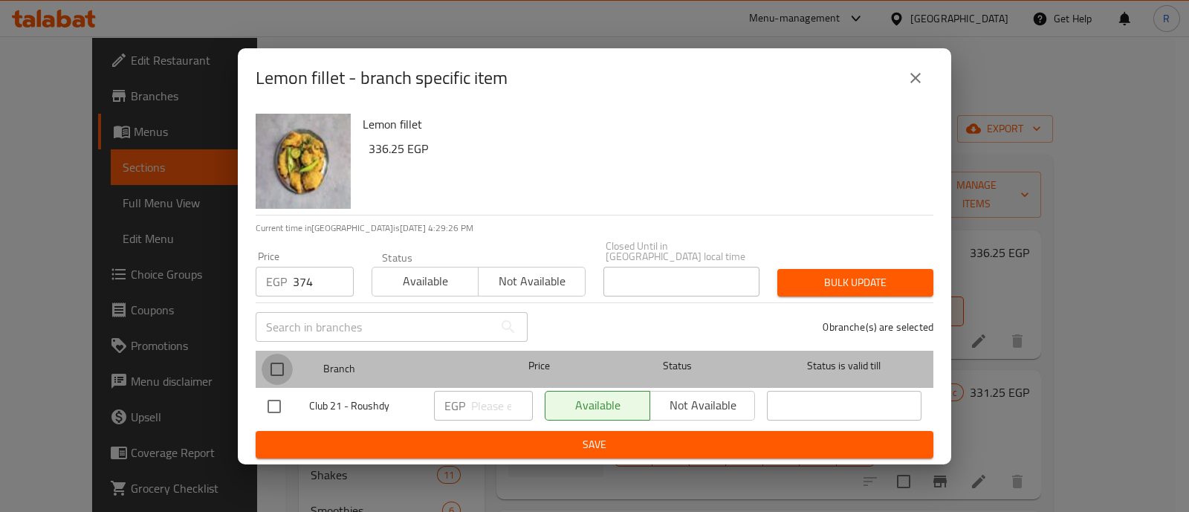
click at [270, 367] on input "checkbox" at bounding box center [277, 369] width 31 height 31
checkbox input "true"
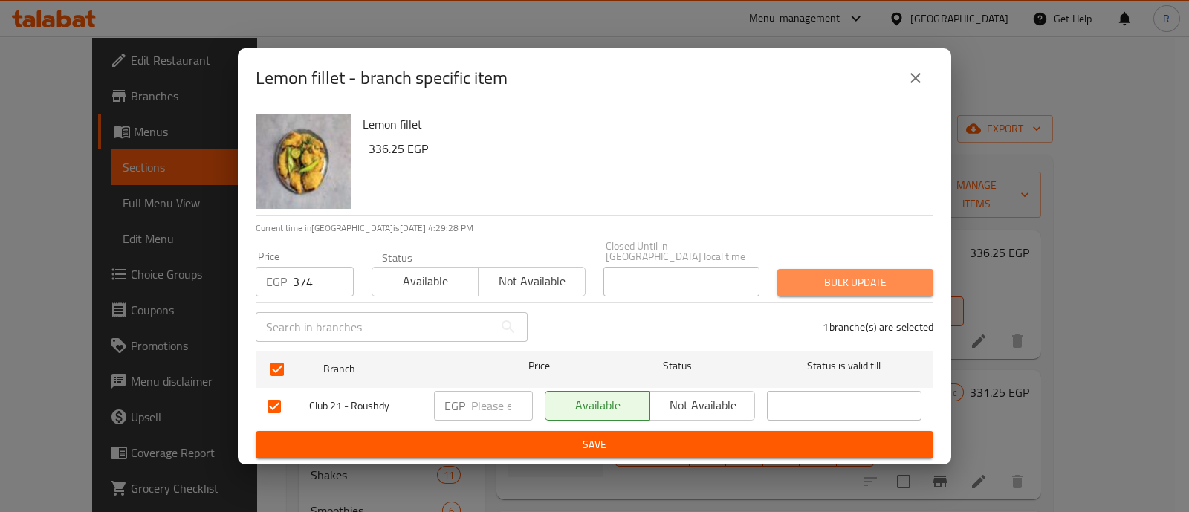
click at [856, 269] on button "Bulk update" at bounding box center [856, 283] width 156 height 28
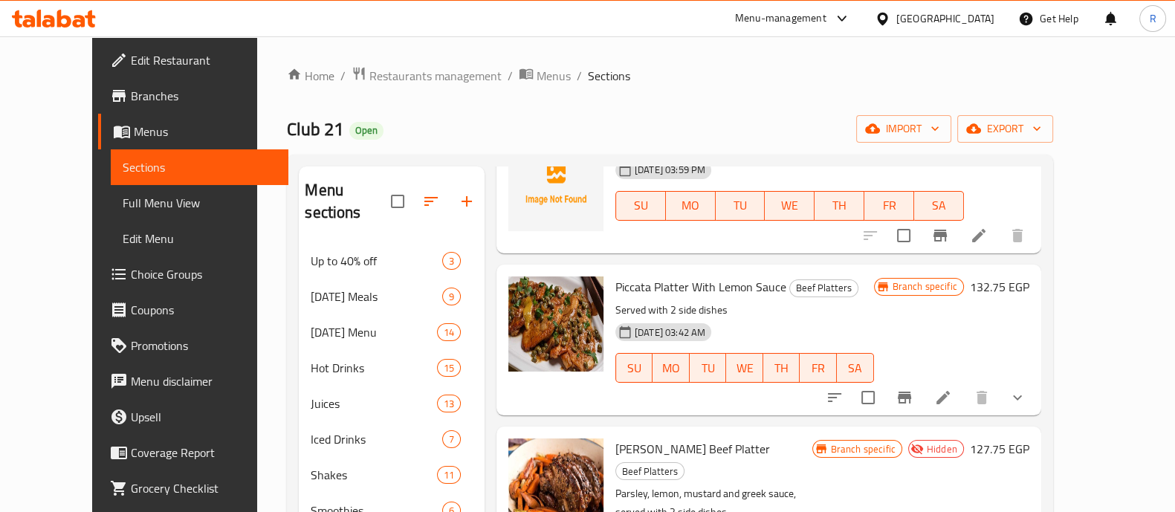
scroll to position [395, 0]
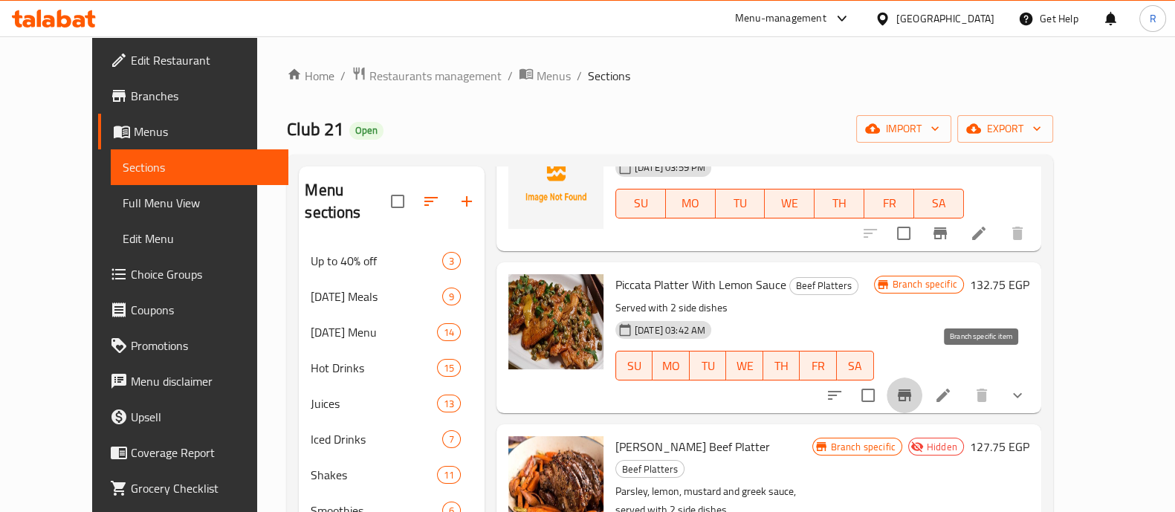
click at [923, 381] on button "Branch-specific-item" at bounding box center [905, 396] width 36 height 36
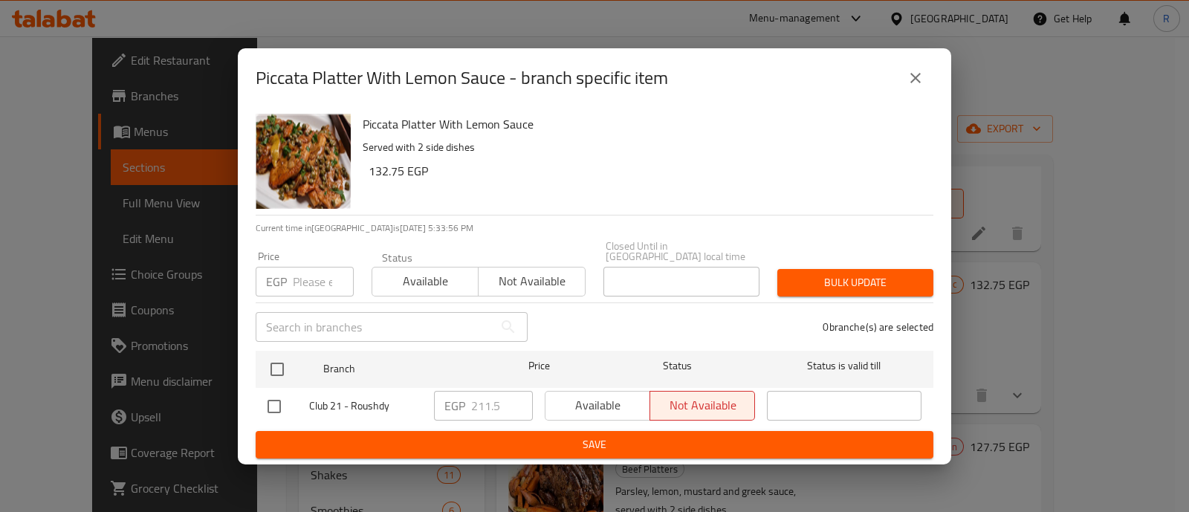
click at [311, 284] on input "number" at bounding box center [323, 282] width 61 height 30
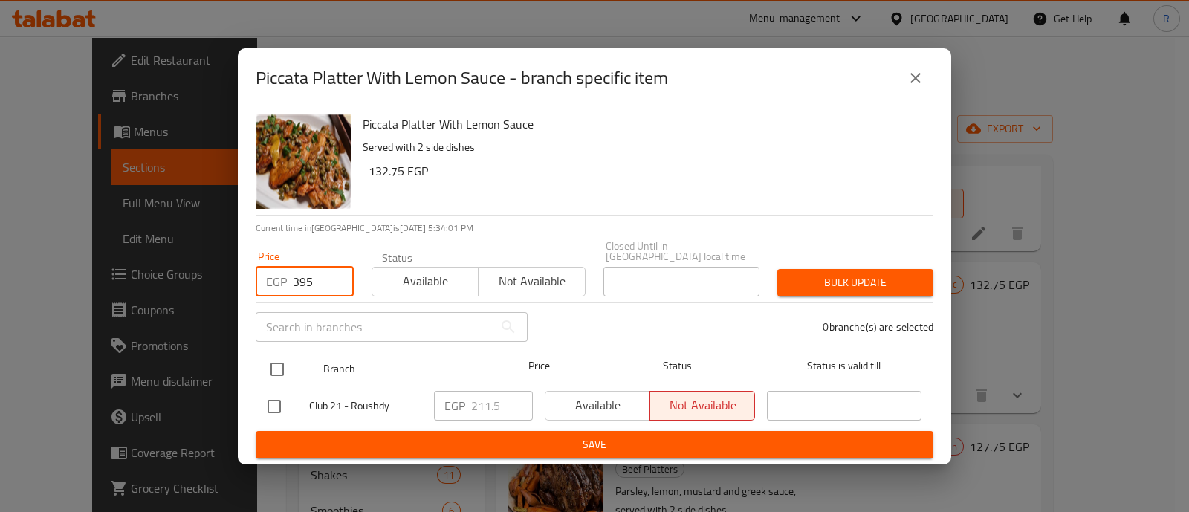
type input "395"
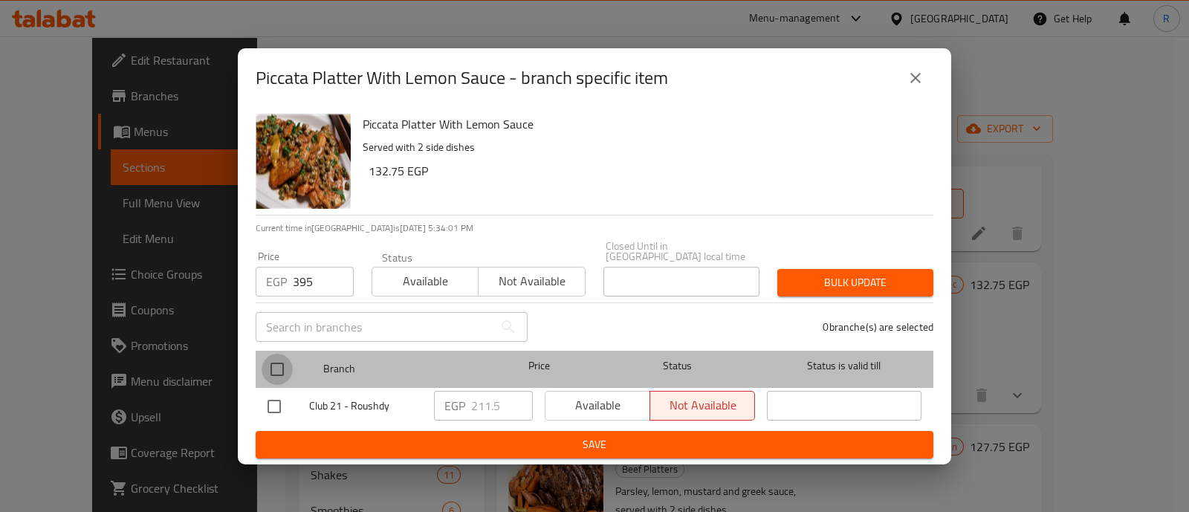
click at [280, 355] on input "checkbox" at bounding box center [277, 369] width 31 height 31
checkbox input "true"
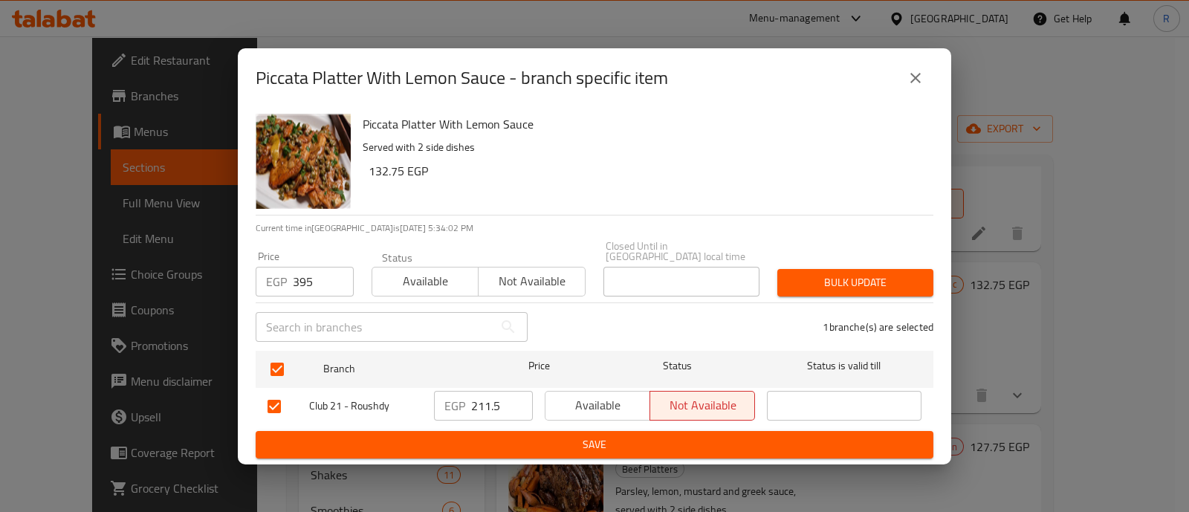
click at [801, 274] on span "Bulk update" at bounding box center [855, 283] width 132 height 19
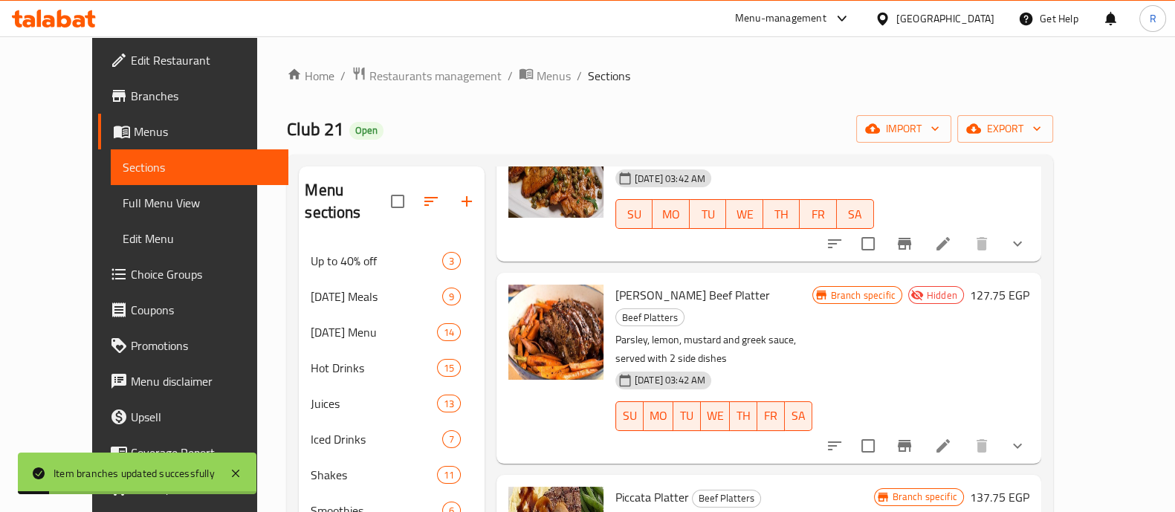
scroll to position [550, 0]
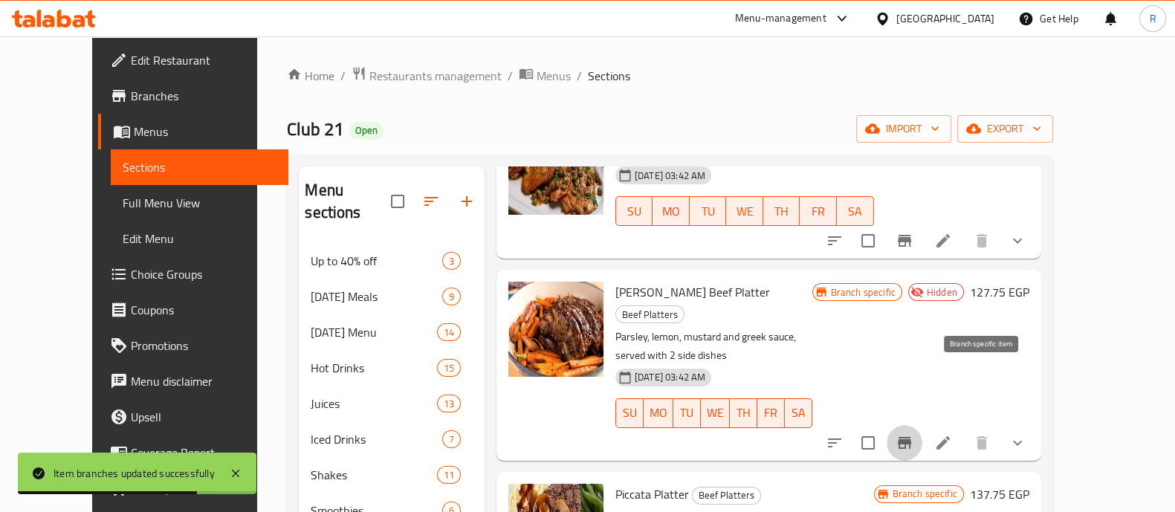
click at [914, 434] on icon "Branch-specific-item" at bounding box center [905, 443] width 18 height 18
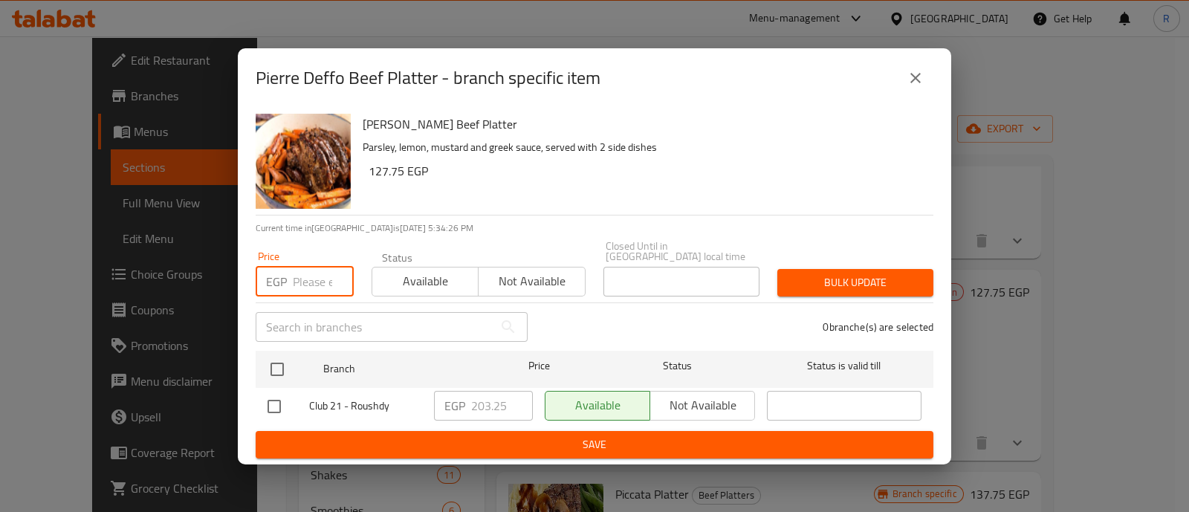
click at [330, 277] on input "number" at bounding box center [323, 282] width 61 height 30
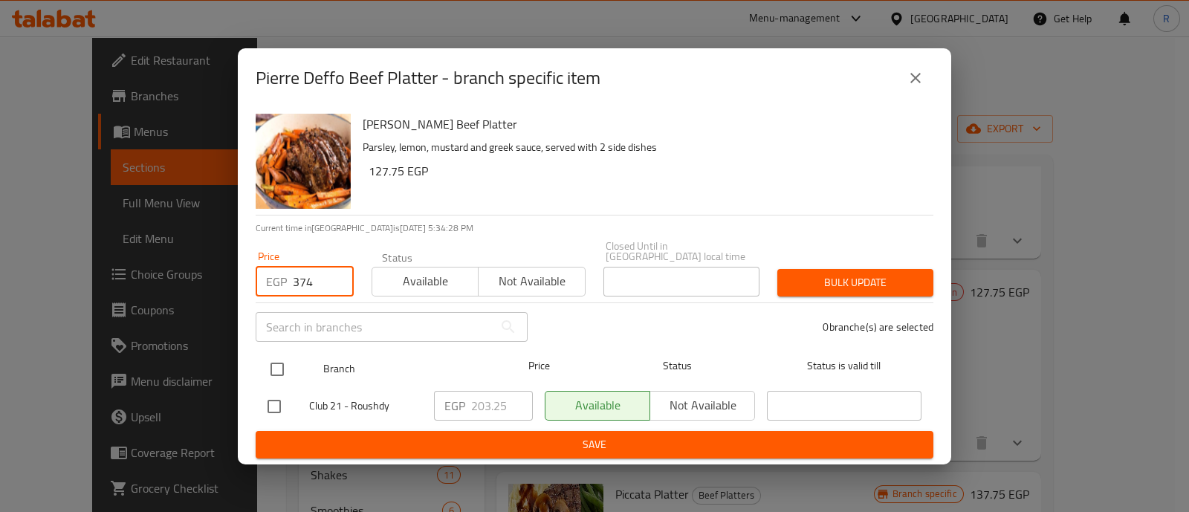
type input "374"
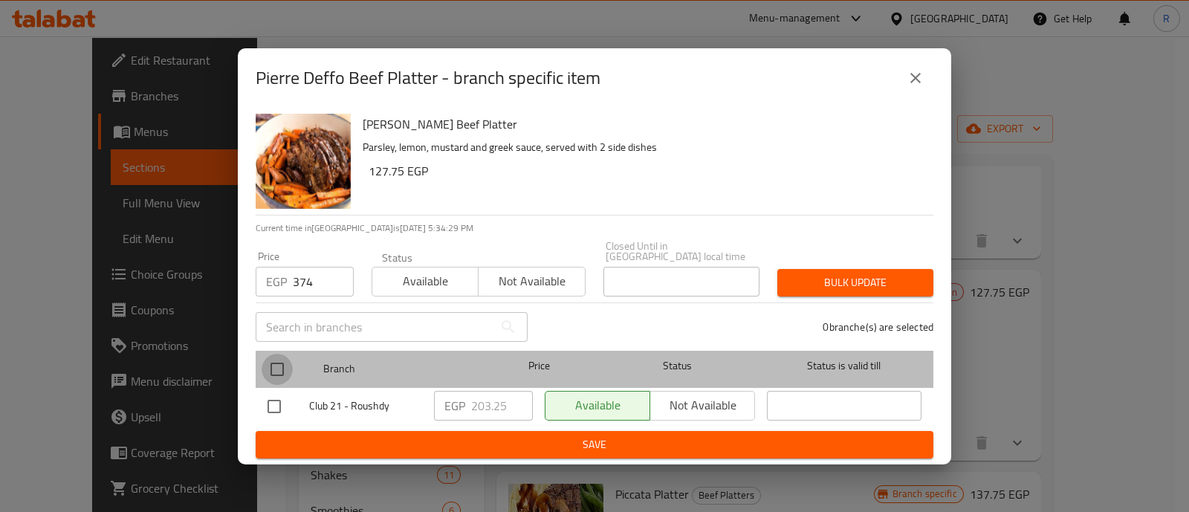
click at [274, 367] on input "checkbox" at bounding box center [277, 369] width 31 height 31
checkbox input "true"
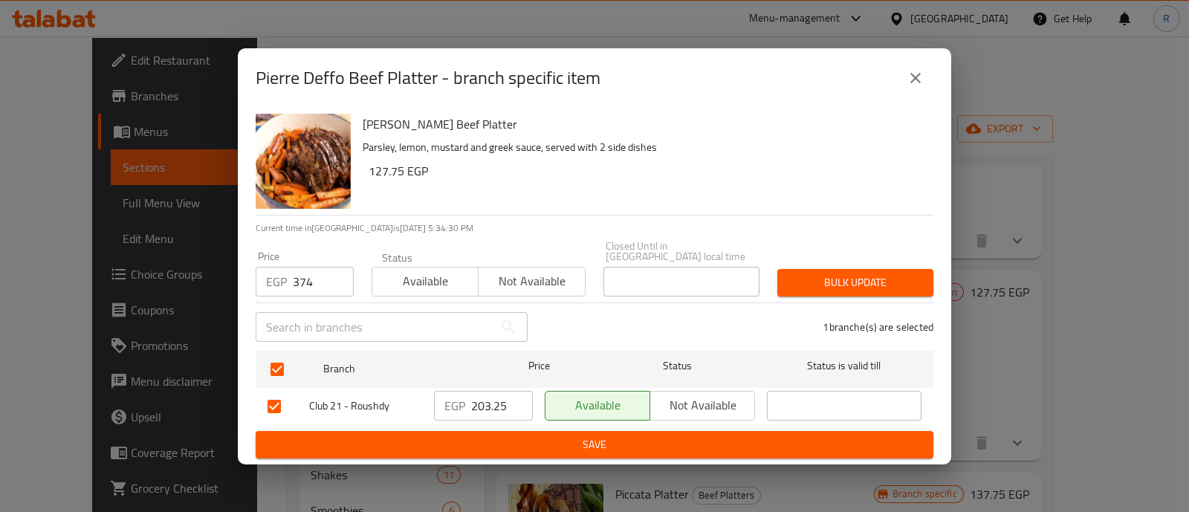
click at [839, 274] on span "Bulk update" at bounding box center [855, 283] width 132 height 19
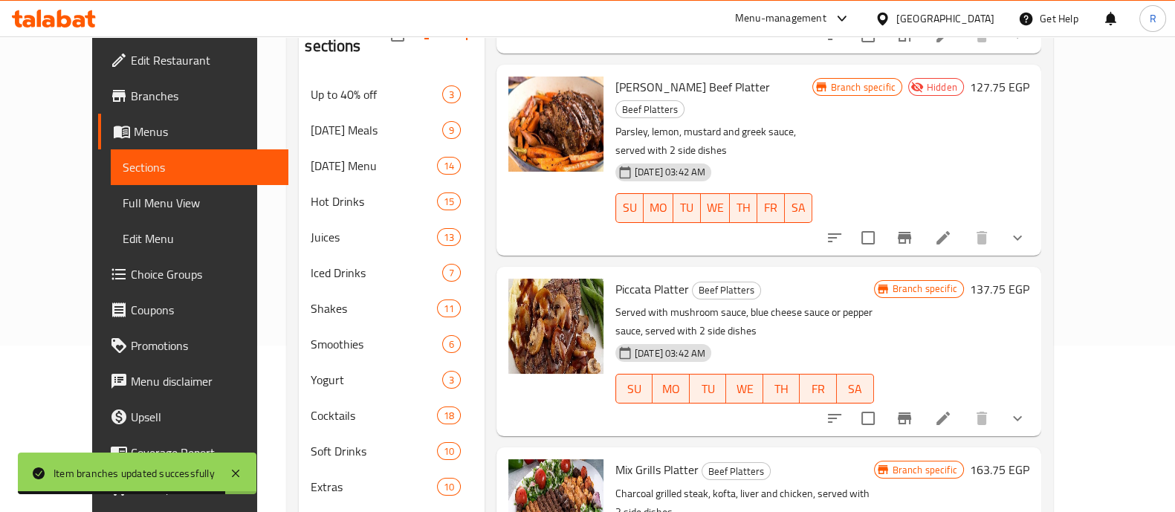
scroll to position [170, 0]
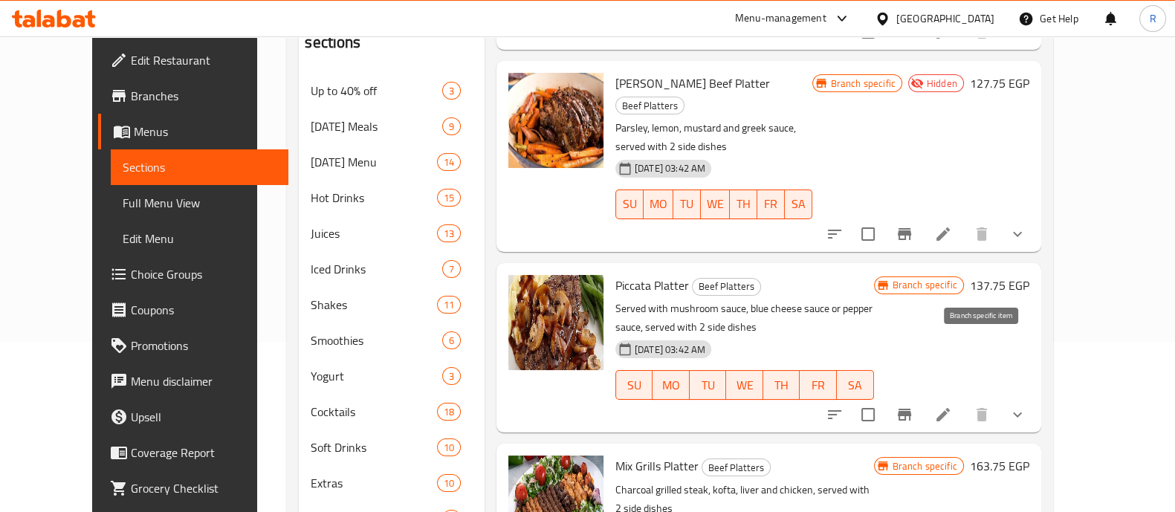
click at [914, 406] on icon "Branch-specific-item" at bounding box center [905, 415] width 18 height 18
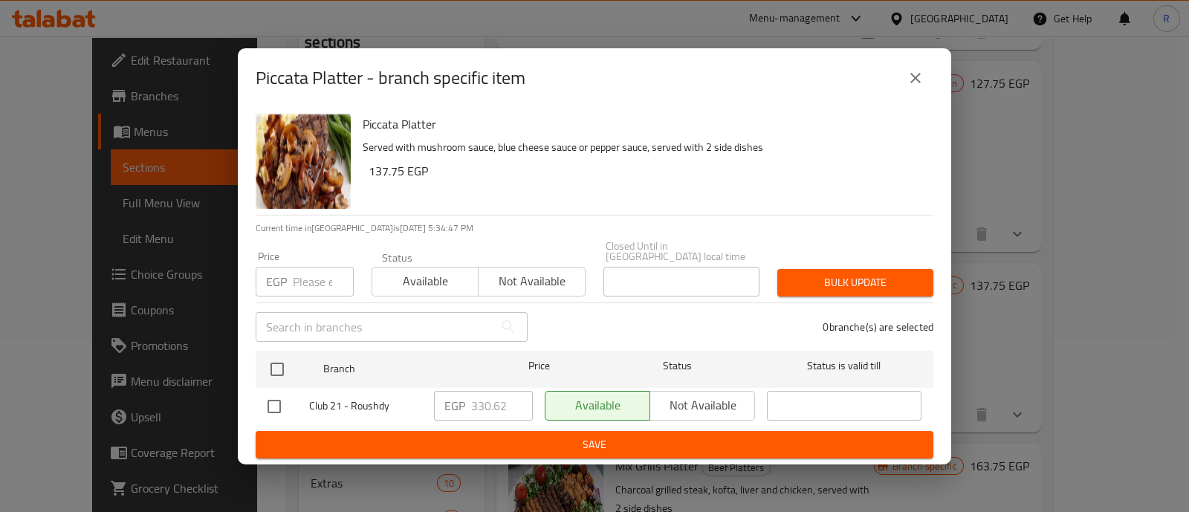
click at [311, 270] on input "number" at bounding box center [323, 282] width 61 height 30
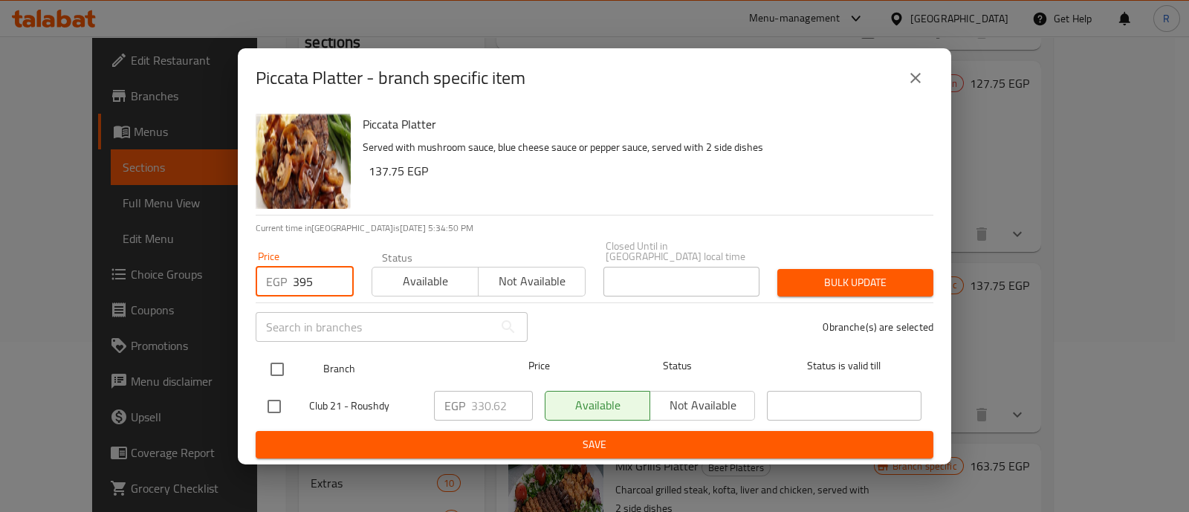
type input "395"
click at [274, 364] on input "checkbox" at bounding box center [277, 369] width 31 height 31
checkbox input "true"
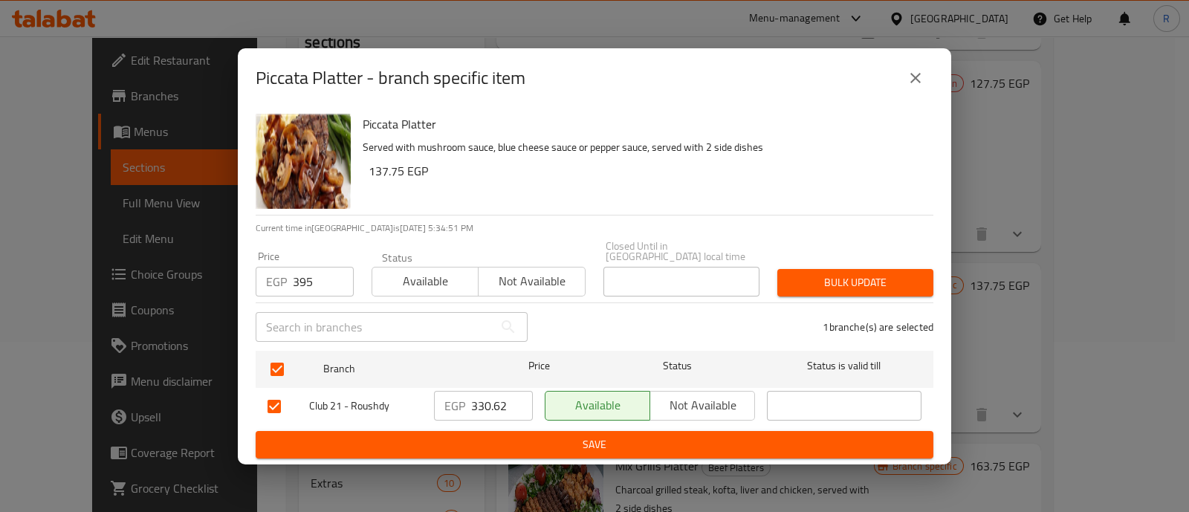
click at [781, 278] on button "Bulk update" at bounding box center [856, 283] width 156 height 28
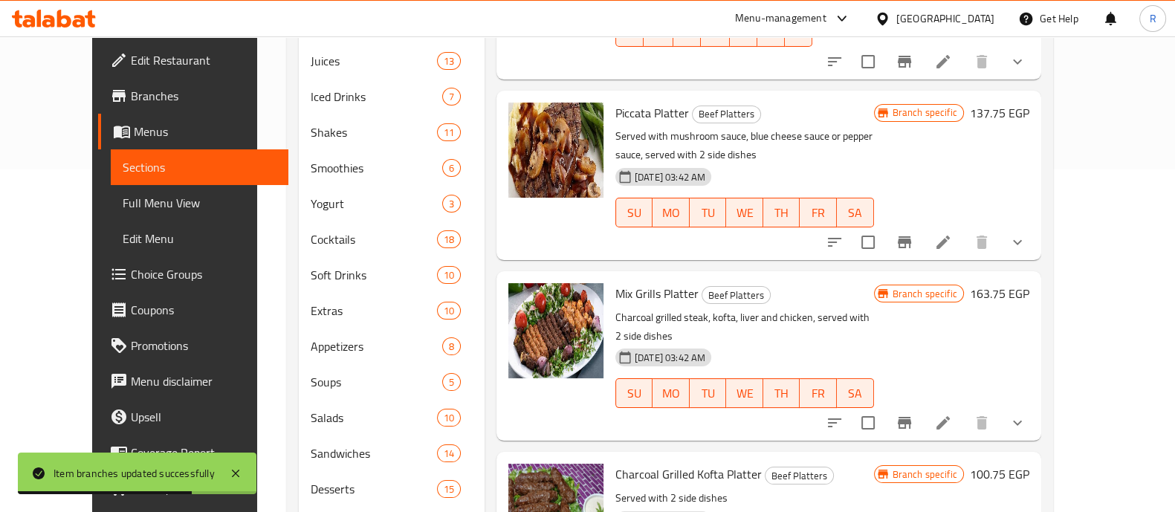
scroll to position [356, 0]
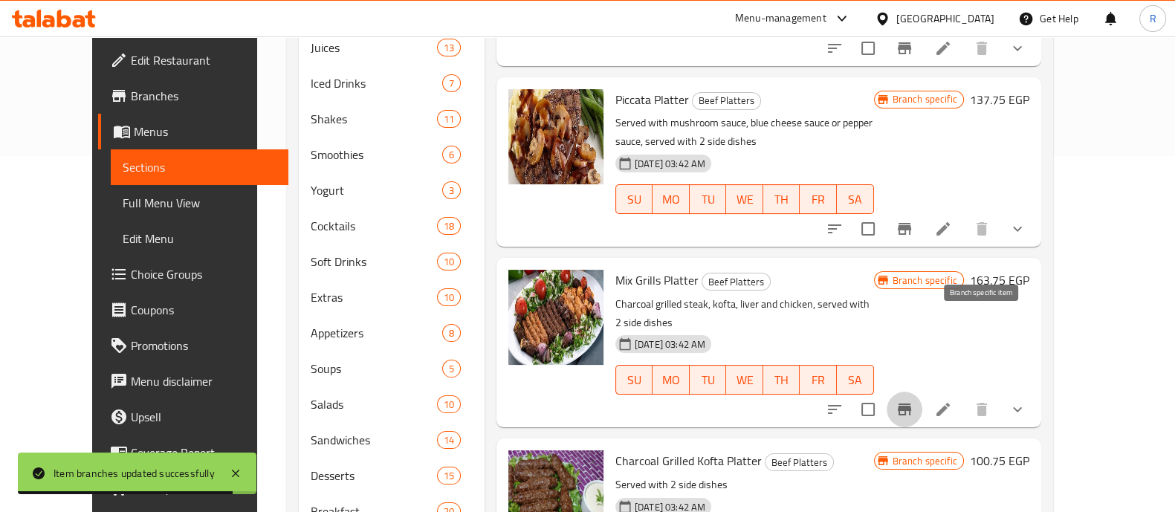
click at [911, 404] on icon "Branch-specific-item" at bounding box center [904, 410] width 13 height 12
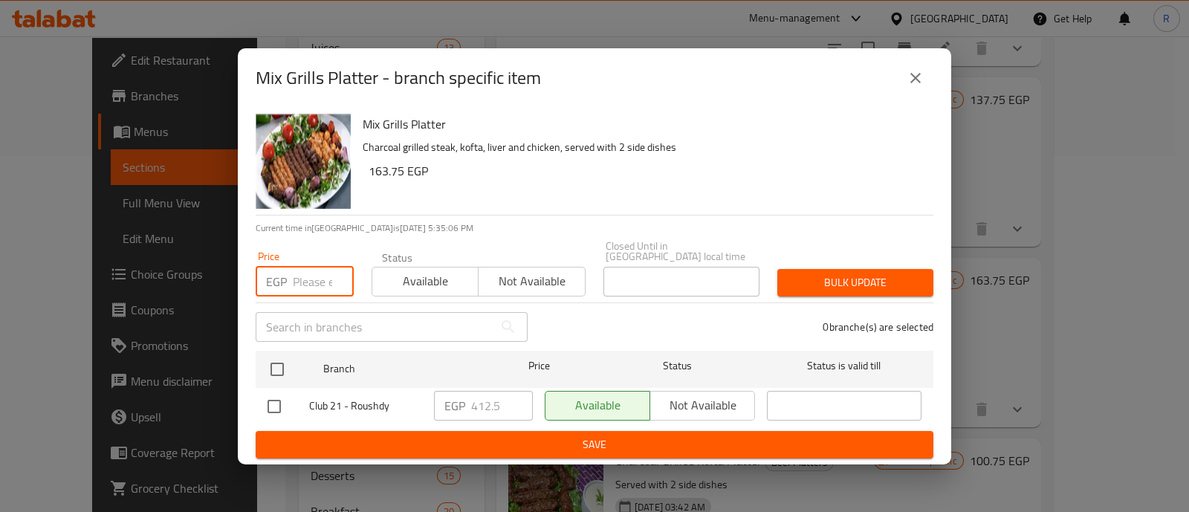
click at [300, 275] on input "number" at bounding box center [323, 282] width 61 height 30
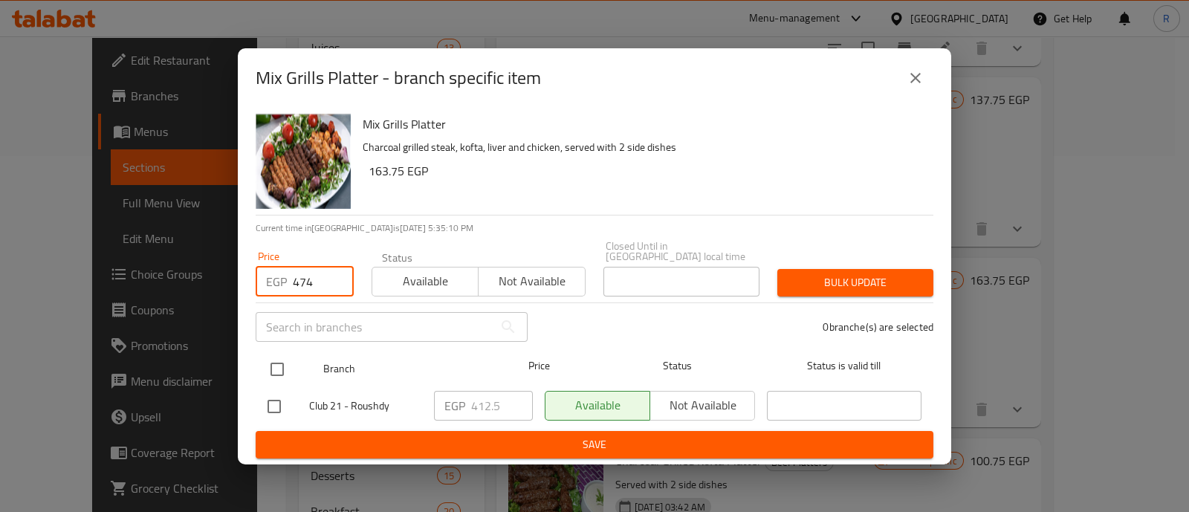
type input "474"
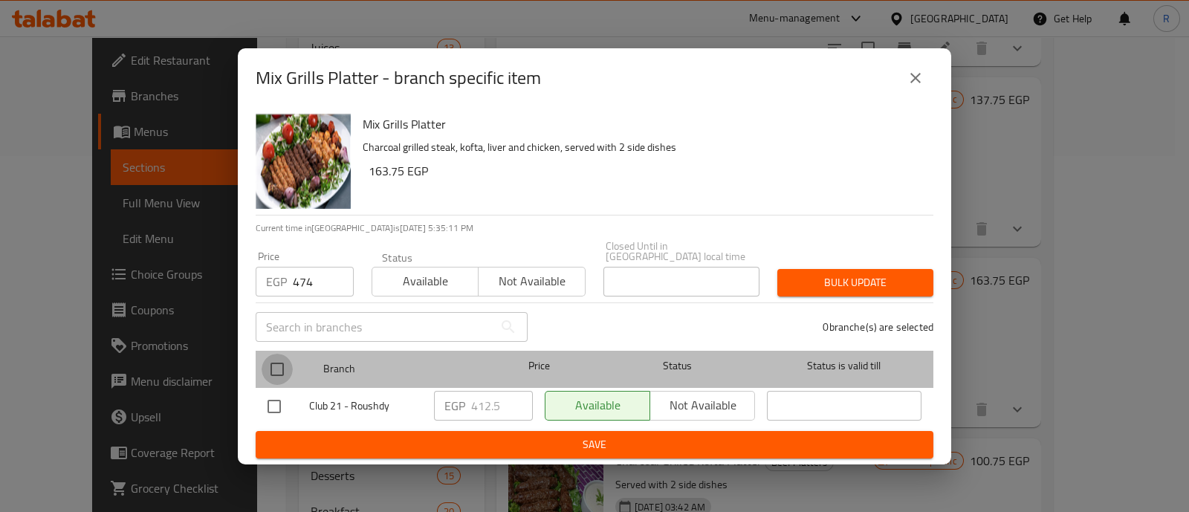
click at [274, 356] on input "checkbox" at bounding box center [277, 369] width 31 height 31
checkbox input "true"
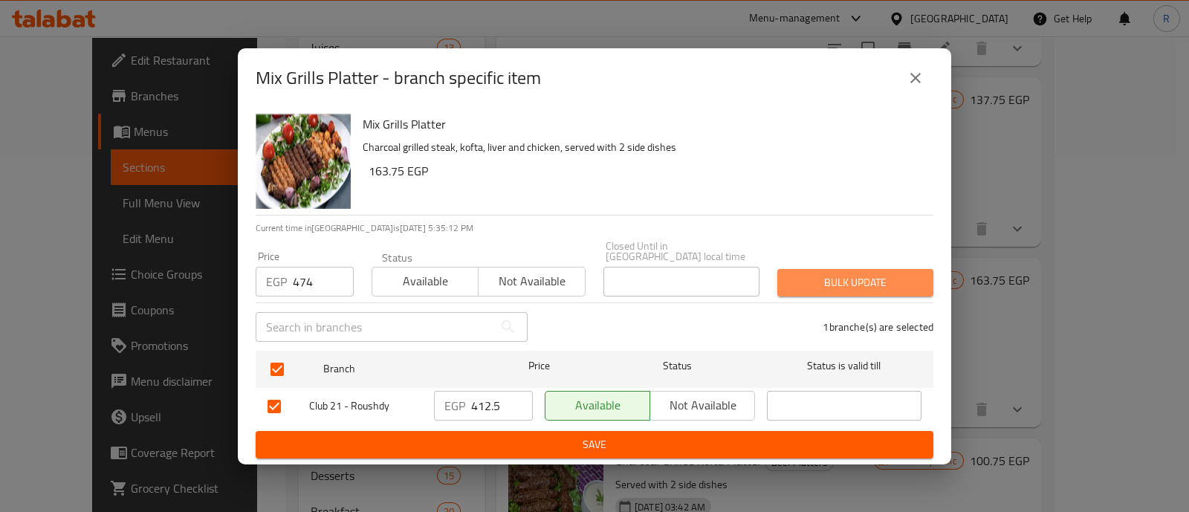
click at [795, 274] on span "Bulk update" at bounding box center [855, 283] width 132 height 19
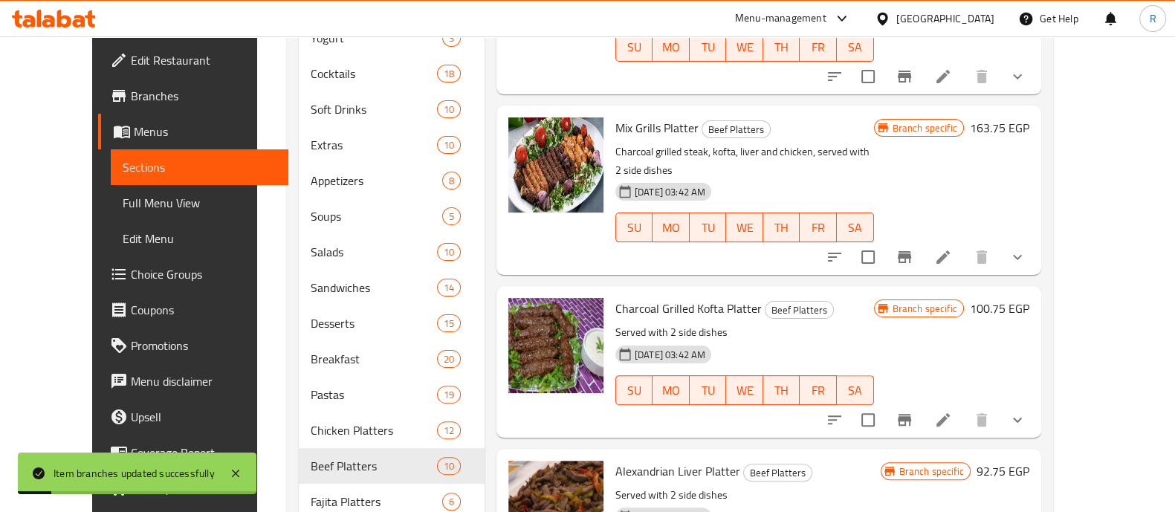
scroll to position [509, 0]
click at [914, 410] on icon "Branch-specific-item" at bounding box center [905, 419] width 18 height 18
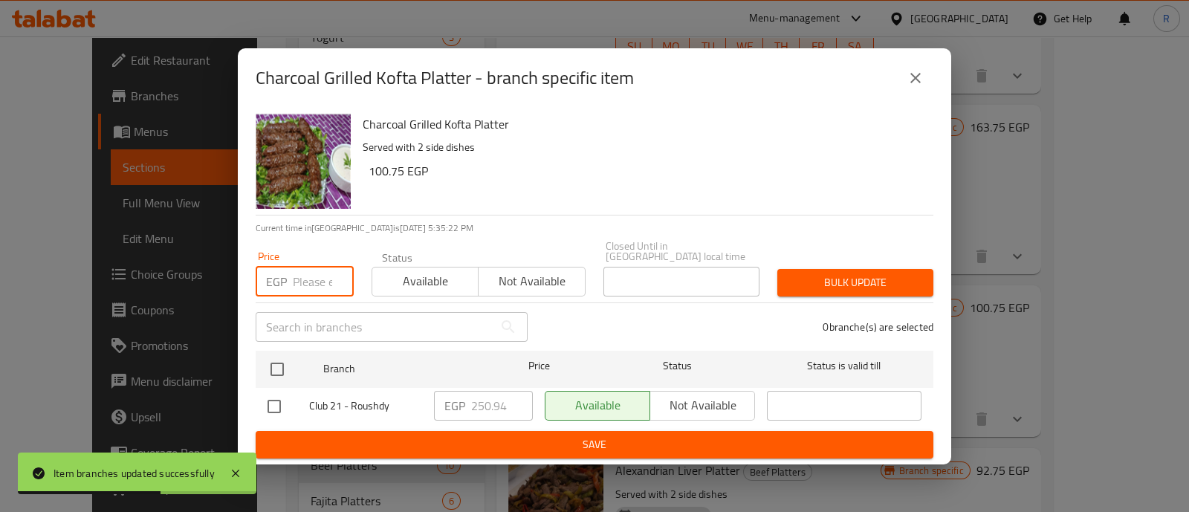
click at [317, 271] on input "number" at bounding box center [323, 282] width 61 height 30
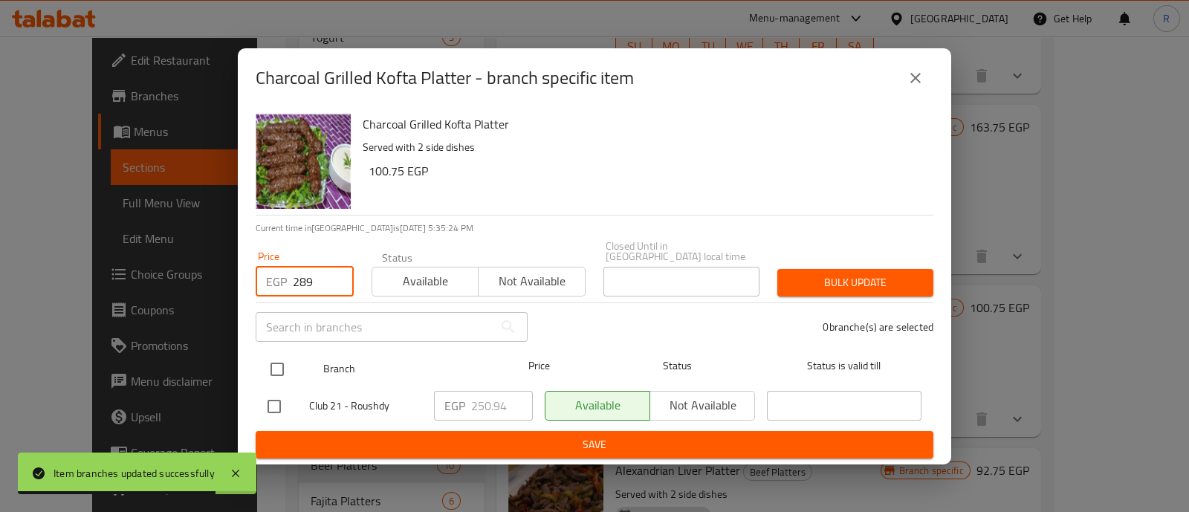
type input "289"
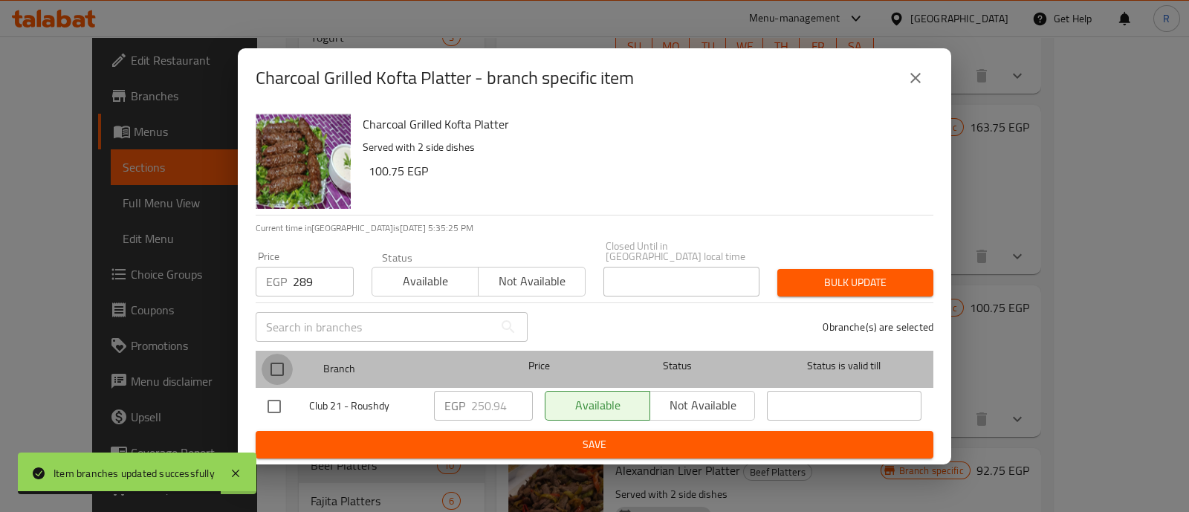
click at [280, 362] on input "checkbox" at bounding box center [277, 369] width 31 height 31
checkbox input "true"
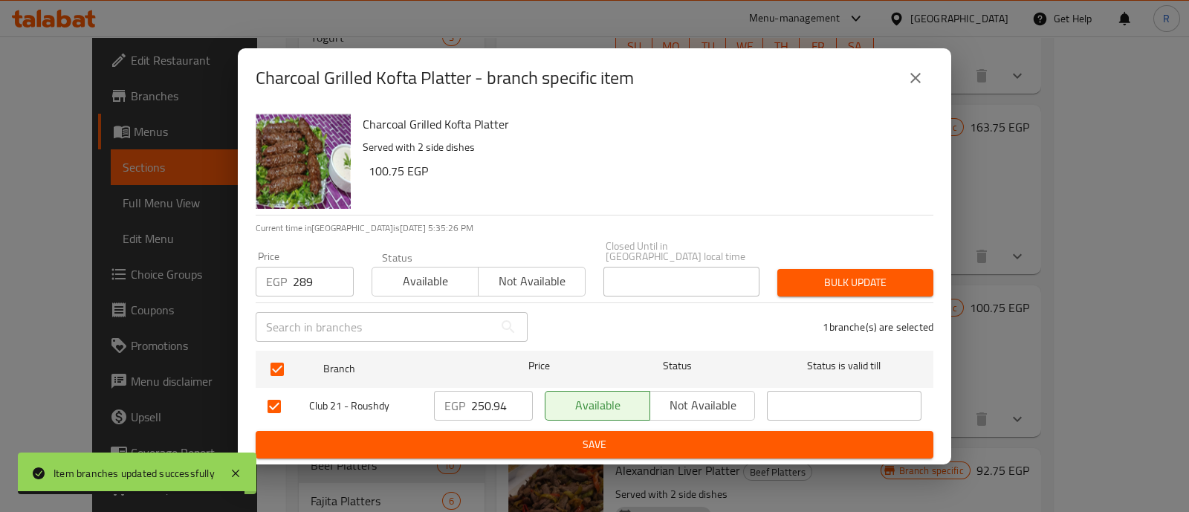
click at [836, 262] on div "Bulk update" at bounding box center [856, 282] width 174 height 45
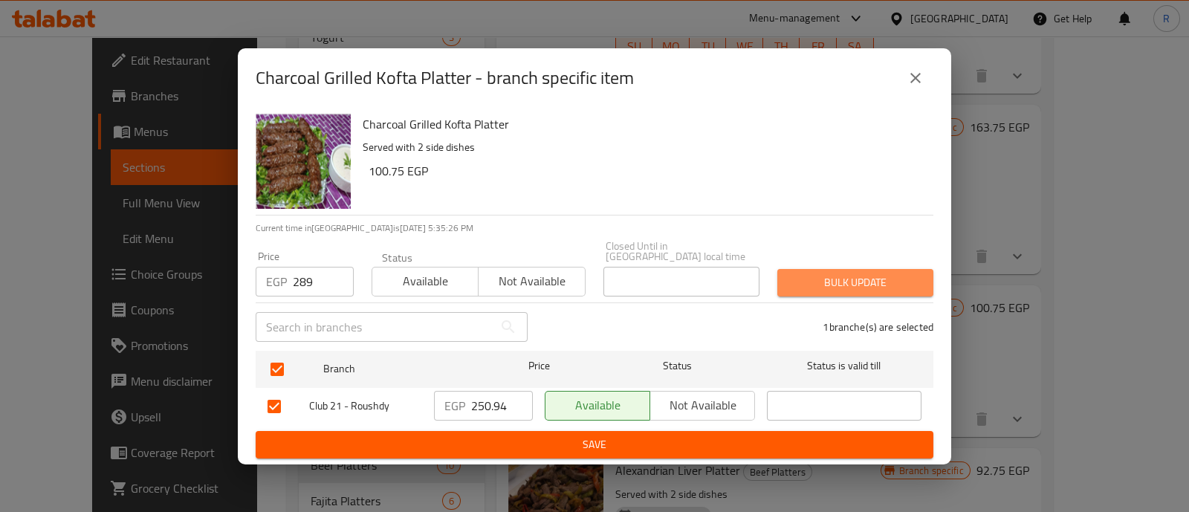
click at [837, 274] on span "Bulk update" at bounding box center [855, 283] width 132 height 19
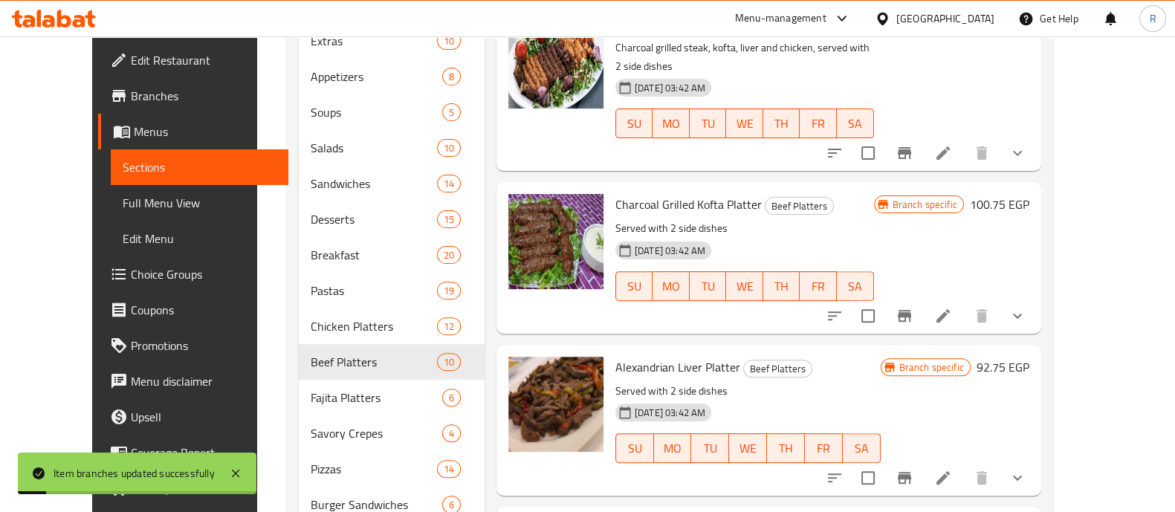
scroll to position [615, 0]
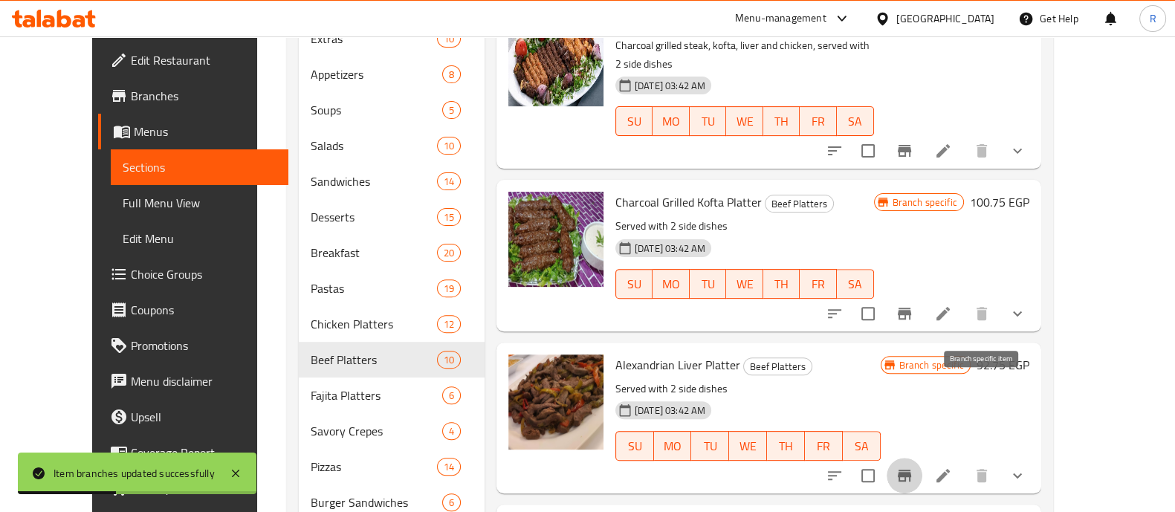
click at [914, 467] on icon "Branch-specific-item" at bounding box center [905, 476] width 18 height 18
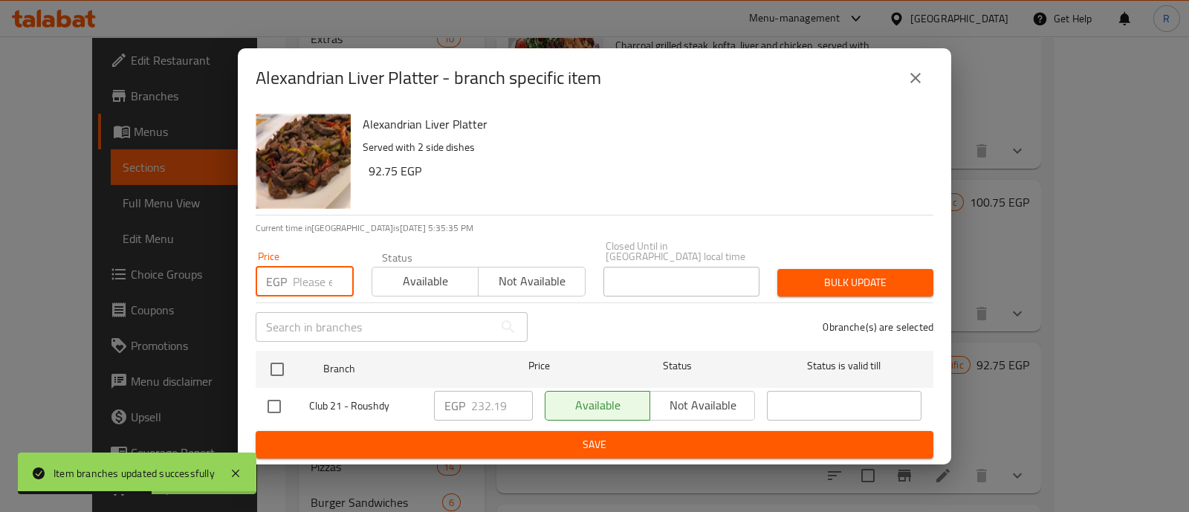
click at [293, 278] on input "number" at bounding box center [323, 282] width 61 height 30
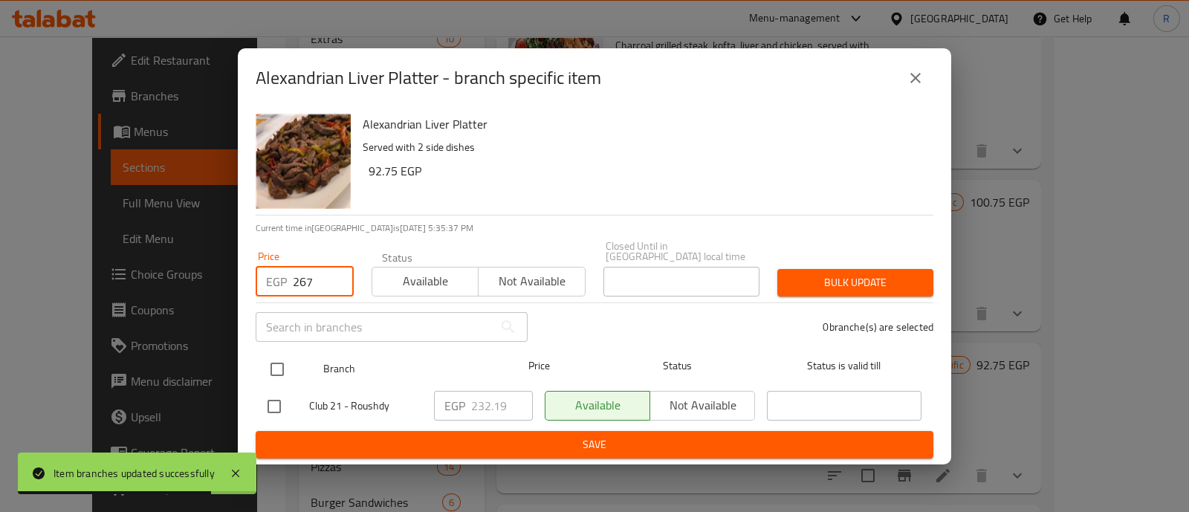
type input "267"
click at [284, 358] on input "checkbox" at bounding box center [277, 369] width 31 height 31
checkbox input "true"
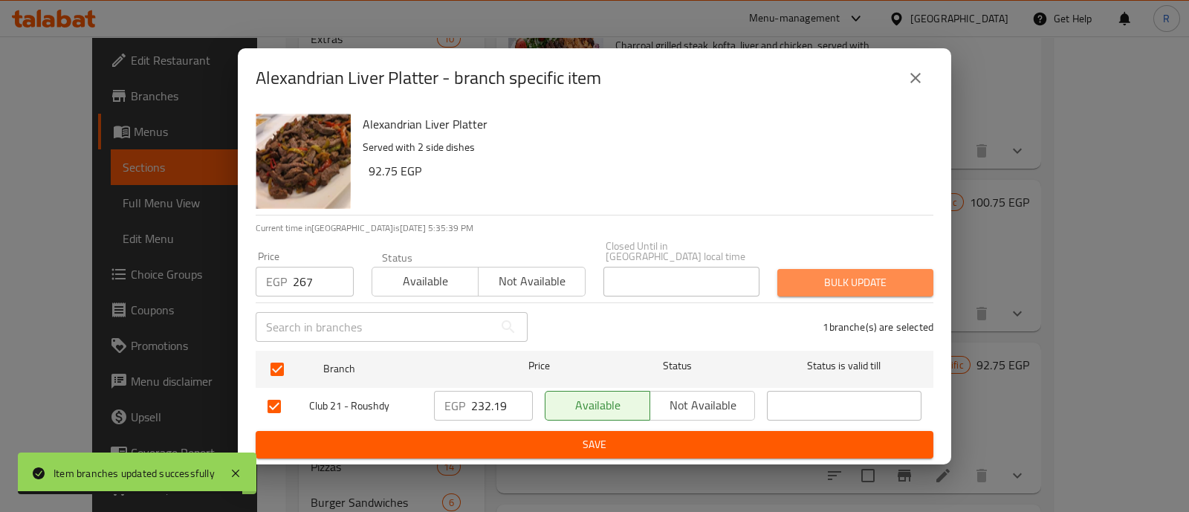
click at [795, 278] on span "Bulk update" at bounding box center [855, 283] width 132 height 19
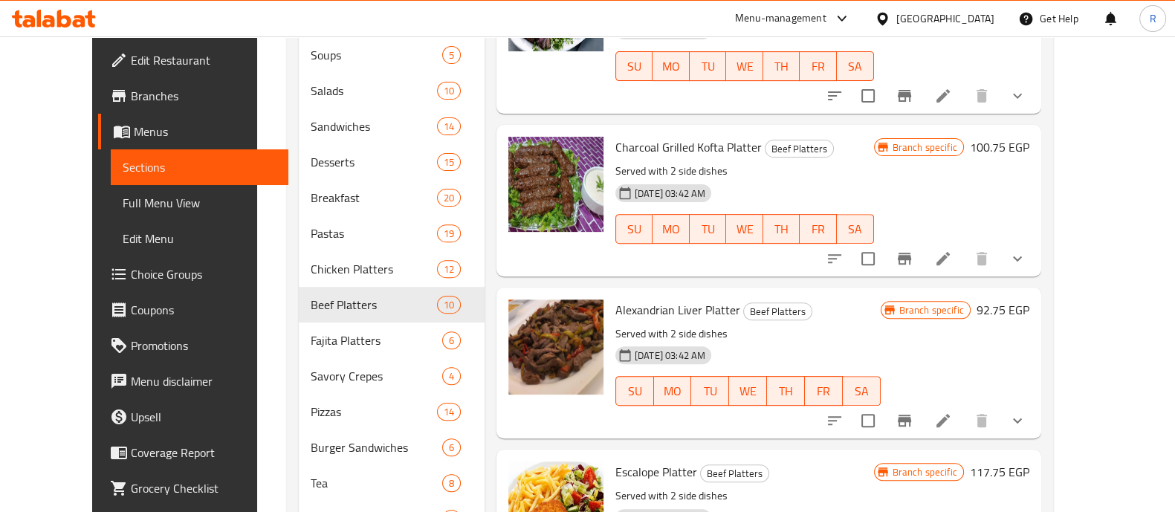
scroll to position [719, 0]
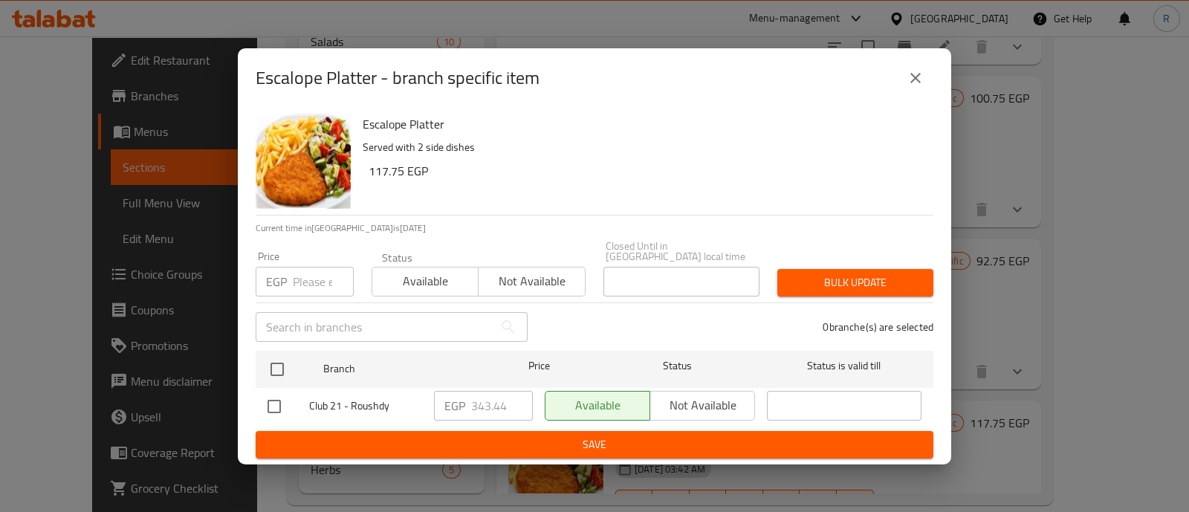
click at [293, 272] on input "number" at bounding box center [323, 282] width 61 height 30
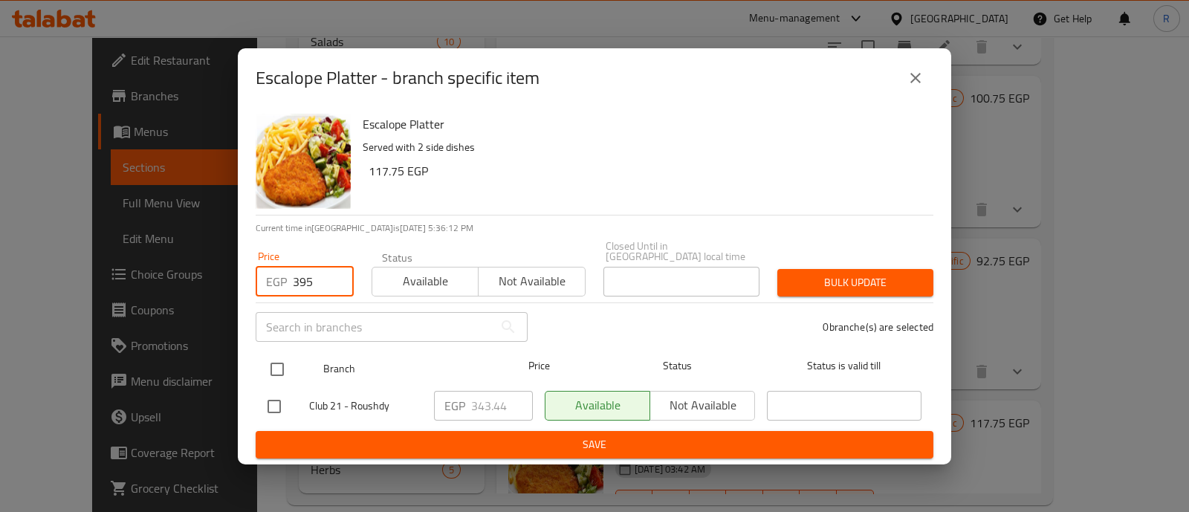
type input "395"
click at [280, 355] on input "checkbox" at bounding box center [277, 369] width 31 height 31
checkbox input "true"
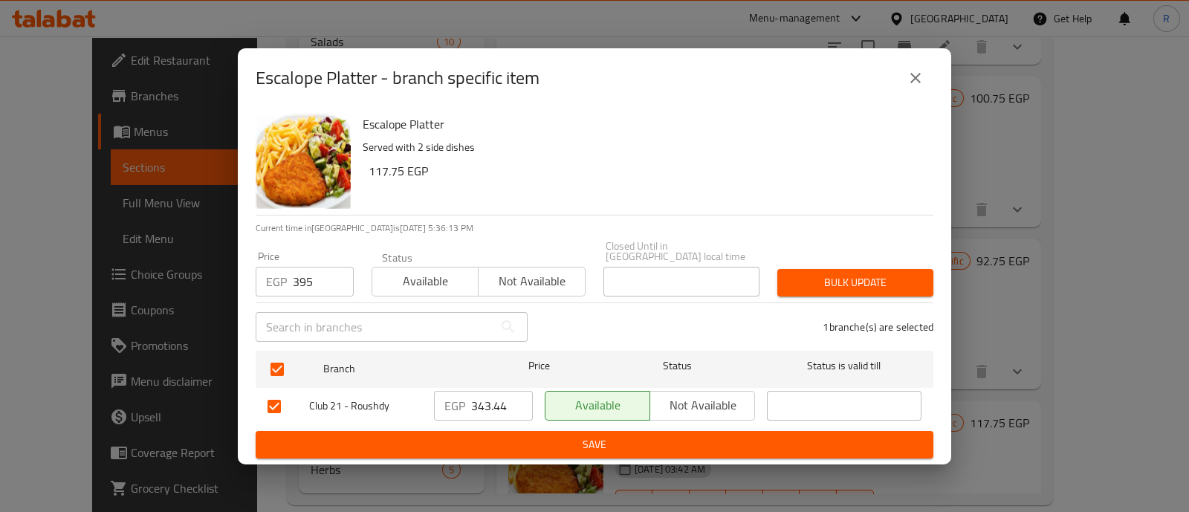
click at [815, 283] on span "Bulk update" at bounding box center [855, 283] width 132 height 19
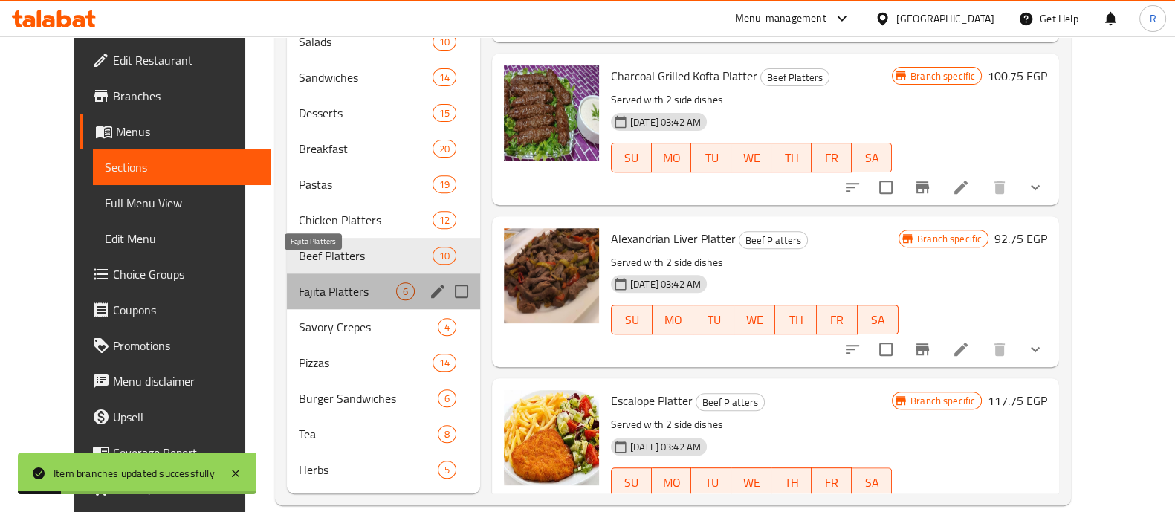
click at [312, 282] on span "Fajita Platters" at bounding box center [347, 291] width 97 height 18
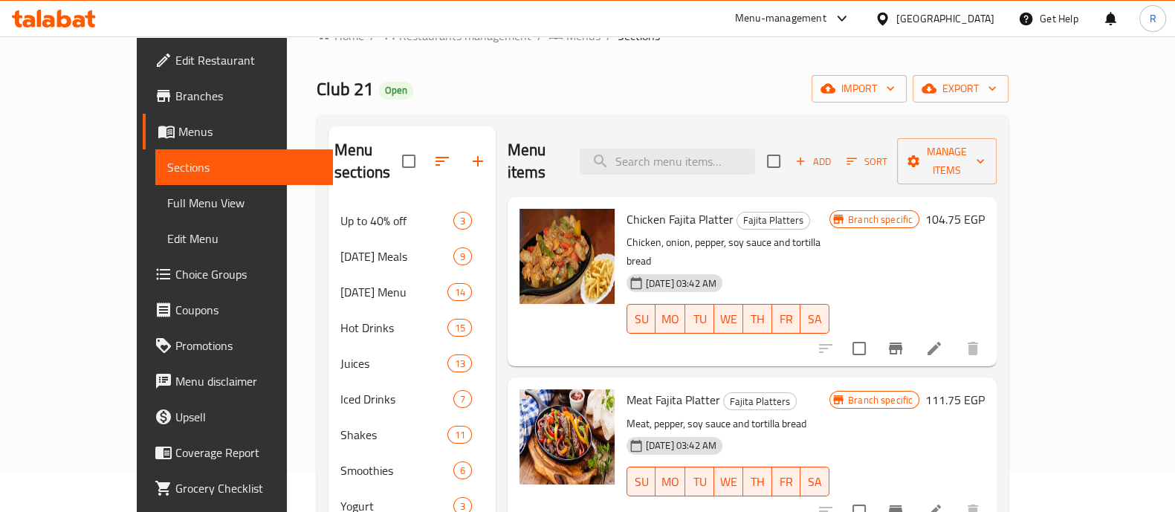
scroll to position [39, 0]
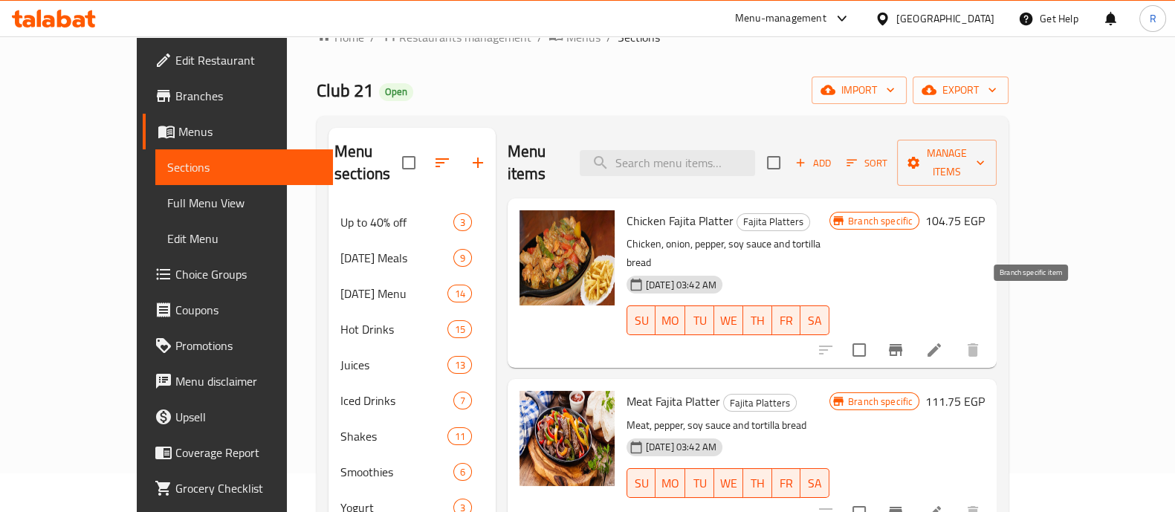
click at [902, 344] on icon "Branch-specific-item" at bounding box center [895, 350] width 13 height 12
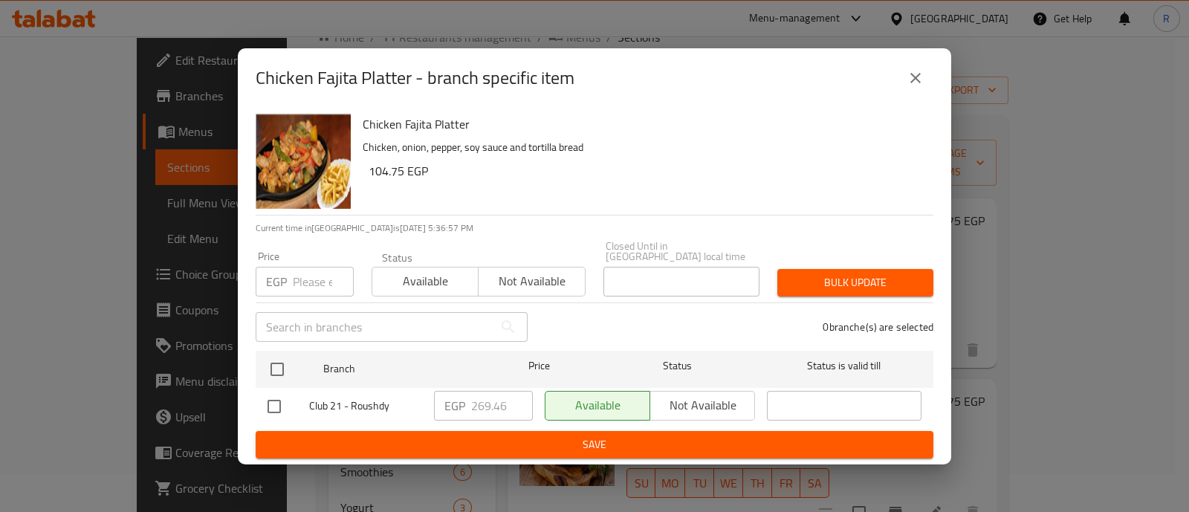
click at [312, 271] on input "number" at bounding box center [323, 282] width 61 height 30
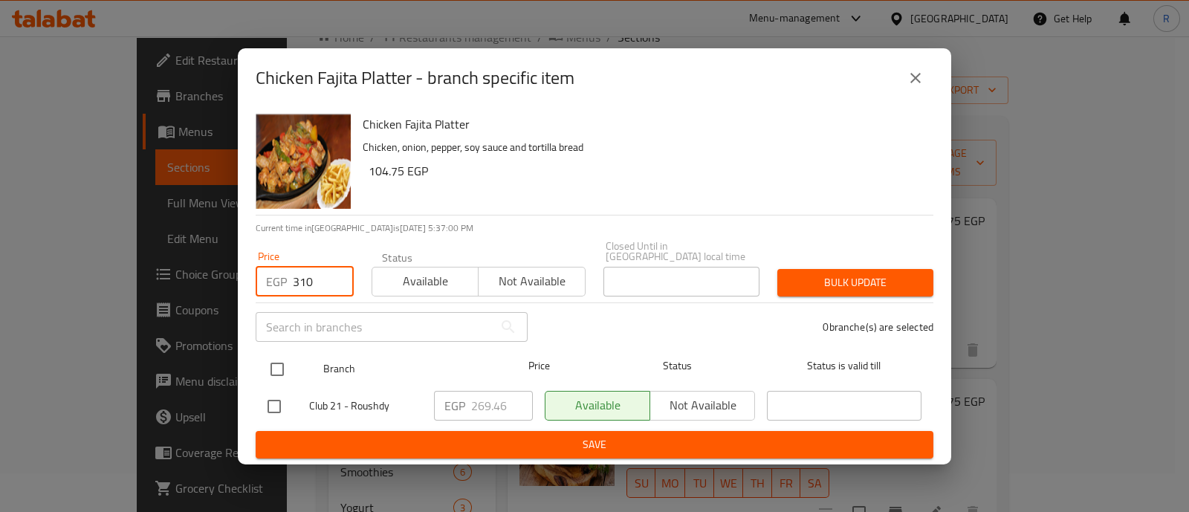
type input "310"
click at [274, 356] on input "checkbox" at bounding box center [277, 369] width 31 height 31
checkbox input "true"
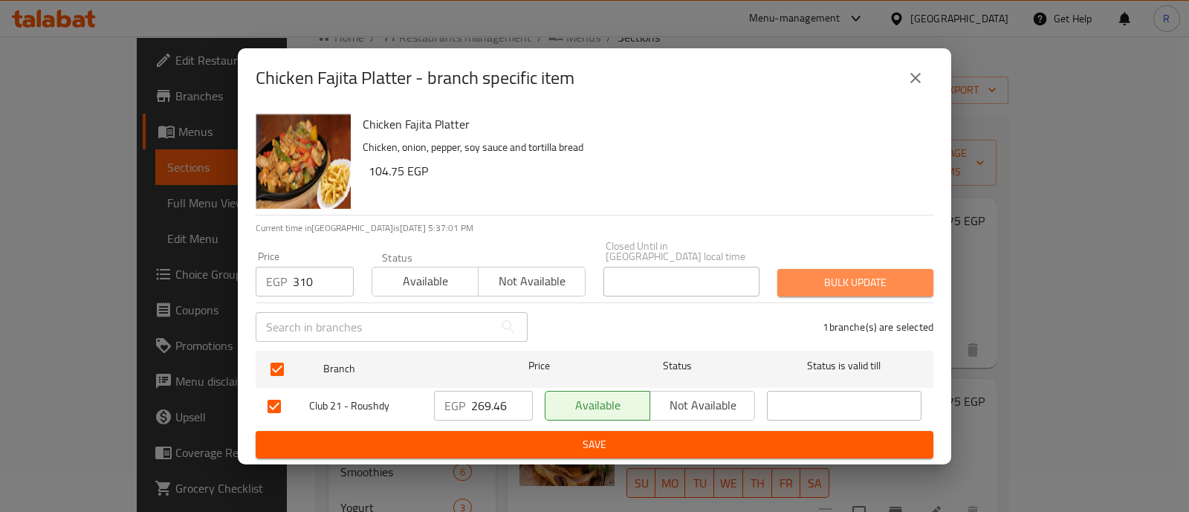
click at [783, 275] on button "Bulk update" at bounding box center [856, 283] width 156 height 28
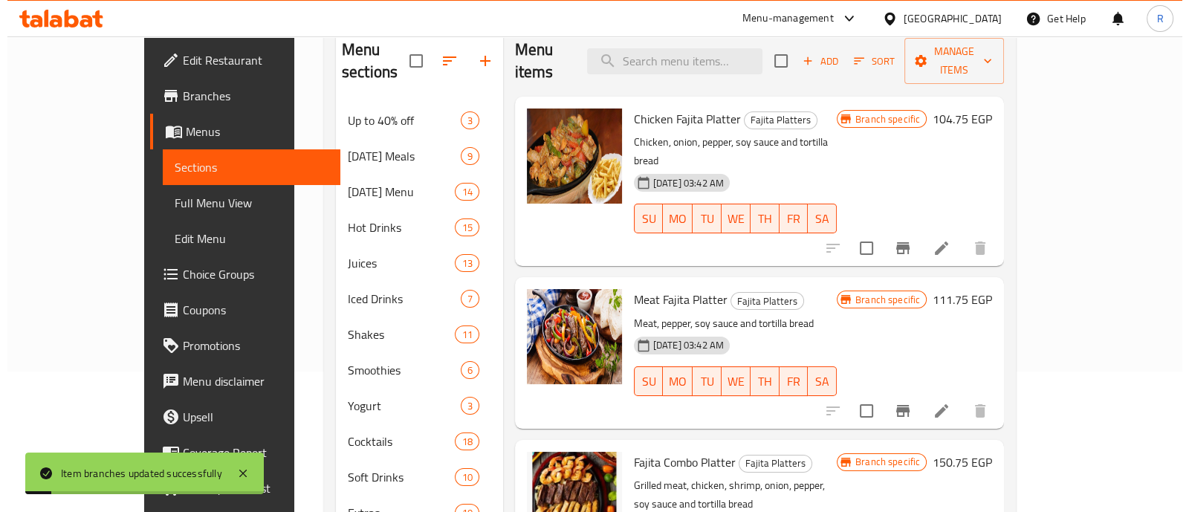
scroll to position [141, 0]
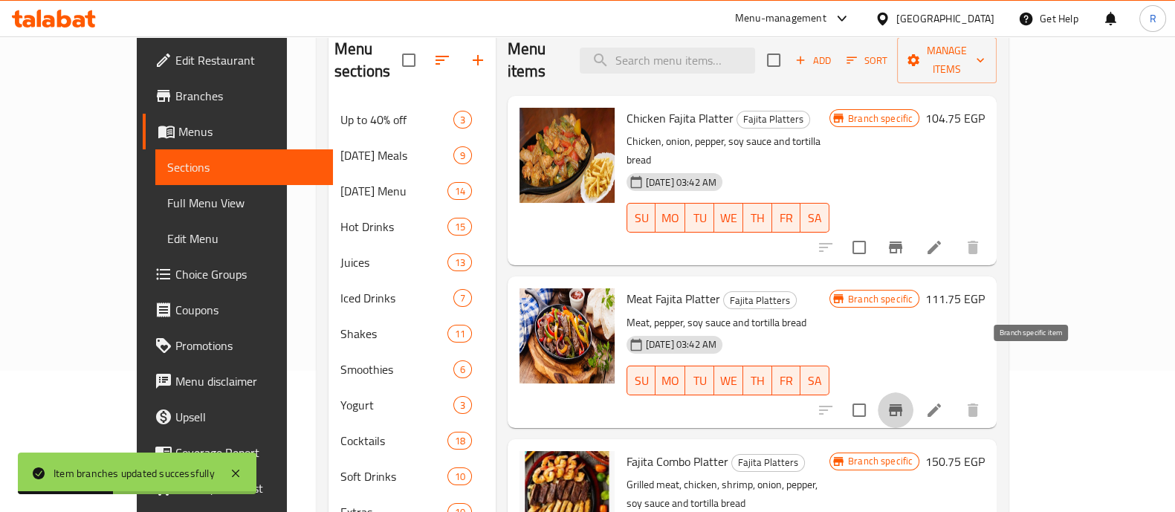
click at [905, 401] on icon "Branch-specific-item" at bounding box center [896, 410] width 18 height 18
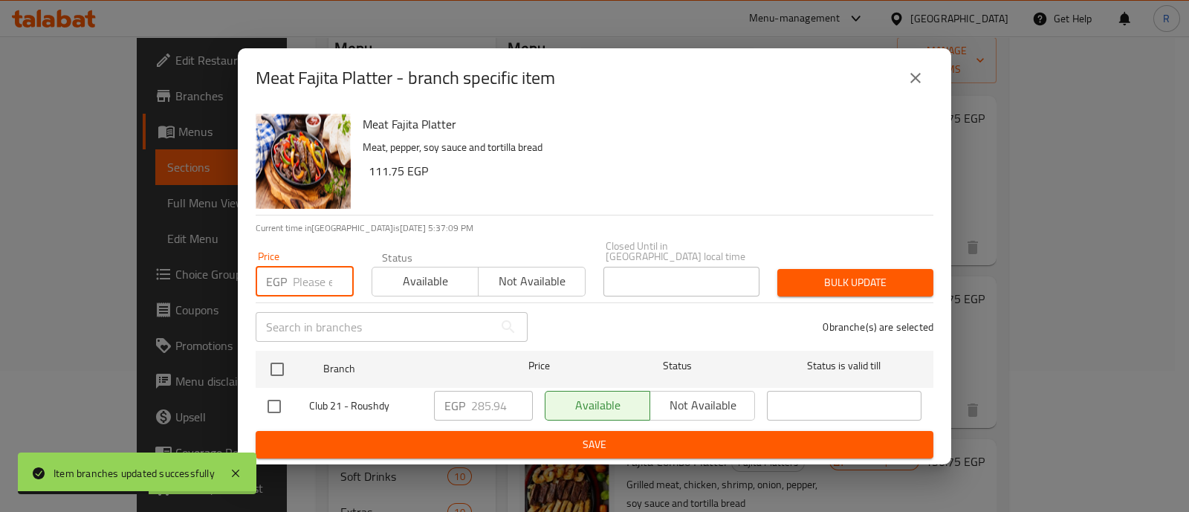
click at [312, 282] on input "number" at bounding box center [323, 282] width 61 height 30
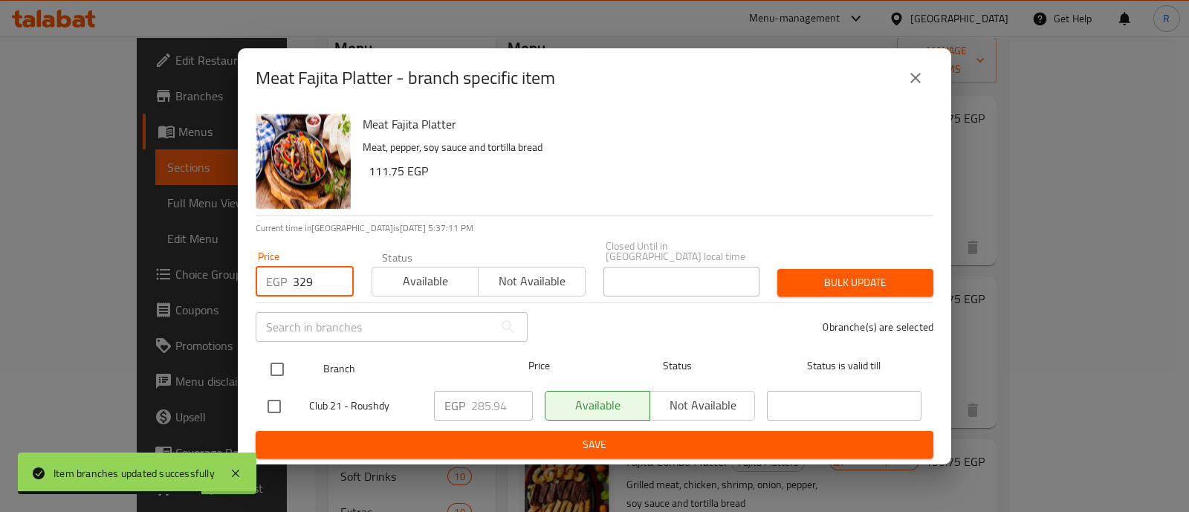
type input "329"
click at [283, 364] on input "checkbox" at bounding box center [277, 369] width 31 height 31
checkbox input "true"
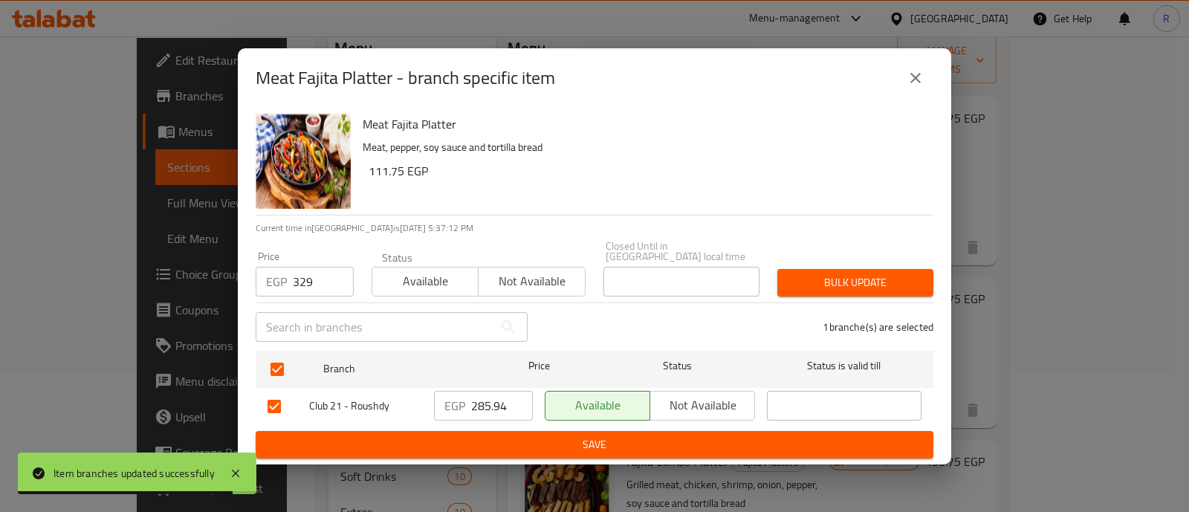
click at [793, 274] on span "Bulk update" at bounding box center [855, 283] width 132 height 19
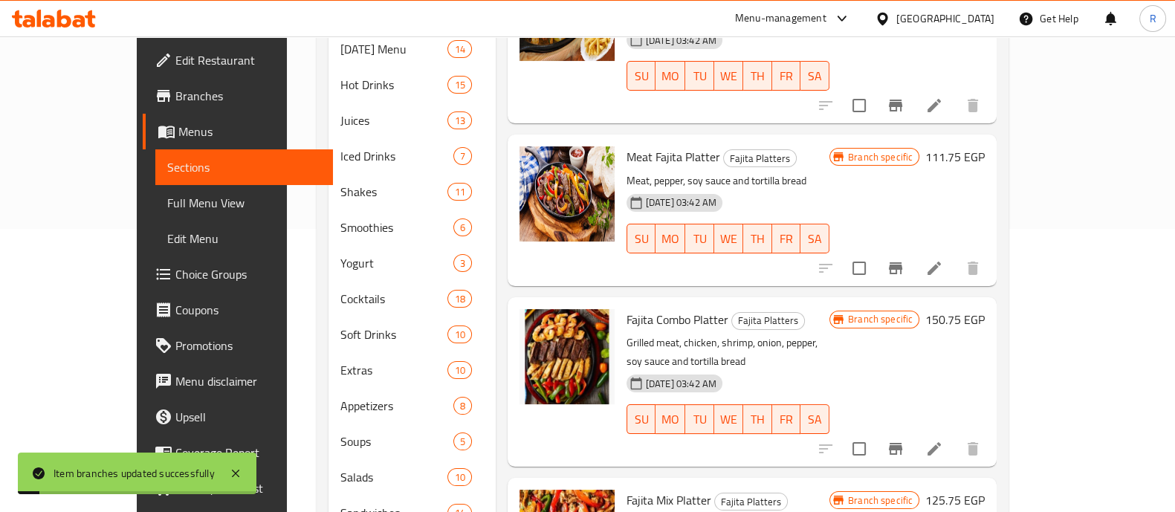
scroll to position [285, 0]
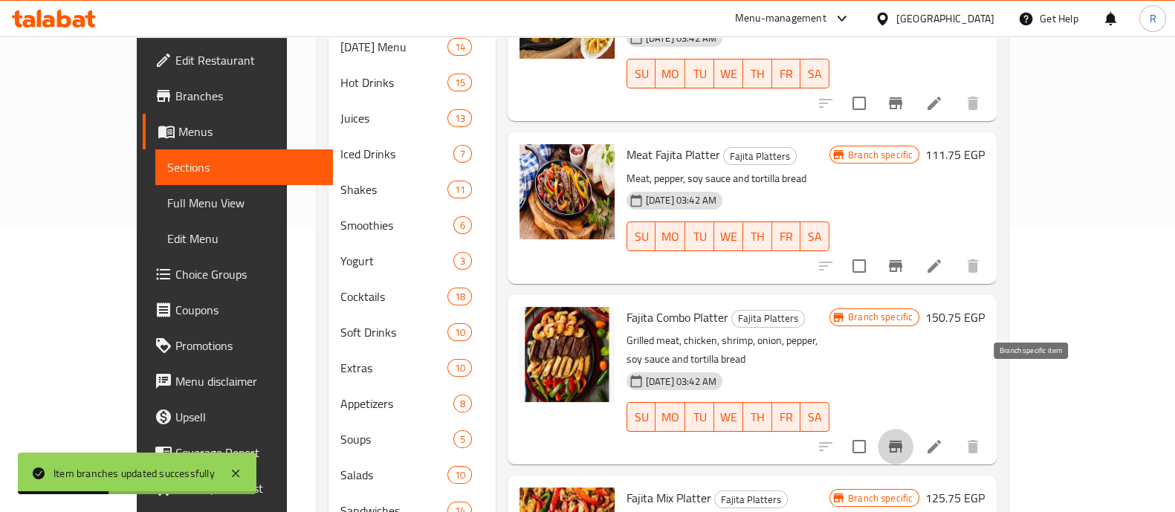
click at [905, 438] on icon "Branch-specific-item" at bounding box center [896, 447] width 18 height 18
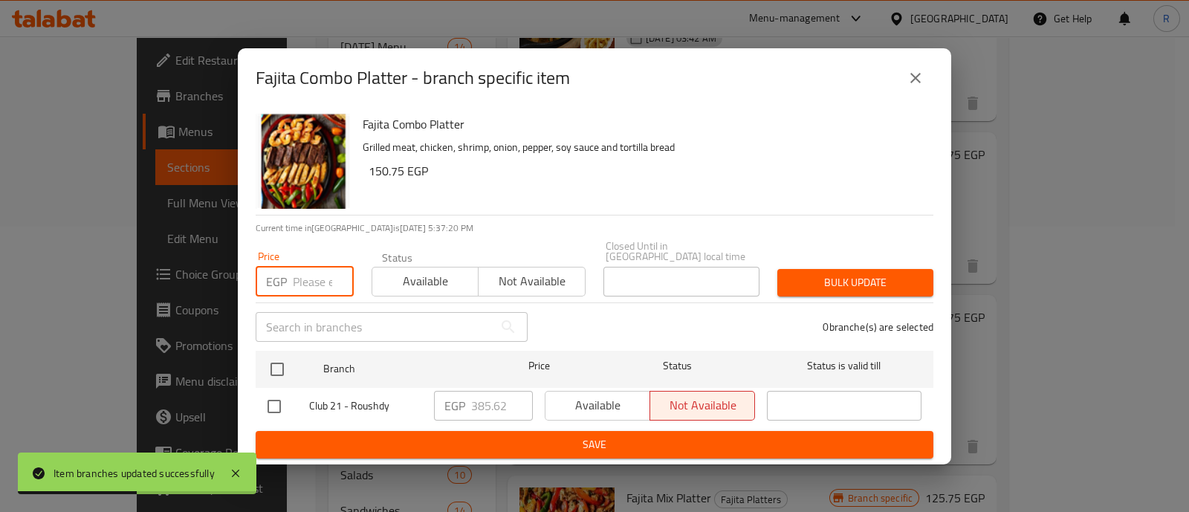
click at [308, 272] on input "number" at bounding box center [323, 282] width 61 height 30
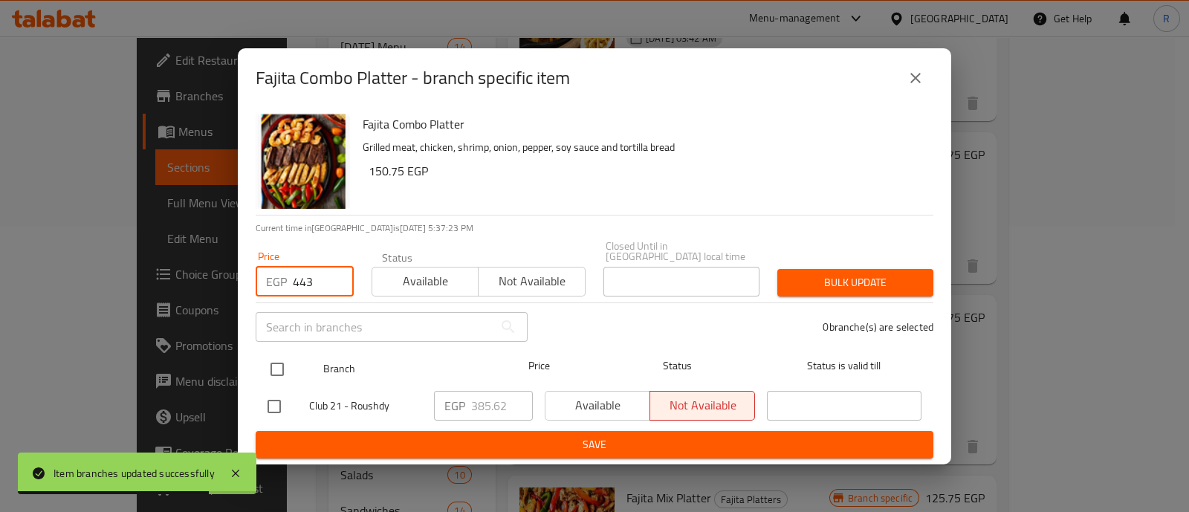
type input "443"
click at [274, 366] on input "checkbox" at bounding box center [277, 369] width 31 height 31
checkbox input "true"
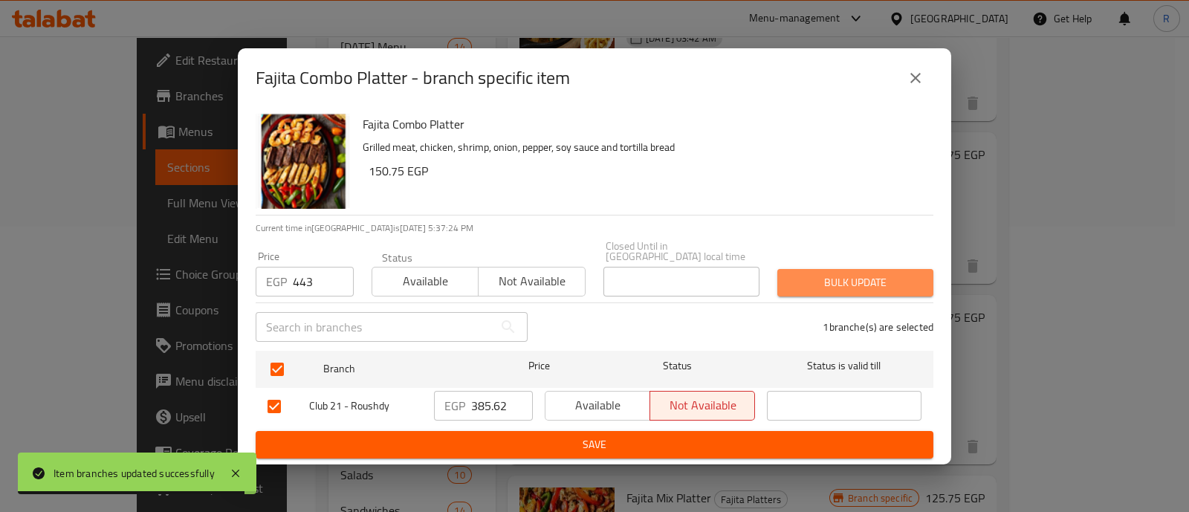
click at [799, 274] on span "Bulk update" at bounding box center [855, 283] width 132 height 19
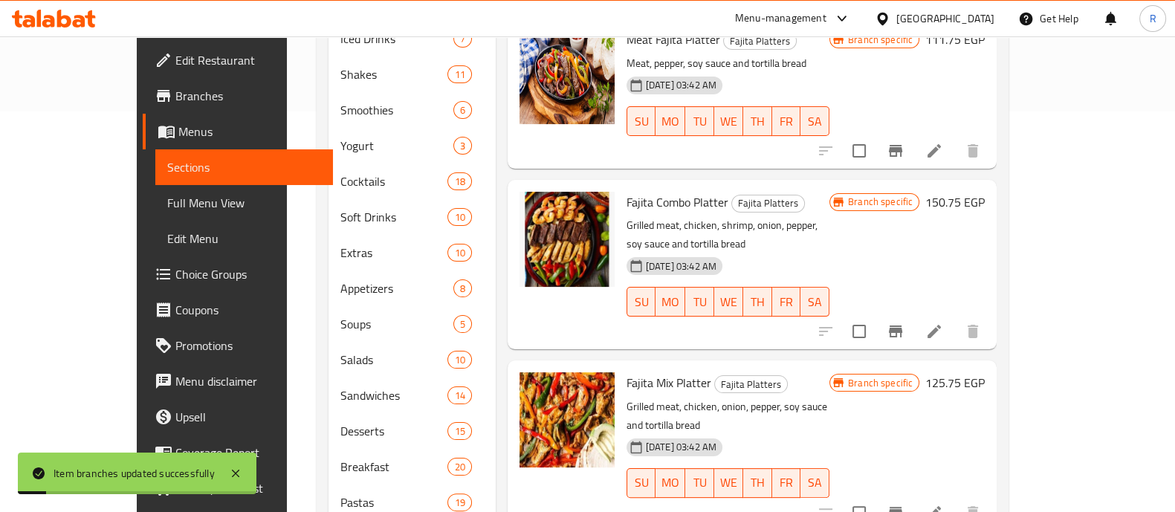
scroll to position [453, 0]
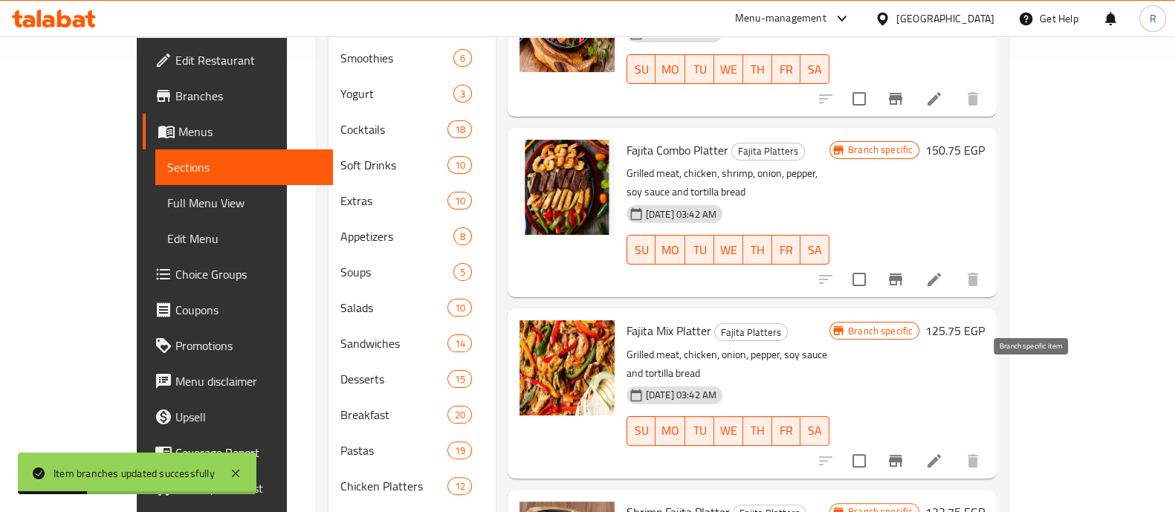
click at [905, 452] on icon "Branch-specific-item" at bounding box center [896, 461] width 18 height 18
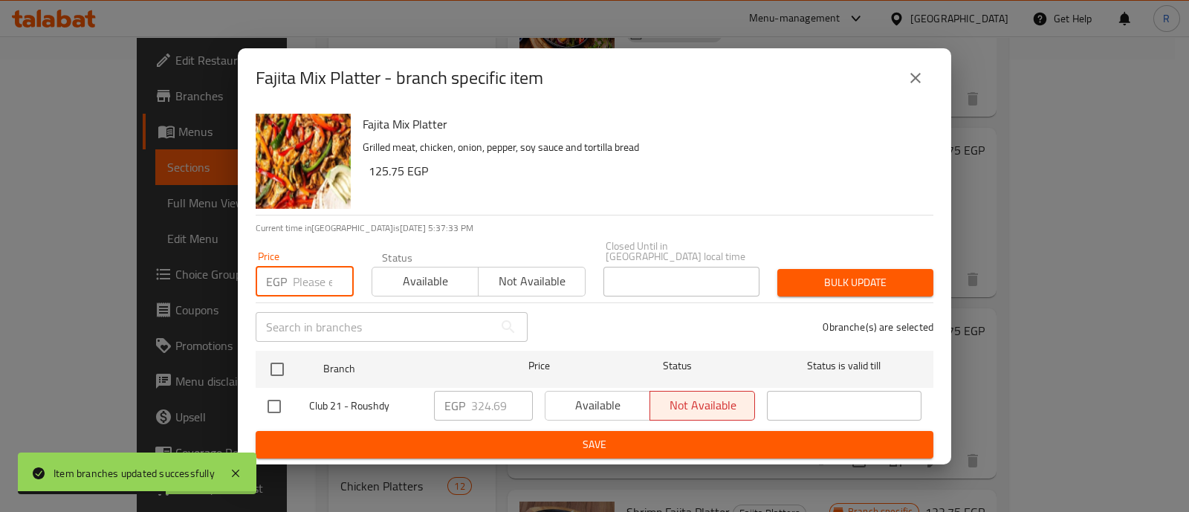
click at [326, 279] on input "number" at bounding box center [323, 282] width 61 height 30
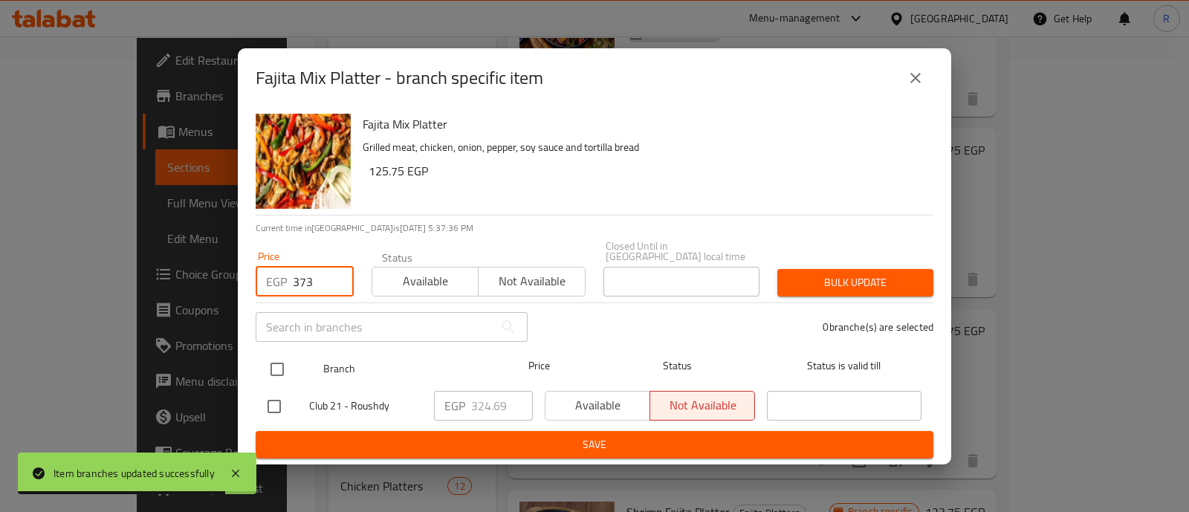
type input "373"
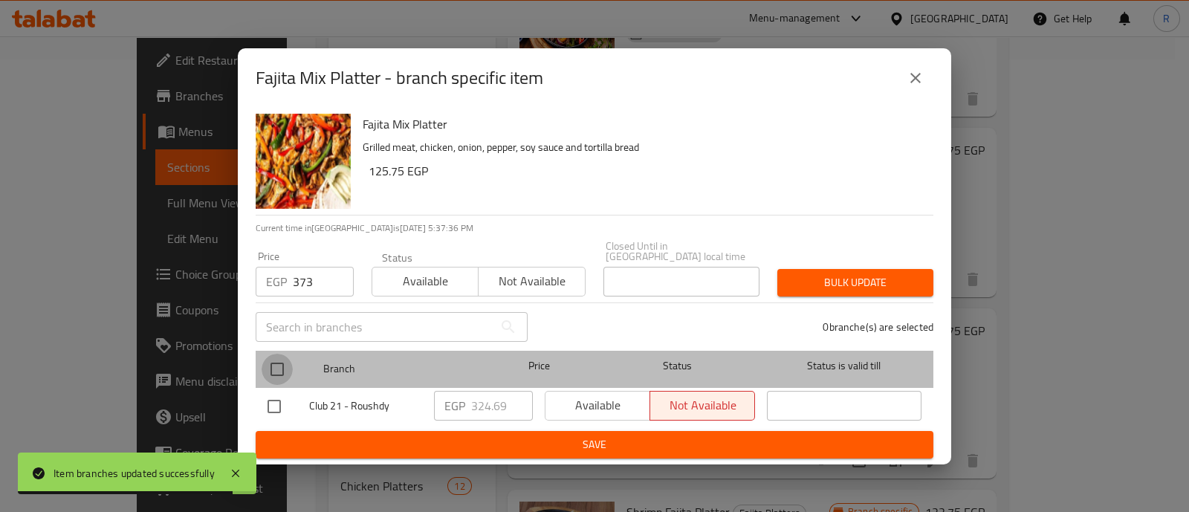
click at [278, 365] on input "checkbox" at bounding box center [277, 369] width 31 height 31
checkbox input "true"
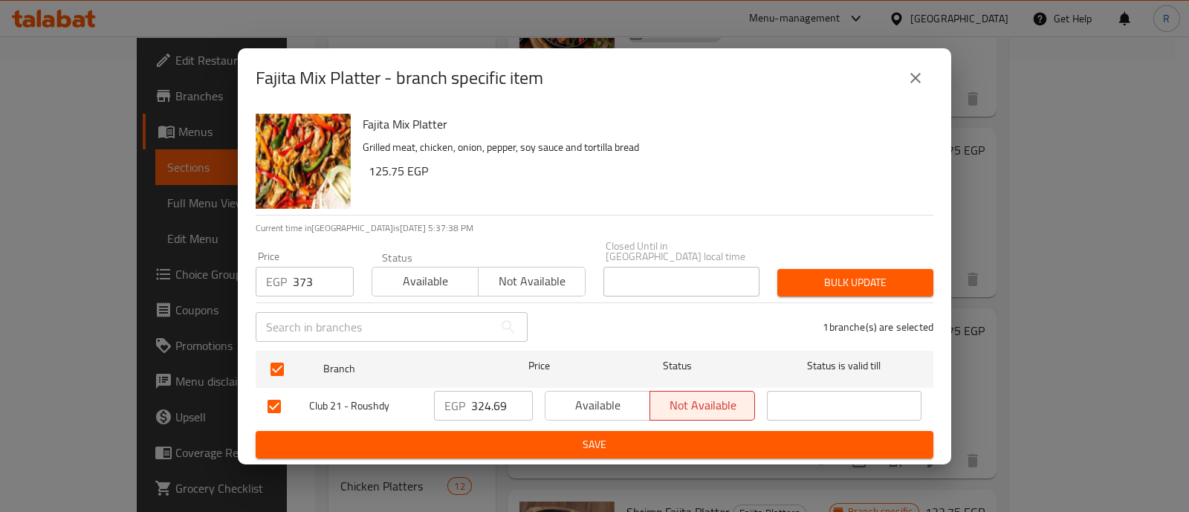
click at [820, 274] on span "Bulk update" at bounding box center [855, 283] width 132 height 19
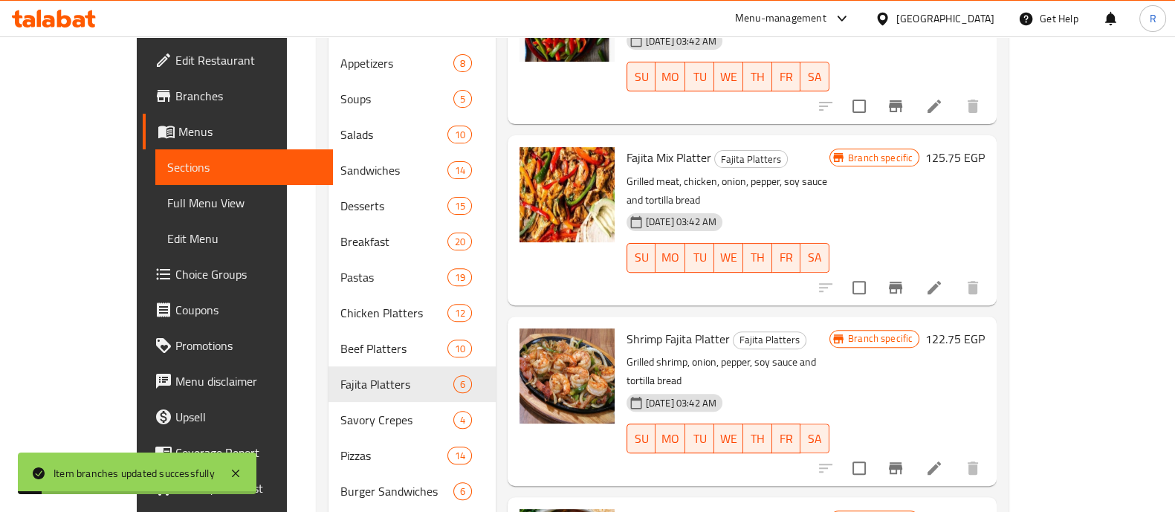
scroll to position [627, 0]
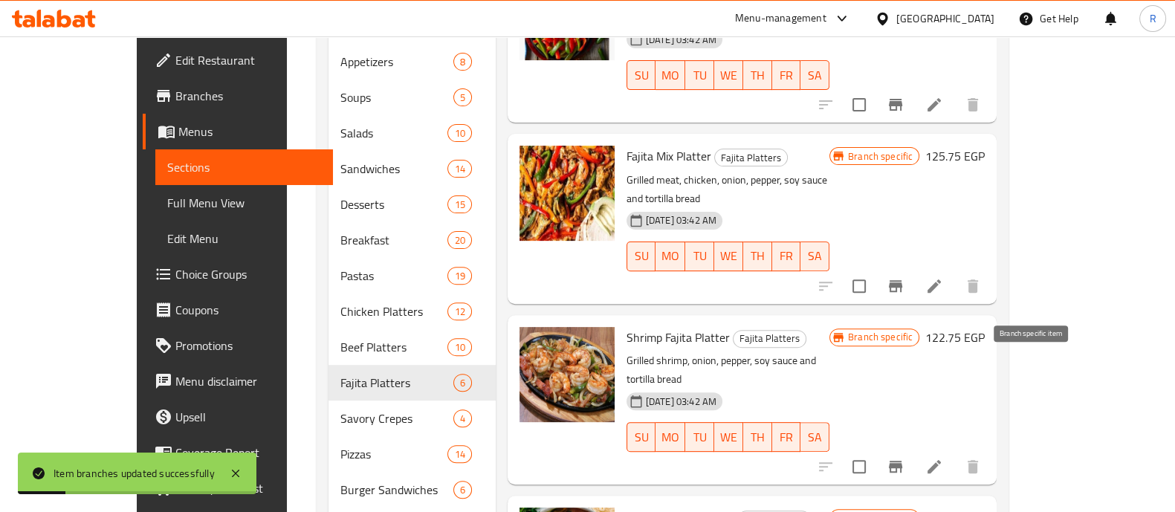
click at [905, 458] on icon "Branch-specific-item" at bounding box center [896, 467] width 18 height 18
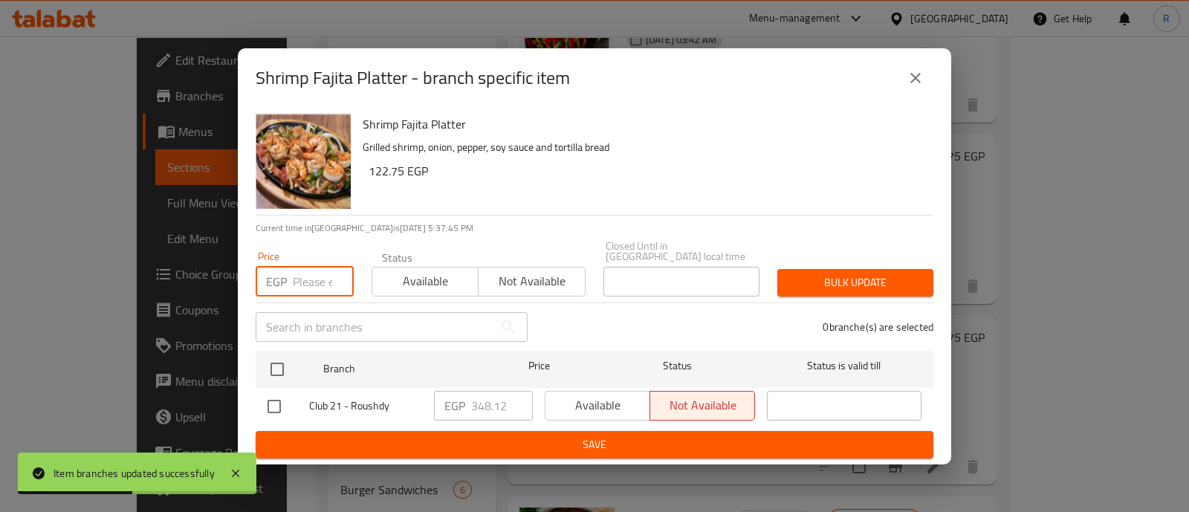
click at [327, 269] on input "number" at bounding box center [323, 282] width 61 height 30
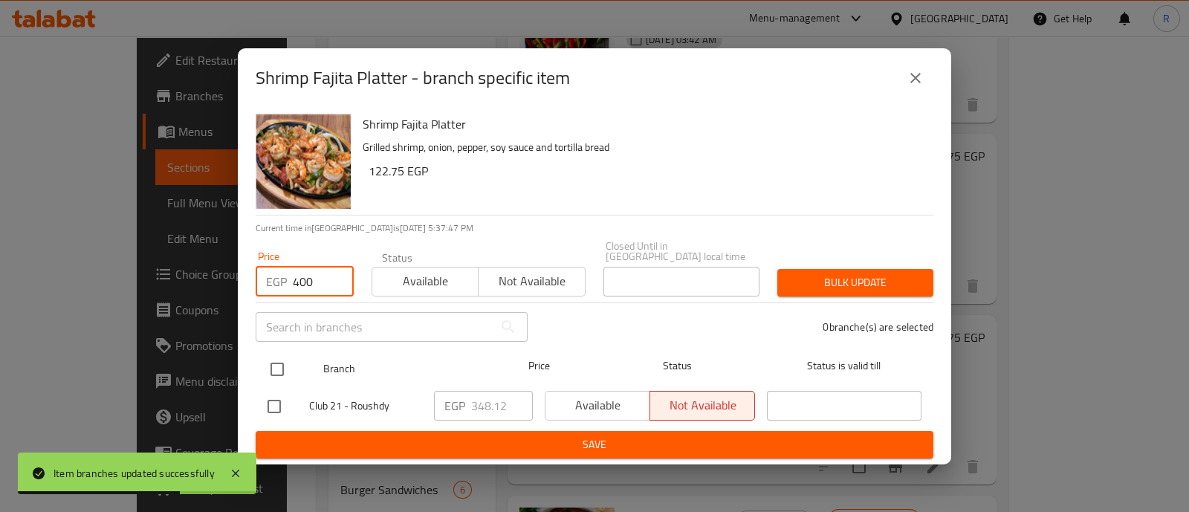
type input "400"
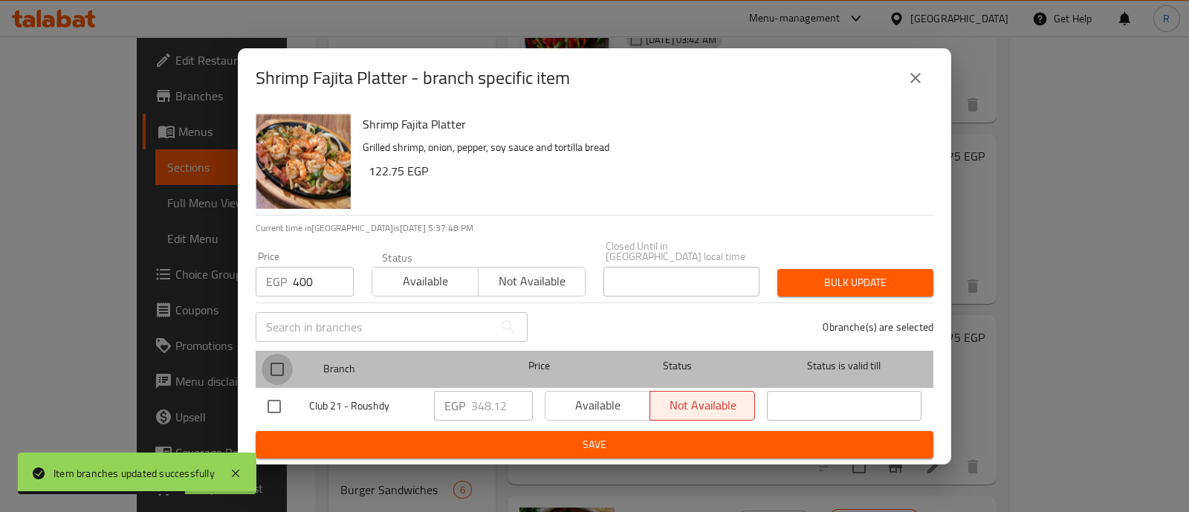
click at [285, 363] on input "checkbox" at bounding box center [277, 369] width 31 height 31
checkbox input "true"
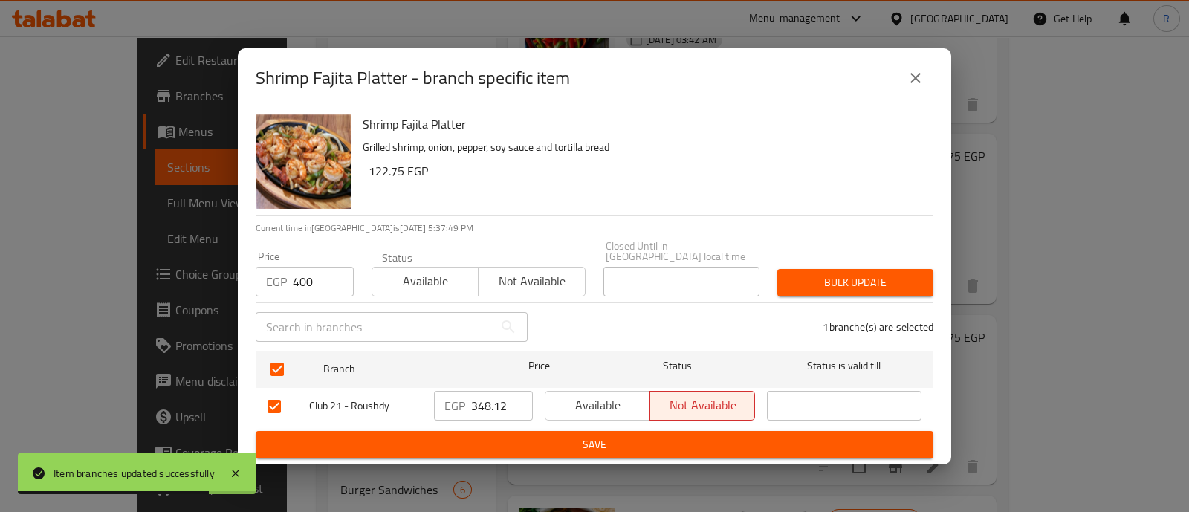
click at [802, 277] on span "Bulk update" at bounding box center [855, 283] width 132 height 19
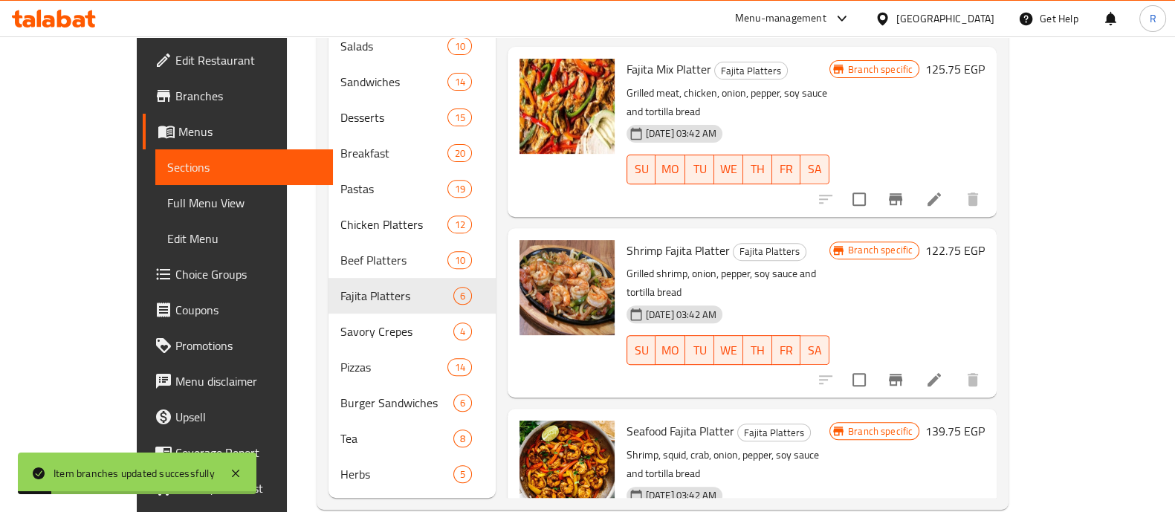
scroll to position [719, 0]
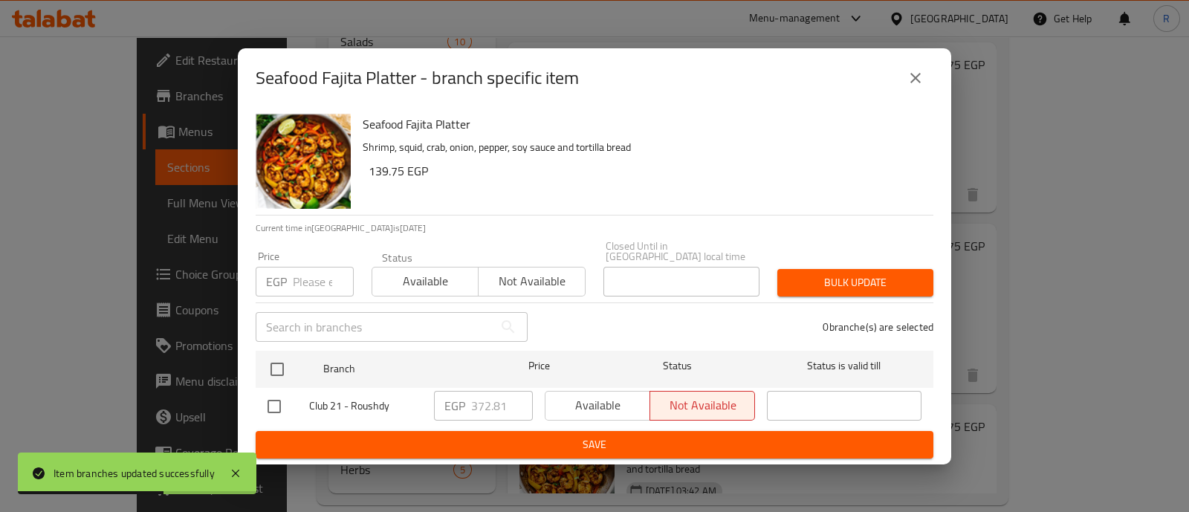
click at [300, 267] on input "number" at bounding box center [323, 282] width 61 height 30
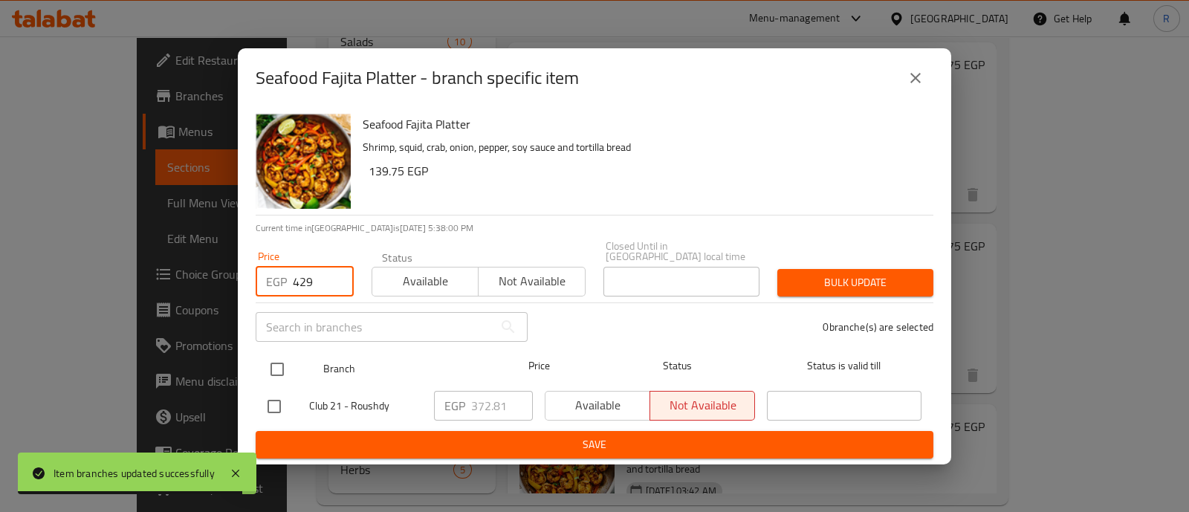
type input "429"
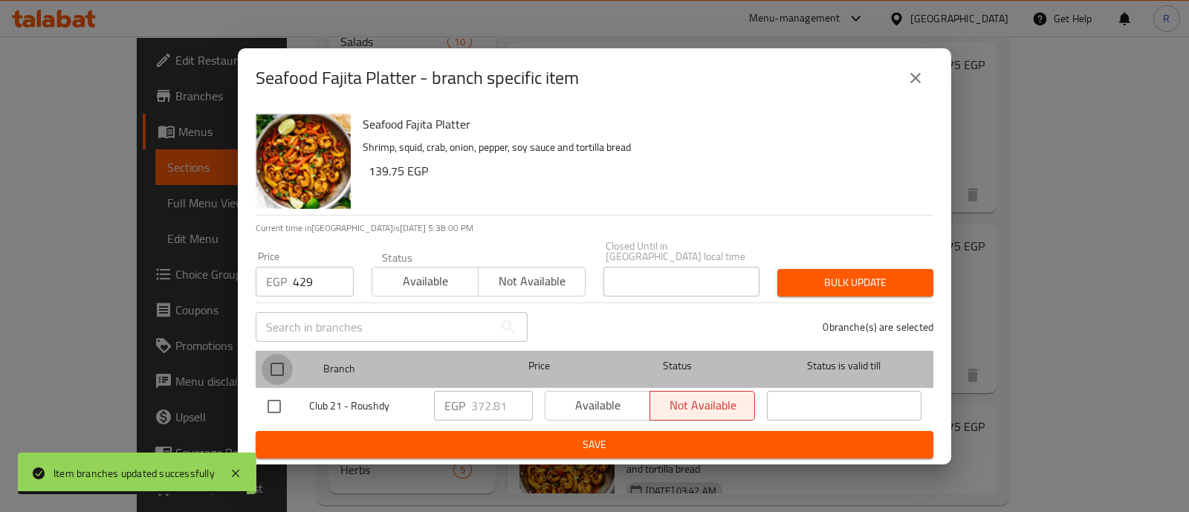
click at [280, 354] on input "checkbox" at bounding box center [277, 369] width 31 height 31
checkbox input "true"
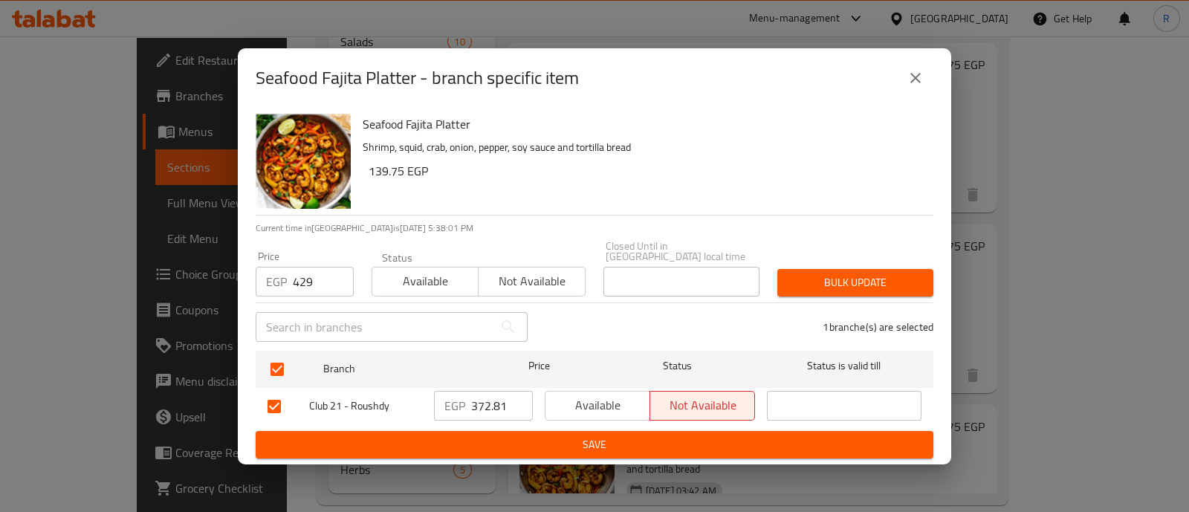
click at [797, 274] on span "Bulk update" at bounding box center [855, 283] width 132 height 19
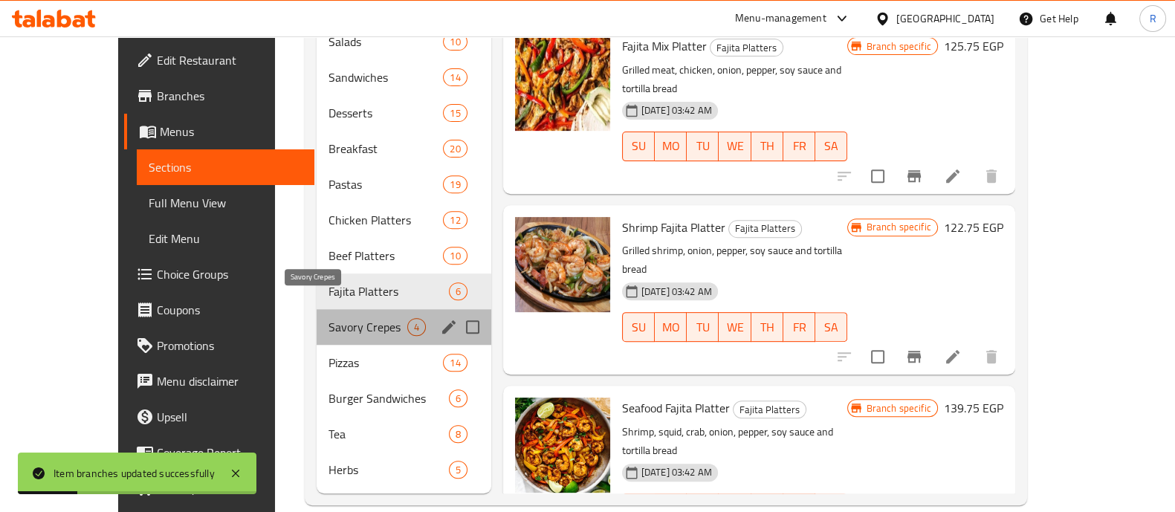
click at [329, 318] on span "Savory Crepes" at bounding box center [368, 327] width 79 height 18
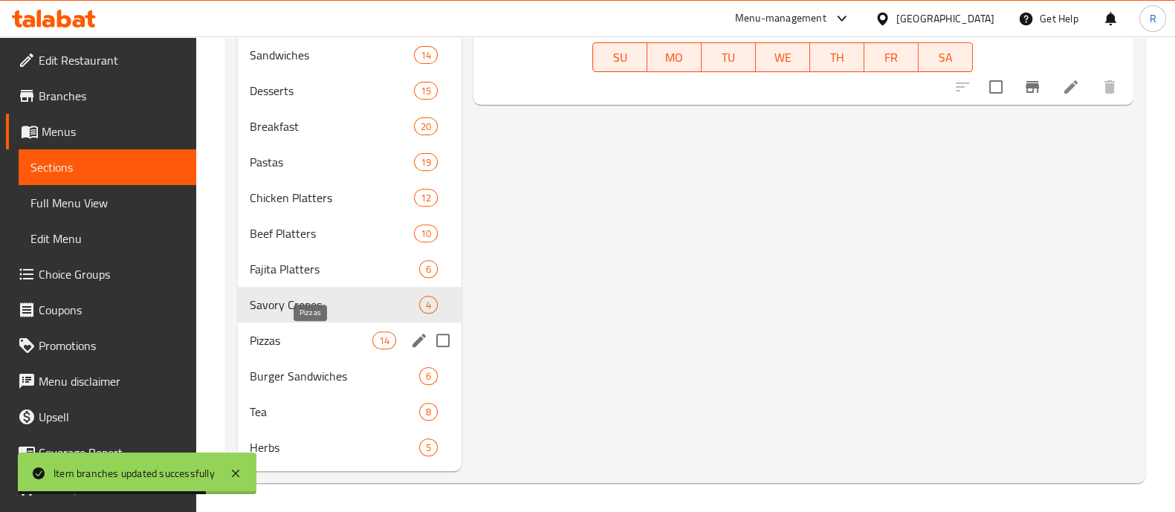
click at [278, 340] on span "Pizzas" at bounding box center [311, 341] width 123 height 18
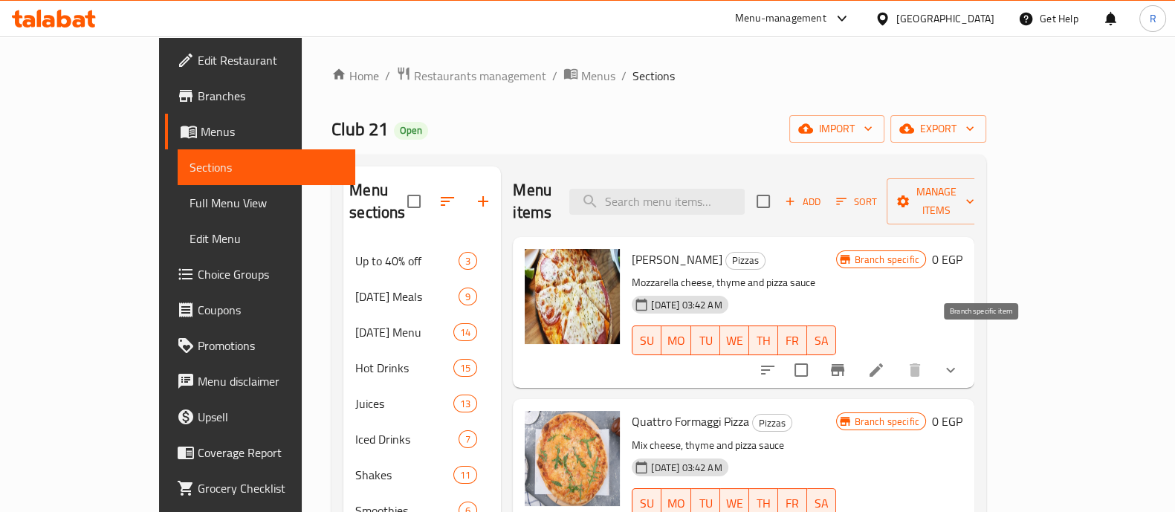
click at [856, 352] on button "Branch-specific-item" at bounding box center [838, 370] width 36 height 36
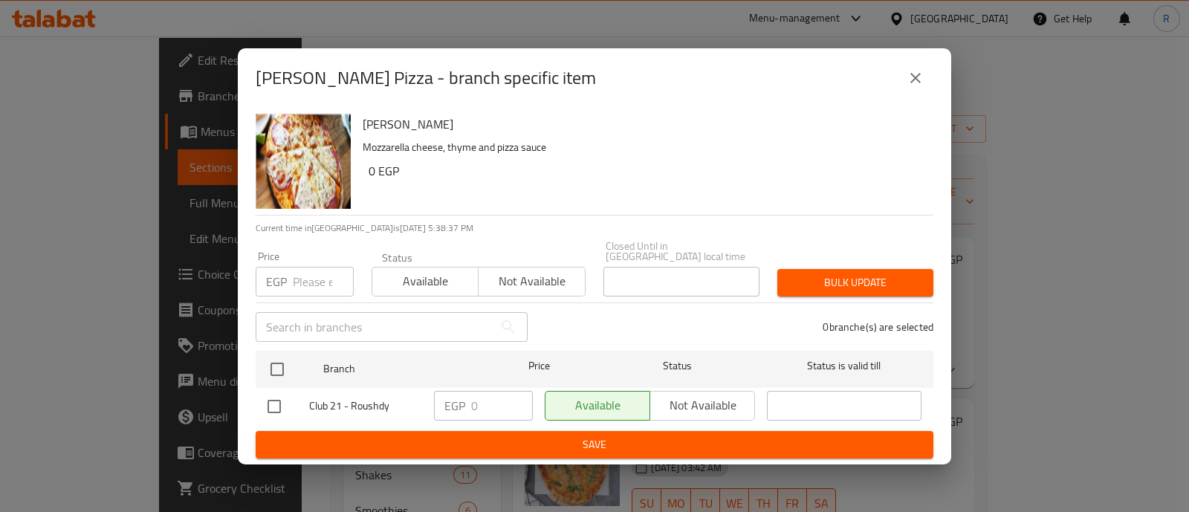
click at [903, 85] on button "close" at bounding box center [916, 78] width 36 height 36
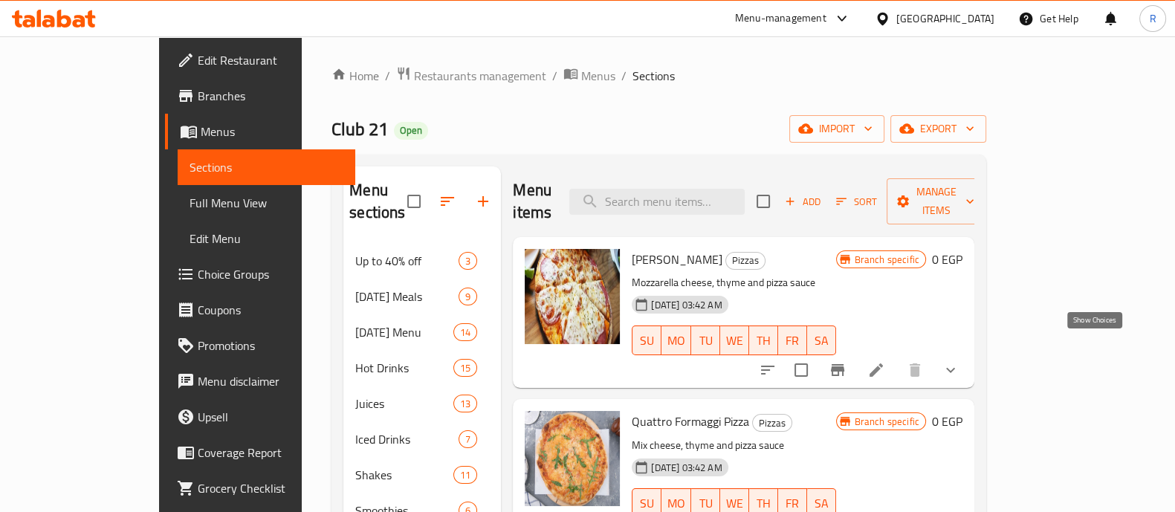
click at [960, 361] on icon "show more" at bounding box center [951, 370] width 18 height 18
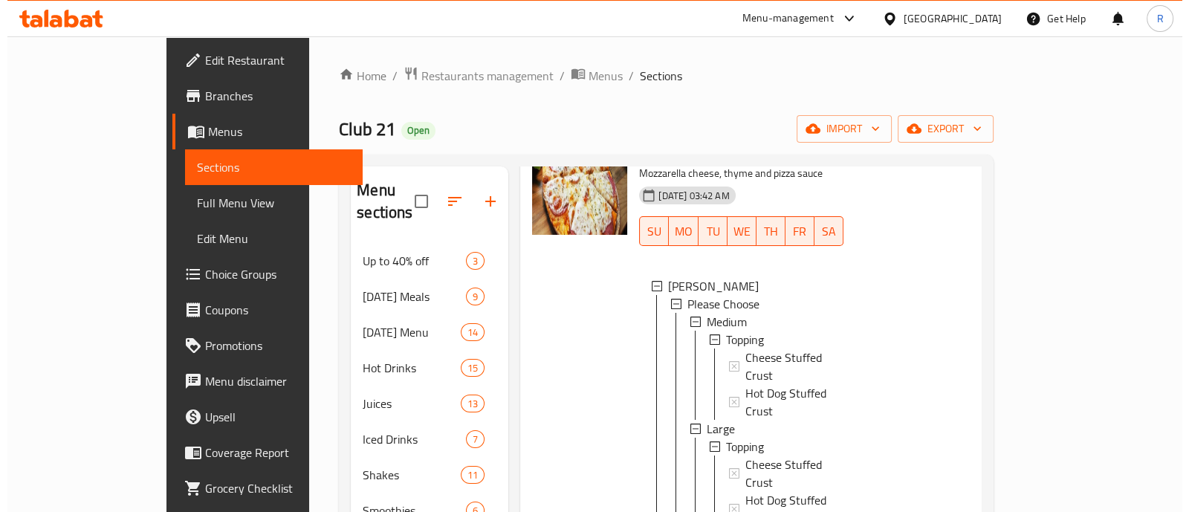
scroll to position [106, 0]
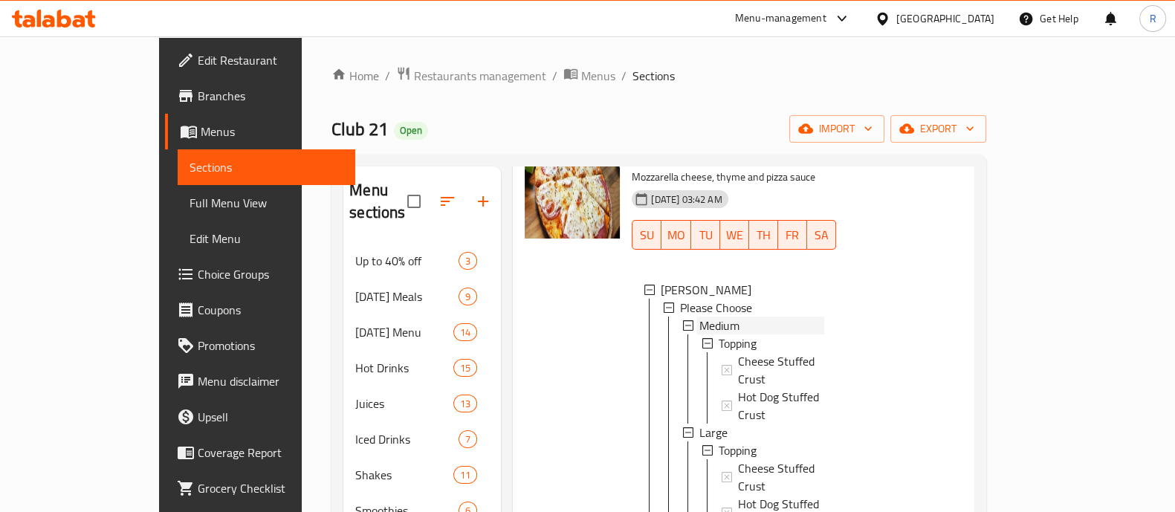
click at [699, 317] on span "Medium" at bounding box center [719, 326] width 40 height 18
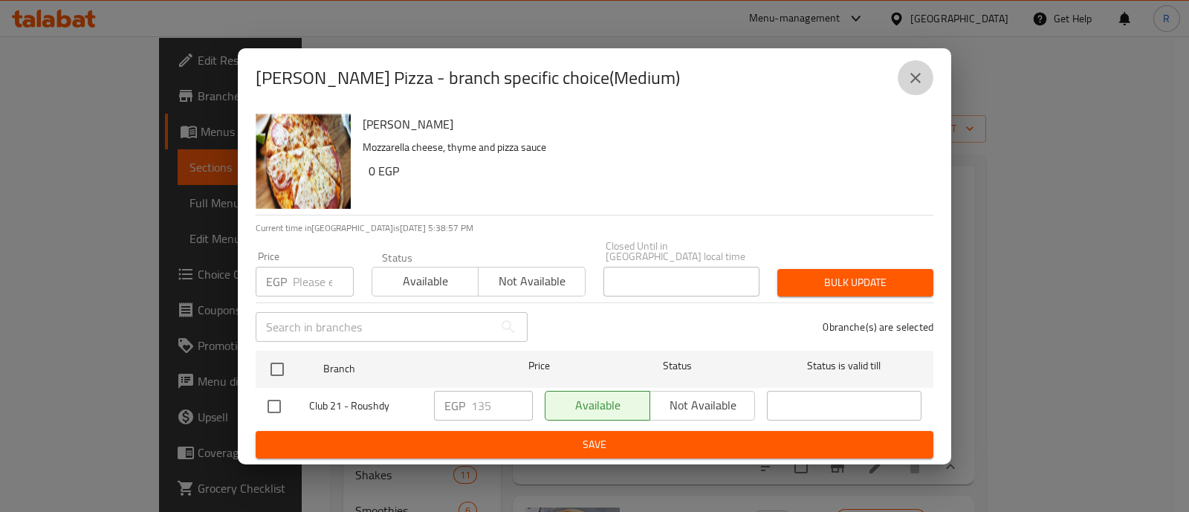
click at [911, 87] on icon "close" at bounding box center [916, 78] width 18 height 18
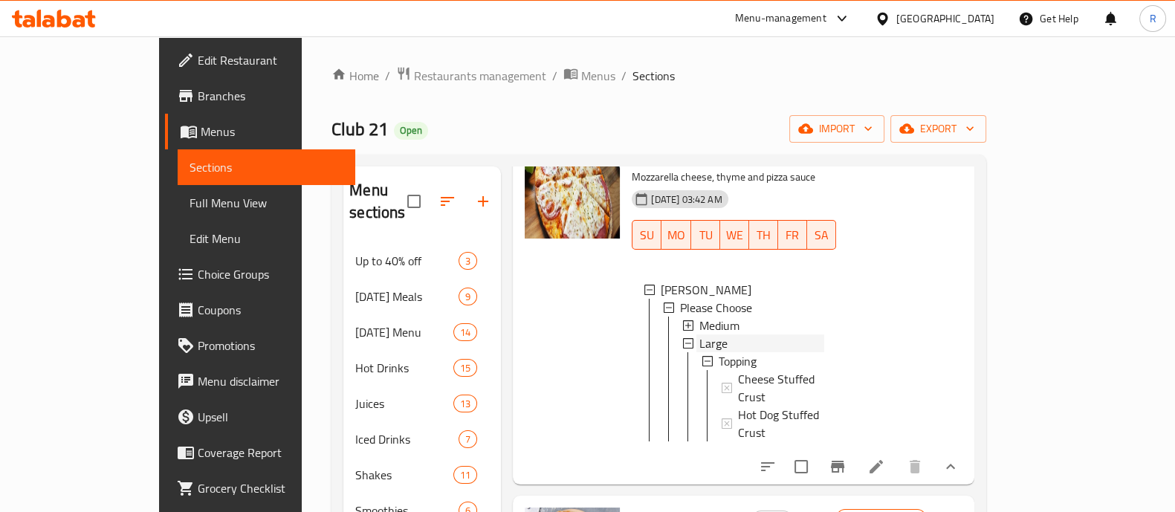
click at [699, 335] on span "Large" at bounding box center [713, 344] width 28 height 18
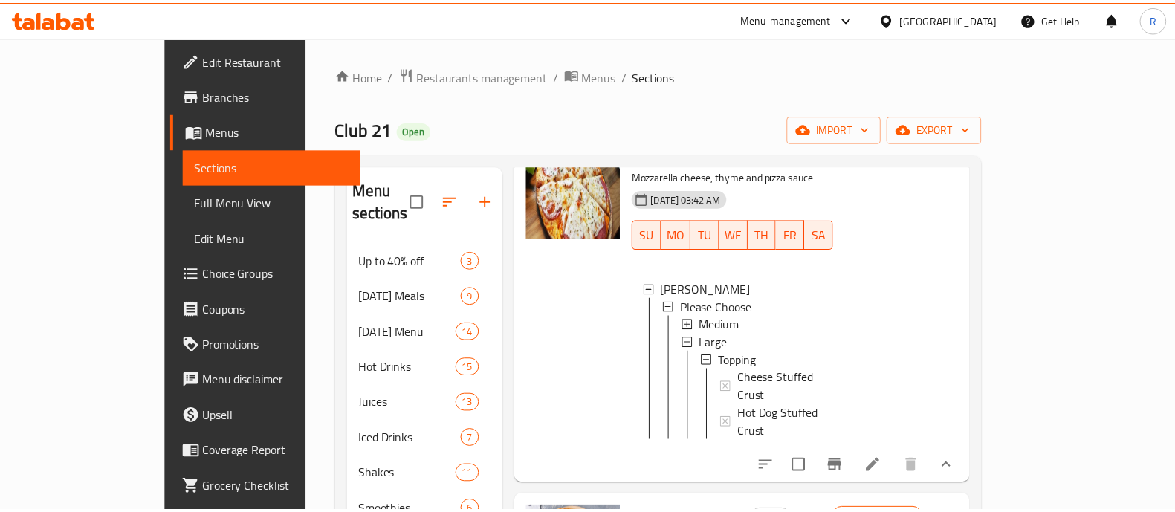
scroll to position [0, 0]
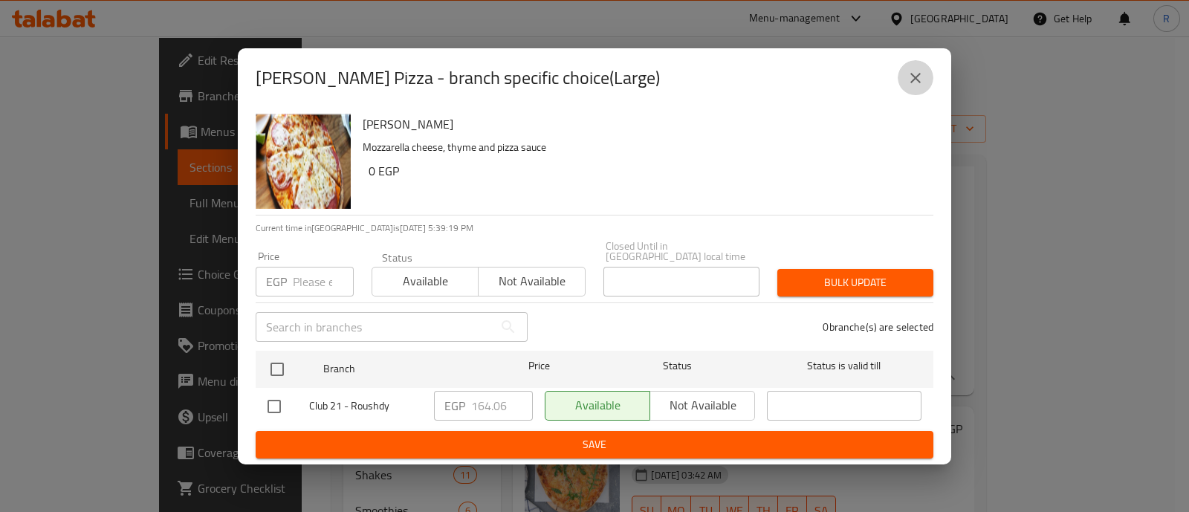
click at [930, 76] on button "close" at bounding box center [916, 78] width 36 height 36
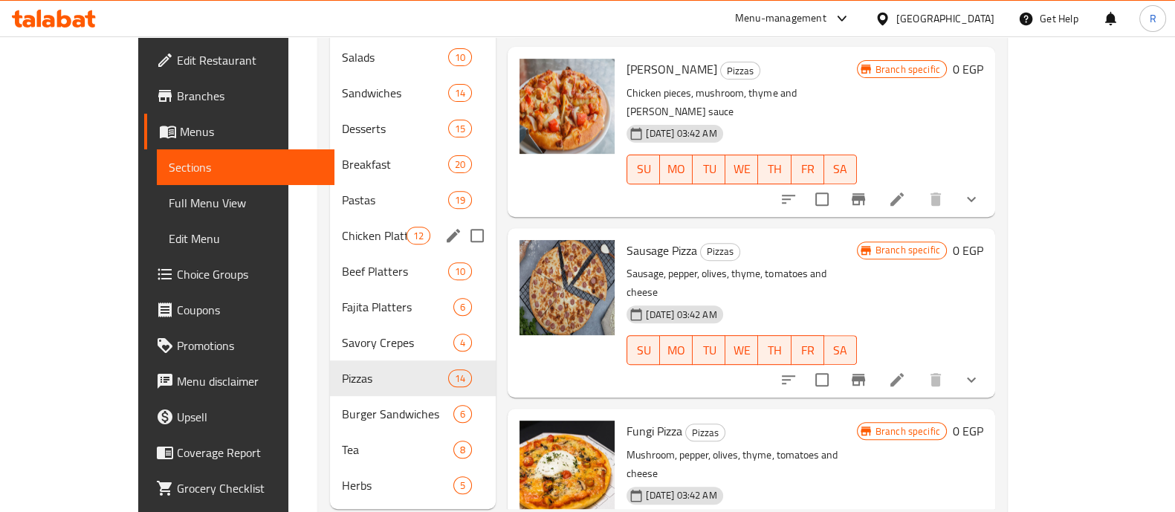
scroll to position [719, 0]
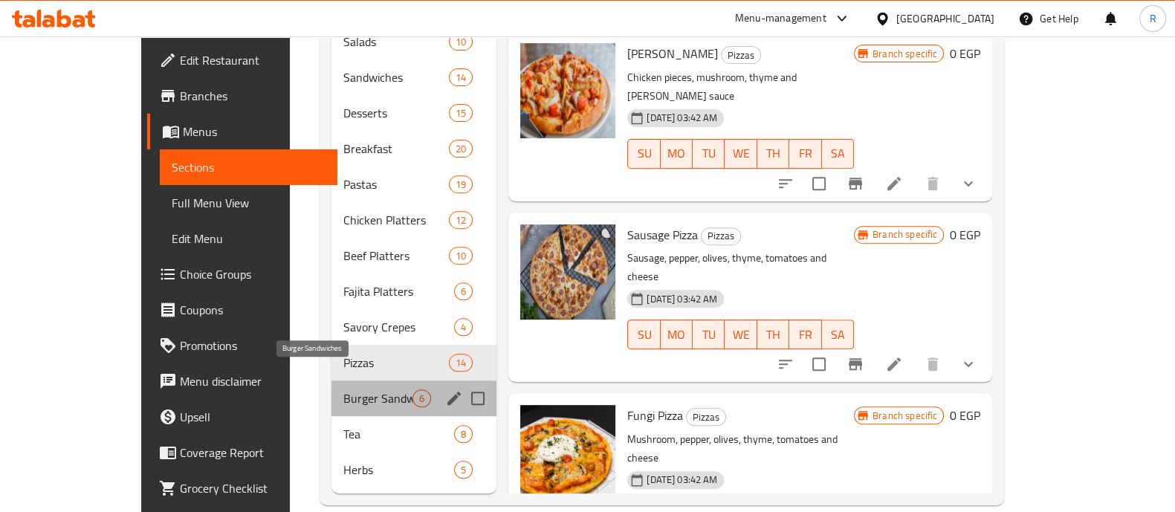
click at [343, 390] on span "Burger Sandwiches" at bounding box center [377, 399] width 69 height 18
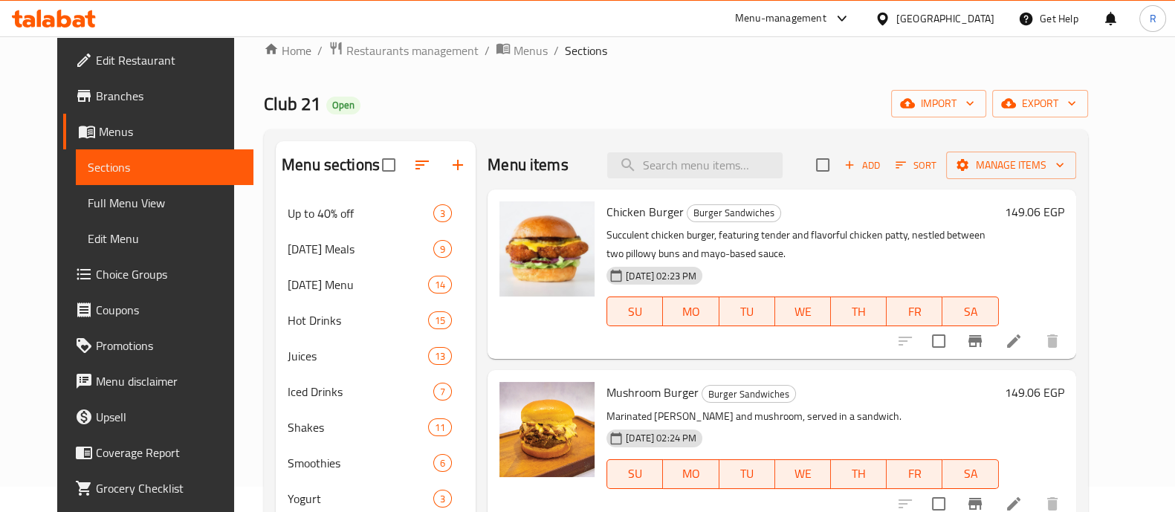
scroll to position [24, 0]
click at [984, 349] on icon "Branch-specific-item" at bounding box center [975, 343] width 18 height 18
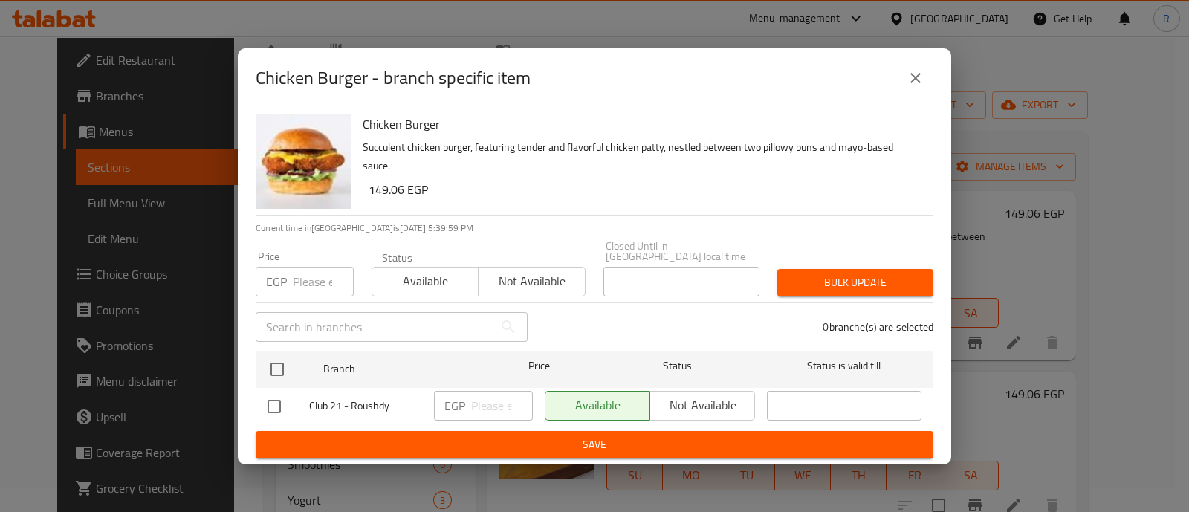
click at [911, 75] on icon "close" at bounding box center [916, 78] width 18 height 18
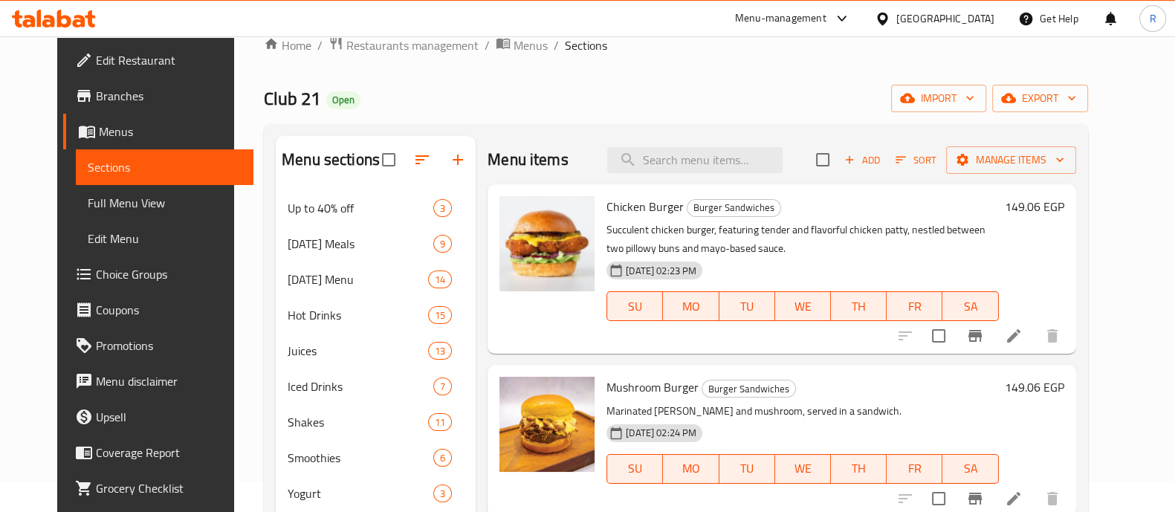
scroll to position [30, 0]
click at [993, 346] on button "Branch-specific-item" at bounding box center [975, 337] width 36 height 36
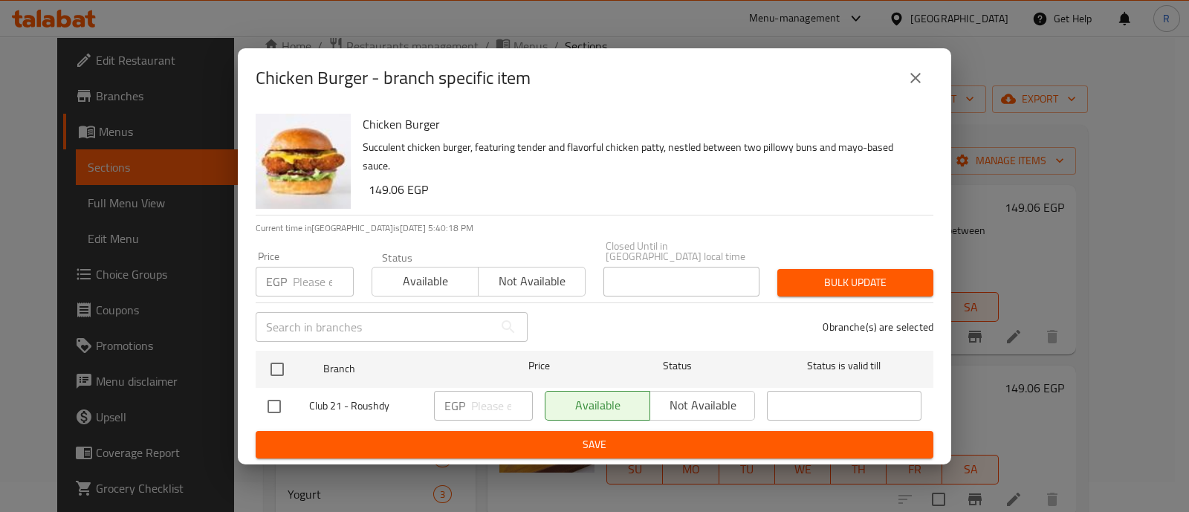
click at [308, 267] on input "number" at bounding box center [323, 282] width 61 height 30
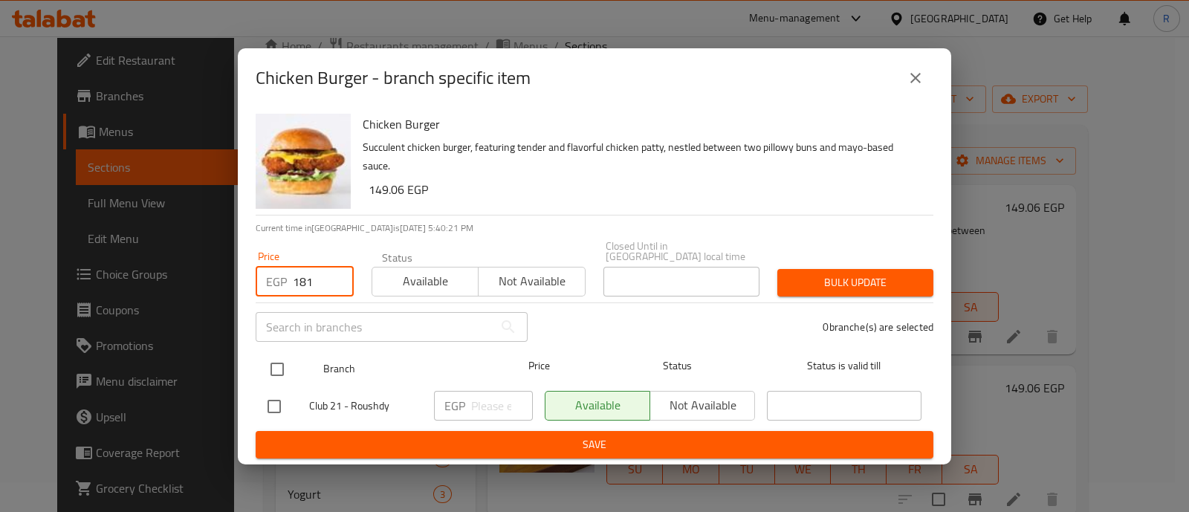
type input "181"
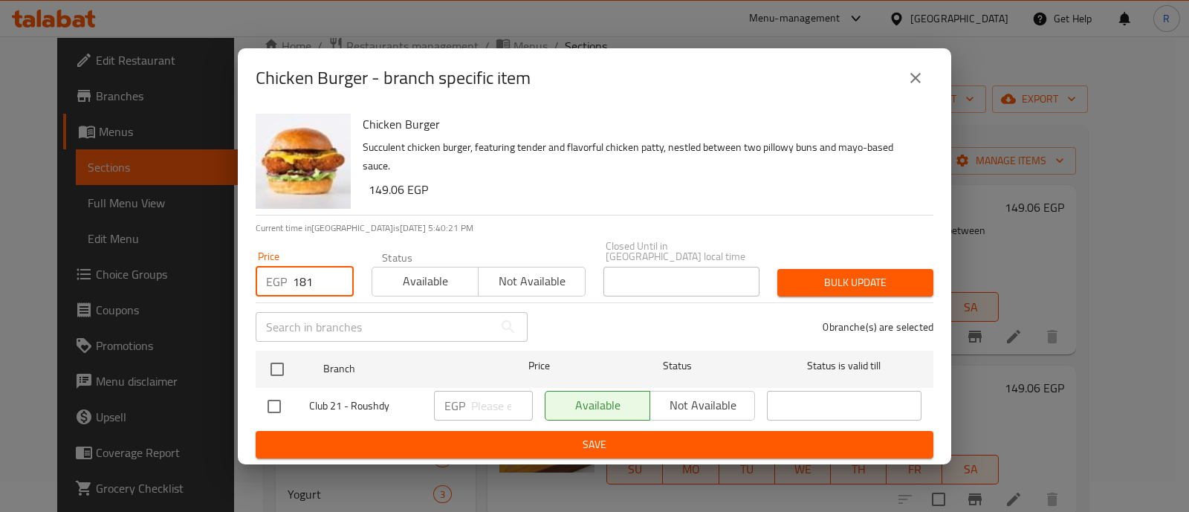
drag, startPoint x: 277, startPoint y: 366, endPoint x: 179, endPoint y: 555, distance: 212.4
click at [179, 482] on html "​ Menu-management [GEOGRAPHIC_DATA] Get Help R Edit Restaurant Branches Menus S…" at bounding box center [594, 226] width 1189 height 512
click at [782, 269] on button "Bulk update" at bounding box center [856, 283] width 156 height 28
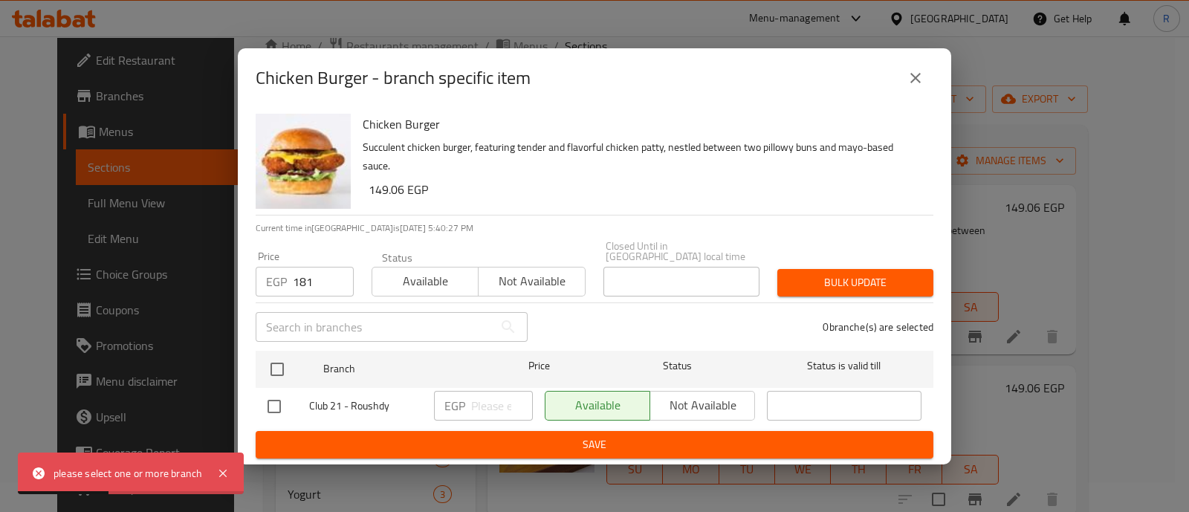
click at [260, 482] on html "please select one or more branch ​ Menu-management [GEOGRAPHIC_DATA] Get Help R…" at bounding box center [594, 226] width 1189 height 512
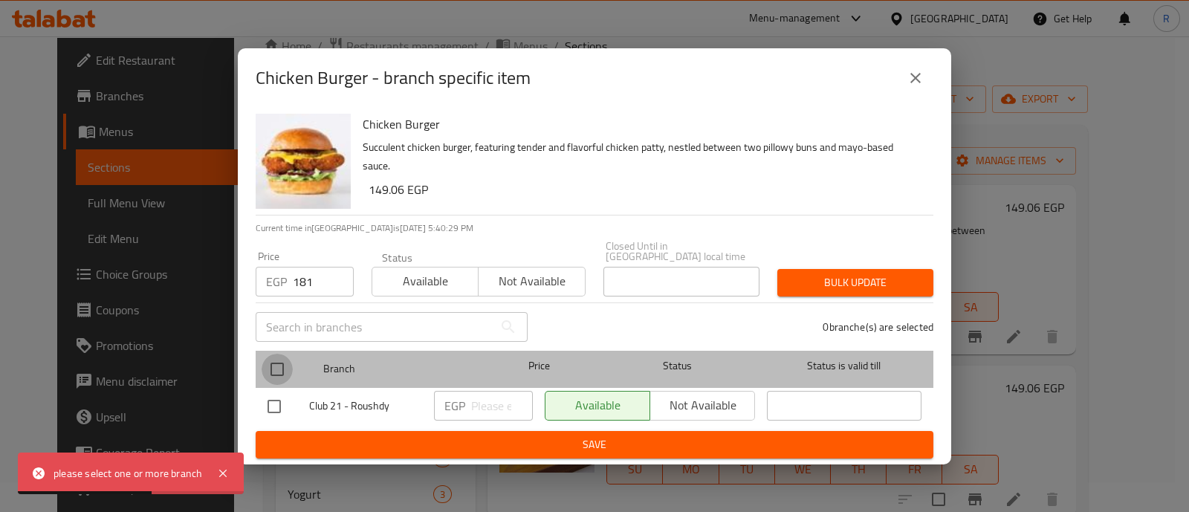
click at [277, 359] on input "checkbox" at bounding box center [277, 369] width 31 height 31
checkbox input "true"
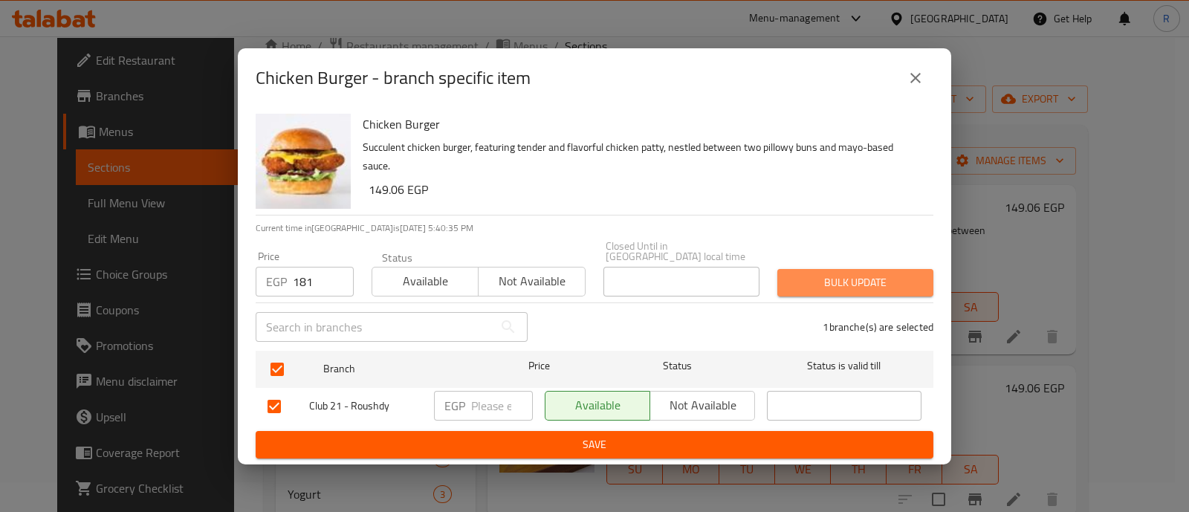
click at [830, 274] on span "Bulk update" at bounding box center [855, 283] width 132 height 19
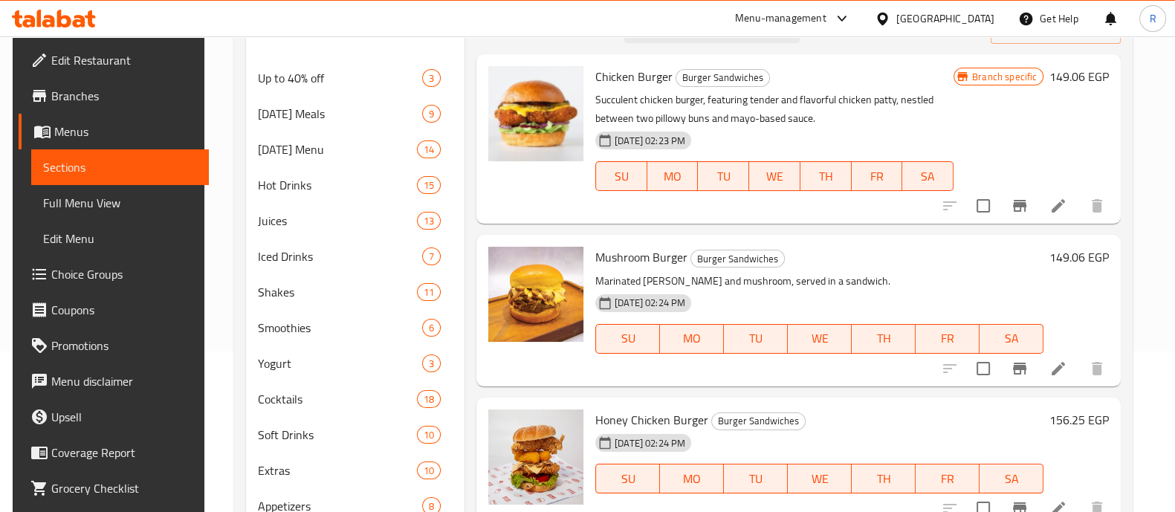
scroll to position [174, 0]
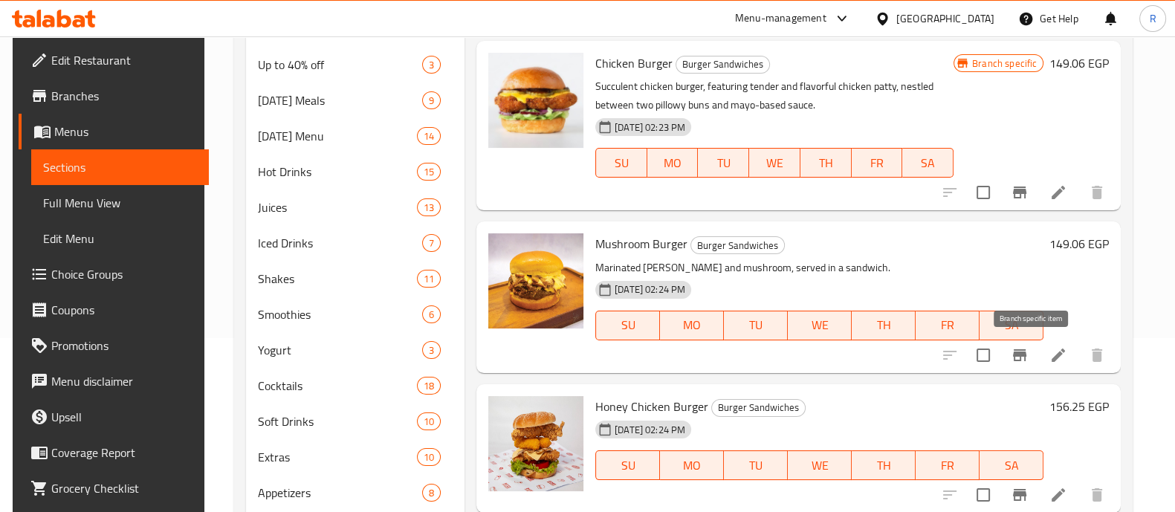
click at [1029, 358] on icon "Branch-specific-item" at bounding box center [1020, 355] width 18 height 18
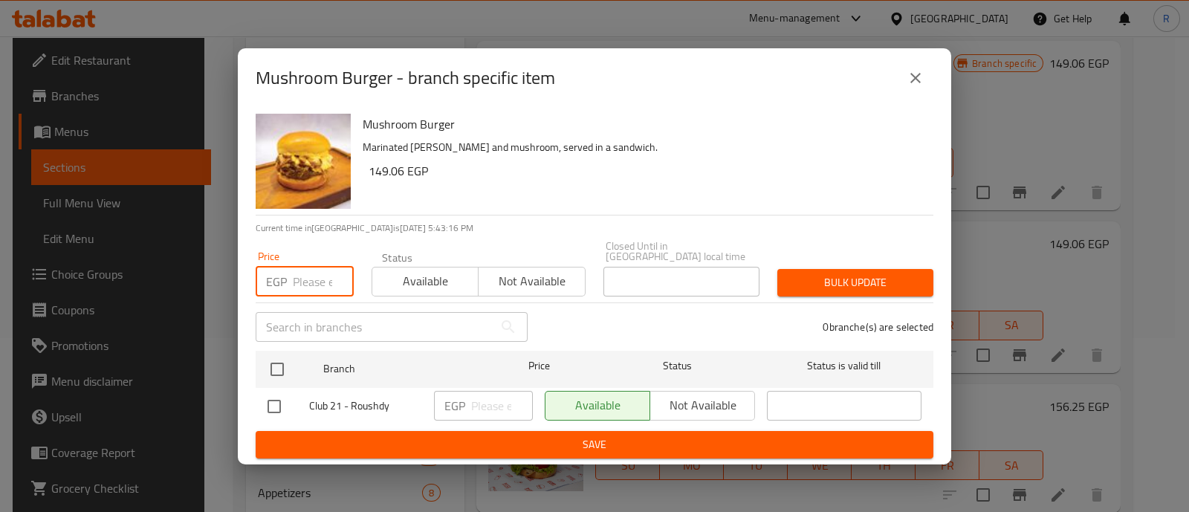
click at [317, 268] on input "number" at bounding box center [323, 282] width 61 height 30
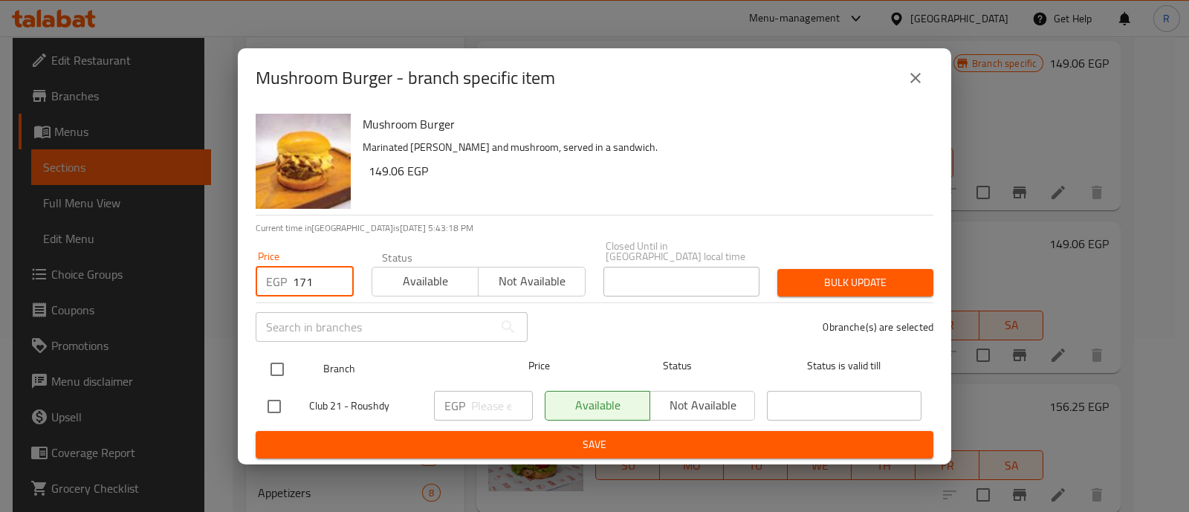
type input "171"
click at [282, 355] on input "checkbox" at bounding box center [277, 369] width 31 height 31
checkbox input "true"
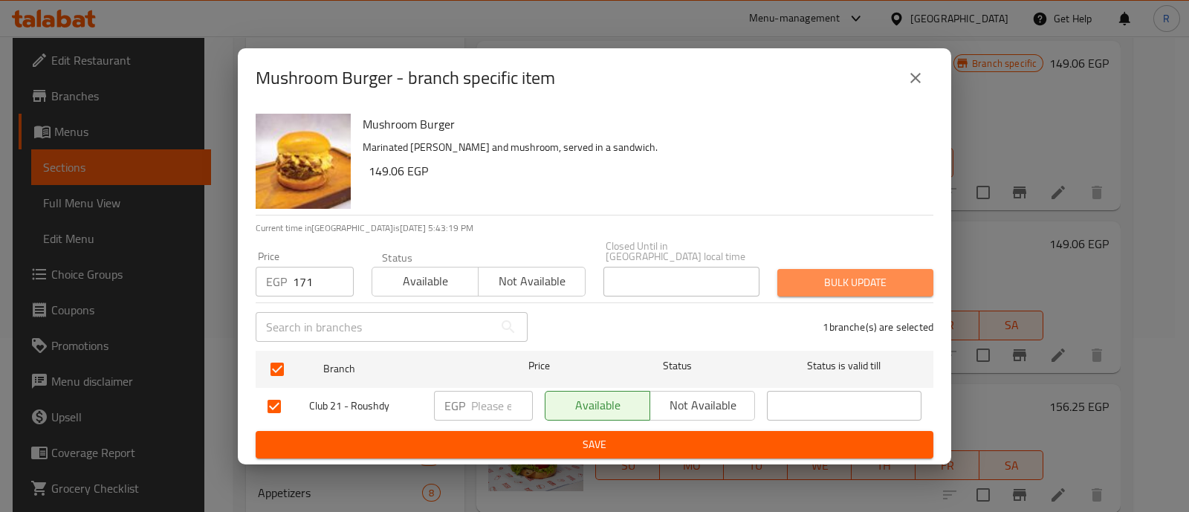
click at [788, 274] on button "Bulk update" at bounding box center [856, 283] width 156 height 28
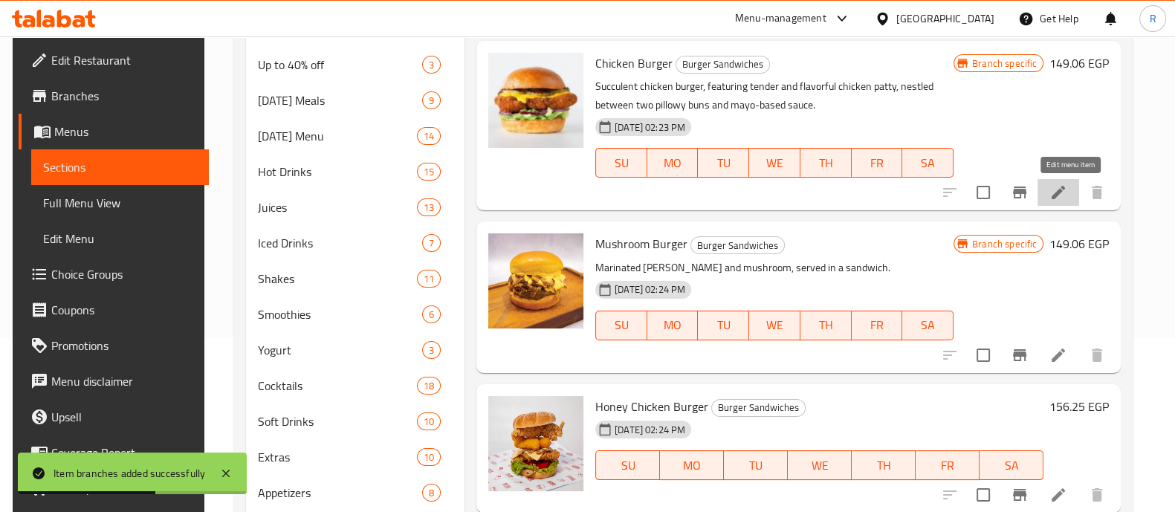
click at [1063, 193] on icon at bounding box center [1059, 193] width 18 height 18
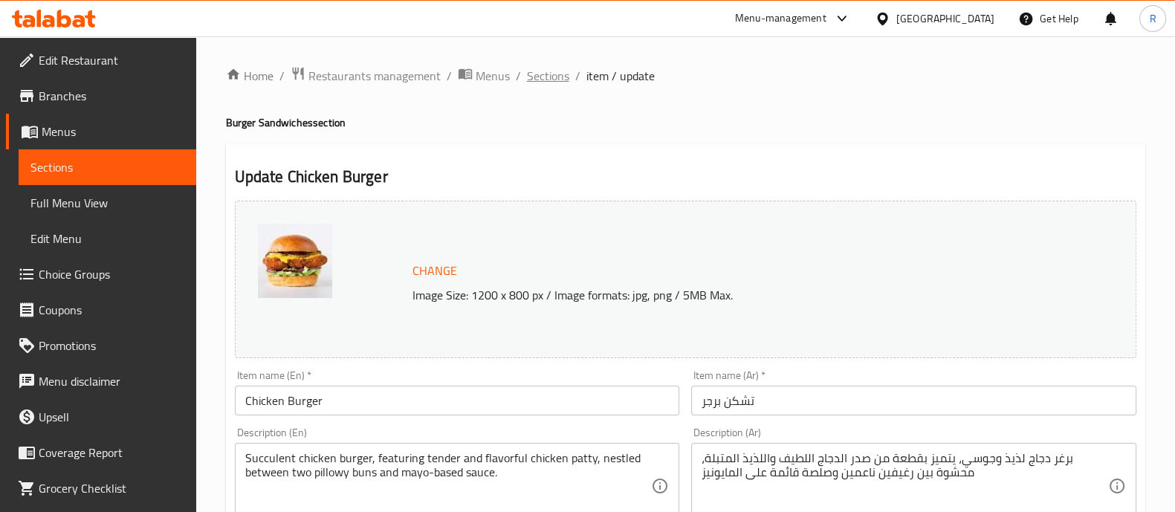
click at [552, 72] on span "Sections" at bounding box center [548, 76] width 42 height 18
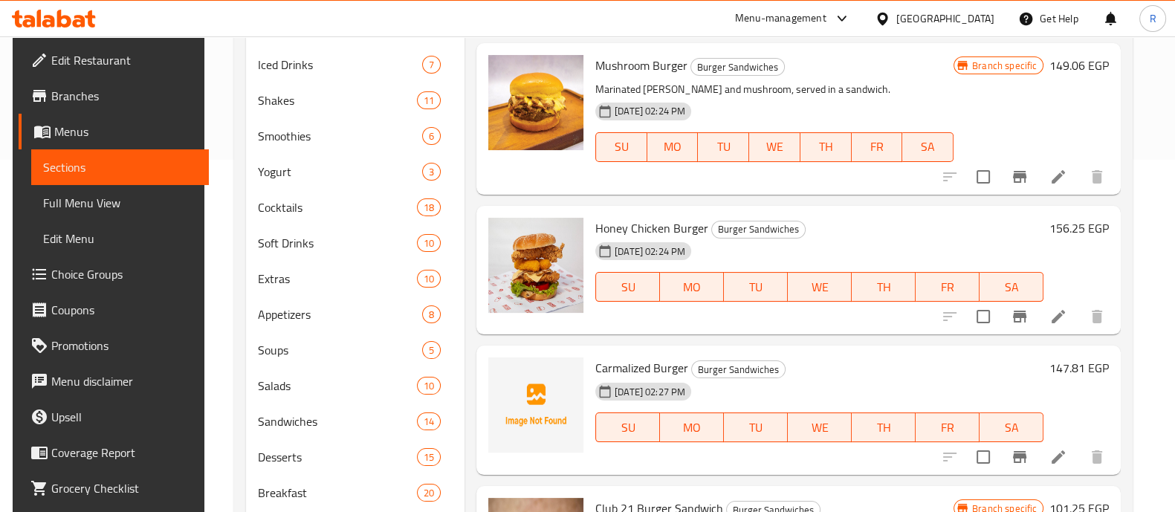
scroll to position [355, 0]
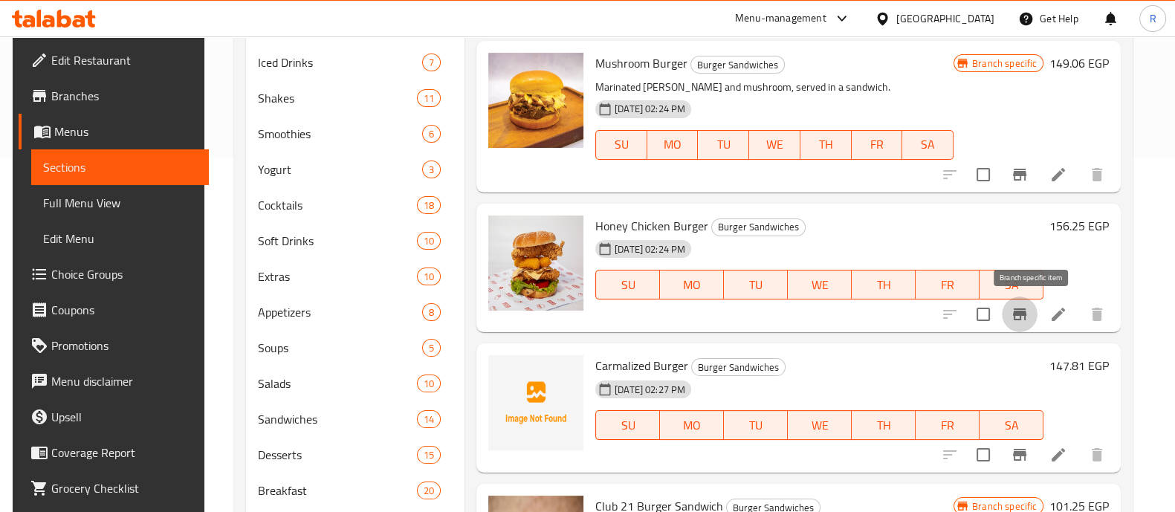
click at [1027, 317] on icon "Branch-specific-item" at bounding box center [1019, 314] width 13 height 12
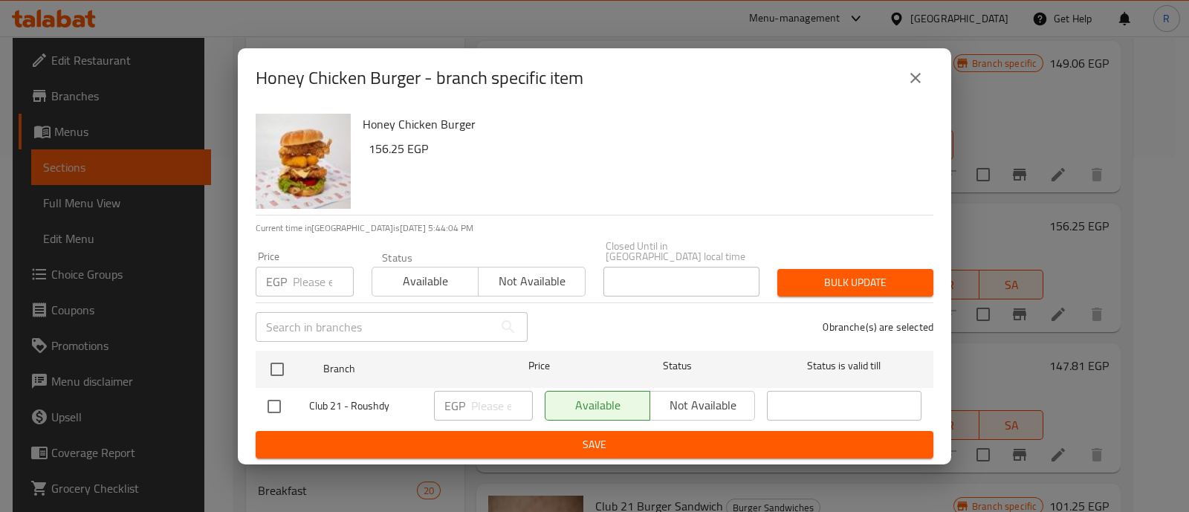
click at [324, 274] on input "number" at bounding box center [323, 282] width 61 height 30
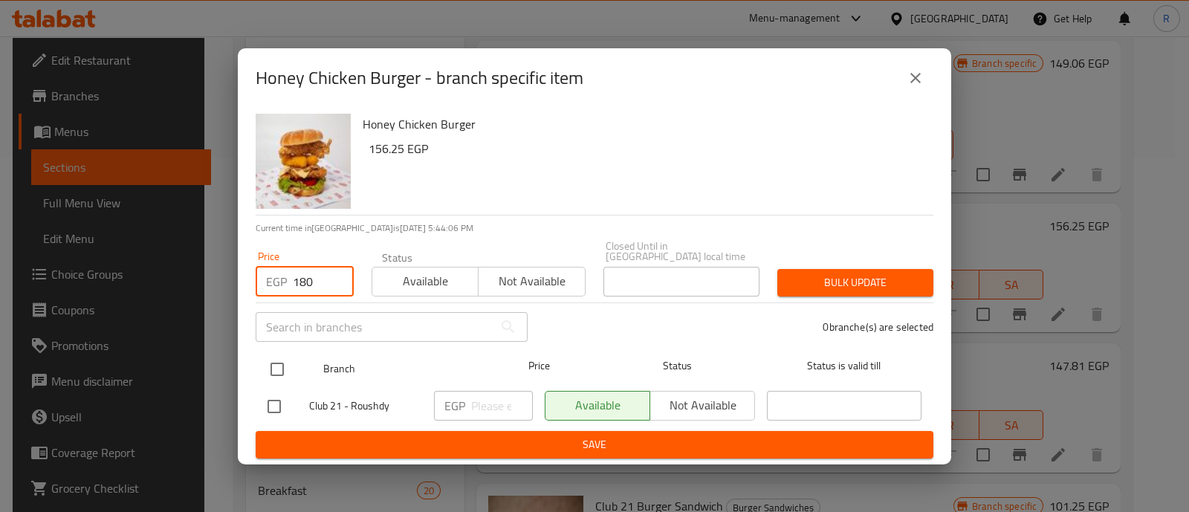
type input "180"
click at [284, 362] on input "checkbox" at bounding box center [277, 369] width 31 height 31
checkbox input "true"
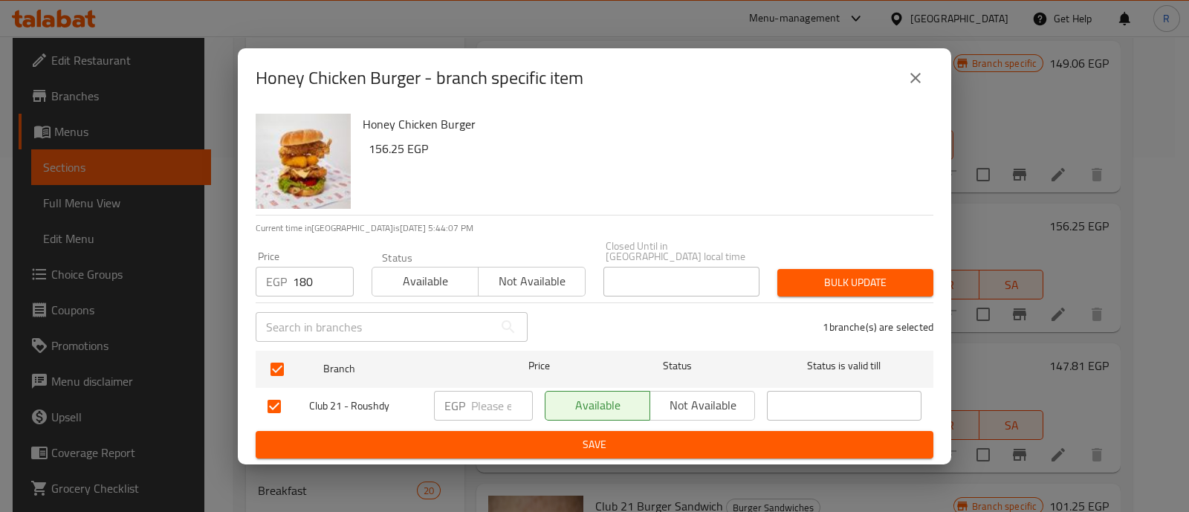
click at [818, 282] on span "Bulk update" at bounding box center [855, 283] width 132 height 19
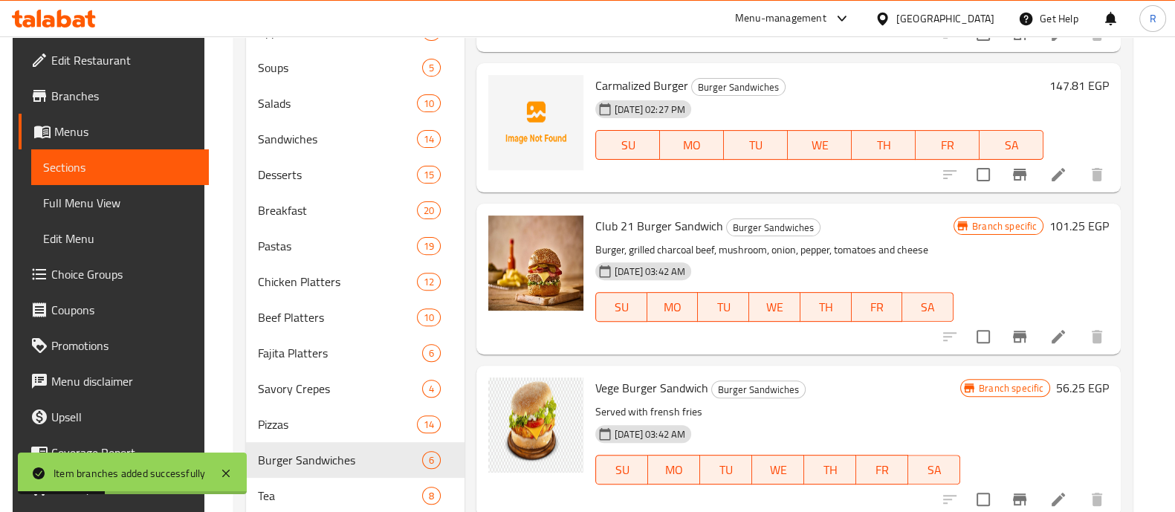
scroll to position [644, 0]
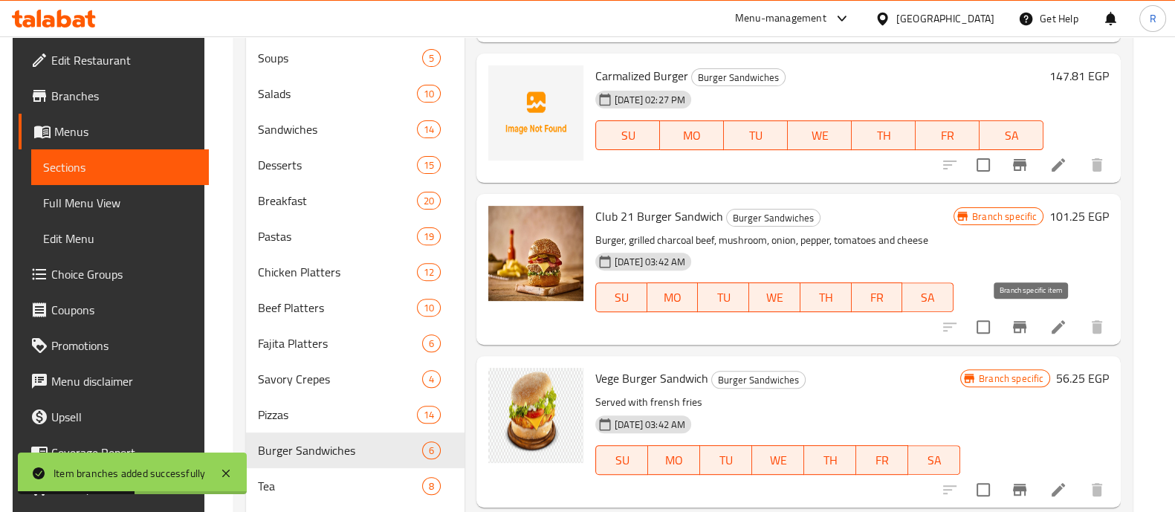
click at [1029, 329] on icon "Branch-specific-item" at bounding box center [1020, 327] width 18 height 18
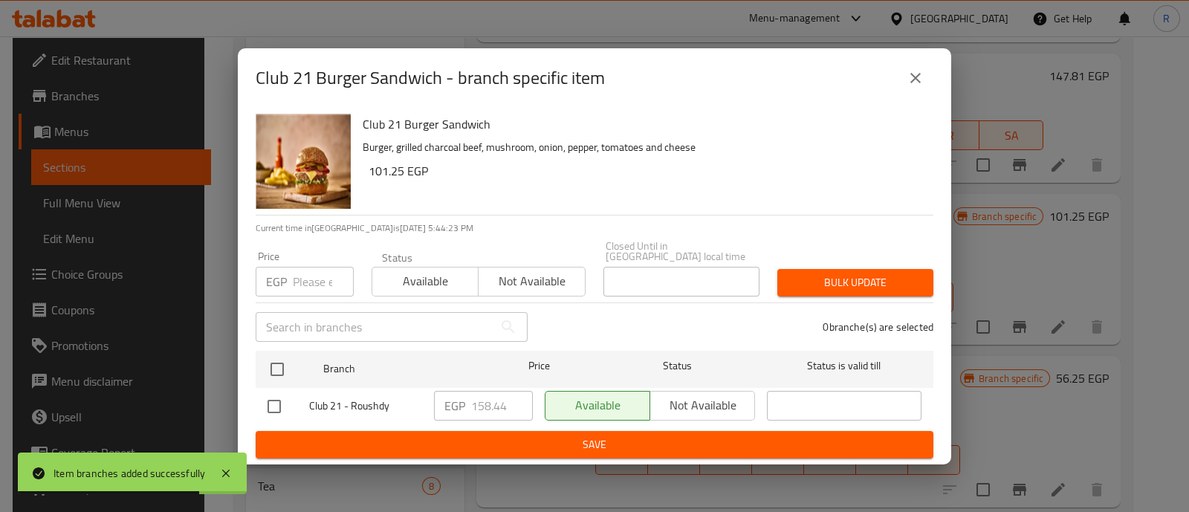
click at [330, 274] on input "number" at bounding box center [323, 282] width 61 height 30
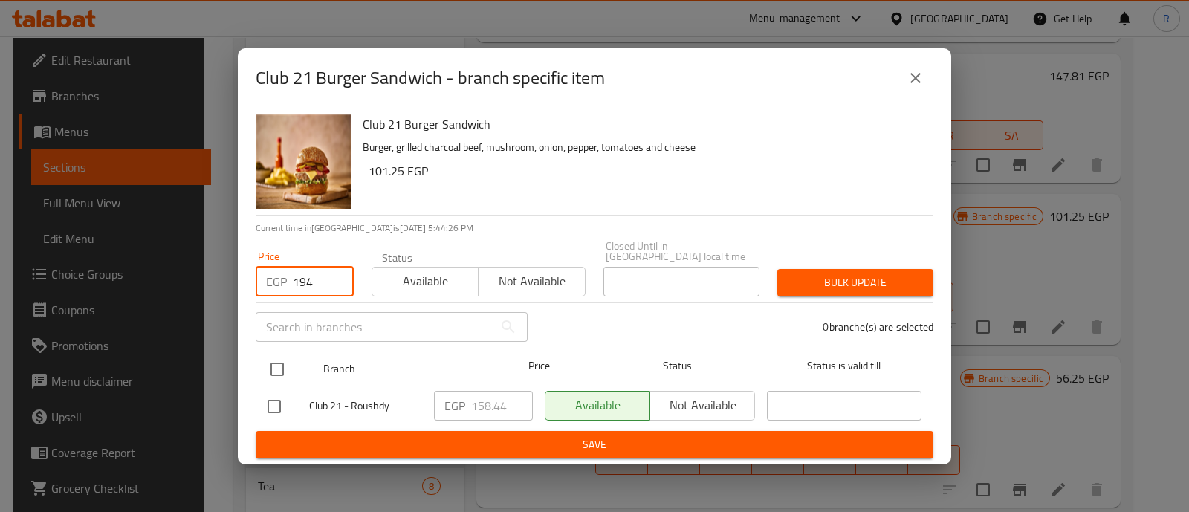
type input "194"
click at [275, 367] on input "checkbox" at bounding box center [277, 369] width 31 height 31
checkbox input "true"
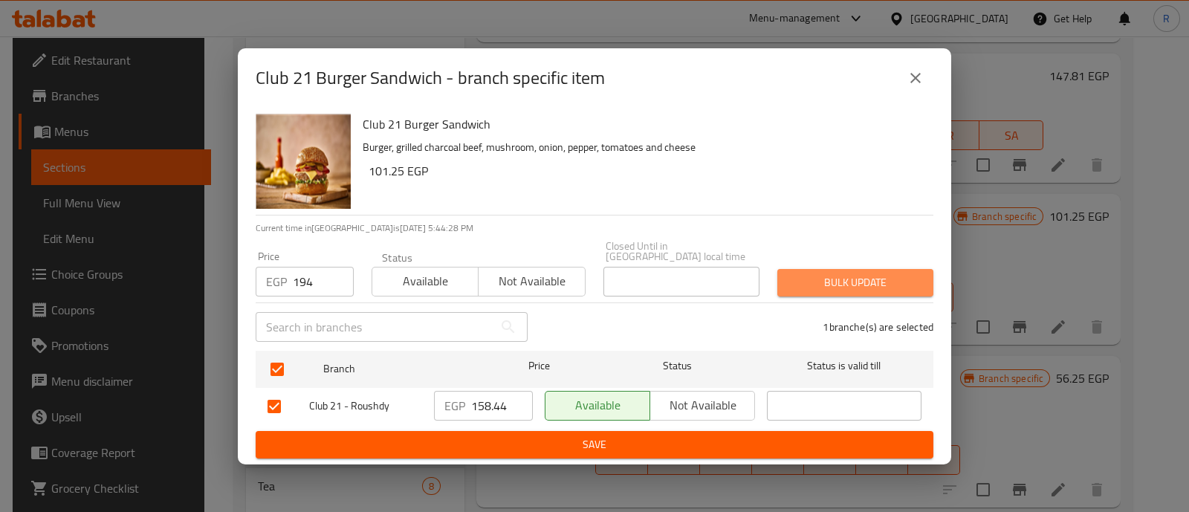
click at [788, 280] on button "Bulk update" at bounding box center [856, 283] width 156 height 28
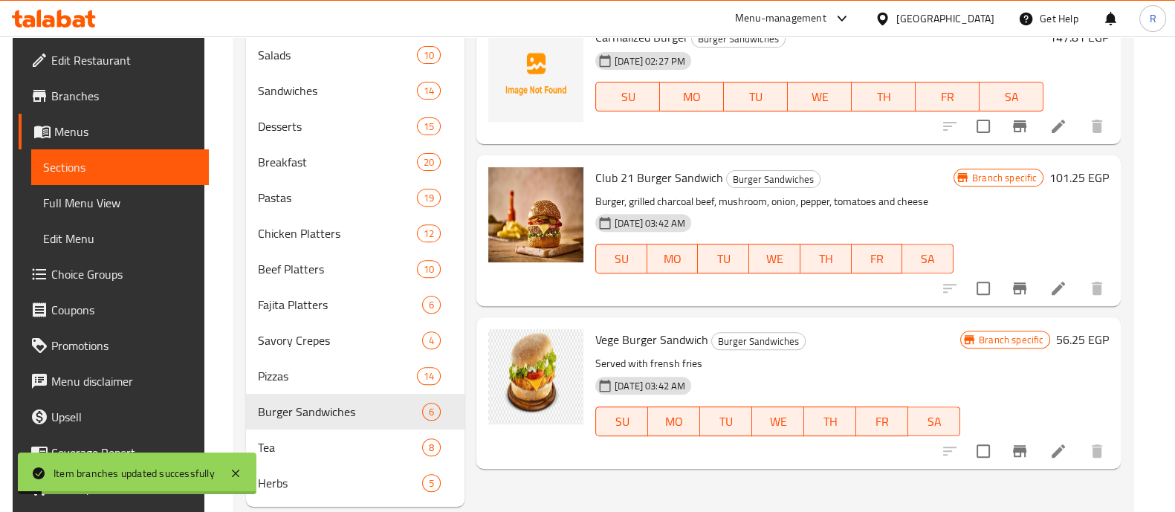
scroll to position [719, 0]
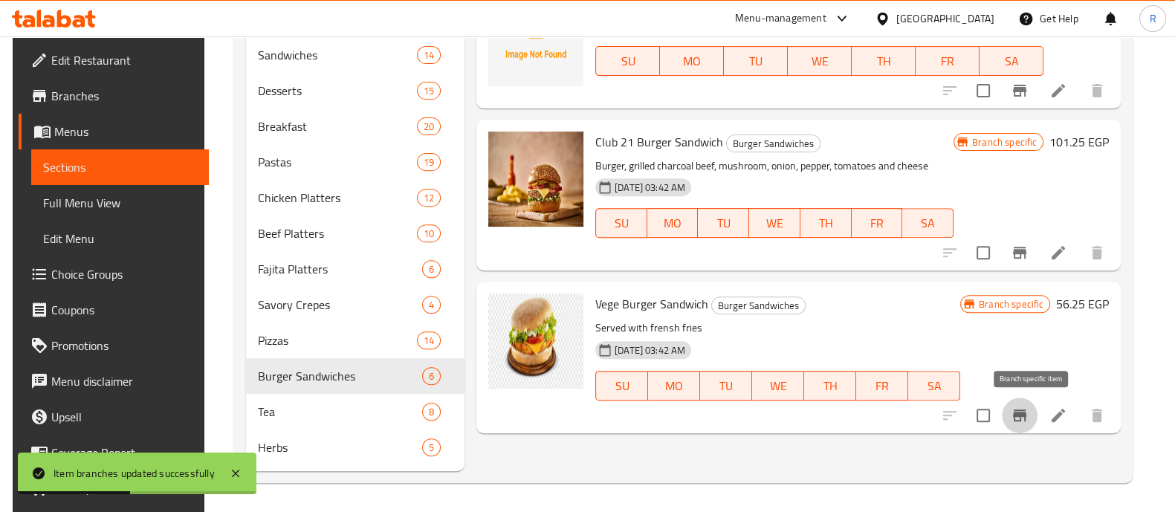
click at [1020, 416] on button "Branch-specific-item" at bounding box center [1020, 416] width 36 height 36
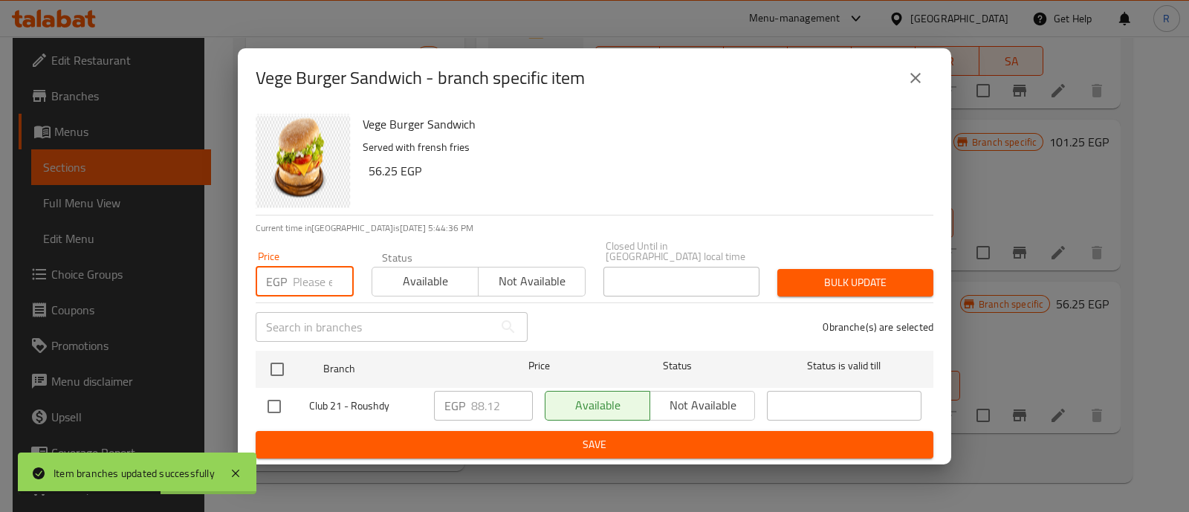
click at [323, 277] on input "number" at bounding box center [323, 282] width 61 height 30
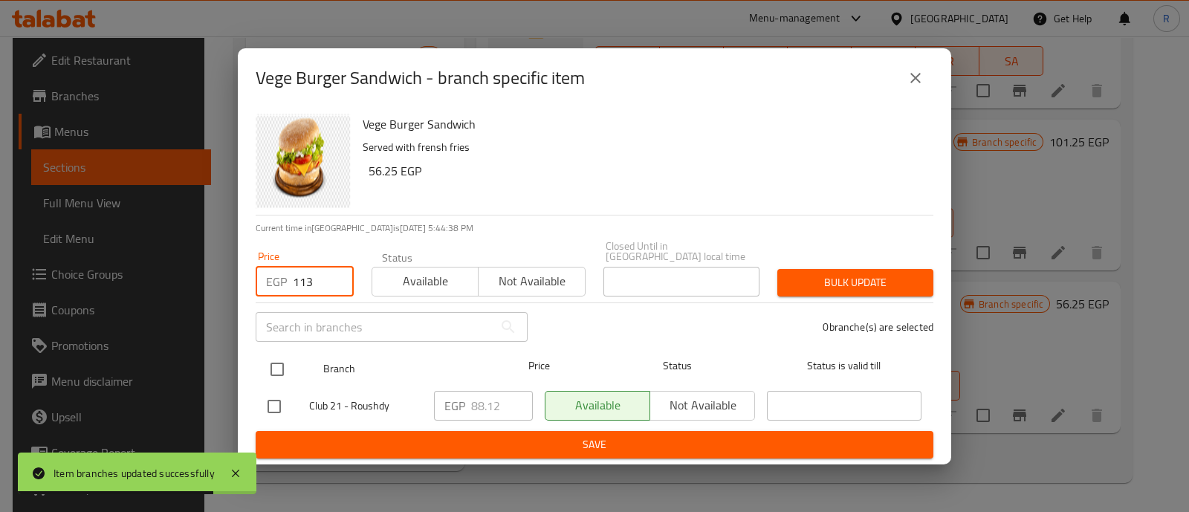
type input "113"
click at [284, 358] on input "checkbox" at bounding box center [277, 369] width 31 height 31
checkbox input "true"
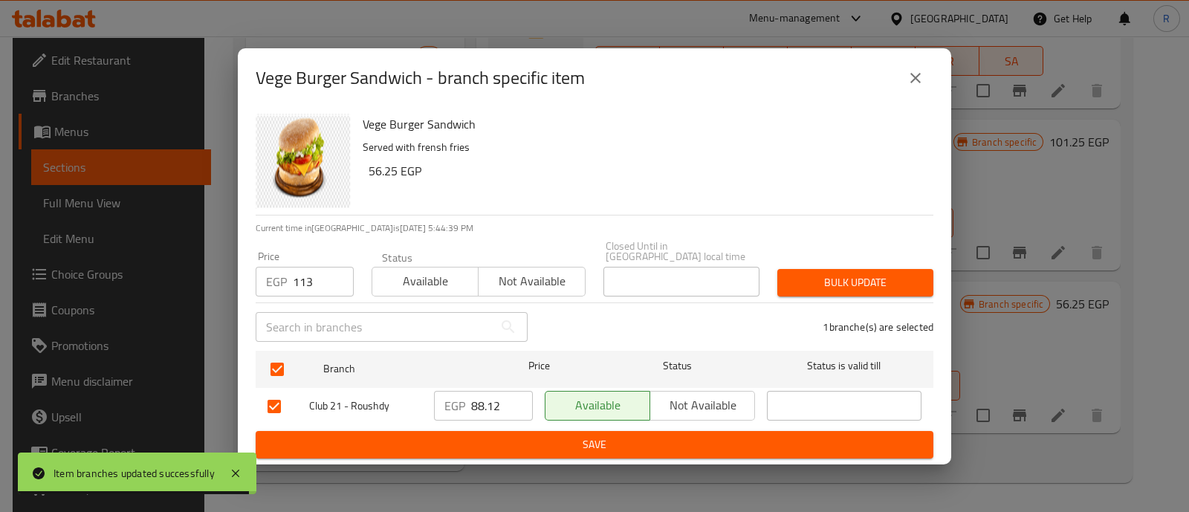
click at [808, 274] on span "Bulk update" at bounding box center [855, 283] width 132 height 19
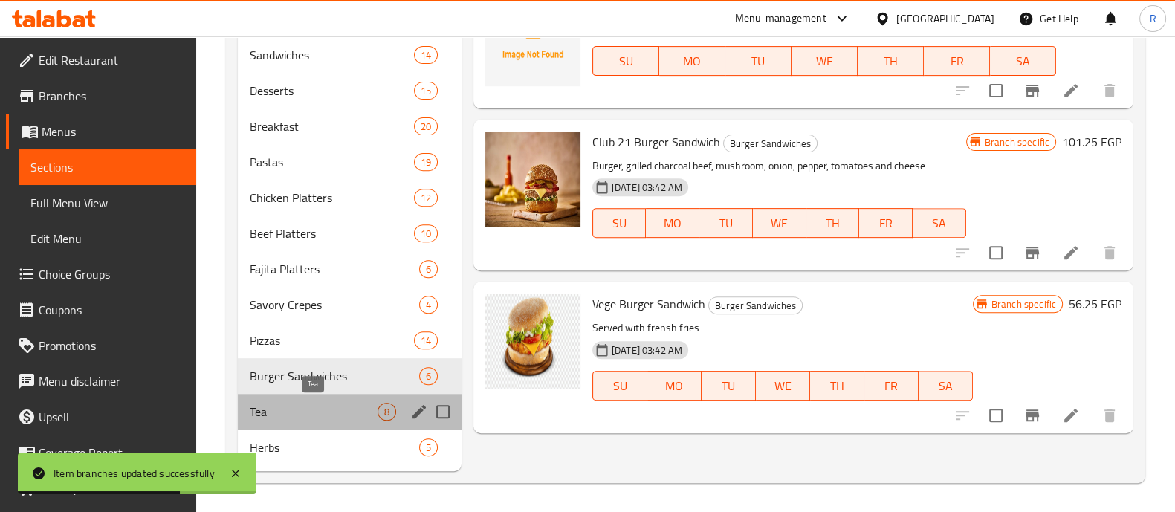
click at [335, 412] on span "Tea" at bounding box center [314, 412] width 128 height 18
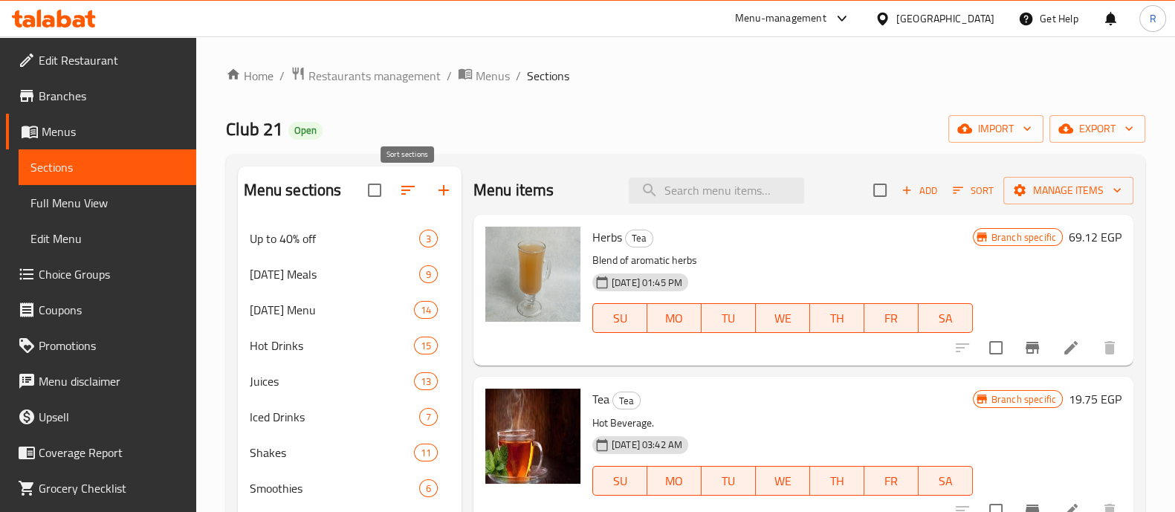
click at [403, 195] on icon "button" at bounding box center [408, 190] width 18 height 18
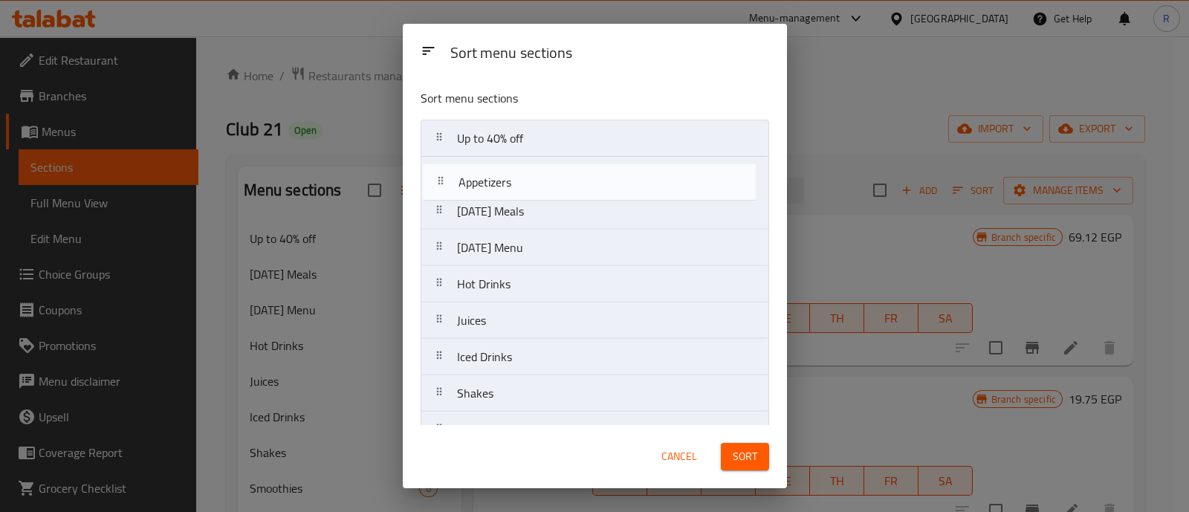
drag, startPoint x: 439, startPoint y: 313, endPoint x: 441, endPoint y: 195, distance: 118.2
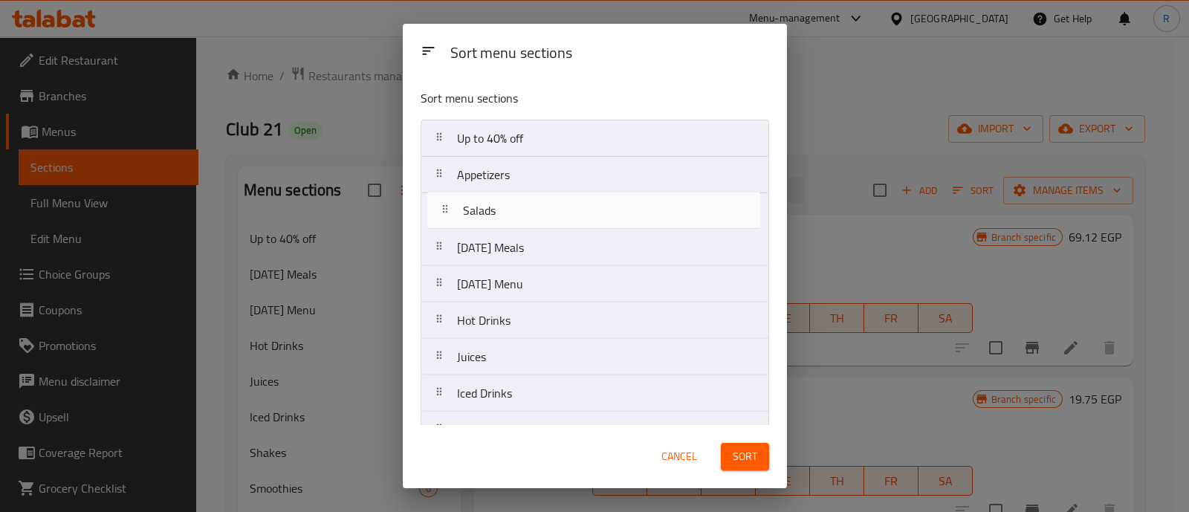
drag, startPoint x: 443, startPoint y: 251, endPoint x: 450, endPoint y: 219, distance: 32.7
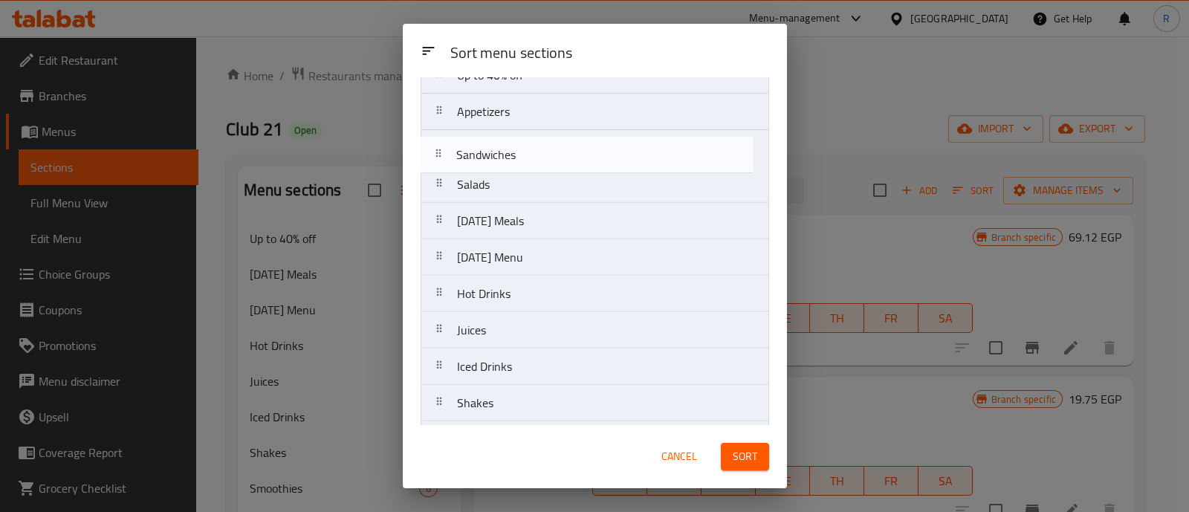
scroll to position [60, 0]
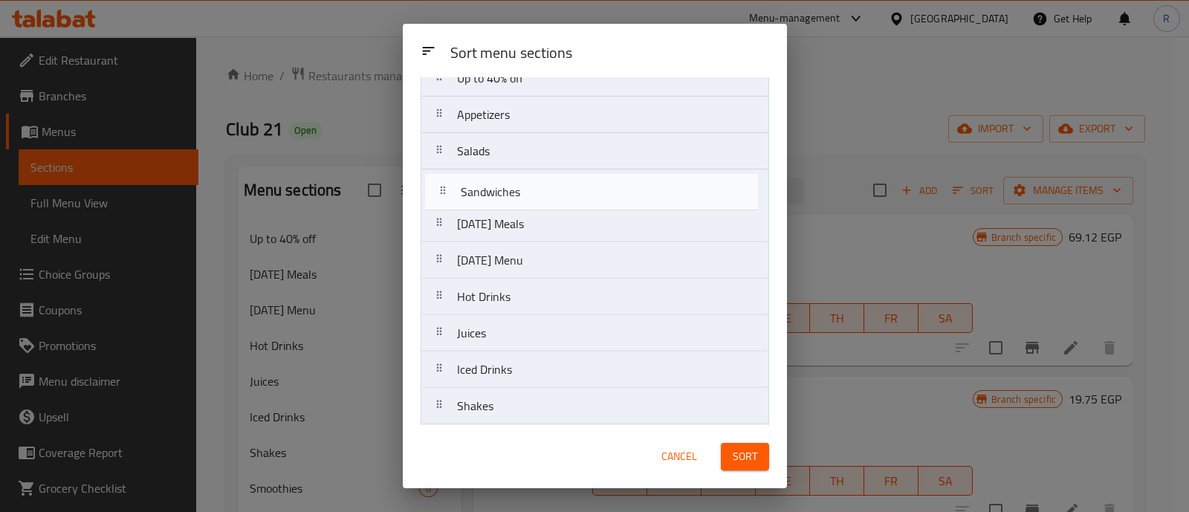
drag, startPoint x: 439, startPoint y: 213, endPoint x: 443, endPoint y: 198, distance: 15.5
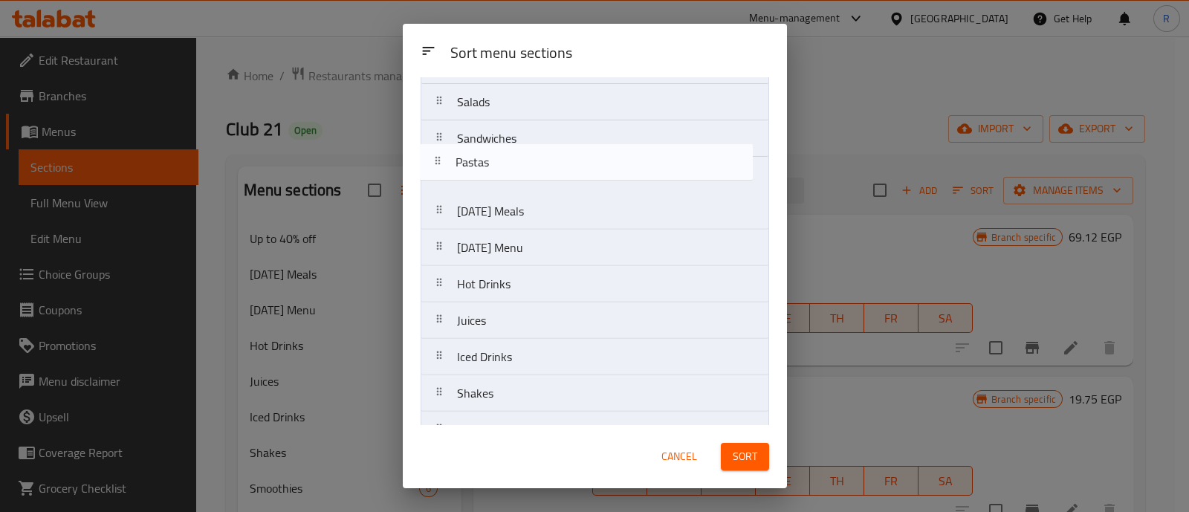
scroll to position [103, 0]
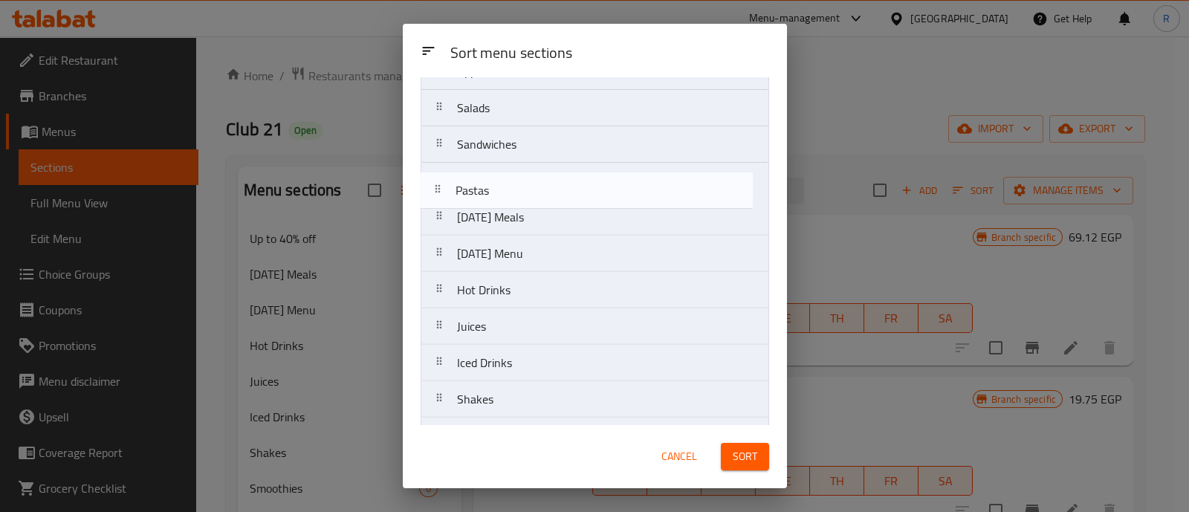
drag, startPoint x: 447, startPoint y: 352, endPoint x: 446, endPoint y: 196, distance: 156.8
click at [446, 196] on nav "Up to 40% off Appetizers Salads Sandwiches [DATE] Meals [DATE] Menu Hot Drinks …" at bounding box center [595, 508] width 349 height 985
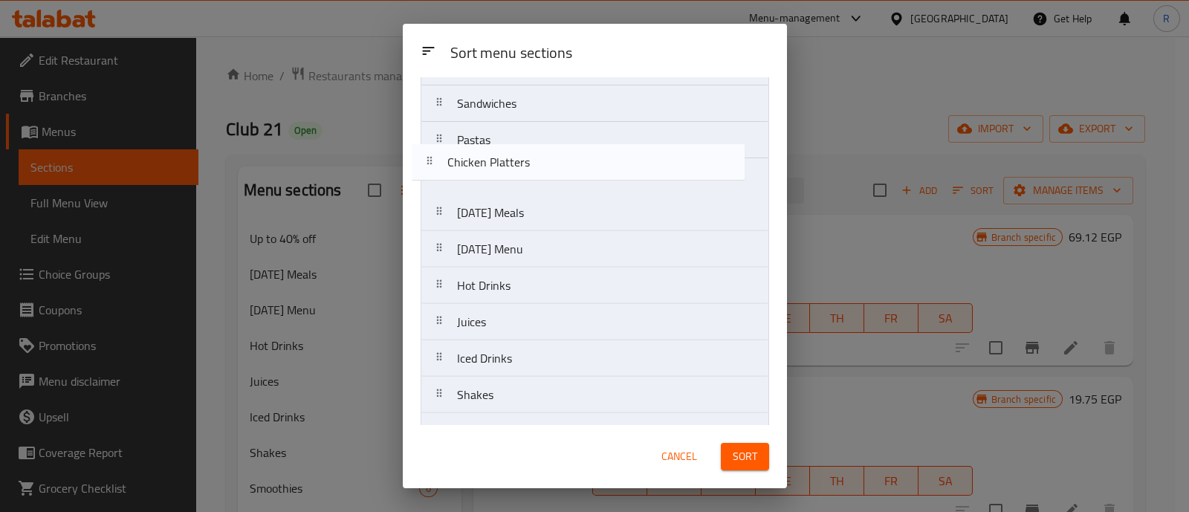
scroll to position [143, 0]
drag, startPoint x: 444, startPoint y: 373, endPoint x: 436, endPoint y: 183, distance: 190.4
click at [436, 183] on nav "Up to 40% off Appetizers Salads Sandwiches Pastas [DATE] Meals [DATE] Menu Hot …" at bounding box center [595, 469] width 349 height 985
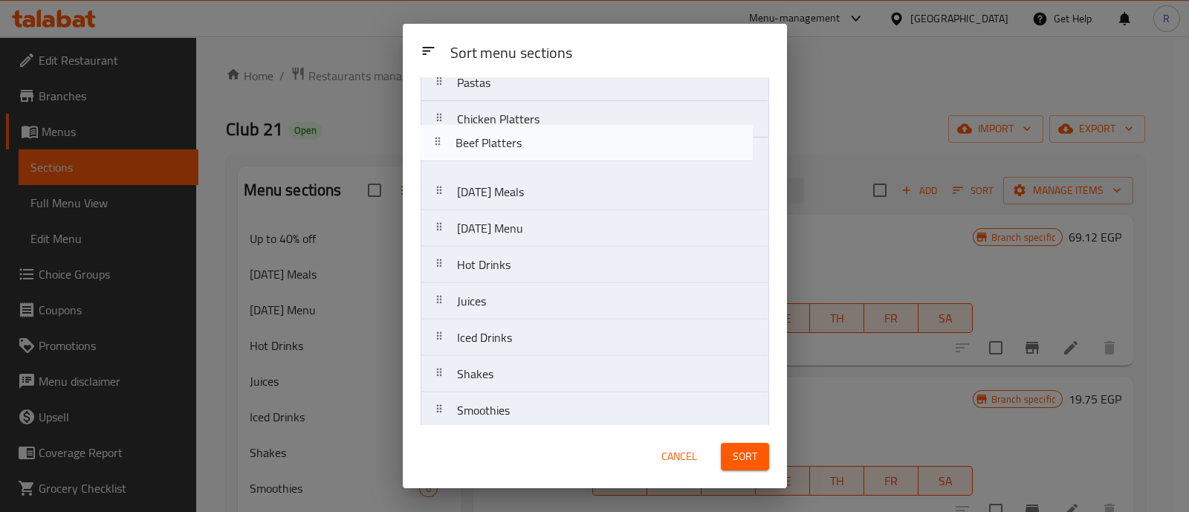
drag, startPoint x: 439, startPoint y: 272, endPoint x: 437, endPoint y: 142, distance: 130.1
click at [437, 142] on nav "Up to 40% off Appetizers Salads Sandwiches Pastas Chicken Platters [DATE] Meals…" at bounding box center [595, 410] width 349 height 985
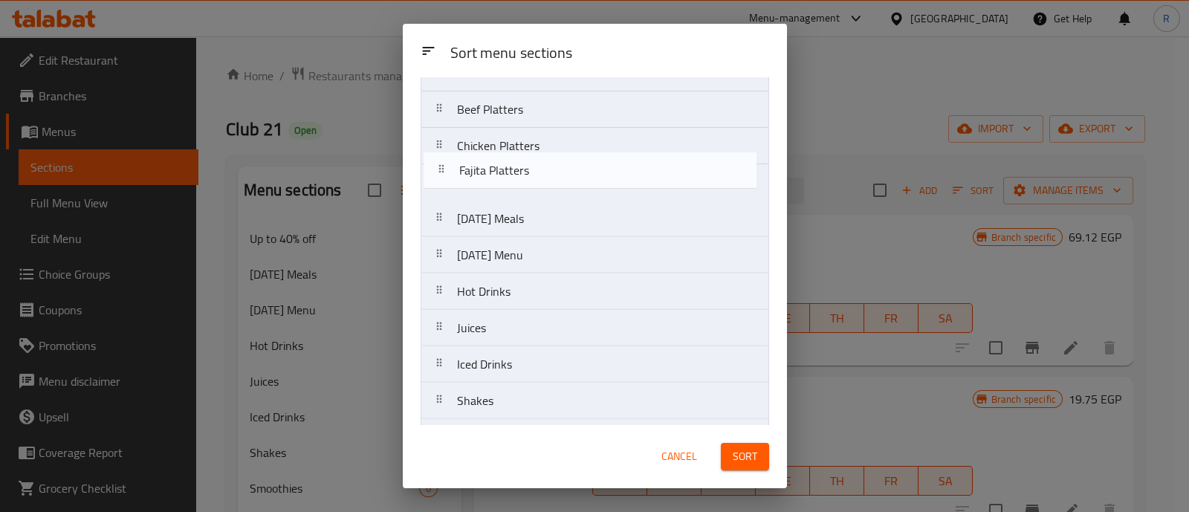
scroll to position [209, 0]
drag, startPoint x: 442, startPoint y: 242, endPoint x: 445, endPoint y: 179, distance: 62.5
click at [445, 179] on nav "Up to 40% off Appetizers Salads Sandwiches Pastas Beef Platters Chicken Platter…" at bounding box center [595, 403] width 349 height 985
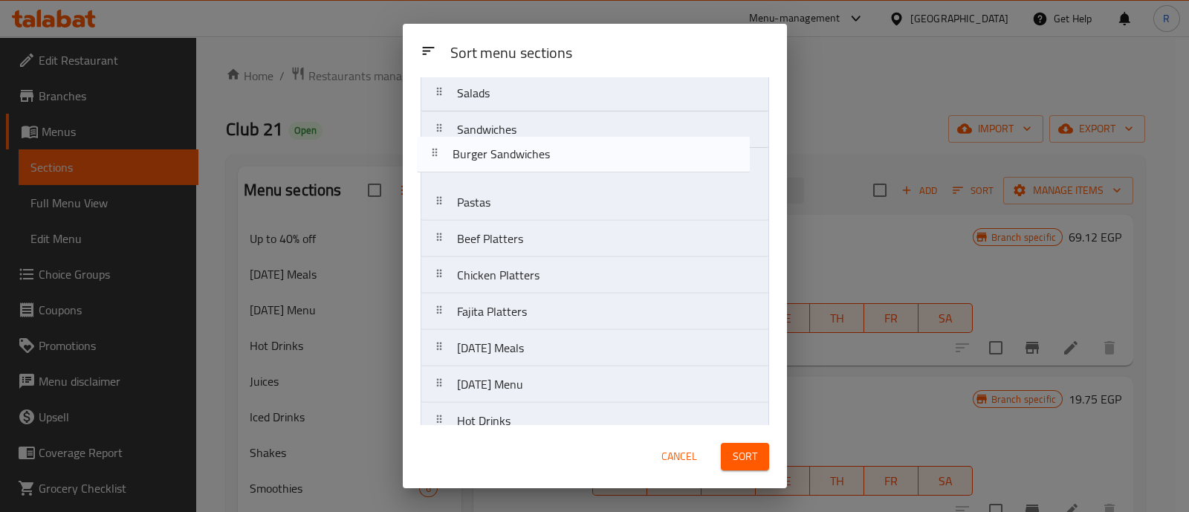
scroll to position [111, 0]
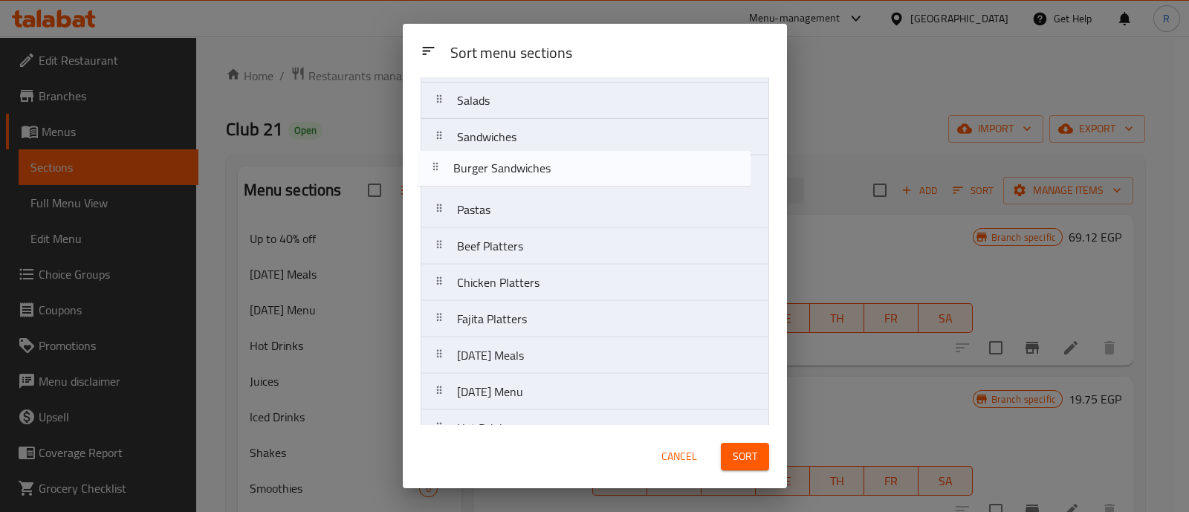
drag, startPoint x: 448, startPoint y: 336, endPoint x: 446, endPoint y: 172, distance: 163.6
click at [446, 172] on nav "Up to 40% off Appetizers Salads Sandwiches Pastas Beef Platters Chicken Platter…" at bounding box center [595, 501] width 349 height 985
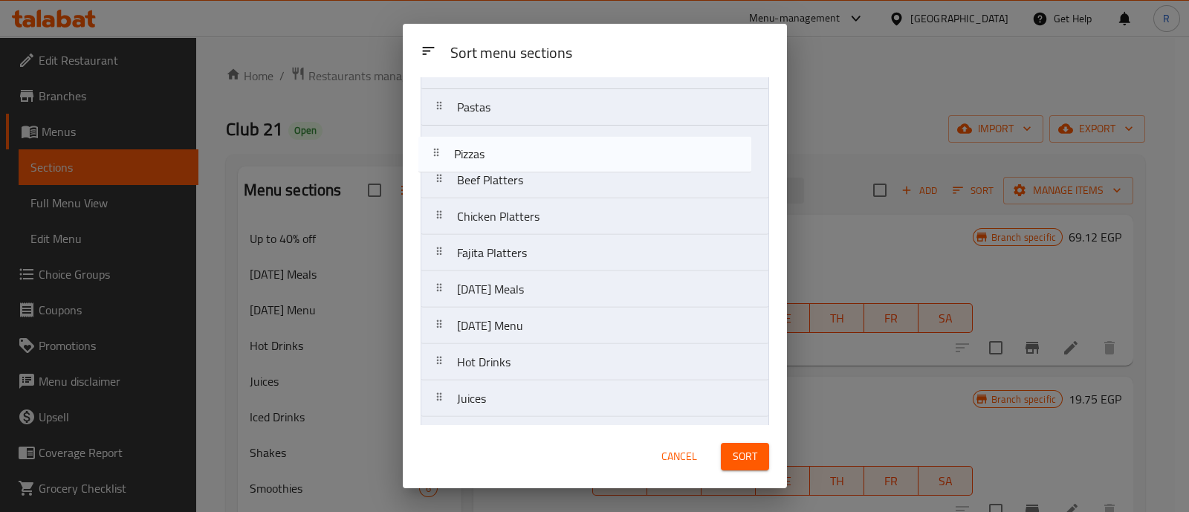
scroll to position [213, 0]
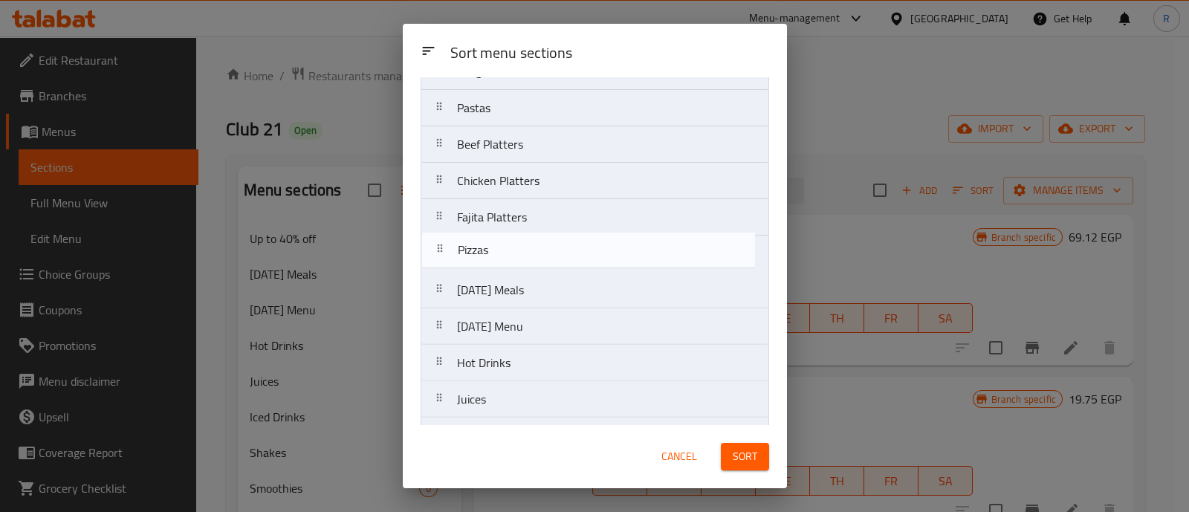
drag, startPoint x: 446, startPoint y: 336, endPoint x: 446, endPoint y: 252, distance: 84.0
click at [446, 252] on nav "Up to 40% off Appetizers Salads Sandwiches Burger Sandwiches Pastas Beef Platte…" at bounding box center [595, 399] width 349 height 985
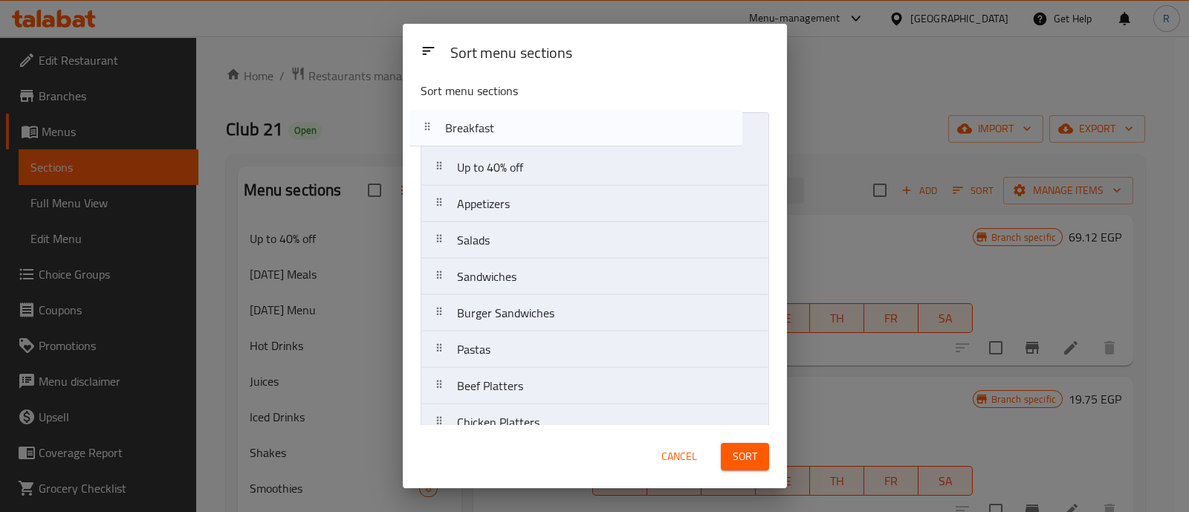
scroll to position [0, 0]
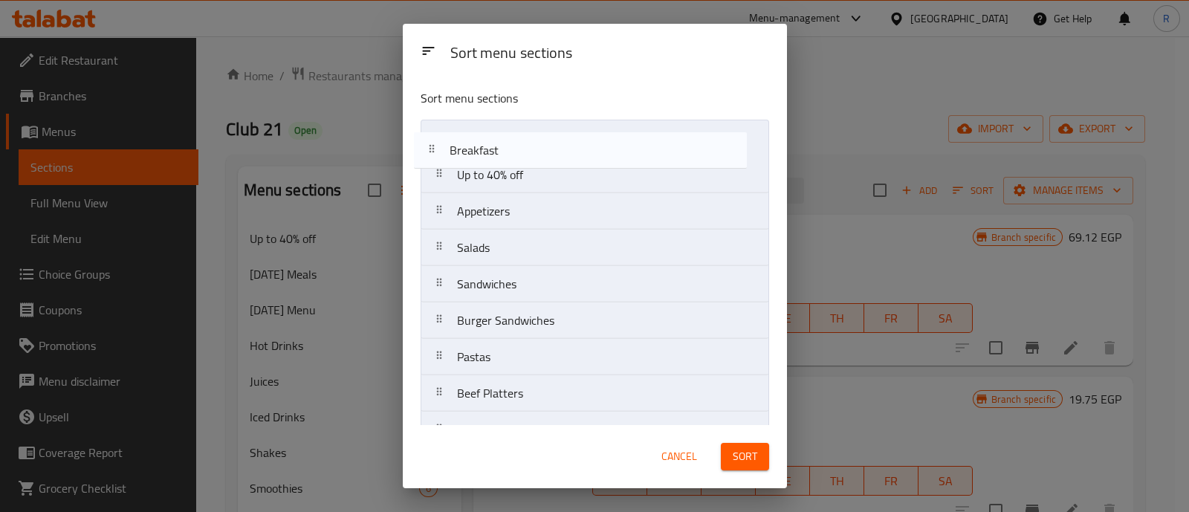
drag, startPoint x: 439, startPoint y: 300, endPoint x: 431, endPoint y: 154, distance: 146.6
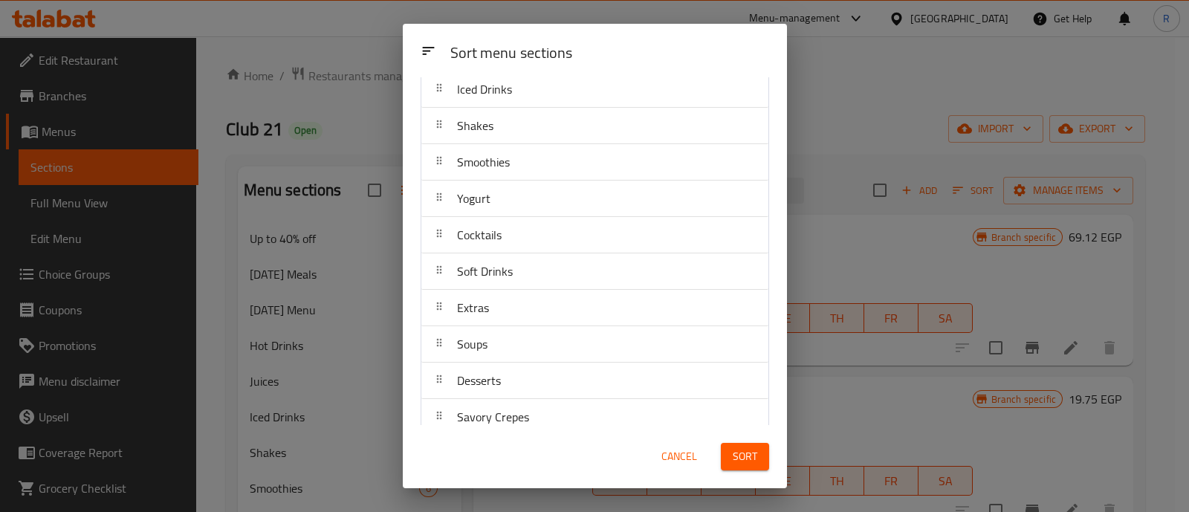
scroll to position [680, 0]
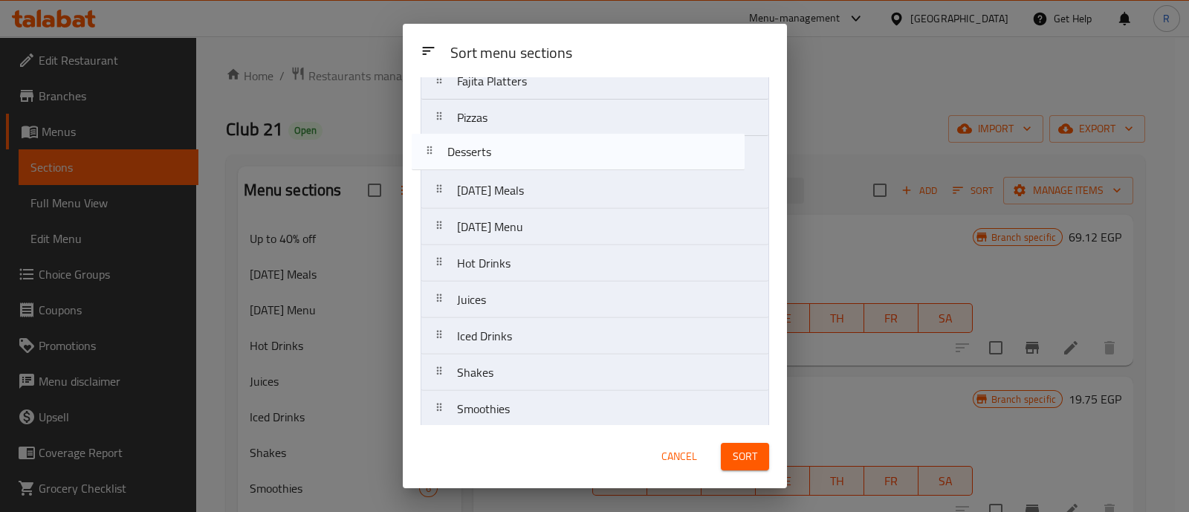
drag, startPoint x: 440, startPoint y: 304, endPoint x: 430, endPoint y: 161, distance: 143.8
click at [430, 161] on nav "Breakfast Up to 40% off Appetizers Salads Sandwiches Burger Sandwiches Pastas B…" at bounding box center [595, 227] width 349 height 985
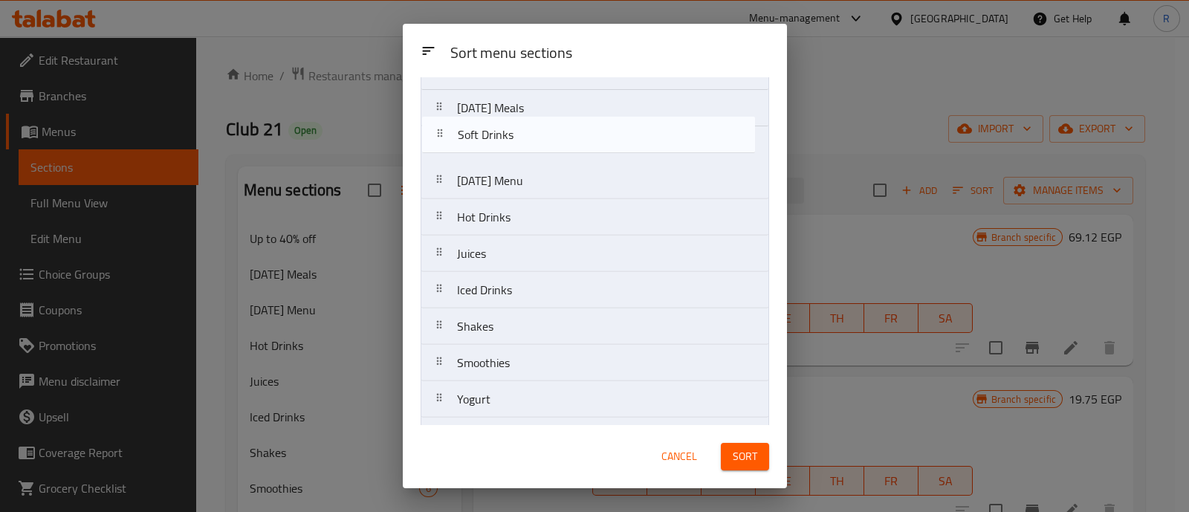
scroll to position [446, 0]
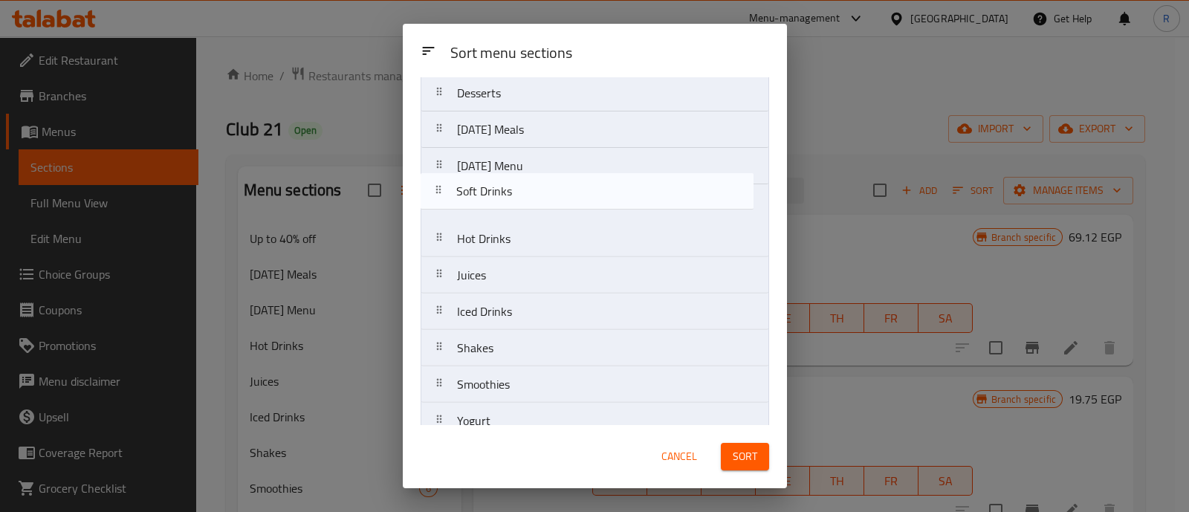
drag, startPoint x: 442, startPoint y: 268, endPoint x: 442, endPoint y: 196, distance: 72.1
click at [442, 196] on nav "Breakfast Up to 40% off Appetizers Salads Sandwiches Burger Sandwiches Pastas B…" at bounding box center [595, 166] width 349 height 985
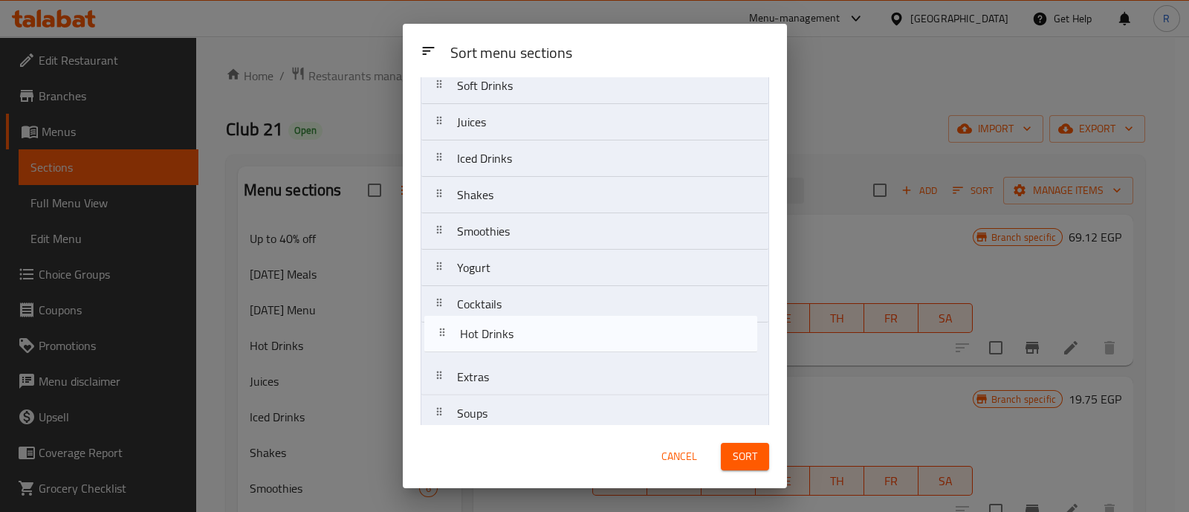
scroll to position [565, 0]
drag, startPoint x: 443, startPoint y: 233, endPoint x: 445, endPoint y: 336, distance: 103.4
click at [445, 336] on nav "Breakfast Up to 40% off Appetizers Salads Sandwiches Burger Sandwiches Pastas B…" at bounding box center [595, 47] width 349 height 985
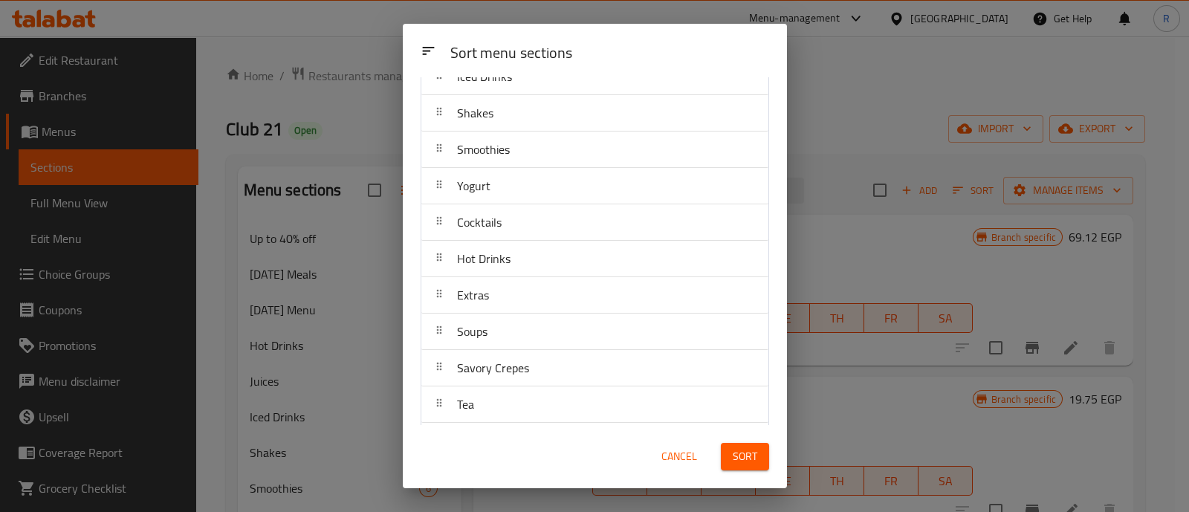
scroll to position [680, 0]
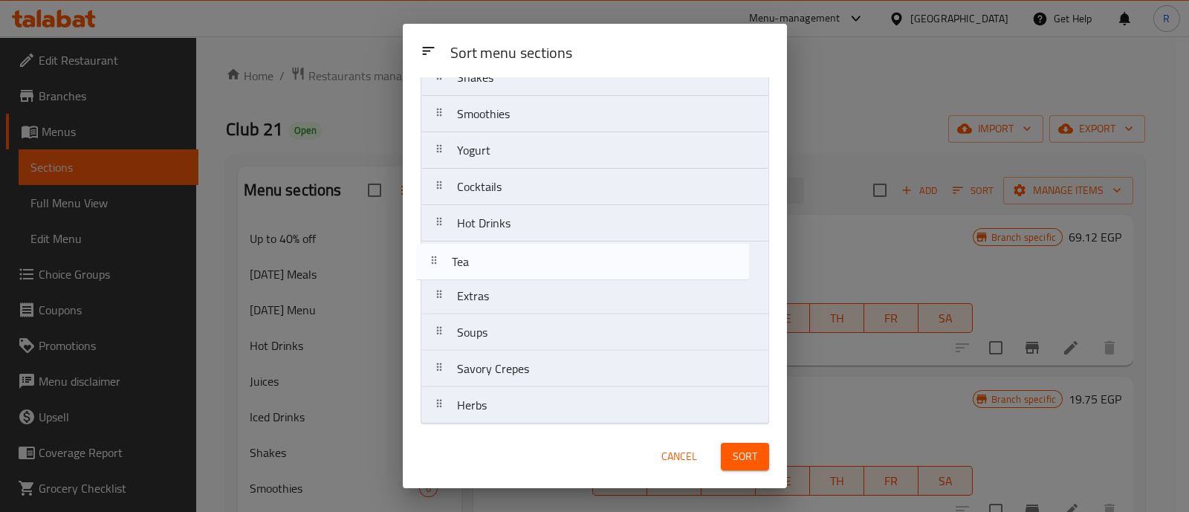
drag, startPoint x: 445, startPoint y: 370, endPoint x: 441, endPoint y: 265, distance: 105.7
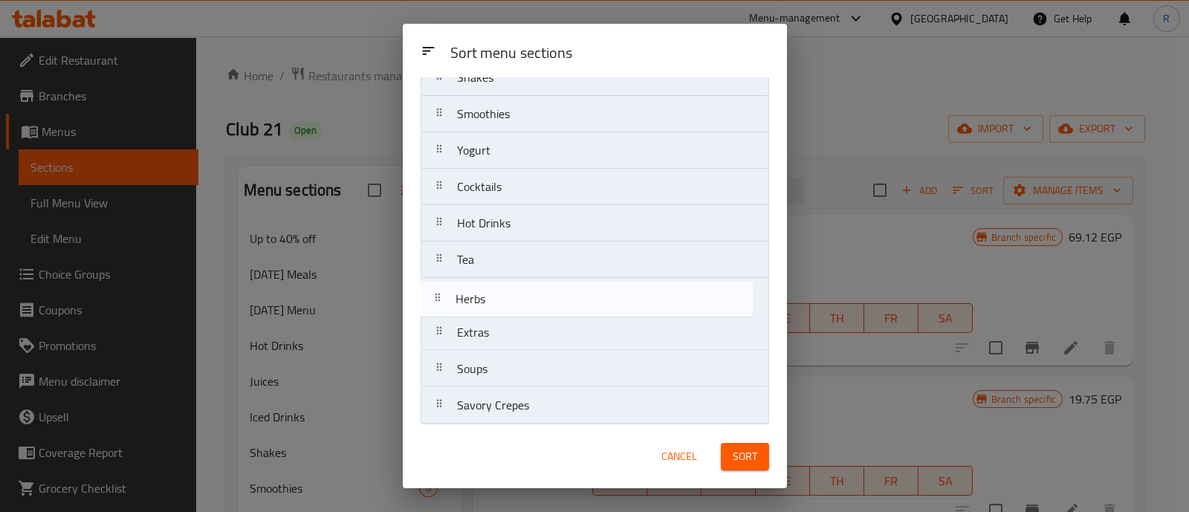
drag, startPoint x: 442, startPoint y: 405, endPoint x: 442, endPoint y: 298, distance: 107.0
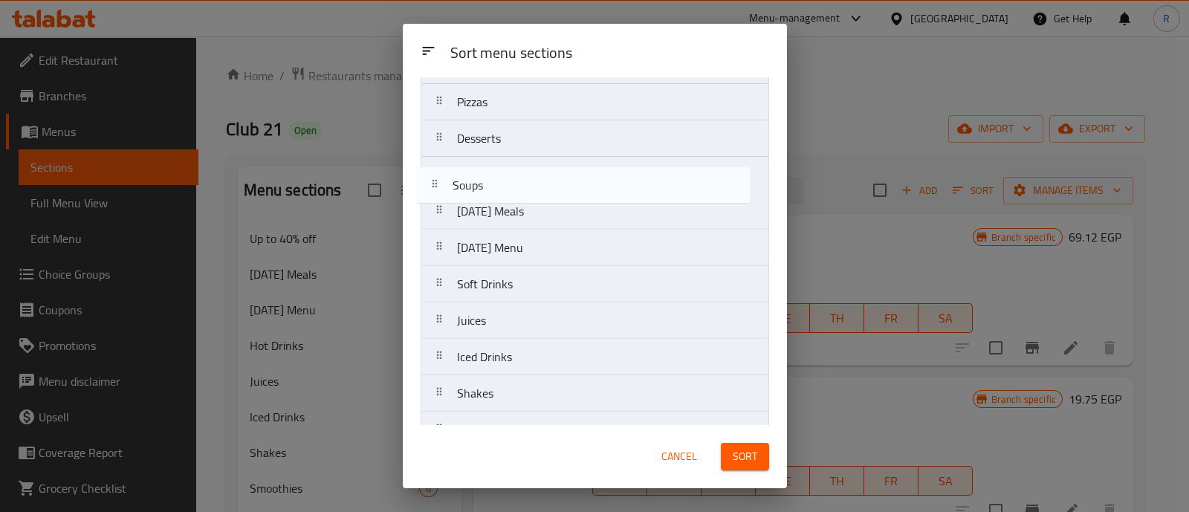
scroll to position [398, 0]
drag, startPoint x: 442, startPoint y: 372, endPoint x: 438, endPoint y: 193, distance: 178.4
click at [438, 193] on nav "Breakfast Up to 40% off Appetizers Salads Sandwiches Burger Sandwiches Pastas B…" at bounding box center [595, 213] width 349 height 985
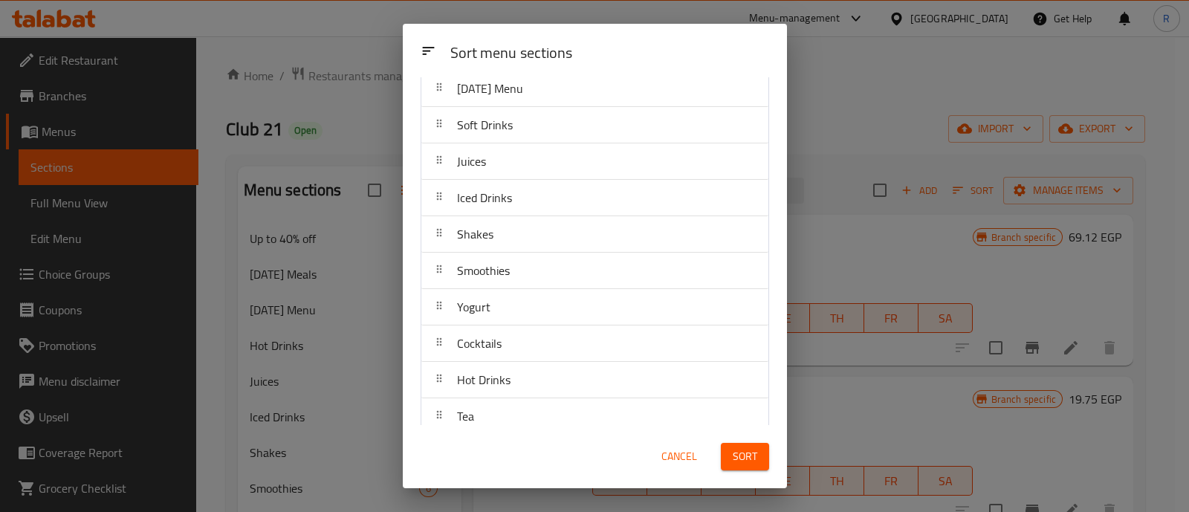
scroll to position [560, 0]
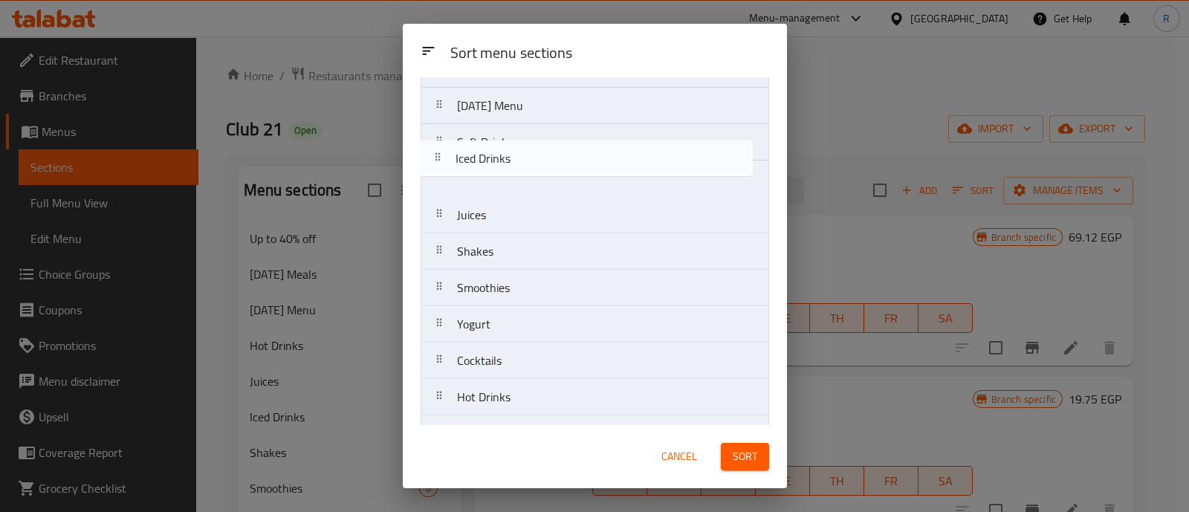
drag, startPoint x: 437, startPoint y: 201, endPoint x: 435, endPoint y: 161, distance: 39.5
click at [435, 161] on nav "Breakfast Up to 40% off Appetizers Salads Sandwiches Burger Sandwiches Pastas B…" at bounding box center [595, 69] width 349 height 985
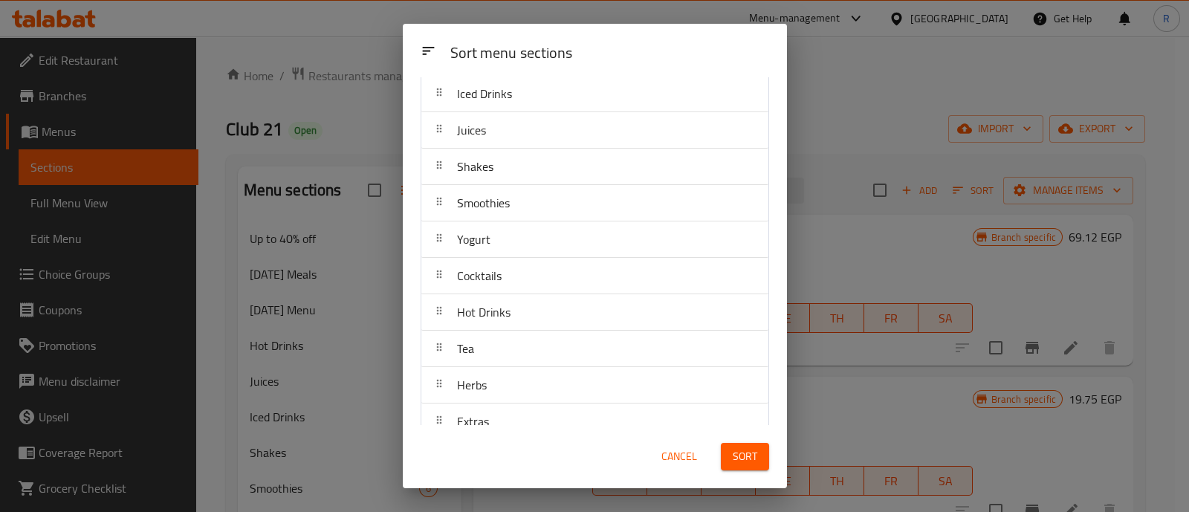
scroll to position [628, 0]
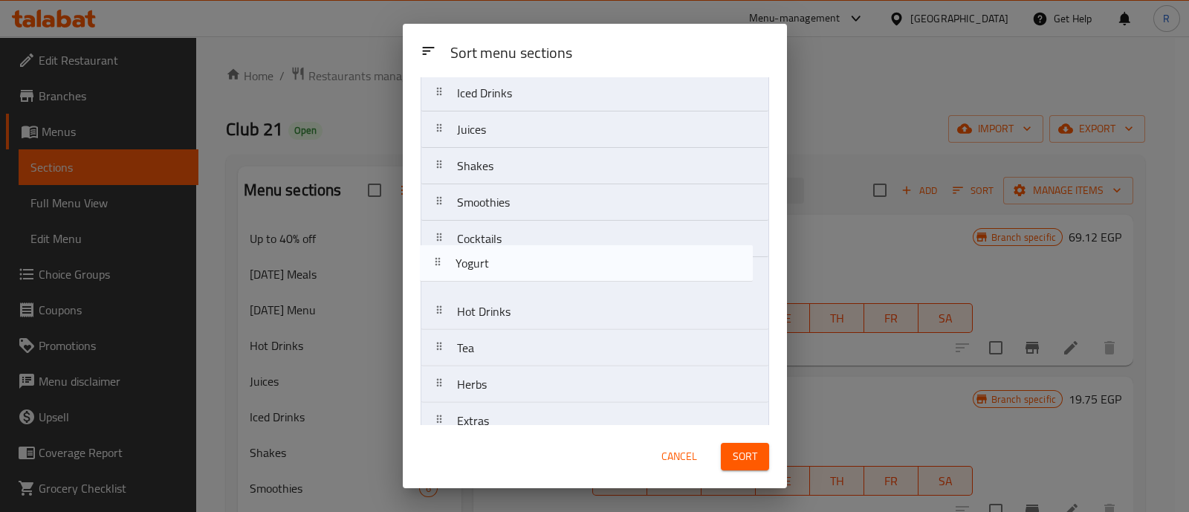
drag, startPoint x: 442, startPoint y: 239, endPoint x: 442, endPoint y: 274, distance: 34.9
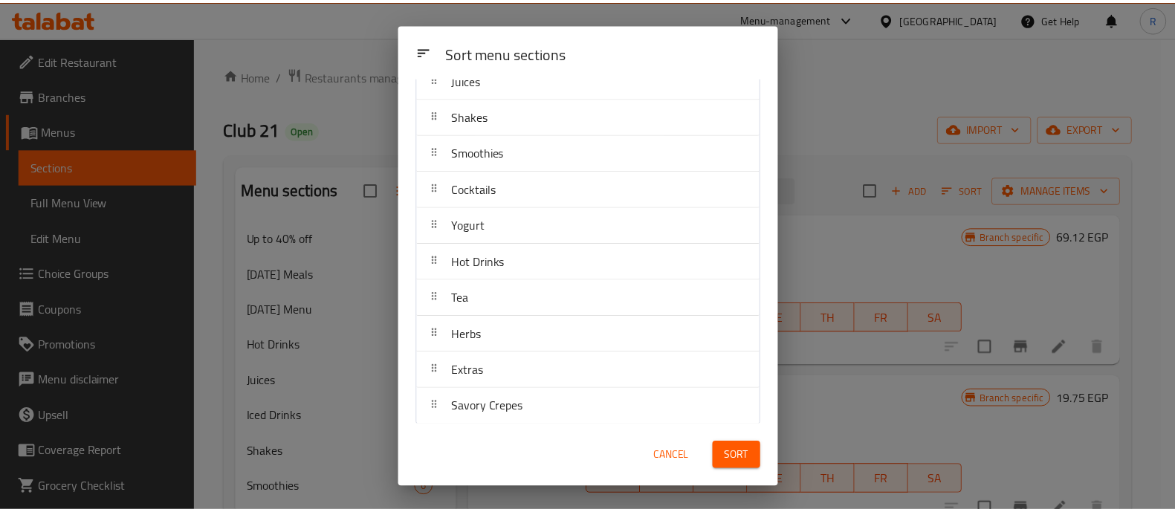
scroll to position [680, 0]
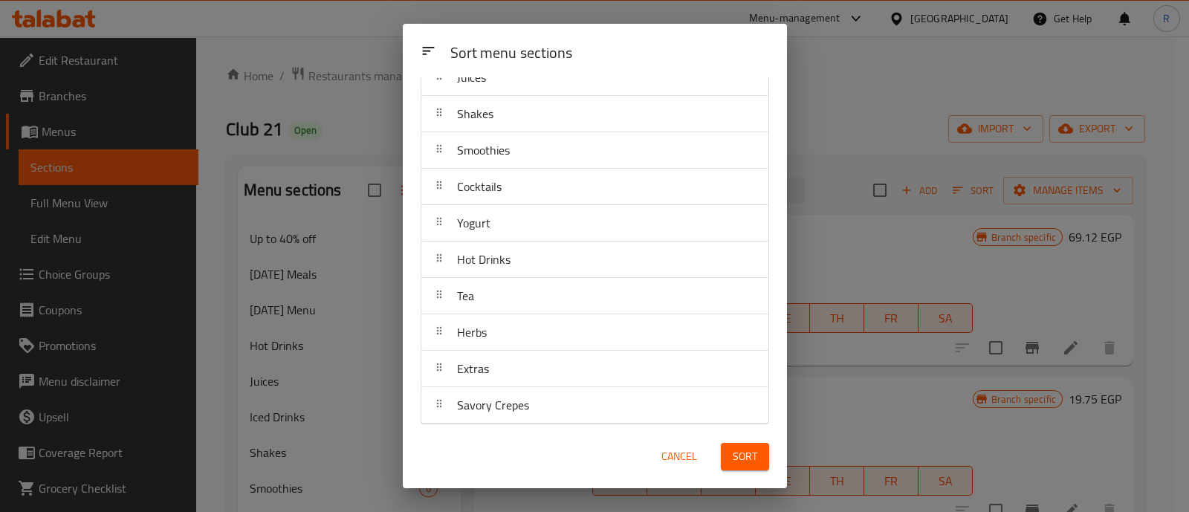
click at [749, 462] on span "Sort" at bounding box center [745, 456] width 25 height 19
